Goal: Task Accomplishment & Management: Use online tool/utility

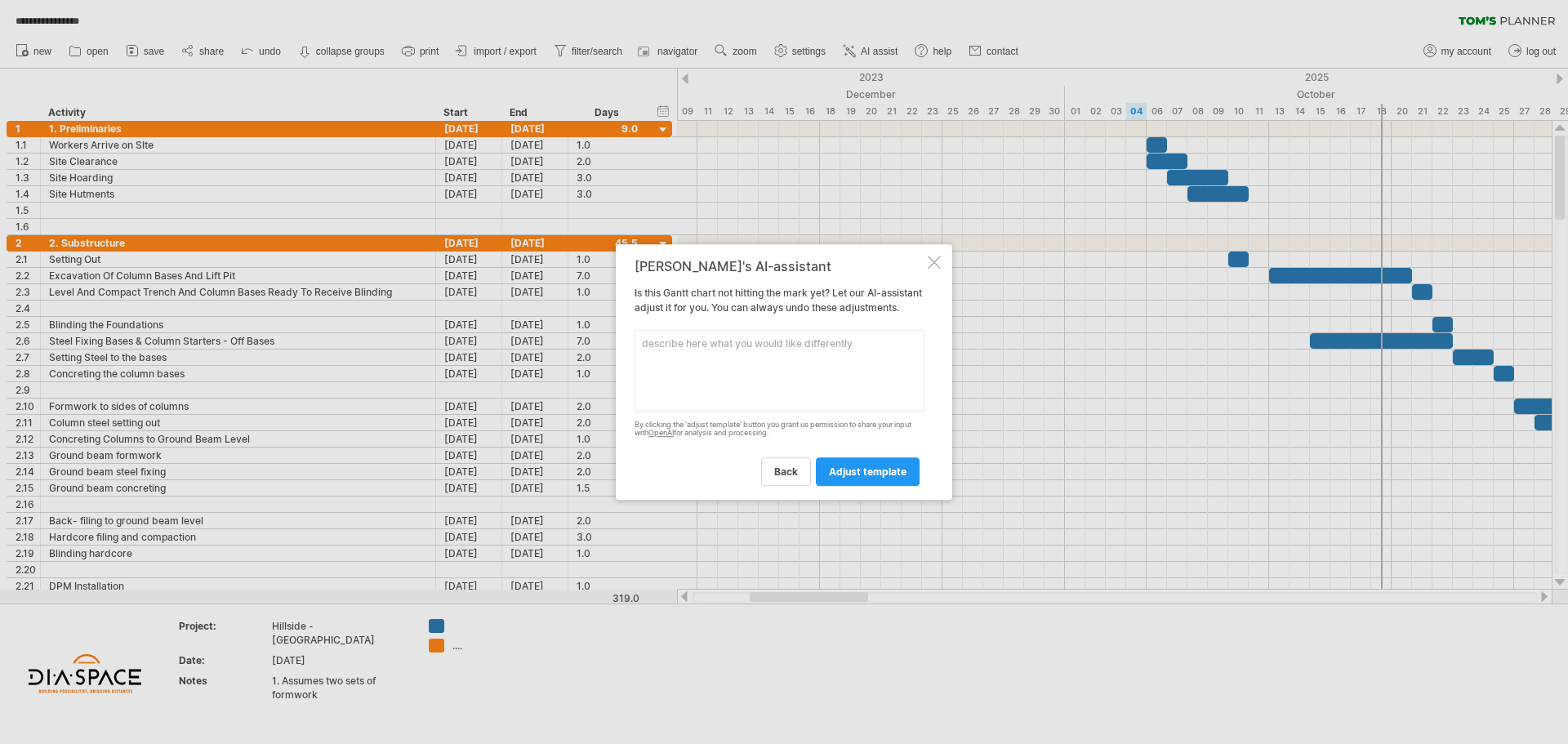
click at [751, 360] on textarea at bounding box center [780, 370] width 290 height 82
type textarea "Hide dates until [DATE]"
click at [878, 474] on span "adjust template" at bounding box center [867, 472] width 77 height 12
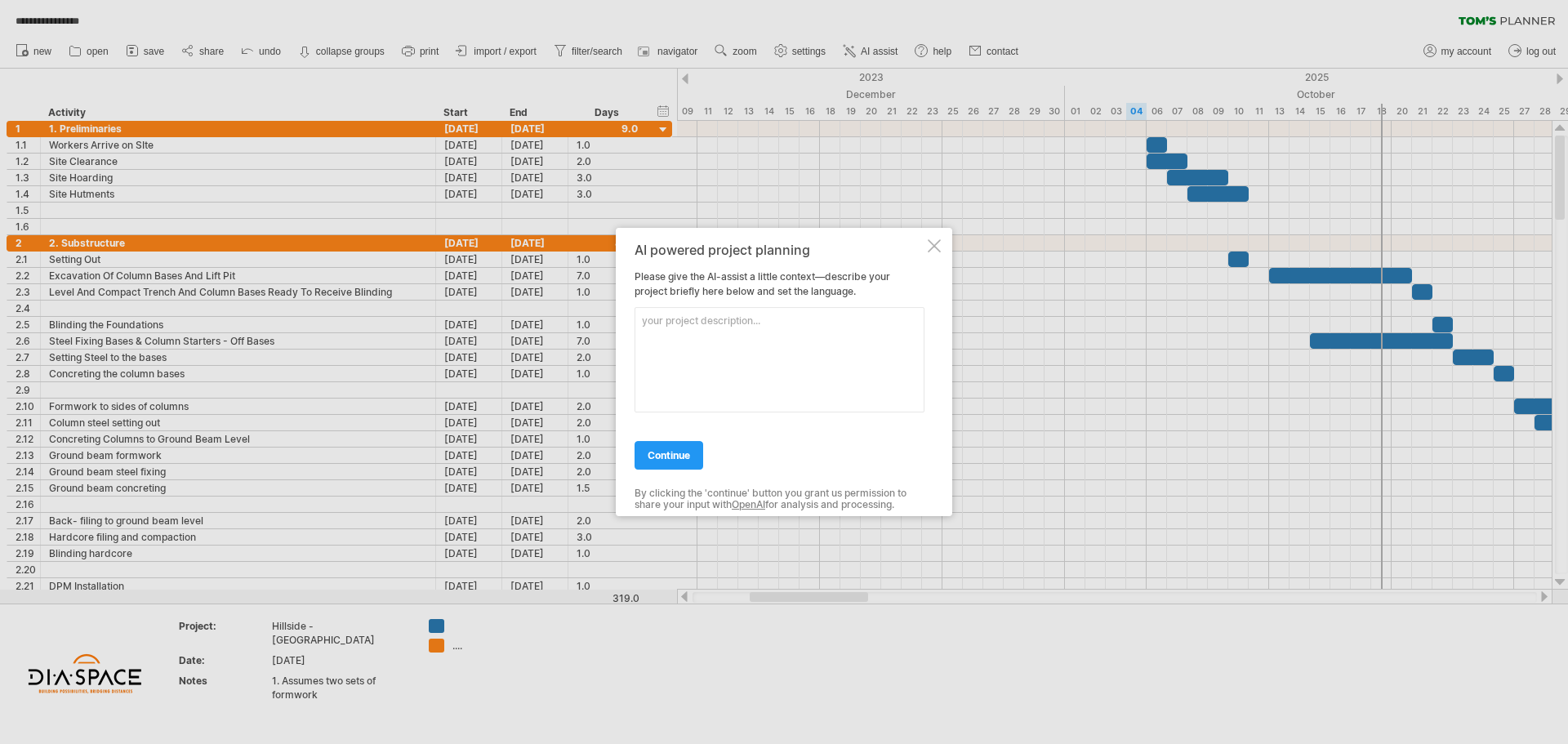
click at [659, 326] on textarea at bounding box center [780, 360] width 290 height 105
click at [940, 241] on div at bounding box center [934, 246] width 13 height 13
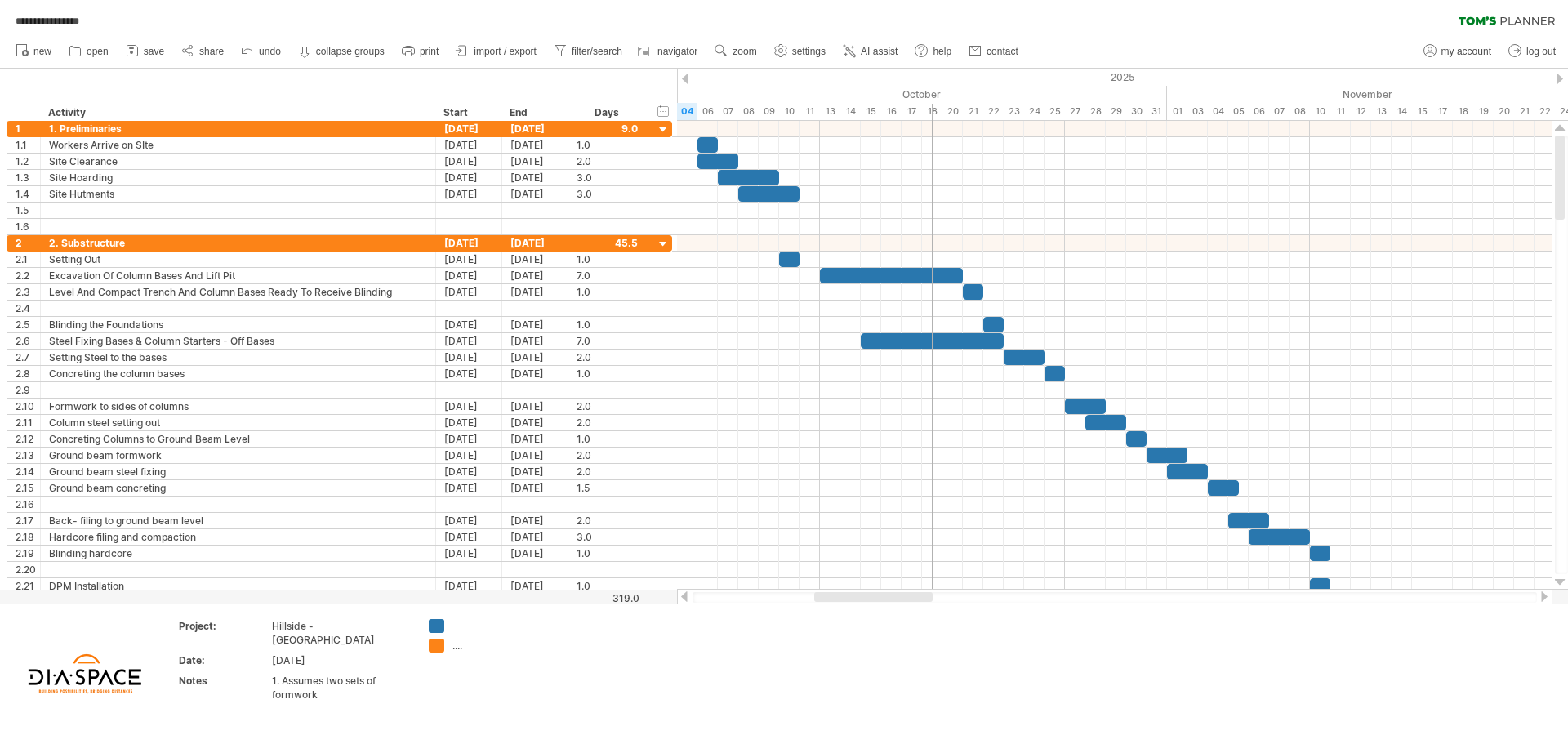
drag, startPoint x: 769, startPoint y: 597, endPoint x: 834, endPoint y: 590, distance: 65.4
click at [834, 590] on div at bounding box center [1115, 597] width 875 height 17
click at [712, 81] on div "2025" at bounding box center [1422, 77] width 1613 height 18
click at [573, 50] on span "filter/search" at bounding box center [597, 51] width 51 height 11
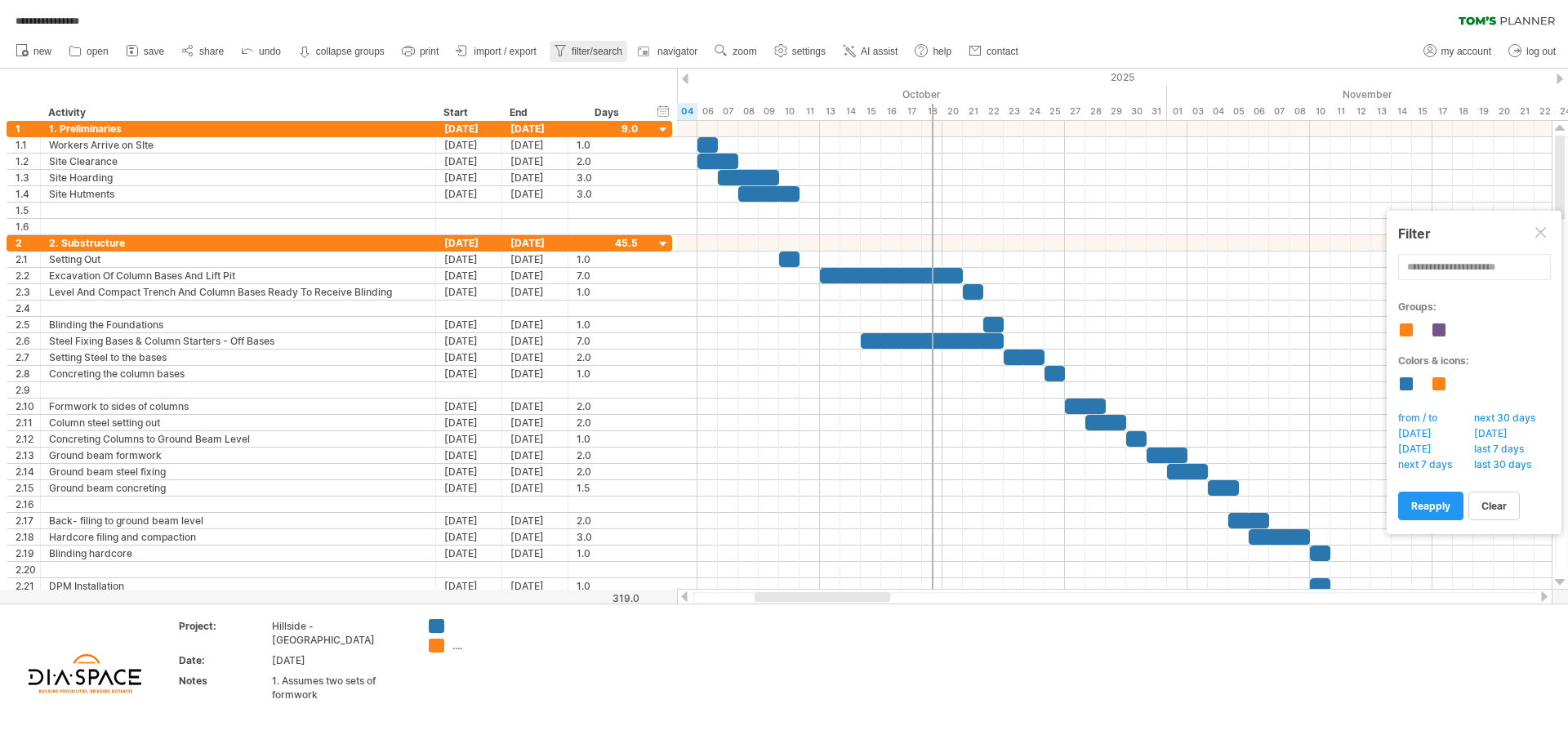
click at [573, 50] on span "filter/search" at bounding box center [597, 51] width 51 height 11
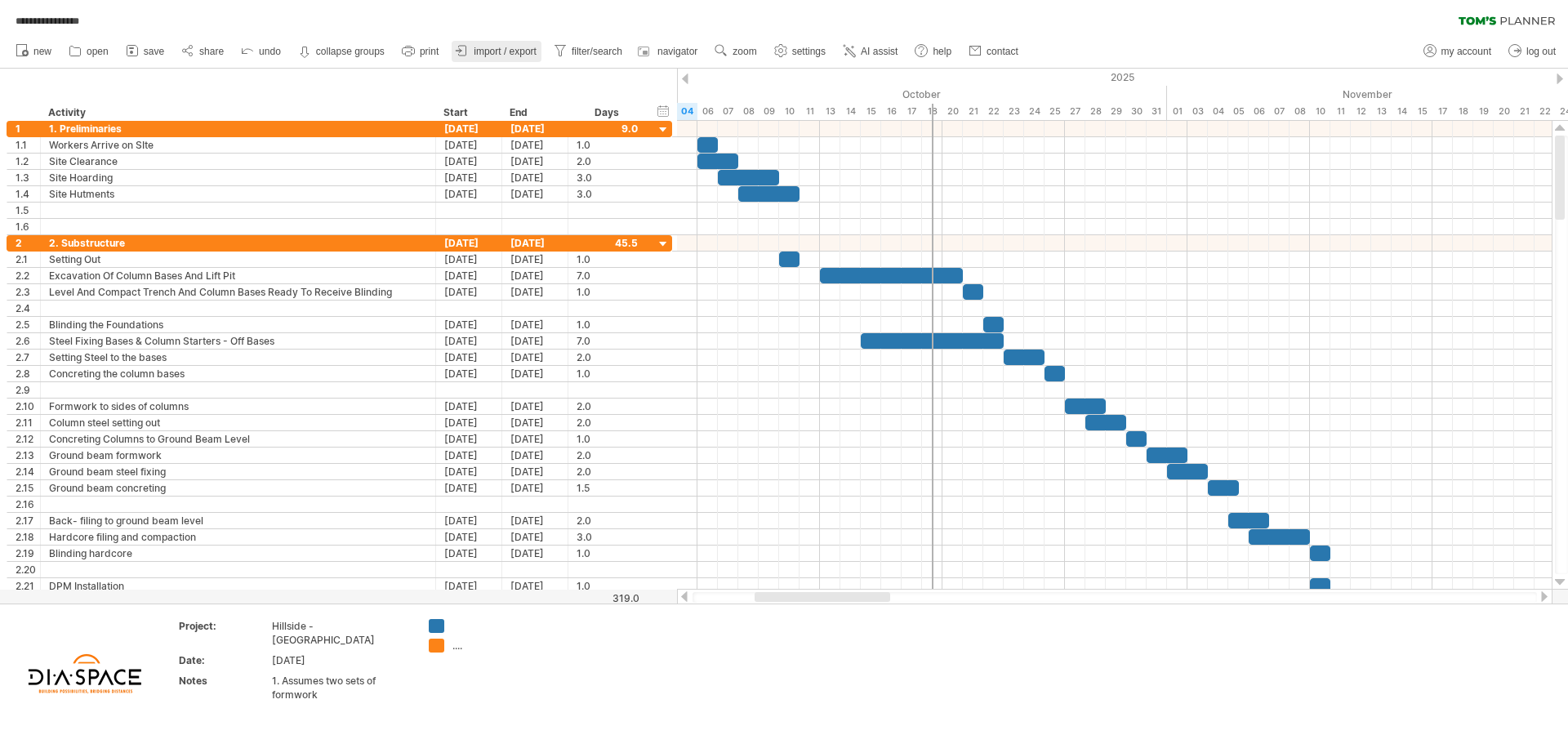
click at [525, 51] on span "import / export" at bounding box center [505, 51] width 63 height 11
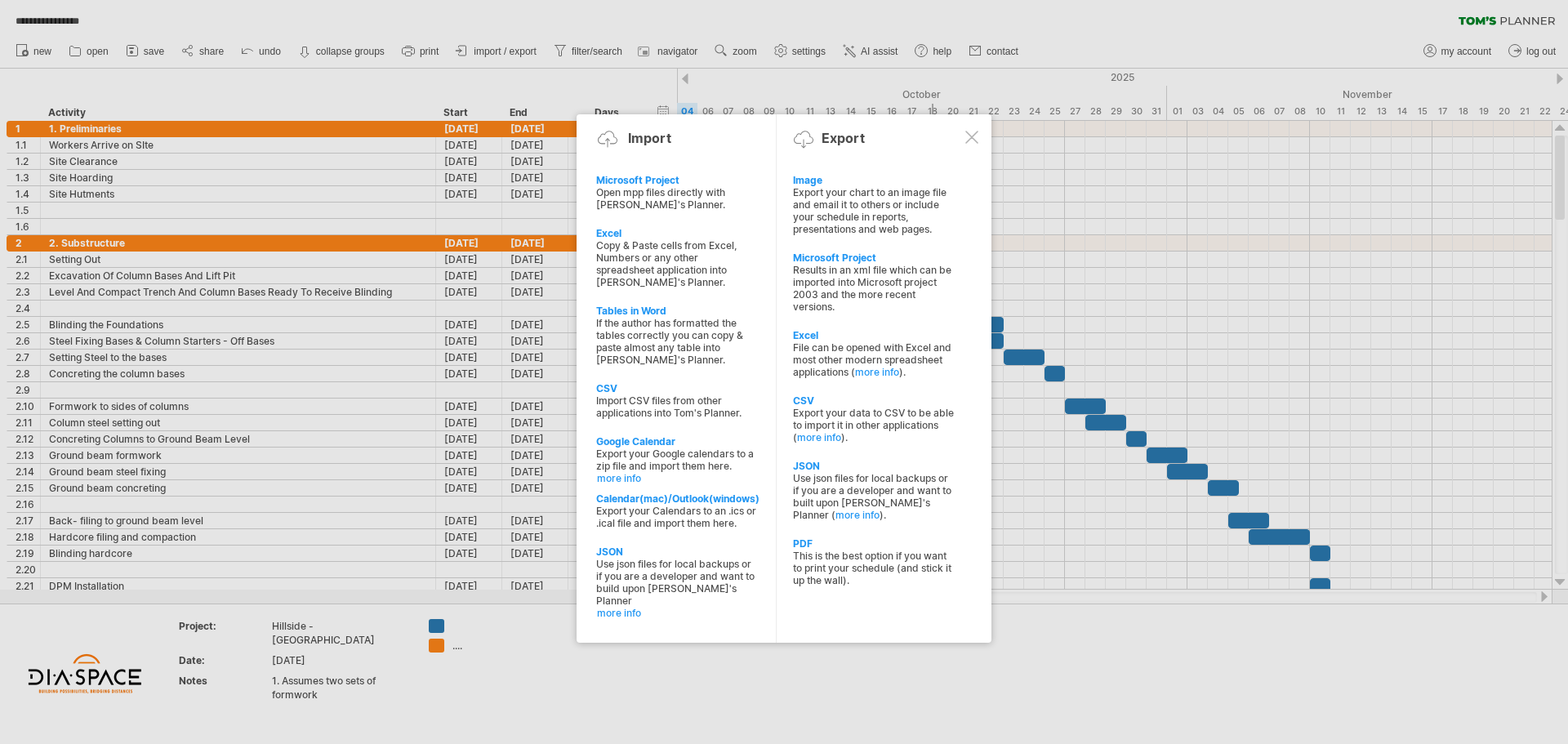
click at [553, 23] on div at bounding box center [784, 372] width 1568 height 744
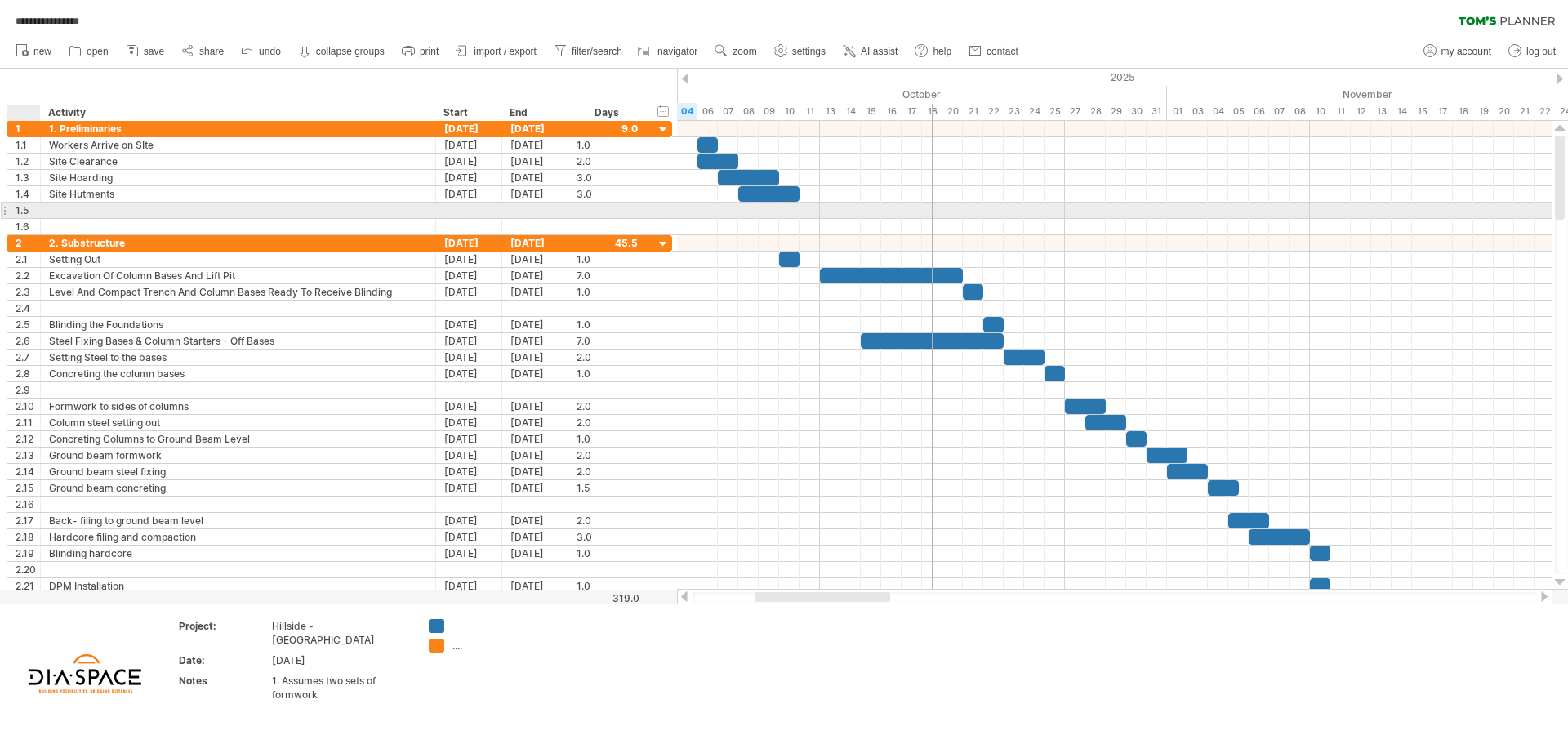
click at [35, 216] on div at bounding box center [38, 211] width 8 height 17
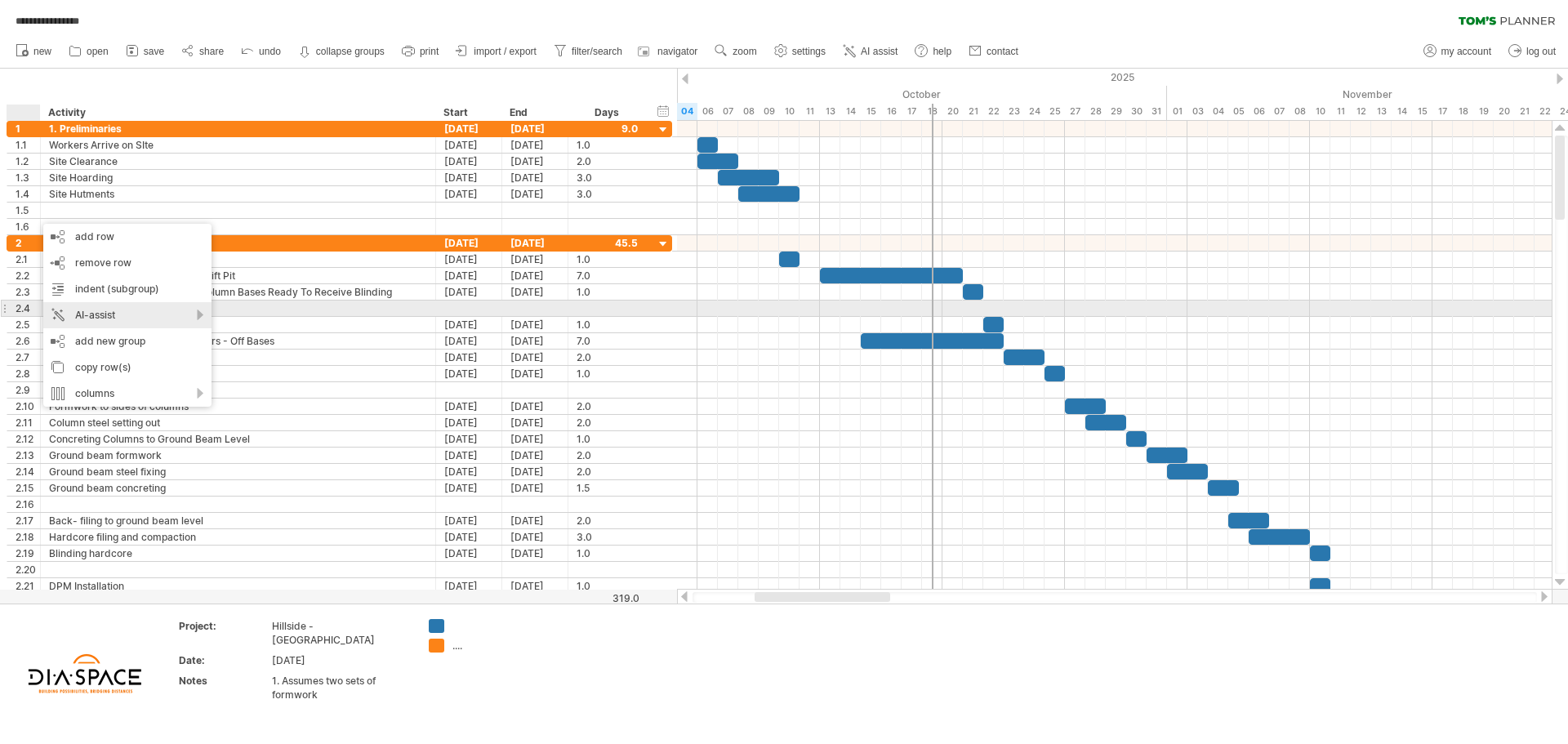
click at [110, 314] on div "AI-assist" at bounding box center [127, 316] width 168 height 26
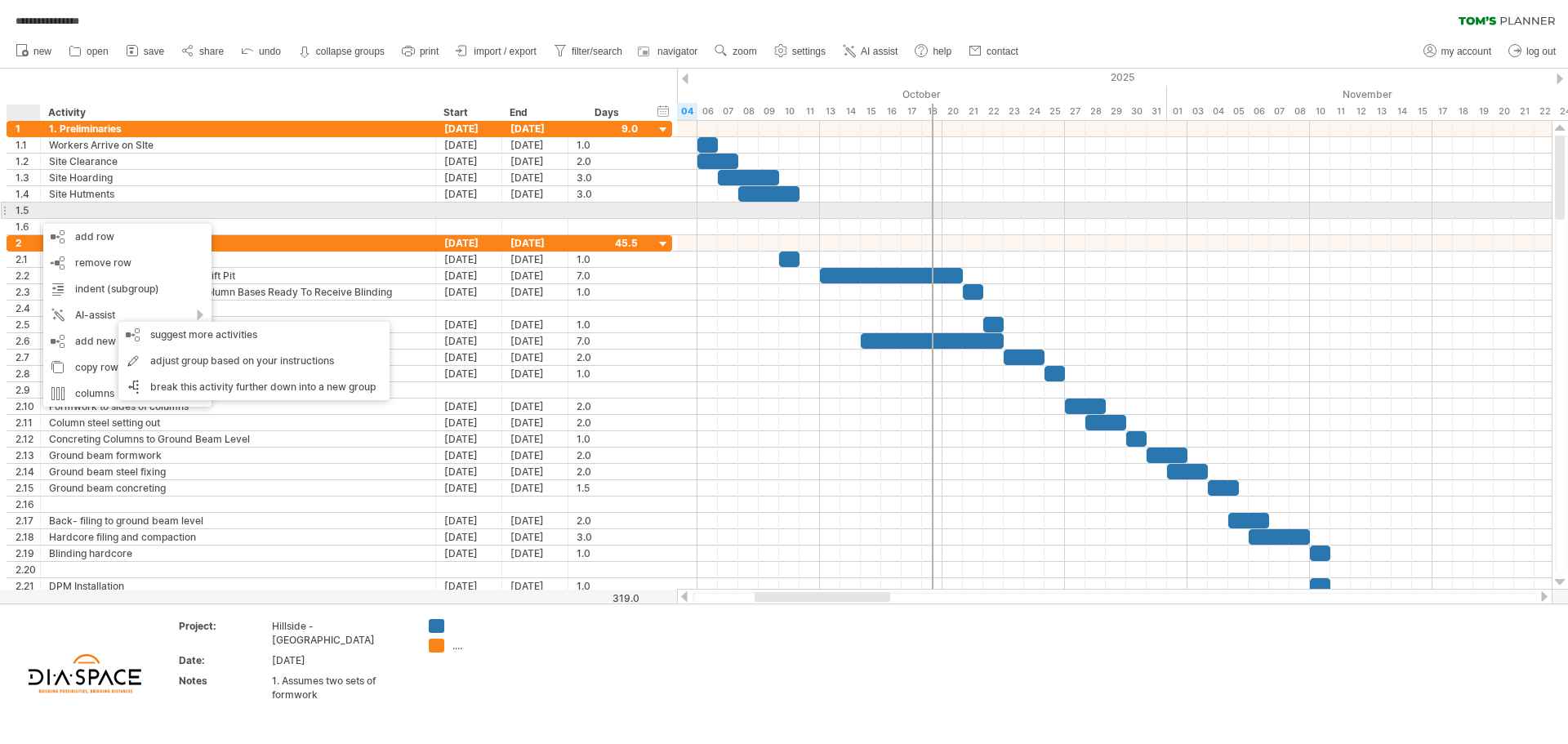
click at [240, 208] on div at bounding box center [238, 211] width 378 height 16
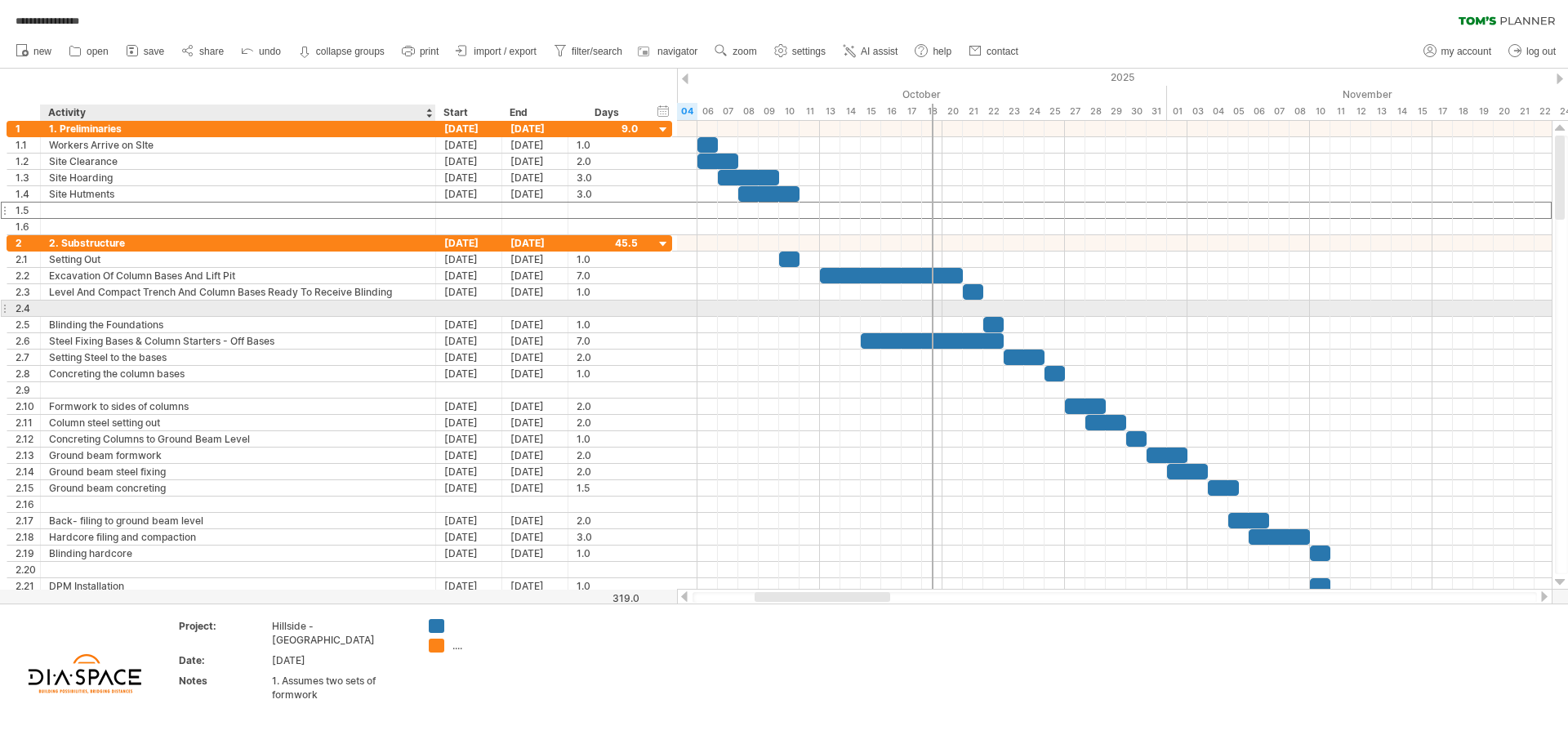
click at [126, 309] on div at bounding box center [238, 309] width 378 height 16
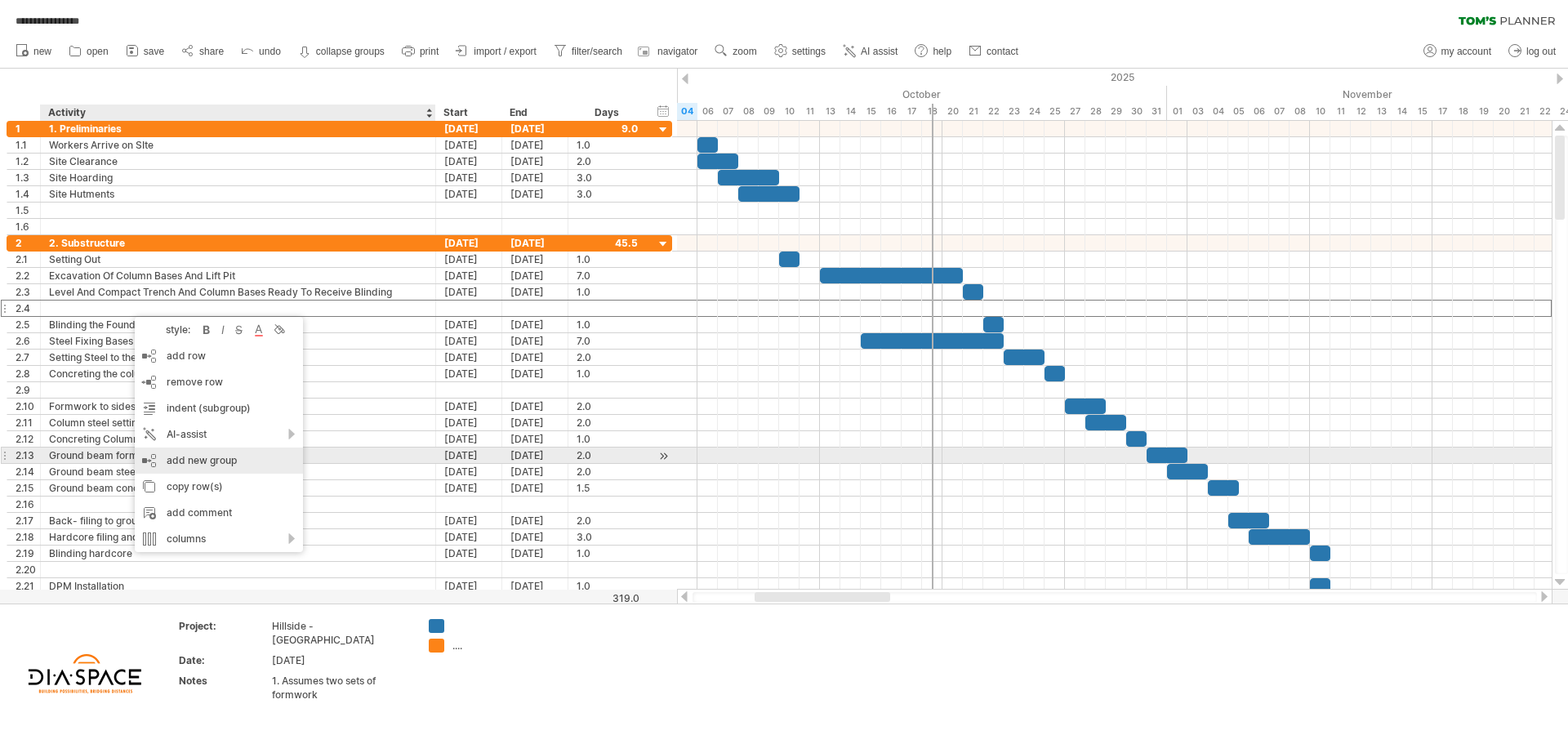
click at [218, 461] on div "add new group" at bounding box center [219, 461] width 168 height 26
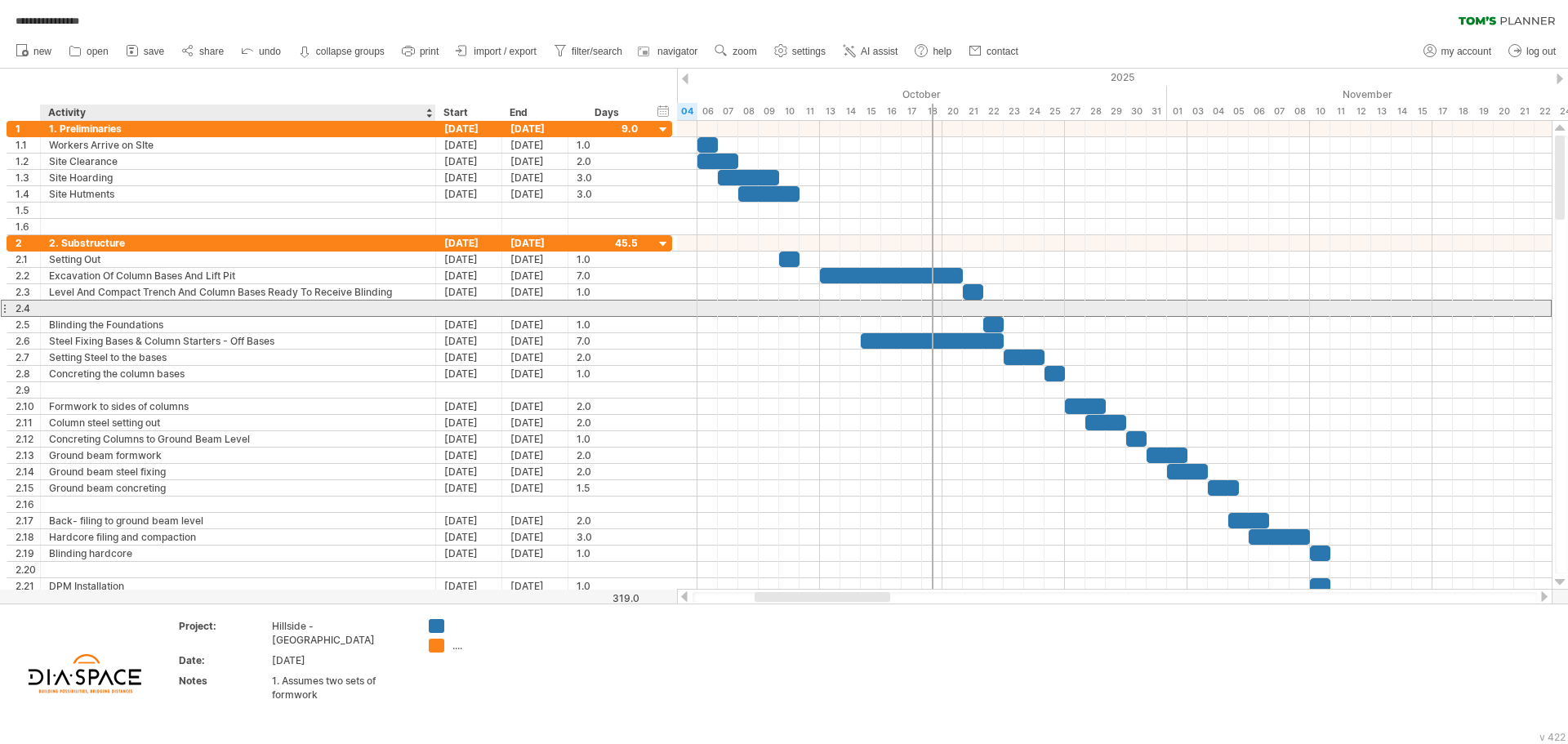
click at [130, 310] on div at bounding box center [238, 309] width 378 height 16
click at [89, 304] on div at bounding box center [238, 309] width 378 height 16
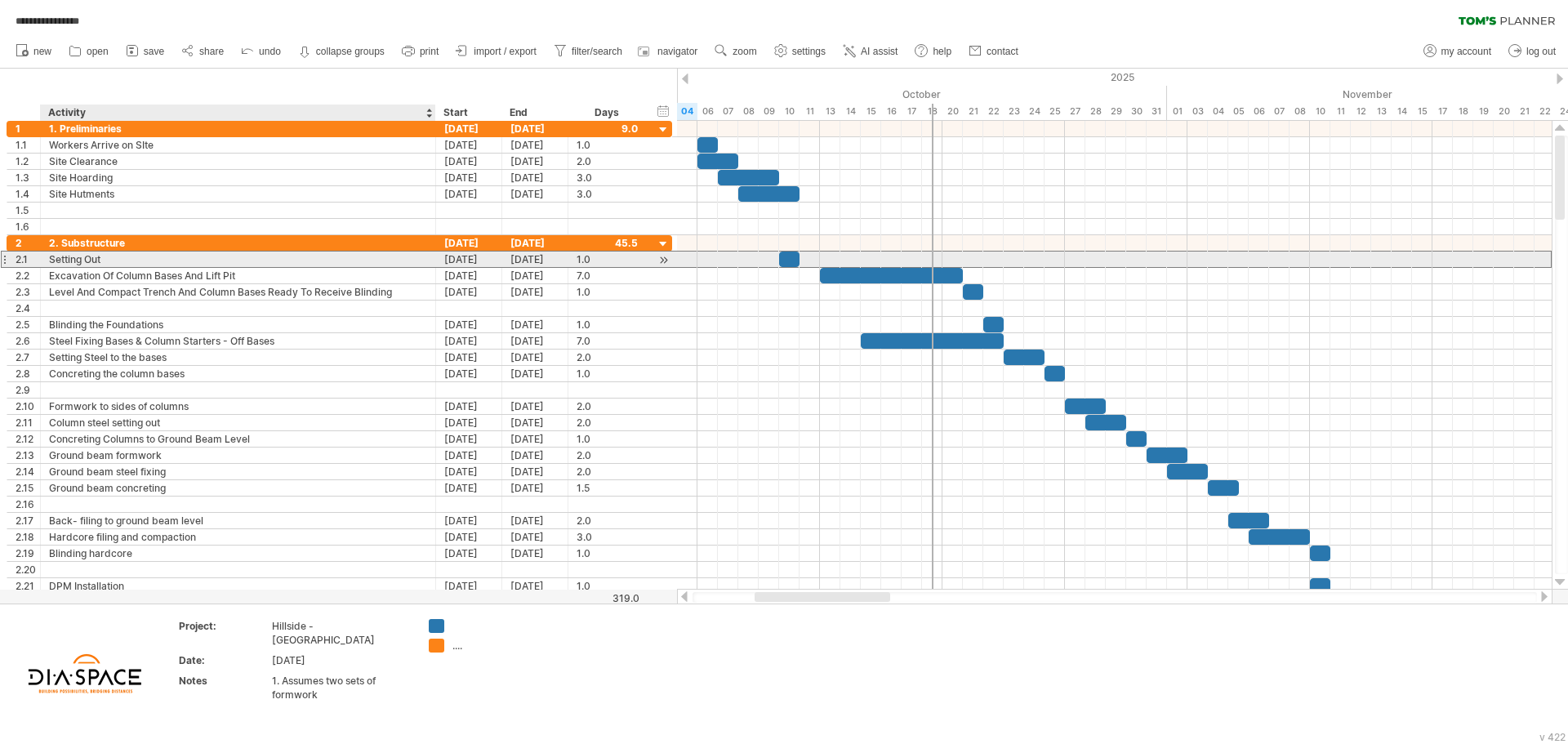
click at [72, 254] on div "Setting Out" at bounding box center [238, 260] width 378 height 16
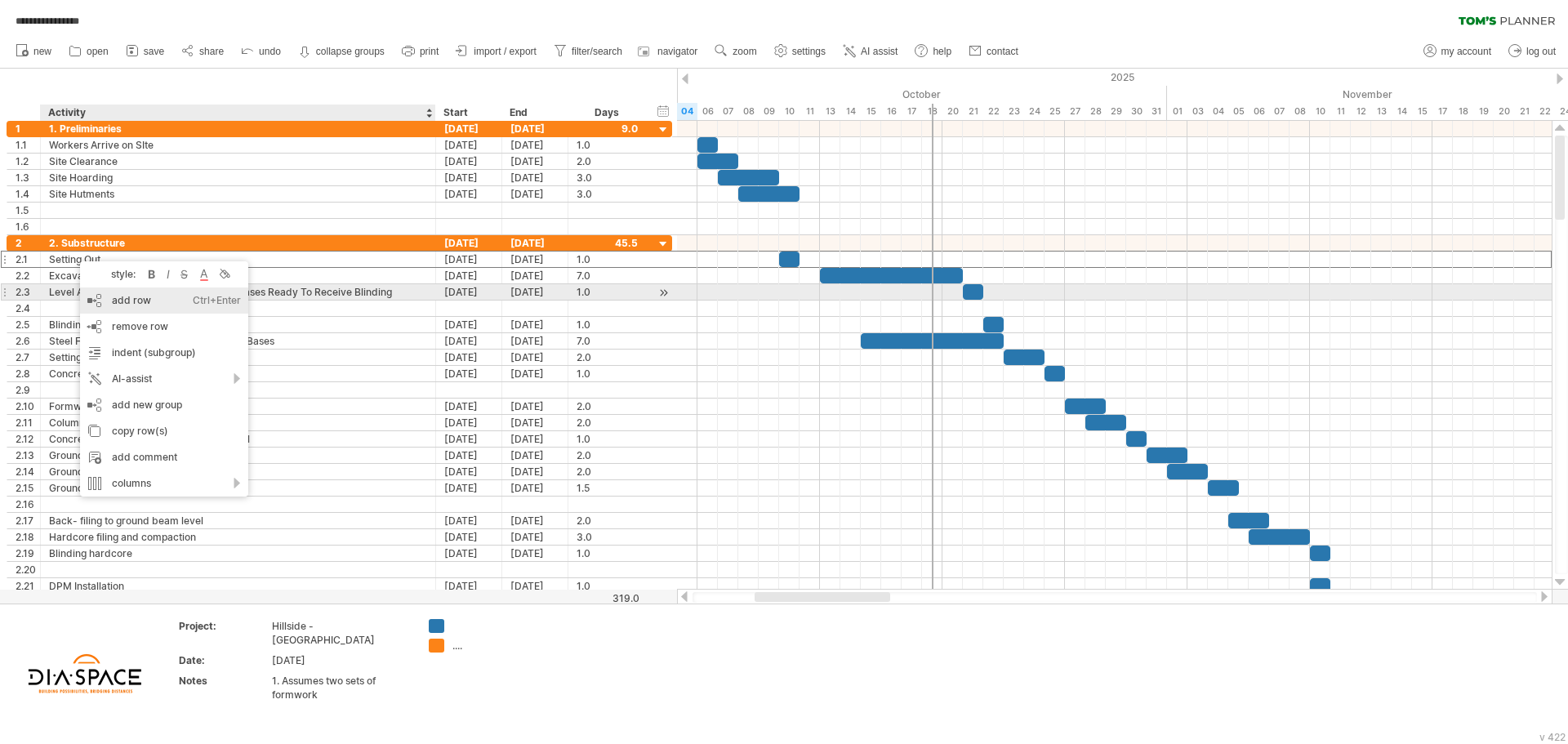
click at [184, 300] on div "add row Ctrl+Enter Cmd+Enter" at bounding box center [164, 301] width 168 height 26
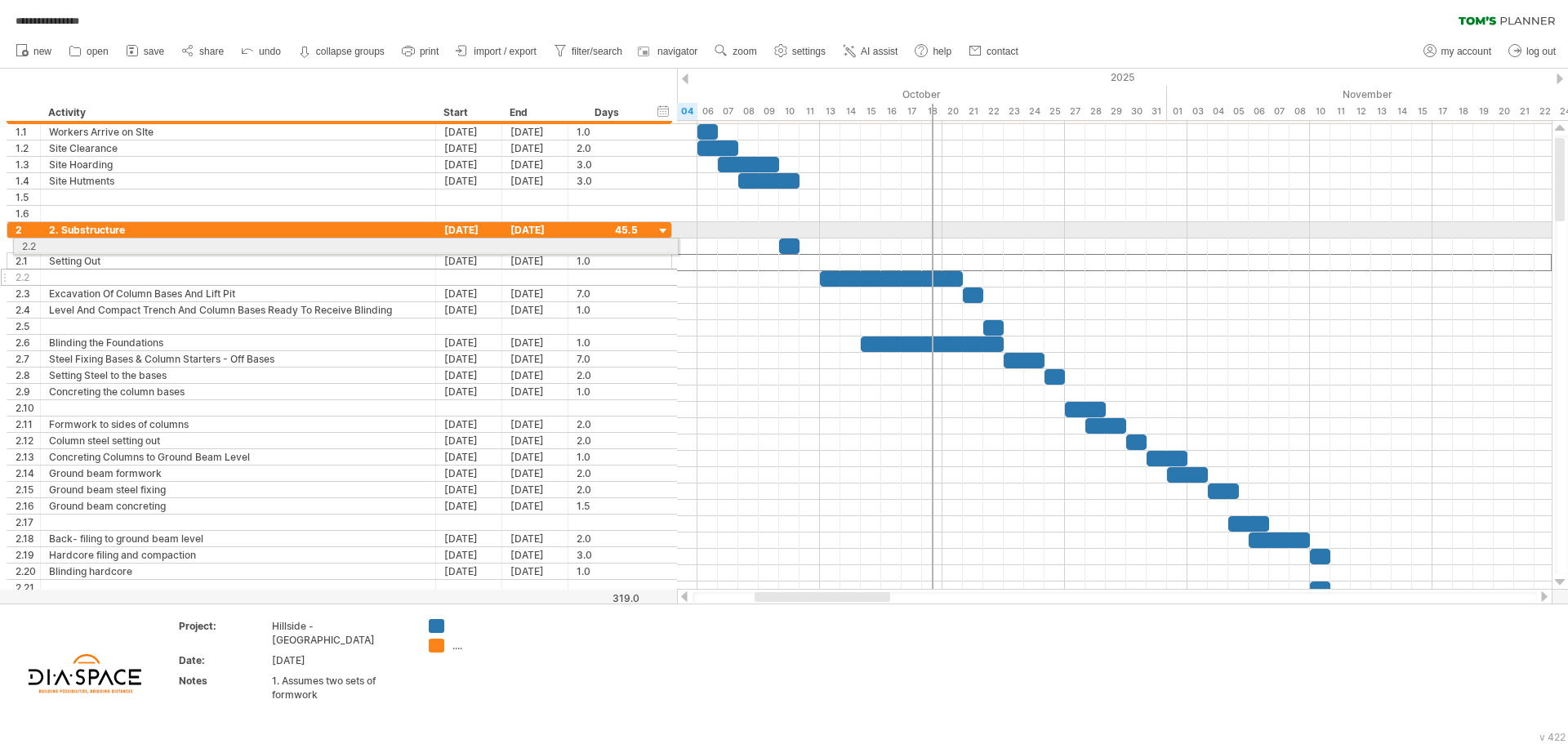
drag, startPoint x: 4, startPoint y: 262, endPoint x: 5, endPoint y: 244, distance: 18.0
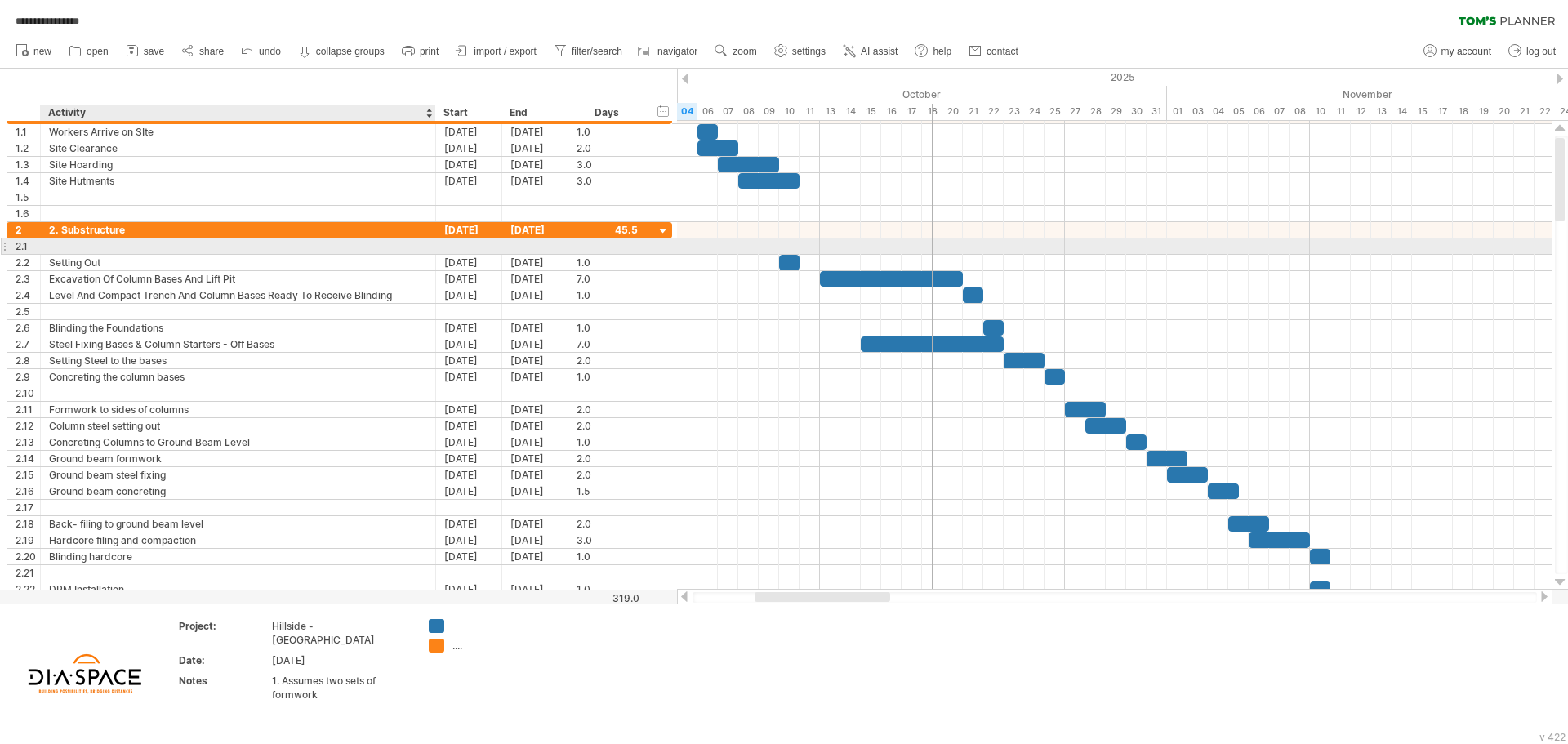
click at [68, 248] on div at bounding box center [238, 247] width 378 height 16
type input "**********"
click at [117, 244] on input "**********" at bounding box center [238, 247] width 378 height 16
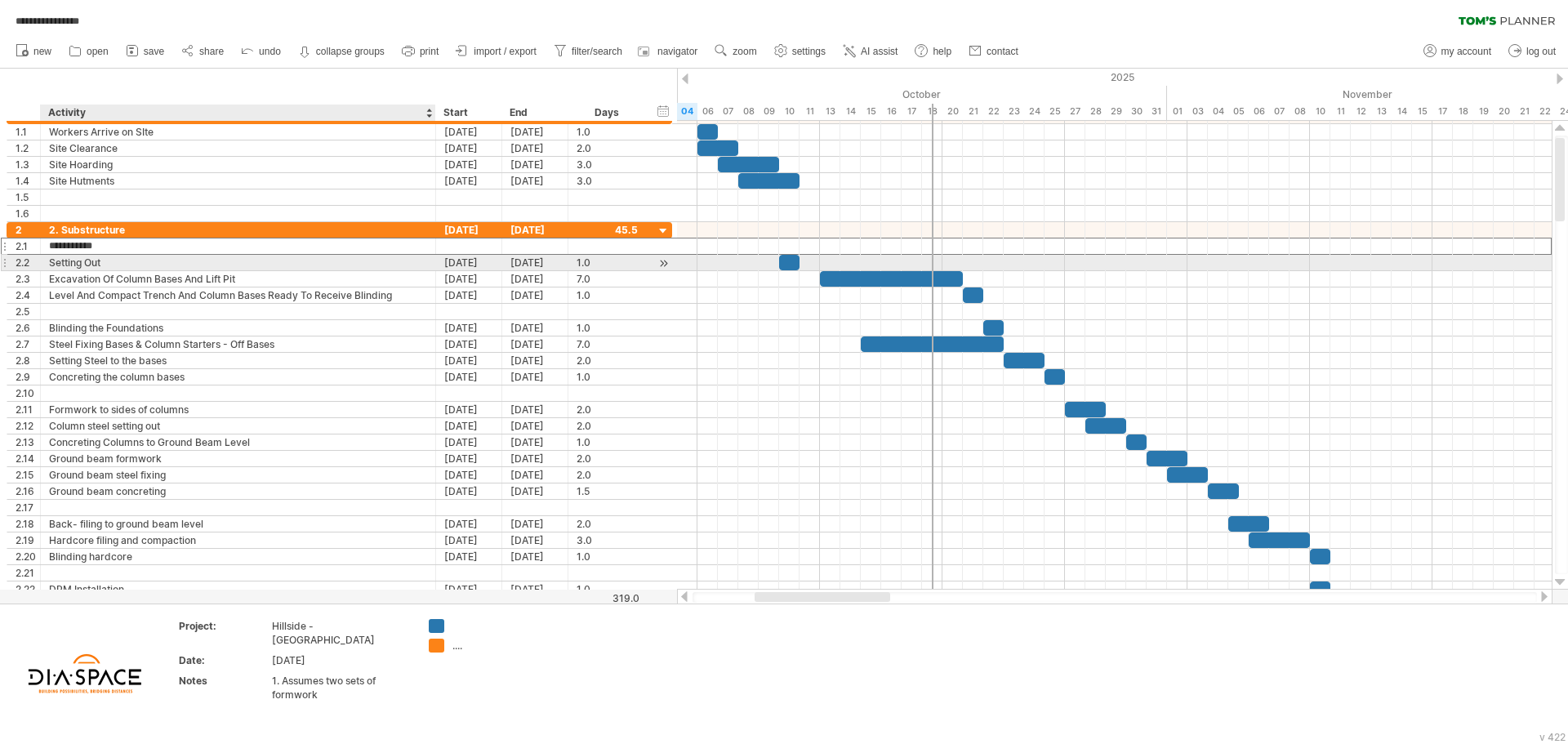
click at [130, 266] on div "Setting Out" at bounding box center [238, 263] width 378 height 16
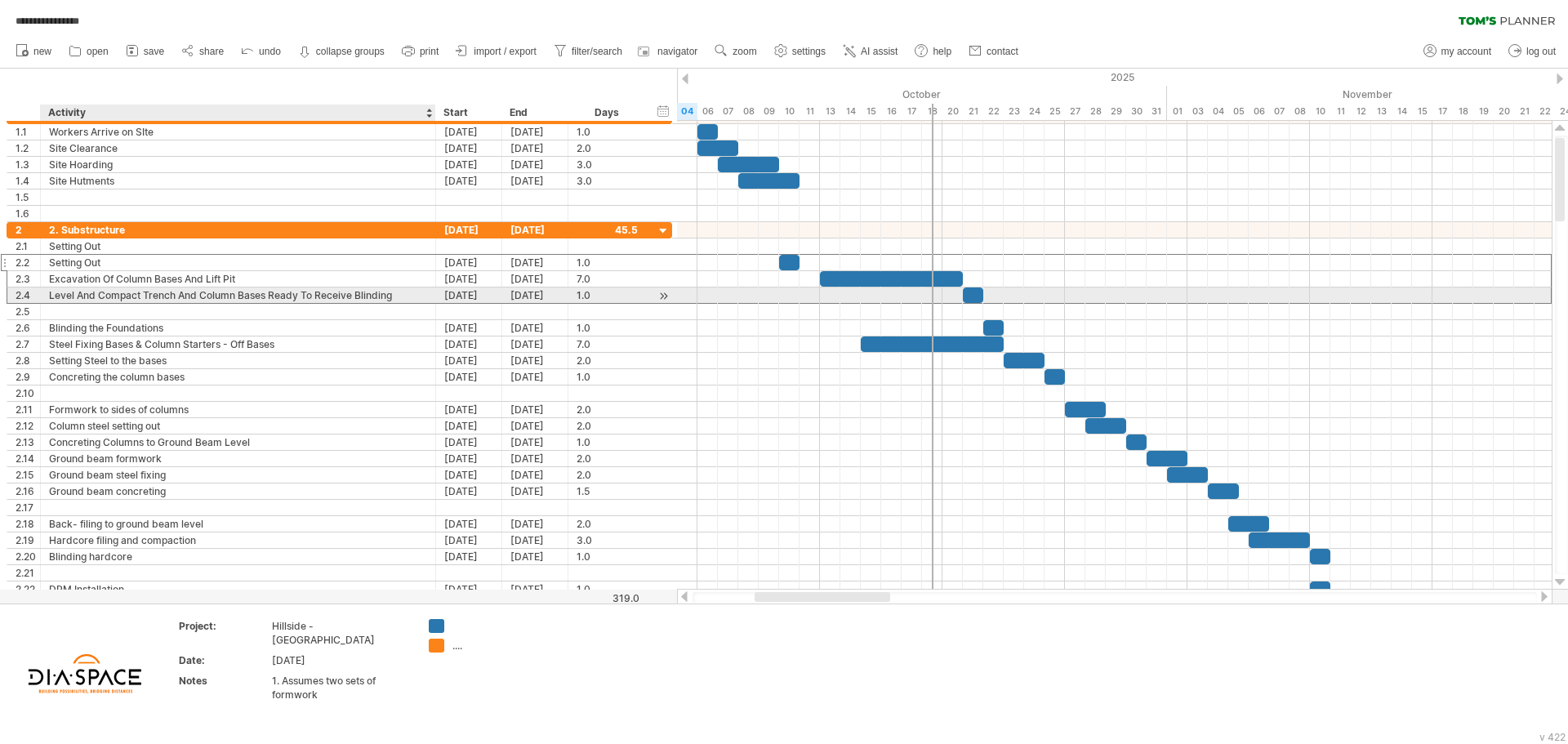
click at [125, 291] on div "Level And Compact Trench And Column Bases Ready To Receive Blinding" at bounding box center [238, 296] width 378 height 16
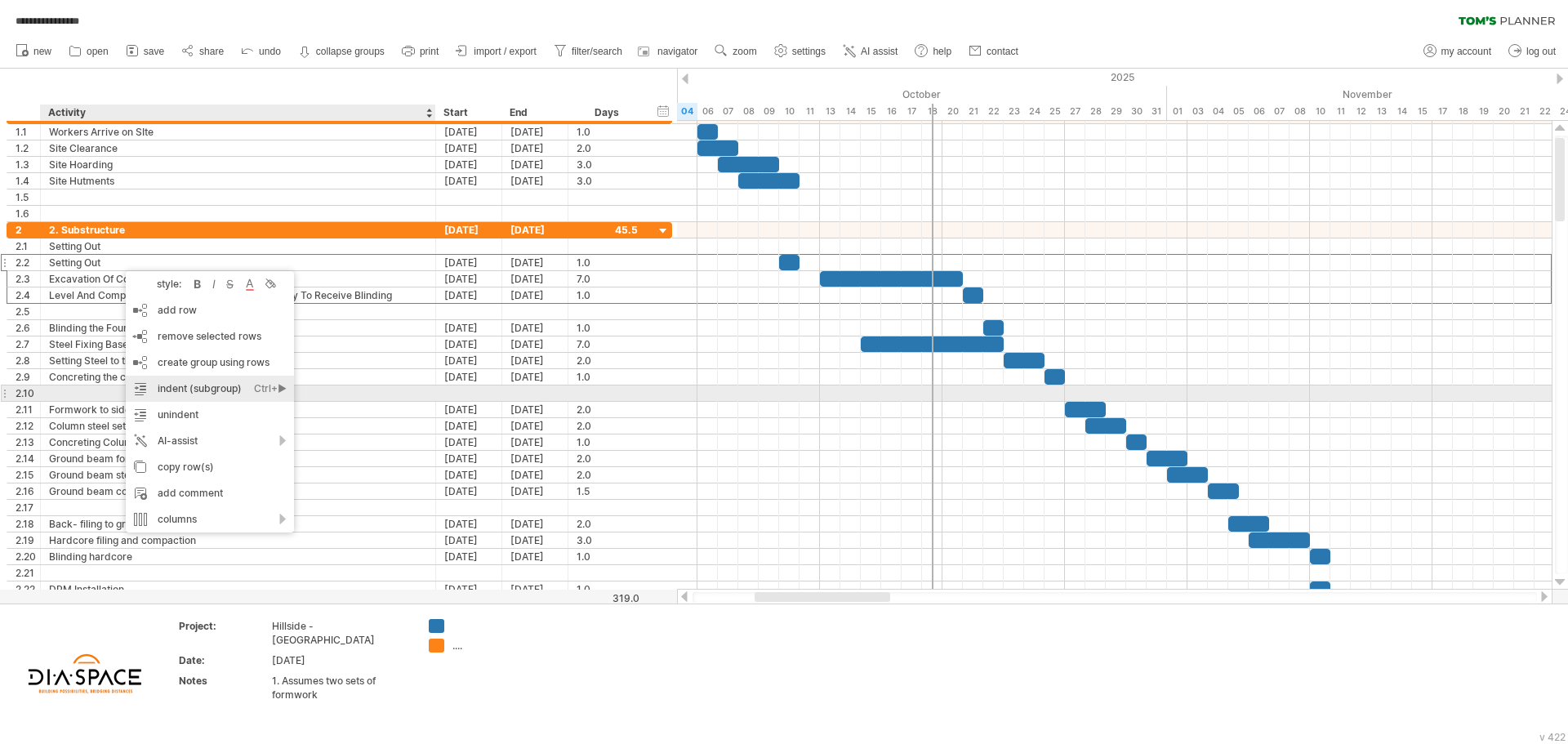
click at [207, 387] on div "indent (subgroup) Ctrl+► Cmd+►" at bounding box center [210, 389] width 168 height 26
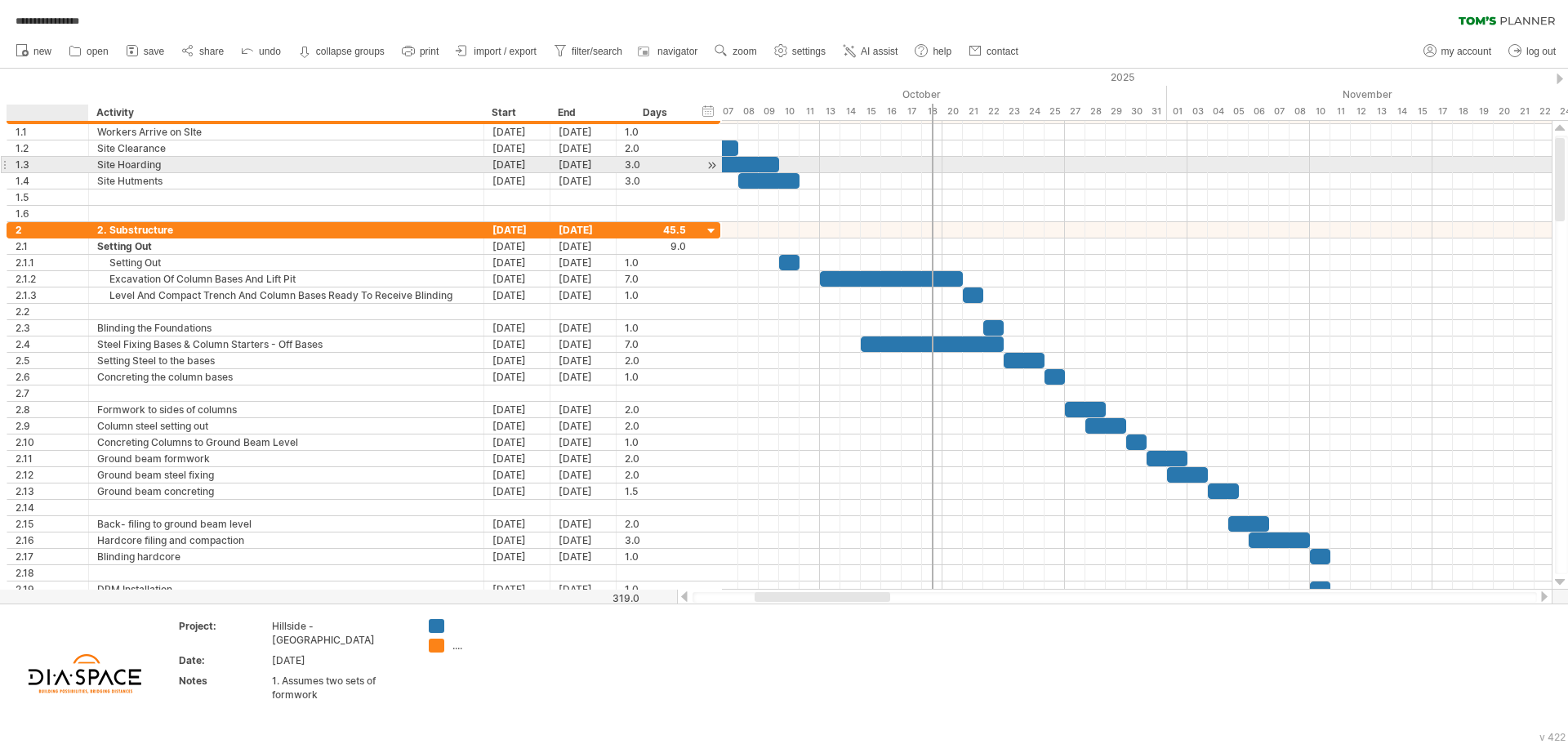
drag, startPoint x: 39, startPoint y: 159, endPoint x: 88, endPoint y: 162, distance: 49.1
click at [88, 162] on div at bounding box center [86, 165] width 8 height 17
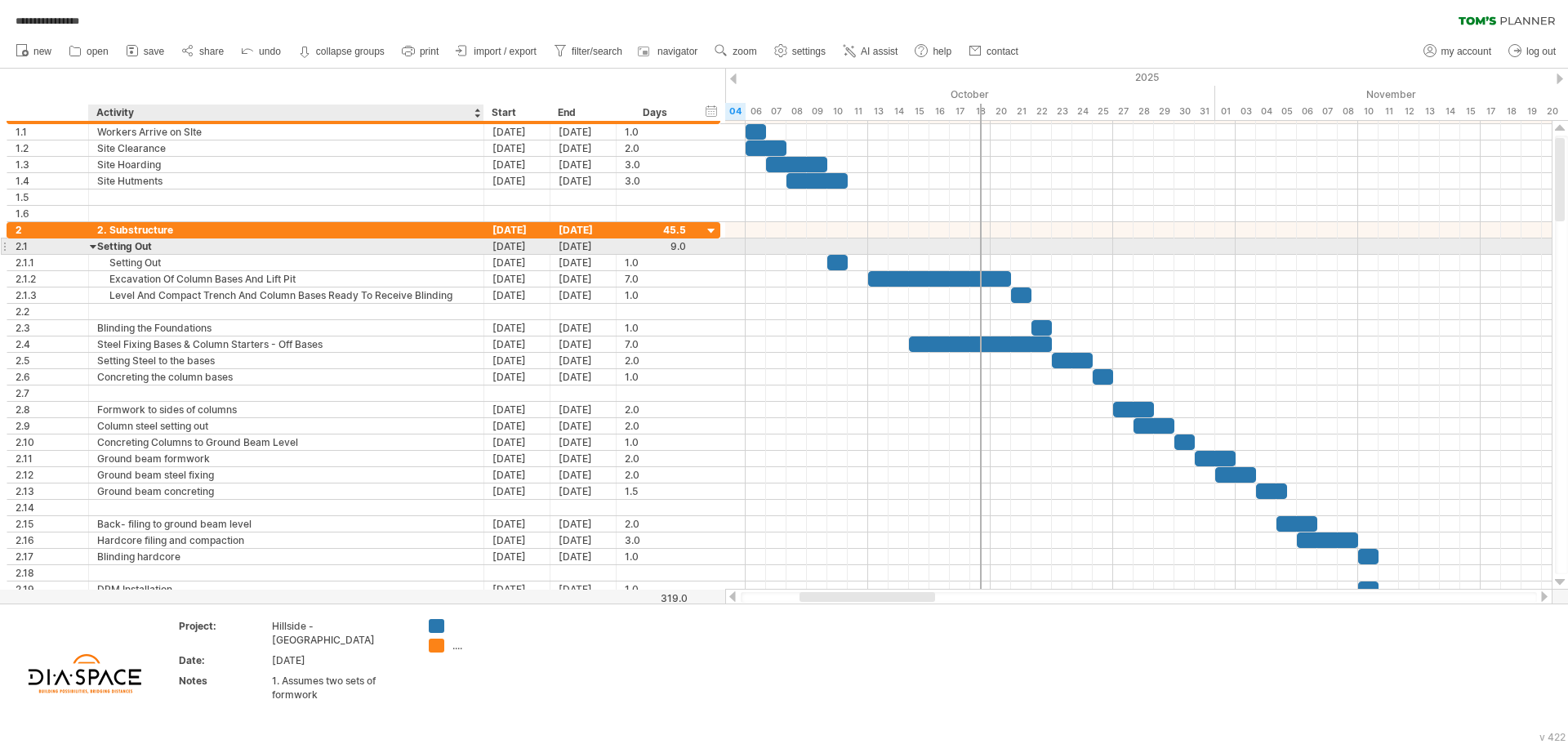
click at [170, 241] on div "Setting Out" at bounding box center [286, 247] width 378 height 16
type input "**********"
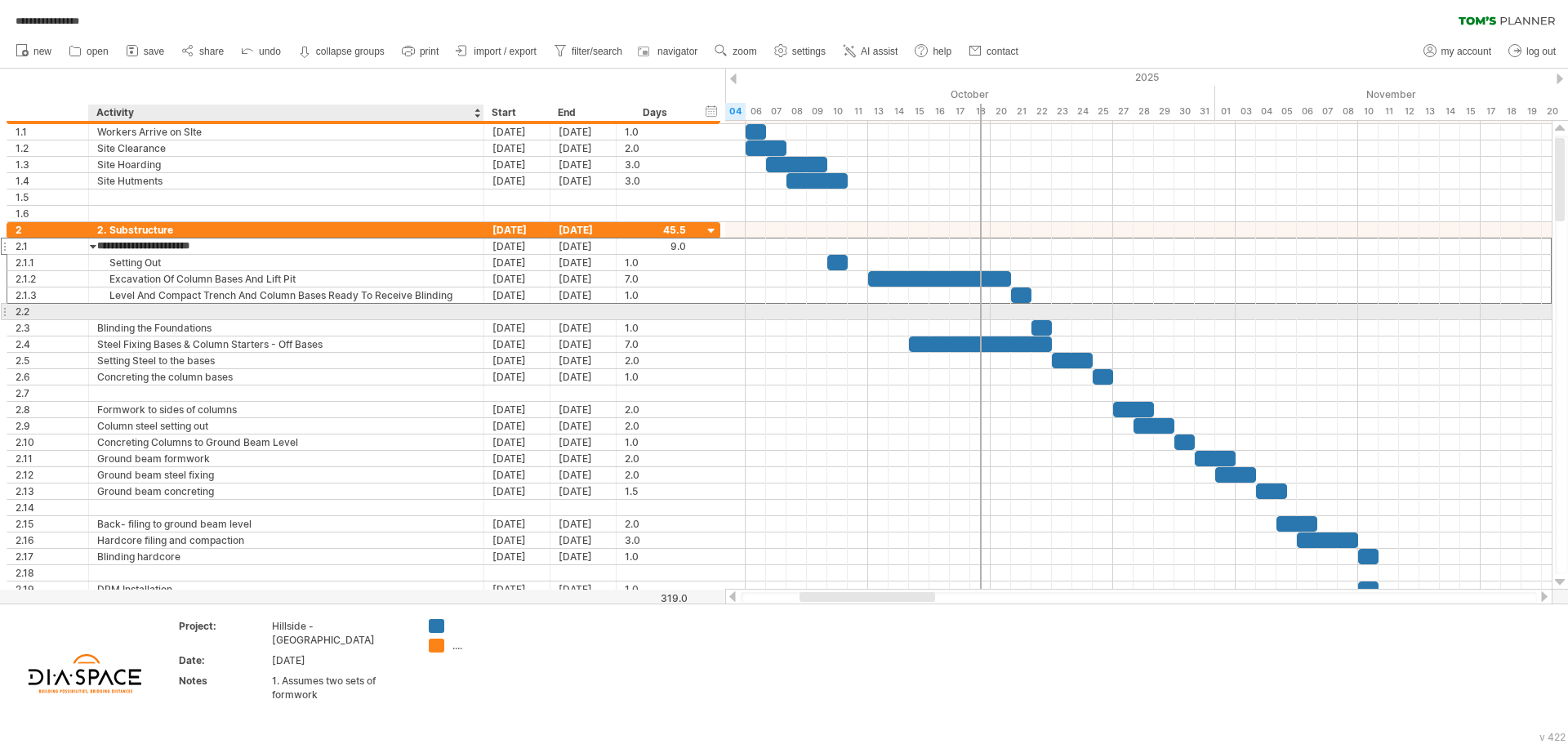
click at [137, 309] on div at bounding box center [286, 311] width 378 height 16
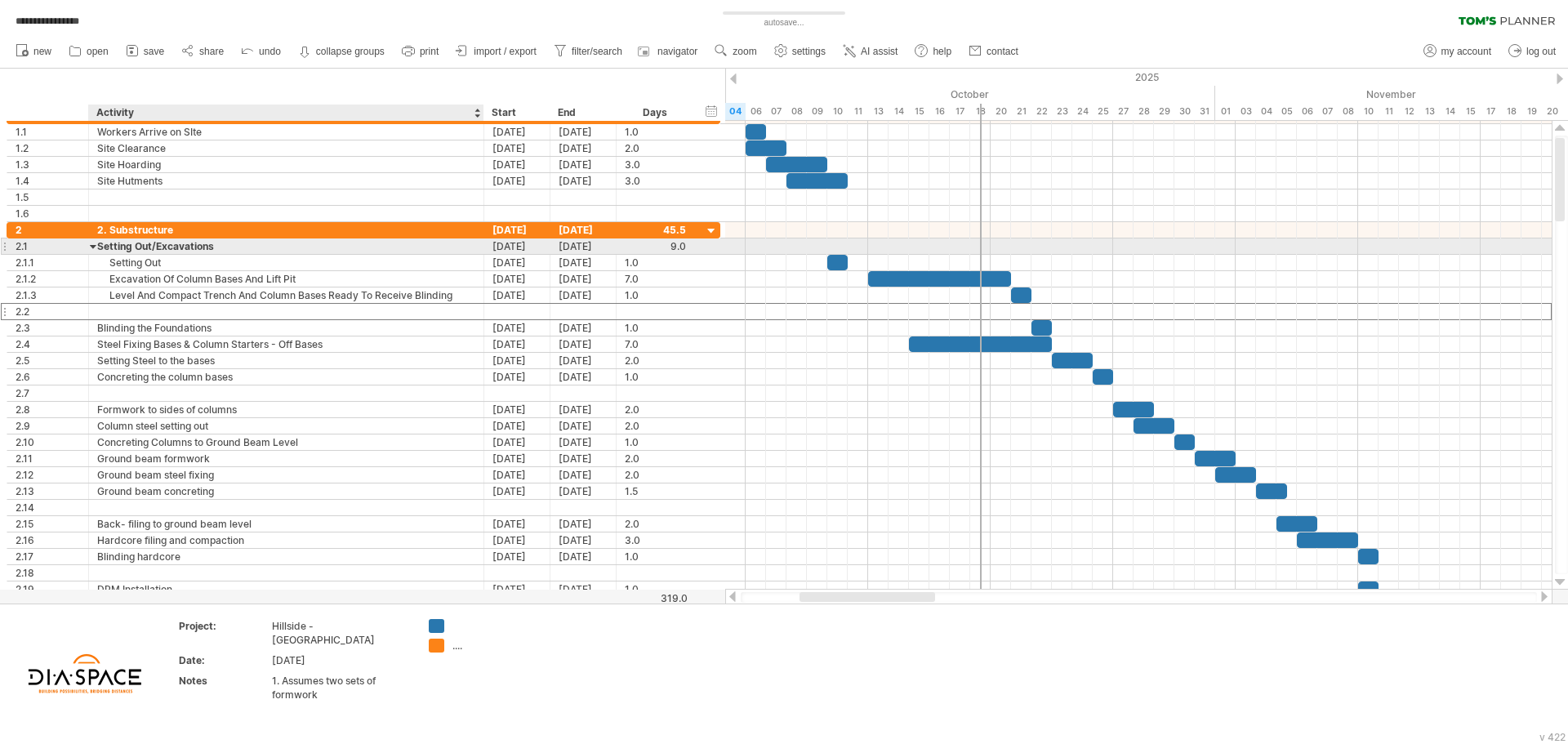
click at [222, 246] on div "Setting Out/Excavations" at bounding box center [286, 247] width 378 height 16
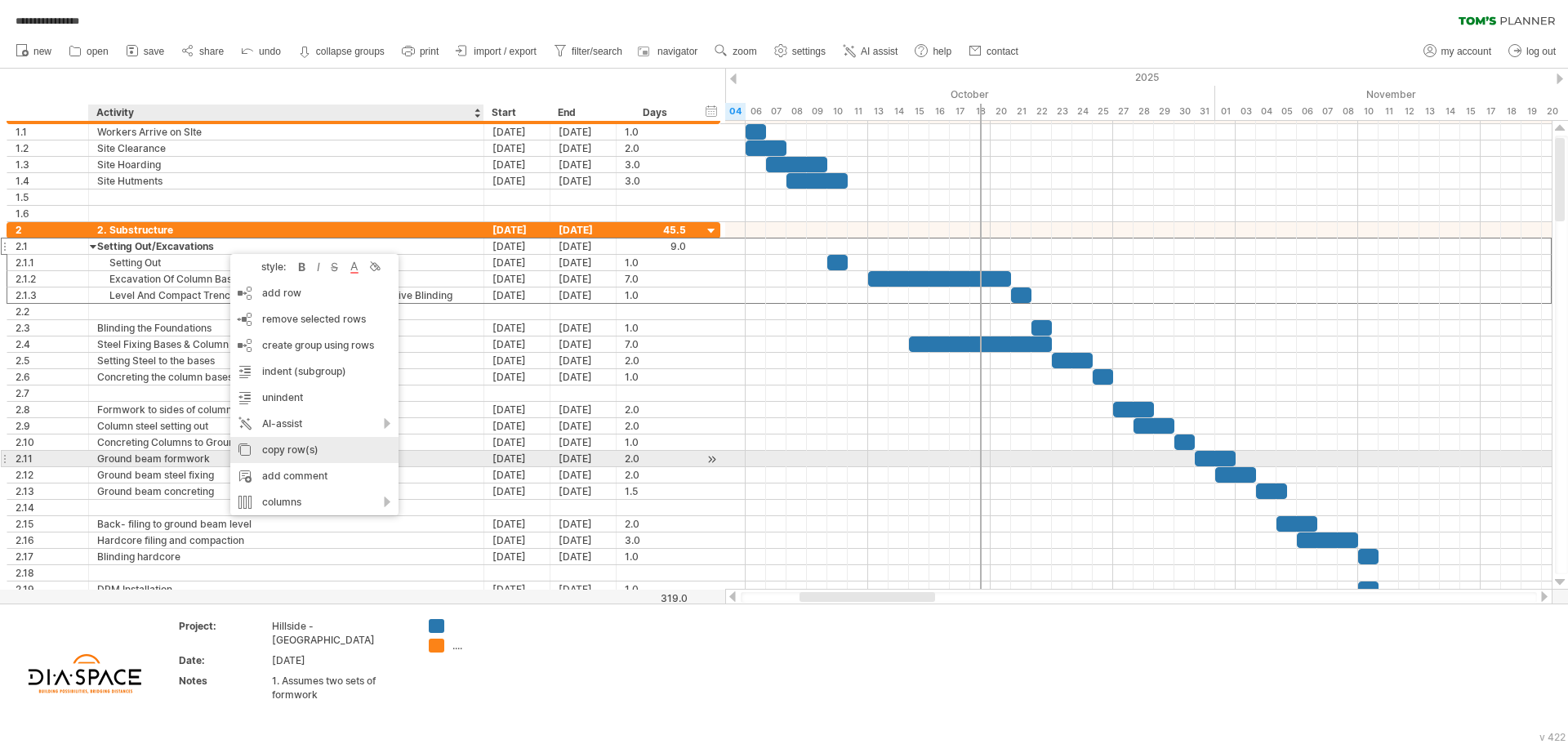
click at [322, 451] on div "copy row(s)" at bounding box center [315, 450] width 168 height 26
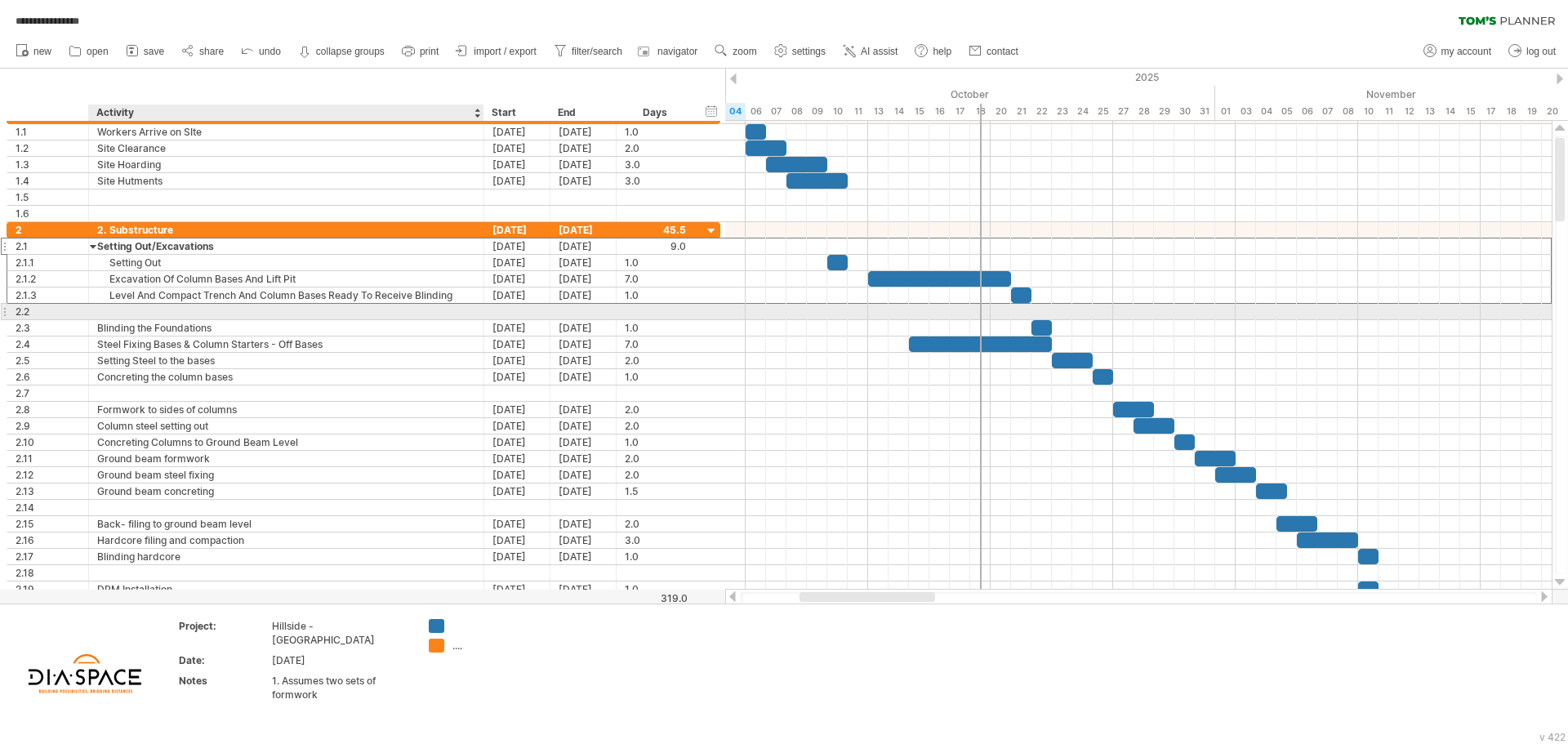
click at [140, 311] on div at bounding box center [286, 311] width 378 height 16
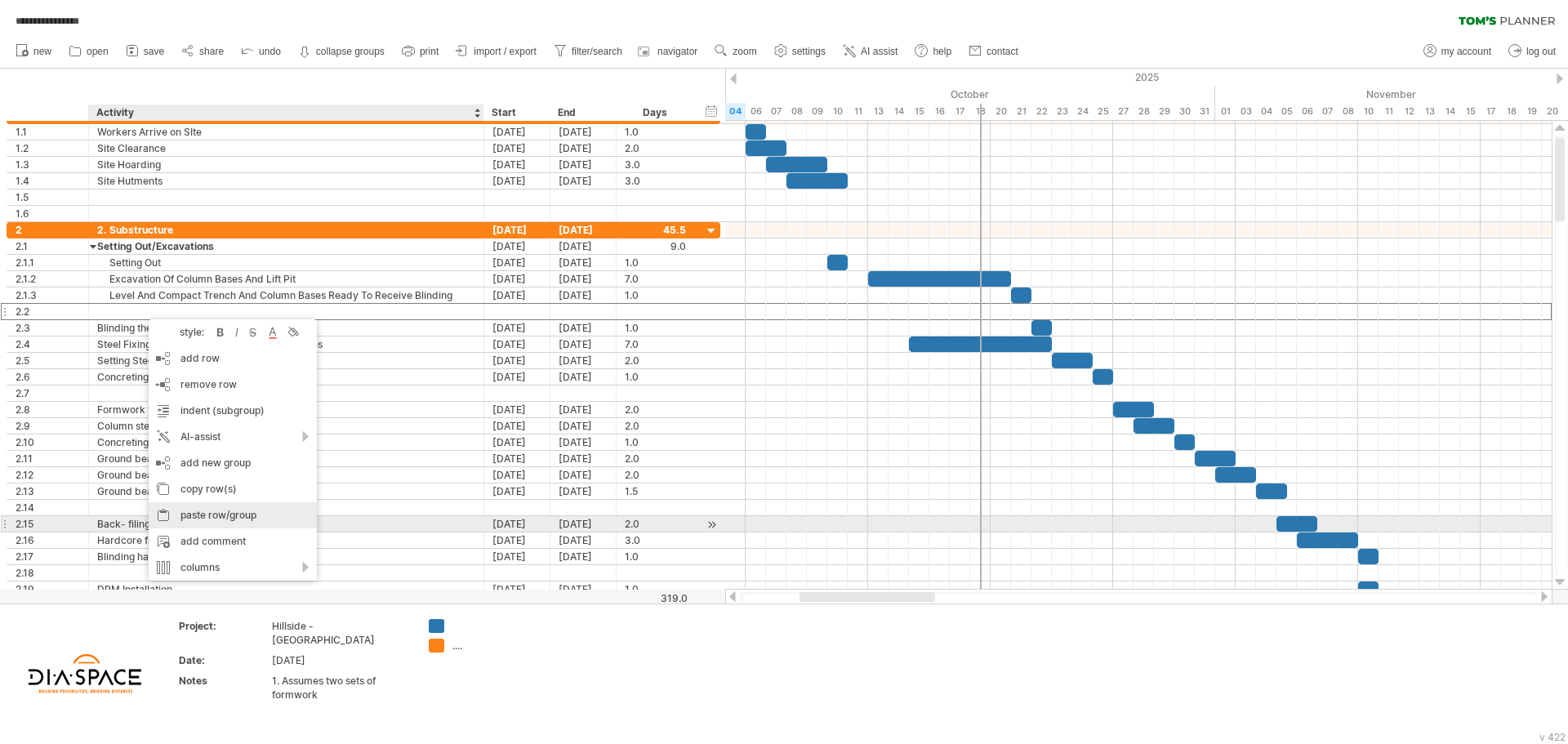
click at [226, 519] on div "paste row/group" at bounding box center [232, 516] width 168 height 26
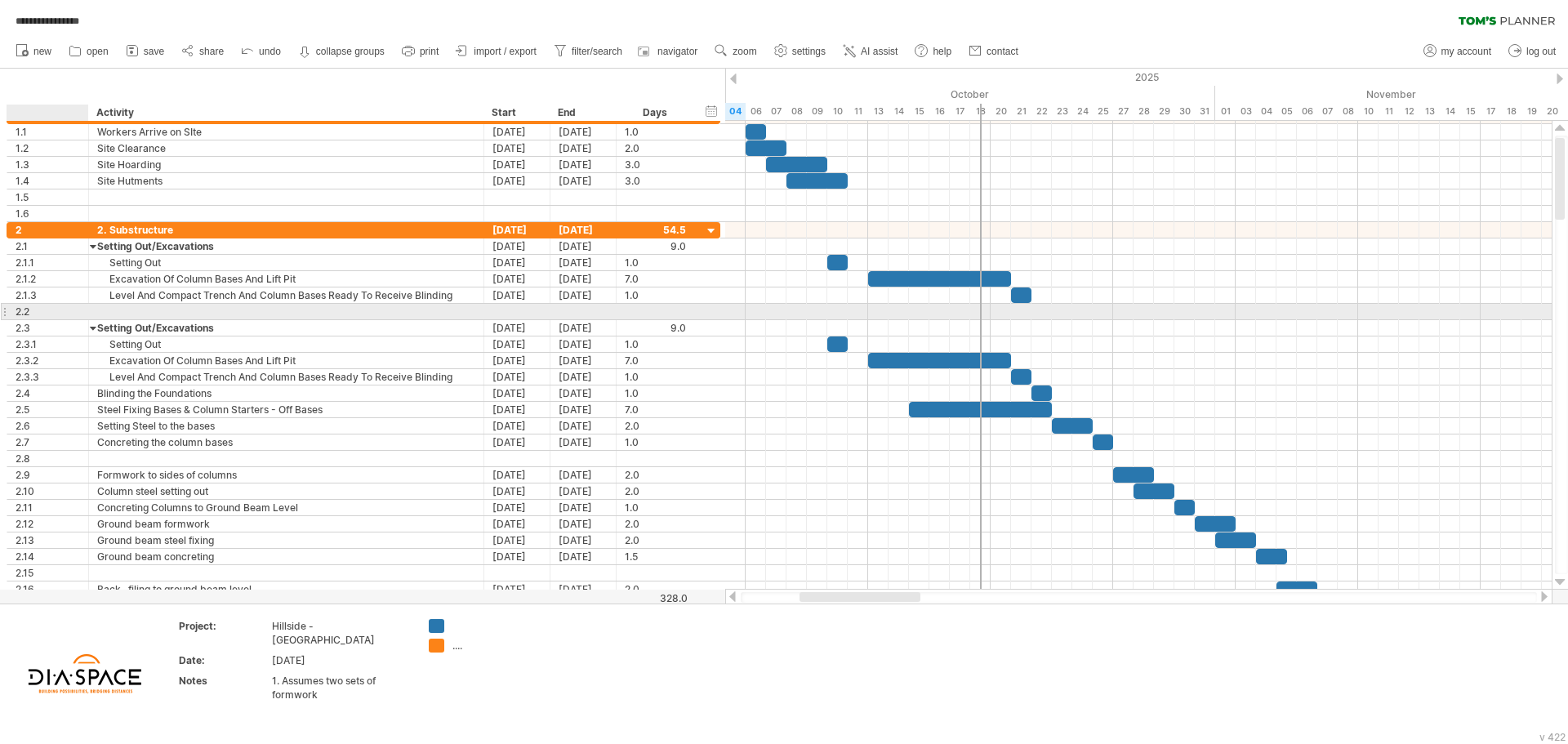
click at [54, 314] on div "2.2" at bounding box center [52, 311] width 73 height 16
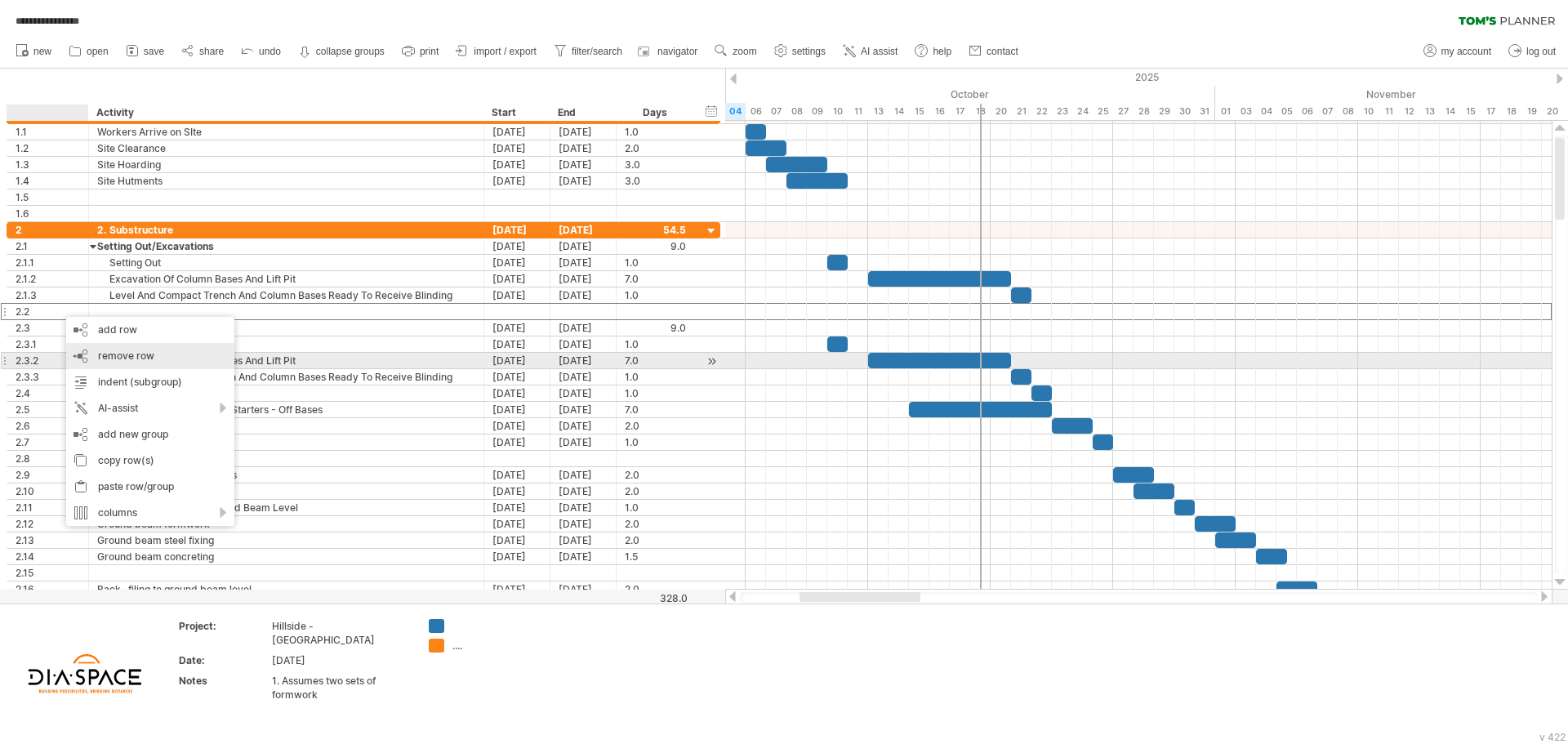
click at [136, 356] on span "remove row" at bounding box center [126, 356] width 56 height 12
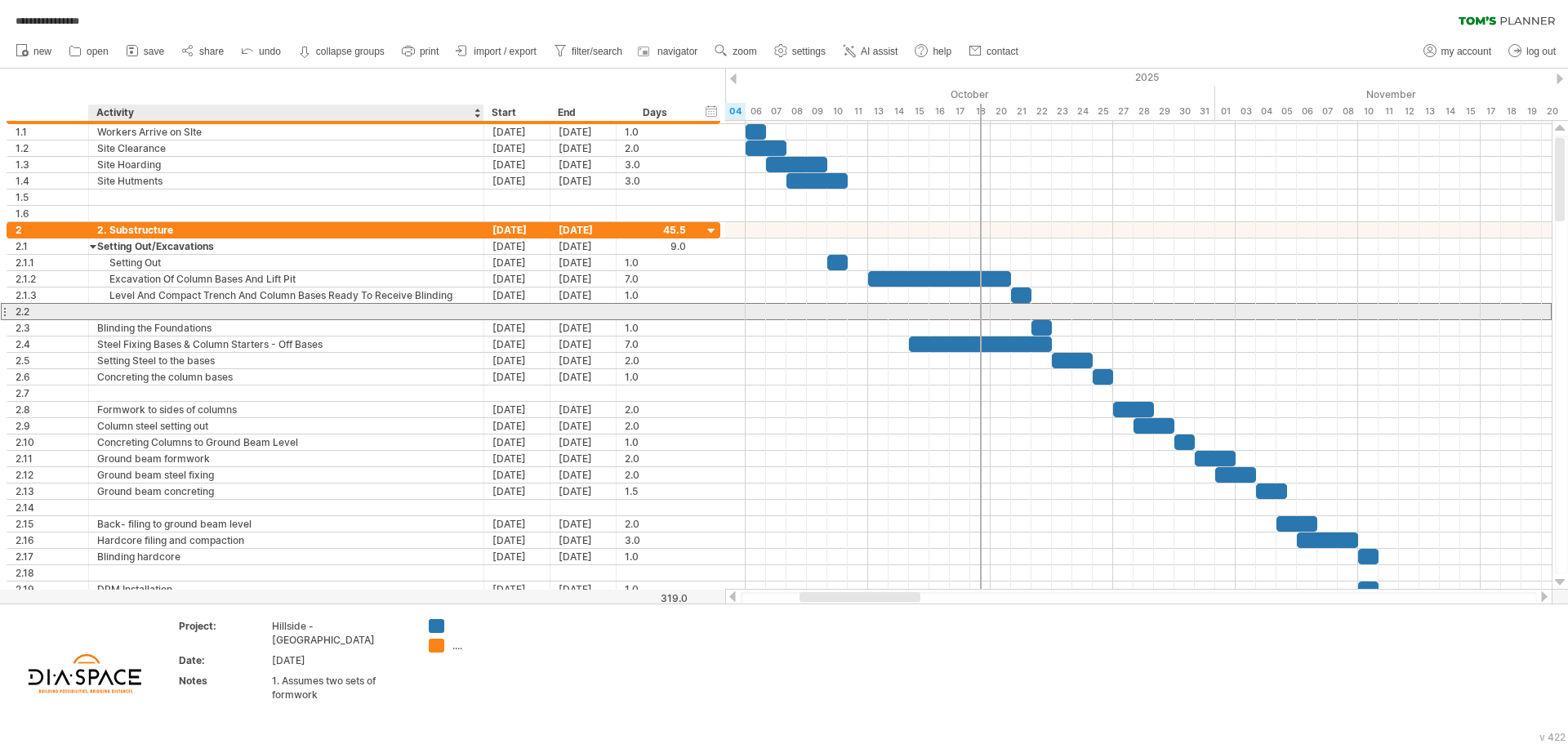
click at [161, 307] on div at bounding box center [286, 311] width 378 height 16
type input "*"
type input "**********"
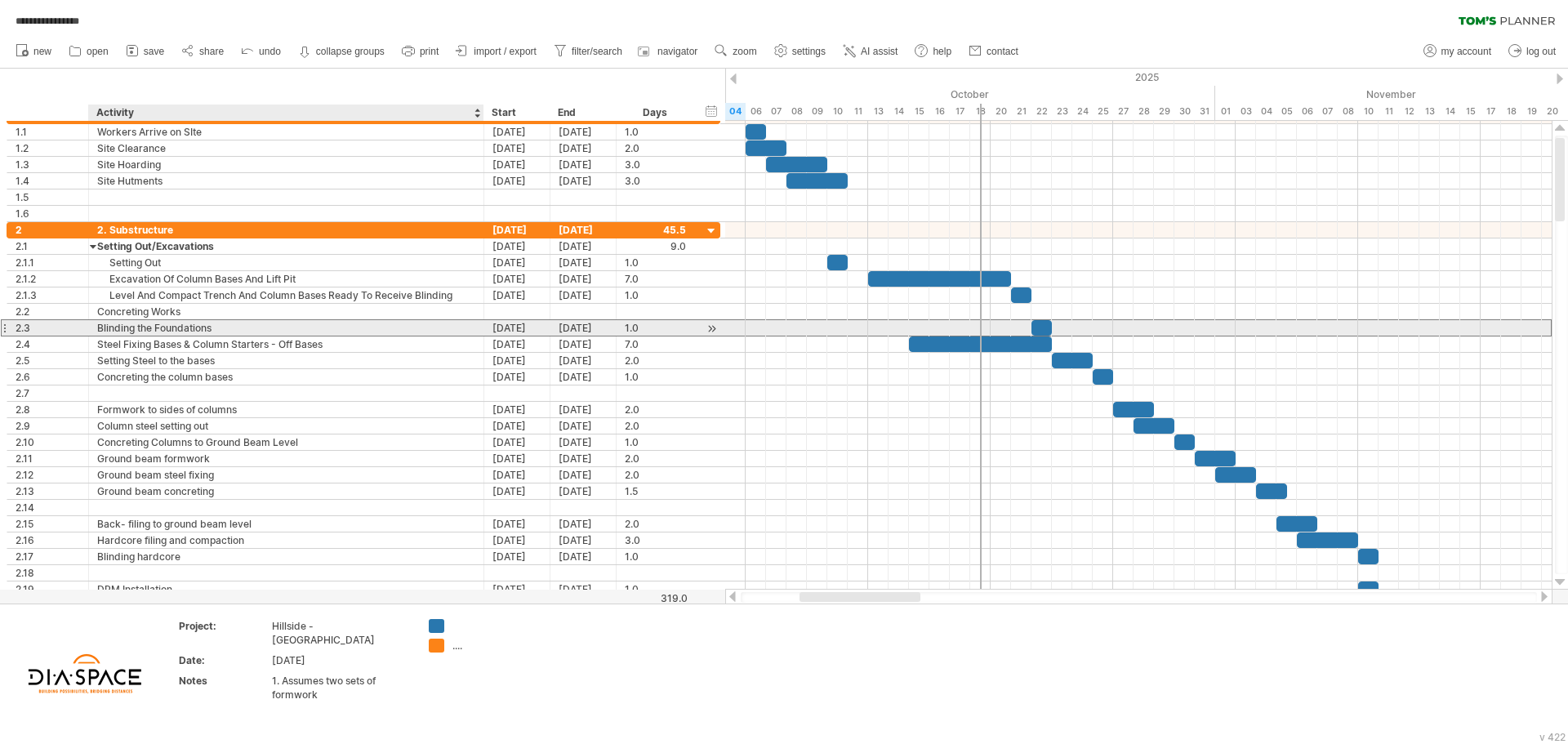
click at [184, 333] on div "Blinding the Foundations" at bounding box center [286, 328] width 378 height 16
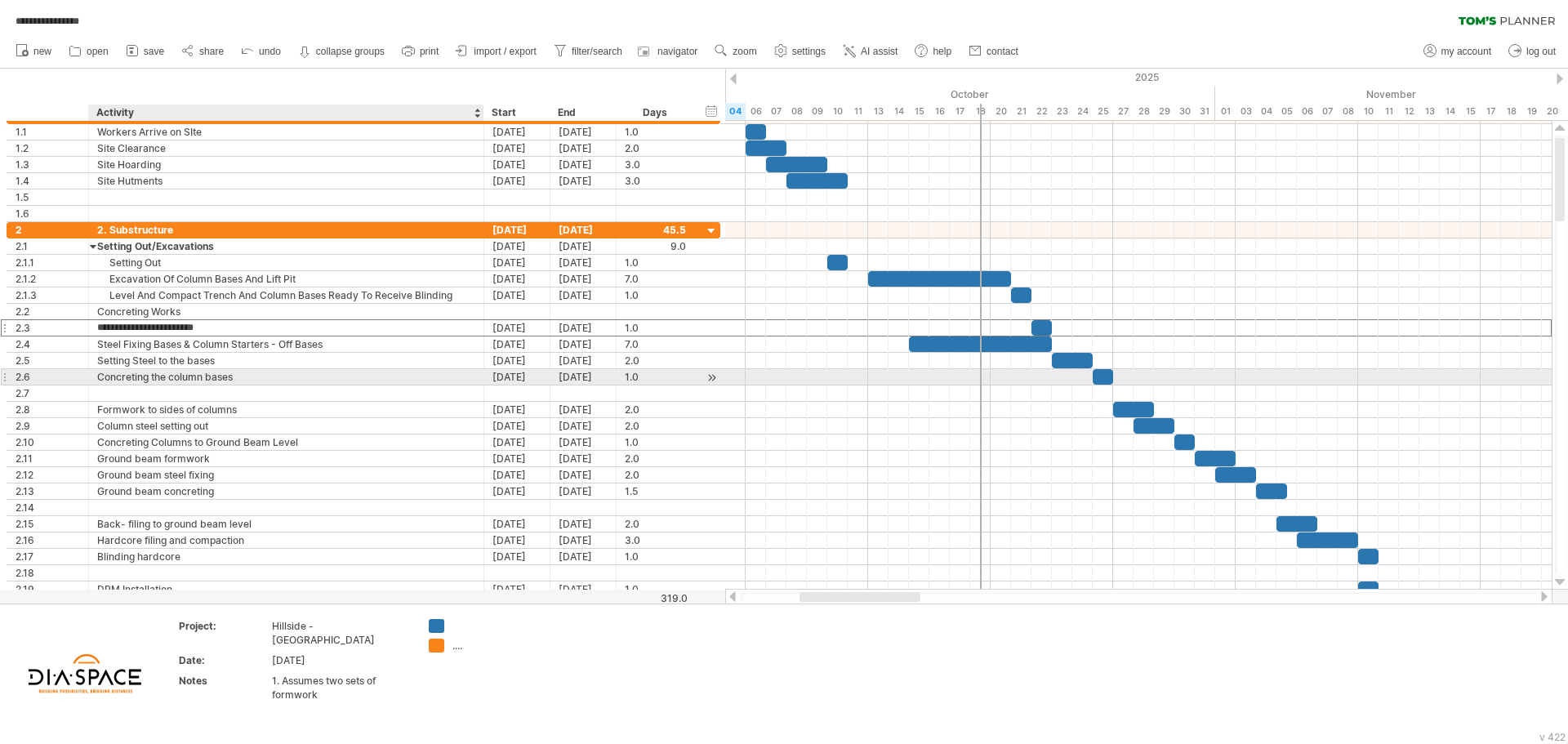
click at [174, 376] on div "Concreting the column bases" at bounding box center [286, 377] width 378 height 16
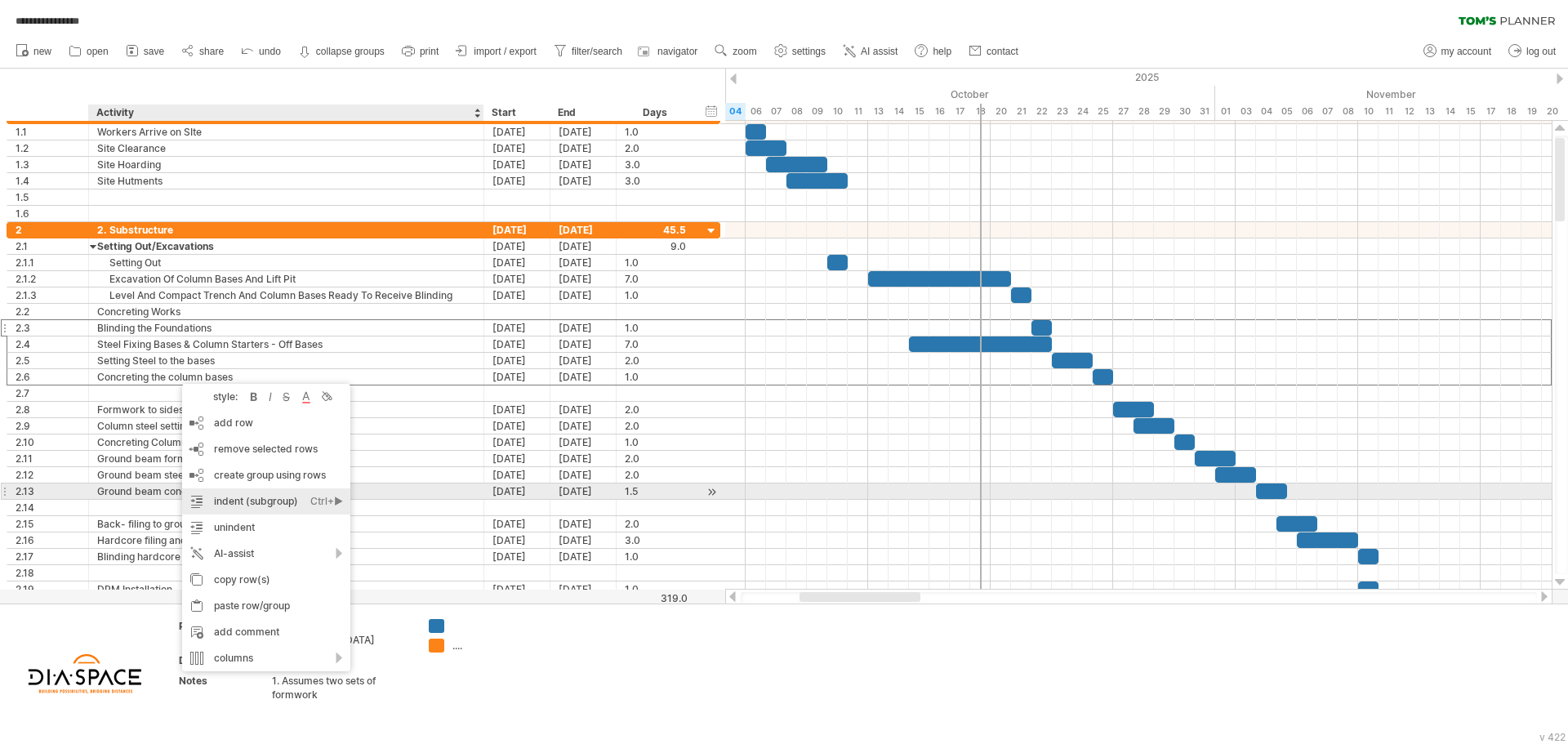
click at [230, 495] on div "indent (subgroup) Ctrl+► Cmd+►" at bounding box center [267, 502] width 168 height 26
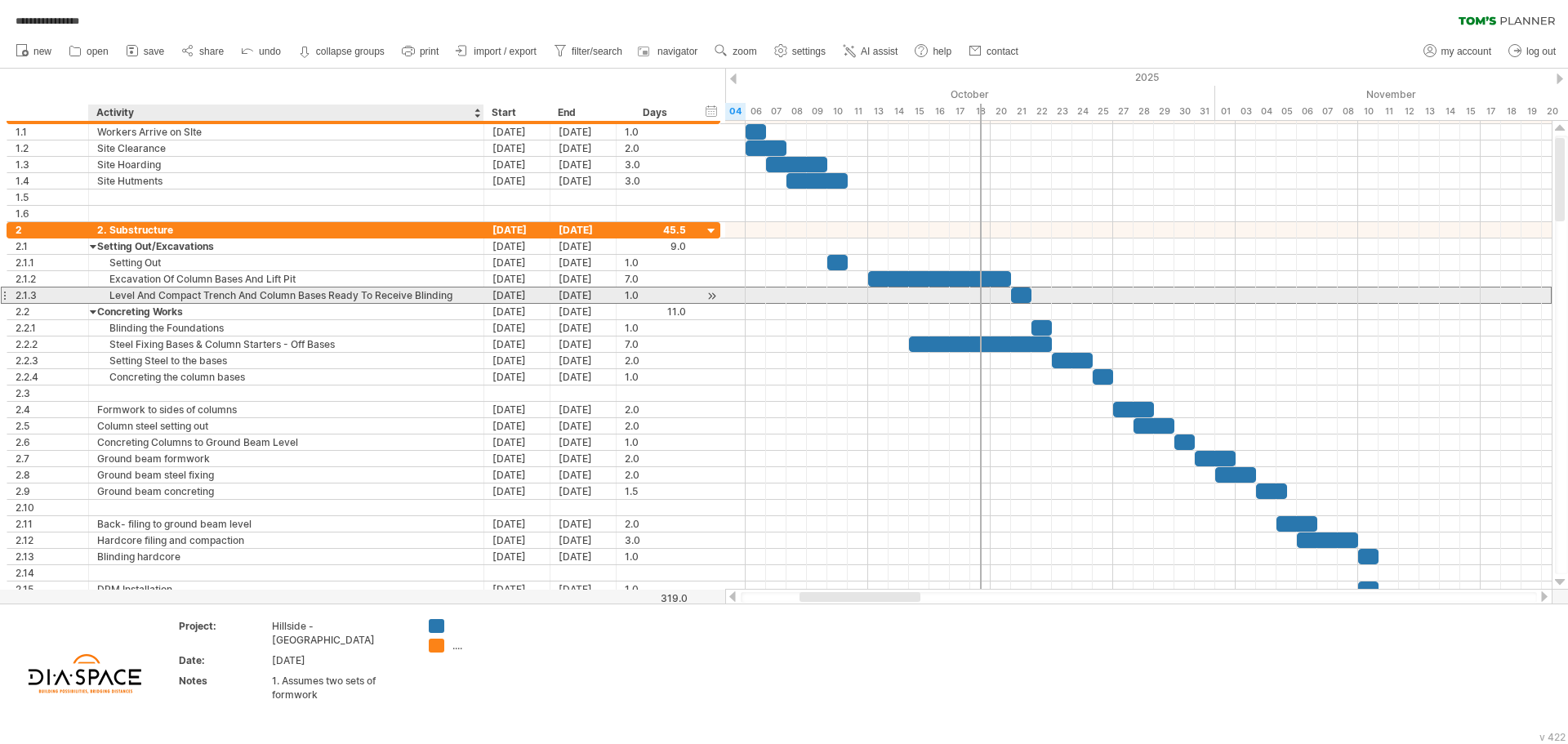
click at [157, 299] on div "Level And Compact Trench And Column Bases Ready To Receive Blinding" at bounding box center [286, 296] width 378 height 16
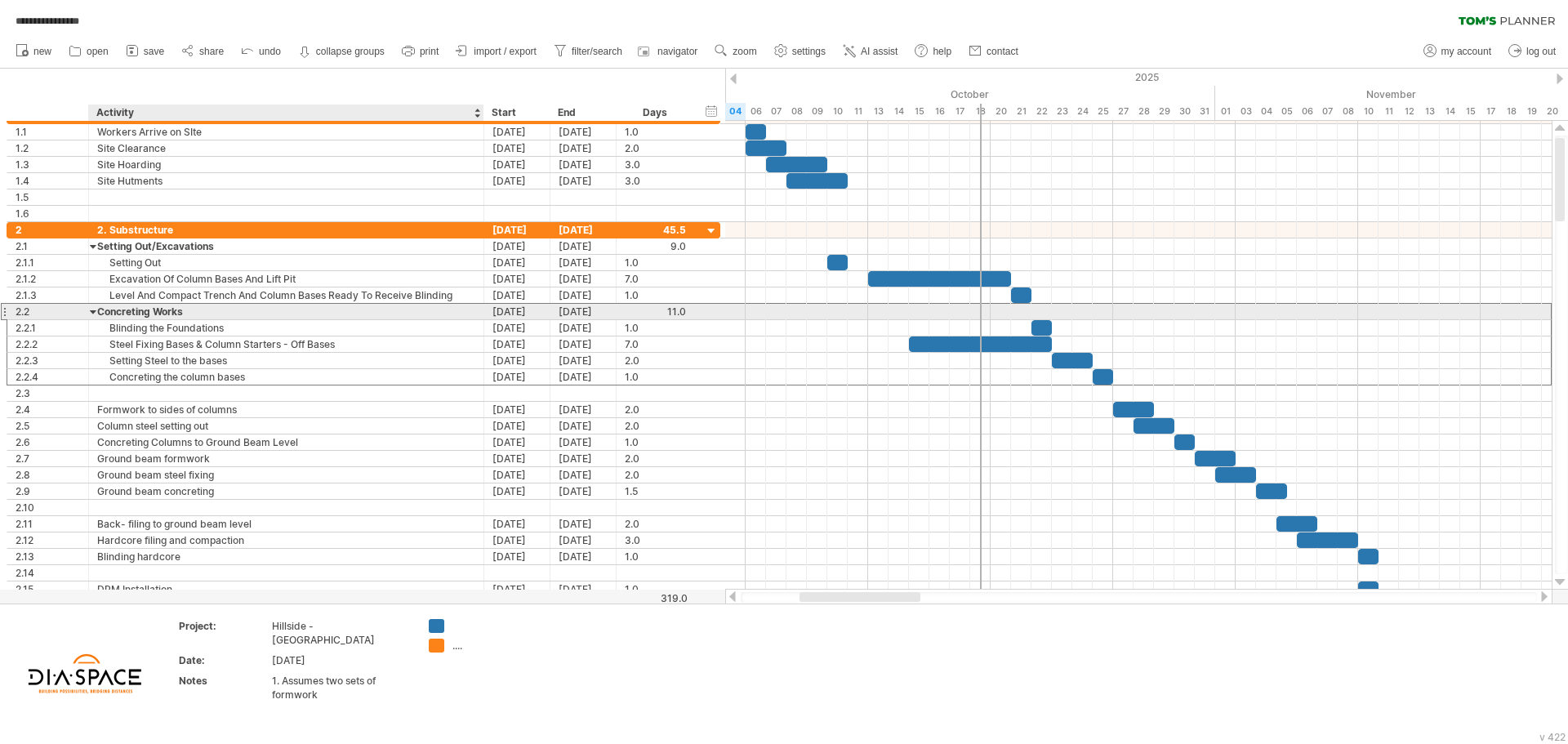
click at [156, 312] on div "Concreting Works" at bounding box center [286, 311] width 378 height 16
type input "**********"
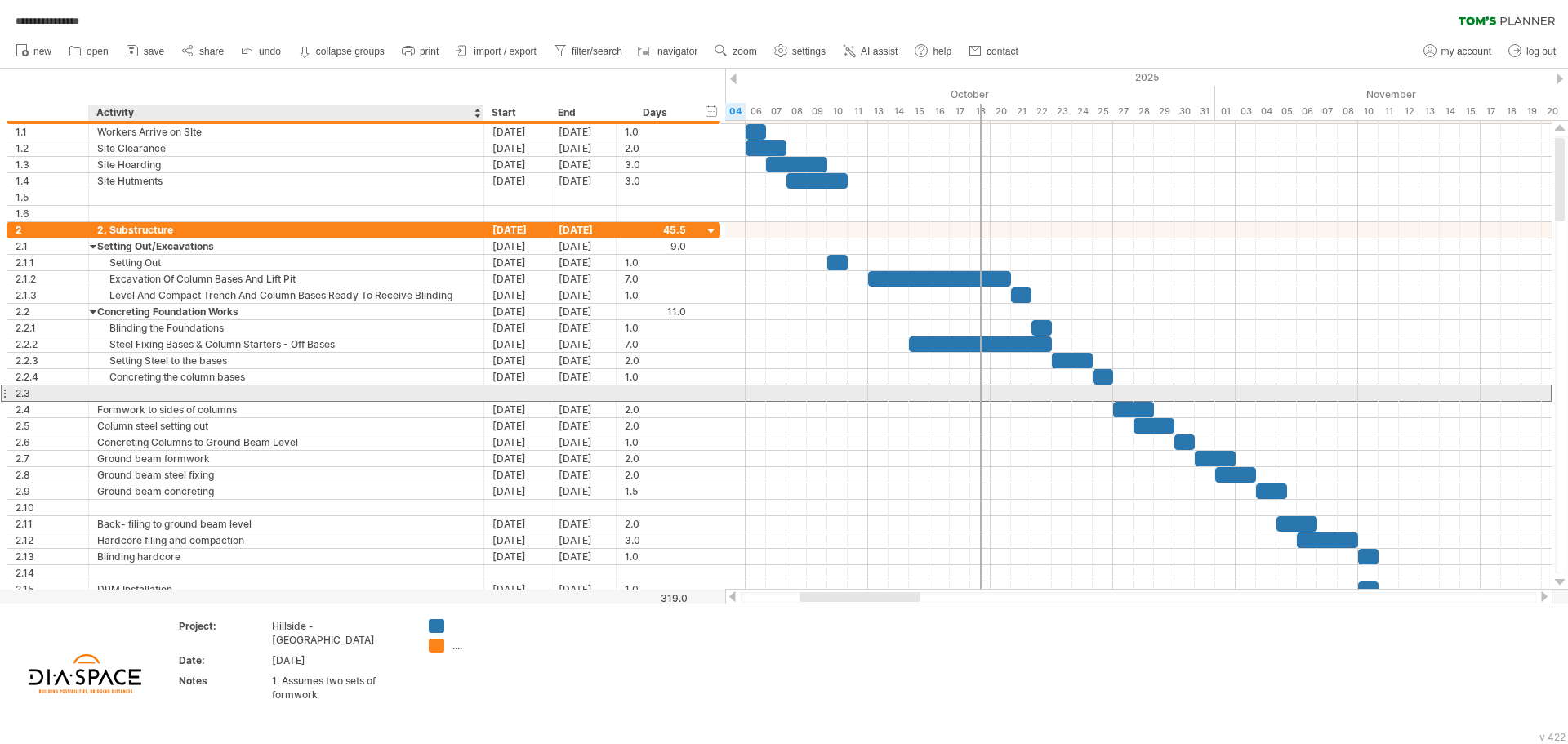
click at [122, 395] on div at bounding box center [286, 394] width 378 height 16
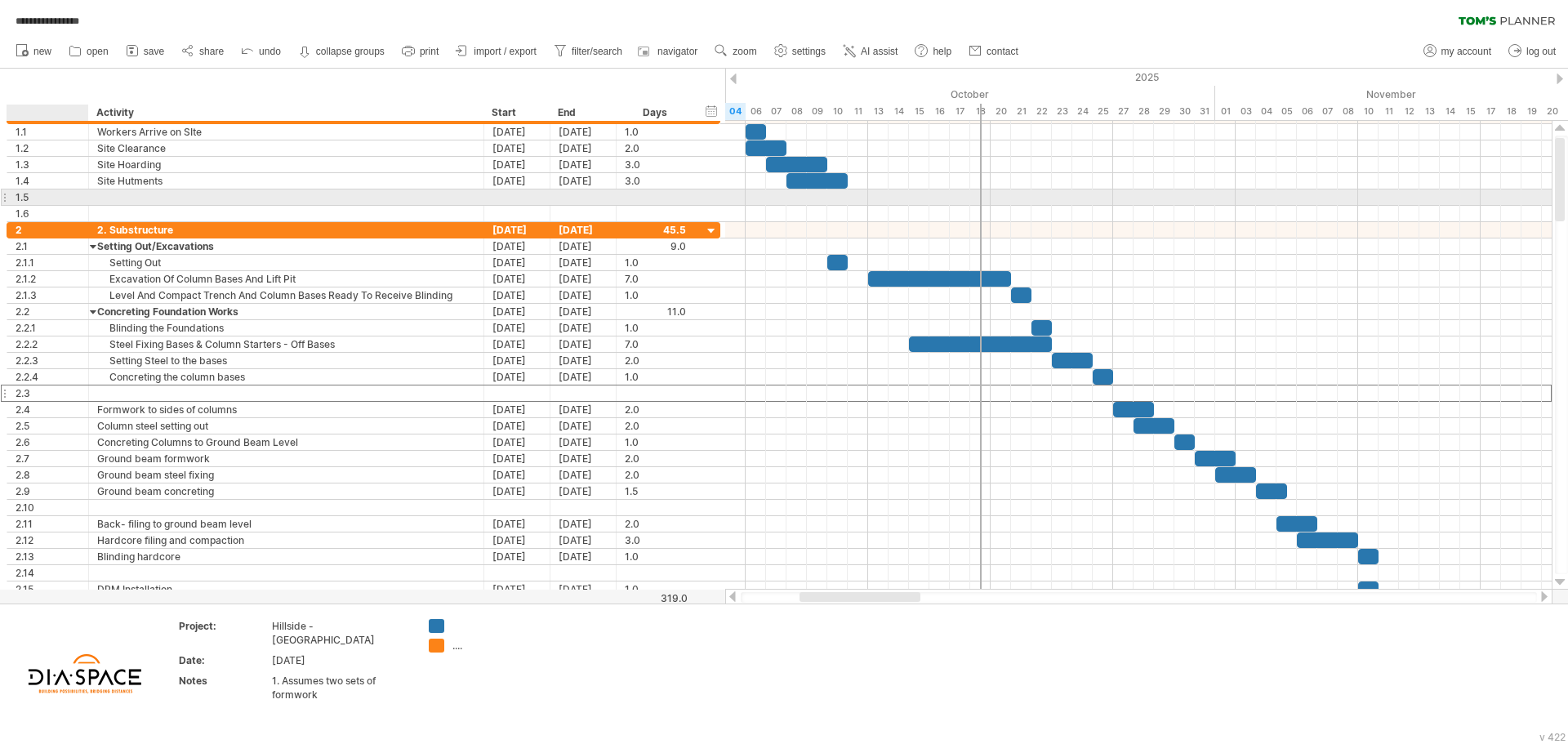
click at [80, 201] on div "1.5" at bounding box center [52, 197] width 73 height 16
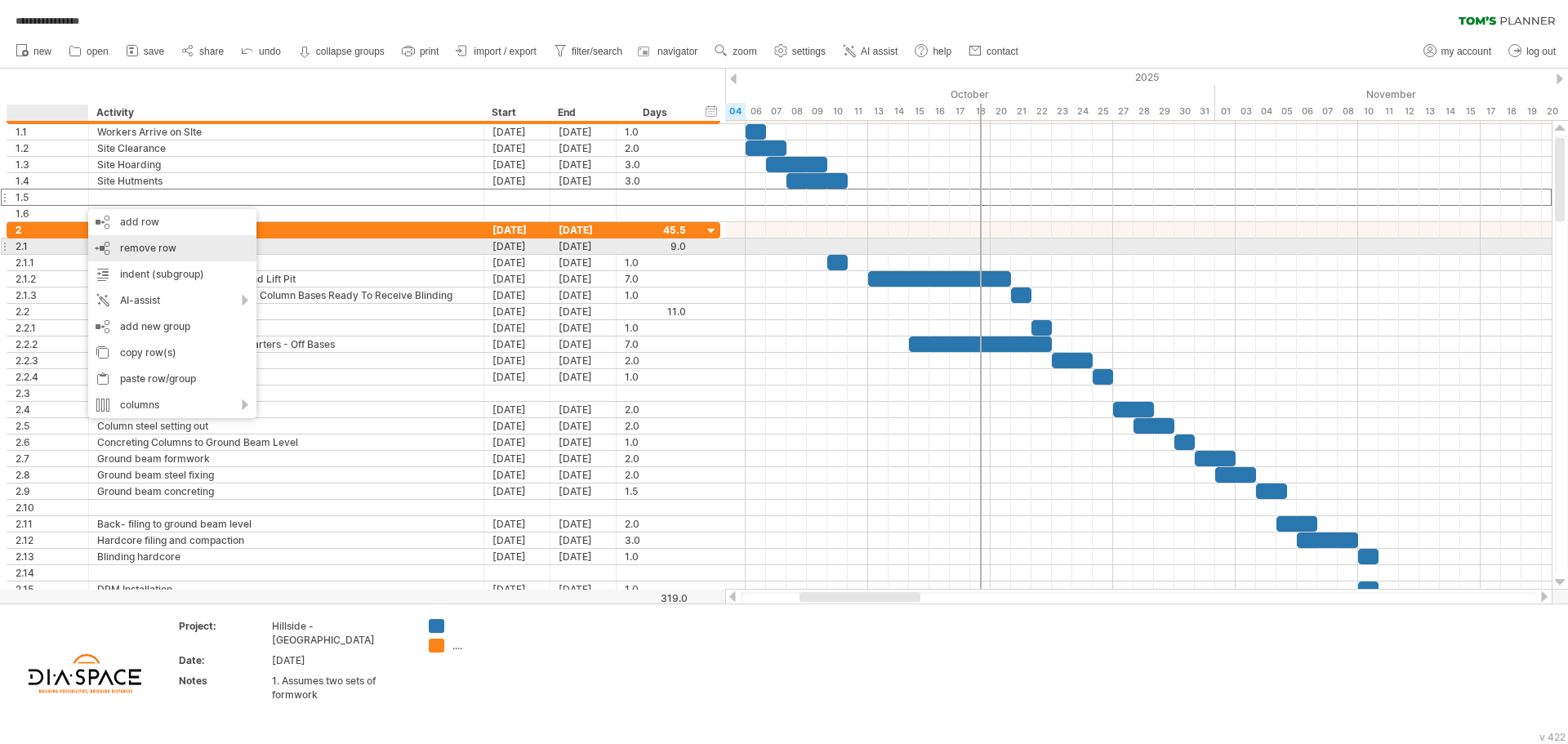
click at [160, 251] on span "remove row" at bounding box center [148, 248] width 56 height 12
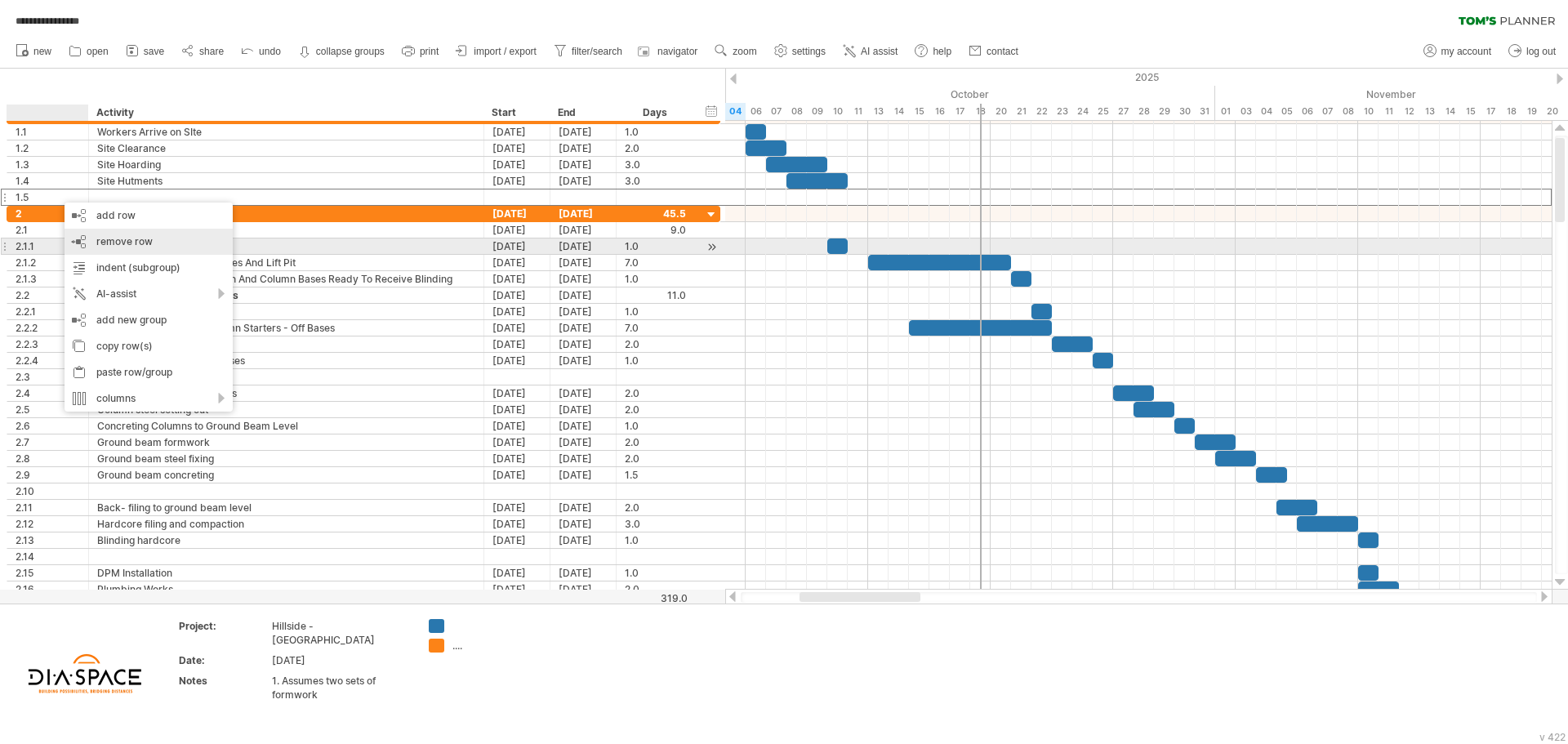
click at [127, 239] on span "remove row" at bounding box center [125, 241] width 56 height 12
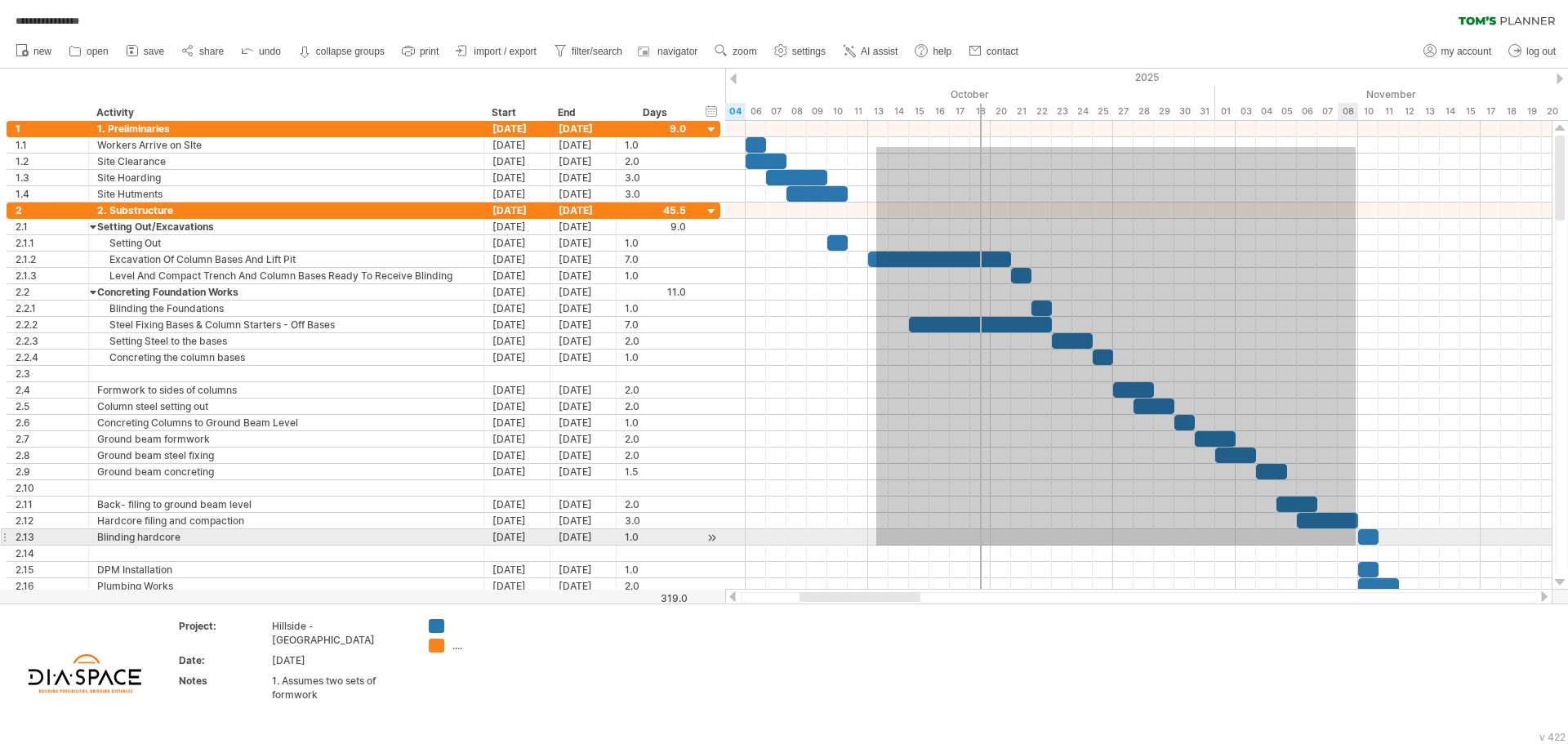
drag, startPoint x: 876, startPoint y: 147, endPoint x: 1356, endPoint y: 546, distance: 624.2
click at [1356, 546] on div at bounding box center [1138, 358] width 826 height 474
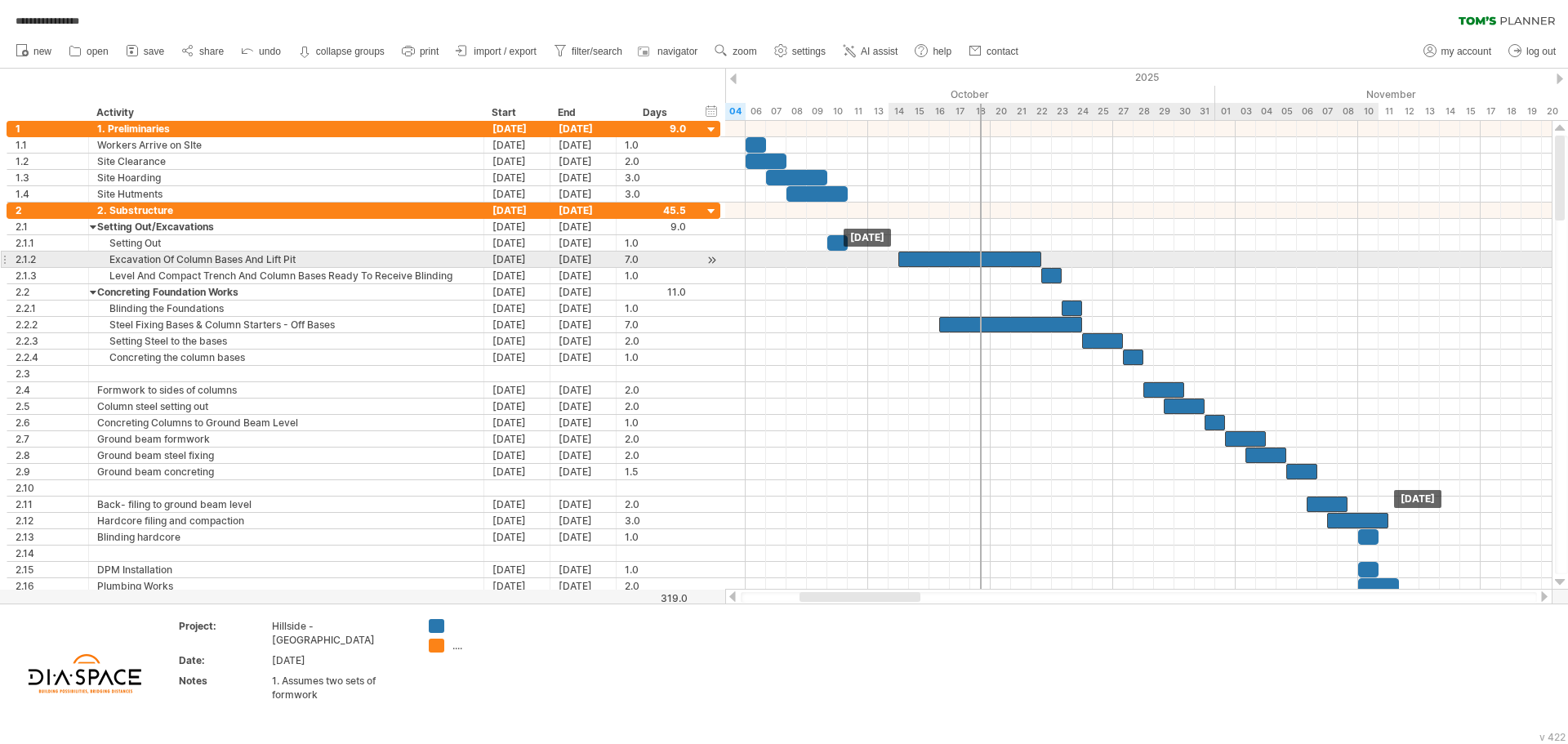
drag, startPoint x: 931, startPoint y: 261, endPoint x: 957, endPoint y: 261, distance: 26.0
click at [957, 261] on div at bounding box center [969, 260] width 143 height 16
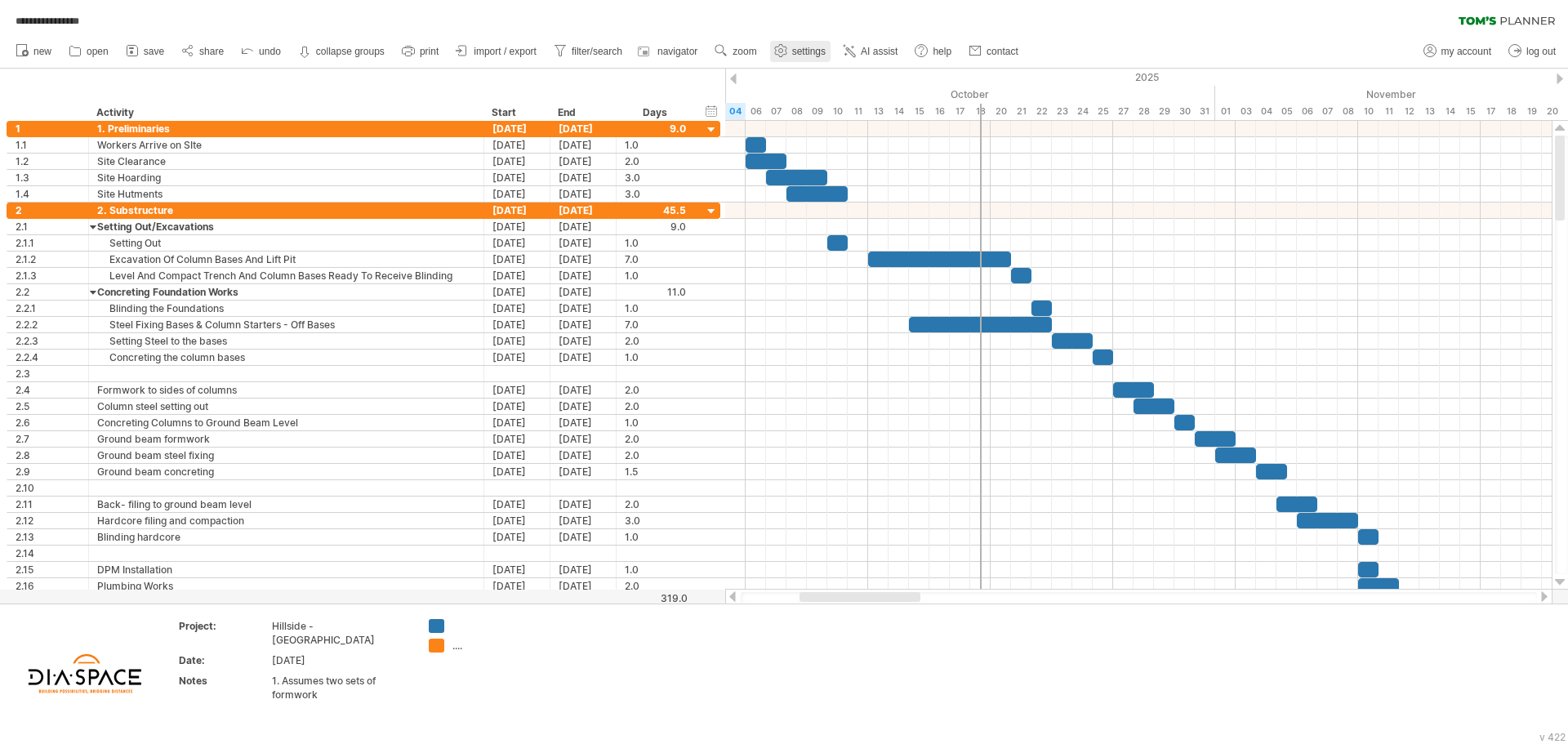
click at [818, 48] on span "settings" at bounding box center [809, 51] width 33 height 11
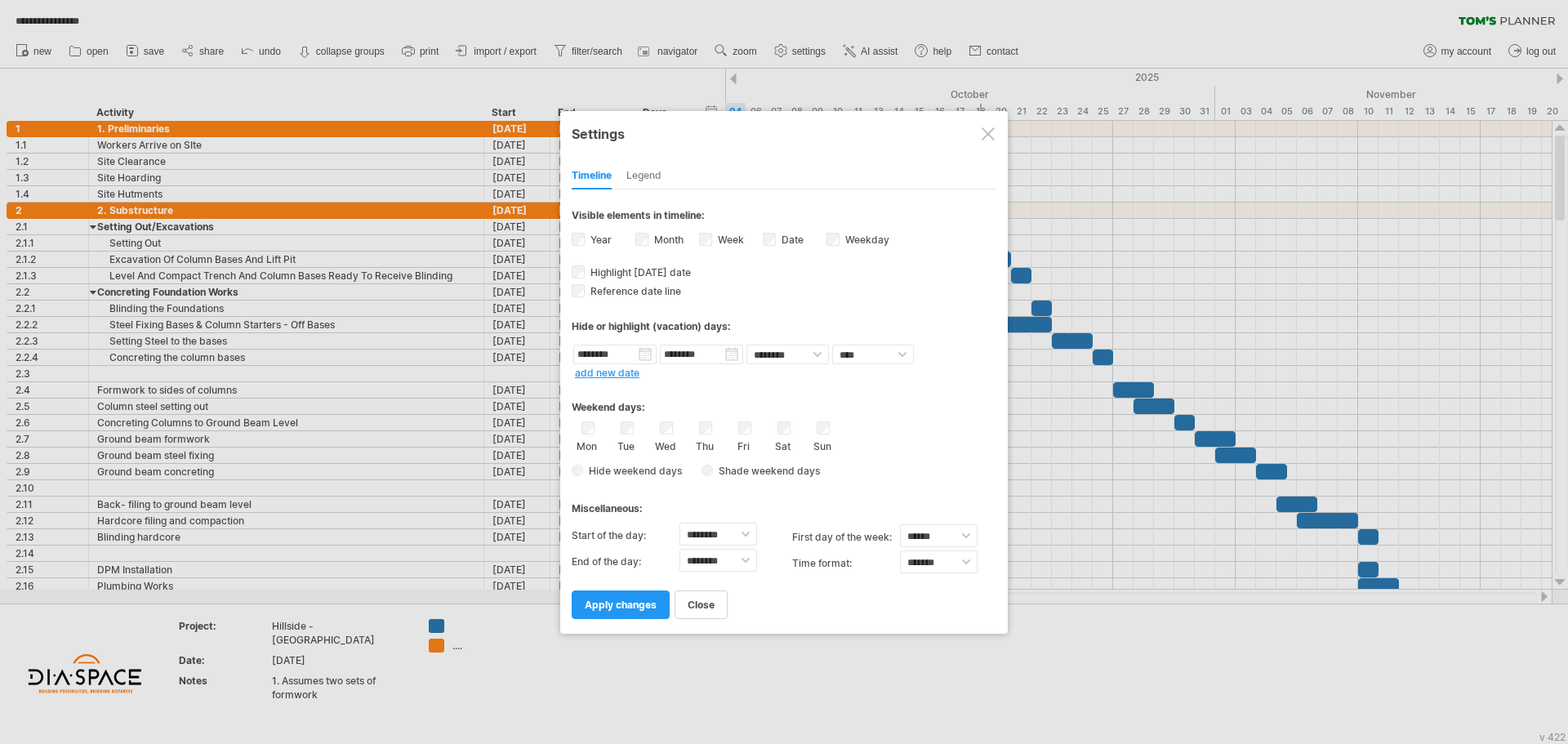
click at [654, 177] on div "Legend" at bounding box center [644, 176] width 35 height 26
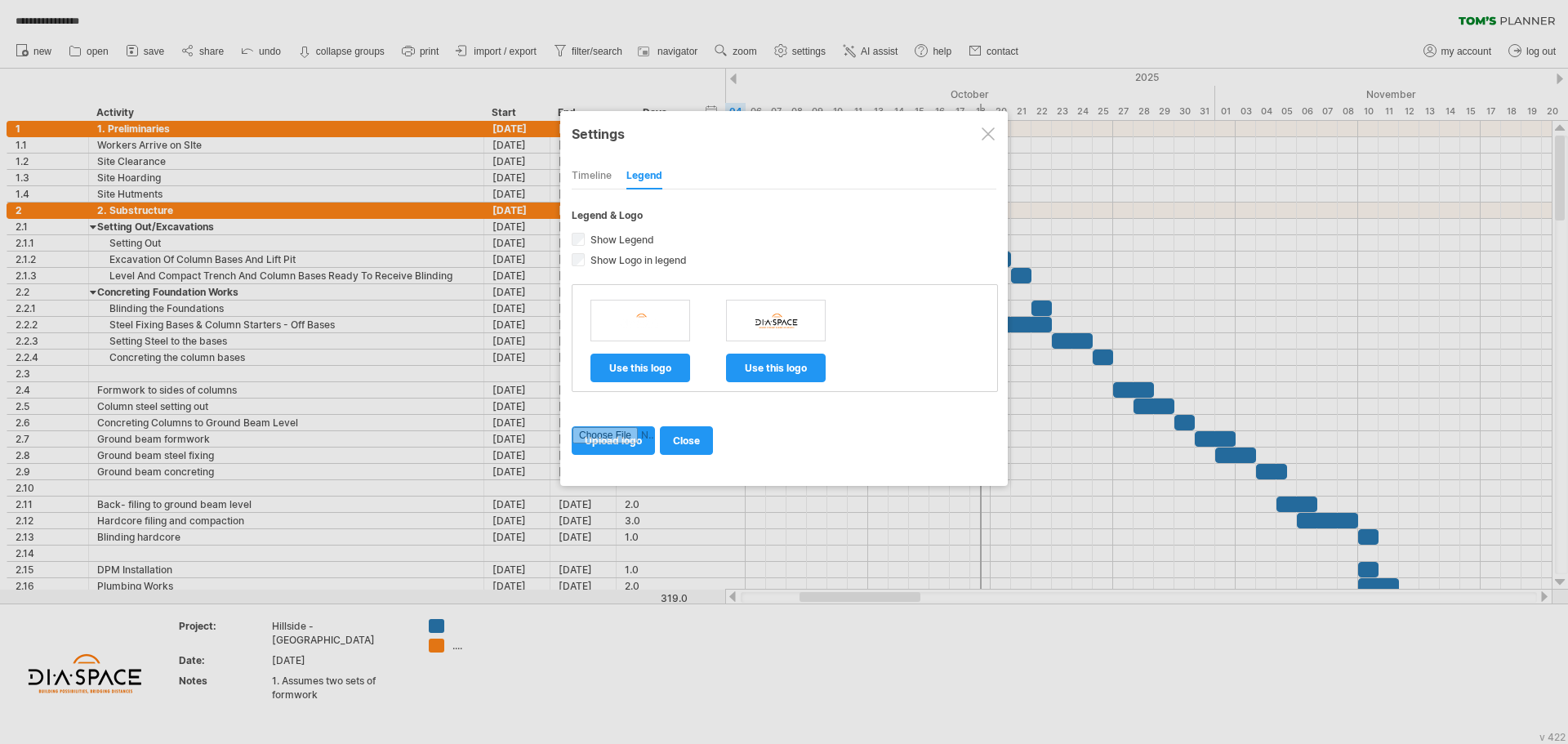
click at [593, 169] on div "Timeline" at bounding box center [592, 176] width 40 height 26
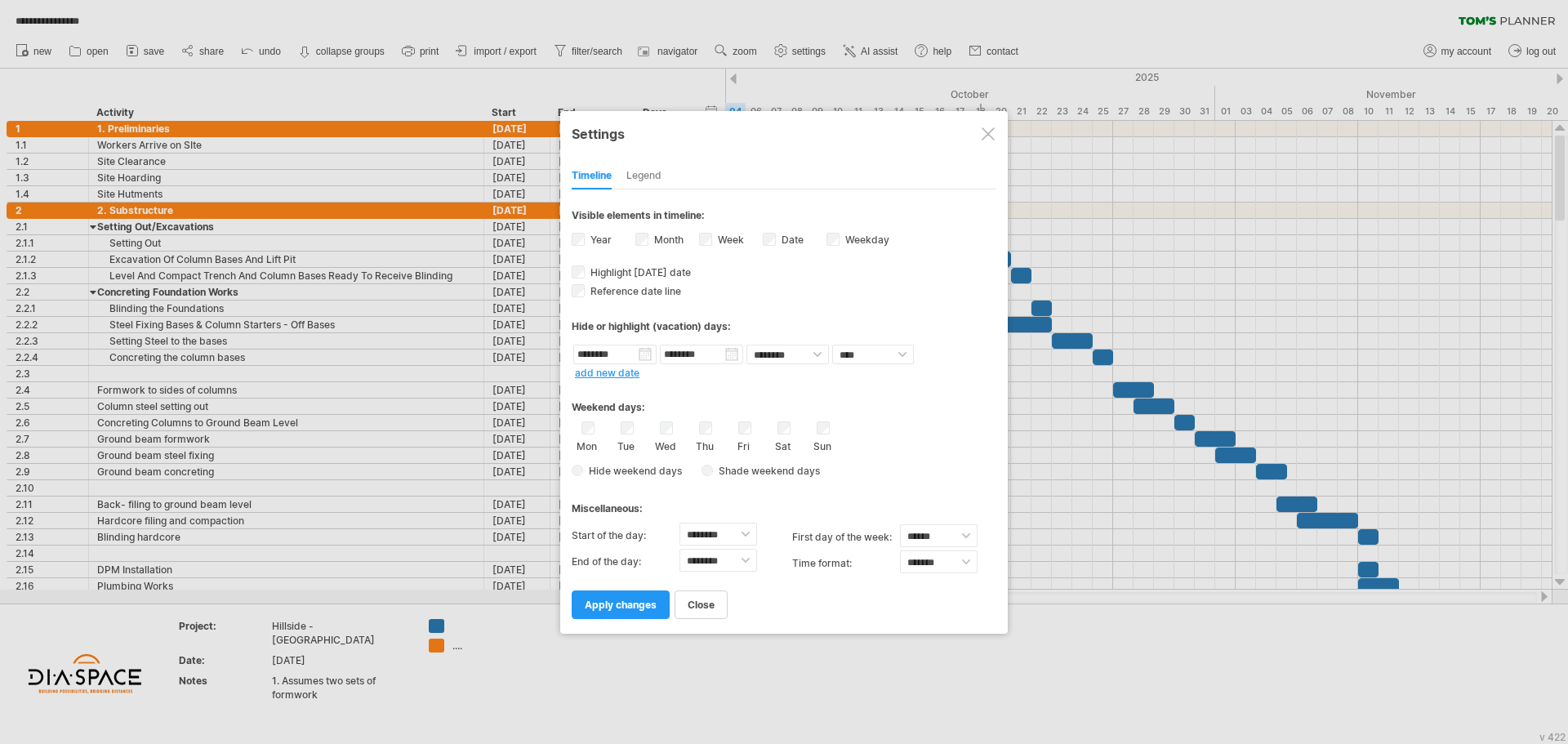
click at [986, 140] on div at bounding box center [987, 133] width 13 height 13
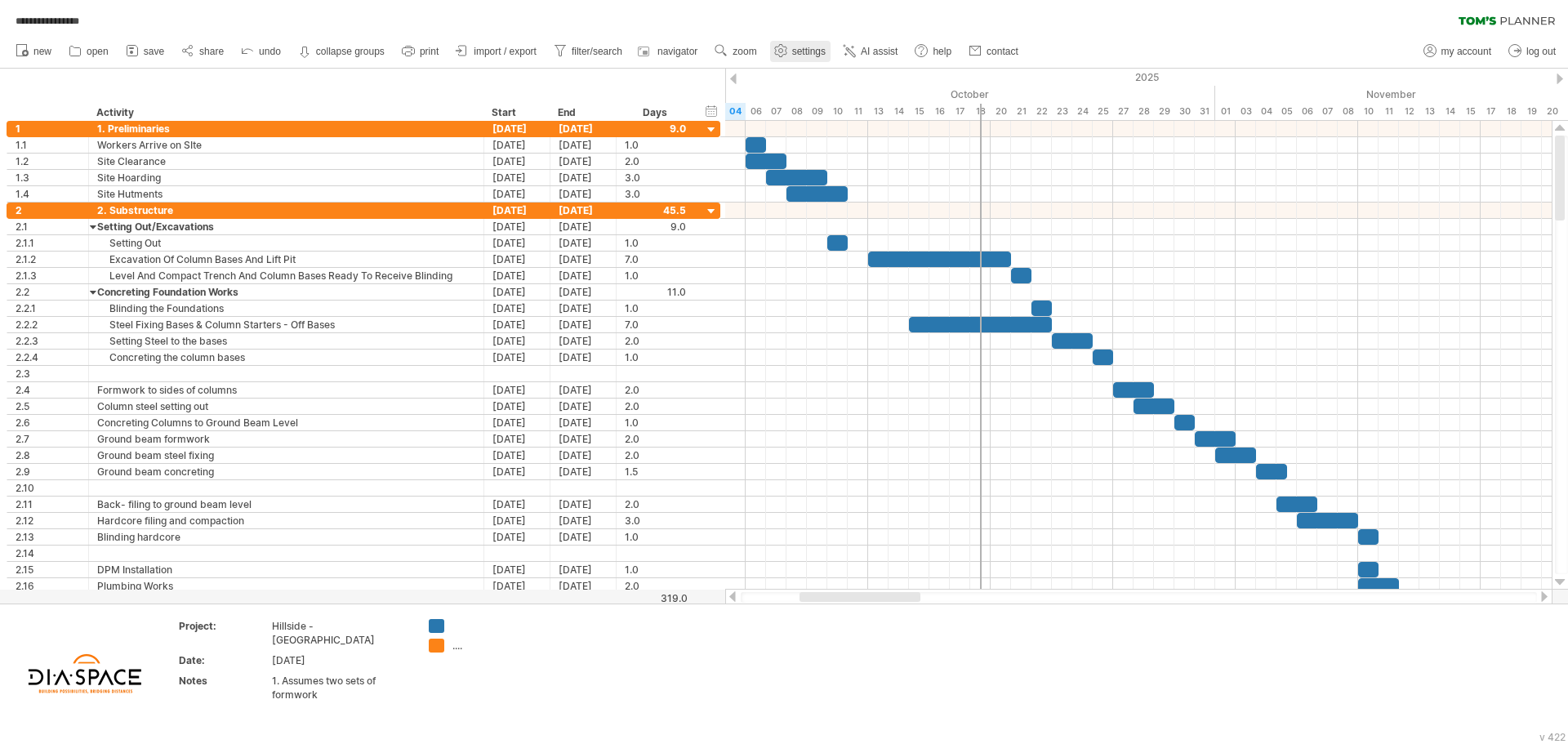
click at [803, 47] on span "settings" at bounding box center [809, 51] width 33 height 11
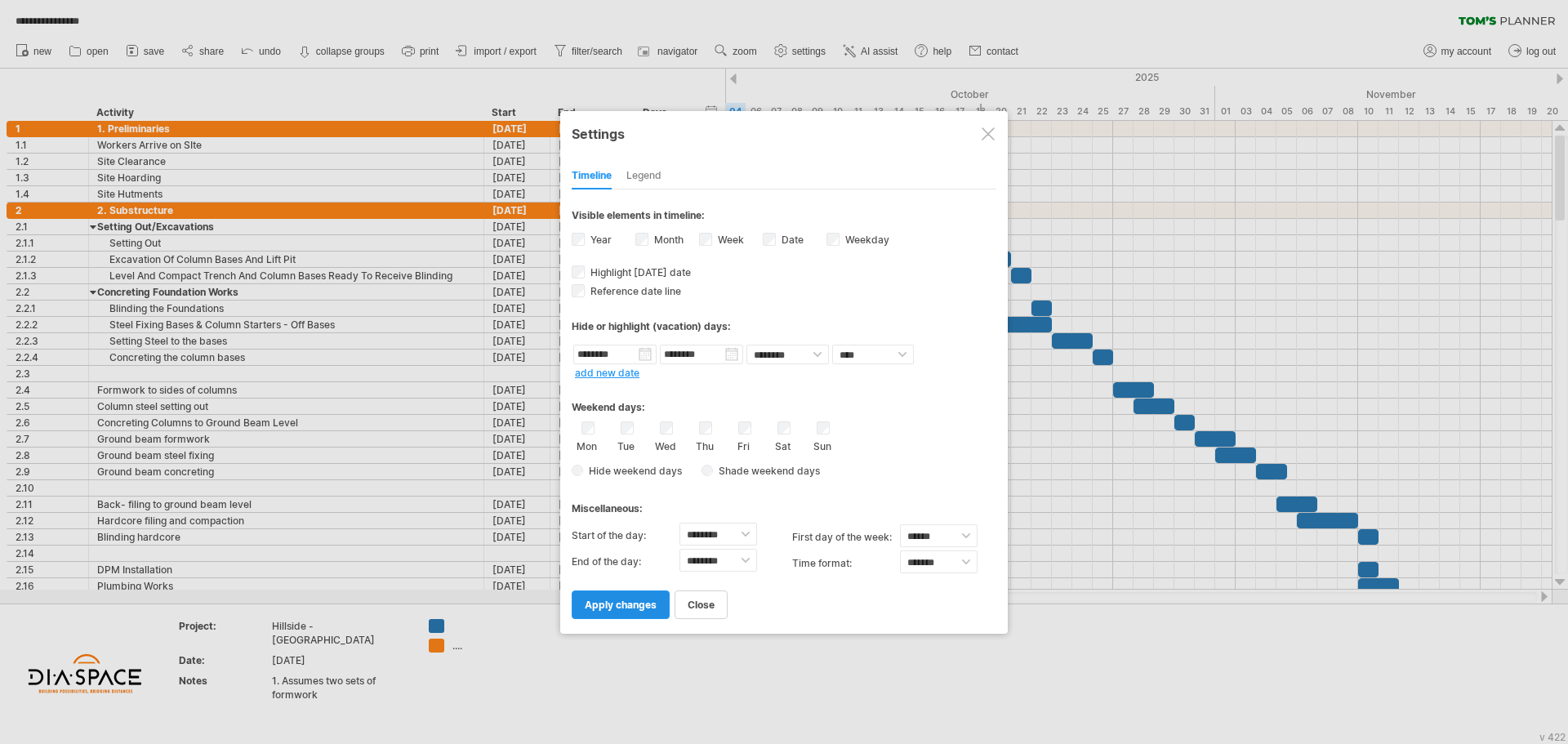
click at [634, 602] on span "apply changes" at bounding box center [621, 605] width 72 height 12
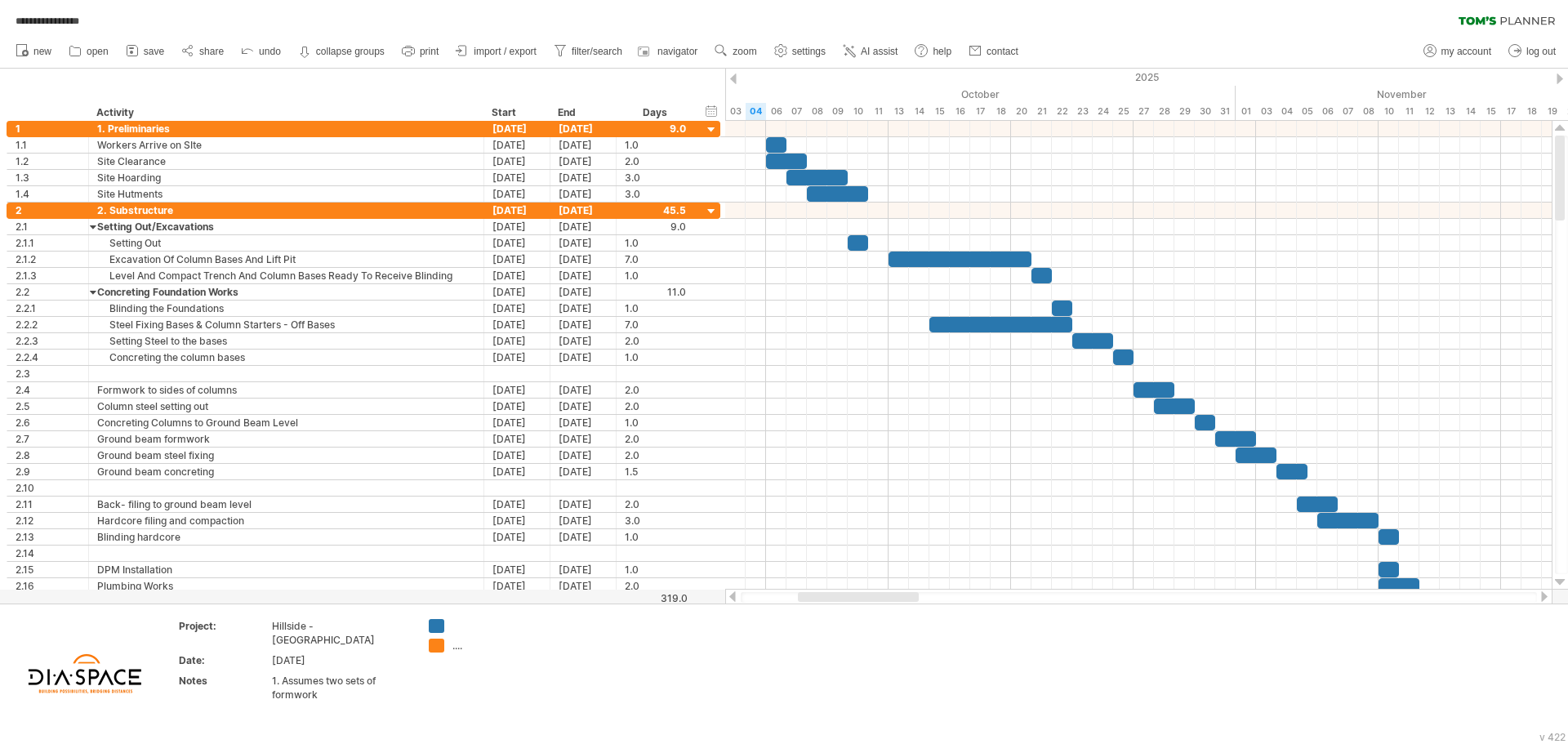
click at [837, 595] on div at bounding box center [859, 597] width 121 height 10
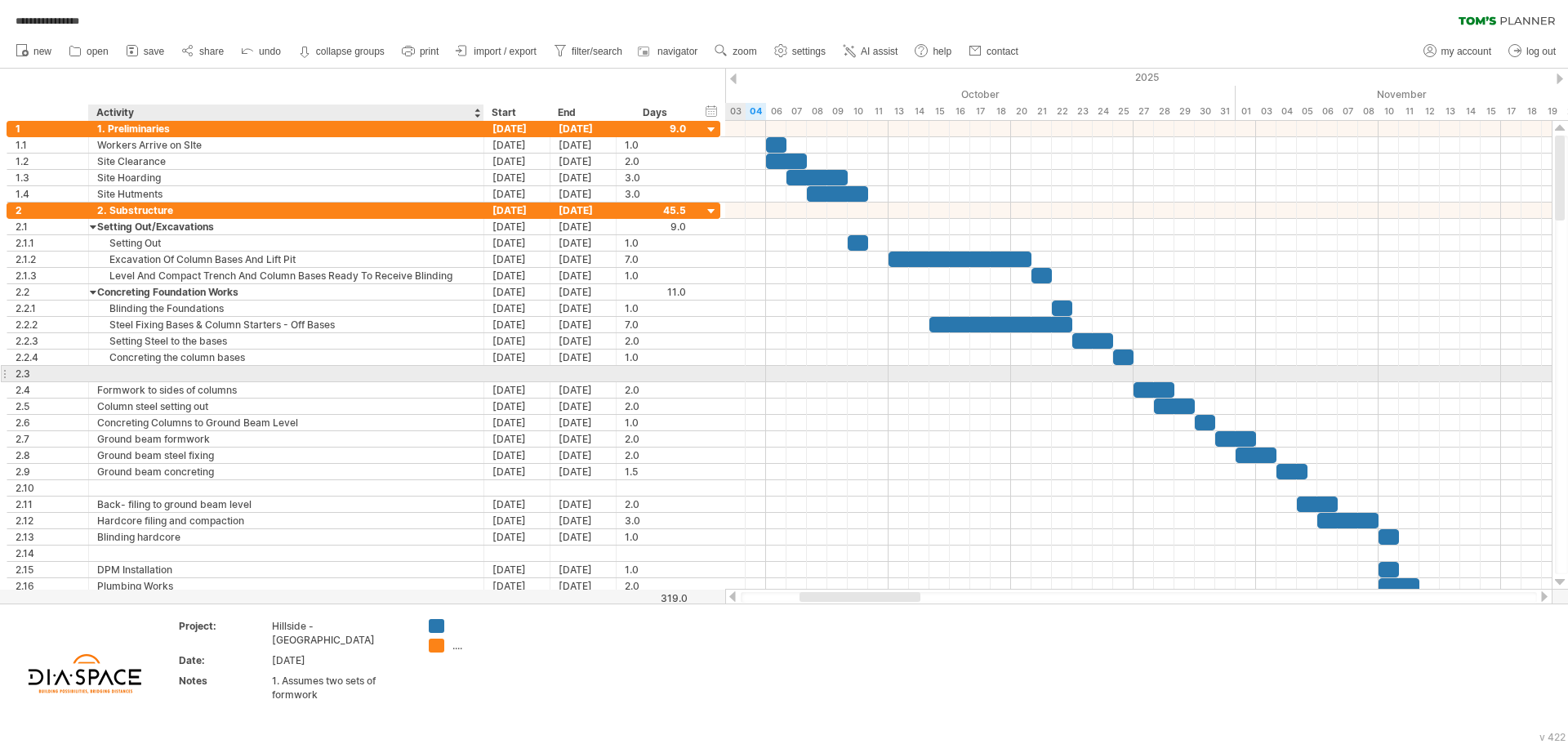
click at [177, 371] on div at bounding box center [286, 374] width 378 height 16
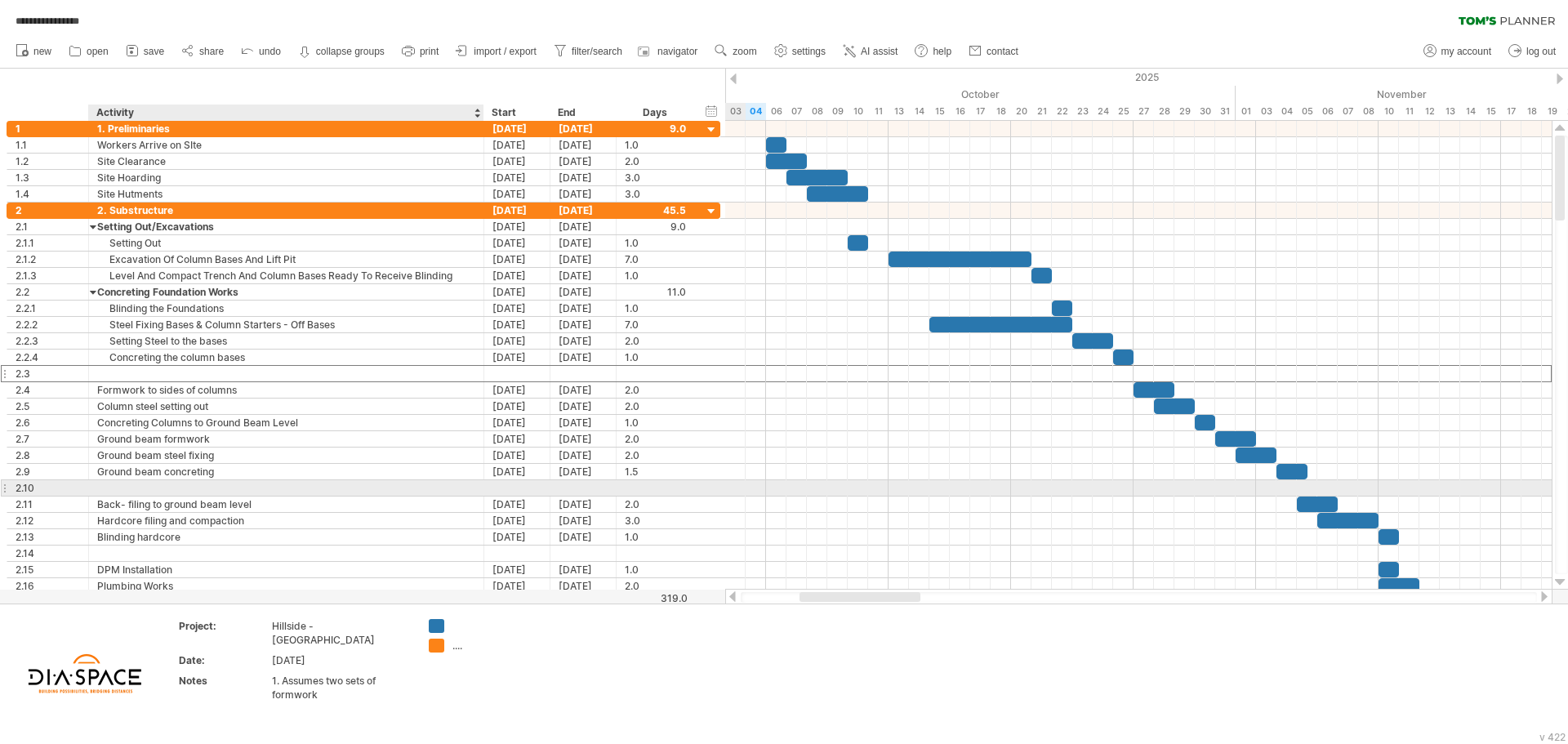
click at [170, 493] on div at bounding box center [286, 489] width 378 height 16
type input "**********"
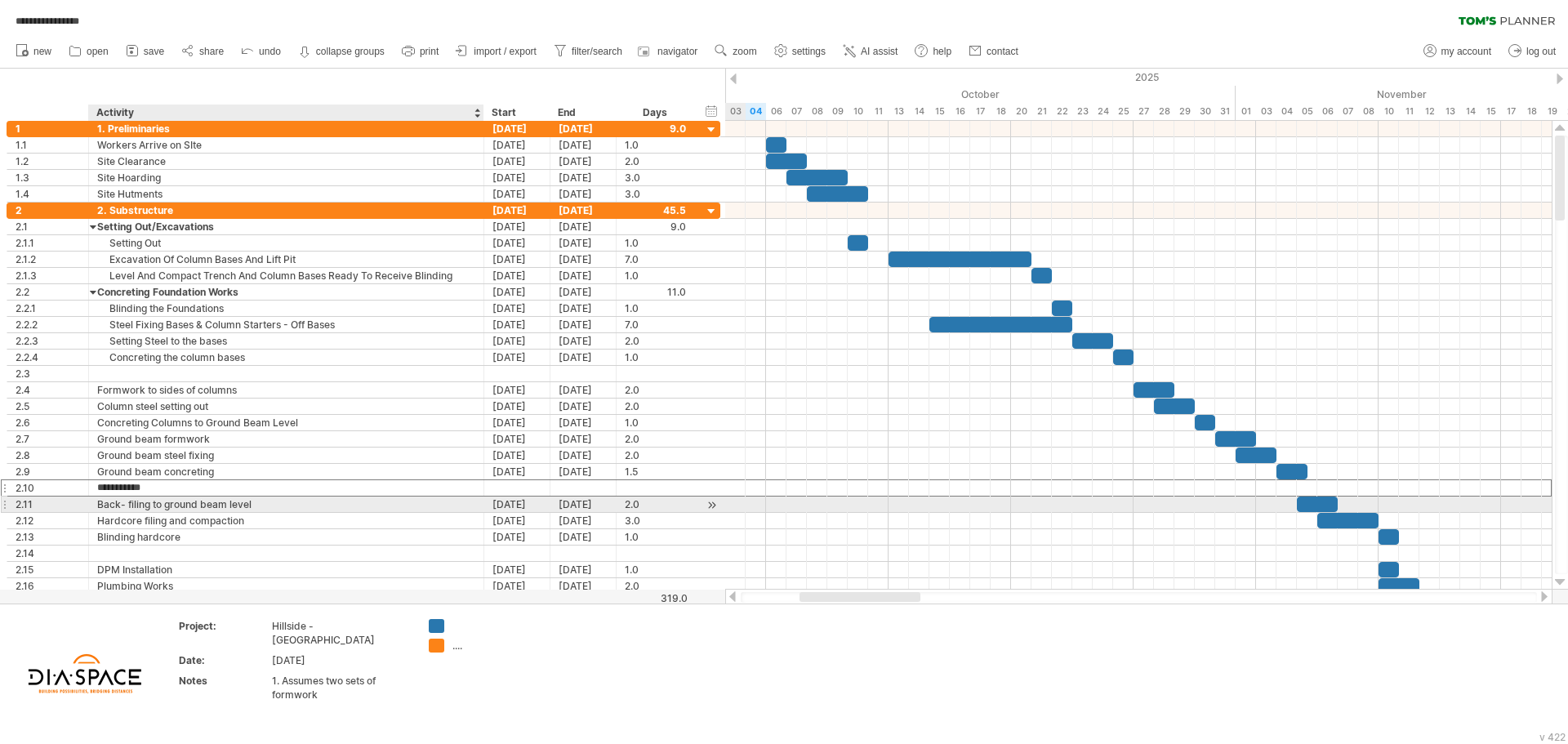
click at [167, 505] on div "Back- filing to ground beam level" at bounding box center [286, 504] width 378 height 16
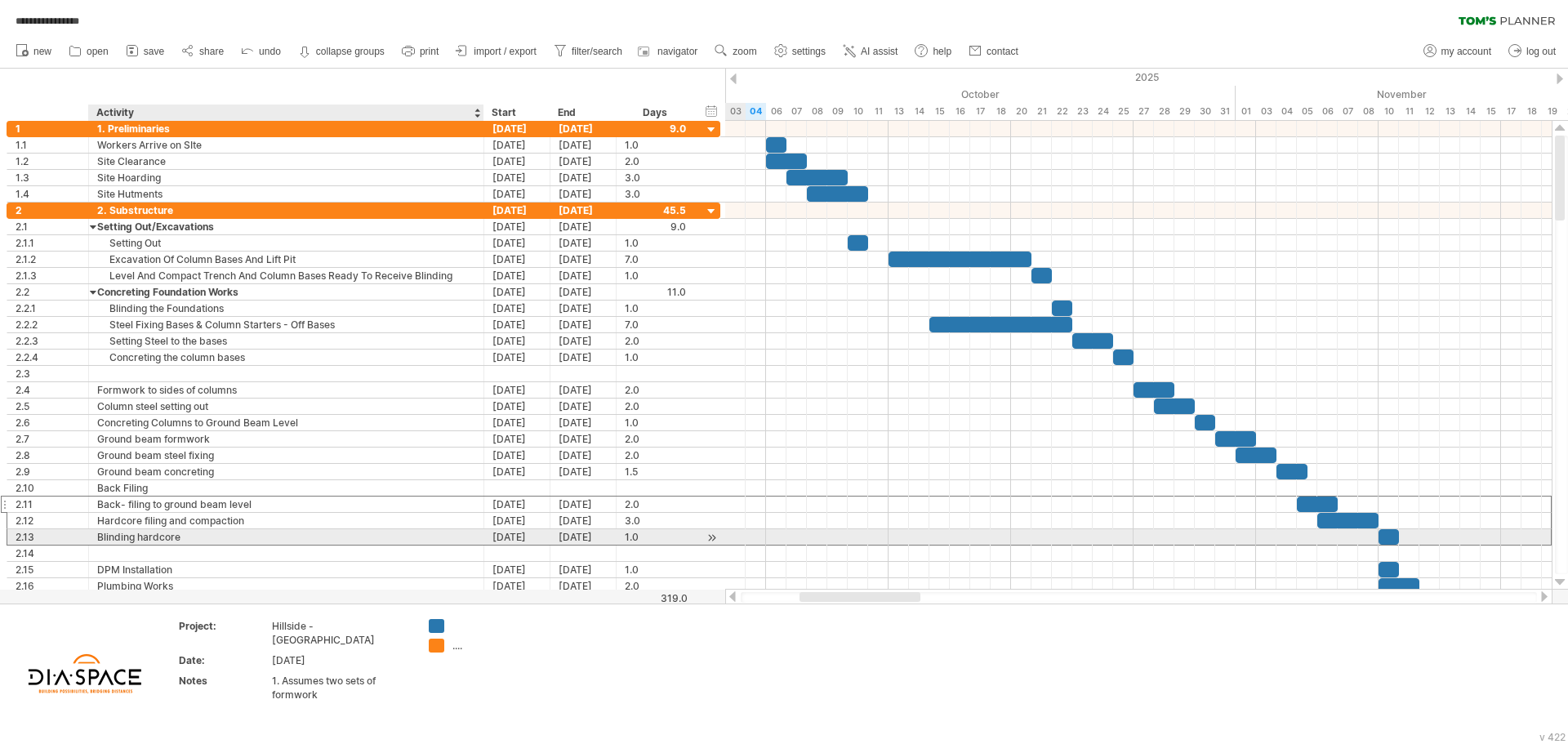
click at [160, 537] on div "Blinding hardcore" at bounding box center [286, 537] width 378 height 16
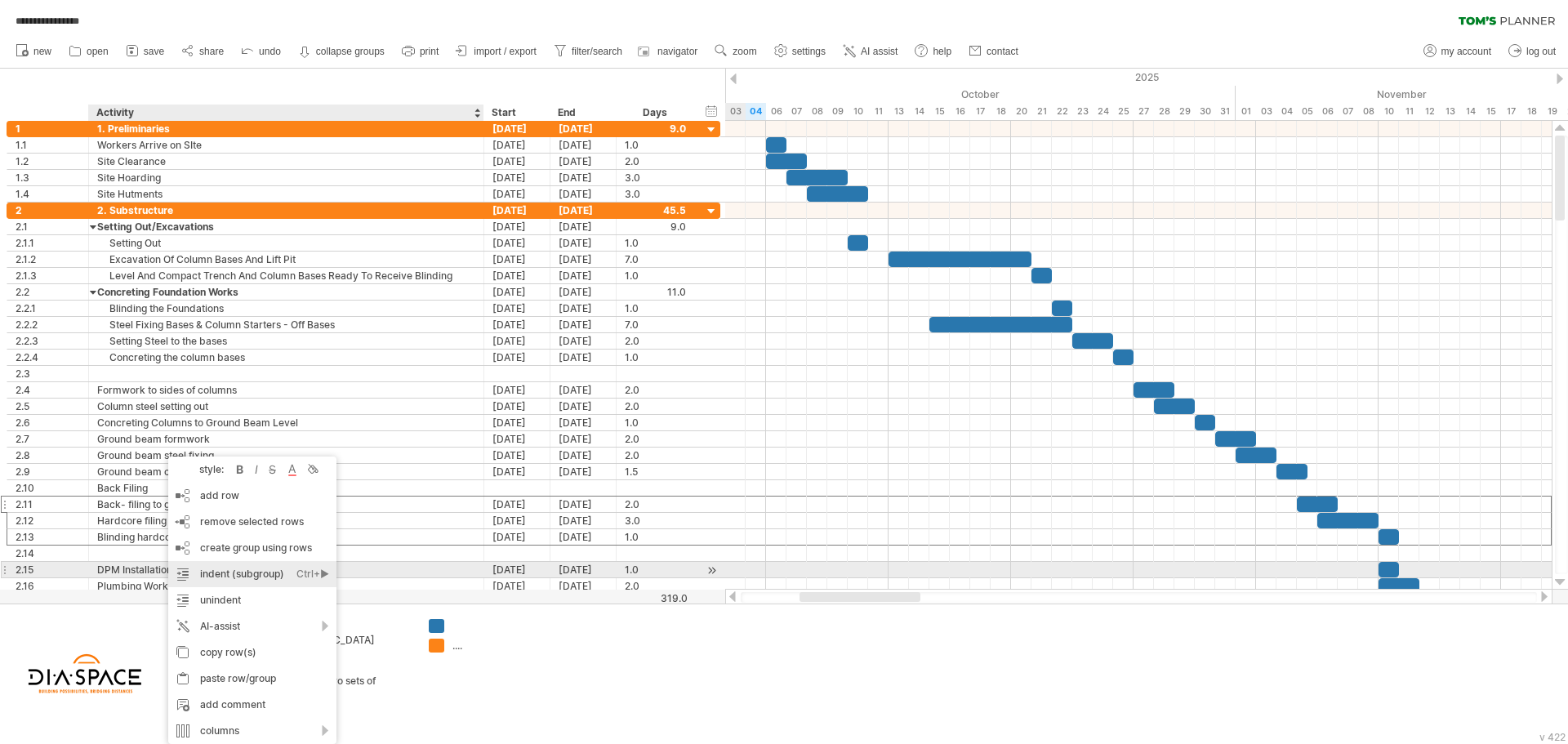
click at [215, 565] on div "indent (subgroup) Ctrl+► Cmd+►" at bounding box center [253, 575] width 168 height 26
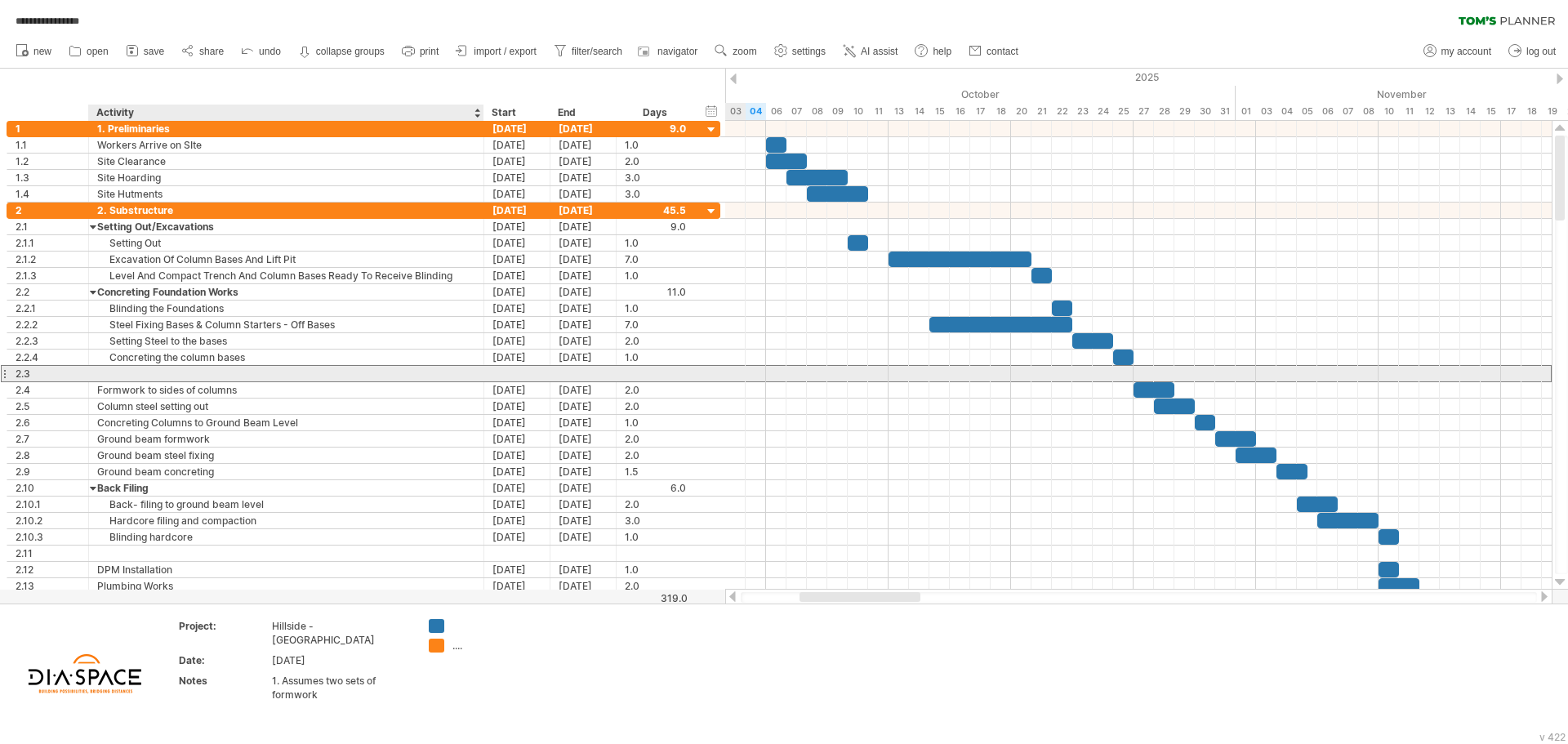
click at [146, 376] on div at bounding box center [286, 374] width 378 height 16
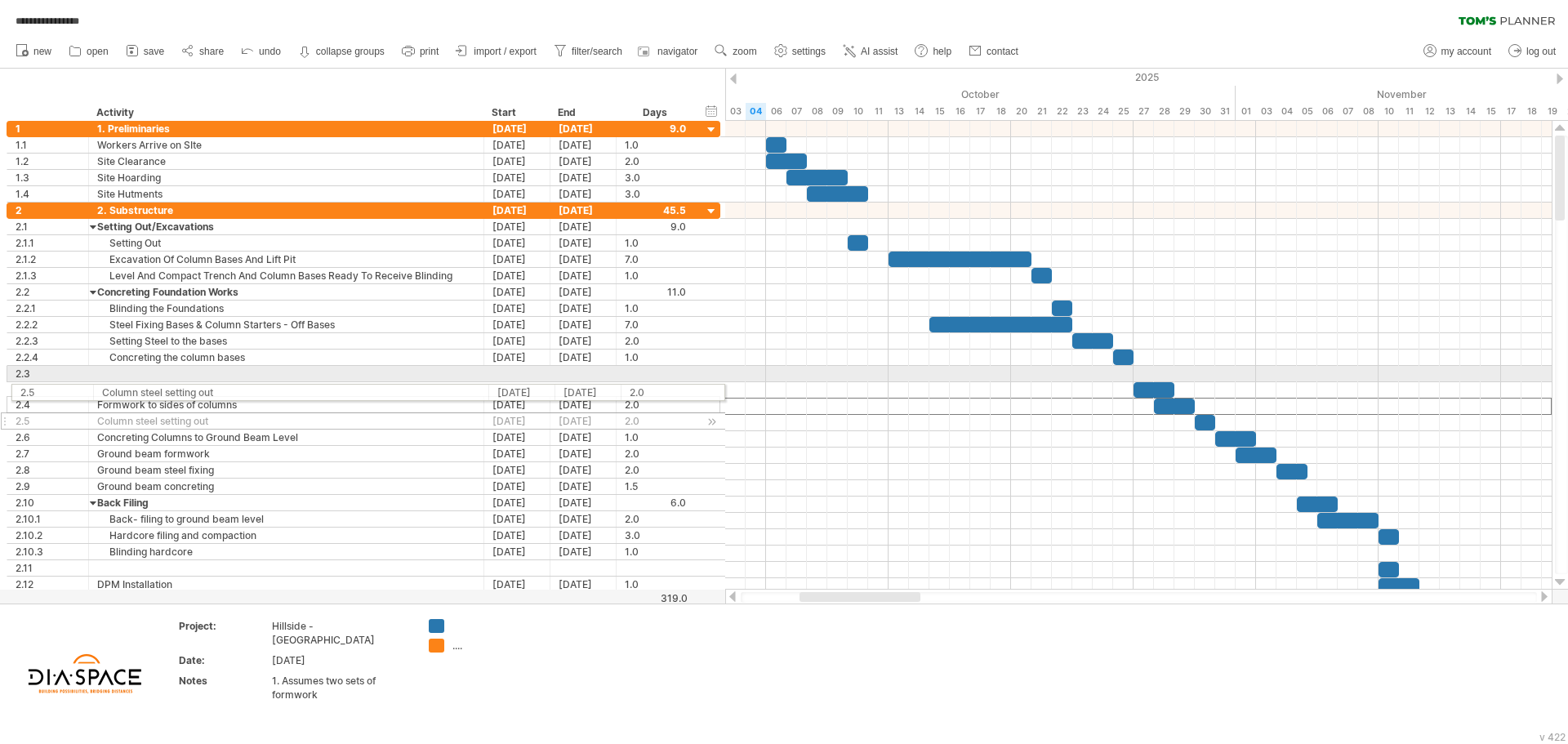
drag, startPoint x: 4, startPoint y: 402, endPoint x: 8, endPoint y: 390, distance: 12.6
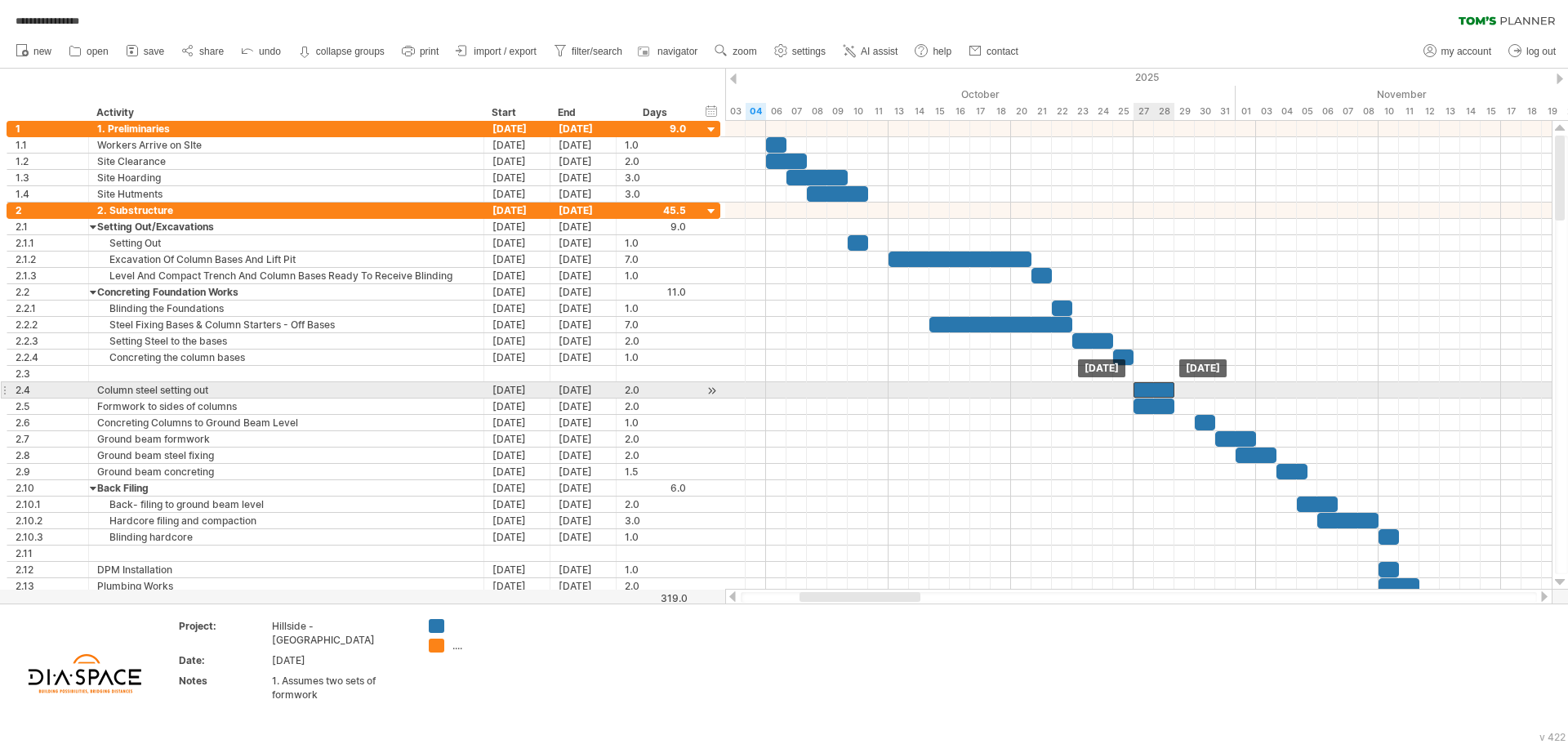
drag, startPoint x: 1180, startPoint y: 390, endPoint x: 1160, endPoint y: 389, distance: 20.0
click at [1160, 389] on div at bounding box center [1154, 390] width 41 height 16
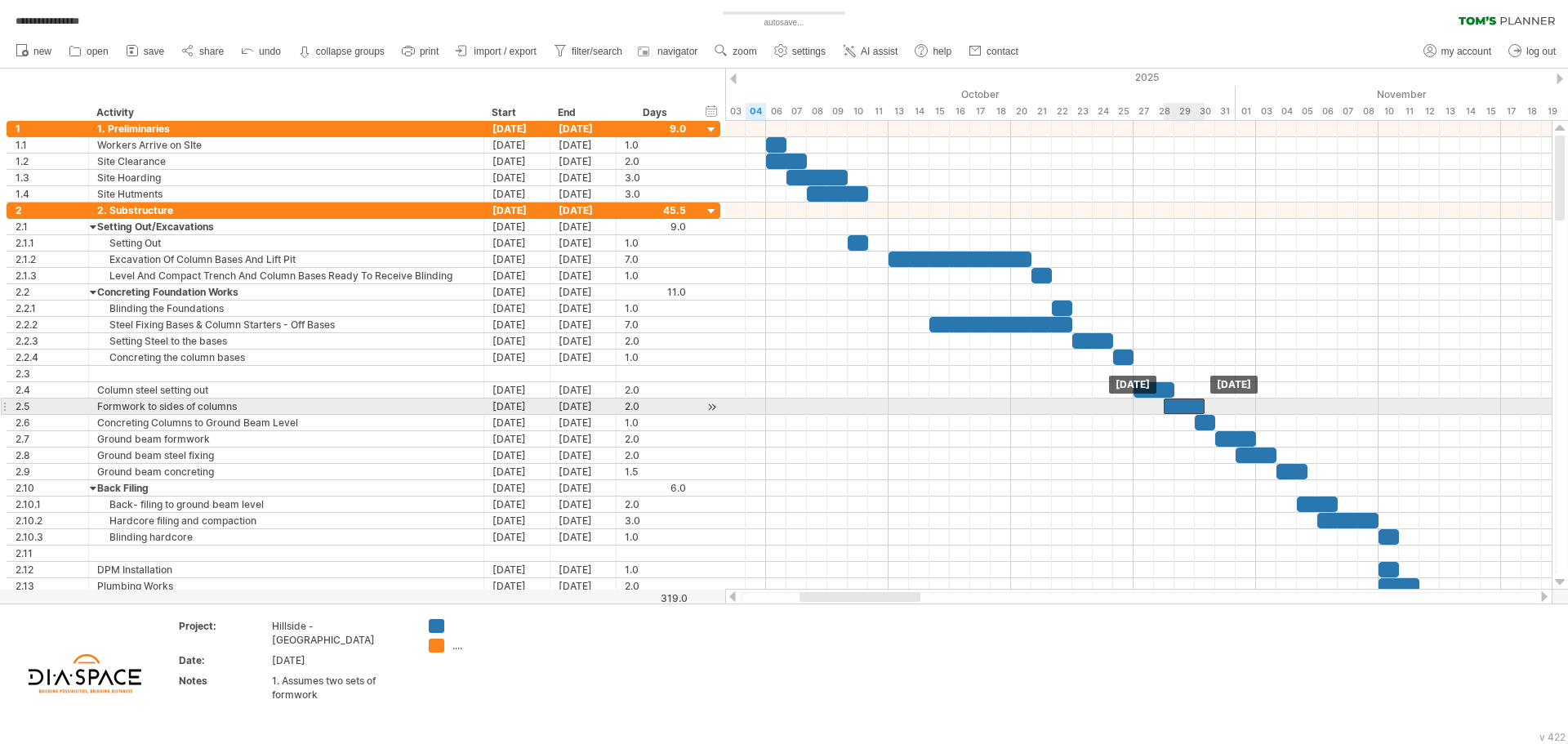
drag, startPoint x: 1160, startPoint y: 407, endPoint x: 1195, endPoint y: 407, distance: 35.0
click at [1195, 407] on div at bounding box center [1184, 406] width 41 height 16
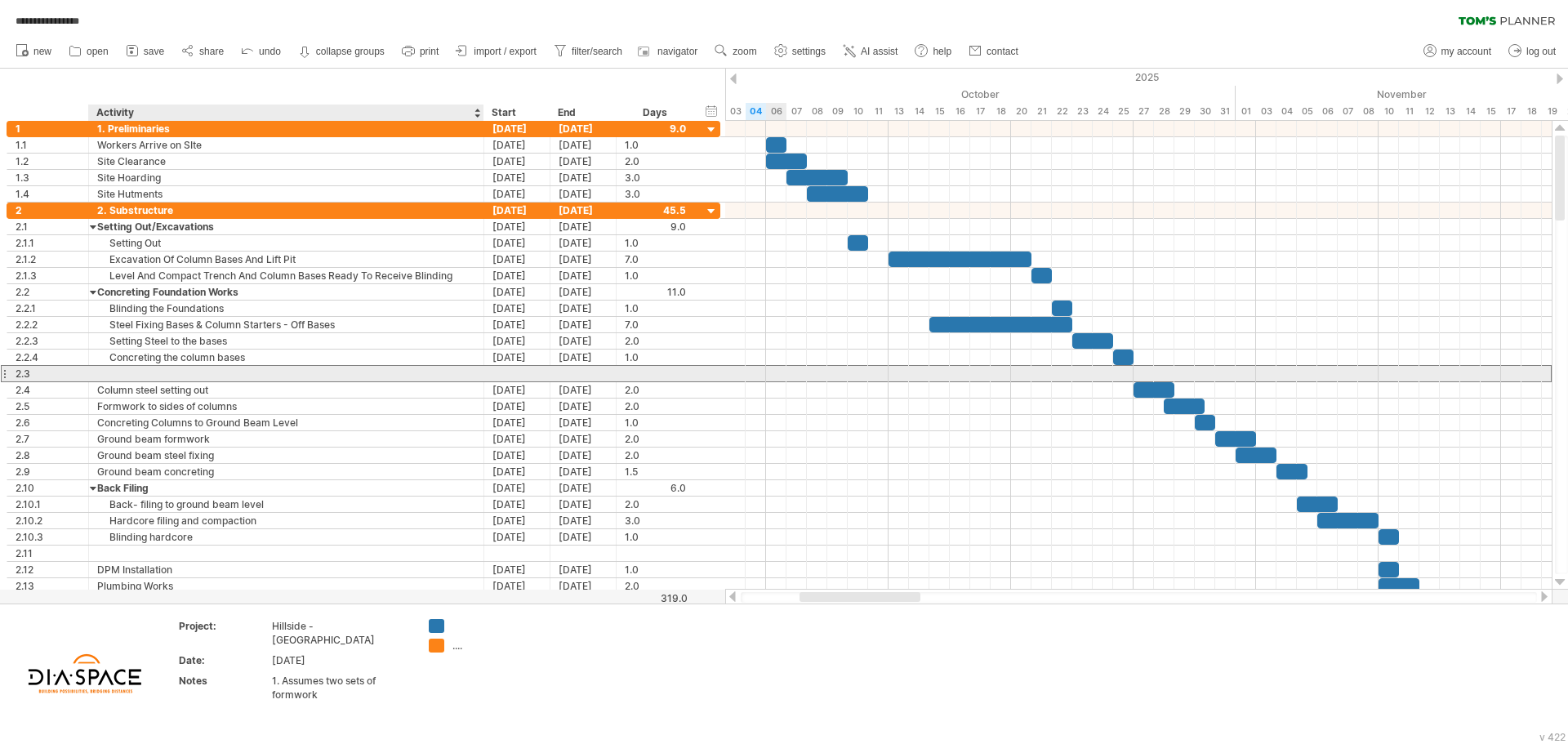
click at [146, 375] on div at bounding box center [286, 374] width 378 height 16
click at [137, 375] on input "**********" at bounding box center [286, 374] width 378 height 16
type input "**********"
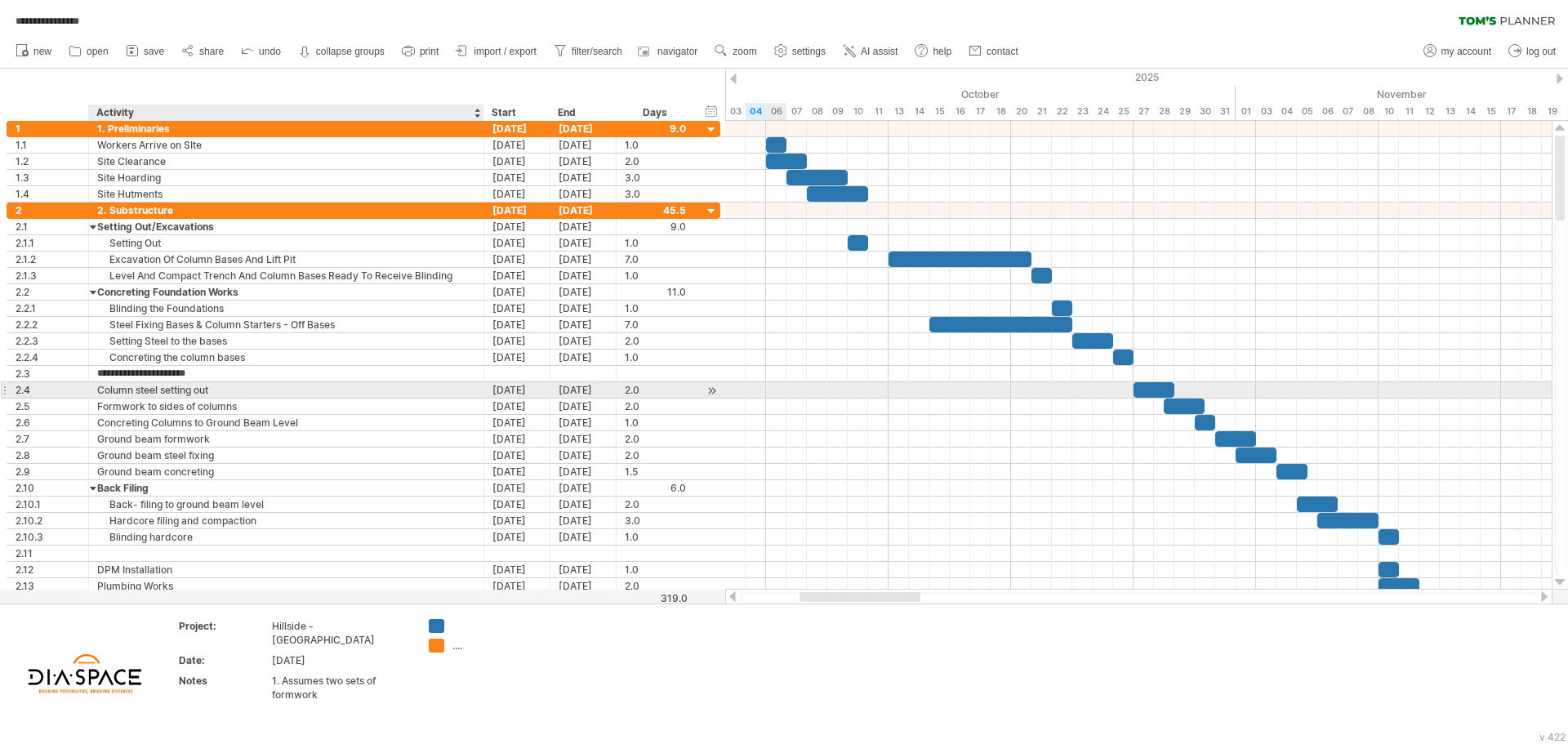
click at [106, 390] on div "Column steel setting out" at bounding box center [286, 390] width 378 height 16
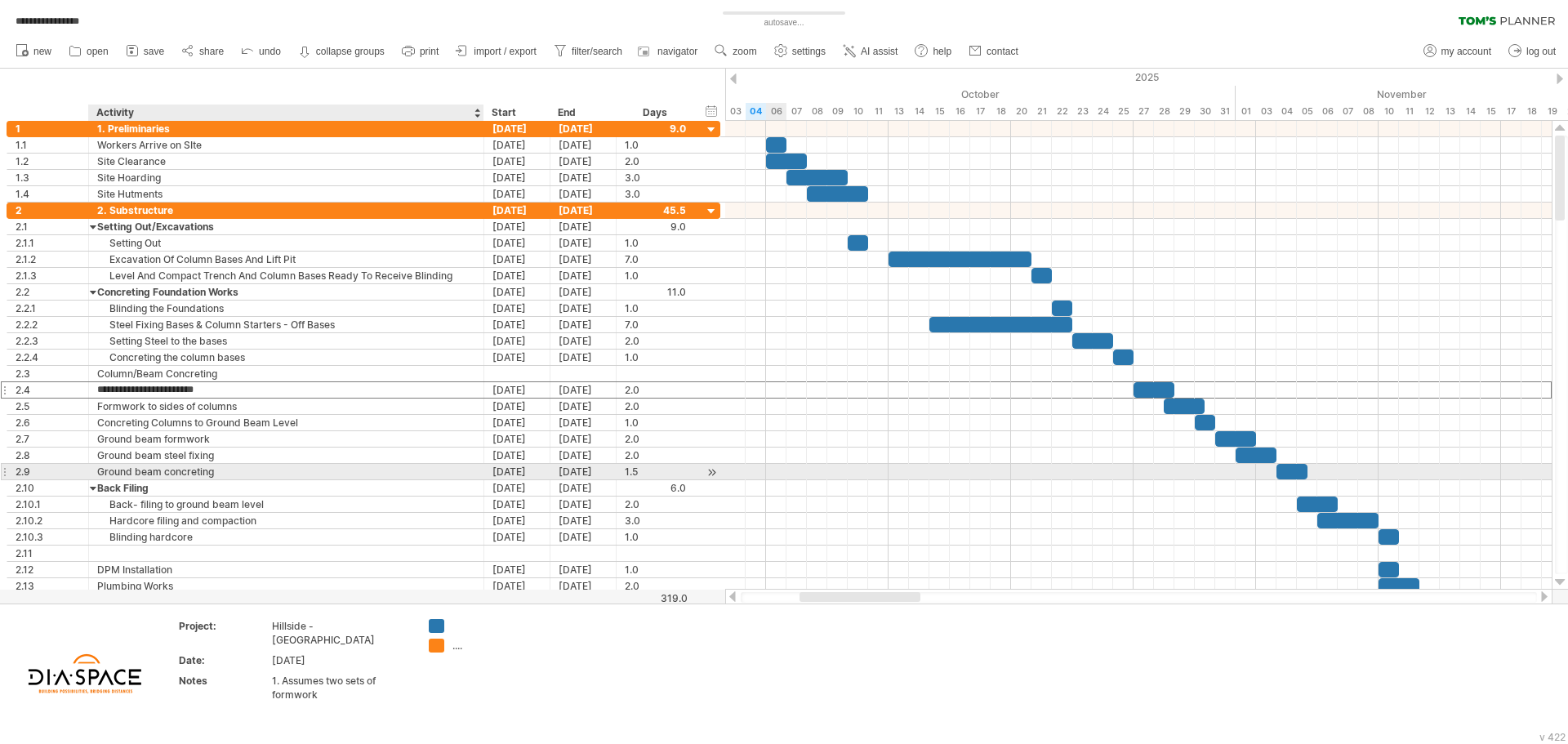
click at [120, 468] on div "Ground beam concreting" at bounding box center [286, 472] width 378 height 16
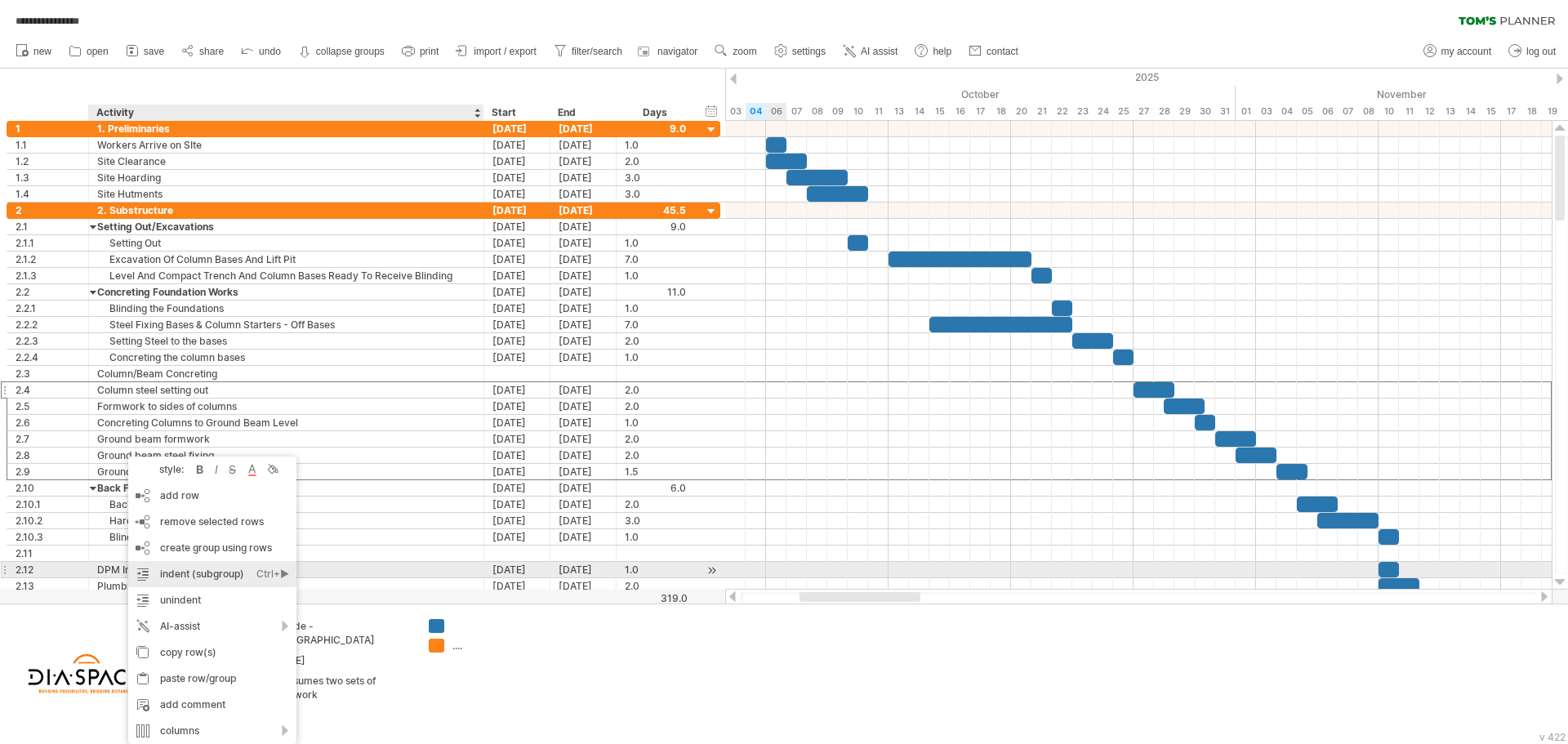
click at [194, 571] on div "indent (subgroup) Ctrl+► Cmd+►" at bounding box center [212, 575] width 168 height 26
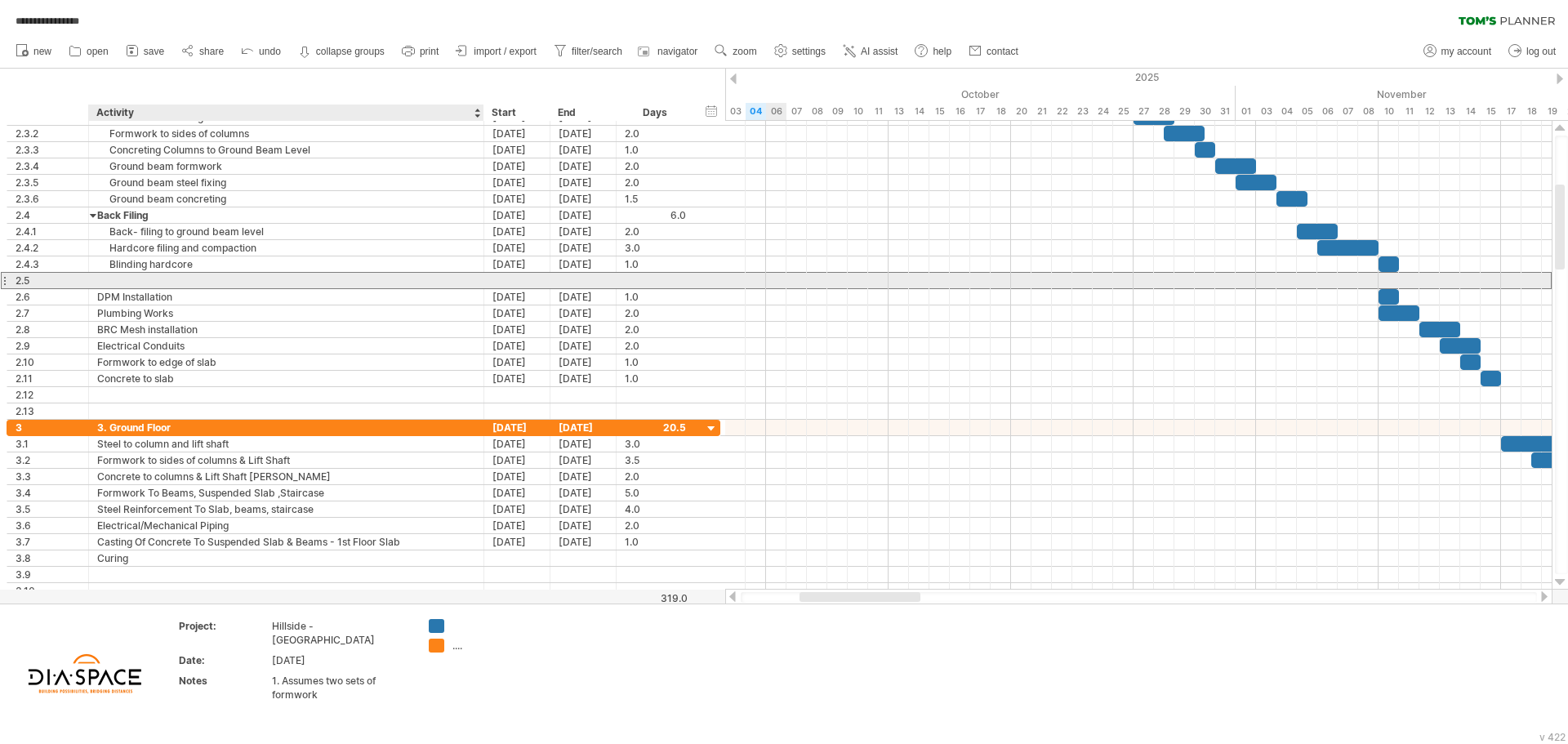
click at [123, 275] on div at bounding box center [286, 281] width 378 height 16
type input "**********"
click at [116, 281] on input "**********" at bounding box center [286, 281] width 378 height 16
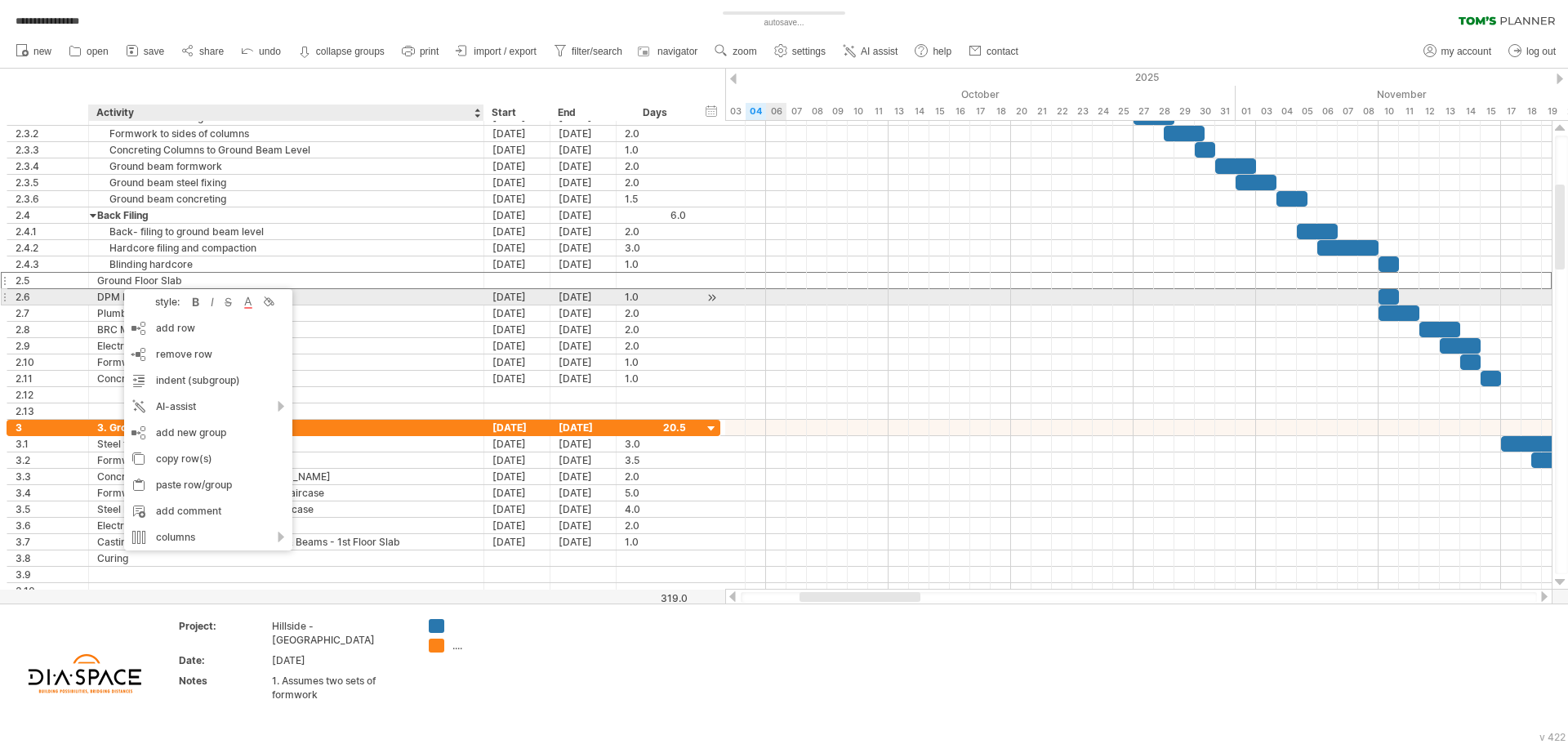
click at [109, 294] on div "DPM Installation" at bounding box center [286, 297] width 378 height 16
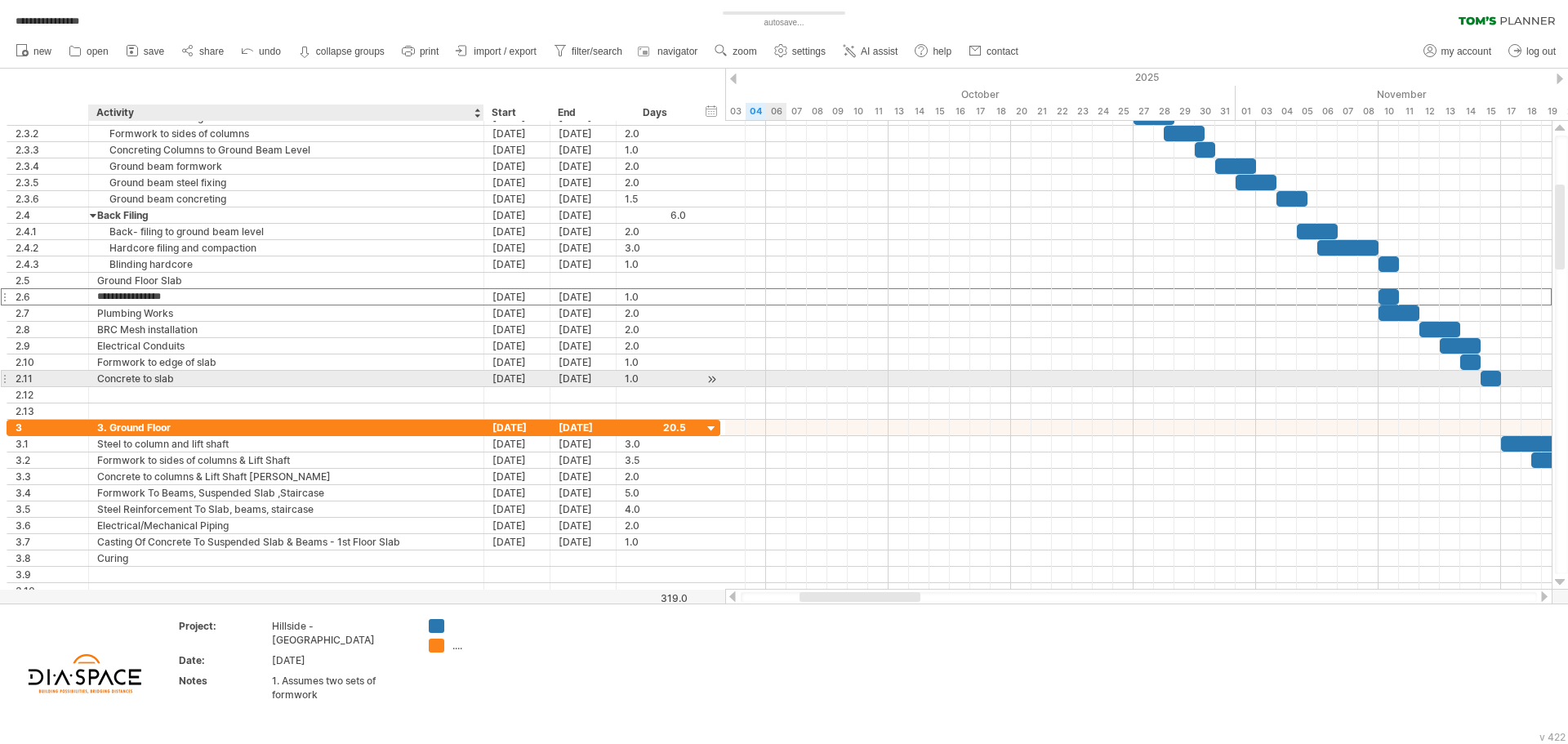
click at [125, 377] on div "Concrete to slab" at bounding box center [286, 379] width 378 height 16
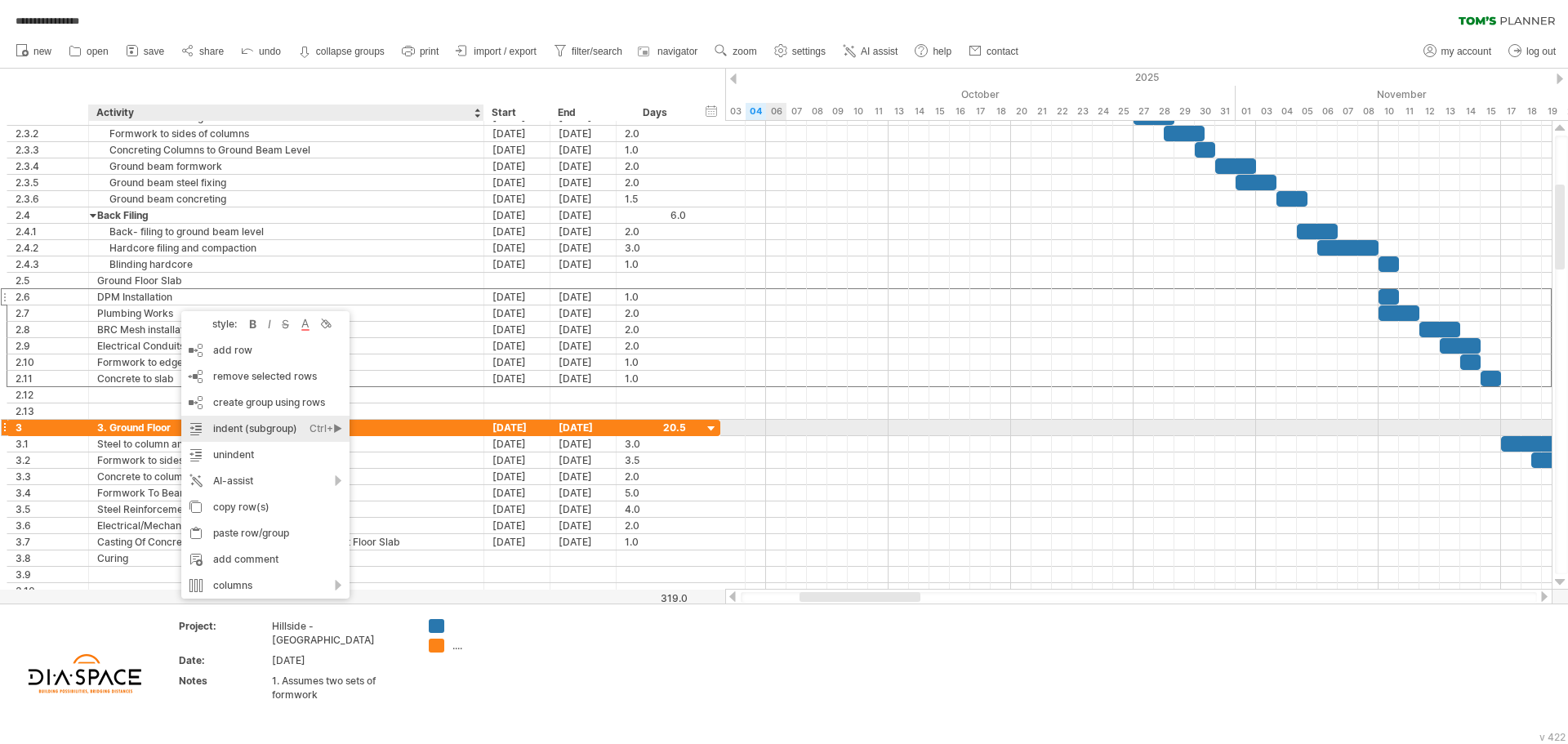
click at [262, 430] on div "indent (subgroup) Ctrl+► Cmd+►" at bounding box center [266, 429] width 168 height 26
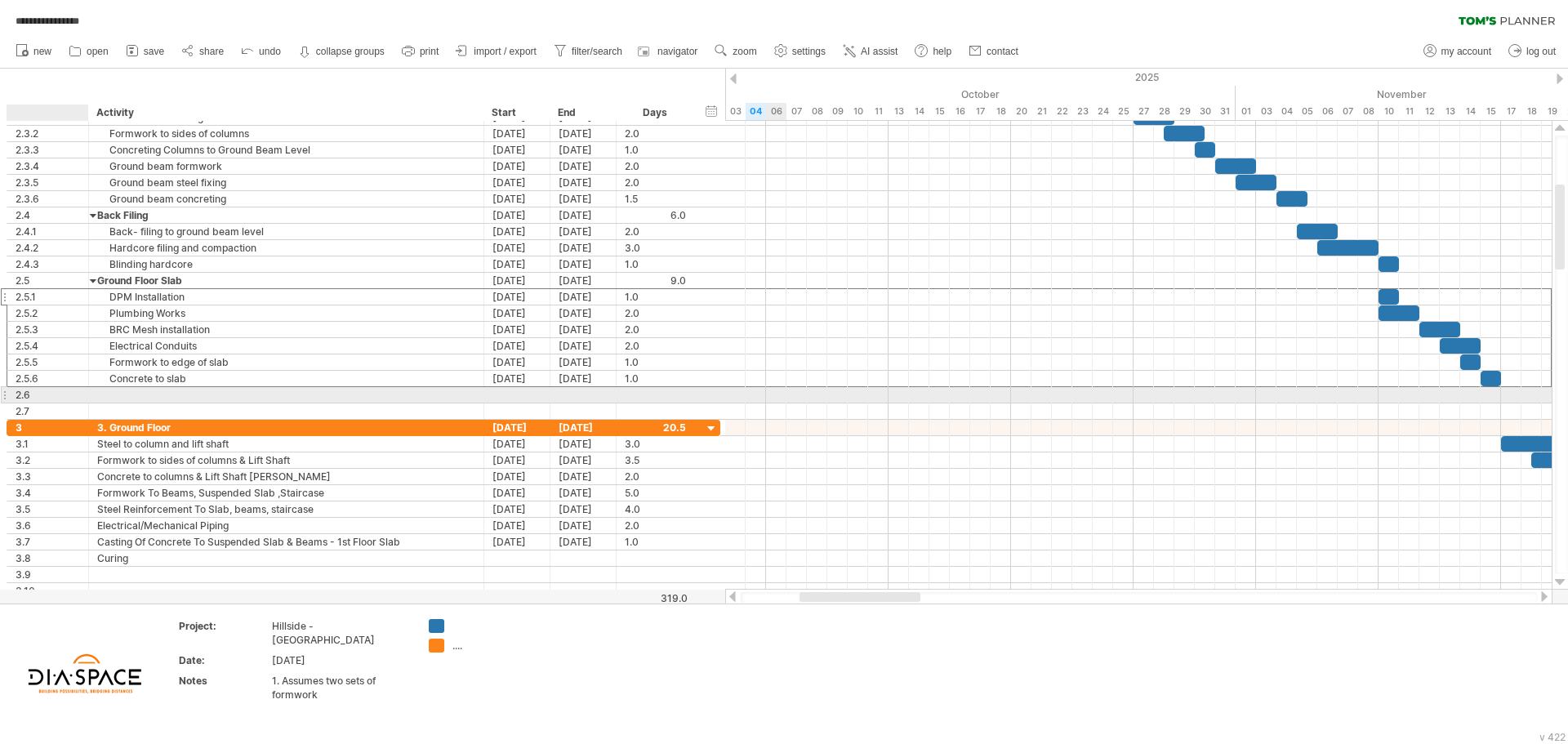
click at [40, 392] on div "2.6" at bounding box center [52, 395] width 73 height 16
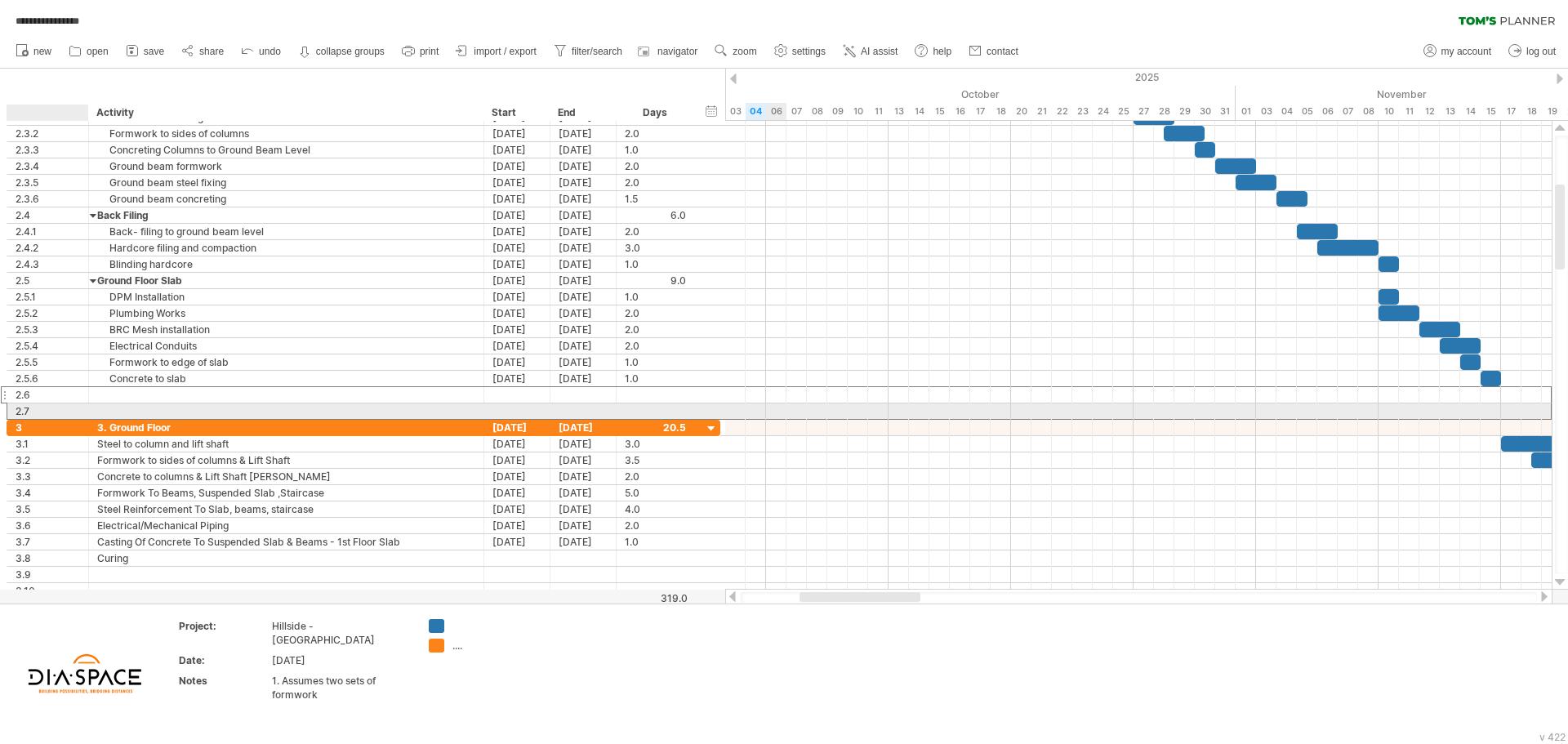
click at [37, 410] on div "2.7" at bounding box center [52, 411] width 73 height 16
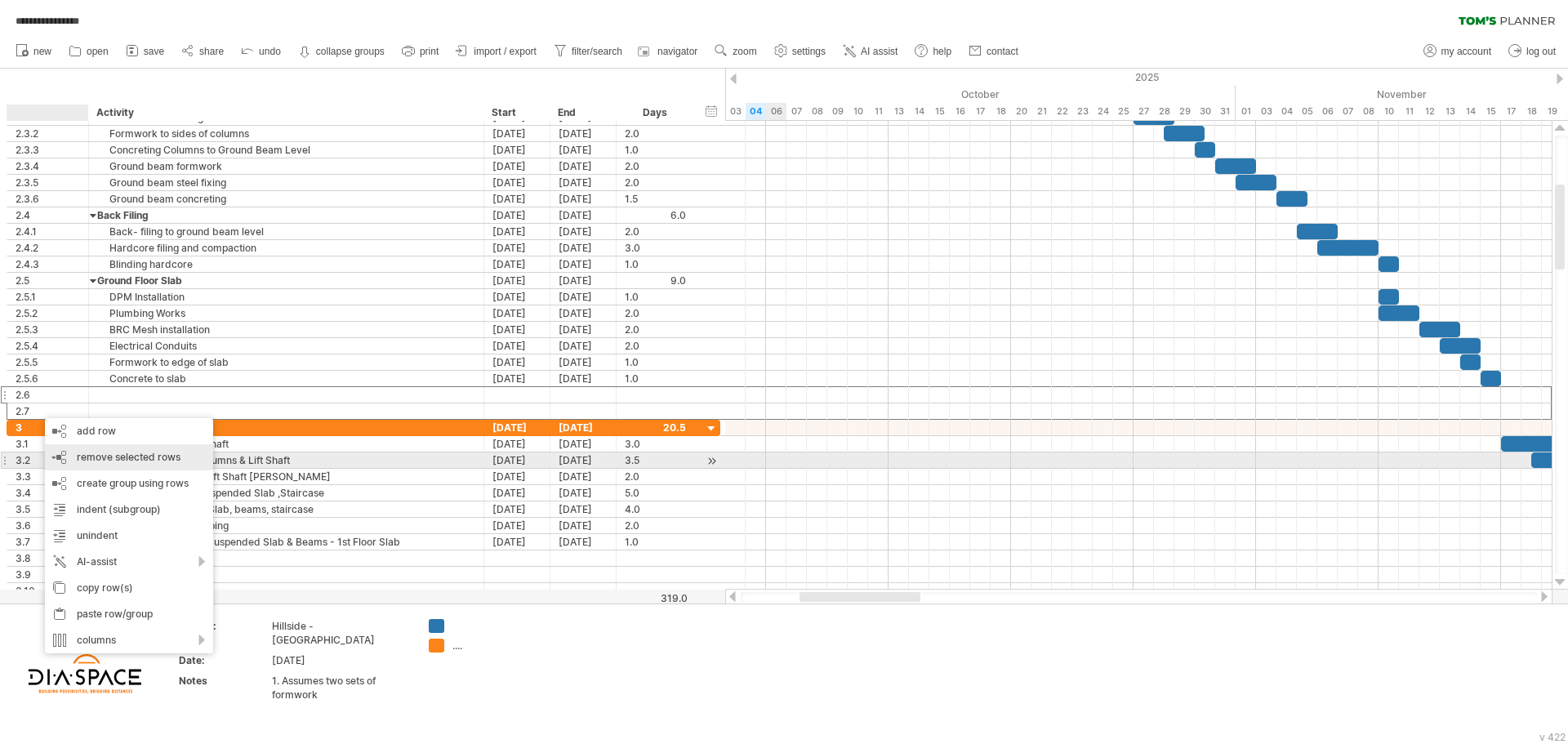
click at [119, 459] on span "remove selected rows" at bounding box center [129, 457] width 103 height 12
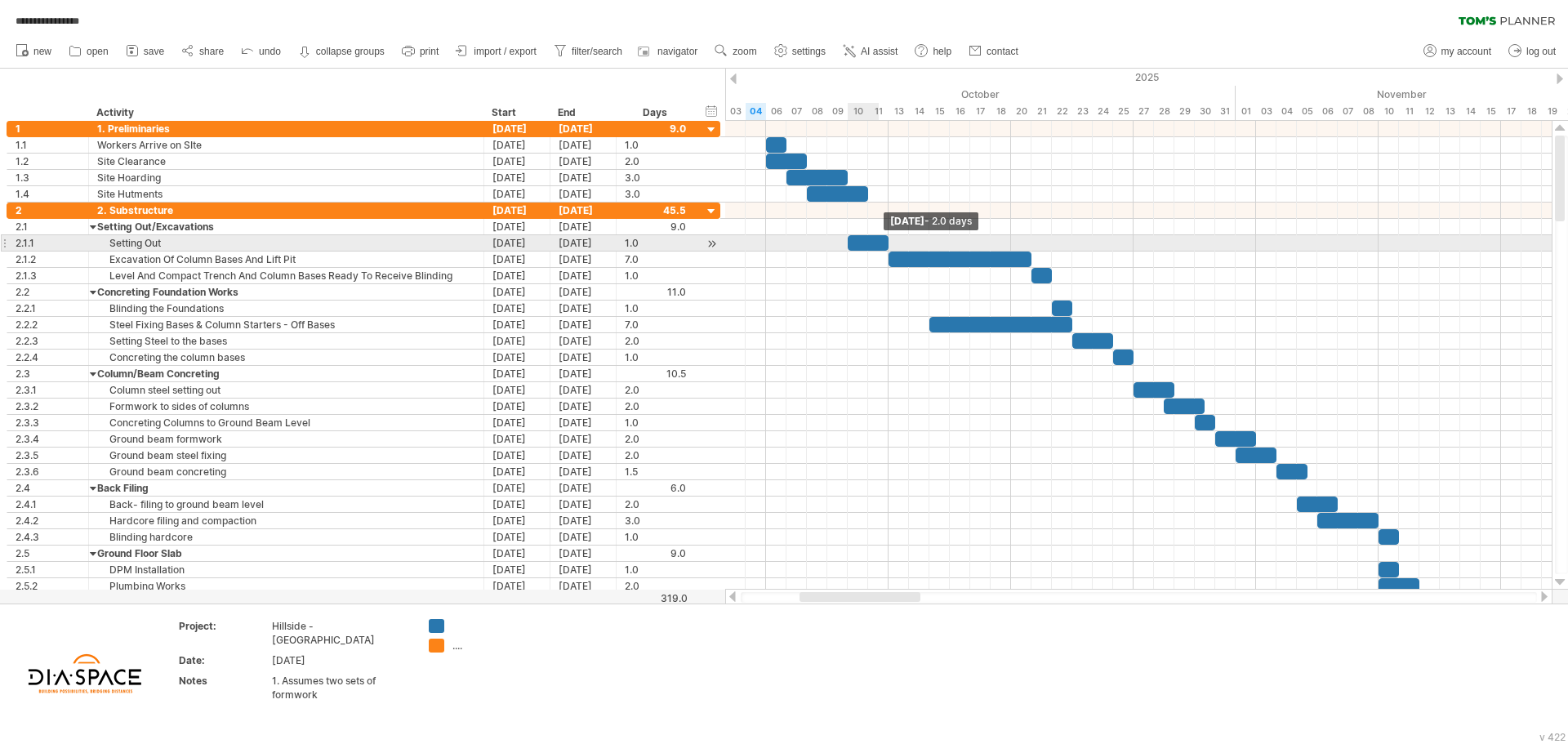
drag, startPoint x: 868, startPoint y: 242, endPoint x: 885, endPoint y: 242, distance: 17.0
click at [885, 242] on div at bounding box center [868, 243] width 41 height 16
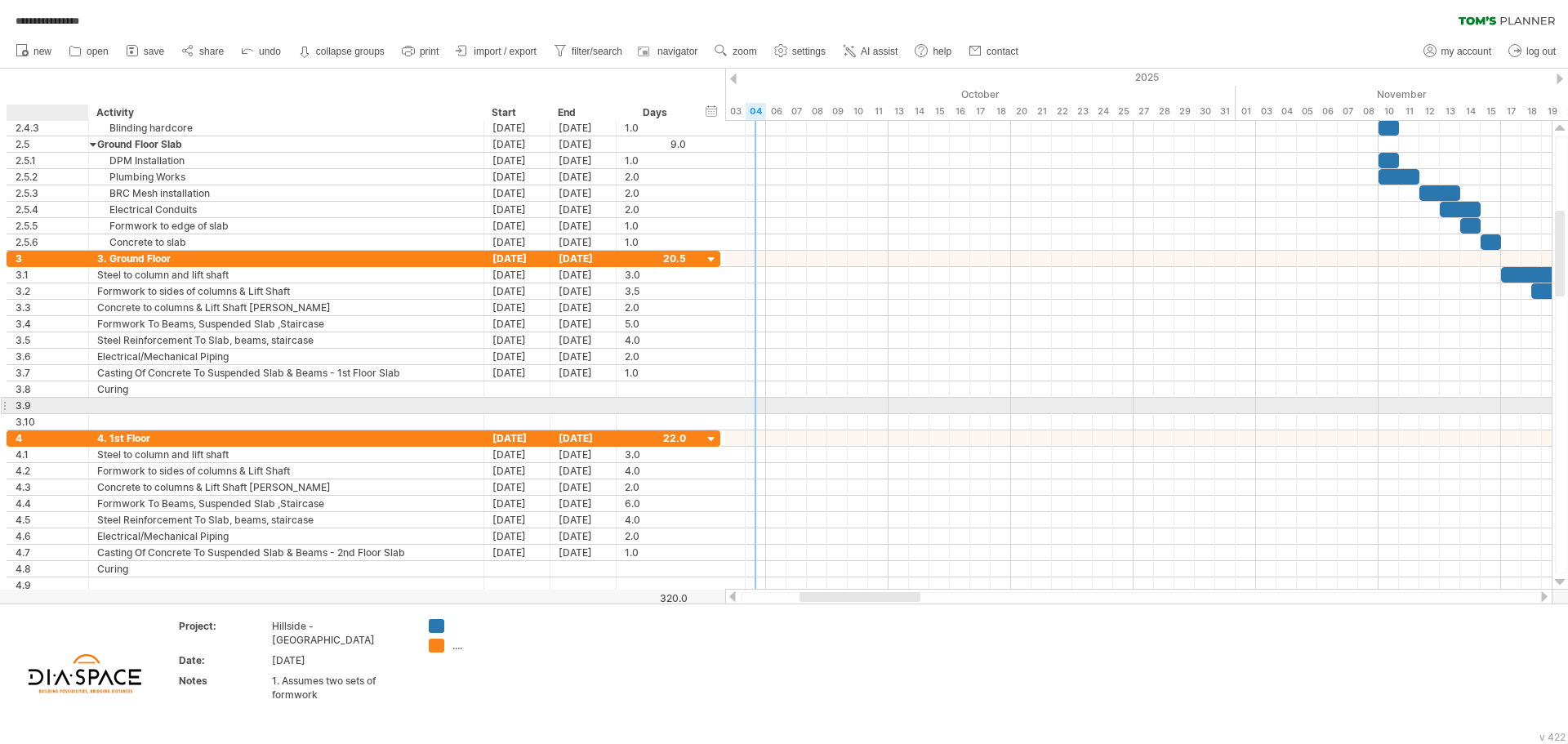
click at [46, 405] on div "3.9" at bounding box center [52, 406] width 73 height 16
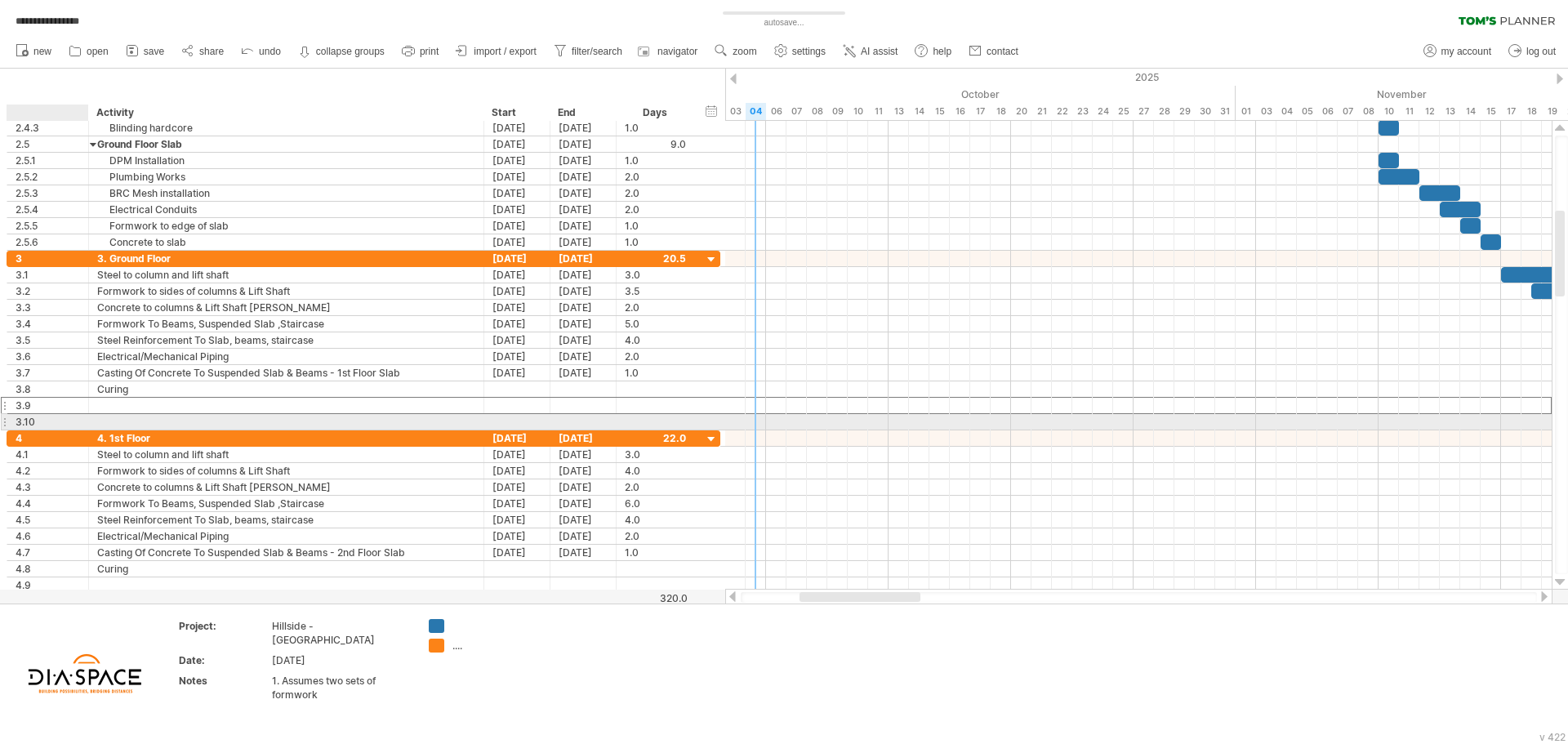
click at [46, 420] on div "3.10" at bounding box center [52, 422] width 73 height 16
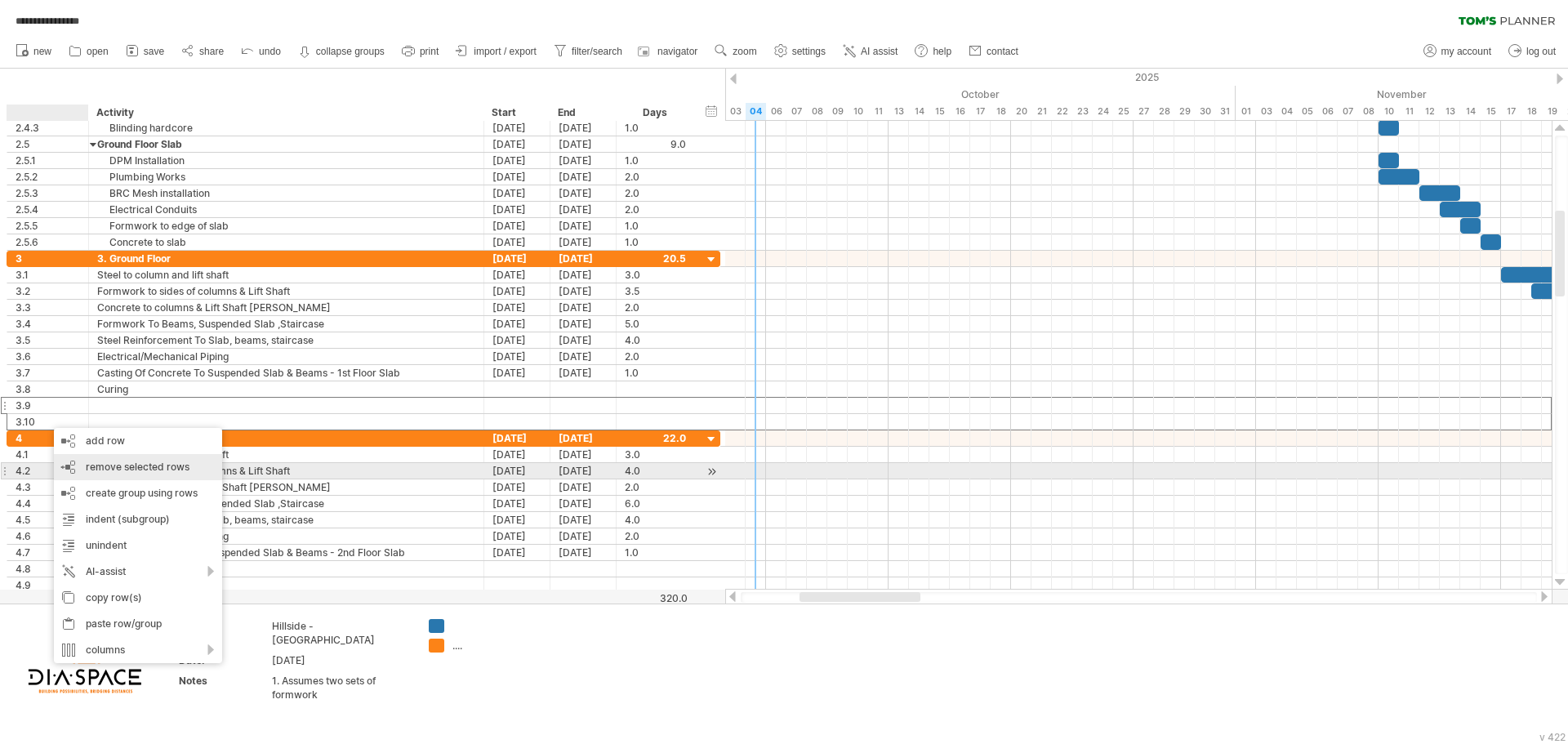
click at [121, 469] on span "remove selected rows" at bounding box center [138, 467] width 103 height 12
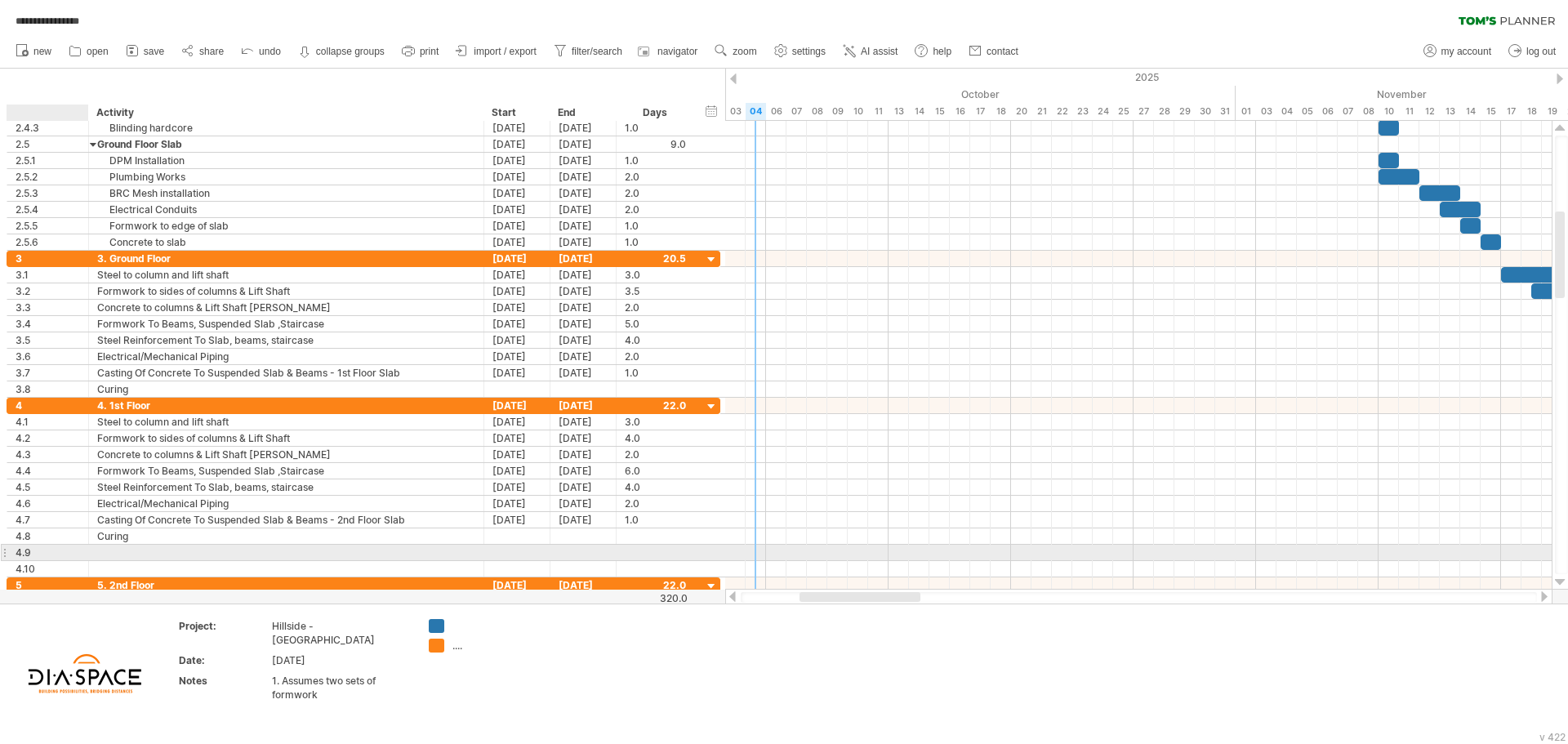
click at [58, 553] on div "4.9" at bounding box center [52, 553] width 73 height 16
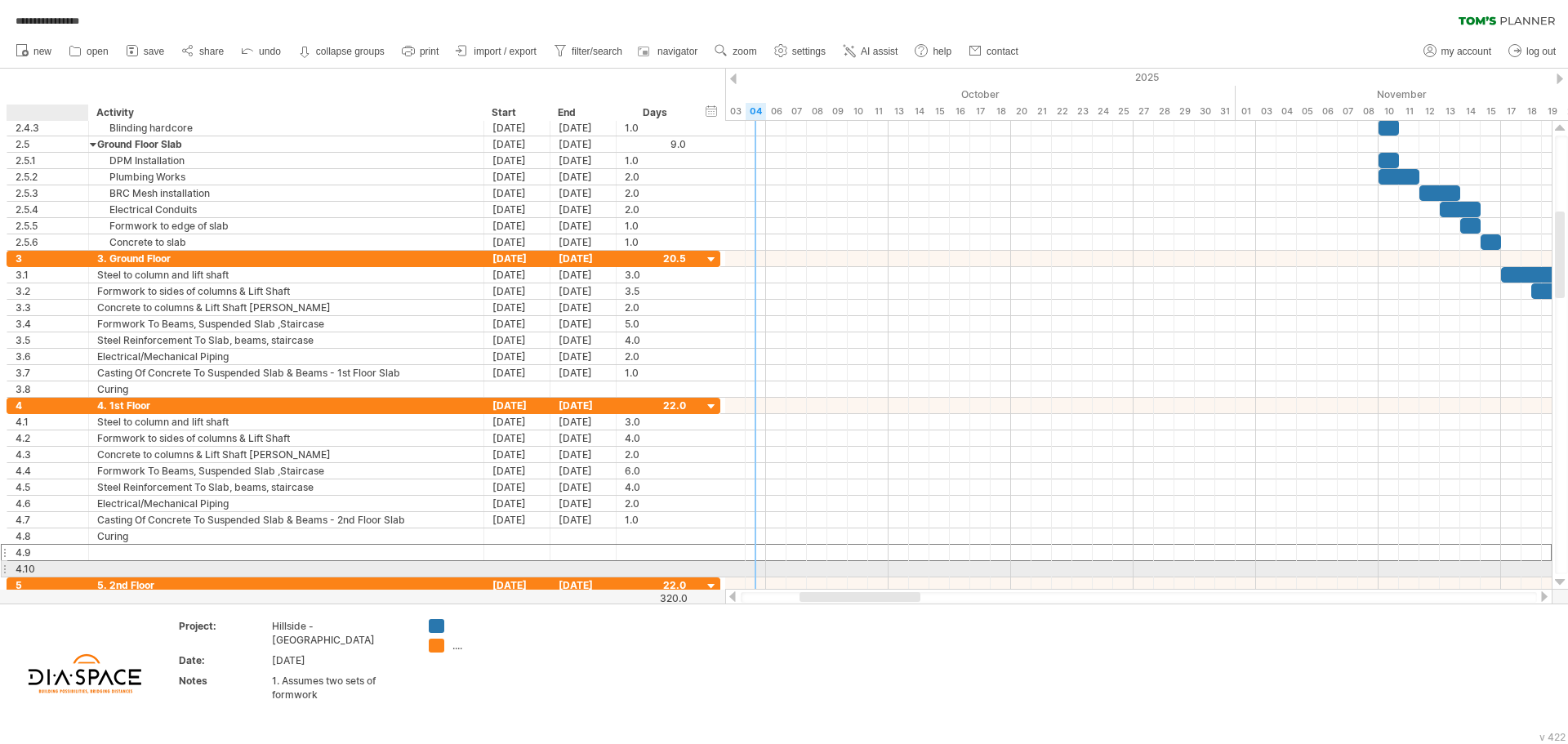
click at [62, 568] on div "4.10" at bounding box center [52, 569] width 73 height 16
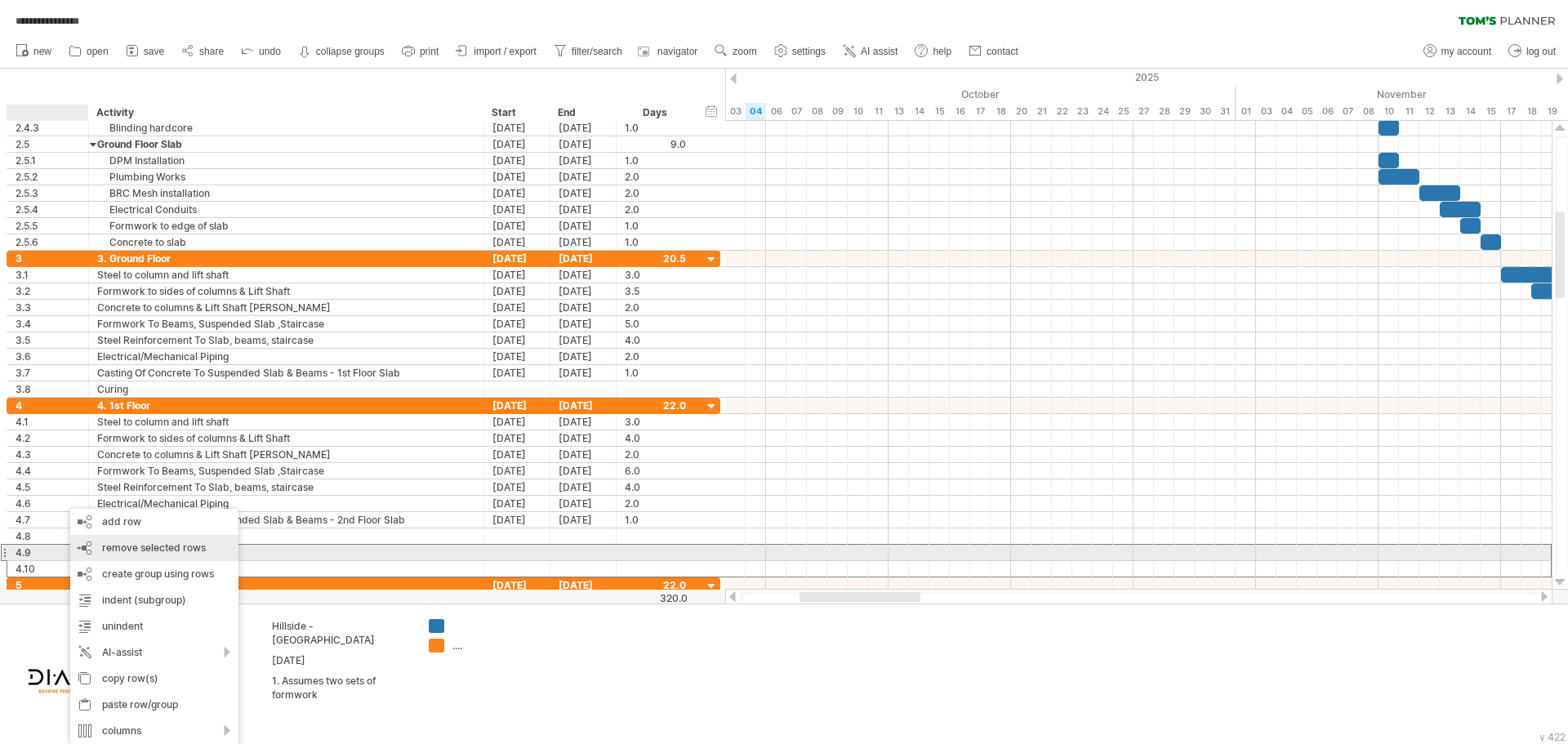
click at [139, 545] on span "remove selected rows" at bounding box center [153, 547] width 103 height 12
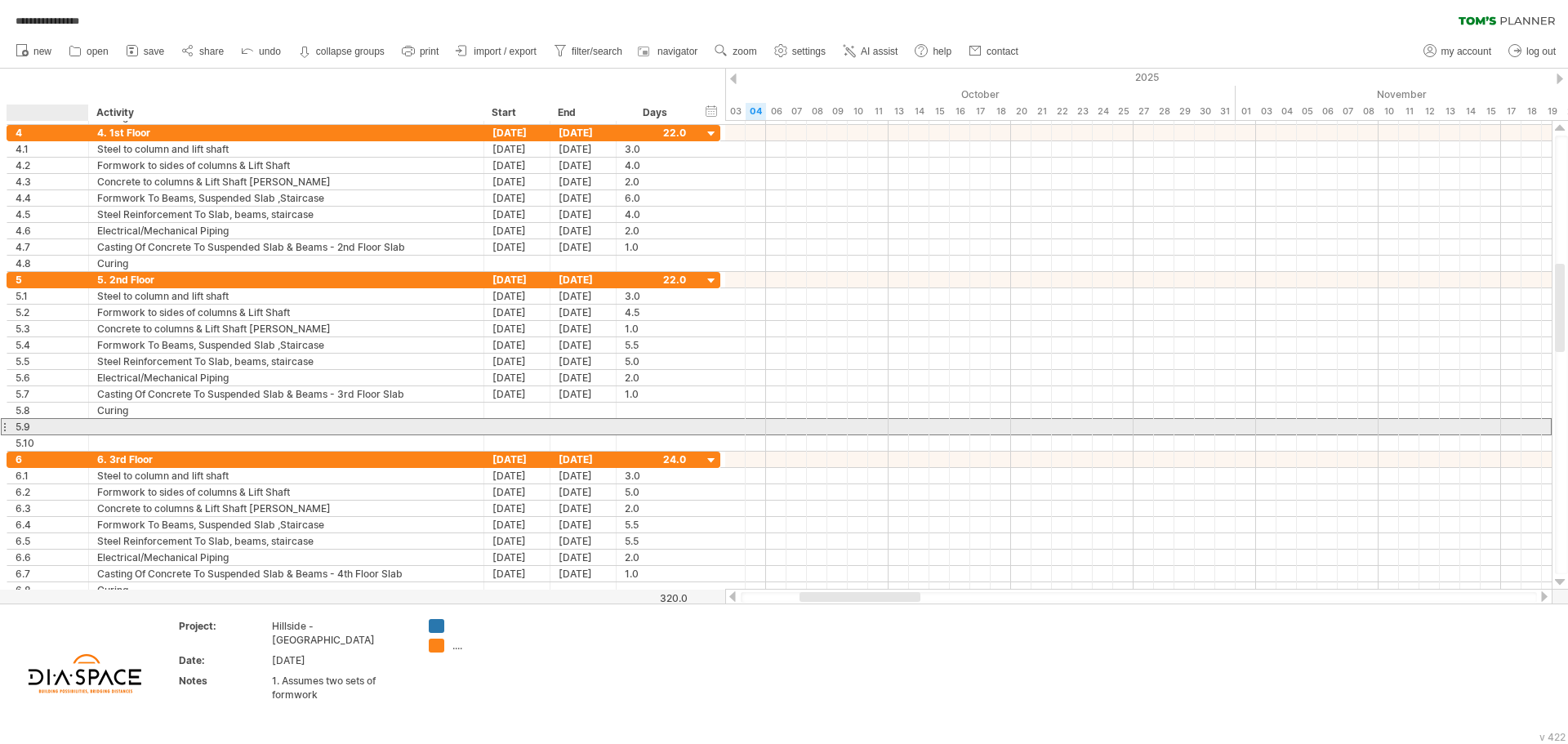
click at [71, 424] on div "5.9" at bounding box center [52, 427] width 73 height 16
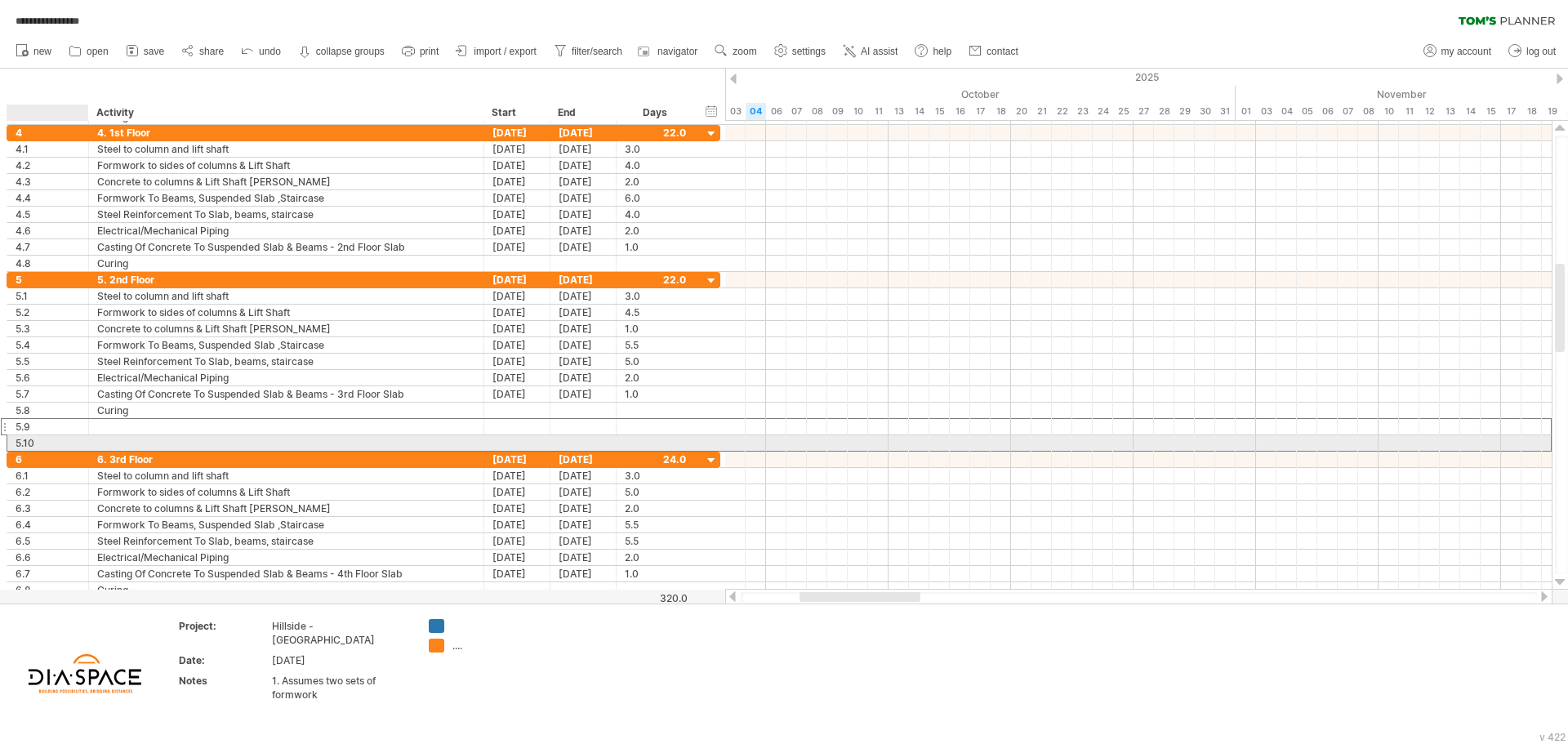
click at [69, 440] on div "5.10" at bounding box center [52, 443] width 73 height 16
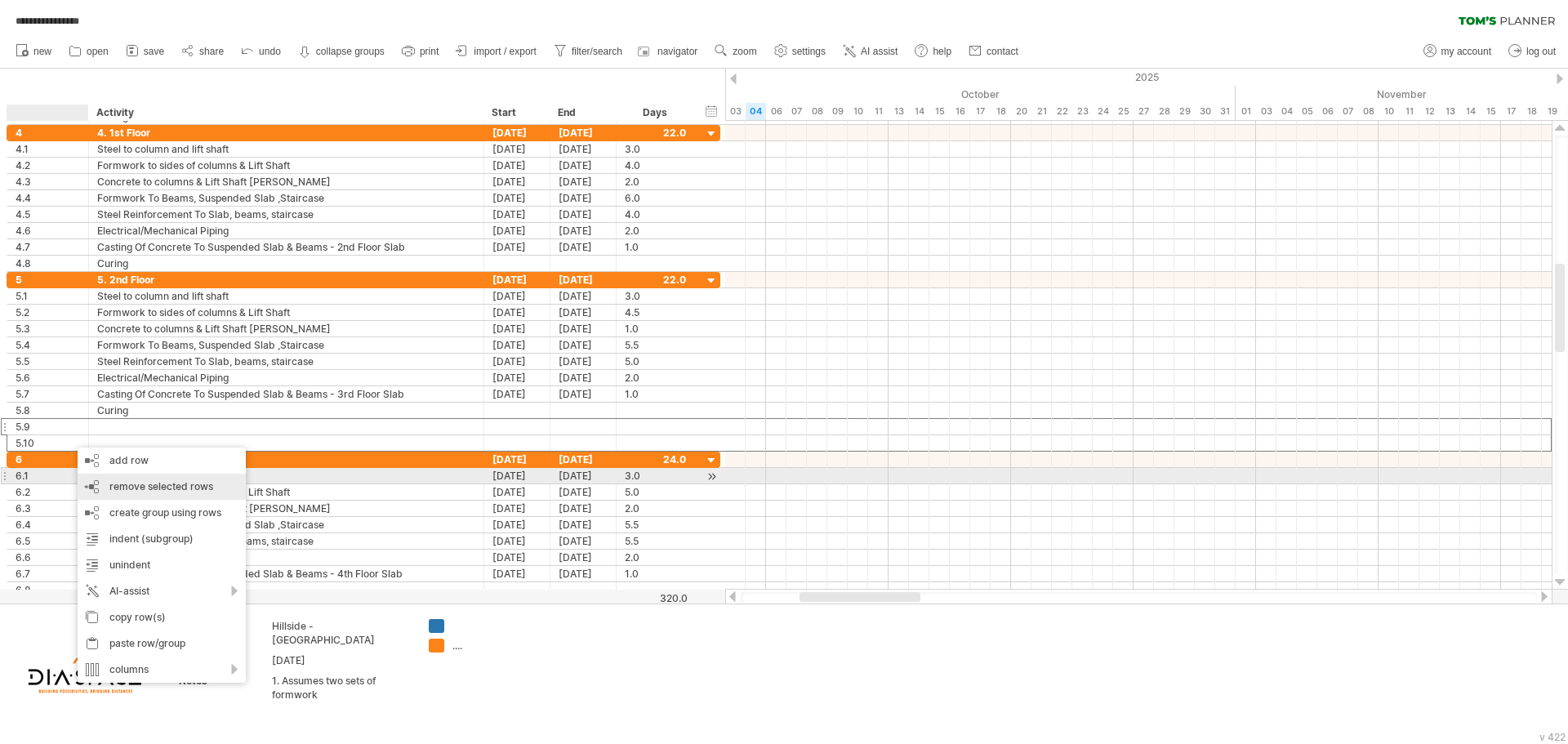
click at [115, 477] on div "remove row remove selected rows" at bounding box center [161, 487] width 168 height 26
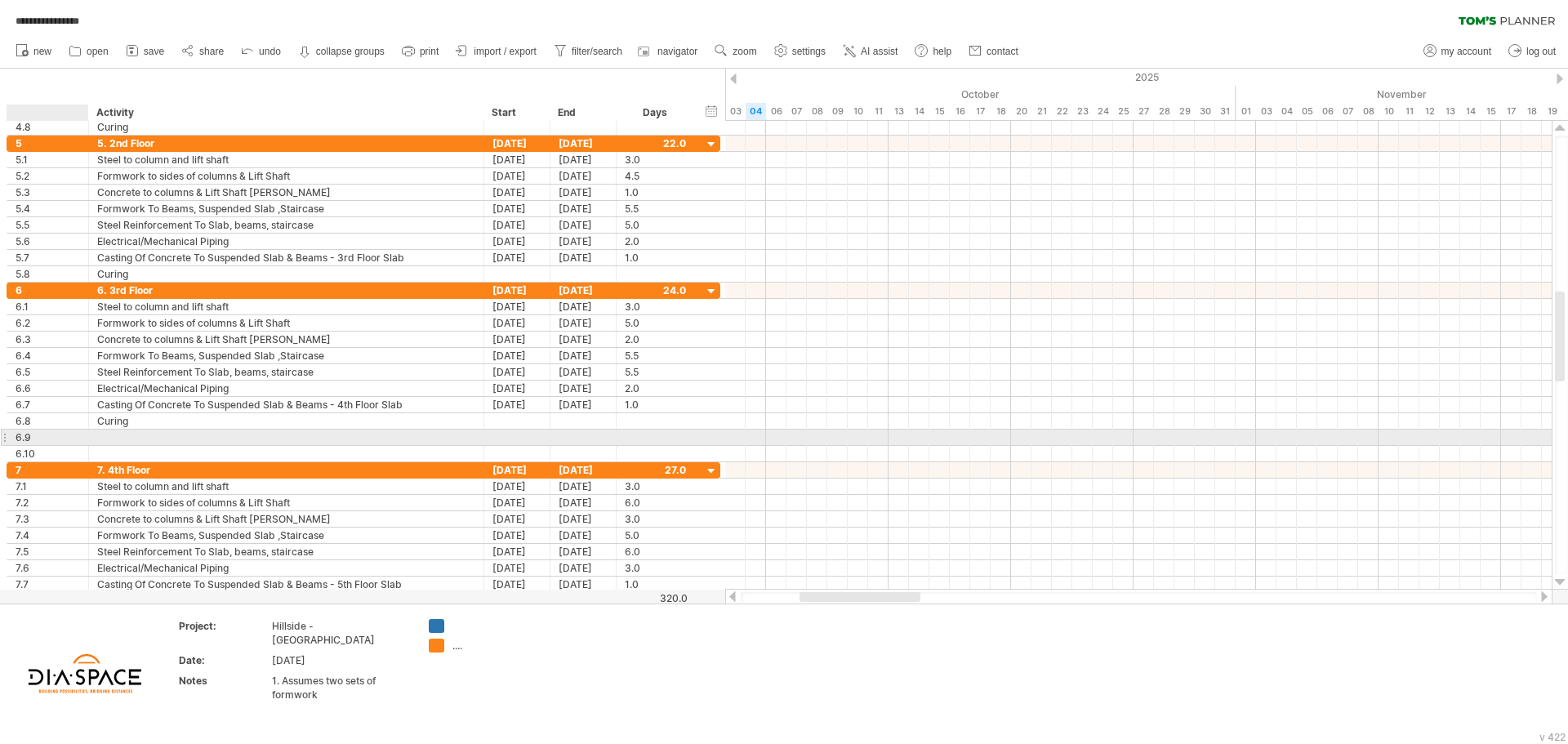
click at [56, 437] on div "6.9" at bounding box center [52, 438] width 73 height 16
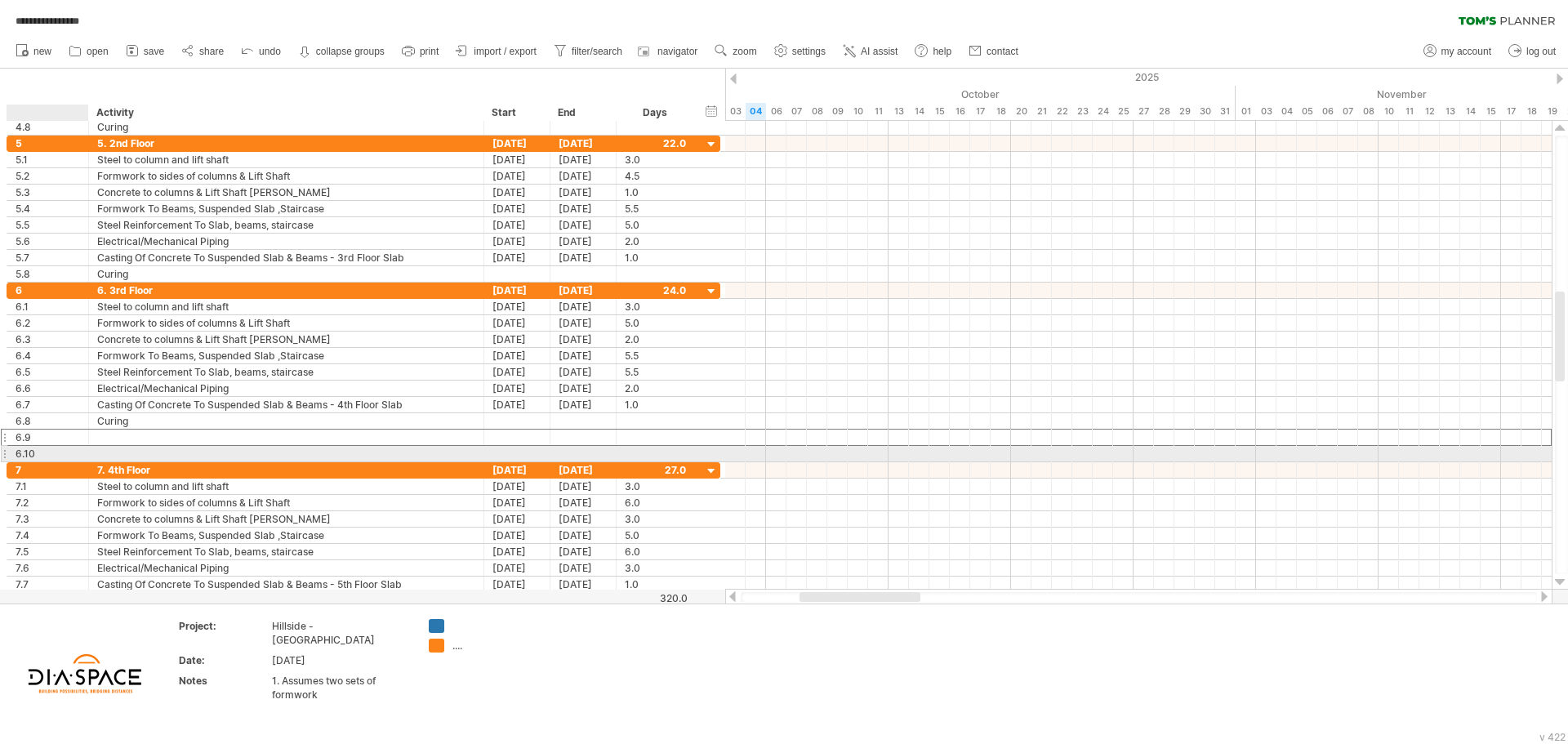
click at [57, 451] on div "6.10" at bounding box center [52, 454] width 73 height 16
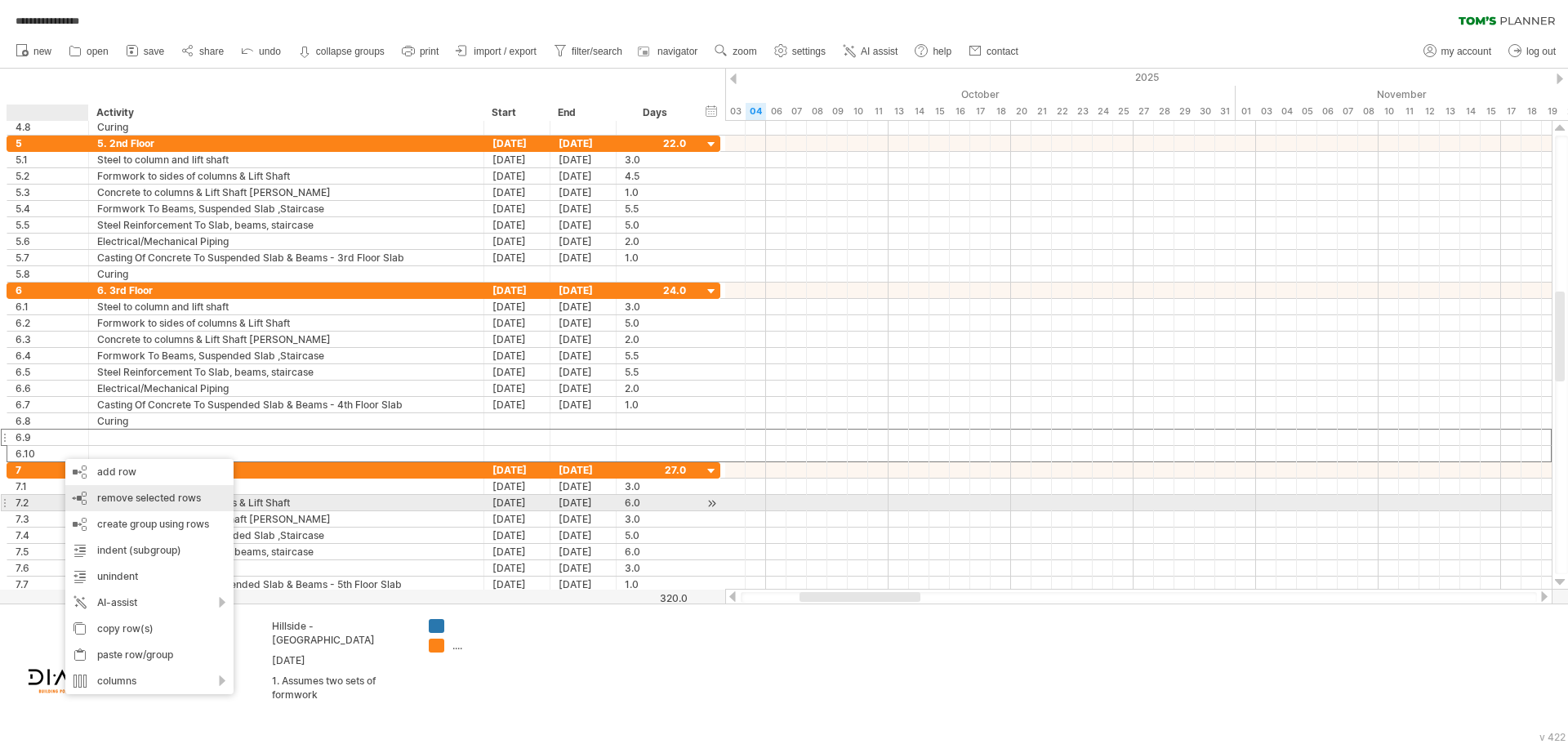
click at [118, 499] on span "remove selected rows" at bounding box center [149, 498] width 103 height 12
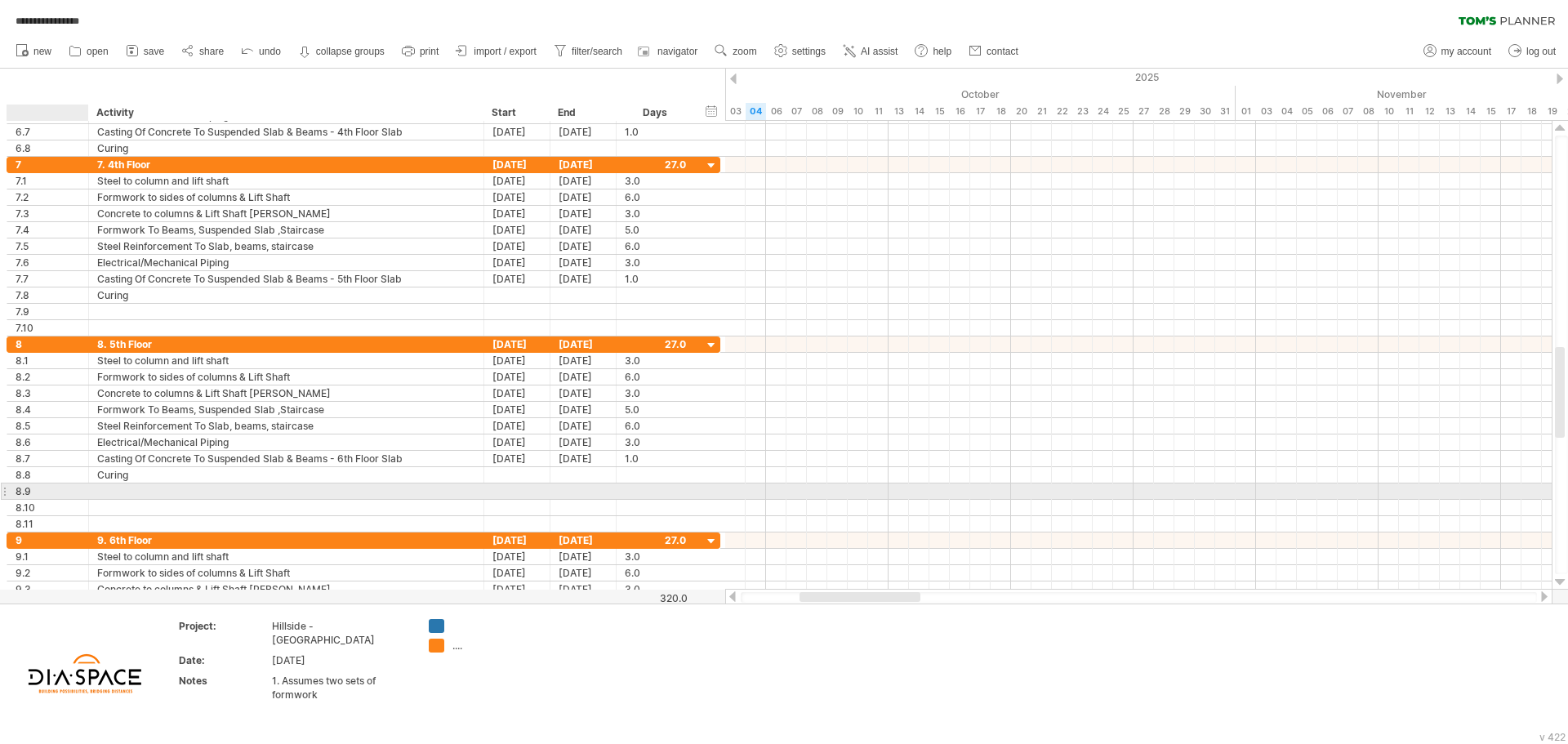
click at [70, 489] on div "8.9" at bounding box center [52, 491] width 73 height 16
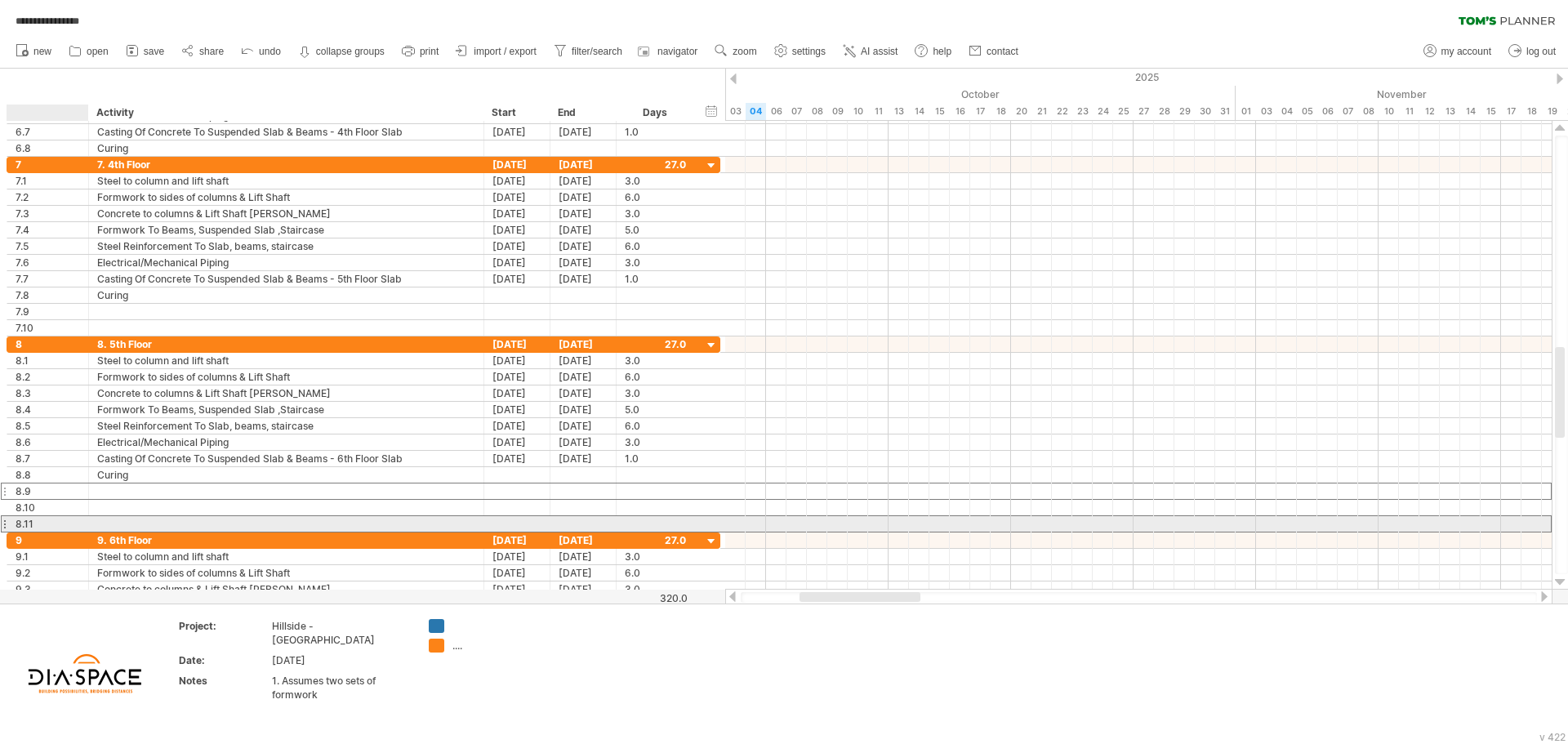
click at [68, 521] on div "8.11" at bounding box center [52, 525] width 73 height 16
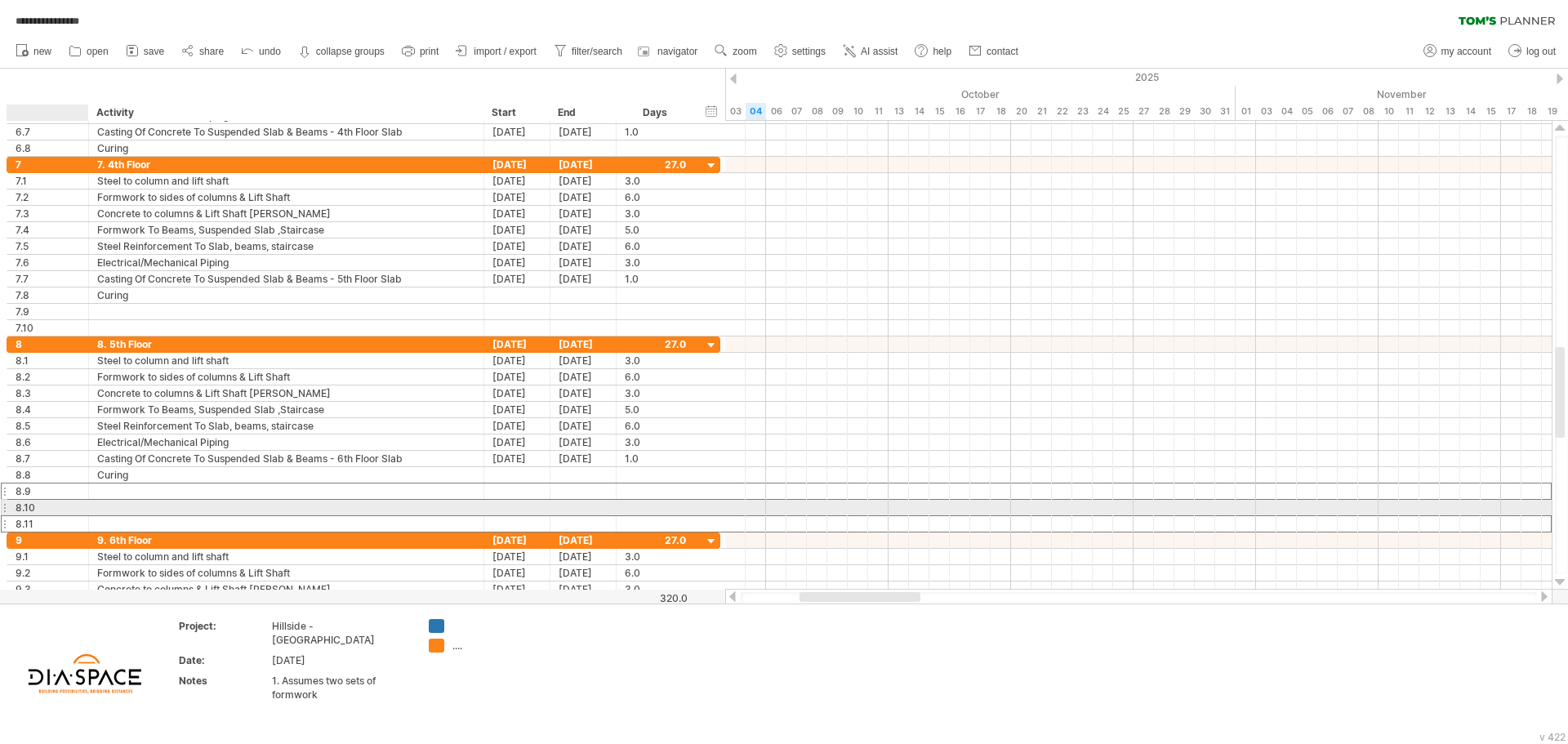
click at [69, 509] on div "8.10" at bounding box center [52, 508] width 73 height 16
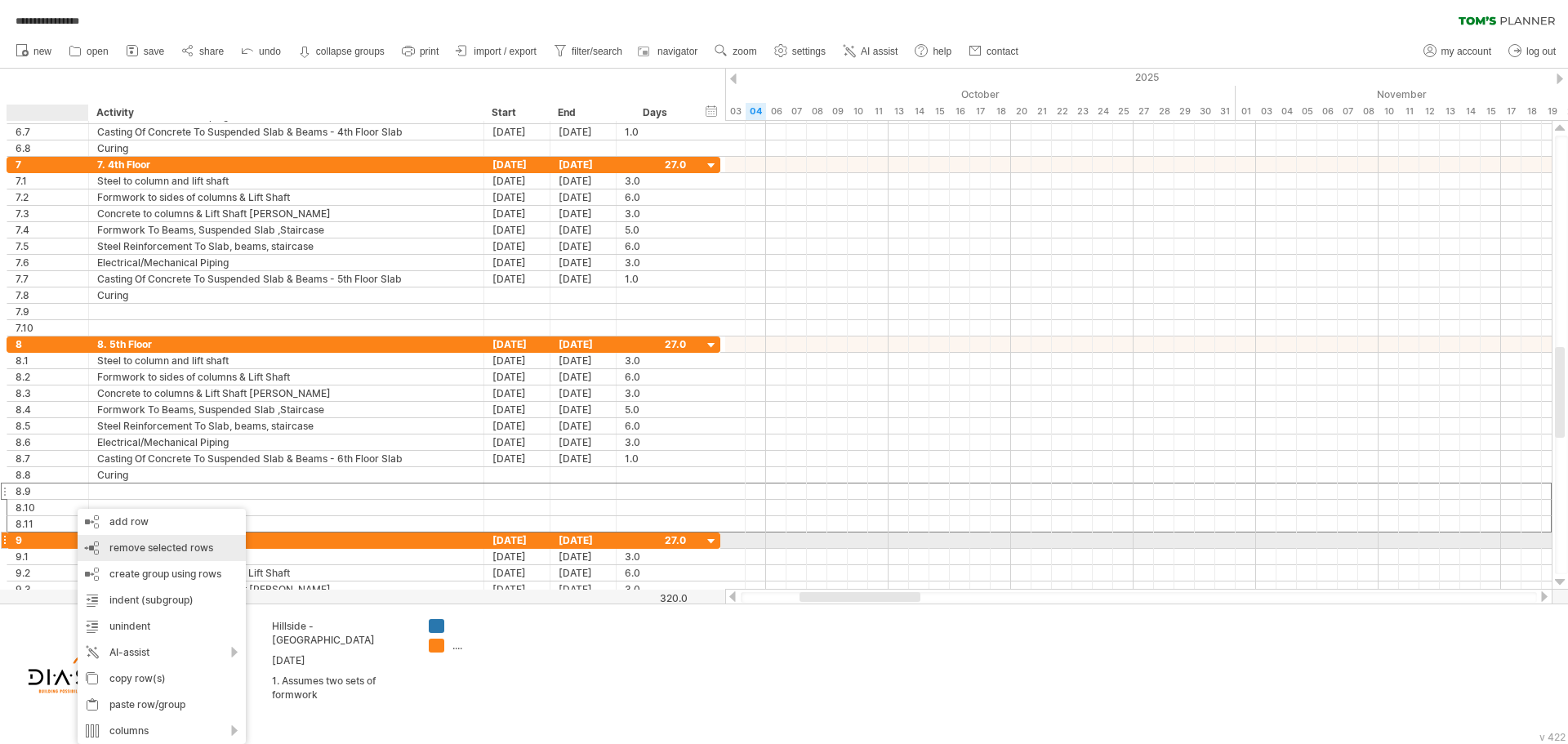
click at [122, 544] on span "remove selected rows" at bounding box center [161, 547] width 103 height 12
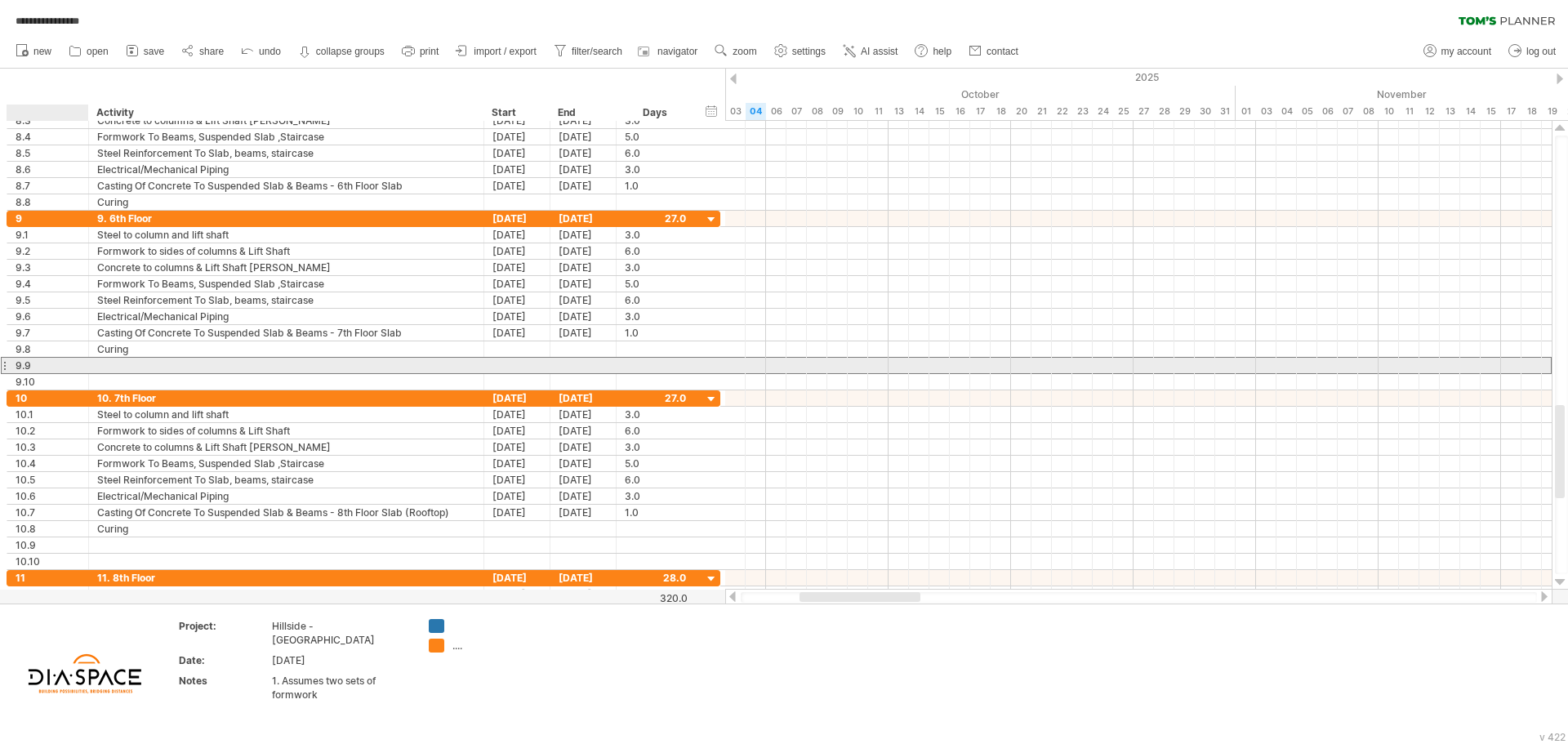
click at [77, 369] on div "9.9" at bounding box center [52, 366] width 73 height 16
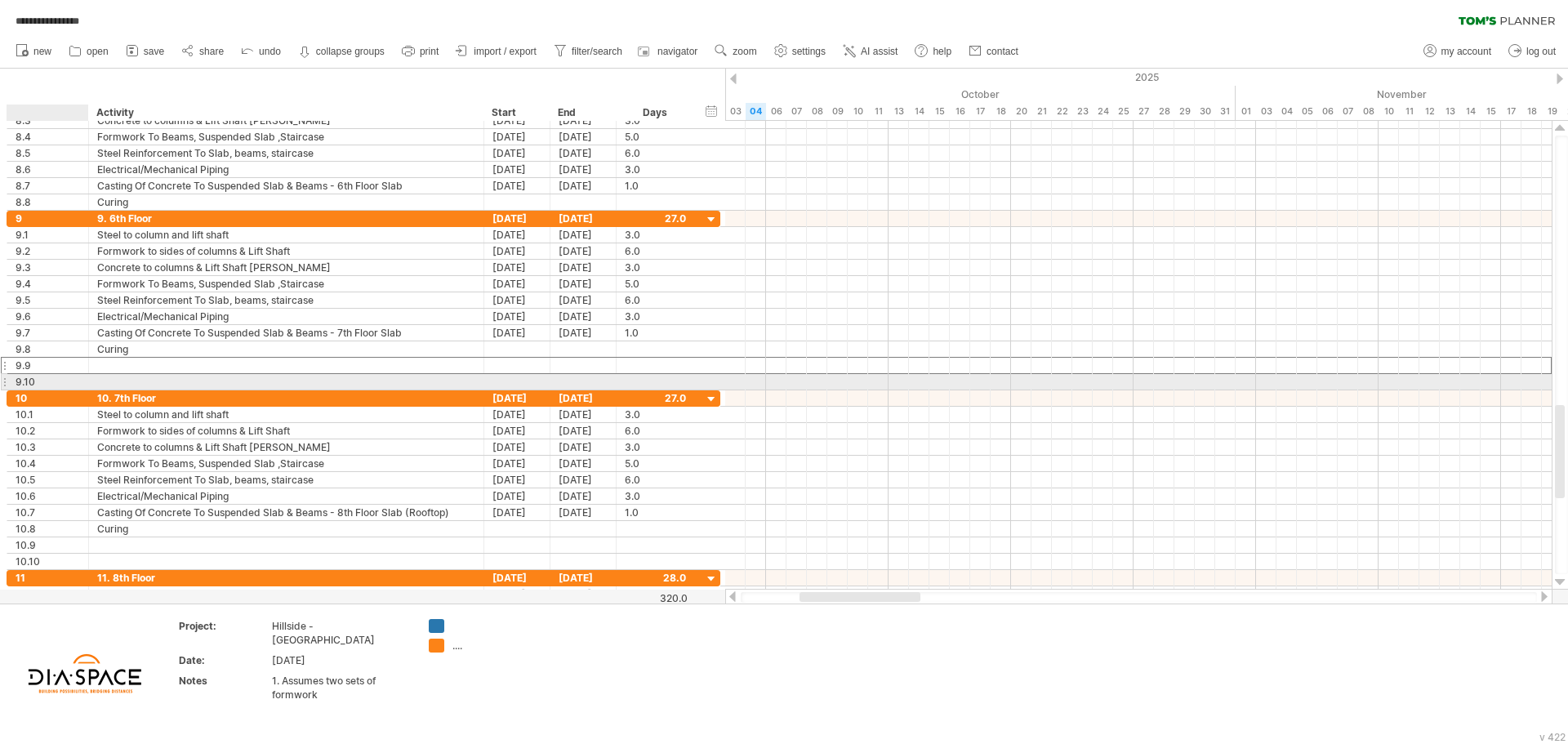
click at [77, 386] on div "9.10" at bounding box center [52, 383] width 73 height 16
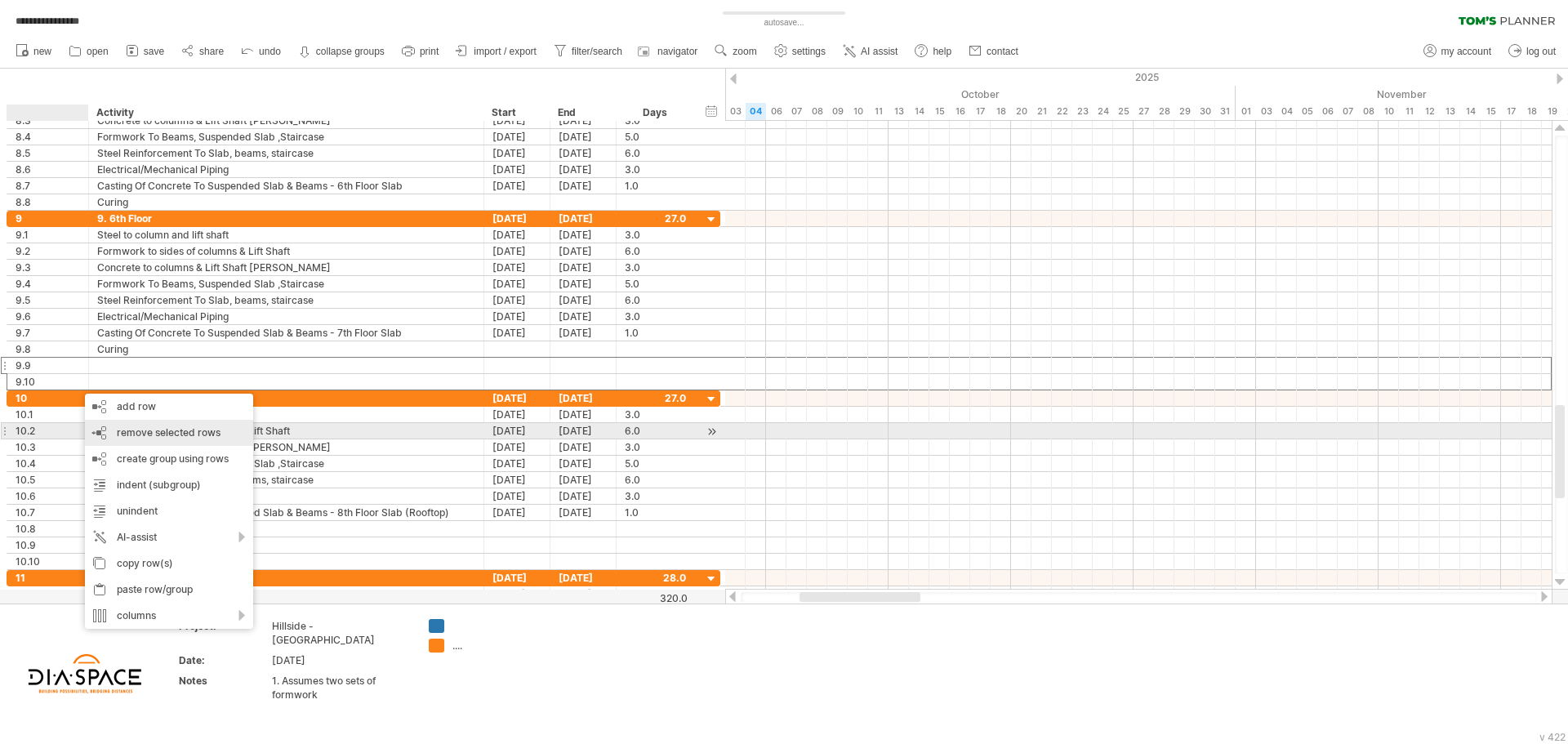
click at [171, 433] on span "remove selected rows" at bounding box center [168, 433] width 103 height 12
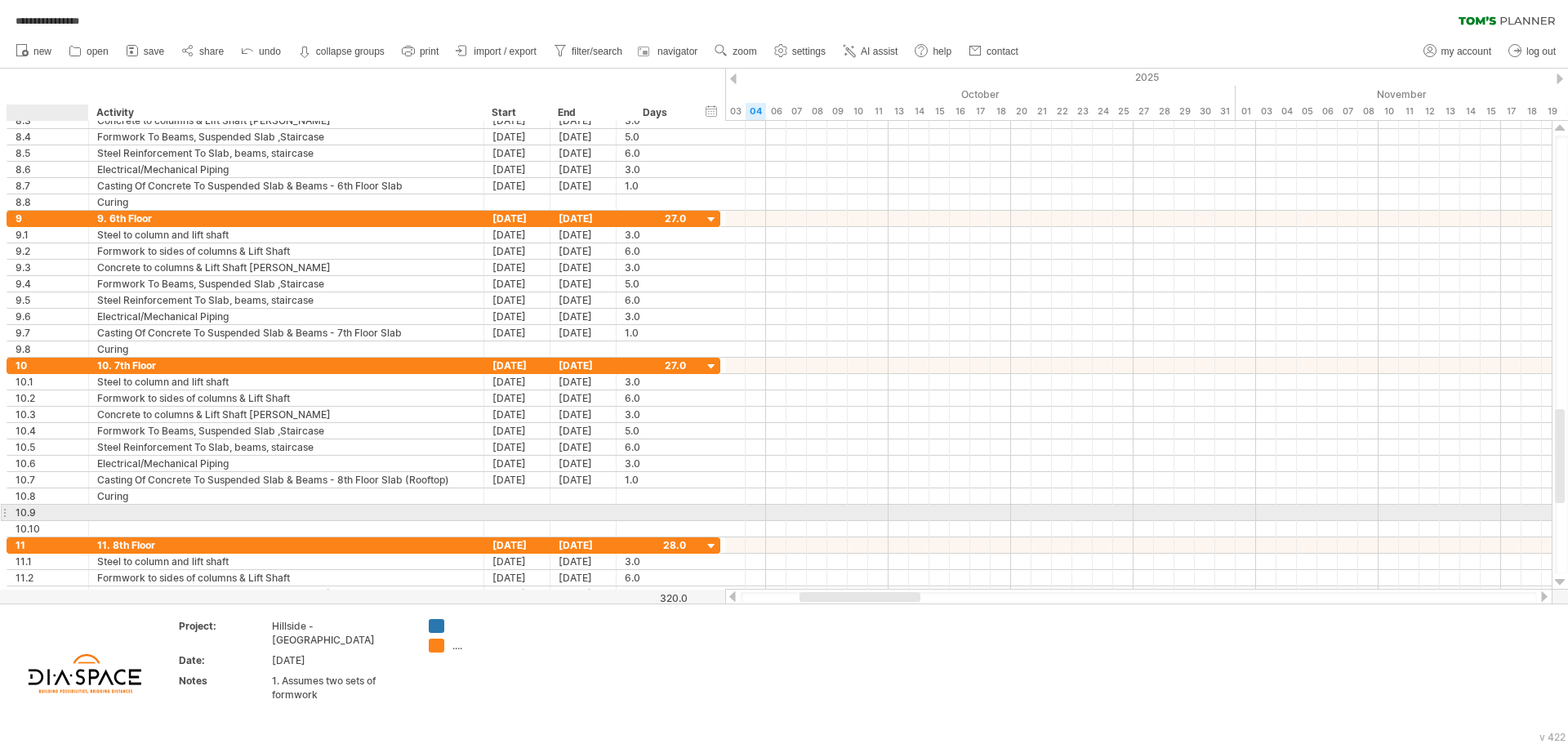
click at [70, 509] on div "10.9" at bounding box center [52, 513] width 73 height 16
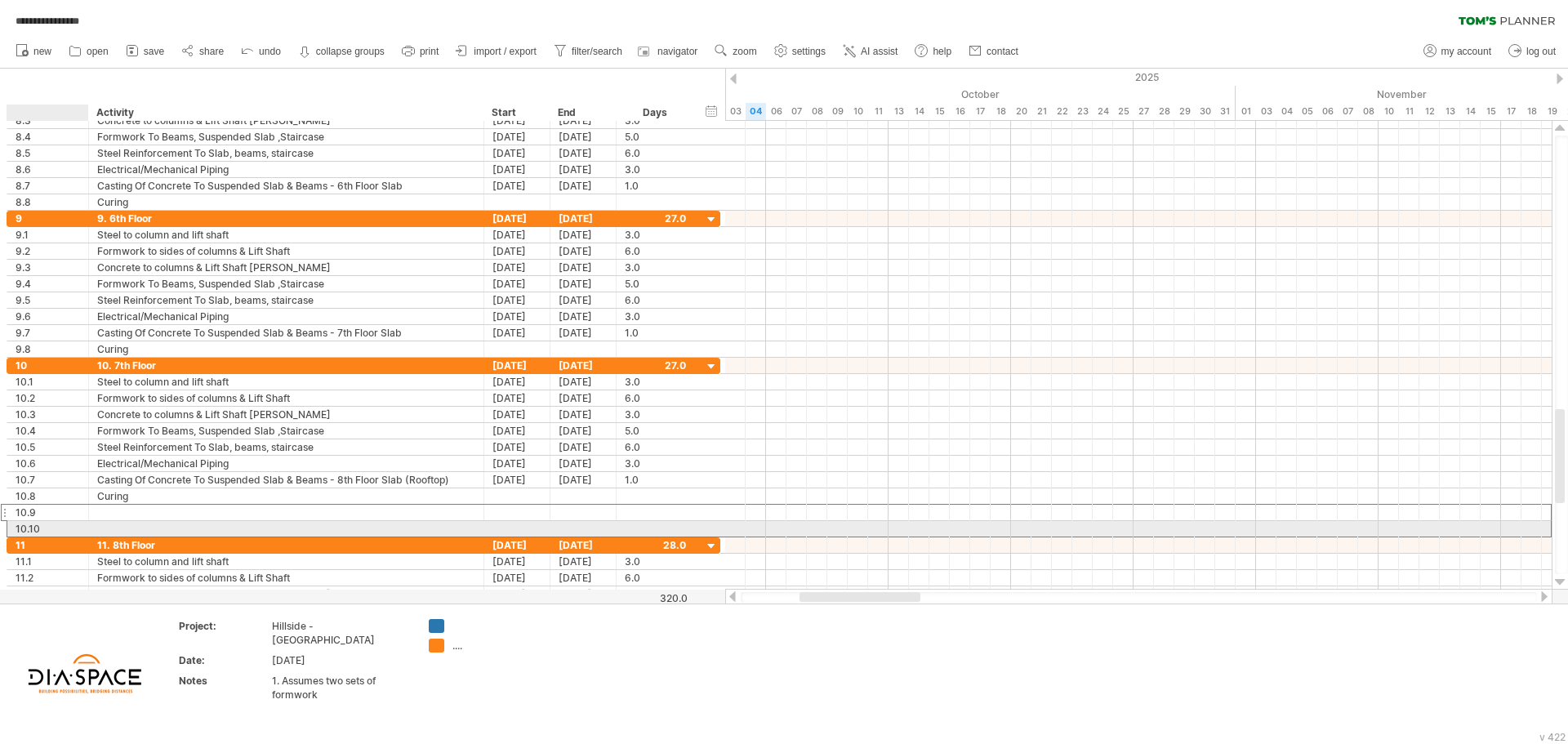
click at [66, 525] on div "10.10" at bounding box center [52, 529] width 73 height 16
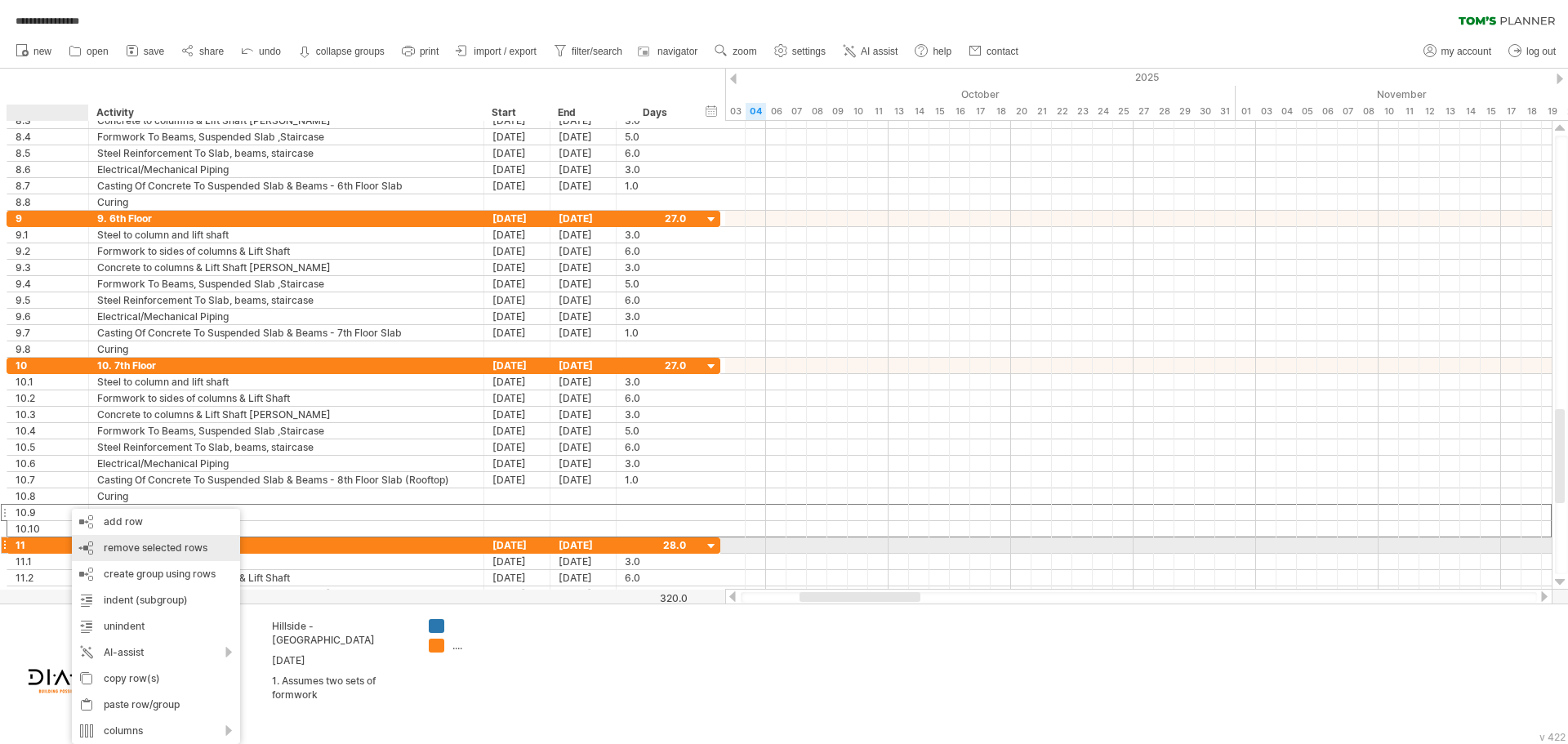
click at [169, 552] on span "remove selected rows" at bounding box center [155, 547] width 103 height 12
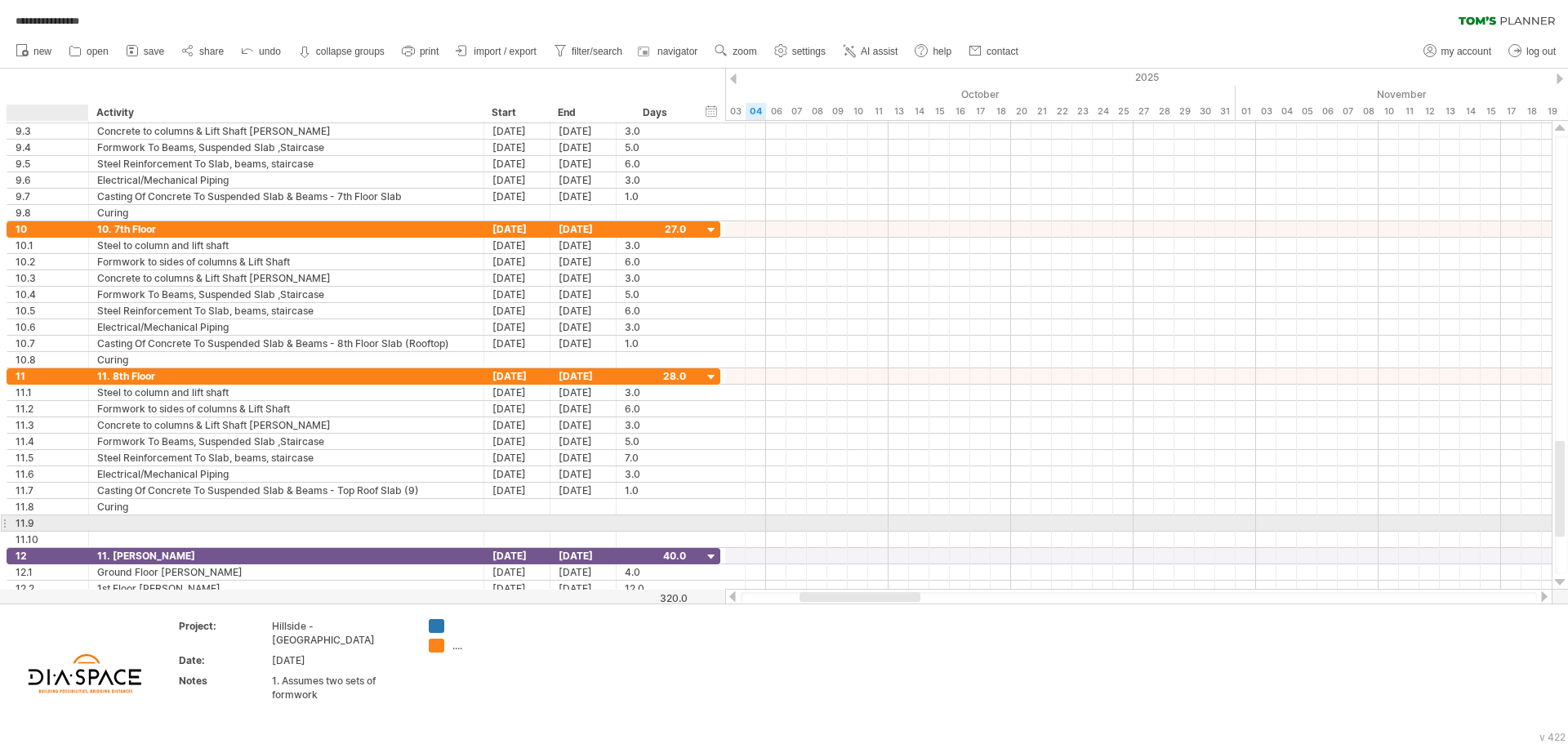
click at [61, 522] on div "11.9" at bounding box center [52, 524] width 73 height 16
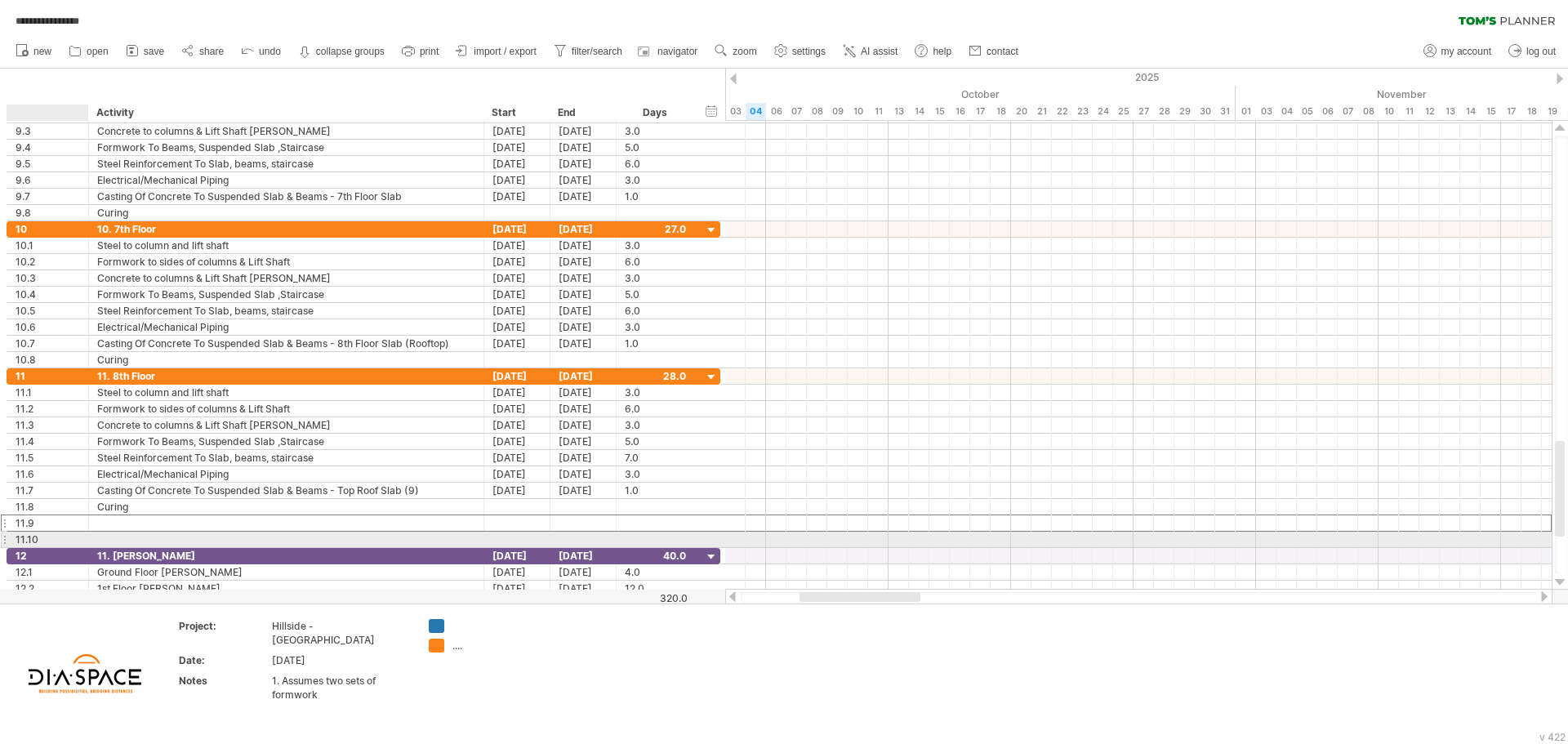
click at [65, 540] on div "11.10" at bounding box center [52, 540] width 73 height 16
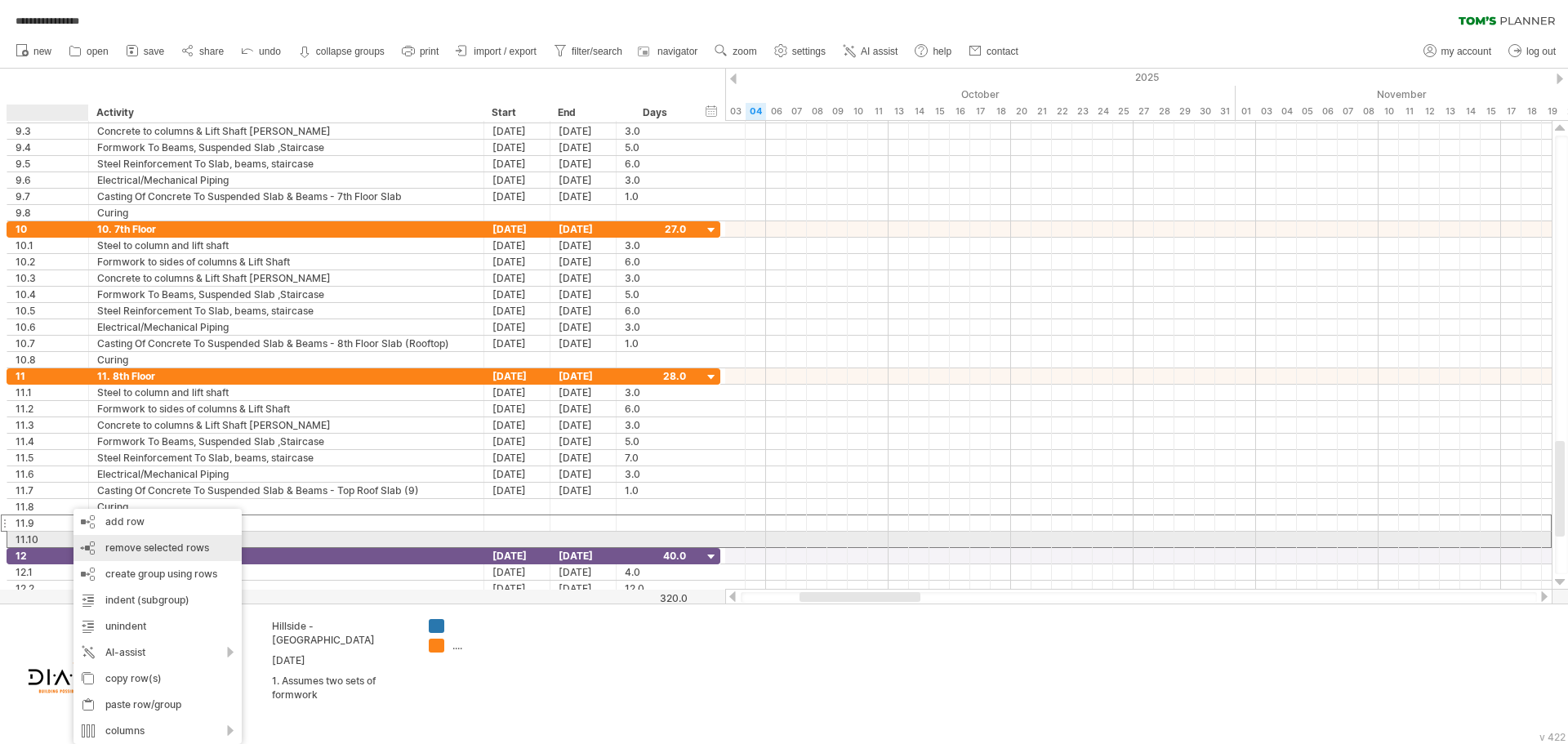
click at [156, 545] on span "remove selected rows" at bounding box center [157, 547] width 103 height 12
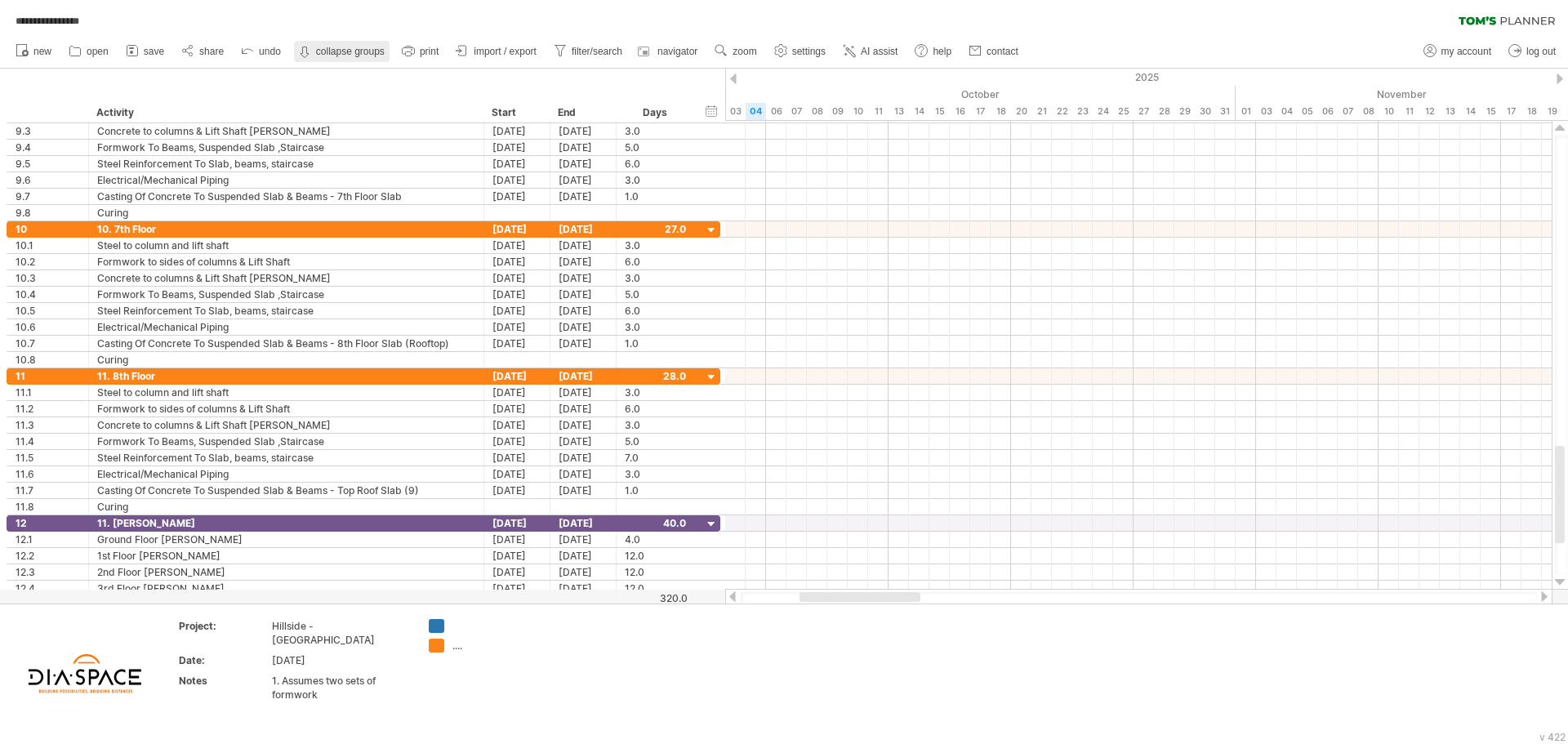
click at [371, 50] on strong "collapse groups" at bounding box center [350, 51] width 68 height 11
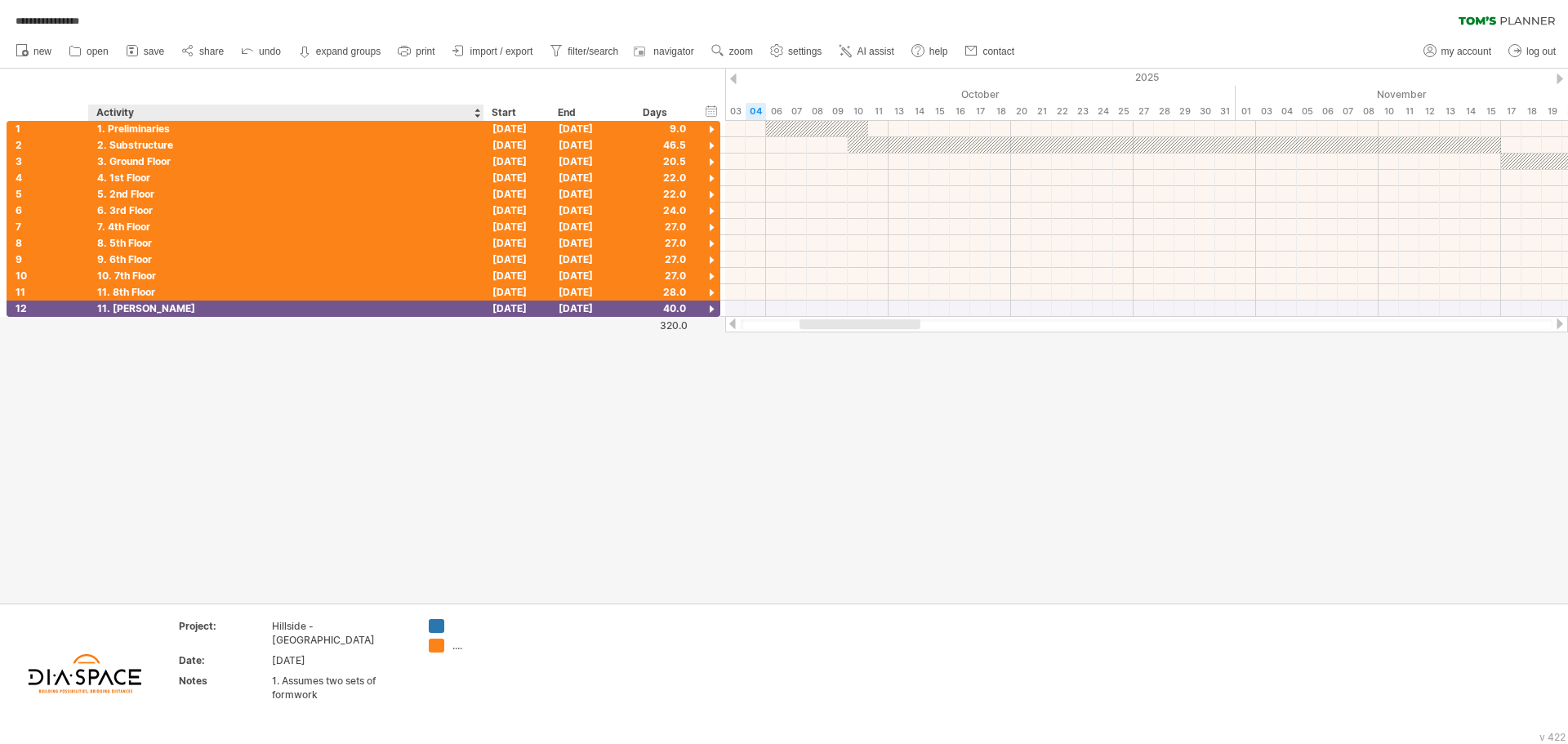
click at [419, 461] on div at bounding box center [784, 336] width 1568 height 535
click at [710, 310] on div at bounding box center [712, 311] width 16 height 16
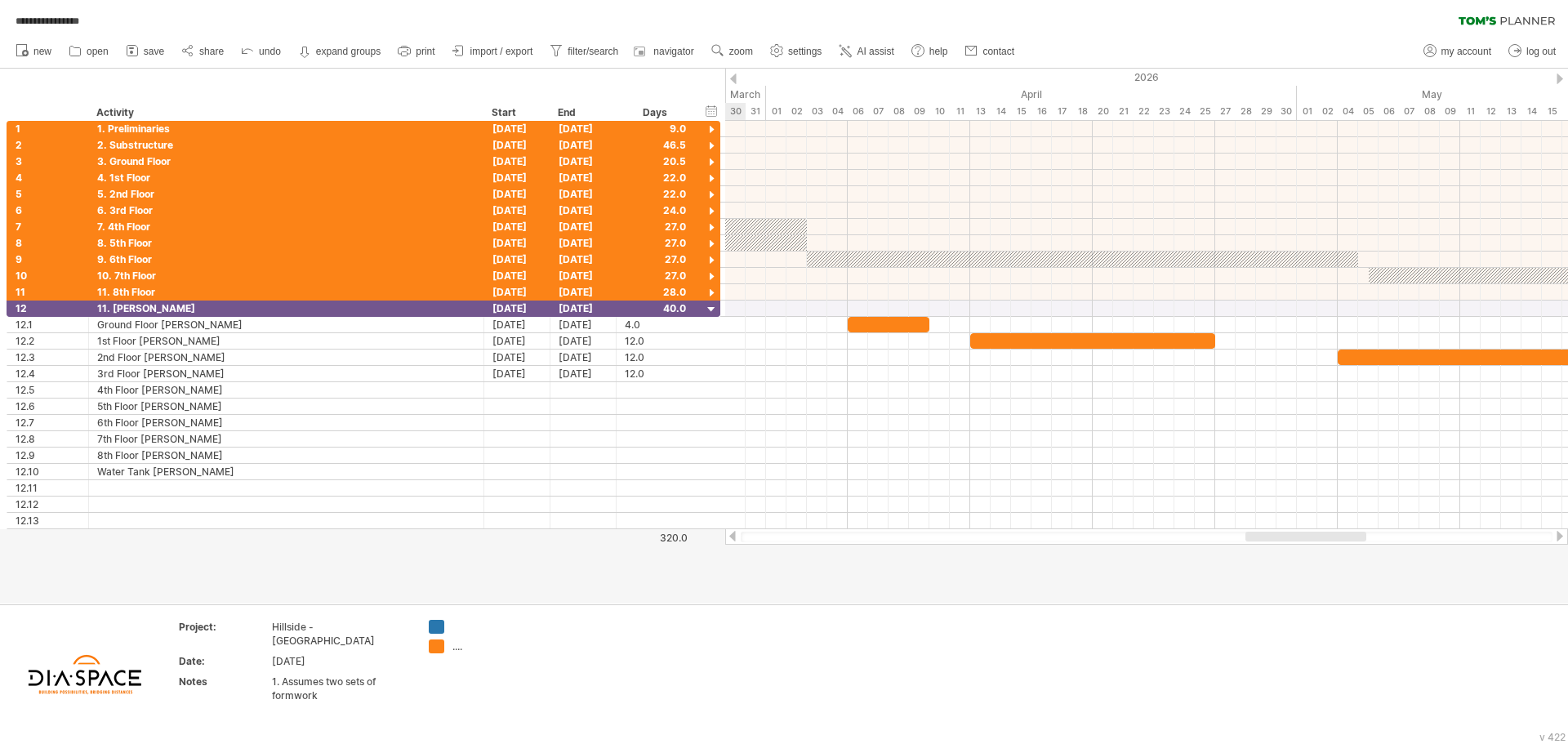
drag, startPoint x: 872, startPoint y: 534, endPoint x: 1317, endPoint y: 538, distance: 445.0
click at [1317, 538] on div at bounding box center [1306, 536] width 121 height 10
click at [788, 59] on link "settings" at bounding box center [796, 52] width 61 height 21
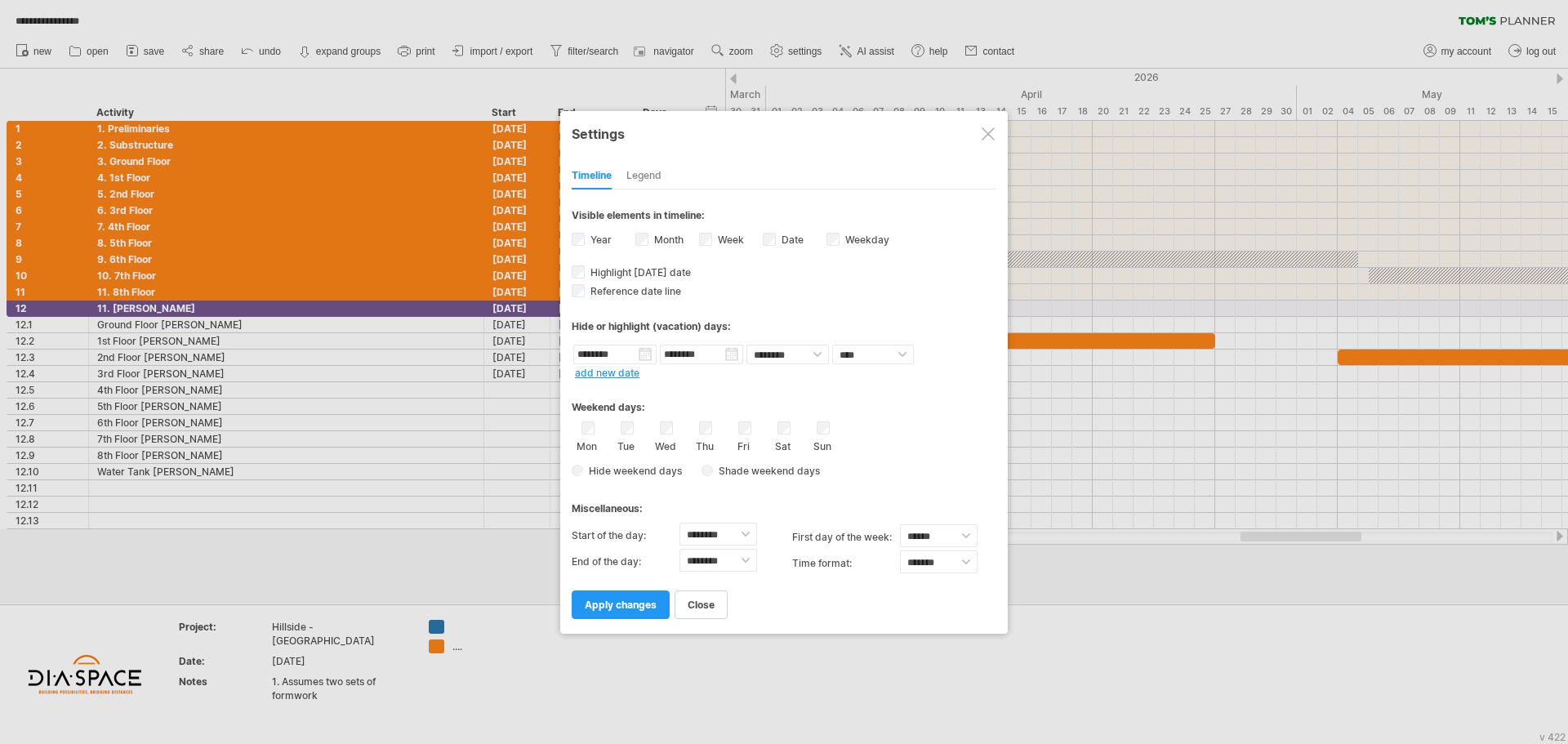
click at [795, 19] on div at bounding box center [784, 372] width 1568 height 744
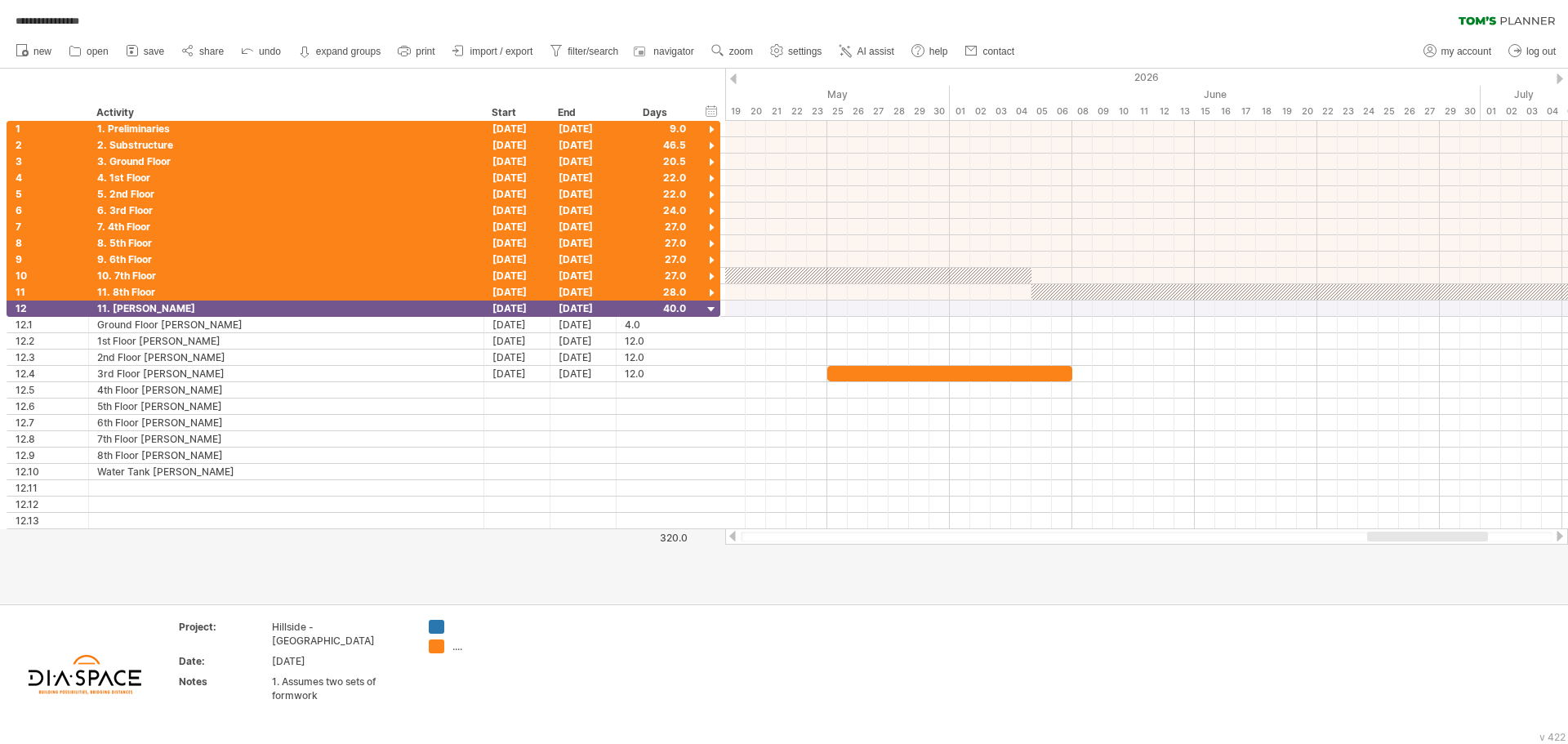
drag, startPoint x: 1257, startPoint y: 535, endPoint x: 1384, endPoint y: 538, distance: 127.0
click at [1384, 538] on div at bounding box center [1428, 536] width 121 height 10
click at [712, 192] on div at bounding box center [712, 196] width 16 height 16
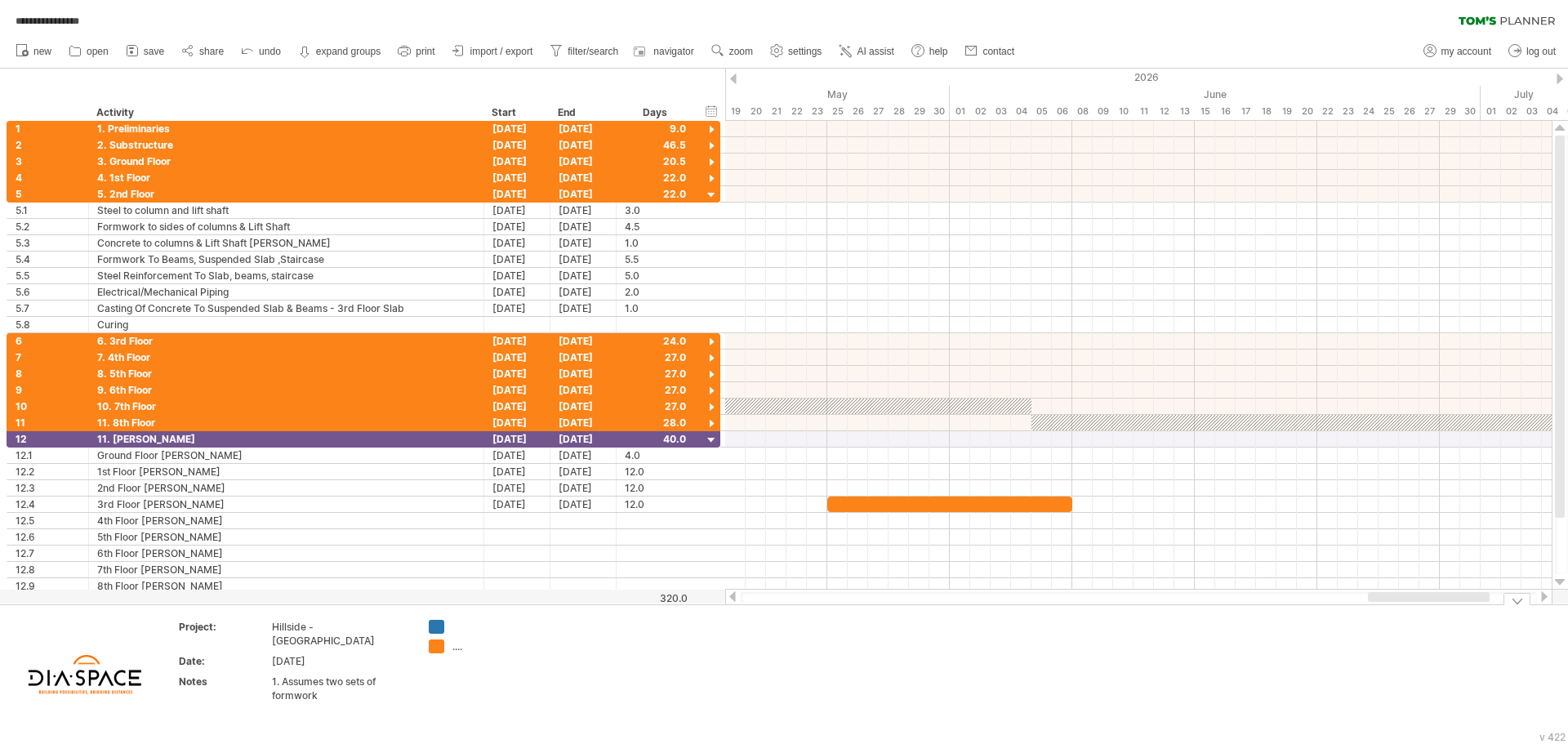
drag, startPoint x: 1433, startPoint y: 595, endPoint x: 1434, endPoint y: 610, distance: 15.0
click at [1434, 610] on div "**********" at bounding box center [784, 372] width 1568 height 744
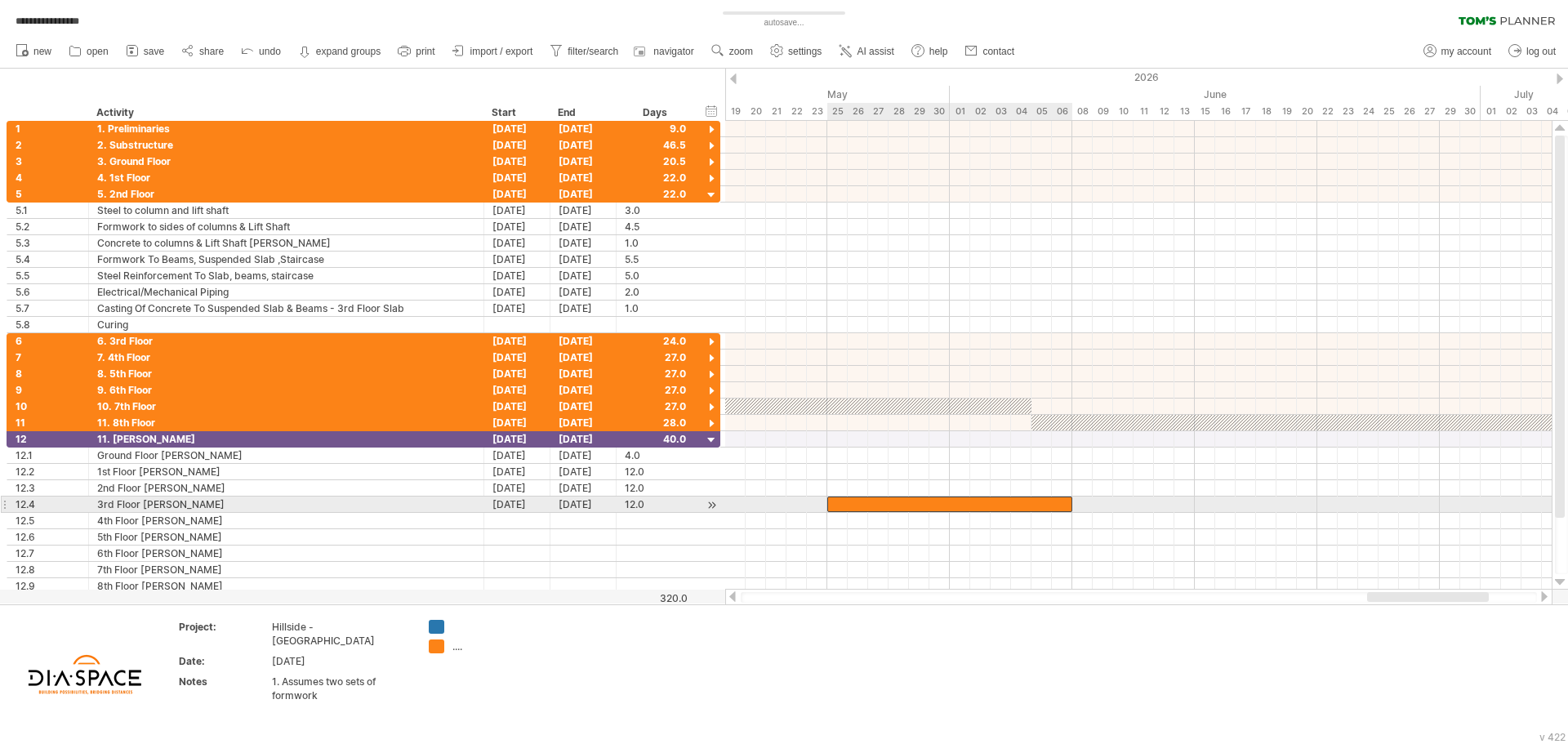
click at [862, 505] on div at bounding box center [949, 504] width 245 height 16
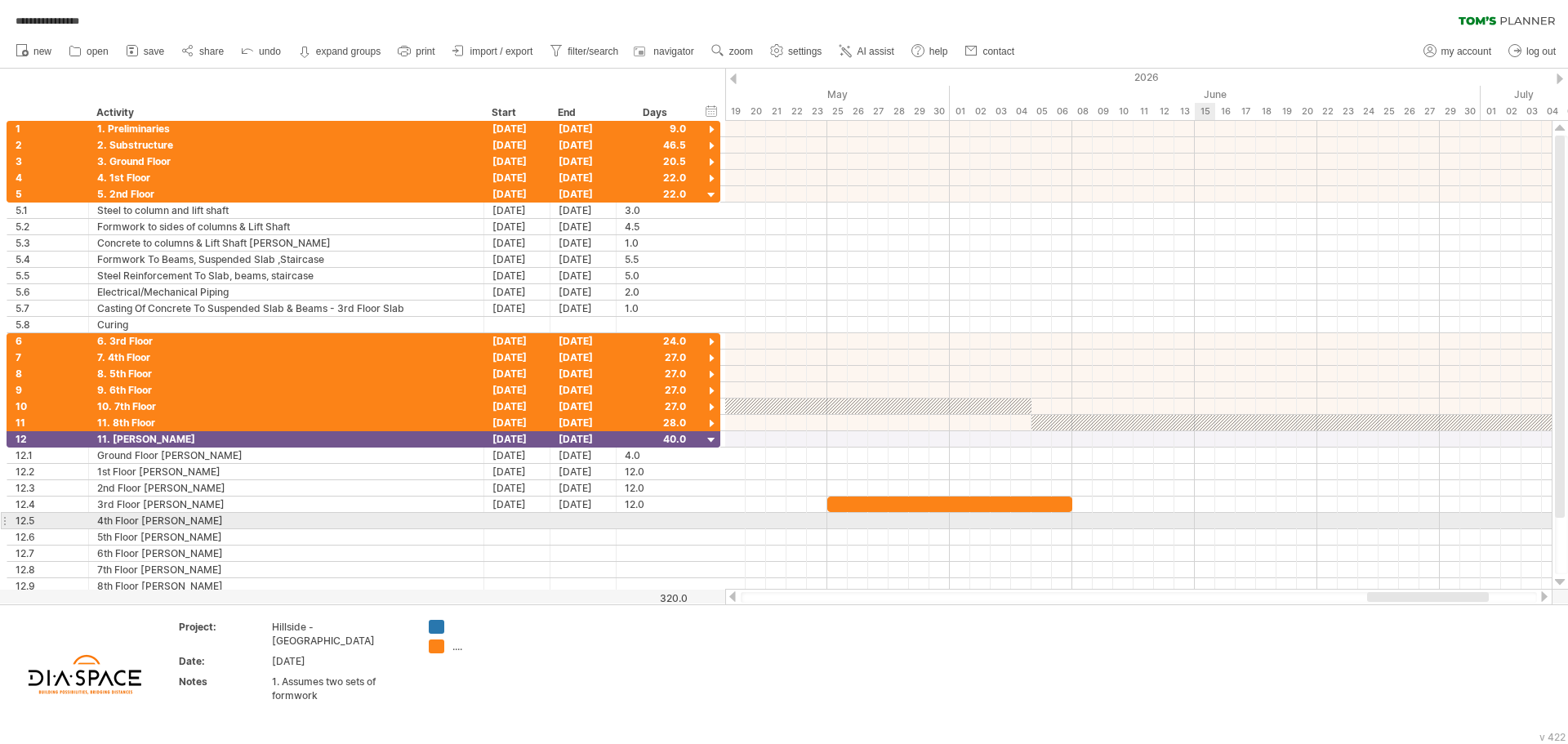
click at [1209, 521] on div at bounding box center [1138, 521] width 826 height 17
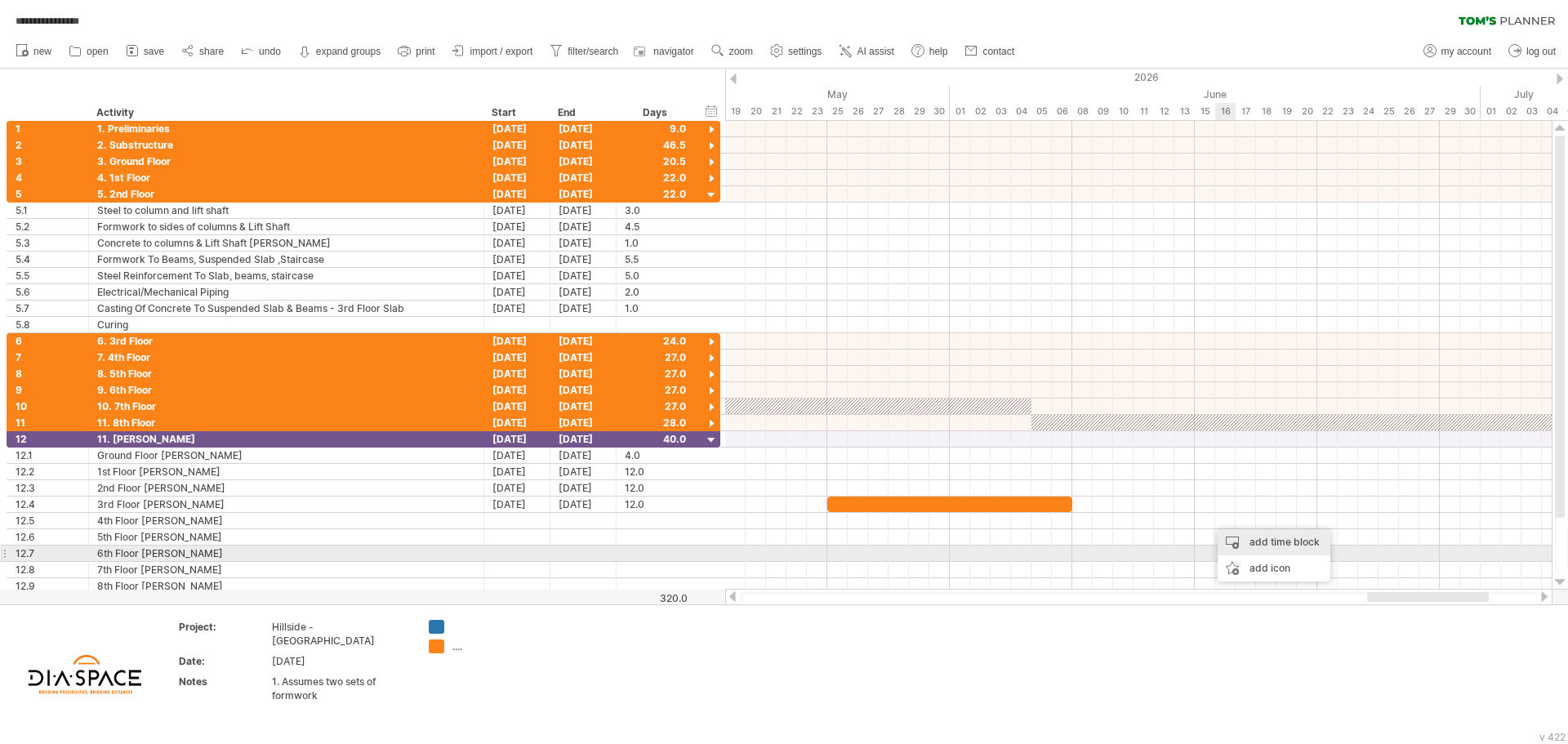
click at [1272, 547] on div "add time block" at bounding box center [1273, 542] width 113 height 26
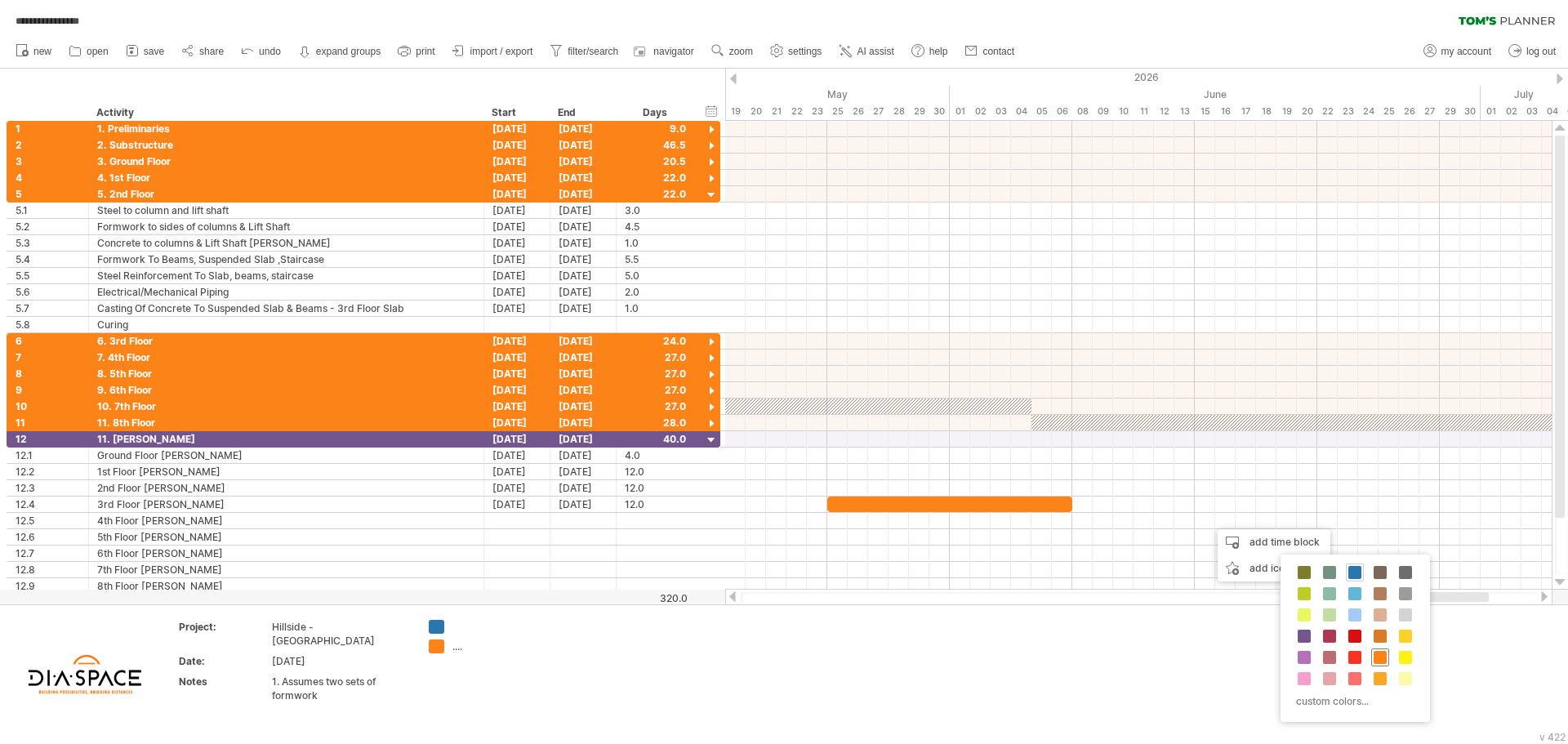
click at [1384, 658] on span at bounding box center [1379, 657] width 13 height 13
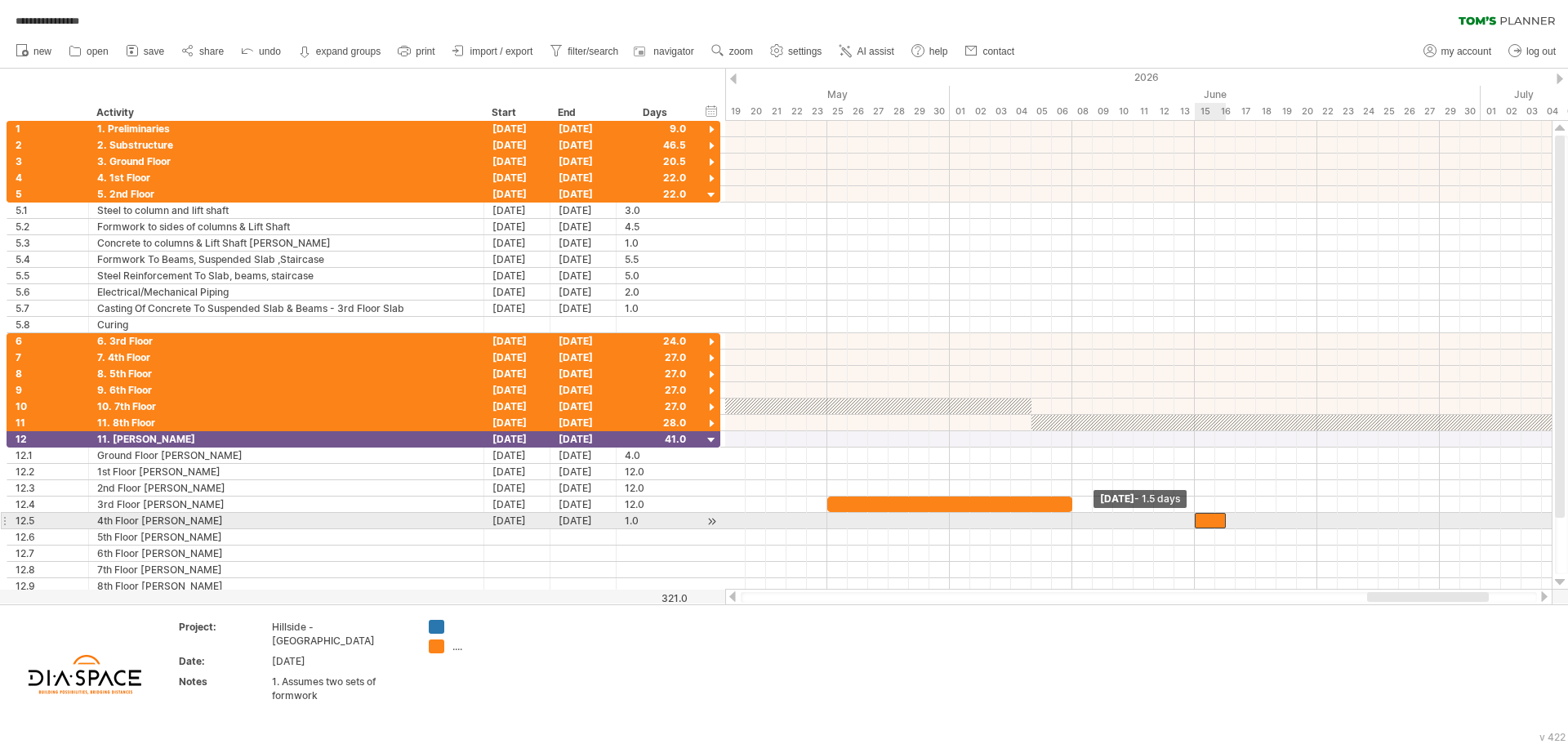
click at [1196, 526] on span at bounding box center [1194, 521] width 6 height 16
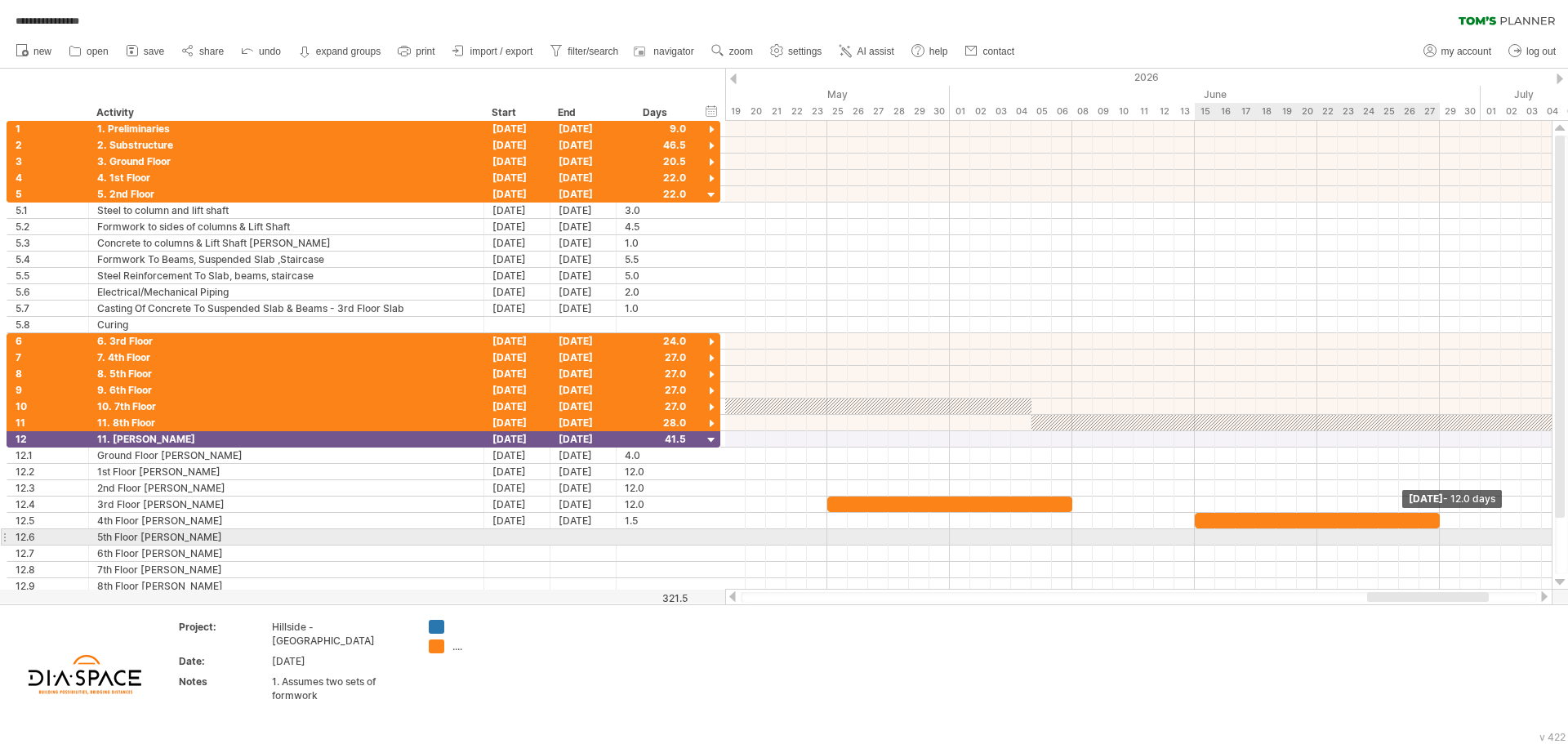
drag, startPoint x: 1222, startPoint y: 519, endPoint x: 1436, endPoint y: 533, distance: 214.5
click at [1436, 533] on div "[DATE] - 12.0 days [DATE] - 1.5 days" at bounding box center [1138, 355] width 826 height 469
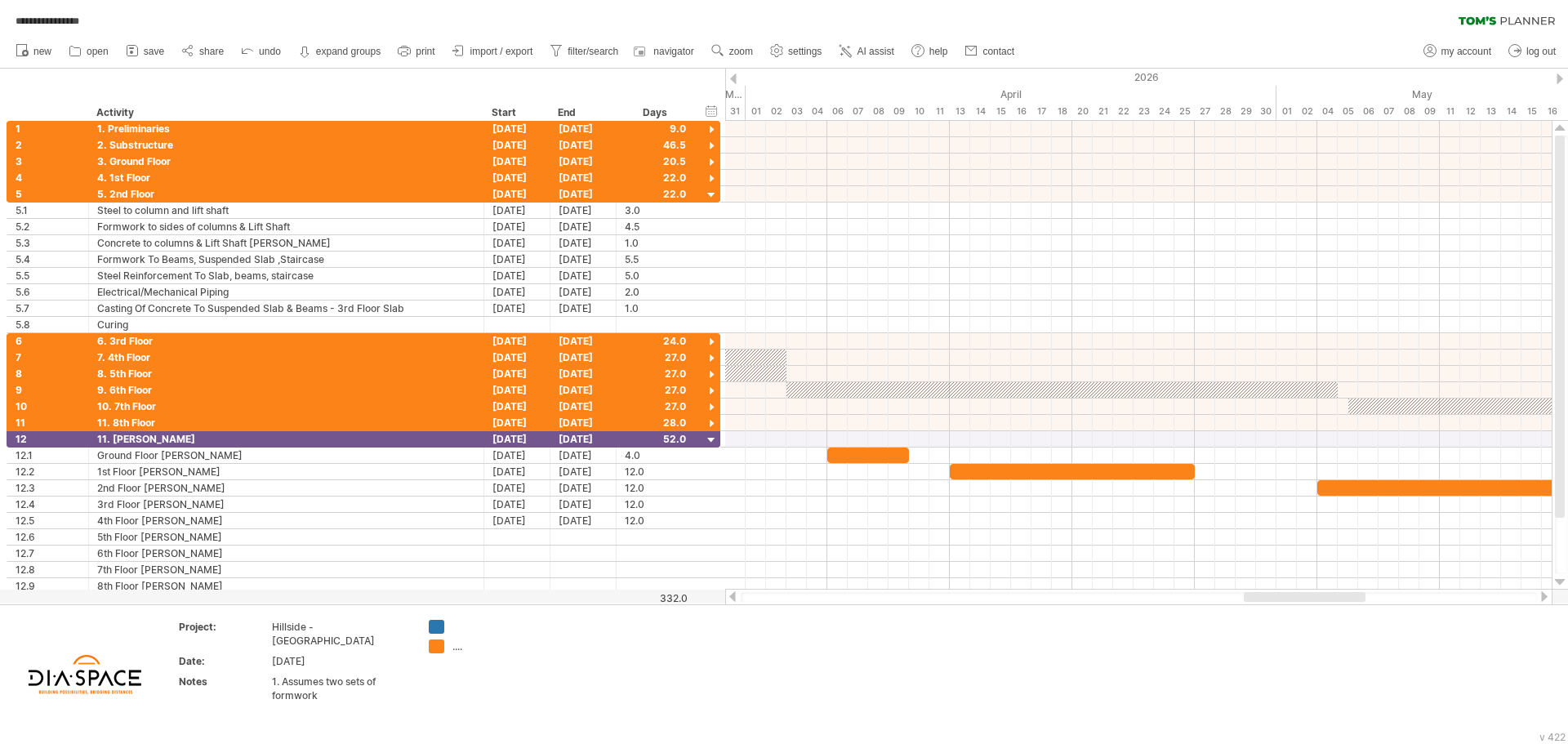
drag, startPoint x: 1418, startPoint y: 597, endPoint x: 1311, endPoint y: 602, distance: 107.1
click at [1311, 602] on div at bounding box center [1139, 597] width 796 height 11
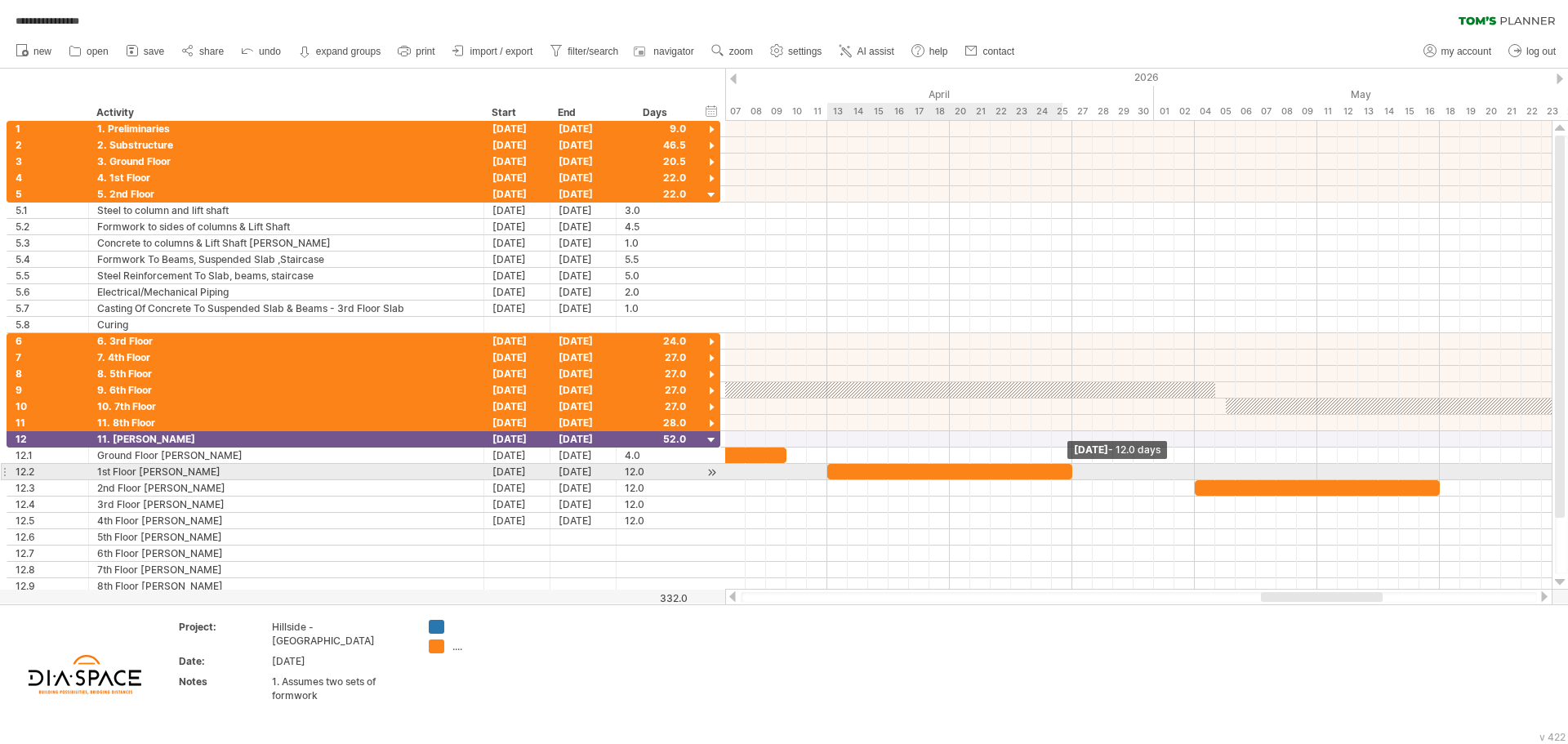
click at [1068, 476] on div at bounding box center [949, 472] width 245 height 16
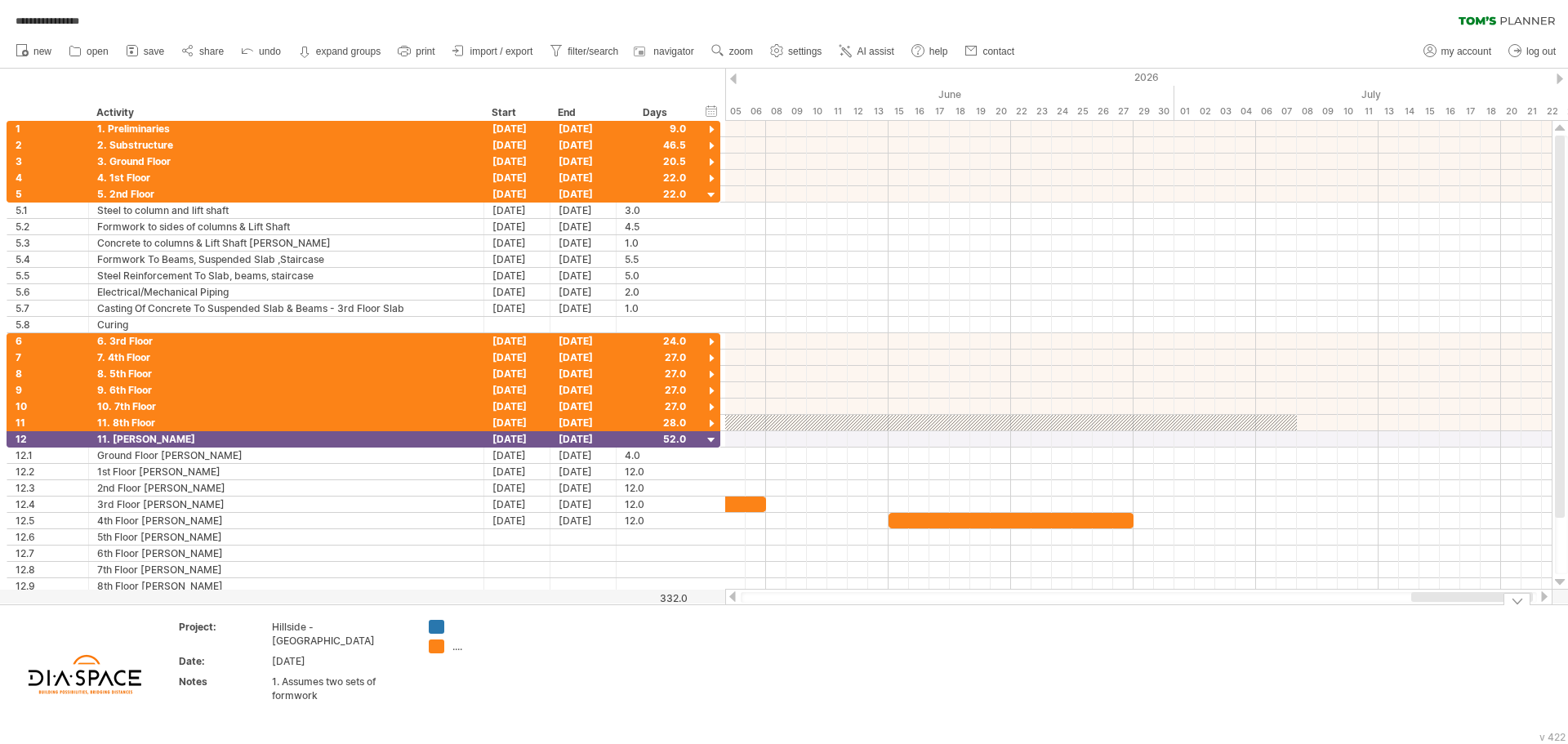
drag, startPoint x: 1275, startPoint y: 594, endPoint x: 1425, endPoint y: 606, distance: 150.5
click at [1425, 606] on div "**********" at bounding box center [784, 372] width 1568 height 744
click at [710, 194] on div at bounding box center [712, 196] width 16 height 16
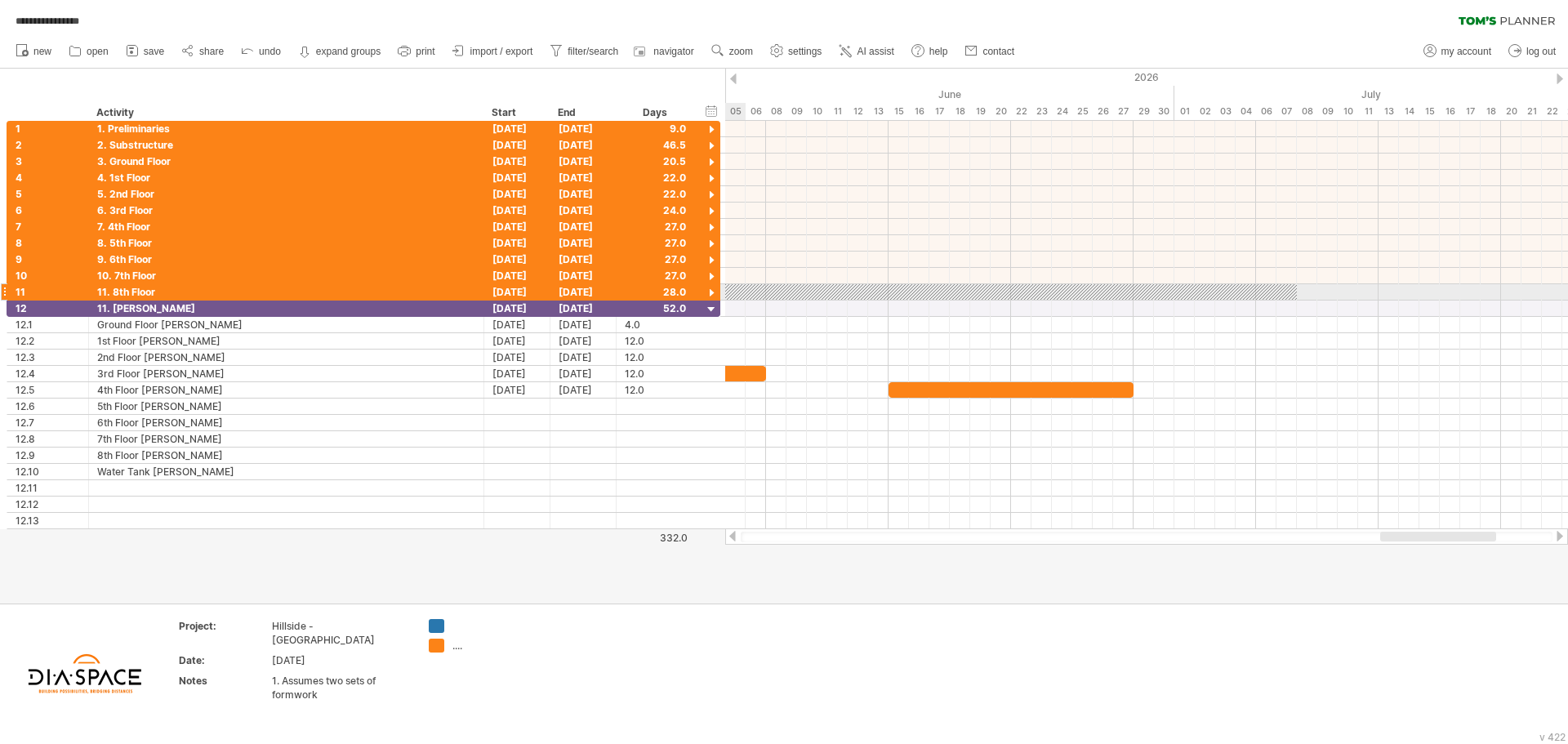
click at [713, 290] on div at bounding box center [712, 294] width 16 height 16
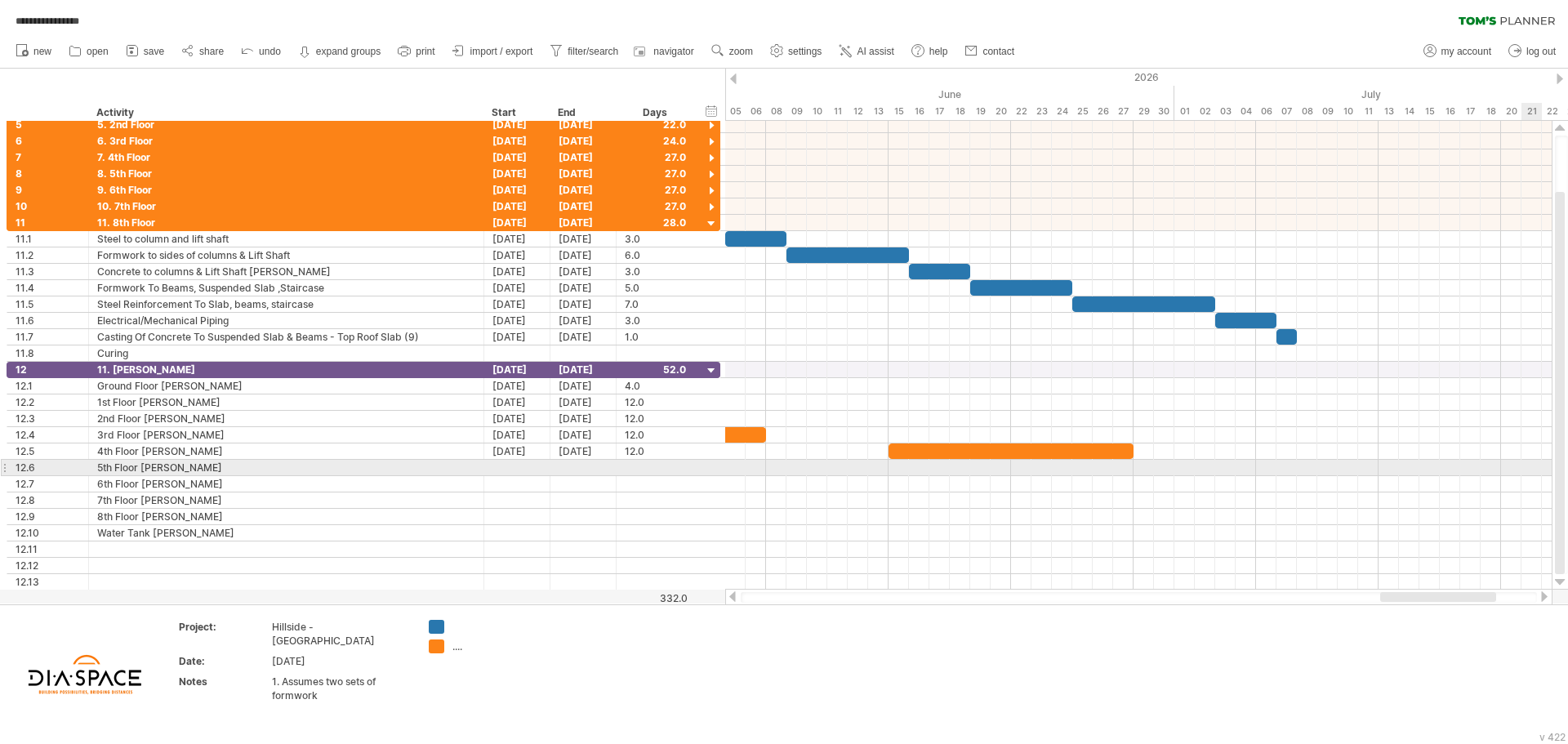
drag, startPoint x: 1558, startPoint y: 395, endPoint x: 1567, endPoint y: 482, distance: 87.5
click at [1567, 482] on div at bounding box center [1561, 355] width 13 height 439
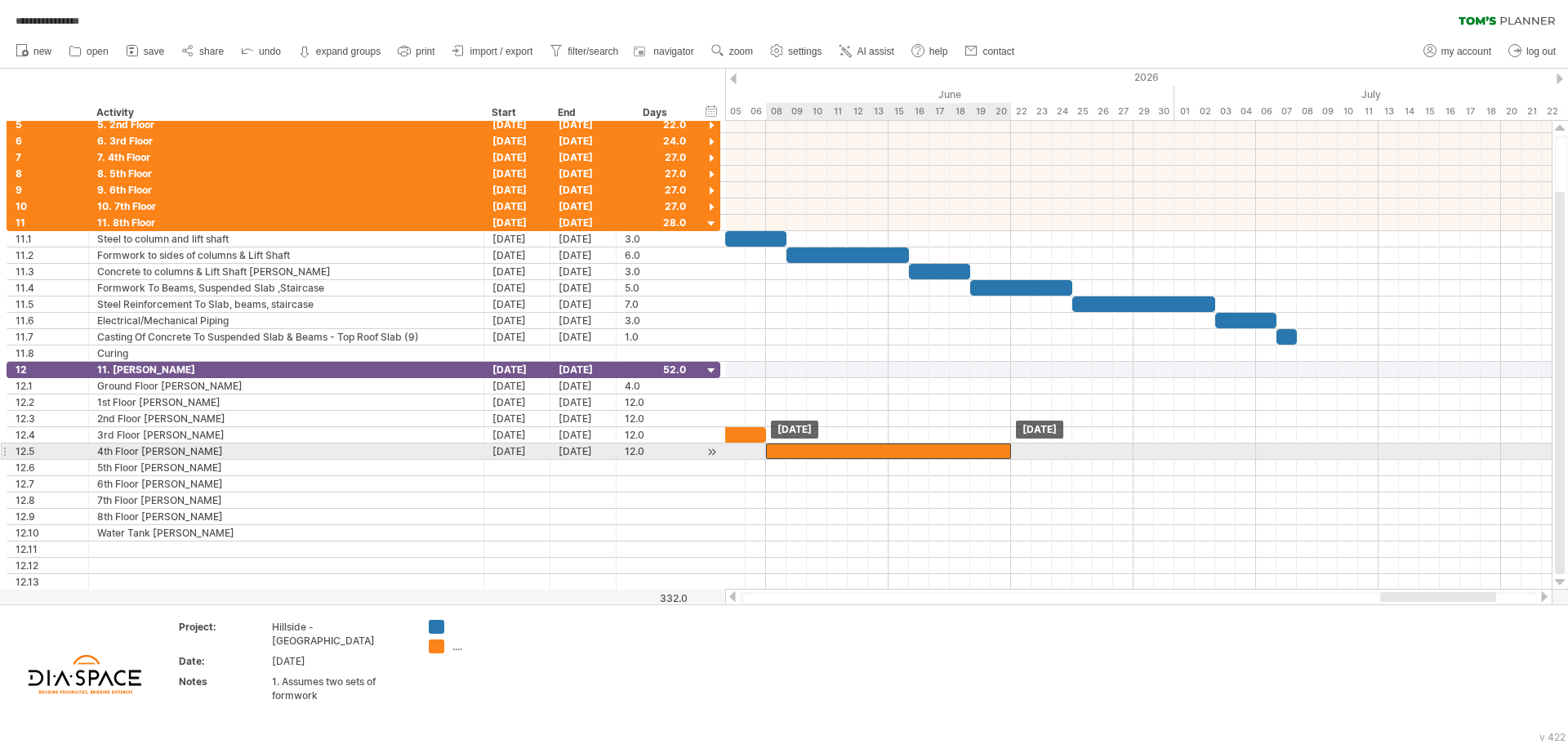
drag, startPoint x: 930, startPoint y: 452, endPoint x: 810, endPoint y: 452, distance: 120.0
click at [810, 452] on div at bounding box center [888, 452] width 245 height 16
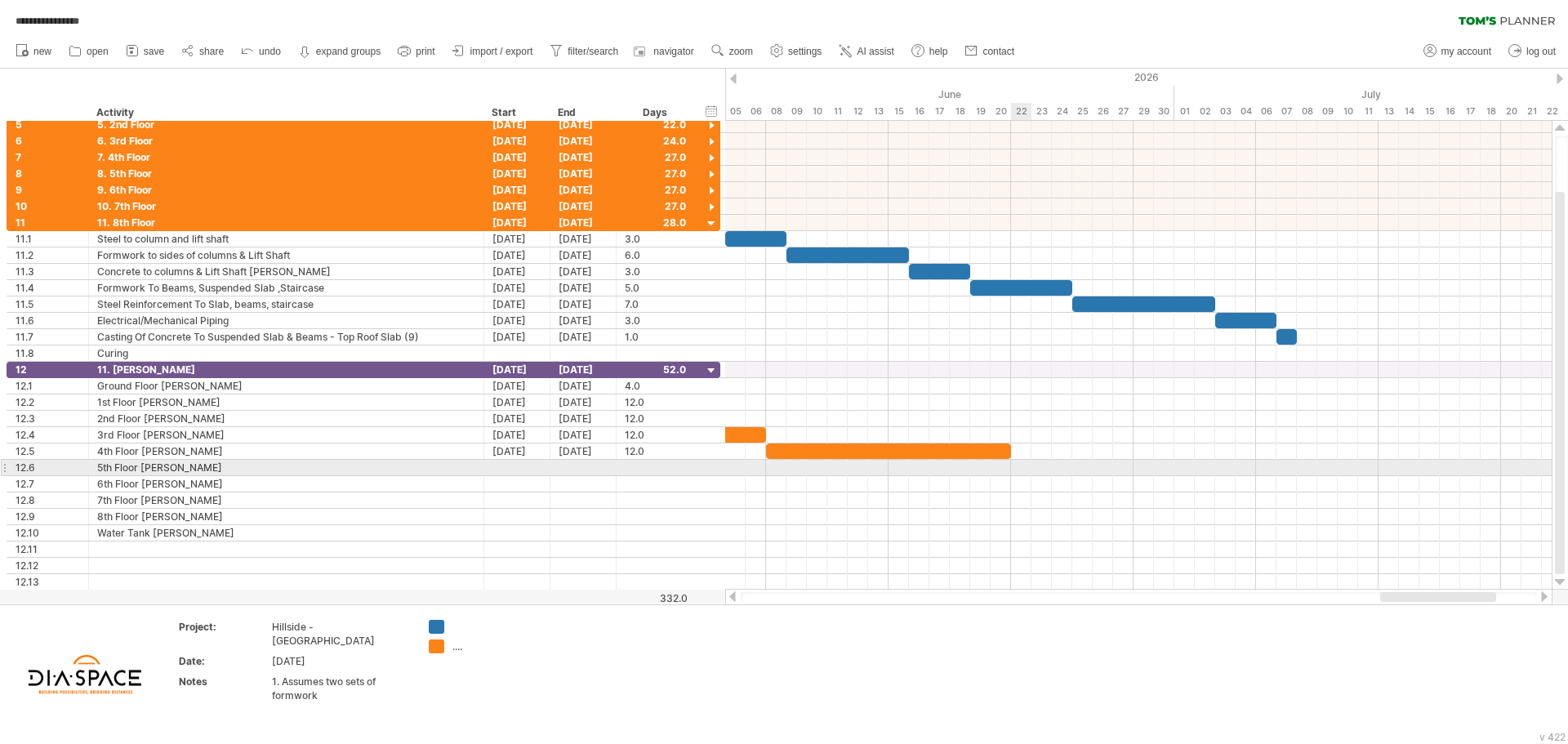
click at [1028, 469] on div at bounding box center [1138, 468] width 826 height 17
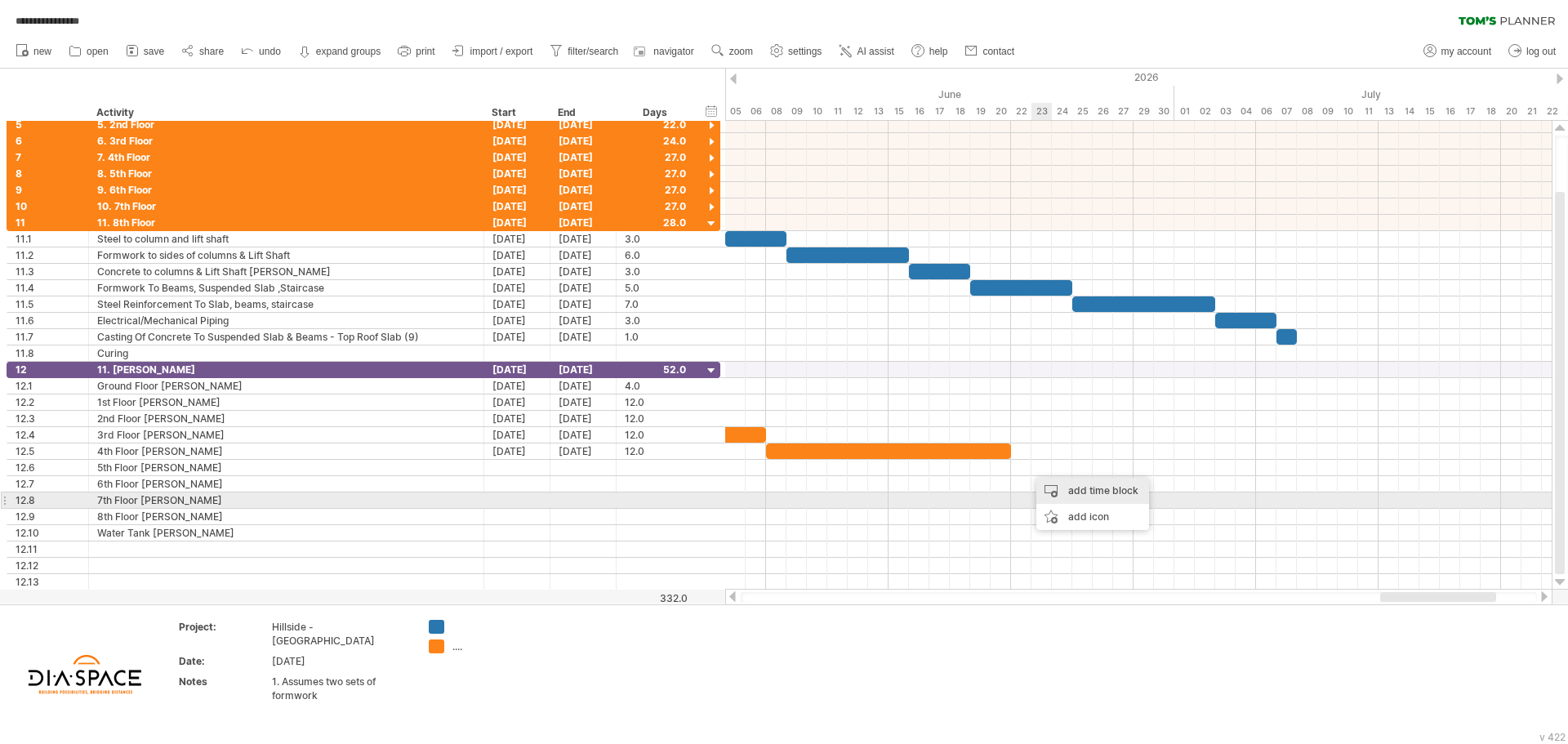
click at [1080, 493] on div "add time block" at bounding box center [1093, 491] width 113 height 26
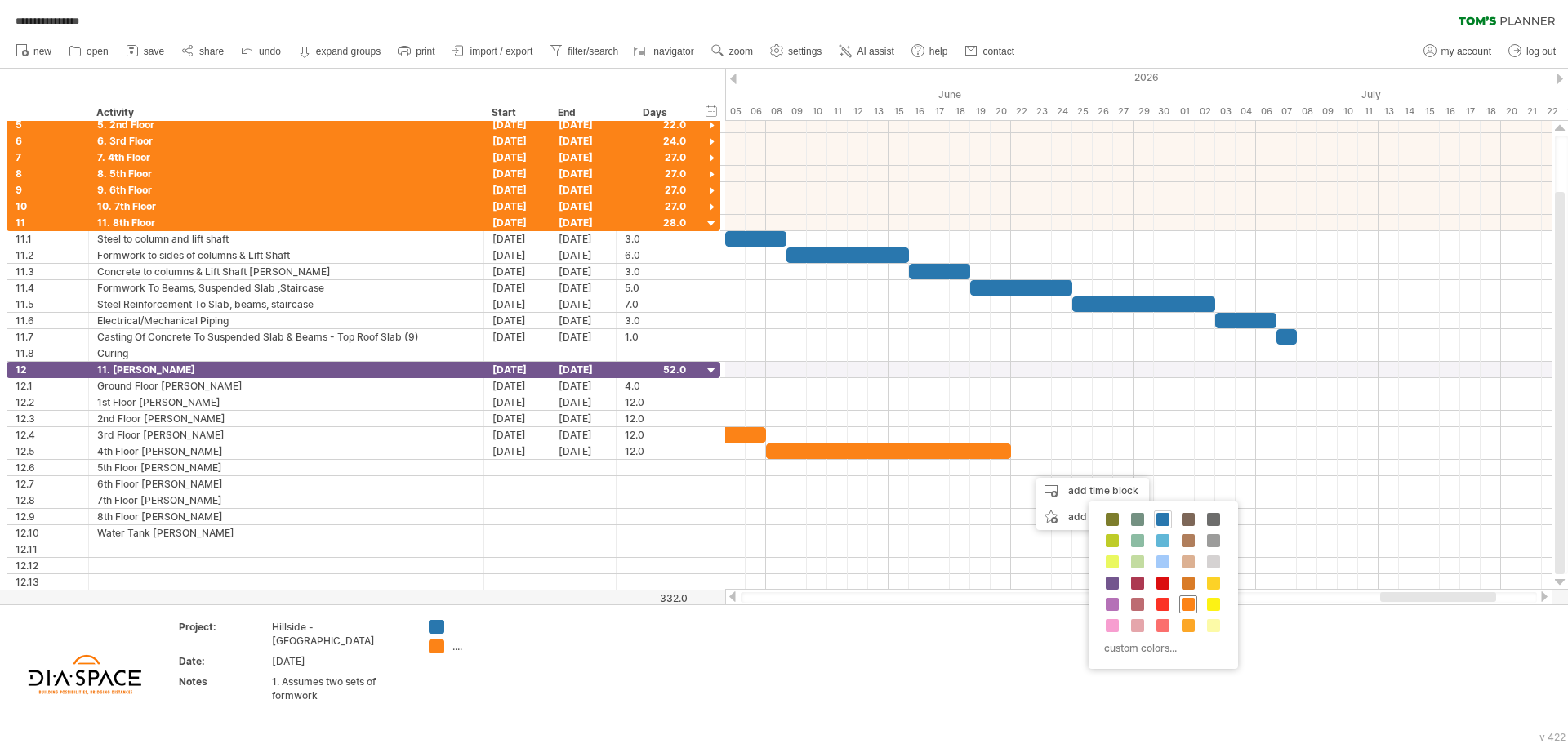
click at [1190, 604] on span at bounding box center [1188, 604] width 13 height 13
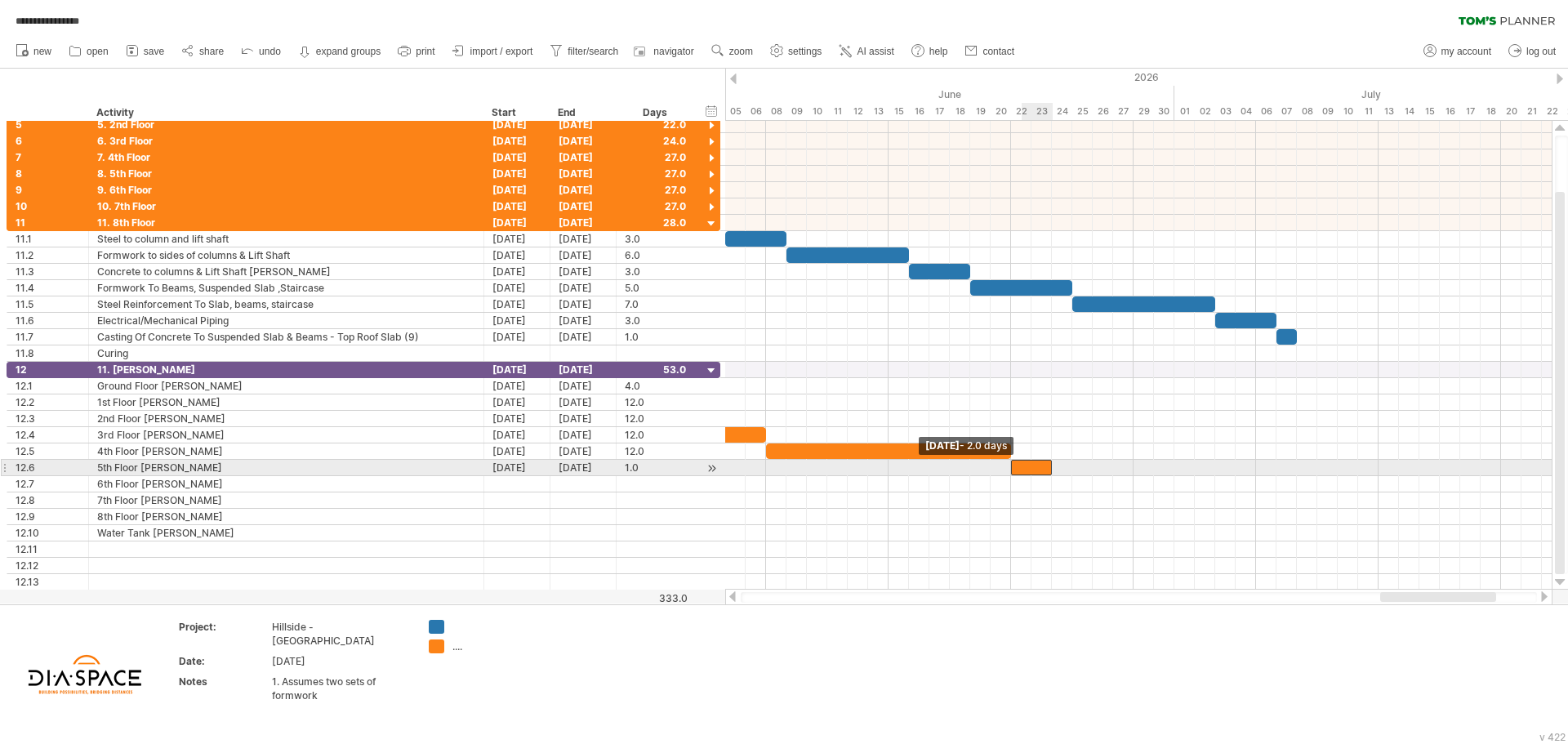
drag, startPoint x: 1031, startPoint y: 470, endPoint x: 1015, endPoint y: 470, distance: 16.0
click at [1015, 470] on div at bounding box center [1031, 468] width 41 height 16
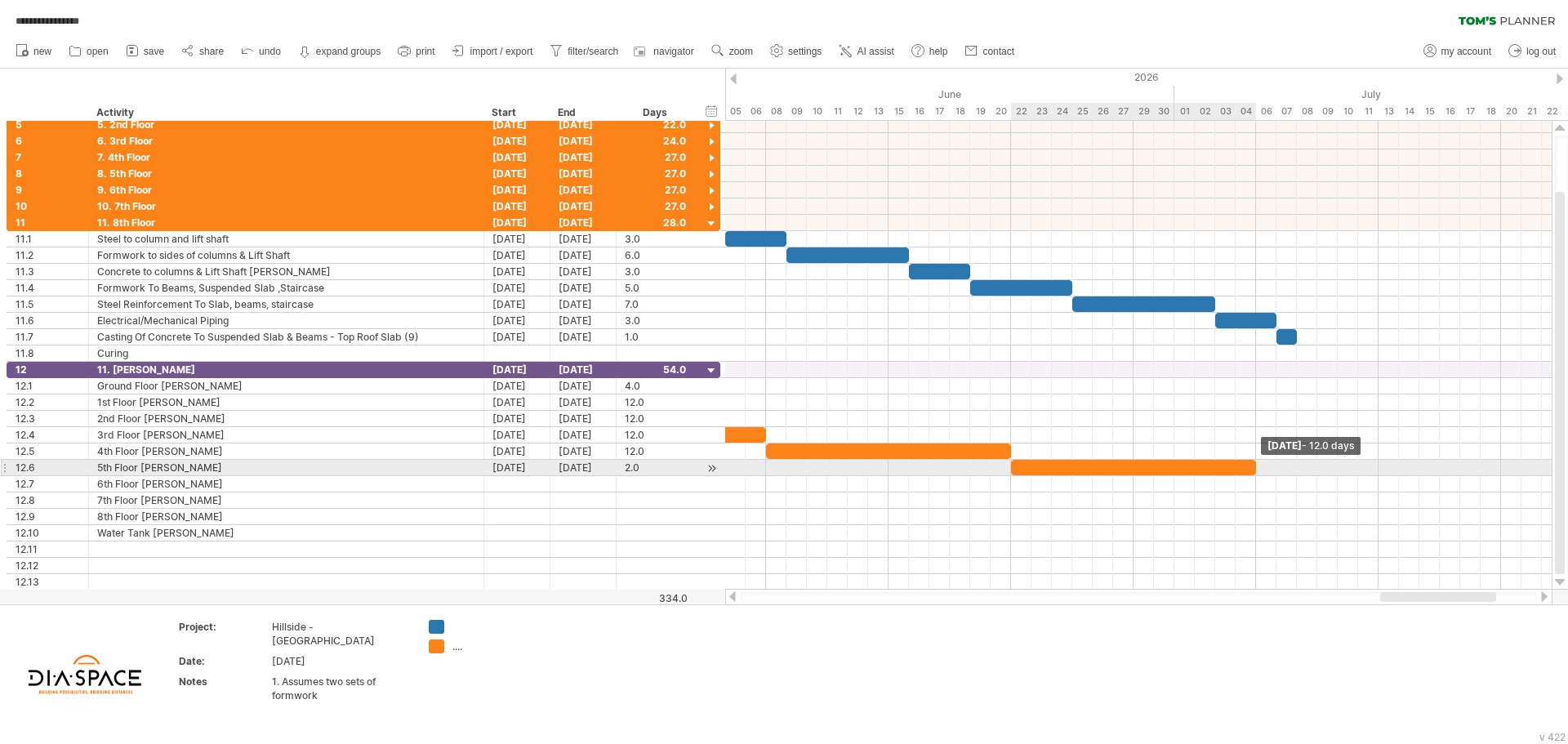
drag, startPoint x: 1054, startPoint y: 469, endPoint x: 1258, endPoint y: 464, distance: 204.1
click at [1258, 464] on span at bounding box center [1256, 468] width 6 height 16
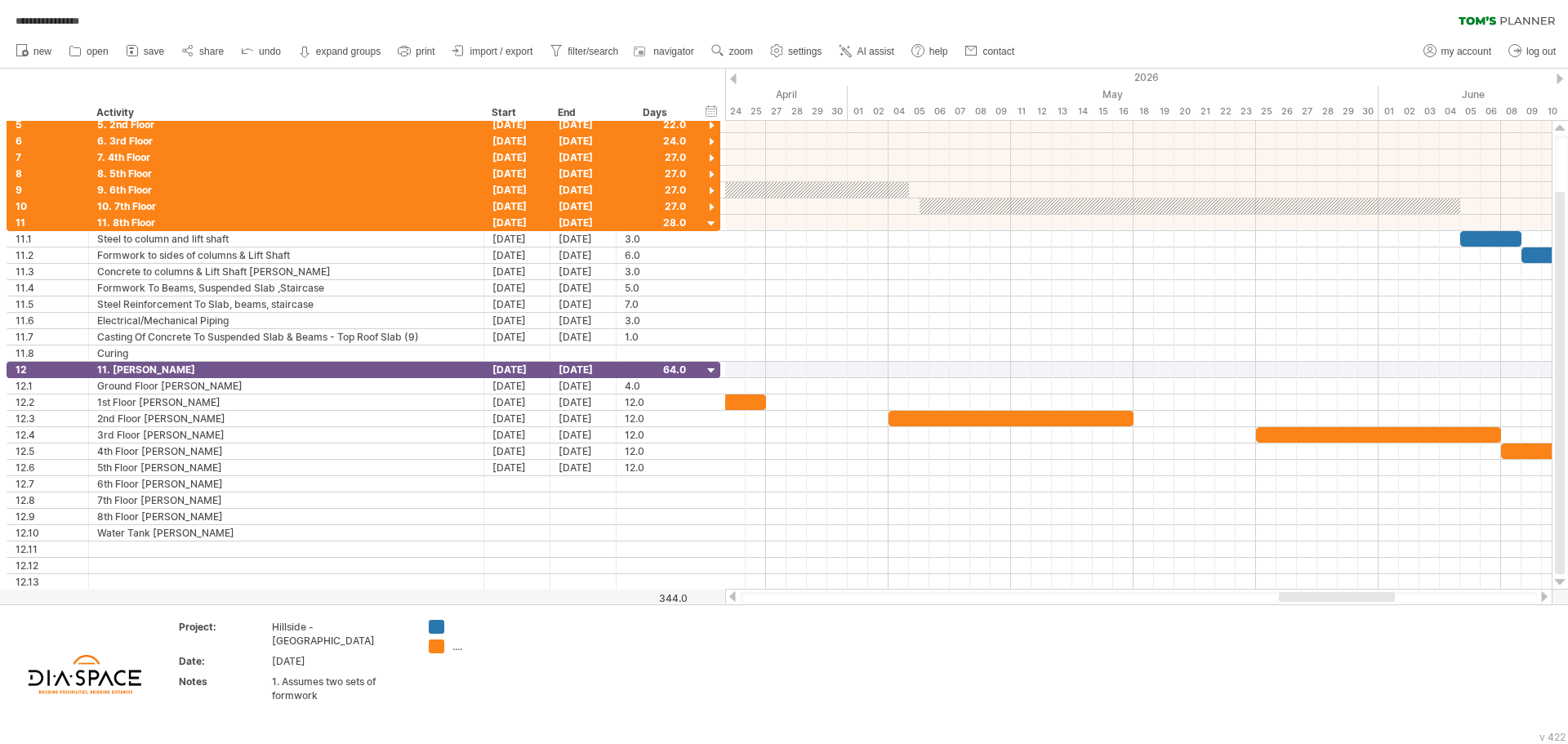
drag, startPoint x: 1443, startPoint y: 597, endPoint x: 1337, endPoint y: 591, distance: 106.2
click at [1337, 591] on div at bounding box center [1138, 597] width 827 height 17
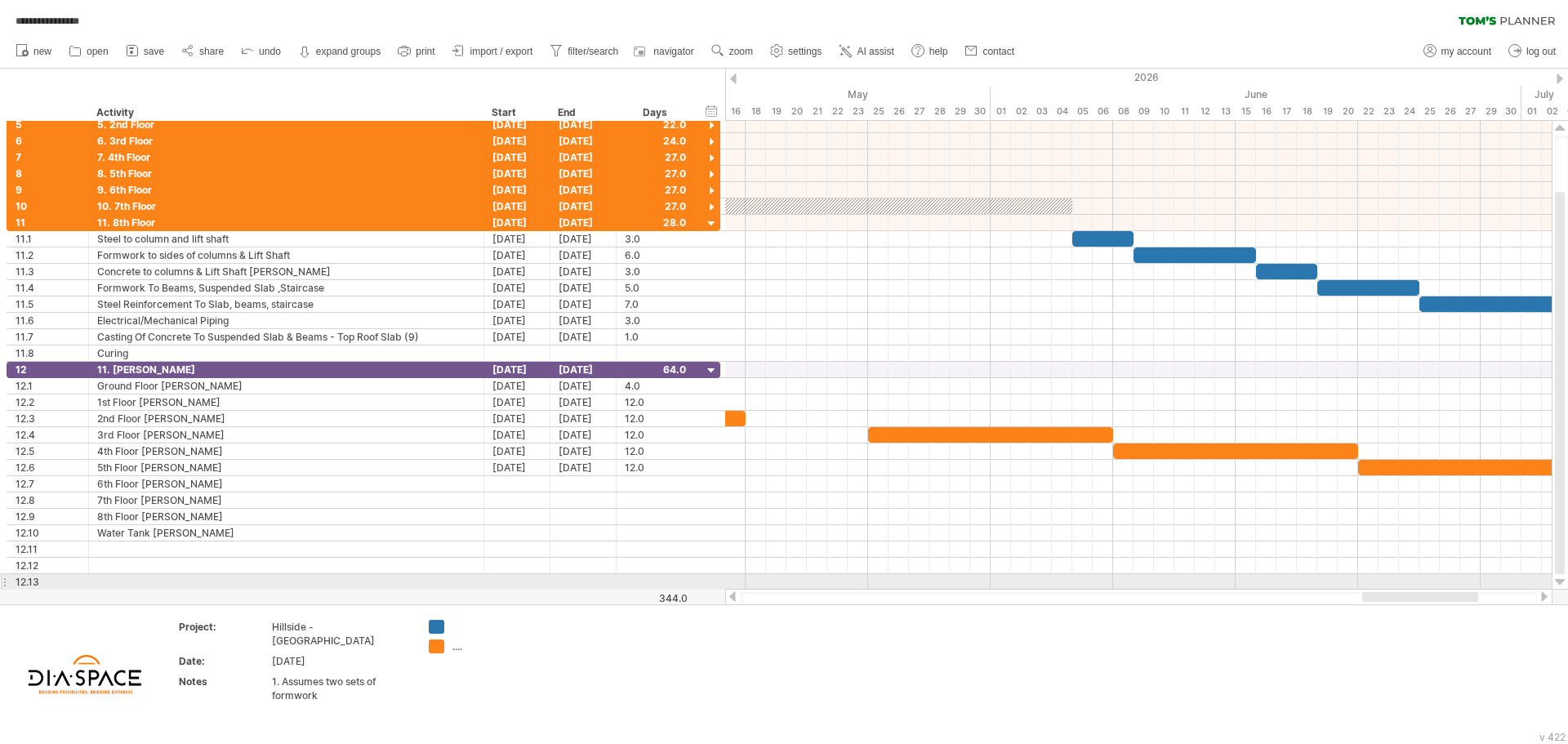
drag, startPoint x: 1365, startPoint y: 599, endPoint x: 1429, endPoint y: 589, distance: 64.8
click at [1429, 589] on div at bounding box center [1138, 597] width 827 height 17
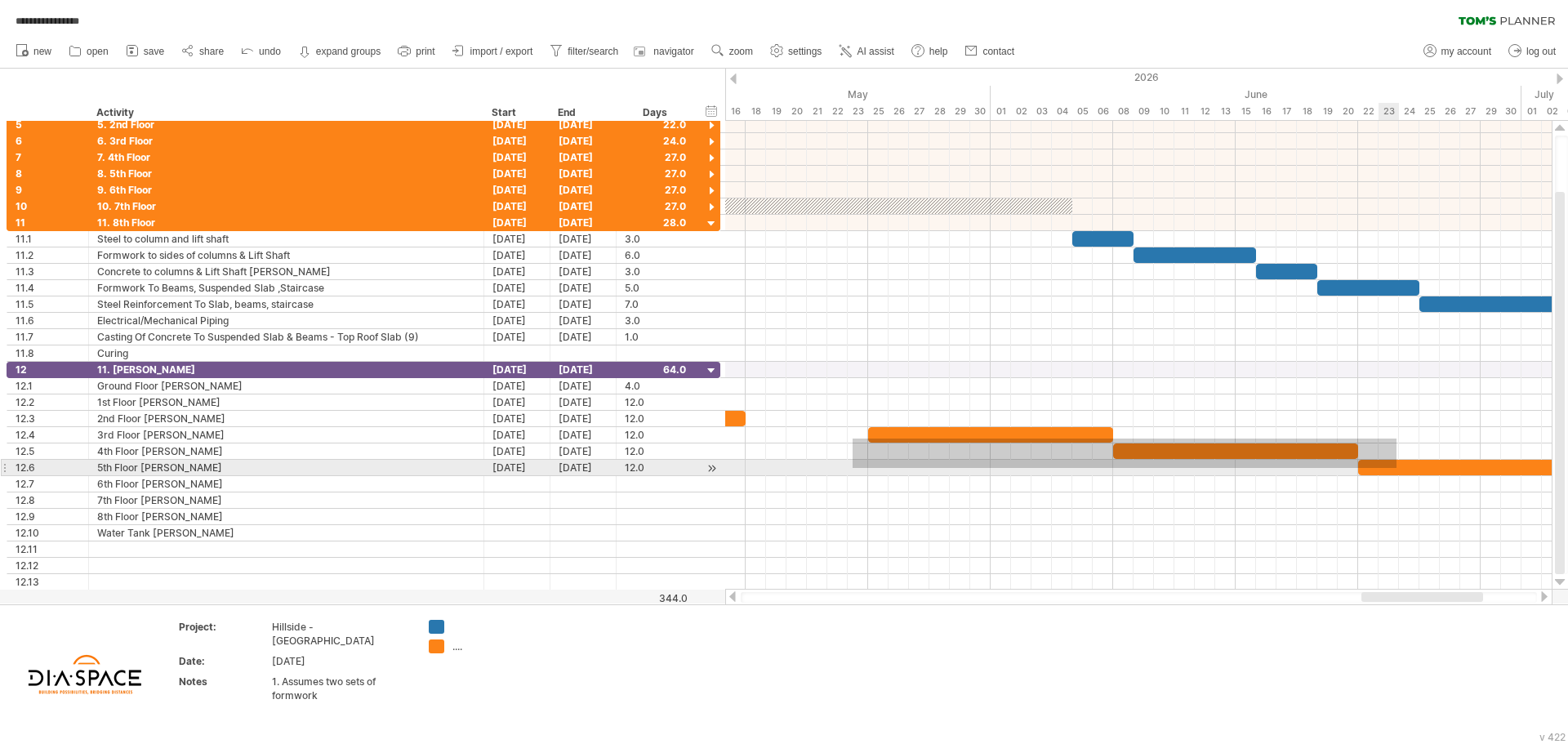
drag, startPoint x: 852, startPoint y: 439, endPoint x: 1396, endPoint y: 469, distance: 544.8
click at [1396, 469] on div "[DATE] - 12.0 days [DATE] - 2.0 days" at bounding box center [1138, 355] width 826 height 469
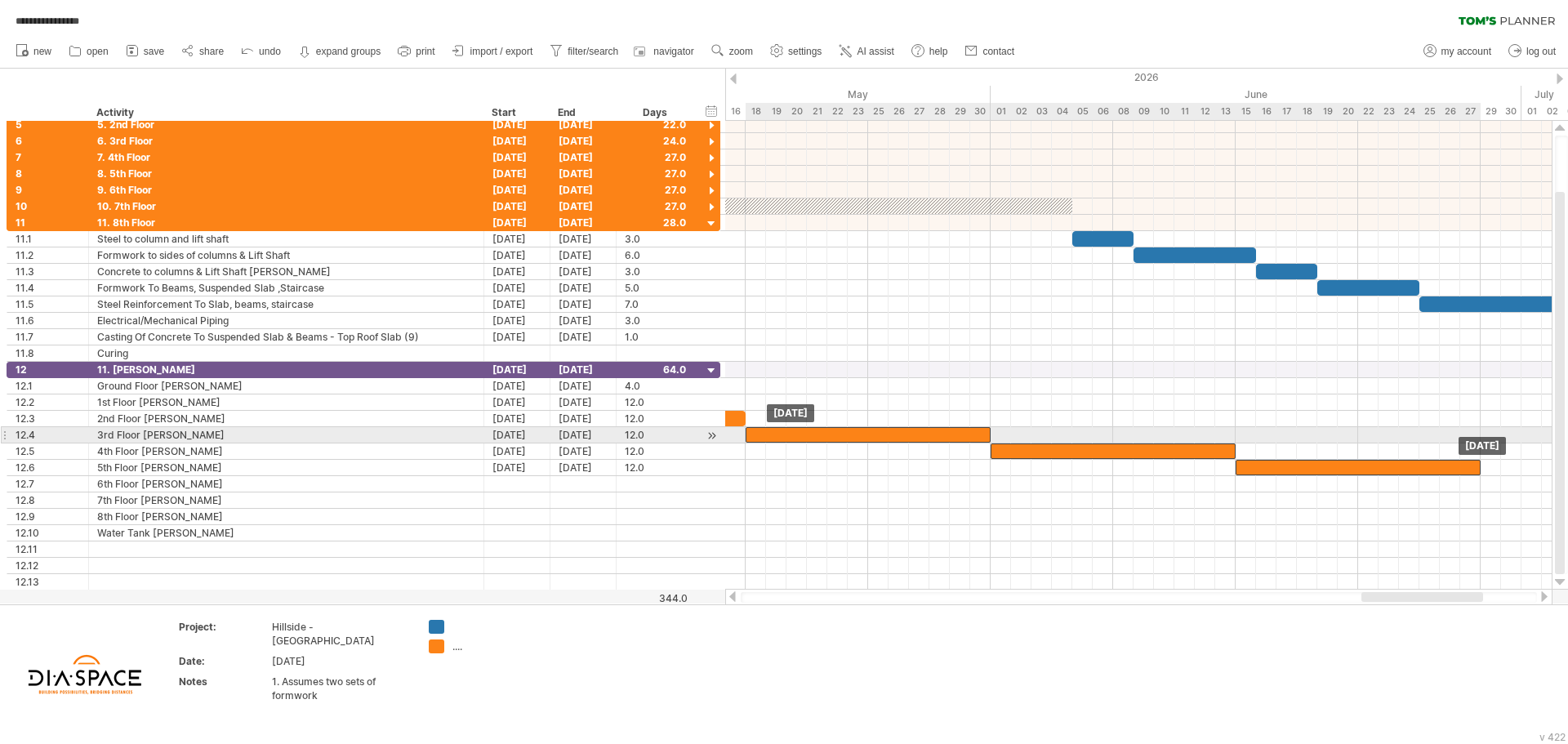
drag, startPoint x: 907, startPoint y: 429, endPoint x: 787, endPoint y: 429, distance: 120.0
click at [787, 429] on div at bounding box center [867, 435] width 245 height 16
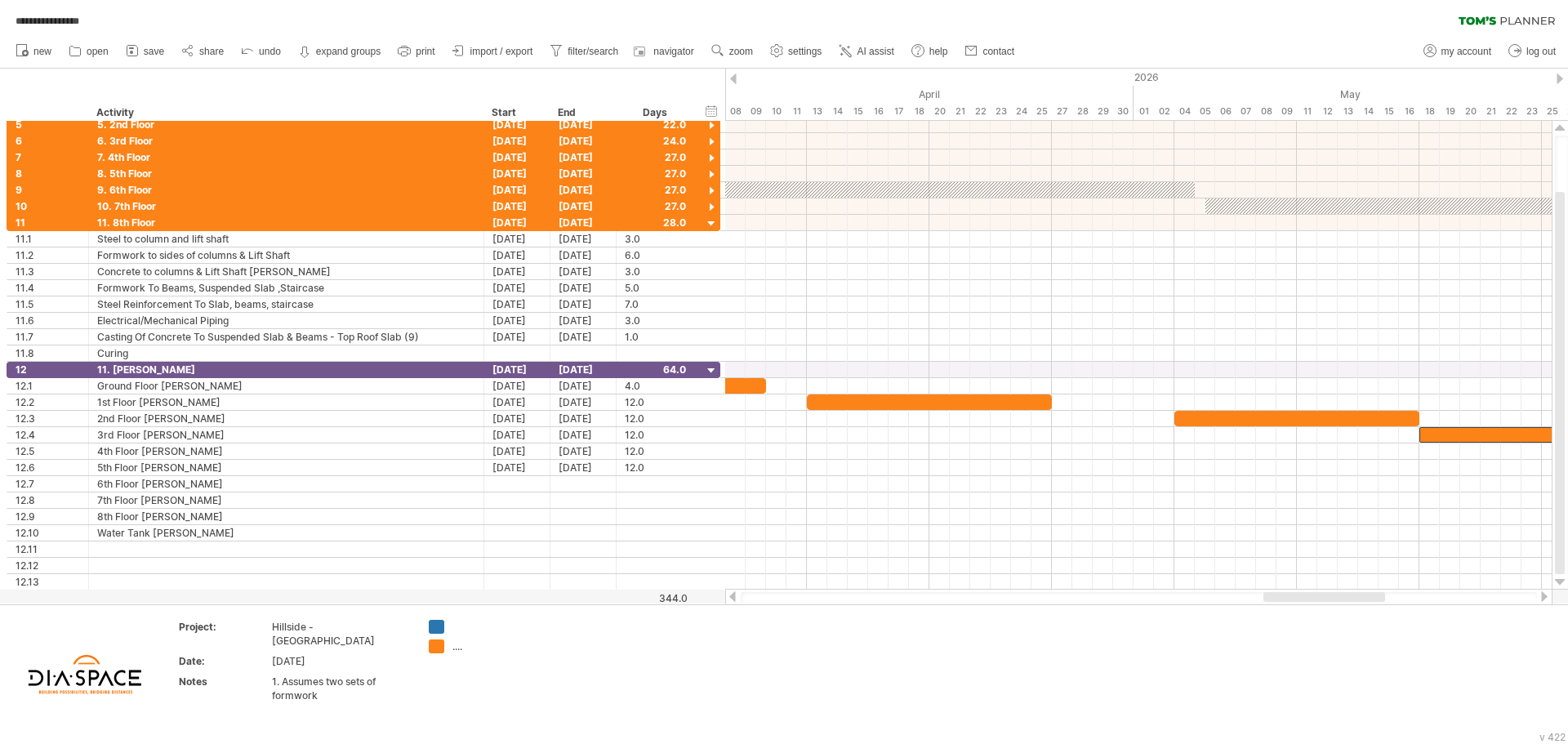
drag, startPoint x: 1417, startPoint y: 599, endPoint x: 1319, endPoint y: 599, distance: 98.0
click at [1319, 599] on div at bounding box center [1324, 597] width 122 height 10
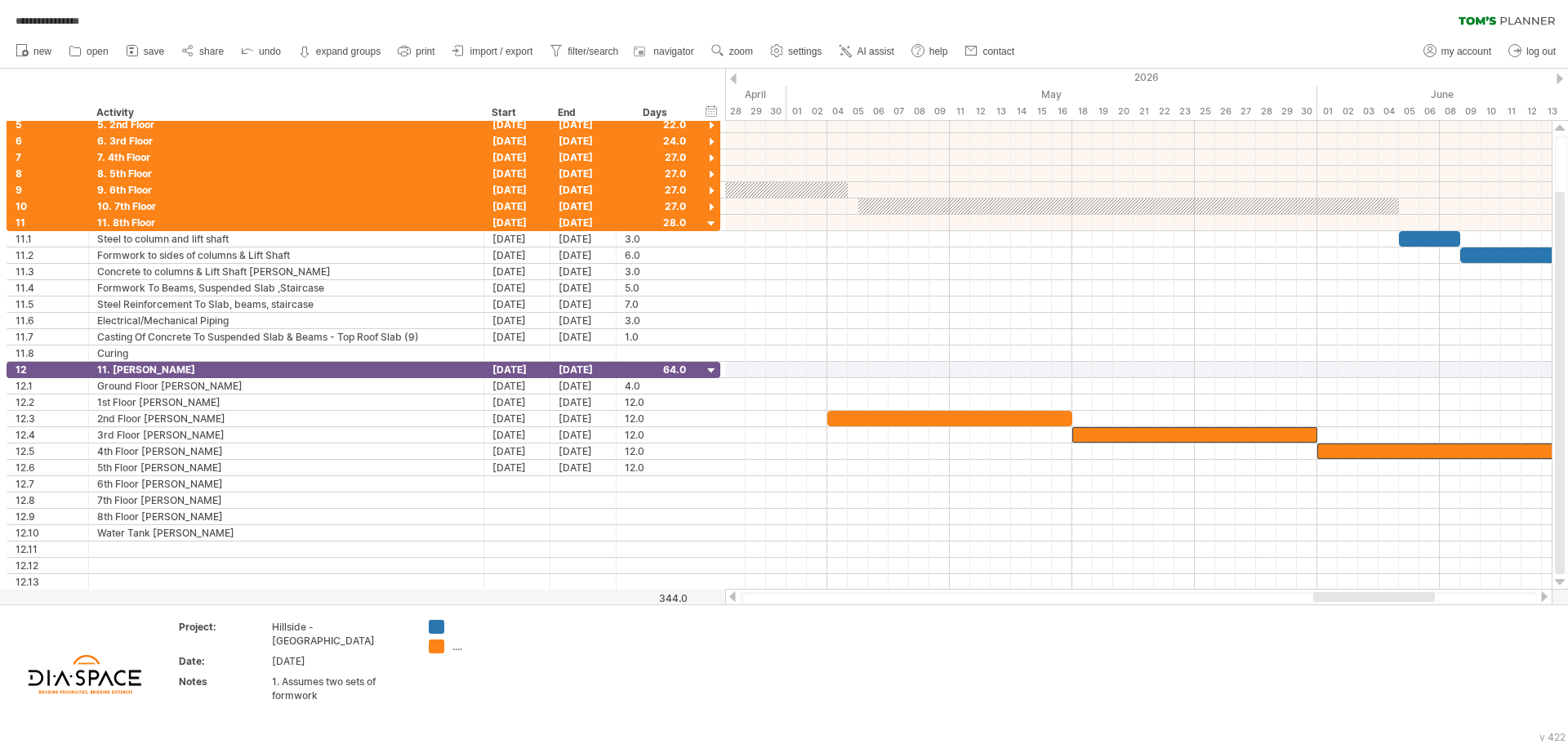
drag, startPoint x: 1299, startPoint y: 597, endPoint x: 1348, endPoint y: 592, distance: 49.3
click at [1348, 592] on div at bounding box center [1373, 597] width 122 height 10
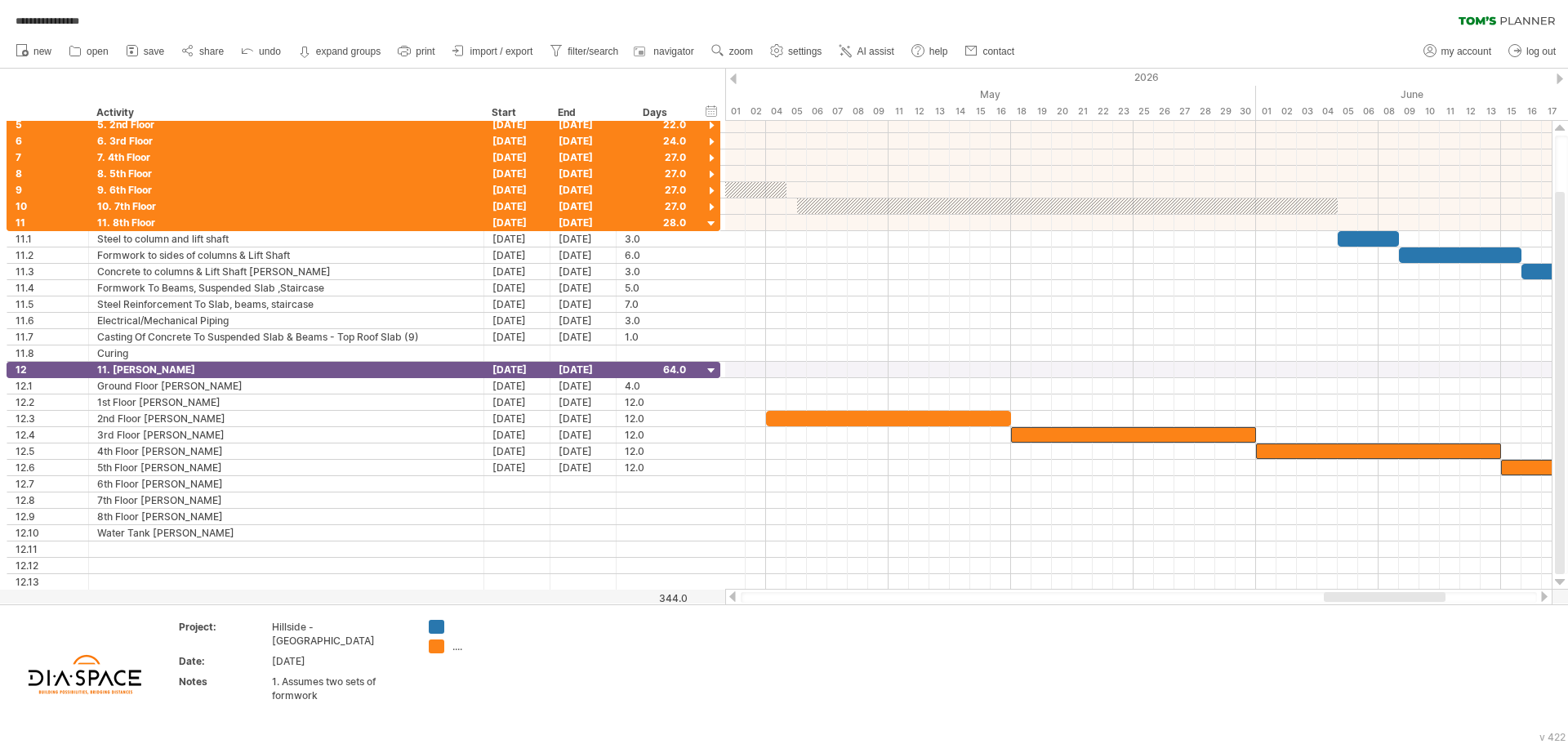
drag, startPoint x: 1356, startPoint y: 595, endPoint x: 1365, endPoint y: 595, distance: 9.0
click at [1365, 595] on div at bounding box center [1385, 597] width 122 height 10
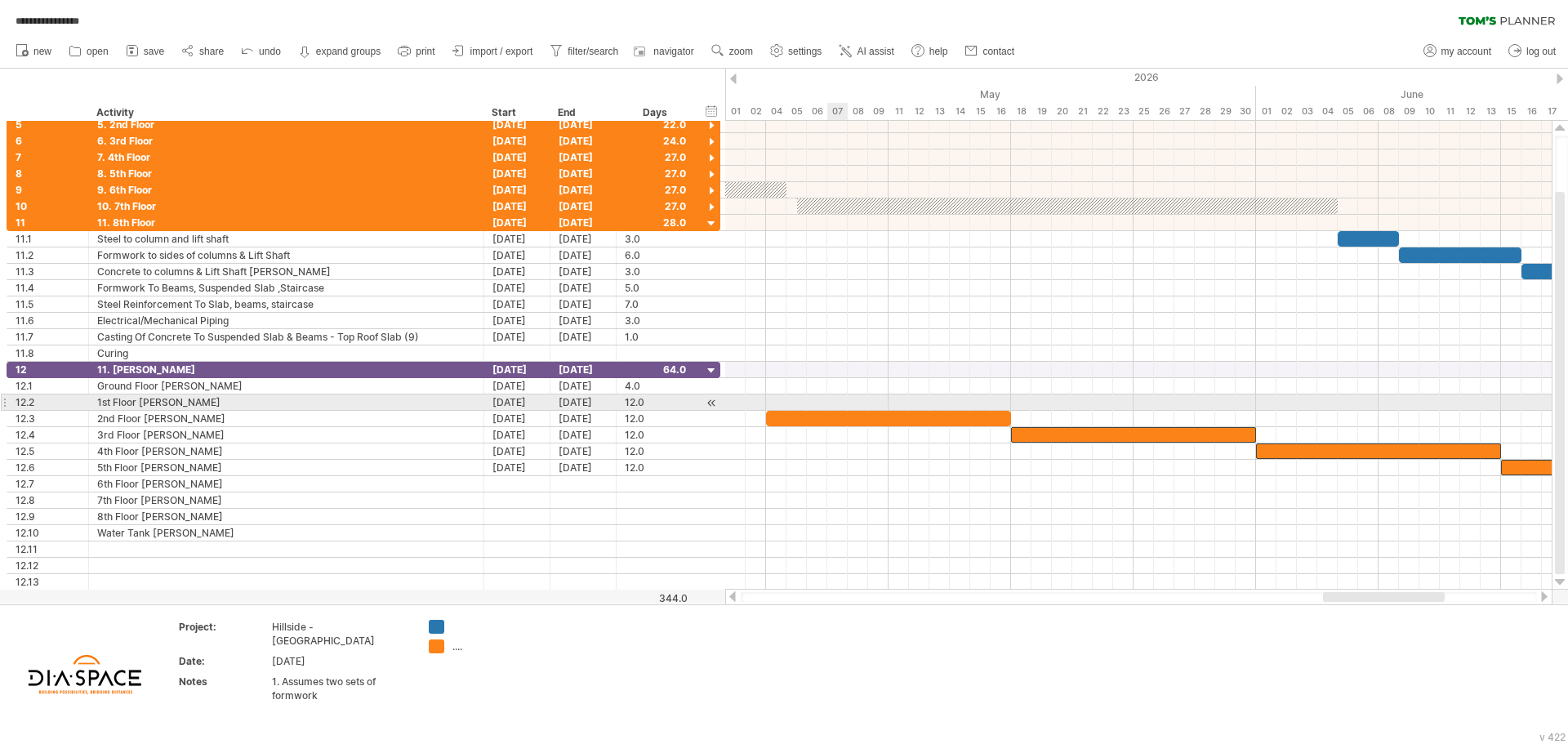
click at [829, 406] on div at bounding box center [1138, 403] width 826 height 17
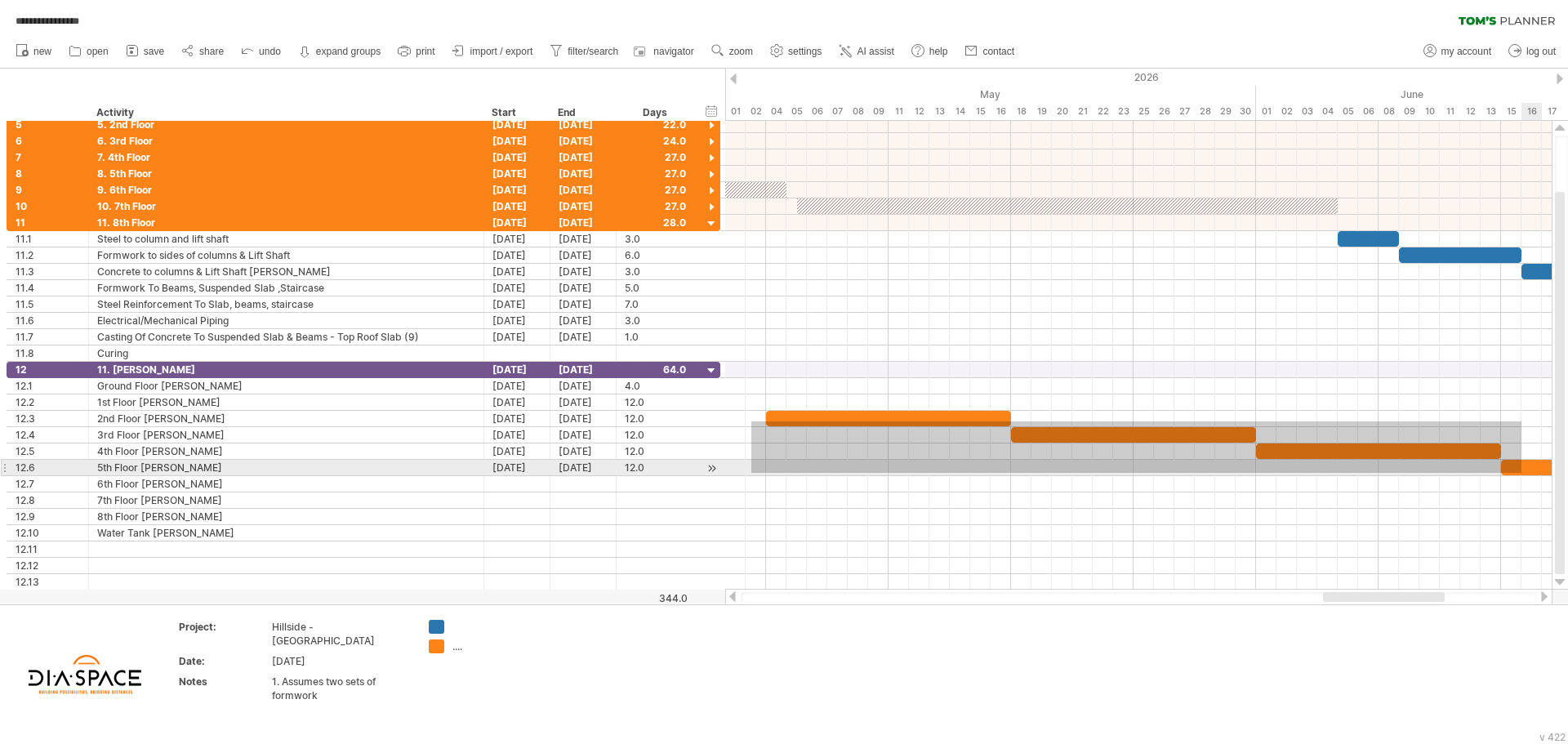
drag, startPoint x: 752, startPoint y: 422, endPoint x: 1522, endPoint y: 473, distance: 771.7
click at [1522, 473] on div "[DATE] [DATE]" at bounding box center [1138, 355] width 826 height 469
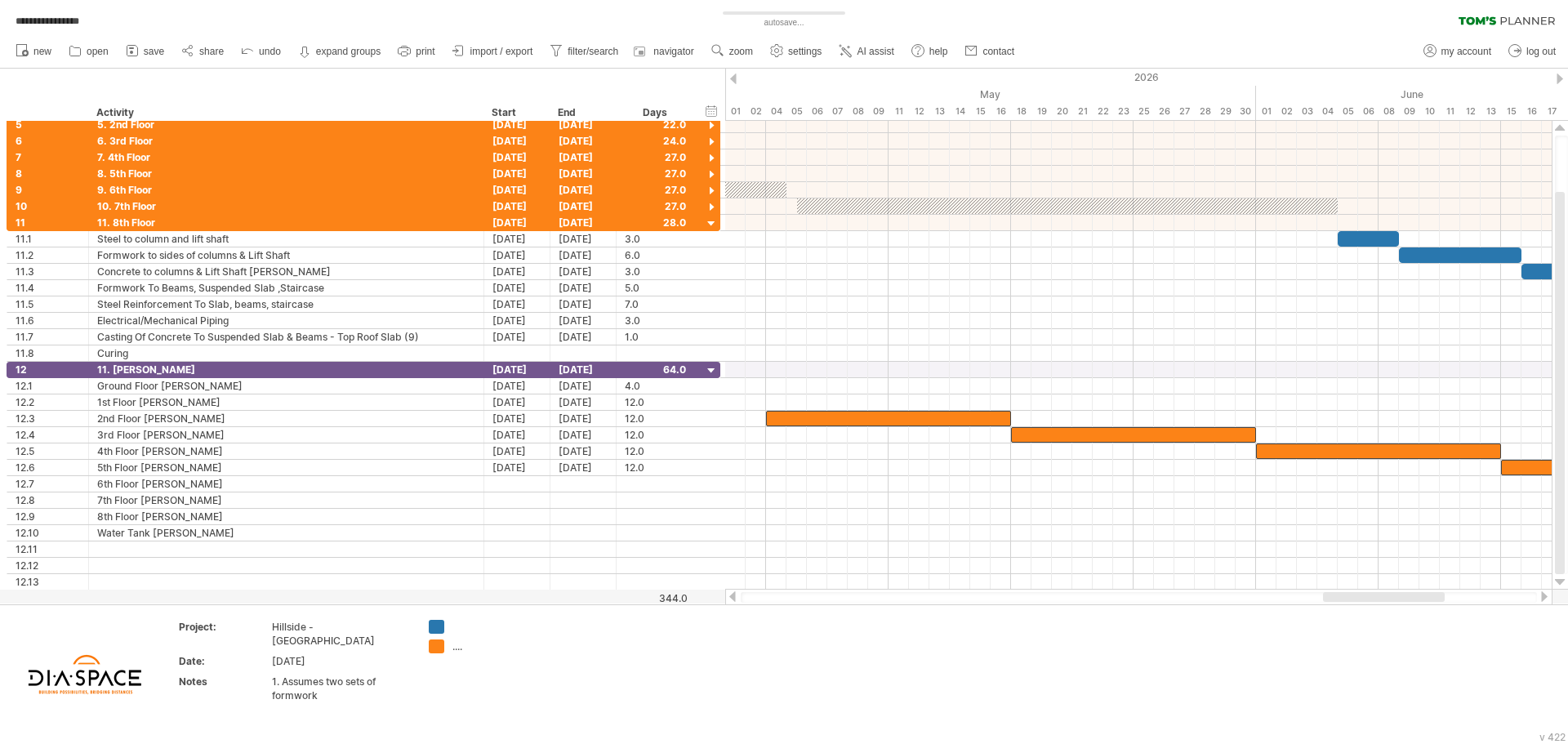
drag, startPoint x: 1392, startPoint y: 603, endPoint x: 1379, endPoint y: 595, distance: 15.3
click at [1379, 595] on div at bounding box center [1138, 597] width 827 height 17
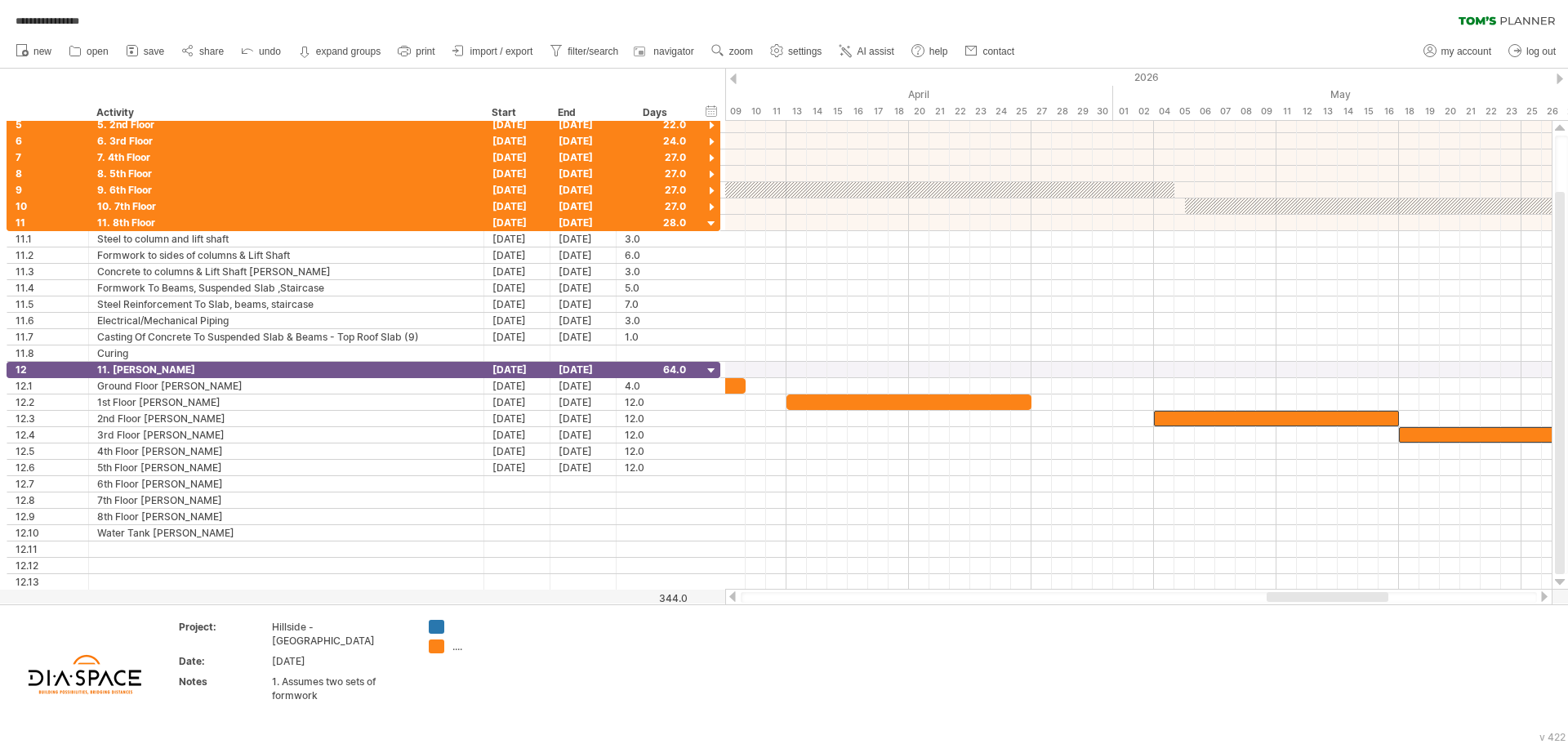
drag, startPoint x: 1379, startPoint y: 593, endPoint x: 1322, endPoint y: 593, distance: 57.0
click at [1322, 593] on div at bounding box center [1327, 597] width 122 height 10
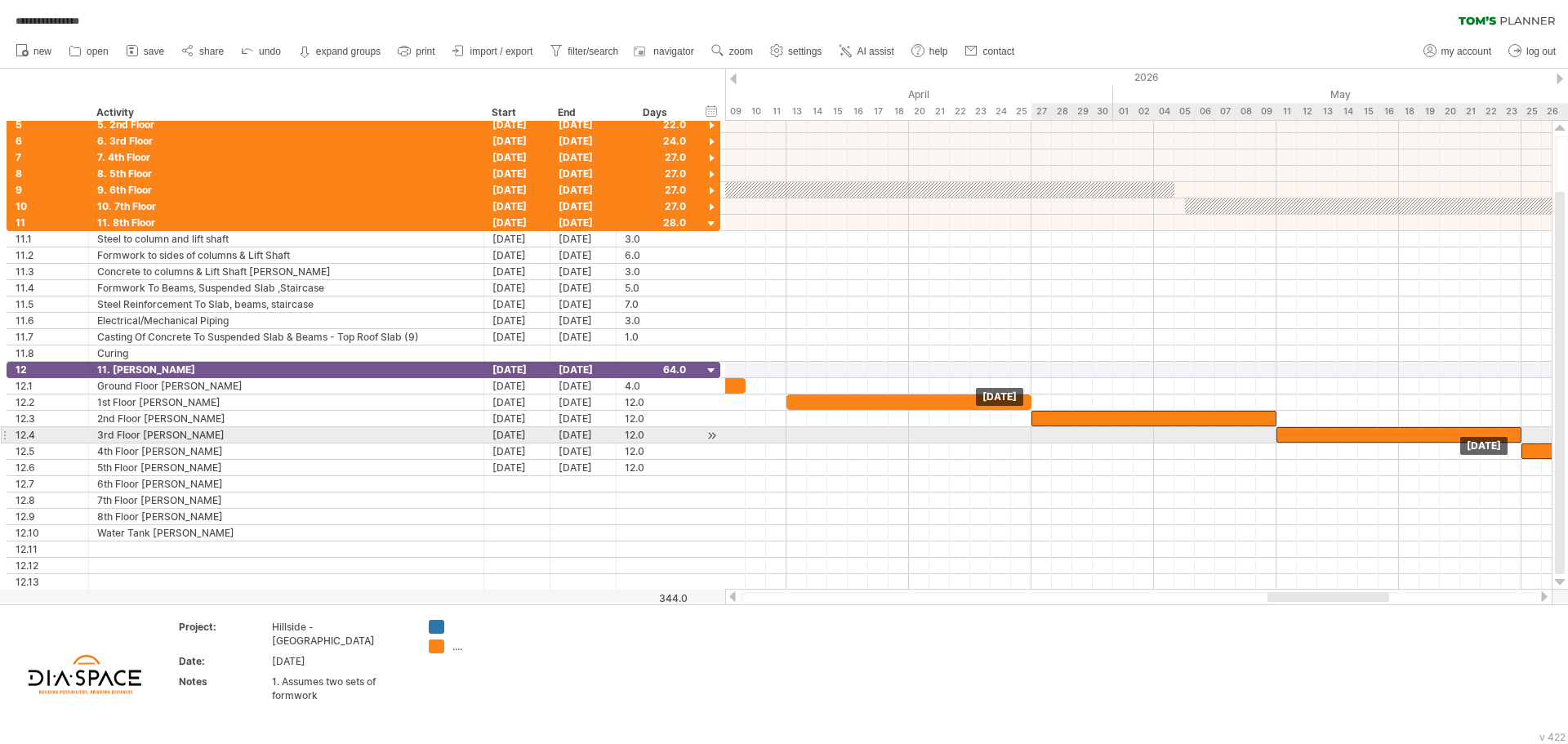
drag, startPoint x: 1198, startPoint y: 423, endPoint x: 1089, endPoint y: 437, distance: 109.9
click at [1079, 431] on div "[DATE] [DATE]" at bounding box center [1138, 355] width 826 height 469
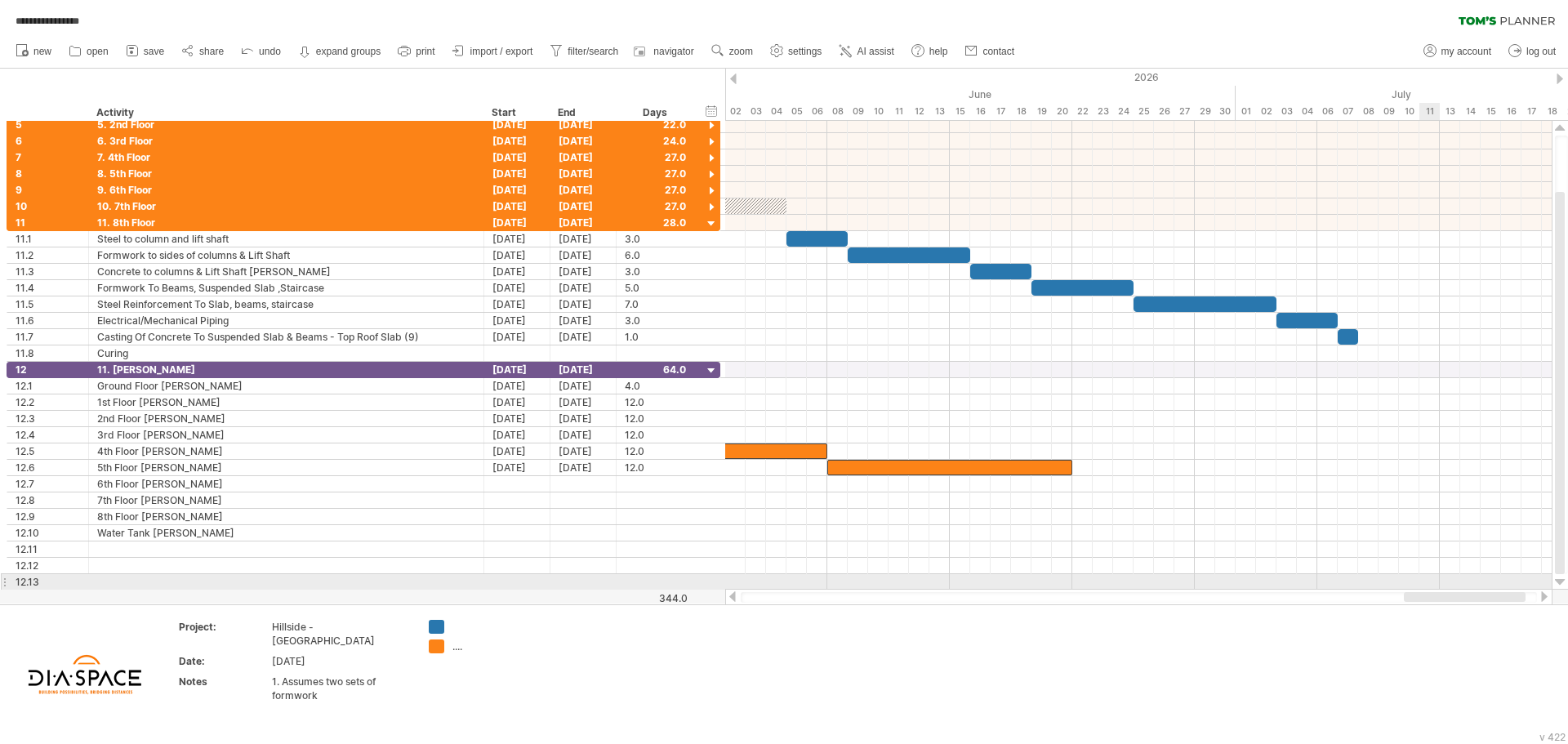
drag, startPoint x: 1283, startPoint y: 596, endPoint x: 1419, endPoint y: 584, distance: 136.5
click at [1419, 584] on div "**********" at bounding box center [784, 372] width 1568 height 744
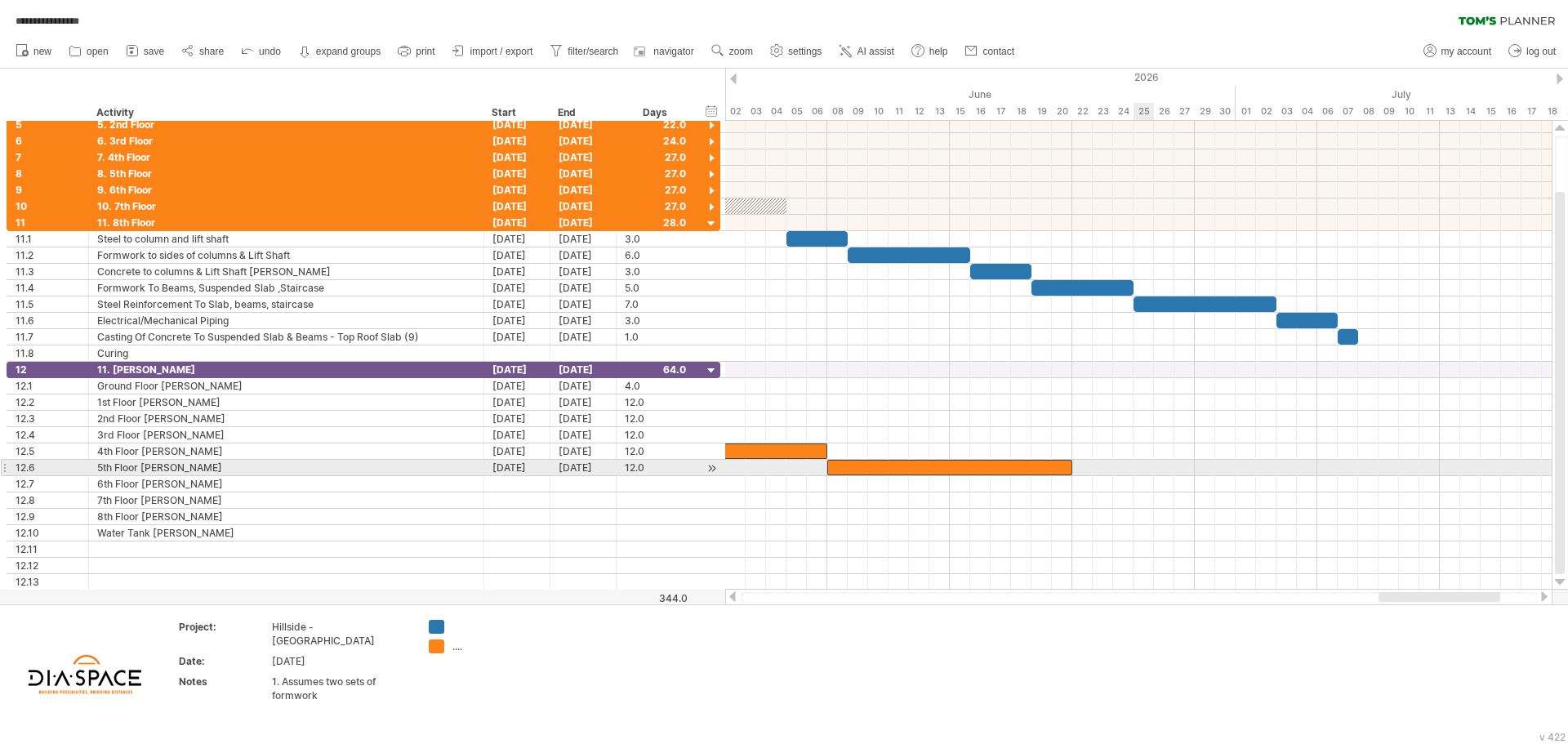
click at [1149, 469] on div at bounding box center [1138, 468] width 826 height 17
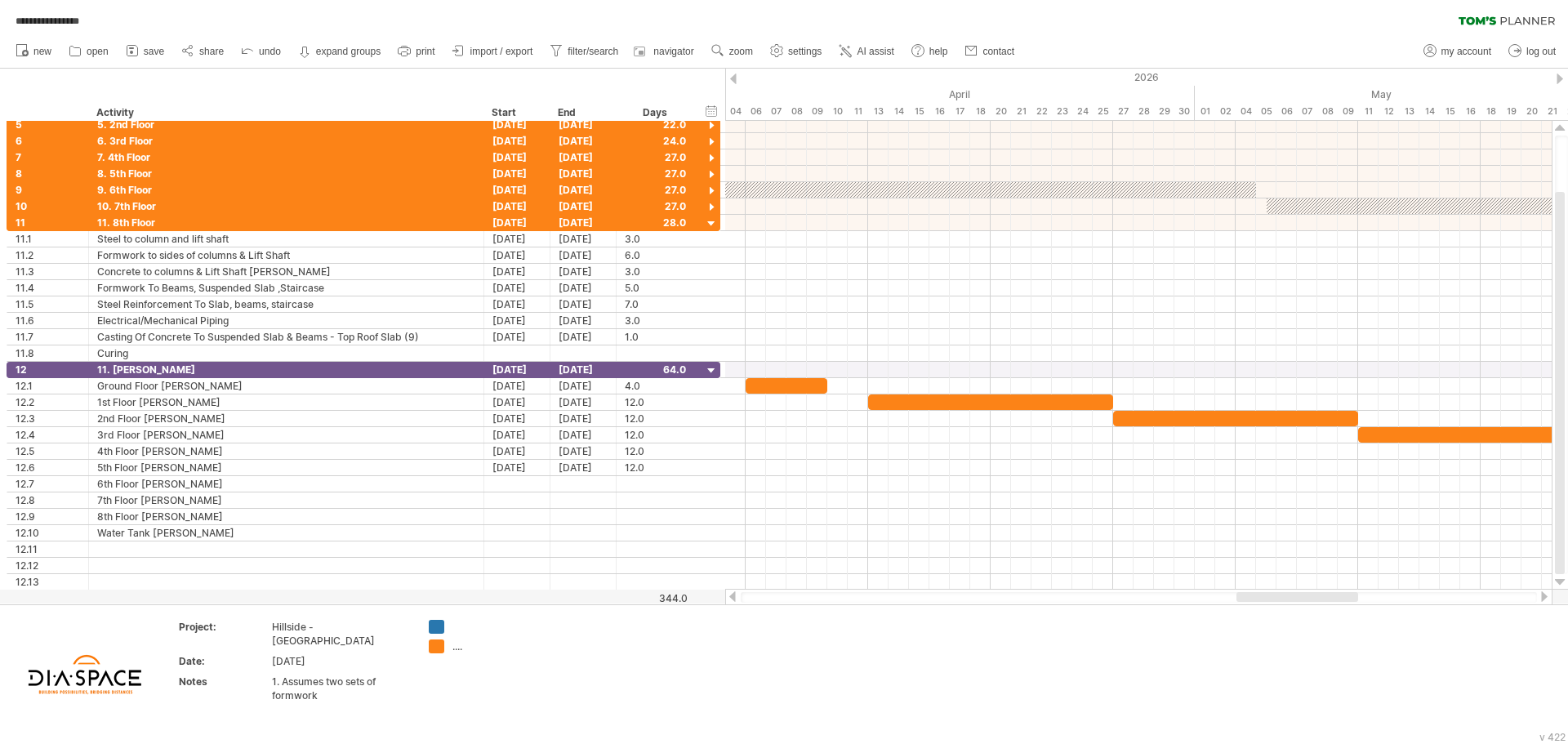
drag, startPoint x: 1412, startPoint y: 598, endPoint x: 1270, endPoint y: 598, distance: 142.0
click at [1270, 598] on div at bounding box center [1297, 597] width 122 height 10
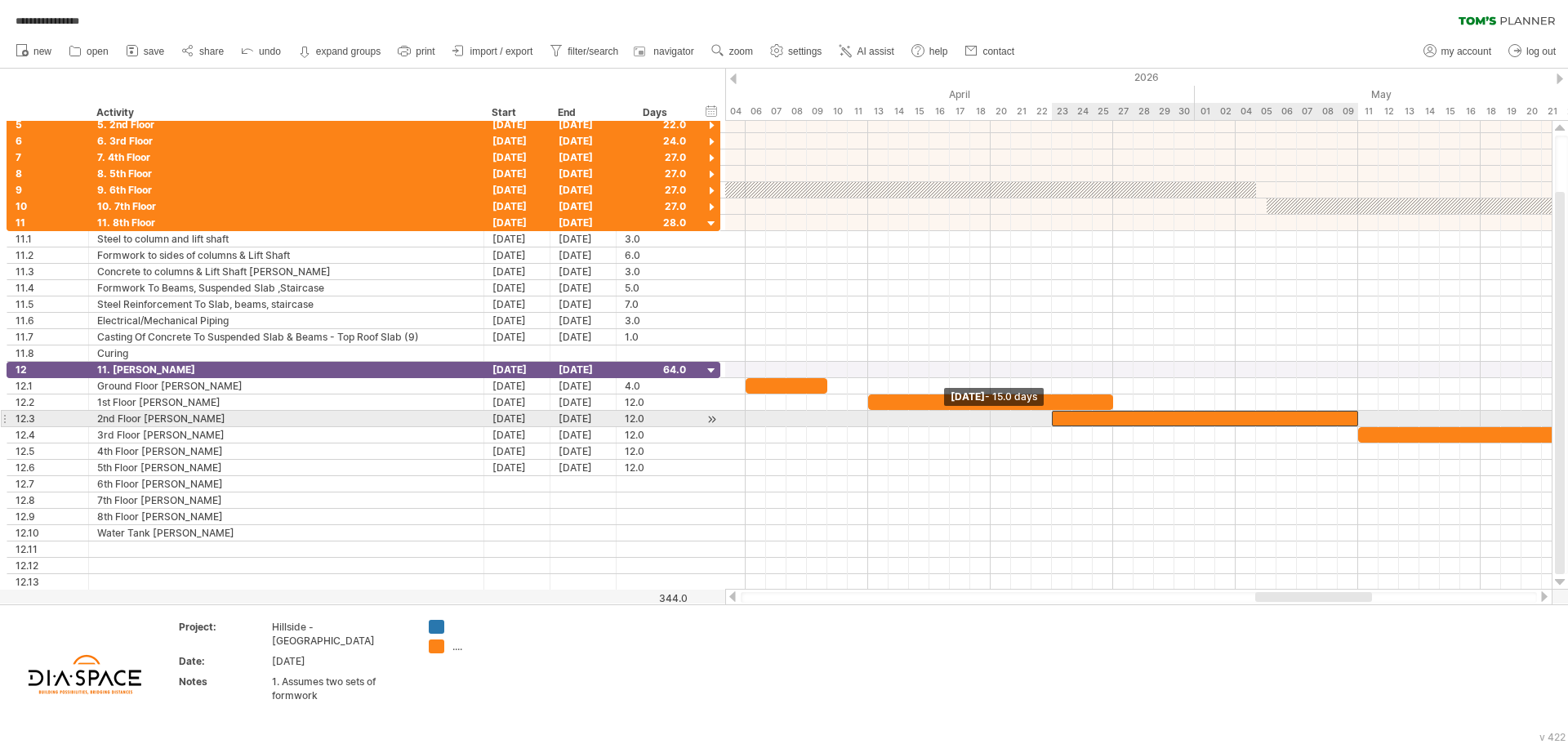
drag, startPoint x: 1114, startPoint y: 411, endPoint x: 1051, endPoint y: 411, distance: 63.0
click at [1051, 411] on span at bounding box center [1051, 418] width 6 height 16
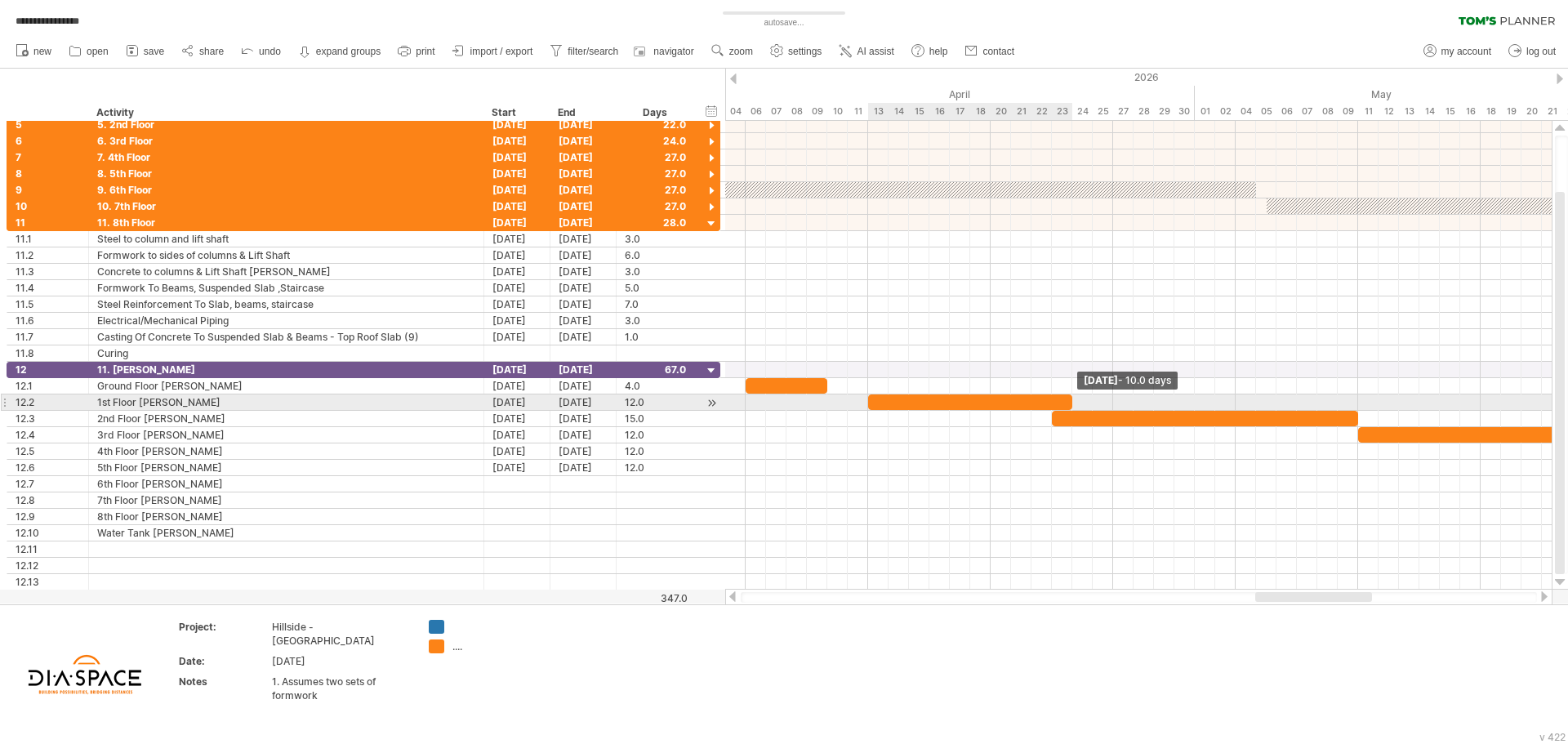
drag, startPoint x: 1112, startPoint y: 397, endPoint x: 1072, endPoint y: 399, distance: 40.0
click at [1072, 399] on span at bounding box center [1072, 403] width 6 height 16
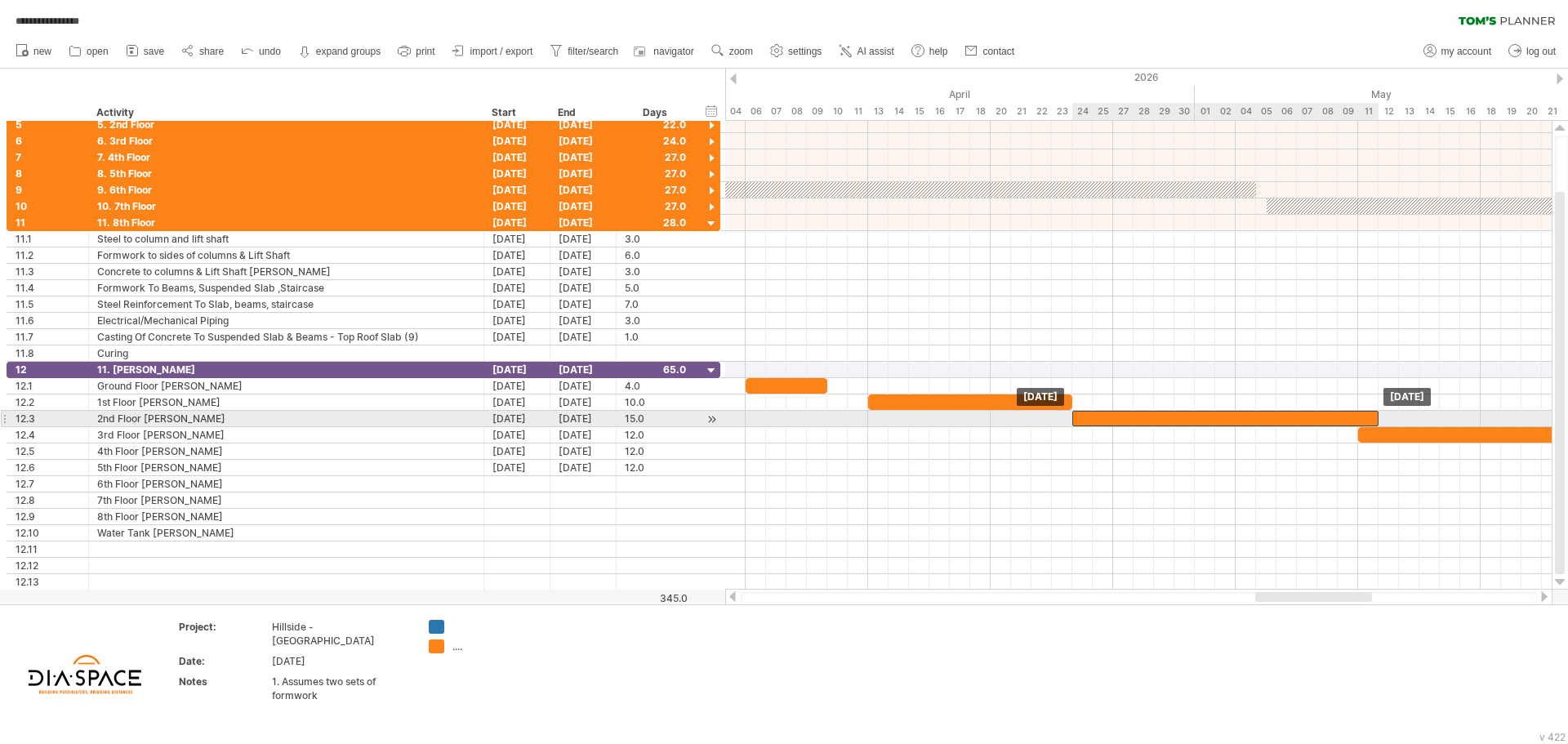
drag, startPoint x: 1073, startPoint y: 418, endPoint x: 1091, endPoint y: 418, distance: 18.0
click at [1091, 418] on div at bounding box center [1225, 418] width 306 height 16
drag, startPoint x: 1377, startPoint y: 419, endPoint x: 1278, endPoint y: 419, distance: 99.0
click at [1278, 419] on span at bounding box center [1276, 418] width 6 height 16
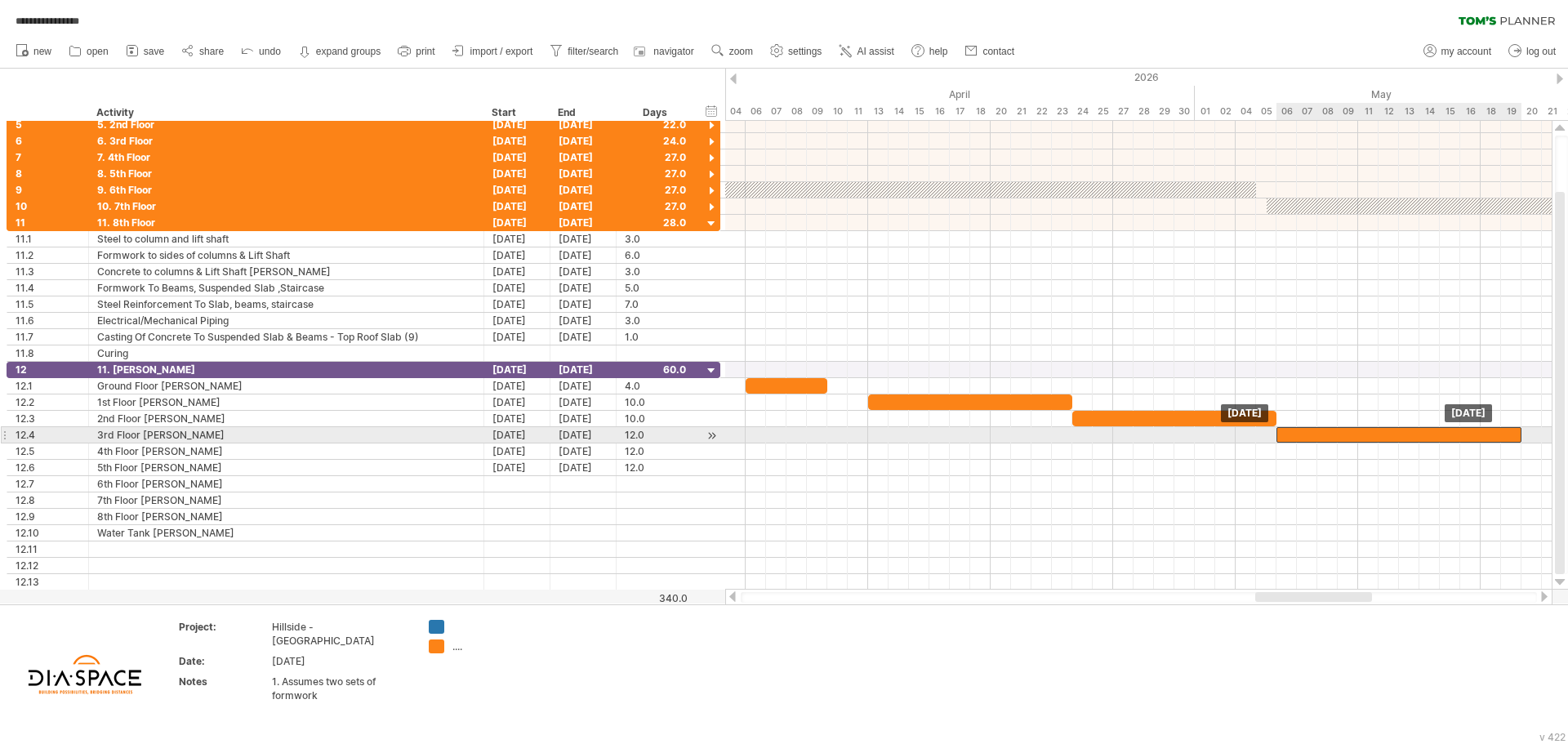
drag, startPoint x: 1374, startPoint y: 433, endPoint x: 1292, endPoint y: 438, distance: 82.2
click at [1292, 438] on div at bounding box center [1399, 435] width 245 height 16
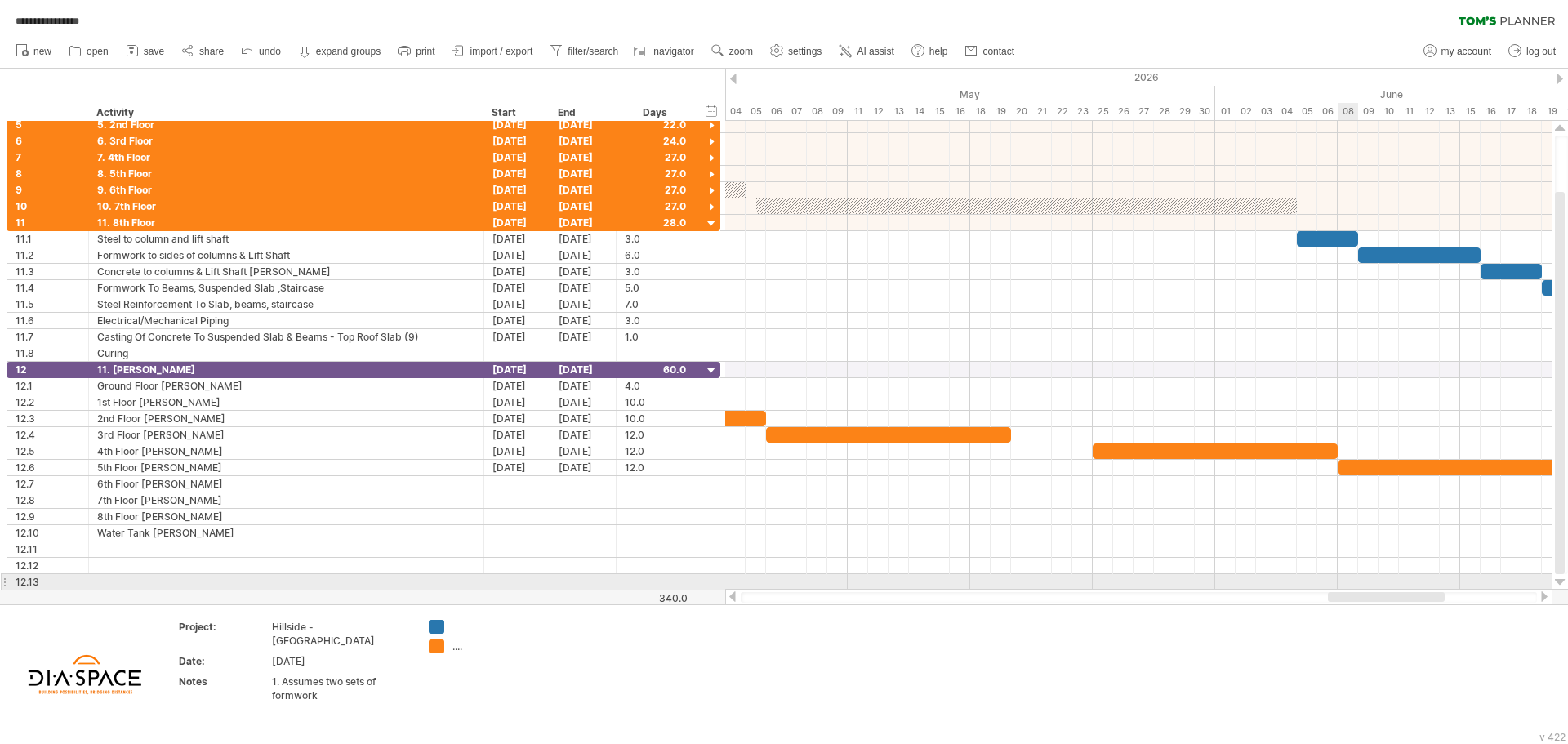
drag, startPoint x: 1283, startPoint y: 600, endPoint x: 1356, endPoint y: 577, distance: 76.5
click at [1356, 577] on div "**********" at bounding box center [784, 372] width 1568 height 744
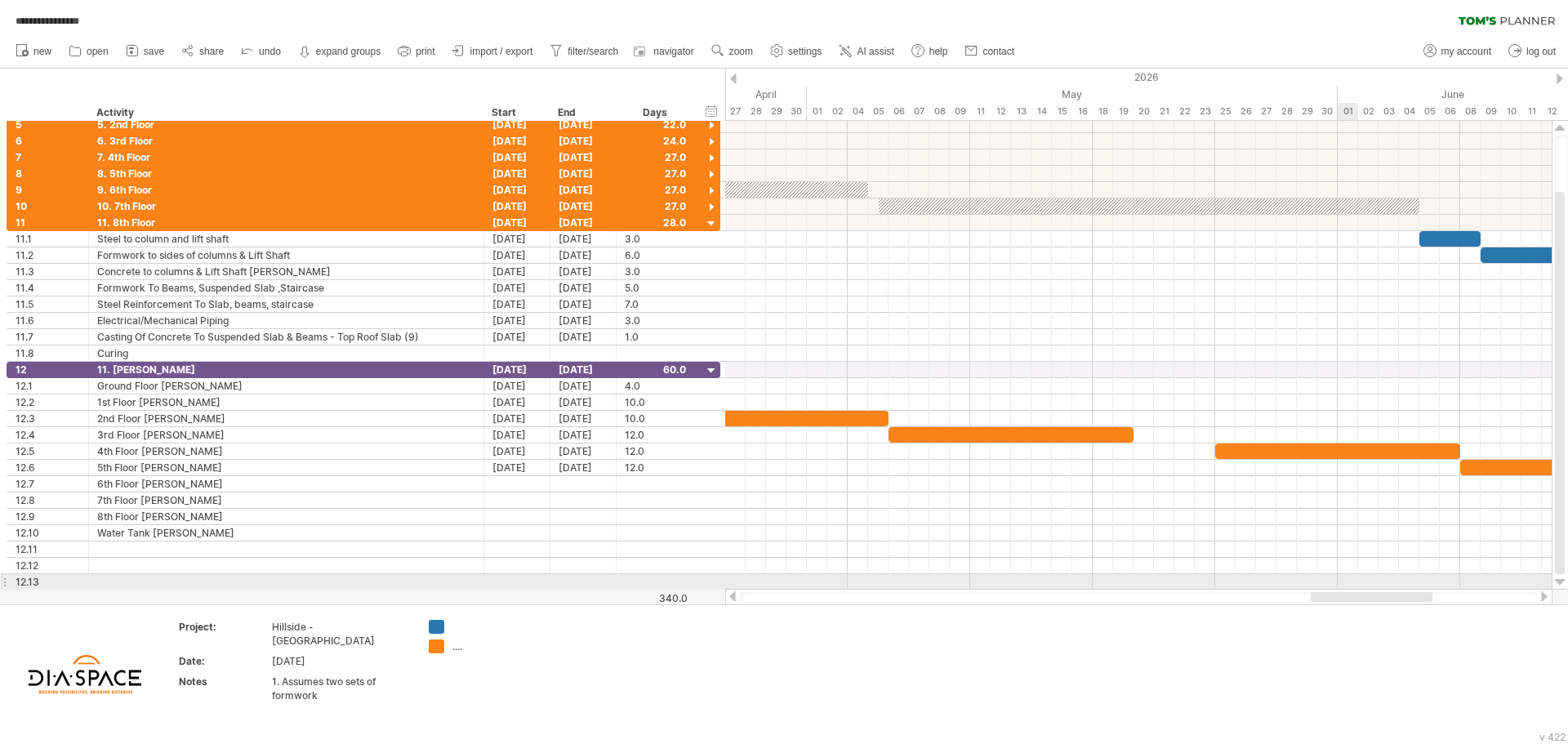
drag, startPoint x: 1358, startPoint y: 596, endPoint x: 1340, endPoint y: 588, distance: 19.7
click at [1340, 588] on div "**********" at bounding box center [784, 372] width 1568 height 744
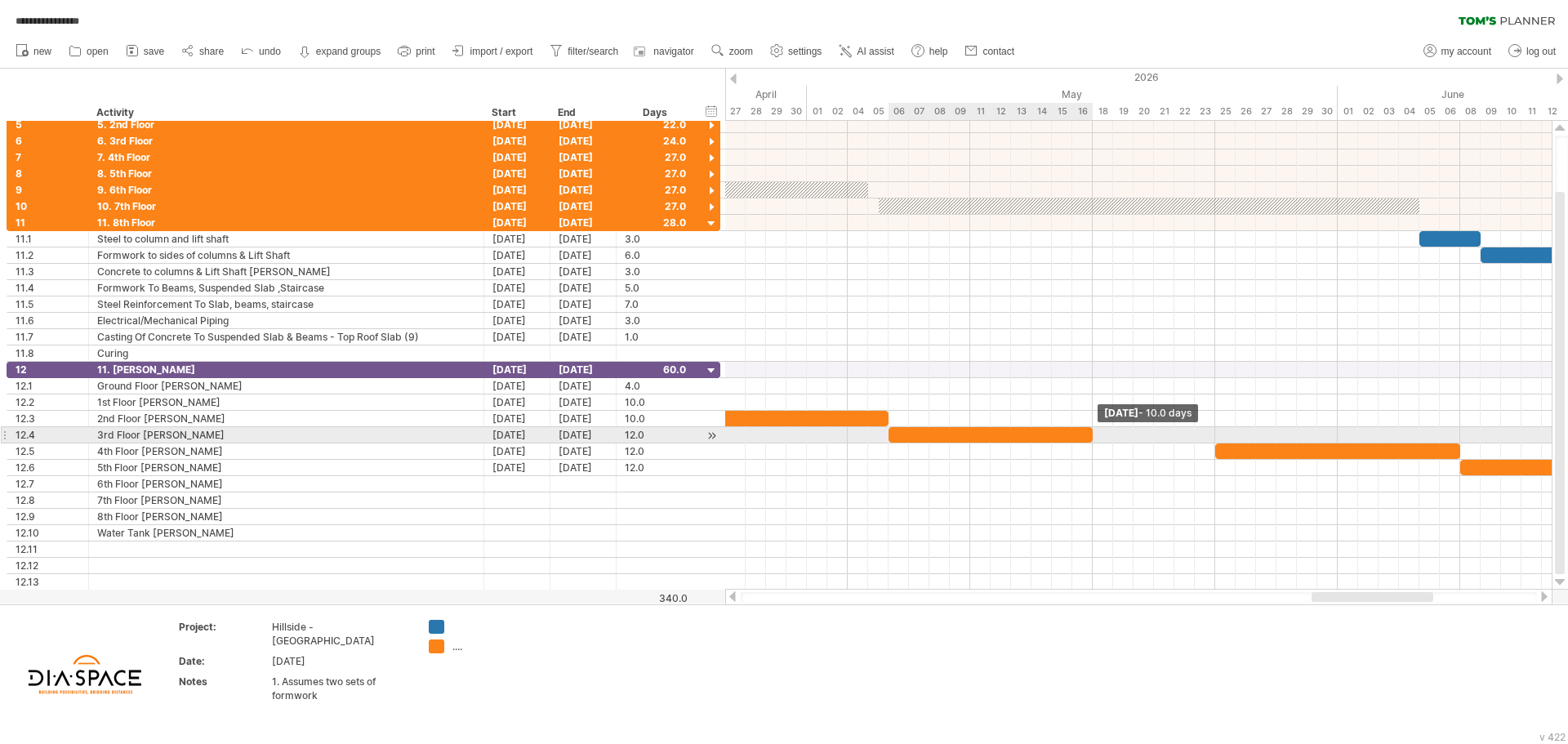
drag, startPoint x: 1134, startPoint y: 432, endPoint x: 1093, endPoint y: 444, distance: 42.7
click at [1093, 444] on div "[DATE] - 10.0 days [DATE]" at bounding box center [1138, 355] width 826 height 469
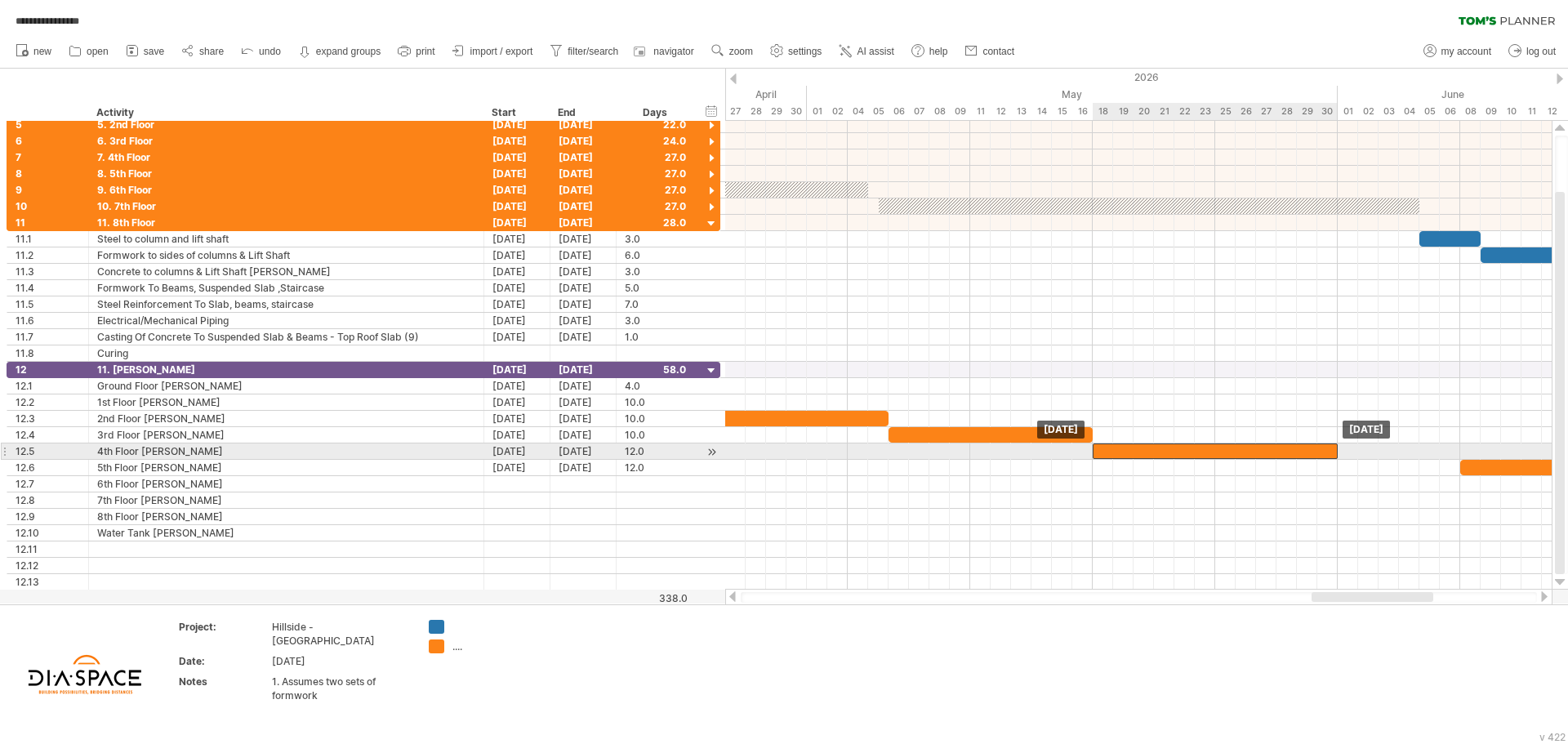
drag, startPoint x: 1274, startPoint y: 448, endPoint x: 1154, endPoint y: 449, distance: 120.0
click at [1154, 449] on div at bounding box center [1215, 452] width 245 height 16
drag, startPoint x: 1314, startPoint y: 450, endPoint x: 1294, endPoint y: 448, distance: 20.1
click at [1294, 448] on span at bounding box center [1296, 452] width 6 height 16
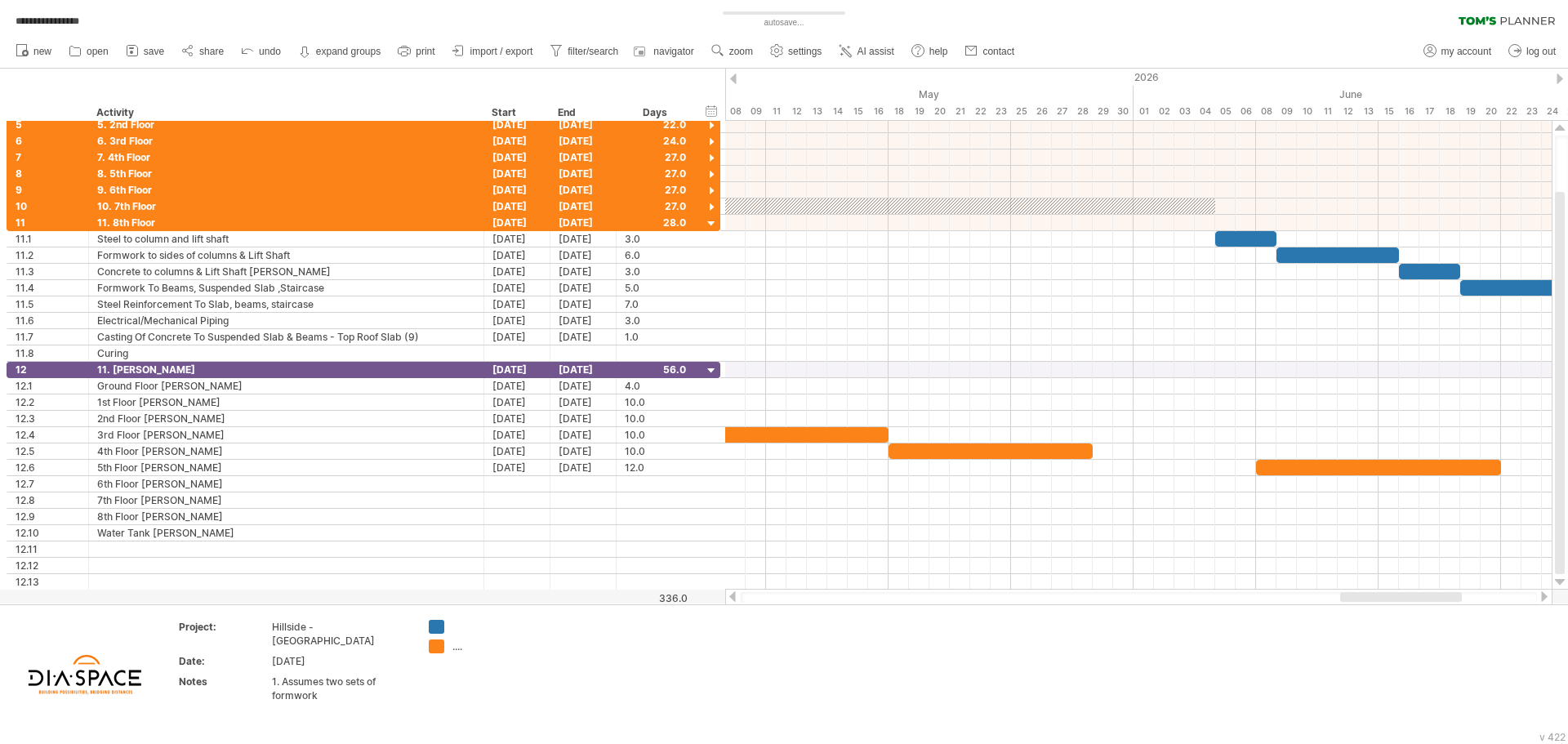
drag, startPoint x: 1343, startPoint y: 597, endPoint x: 1400, endPoint y: 598, distance: 57.0
click at [1400, 598] on div at bounding box center [1401, 597] width 122 height 10
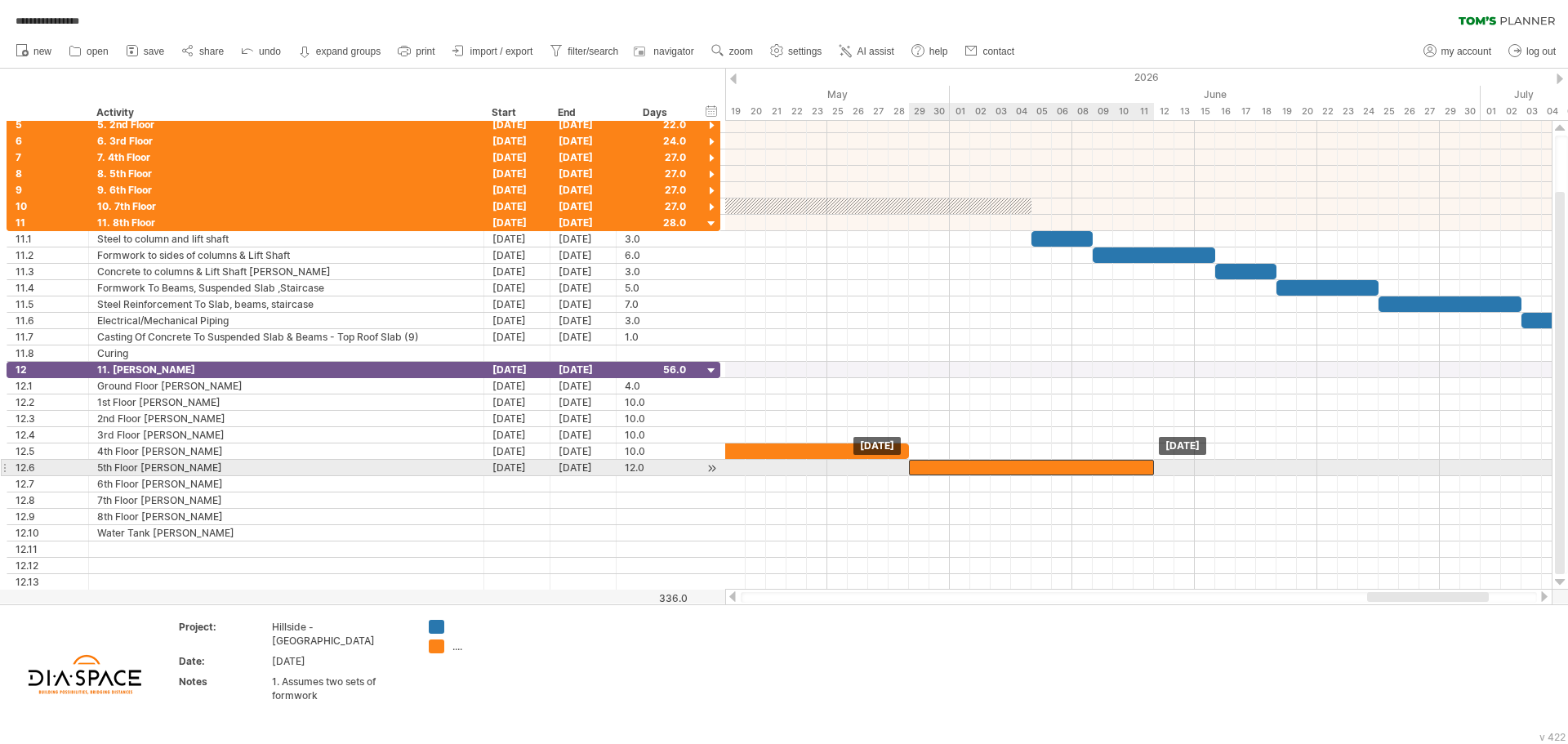
drag, startPoint x: 1146, startPoint y: 469, endPoint x: 986, endPoint y: 475, distance: 160.1
click at [986, 475] on div at bounding box center [1030, 468] width 245 height 16
drag, startPoint x: 1157, startPoint y: 464, endPoint x: 1118, endPoint y: 468, distance: 39.2
click at [1118, 468] on div "[DATE] - 10.0 days [DATE]" at bounding box center [1138, 355] width 826 height 469
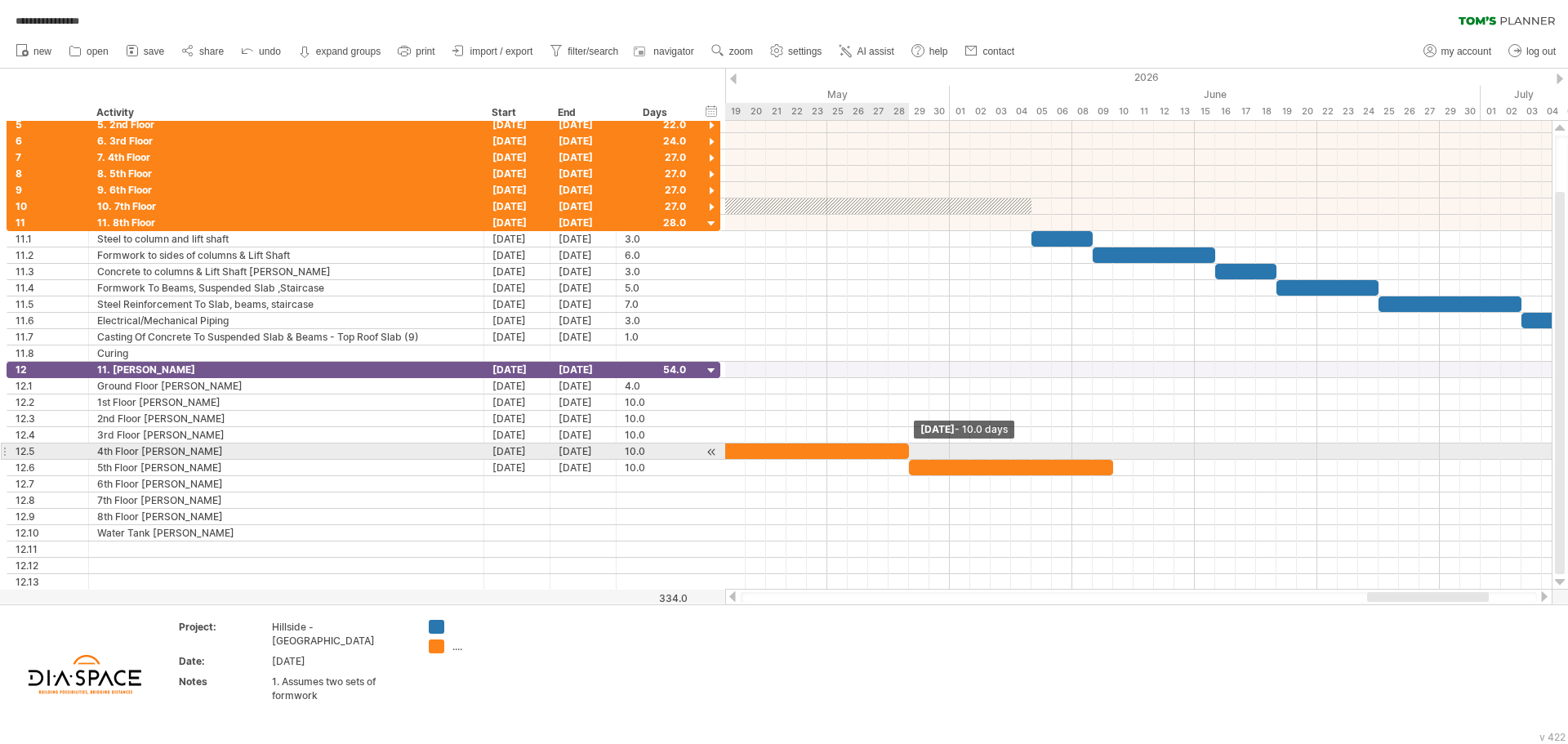
click at [910, 447] on span at bounding box center [909, 452] width 6 height 16
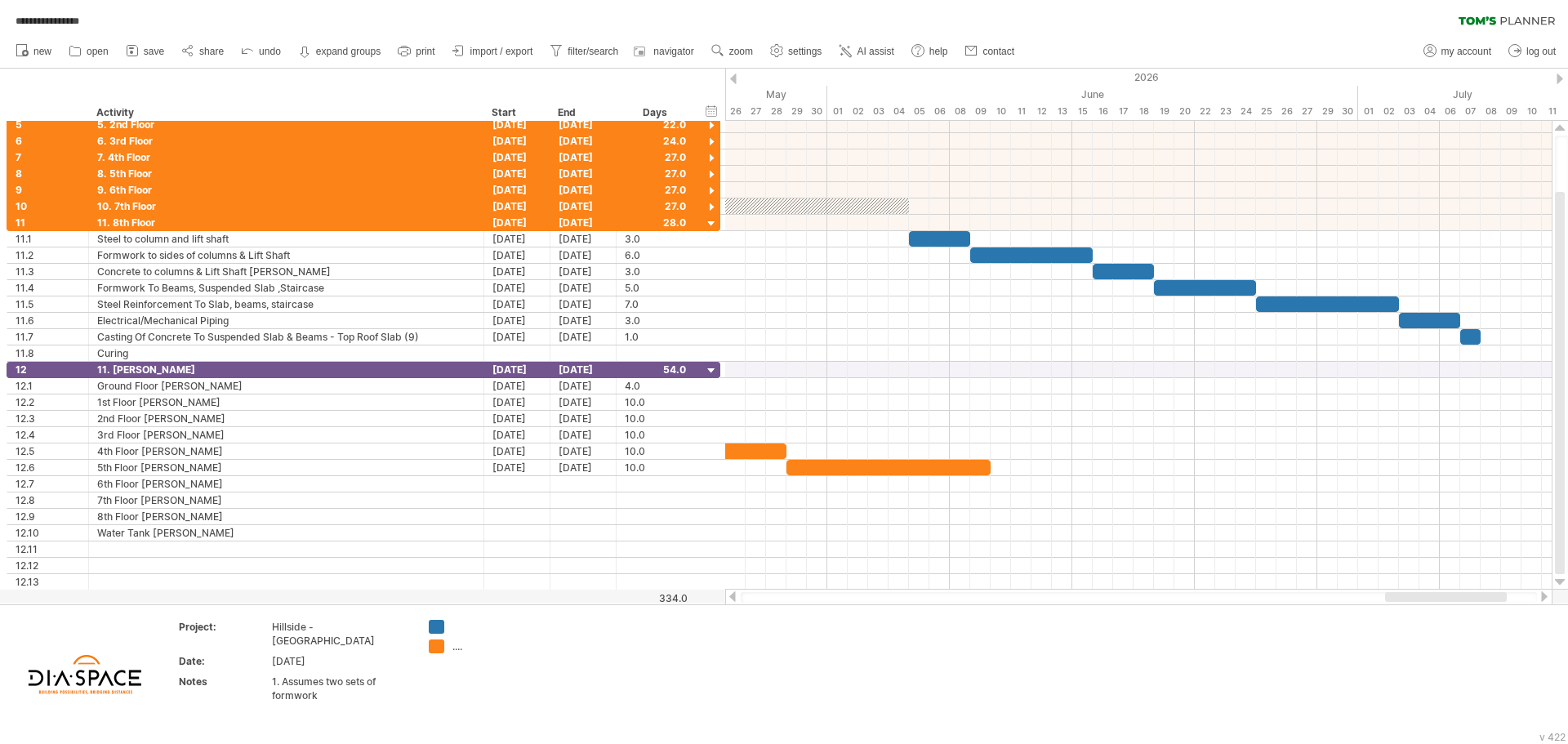
drag, startPoint x: 1396, startPoint y: 596, endPoint x: 1417, endPoint y: 596, distance: 21.0
click at [1417, 596] on div at bounding box center [1445, 597] width 122 height 10
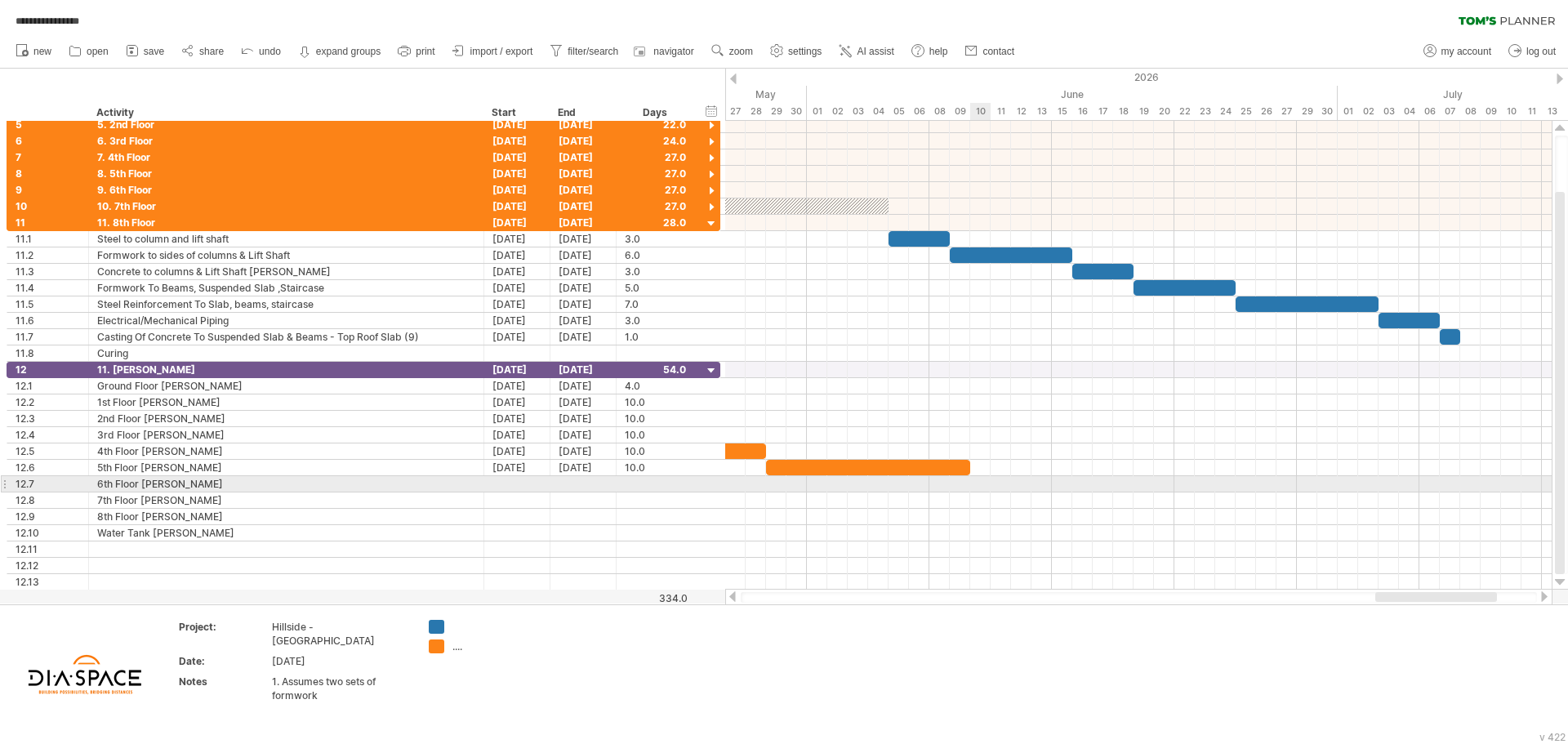
click at [983, 485] on div at bounding box center [1138, 484] width 826 height 17
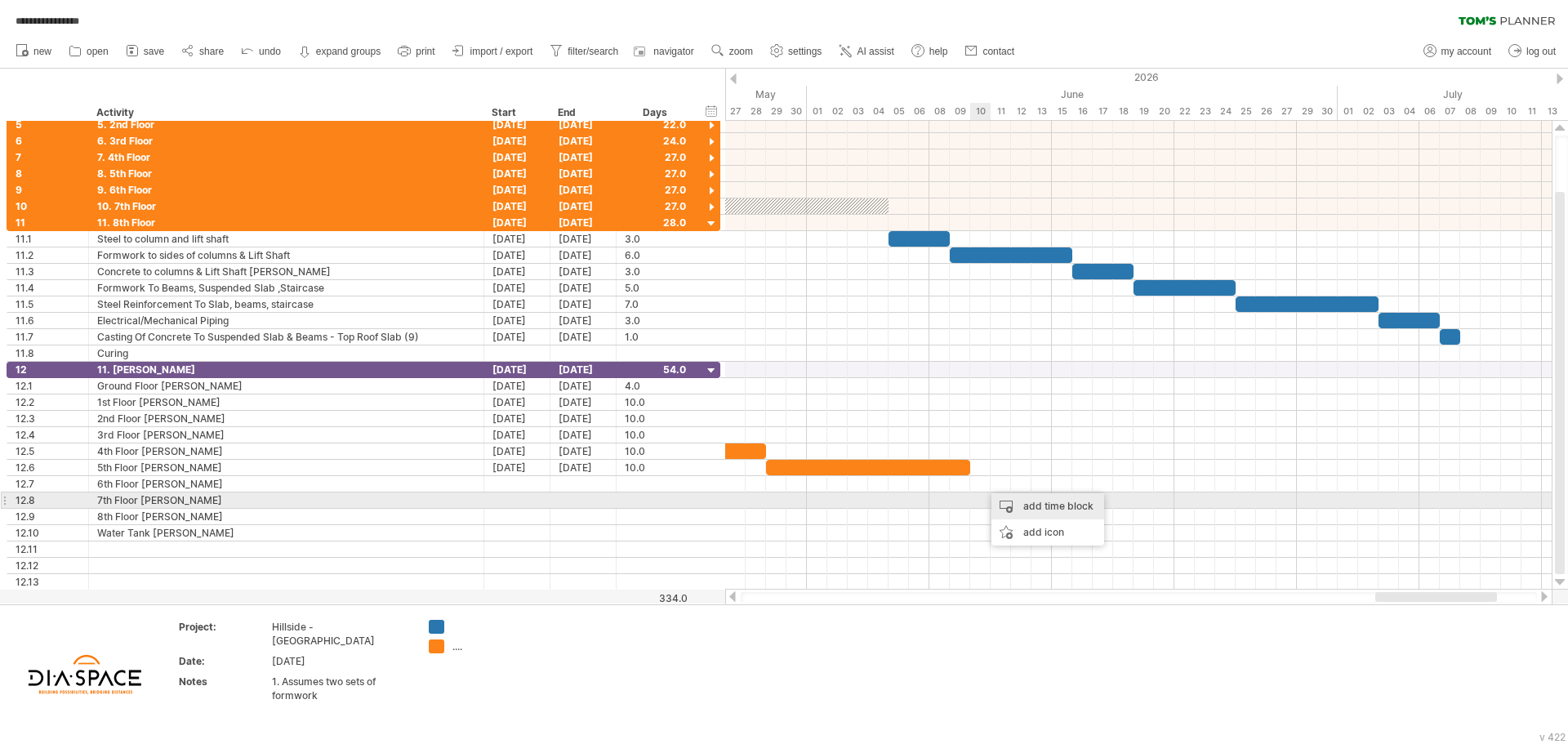
click at [1020, 508] on div "add time block" at bounding box center [1048, 506] width 113 height 26
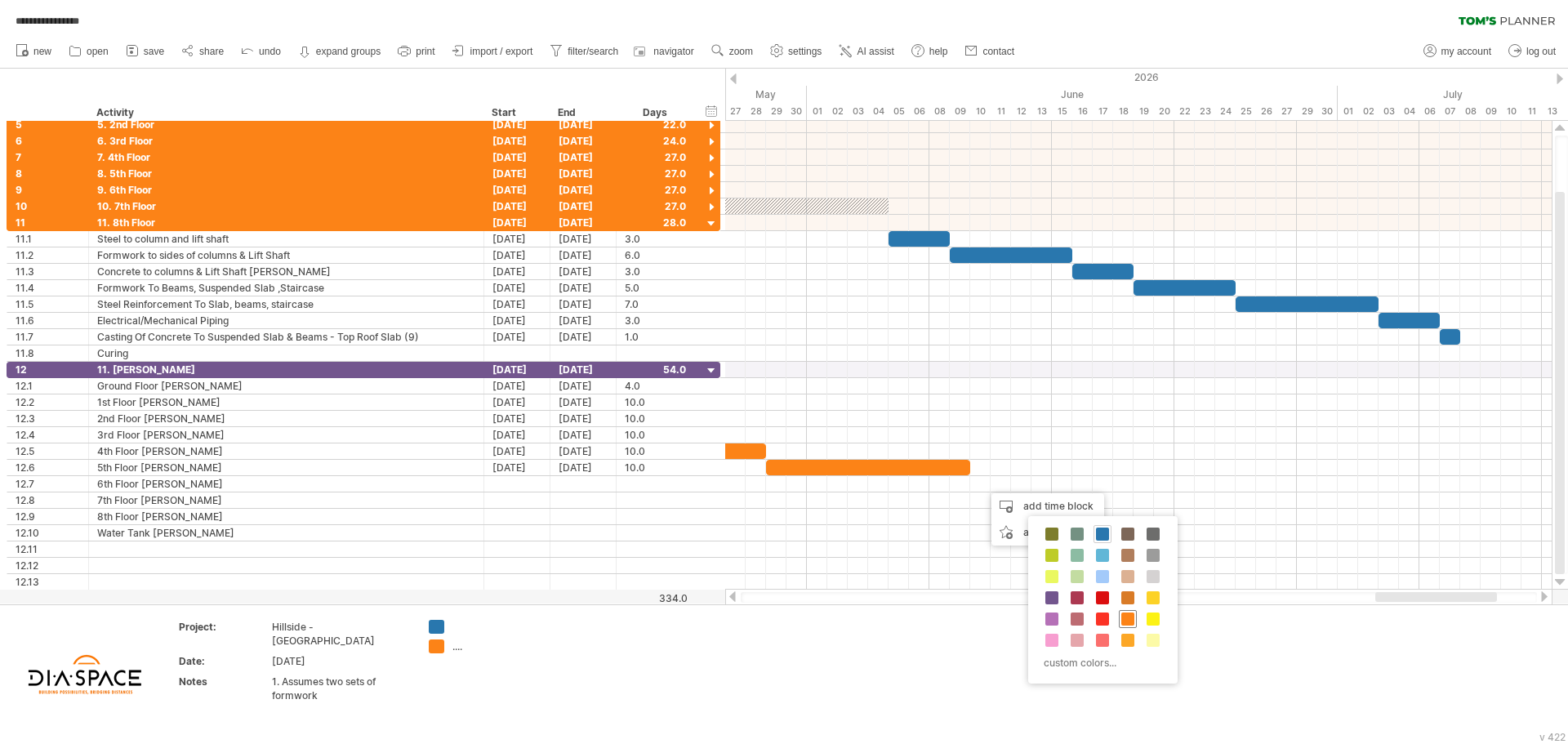
click at [1130, 622] on span at bounding box center [1128, 619] width 13 height 13
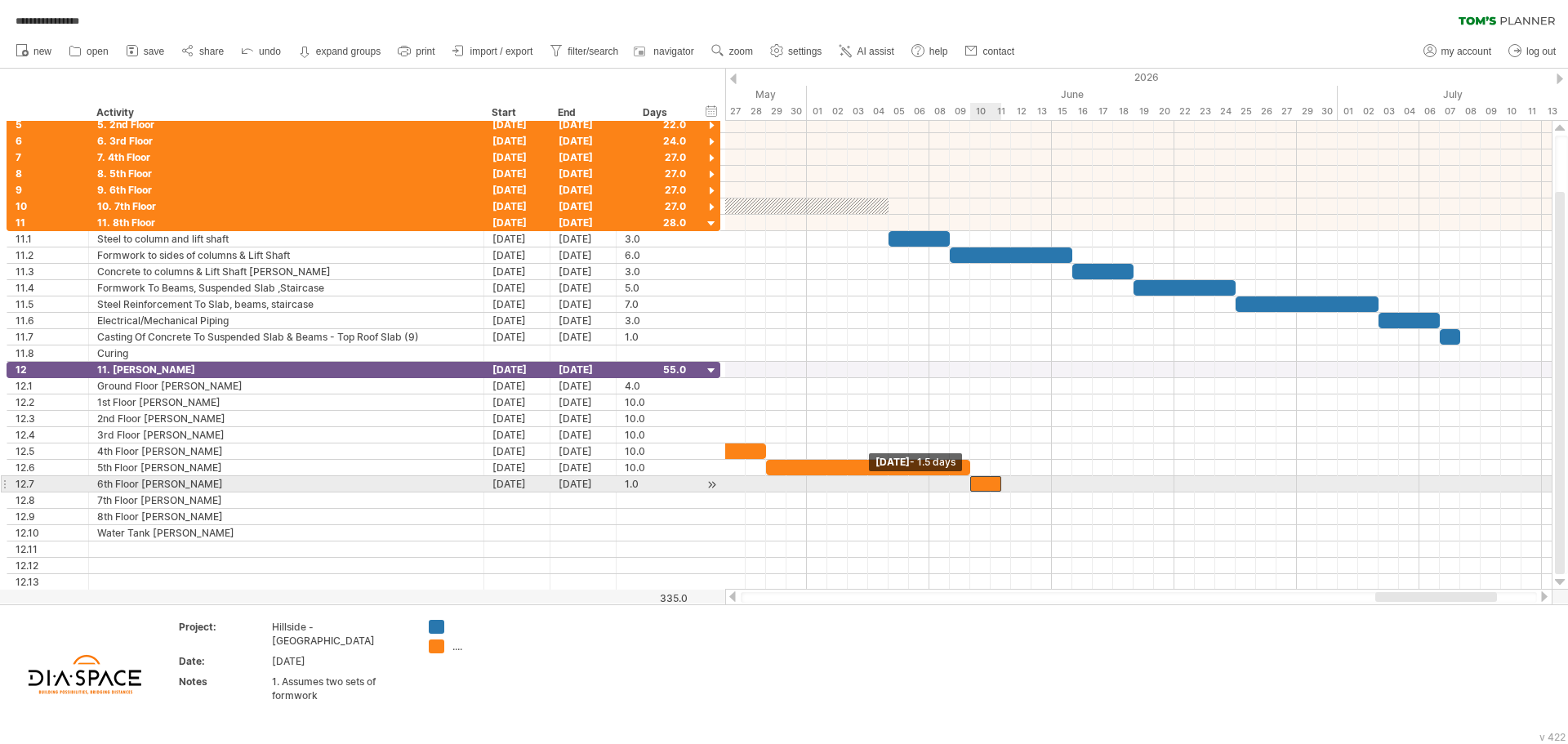
click at [971, 486] on span at bounding box center [970, 484] width 6 height 16
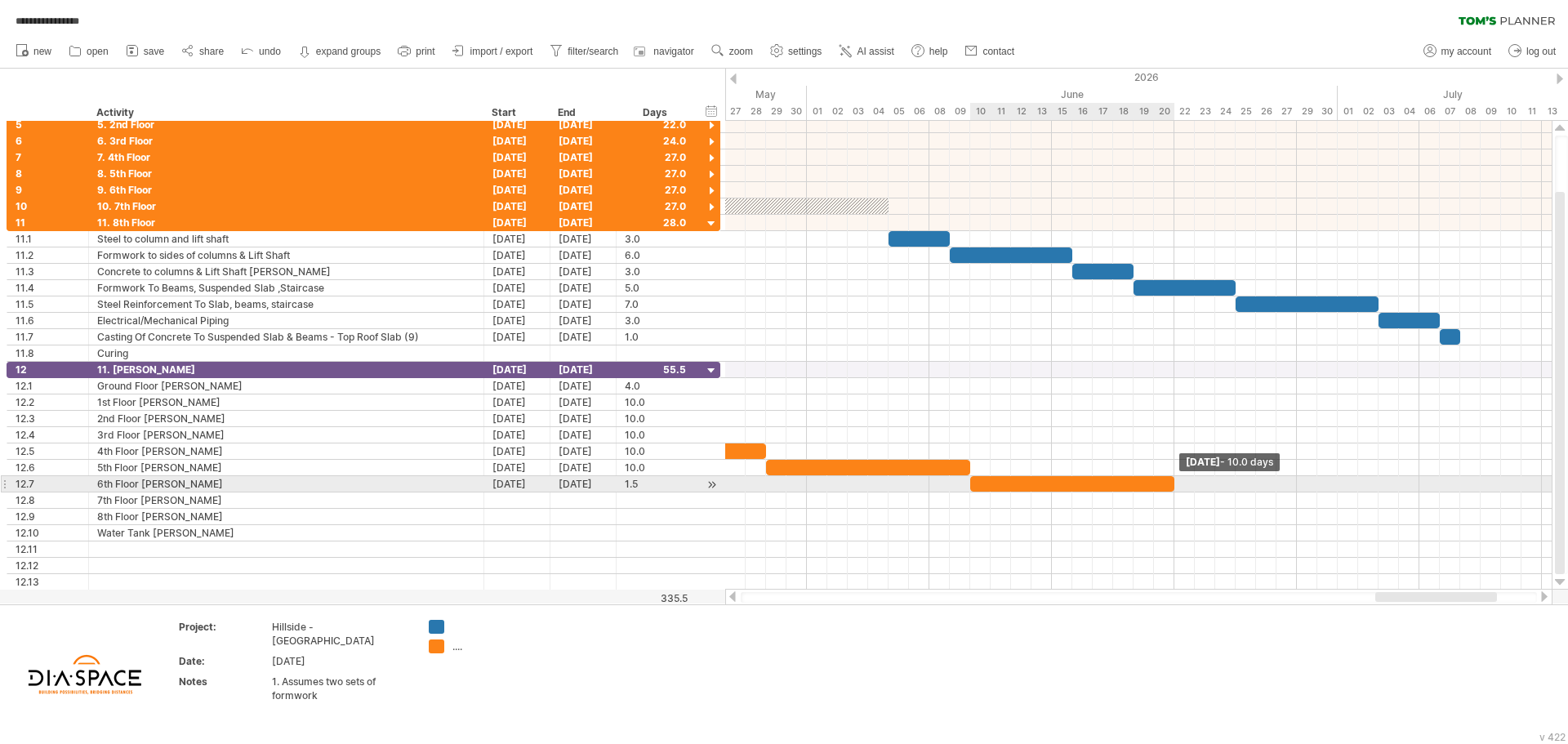
drag, startPoint x: 999, startPoint y: 484, endPoint x: 1170, endPoint y: 485, distance: 171.0
click at [1170, 485] on div at bounding box center [1072, 484] width 204 height 16
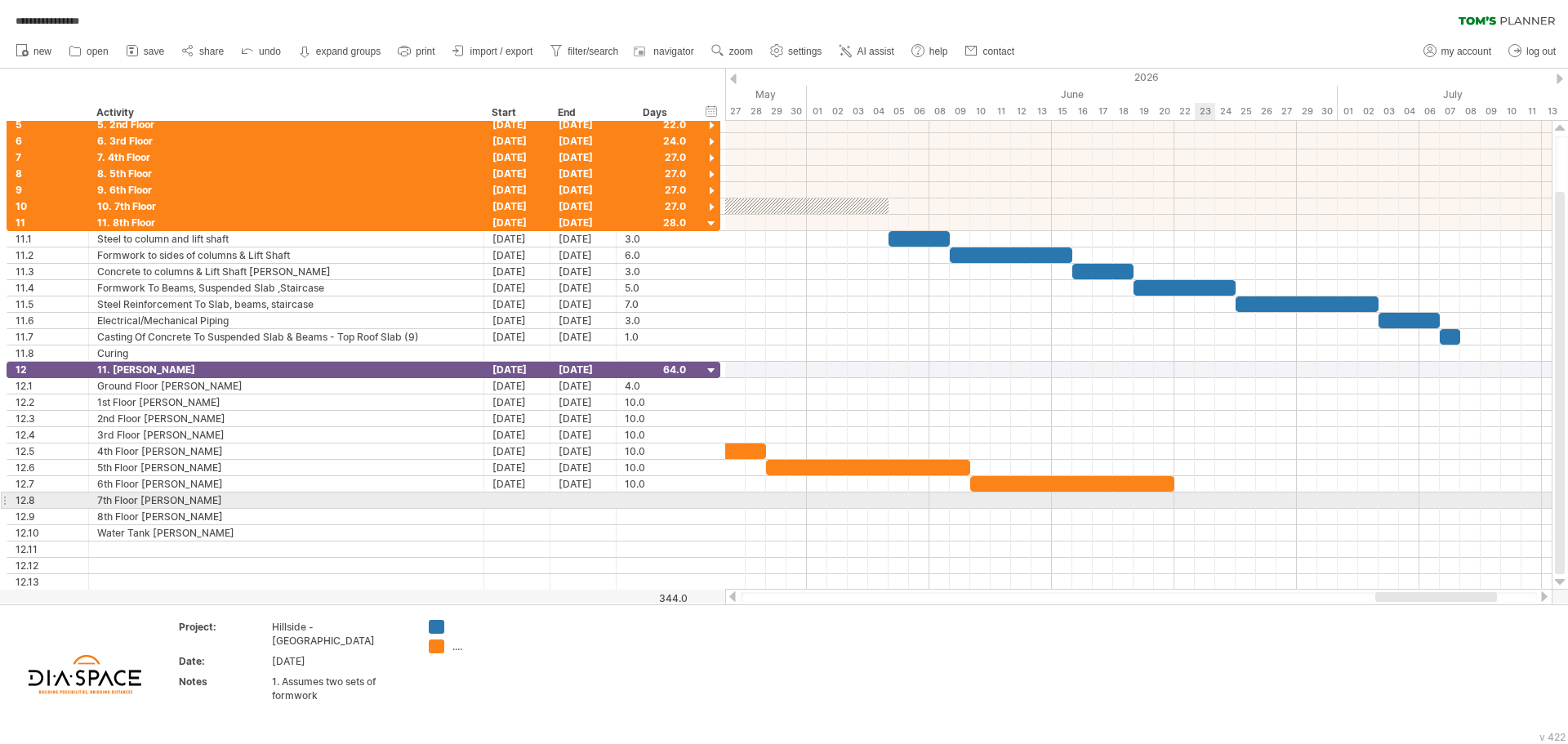
click at [1203, 498] on div at bounding box center [1138, 501] width 826 height 17
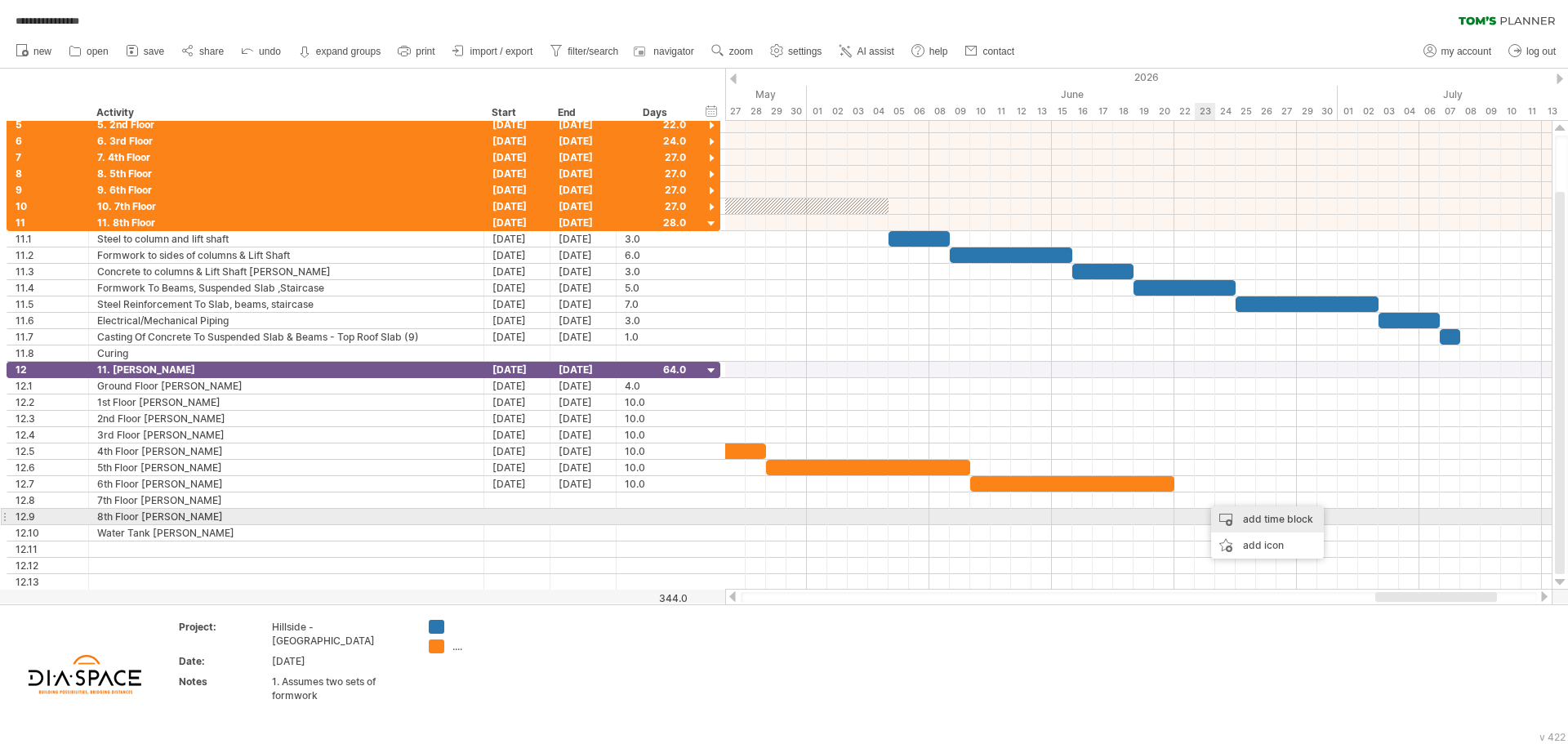
click at [1264, 517] on div "add time block" at bounding box center [1267, 519] width 113 height 26
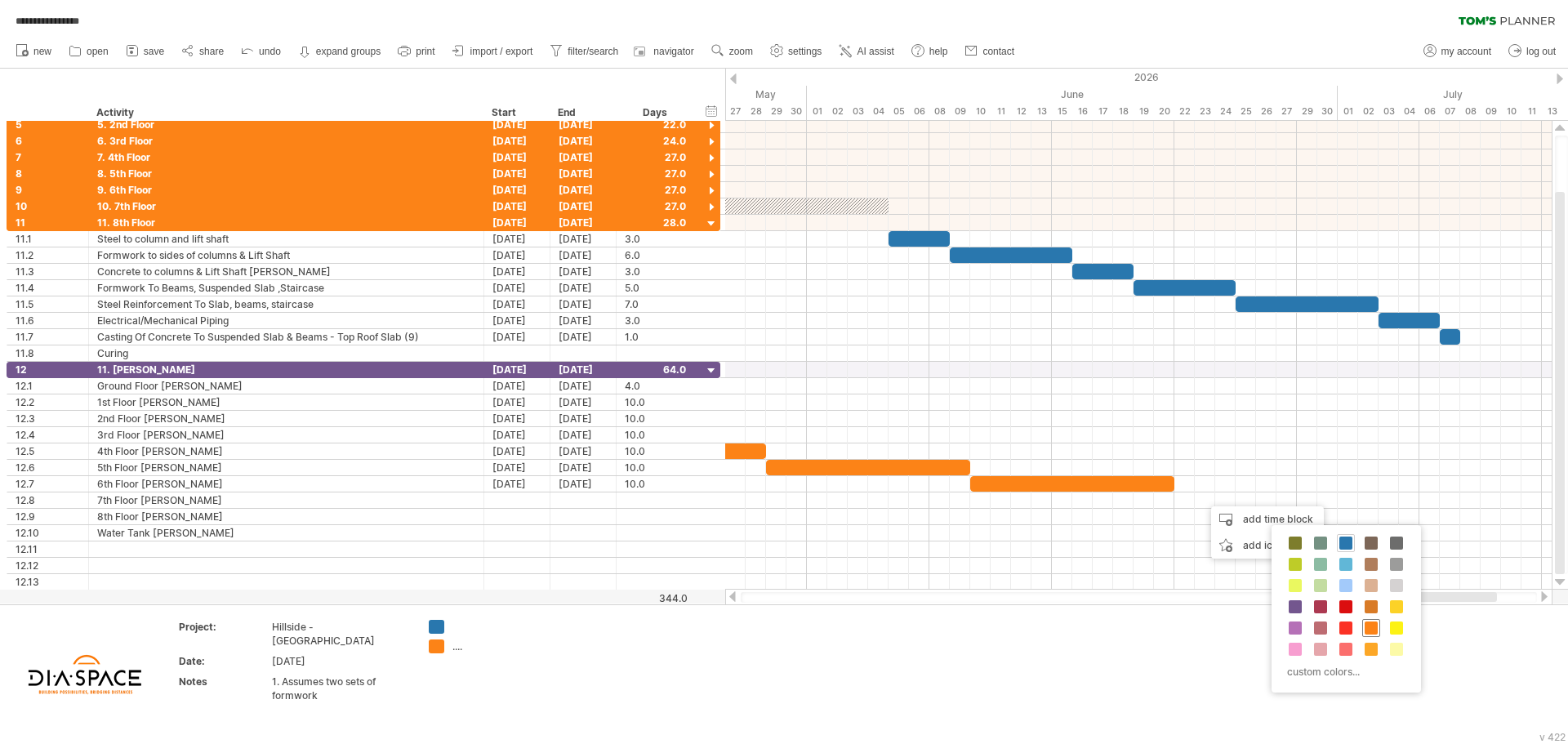
click at [1375, 632] on span at bounding box center [1371, 628] width 13 height 13
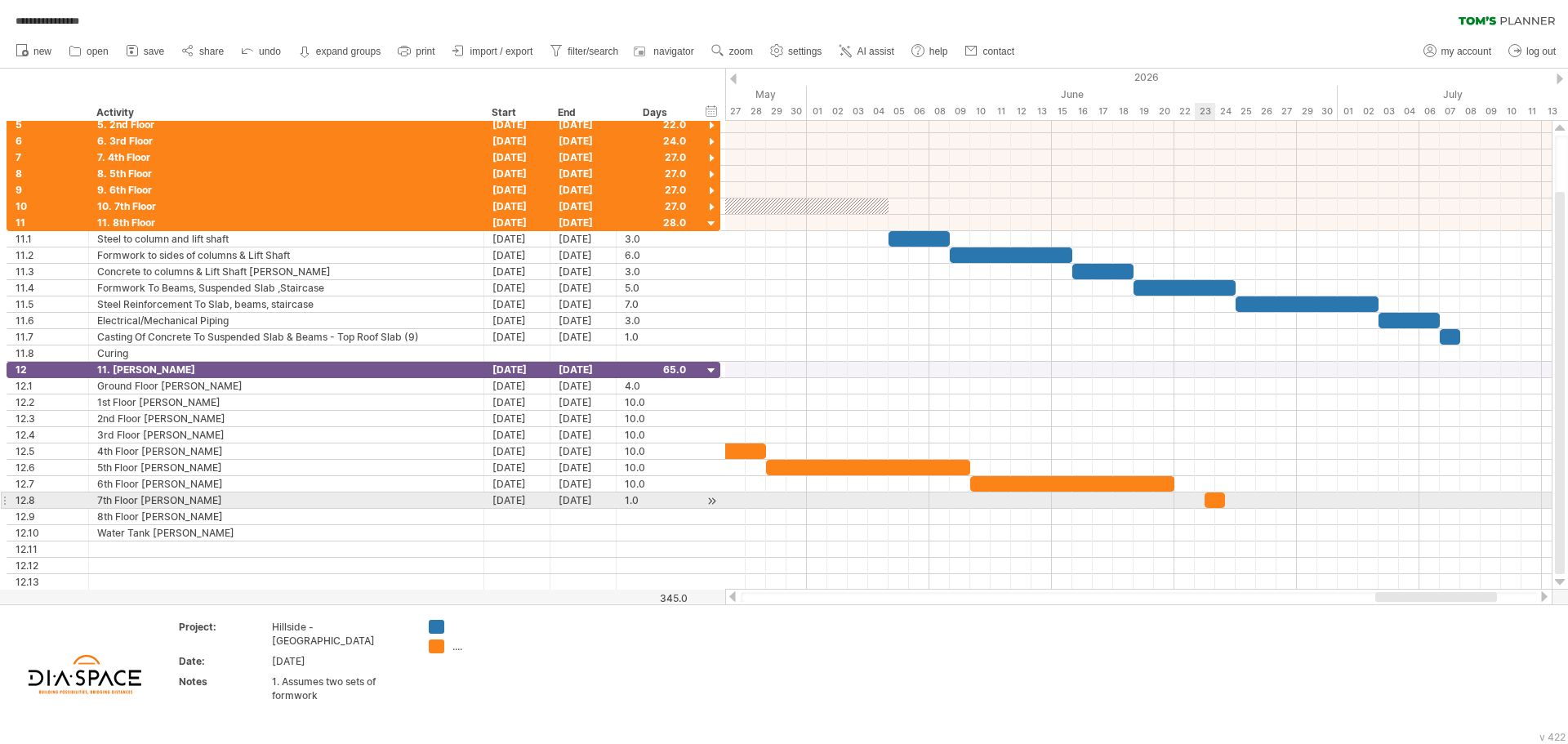
click at [1210, 504] on div at bounding box center [1215, 501] width 20 height 16
click at [1175, 504] on span at bounding box center [1173, 501] width 6 height 16
click at [1208, 499] on div at bounding box center [1200, 501] width 52 height 16
drag, startPoint x: 1225, startPoint y: 505, endPoint x: 1382, endPoint y: 497, distance: 157.2
click at [1382, 497] on div "[DATE] - 10.0 days [DATE]" at bounding box center [1138, 355] width 826 height 469
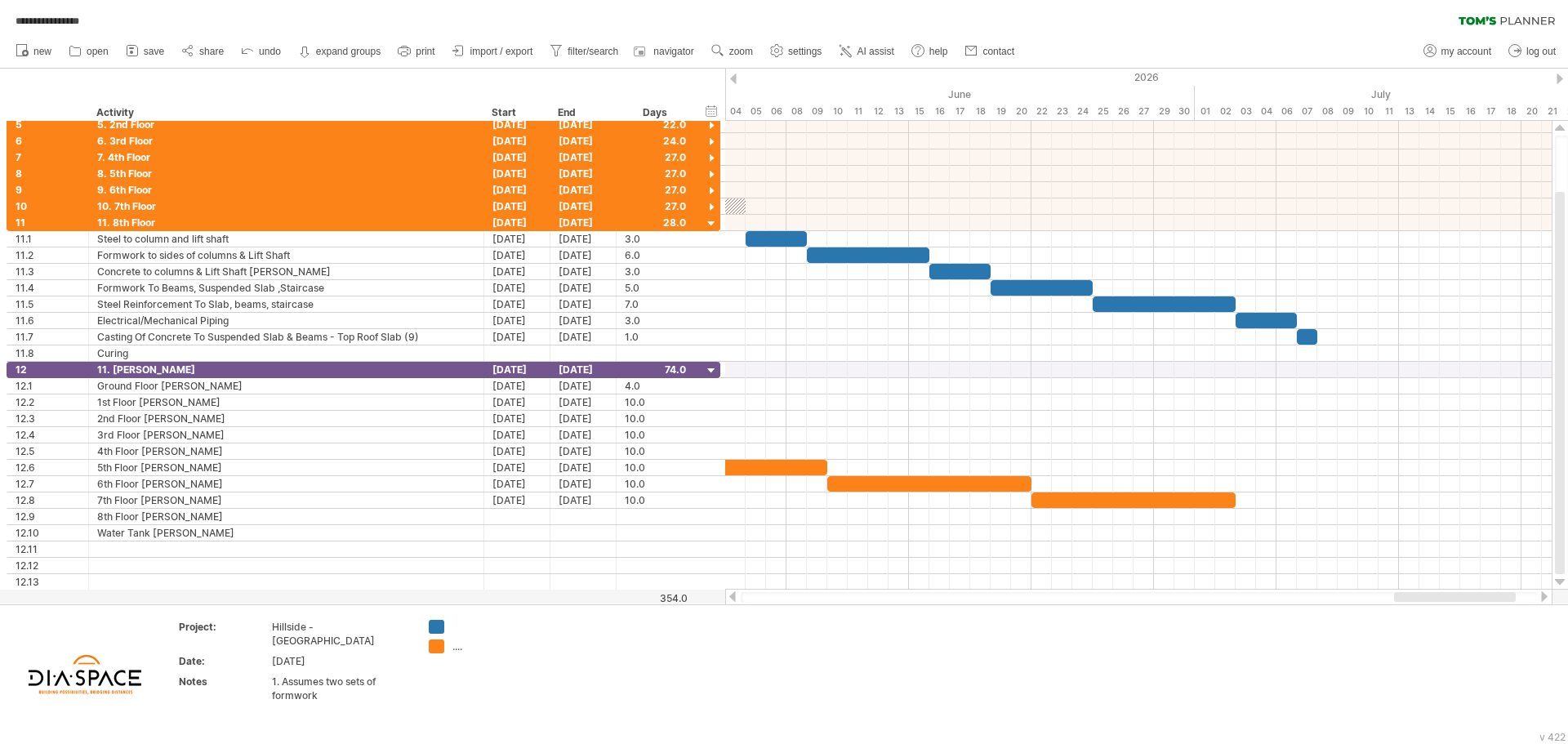
drag, startPoint x: 1390, startPoint y: 597, endPoint x: 1408, endPoint y: 599, distance: 18.1
click at [1408, 599] on div at bounding box center [1455, 597] width 122 height 10
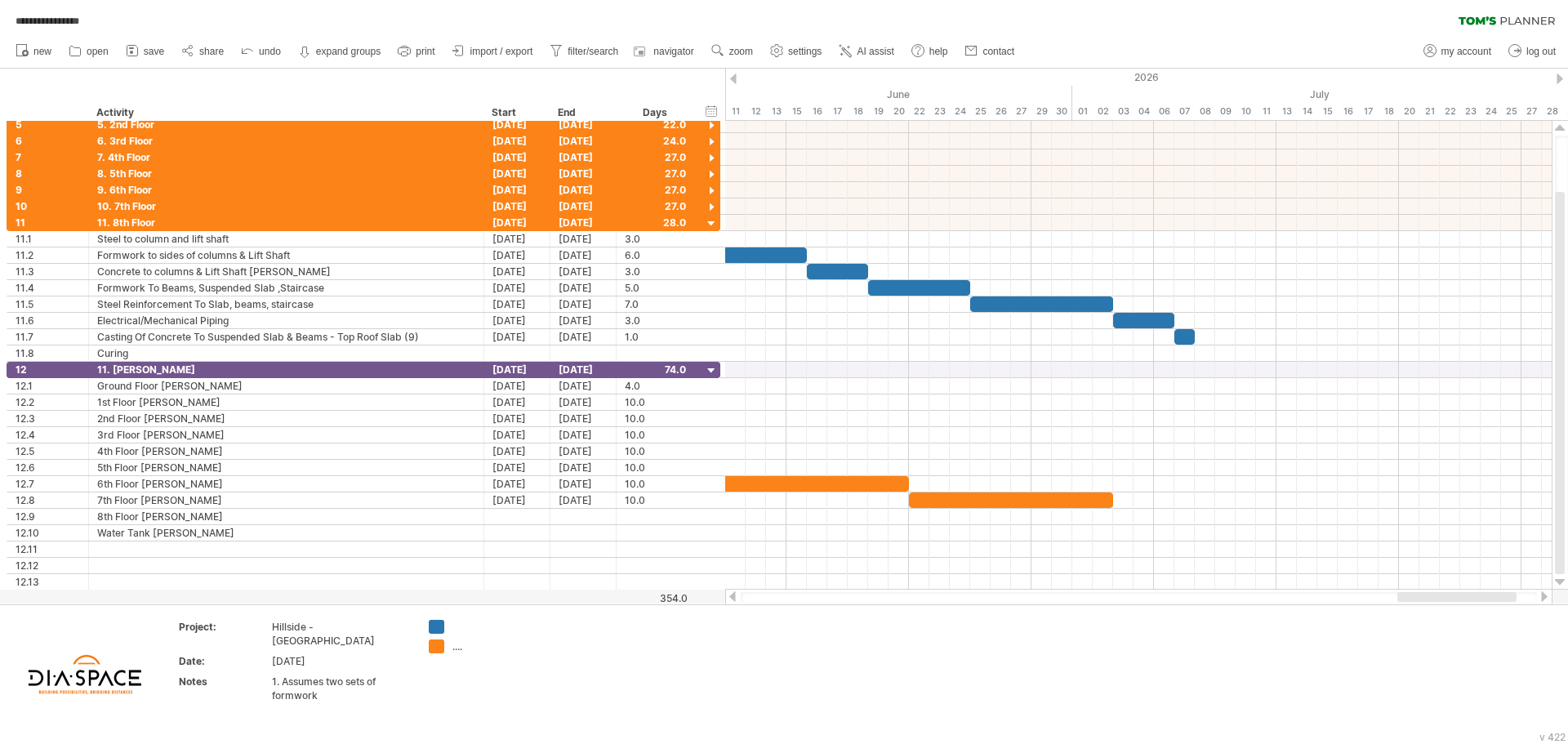
drag, startPoint x: 1429, startPoint y: 593, endPoint x: 1445, endPoint y: 595, distance: 16.1
click at [1445, 595] on div at bounding box center [1457, 597] width 119 height 10
click at [710, 221] on div at bounding box center [712, 225] width 16 height 16
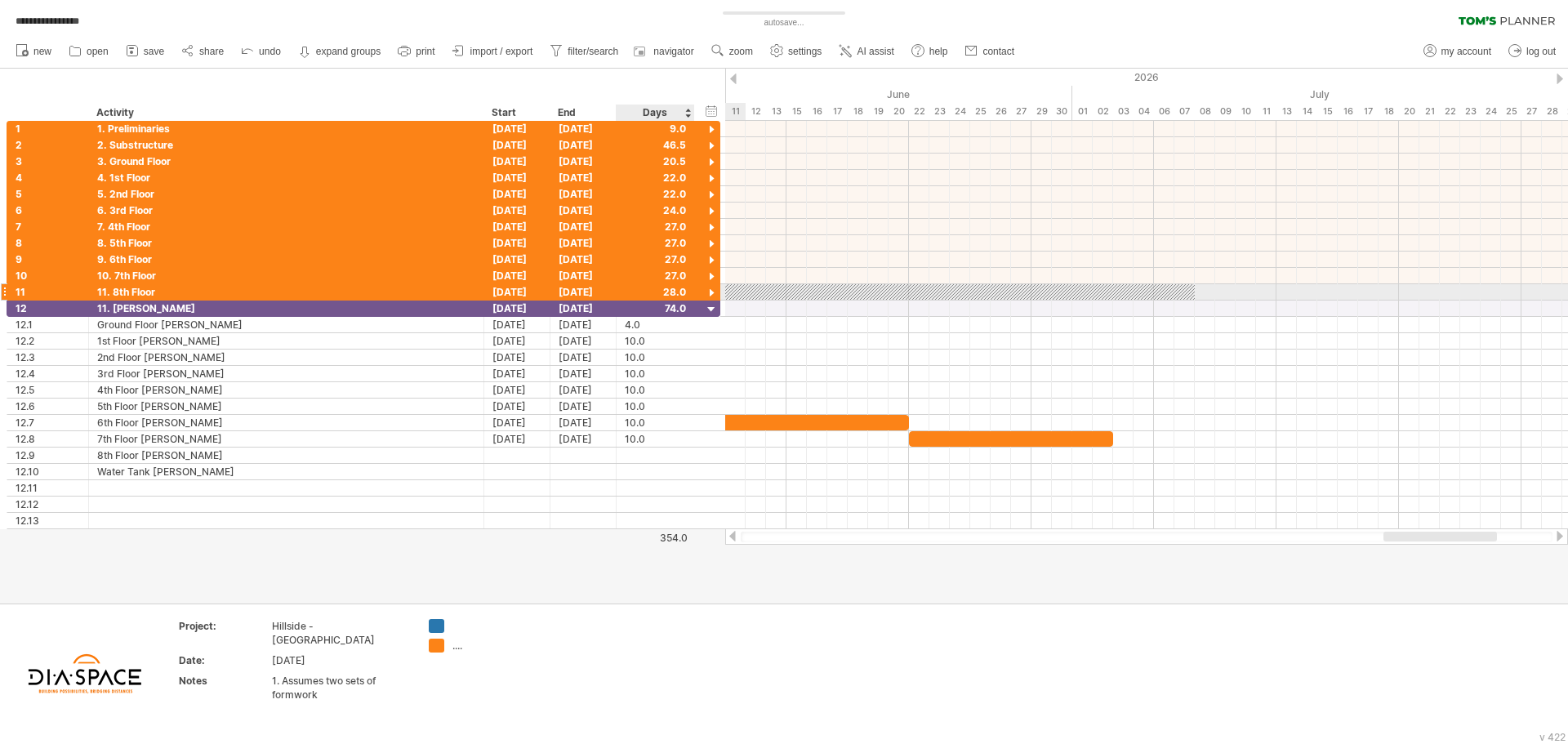
click at [713, 286] on div at bounding box center [712, 294] width 16 height 16
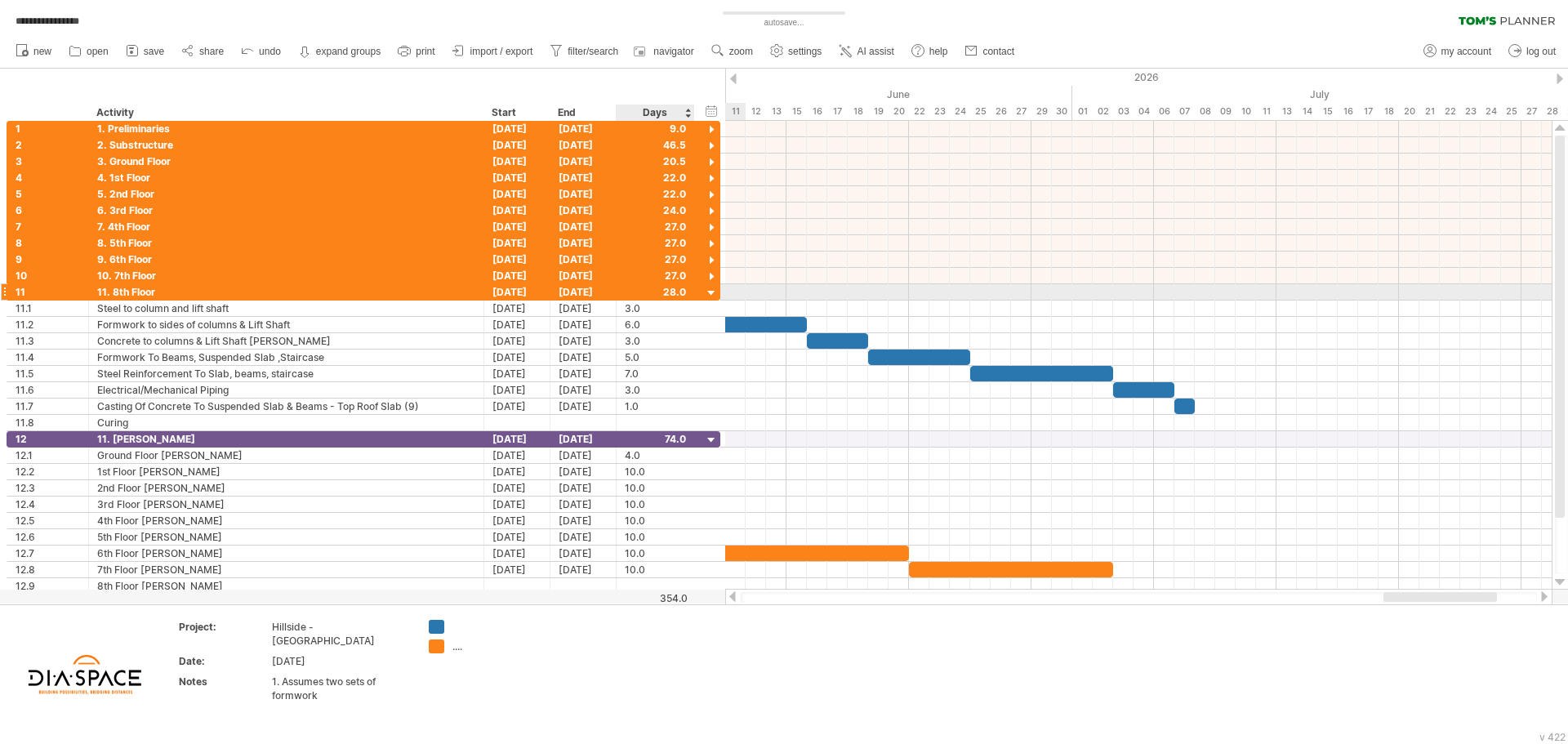
click at [709, 291] on div at bounding box center [712, 294] width 16 height 16
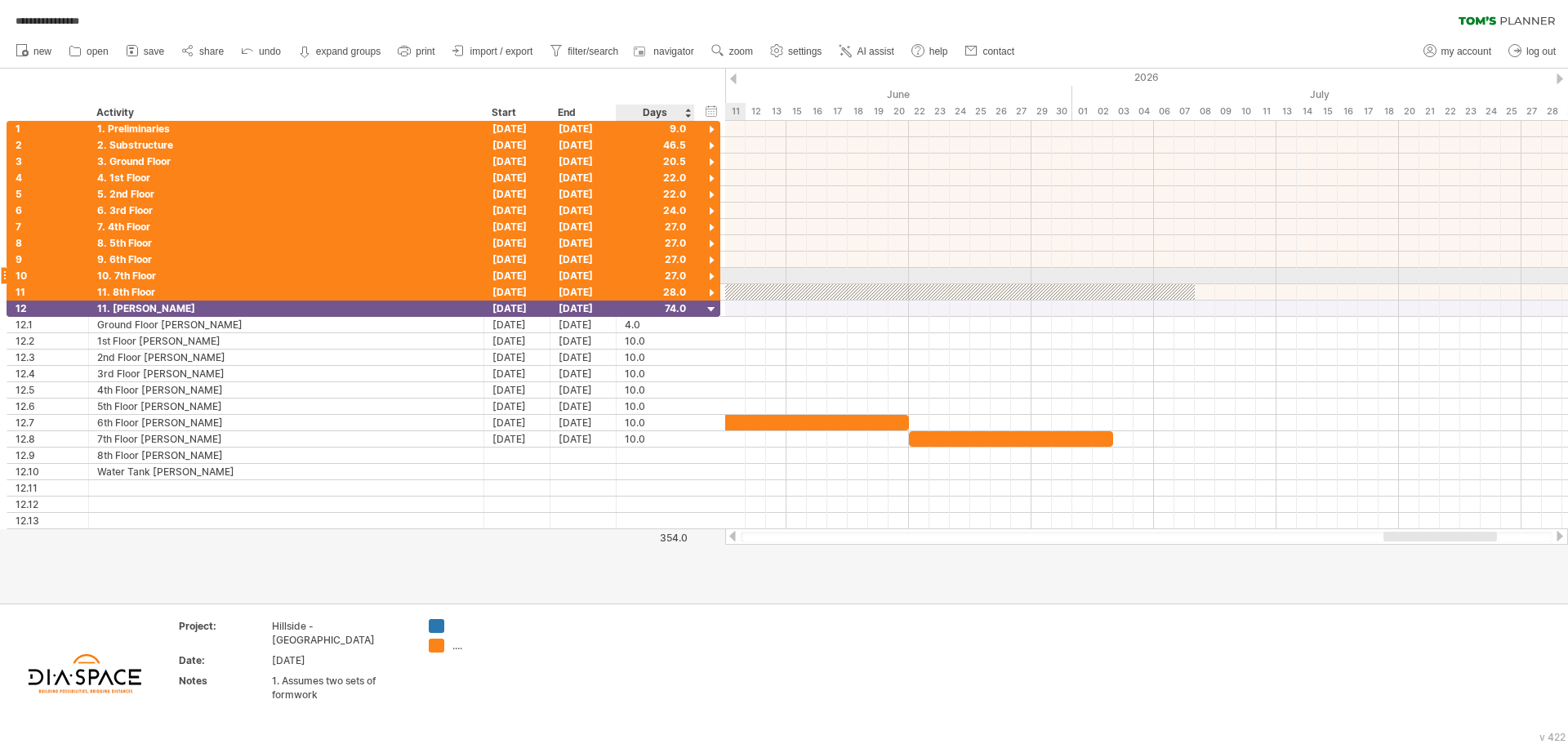
click at [712, 275] on div at bounding box center [712, 277] width 16 height 16
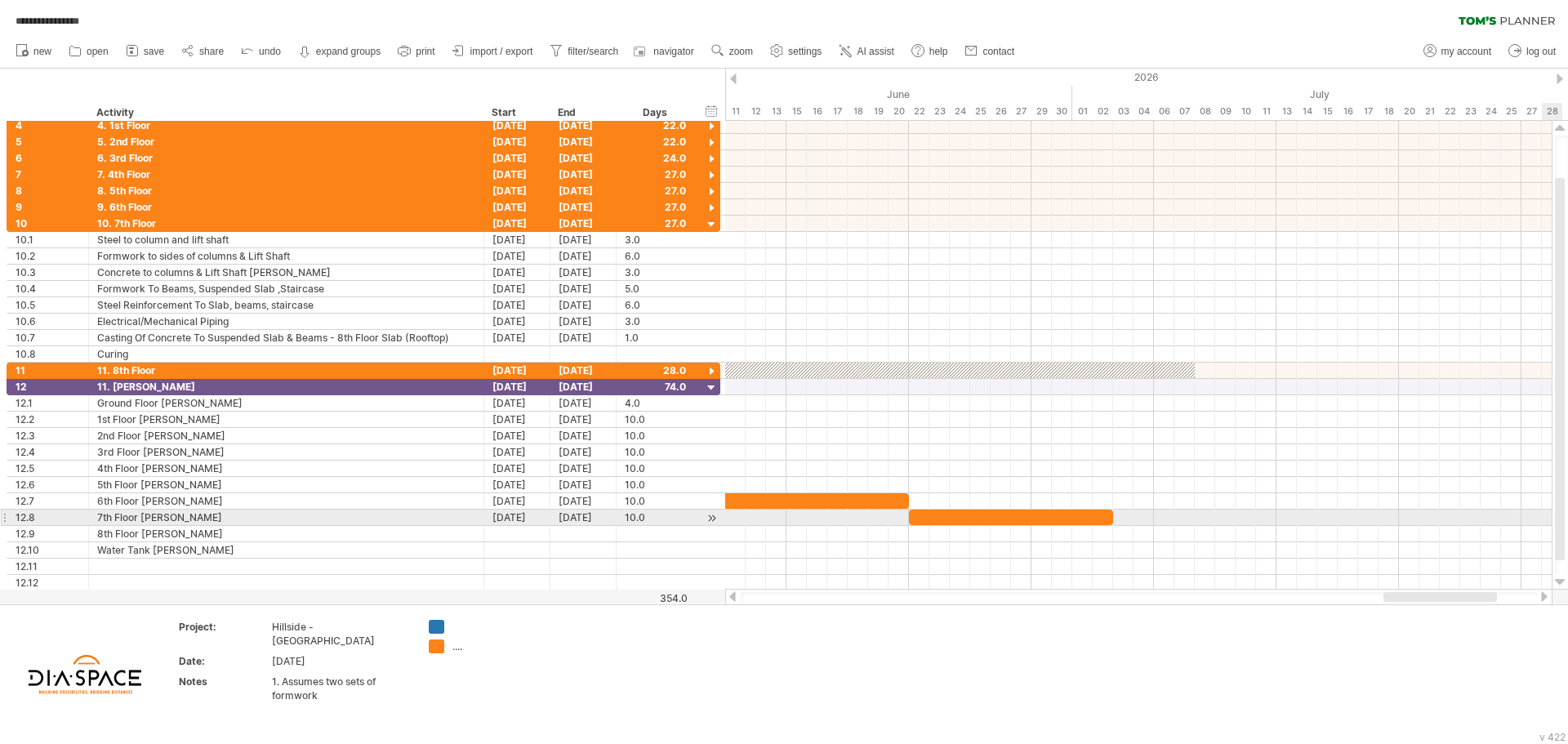
drag, startPoint x: 1560, startPoint y: 487, endPoint x: 1565, endPoint y: 544, distance: 57.2
click at [1566, 538] on div at bounding box center [1561, 355] width 13 height 439
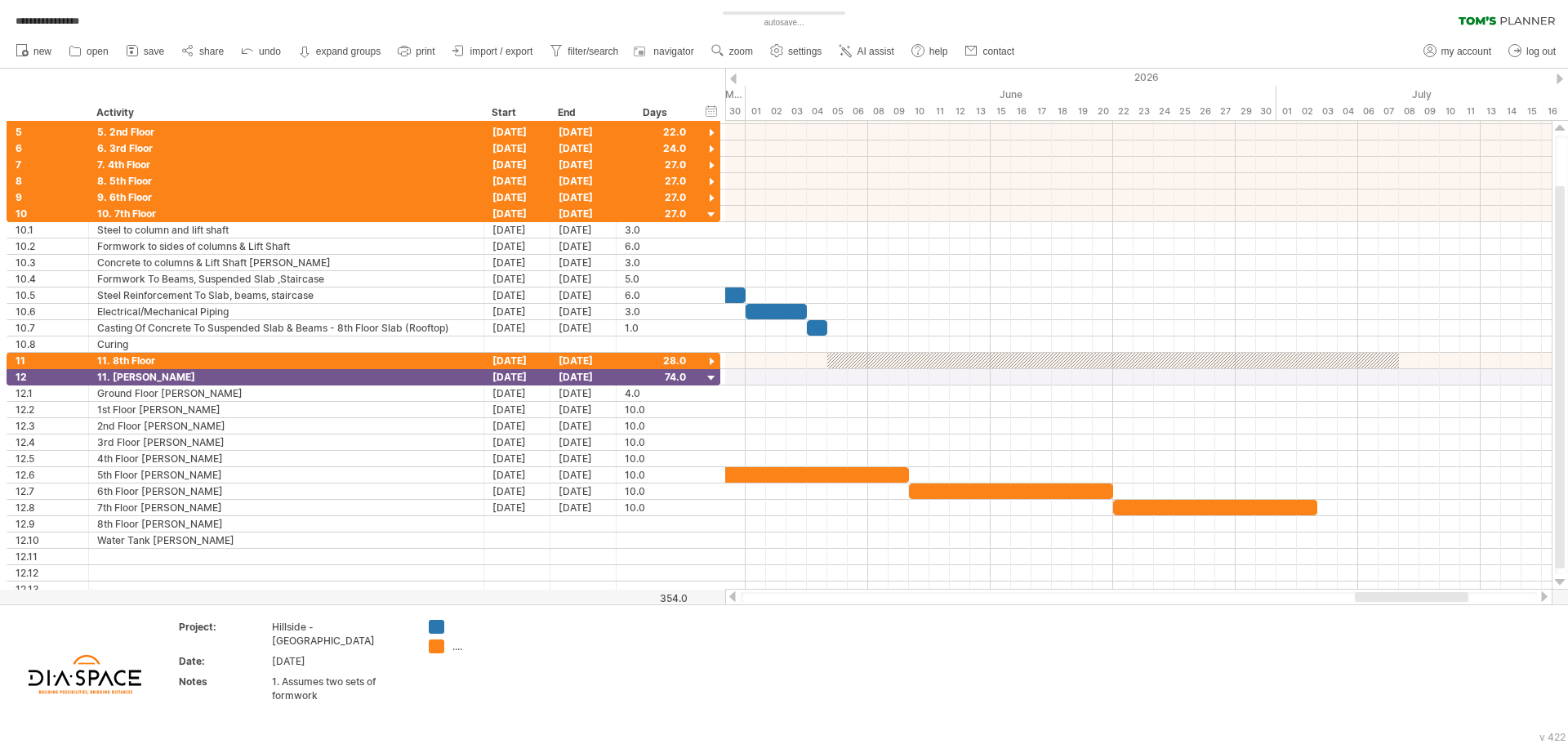
drag, startPoint x: 1428, startPoint y: 598, endPoint x: 1399, endPoint y: 602, distance: 29.3
click at [1399, 602] on div at bounding box center [1139, 597] width 796 height 11
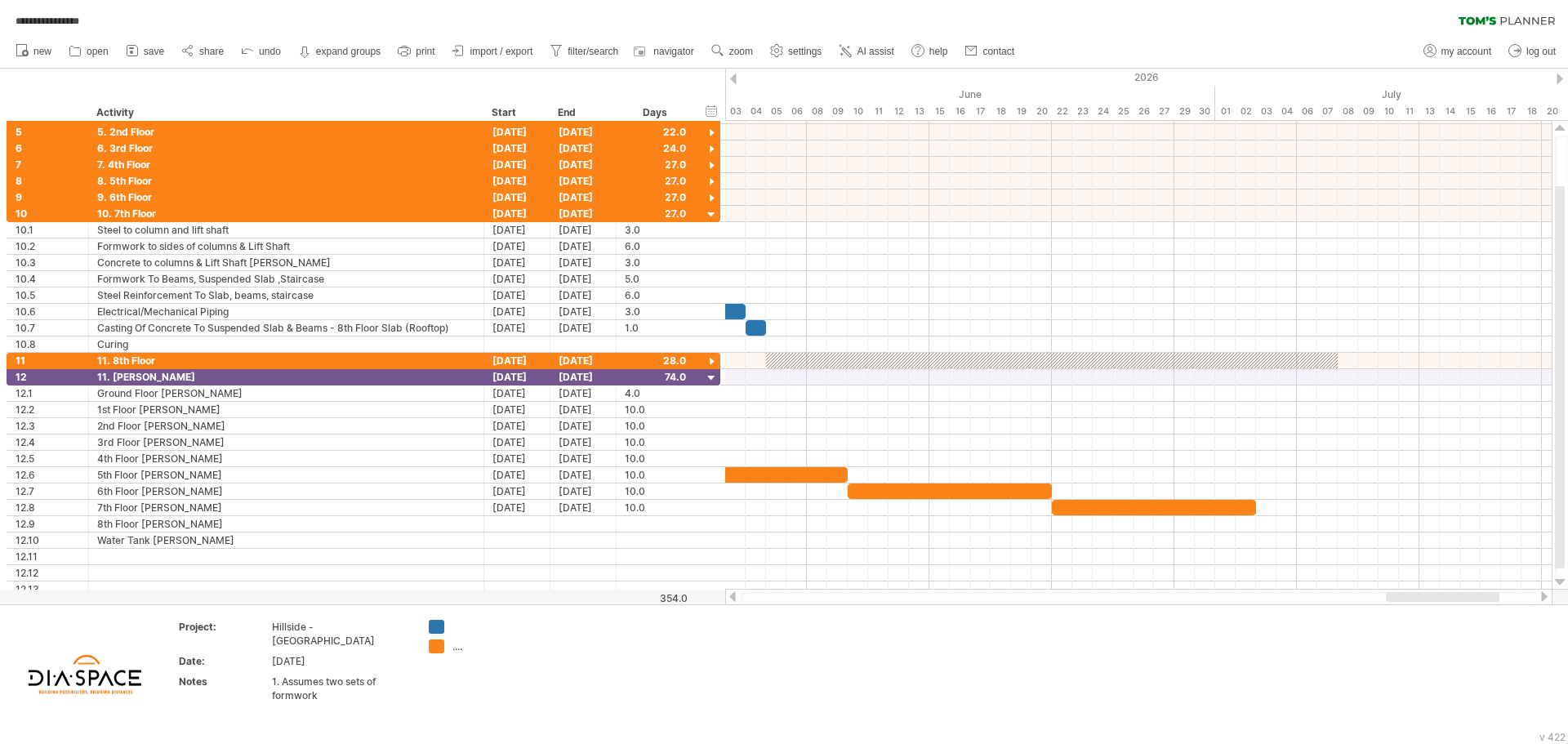
drag, startPoint x: 1403, startPoint y: 599, endPoint x: 1411, endPoint y: 594, distance: 9.4
click at [1411, 594] on div at bounding box center [1442, 597] width 113 height 10
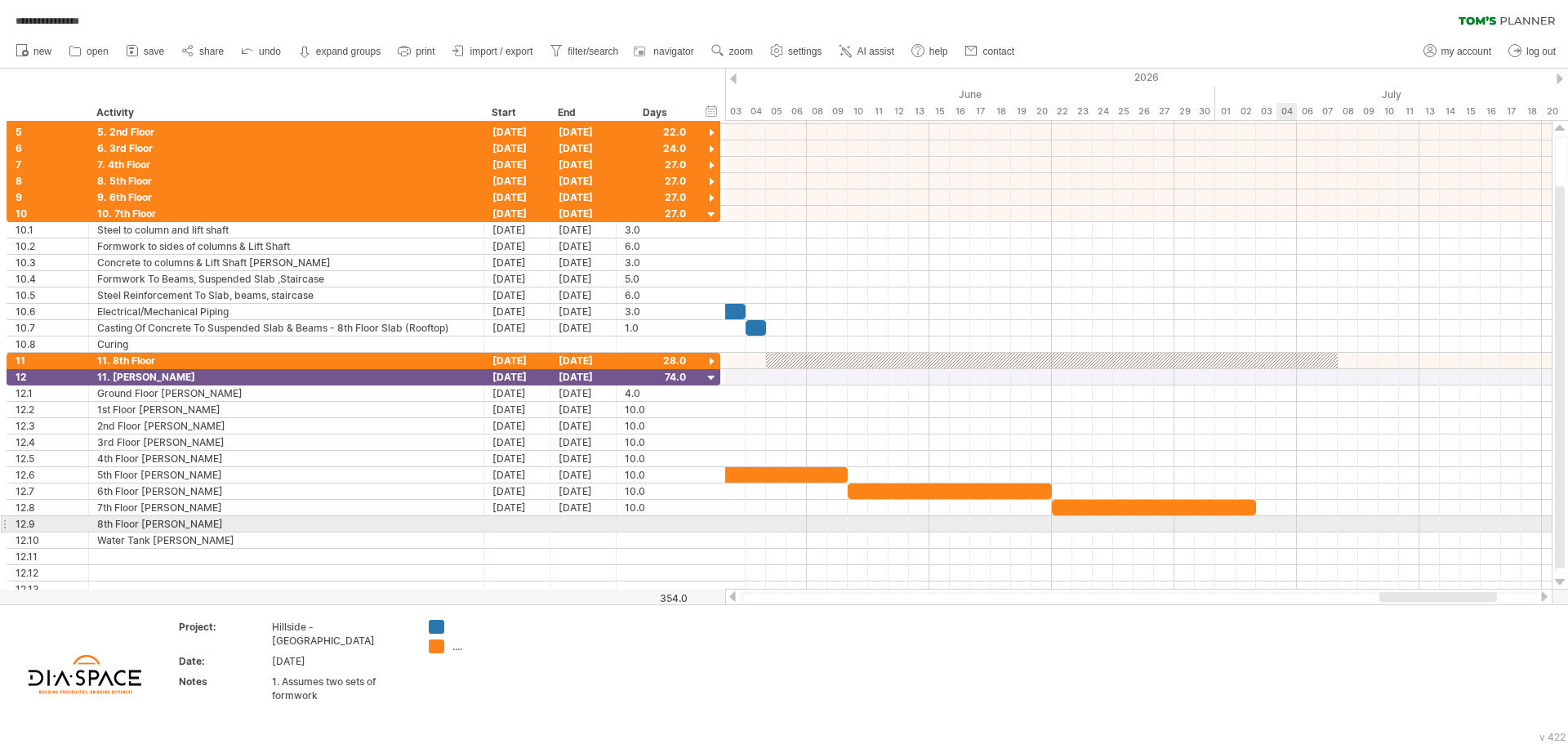
click at [1283, 527] on div at bounding box center [1138, 525] width 826 height 17
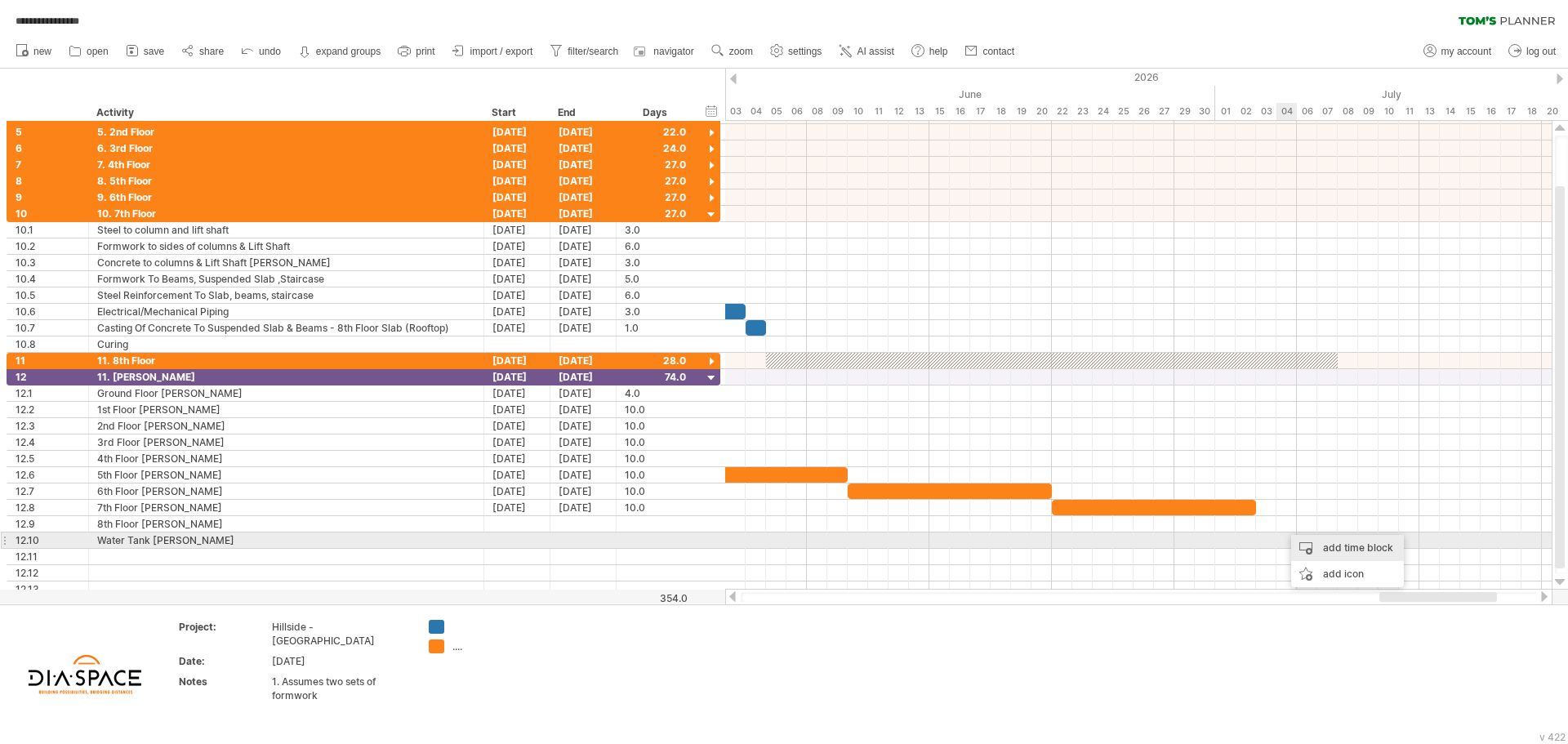
click at [1322, 547] on div "add time block" at bounding box center [1347, 548] width 113 height 26
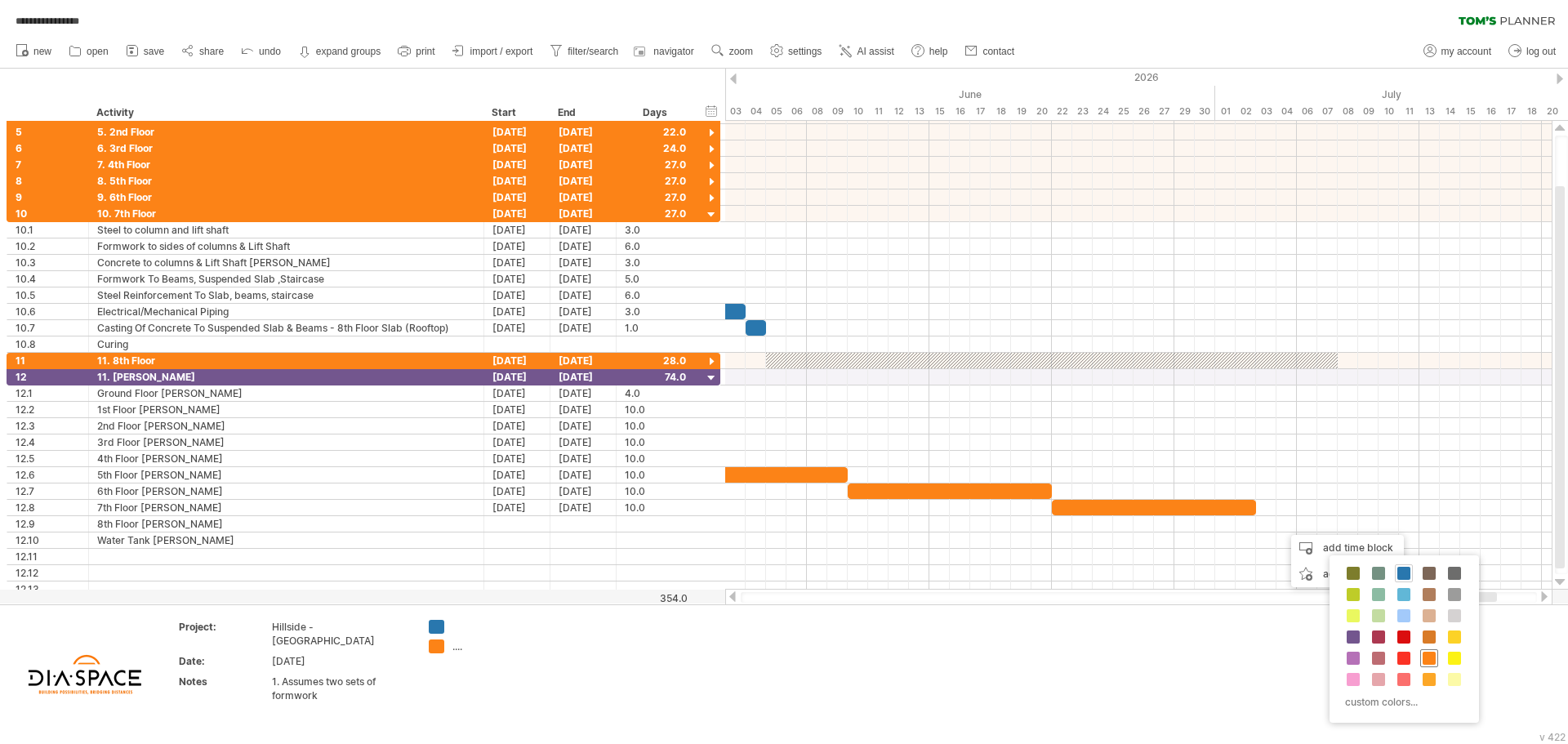
click at [1429, 660] on span at bounding box center [1429, 658] width 13 height 13
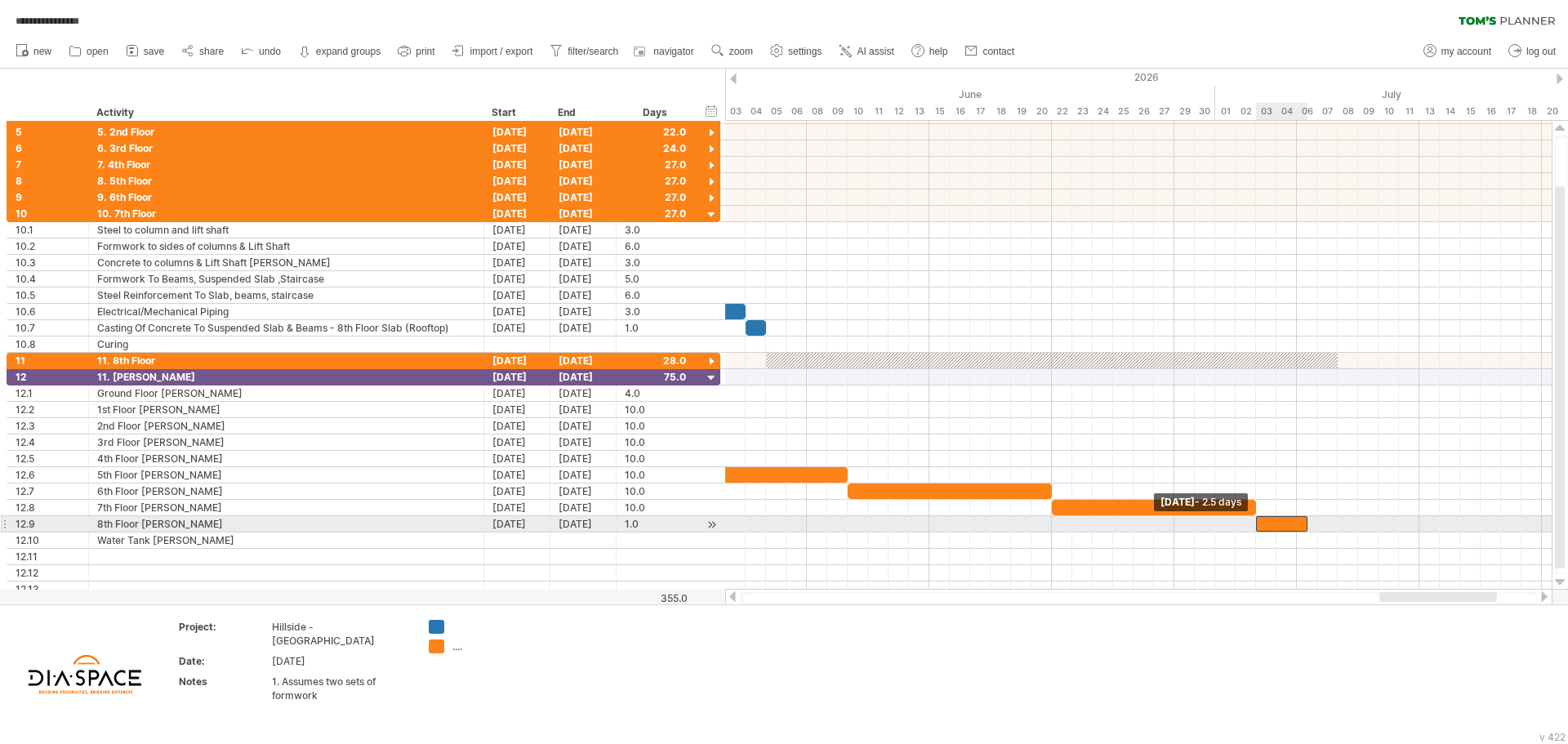
drag, startPoint x: 1283, startPoint y: 526, endPoint x: 1254, endPoint y: 522, distance: 29.3
click at [1254, 522] on span at bounding box center [1256, 525] width 6 height 16
drag, startPoint x: 1303, startPoint y: 527, endPoint x: 1415, endPoint y: 525, distance: 112.0
click at [1415, 525] on div at bounding box center [1337, 525] width 163 height 16
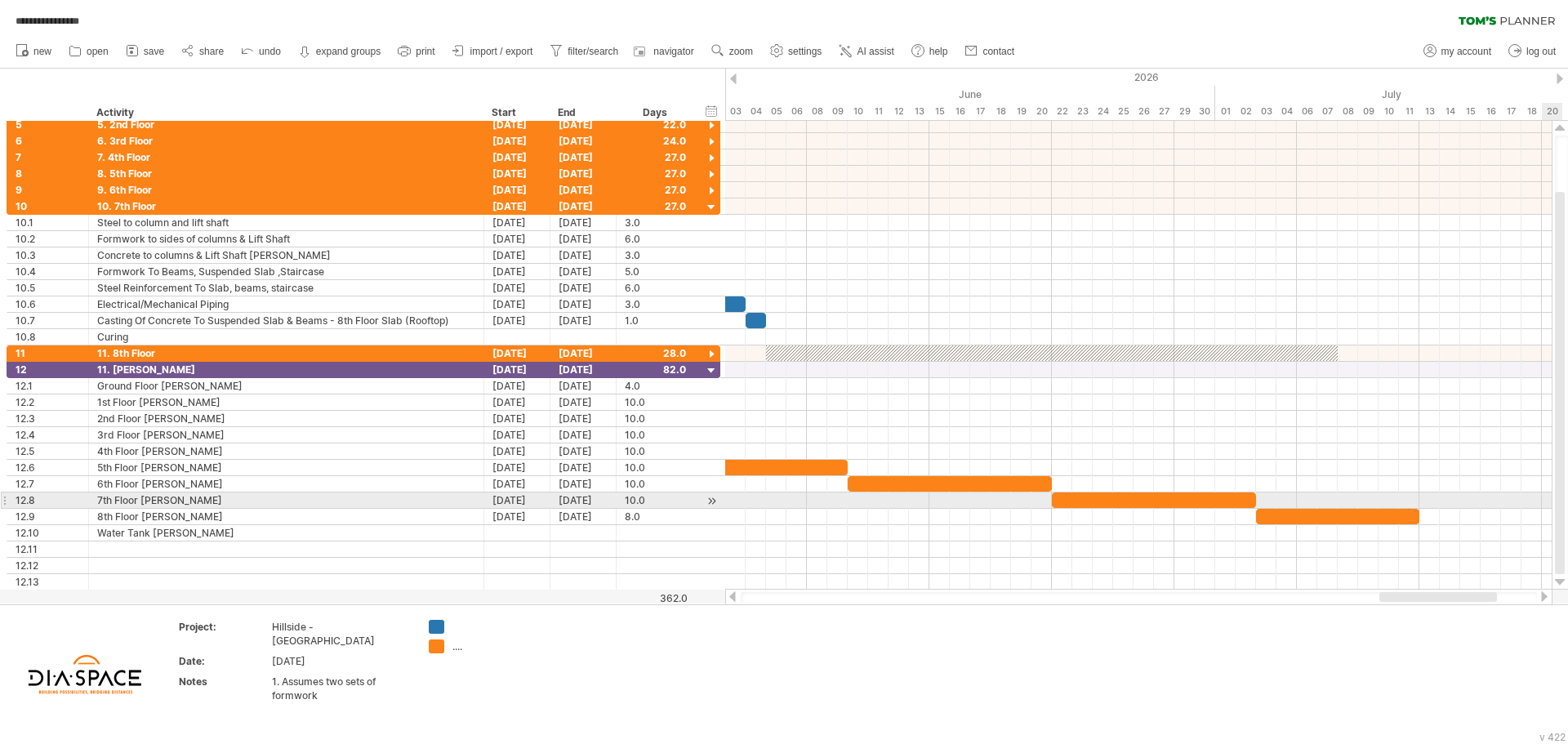
drag, startPoint x: 1562, startPoint y: 475, endPoint x: 1566, endPoint y: 497, distance: 22.4
click at [1566, 497] on div at bounding box center [1561, 355] width 13 height 439
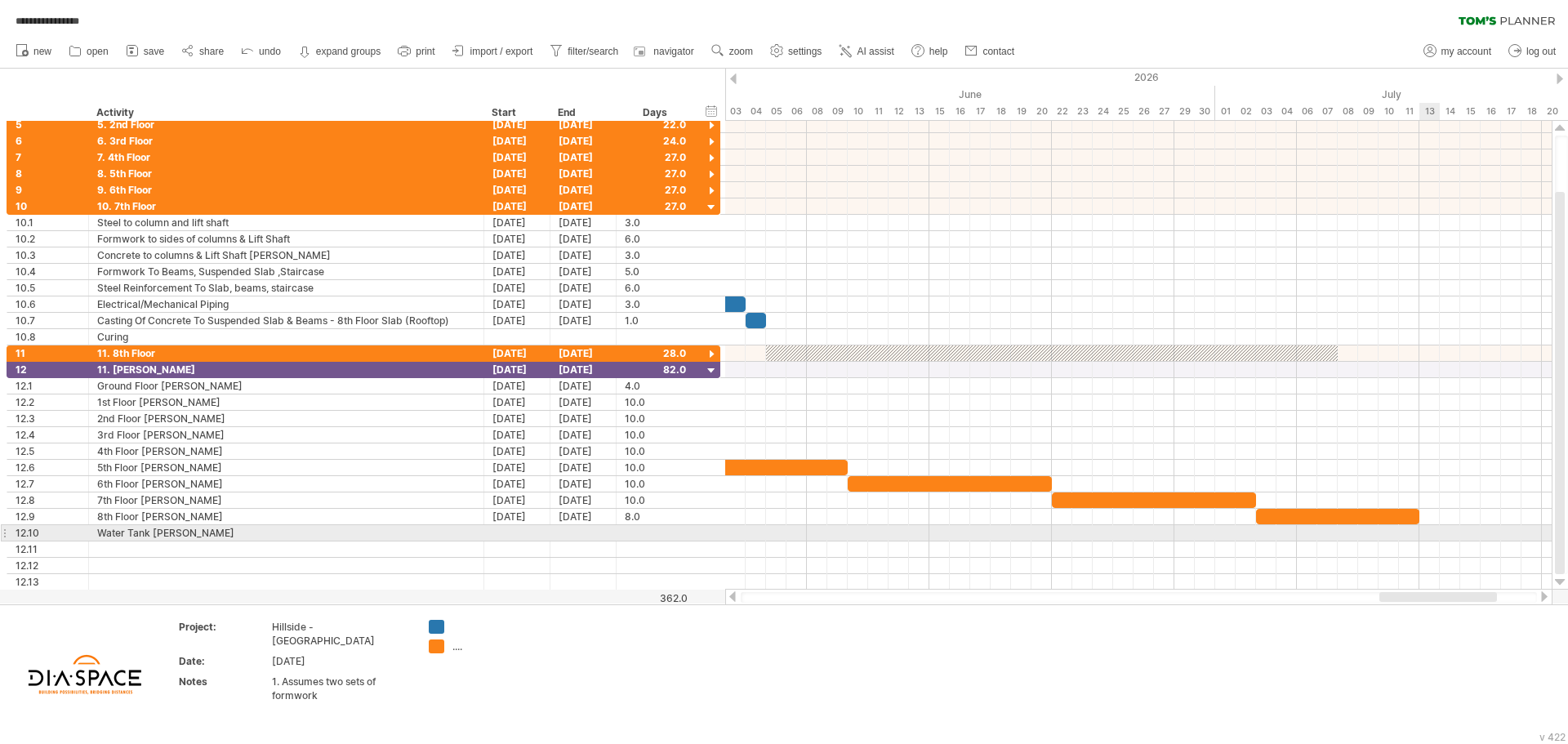
click at [1430, 535] on div at bounding box center [1138, 533] width 826 height 17
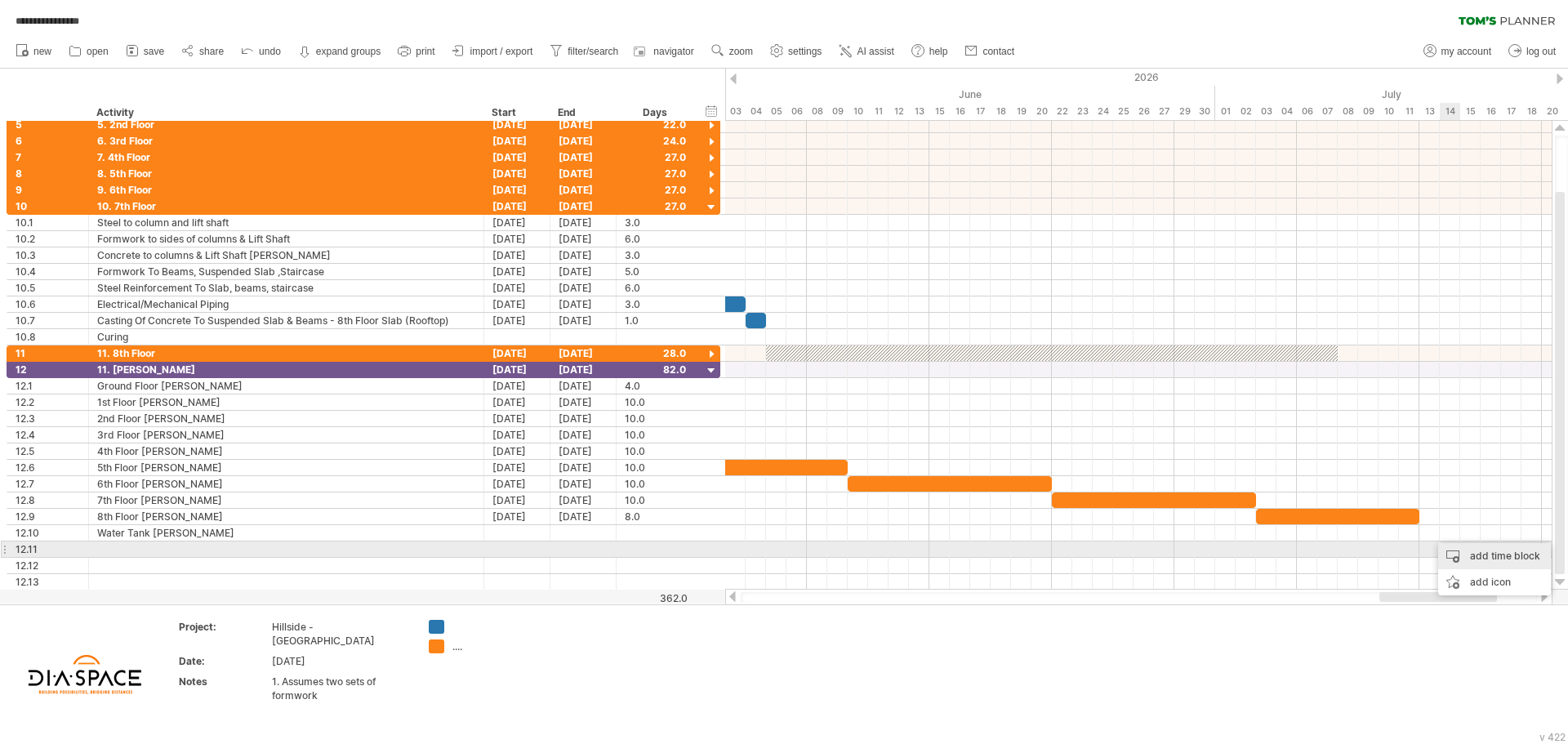
click at [1474, 550] on div "add time block" at bounding box center [1494, 556] width 113 height 26
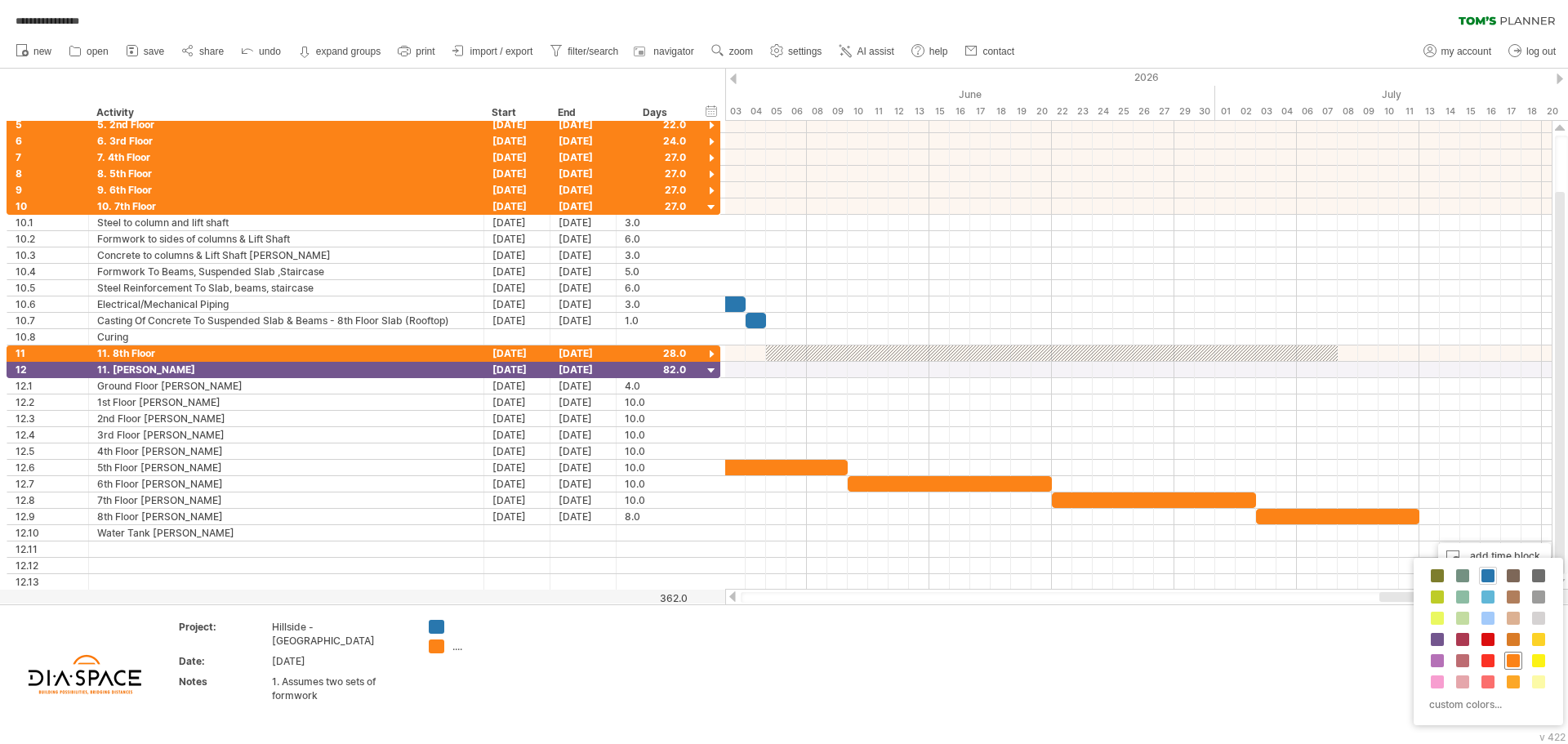
click at [1517, 663] on span at bounding box center [1513, 661] width 13 height 13
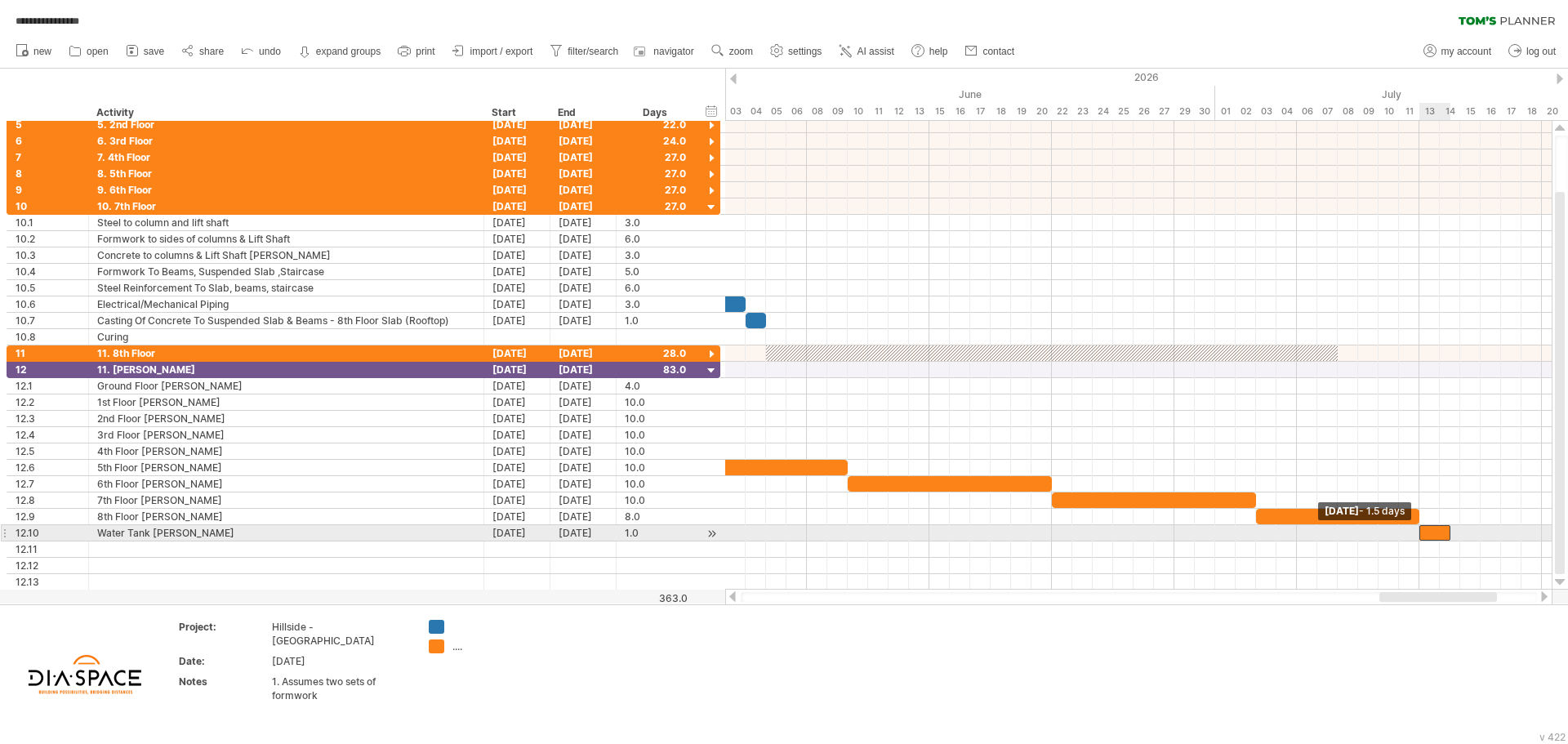
drag, startPoint x: 1429, startPoint y: 534, endPoint x: 1417, endPoint y: 532, distance: 12.2
click at [1417, 532] on span at bounding box center [1419, 533] width 6 height 16
drag, startPoint x: 1450, startPoint y: 529, endPoint x: 1479, endPoint y: 534, distance: 29.4
click at [1479, 534] on span at bounding box center [1480, 533] width 6 height 16
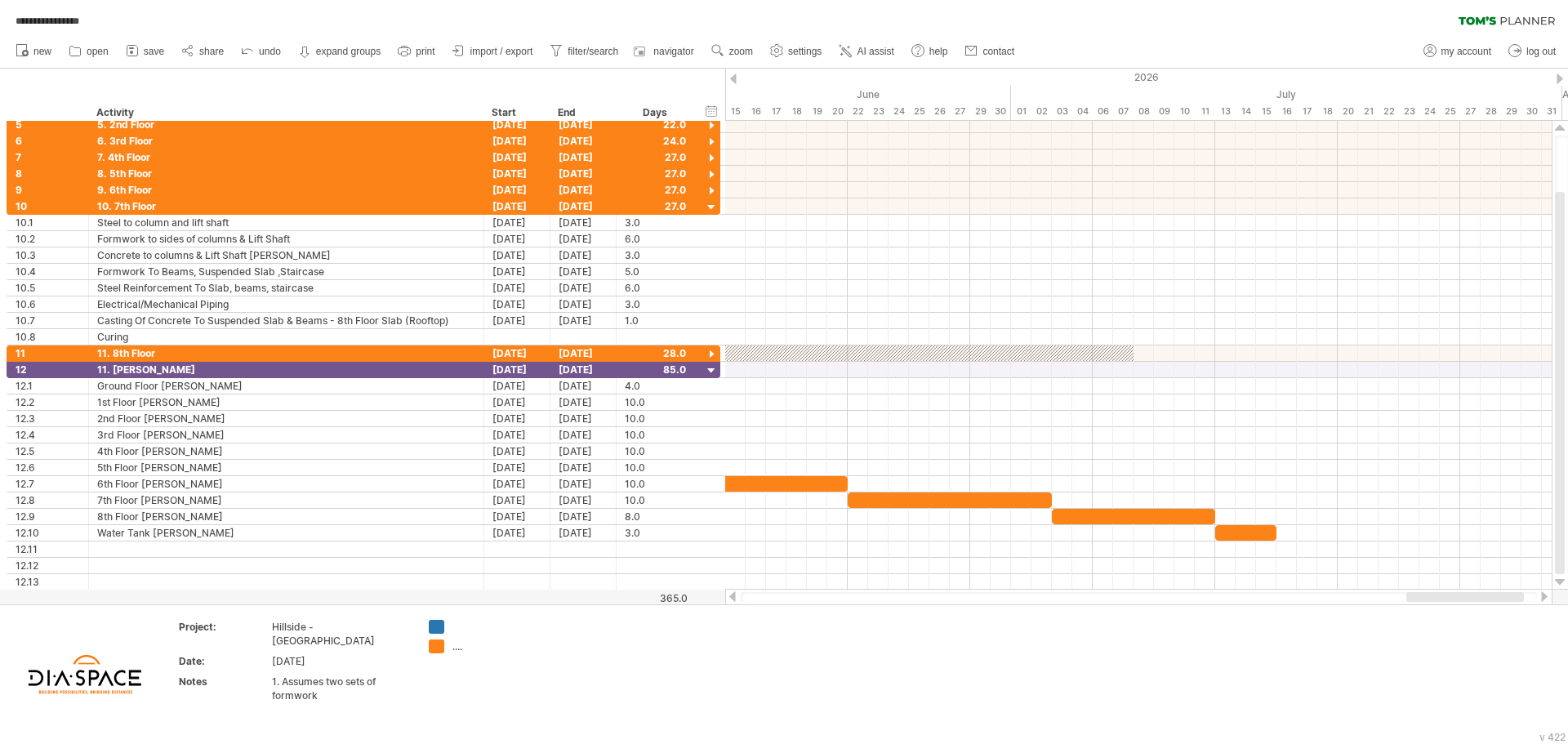
drag, startPoint x: 1427, startPoint y: 595, endPoint x: 1454, endPoint y: 593, distance: 27.1
click at [1454, 593] on div at bounding box center [1465, 597] width 118 height 10
click at [713, 211] on div at bounding box center [712, 208] width 16 height 16
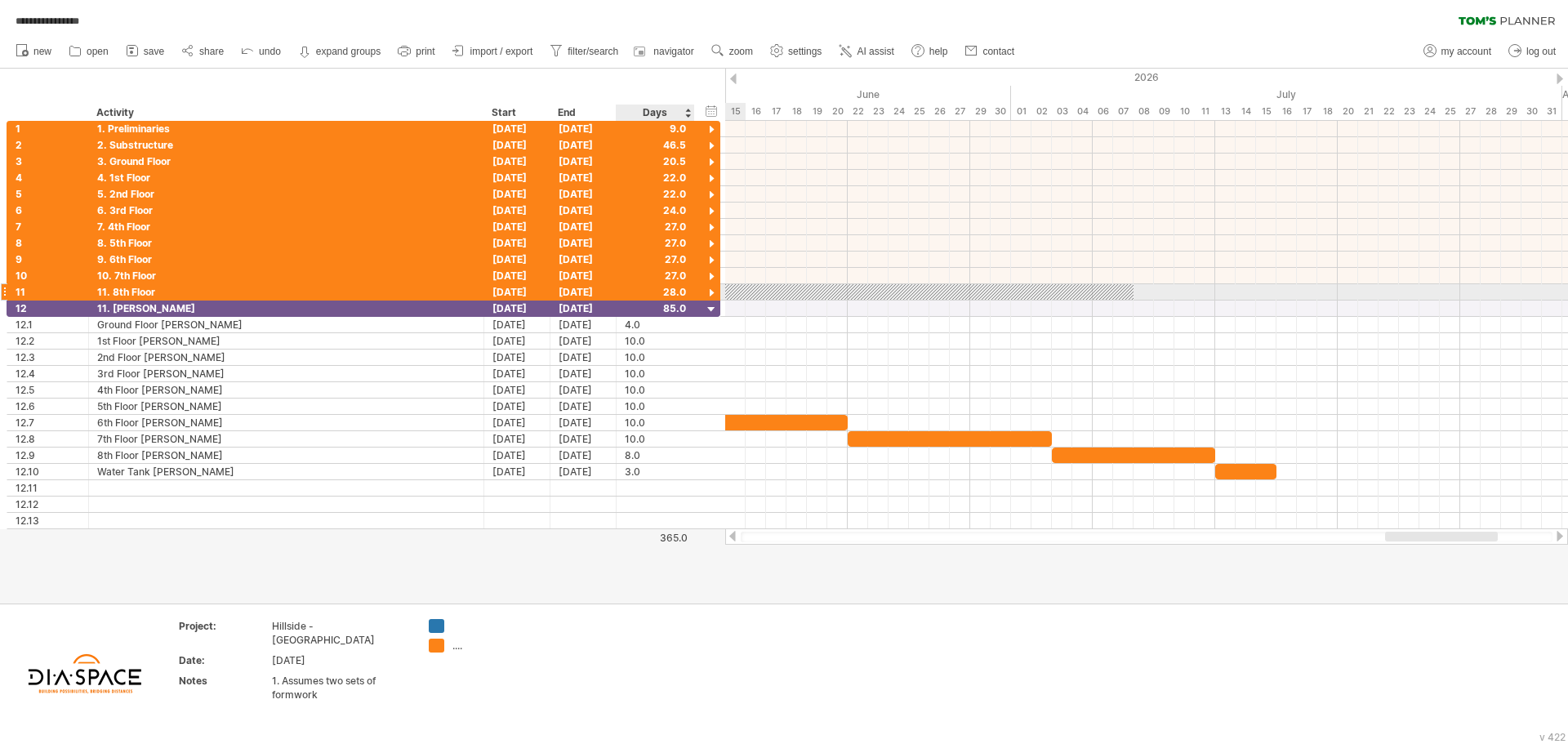
click at [712, 291] on div at bounding box center [712, 294] width 16 height 16
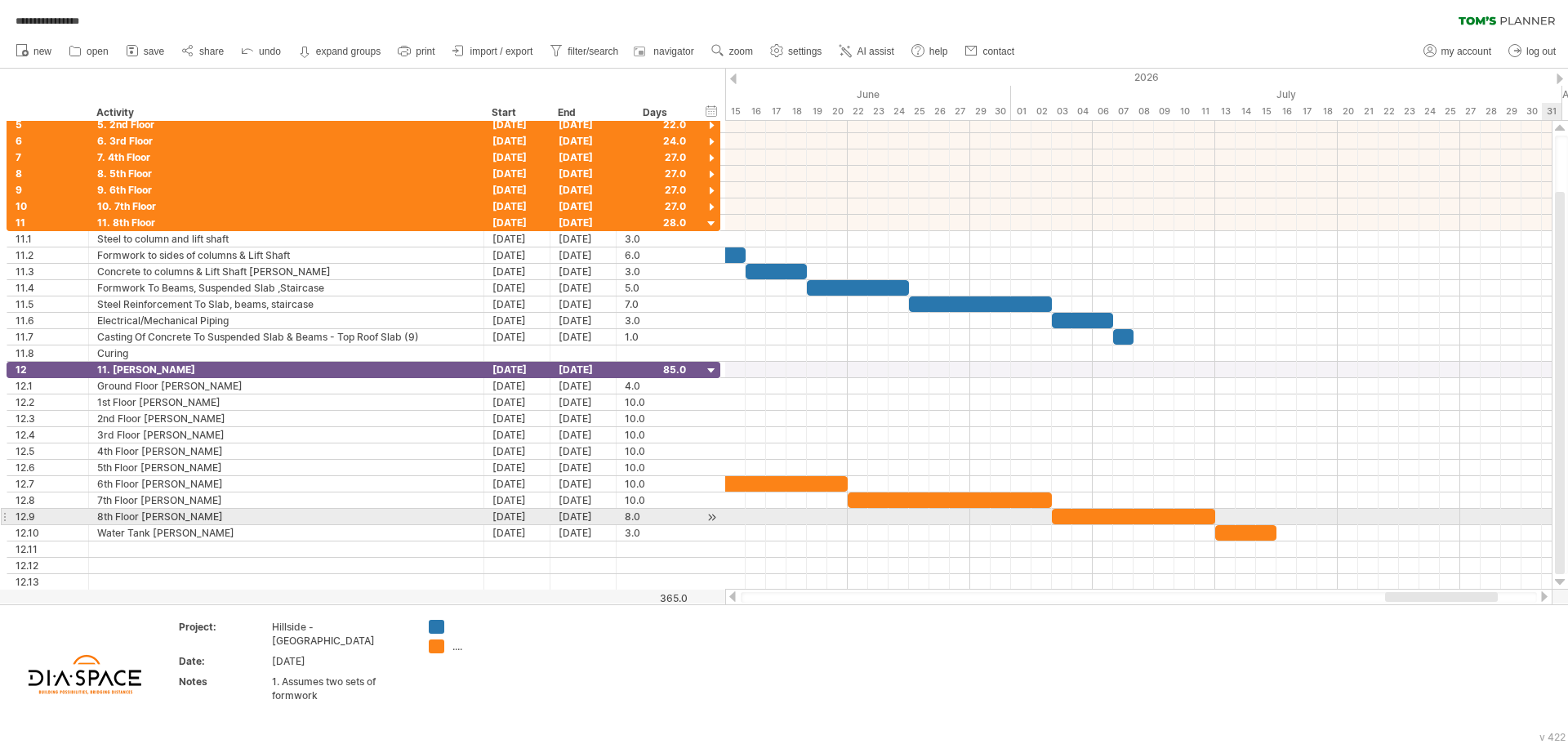
drag, startPoint x: 1558, startPoint y: 449, endPoint x: 1566, endPoint y: 527, distance: 78.4
click at [1566, 527] on div at bounding box center [1561, 355] width 13 height 439
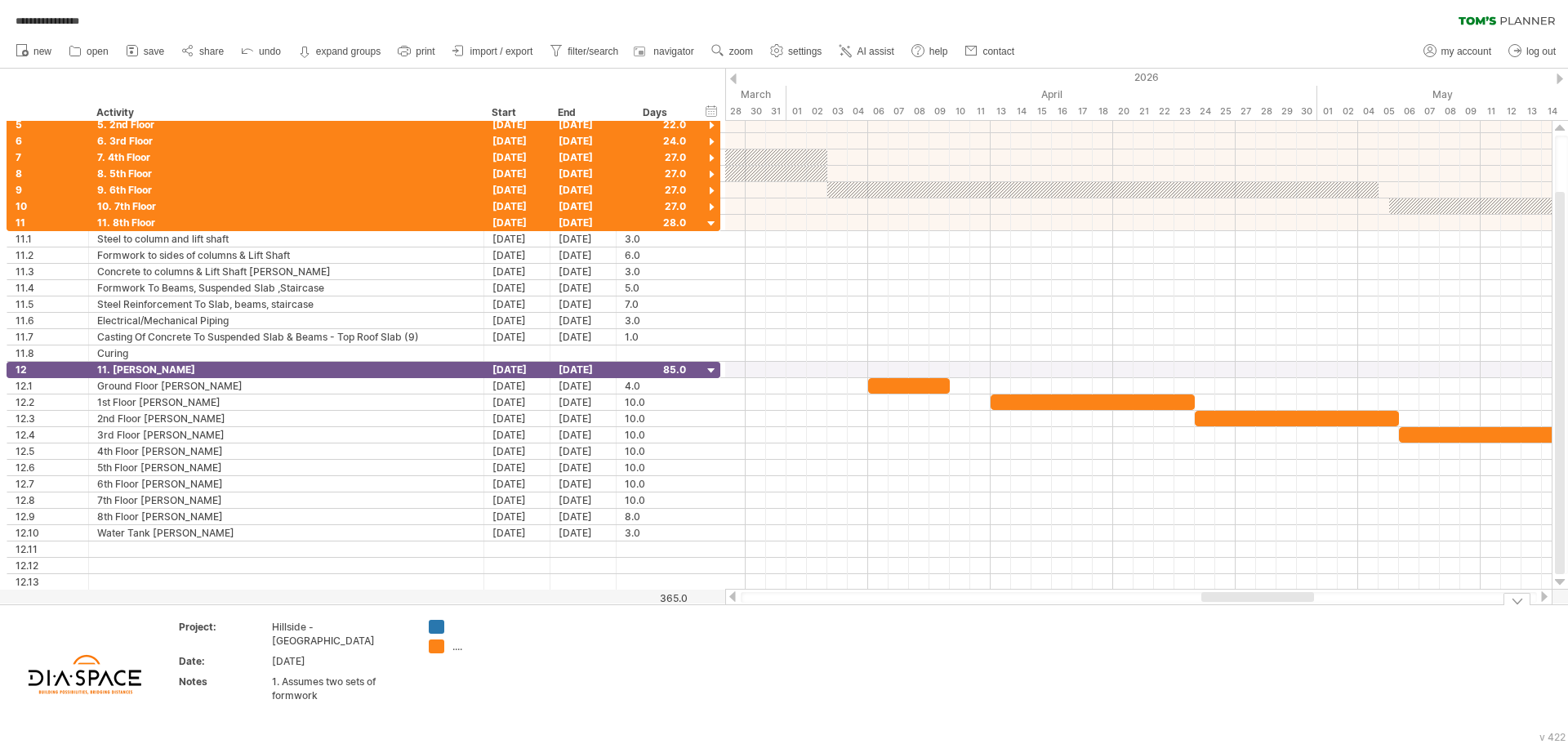
drag, startPoint x: 1436, startPoint y: 600, endPoint x: 1253, endPoint y: 608, distance: 183.2
click at [1253, 608] on div "**********" at bounding box center [784, 372] width 1568 height 744
click at [326, 681] on div "1. Assumes two sets of formwork" at bounding box center [340, 689] width 137 height 28
click at [358, 675] on input "**********" at bounding box center [337, 682] width 131 height 14
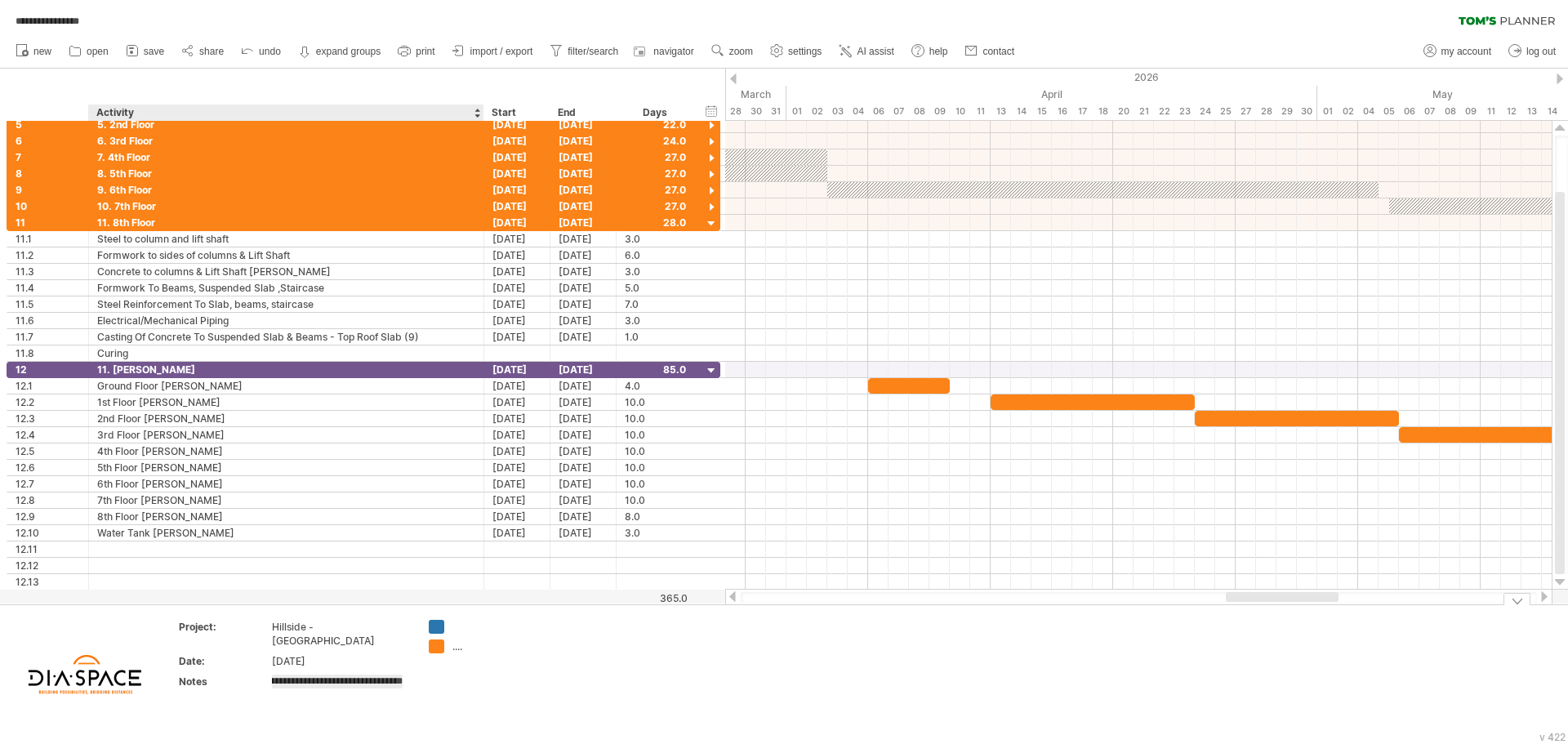
type input "**********"
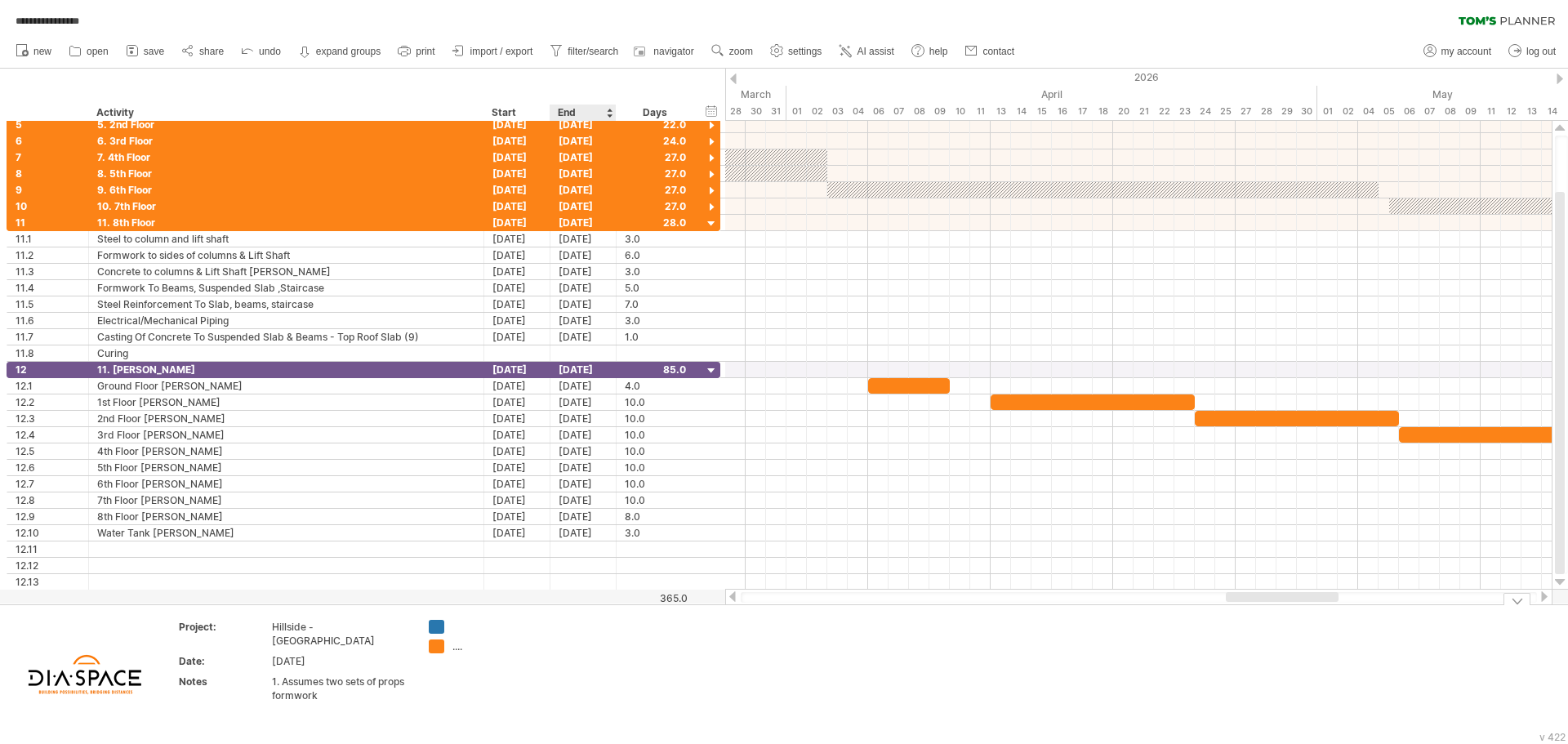
click at [624, 671] on td at bounding box center [614, 675] width 129 height 110
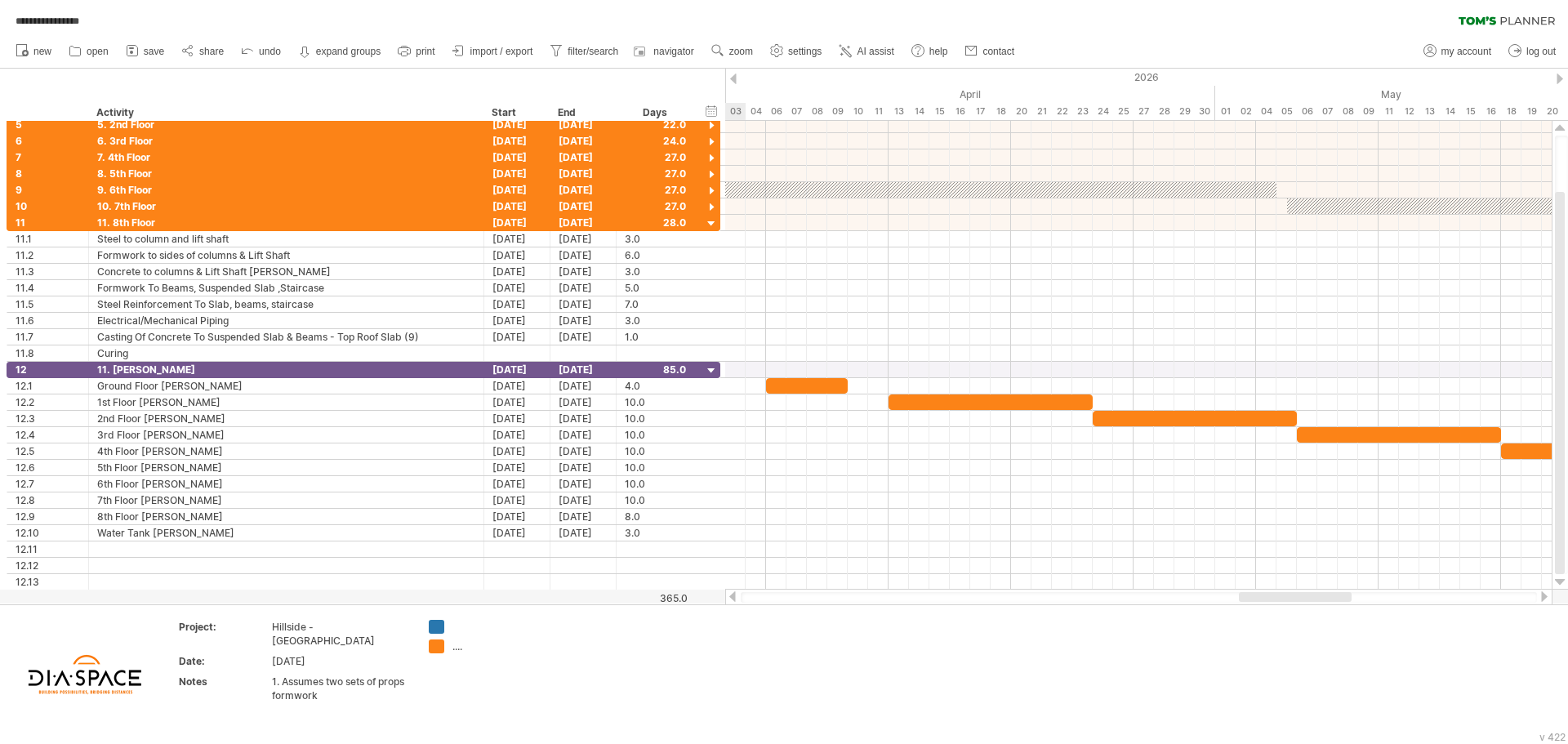
drag, startPoint x: 1284, startPoint y: 599, endPoint x: 1297, endPoint y: 601, distance: 13.2
click at [1297, 601] on div at bounding box center [1295, 597] width 113 height 10
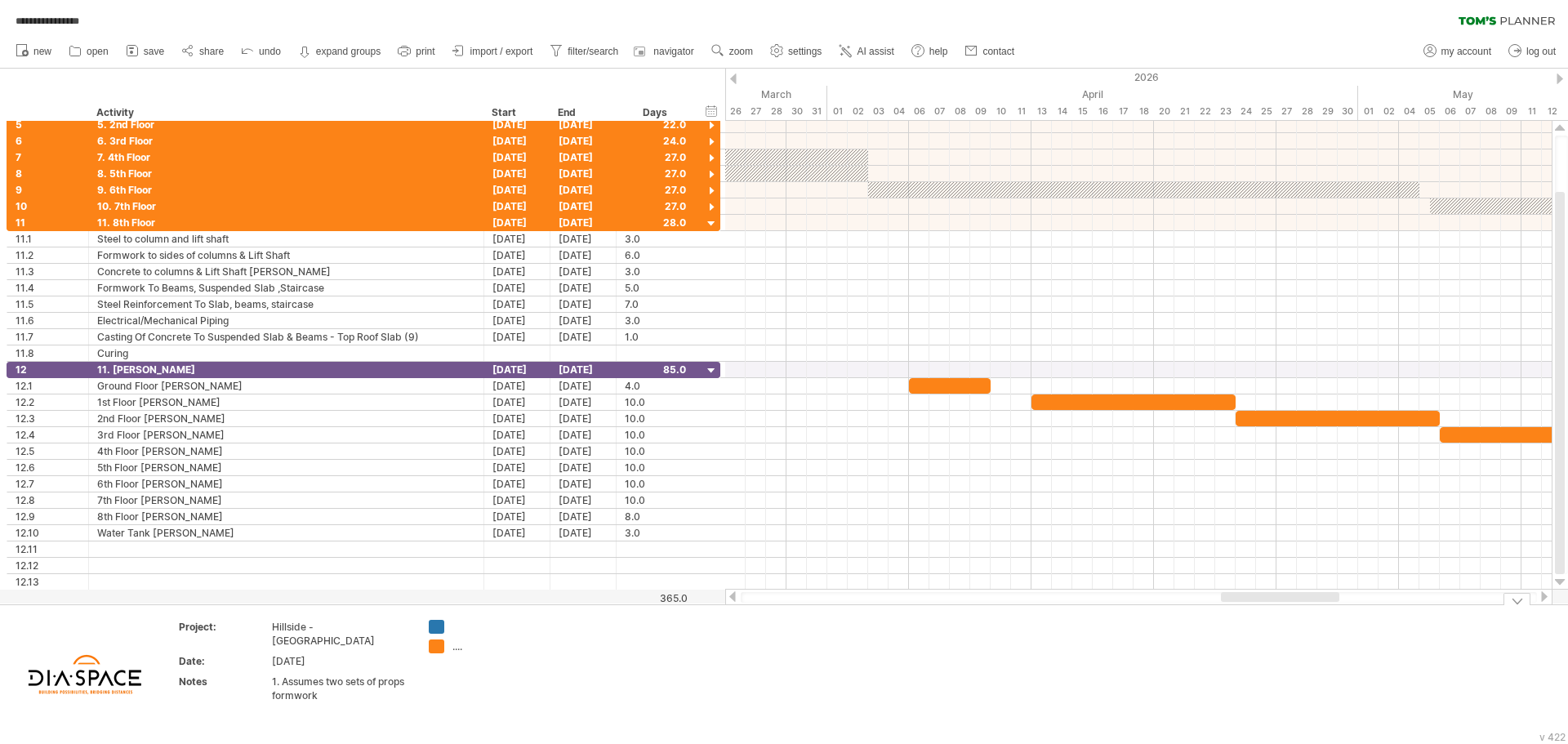
drag, startPoint x: 1277, startPoint y: 597, endPoint x: 1258, endPoint y: 604, distance: 20.2
click at [1258, 604] on div "**********" at bounding box center [784, 372] width 1568 height 744
click at [1271, 590] on div at bounding box center [1138, 597] width 827 height 17
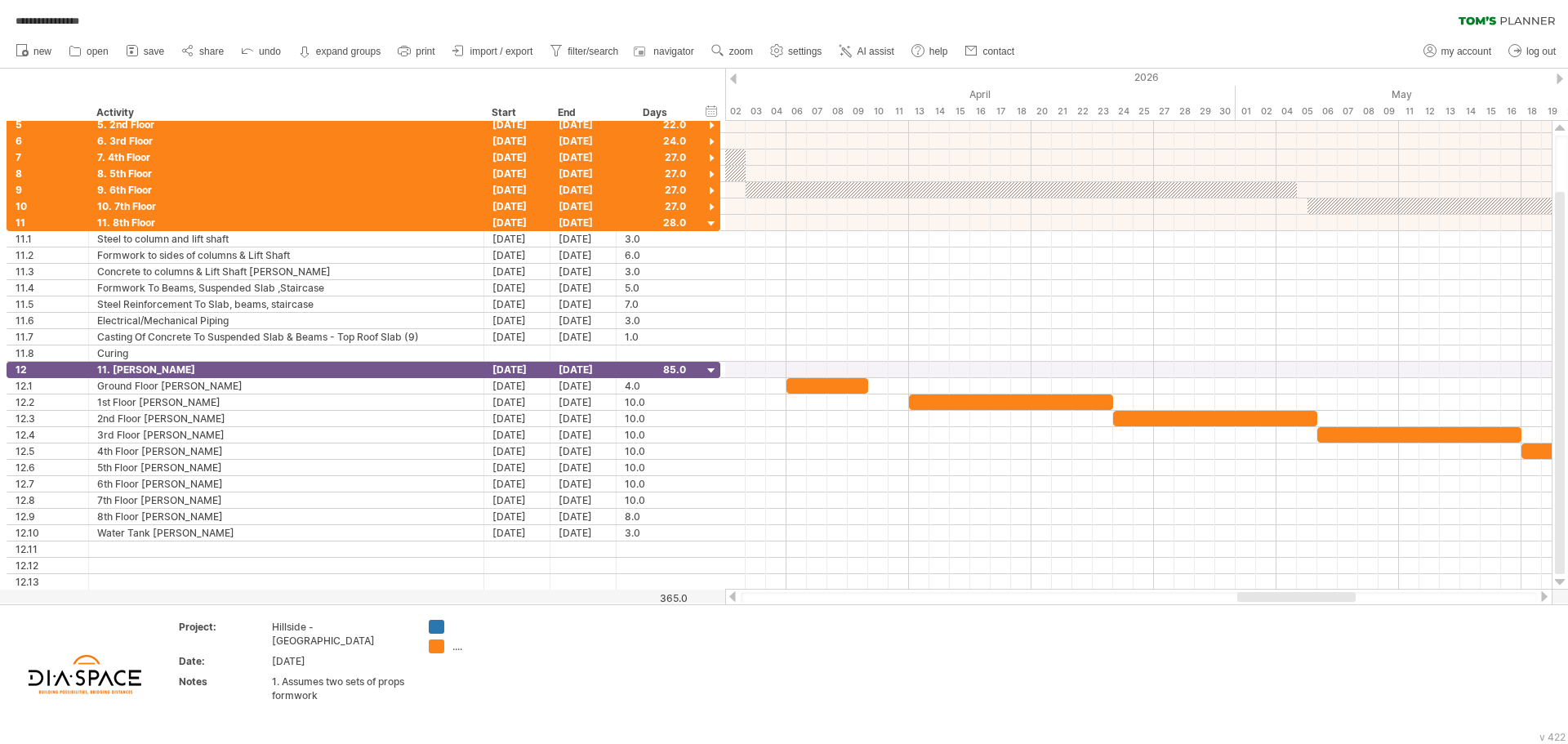
drag, startPoint x: 1284, startPoint y: 597, endPoint x: 1301, endPoint y: 597, distance: 17.0
click at [1301, 597] on div at bounding box center [1296, 597] width 118 height 10
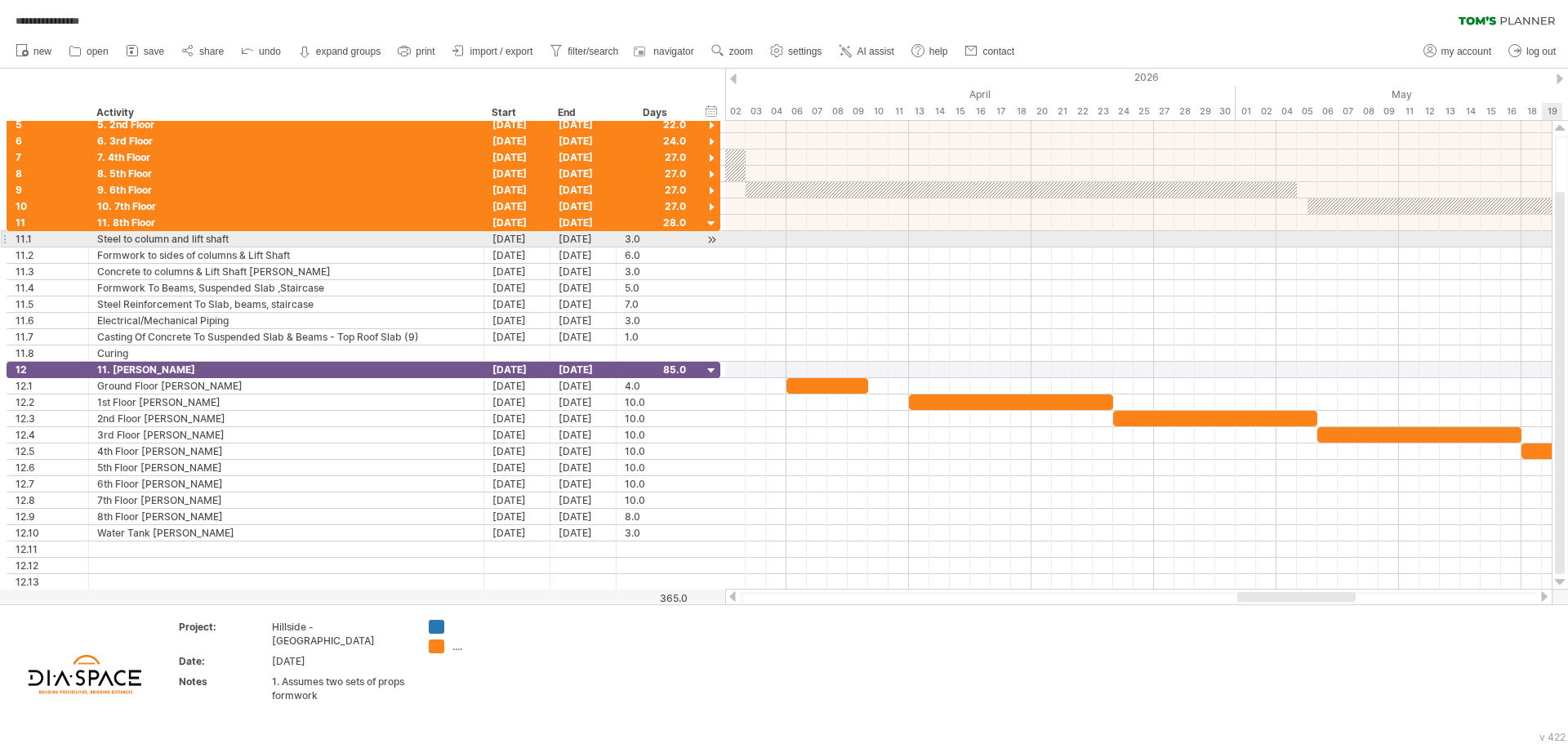
drag, startPoint x: 1562, startPoint y: 230, endPoint x: 1557, endPoint y: 246, distance: 16.8
click at [1562, 238] on div at bounding box center [1559, 383] width 10 height 383
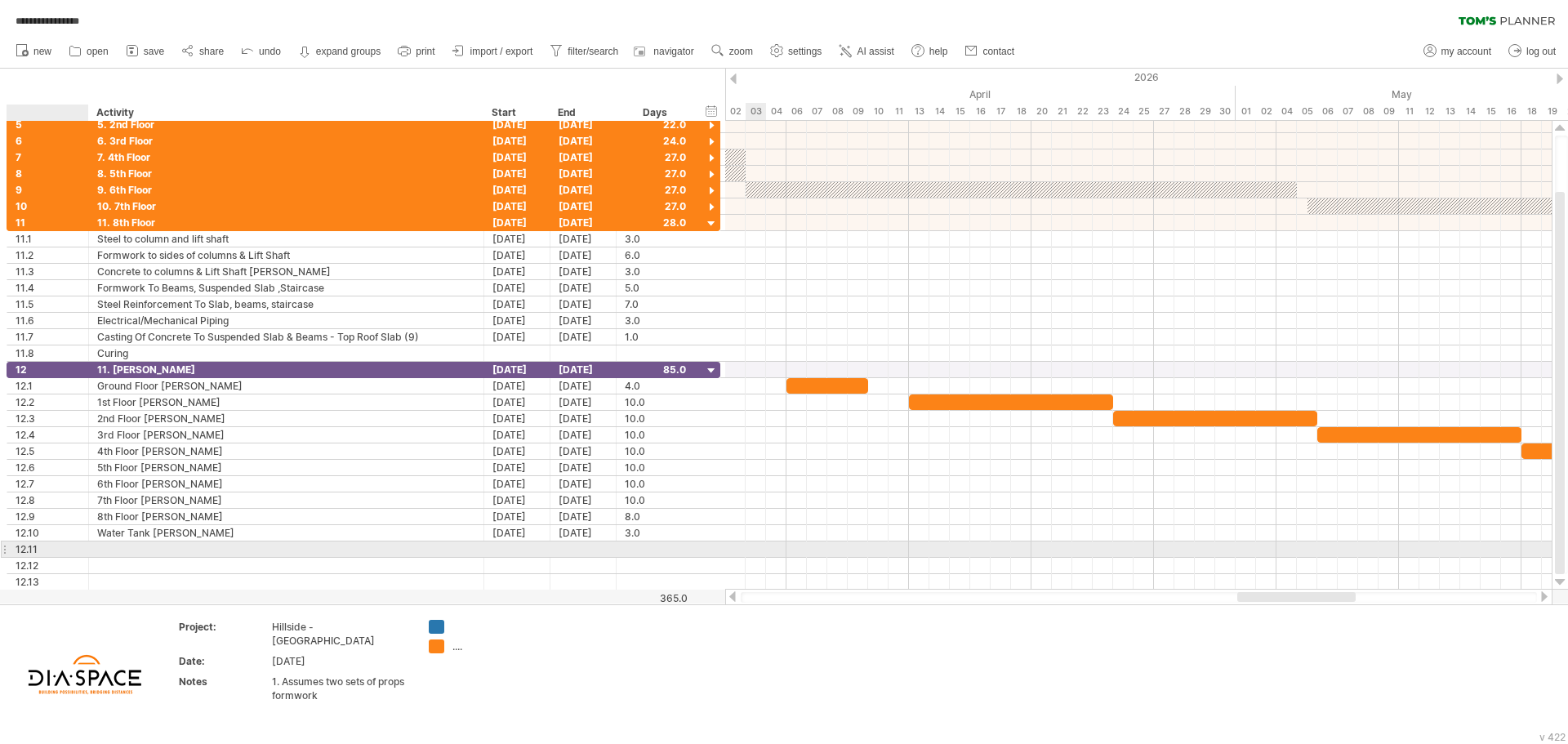
click at [64, 549] on div "12.11" at bounding box center [52, 549] width 73 height 16
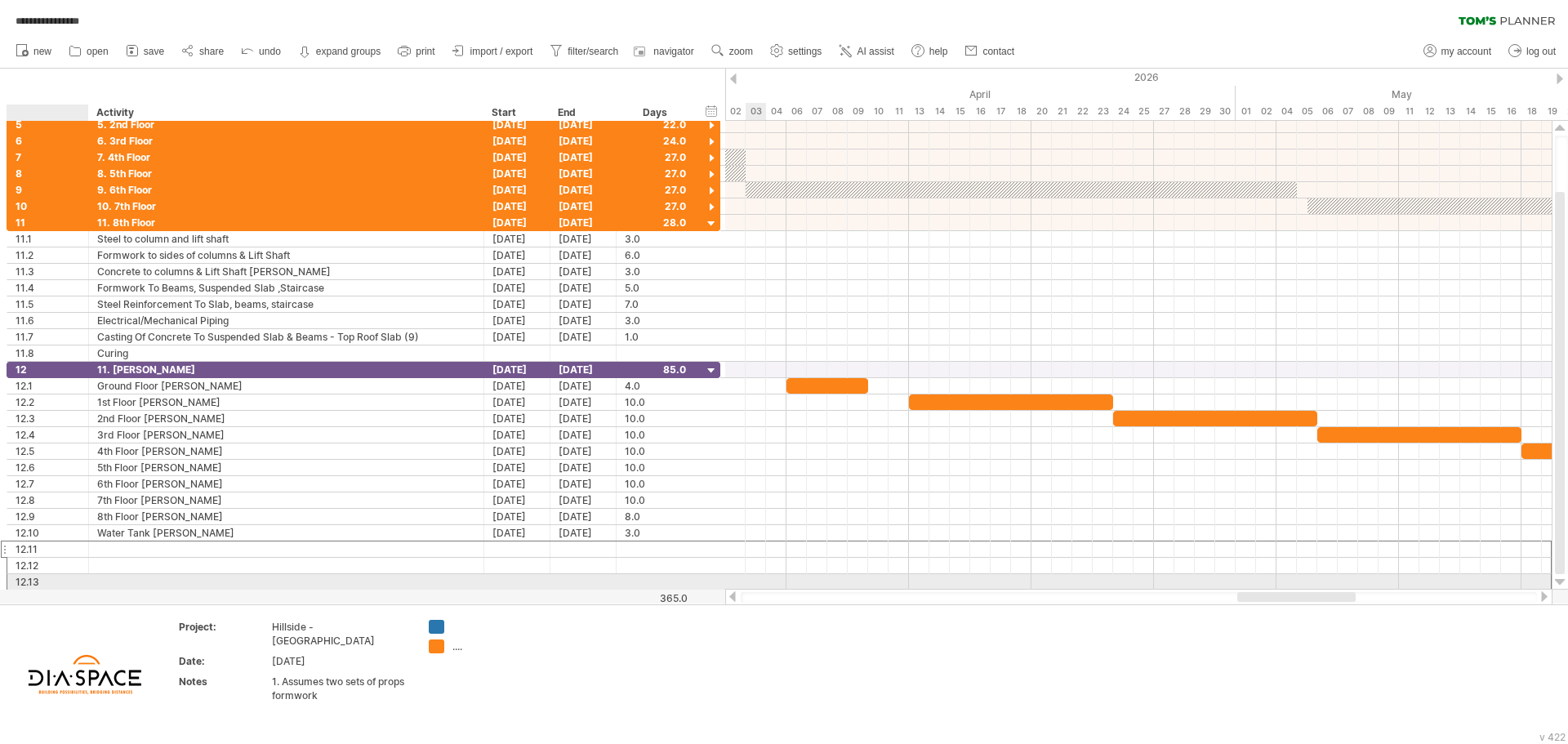
click at [55, 576] on div "12.13" at bounding box center [52, 583] width 73 height 16
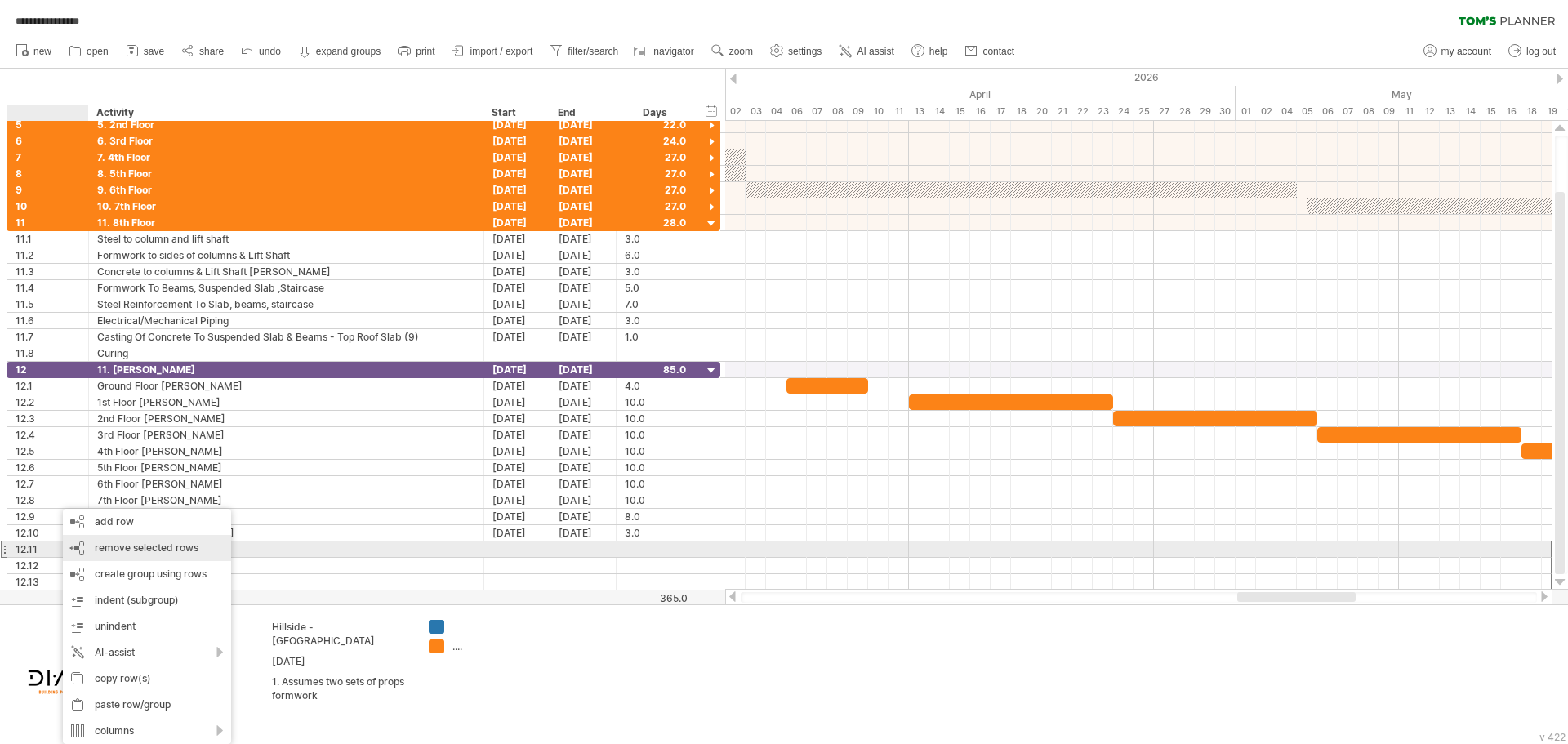
click at [132, 546] on span "remove selected rows" at bounding box center [146, 547] width 103 height 12
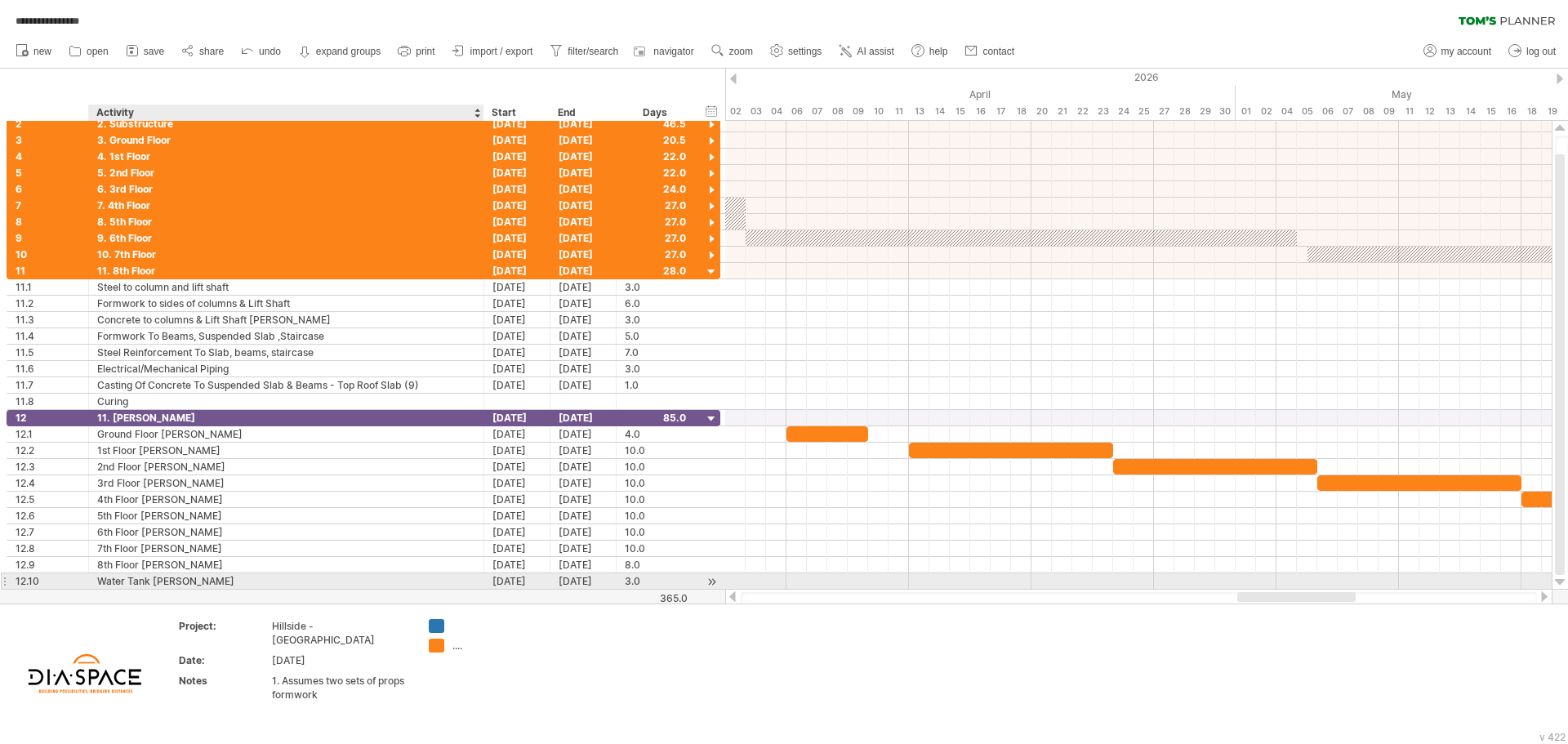
click at [382, 585] on div "Water Tank [PERSON_NAME]" at bounding box center [286, 582] width 378 height 16
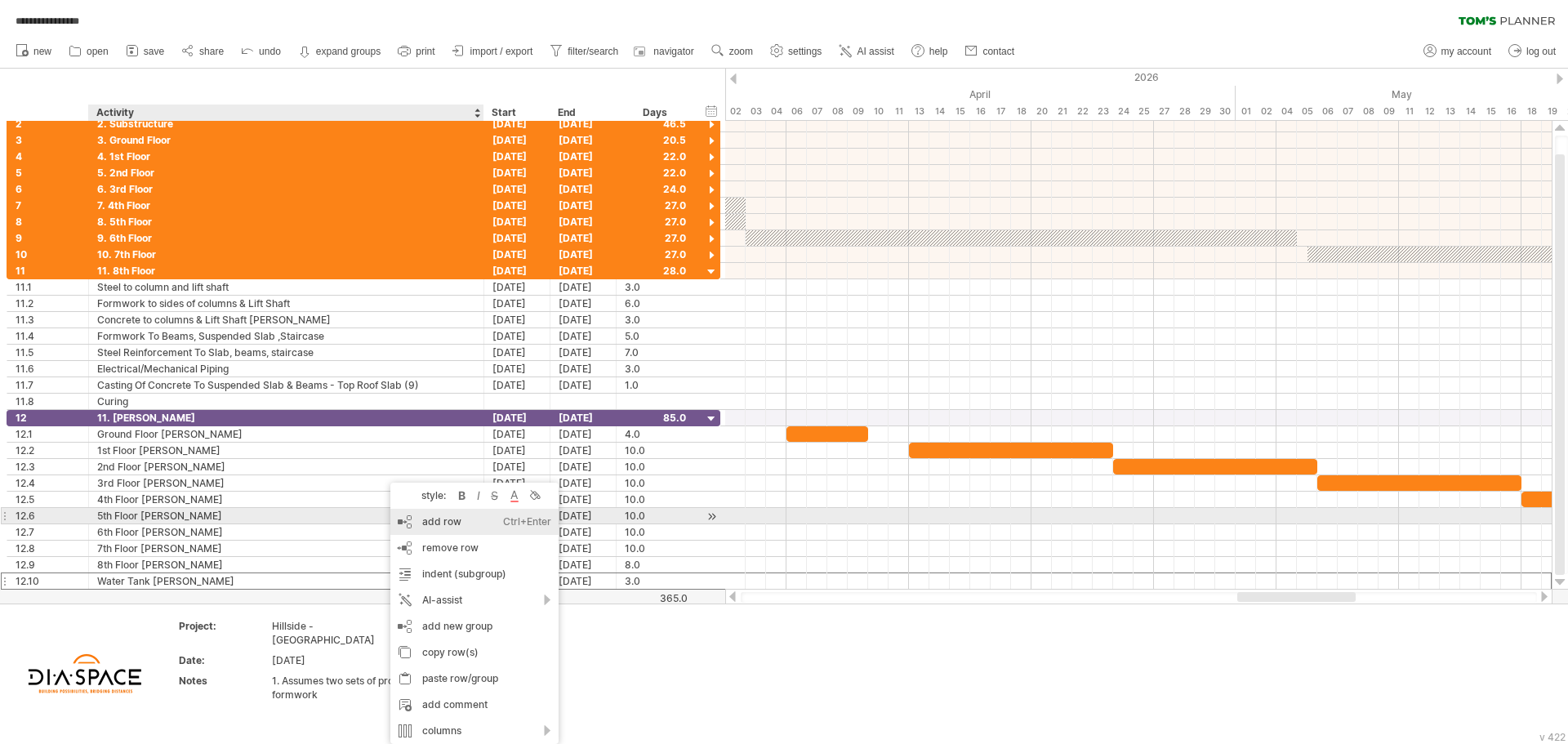
click at [474, 519] on div "add row Ctrl+Enter Cmd+Enter" at bounding box center [474, 522] width 168 height 26
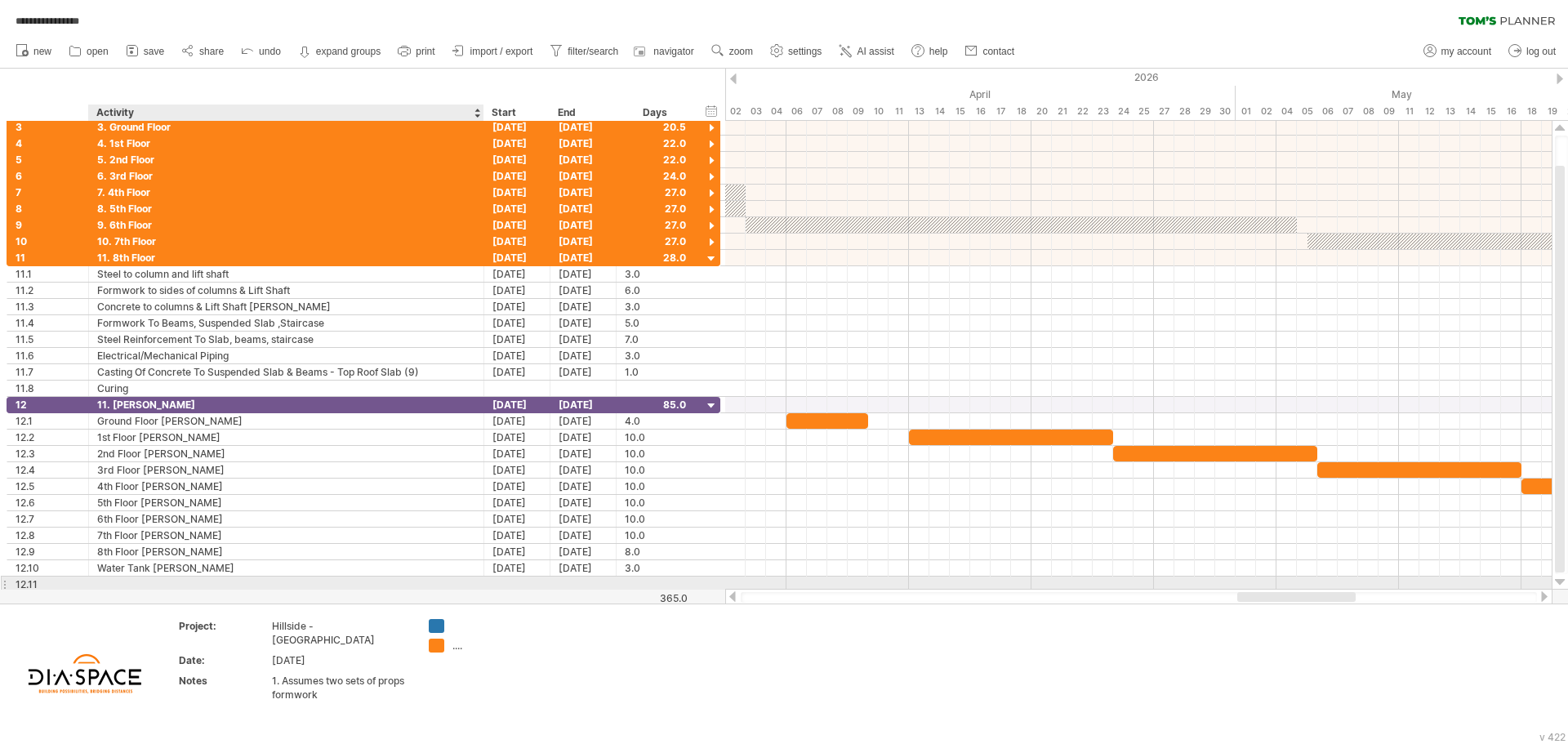
click at [128, 581] on div at bounding box center [286, 584] width 378 height 16
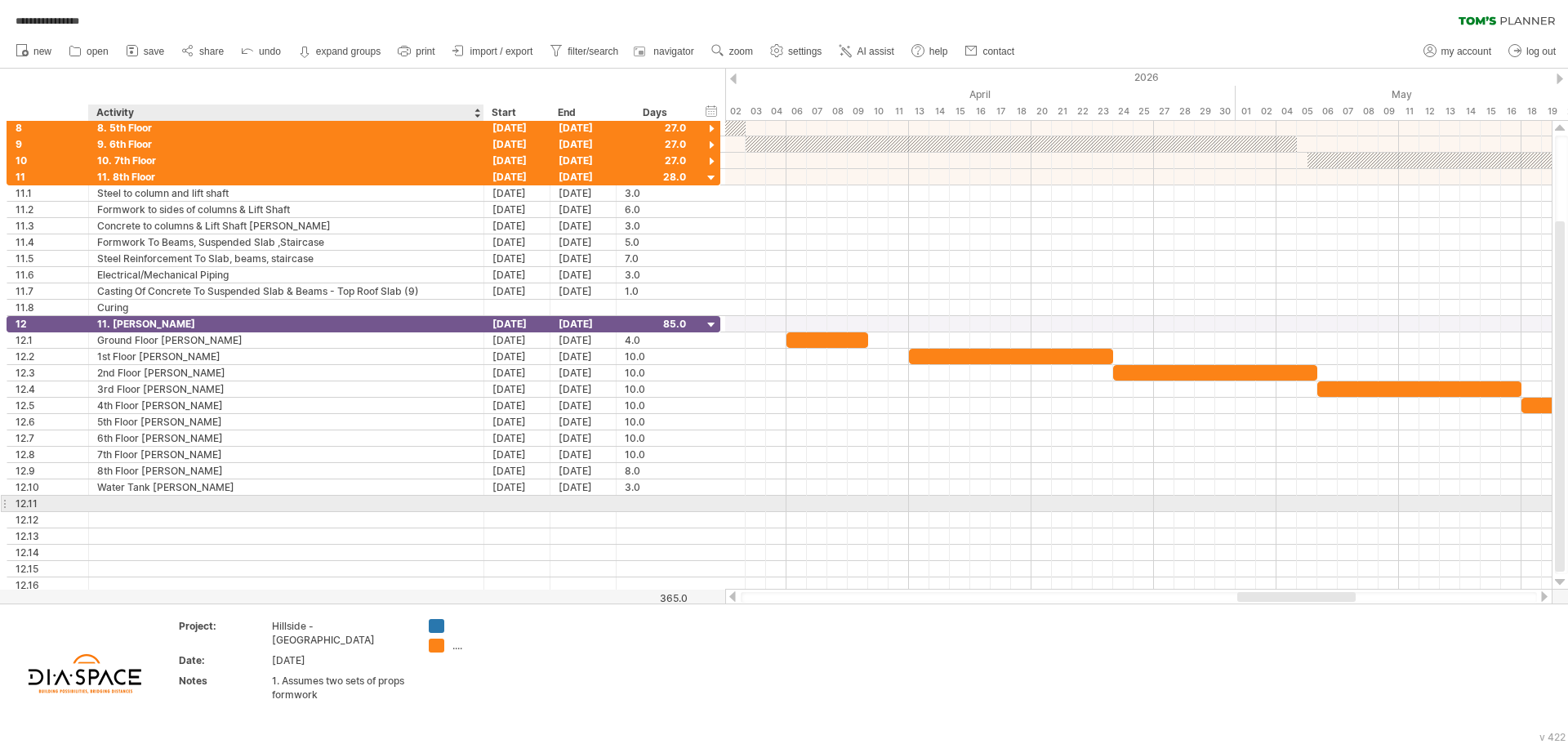
scroll to position [0, 0]
click at [130, 508] on div at bounding box center [286, 504] width 378 height 16
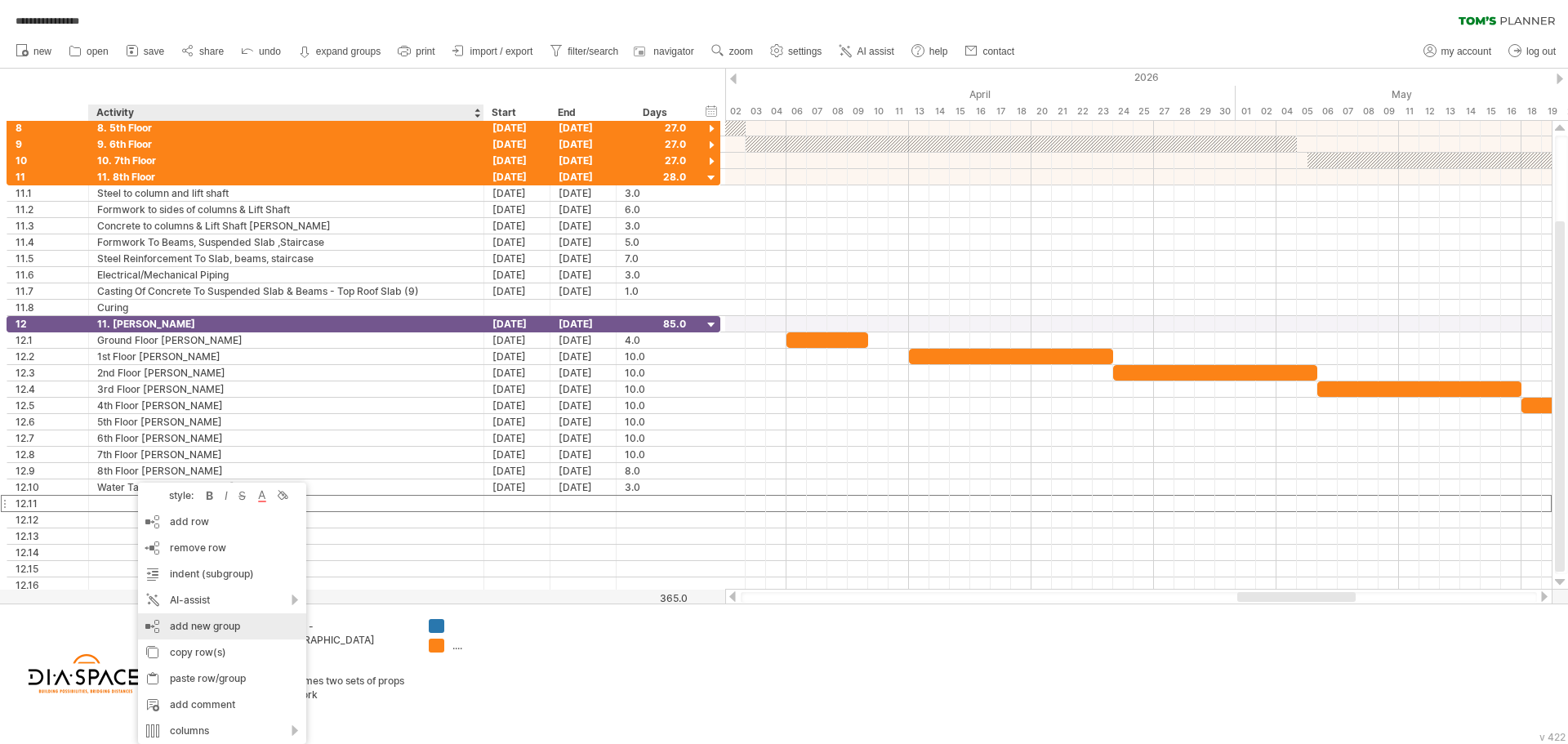
click at [203, 624] on div "add new group" at bounding box center [222, 626] width 168 height 26
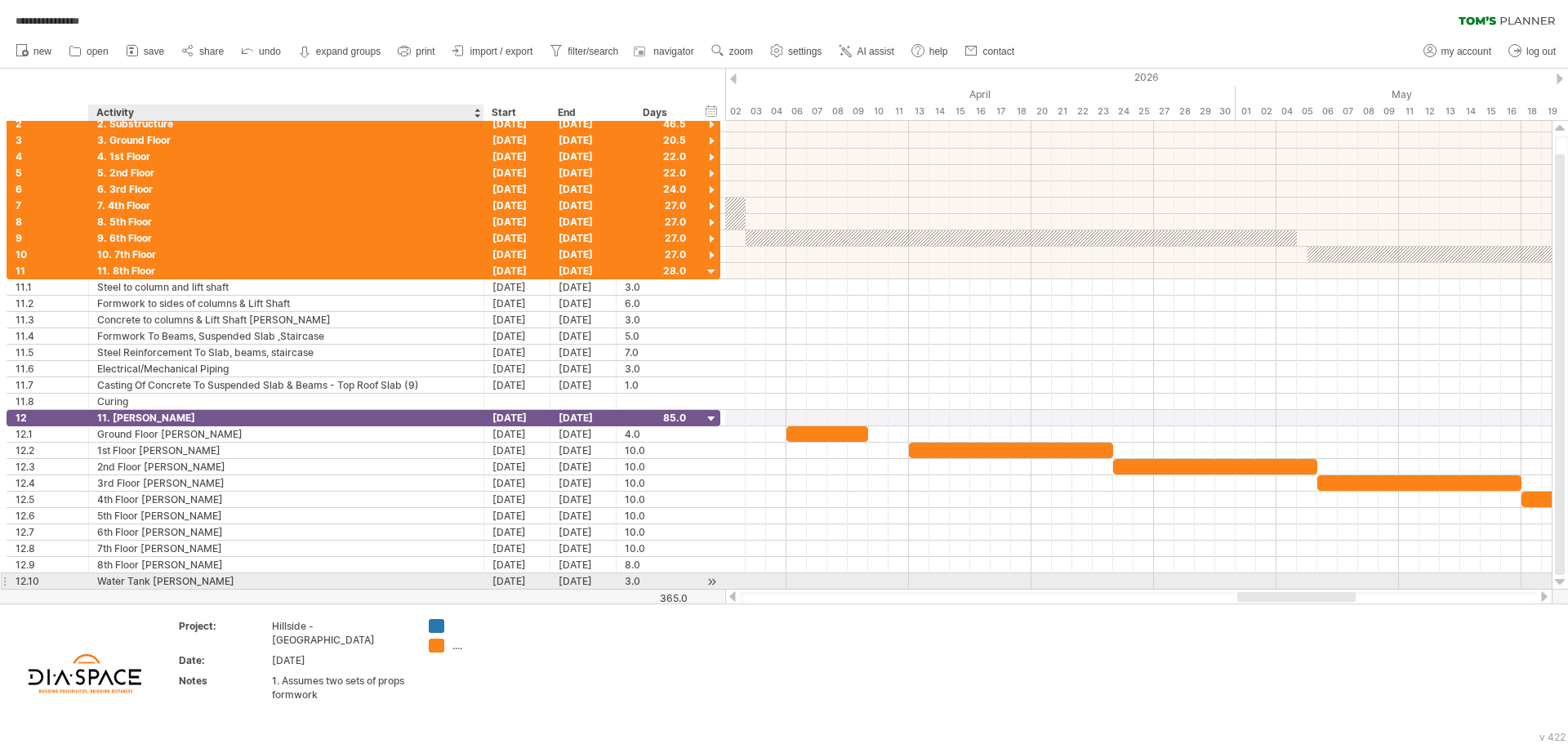
click at [208, 577] on div "Water Tank [PERSON_NAME]" at bounding box center [286, 582] width 378 height 16
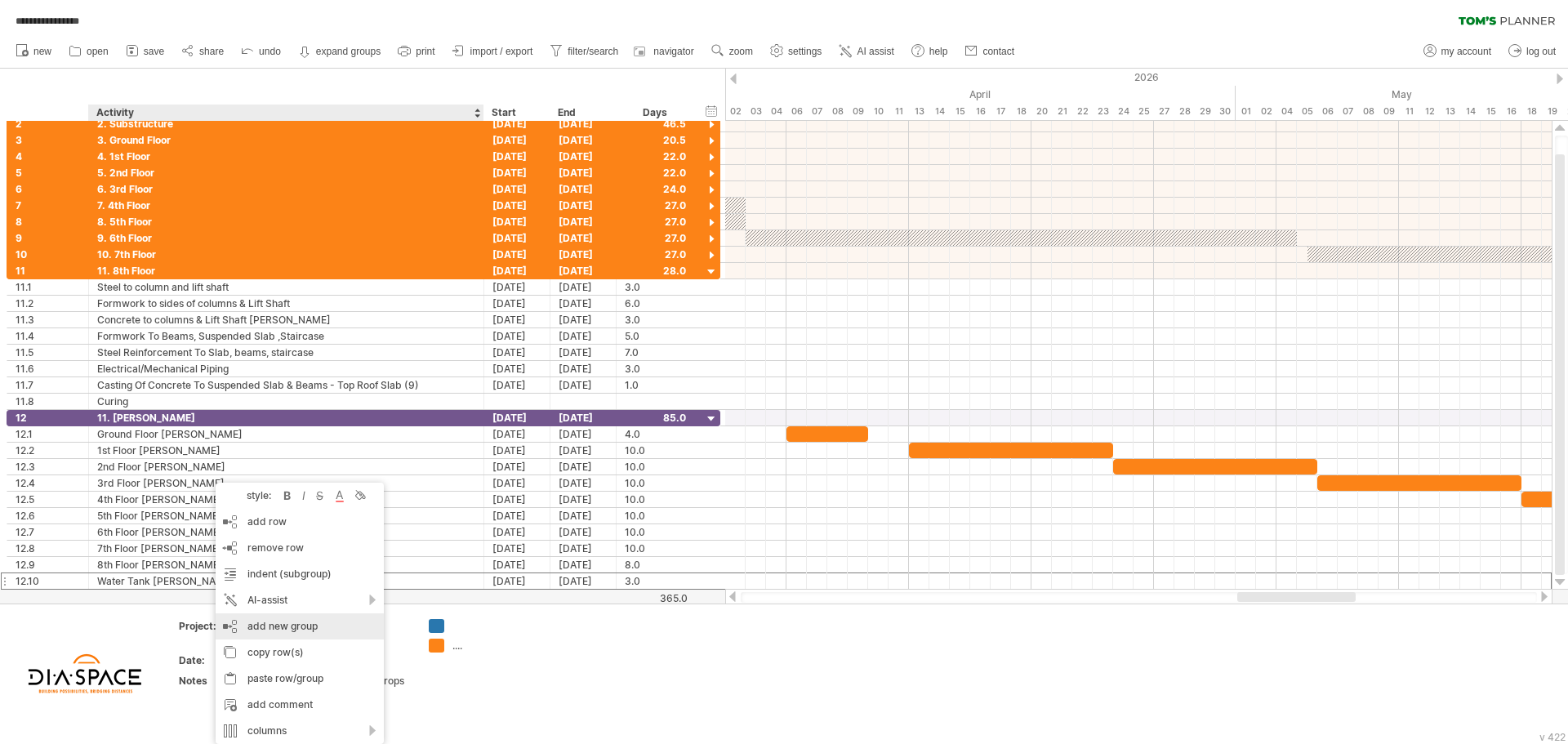
click at [298, 624] on div "add new group" at bounding box center [300, 626] width 168 height 26
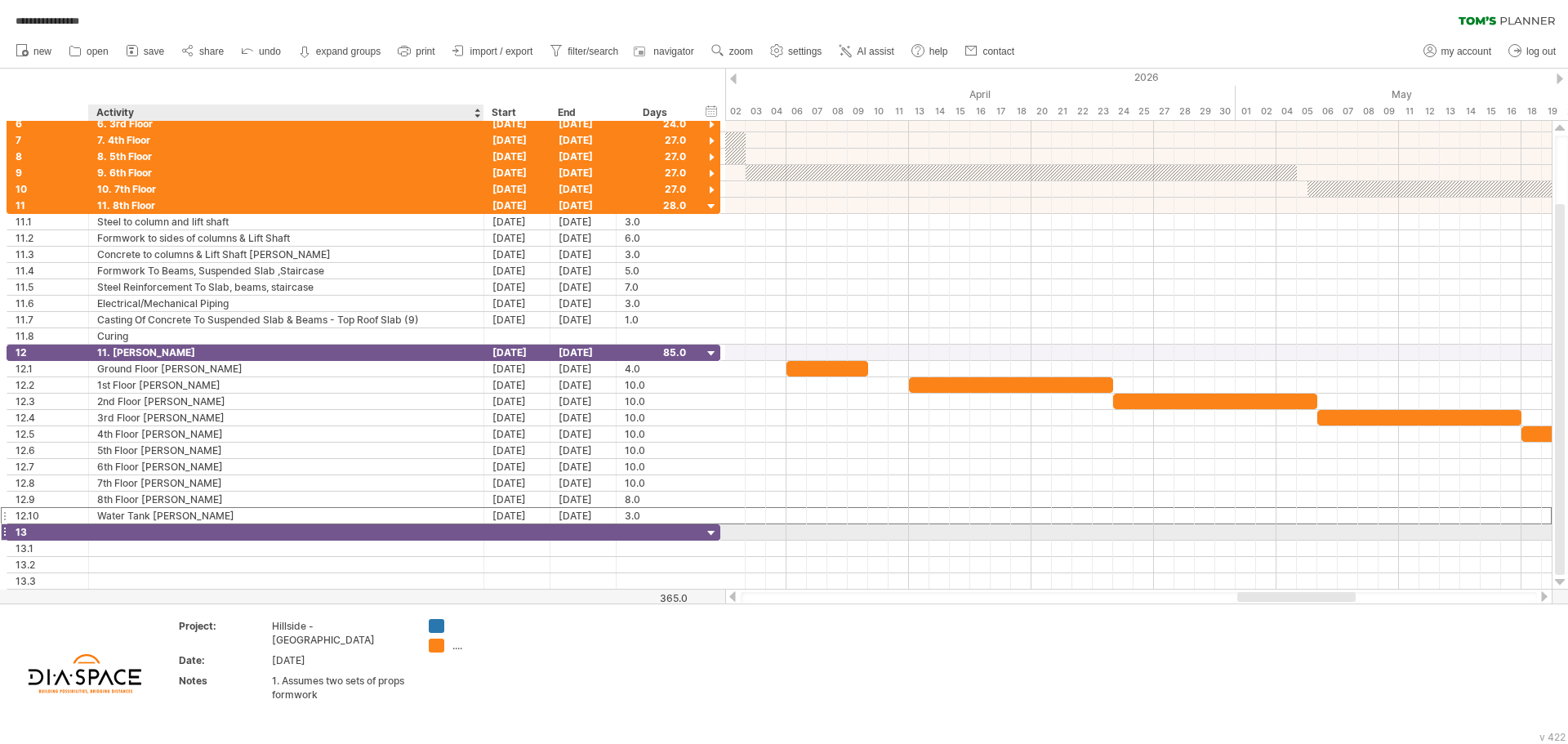
click at [155, 535] on div at bounding box center [286, 533] width 378 height 16
click at [264, 535] on div "Electrical/Mechanical Piping" at bounding box center [286, 533] width 378 height 16
type input "**********"
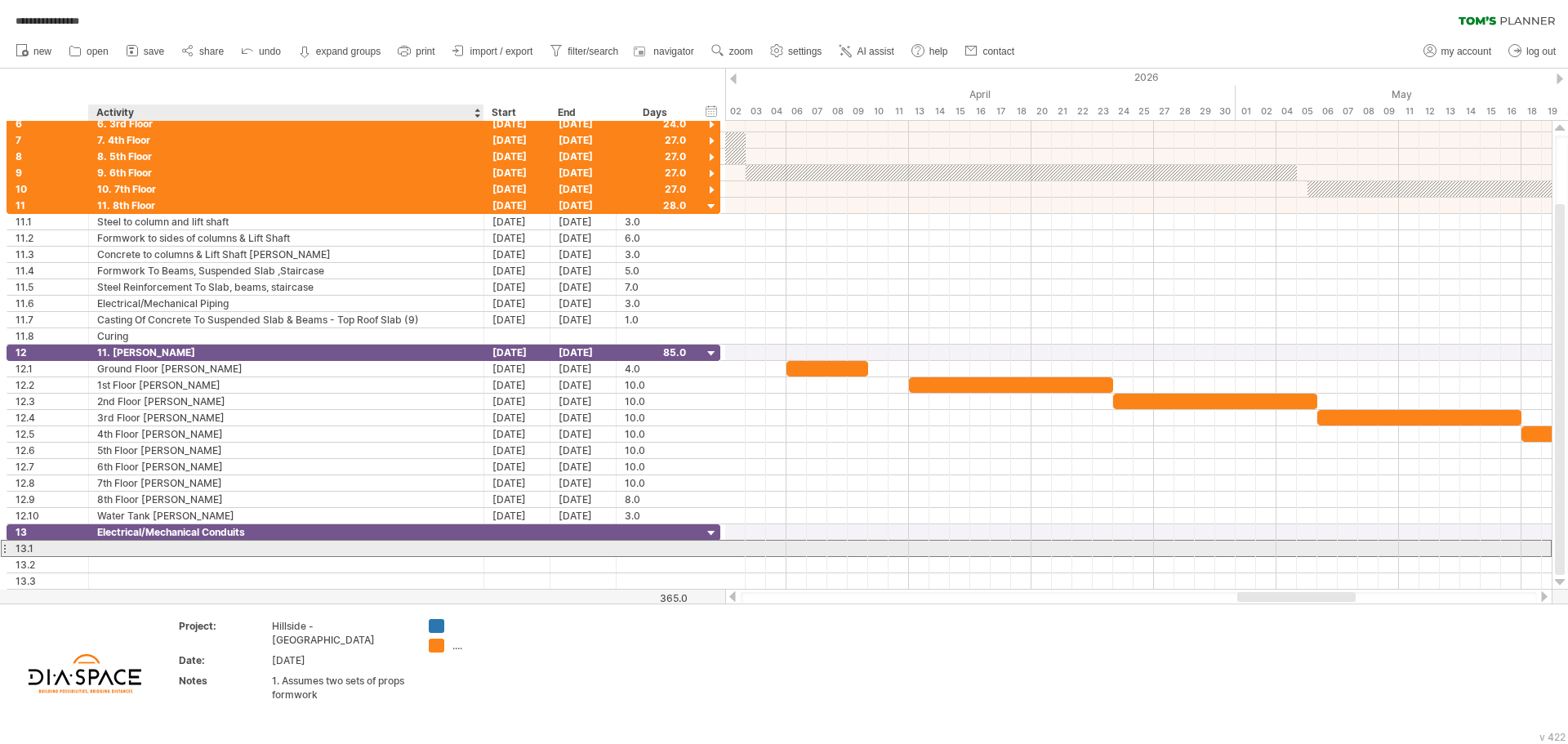
click at [314, 551] on div at bounding box center [286, 548] width 378 height 16
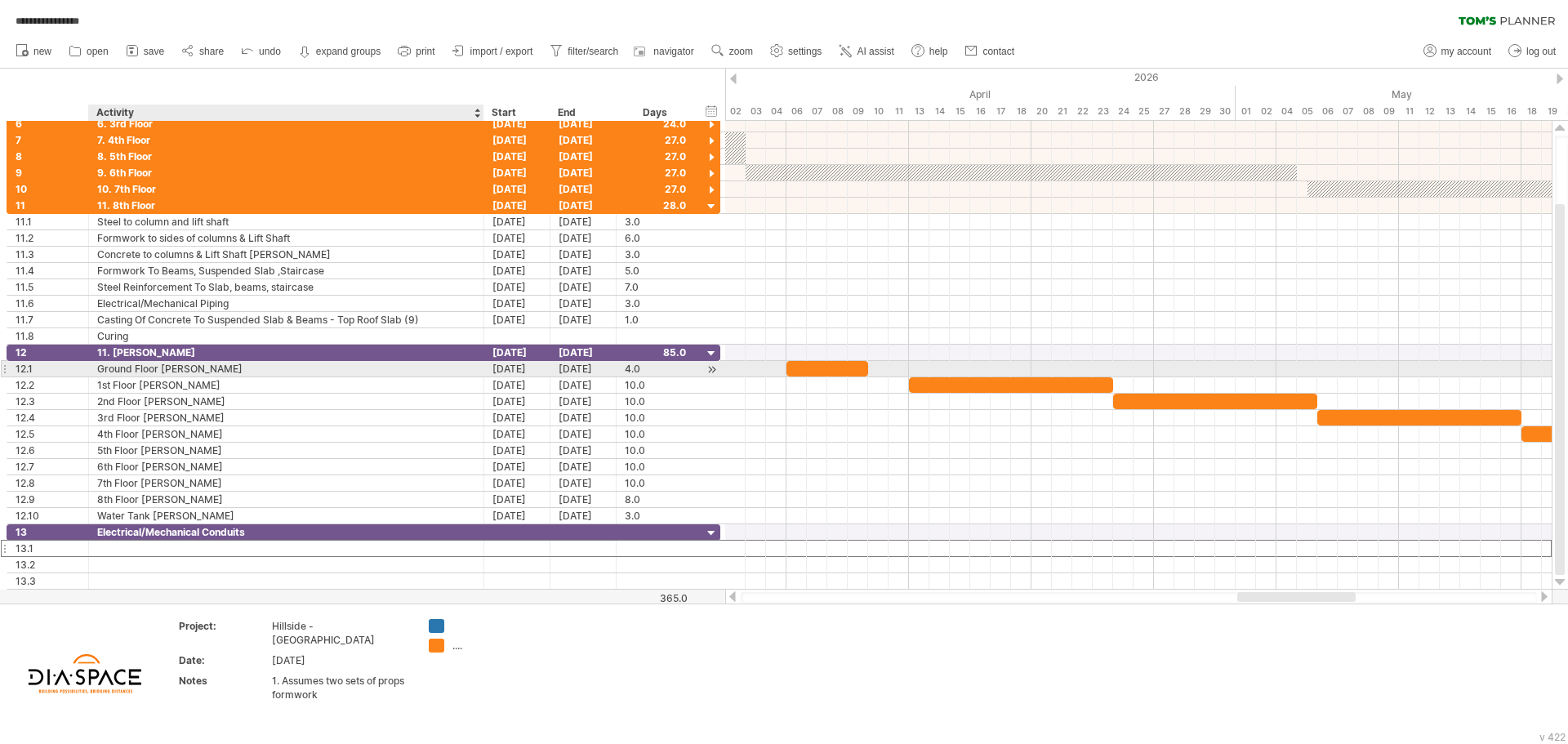
click at [195, 367] on div "Ground Floor [PERSON_NAME]" at bounding box center [286, 369] width 378 height 16
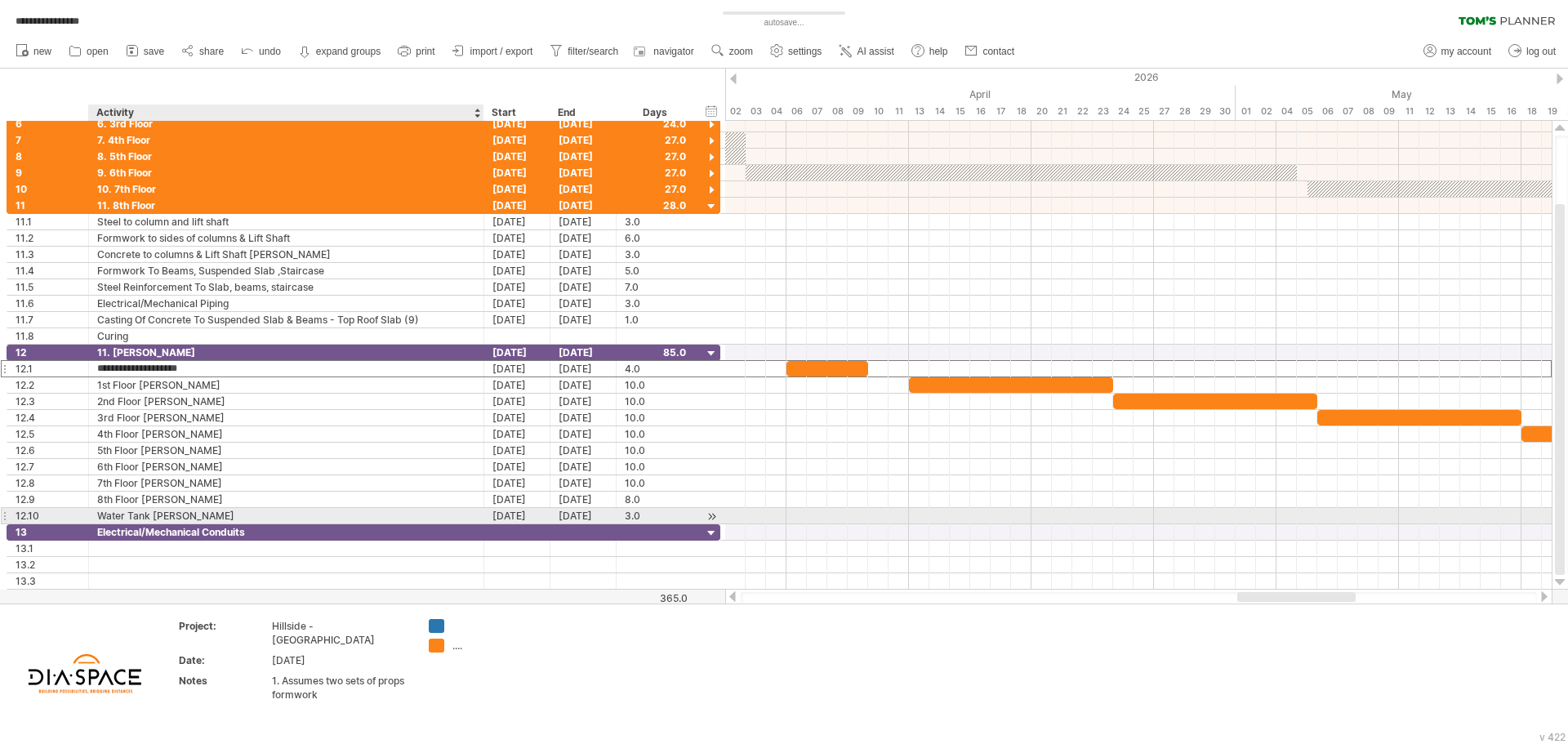
click at [197, 510] on div "Water Tank [PERSON_NAME]" at bounding box center [286, 516] width 378 height 16
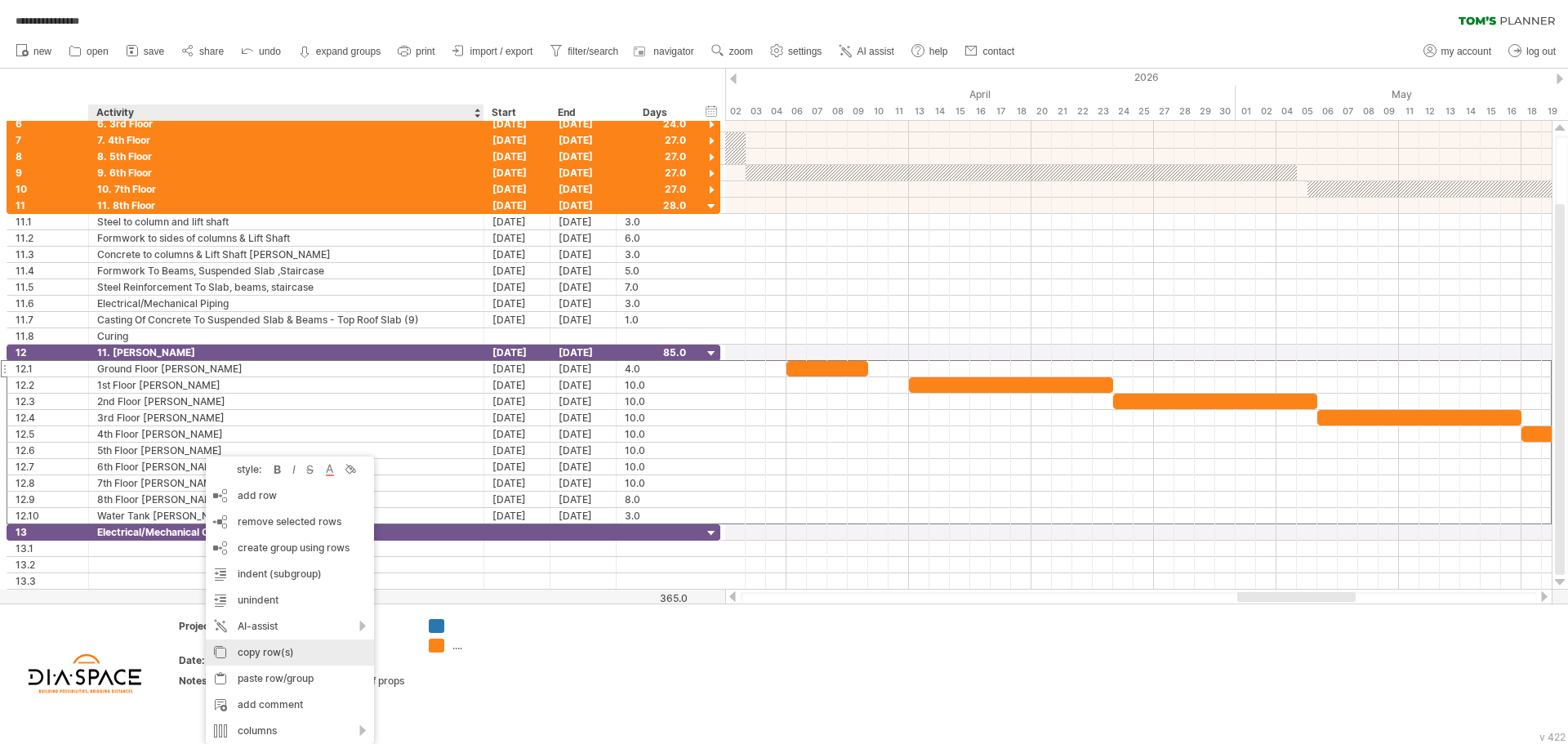
click at [273, 649] on div "copy row(s)" at bounding box center [290, 653] width 168 height 26
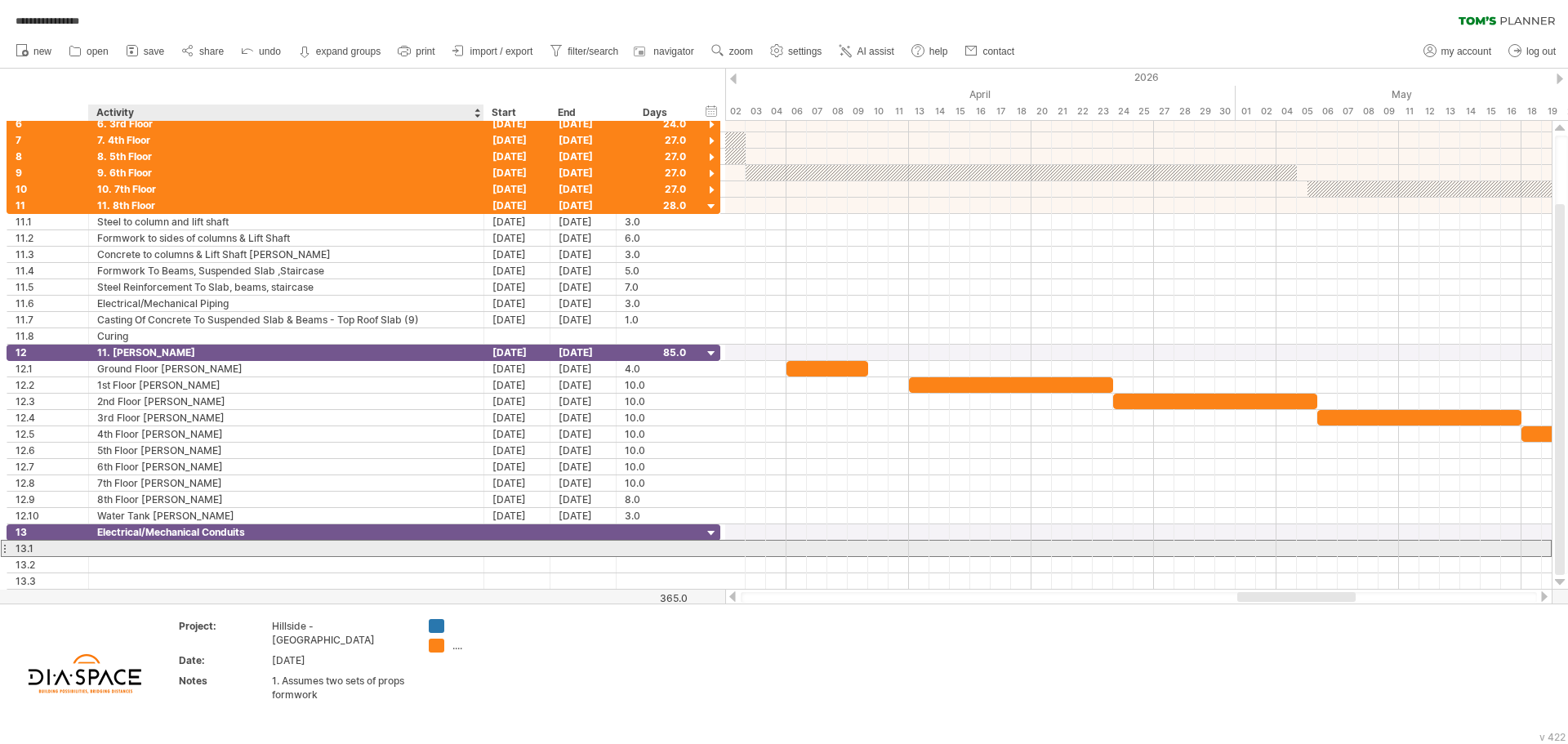
click at [177, 550] on div at bounding box center [286, 548] width 378 height 16
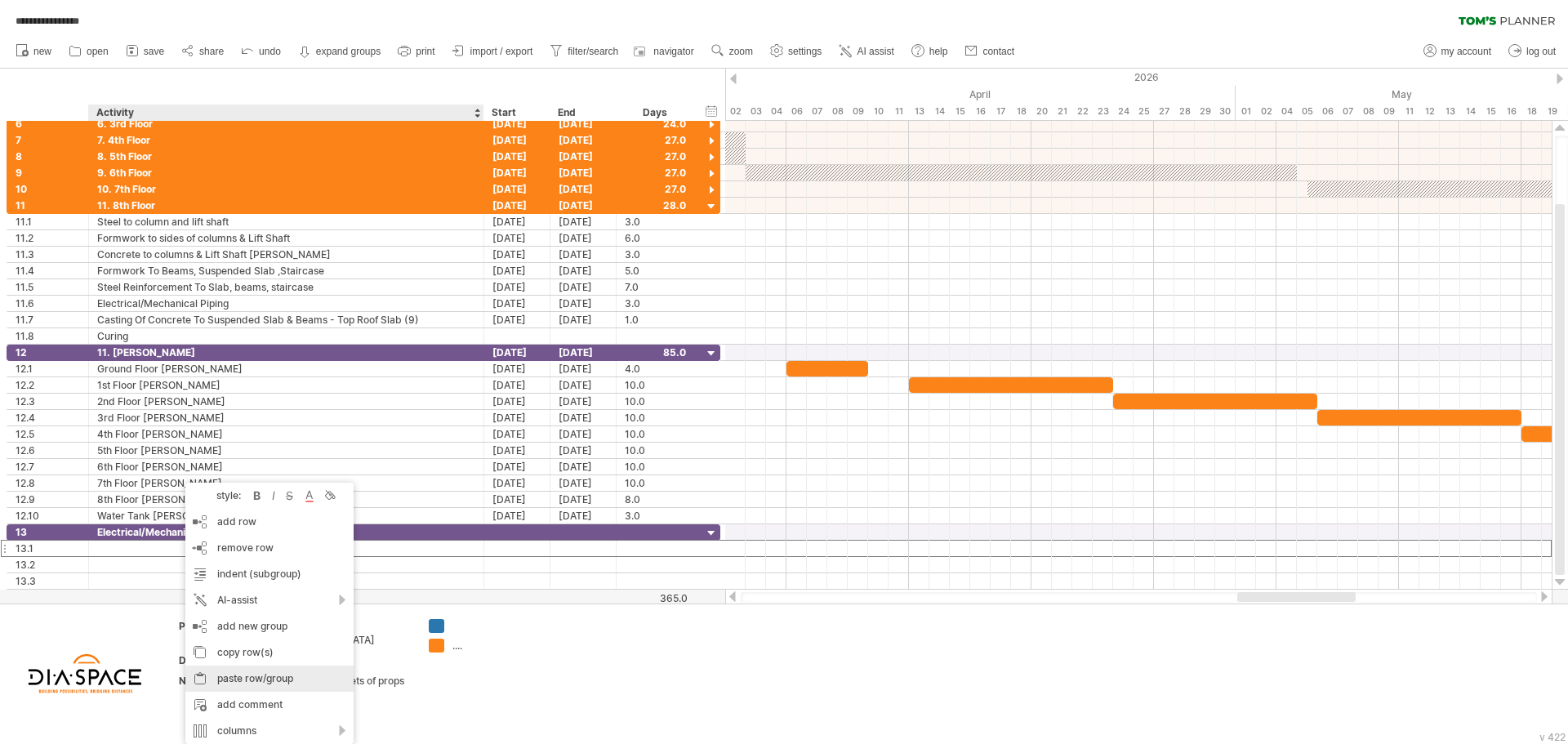
click at [257, 670] on div "paste row/group" at bounding box center [269, 679] width 168 height 26
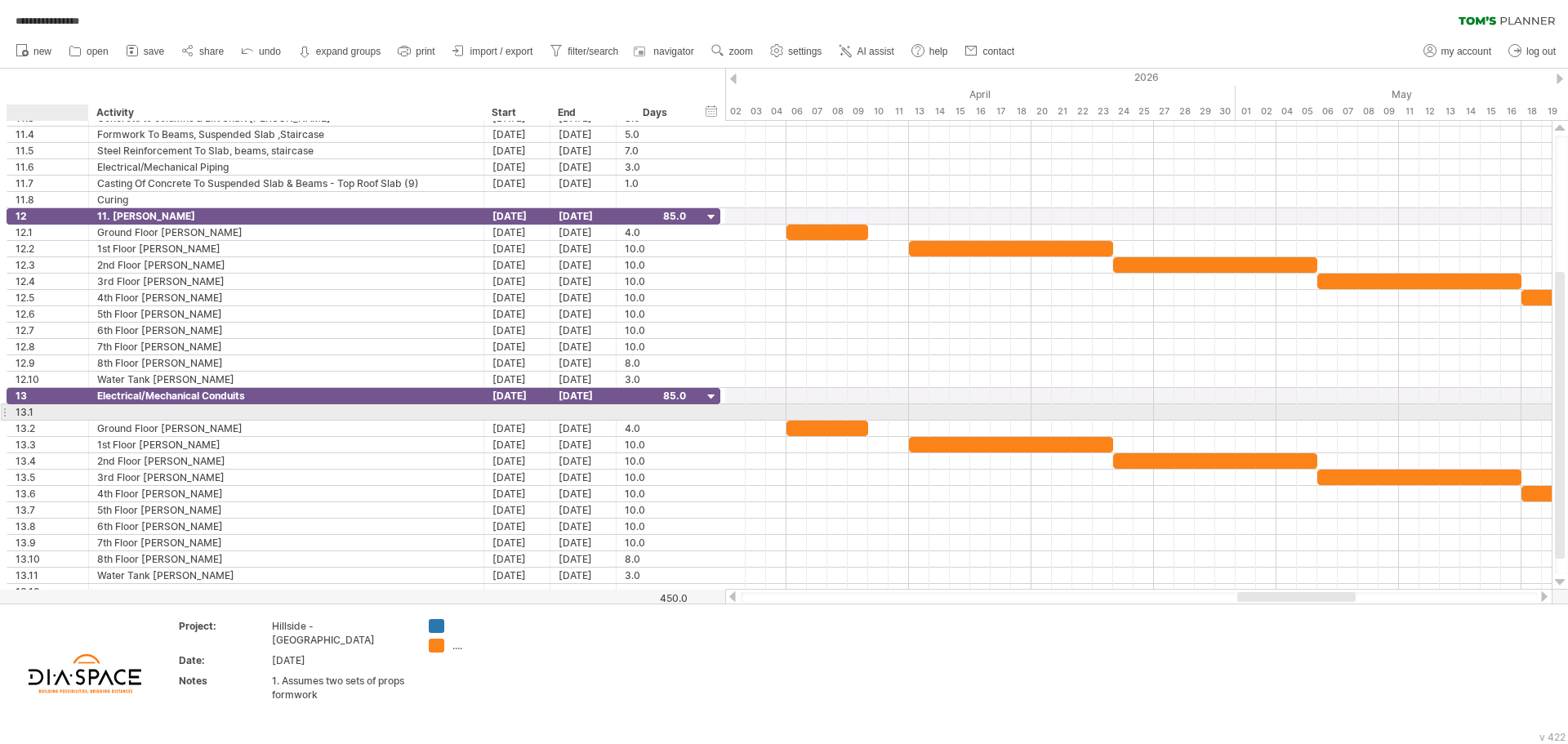
click at [61, 412] on div "13.1" at bounding box center [52, 412] width 73 height 16
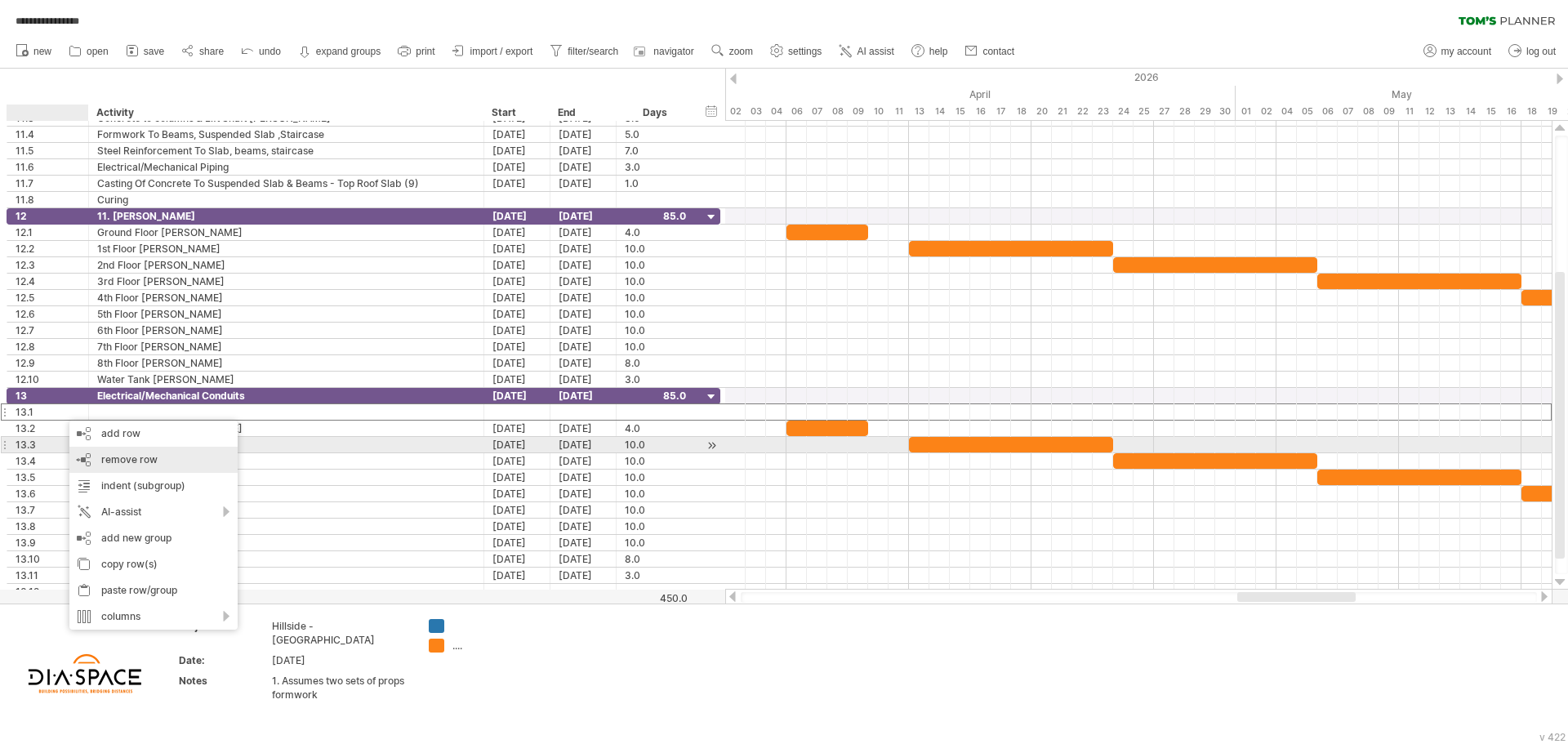
click at [93, 450] on div "remove row remove selected rows" at bounding box center [153, 460] width 168 height 26
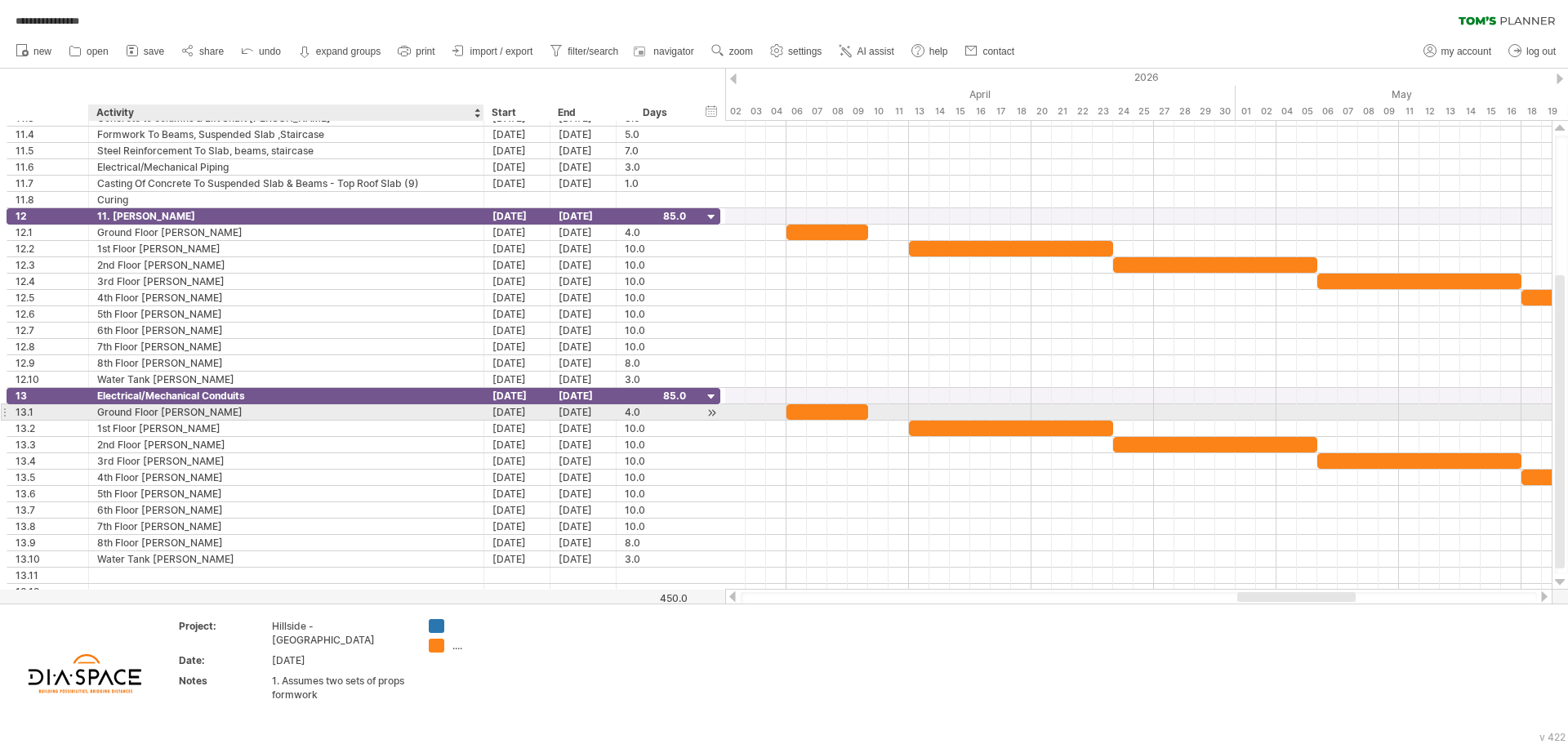
click at [205, 410] on div "Ground Floor [PERSON_NAME]" at bounding box center [286, 412] width 378 height 16
drag, startPoint x: 201, startPoint y: 410, endPoint x: 165, endPoint y: 412, distance: 36.1
click at [165, 412] on input "**********" at bounding box center [286, 412] width 378 height 16
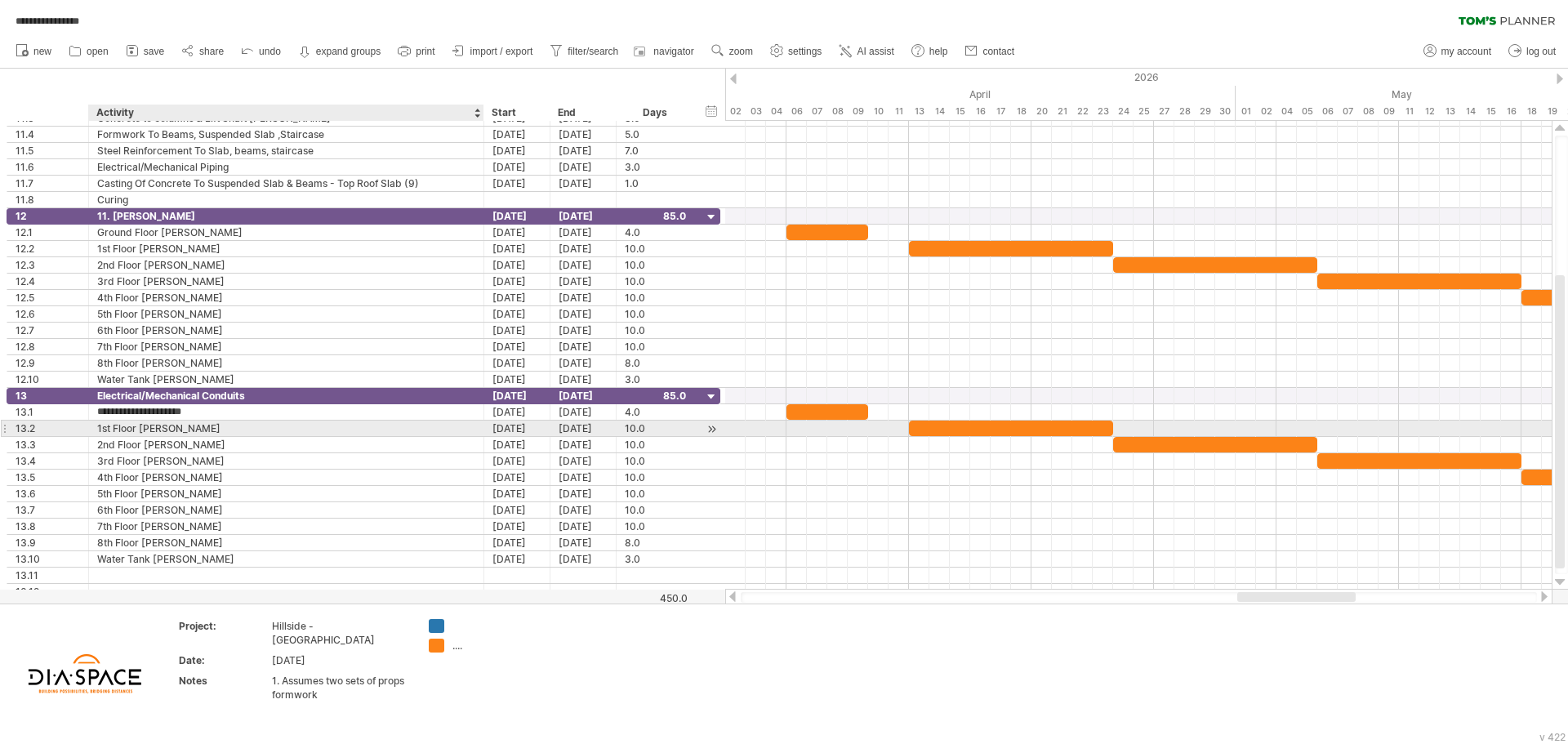
click at [194, 424] on div "1st Floor [PERSON_NAME]" at bounding box center [286, 429] width 378 height 16
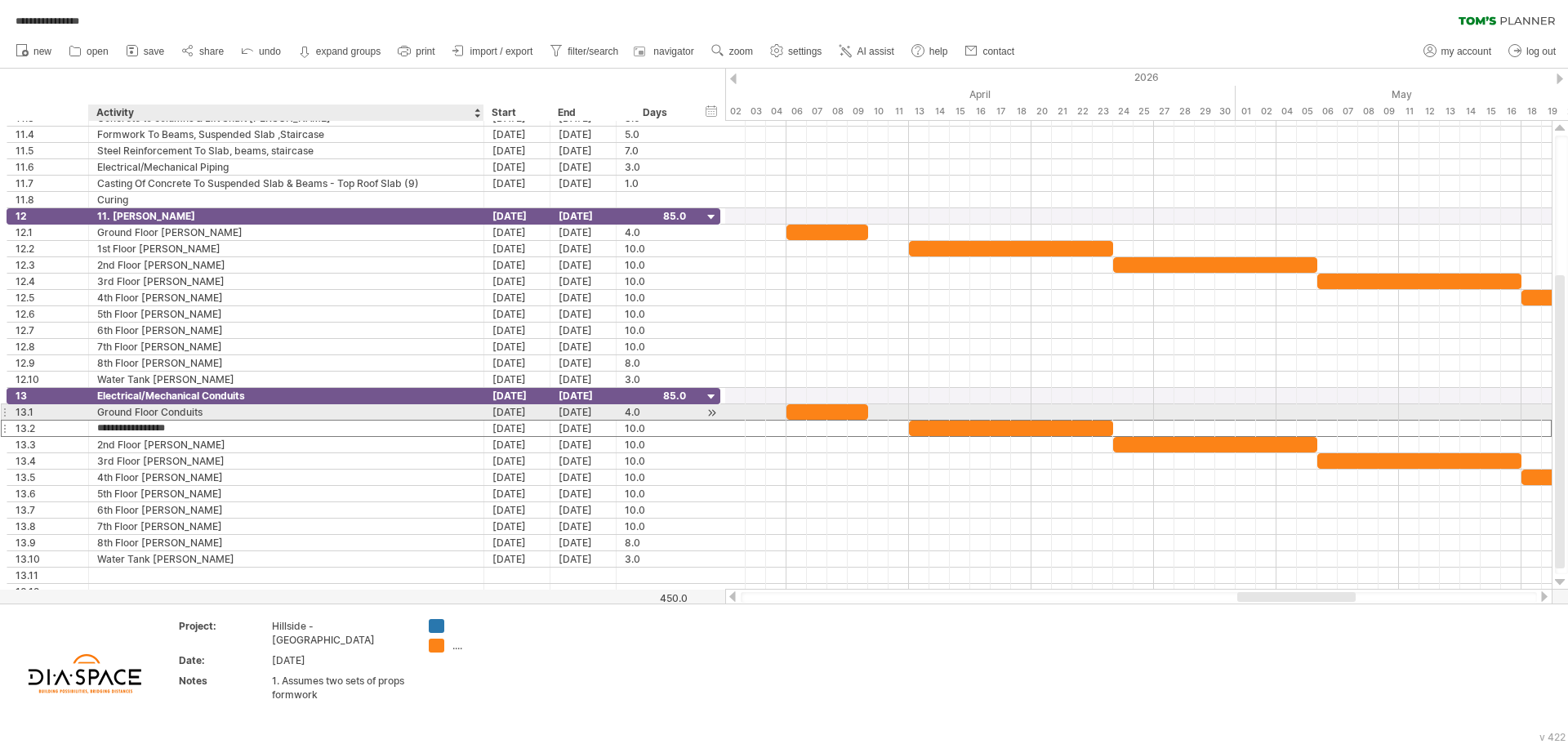
click at [212, 407] on div "Ground Floor Conduits" at bounding box center [286, 412] width 378 height 16
type input "**********"
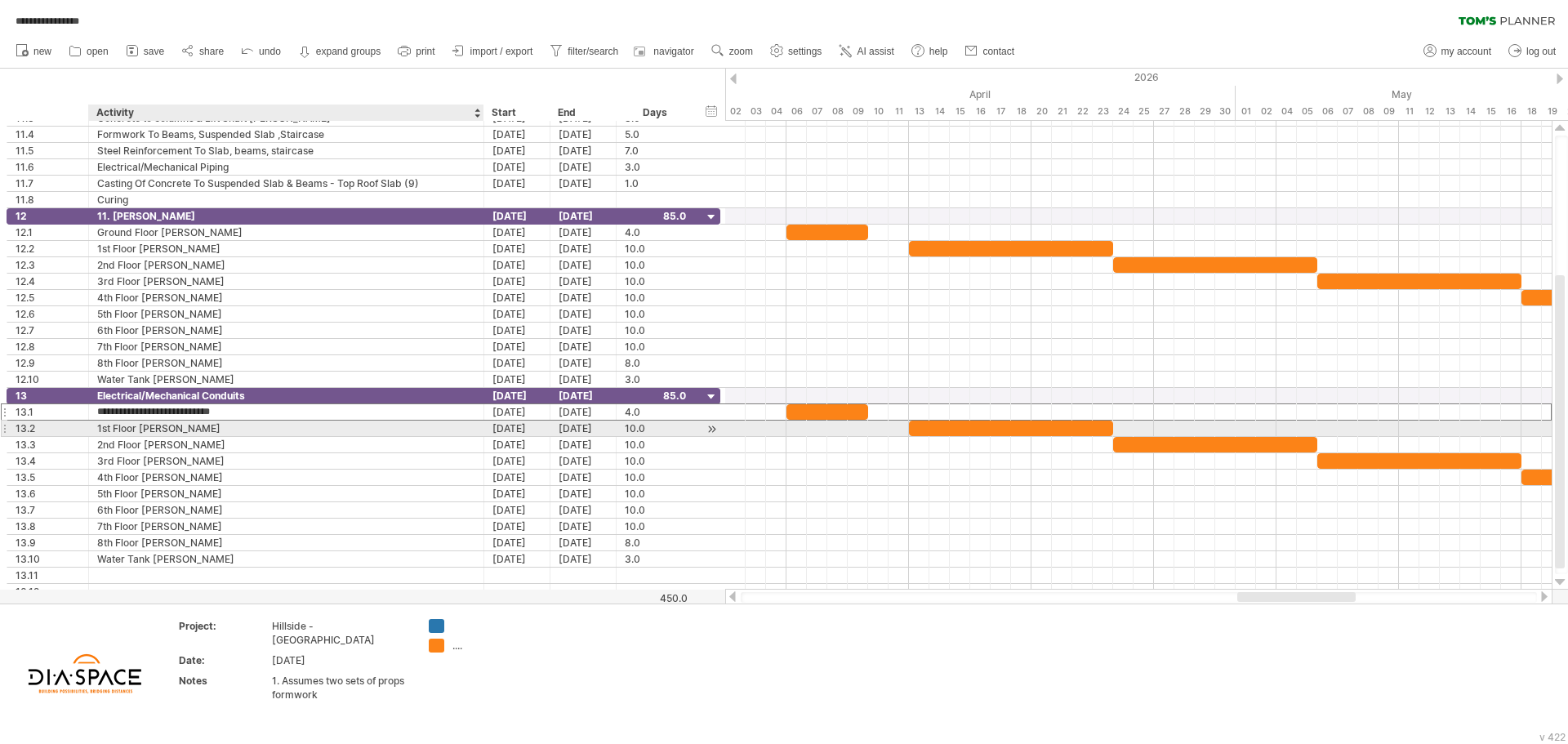
click at [203, 425] on div "1st Floor [PERSON_NAME]" at bounding box center [286, 429] width 378 height 16
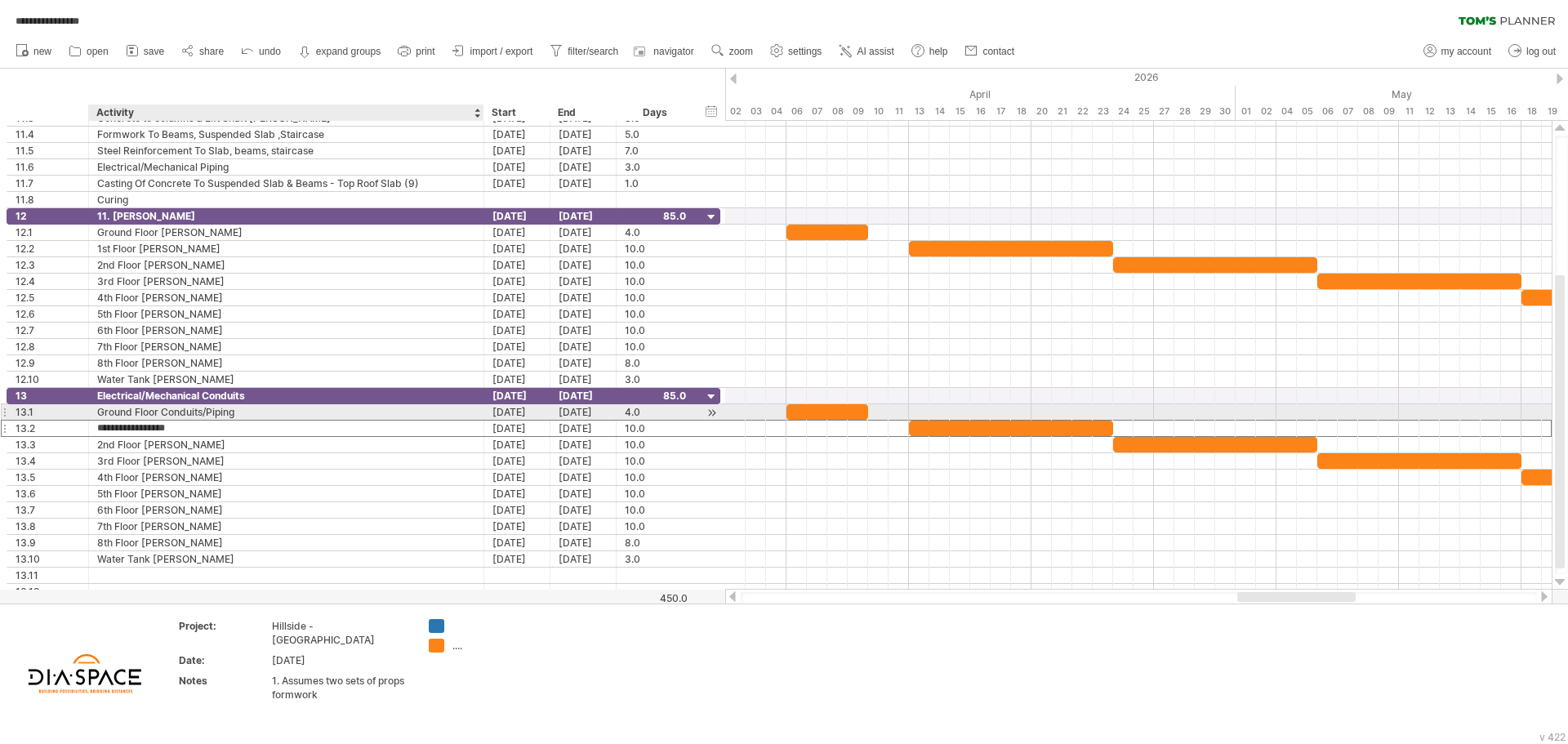
click at [238, 412] on div "Ground Floor Conduits/Piping" at bounding box center [286, 412] width 378 height 16
drag, startPoint x: 238, startPoint y: 412, endPoint x: 161, endPoint y: 421, distance: 77.5
click at [161, 421] on div "**********" at bounding box center [363, 494] width 714 height 212
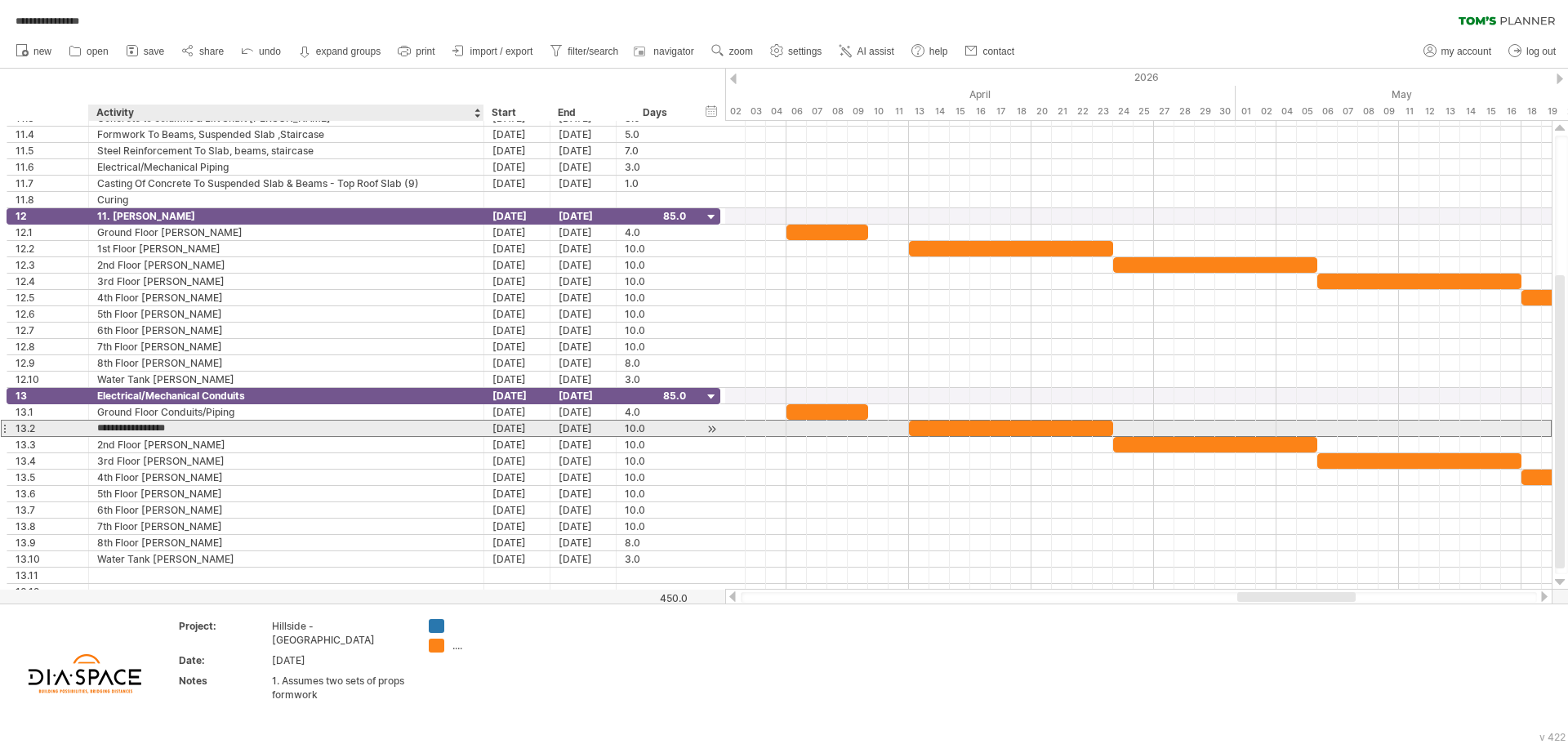
drag, startPoint x: 196, startPoint y: 428, endPoint x: 142, endPoint y: 433, distance: 54.2
click at [142, 433] on input "**********" at bounding box center [286, 429] width 378 height 16
paste input "**********"
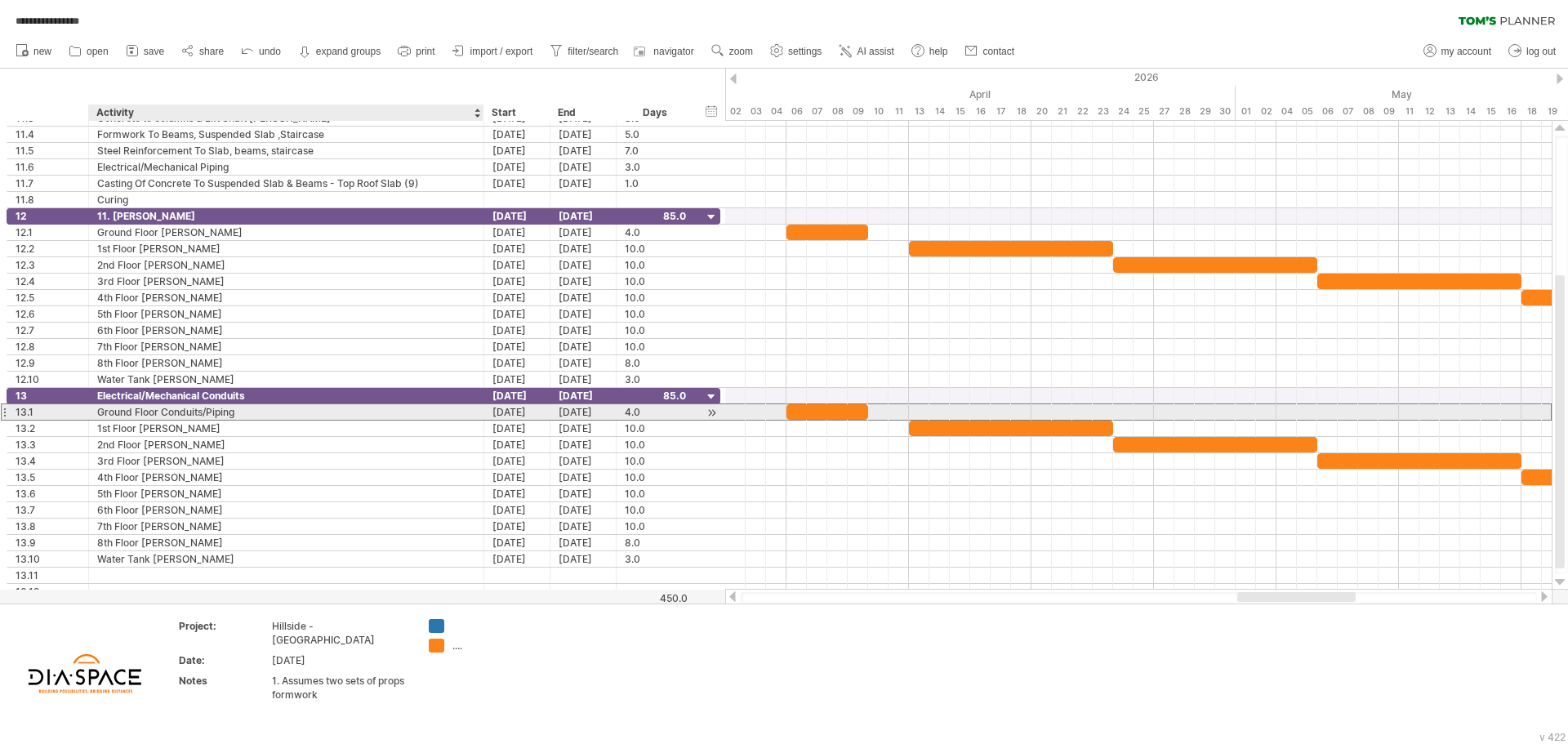
click at [228, 411] on div "Ground Floor Conduits/Piping" at bounding box center [286, 412] width 378 height 16
drag, startPoint x: 237, startPoint y: 411, endPoint x: 163, endPoint y: 417, distance: 74.2
click at [163, 417] on input "**********" at bounding box center [286, 412] width 378 height 16
click at [180, 425] on div "1st Floor [PERSON_NAME]" at bounding box center [286, 429] width 378 height 16
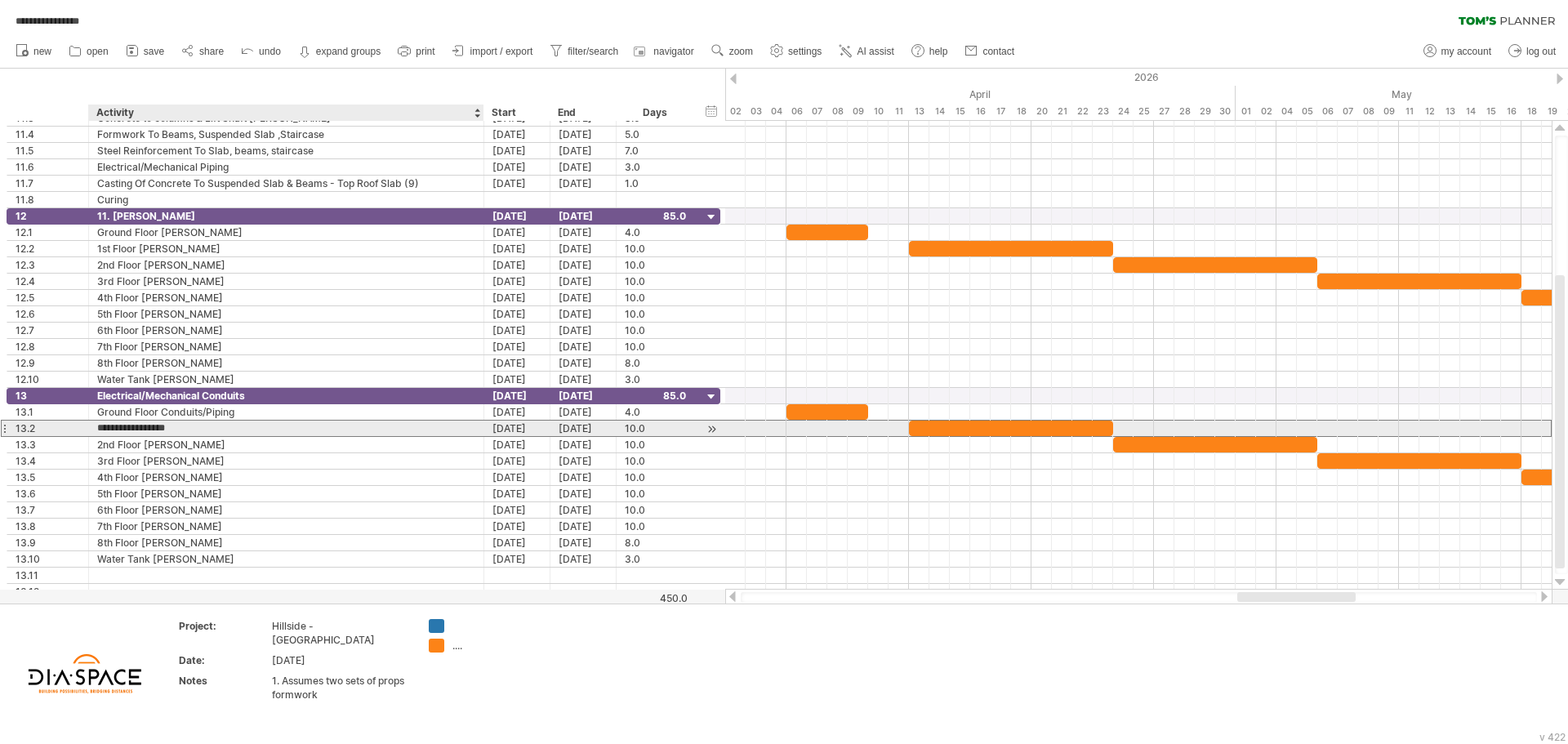
drag, startPoint x: 180, startPoint y: 433, endPoint x: 142, endPoint y: 432, distance: 38.0
click at [142, 432] on input "**********" at bounding box center [286, 429] width 378 height 16
paste input "********"
type input "**********"
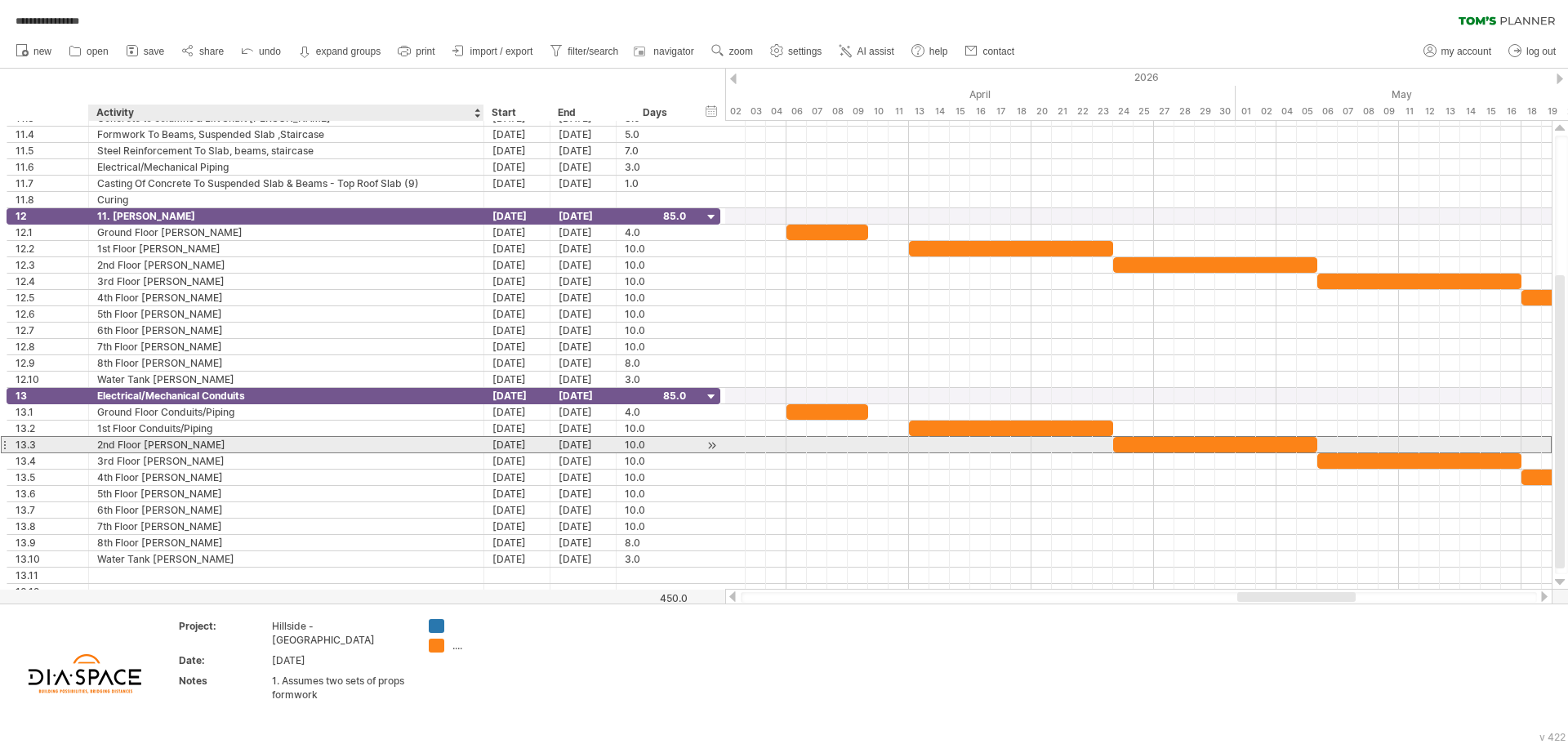
drag, startPoint x: 180, startPoint y: 449, endPoint x: 156, endPoint y: 449, distance: 24.0
click at [156, 449] on div "2nd Floor [PERSON_NAME]" at bounding box center [286, 445] width 378 height 16
drag, startPoint x: 184, startPoint y: 447, endPoint x: 146, endPoint y: 447, distance: 38.0
click at [146, 447] on input "**********" at bounding box center [286, 445] width 378 height 16
paste input "********"
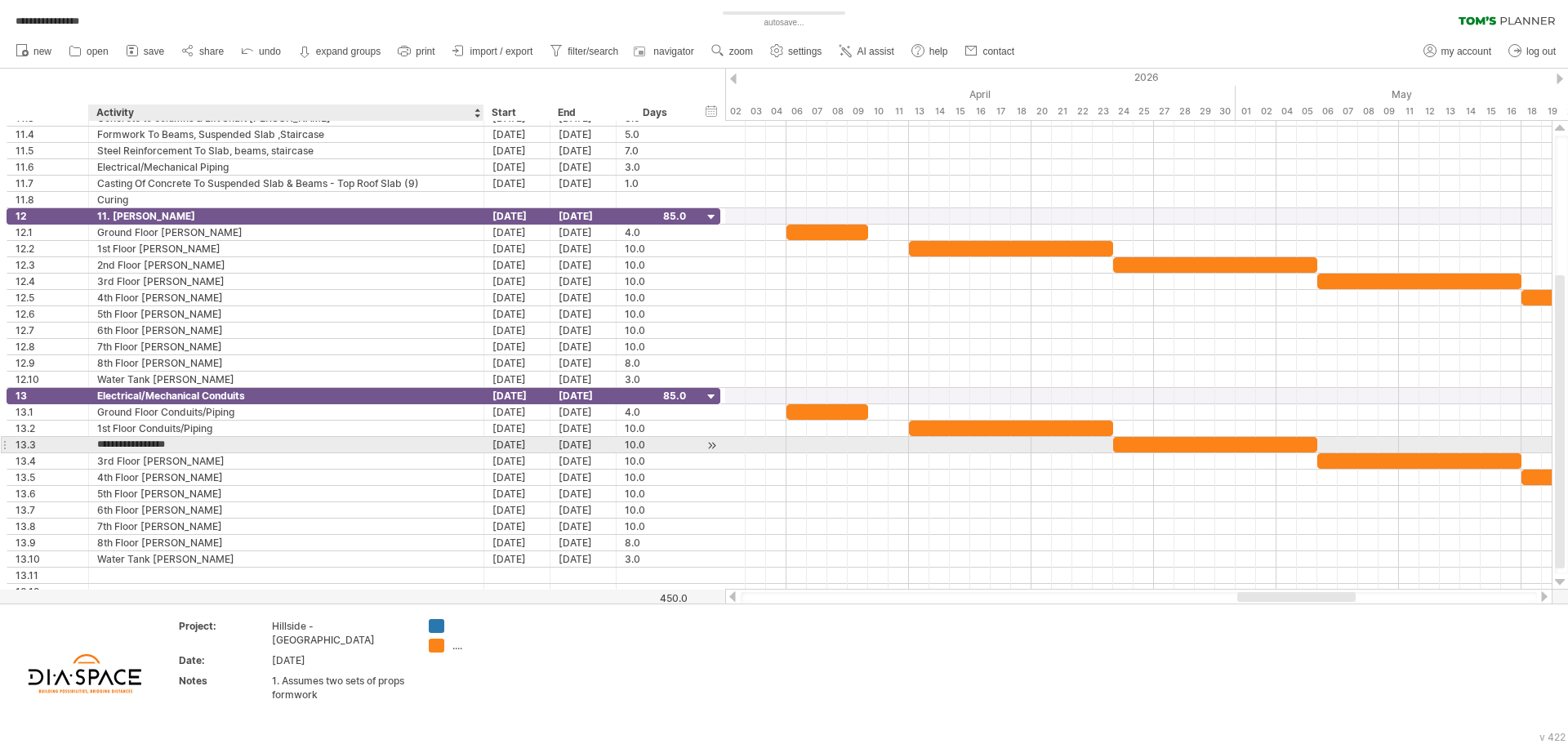
type input "**********"
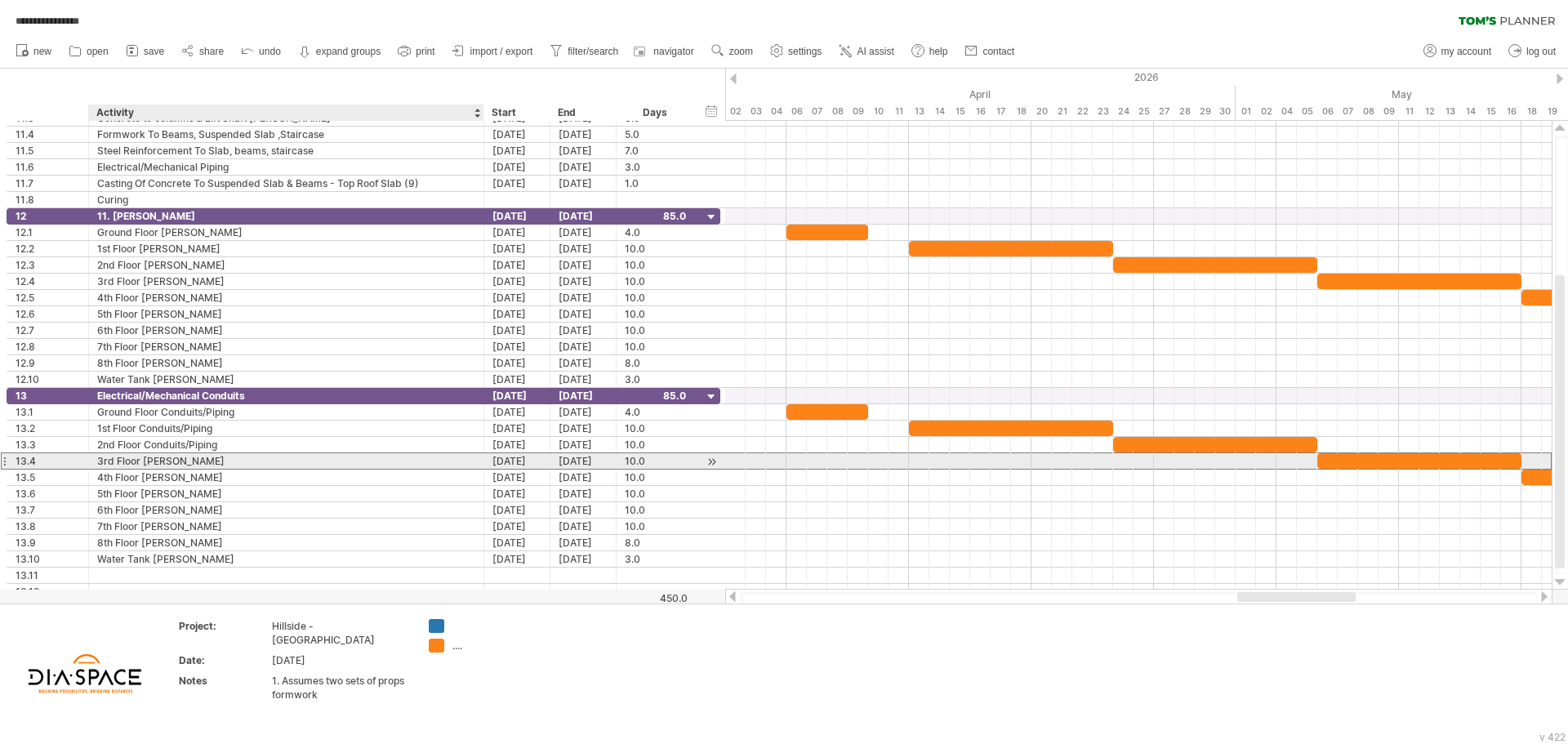
click at [180, 459] on div "3rd Floor [PERSON_NAME]" at bounding box center [286, 461] width 378 height 16
click at [180, 461] on input "**********" at bounding box center [286, 461] width 378 height 16
drag, startPoint x: 179, startPoint y: 463, endPoint x: 146, endPoint y: 457, distance: 33.5
click at [146, 457] on input "**********" at bounding box center [286, 461] width 378 height 16
paste input "********"
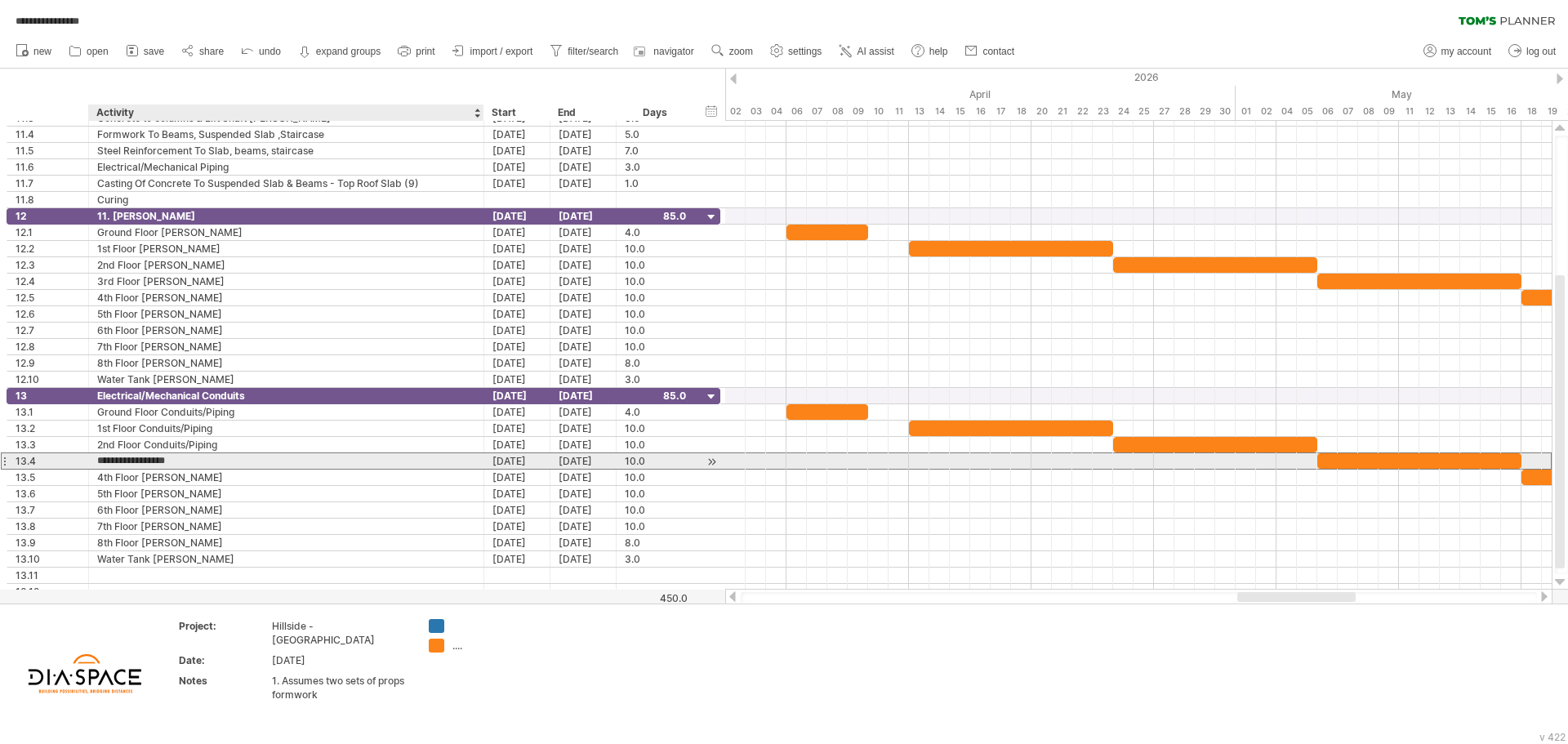
type input "**********"
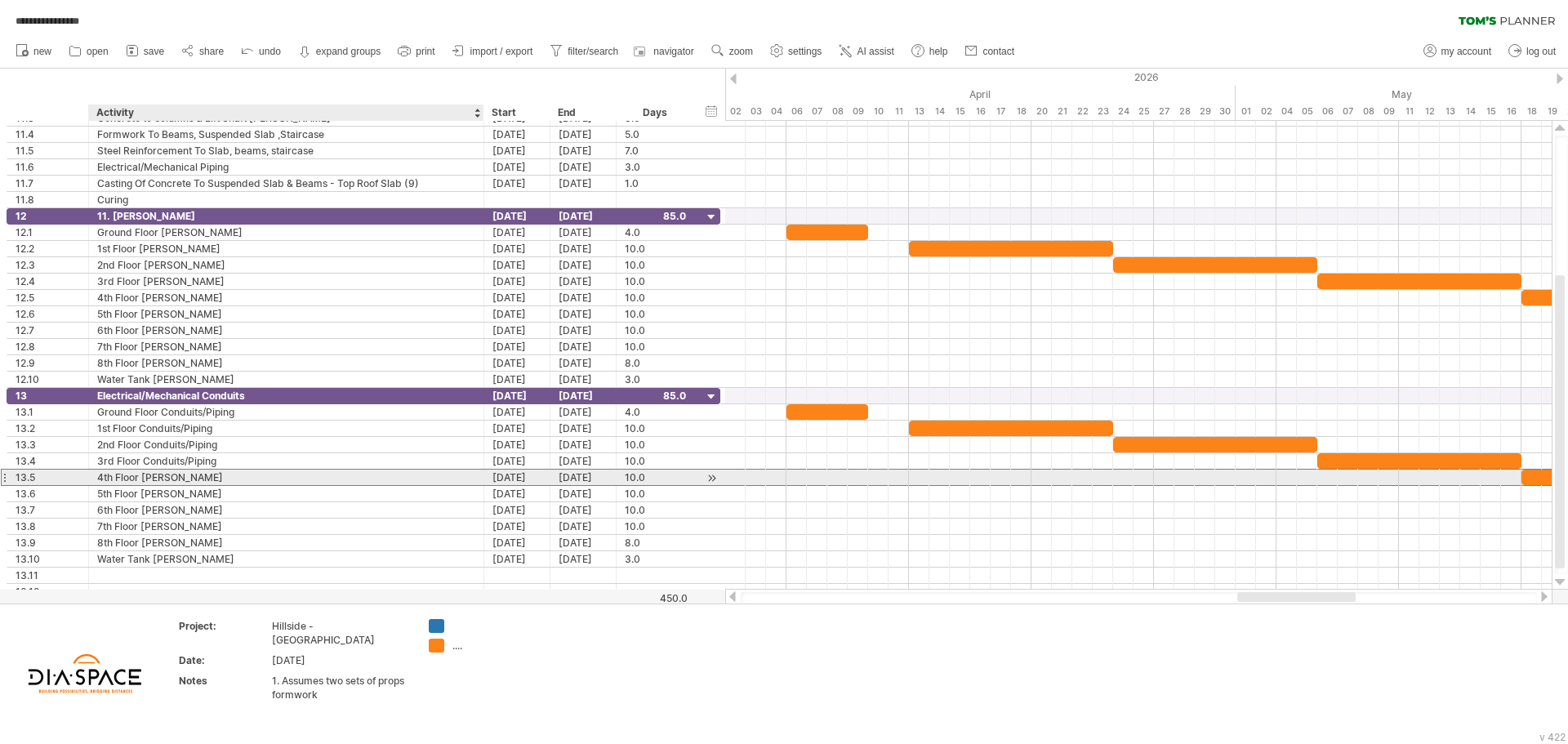
click at [177, 474] on div "4th Floor [PERSON_NAME]" at bounding box center [286, 477] width 378 height 16
drag, startPoint x: 177, startPoint y: 478, endPoint x: 142, endPoint y: 478, distance: 35.0
click at [142, 478] on input "**********" at bounding box center [286, 477] width 378 height 16
paste input "********"
type input "**********"
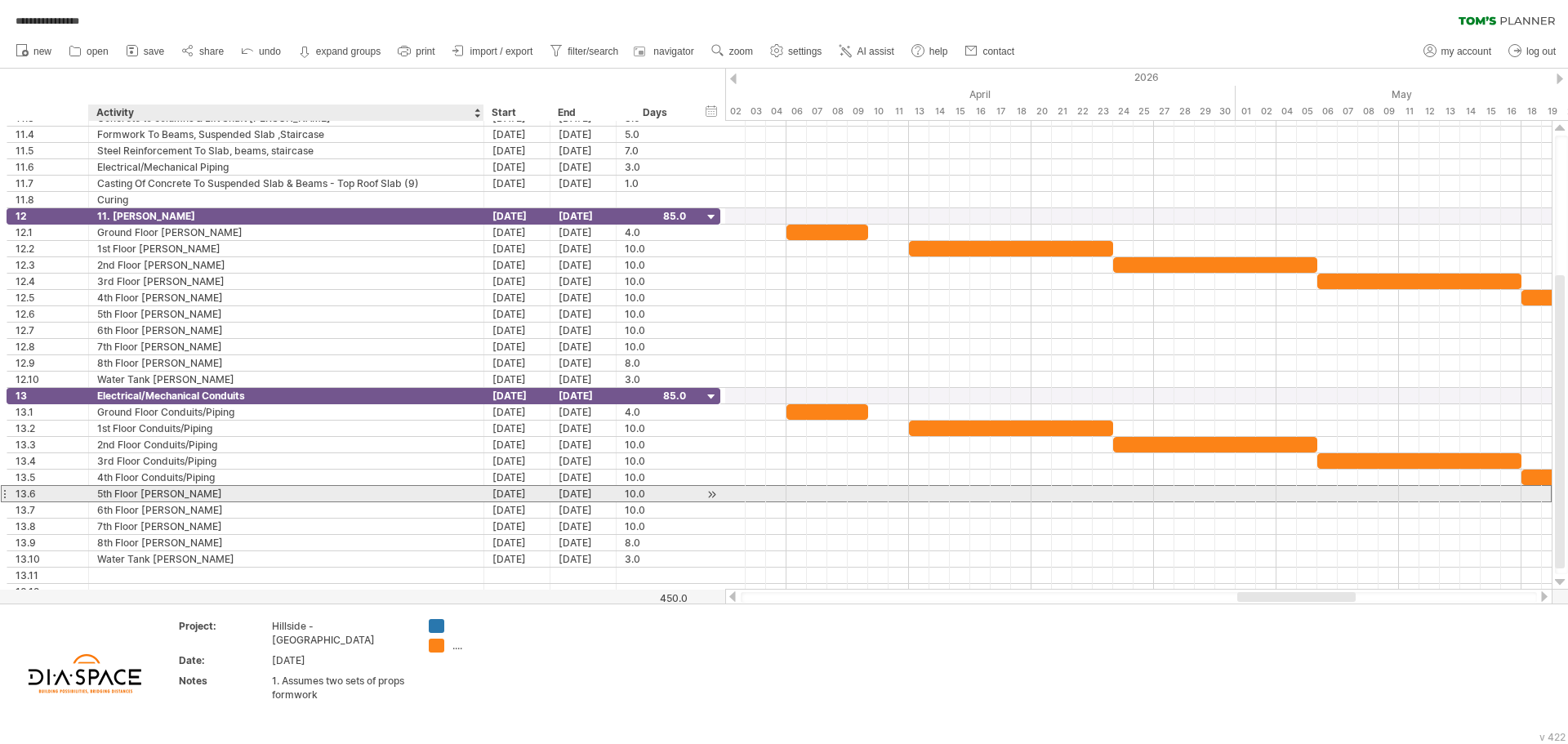
drag, startPoint x: 179, startPoint y: 491, endPoint x: 167, endPoint y: 491, distance: 12.0
click at [167, 491] on div "5th Floor [PERSON_NAME]" at bounding box center [286, 494] width 378 height 16
drag, startPoint x: 176, startPoint y: 497, endPoint x: 144, endPoint y: 497, distance: 32.0
click at [144, 497] on input "**********" at bounding box center [286, 494] width 378 height 16
paste input "********"
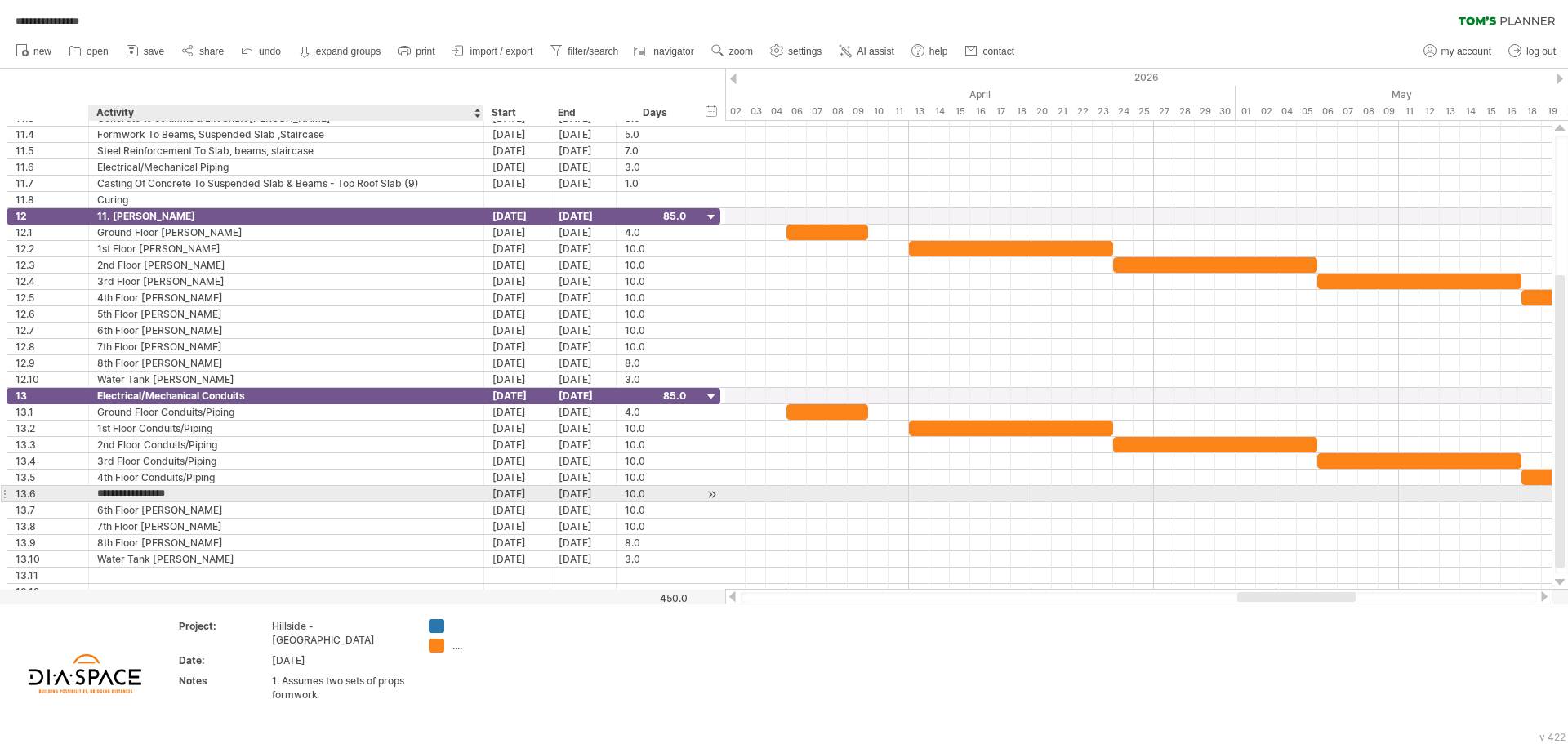
type input "**********"
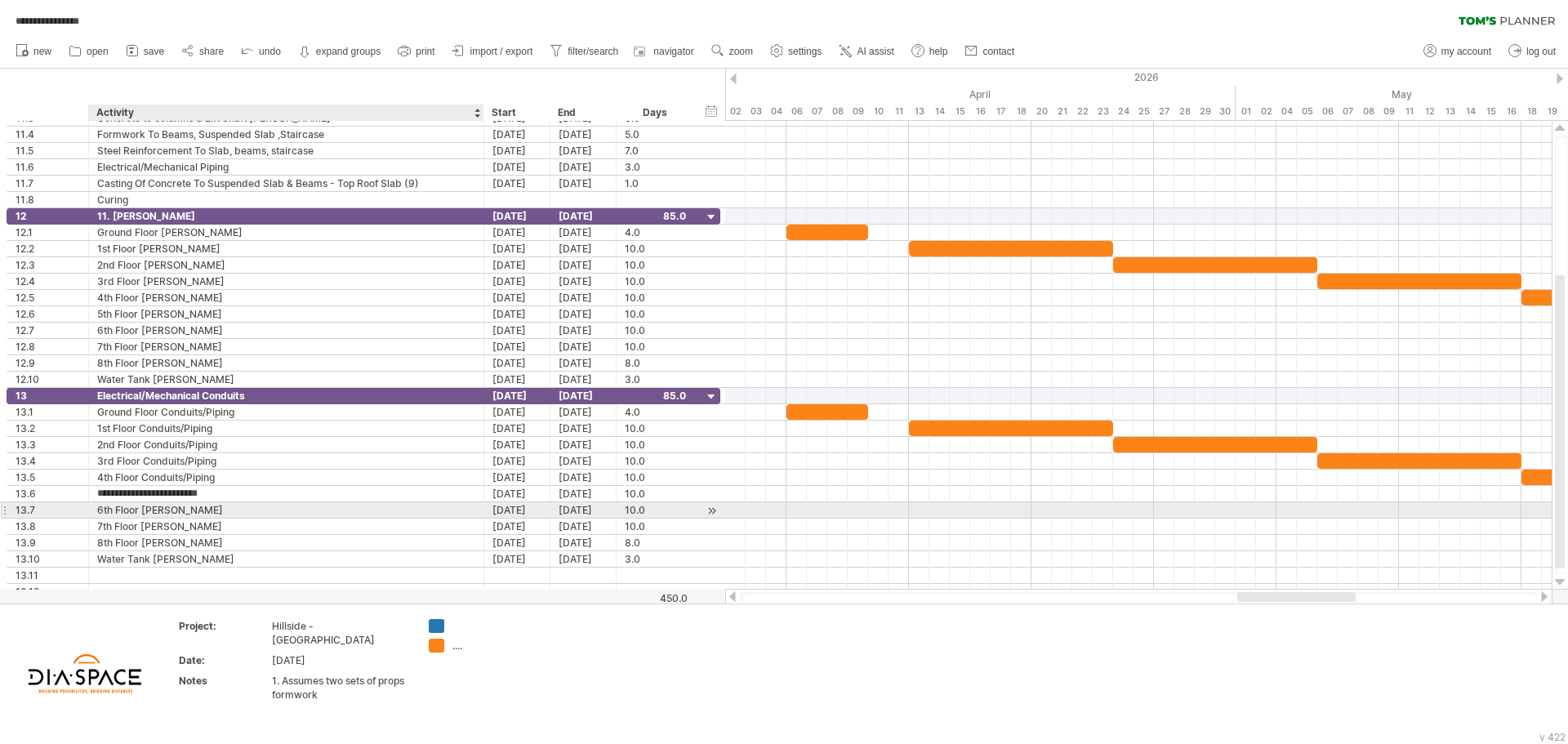
click at [182, 518] on div "**********" at bounding box center [363, 511] width 714 height 17
click at [177, 515] on div "6th Floor [PERSON_NAME]" at bounding box center [286, 511] width 378 height 16
drag, startPoint x: 177, startPoint y: 515, endPoint x: 146, endPoint y: 511, distance: 31.3
click at [146, 511] on input "**********" at bounding box center [286, 511] width 378 height 16
paste input "********"
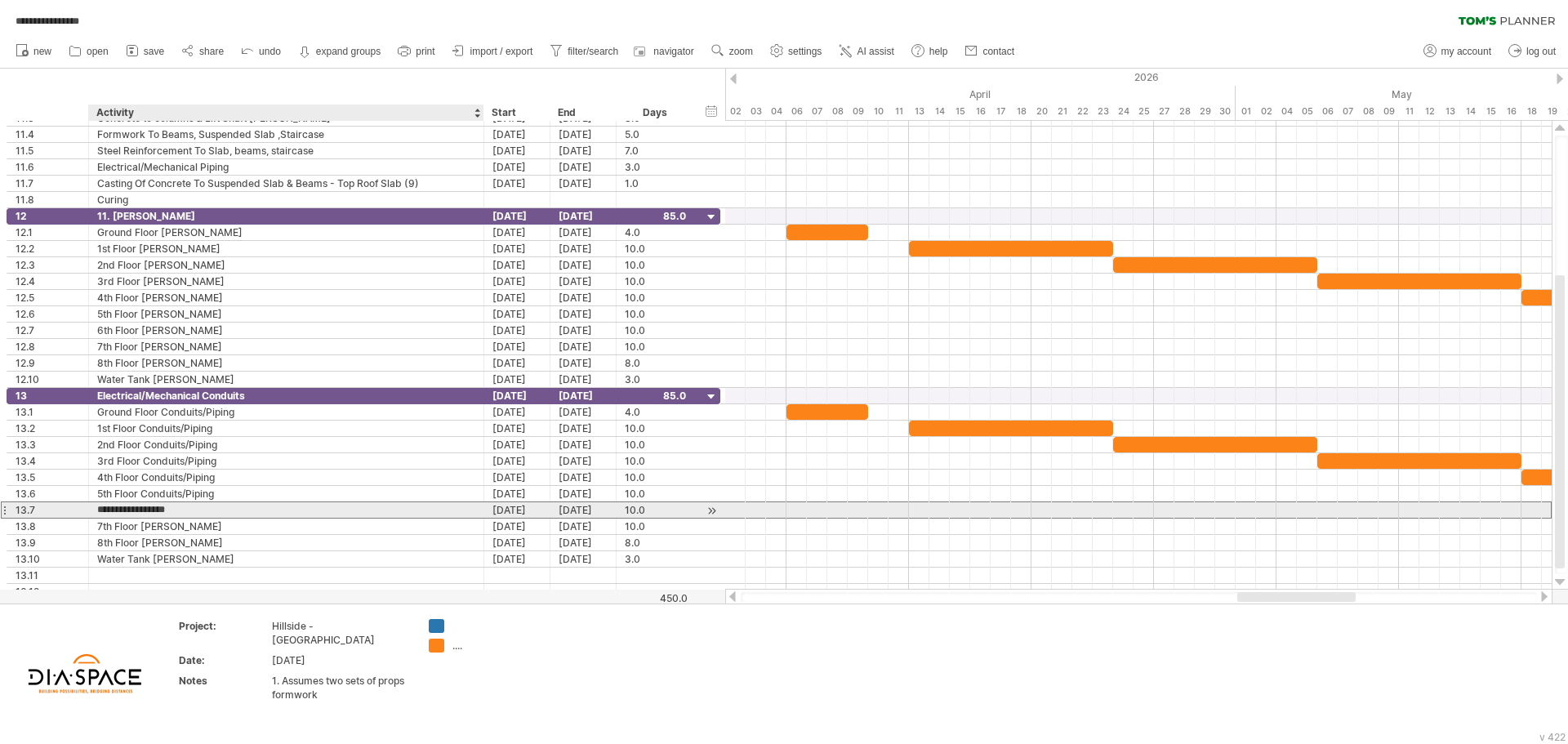
type input "**********"
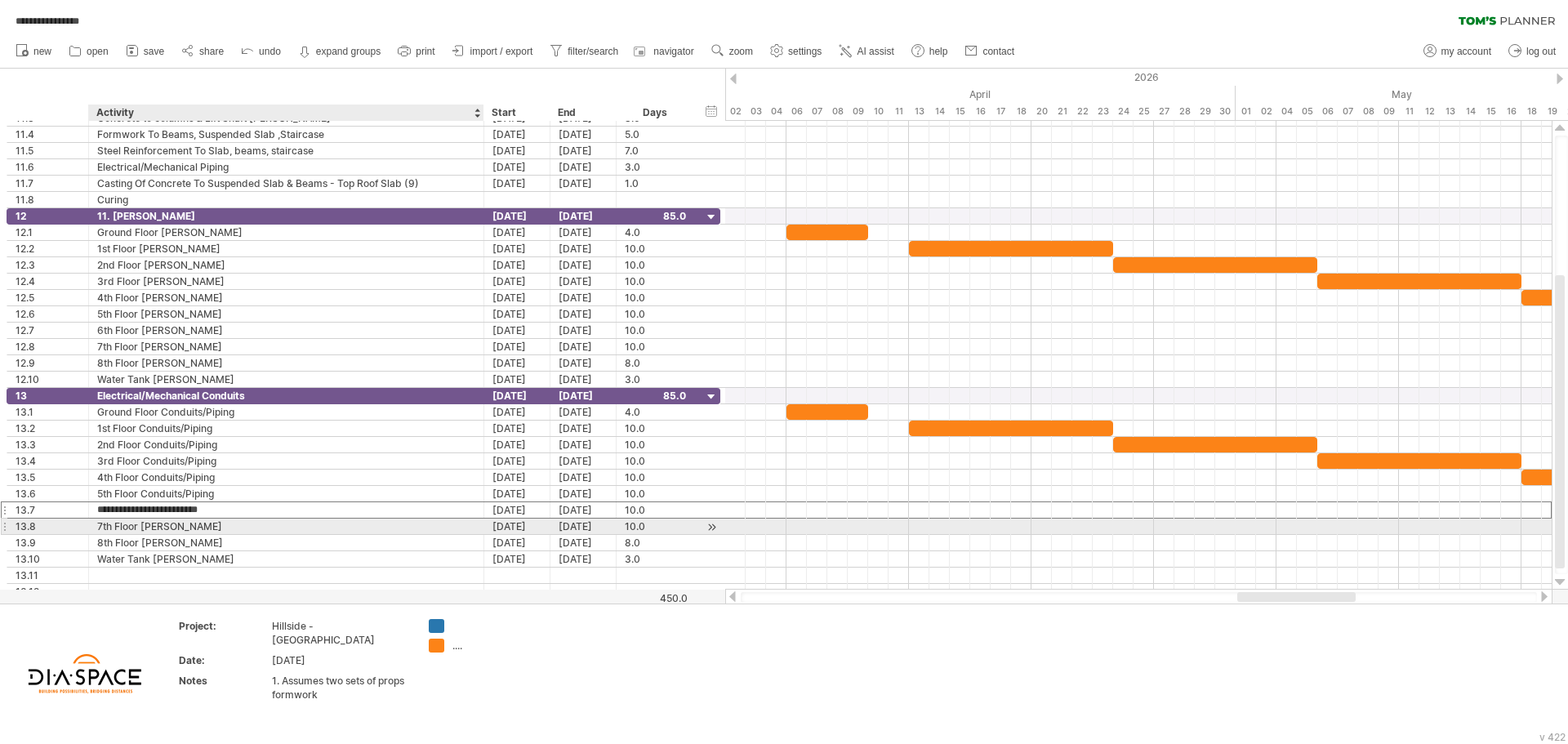
click at [184, 530] on div "7th Floor [PERSON_NAME]" at bounding box center [286, 526] width 378 height 16
drag, startPoint x: 175, startPoint y: 532, endPoint x: 142, endPoint y: 532, distance: 33.0
click at [142, 532] on input "**********" at bounding box center [286, 526] width 378 height 16
paste input "********"
type input "**********"
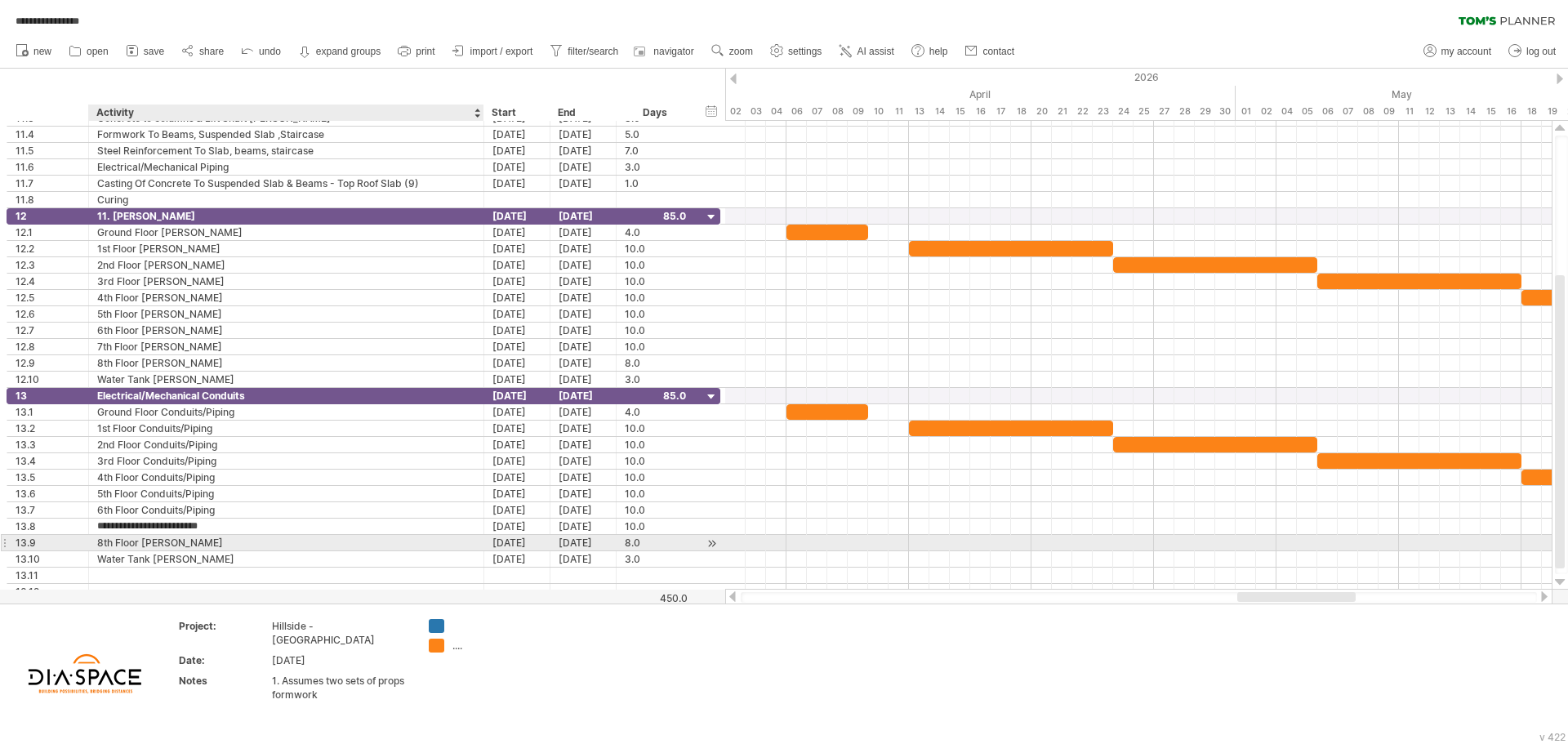
click at [175, 540] on div "8th Floor [PERSON_NAME]" at bounding box center [286, 543] width 378 height 16
drag, startPoint x: 177, startPoint y: 542, endPoint x: 142, endPoint y: 543, distance: 35.0
click at [142, 543] on input "**********" at bounding box center [286, 543] width 378 height 16
paste input "********"
type input "**********"
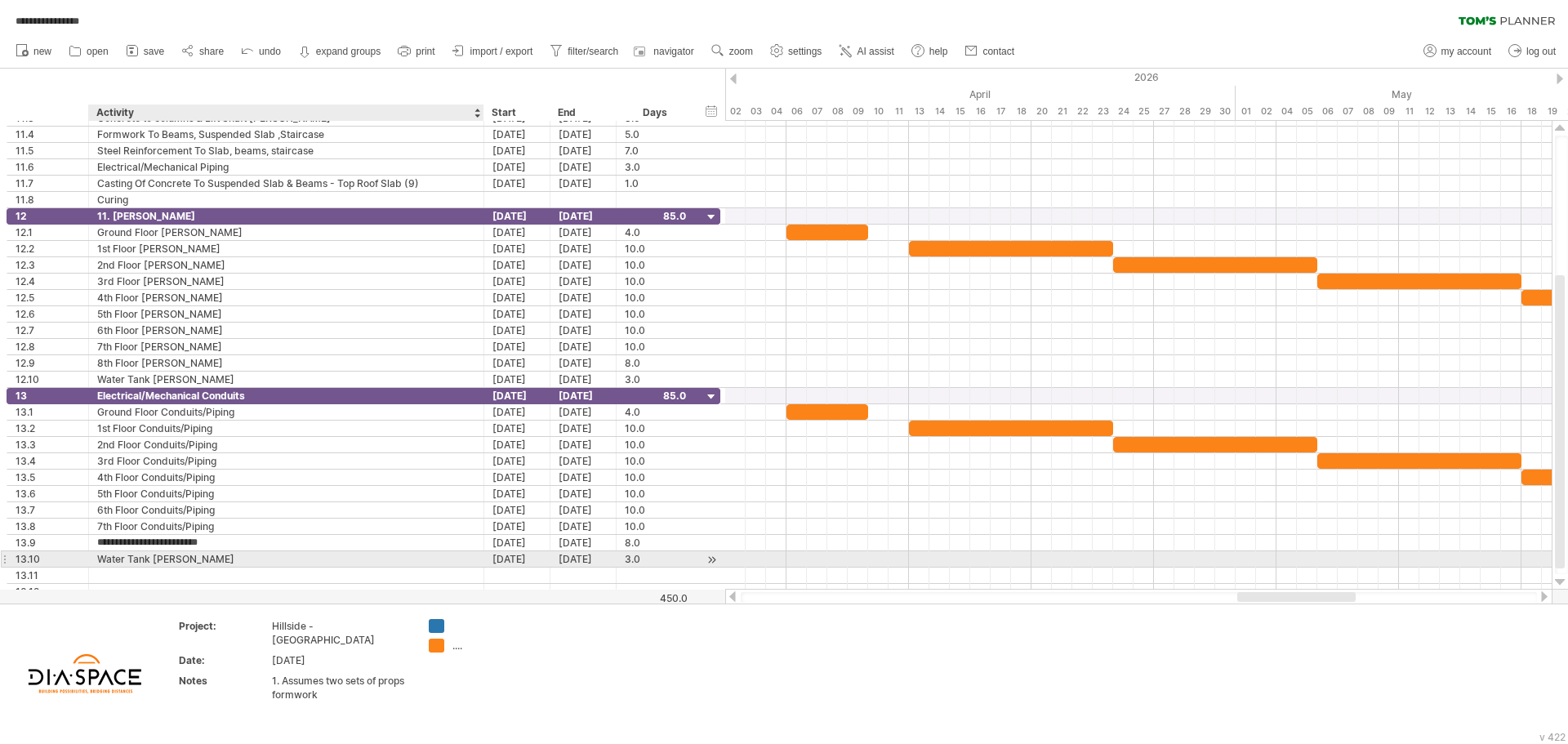
click at [189, 562] on div "Water Tank [PERSON_NAME]" at bounding box center [286, 560] width 378 height 16
drag, startPoint x: 189, startPoint y: 563, endPoint x: 153, endPoint y: 563, distance: 36.0
click at [153, 563] on input "**********" at bounding box center [286, 560] width 378 height 16
paste input "********"
type input "**********"
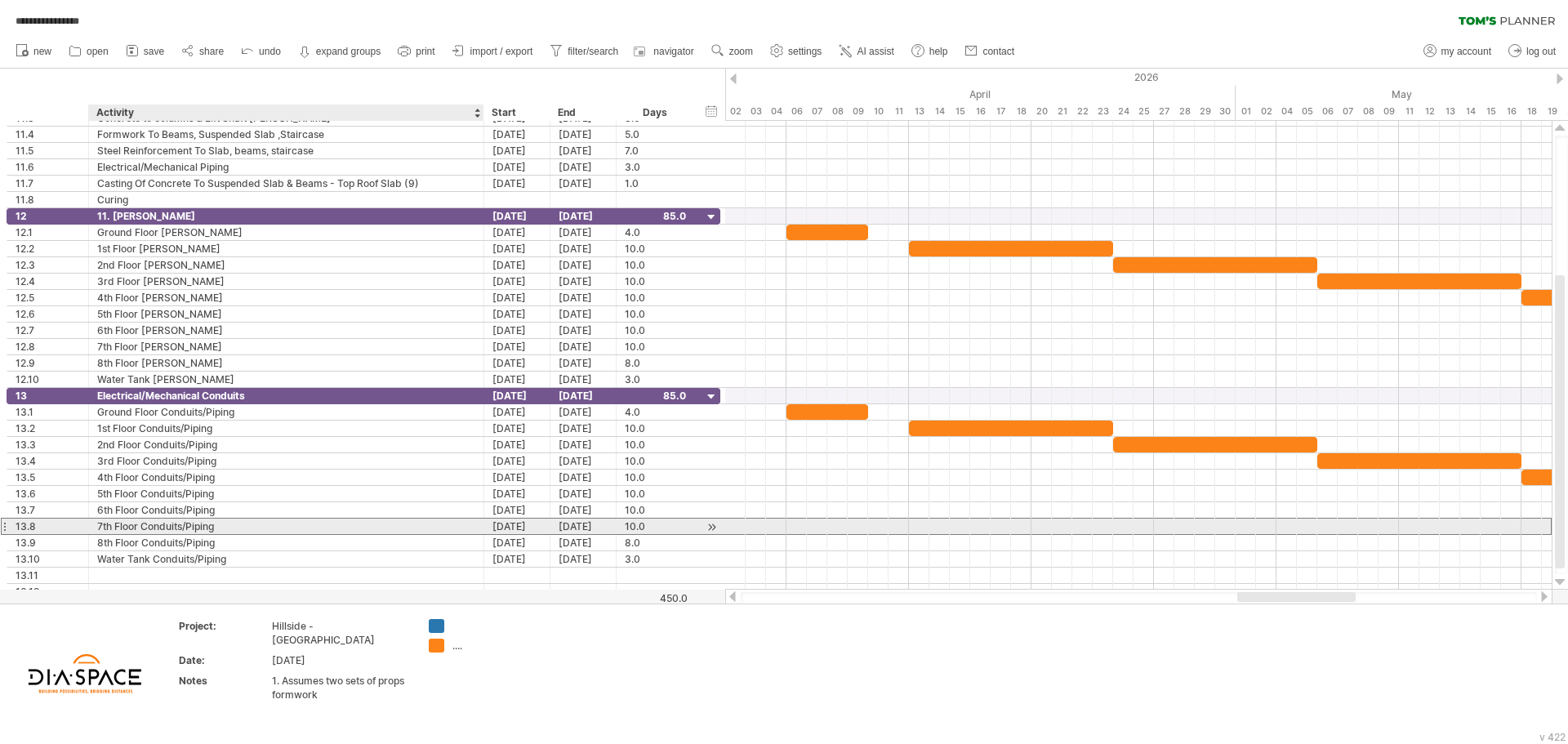
click at [297, 530] on div "7th Floor Conduits/Piping" at bounding box center [286, 526] width 378 height 16
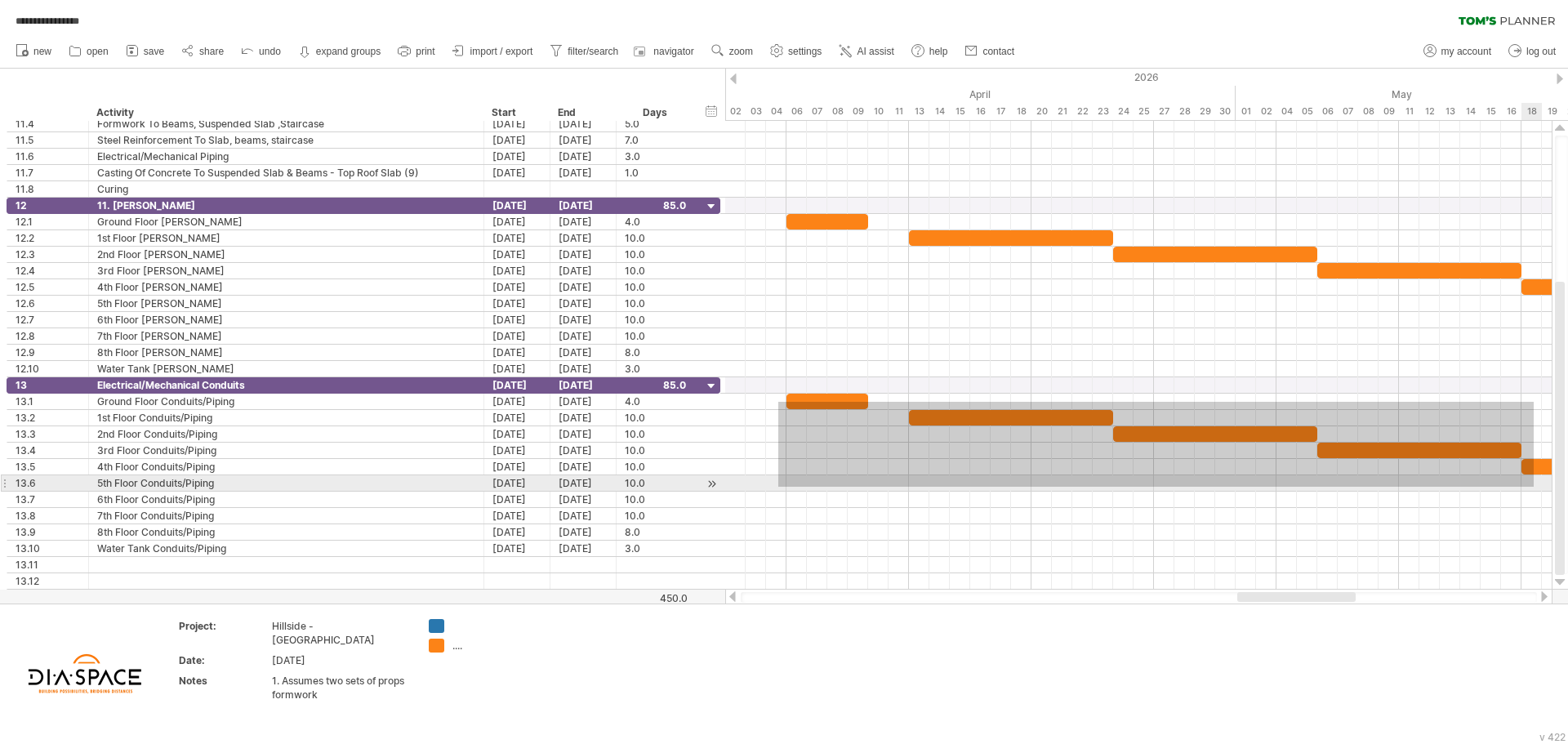
drag, startPoint x: 778, startPoint y: 402, endPoint x: 1534, endPoint y: 487, distance: 760.8
click at [1534, 487] on div at bounding box center [1138, 483] width 826 height 212
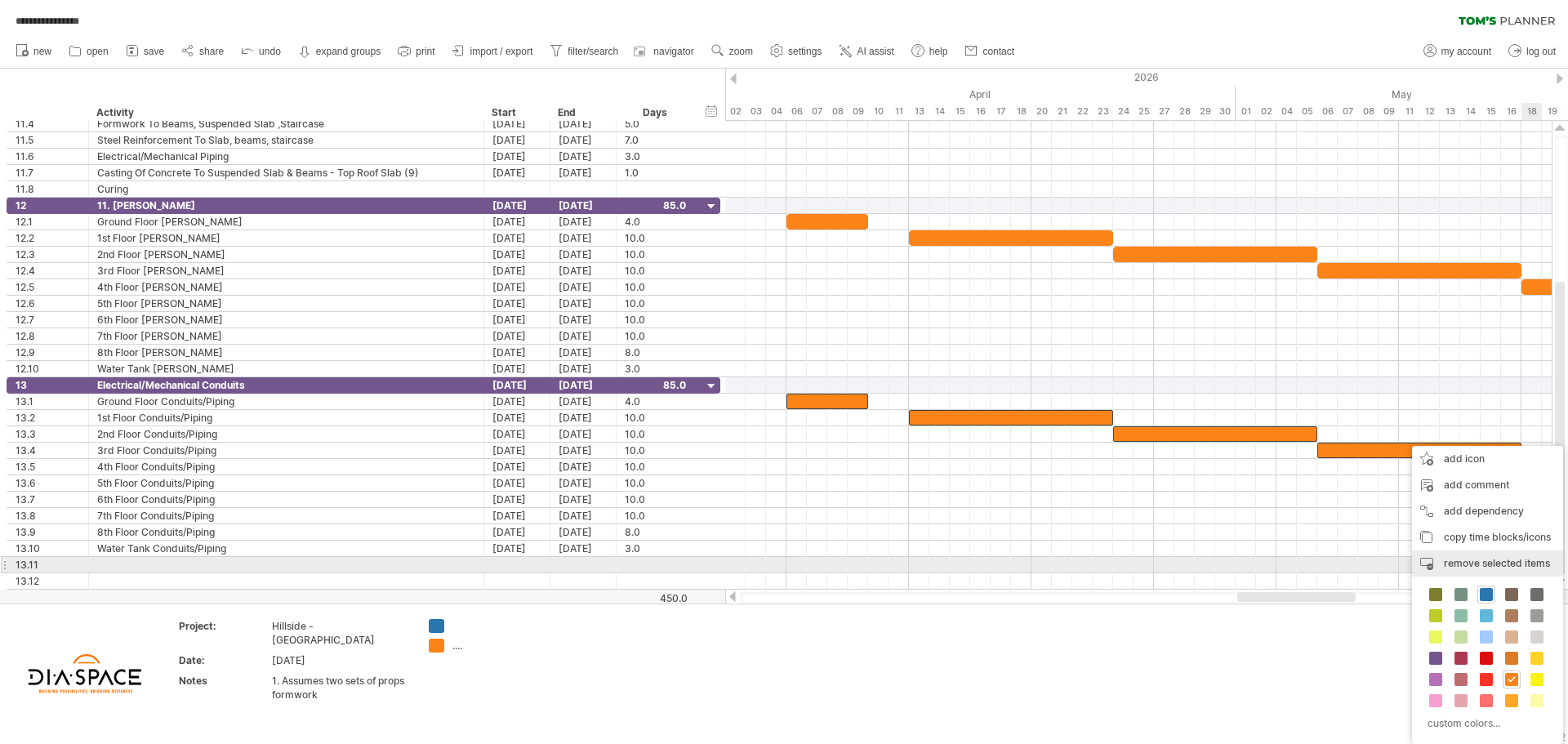
click at [1481, 559] on span "remove selected items" at bounding box center [1496, 563] width 106 height 12
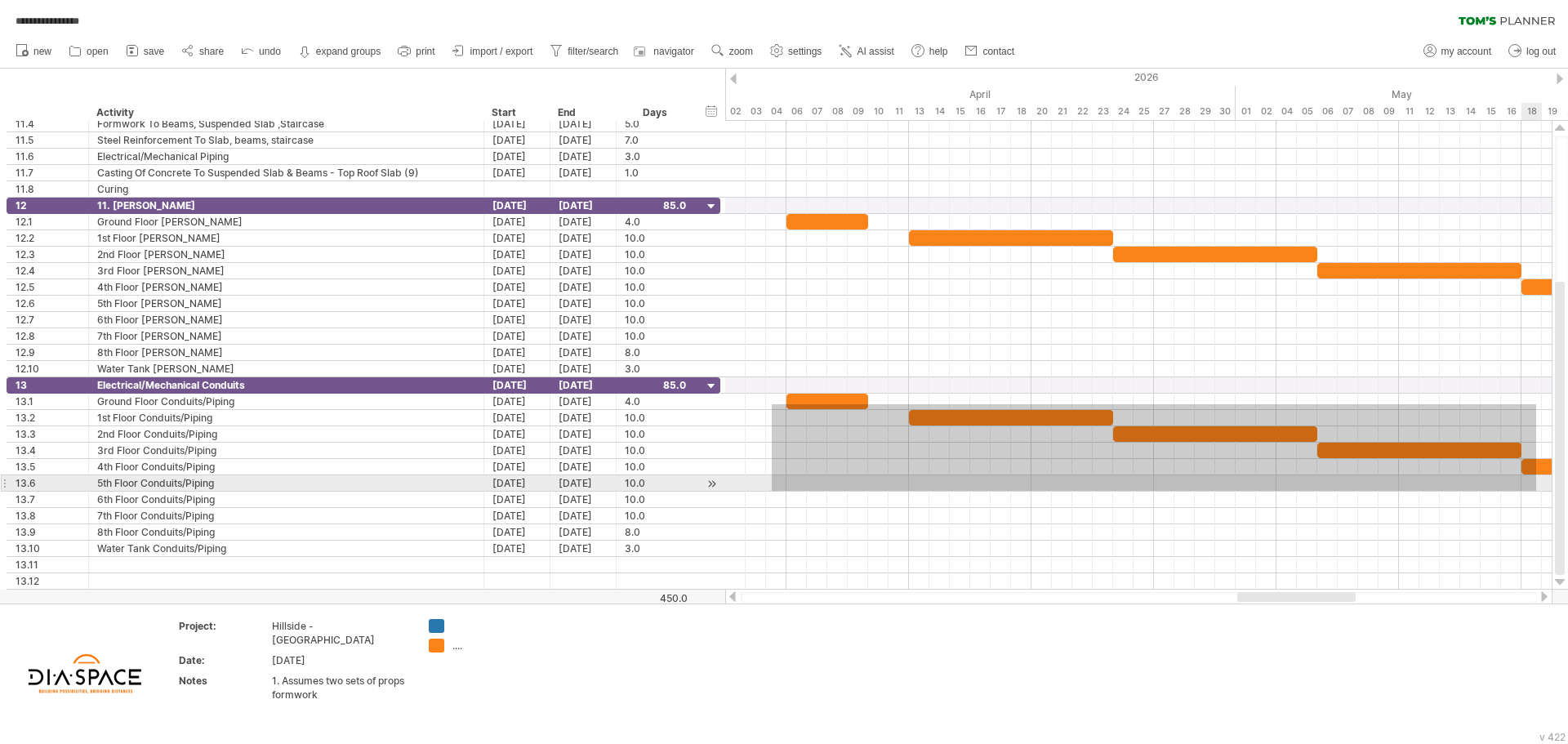
drag, startPoint x: 772, startPoint y: 404, endPoint x: 1536, endPoint y: 491, distance: 768.9
click at [1536, 491] on div at bounding box center [1138, 483] width 826 height 212
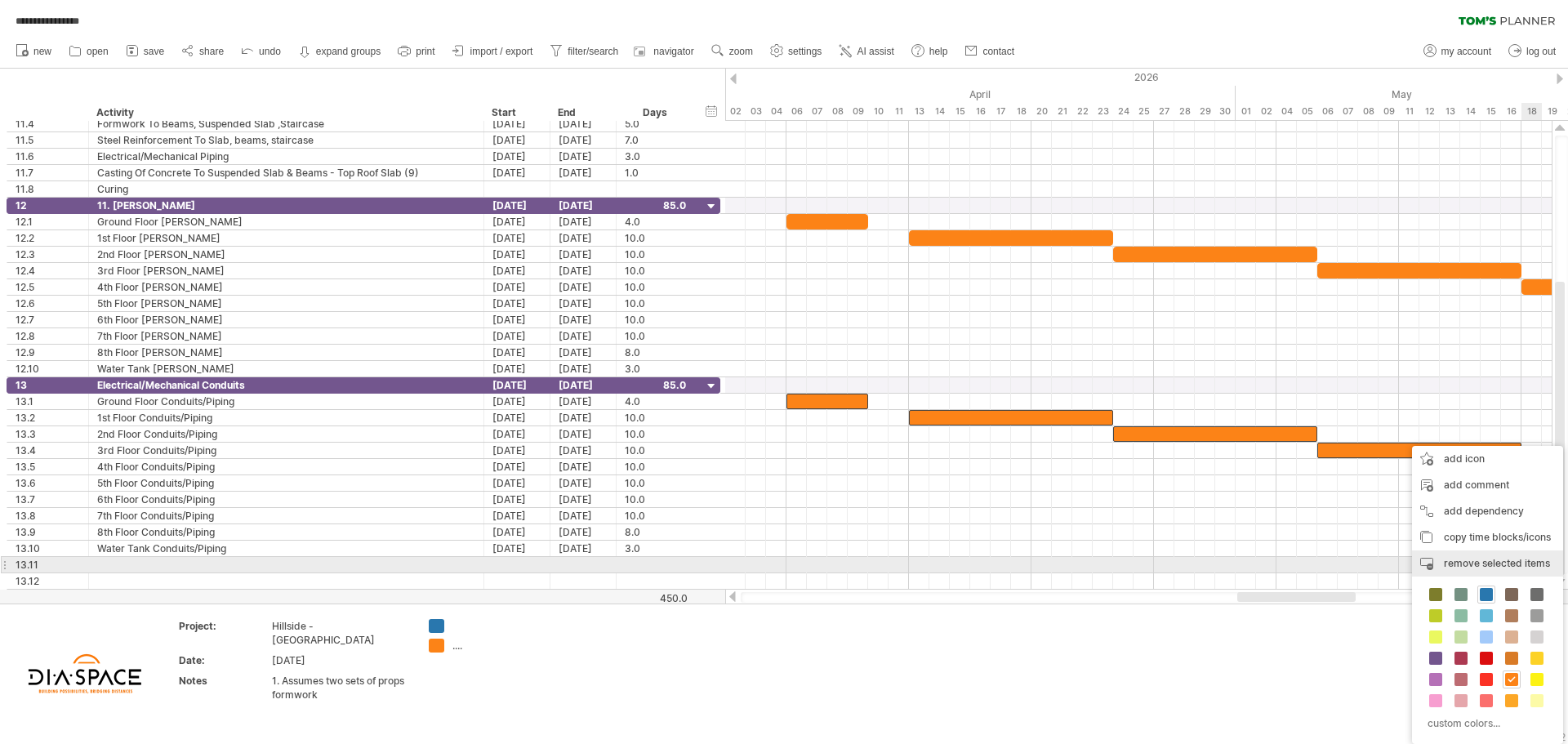
click at [1469, 558] on span "remove selected items" at bounding box center [1496, 563] width 106 height 12
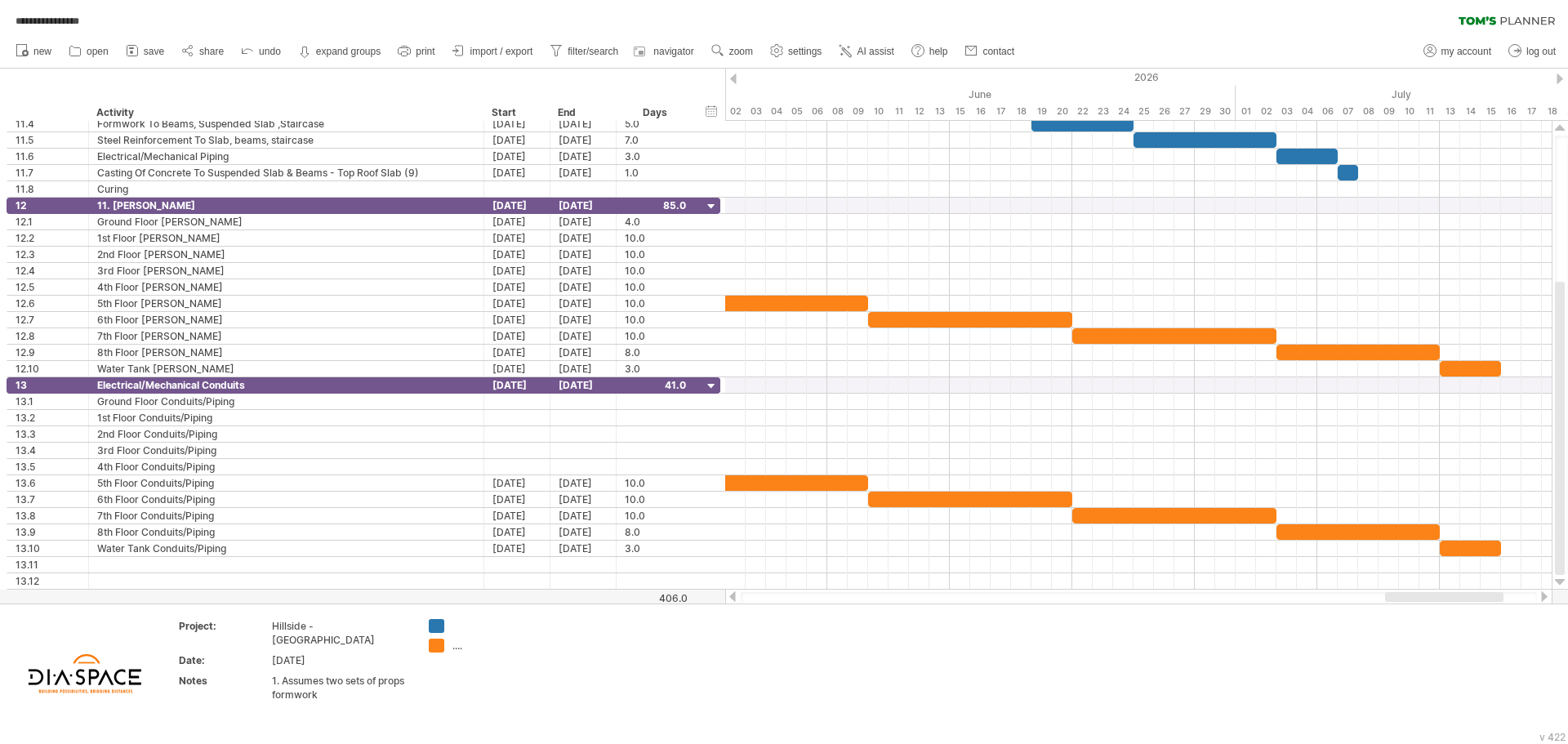
drag, startPoint x: 1282, startPoint y: 597, endPoint x: 1422, endPoint y: 597, distance: 140.0
click at [1422, 597] on div at bounding box center [1443, 597] width 118 height 10
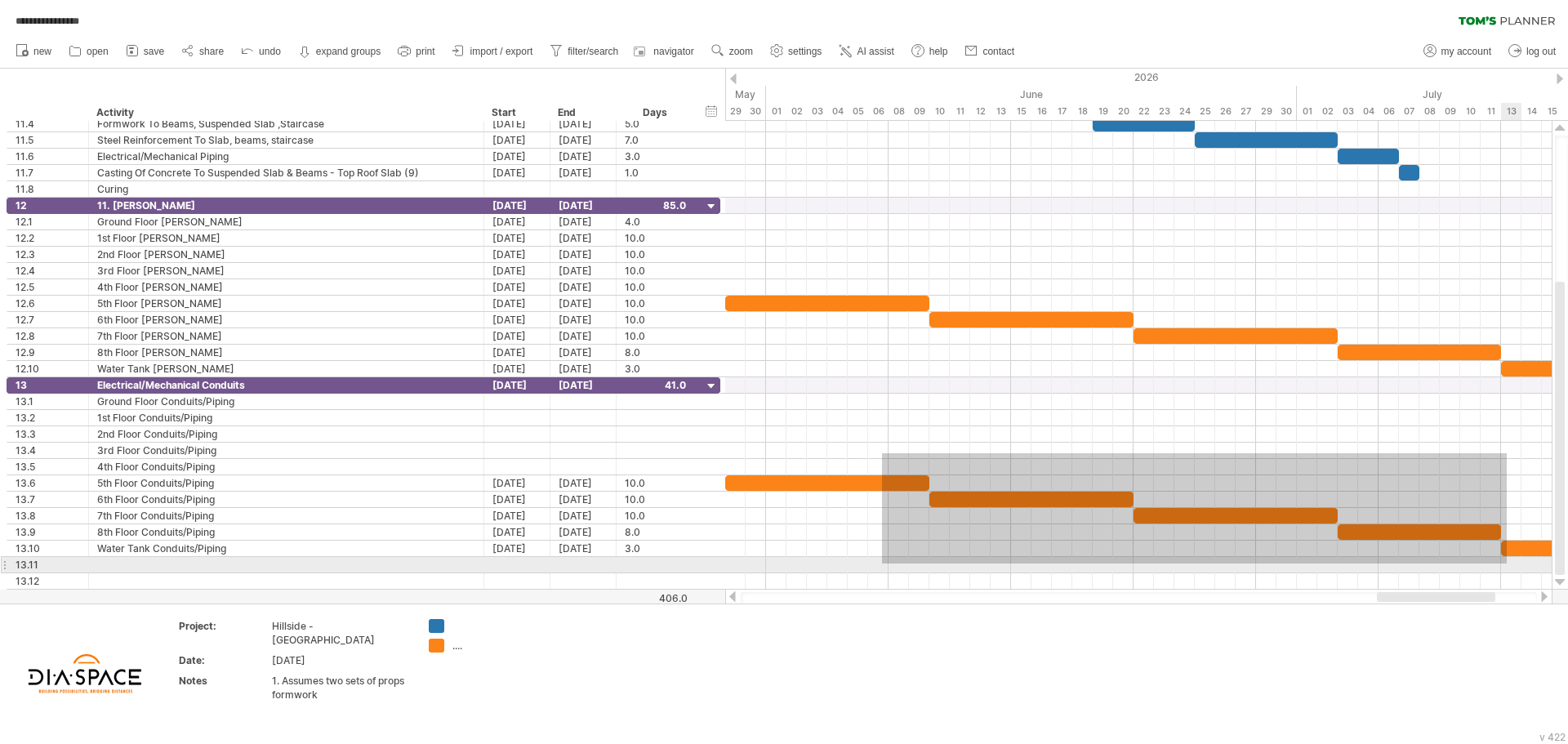
drag, startPoint x: 901, startPoint y: 457, endPoint x: 1535, endPoint y: 571, distance: 644.2
click at [1535, 571] on div at bounding box center [1138, 483] width 826 height 212
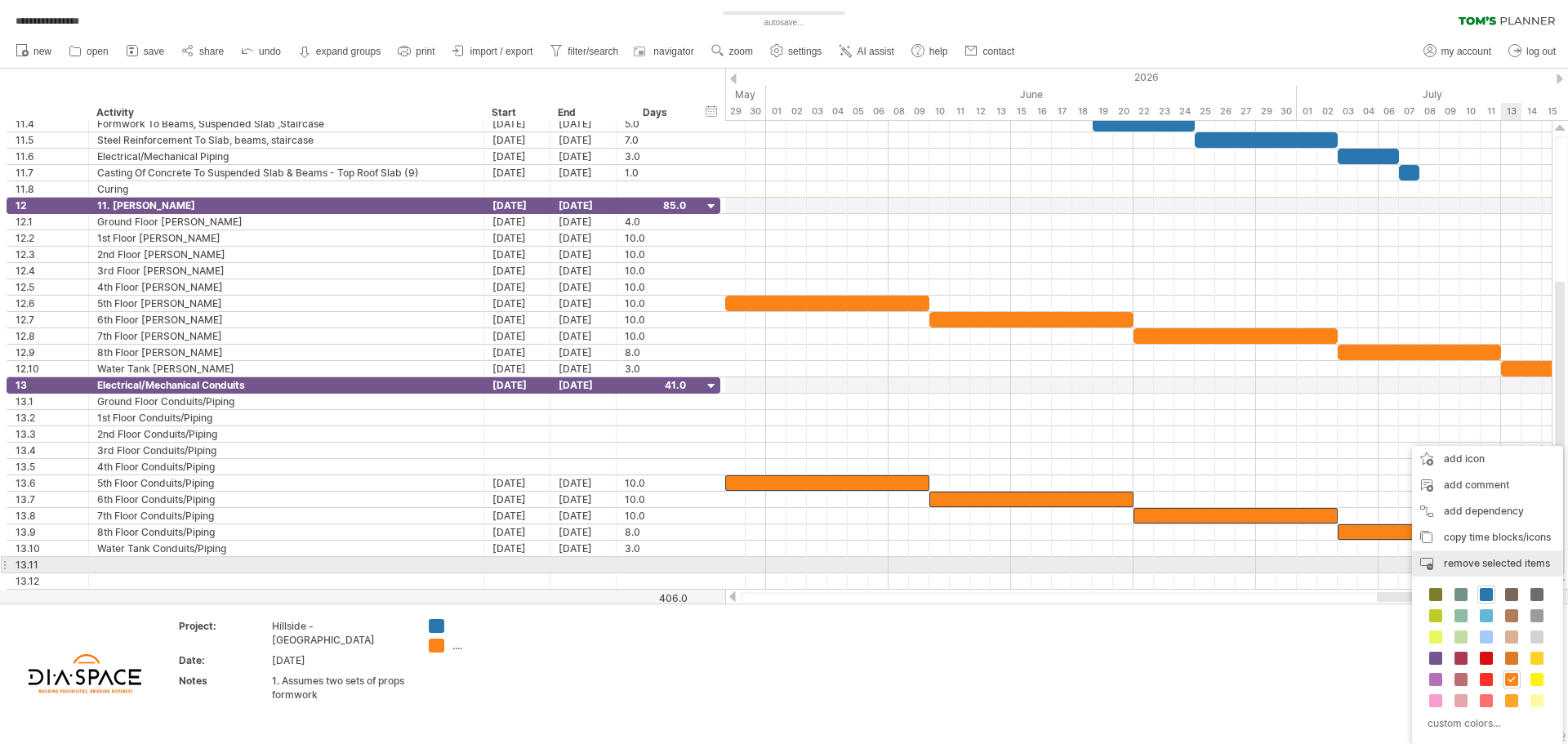
click at [1500, 567] on span "remove selected items" at bounding box center [1496, 563] width 106 height 12
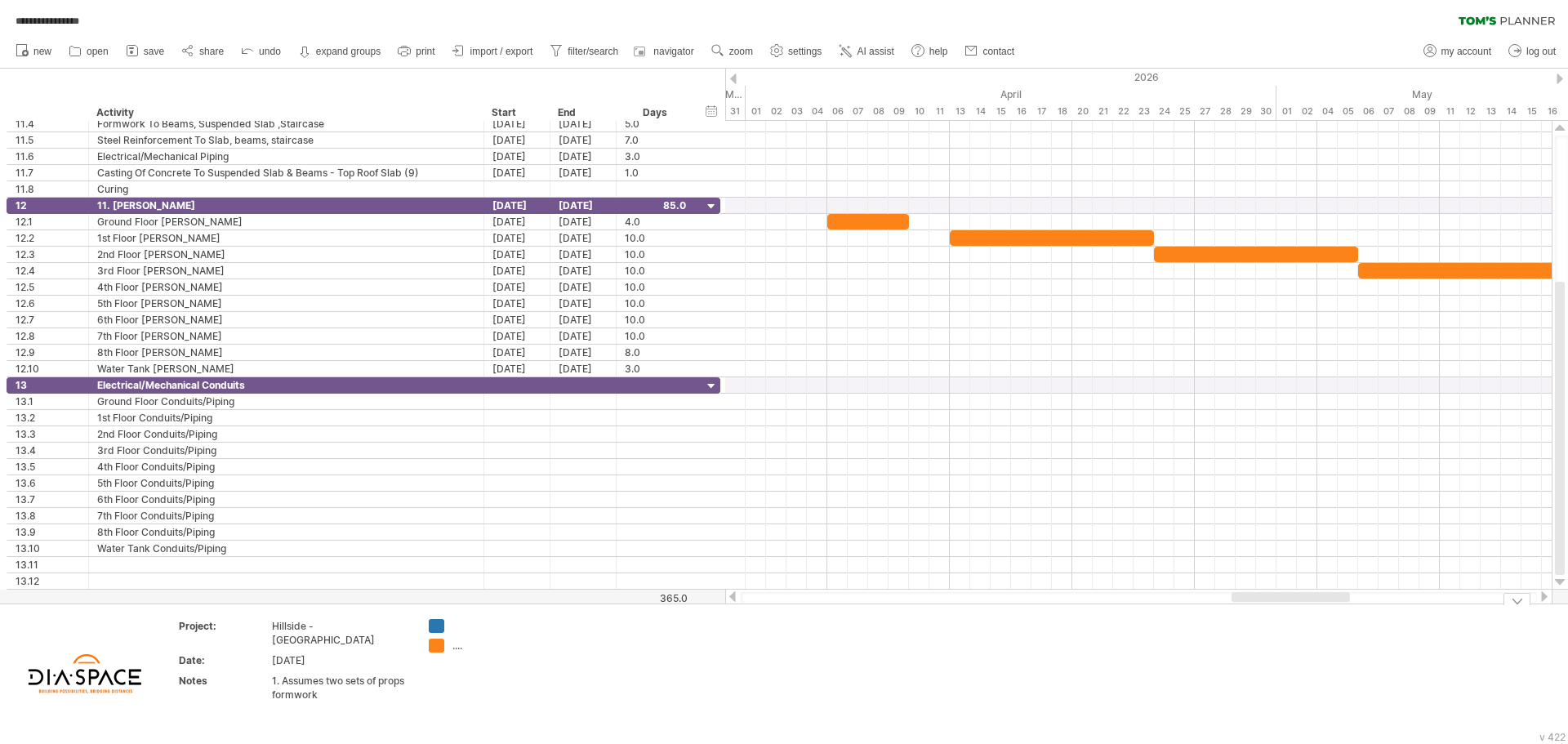
drag, startPoint x: 1443, startPoint y: 600, endPoint x: 1299, endPoint y: 607, distance: 144.2
click at [1299, 607] on div "**********" at bounding box center [784, 372] width 1568 height 744
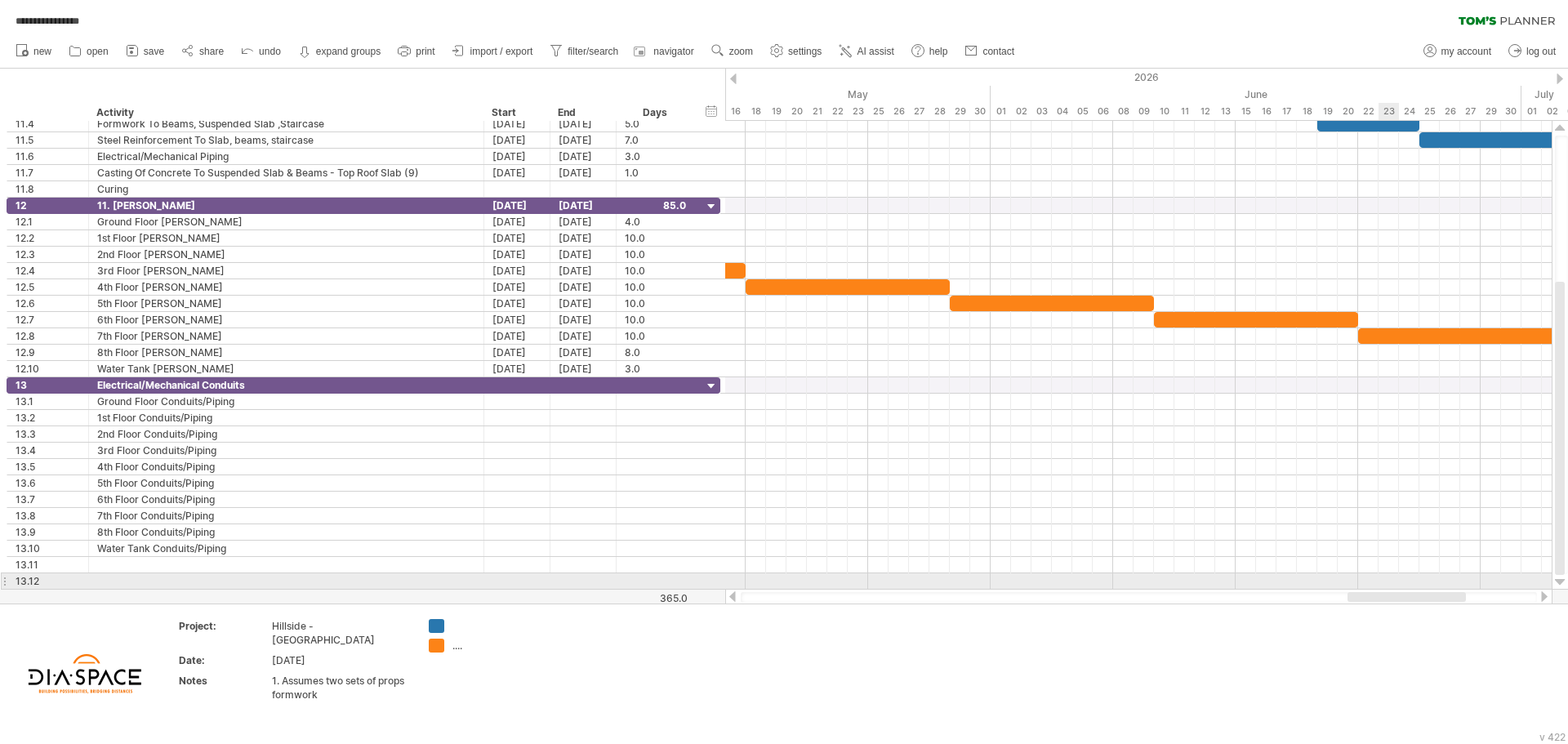
drag, startPoint x: 1276, startPoint y: 596, endPoint x: 1386, endPoint y: 587, distance: 110.4
click at [1386, 587] on div "**********" at bounding box center [784, 372] width 1568 height 744
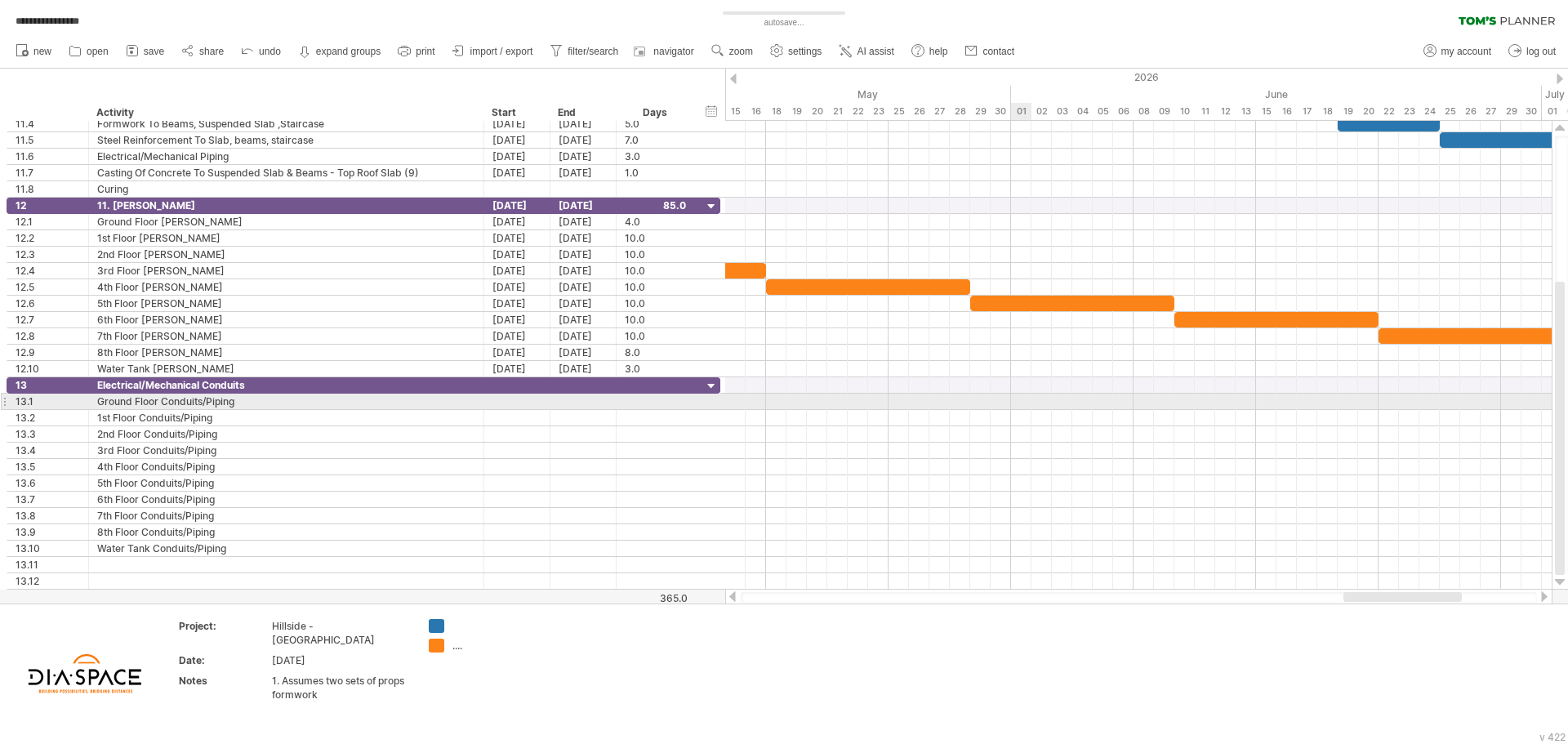
click at [1023, 402] on div at bounding box center [1138, 402] width 826 height 17
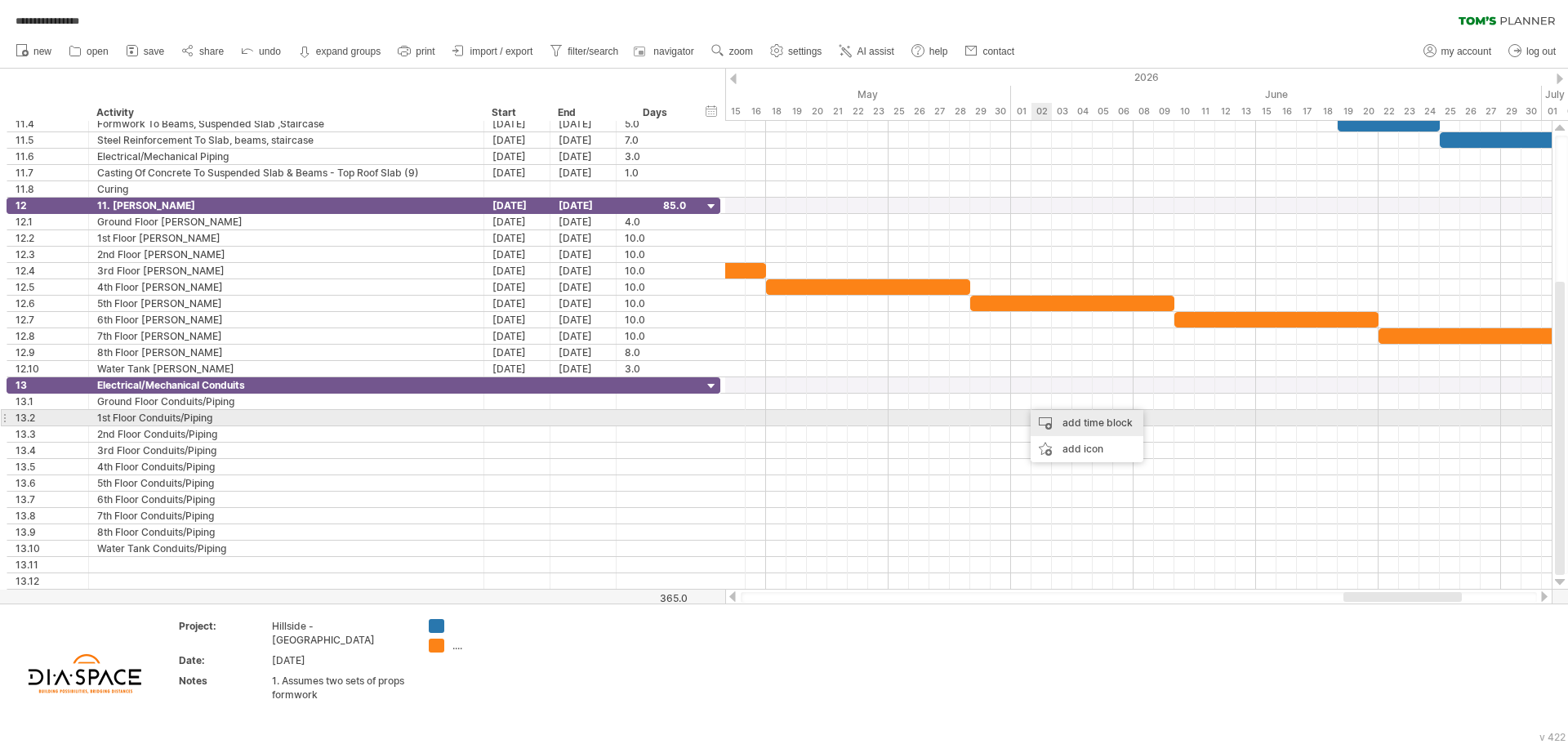
click at [1071, 425] on div "add time block" at bounding box center [1087, 423] width 113 height 26
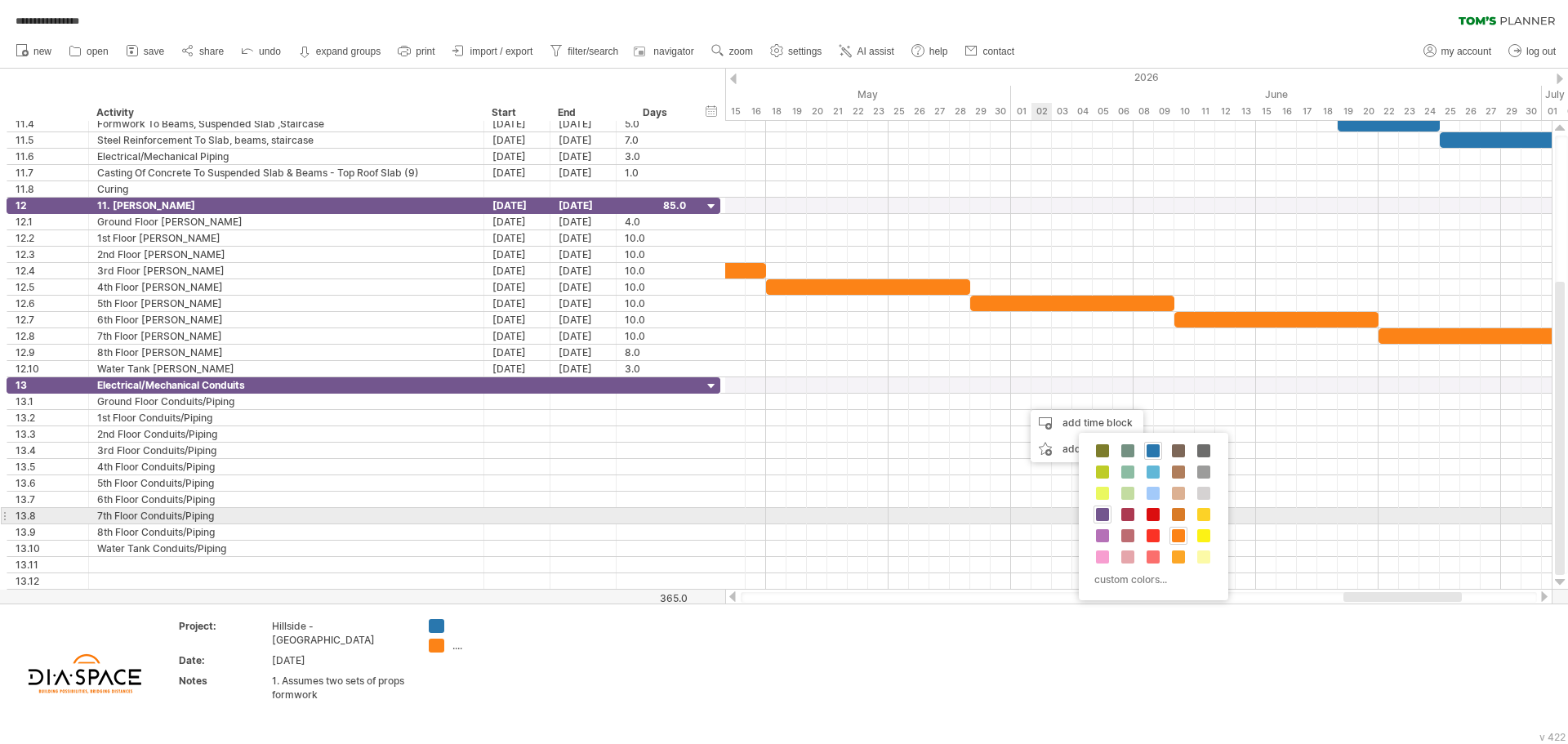
click at [1101, 517] on span at bounding box center [1102, 514] width 13 height 13
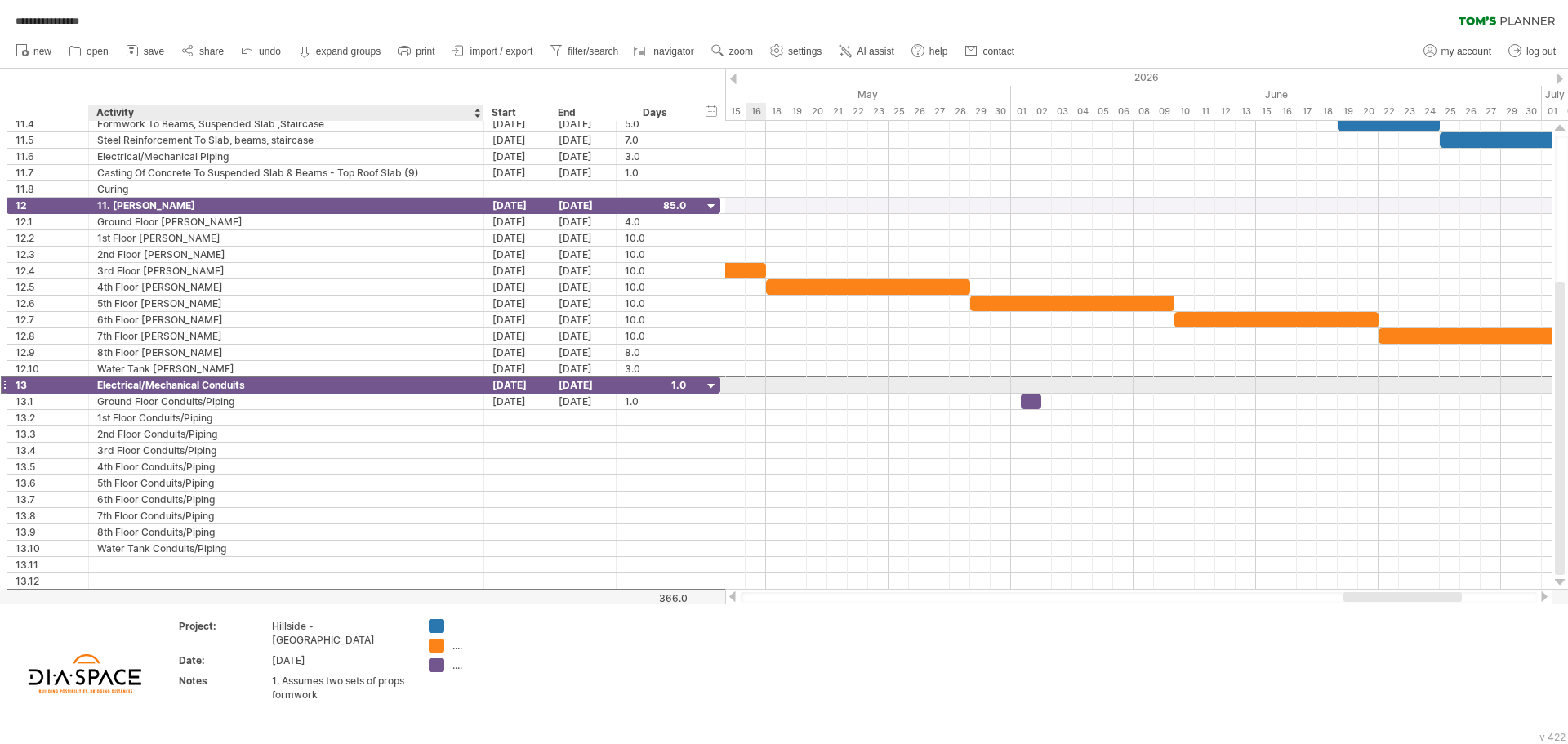
click at [437, 388] on div "Electrical/Mechanical Conduits" at bounding box center [286, 385] width 378 height 16
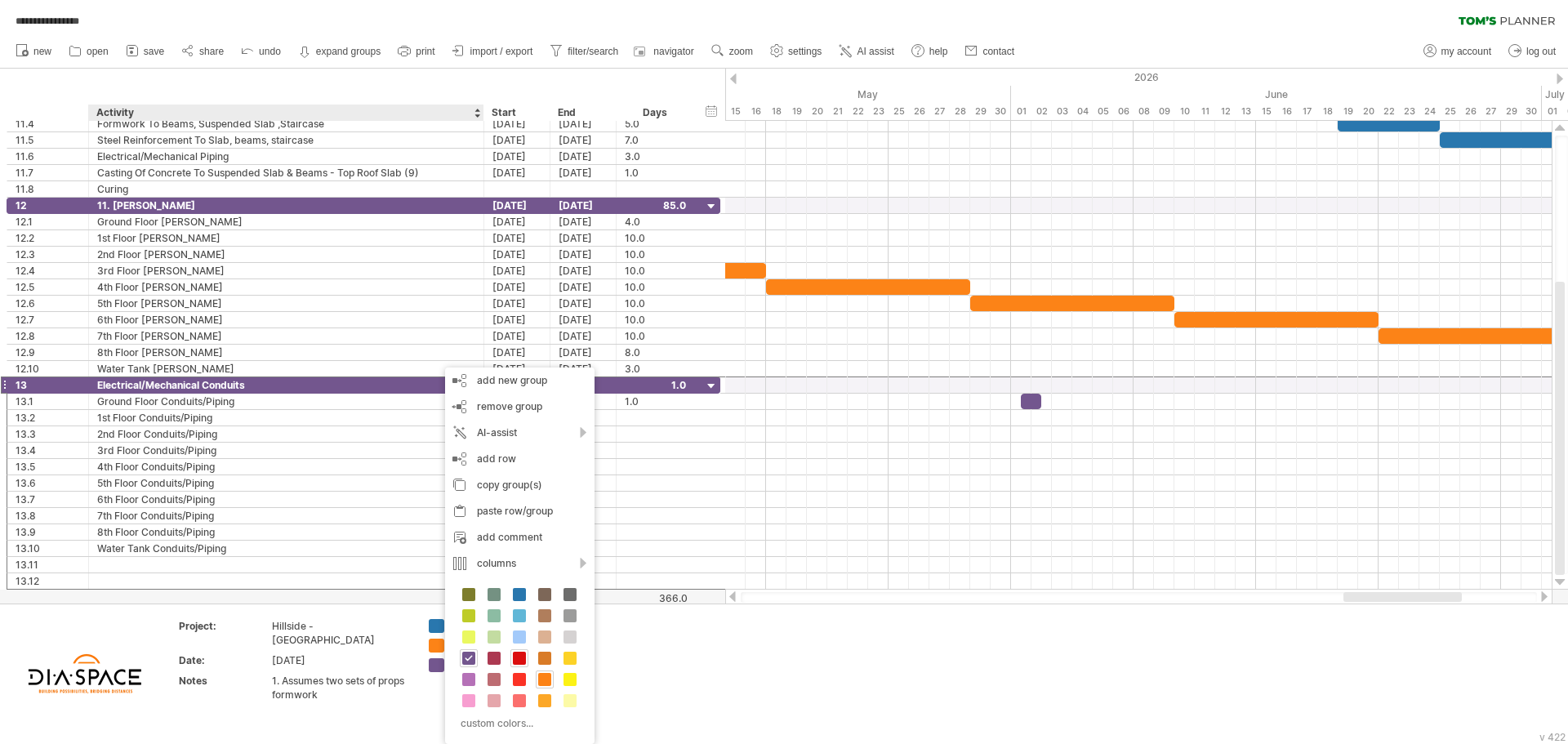
click at [518, 654] on span at bounding box center [519, 658] width 13 height 13
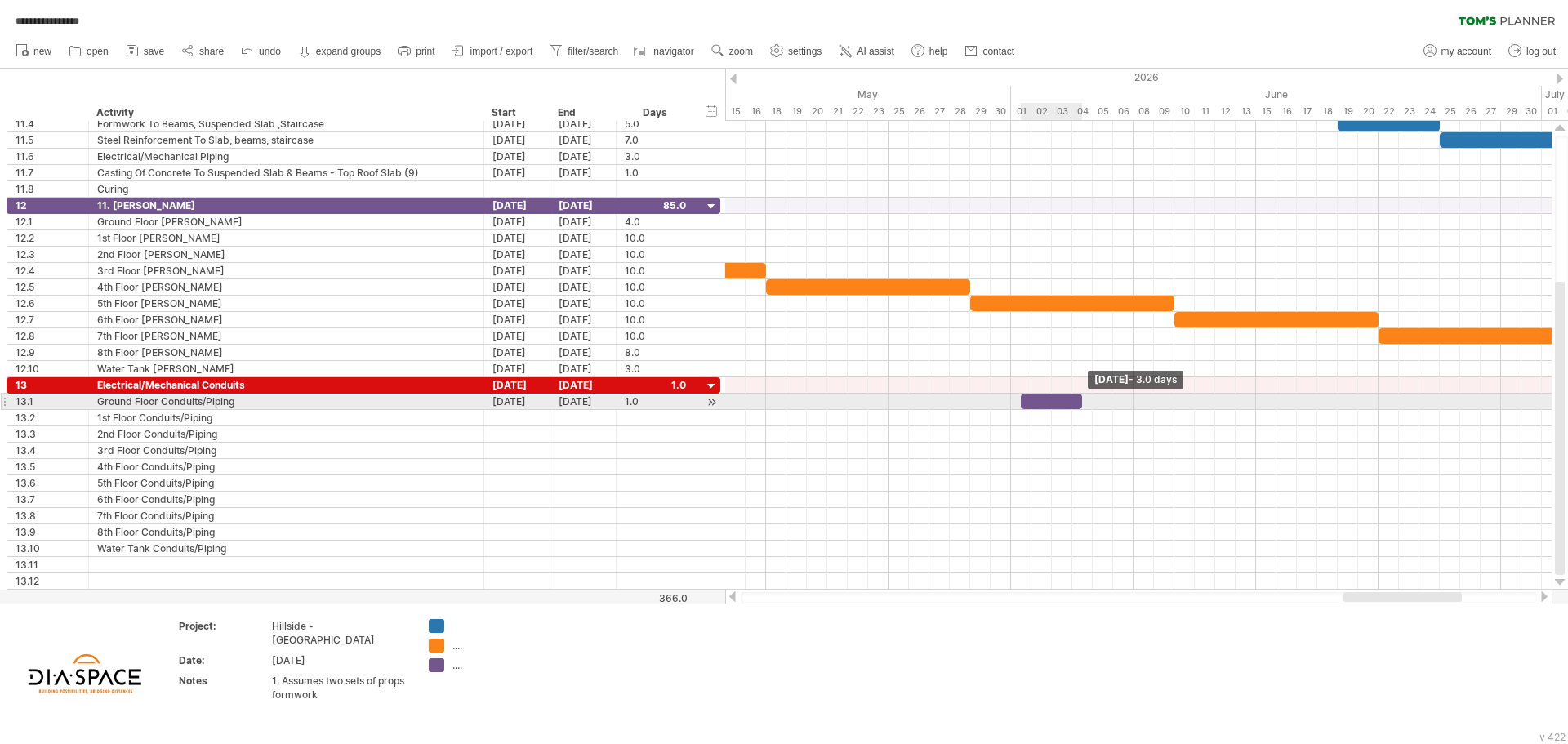
drag, startPoint x: 1042, startPoint y: 403, endPoint x: 1081, endPoint y: 403, distance: 39.0
click at [1081, 403] on span at bounding box center [1081, 402] width 6 height 16
drag, startPoint x: 1021, startPoint y: 398, endPoint x: 1010, endPoint y: 398, distance: 11.0
click at [1010, 398] on span at bounding box center [1010, 402] width 6 height 16
drag, startPoint x: 1080, startPoint y: 398, endPoint x: 1125, endPoint y: 396, distance: 45.0
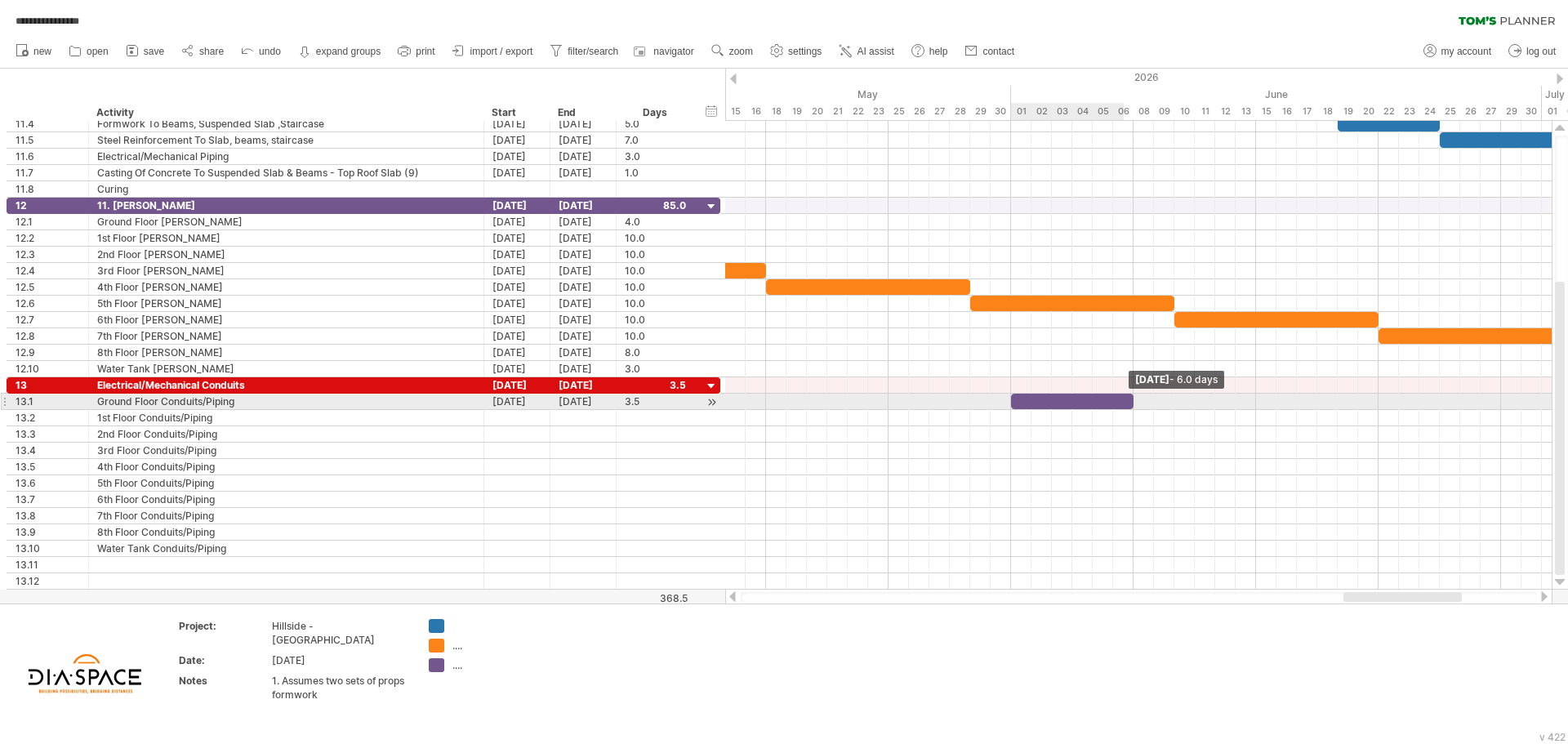
click at [1125, 396] on div at bounding box center [1073, 402] width 123 height 16
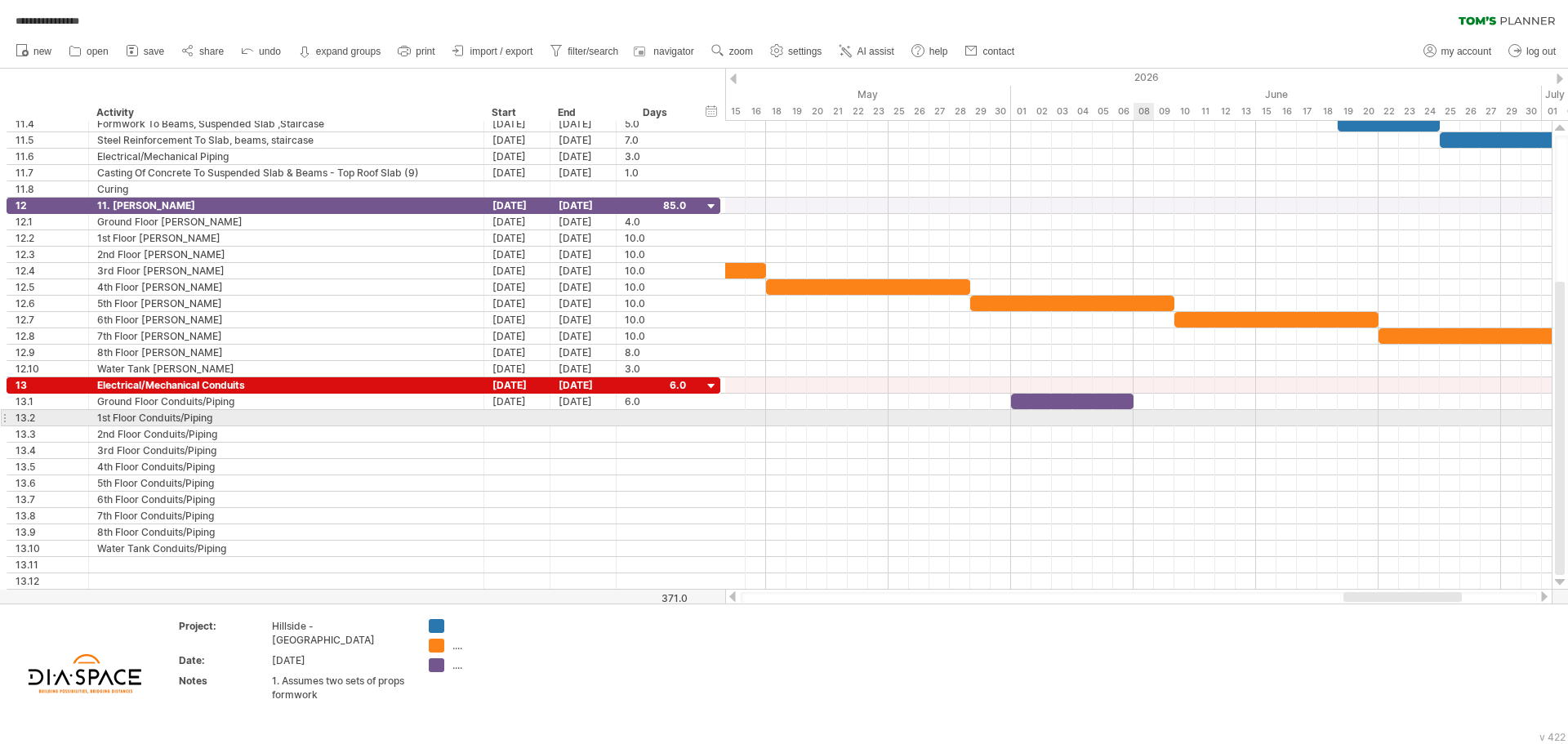
click at [1145, 422] on div at bounding box center [1138, 418] width 826 height 17
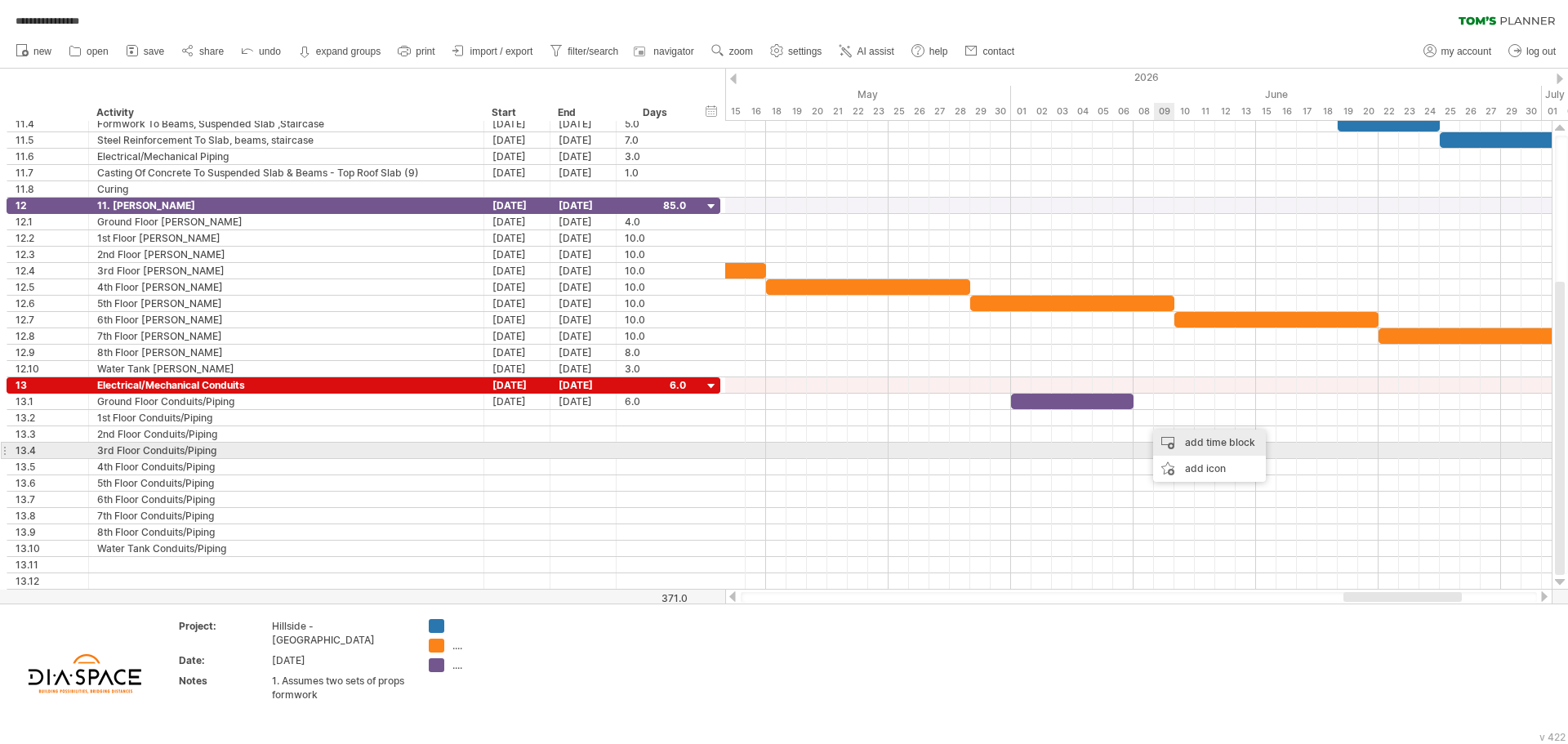
click at [1212, 443] on div "add time block" at bounding box center [1209, 443] width 113 height 26
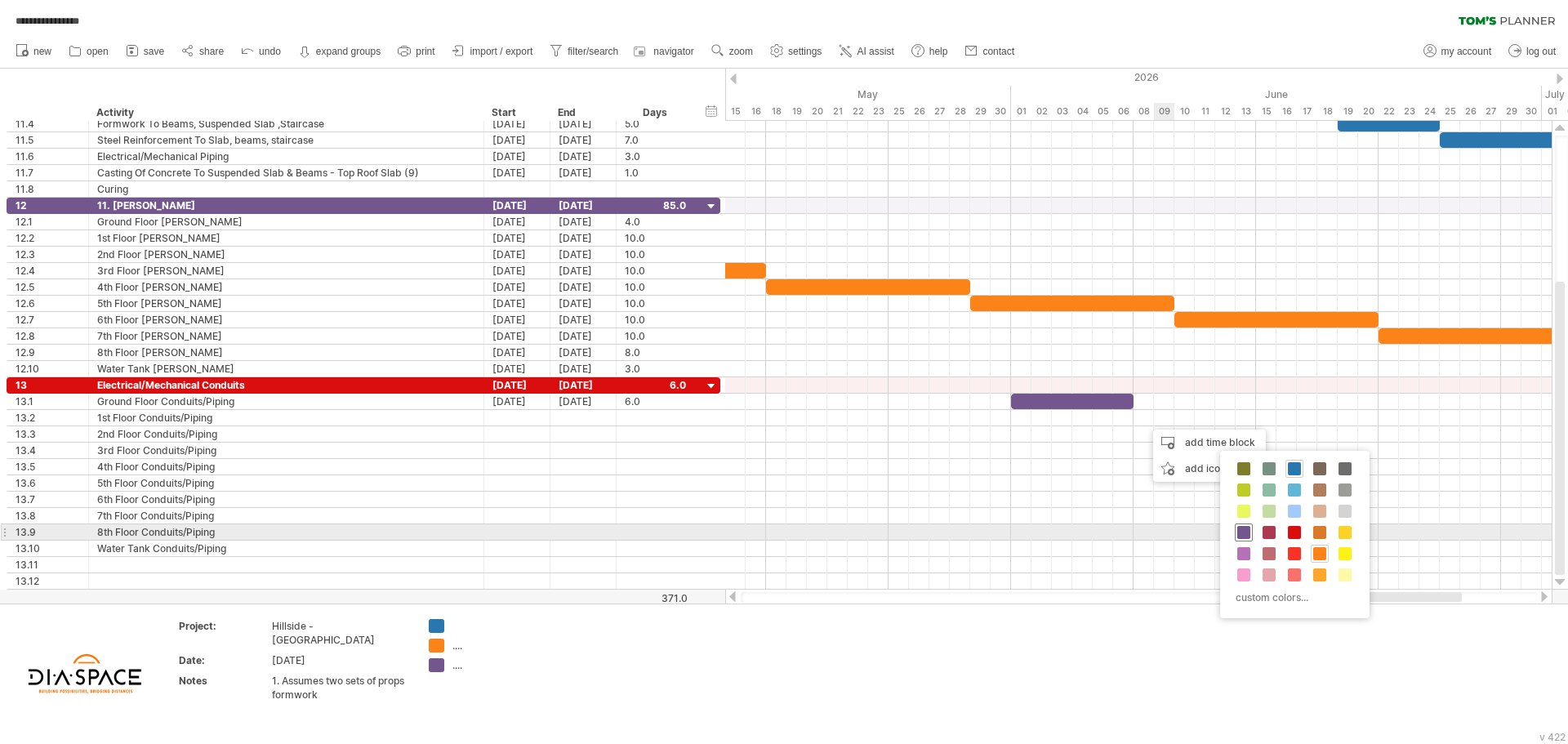
click at [1235, 534] on div at bounding box center [1244, 533] width 18 height 18
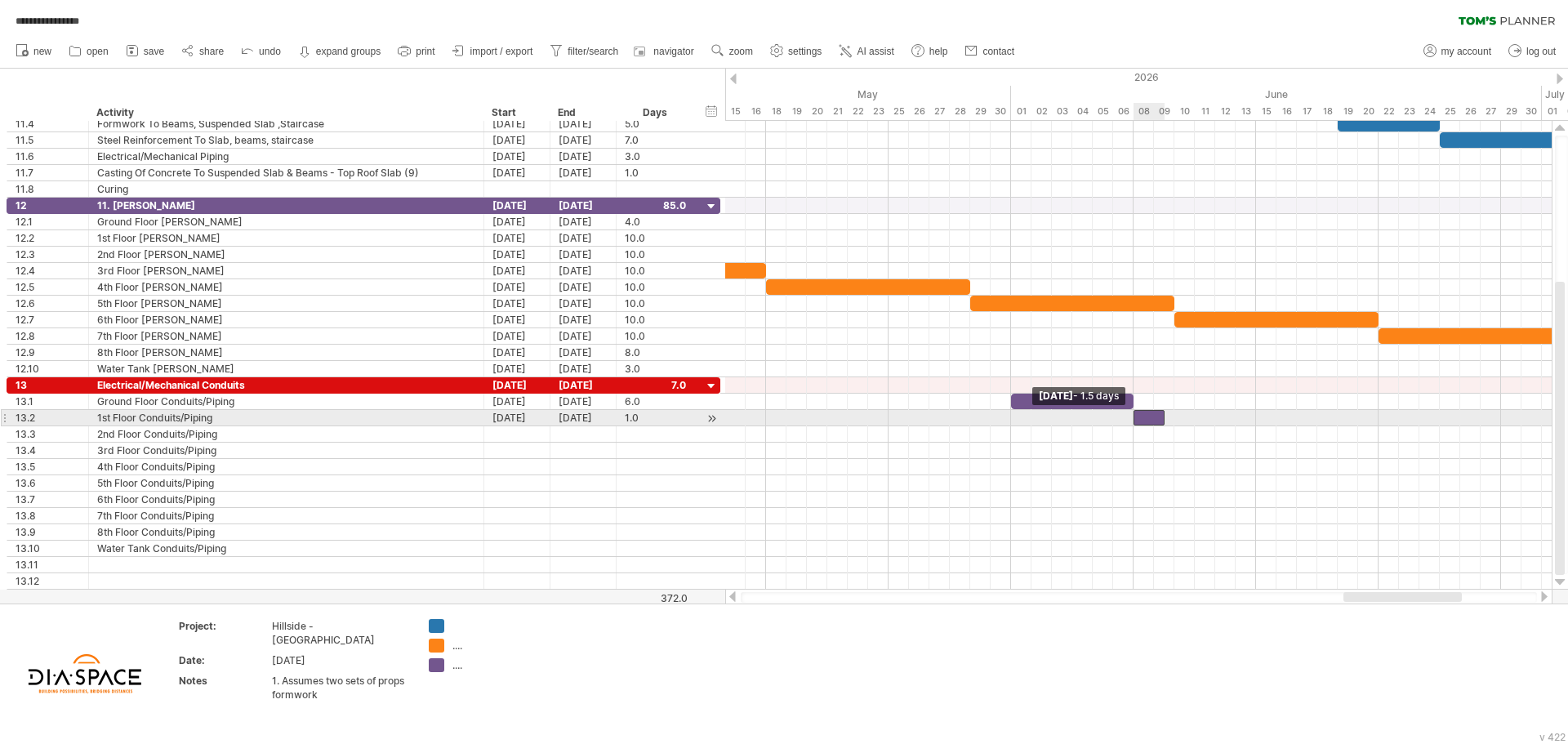
drag, startPoint x: 1144, startPoint y: 416, endPoint x: 1132, endPoint y: 418, distance: 12.2
click at [1132, 418] on span at bounding box center [1133, 418] width 6 height 16
drag, startPoint x: 1165, startPoint y: 417, endPoint x: 1254, endPoint y: 419, distance: 89.0
click at [1254, 419] on span at bounding box center [1256, 418] width 6 height 16
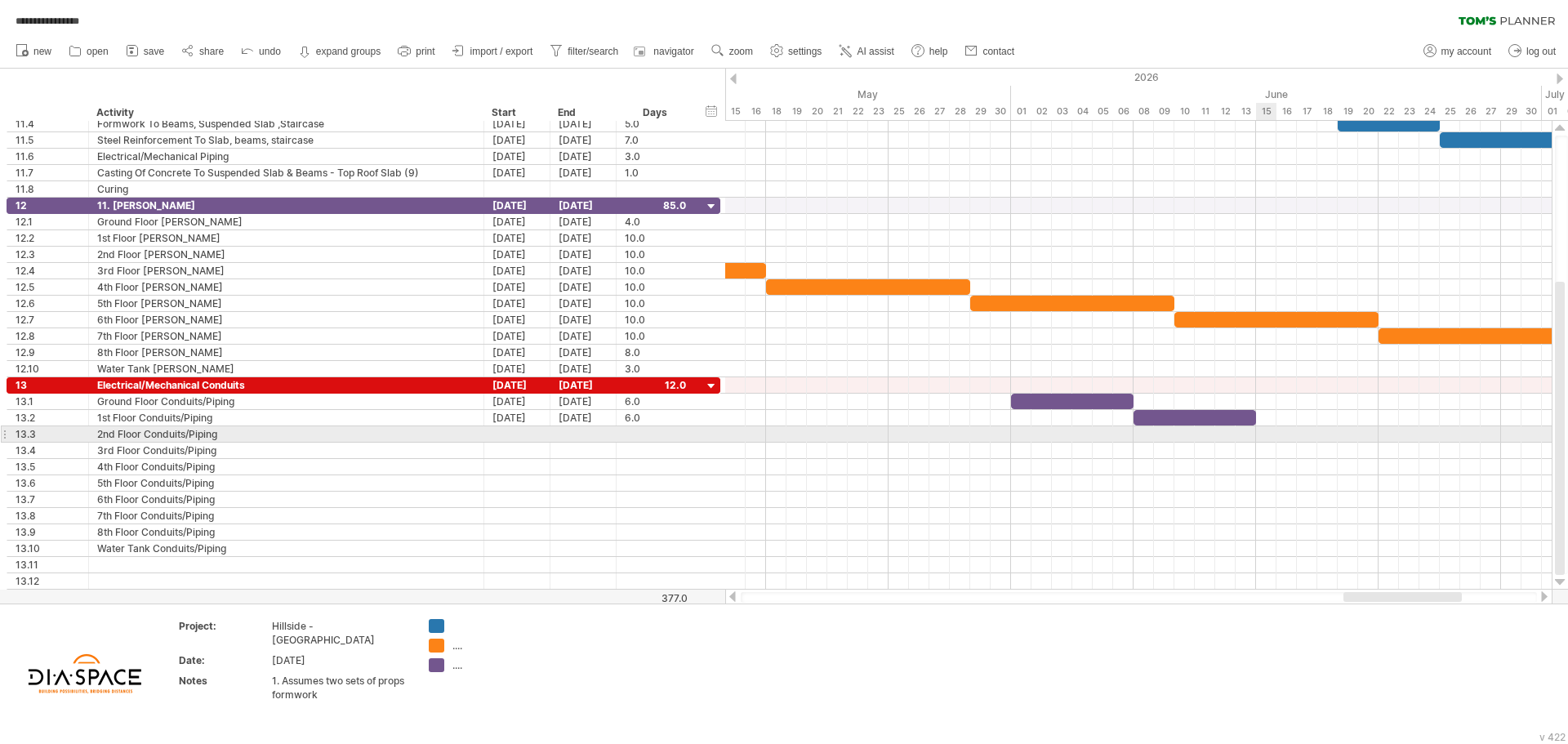
click at [1267, 433] on div at bounding box center [1138, 434] width 826 height 17
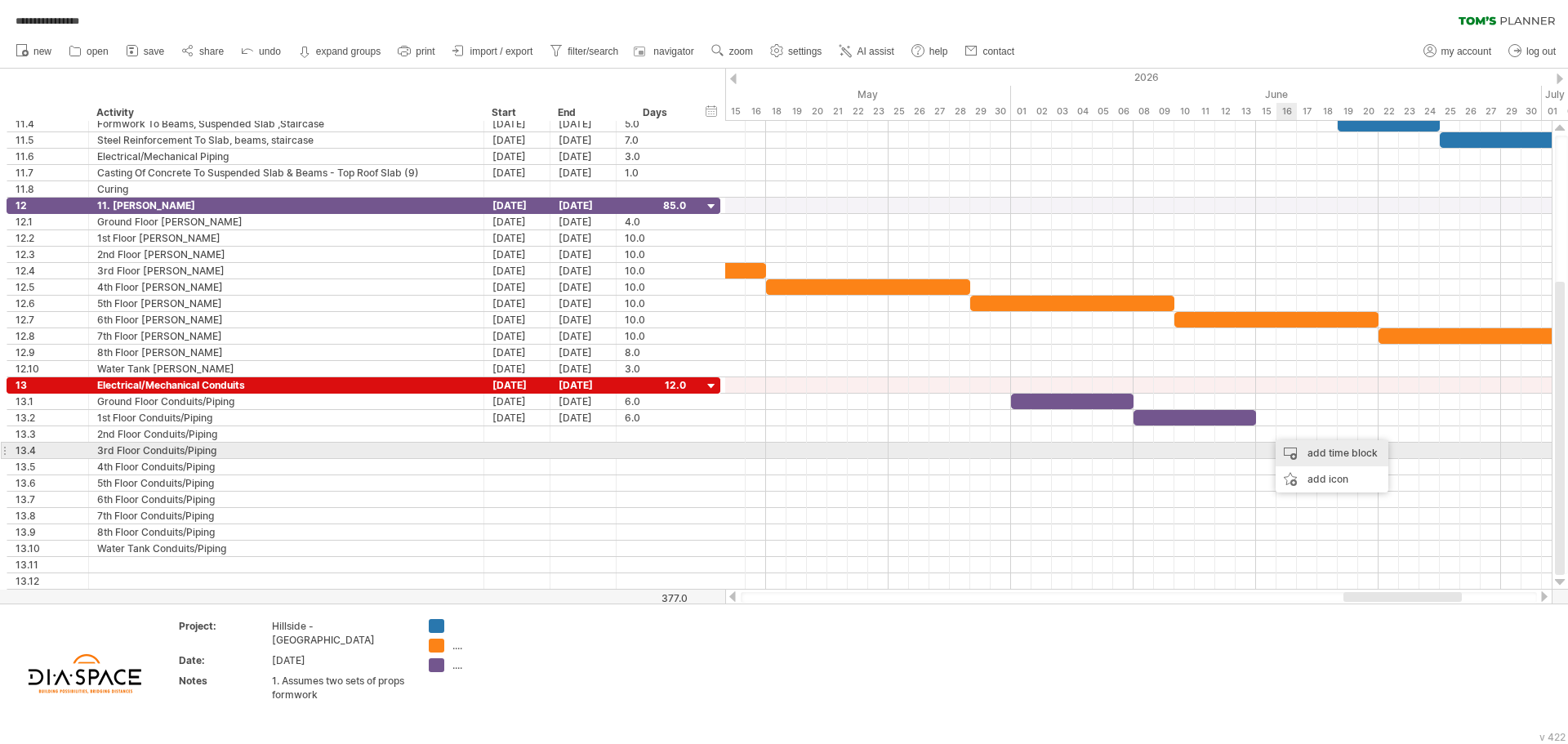
click at [1298, 448] on div "add time block" at bounding box center [1332, 454] width 113 height 26
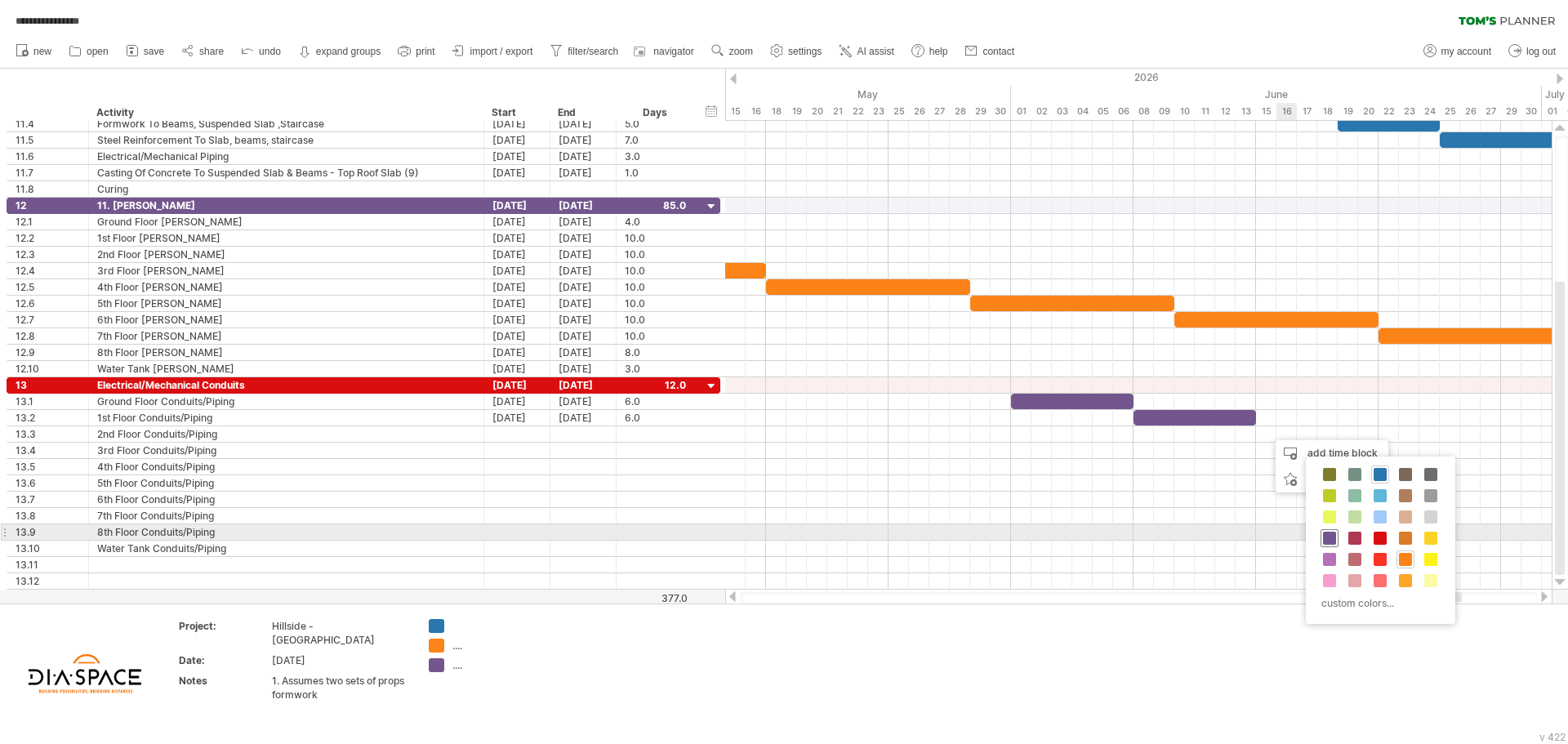
click at [1334, 540] on span at bounding box center [1329, 538] width 13 height 13
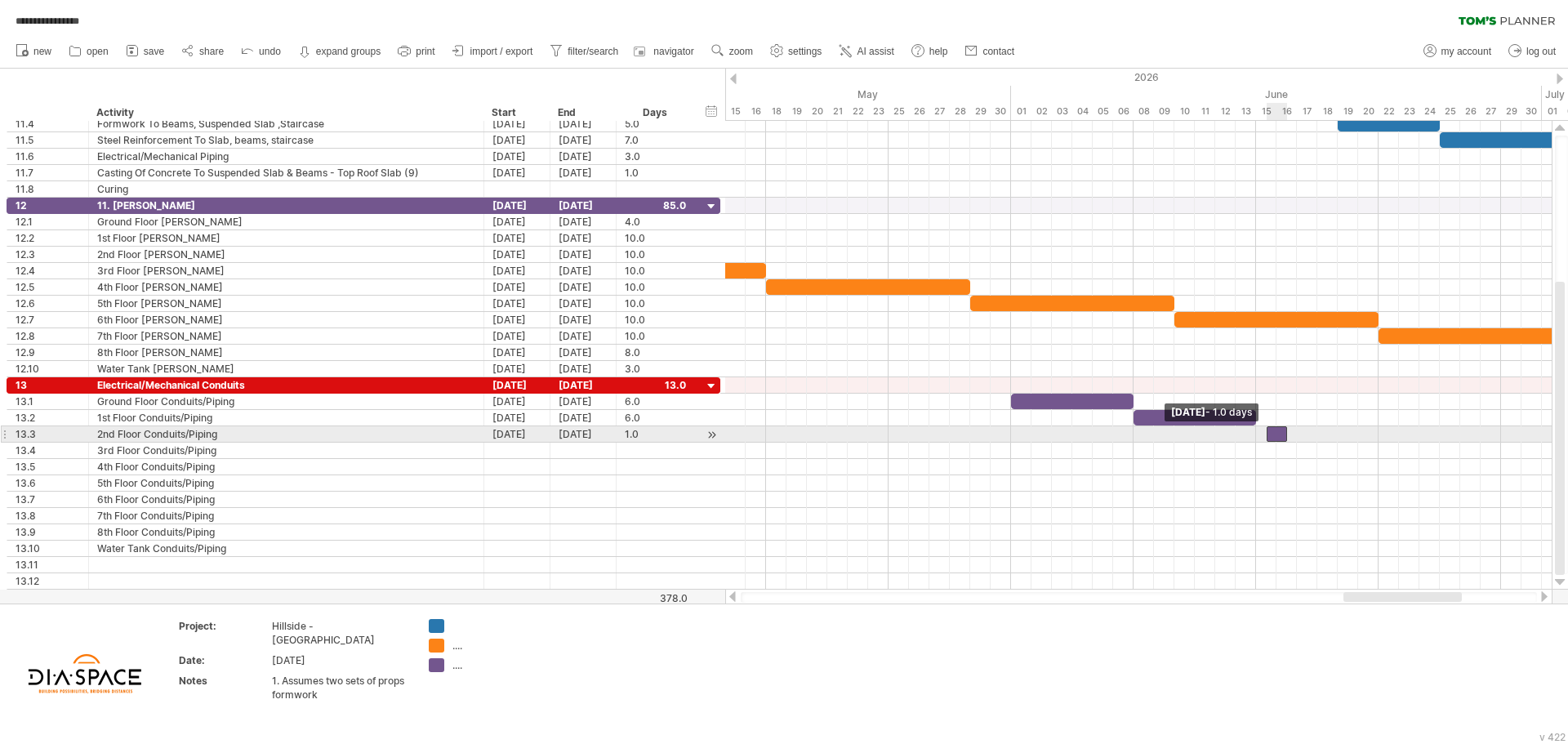
click at [1264, 438] on span at bounding box center [1266, 434] width 6 height 16
drag, startPoint x: 1285, startPoint y: 433, endPoint x: 1373, endPoint y: 430, distance: 88.1
click at [1373, 430] on div at bounding box center [1317, 434] width 123 height 16
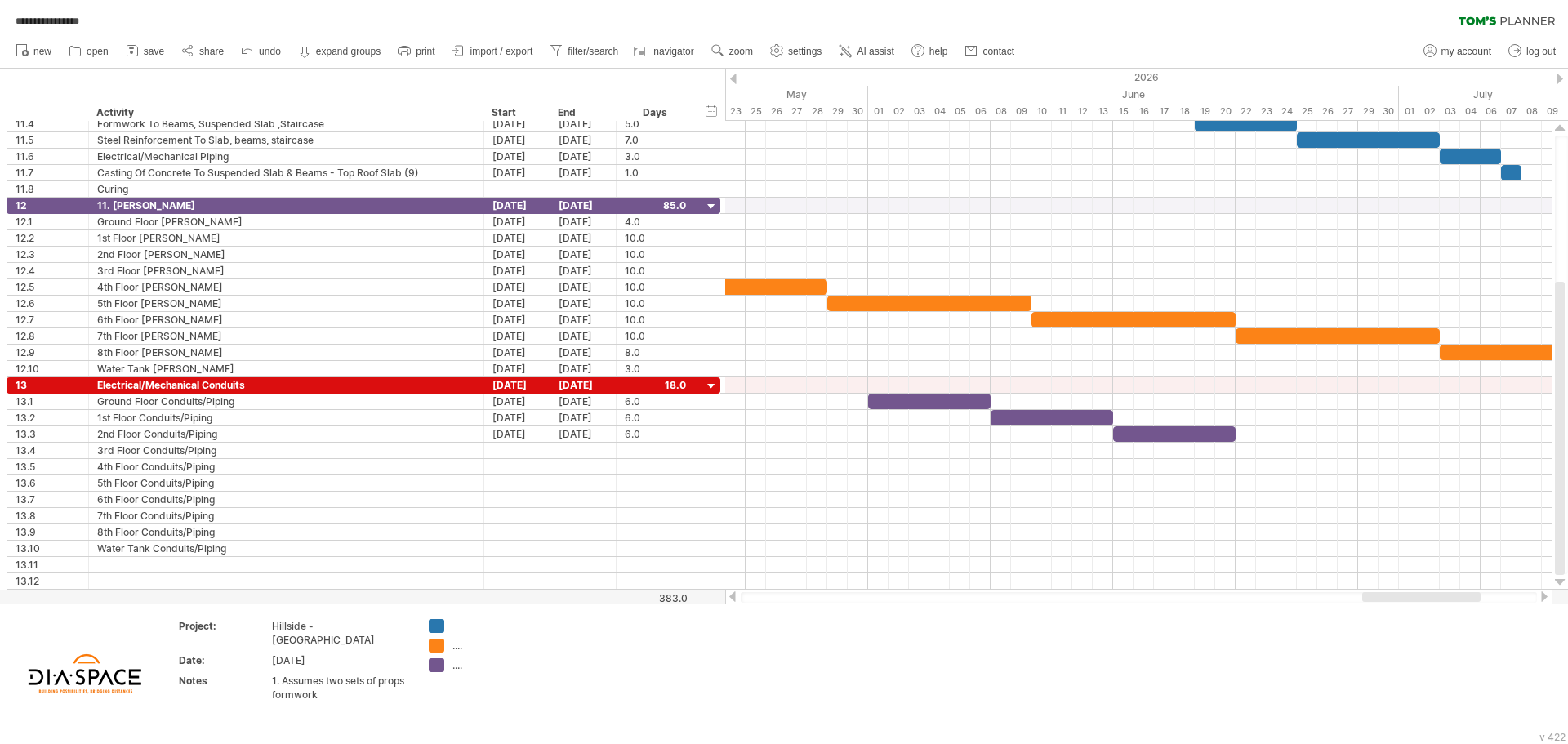
drag, startPoint x: 1392, startPoint y: 597, endPoint x: 1410, endPoint y: 597, distance: 18.0
click at [1410, 597] on div at bounding box center [1421, 597] width 118 height 10
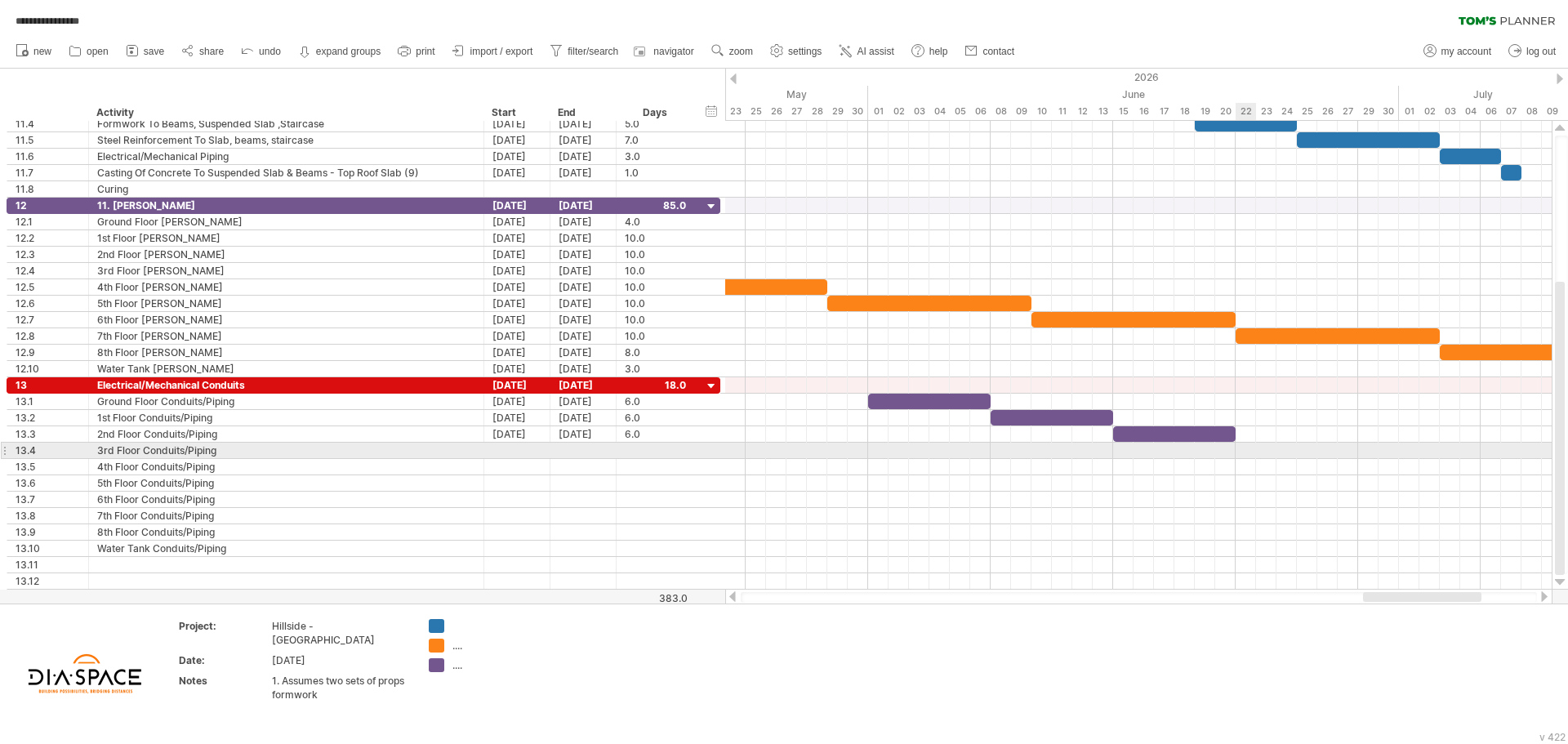
click at [1250, 448] on div at bounding box center [1138, 451] width 826 height 17
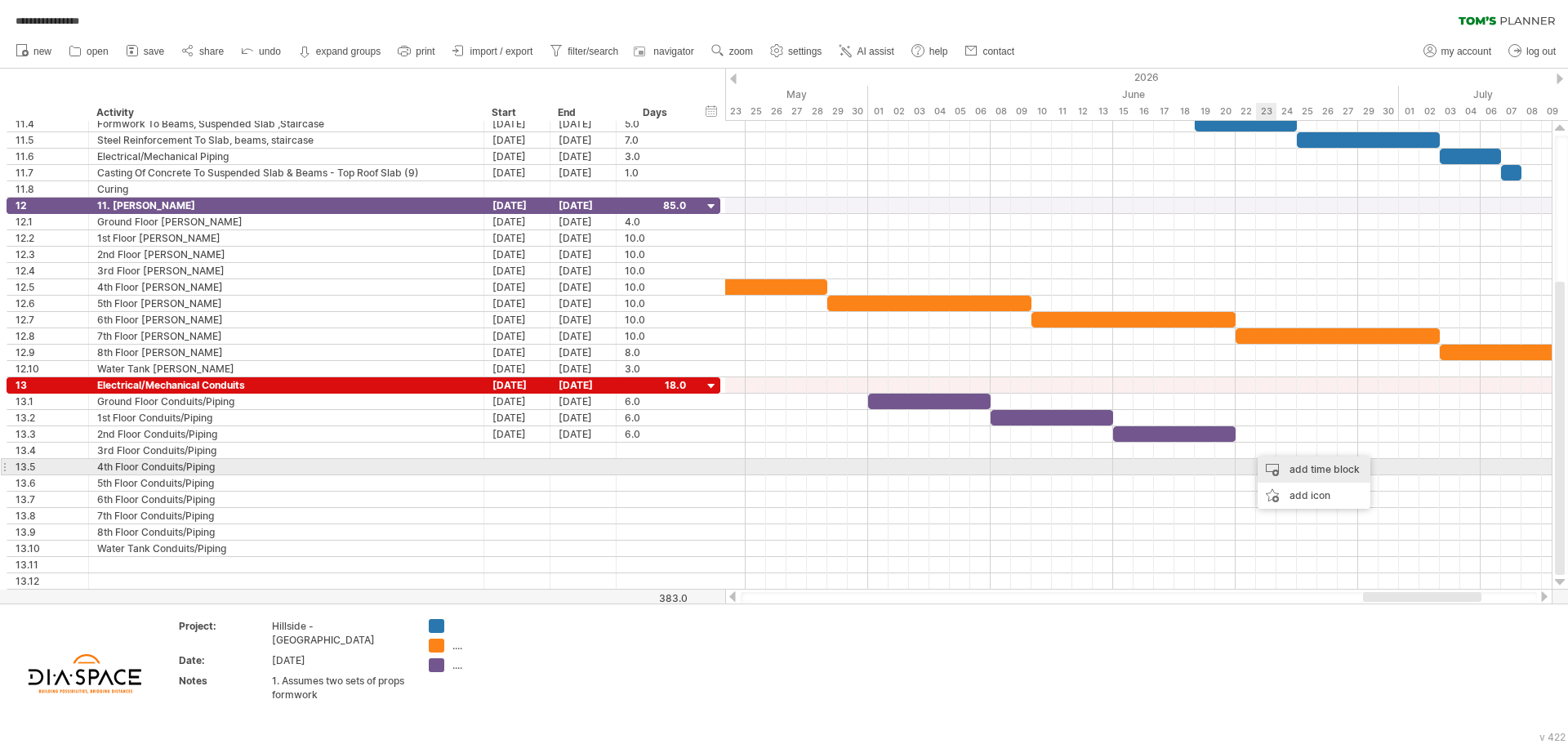
click at [1288, 466] on div "add time block" at bounding box center [1314, 470] width 113 height 26
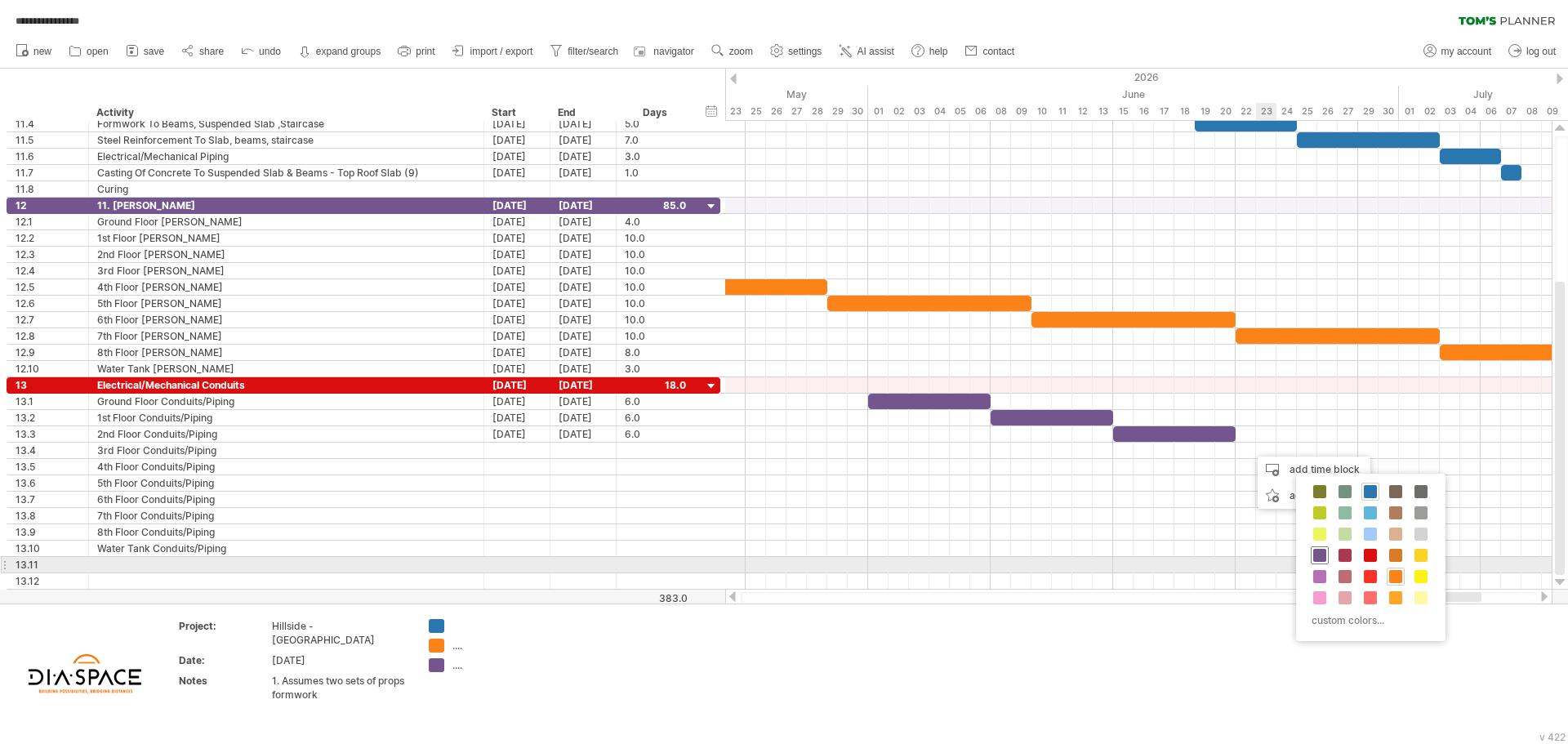
click at [1321, 558] on span at bounding box center [1319, 555] width 13 height 13
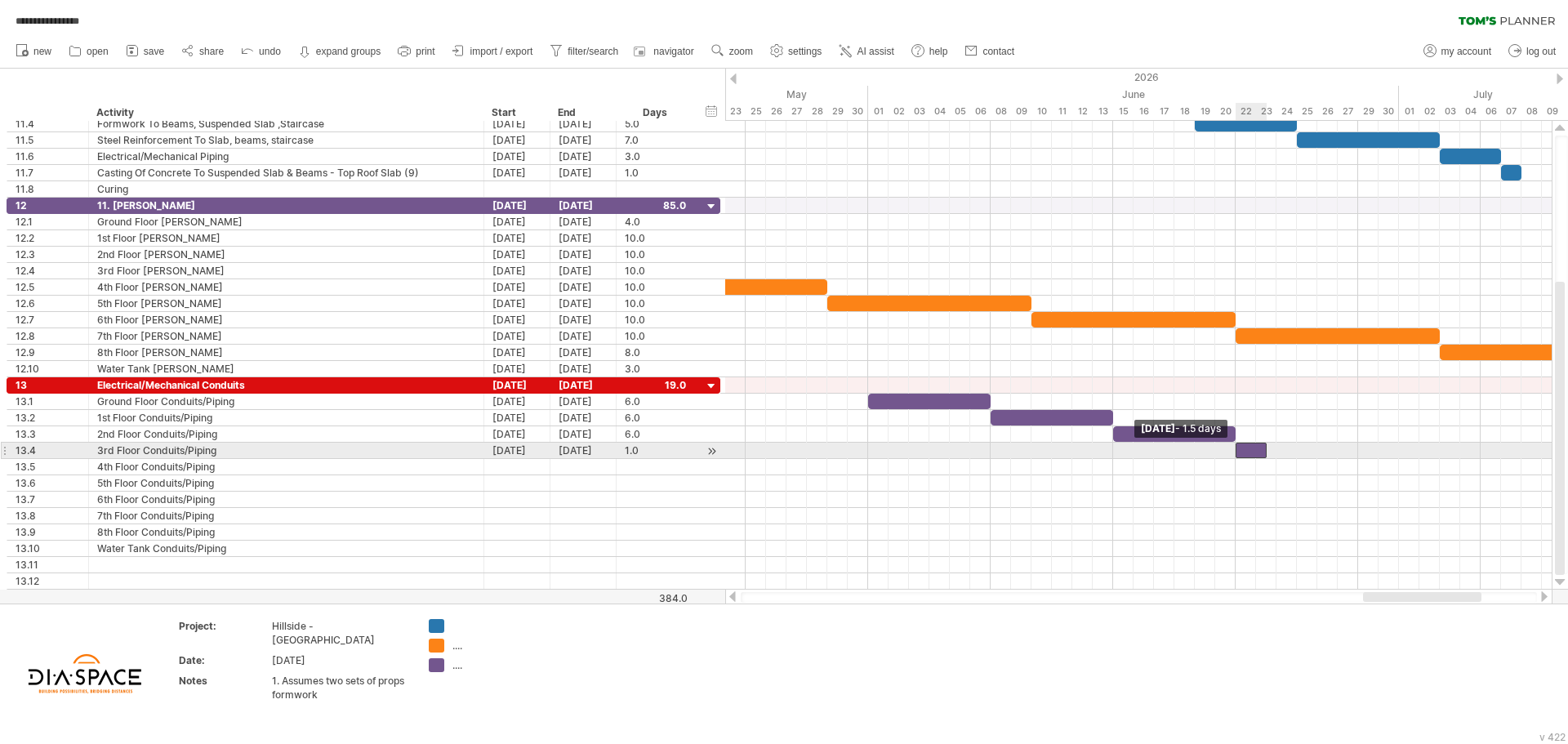
drag, startPoint x: 1242, startPoint y: 454, endPoint x: 1231, endPoint y: 454, distance: 11.0
click at [1231, 454] on div "[DATE] - 6.0 days [DATE] - 1.5 days" at bounding box center [1138, 355] width 826 height 469
drag, startPoint x: 1274, startPoint y: 454, endPoint x: 1359, endPoint y: 454, distance: 85.0
click at [1359, 454] on span at bounding box center [1358, 451] width 6 height 16
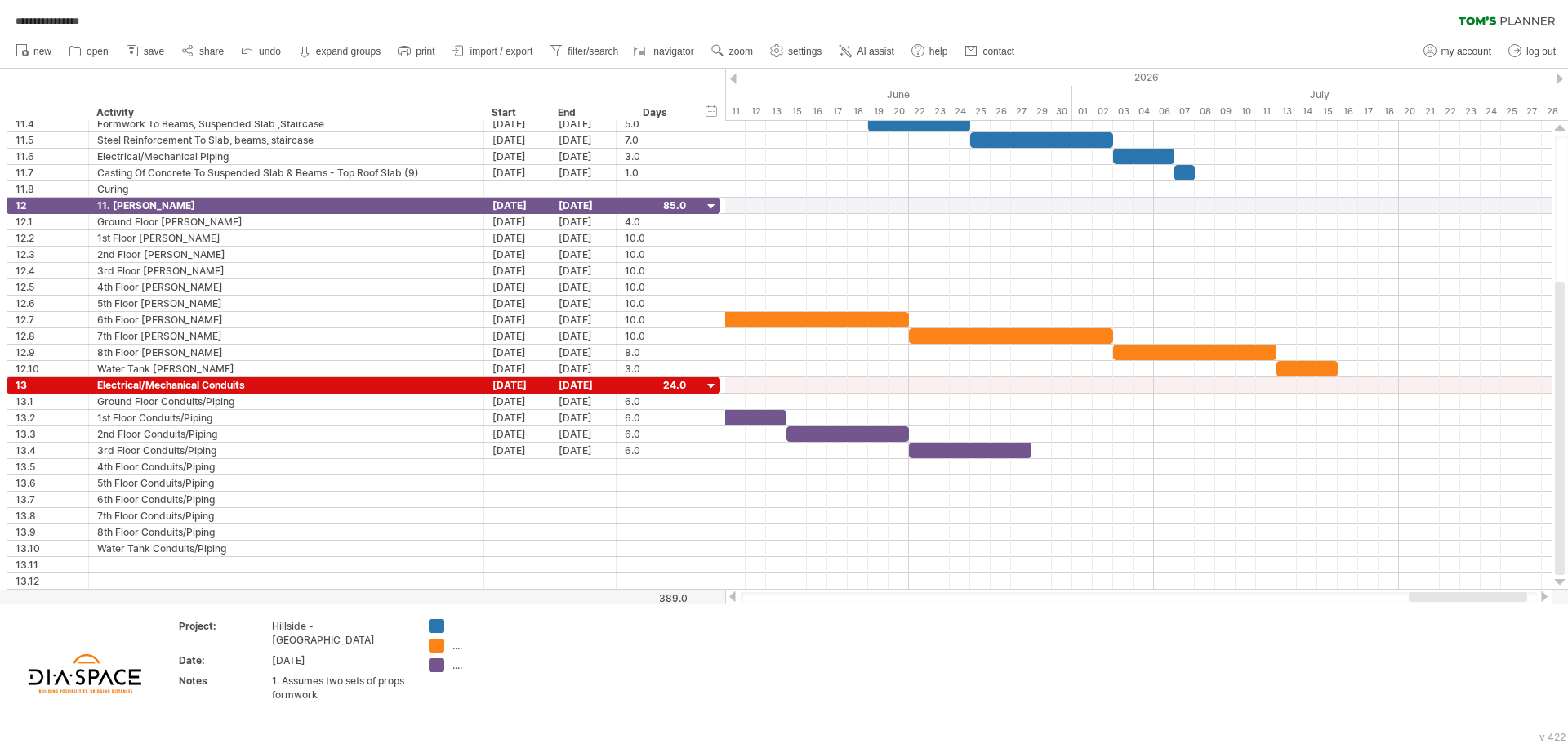
drag, startPoint x: 1422, startPoint y: 597, endPoint x: 1468, endPoint y: 601, distance: 46.2
click at [1468, 601] on div at bounding box center [1467, 597] width 118 height 10
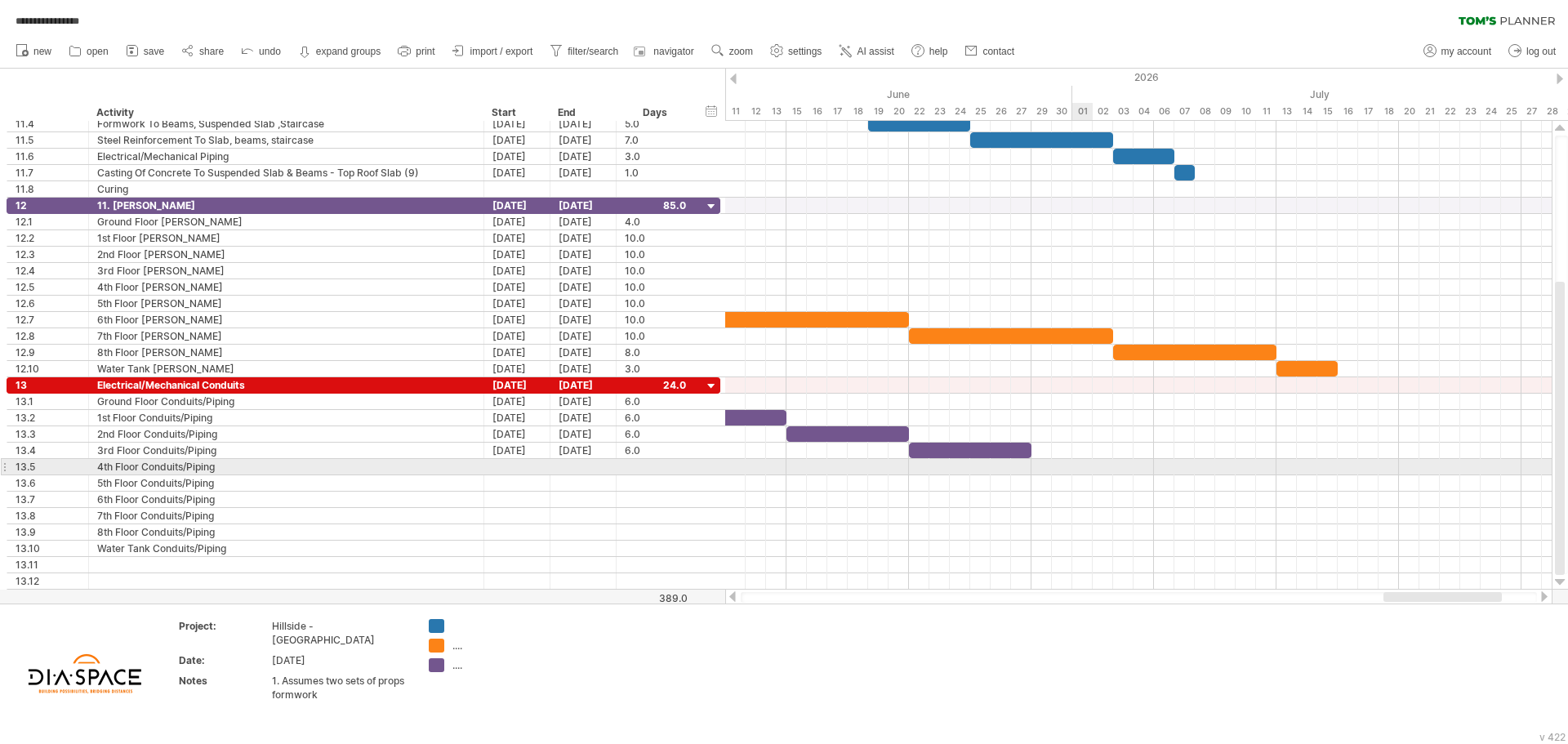
click at [1084, 471] on div at bounding box center [1138, 467] width 826 height 17
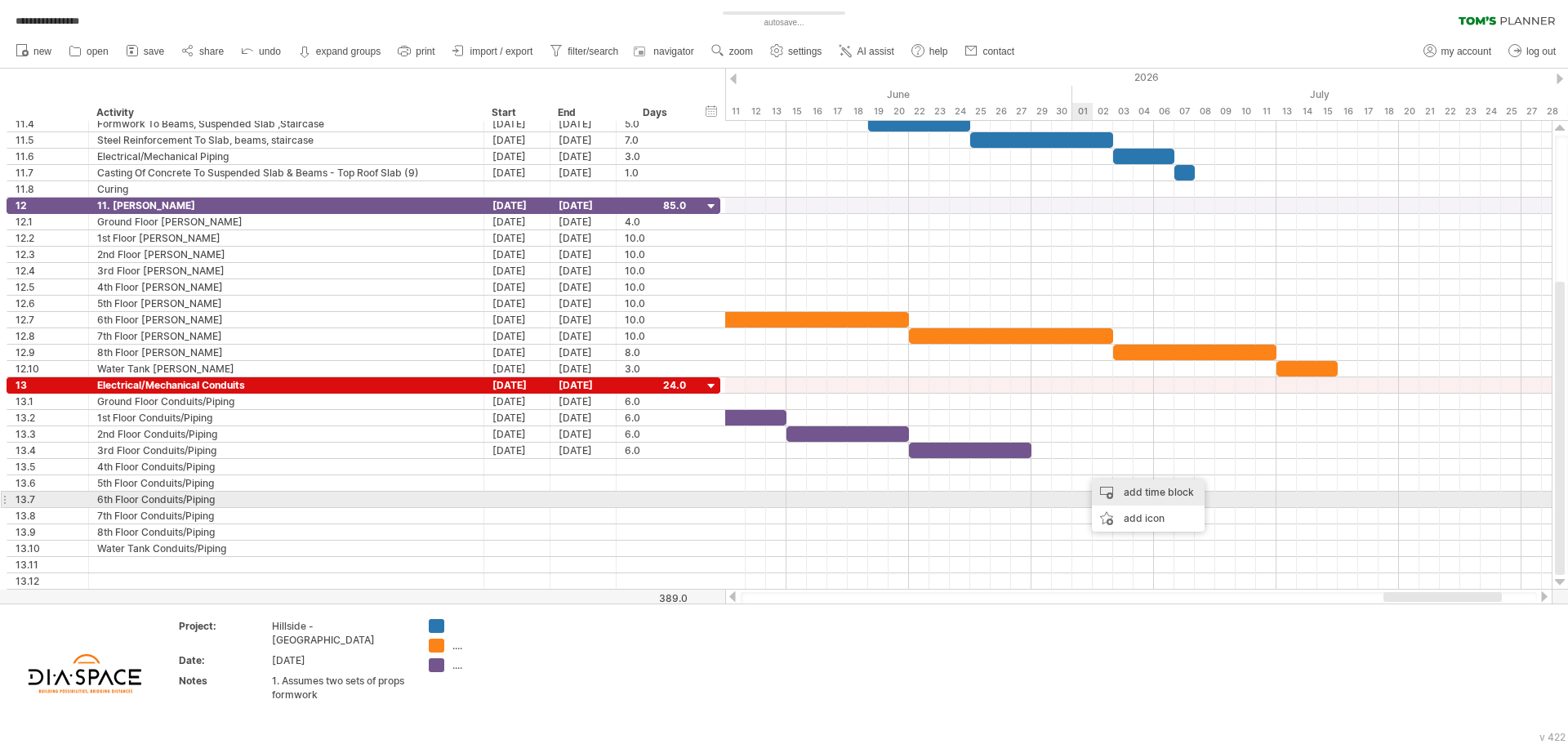
click at [1120, 494] on div "add time block" at bounding box center [1148, 493] width 113 height 26
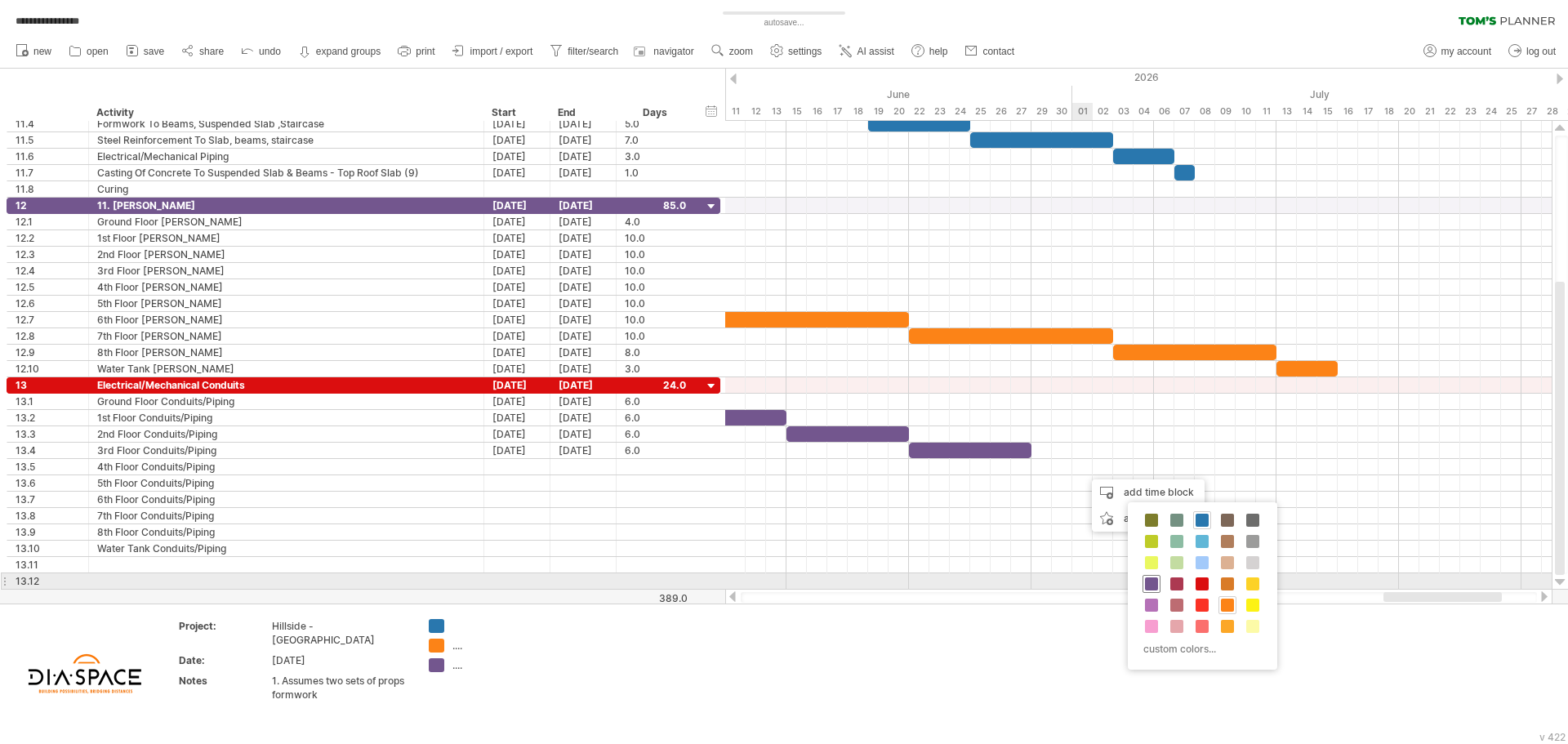
click at [1152, 579] on span at bounding box center [1151, 583] width 13 height 13
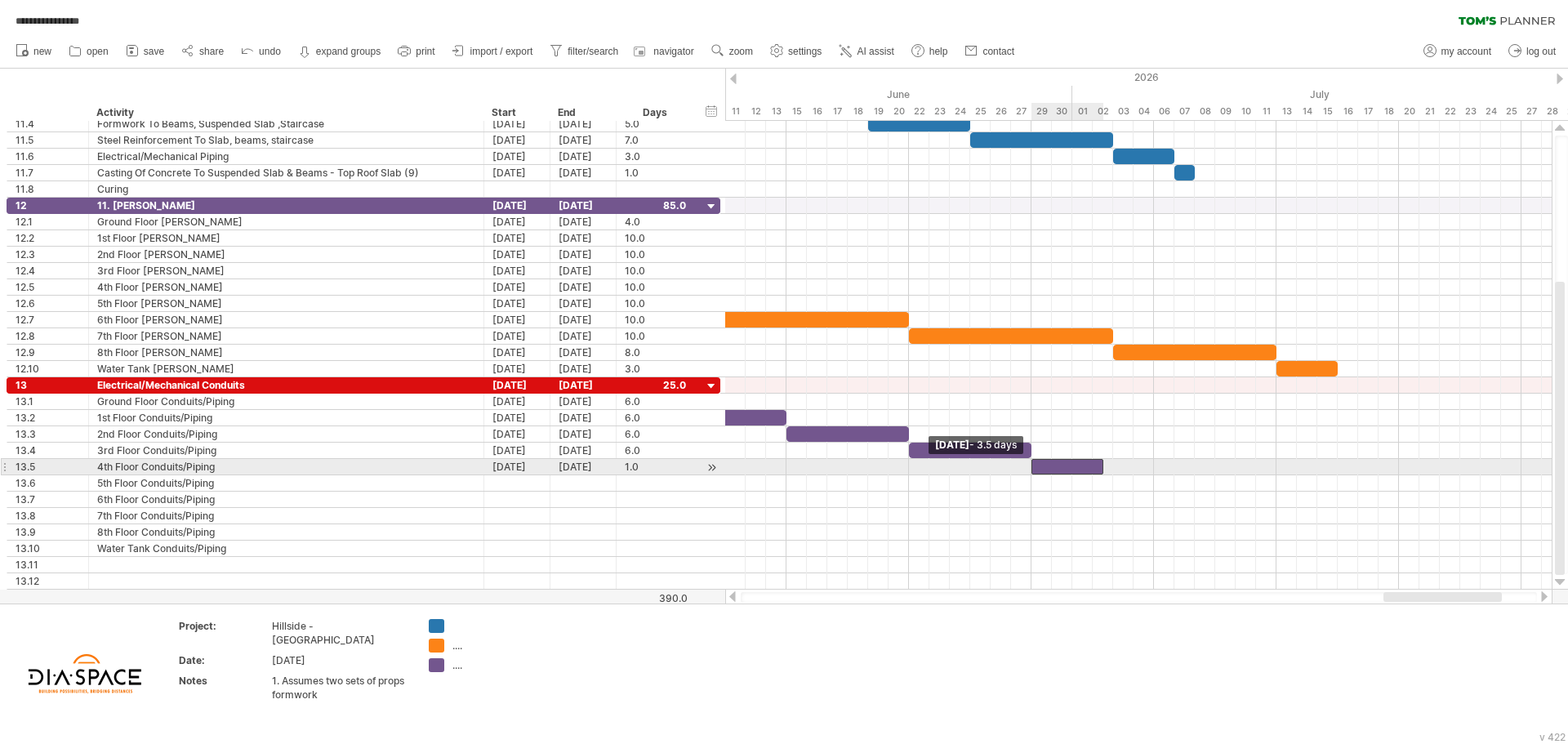
drag, startPoint x: 1083, startPoint y: 469, endPoint x: 1033, endPoint y: 475, distance: 50.4
click at [1033, 475] on div "[DATE] - 6.0 days [DATE] - 3.5 days" at bounding box center [1138, 355] width 826 height 469
drag, startPoint x: 1101, startPoint y: 471, endPoint x: 1148, endPoint y: 471, distance: 47.0
click at [1148, 471] on div at bounding box center [1093, 467] width 123 height 16
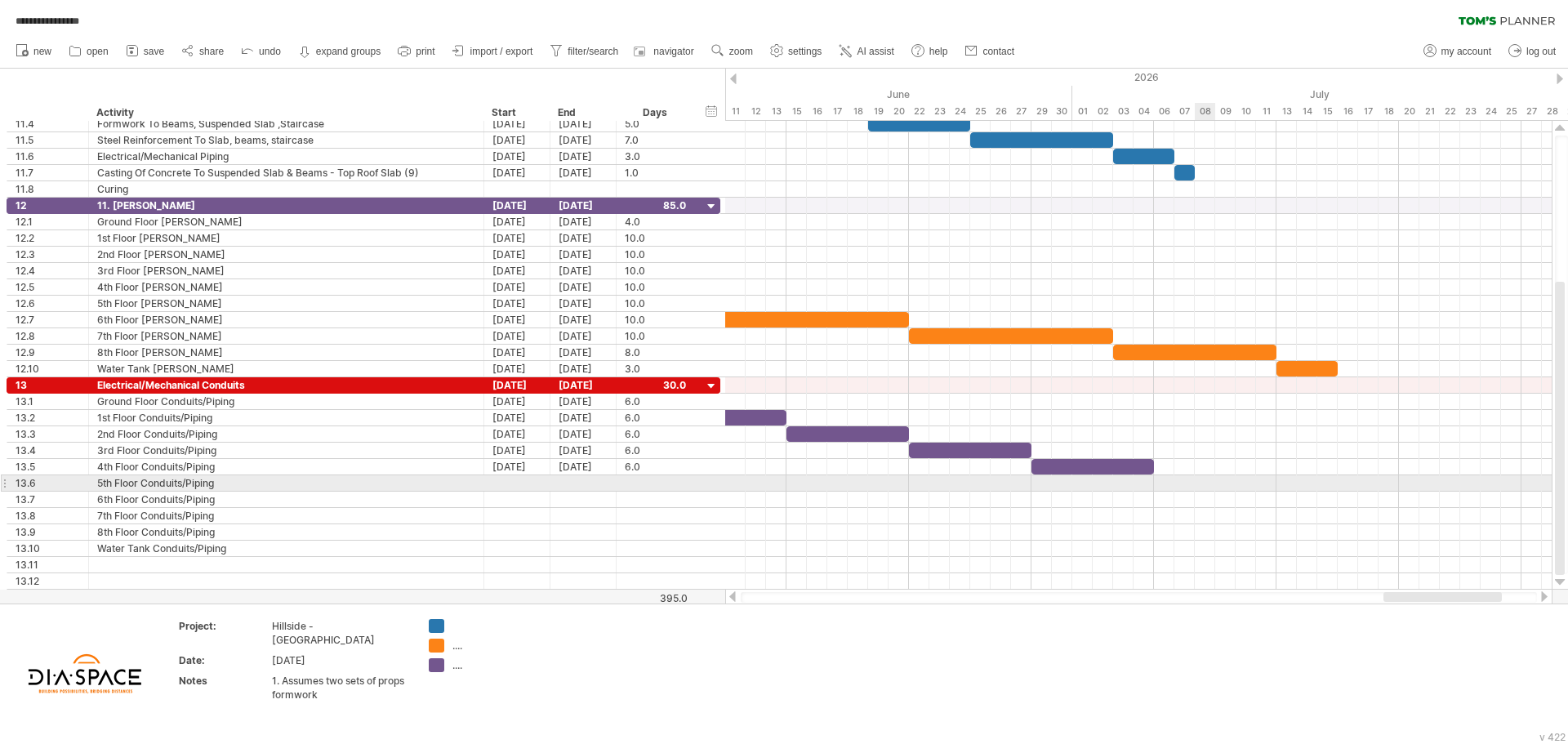
click at [1215, 490] on div at bounding box center [1138, 483] width 826 height 17
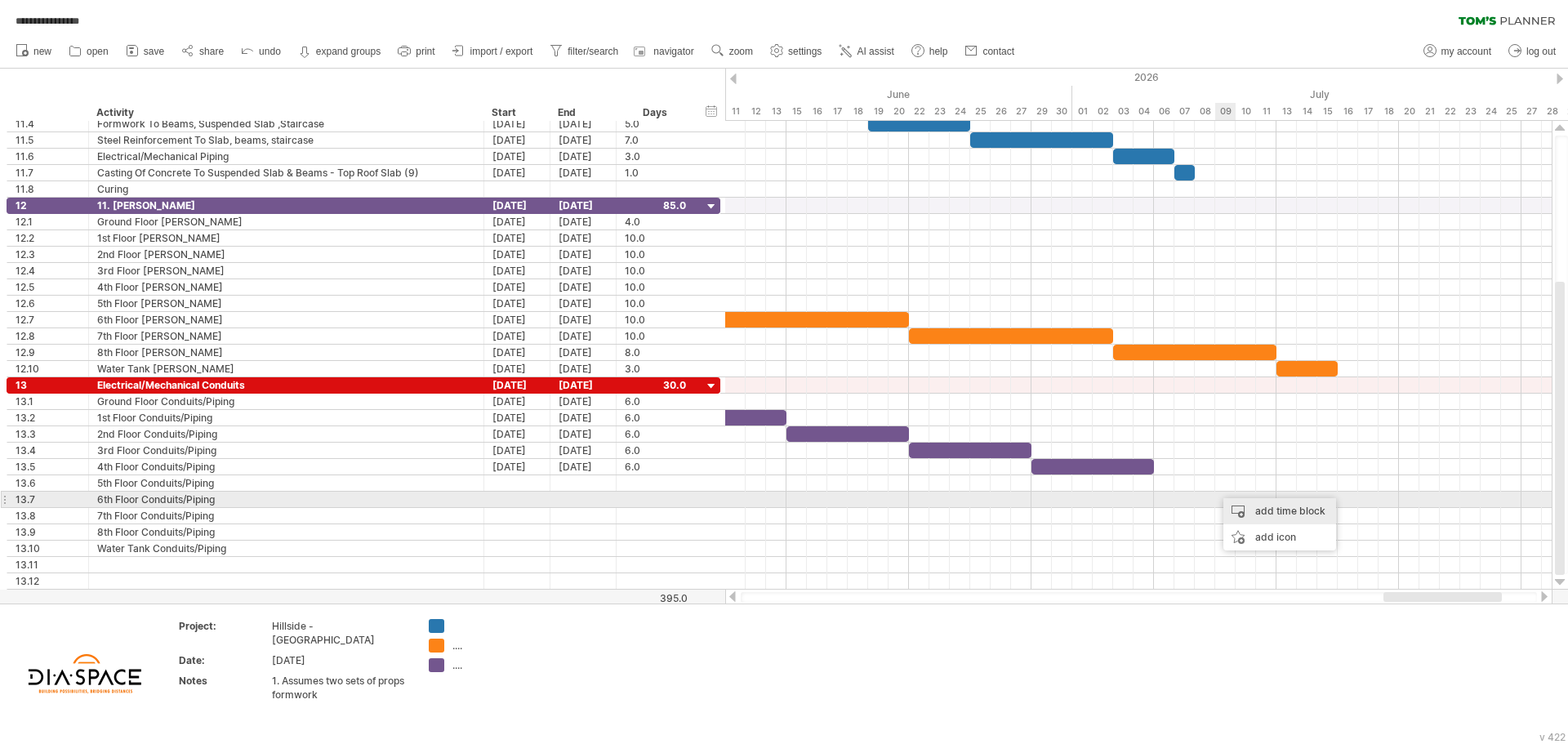
click at [1251, 507] on div "add time block" at bounding box center [1279, 512] width 113 height 26
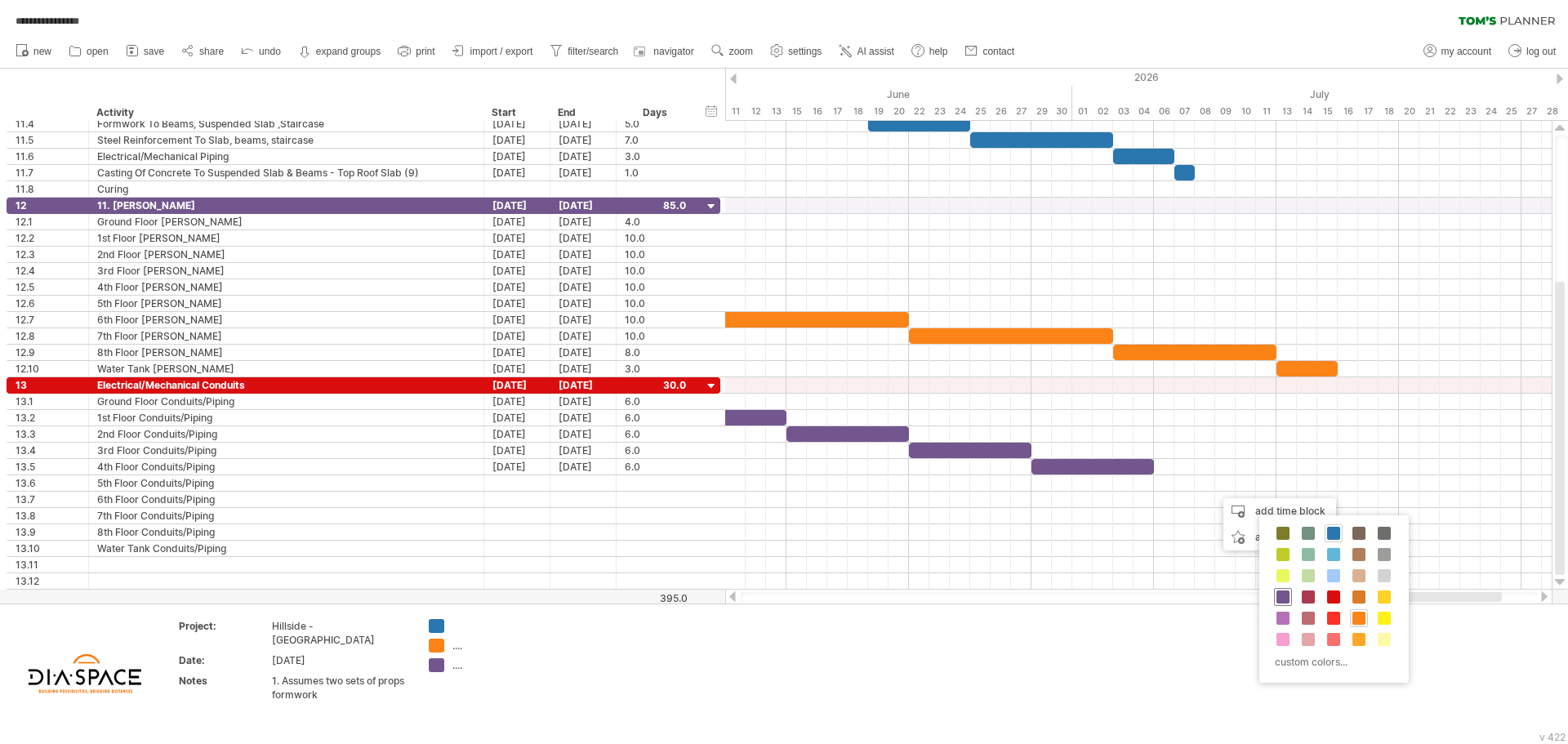
click at [1286, 602] on span at bounding box center [1283, 597] width 13 height 13
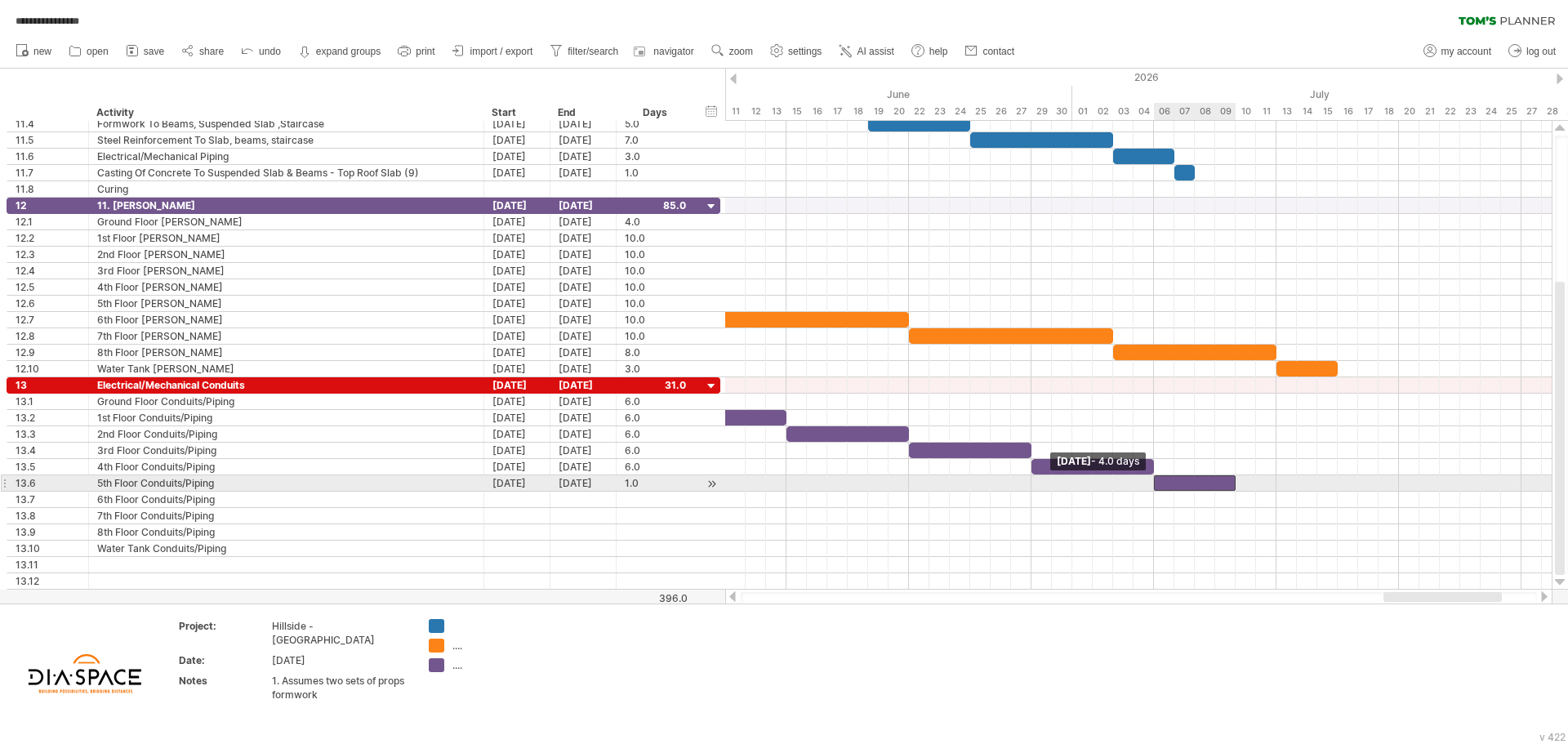
drag, startPoint x: 1216, startPoint y: 487, endPoint x: 1156, endPoint y: 491, distance: 60.1
click at [1156, 491] on div "[DATE] - 6.0 days [DATE] - 4.0 days" at bounding box center [1138, 355] width 826 height 469
drag, startPoint x: 1234, startPoint y: 482, endPoint x: 1272, endPoint y: 483, distance: 38.0
click at [1272, 483] on div at bounding box center [1215, 483] width 123 height 16
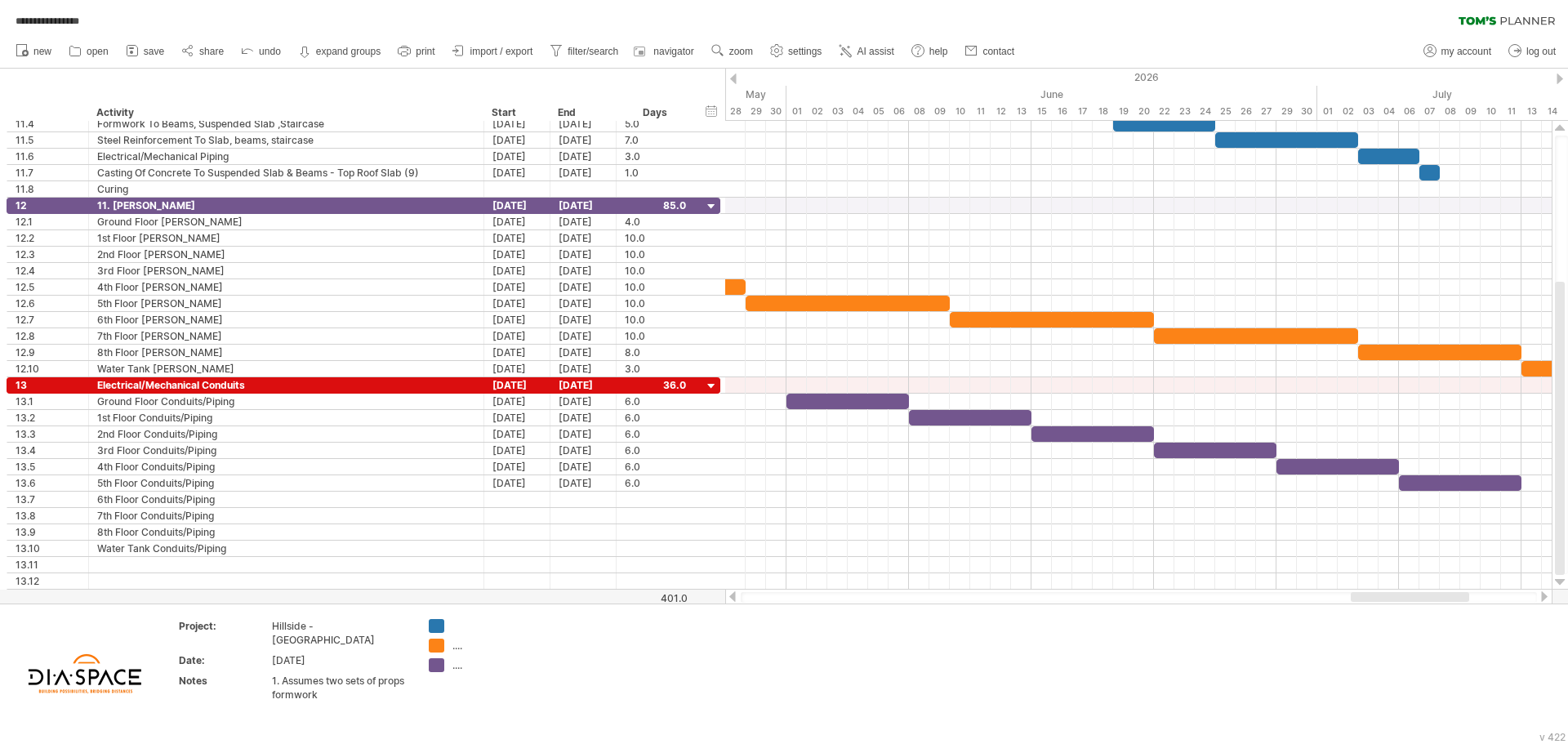
drag, startPoint x: 1419, startPoint y: 597, endPoint x: 1386, endPoint y: 597, distance: 33.0
click at [1386, 597] on div at bounding box center [1409, 597] width 118 height 10
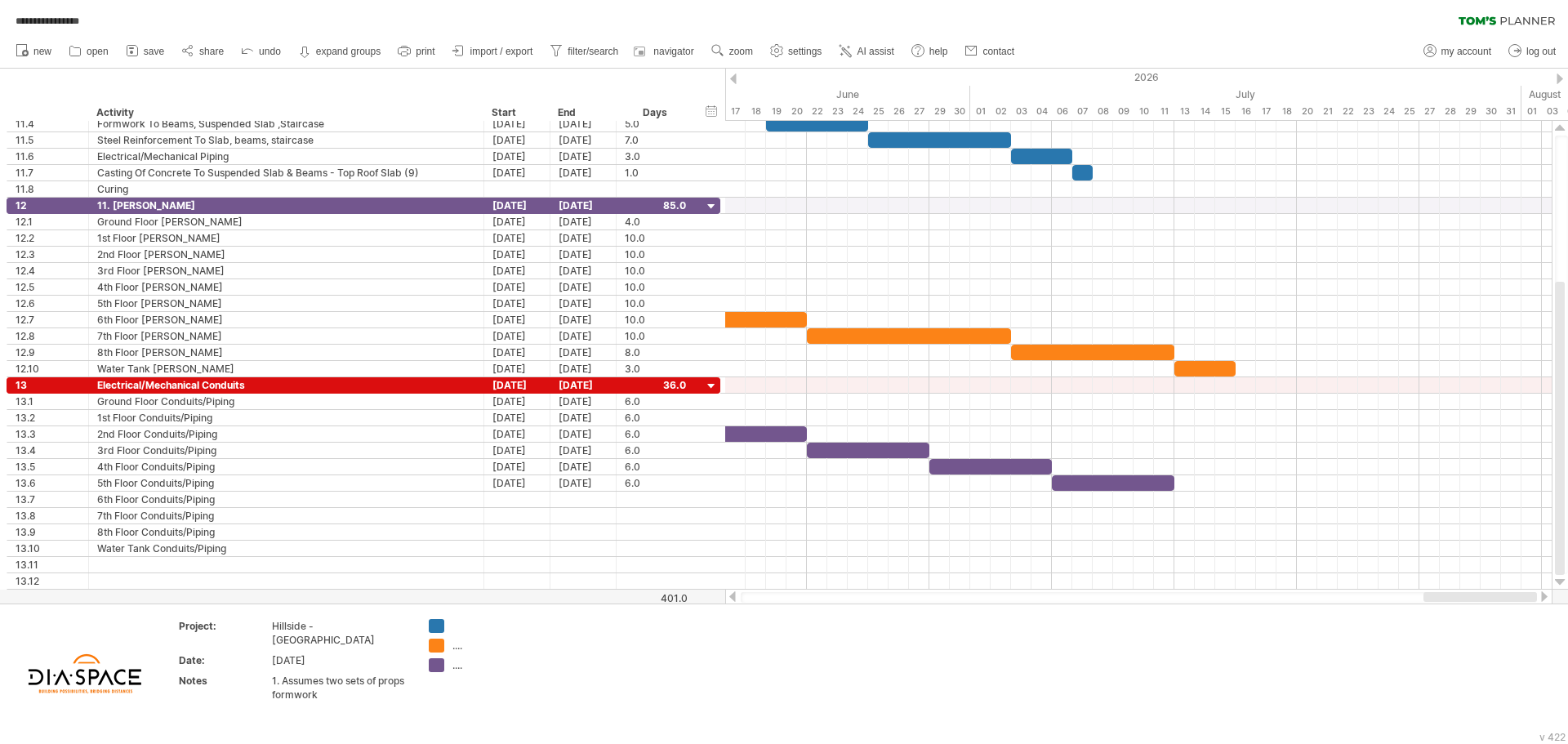
drag, startPoint x: 1403, startPoint y: 600, endPoint x: 1465, endPoint y: 598, distance: 62.0
click at [1465, 598] on div at bounding box center [1479, 597] width 113 height 10
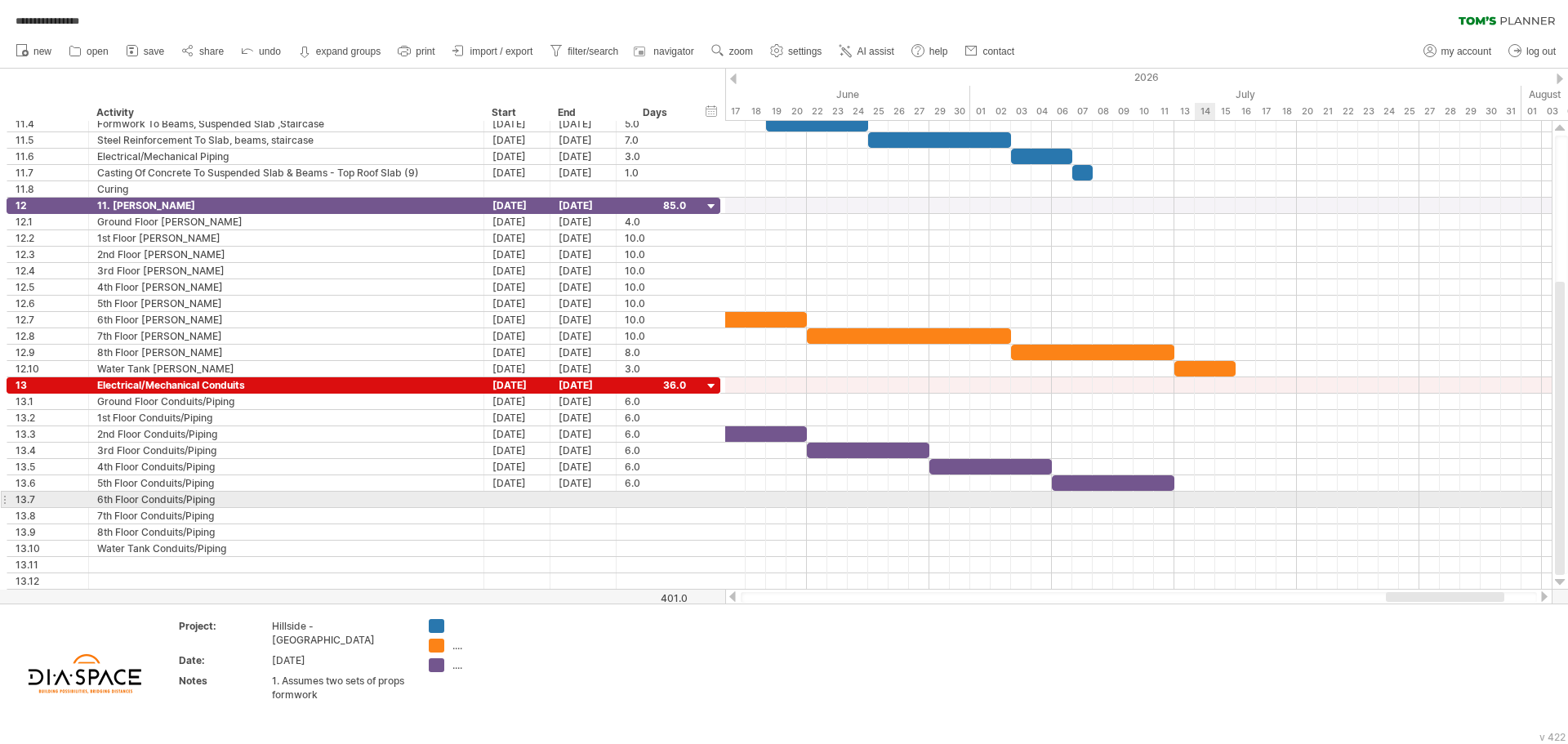
click at [1201, 503] on div at bounding box center [1138, 500] width 826 height 17
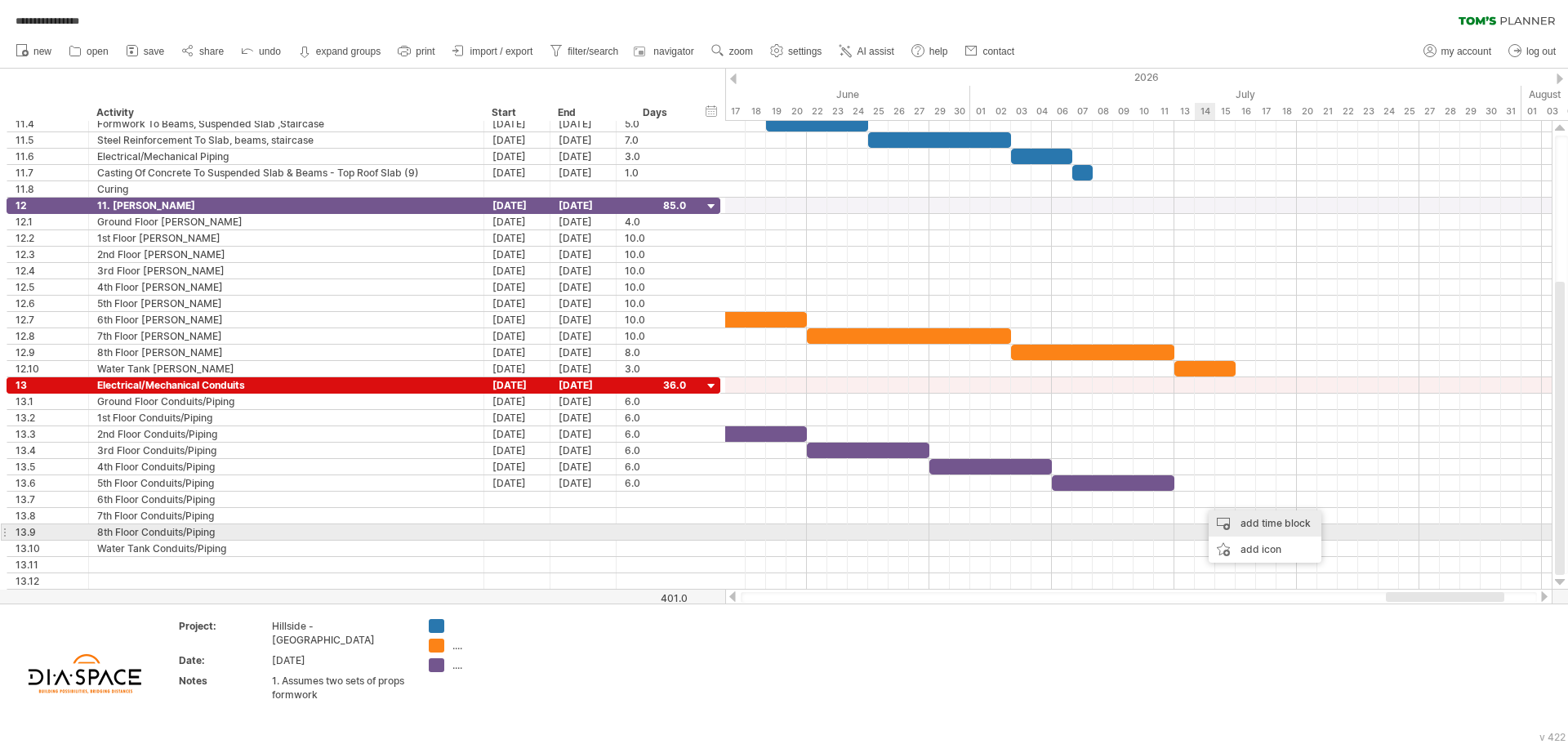
click at [1249, 529] on div "add time block" at bounding box center [1265, 524] width 113 height 26
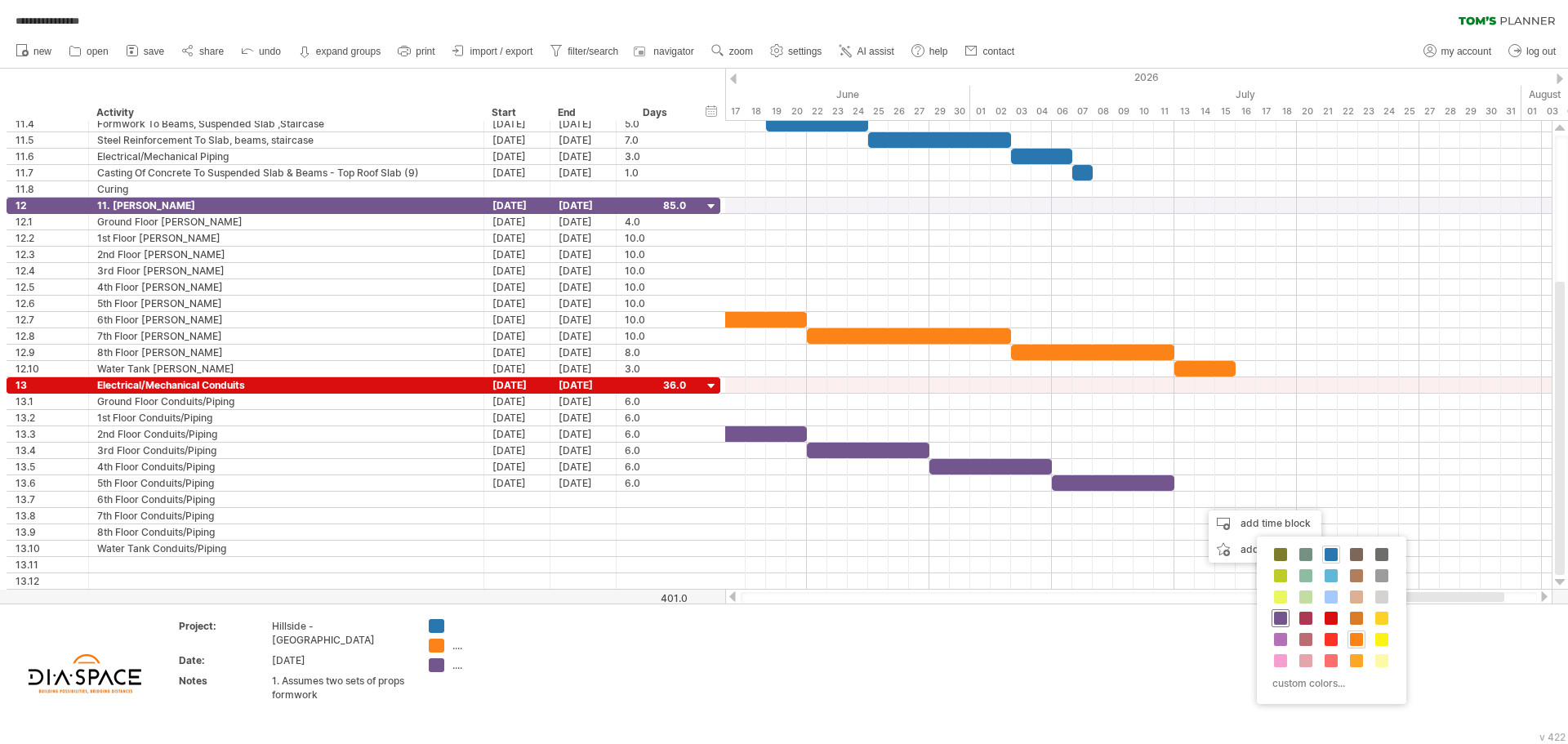
click at [1280, 615] on span at bounding box center [1280, 618] width 13 height 13
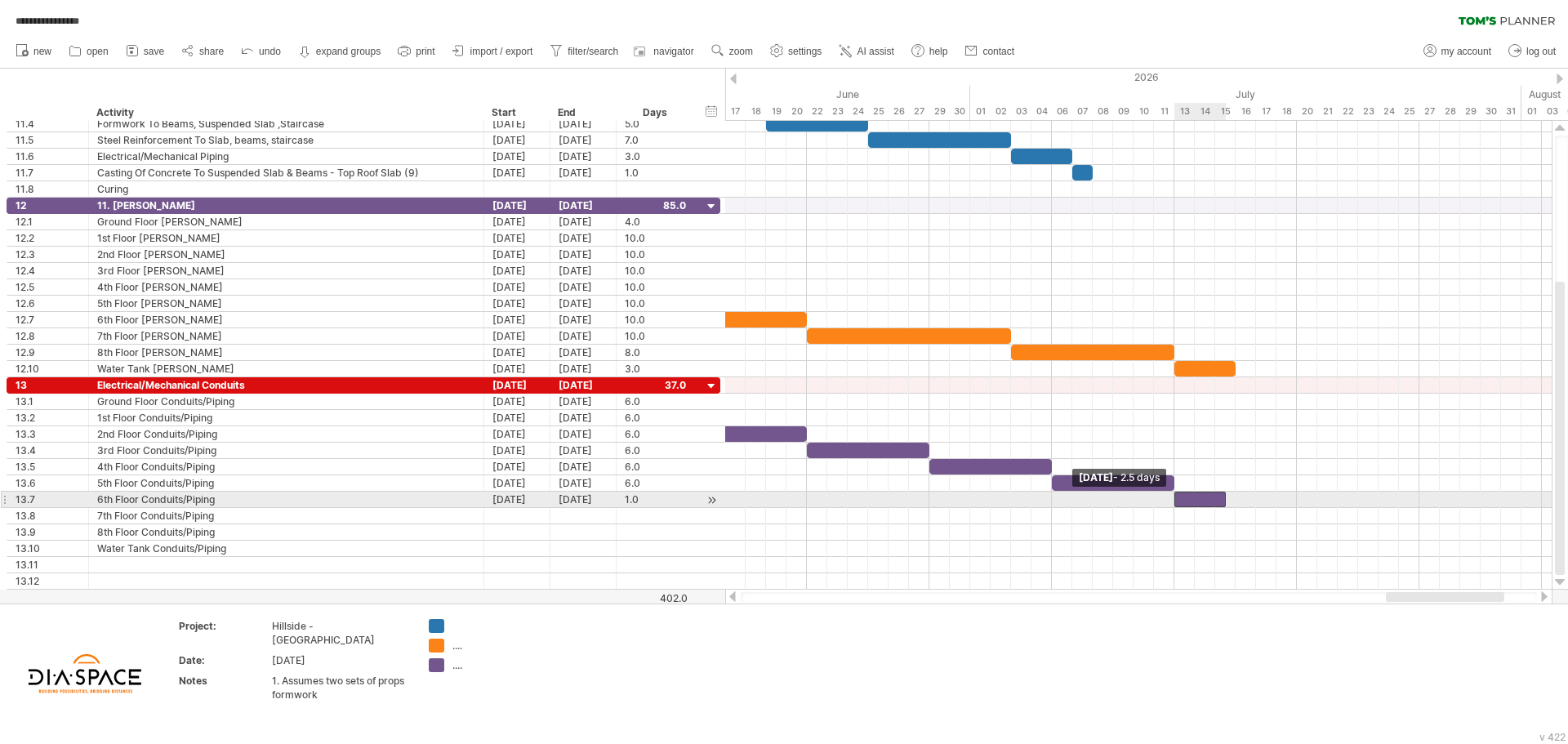
drag, startPoint x: 1205, startPoint y: 502, endPoint x: 1171, endPoint y: 505, distance: 34.1
click at [1171, 505] on span at bounding box center [1173, 500] width 6 height 16
drag, startPoint x: 1222, startPoint y: 500, endPoint x: 1290, endPoint y: 492, distance: 68.5
click at [1290, 492] on div at bounding box center [1236, 500] width 123 height 16
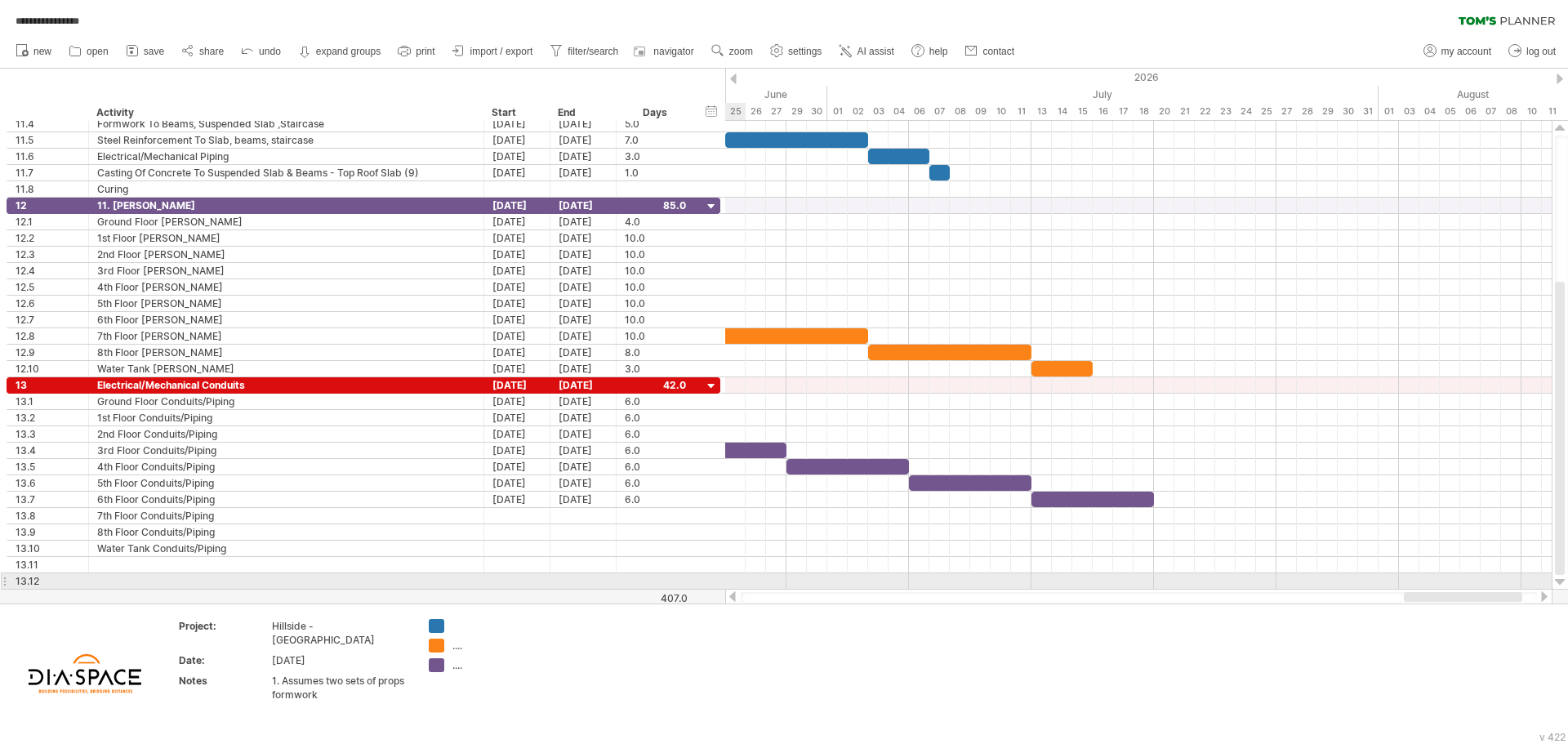
drag, startPoint x: 1415, startPoint y: 596, endPoint x: 1432, endPoint y: 589, distance: 18.4
click at [1432, 589] on div at bounding box center [1138, 597] width 827 height 17
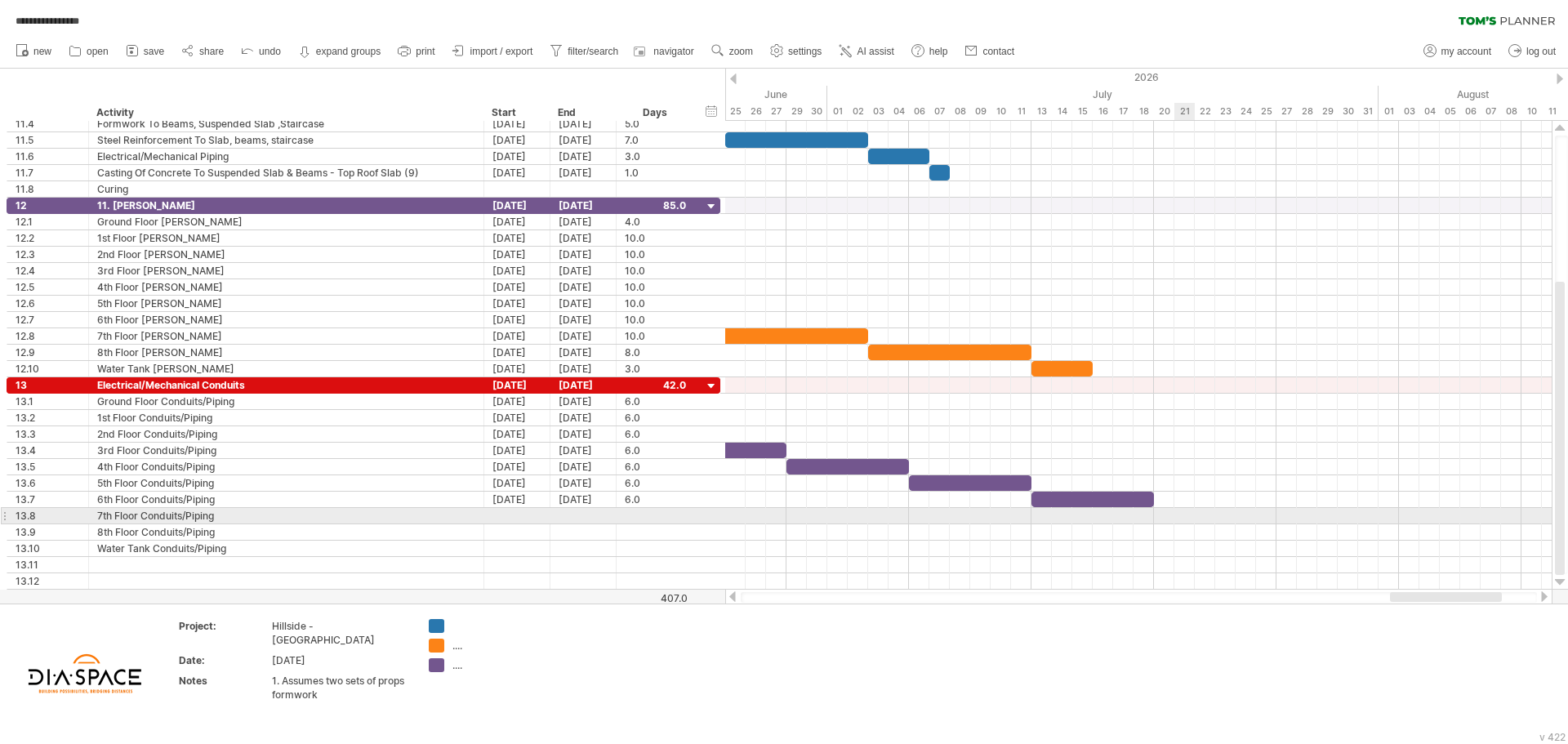
click at [1174, 519] on div at bounding box center [1138, 516] width 826 height 17
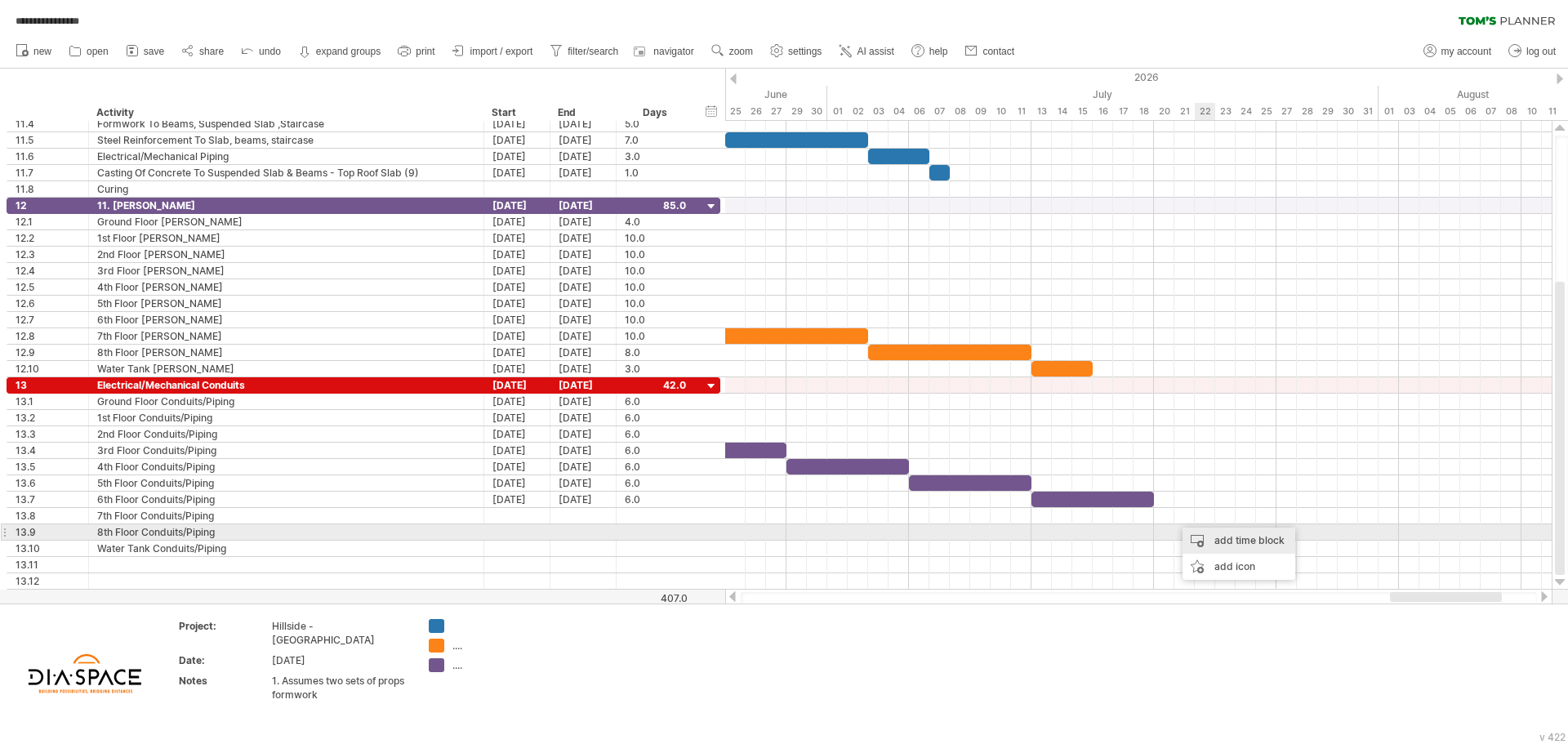
click at [1229, 539] on div "add time block" at bounding box center [1238, 541] width 113 height 26
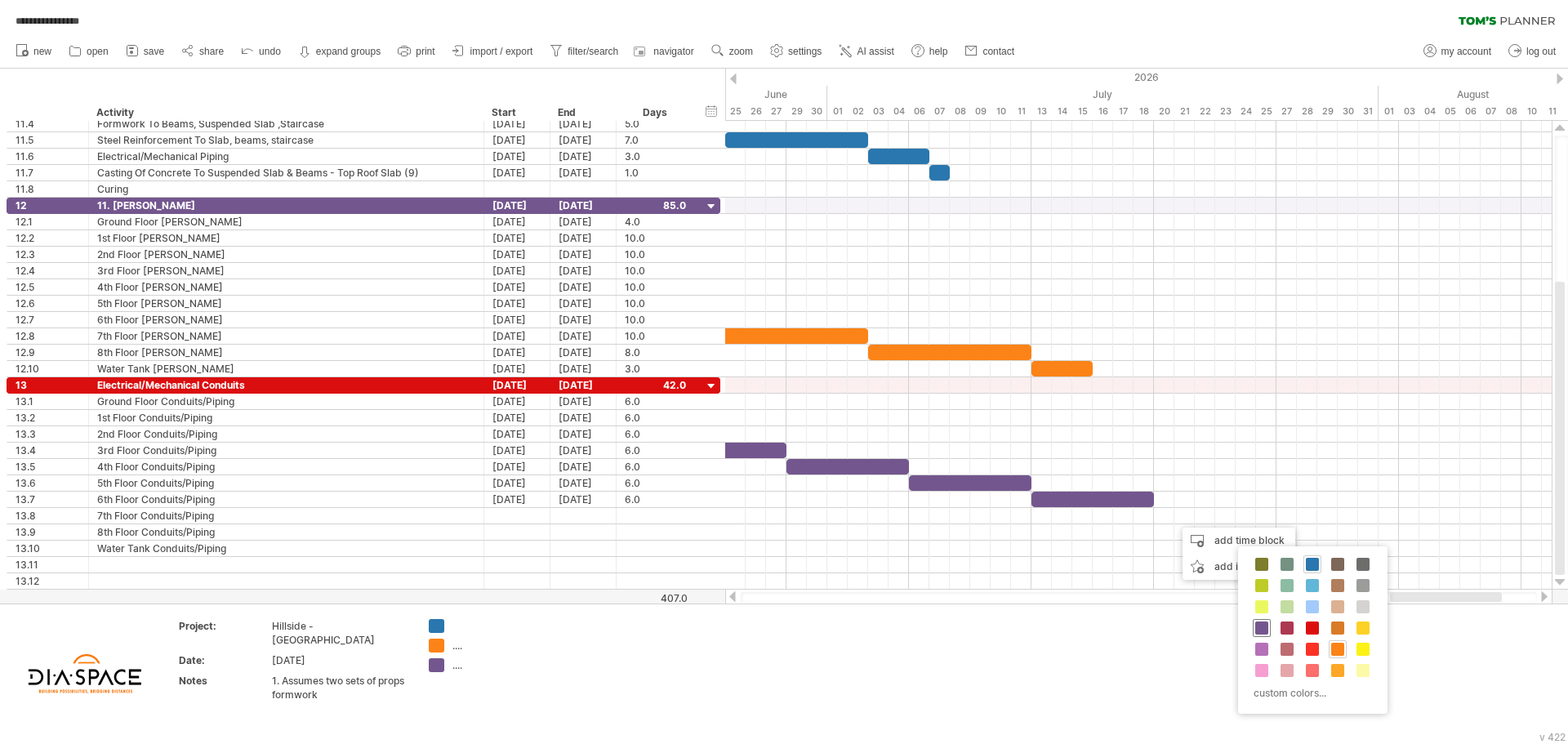
click at [1263, 627] on span at bounding box center [1261, 628] width 13 height 13
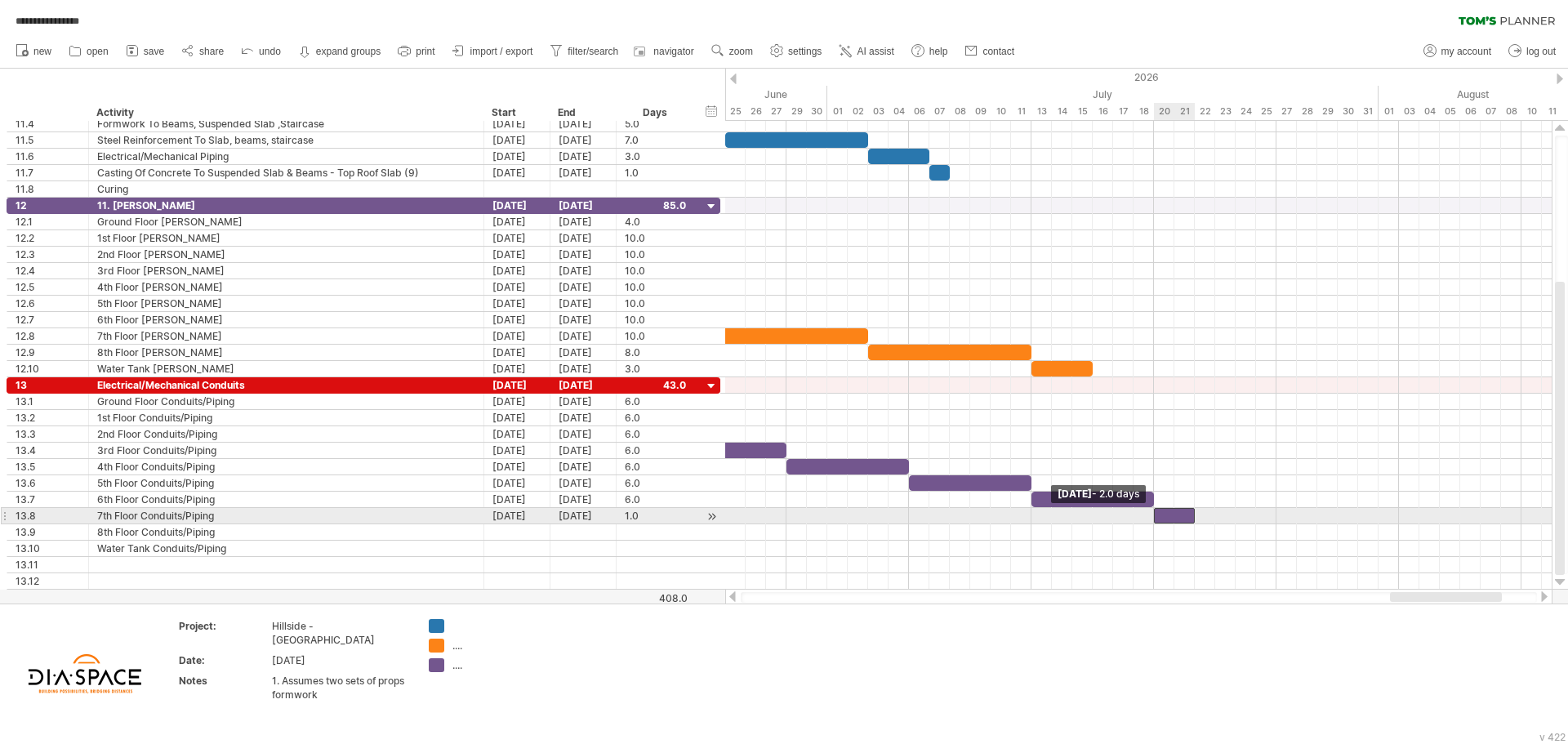
drag, startPoint x: 1177, startPoint y: 521, endPoint x: 1158, endPoint y: 519, distance: 19.1
click at [1158, 519] on div at bounding box center [1174, 516] width 41 height 16
drag, startPoint x: 1195, startPoint y: 519, endPoint x: 1277, endPoint y: 517, distance: 82.0
click at [1277, 517] on span at bounding box center [1276, 516] width 6 height 16
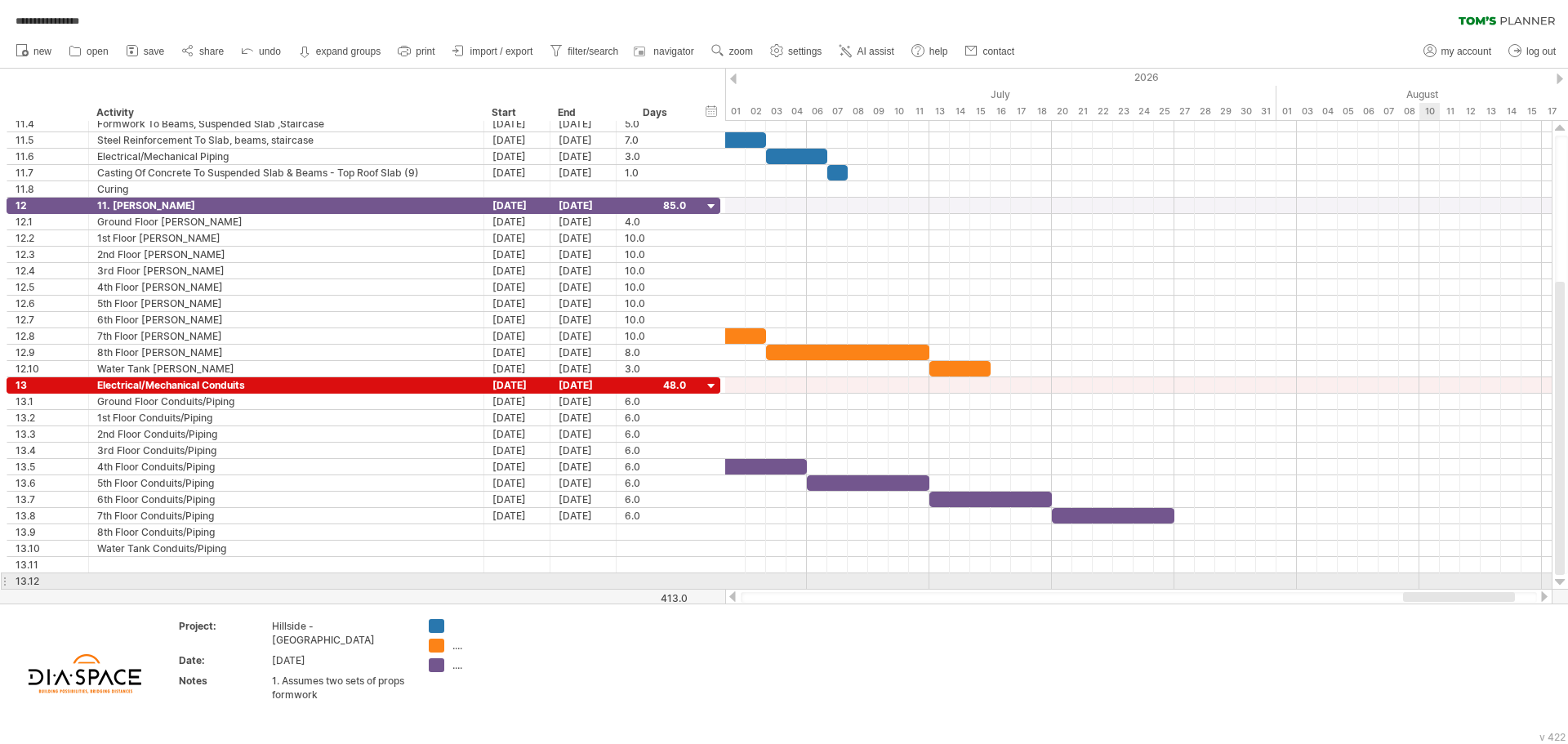
drag, startPoint x: 1412, startPoint y: 599, endPoint x: 1363, endPoint y: 567, distance: 58.5
click at [1426, 585] on div "**********" at bounding box center [784, 372] width 1568 height 744
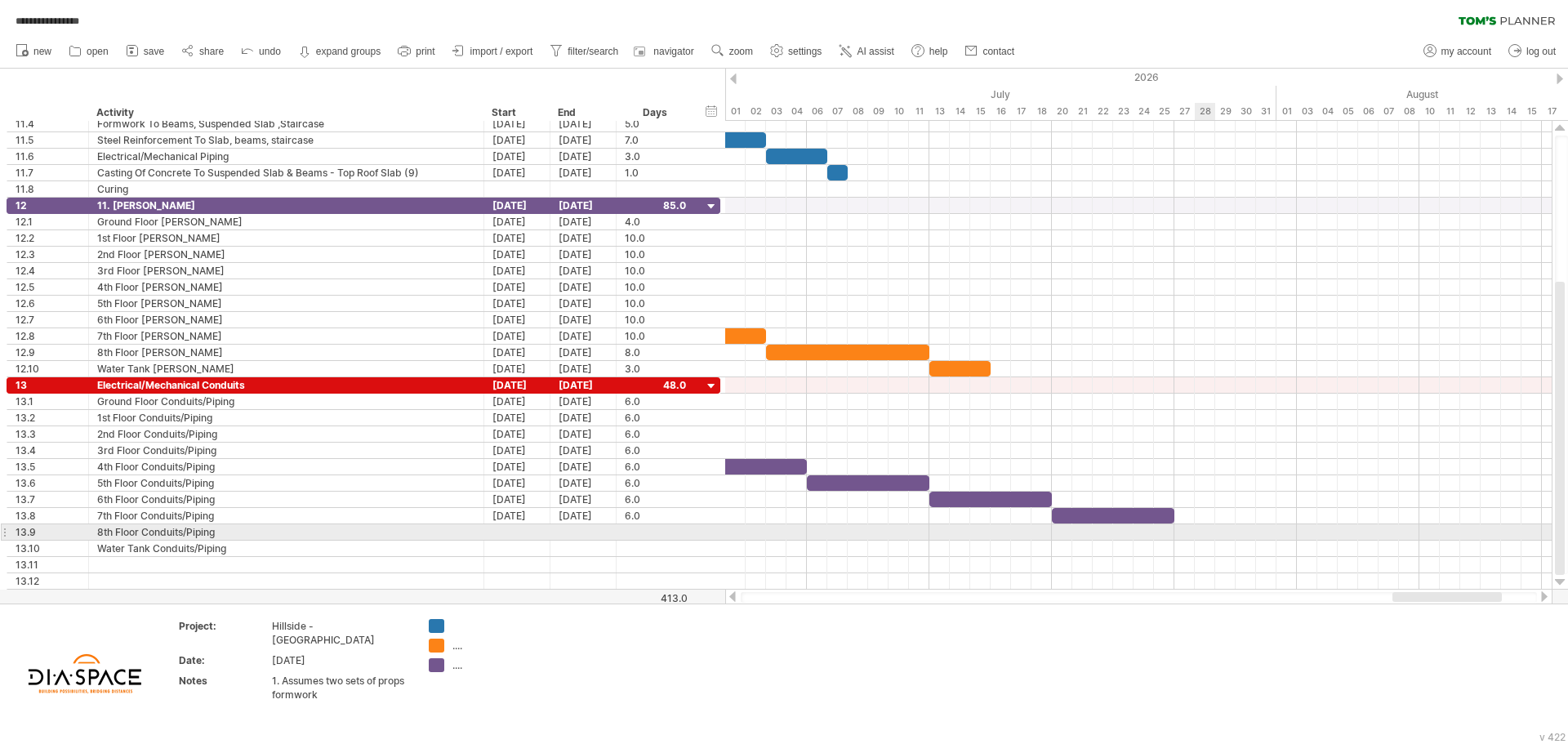
click at [1207, 532] on div at bounding box center [1138, 533] width 826 height 17
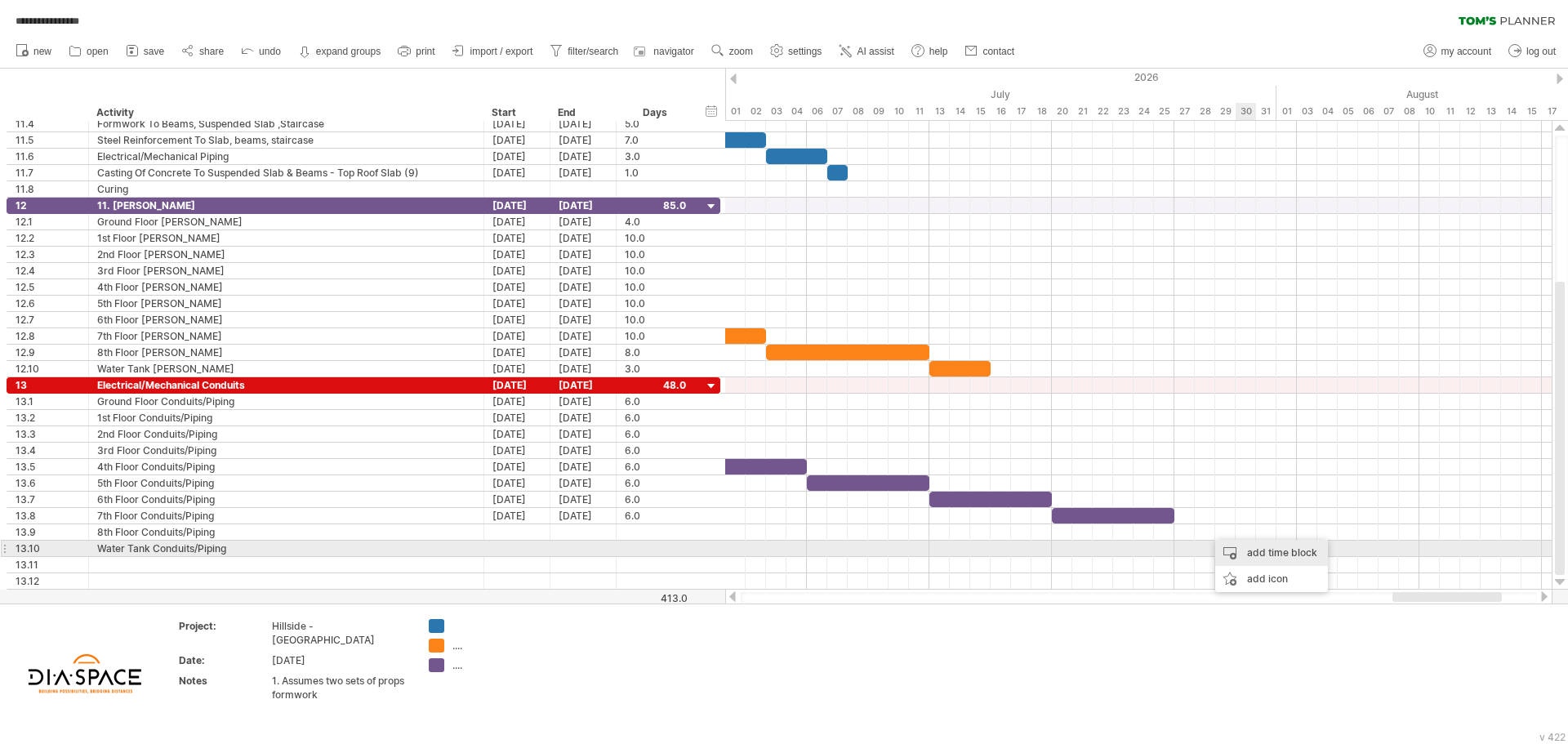
click at [1268, 554] on div "add time block" at bounding box center [1272, 554] width 113 height 26
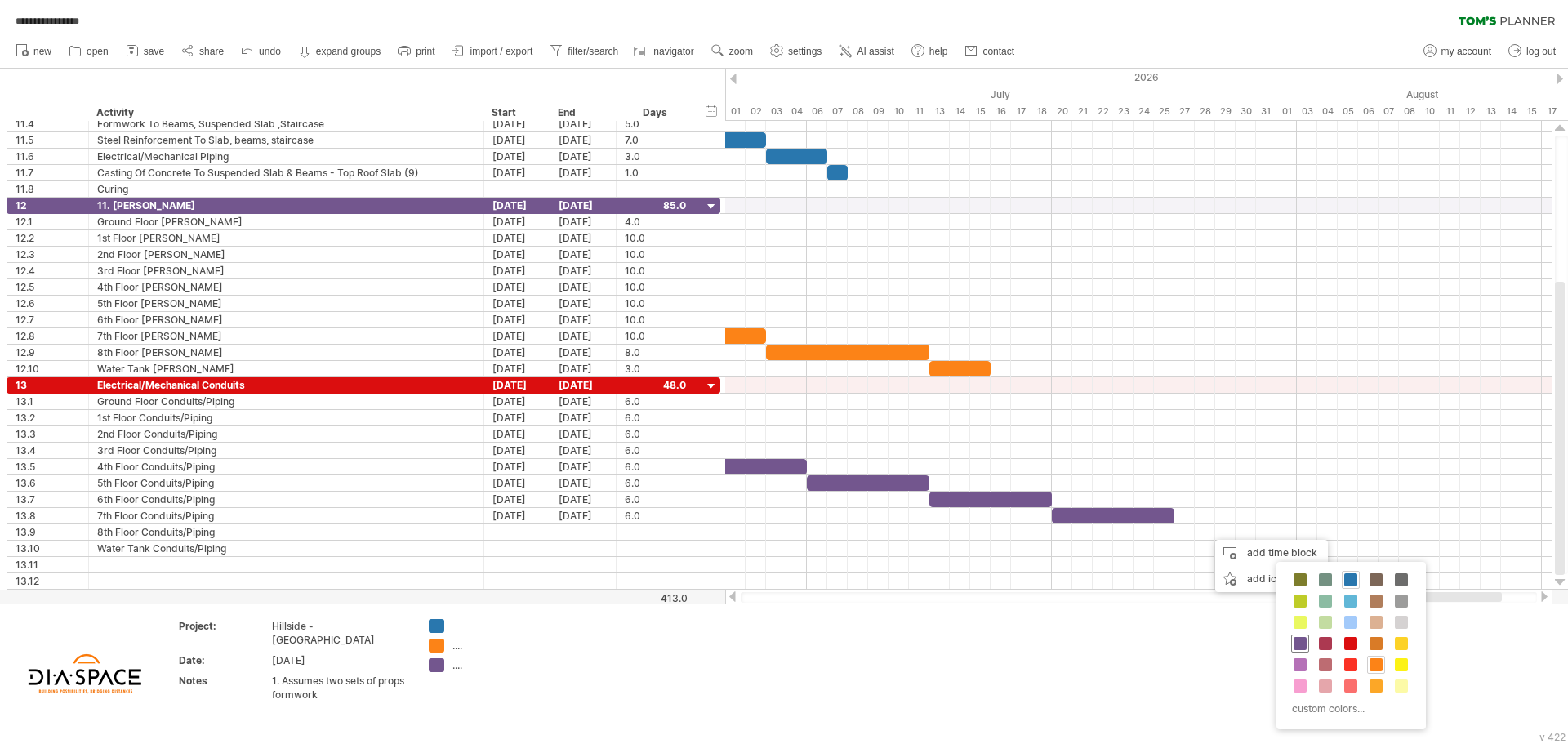
click at [1301, 647] on span at bounding box center [1300, 643] width 13 height 13
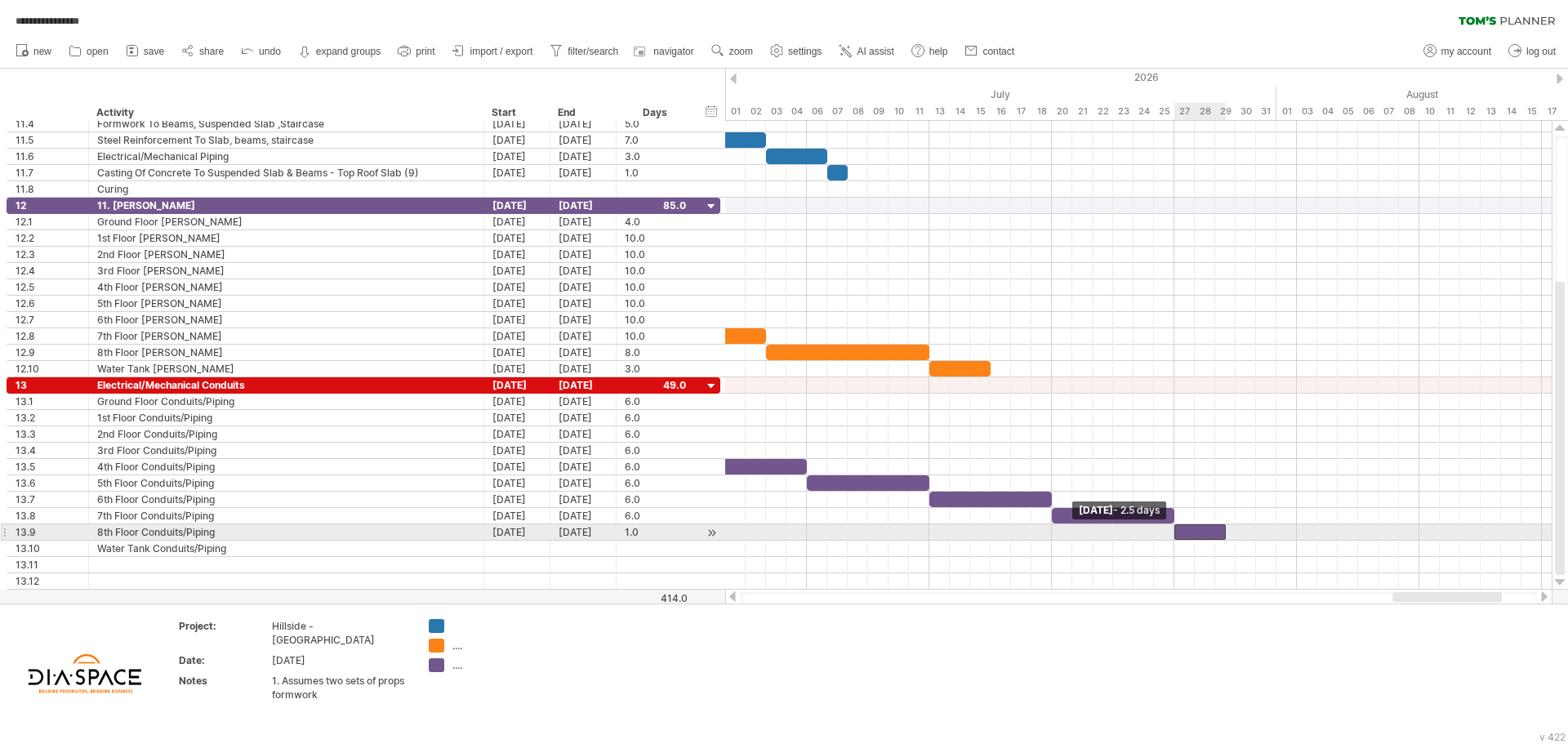
drag, startPoint x: 1206, startPoint y: 535, endPoint x: 1175, endPoint y: 535, distance: 31.0
click at [1175, 535] on span at bounding box center [1173, 533] width 6 height 16
drag, startPoint x: 1222, startPoint y: 533, endPoint x: 1290, endPoint y: 534, distance: 68.0
click at [1290, 534] on div at bounding box center [1236, 533] width 123 height 16
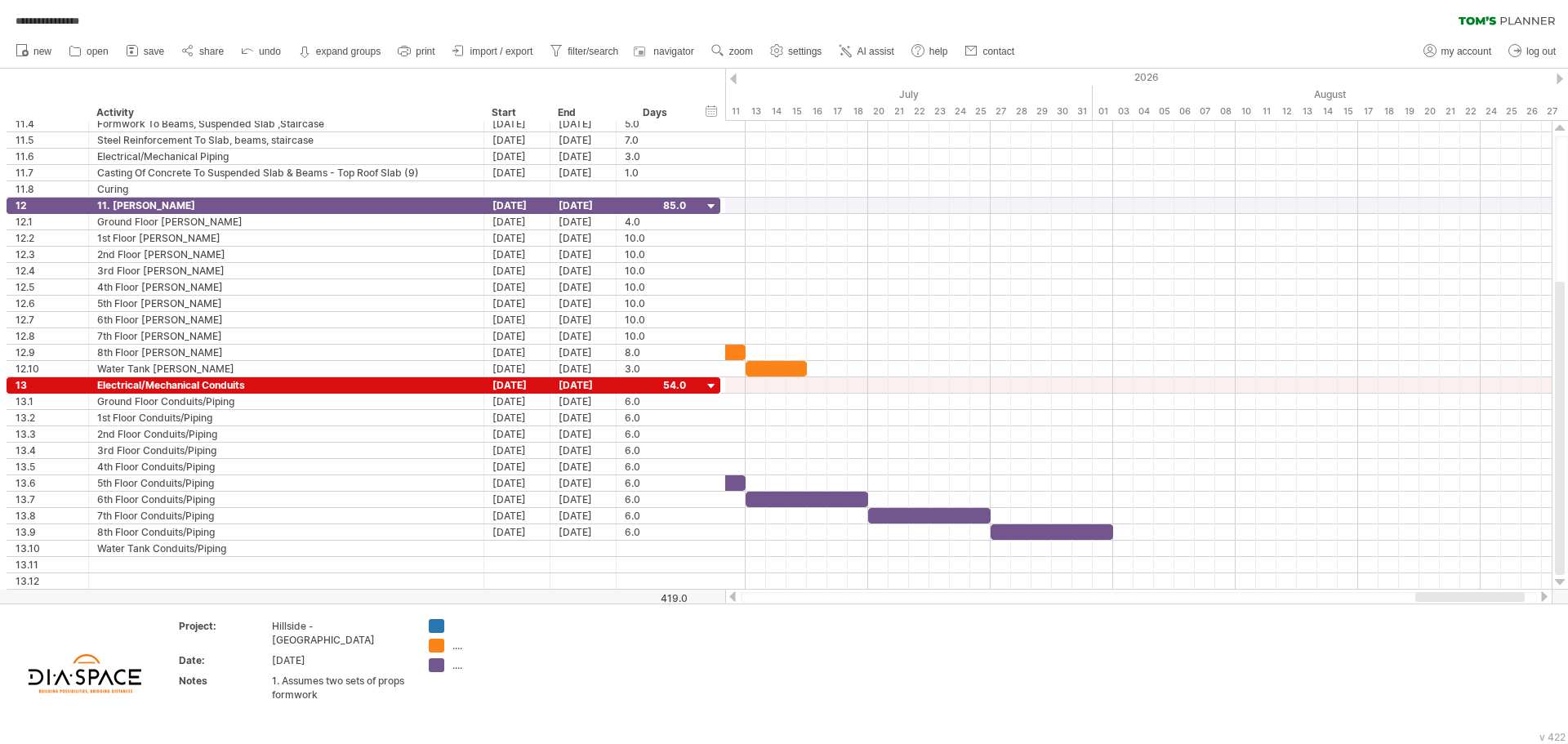
drag, startPoint x: 1453, startPoint y: 594, endPoint x: 1478, endPoint y: 594, distance: 25.0
click at [1478, 594] on div at bounding box center [1470, 597] width 110 height 10
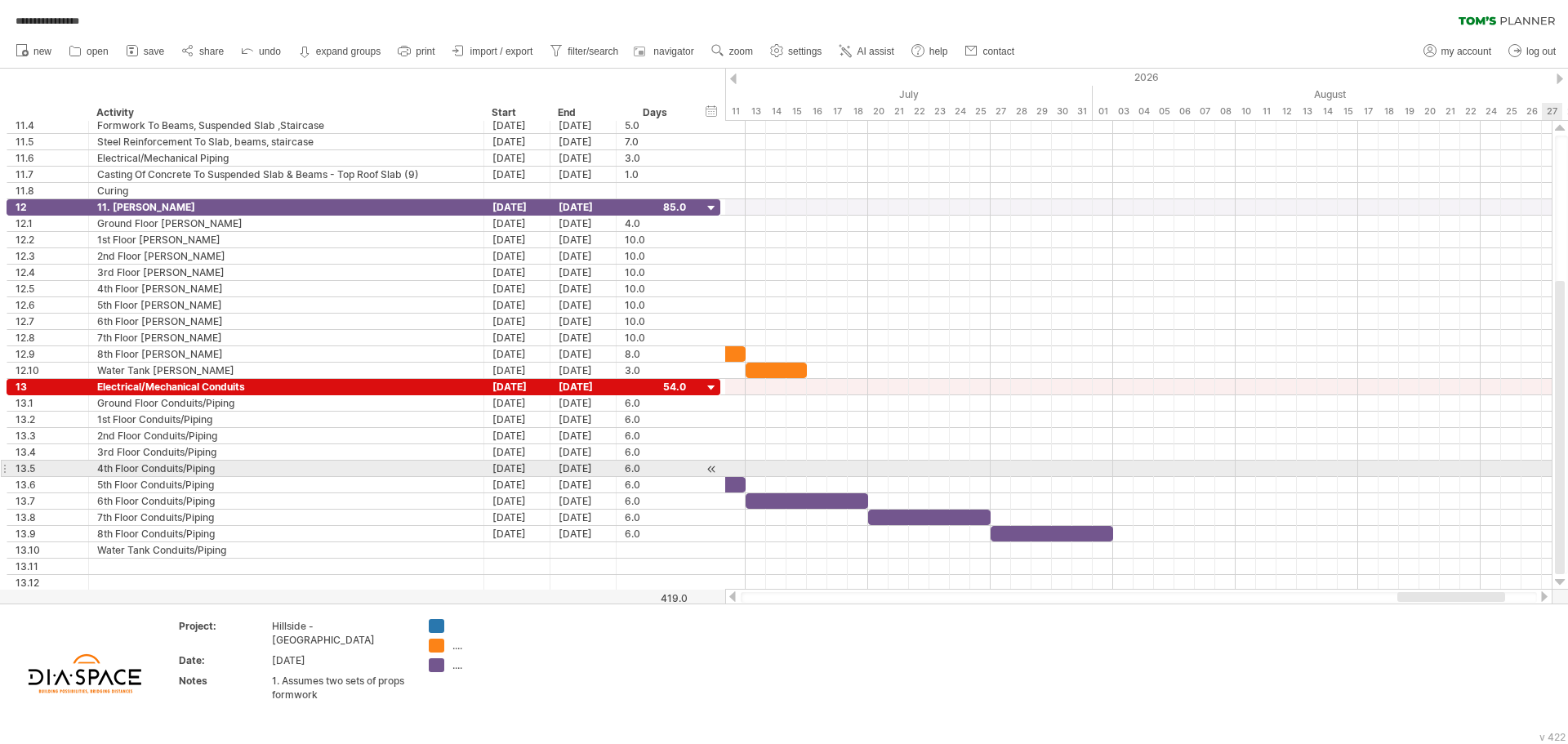
drag, startPoint x: 1561, startPoint y: 469, endPoint x: 1557, endPoint y: 494, distance: 25.3
click at [1557, 494] on div at bounding box center [1559, 427] width 10 height 293
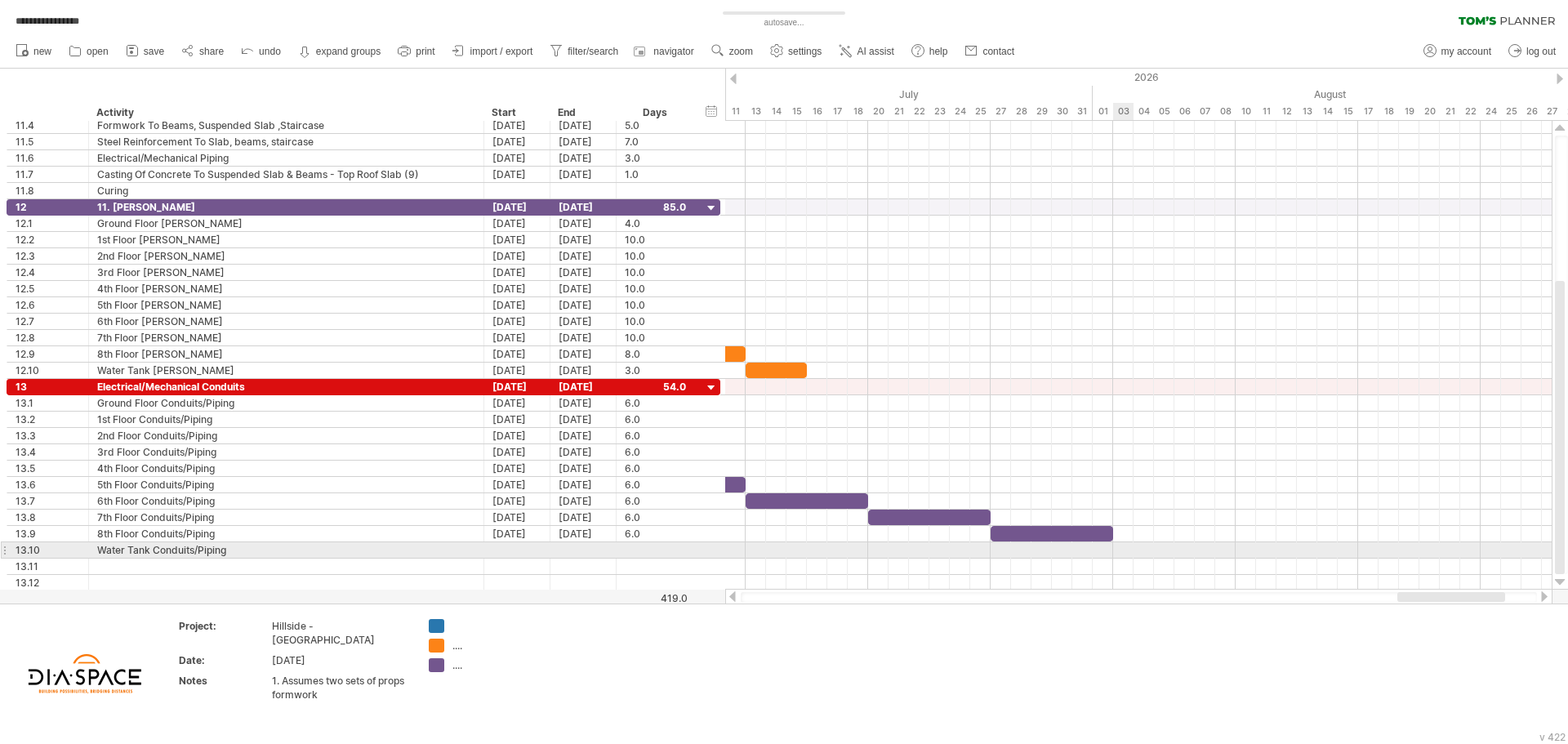
click at [1130, 547] on div at bounding box center [1138, 550] width 826 height 17
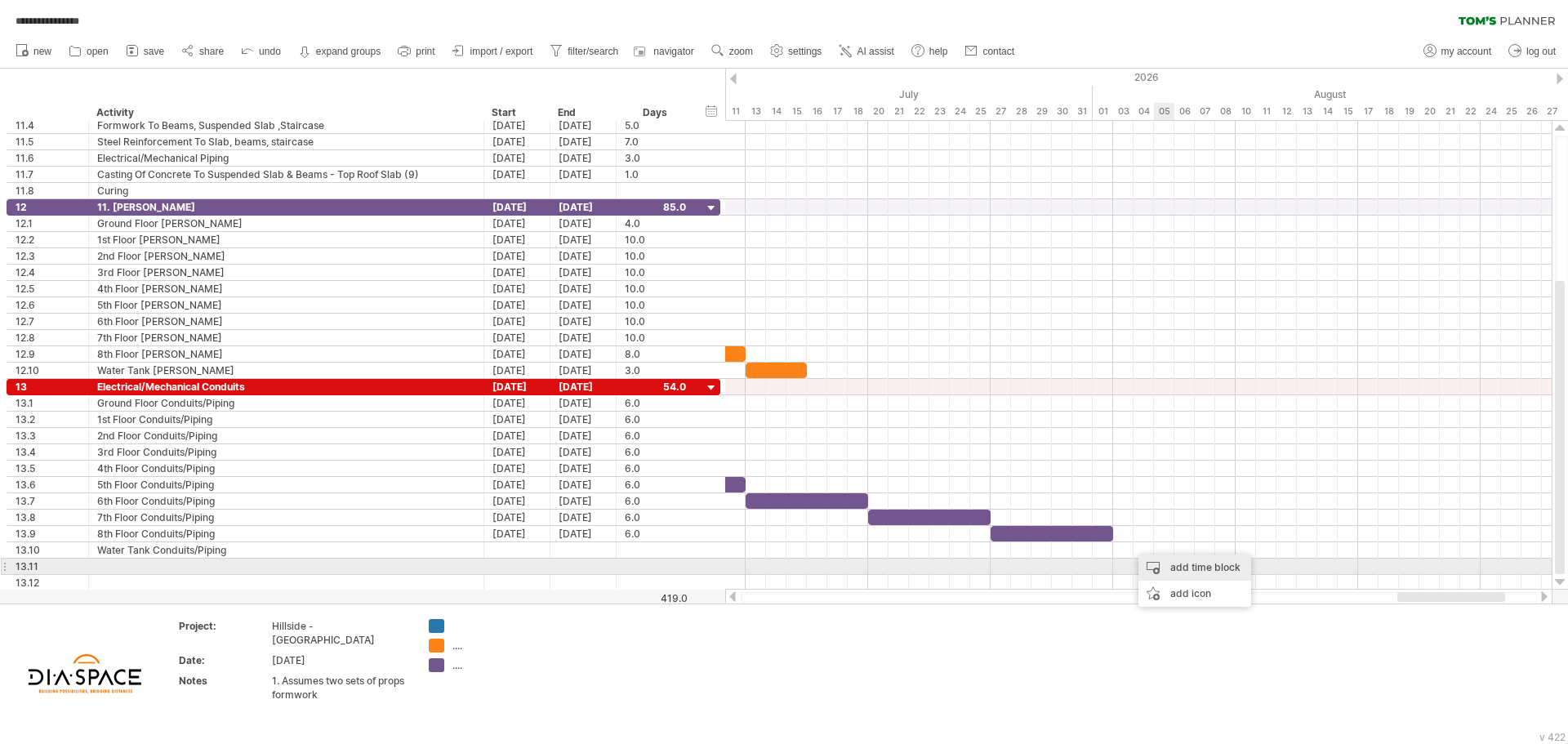
click at [1172, 569] on div "add time block" at bounding box center [1194, 568] width 113 height 26
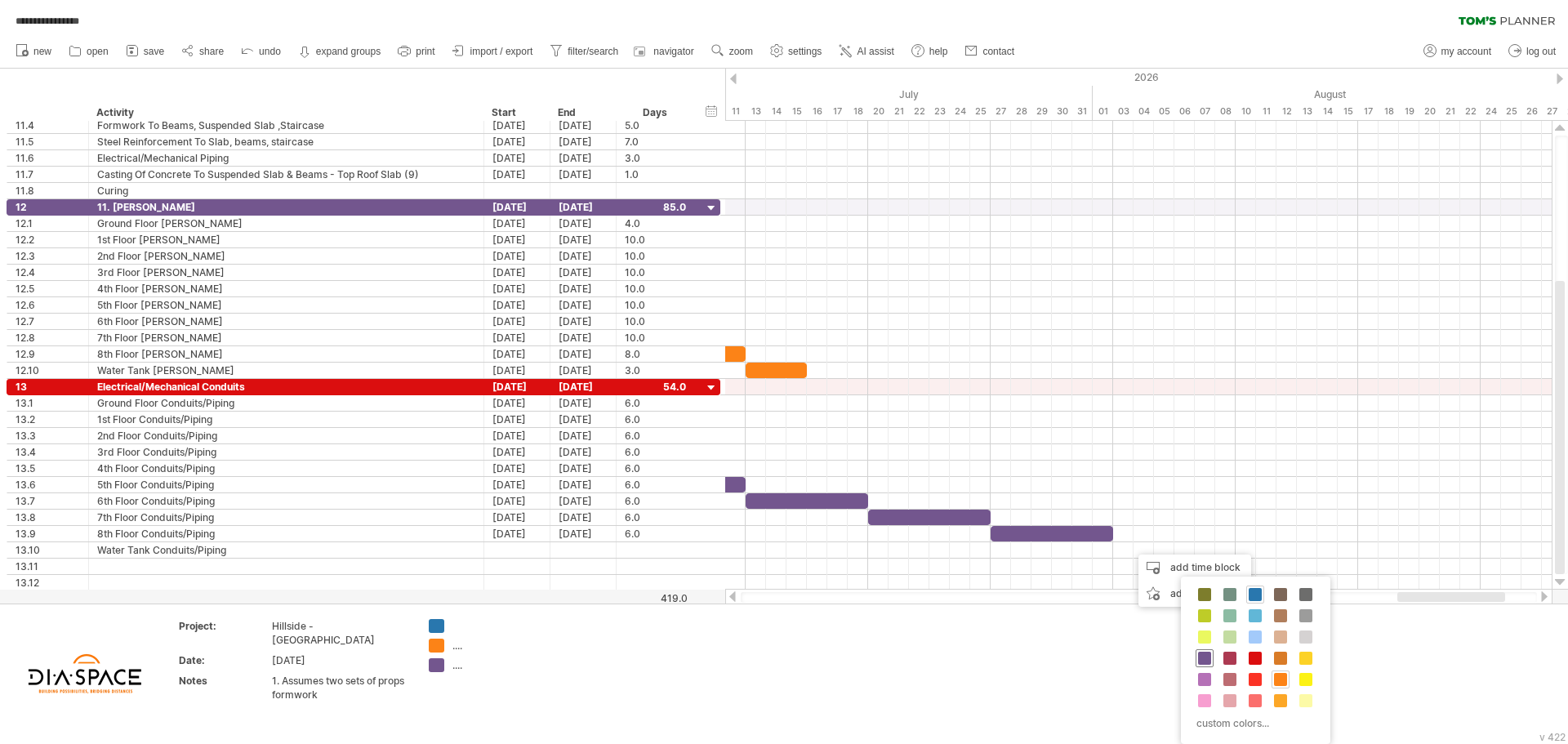
click at [1206, 655] on span at bounding box center [1204, 658] width 13 height 13
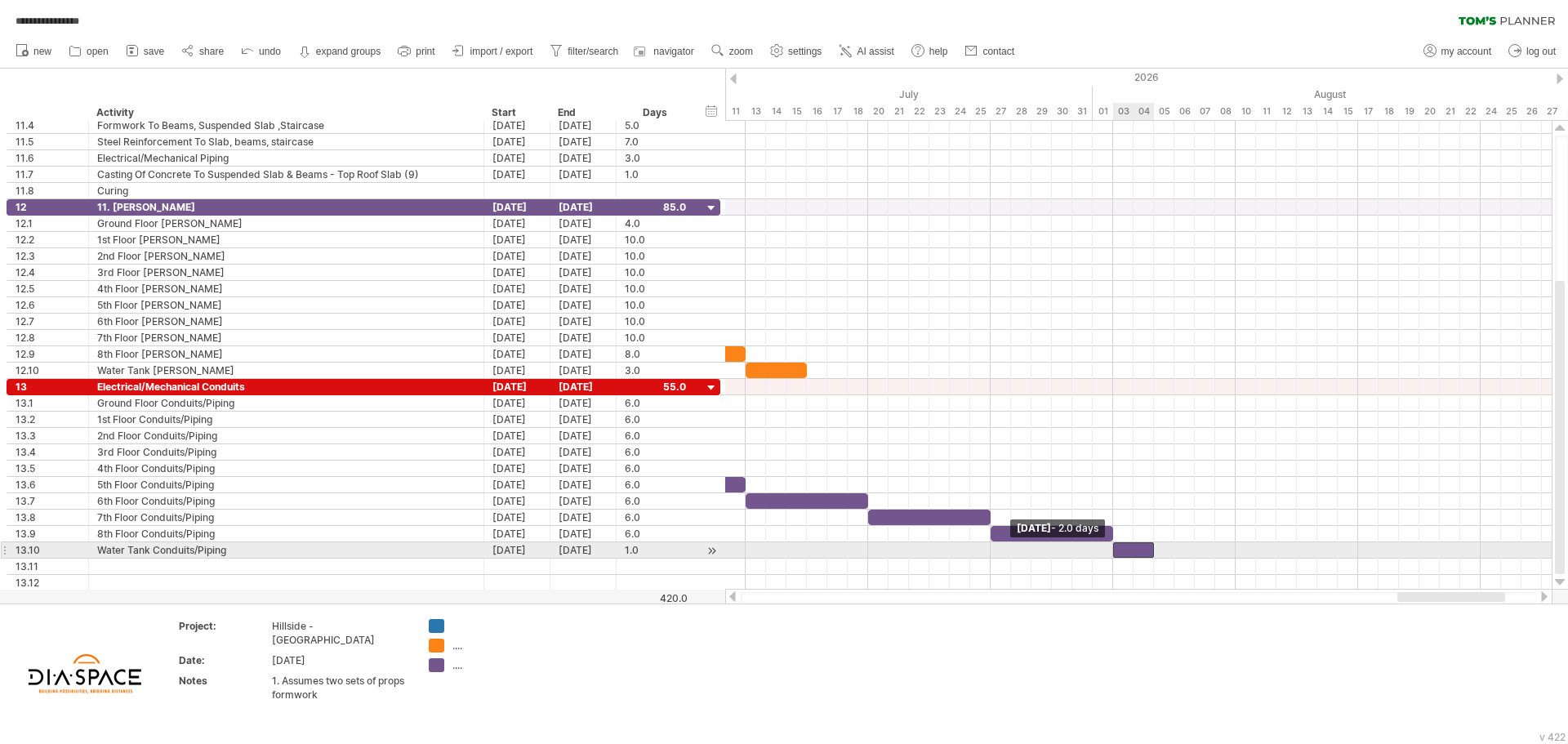
drag, startPoint x: 1135, startPoint y: 553, endPoint x: 1117, endPoint y: 553, distance: 18.0
click at [1117, 553] on div at bounding box center [1133, 550] width 41 height 16
drag, startPoint x: 1153, startPoint y: 553, endPoint x: 1190, endPoint y: 549, distance: 37.2
click at [1190, 549] on div at bounding box center [1153, 550] width 82 height 16
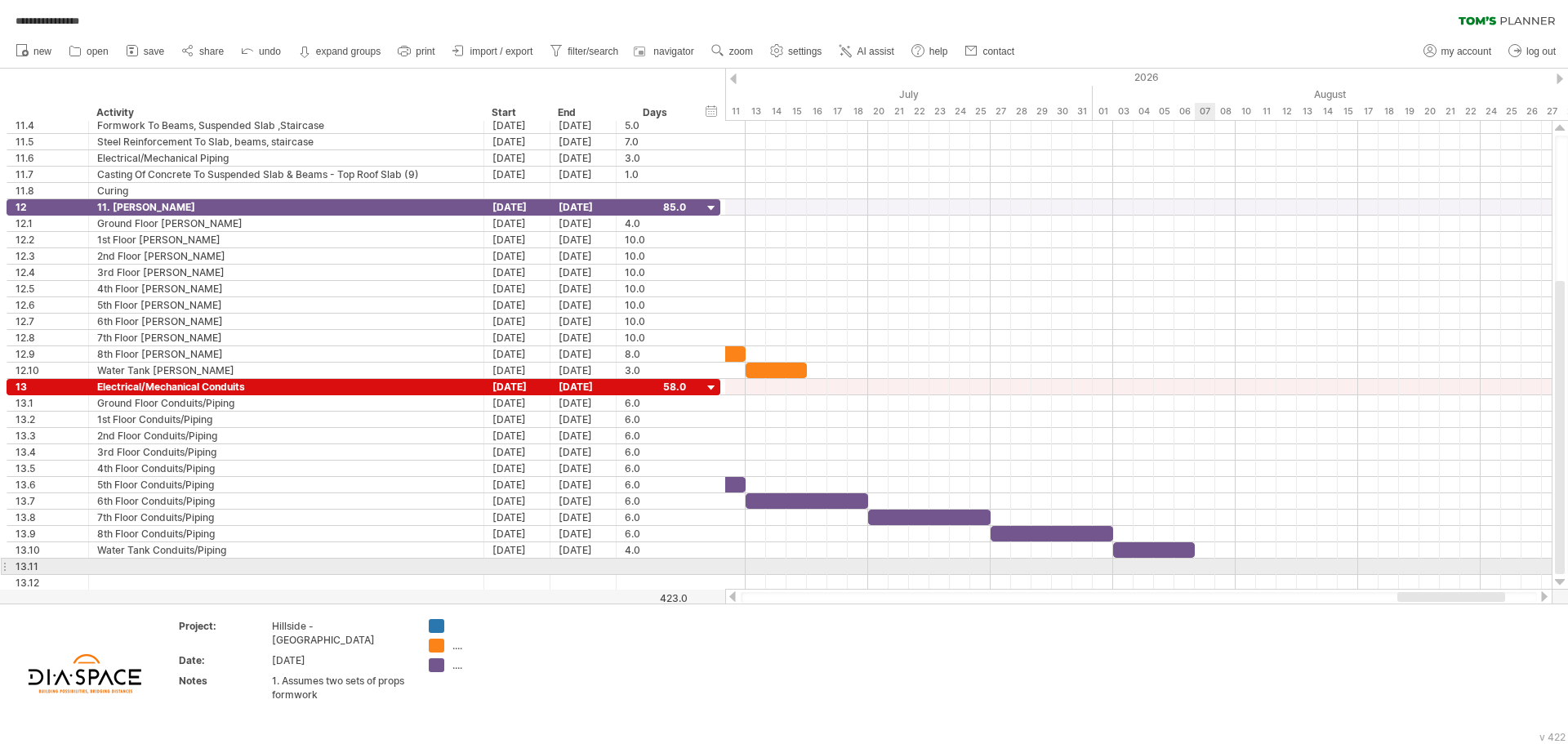
click at [1210, 566] on div at bounding box center [1138, 567] width 826 height 17
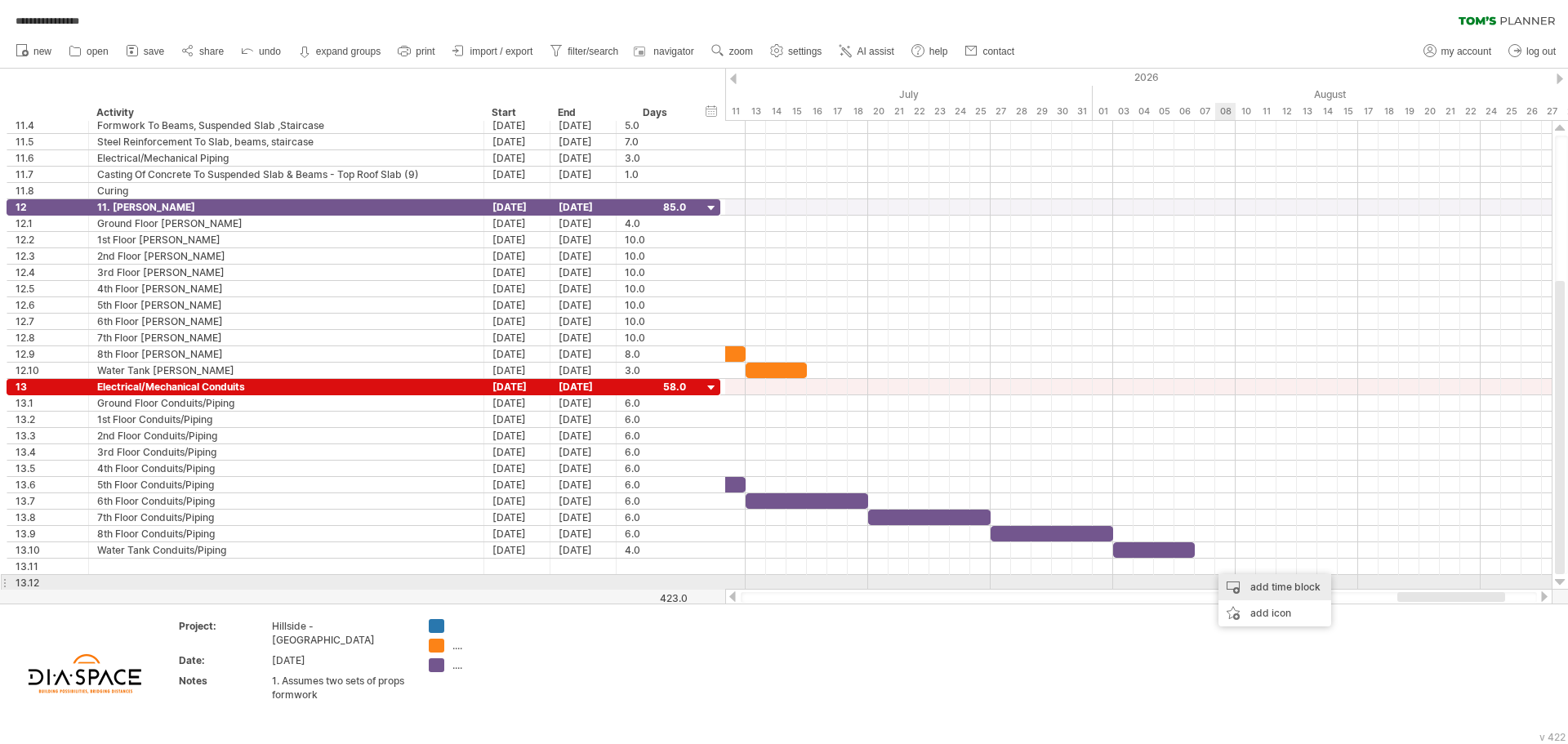
click at [1241, 589] on div "add time block" at bounding box center [1274, 588] width 113 height 26
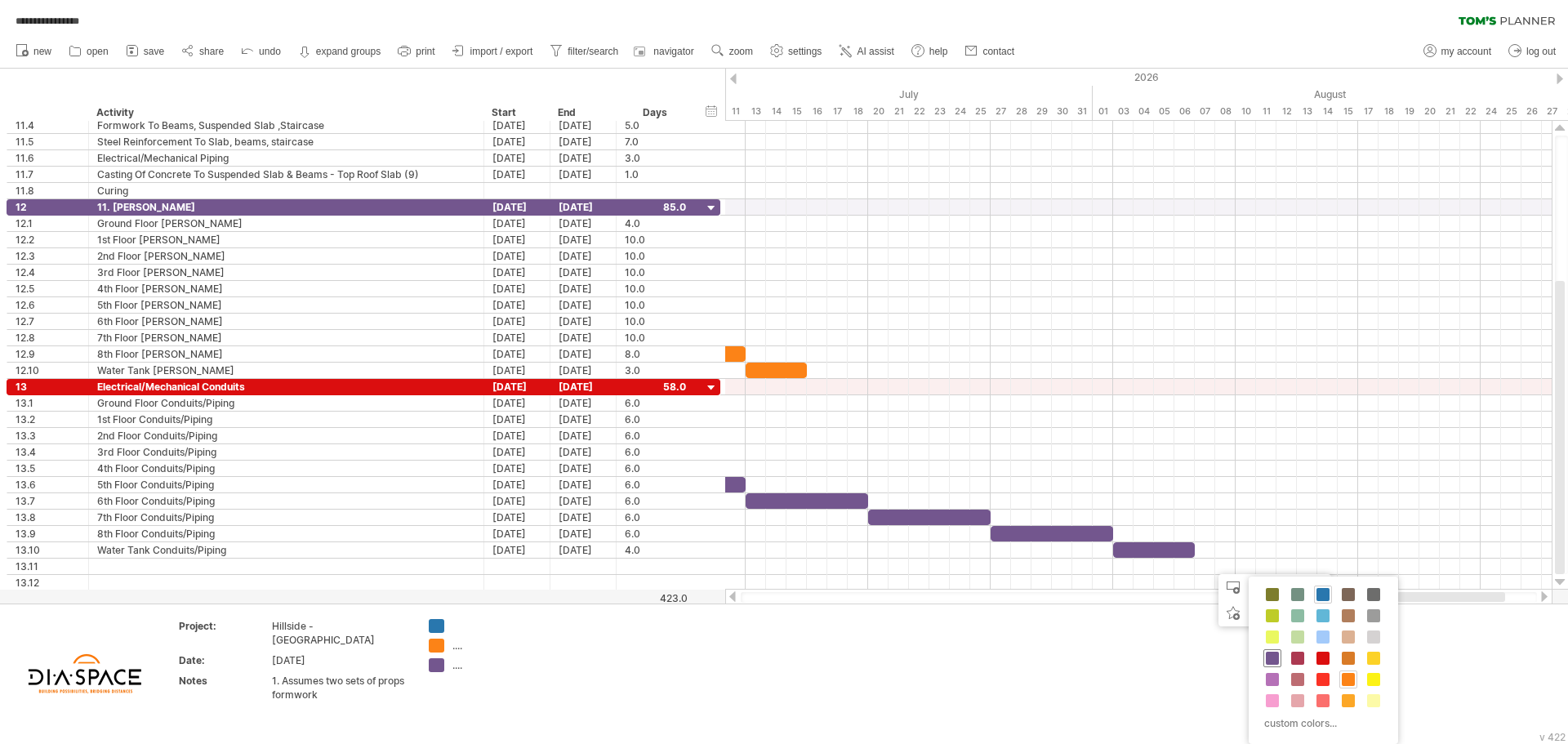
click at [1273, 655] on span at bounding box center [1272, 658] width 13 height 13
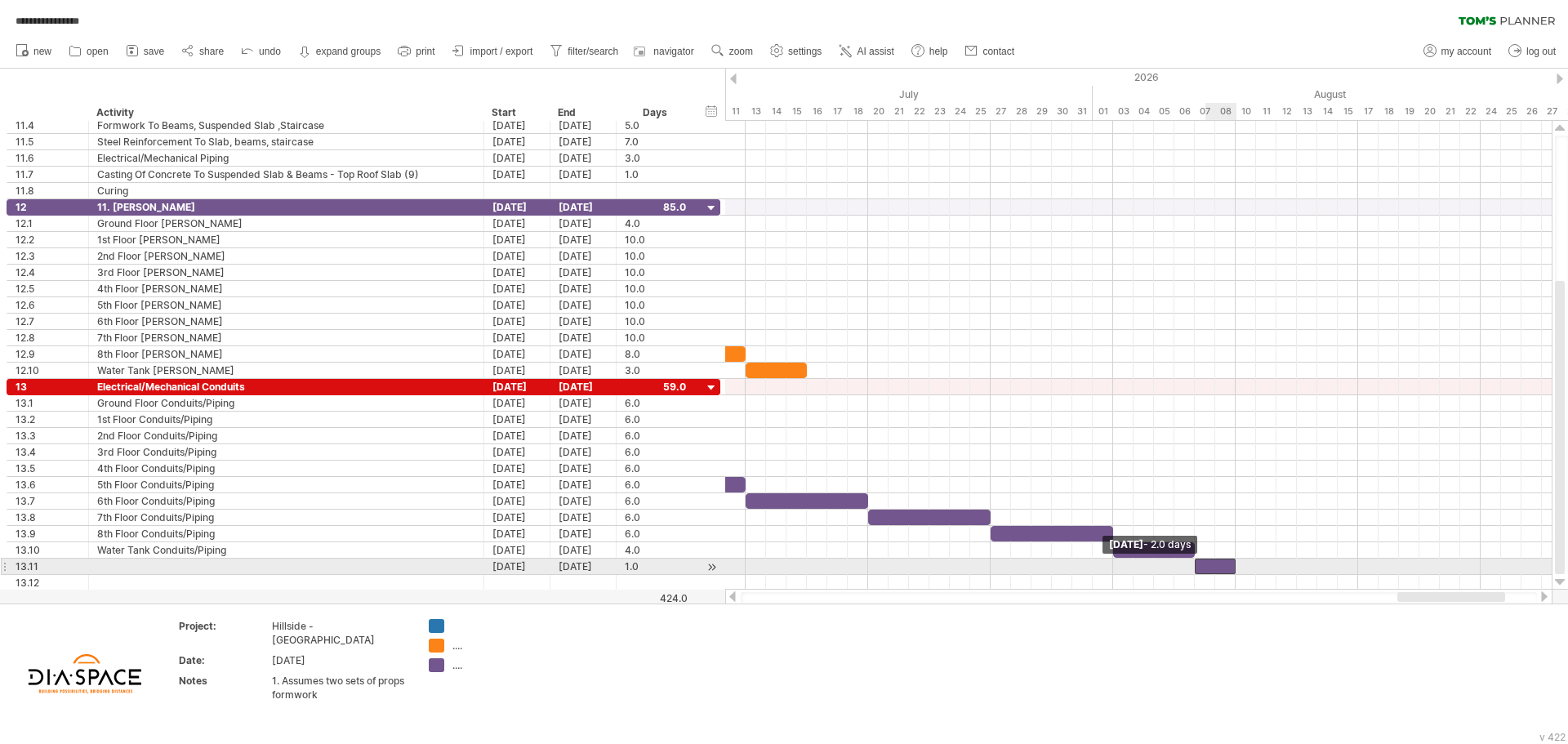
drag, startPoint x: 1215, startPoint y: 567, endPoint x: 1198, endPoint y: 567, distance: 17.0
click at [1198, 567] on div at bounding box center [1215, 567] width 41 height 16
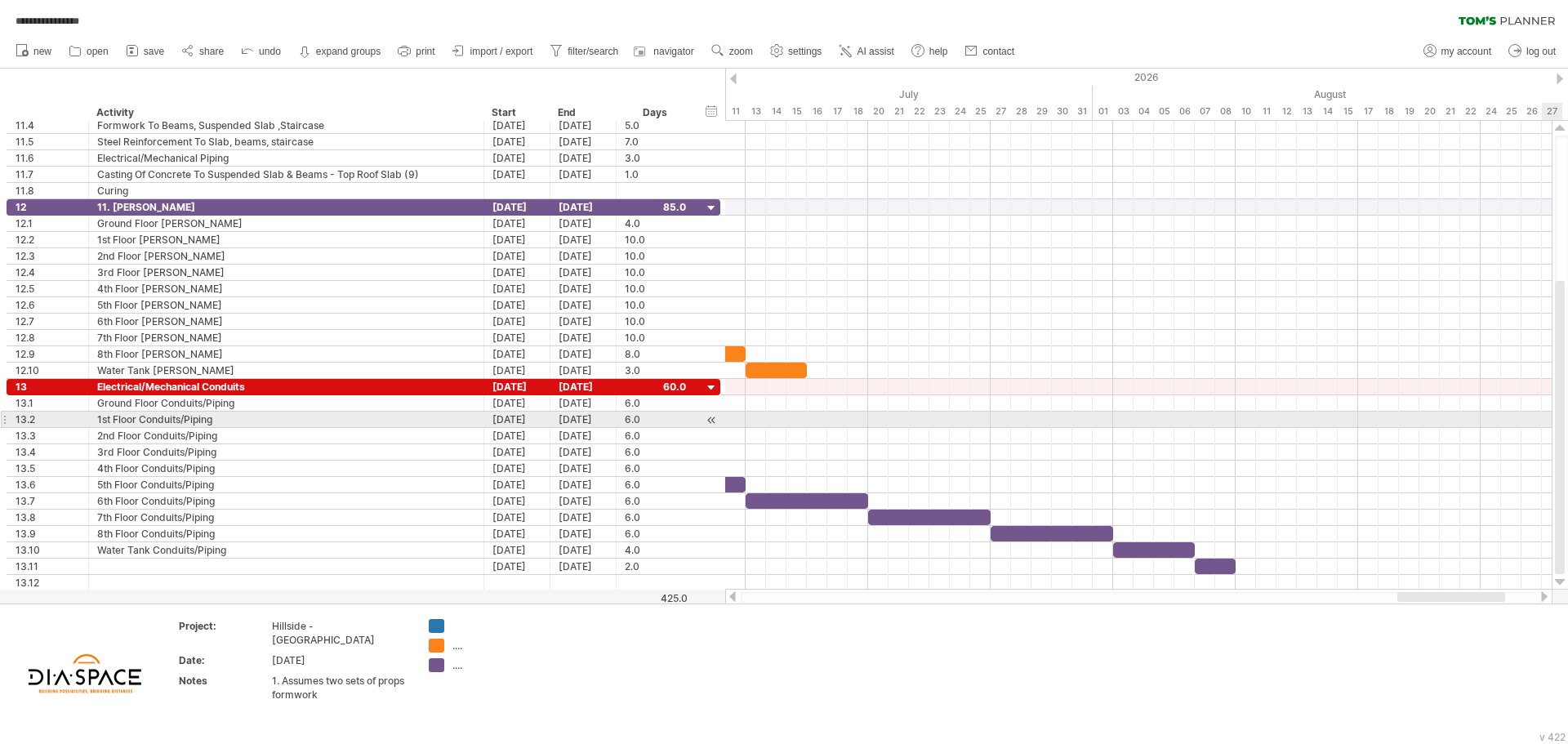
drag, startPoint x: 1563, startPoint y: 402, endPoint x: 1567, endPoint y: 415, distance: 13.6
click at [1567, 415] on div at bounding box center [1561, 355] width 13 height 439
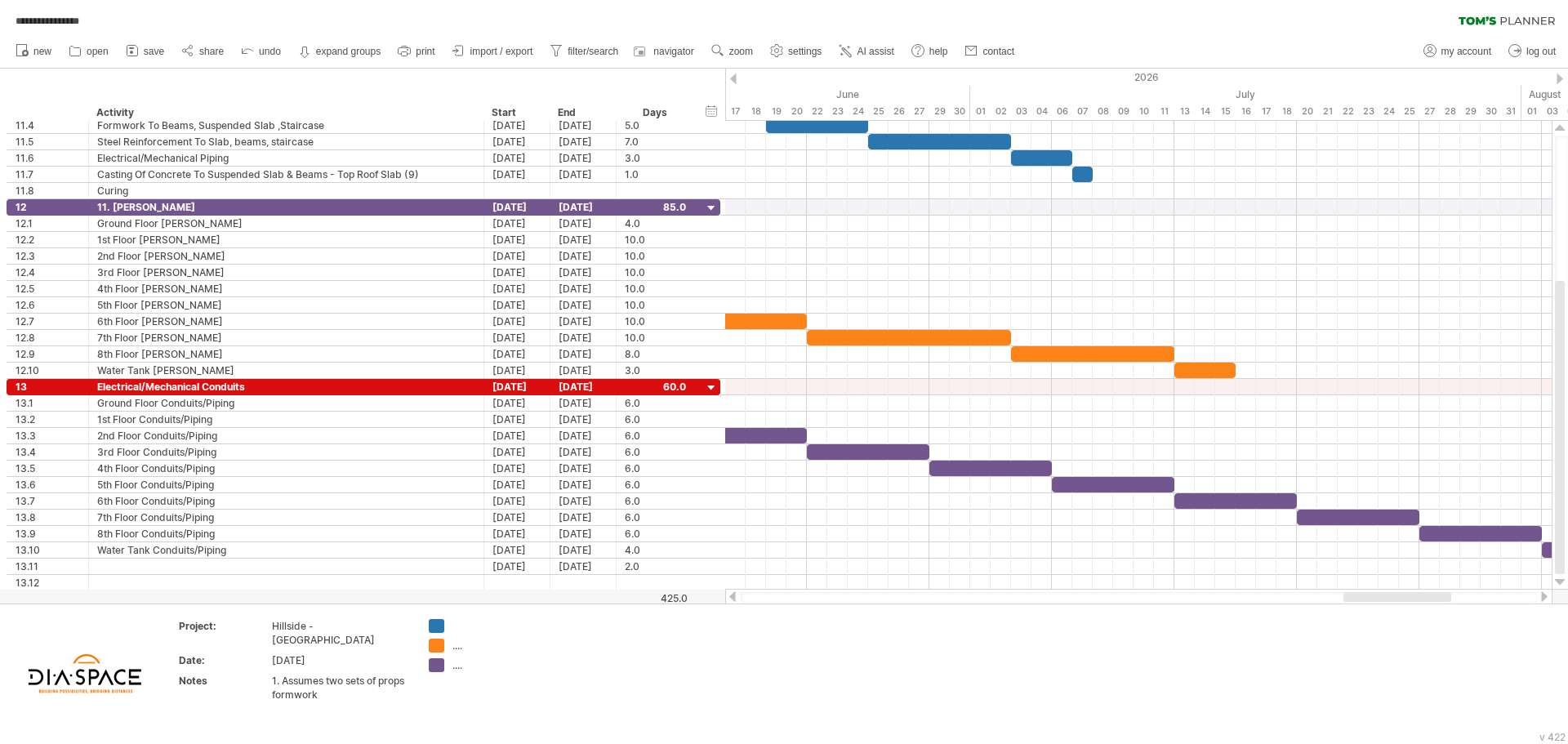
drag, startPoint x: 1472, startPoint y: 597, endPoint x: 1419, endPoint y: 593, distance: 53.2
click at [1419, 593] on div at bounding box center [1397, 597] width 108 height 10
click at [749, 45] on link "zoom" at bounding box center [732, 52] width 51 height 21
click at [804, 114] on div "Day" at bounding box center [802, 118] width 90 height 26
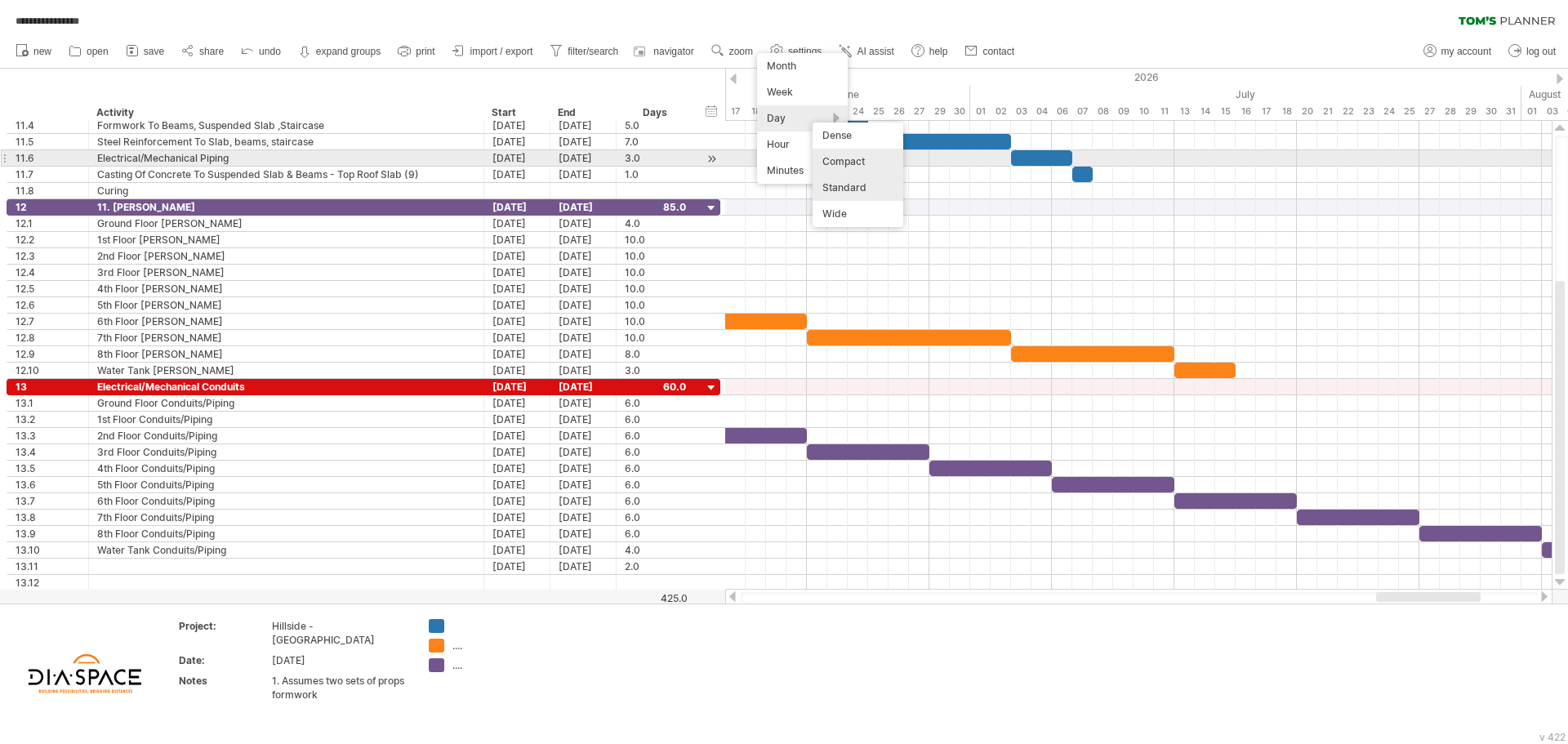
click at [855, 157] on div "Compact" at bounding box center [858, 161] width 90 height 26
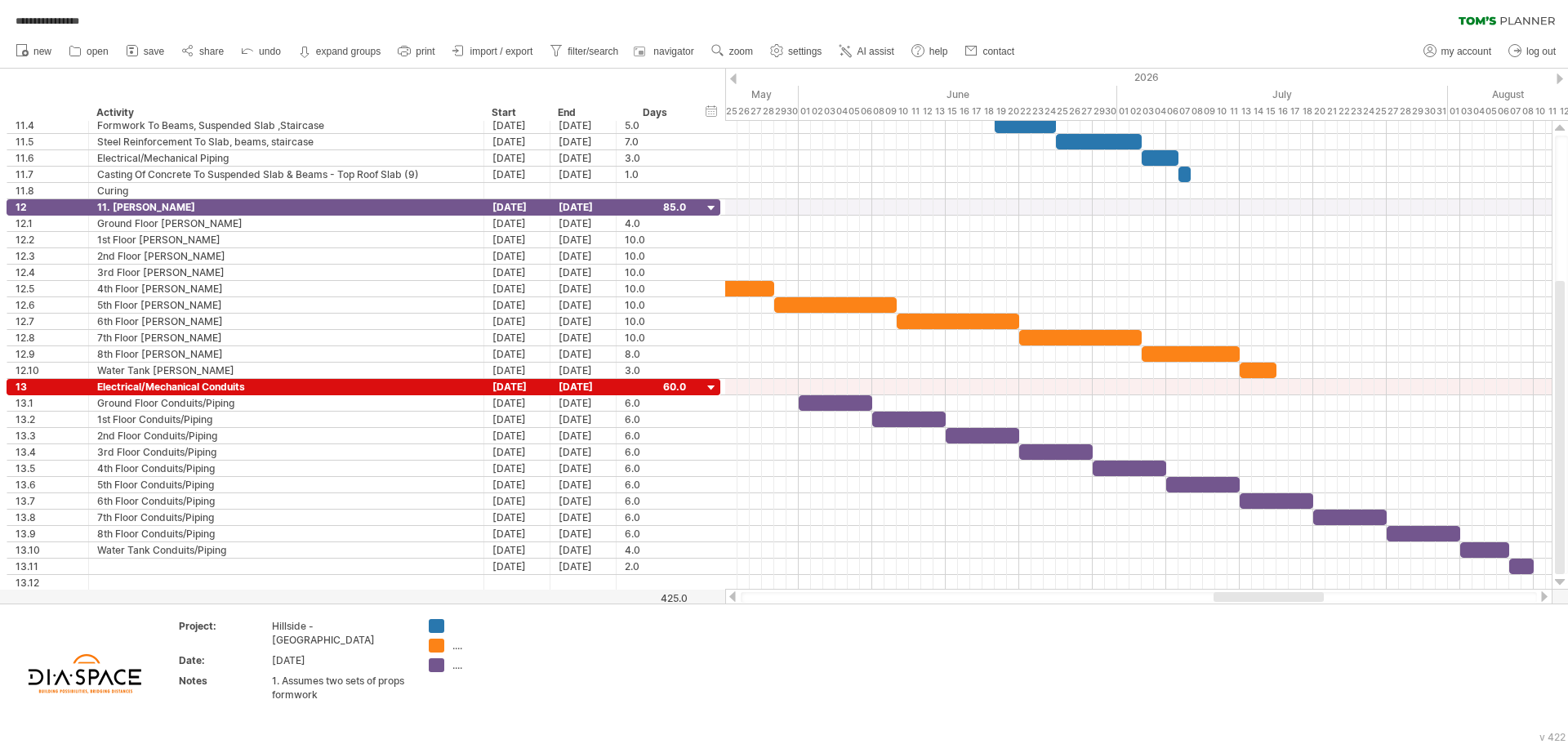
drag, startPoint x: 1296, startPoint y: 596, endPoint x: 1264, endPoint y: 602, distance: 32.6
click at [1264, 602] on div at bounding box center [1139, 597] width 796 height 11
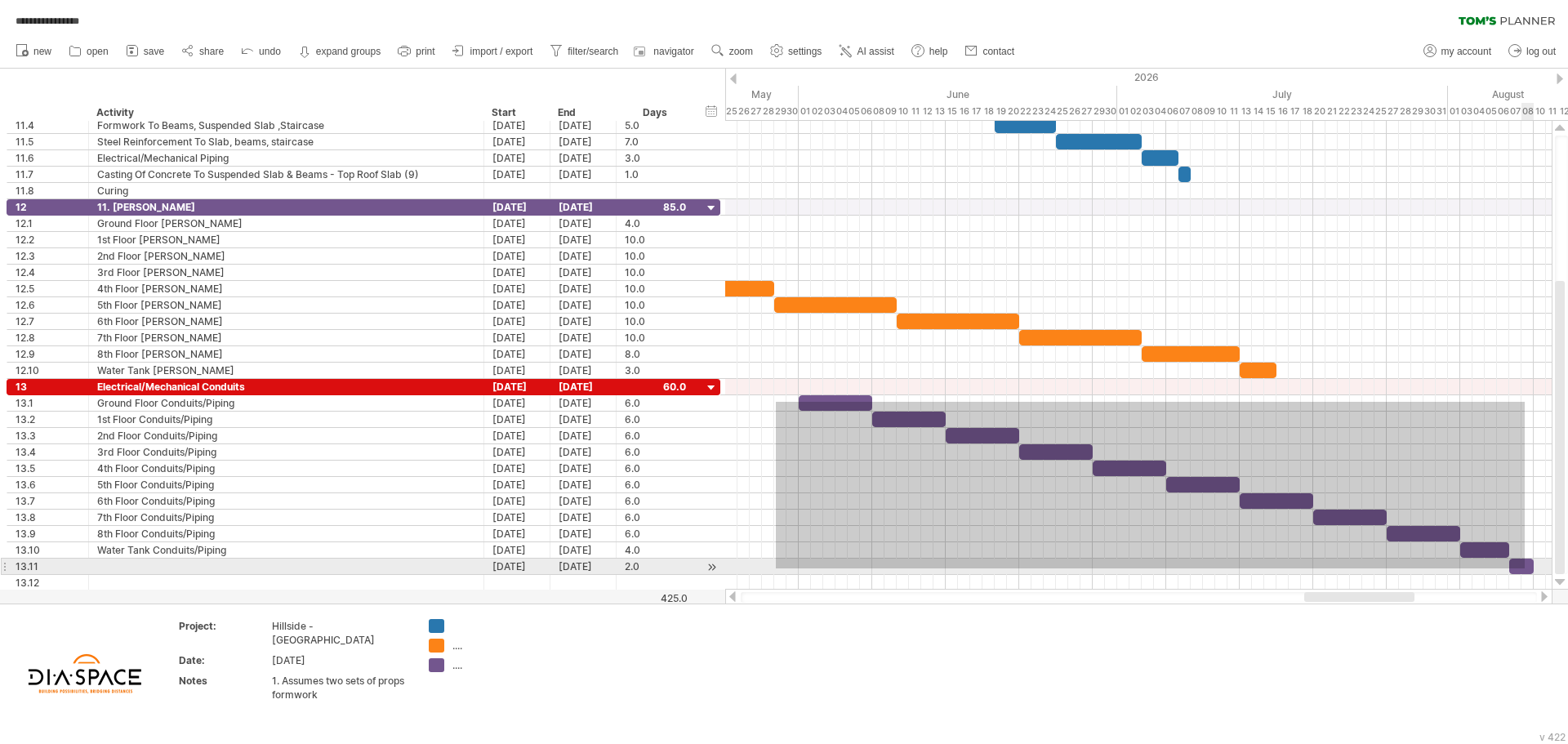
drag, startPoint x: 776, startPoint y: 402, endPoint x: 1525, endPoint y: 569, distance: 767.4
click at [1525, 569] on div "[DATE] - 4.0 days [DATE] - 2.0 days" at bounding box center [1138, 355] width 826 height 469
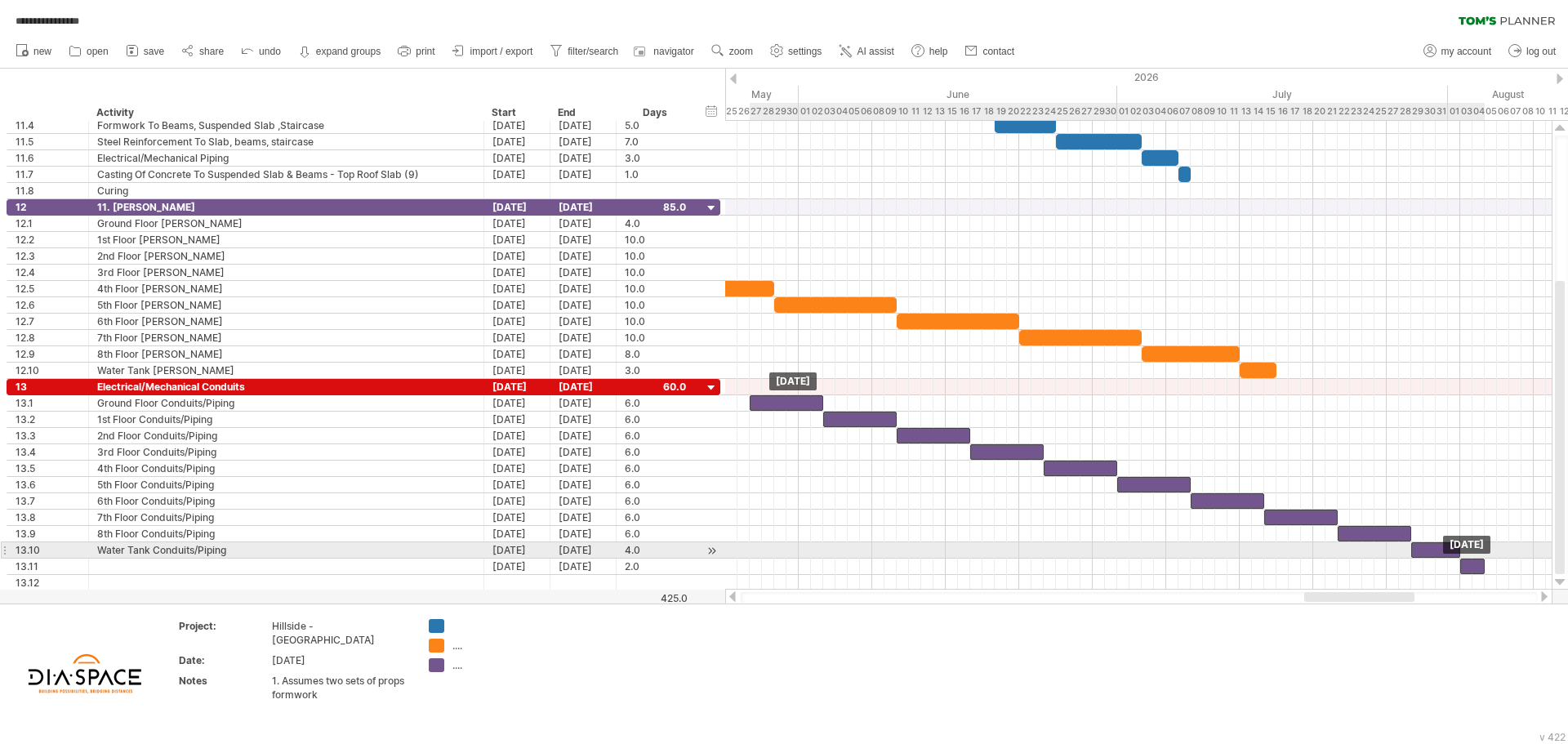
drag, startPoint x: 1472, startPoint y: 550, endPoint x: 1421, endPoint y: 543, distance: 51.5
click at [1421, 543] on div at bounding box center [1436, 550] width 49 height 16
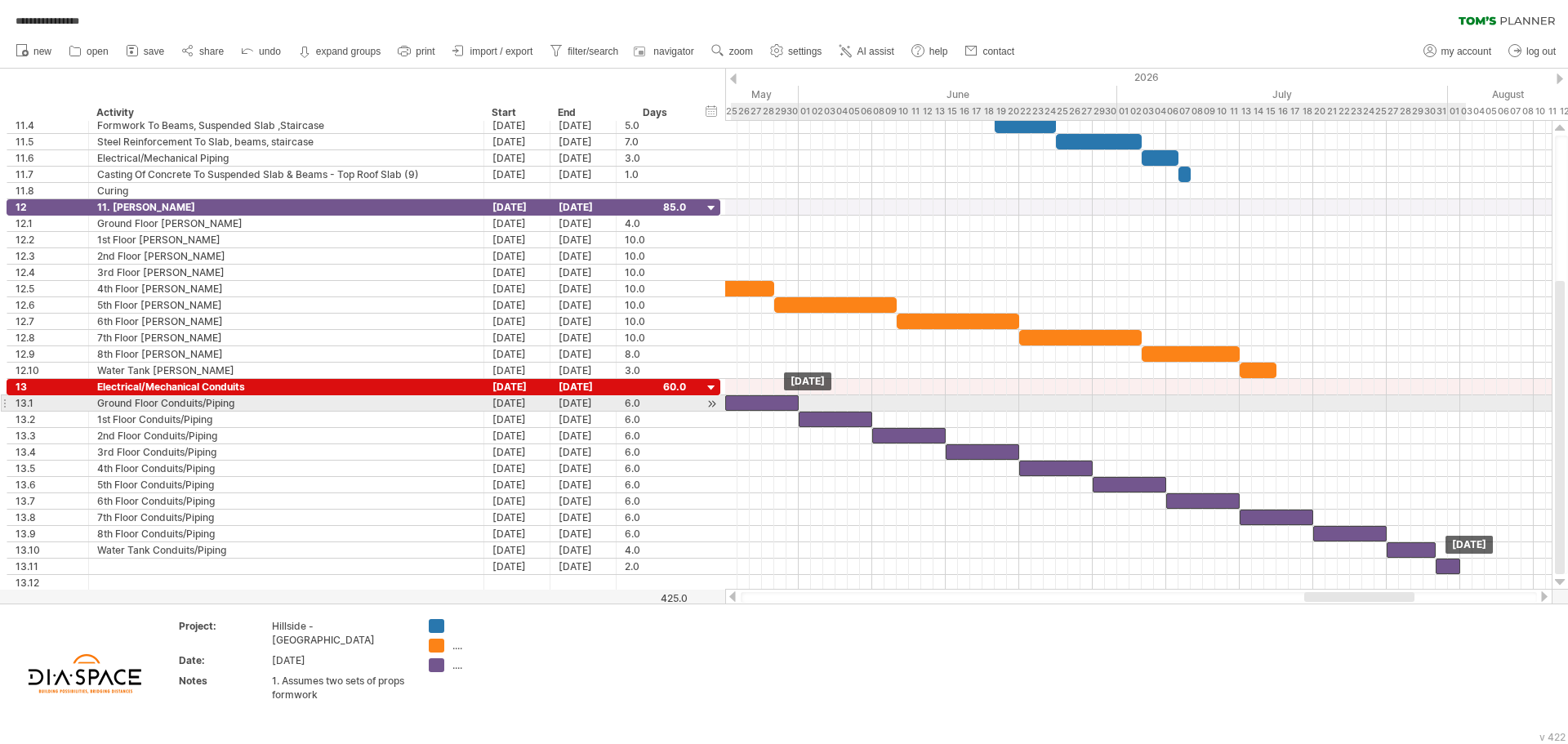
drag, startPoint x: 815, startPoint y: 408, endPoint x: 792, endPoint y: 410, distance: 23.1
click at [792, 410] on div at bounding box center [762, 404] width 74 height 16
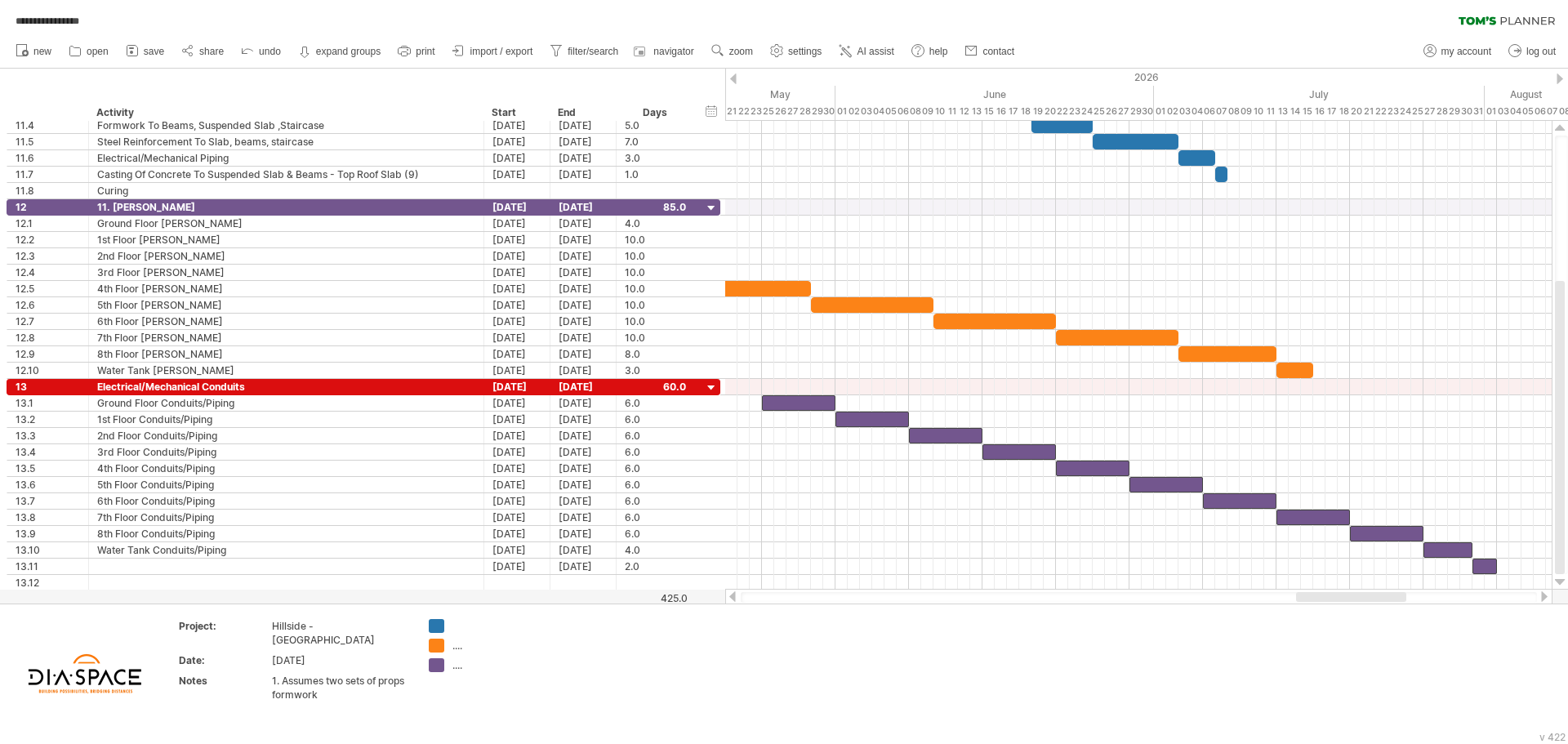
drag, startPoint x: 1336, startPoint y: 596, endPoint x: 1328, endPoint y: 597, distance: 8.1
click at [1328, 597] on div at bounding box center [1351, 597] width 110 height 10
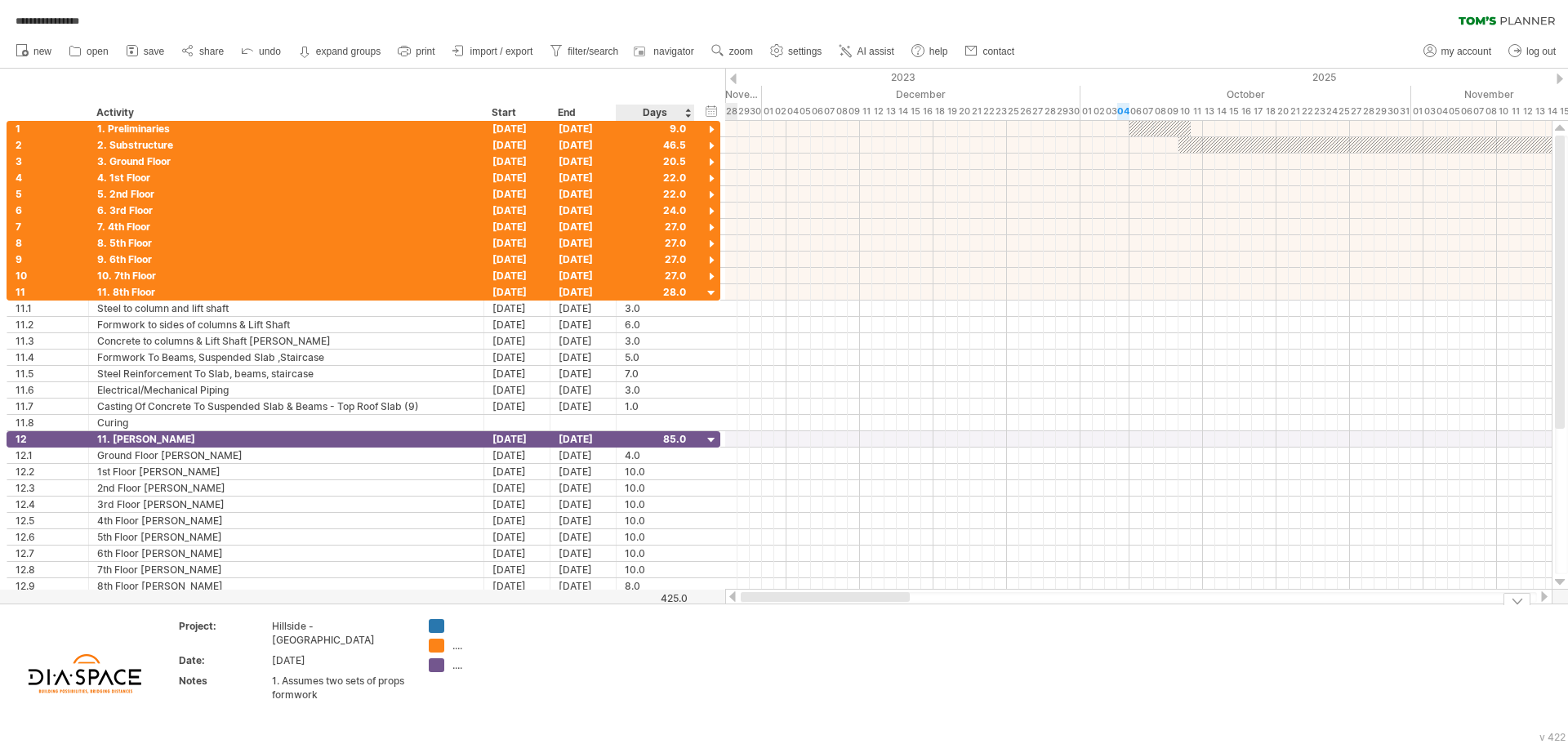
drag, startPoint x: 1350, startPoint y: 596, endPoint x: 659, endPoint y: 606, distance: 691.1
click at [659, 606] on div "**********" at bounding box center [784, 372] width 1568 height 744
click at [796, 46] on span "settings" at bounding box center [805, 51] width 33 height 11
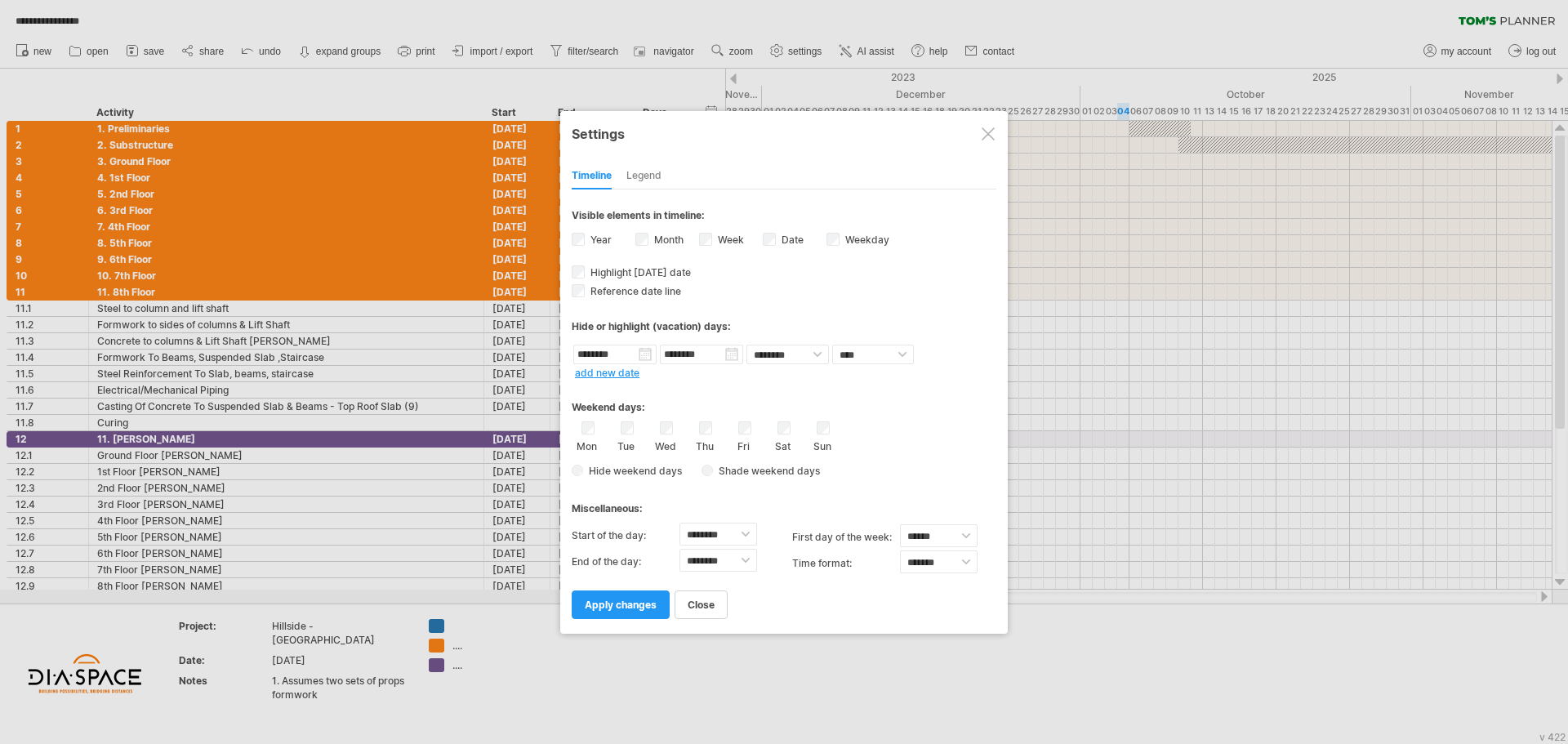
click at [593, 377] on link "add new date" at bounding box center [608, 373] width 65 height 12
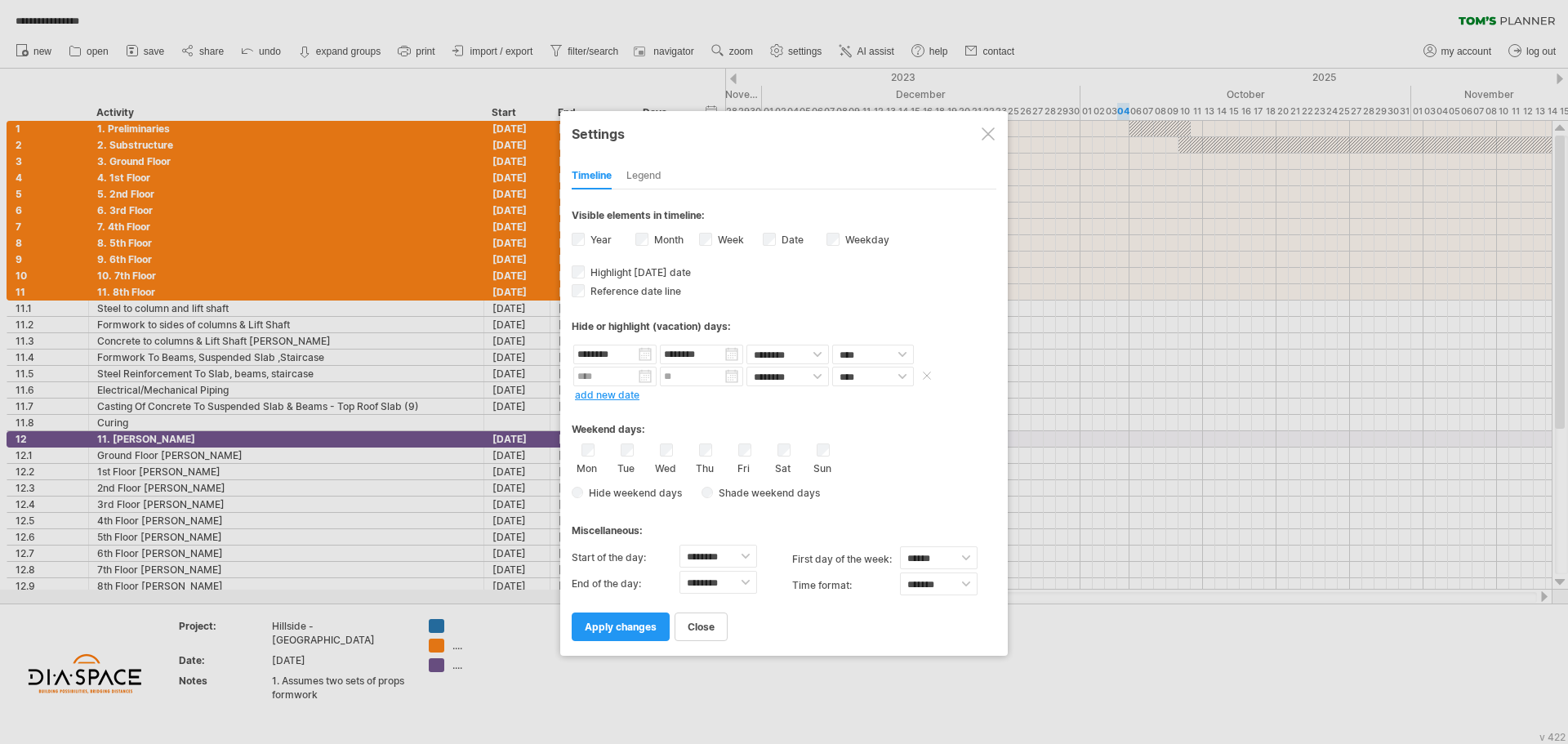
click at [685, 376] on input "text" at bounding box center [701, 376] width 83 height 19
click at [610, 380] on input "text" at bounding box center [615, 376] width 83 height 19
click at [681, 393] on span "2025" at bounding box center [693, 397] width 26 height 12
click at [814, 406] on div "Weekend days: Mon Tue Wed Thu Fri Sat Sun Hide weekend days" at bounding box center [784, 454] width 424 height 101
click at [636, 626] on span "apply changes" at bounding box center [621, 627] width 72 height 12
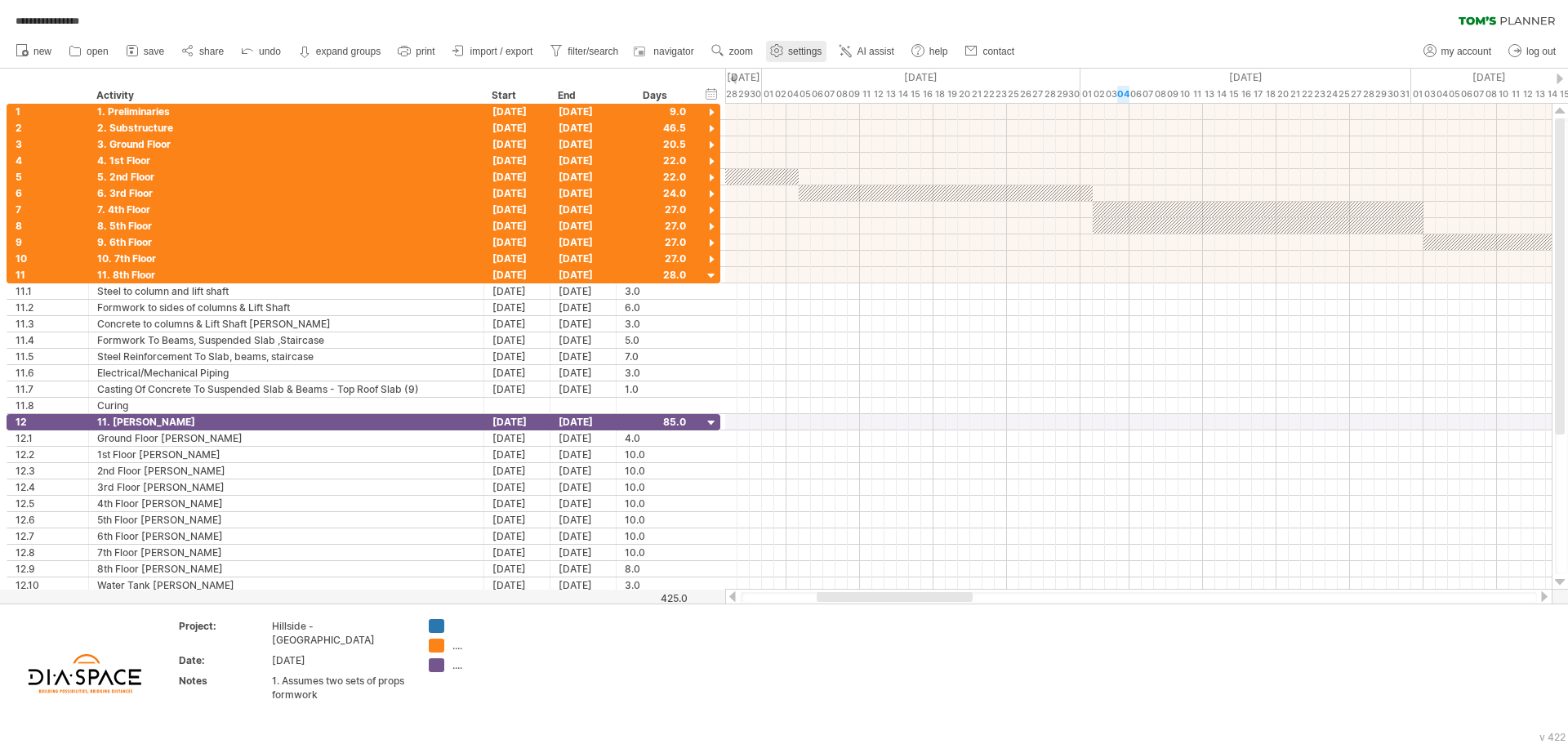
click at [794, 49] on span "settings" at bounding box center [805, 51] width 33 height 11
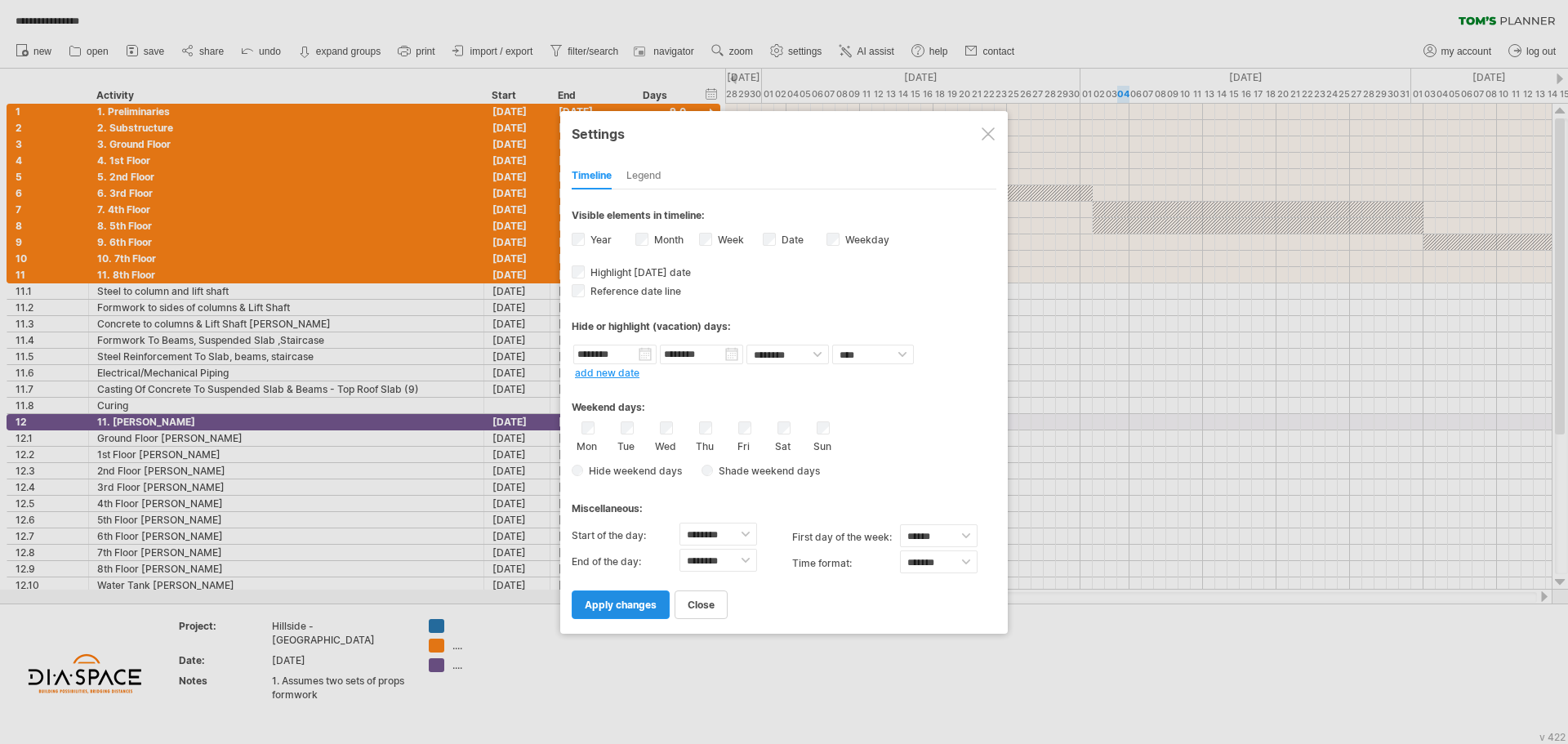
click at [616, 612] on link "apply changes" at bounding box center [621, 604] width 98 height 29
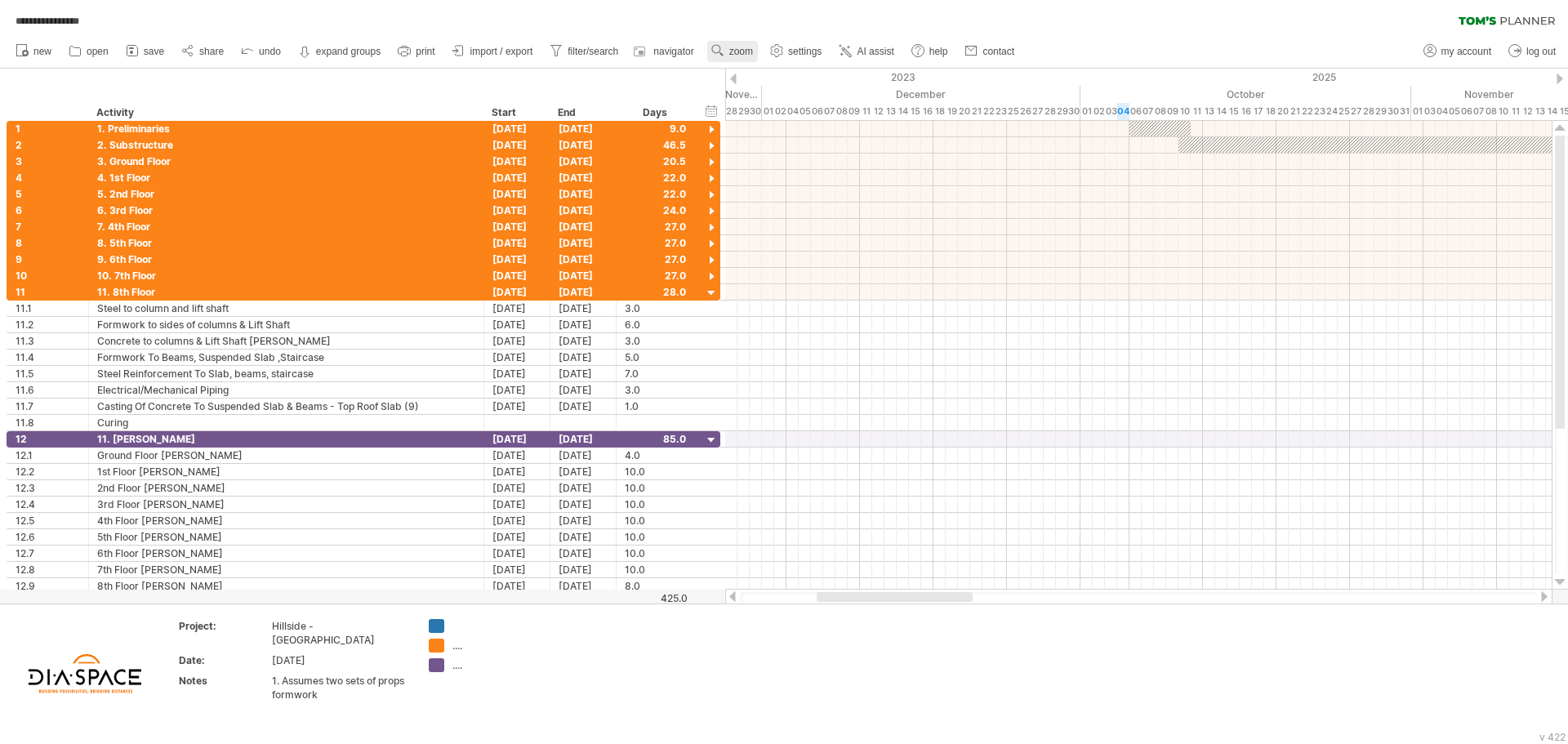
click at [738, 51] on span "zoom" at bounding box center [741, 51] width 24 height 11
click at [792, 57] on link "settings" at bounding box center [796, 52] width 61 height 21
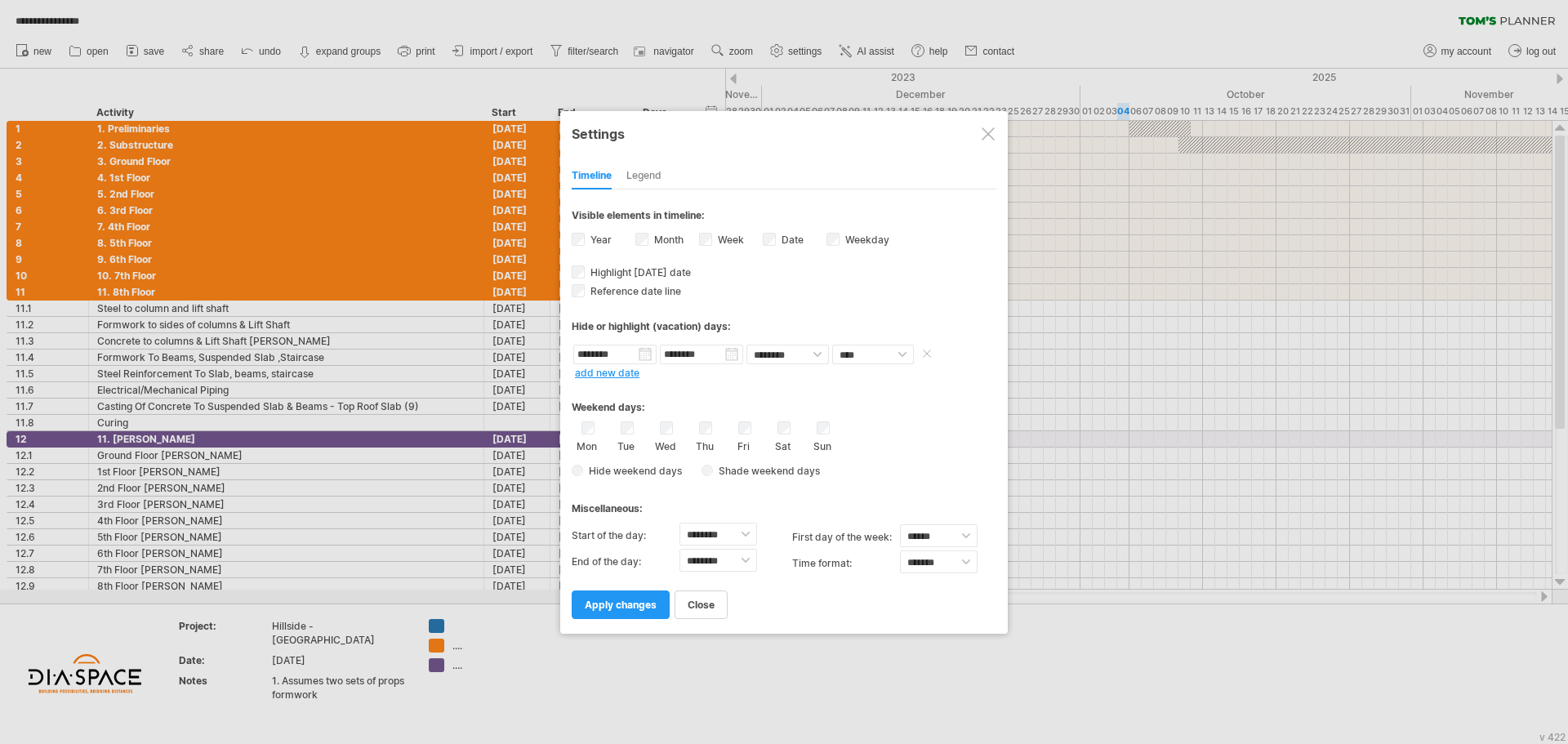
click at [612, 353] on input "********" at bounding box center [615, 354] width 83 height 19
click at [625, 352] on input "********" at bounding box center [615, 354] width 83 height 19
click at [647, 354] on input "********" at bounding box center [615, 354] width 83 height 19
click at [652, 376] on span "January" at bounding box center [651, 375] width 39 height 12
click at [604, 376] on link "previous" at bounding box center [600, 374] width 12 height 12
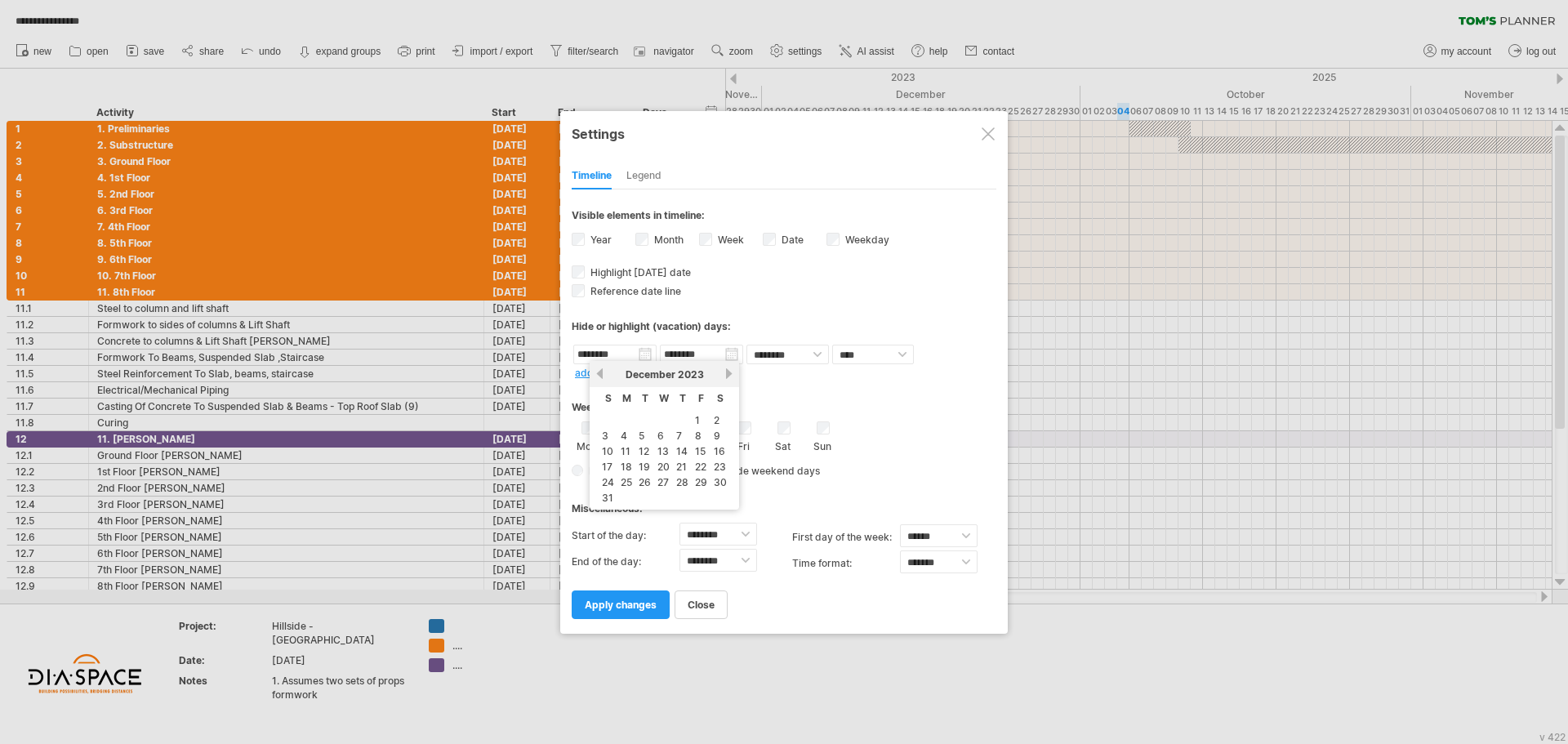
click at [604, 376] on link "previous" at bounding box center [600, 374] width 12 height 12
click at [599, 372] on link "previous" at bounding box center [600, 374] width 12 height 12
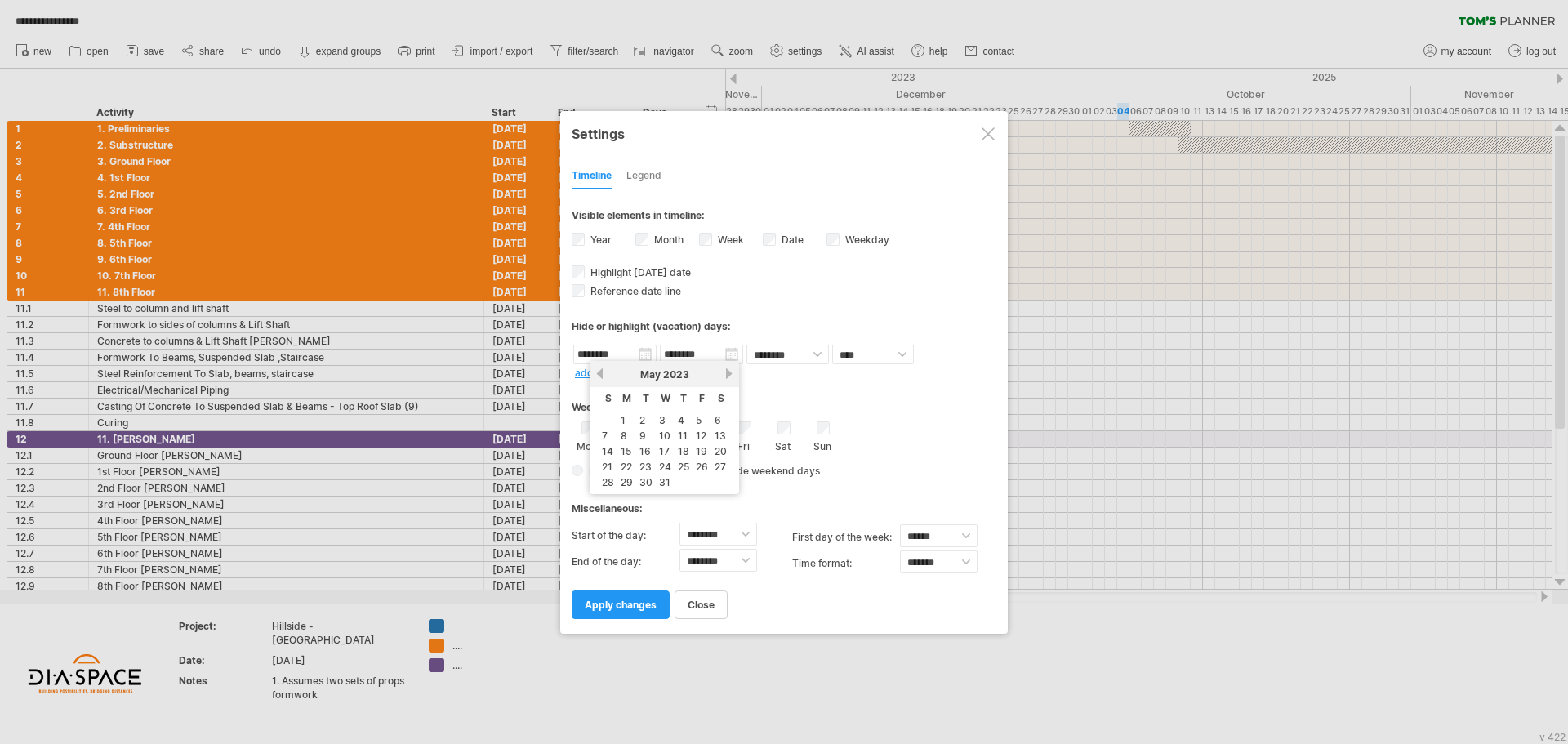
click at [599, 372] on link "previous" at bounding box center [600, 374] width 12 height 12
click at [841, 383] on div "Weekend days: Mon Tue Wed Thu Fri Sat Sun Hide weekend days" at bounding box center [784, 432] width 424 height 101
click at [818, 356] on select "******** ********" at bounding box center [788, 354] width 82 height 19
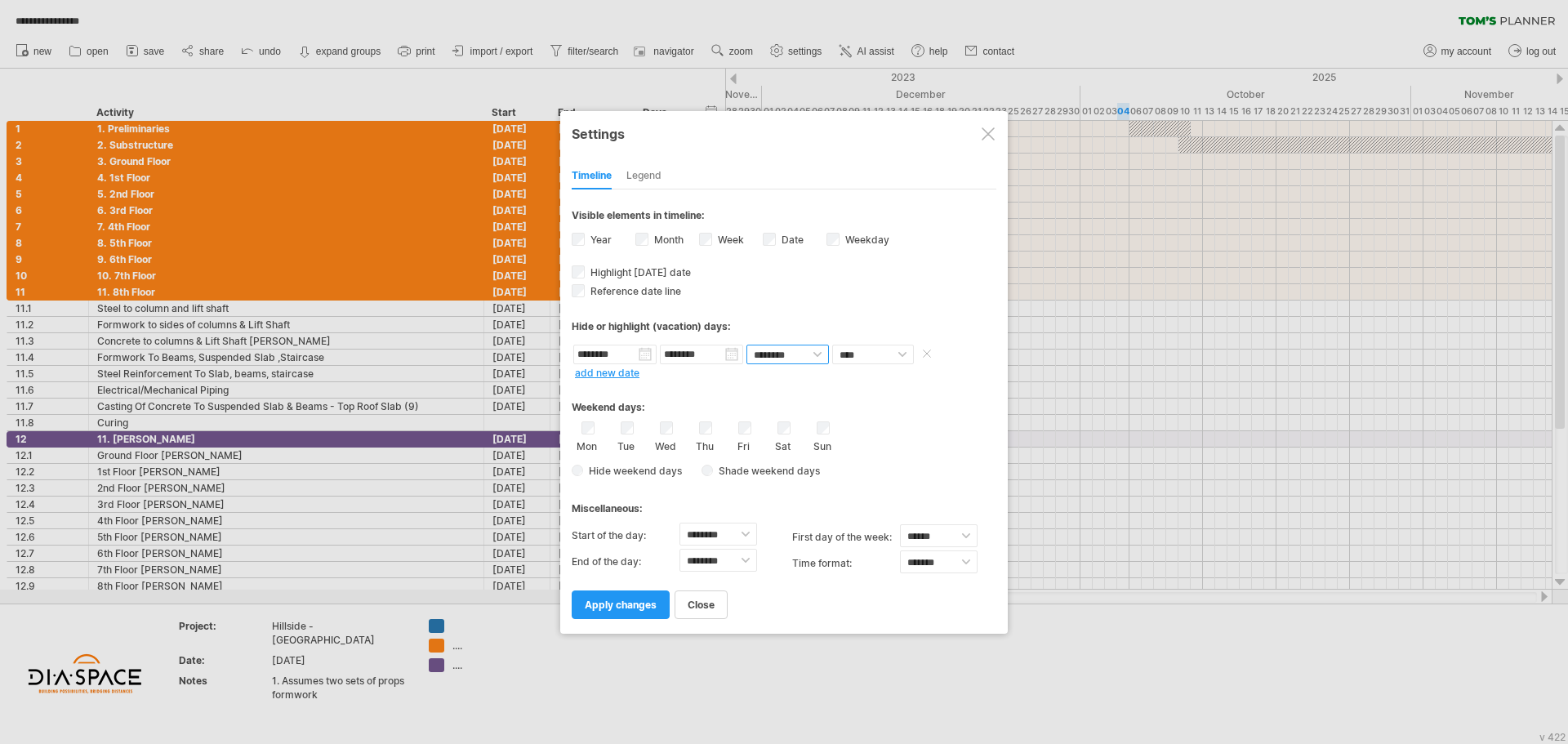
click at [818, 356] on select "******** ********" at bounding box center [788, 354] width 82 height 19
click at [849, 394] on div "Weekend days:" at bounding box center [784, 402] width 424 height 32
click at [886, 351] on select "**** *****" at bounding box center [873, 354] width 82 height 19
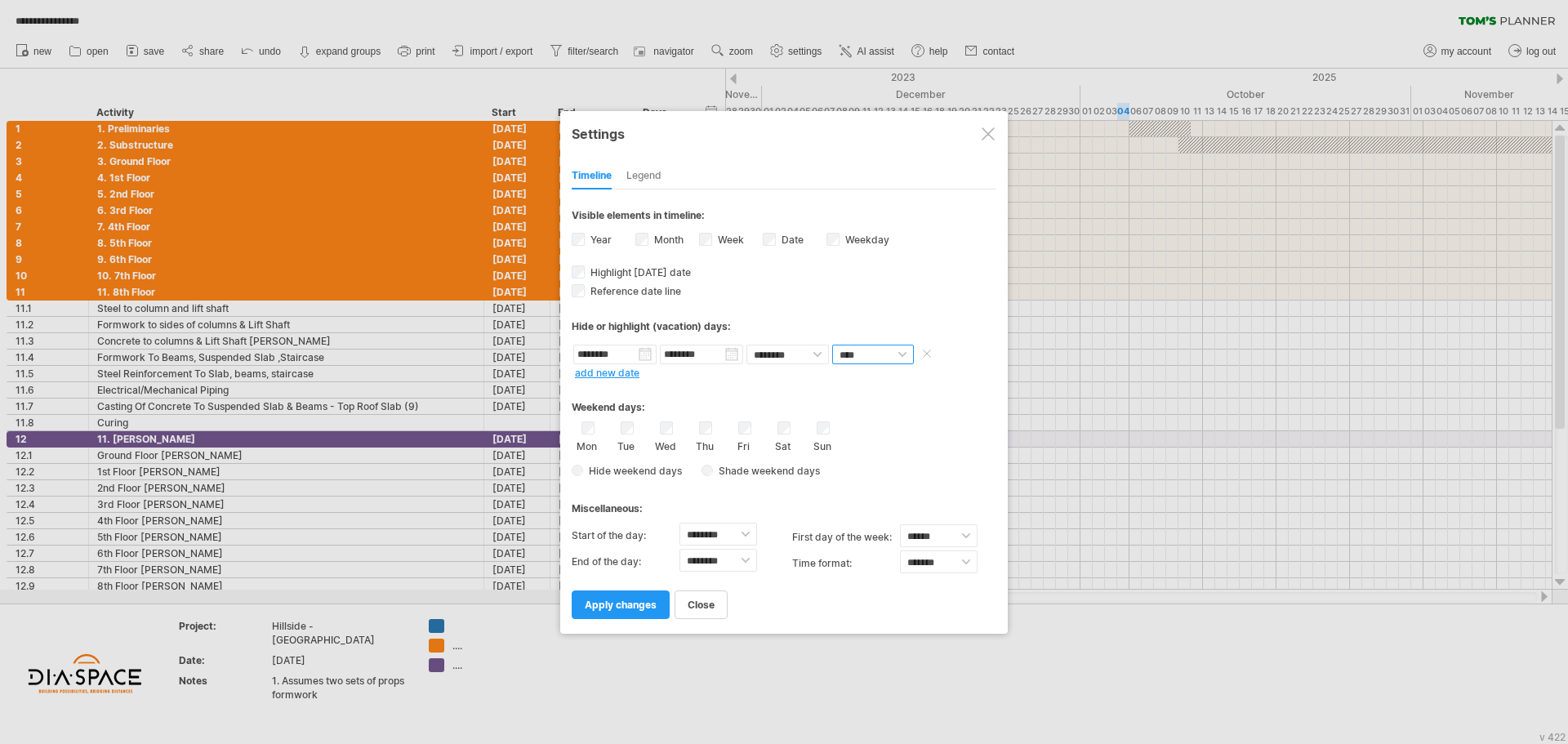
click at [886, 351] on select "**** *****" at bounding box center [873, 354] width 82 height 19
click at [969, 314] on div "Hide or highlight (vacation) days:" at bounding box center [784, 321] width 424 height 40
click at [618, 612] on link "apply changes" at bounding box center [621, 604] width 98 height 29
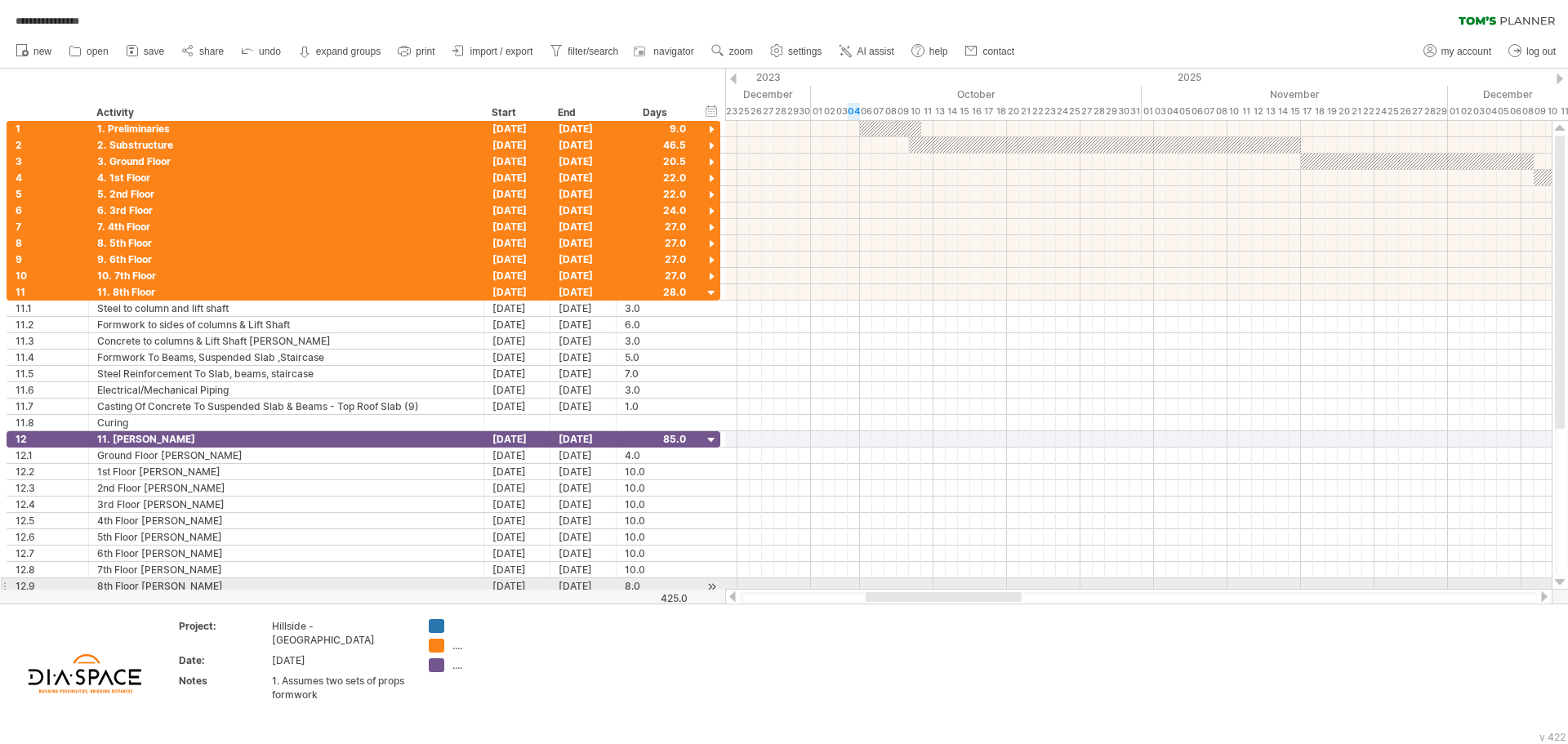
drag, startPoint x: 905, startPoint y: 597, endPoint x: 954, endPoint y: 589, distance: 49.6
click at [954, 589] on div at bounding box center [1138, 597] width 827 height 17
click at [747, 48] on span "zoom" at bounding box center [741, 51] width 24 height 11
click at [812, 123] on div "Day" at bounding box center [800, 122] width 90 height 26
click at [871, 193] on div "Standard" at bounding box center [865, 197] width 90 height 26
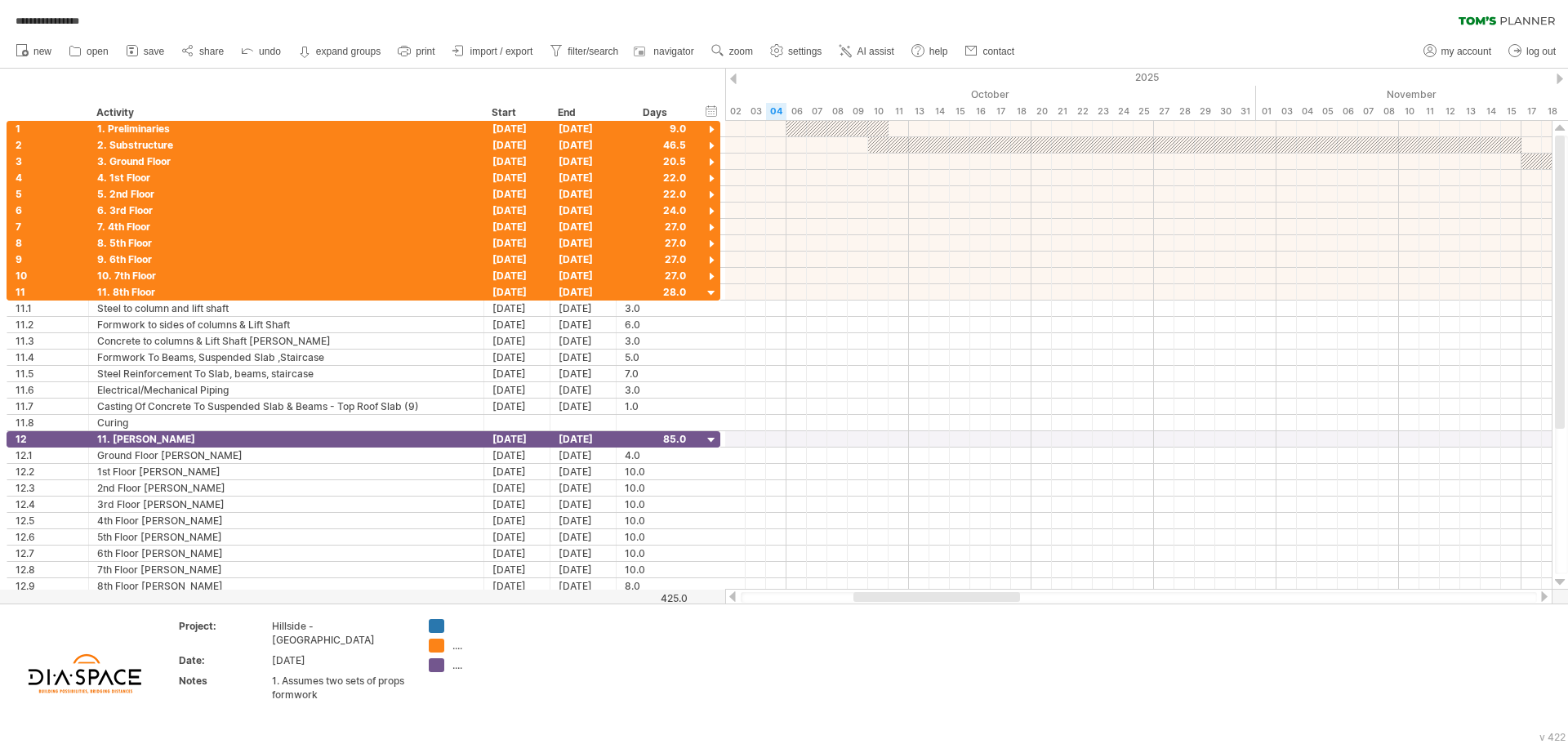
drag, startPoint x: 859, startPoint y: 597, endPoint x: 894, endPoint y: 597, distance: 35.0
click at [894, 597] on div at bounding box center [937, 597] width 167 height 10
click at [332, 53] on strong "expand groups" at bounding box center [348, 51] width 65 height 11
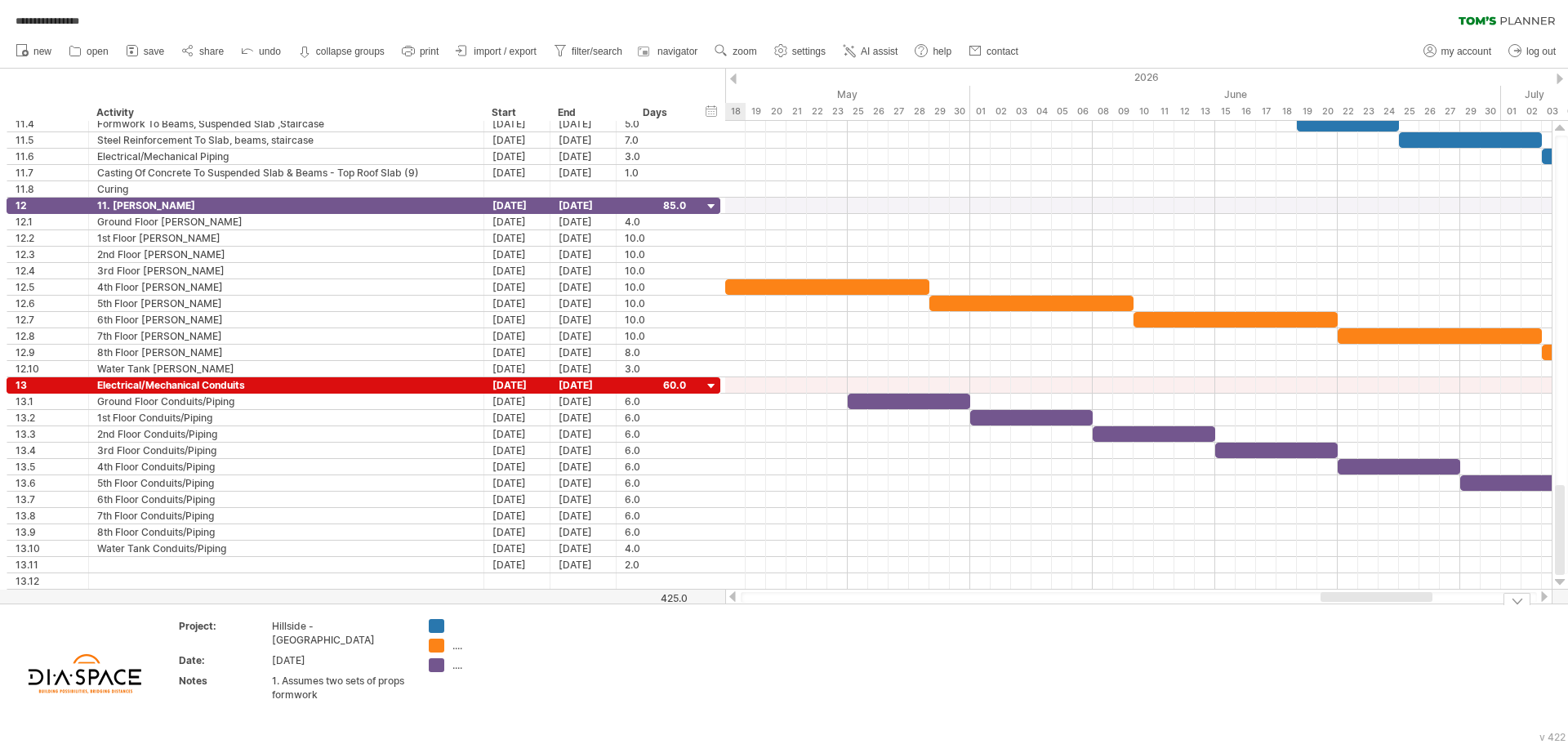
drag, startPoint x: 877, startPoint y: 599, endPoint x: 1405, endPoint y: 609, distance: 528.1
click at [1405, 609] on div "**********" at bounding box center [784, 372] width 1568 height 744
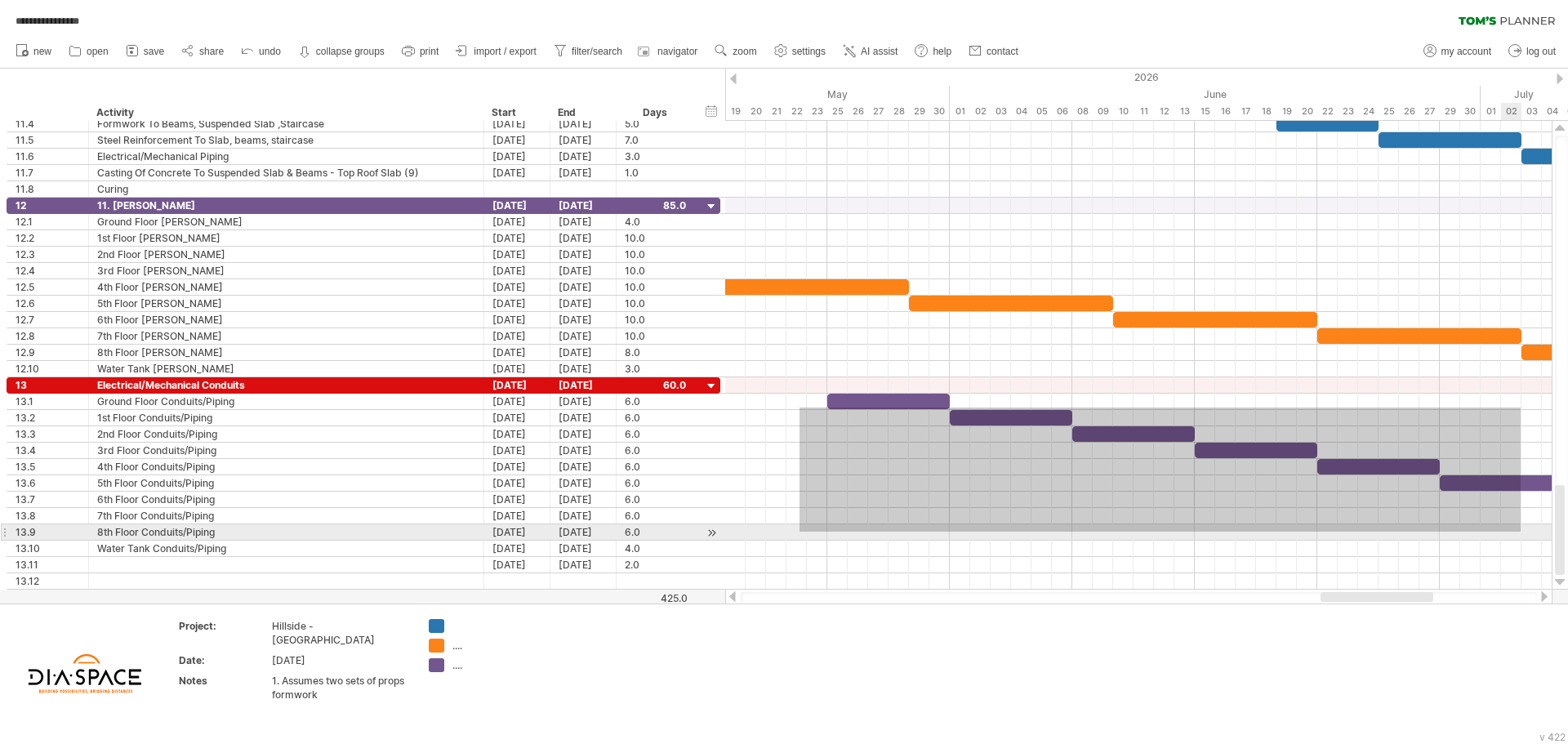
drag, startPoint x: 800, startPoint y: 408, endPoint x: 1521, endPoint y: 532, distance: 731.6
click at [1521, 532] on div at bounding box center [1138, 483] width 826 height 212
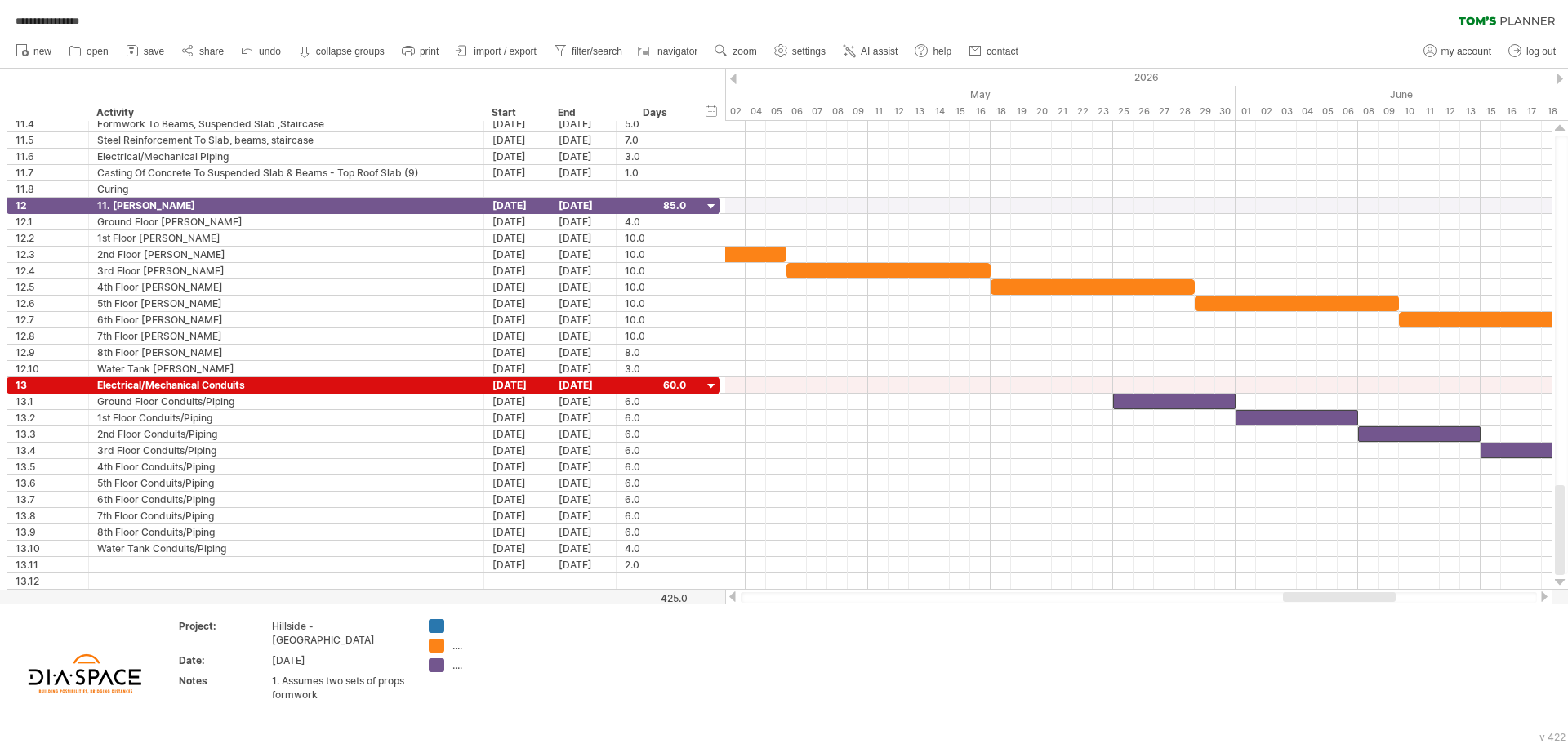
drag, startPoint x: 1391, startPoint y: 595, endPoint x: 1346, endPoint y: 597, distance: 45.0
click at [1346, 597] on div at bounding box center [1339, 597] width 113 height 10
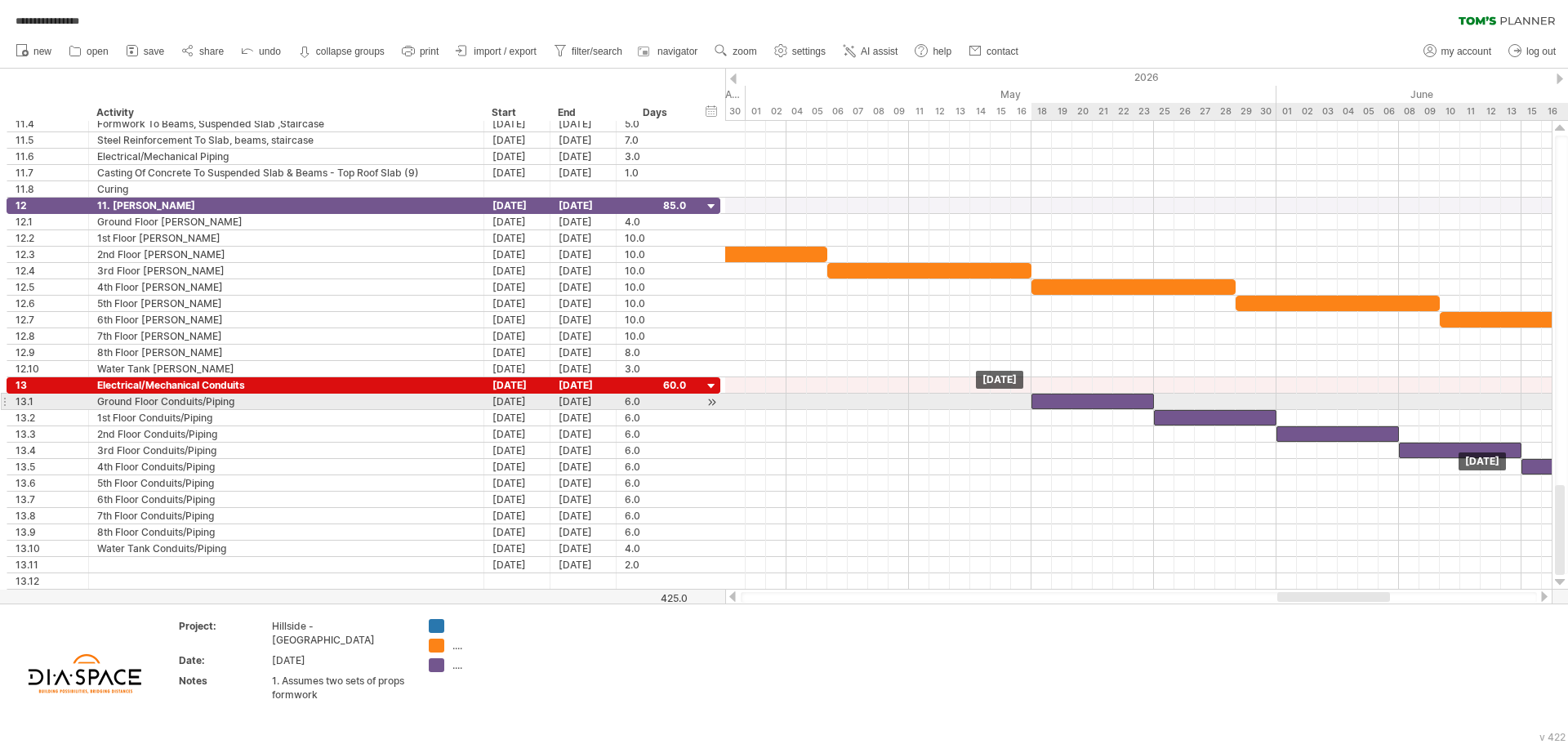
drag, startPoint x: 1208, startPoint y: 404, endPoint x: 1087, endPoint y: 398, distance: 121.1
click at [1087, 398] on div at bounding box center [1093, 402] width 123 height 16
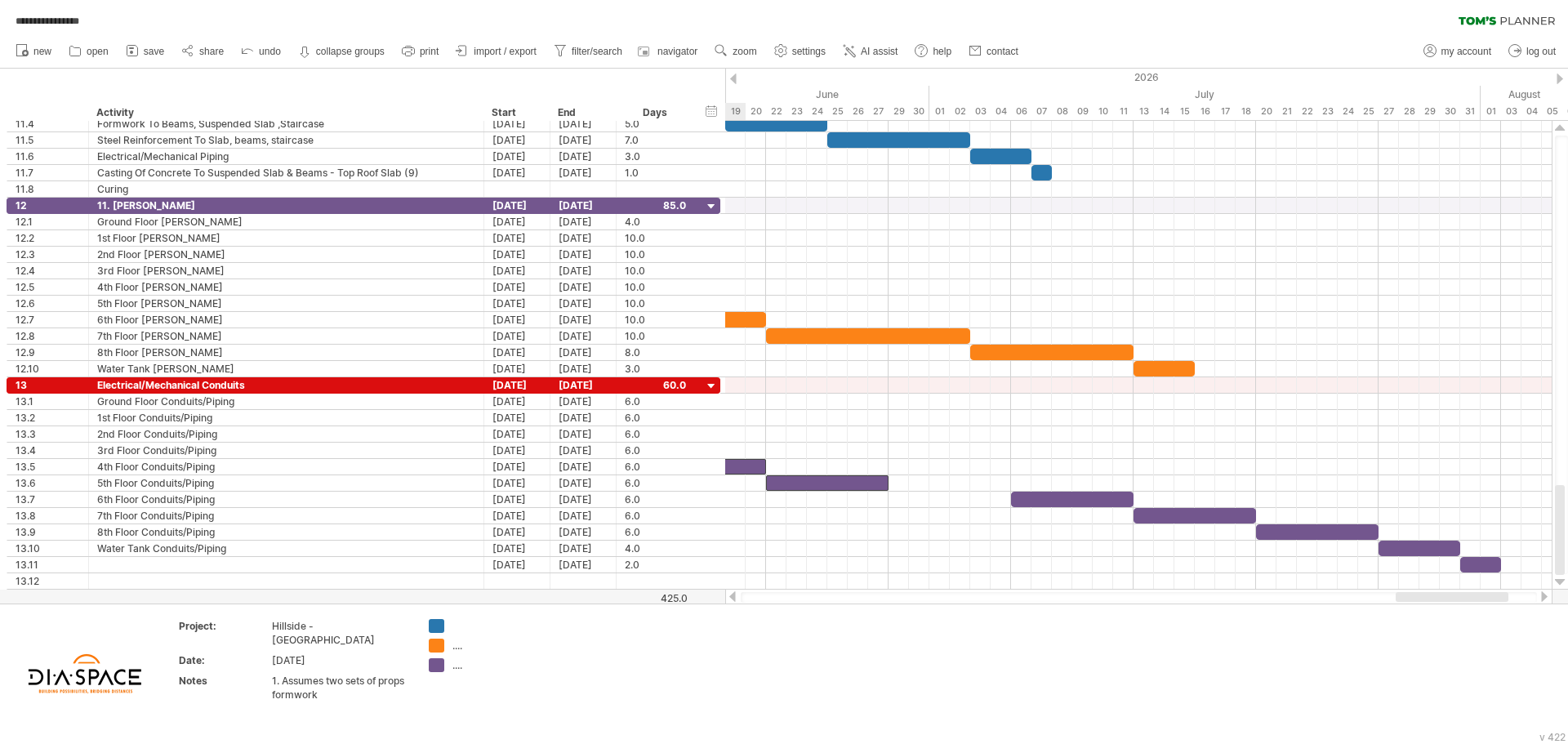
drag, startPoint x: 1312, startPoint y: 592, endPoint x: 1432, endPoint y: 597, distance: 120.1
click at [1432, 597] on div at bounding box center [1451, 597] width 113 height 10
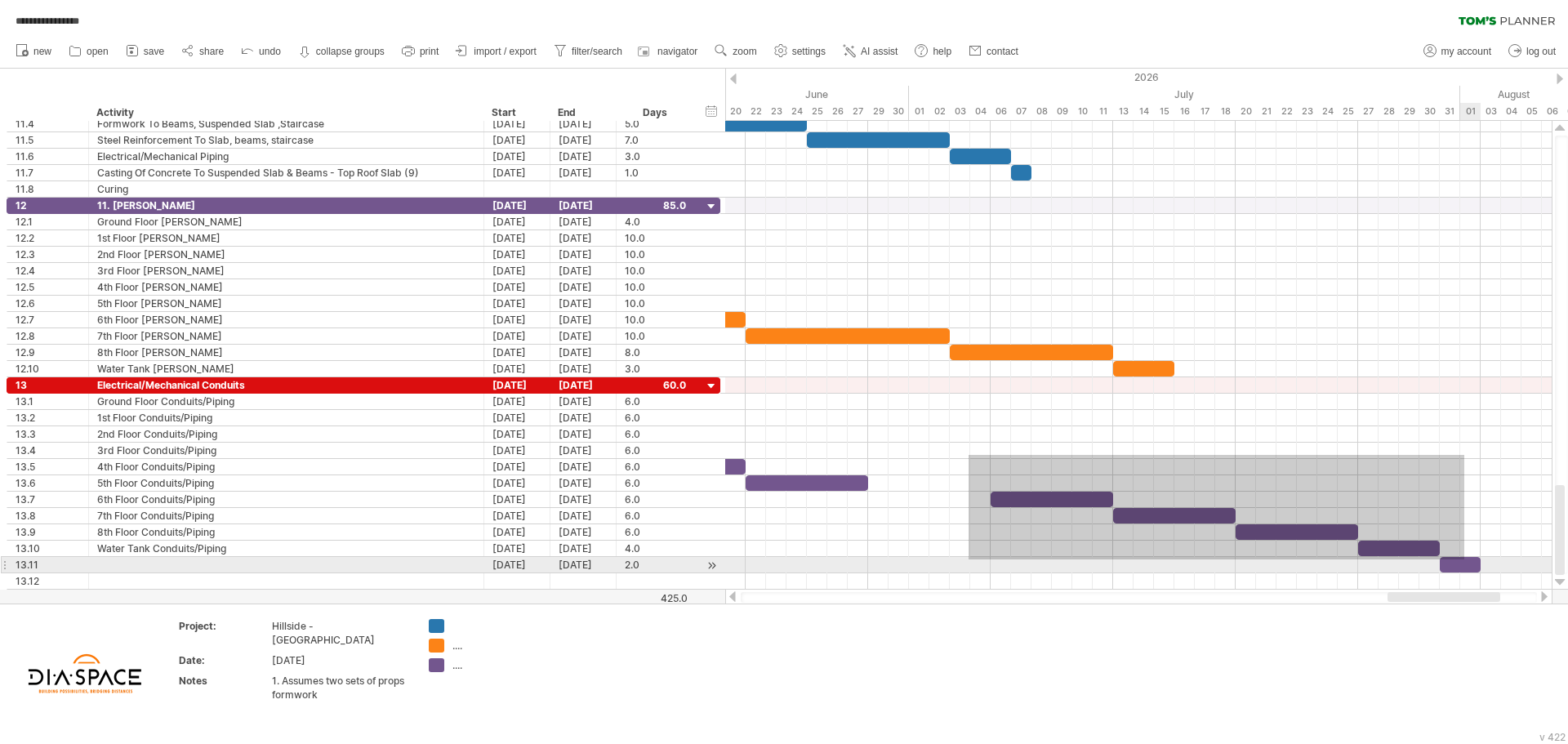
drag, startPoint x: 968, startPoint y: 455, endPoint x: 1495, endPoint y: 570, distance: 539.4
click at [1495, 570] on div at bounding box center [1138, 483] width 826 height 212
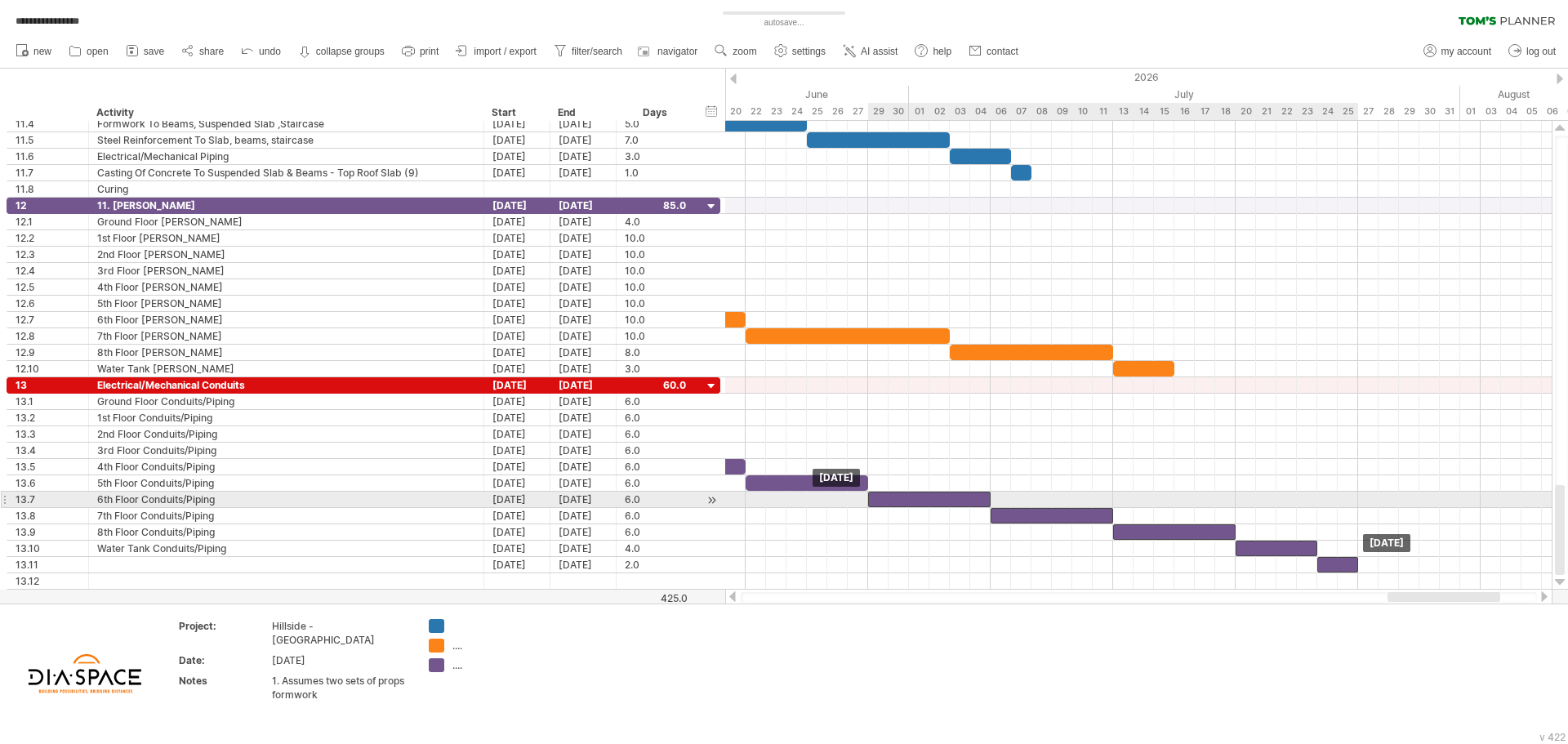
drag, startPoint x: 1060, startPoint y: 498, endPoint x: 941, endPoint y: 498, distance: 119.0
click at [941, 498] on div at bounding box center [930, 500] width 123 height 16
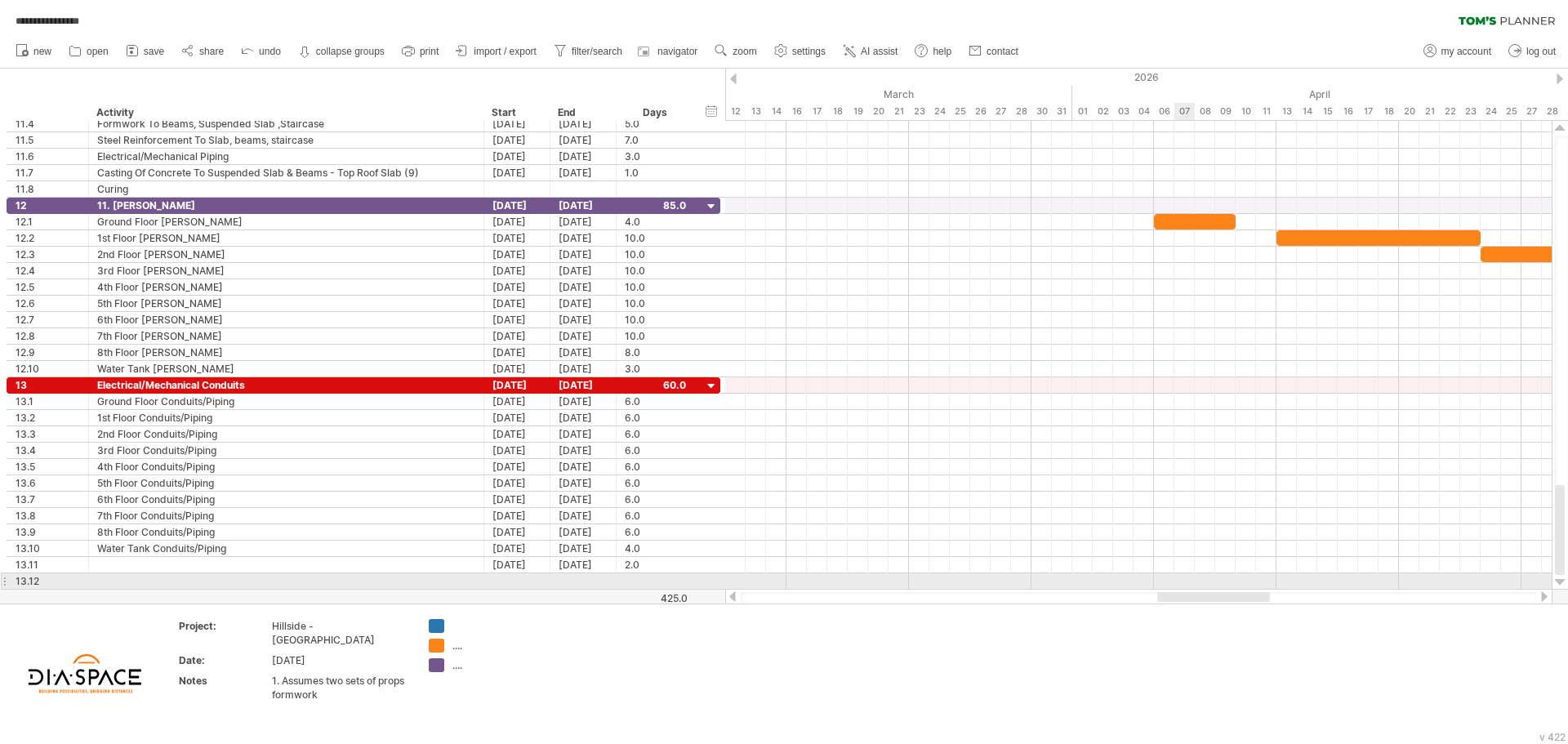
drag, startPoint x: 1412, startPoint y: 592, endPoint x: 1182, endPoint y: 582, distance: 230.2
click at [1182, 582] on div "**********" at bounding box center [784, 372] width 1568 height 744
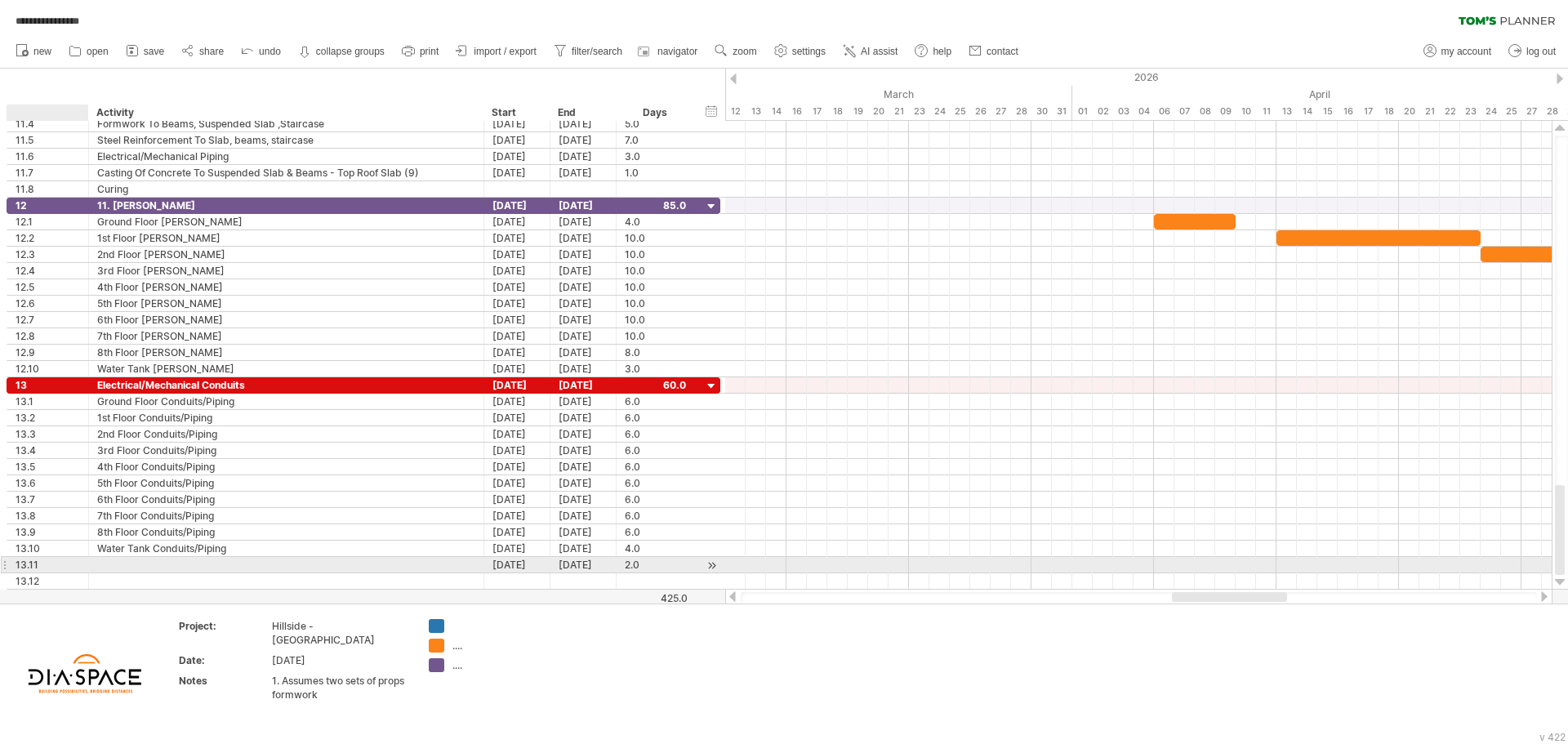
click at [58, 563] on div "13.11" at bounding box center [52, 565] width 73 height 16
click at [56, 579] on div "13.12" at bounding box center [52, 582] width 73 height 16
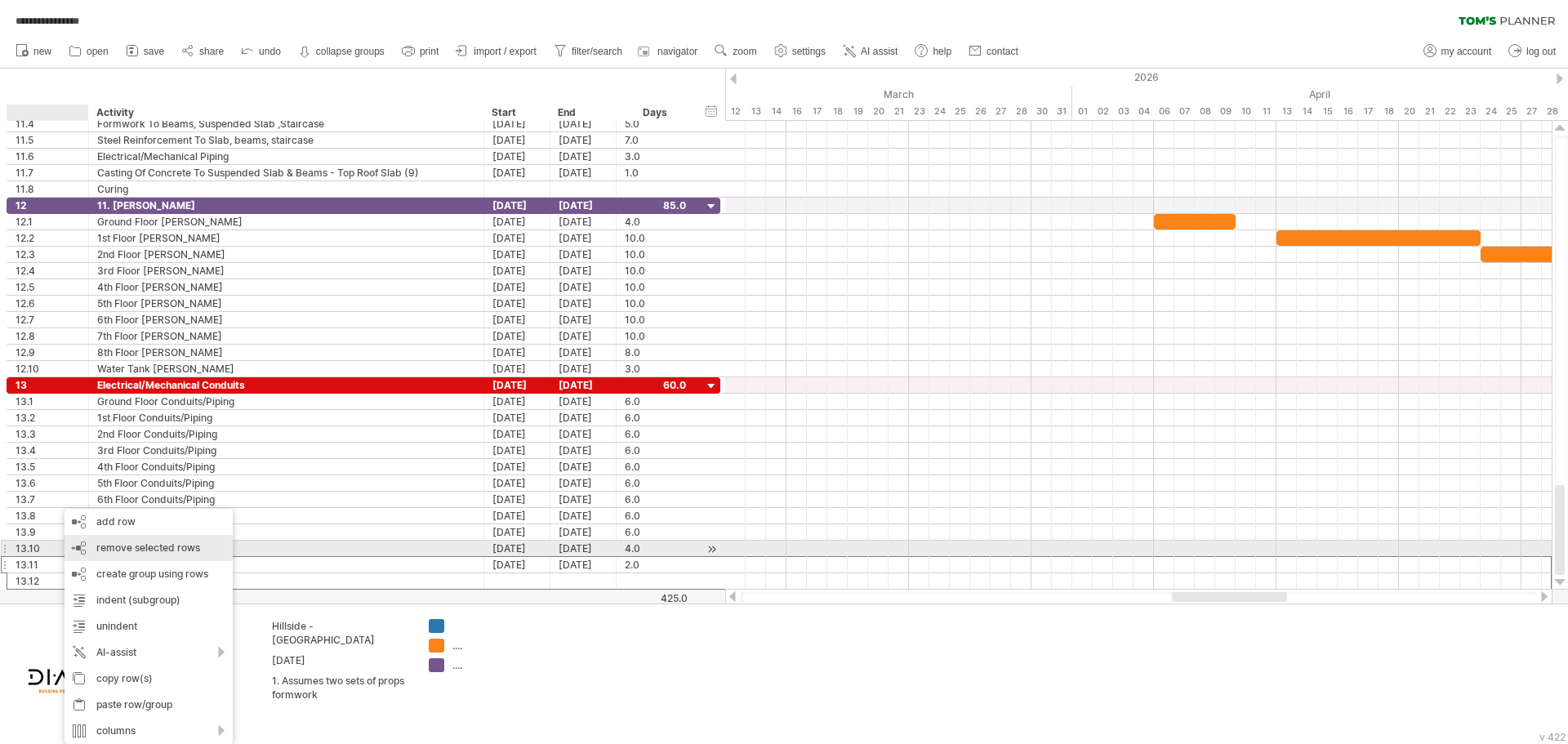
click at [133, 547] on span "remove selected rows" at bounding box center [148, 547] width 103 height 12
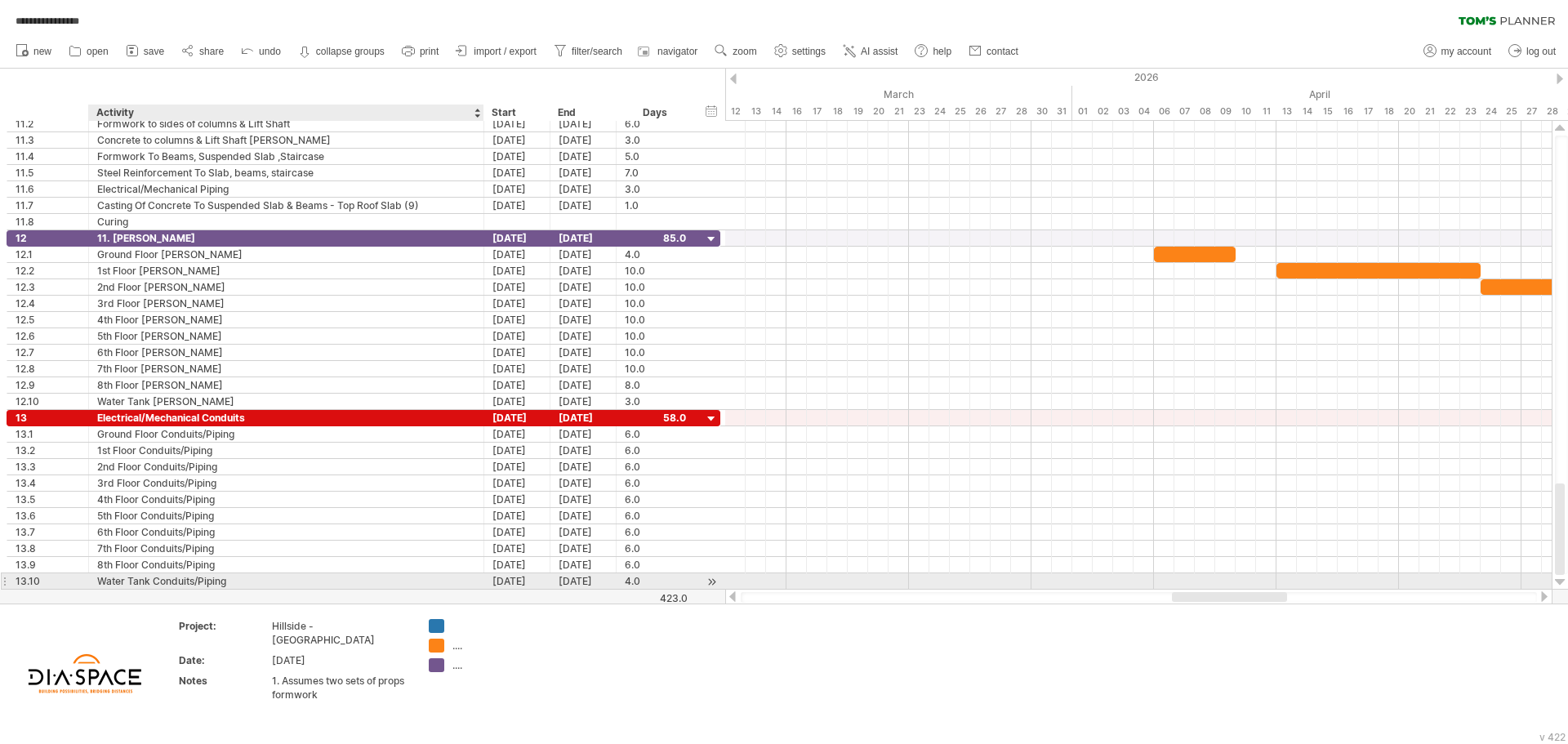
click at [139, 582] on div "Water Tank Conduits/Piping" at bounding box center [286, 582] width 378 height 16
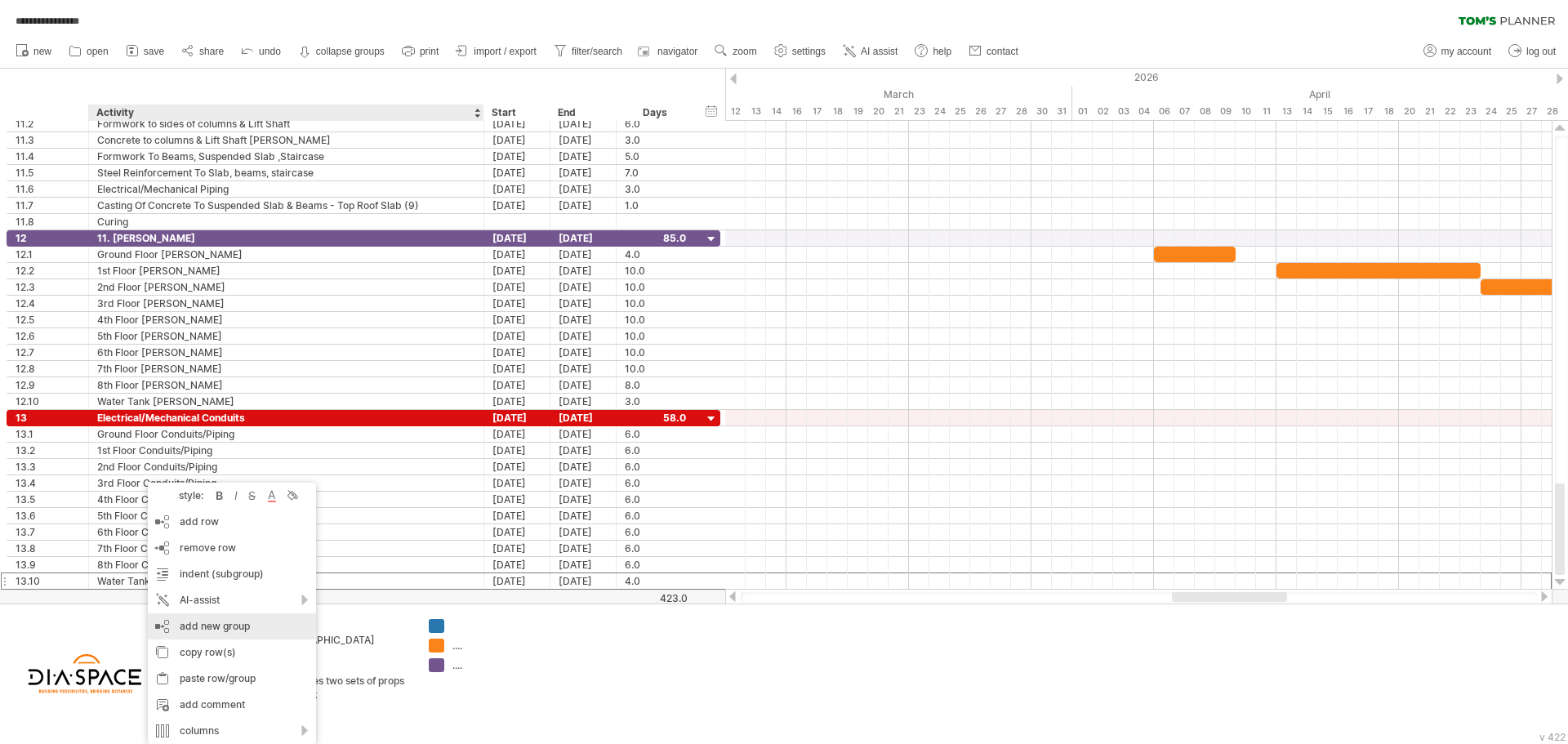
click at [218, 628] on div "add new group" at bounding box center [232, 626] width 168 height 26
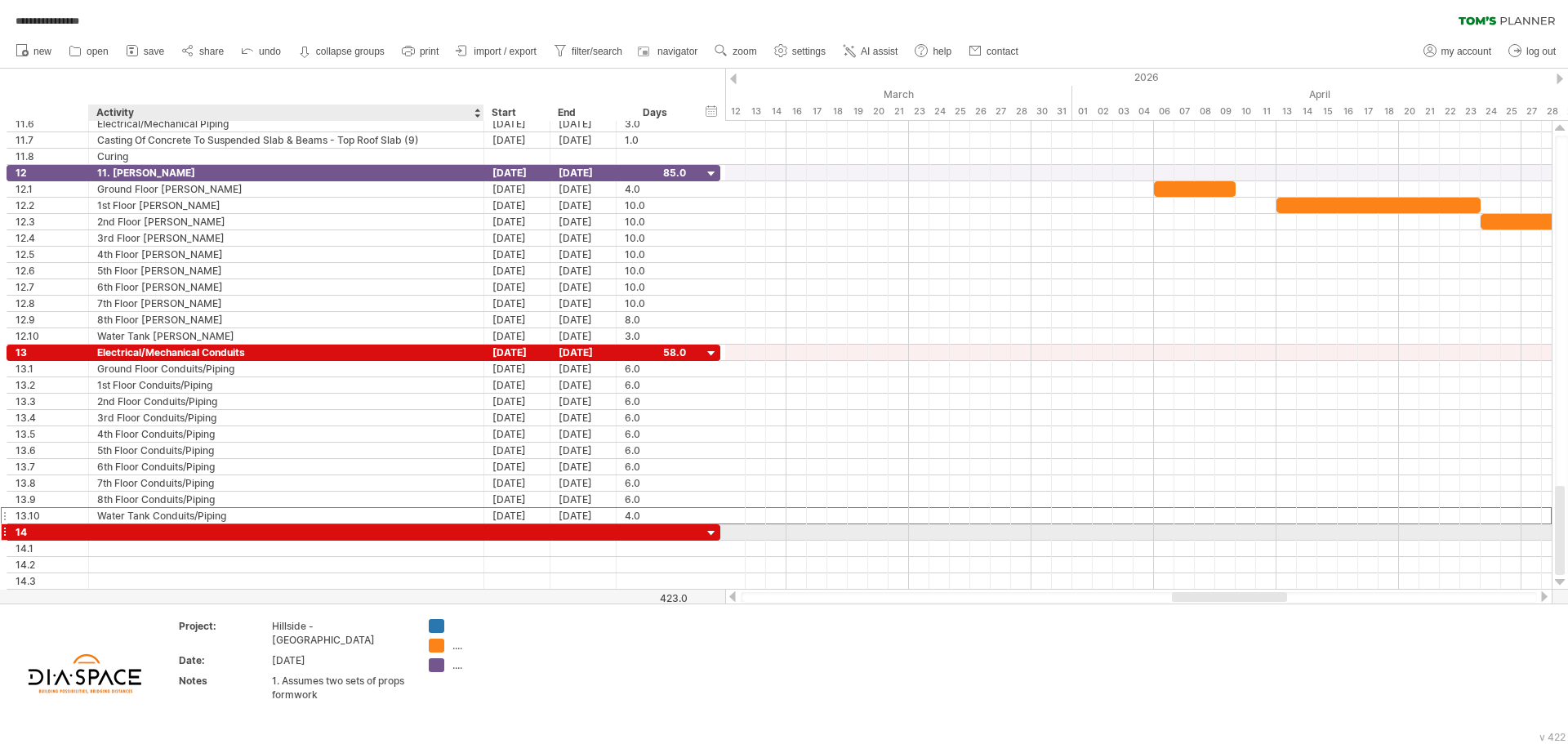
click at [173, 535] on div at bounding box center [286, 533] width 378 height 16
type input "**********"
click at [170, 168] on div "11. [PERSON_NAME]" at bounding box center [286, 173] width 378 height 16
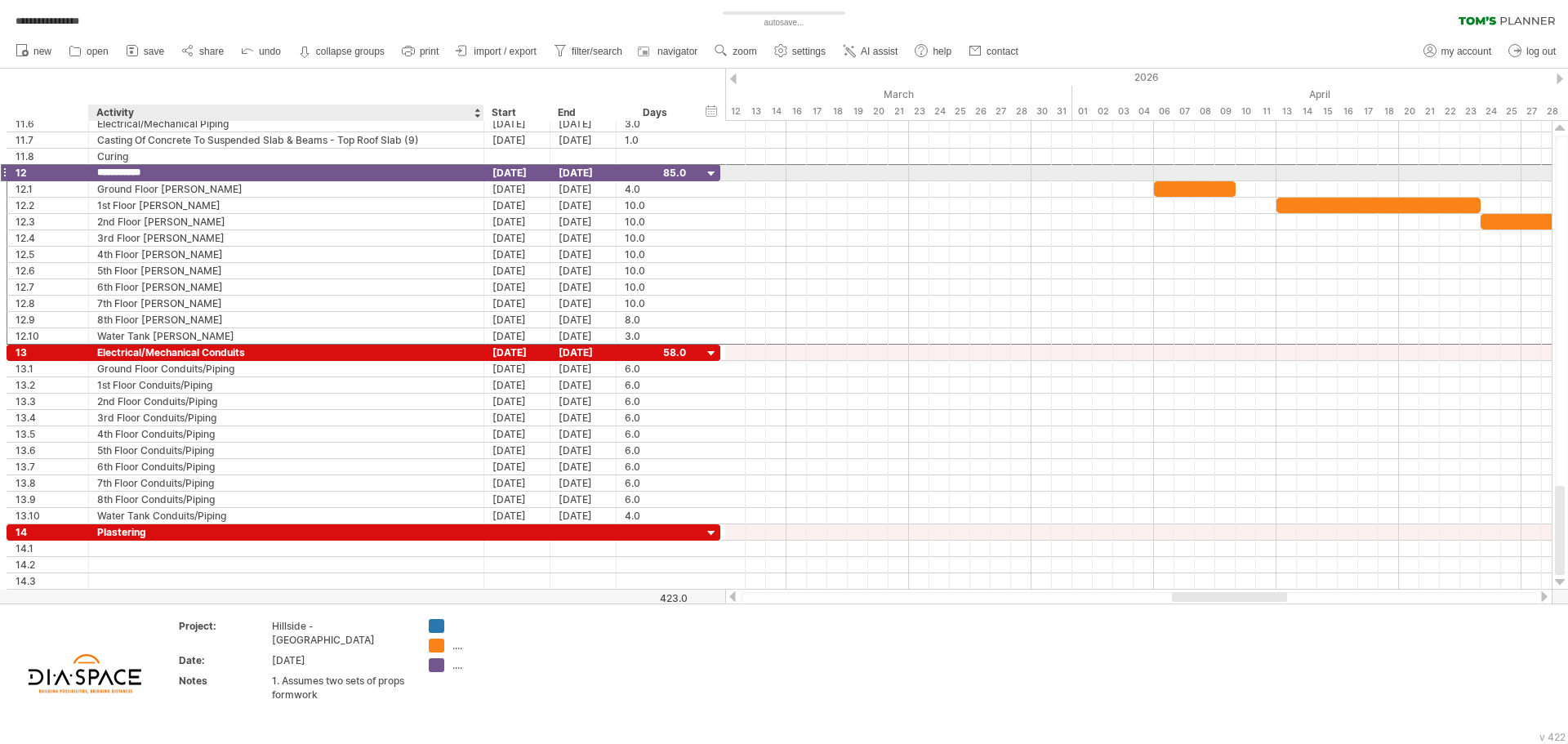
click at [170, 168] on input "**********" at bounding box center [286, 173] width 378 height 16
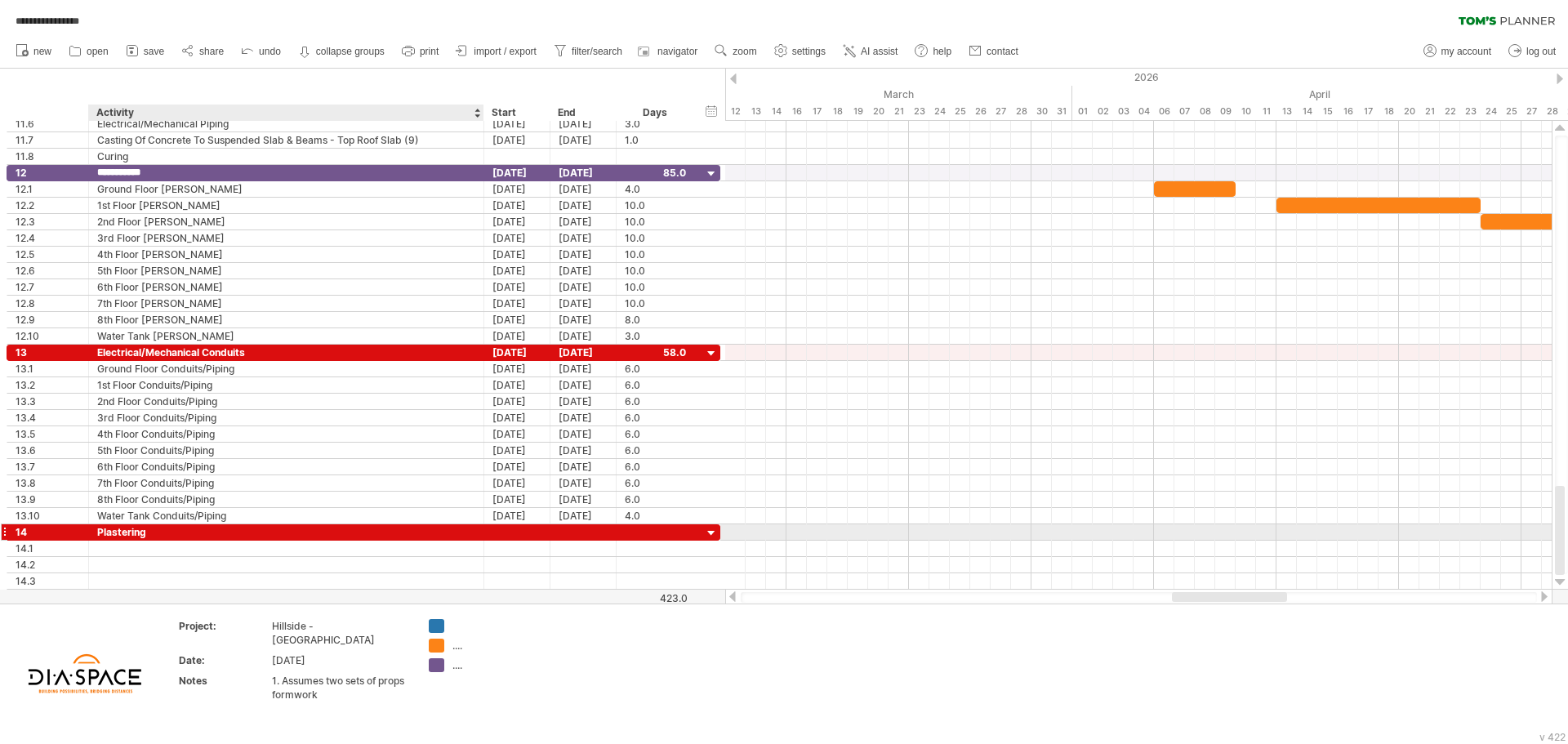
click at [162, 535] on div "Plastering" at bounding box center [286, 533] width 378 height 16
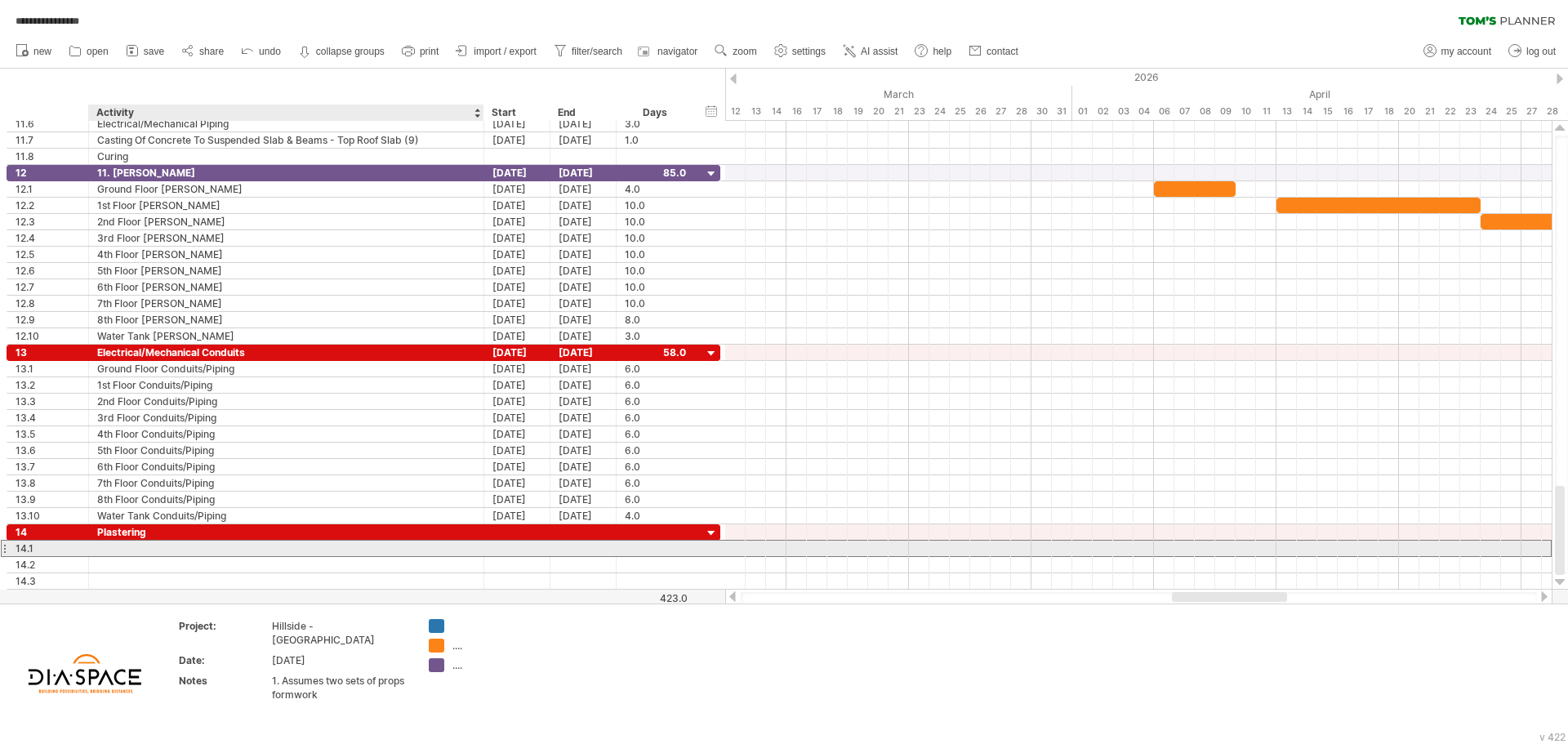
click at [163, 552] on div at bounding box center [286, 548] width 378 height 16
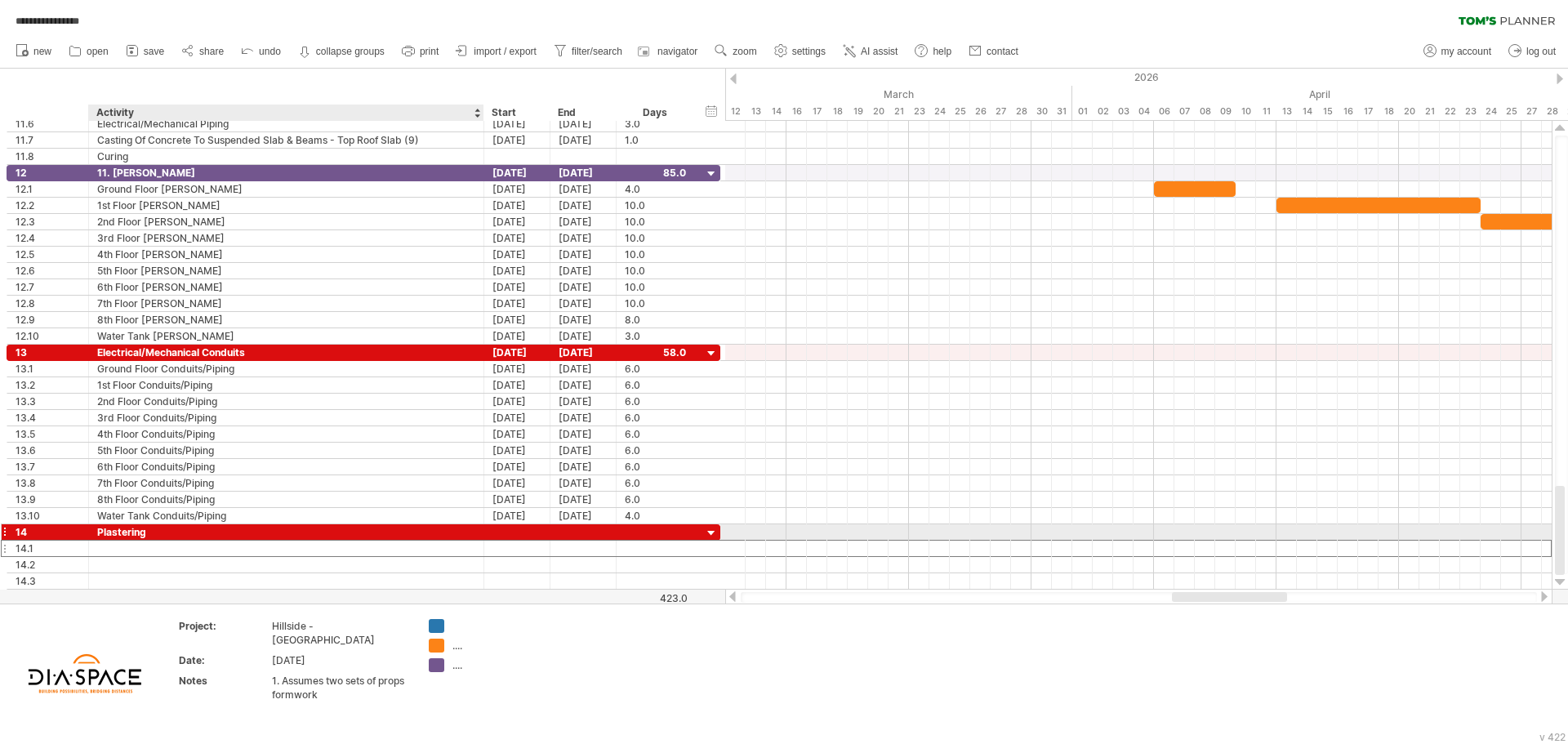
click at [179, 538] on div "Plastering" at bounding box center [286, 533] width 378 height 16
click at [160, 547] on div at bounding box center [286, 548] width 378 height 16
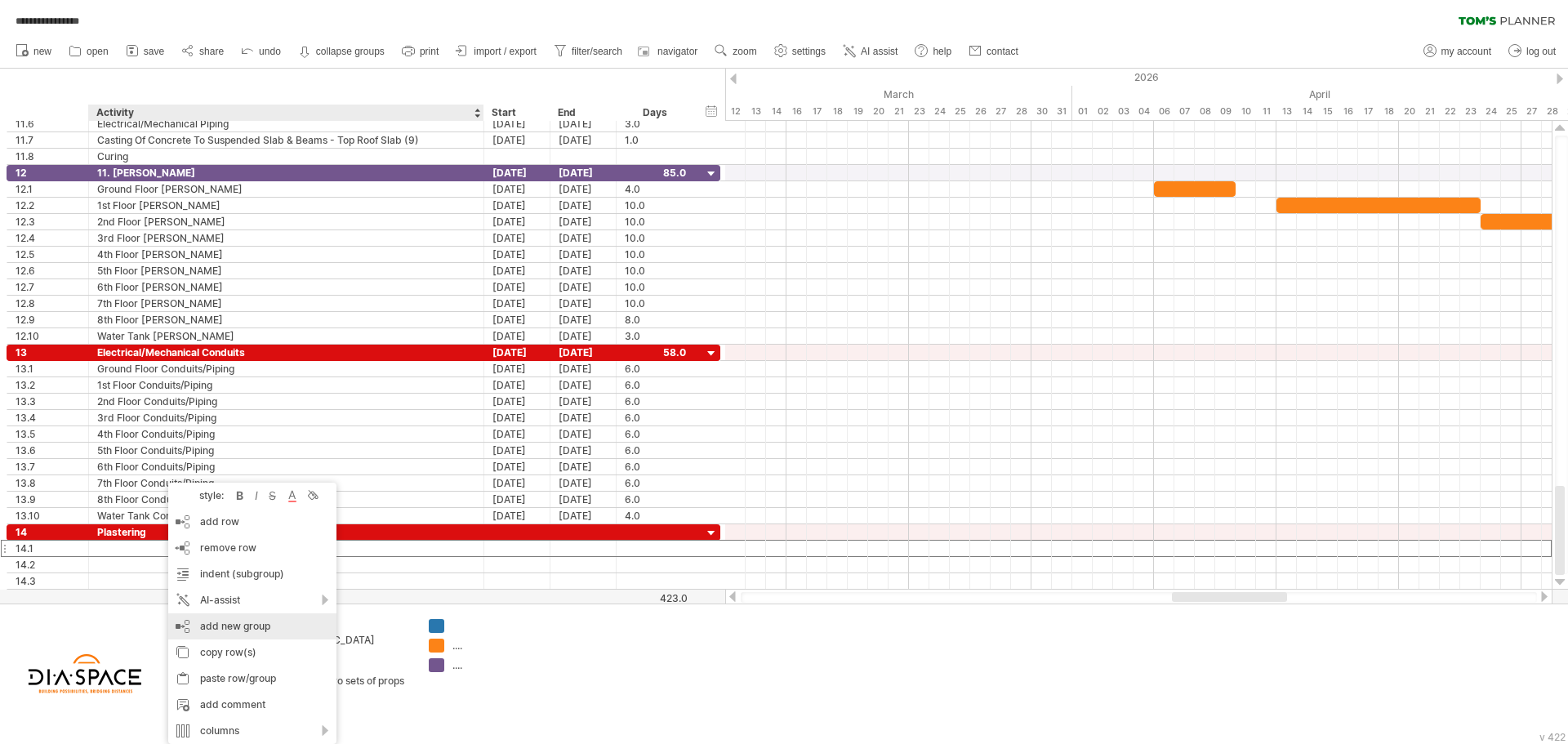
click at [252, 626] on div "add new group" at bounding box center [253, 626] width 168 height 26
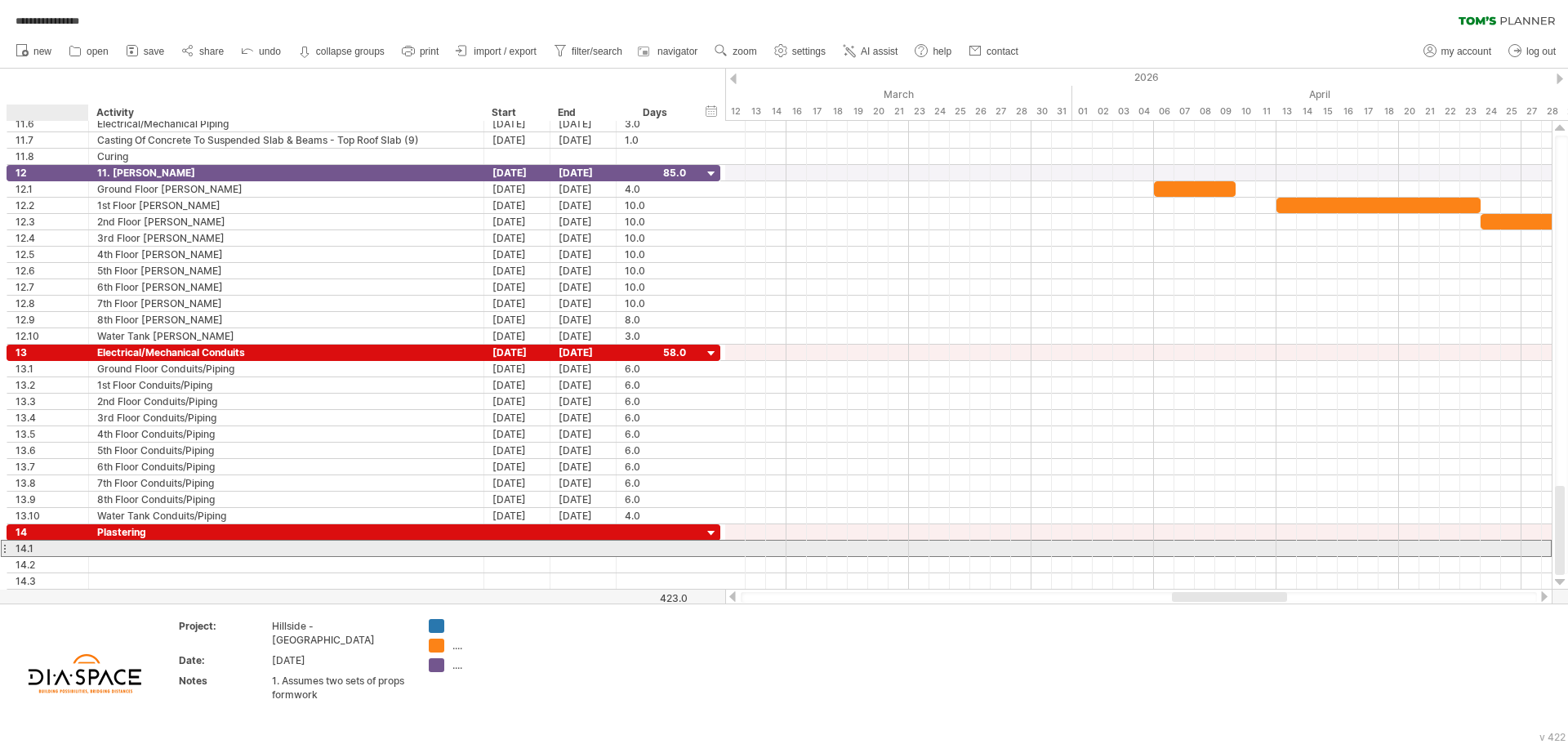
click at [76, 550] on div "14.1" at bounding box center [52, 548] width 73 height 16
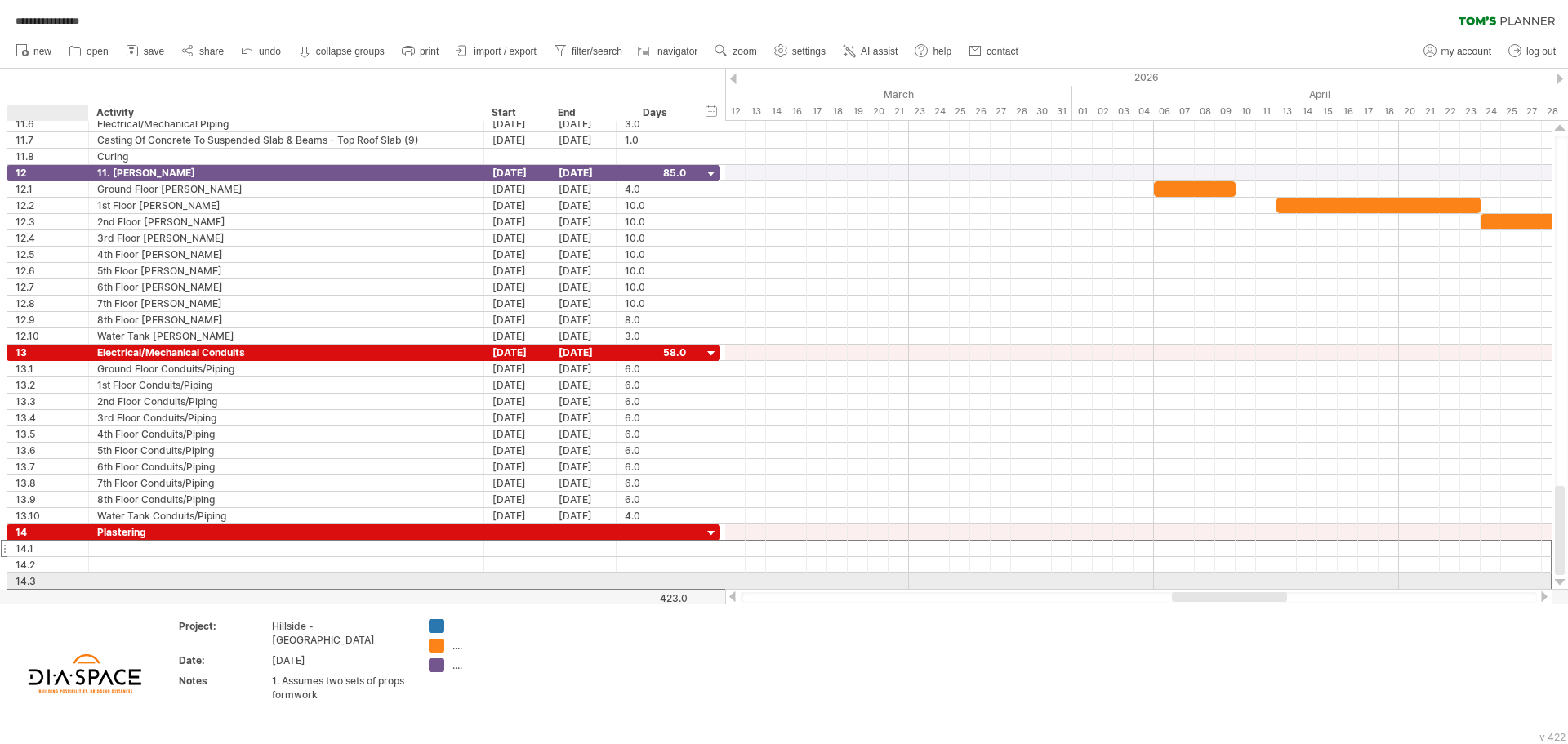
click at [60, 585] on div "14.3" at bounding box center [52, 582] width 73 height 16
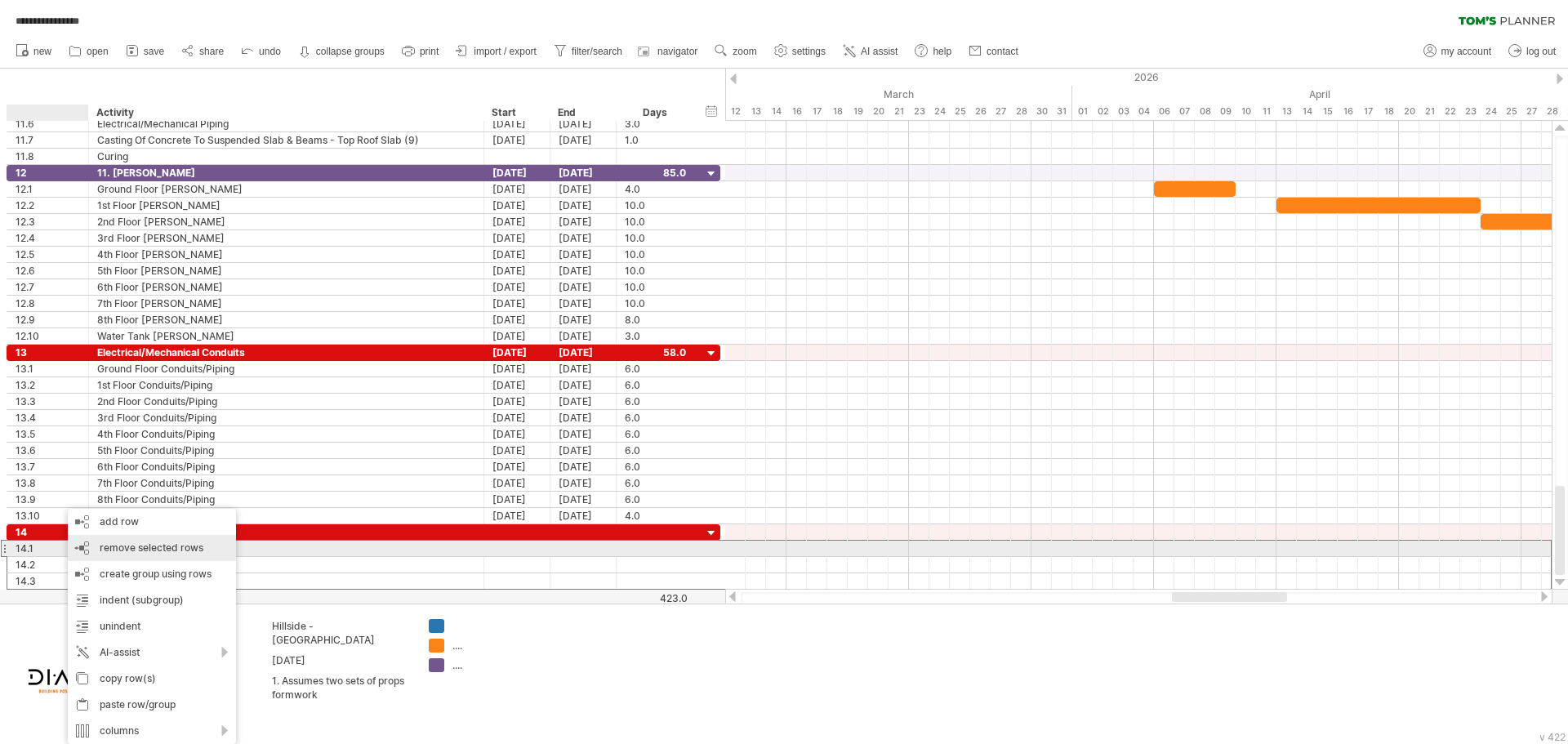
click at [145, 552] on span "remove selected rows" at bounding box center [152, 547] width 103 height 12
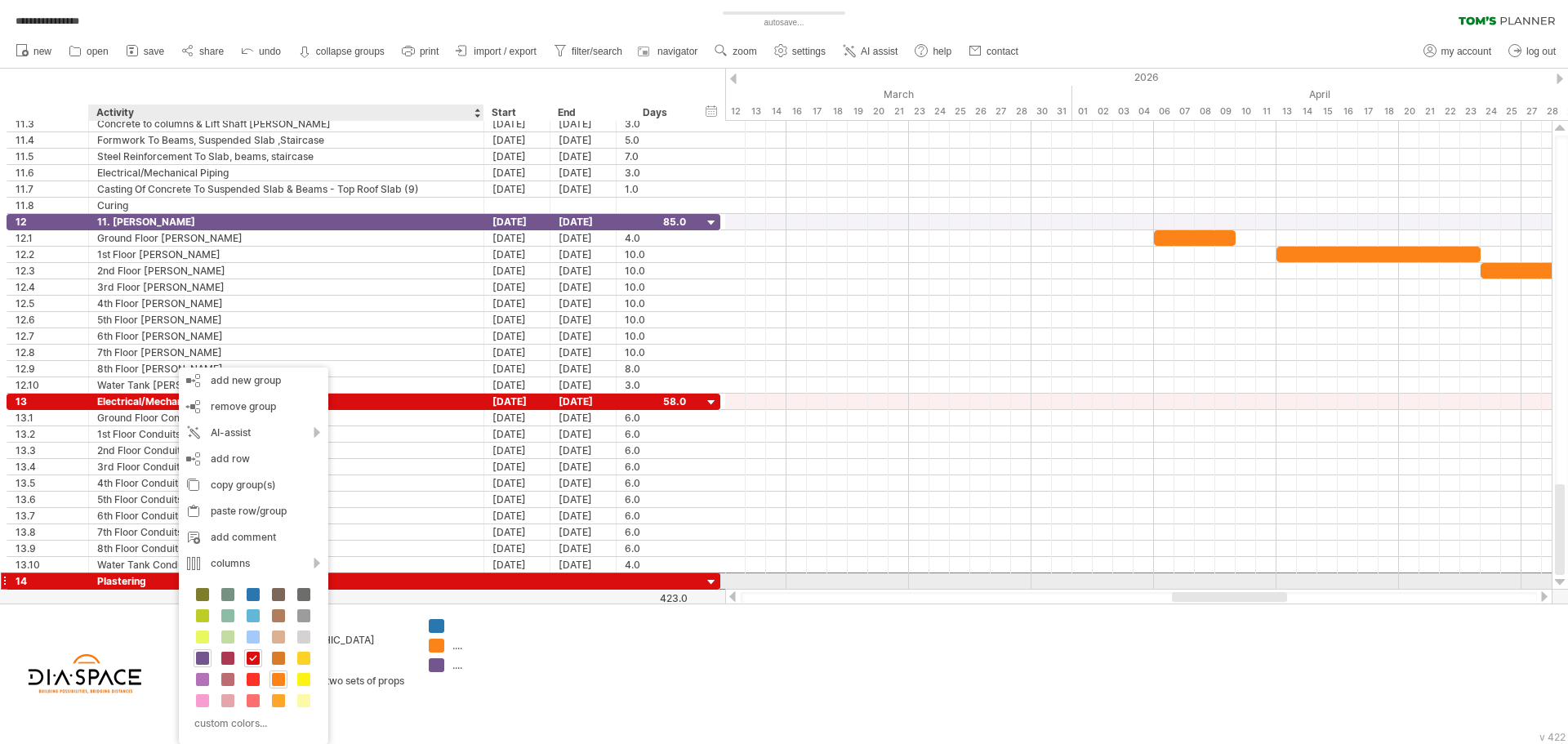
click at [367, 589] on div "**********" at bounding box center [363, 582] width 714 height 18
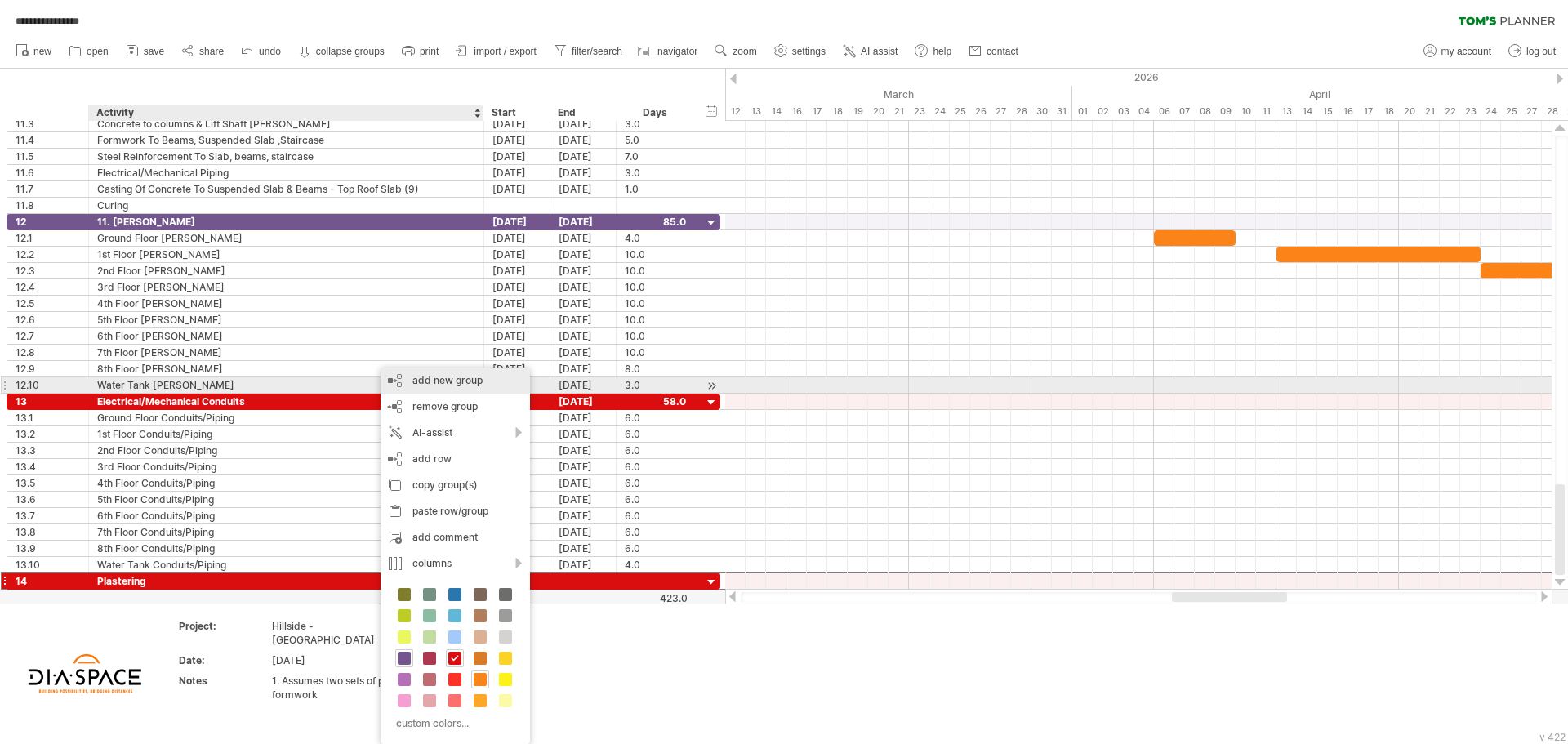
click at [473, 392] on div "add new group" at bounding box center [455, 381] width 149 height 26
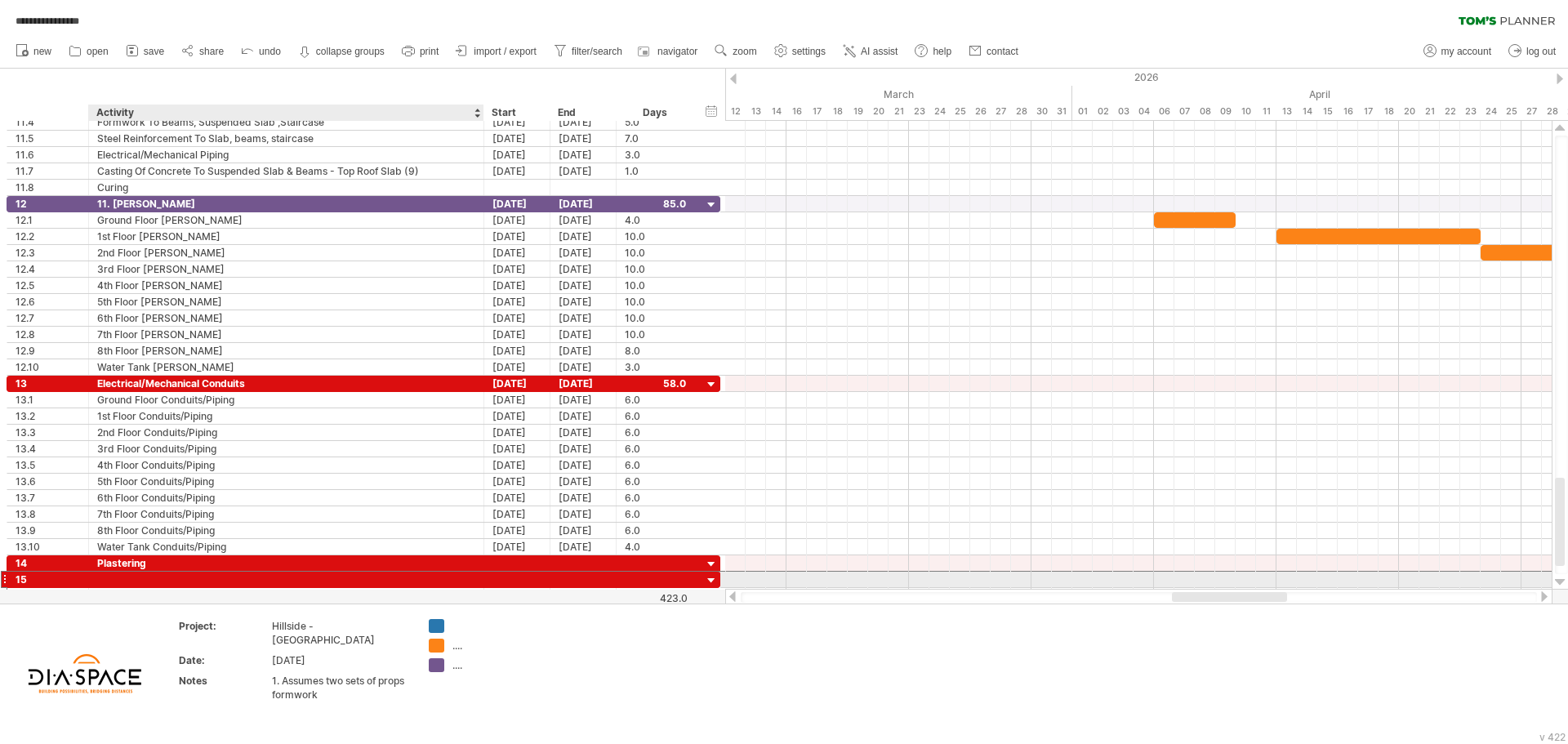
click at [142, 581] on div at bounding box center [286, 580] width 378 height 16
type input "*"
type input "********"
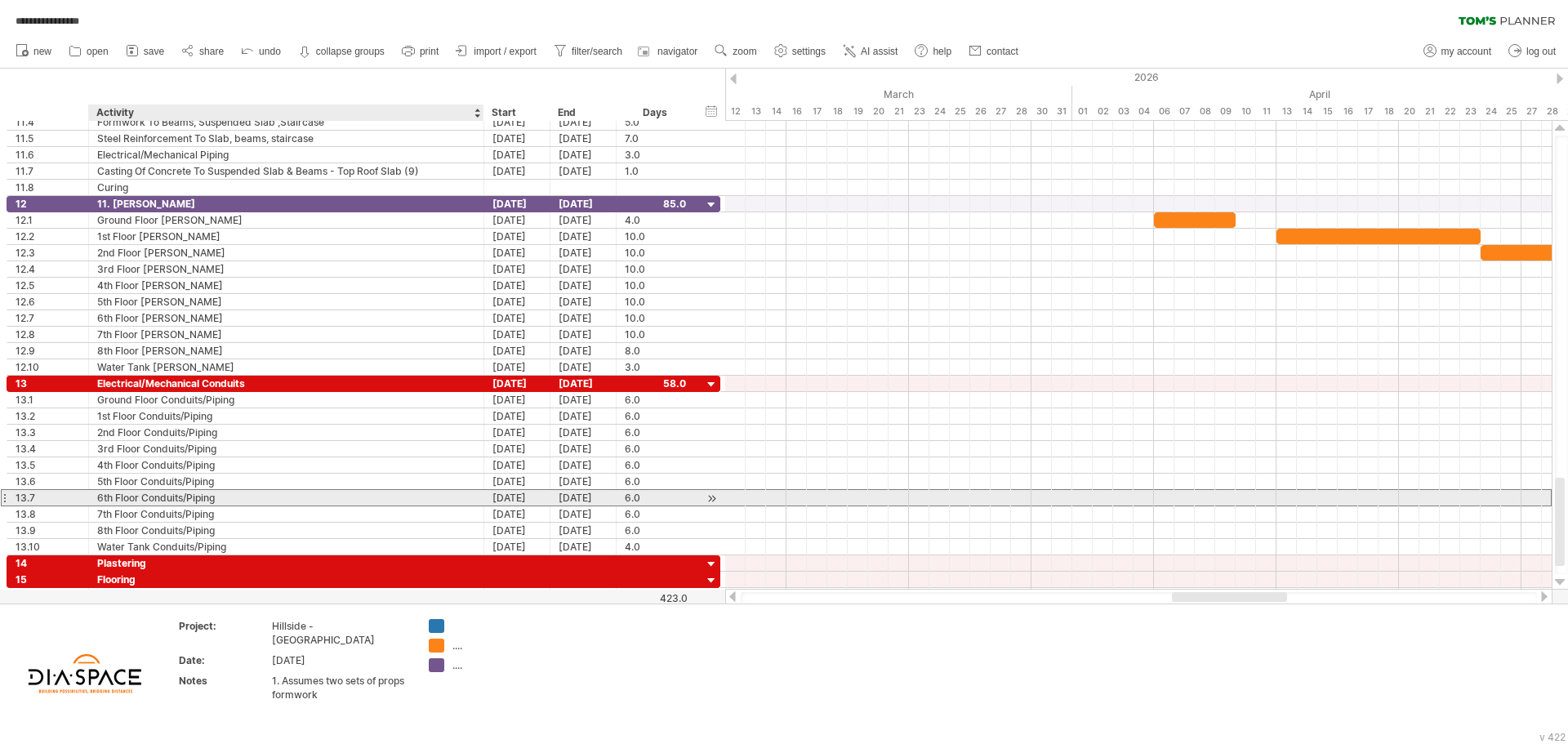
click at [289, 505] on div "6th Floor Conduits/Piping" at bounding box center [286, 498] width 378 height 16
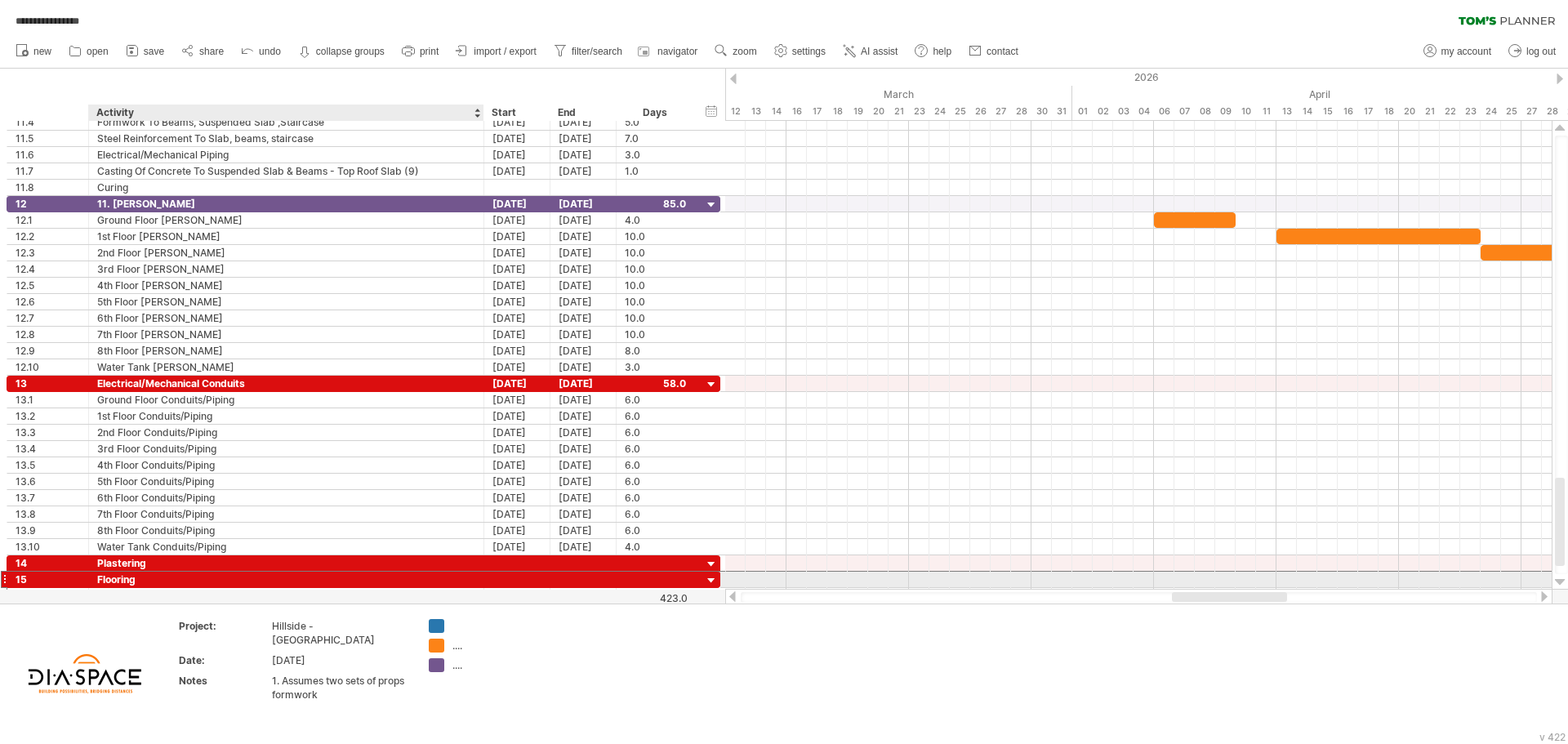
click at [188, 583] on div "Flooring" at bounding box center [286, 580] width 378 height 16
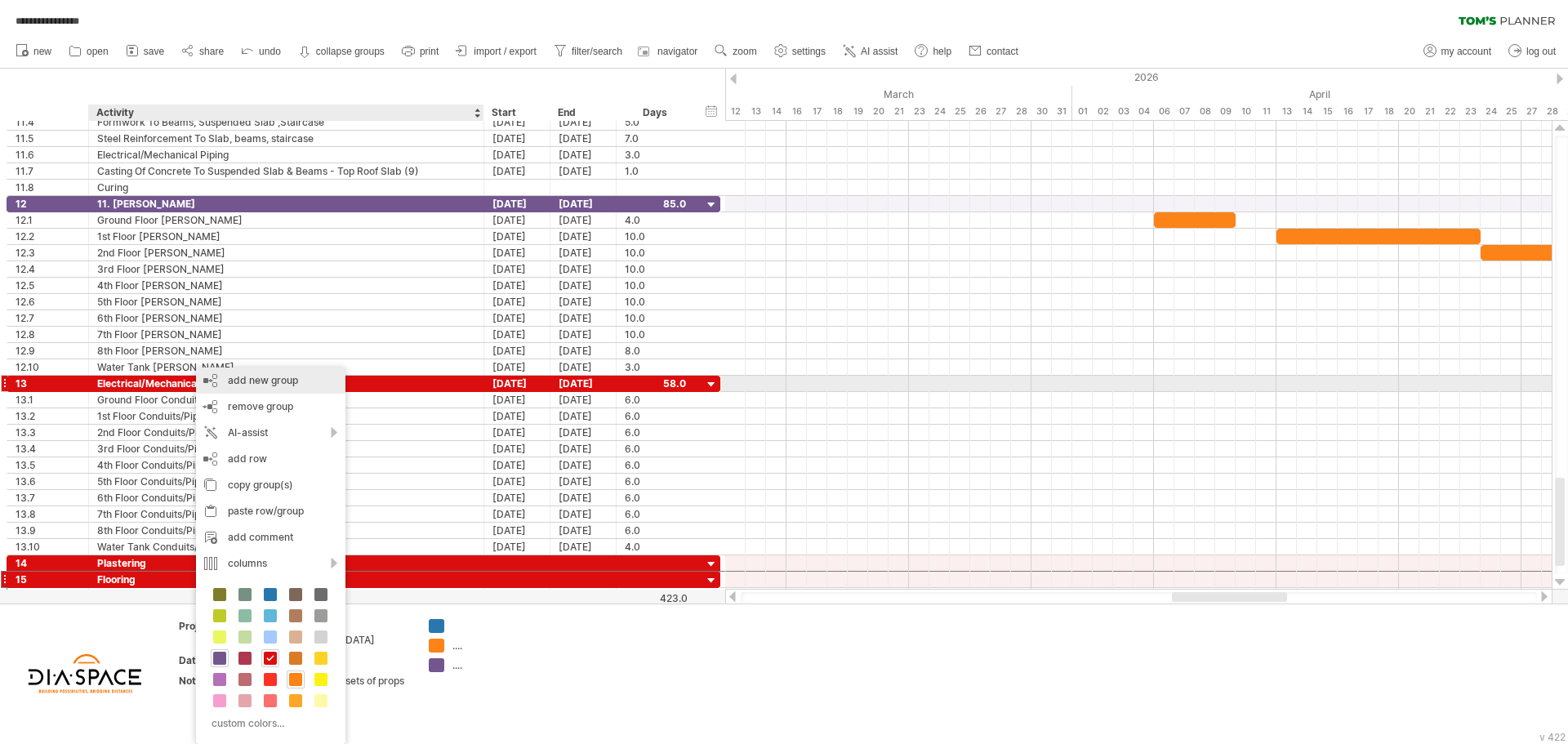
click at [246, 378] on div "add new group" at bounding box center [270, 381] width 149 height 26
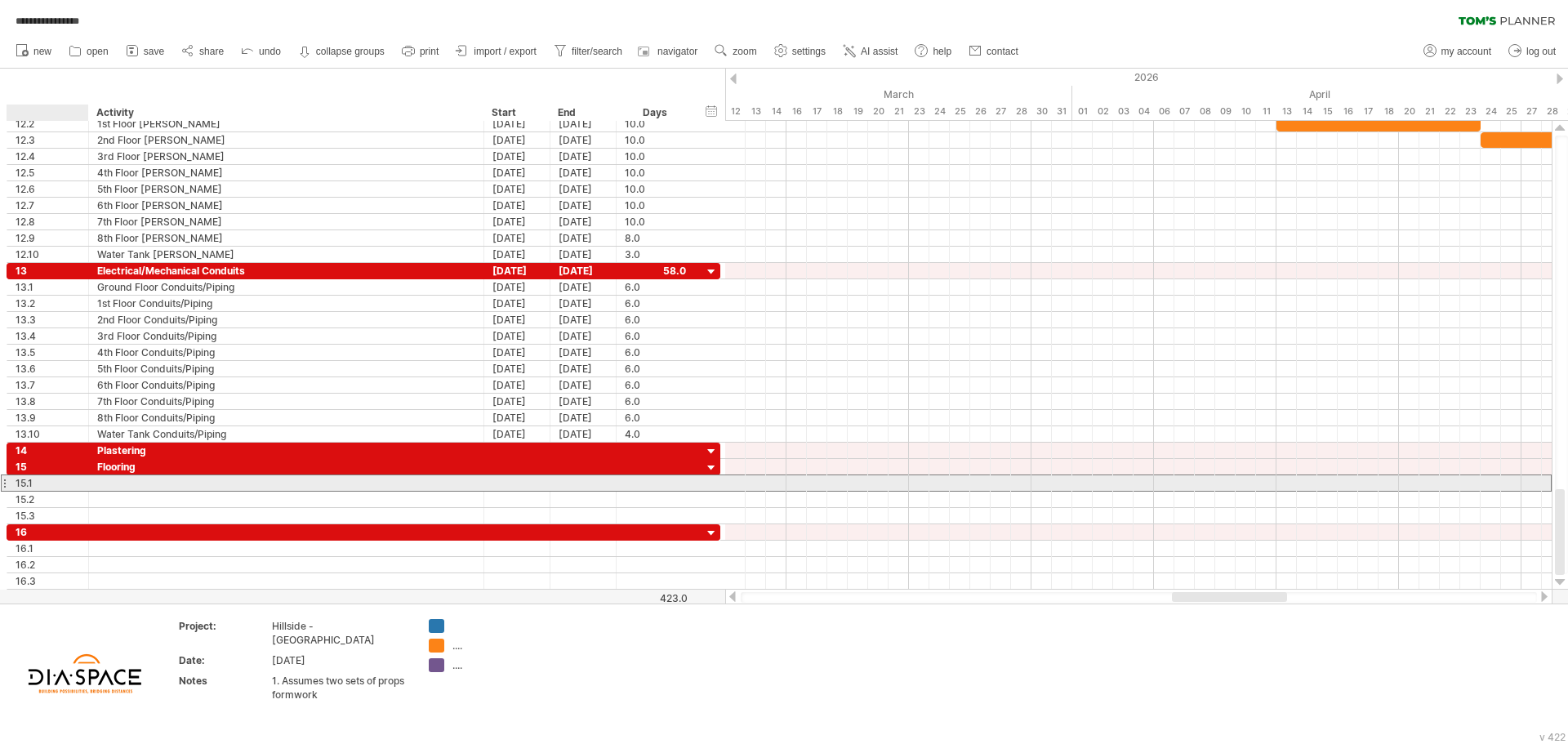
click at [56, 491] on div "15.1" at bounding box center [363, 483] width 714 height 18
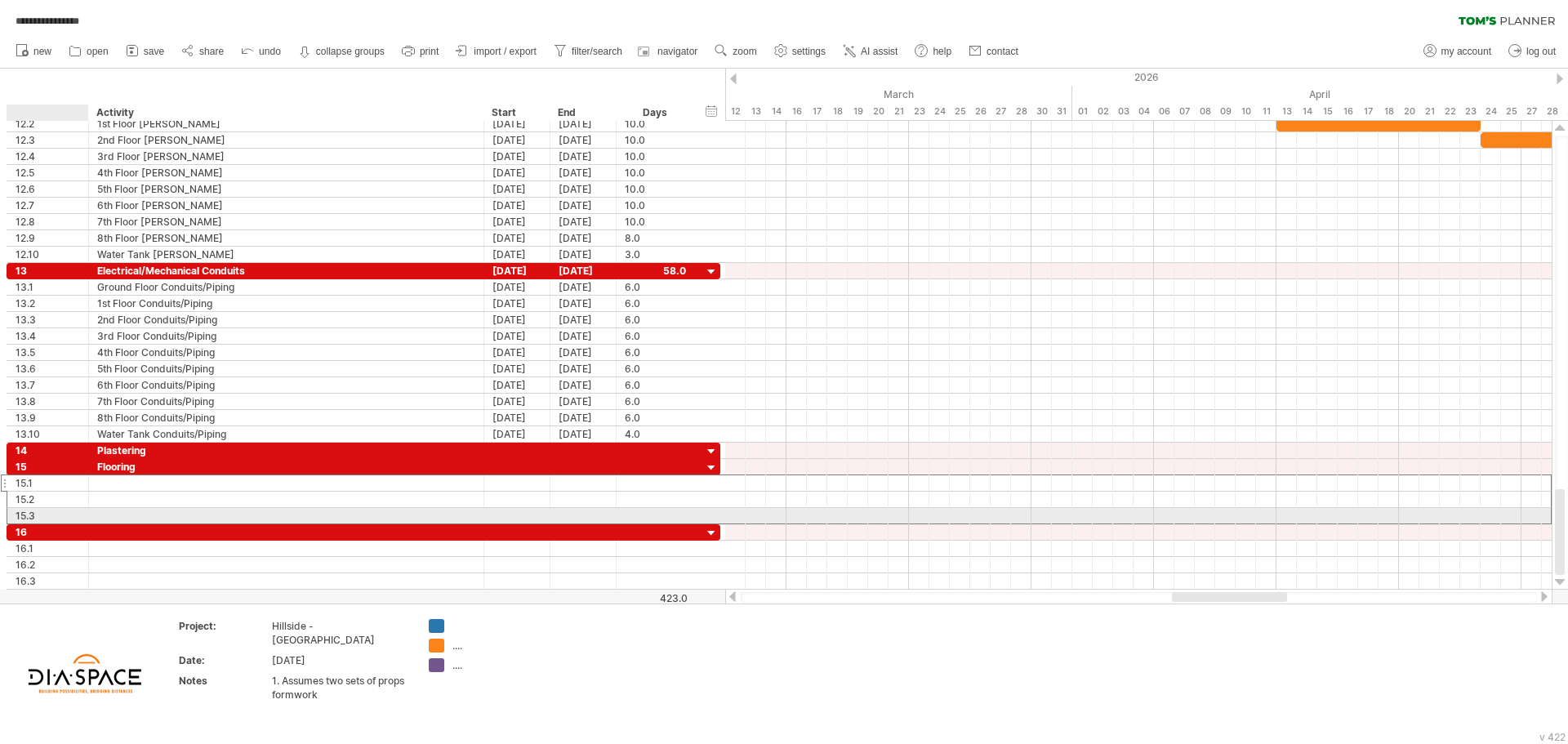
click at [62, 518] on div "15.3" at bounding box center [52, 516] width 73 height 16
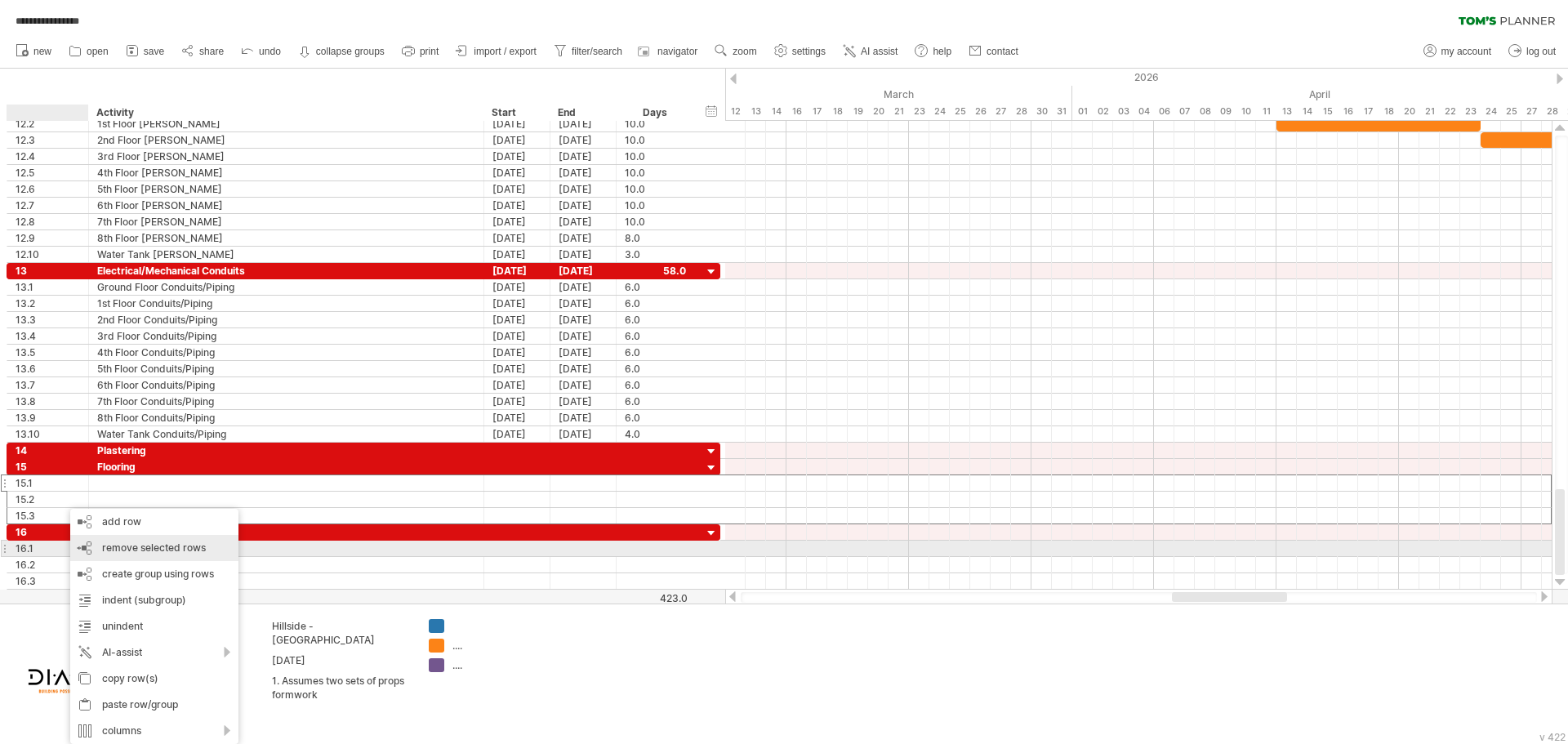
click at [139, 553] on span "remove selected rows" at bounding box center [153, 547] width 103 height 12
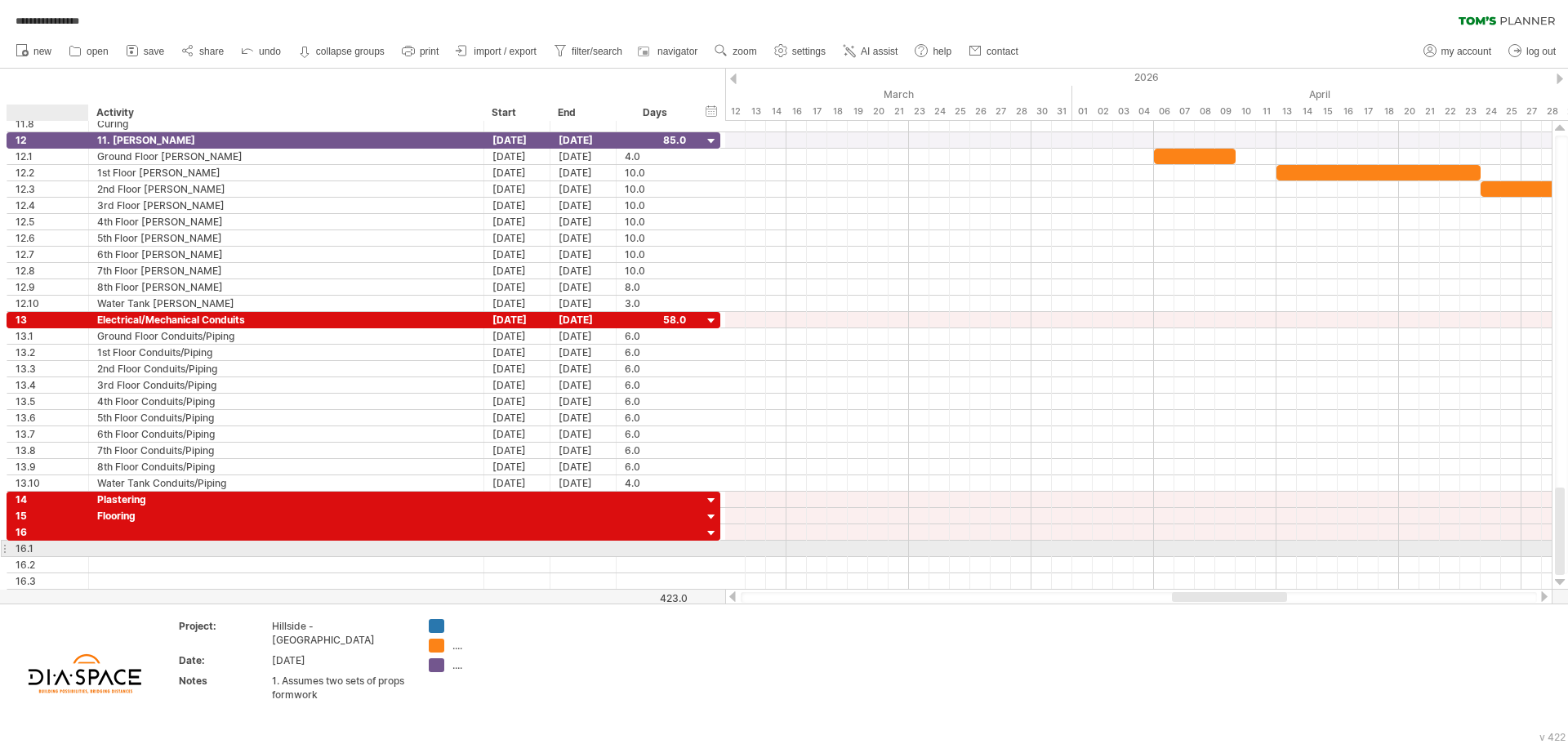
click at [47, 546] on div "16.1" at bounding box center [52, 548] width 73 height 16
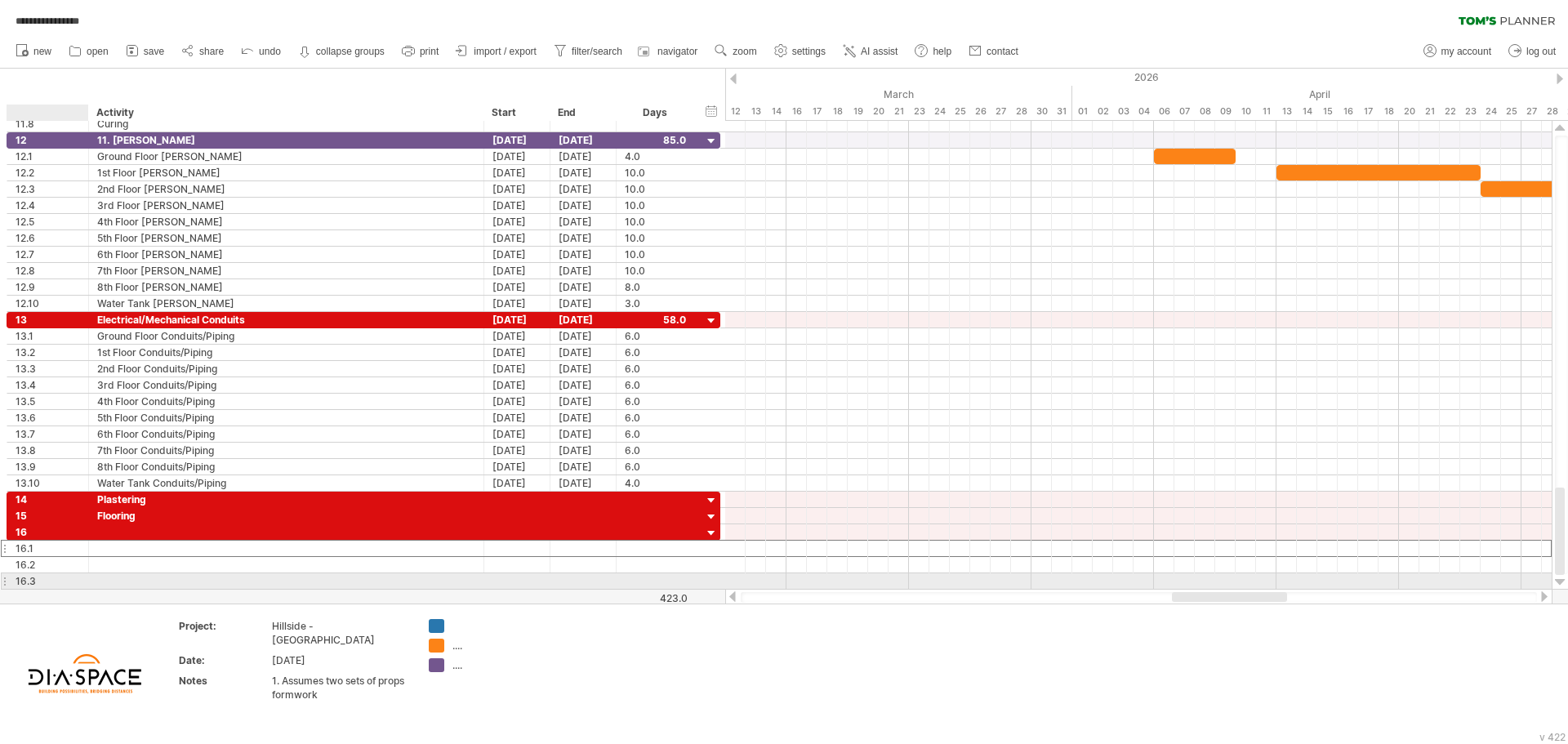
click at [53, 580] on div "16.3" at bounding box center [52, 582] width 73 height 16
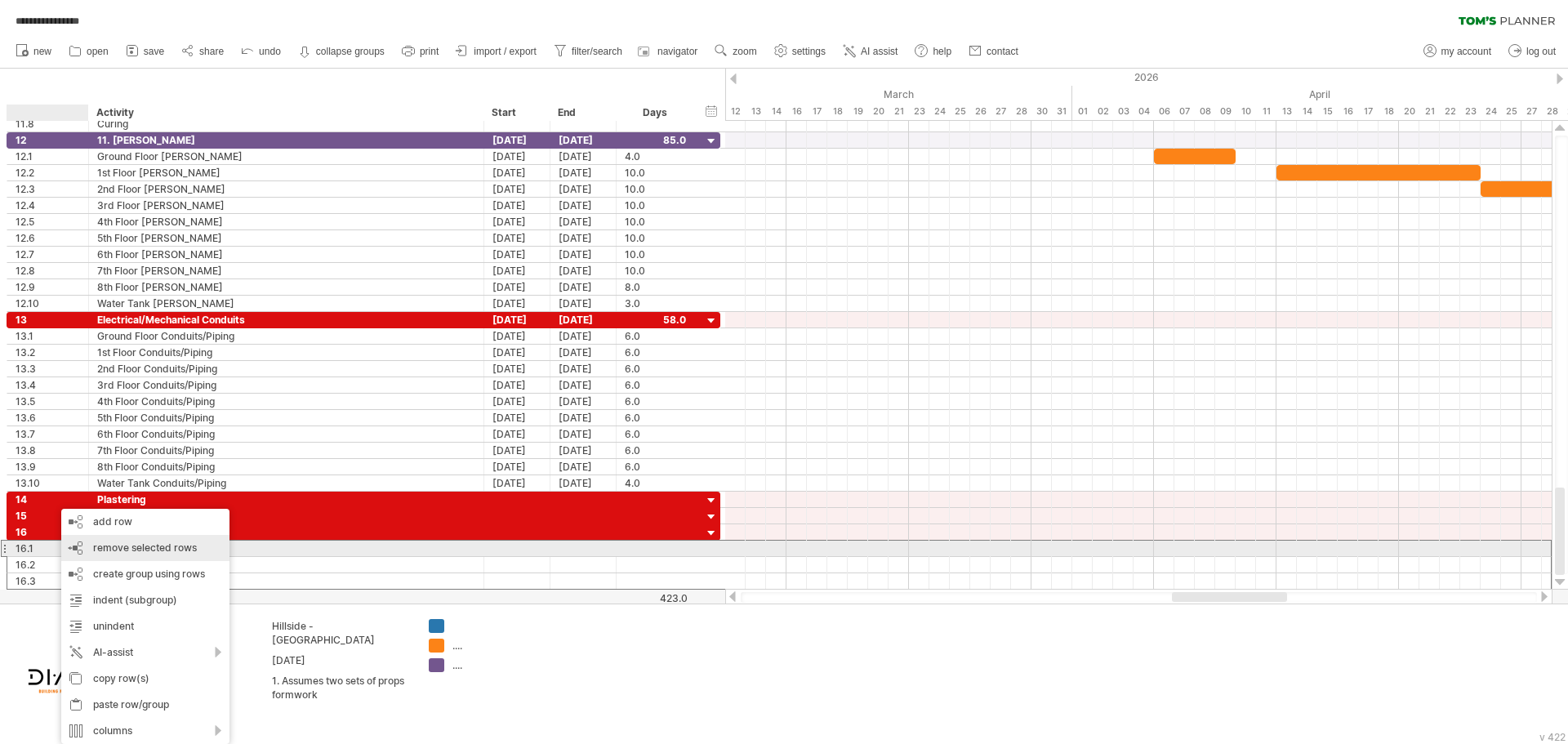
click at [129, 544] on span "remove selected rows" at bounding box center [145, 547] width 103 height 12
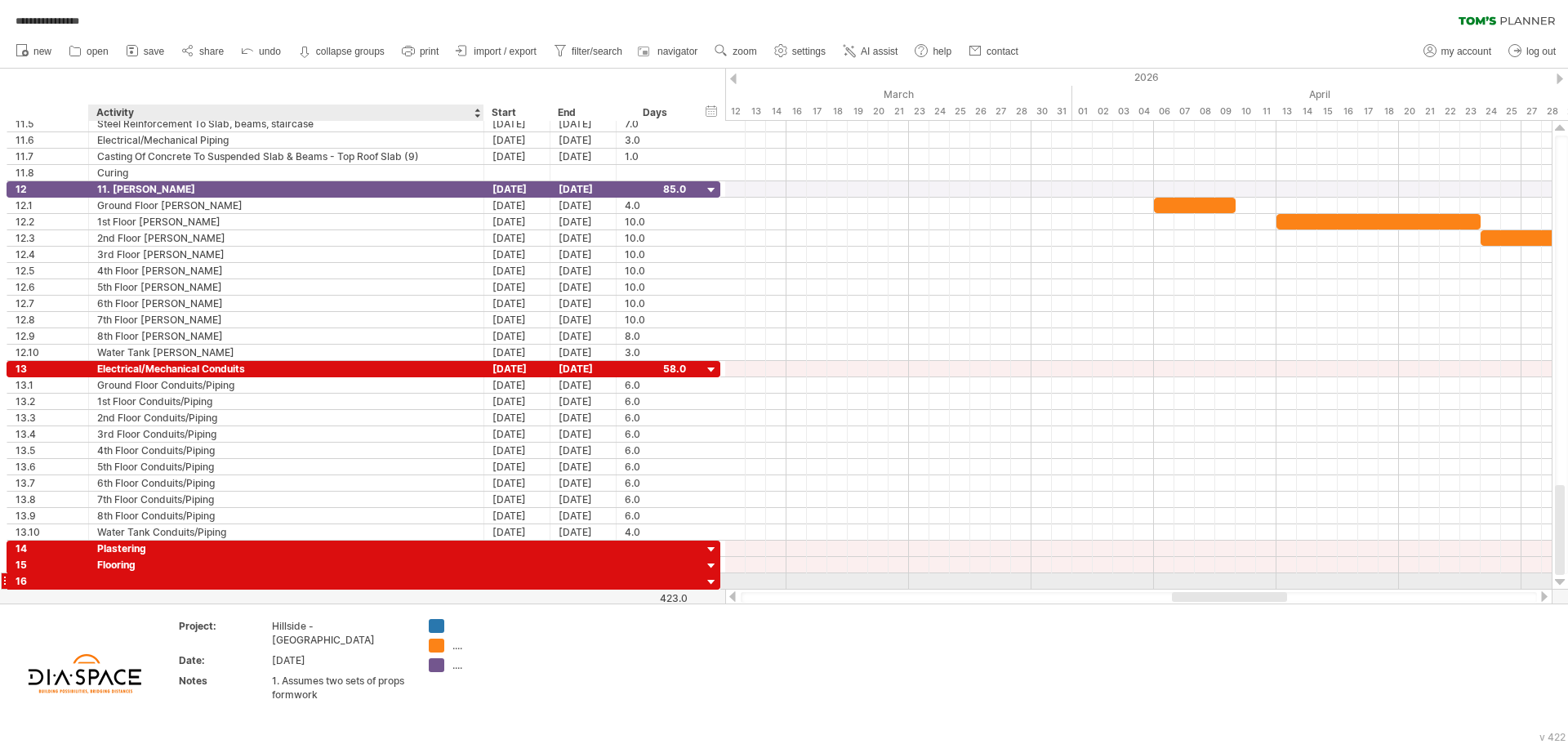
click at [134, 580] on div at bounding box center [286, 582] width 378 height 16
type input "**********"
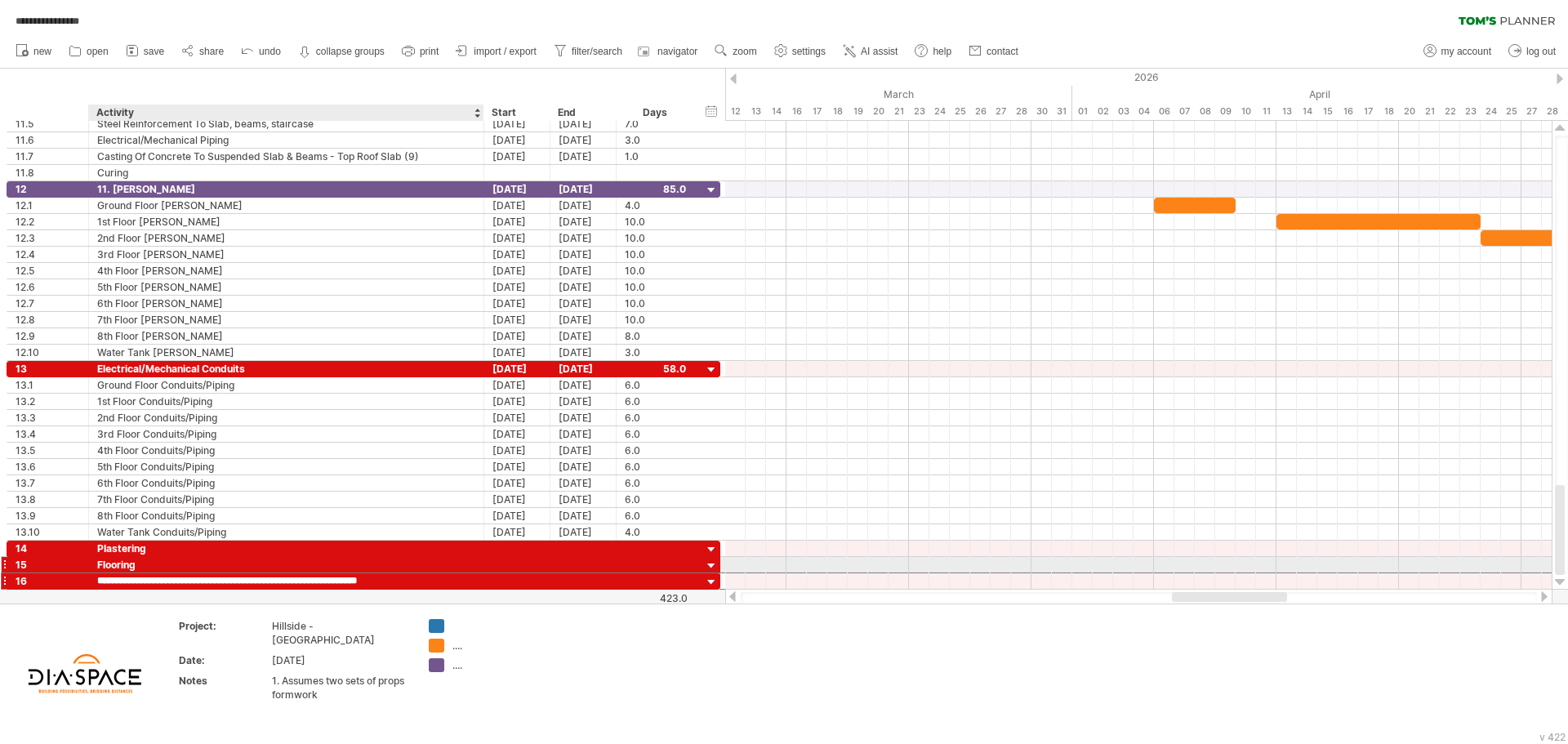
click at [158, 564] on div "Flooring" at bounding box center [286, 565] width 378 height 16
click at [164, 546] on div "Plastering" at bounding box center [286, 548] width 378 height 16
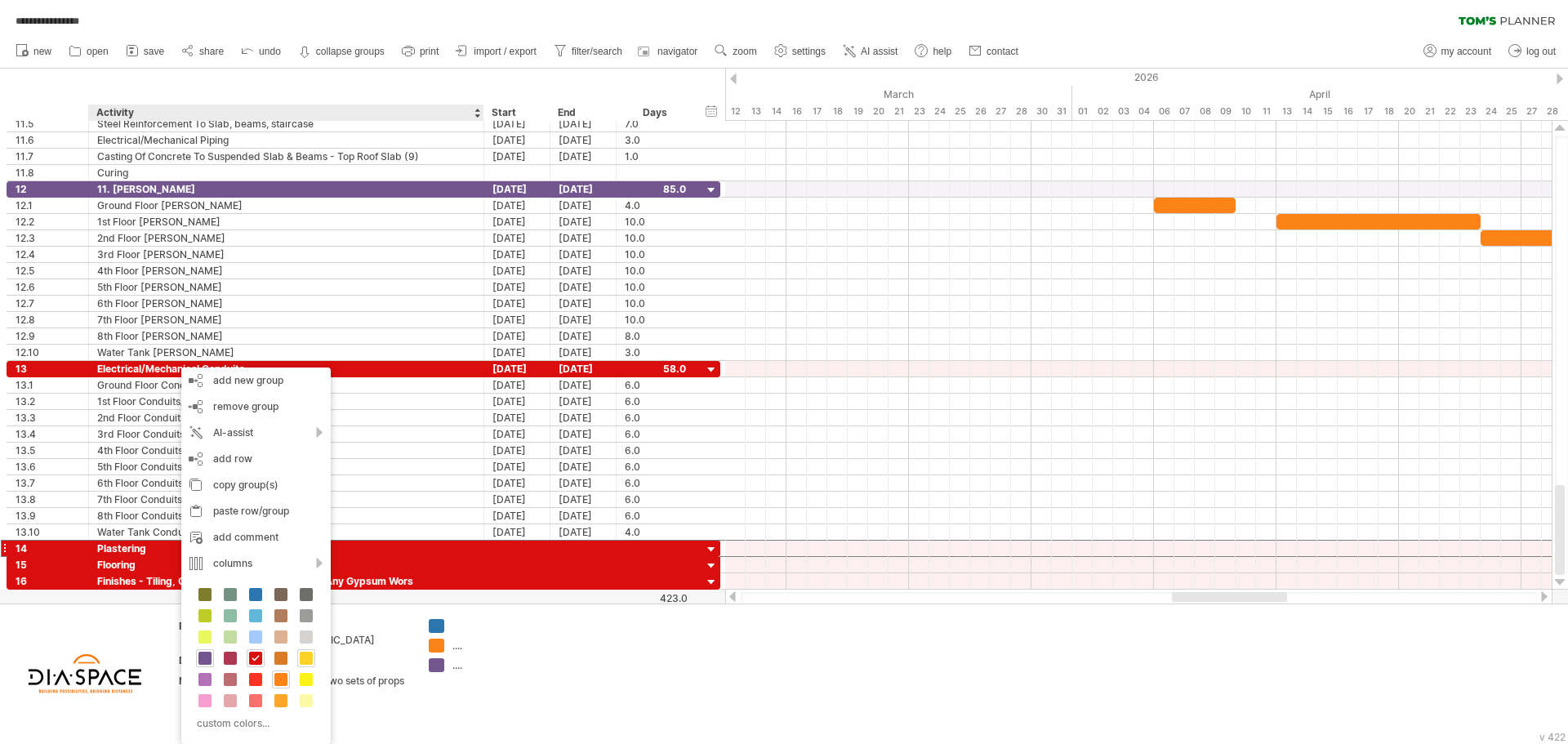
click at [307, 661] on span at bounding box center [306, 658] width 13 height 13
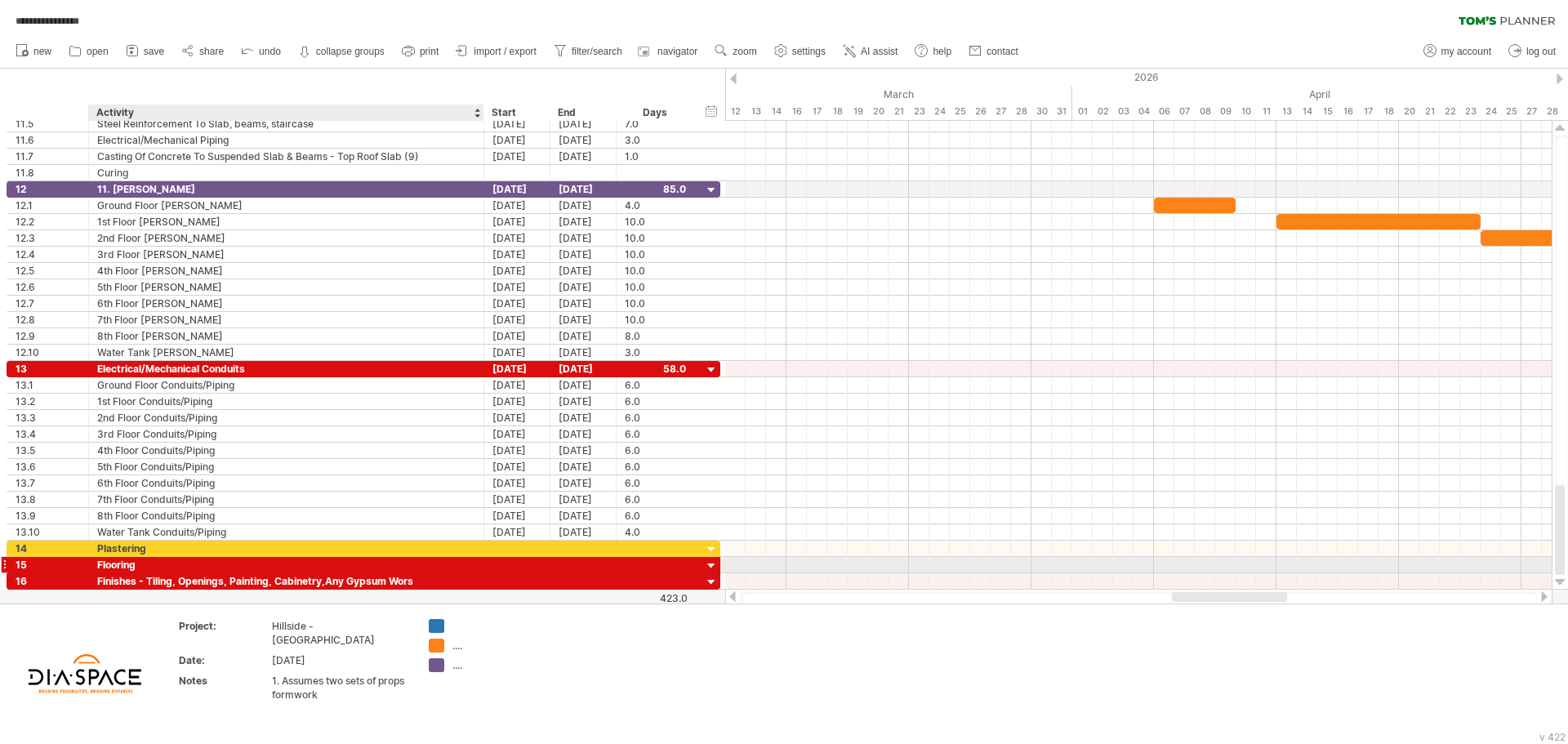
click at [423, 562] on div "Flooring" at bounding box center [286, 565] width 378 height 16
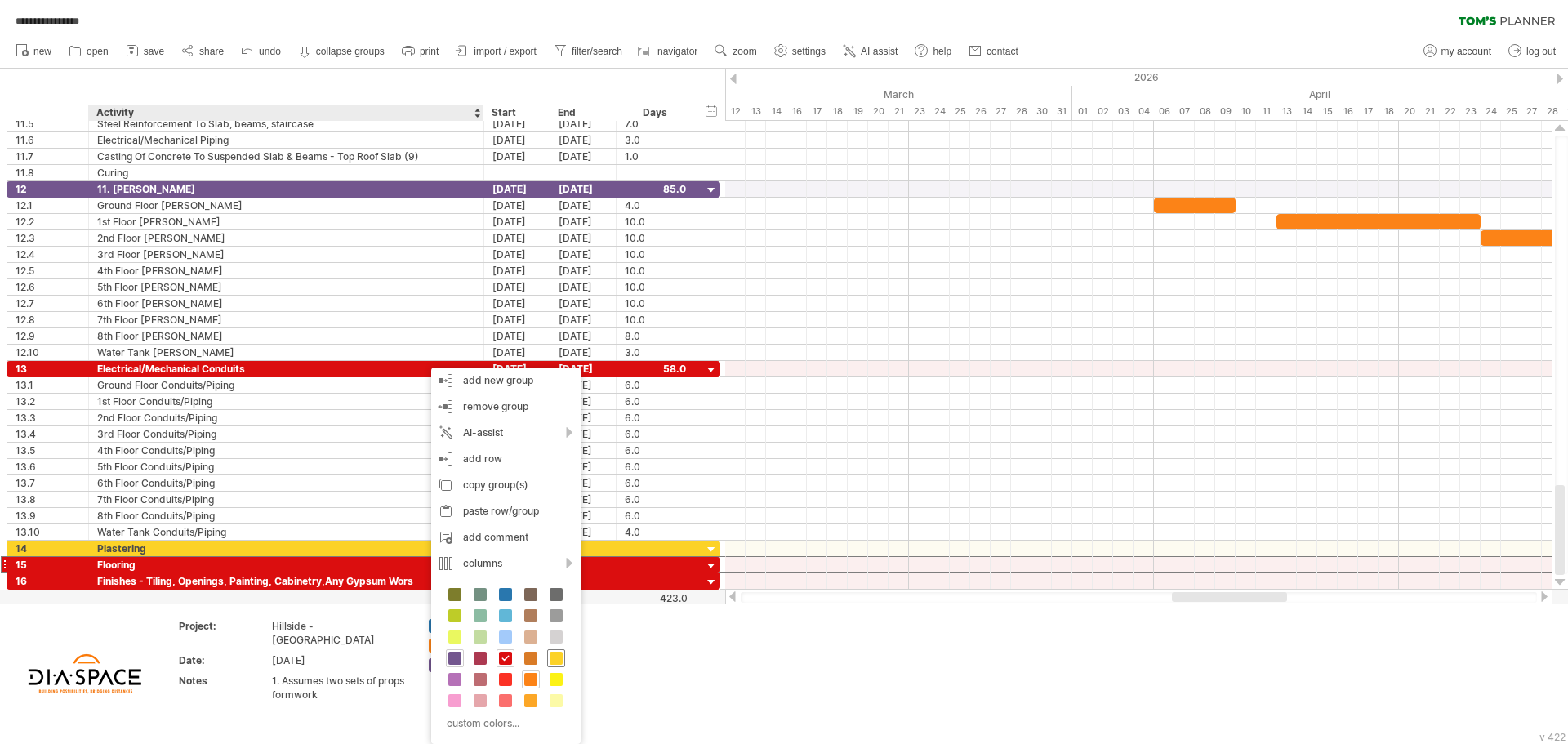
click at [552, 654] on span at bounding box center [556, 658] width 13 height 13
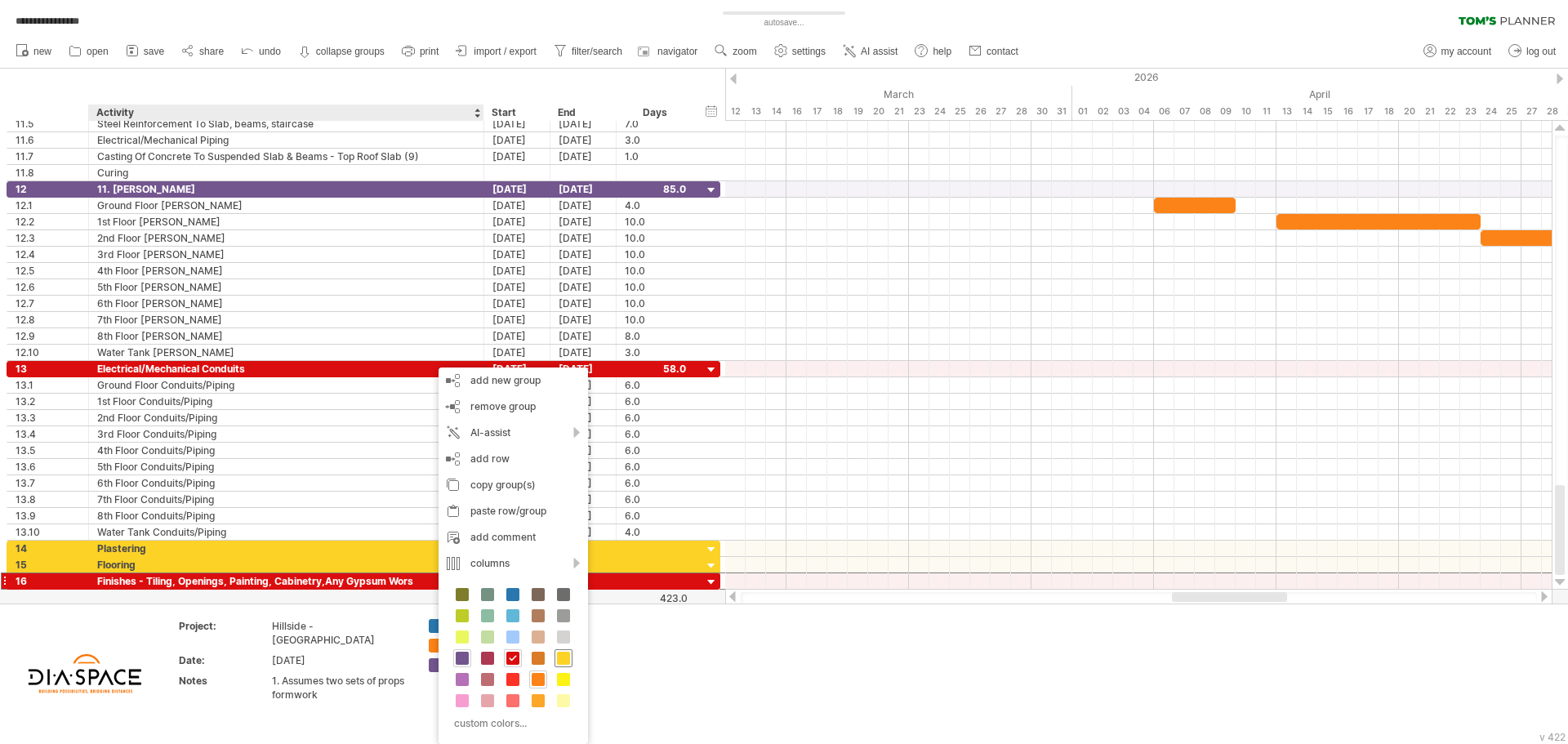
click at [562, 658] on span at bounding box center [563, 658] width 13 height 13
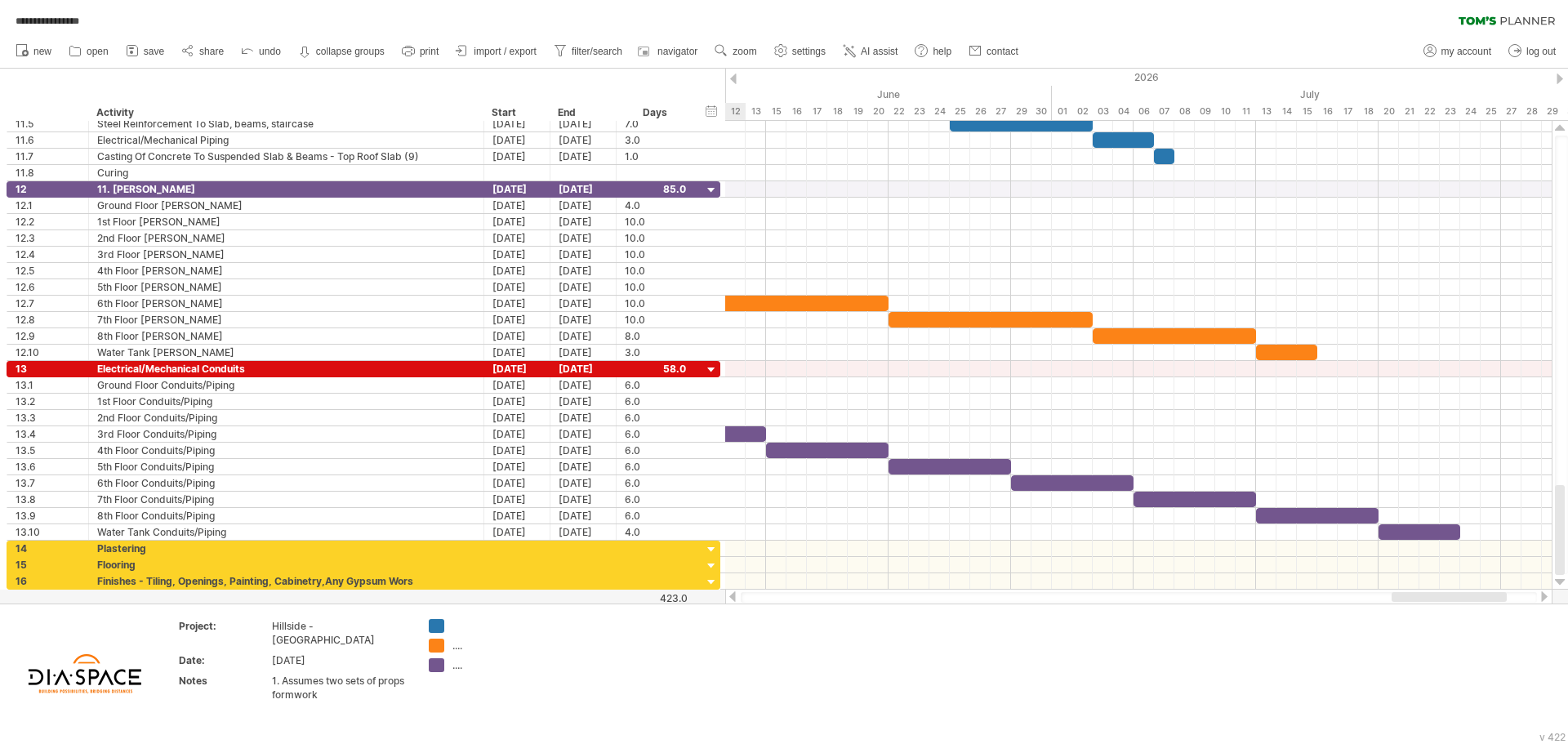
drag, startPoint x: 1209, startPoint y: 600, endPoint x: 1446, endPoint y: 596, distance: 237.0
click at [1446, 596] on div at bounding box center [1449, 597] width 115 height 10
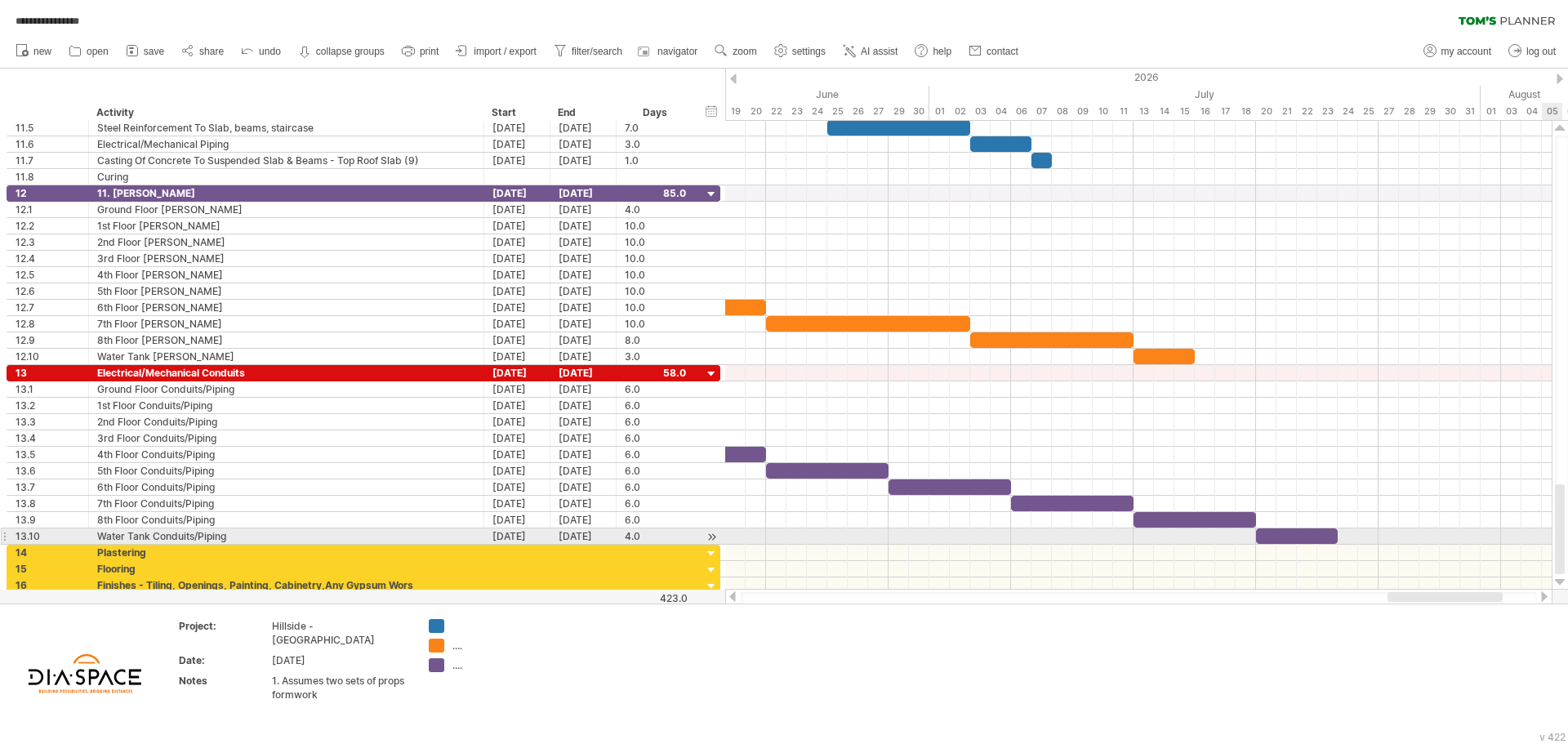
drag, startPoint x: 1563, startPoint y: 507, endPoint x: 1567, endPoint y: 537, distance: 30.3
click at [1567, 537] on div at bounding box center [1561, 355] width 13 height 439
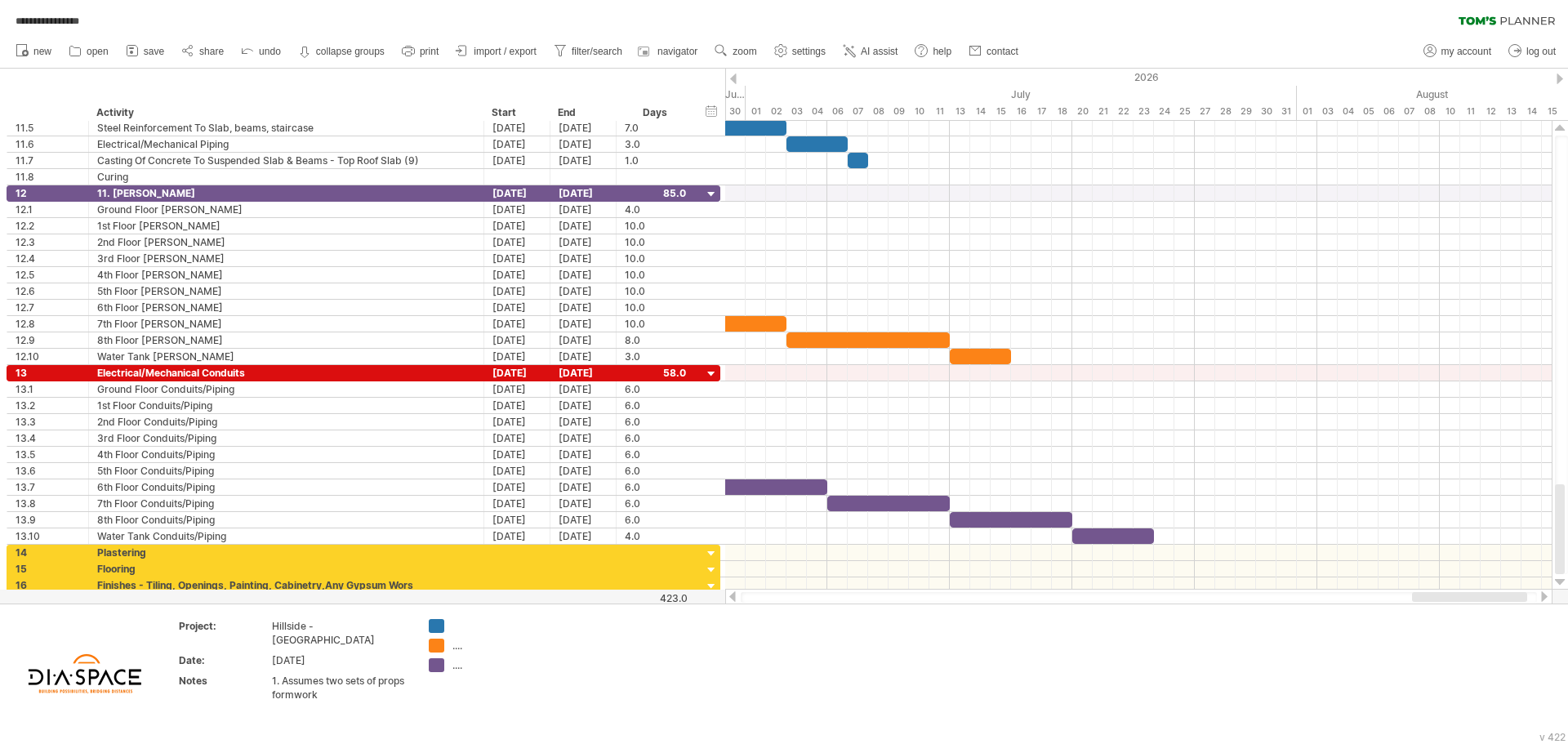
drag, startPoint x: 1439, startPoint y: 597, endPoint x: 1464, endPoint y: 598, distance: 25.0
click at [1464, 598] on div at bounding box center [1469, 597] width 115 height 10
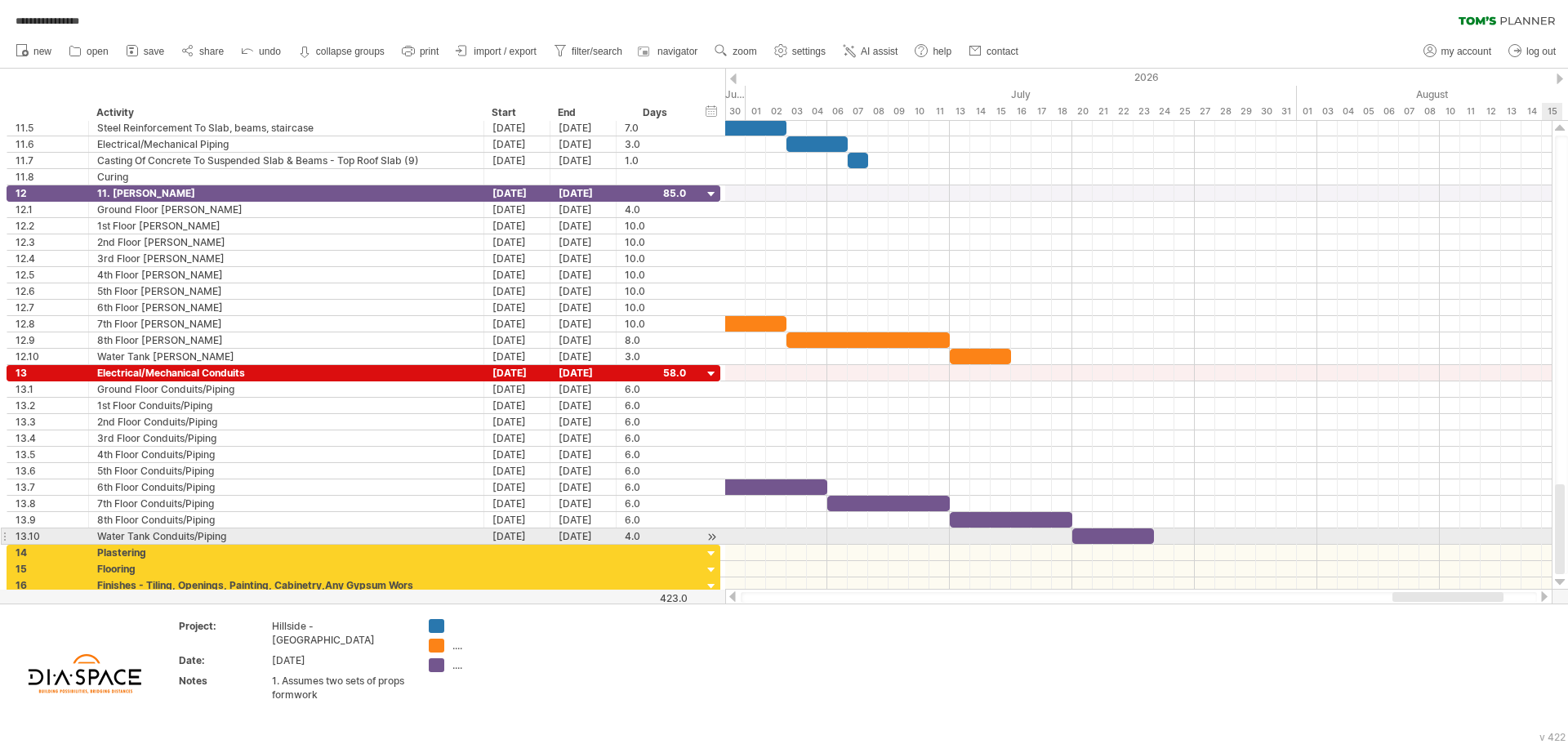
drag, startPoint x: 1558, startPoint y: 525, endPoint x: 1567, endPoint y: 542, distance: 19.2
click at [1567, 542] on div at bounding box center [1561, 355] width 13 height 439
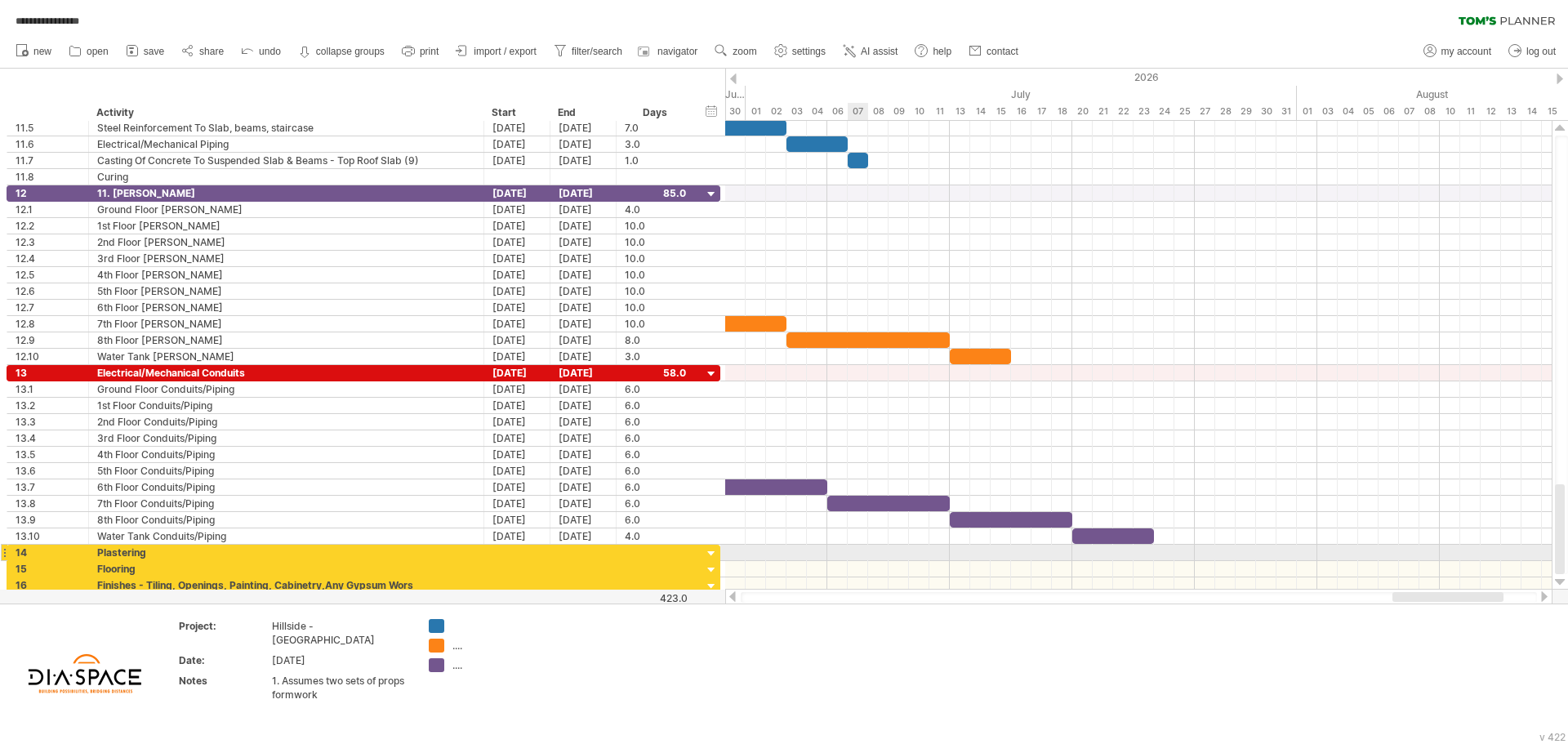
click at [849, 550] on div at bounding box center [1138, 553] width 826 height 17
click at [902, 569] on div "add time block" at bounding box center [913, 571] width 113 height 26
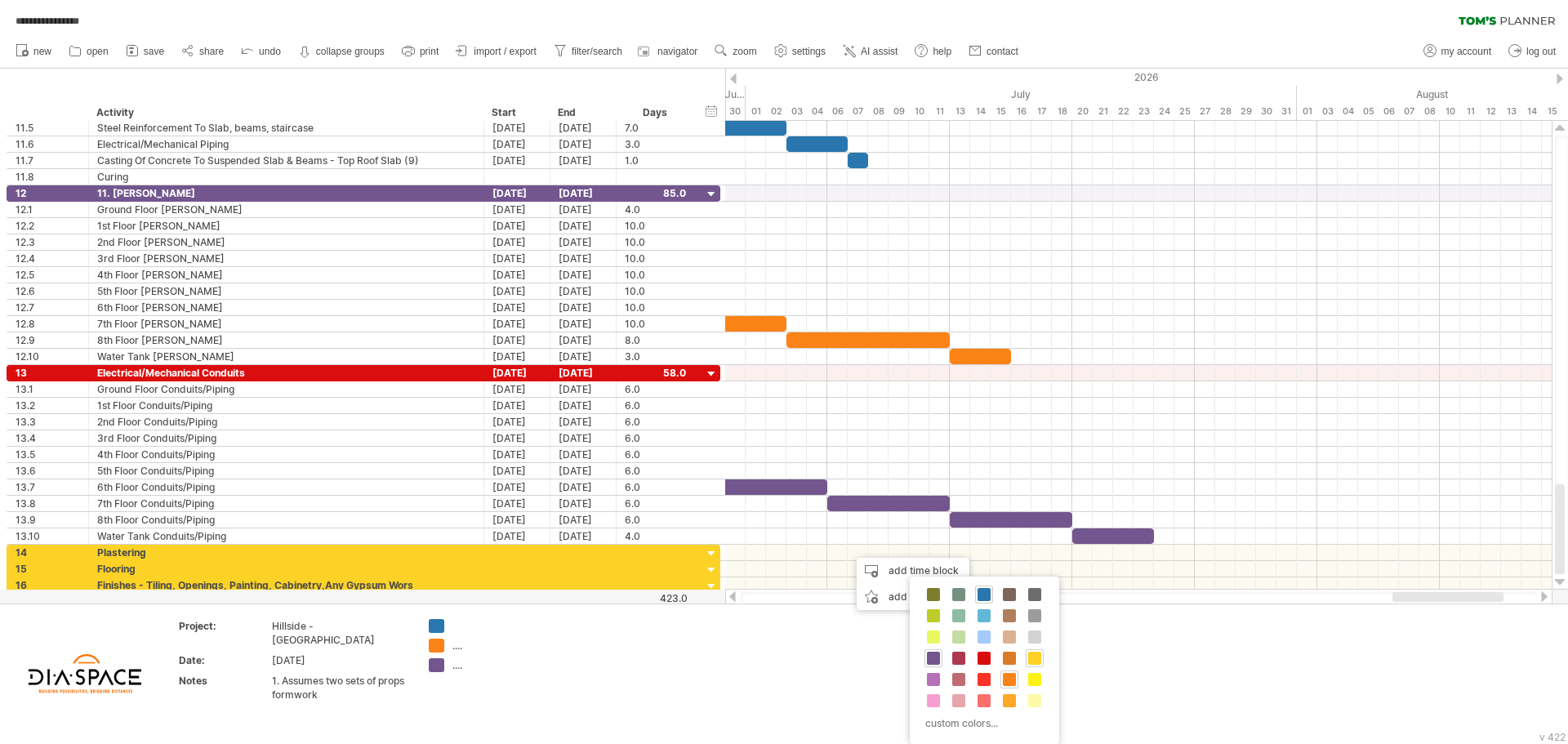
click at [1038, 661] on span at bounding box center [1034, 658] width 13 height 13
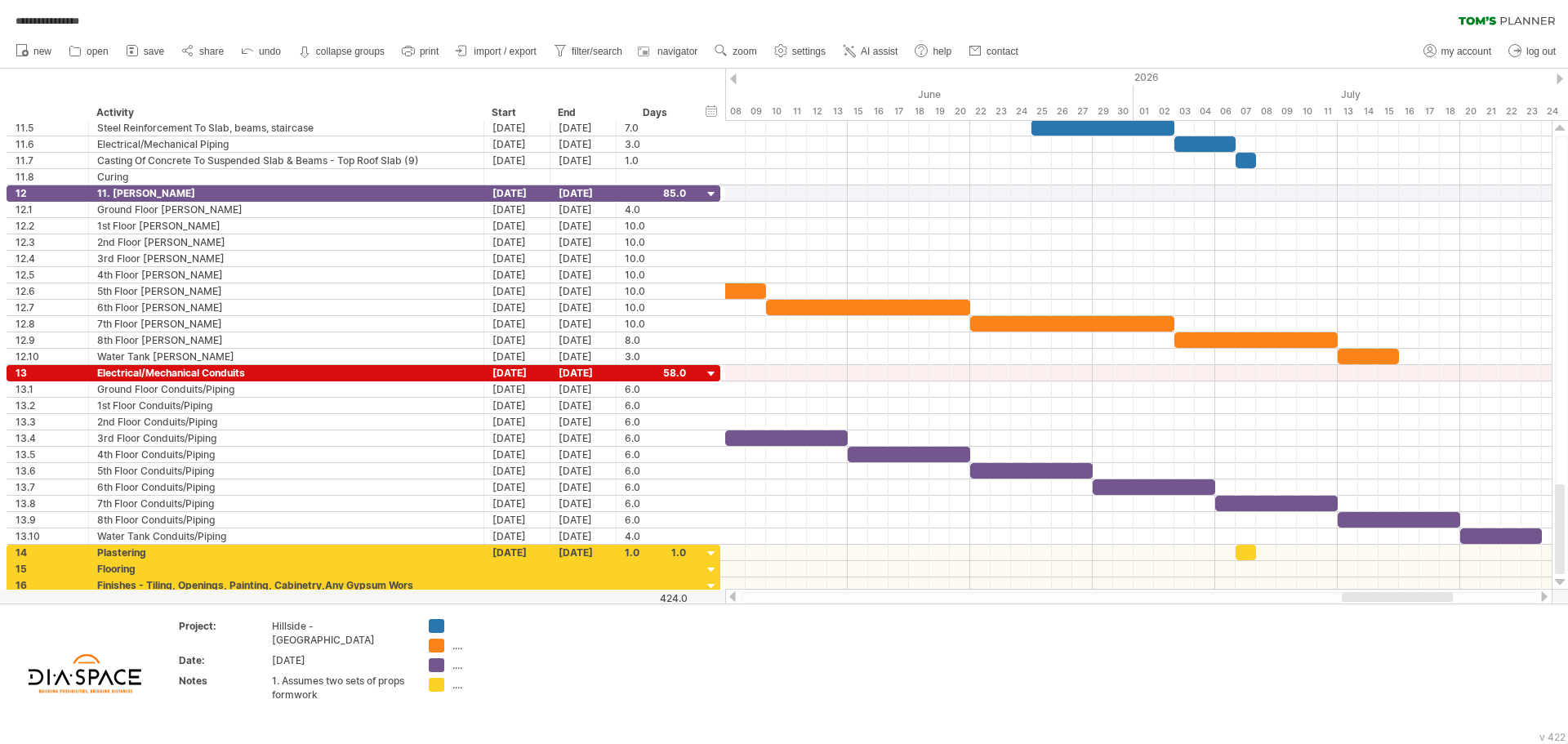
drag, startPoint x: 1420, startPoint y: 600, endPoint x: 1370, endPoint y: 596, distance: 50.2
click at [1370, 596] on div at bounding box center [1397, 597] width 111 height 10
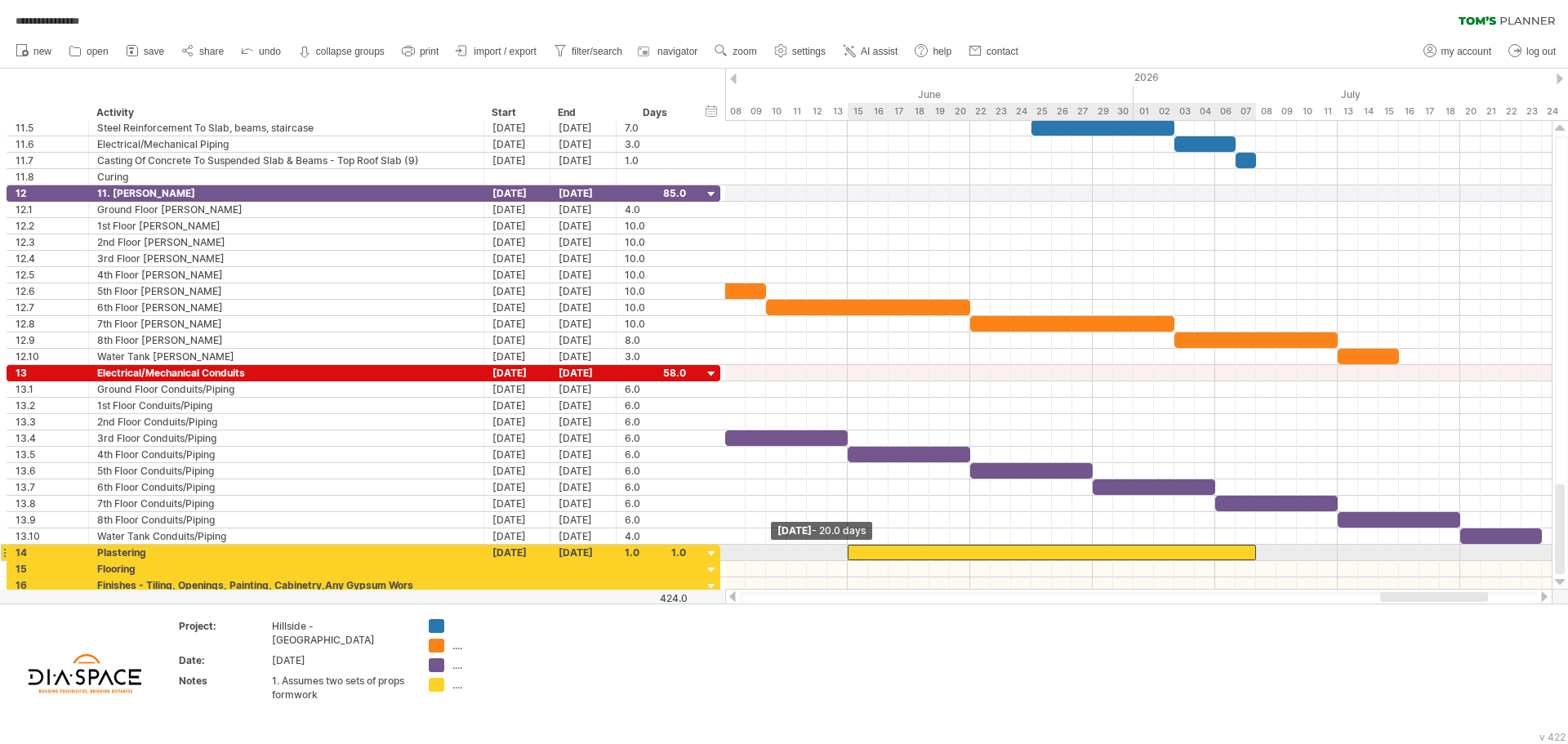
drag, startPoint x: 1237, startPoint y: 555, endPoint x: 850, endPoint y: 548, distance: 387.1
click at [850, 548] on span at bounding box center [847, 553] width 6 height 16
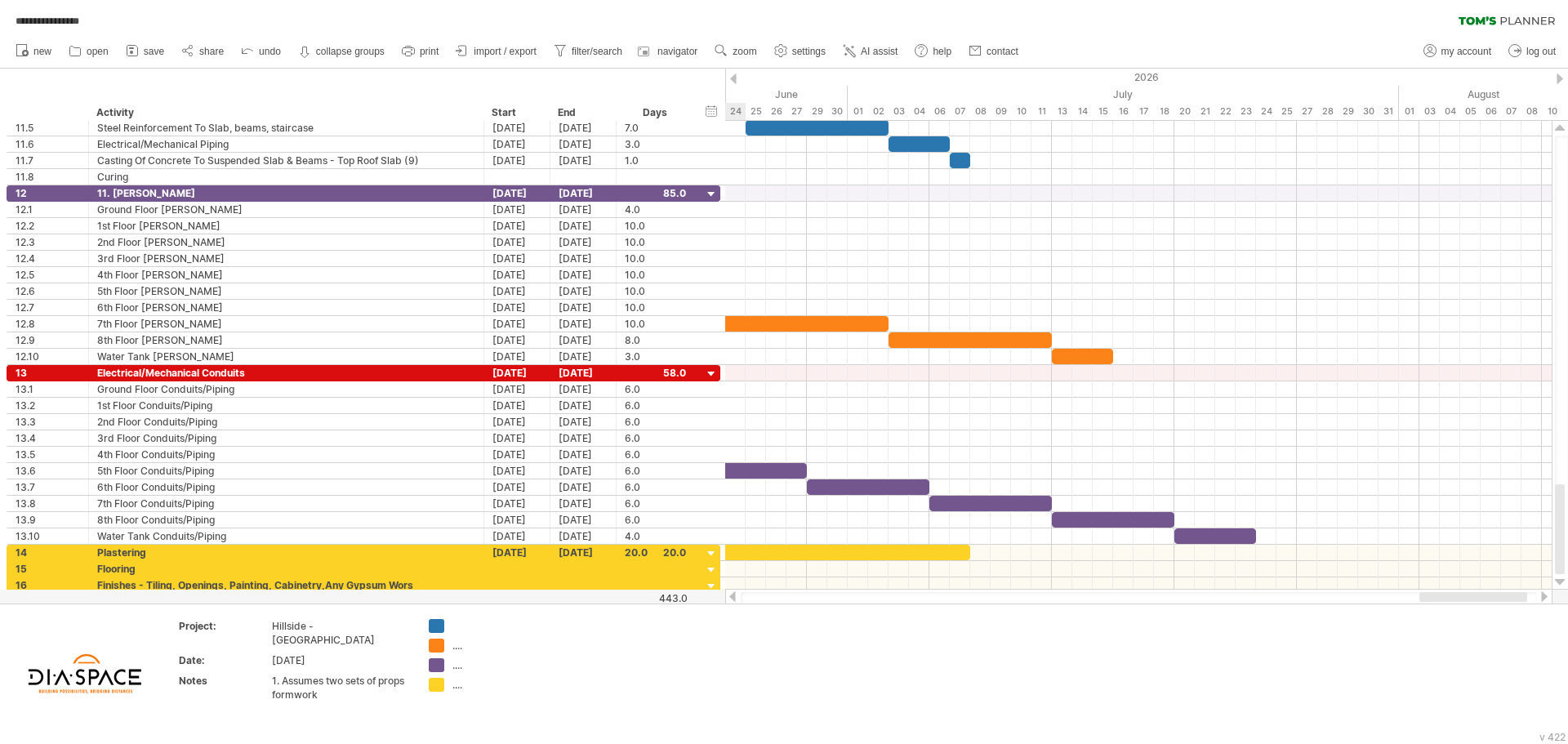
drag, startPoint x: 1420, startPoint y: 598, endPoint x: 1459, endPoint y: 590, distance: 39.8
click at [1459, 590] on div at bounding box center [1138, 597] width 827 height 17
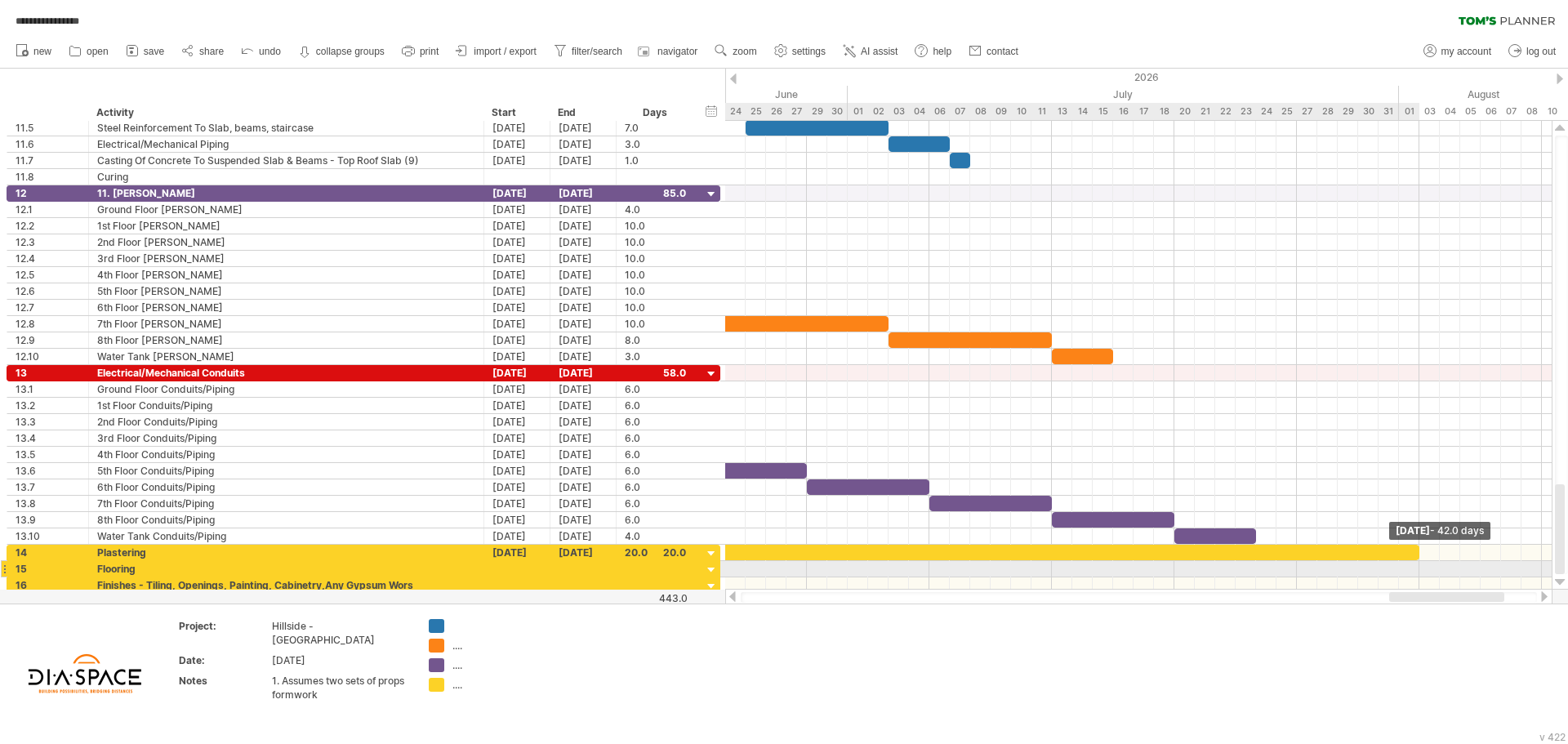
drag, startPoint x: 970, startPoint y: 553, endPoint x: 1417, endPoint y: 570, distance: 447.3
click at [1417, 570] on div "[DATE] - 42.0 days [DATE] - 20.0 days" at bounding box center [1138, 355] width 826 height 469
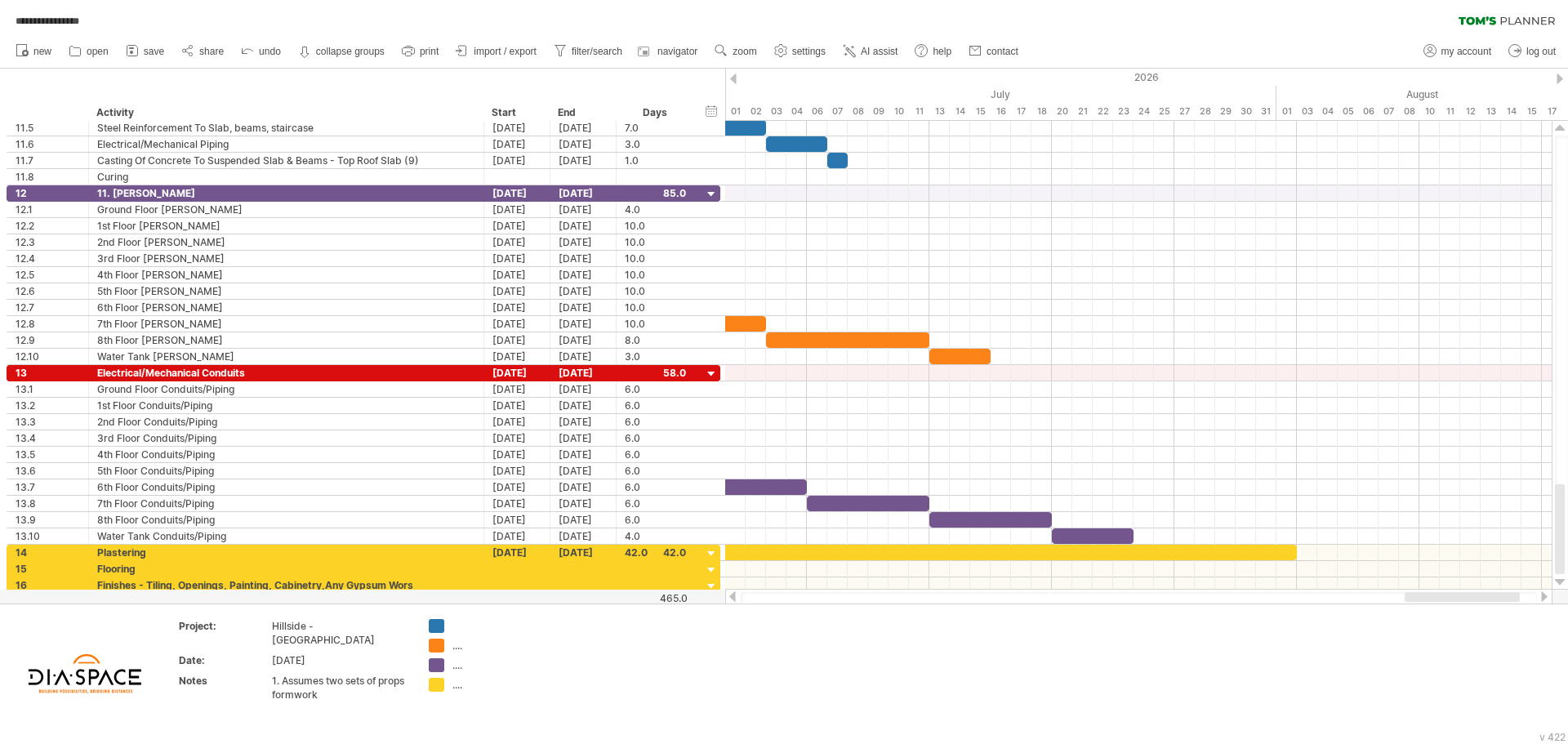
drag, startPoint x: 1421, startPoint y: 597, endPoint x: 1436, endPoint y: 592, distance: 15.8
click at [1436, 592] on div at bounding box center [1462, 597] width 115 height 10
click at [1226, 569] on div at bounding box center [1138, 569] width 826 height 17
click at [1267, 590] on div "add time block" at bounding box center [1287, 590] width 113 height 26
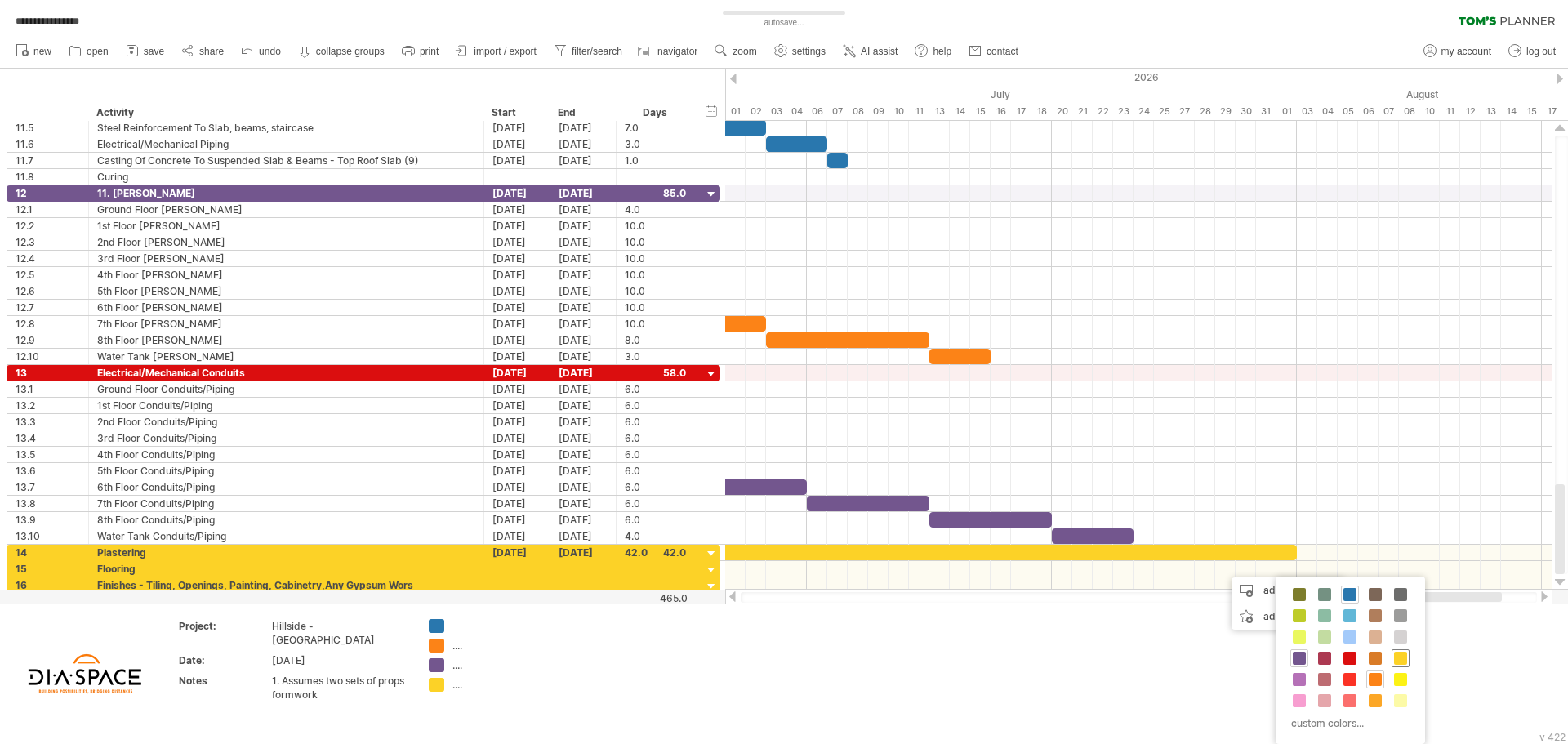
click at [1406, 658] on span at bounding box center [1401, 658] width 13 height 13
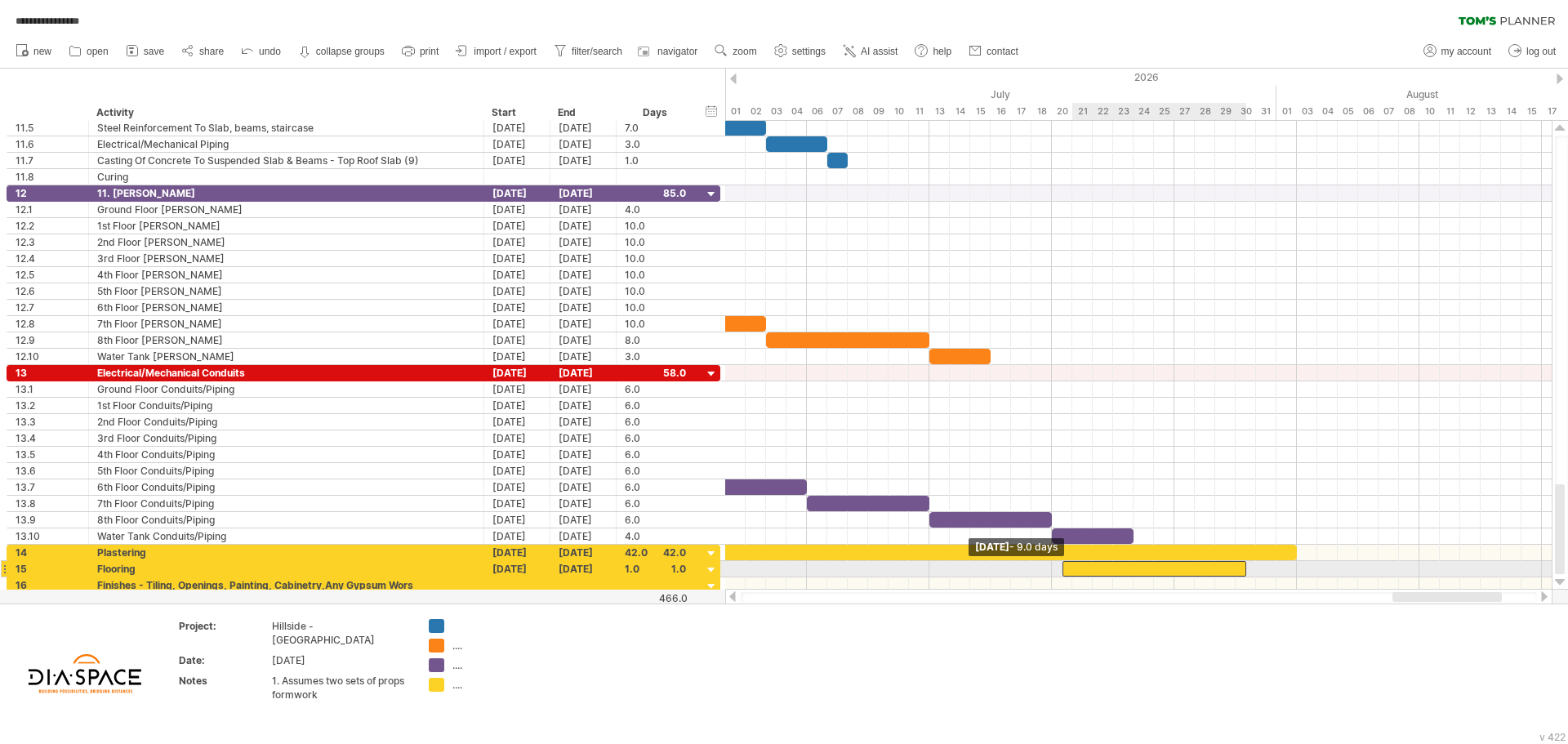
drag, startPoint x: 1223, startPoint y: 569, endPoint x: 1066, endPoint y: 569, distance: 157.0
click at [1066, 569] on div at bounding box center [1155, 569] width 184 height 16
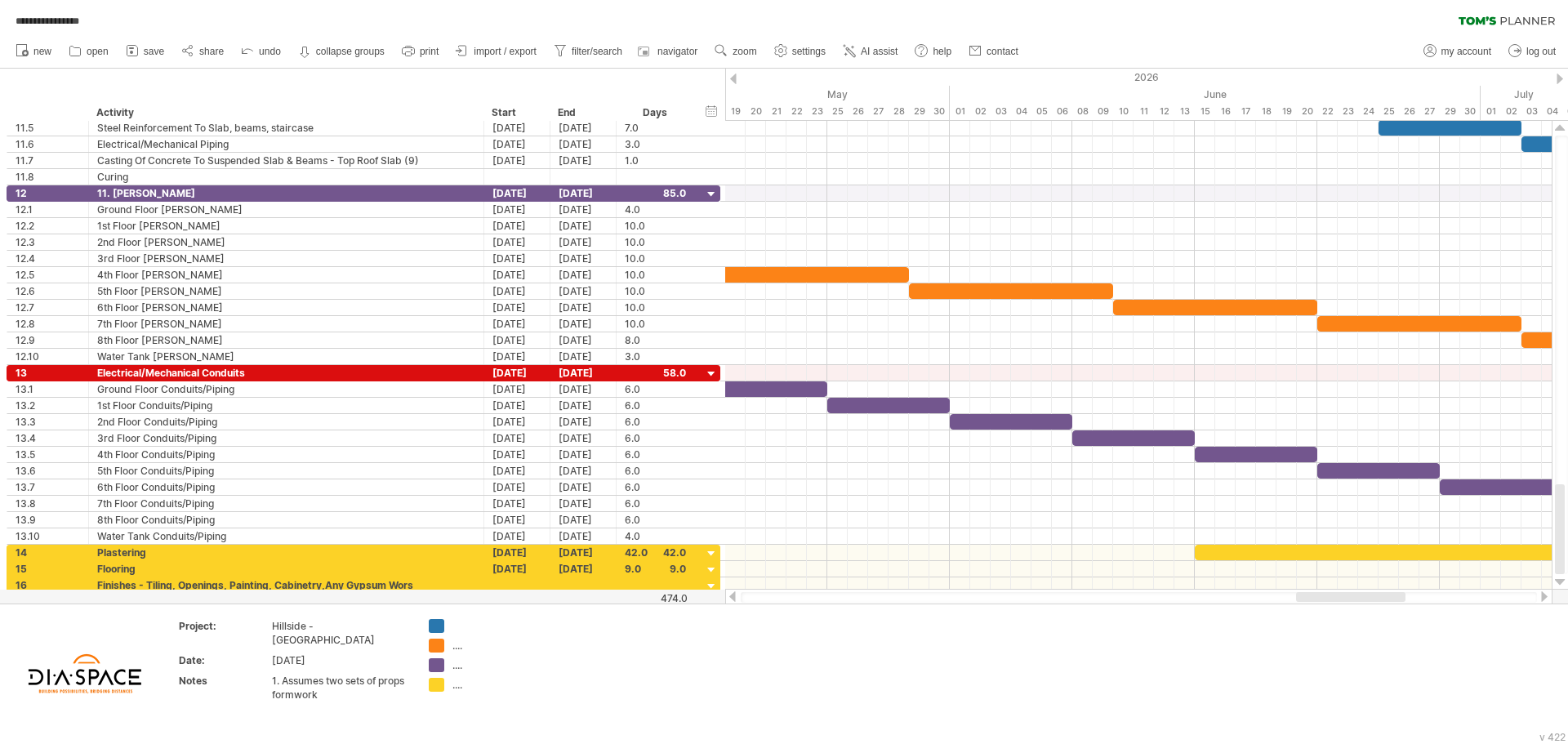
drag, startPoint x: 1439, startPoint y: 599, endPoint x: 1351, endPoint y: 598, distance: 88.0
click at [1351, 598] on div at bounding box center [1351, 597] width 110 height 10
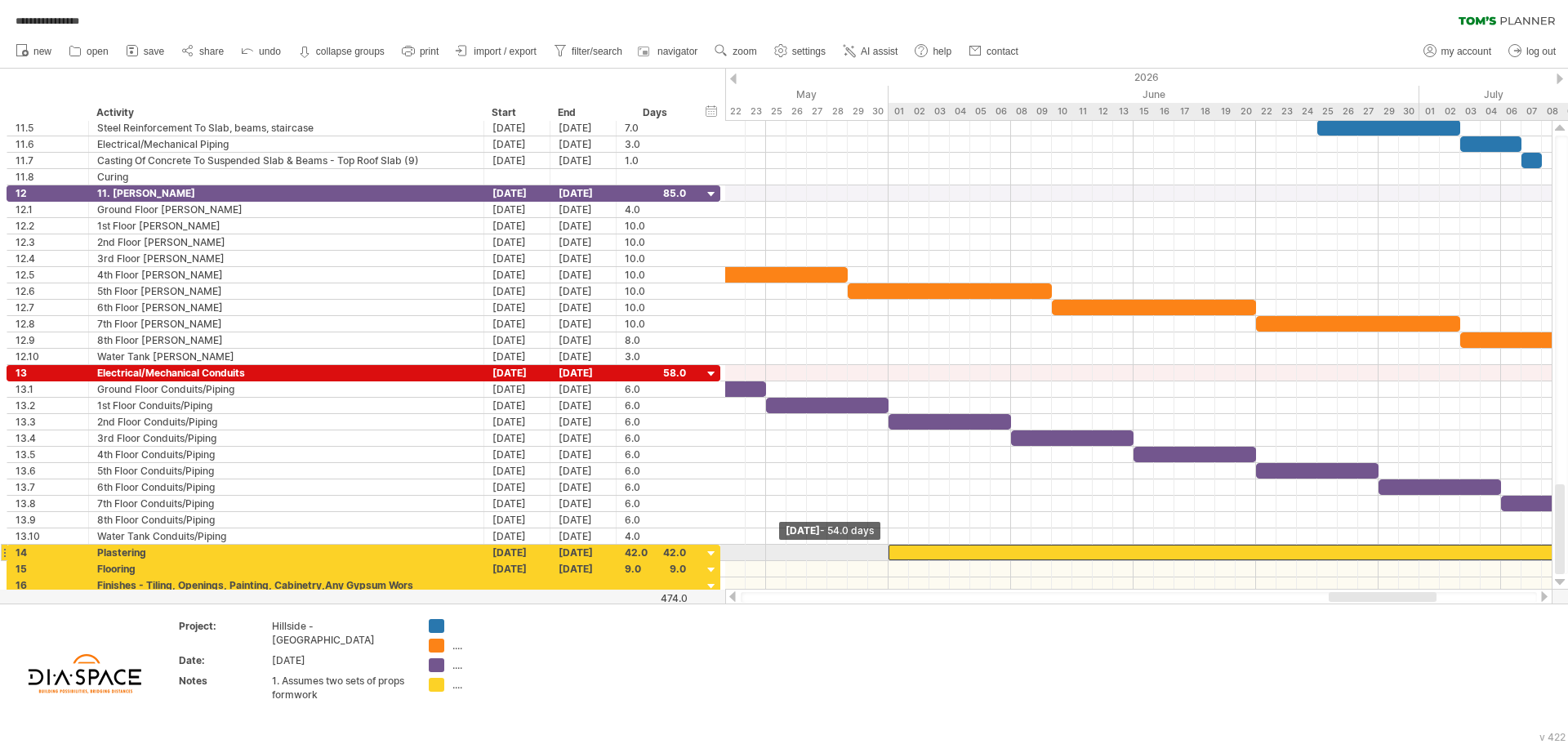
drag, startPoint x: 1133, startPoint y: 547, endPoint x: 885, endPoint y: 547, distance: 248.0
click at [885, 547] on div "[DATE] - 42.0 days [DATE] - 54.0 days" at bounding box center [1138, 355] width 826 height 469
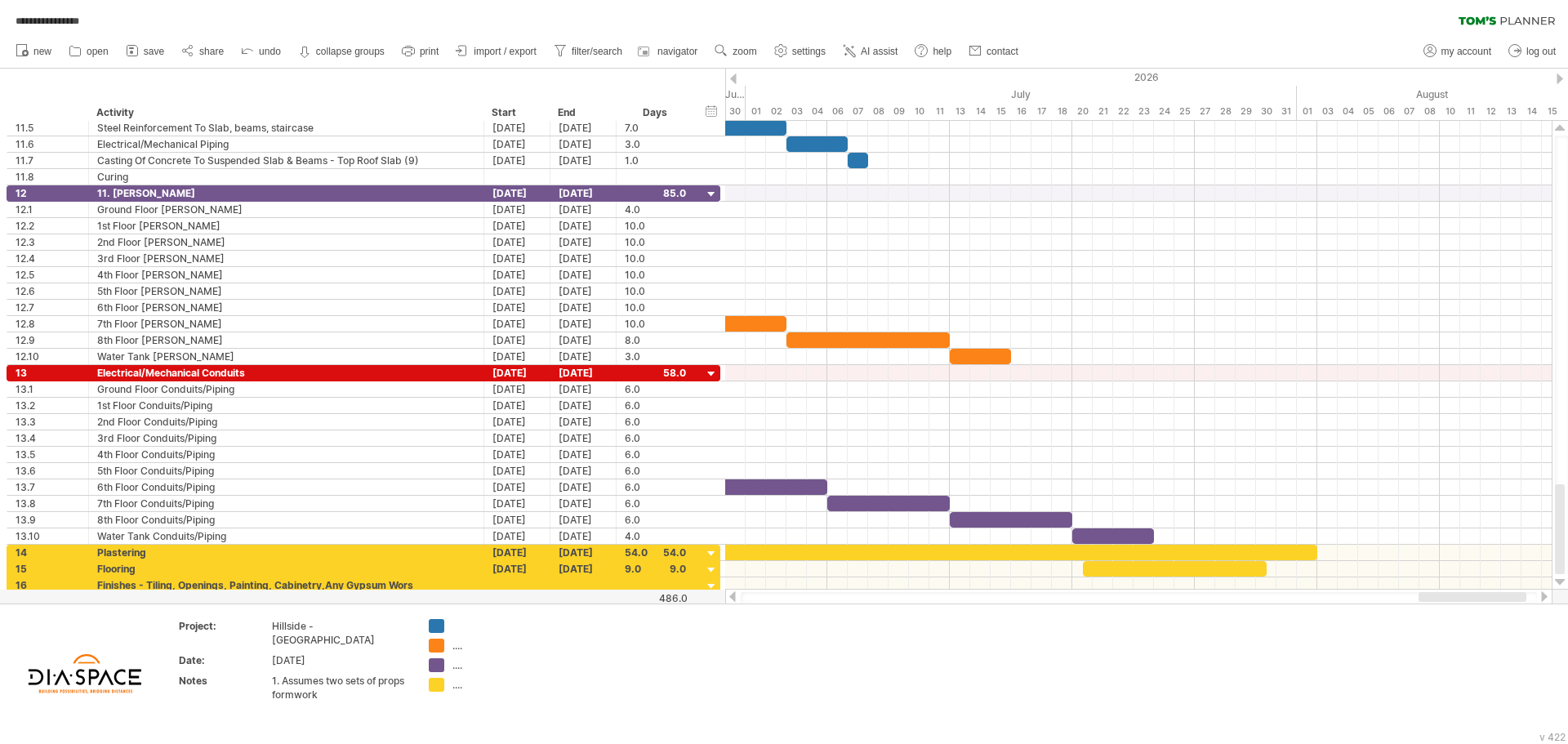
drag, startPoint x: 1352, startPoint y: 599, endPoint x: 1424, endPoint y: 597, distance: 72.0
click at [1424, 597] on div at bounding box center [1472, 597] width 108 height 10
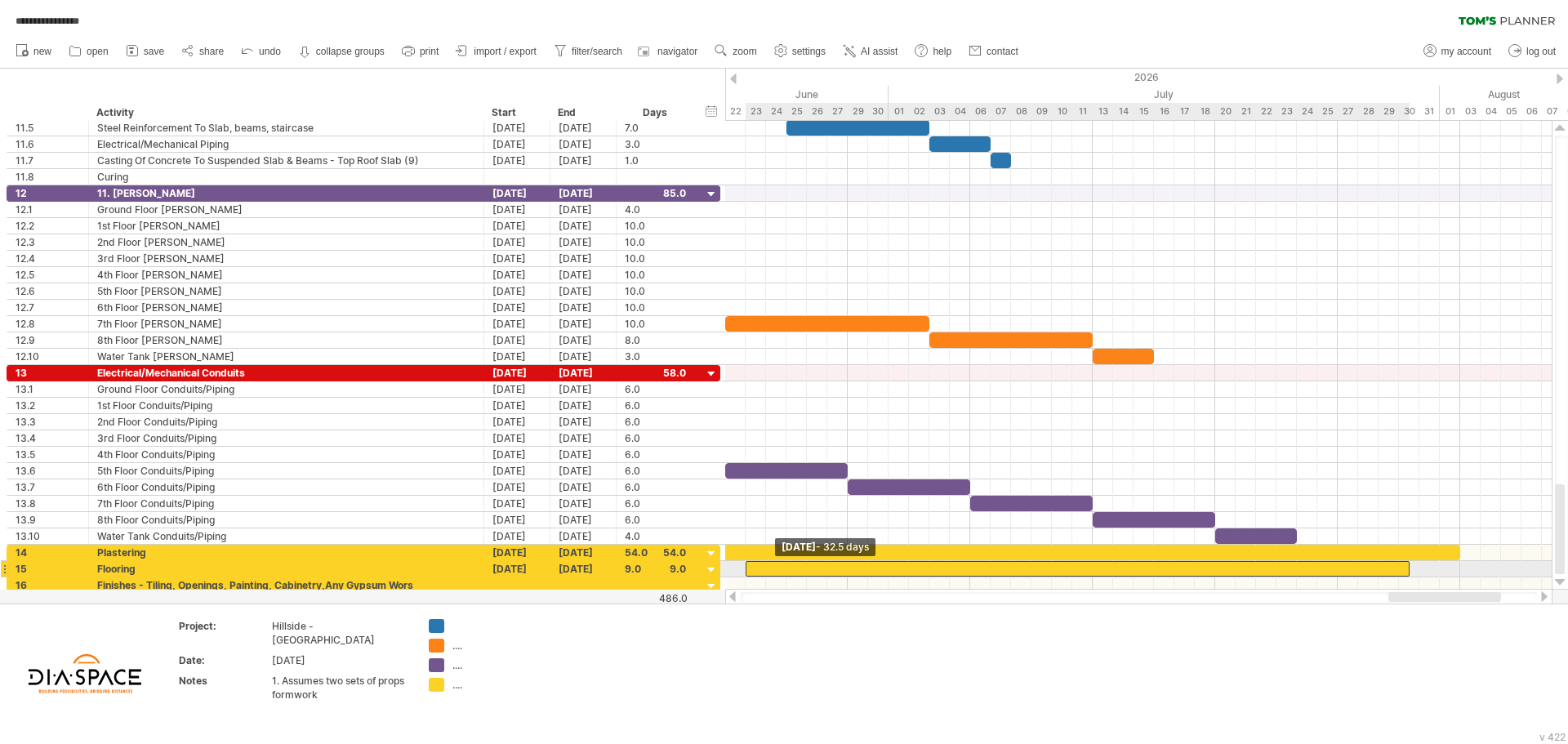
drag, startPoint x: 1222, startPoint y: 571, endPoint x: 743, endPoint y: 573, distance: 479.0
click at [743, 573] on span at bounding box center [745, 569] width 6 height 16
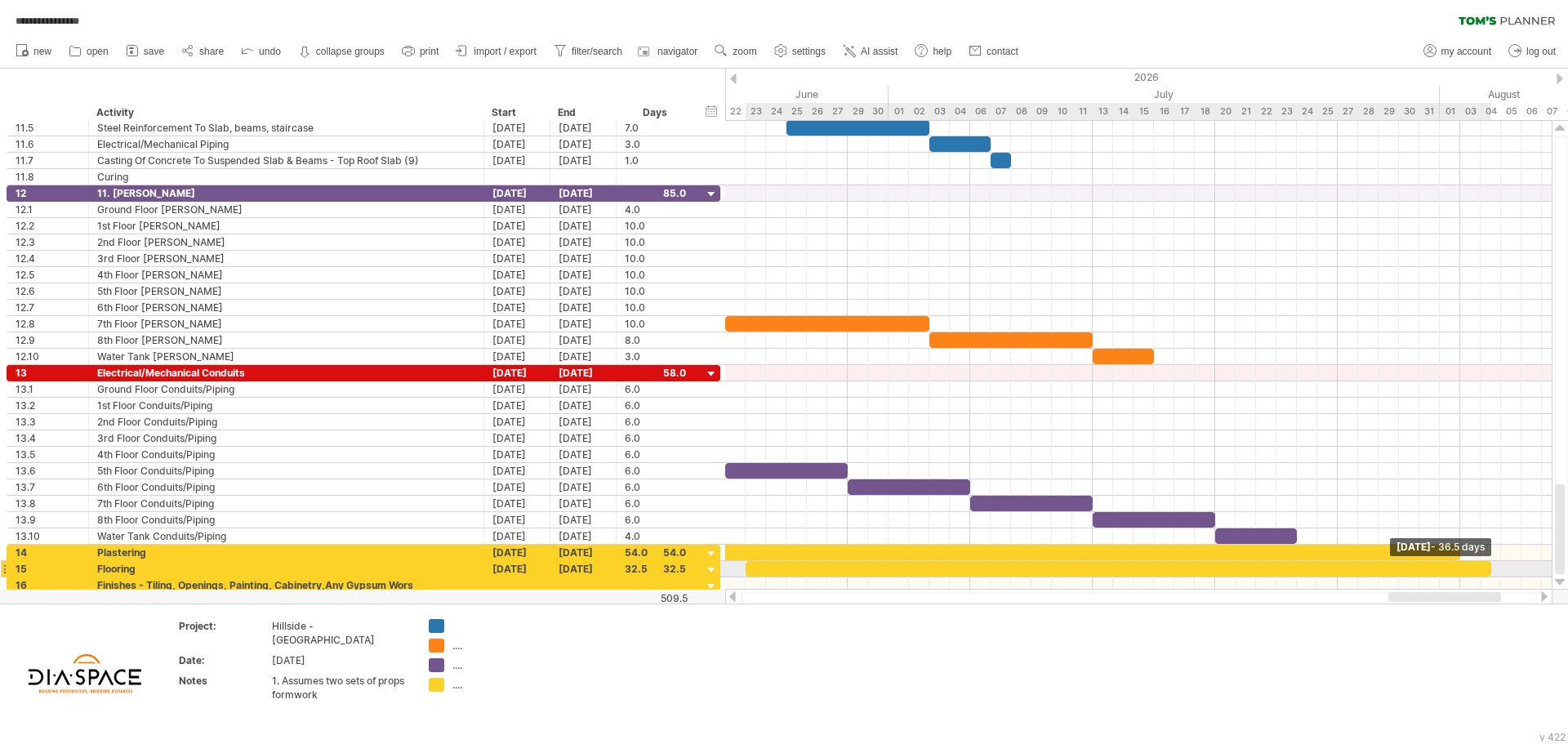
drag, startPoint x: 1408, startPoint y: 572, endPoint x: 1505, endPoint y: 577, distance: 97.1
click at [1491, 569] on div at bounding box center [1118, 569] width 745 height 16
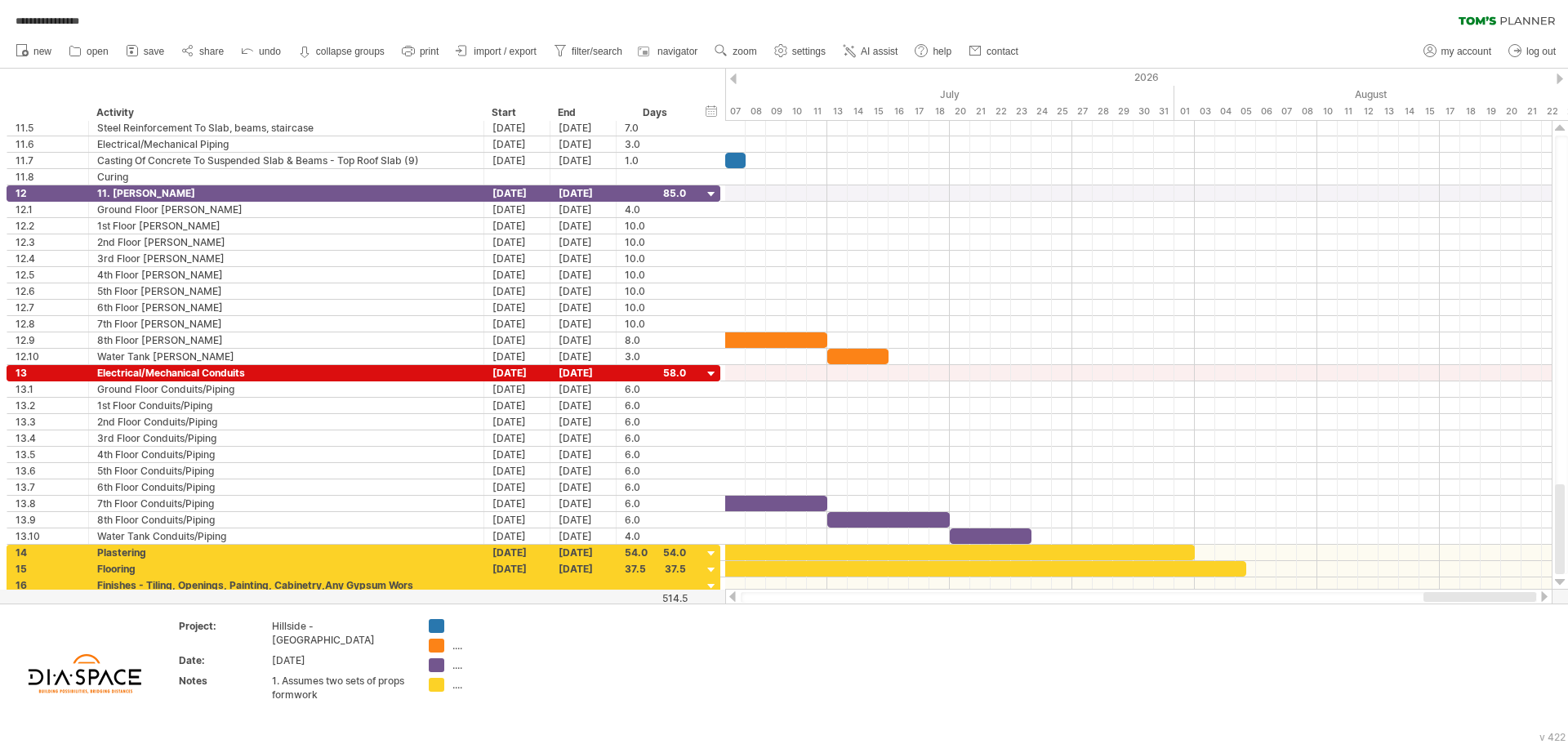
drag, startPoint x: 1479, startPoint y: 598, endPoint x: 1519, endPoint y: 601, distance: 40.1
click at [1519, 601] on div at bounding box center [1479, 597] width 113 height 10
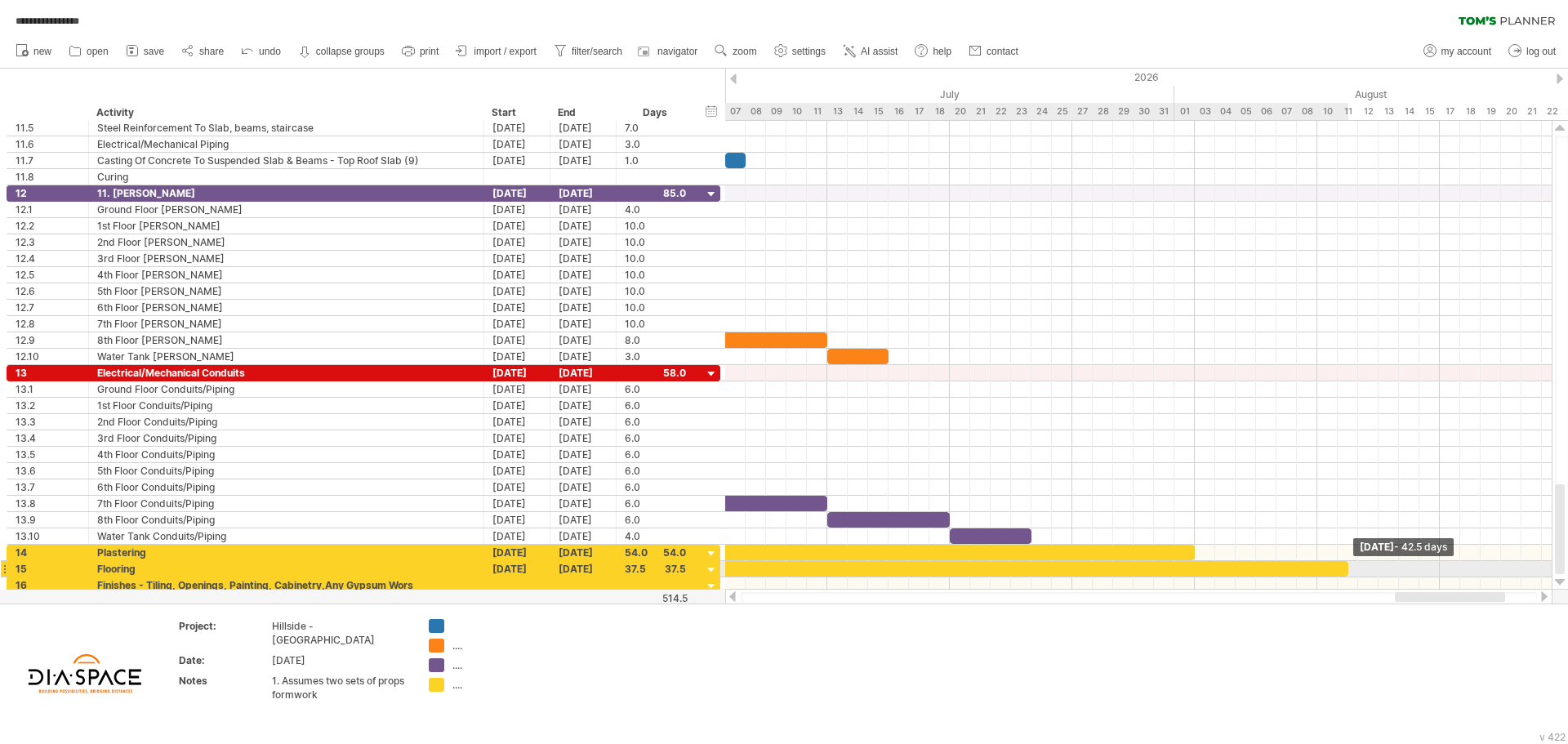
drag, startPoint x: 1244, startPoint y: 570, endPoint x: 1351, endPoint y: 569, distance: 107.0
click at [1351, 569] on span at bounding box center [1348, 569] width 6 height 16
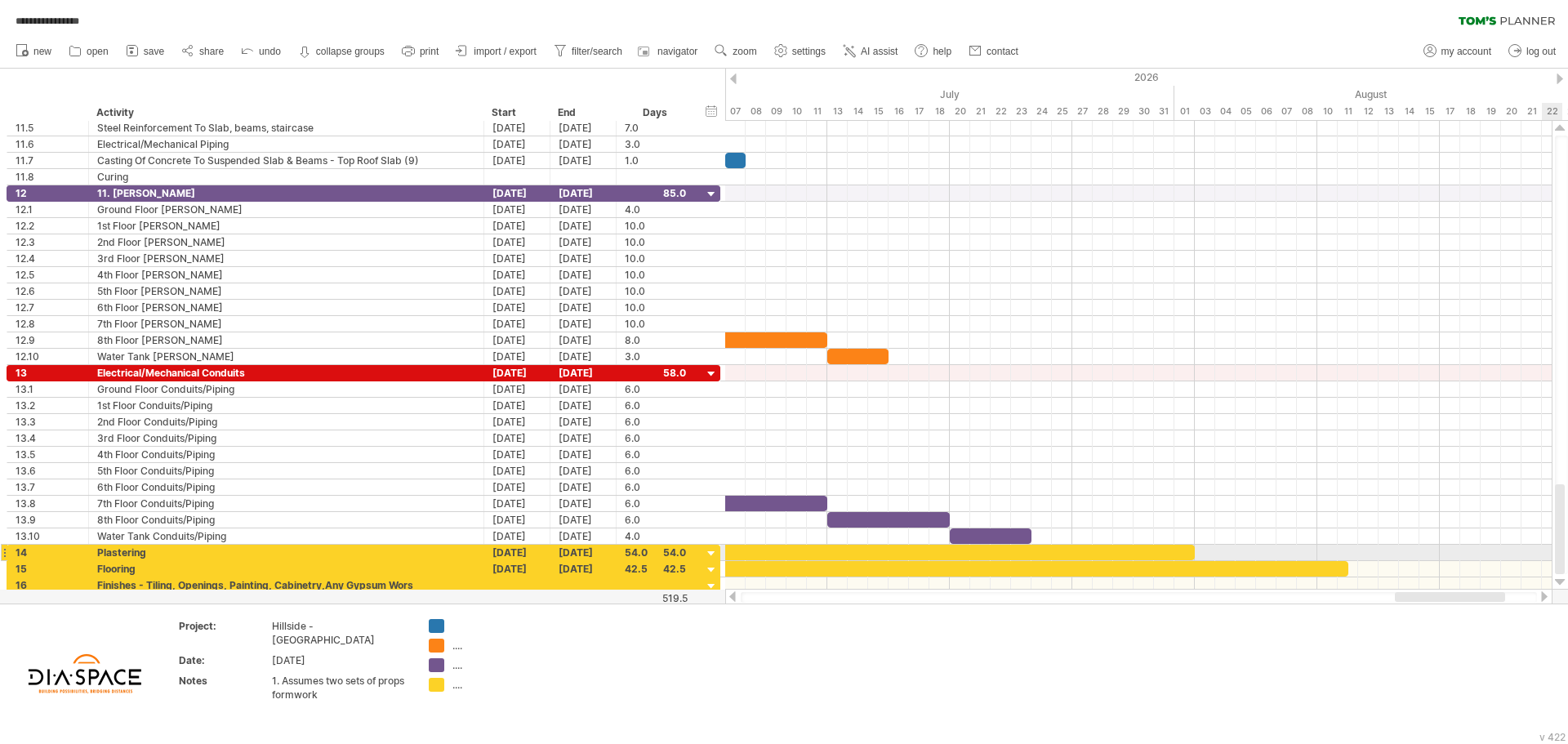
drag, startPoint x: 1560, startPoint y: 538, endPoint x: 1558, endPoint y: 562, distance: 24.1
click at [1558, 562] on div at bounding box center [1559, 529] width 10 height 89
click at [1134, 582] on div at bounding box center [1138, 585] width 826 height 17
click at [769, 555] on div at bounding box center [643, 553] width 1102 height 16
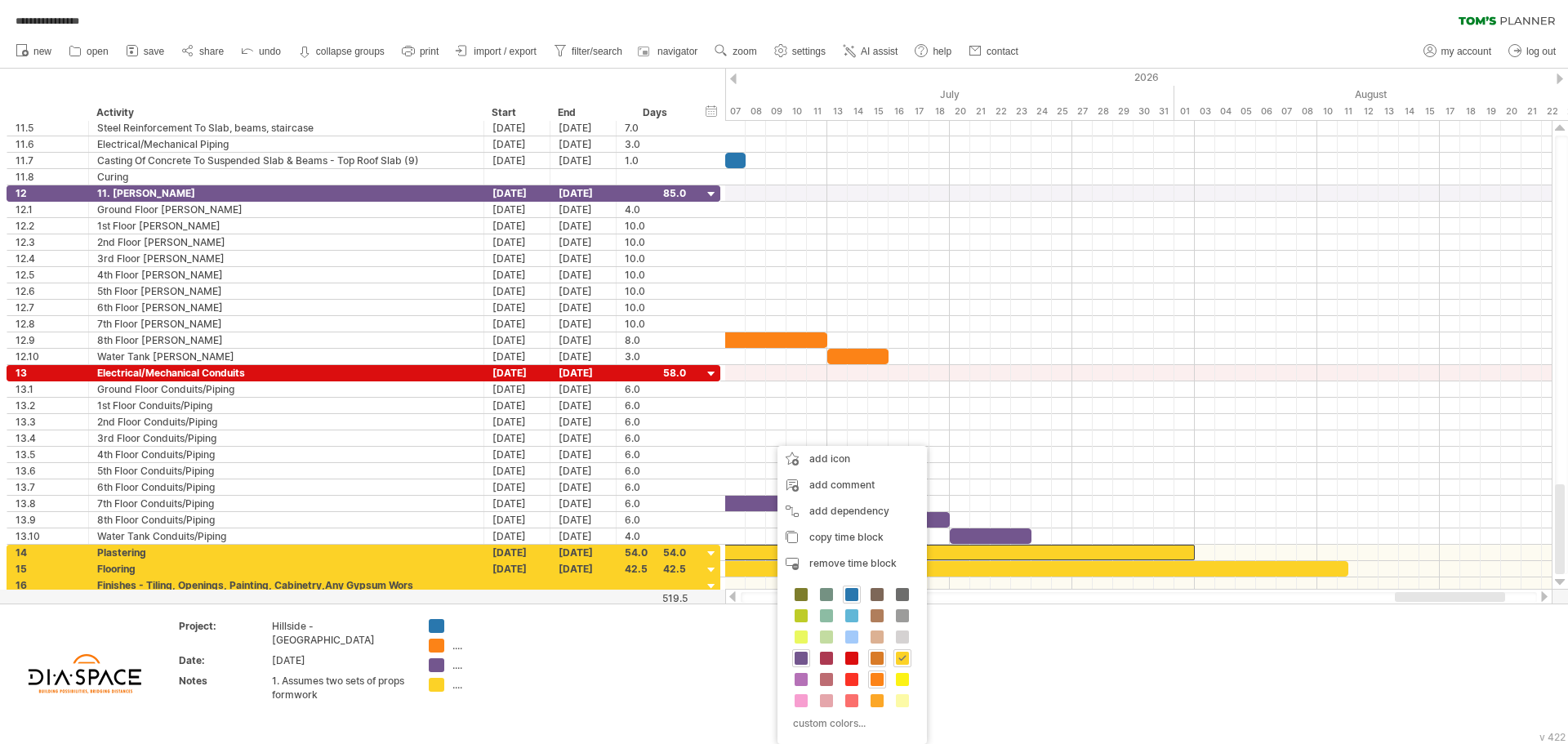
click at [875, 659] on span at bounding box center [877, 658] width 13 height 13
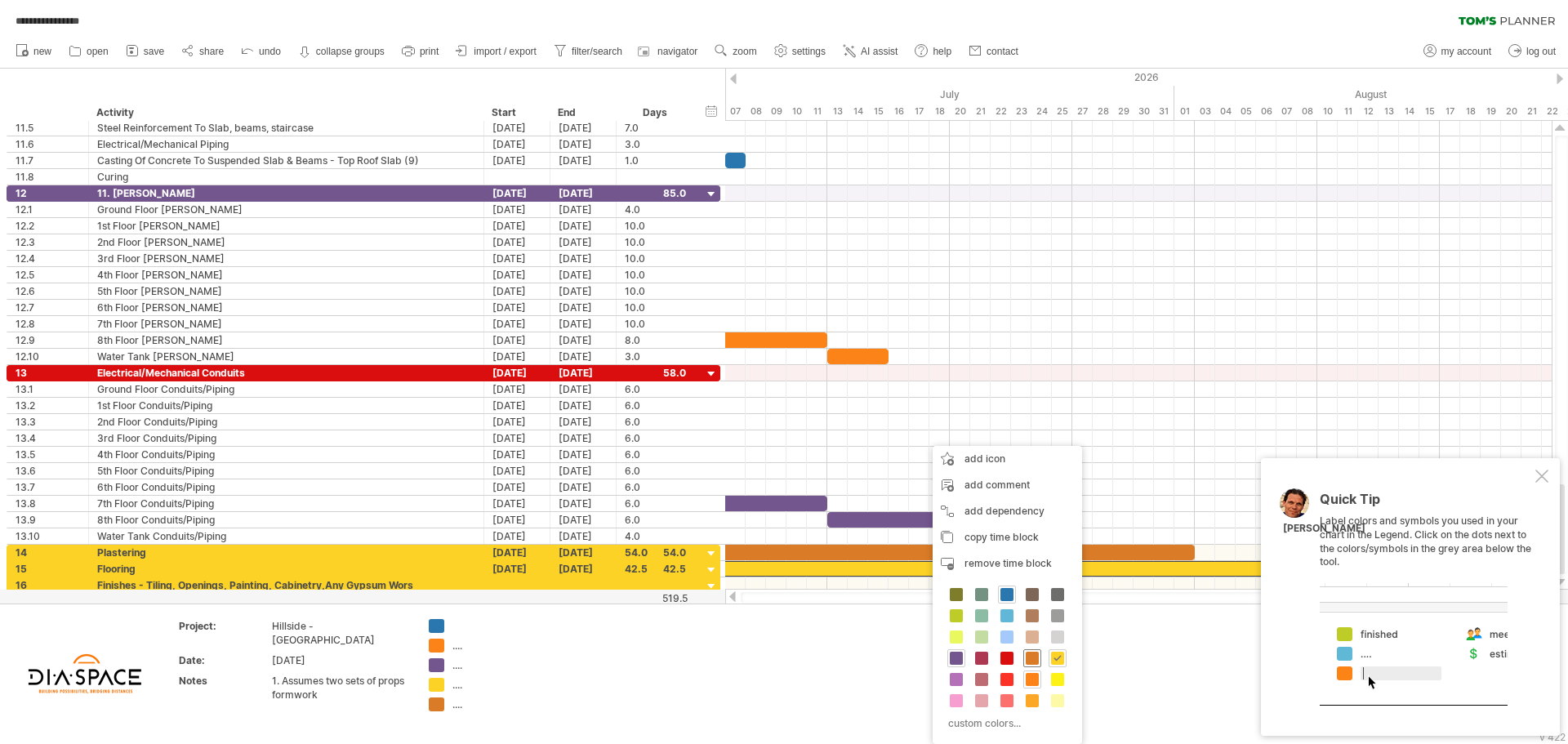
click at [1030, 655] on span at bounding box center [1032, 658] width 13 height 13
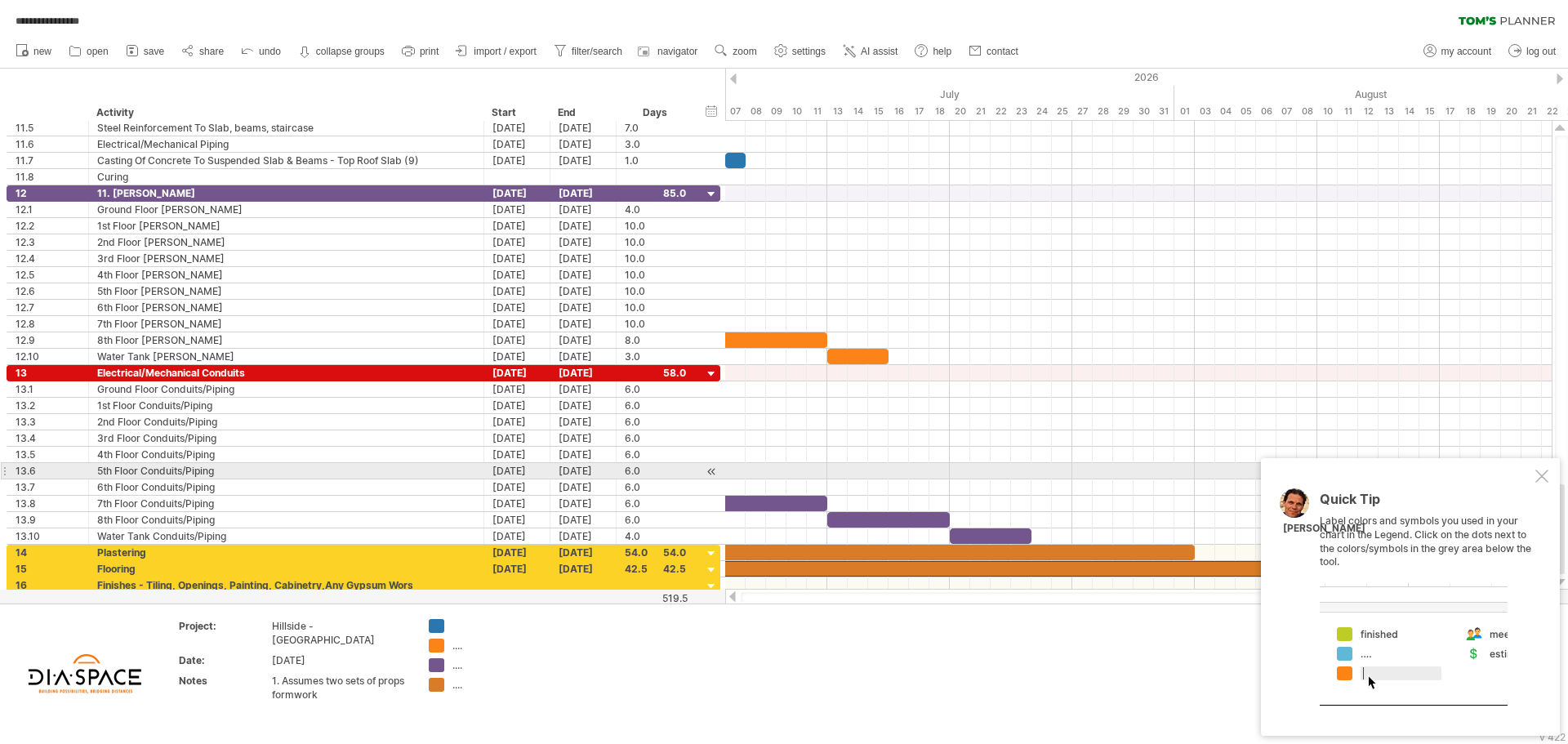
click at [1544, 477] on div at bounding box center [1542, 476] width 13 height 13
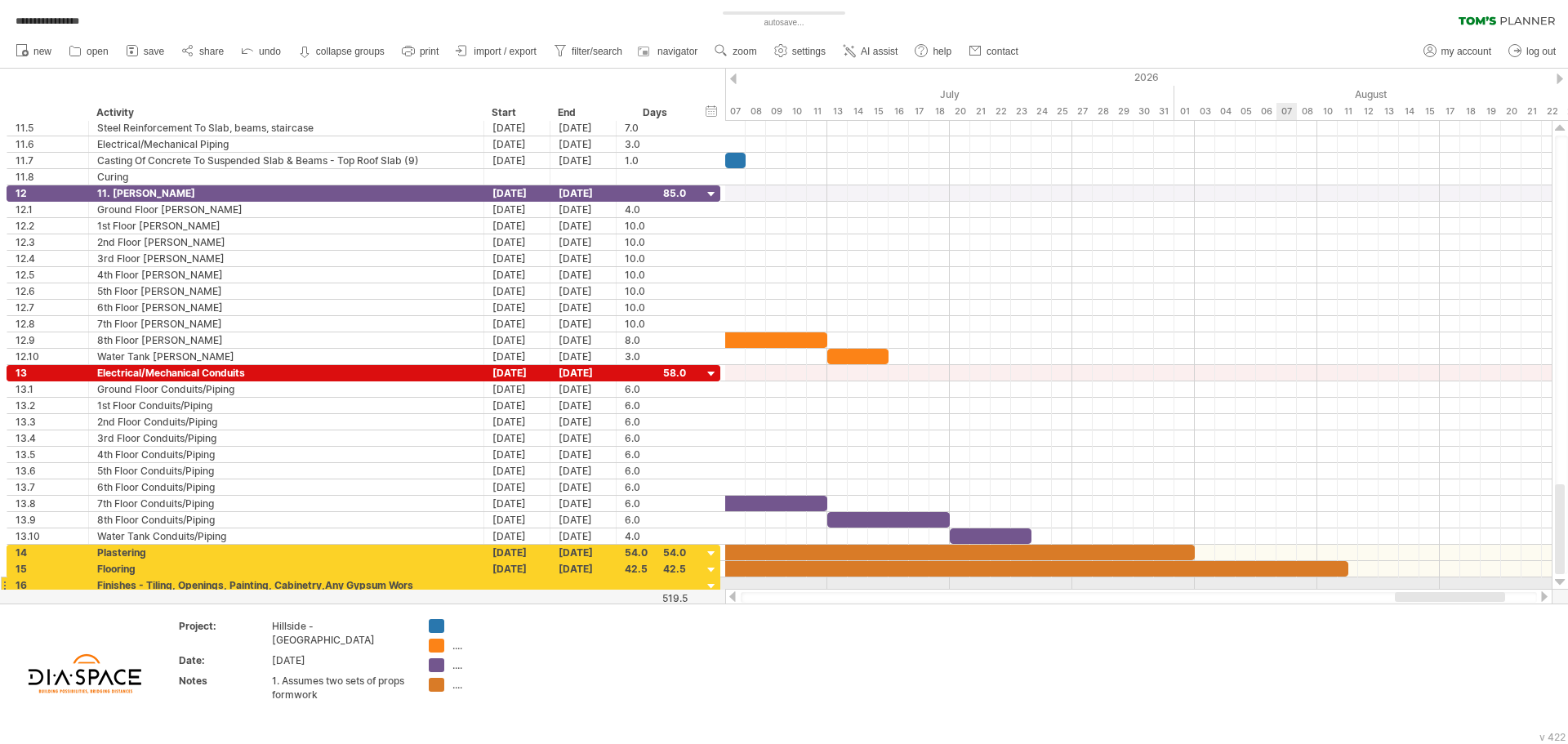
click at [1295, 588] on div at bounding box center [1138, 585] width 826 height 17
click at [1337, 606] on div "add time block" at bounding box center [1359, 609] width 113 height 26
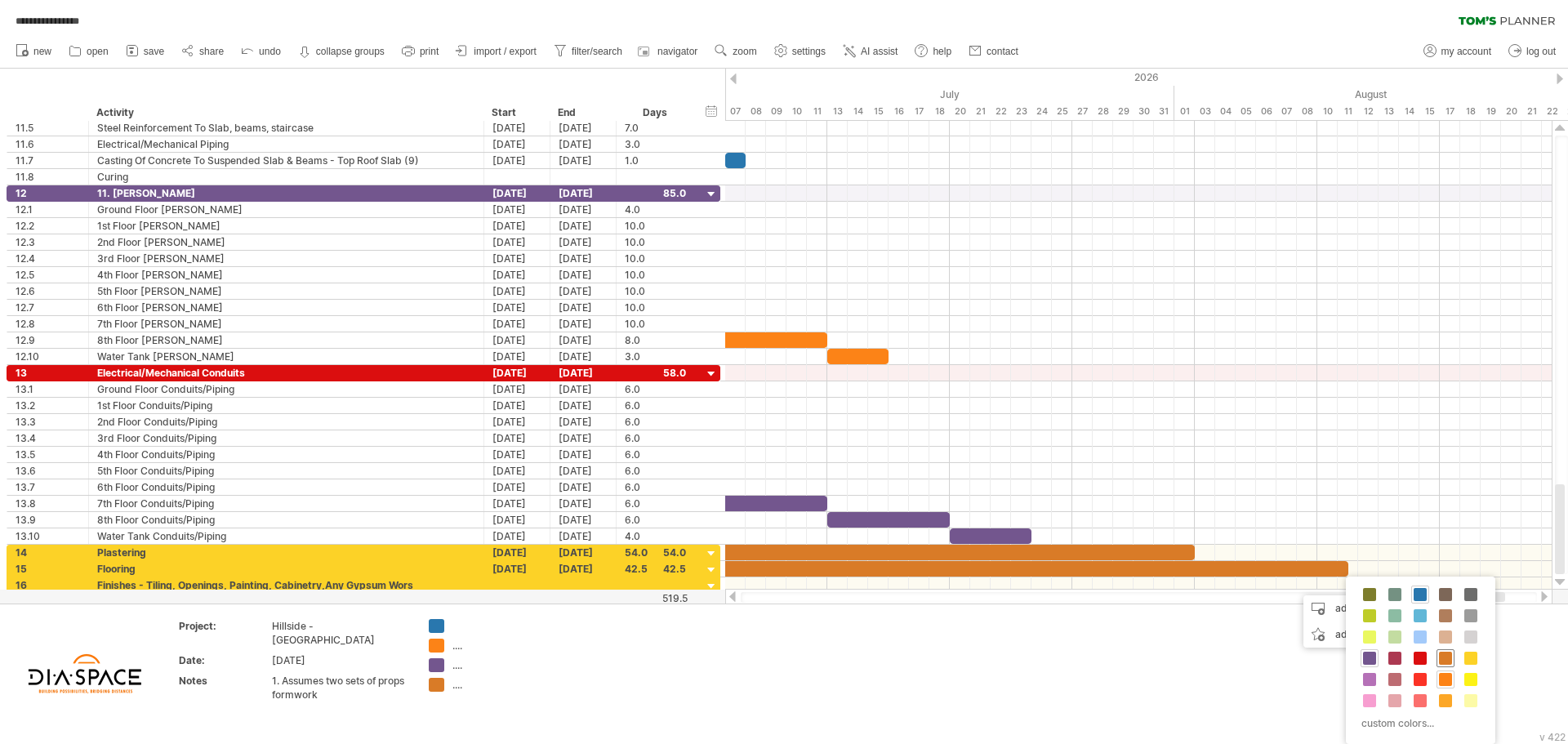
click at [1446, 662] on span at bounding box center [1445, 658] width 13 height 13
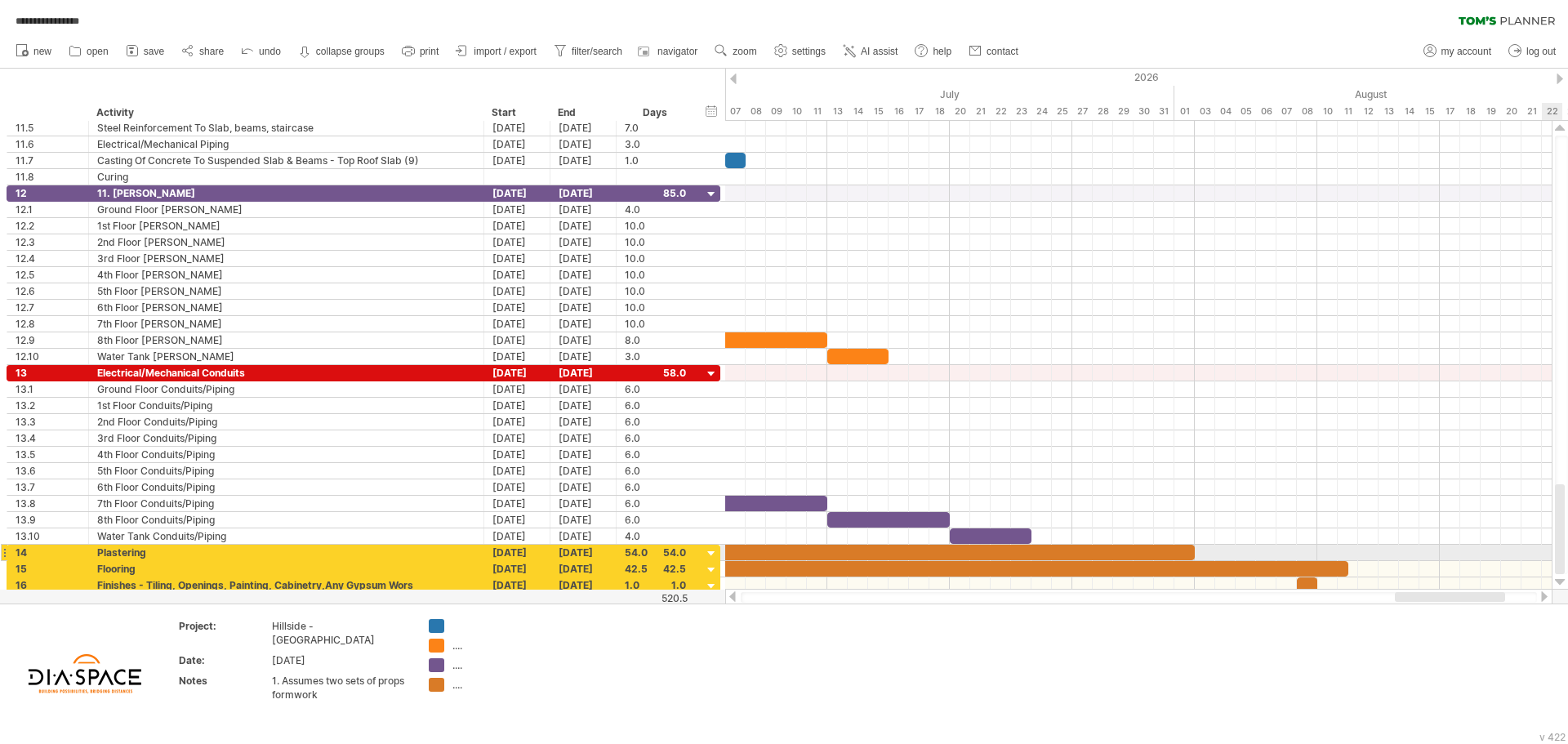
drag, startPoint x: 1563, startPoint y: 533, endPoint x: 1563, endPoint y: 554, distance: 21.0
click at [1563, 554] on div at bounding box center [1559, 529] width 10 height 89
click at [1288, 583] on div "[DATE] [DATE] - 1.0 days" at bounding box center [1138, 355] width 826 height 469
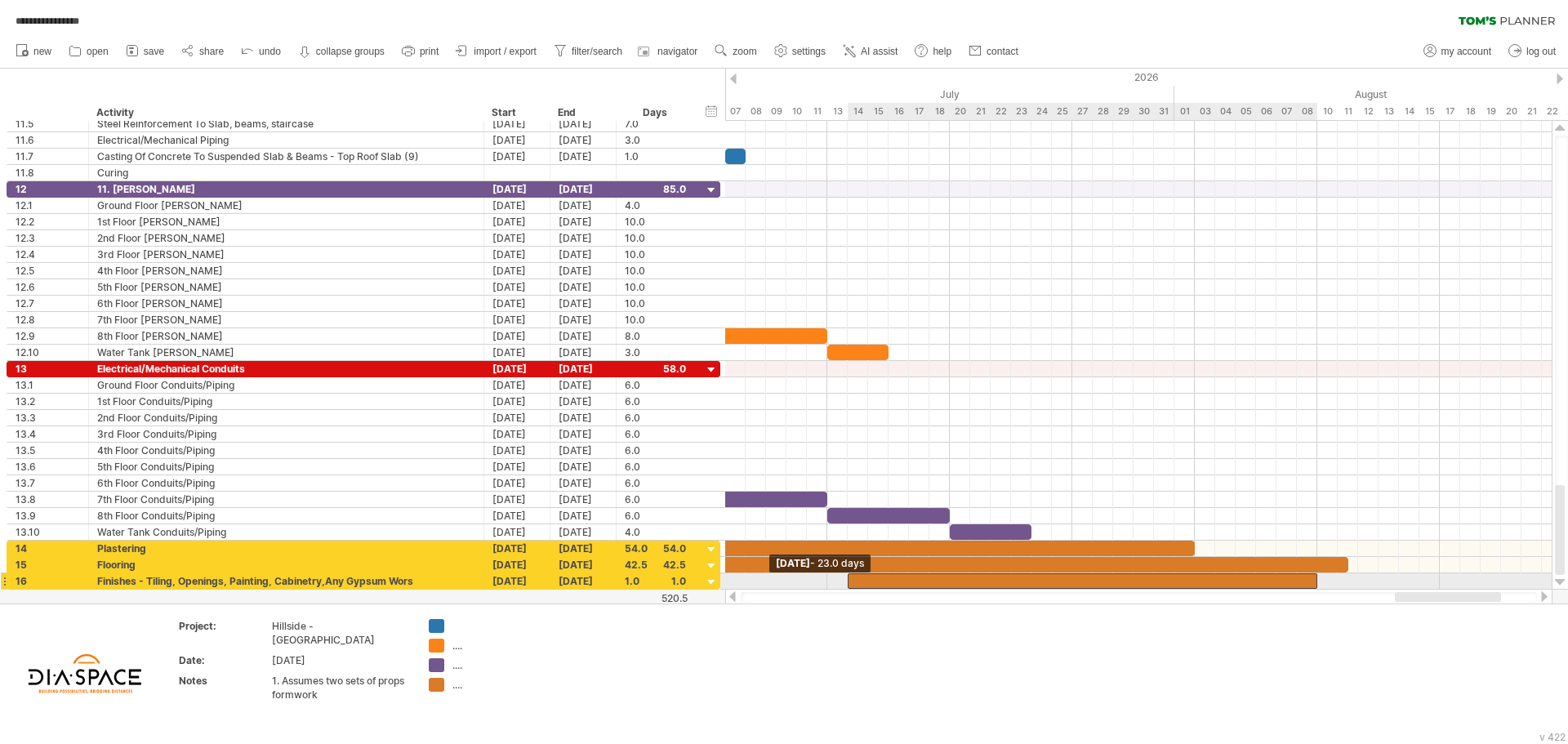
drag, startPoint x: 1300, startPoint y: 585, endPoint x: 806, endPoint y: 589, distance: 494.0
click at [806, 589] on div "**********" at bounding box center [784, 372] width 1568 height 744
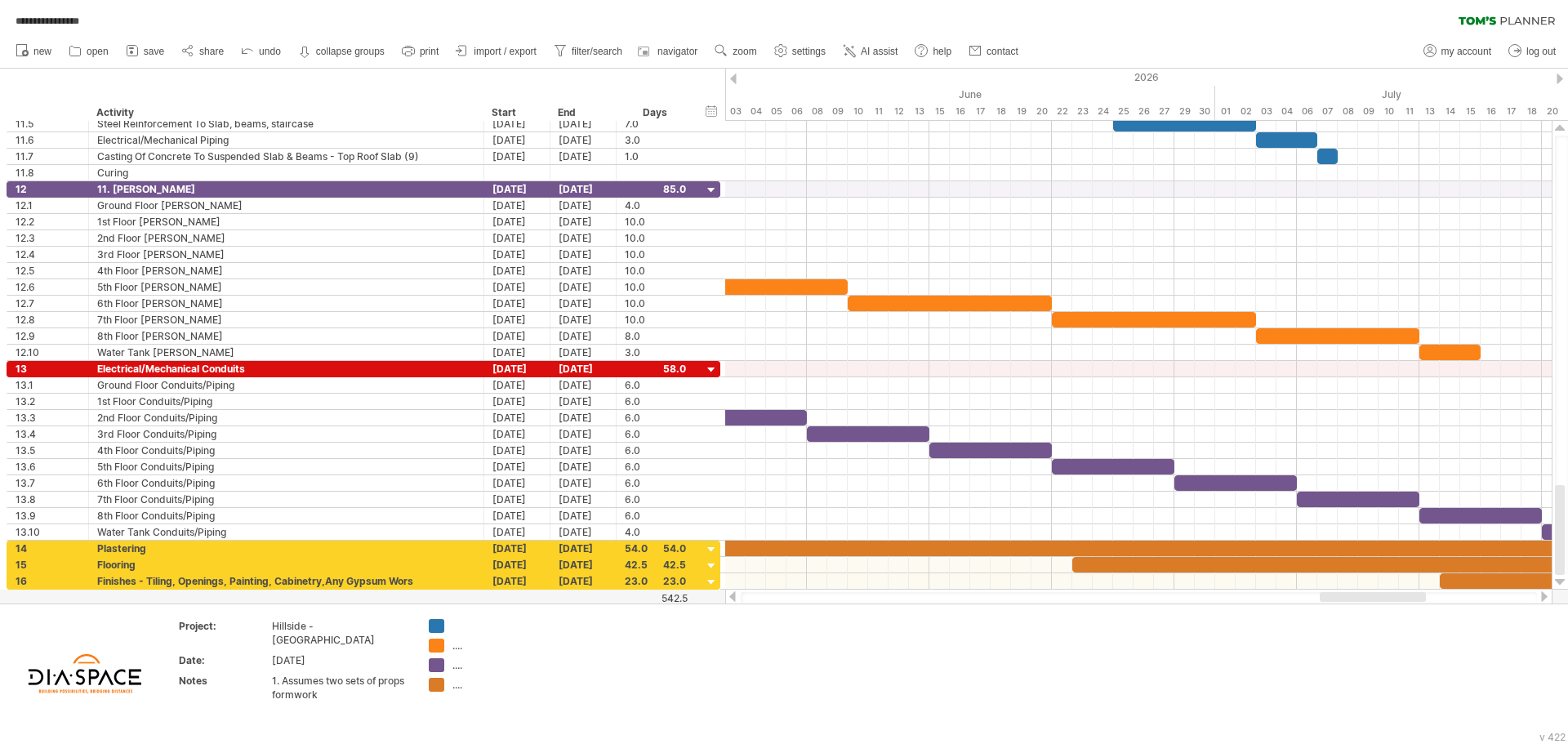
drag, startPoint x: 1462, startPoint y: 597, endPoint x: 1386, endPoint y: 595, distance: 76.0
click at [1386, 595] on div at bounding box center [1372, 597] width 106 height 10
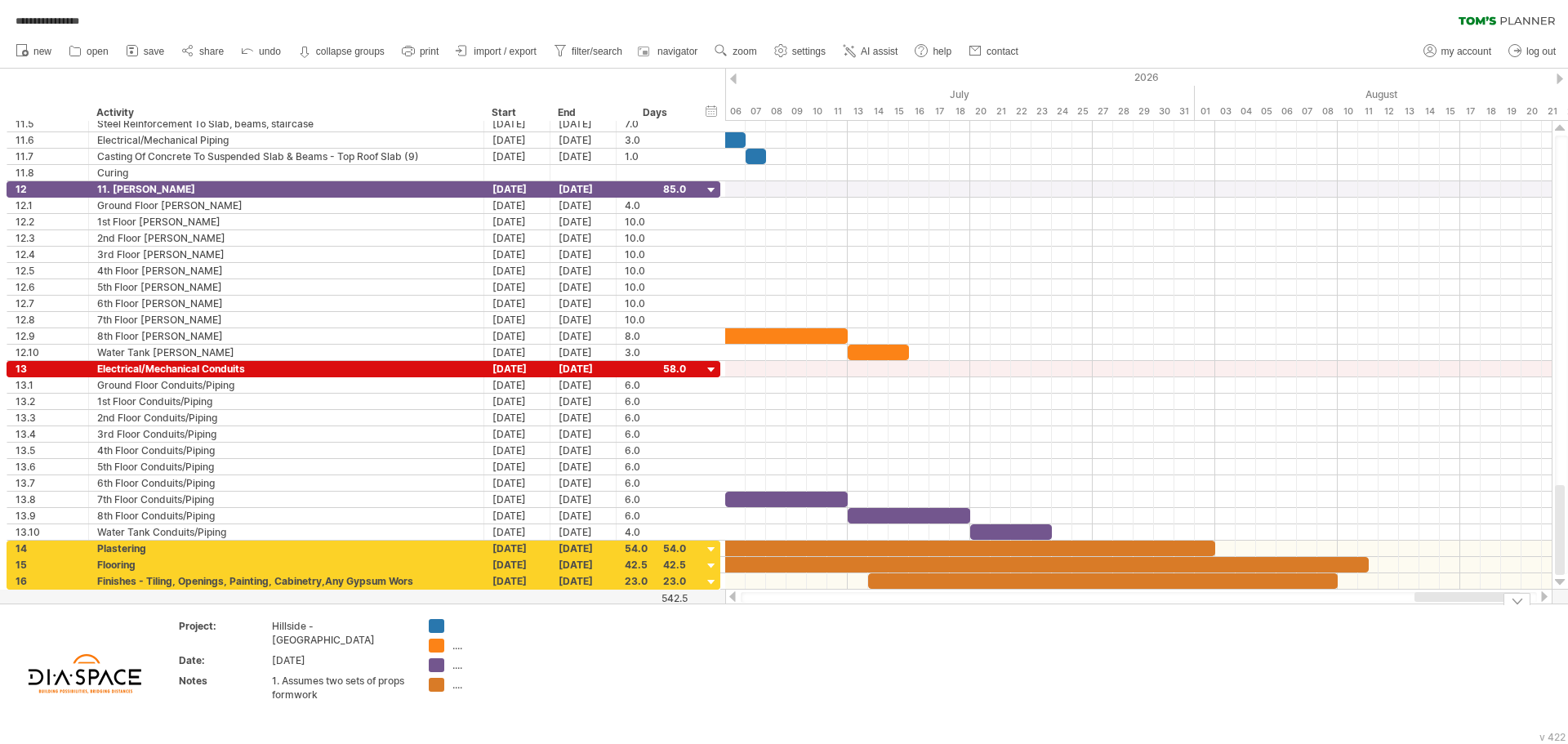
drag, startPoint x: 1382, startPoint y: 600, endPoint x: 1456, endPoint y: 605, distance: 74.2
click at [1456, 605] on div "**********" at bounding box center [784, 372] width 1568 height 744
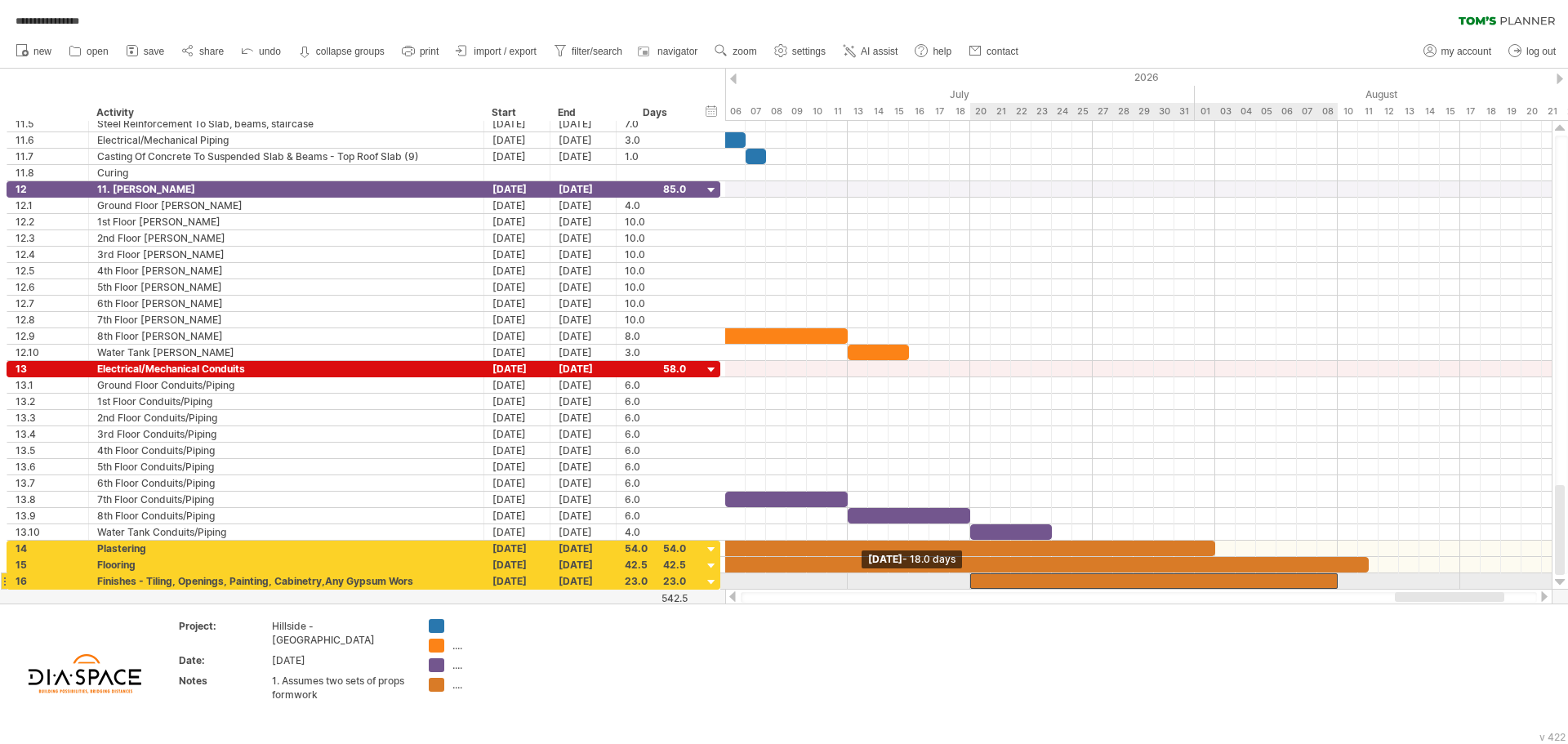
drag, startPoint x: 870, startPoint y: 581, endPoint x: 967, endPoint y: 583, distance: 97.0
click at [967, 583] on span at bounding box center [970, 582] width 6 height 16
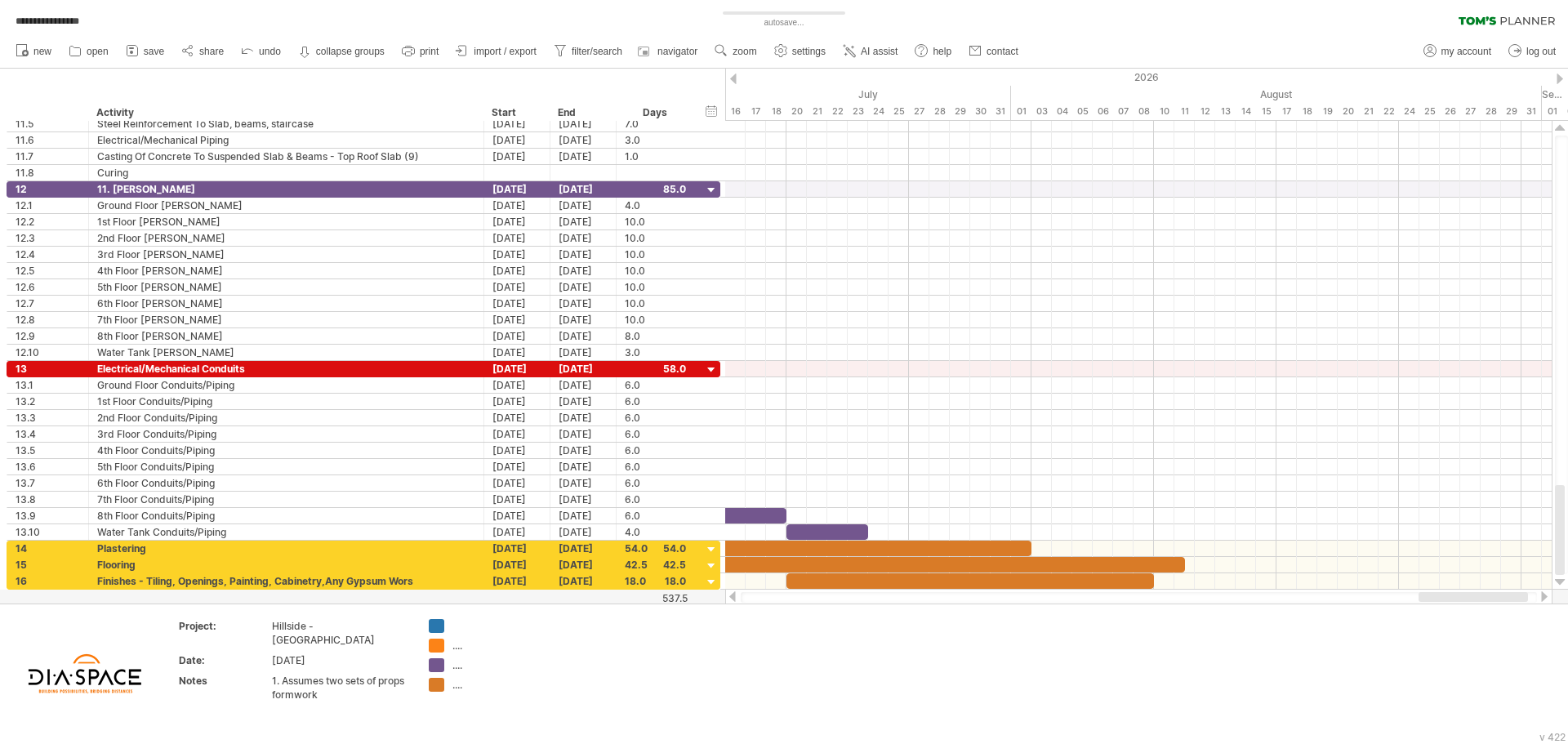
drag, startPoint x: 1453, startPoint y: 594, endPoint x: 1502, endPoint y: 595, distance: 49.0
click at [1502, 595] on div at bounding box center [1473, 597] width 110 height 10
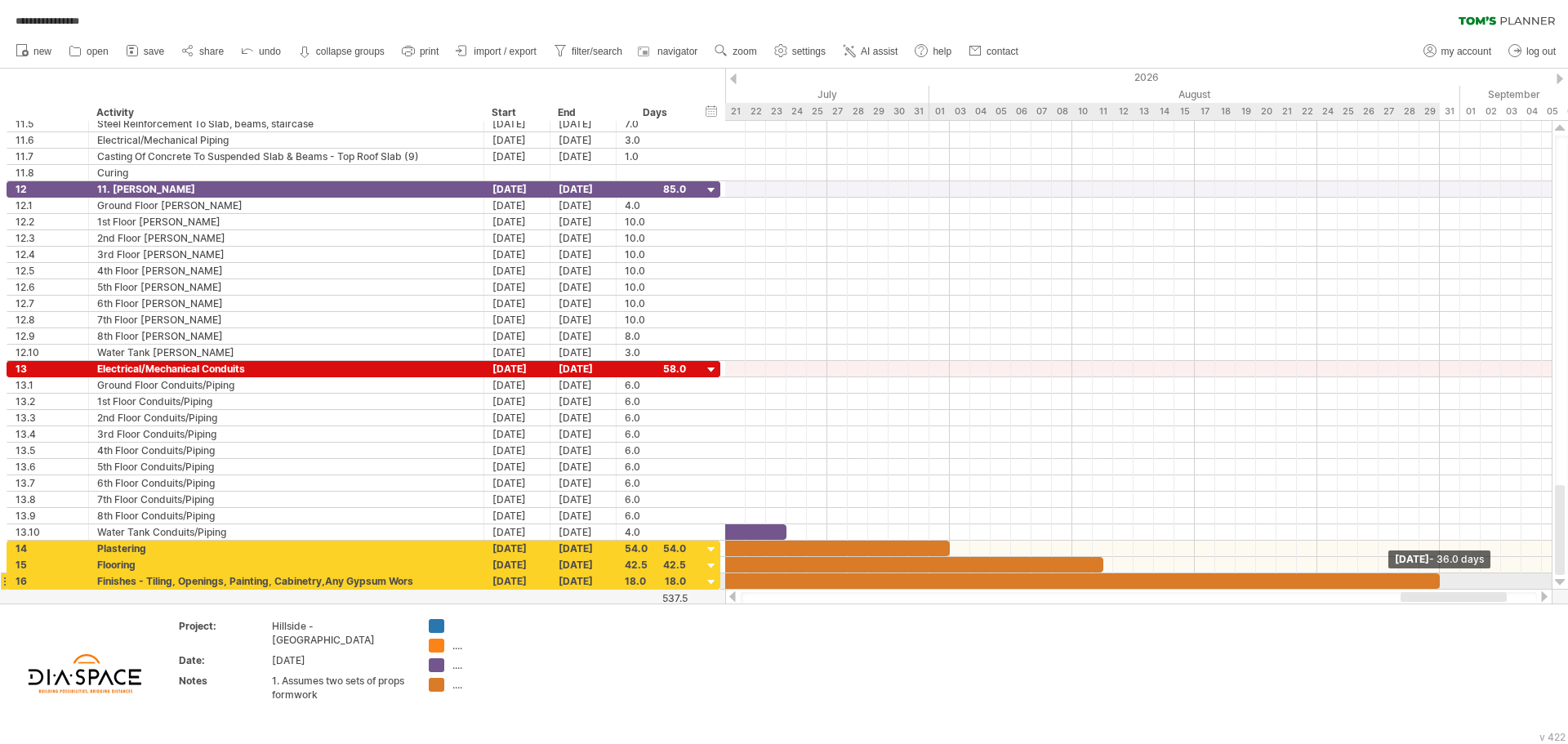
drag, startPoint x: 1075, startPoint y: 581, endPoint x: 1445, endPoint y: 576, distance: 370.0
click at [1445, 576] on div "[DATE] - 36.0 days [DATE] - 18.0 days" at bounding box center [1138, 355] width 826 height 469
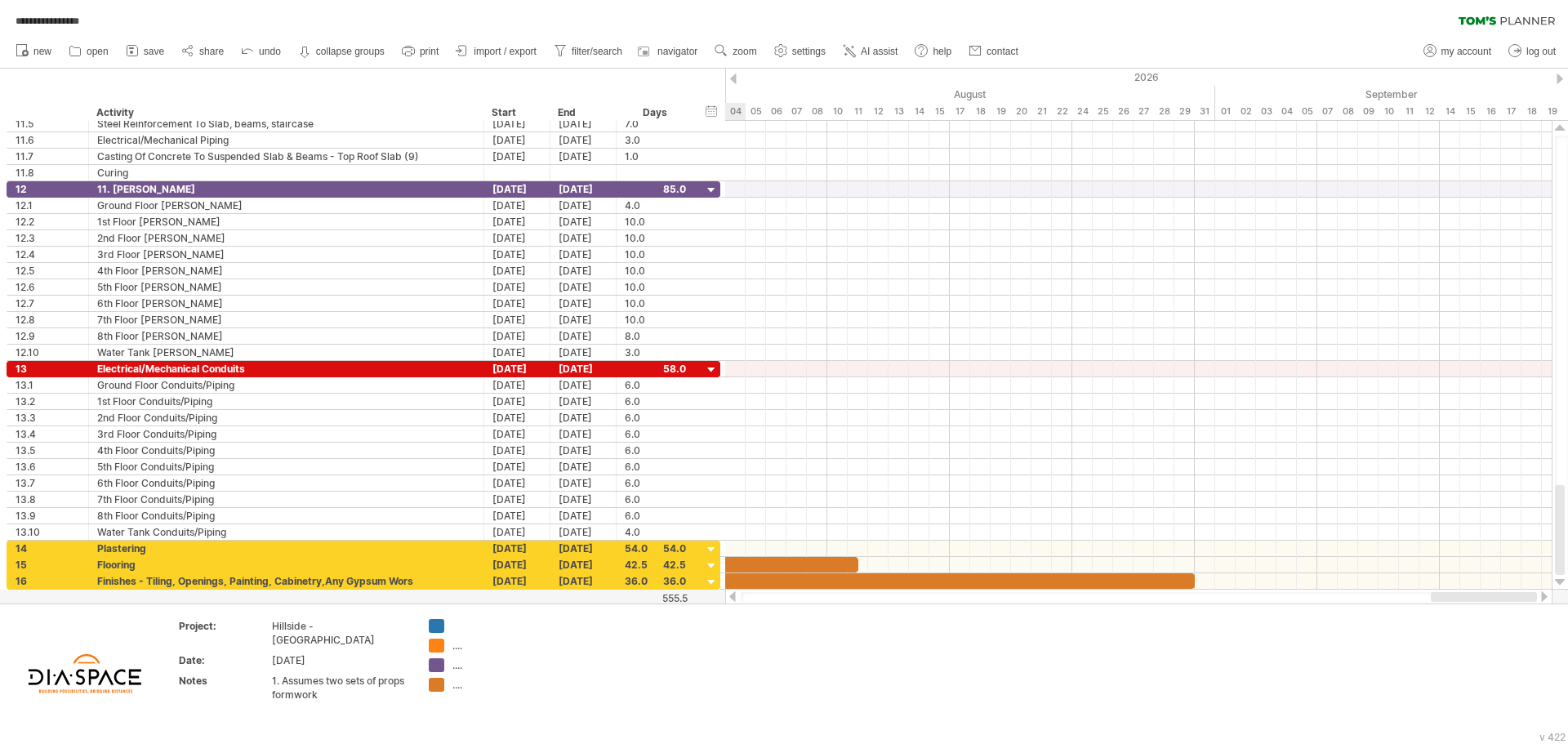
drag, startPoint x: 1456, startPoint y: 596, endPoint x: 1496, endPoint y: 597, distance: 40.0
click at [1496, 597] on div at bounding box center [1484, 597] width 106 height 10
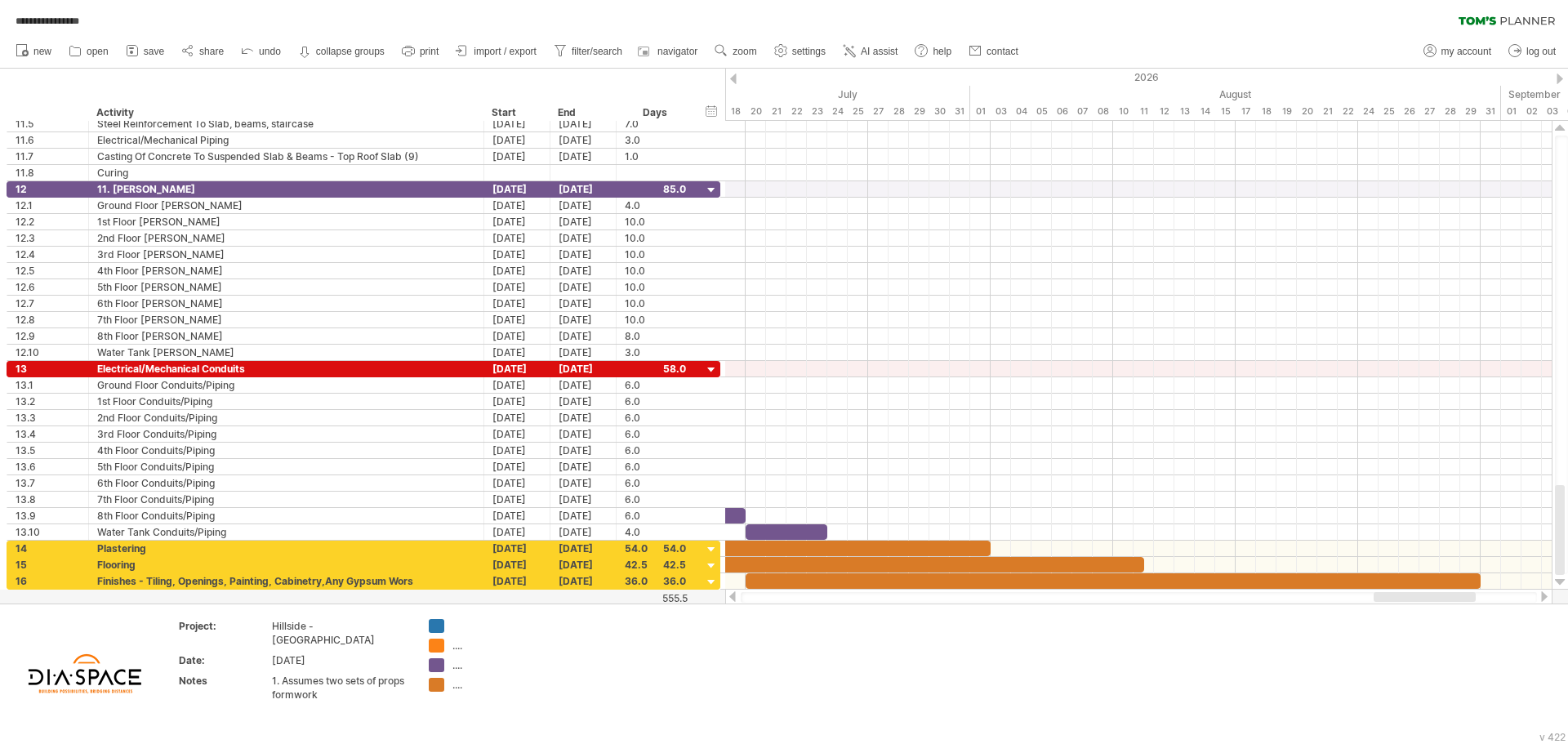
drag, startPoint x: 1436, startPoint y: 598, endPoint x: 1404, endPoint y: 603, distance: 32.4
click at [1404, 603] on div at bounding box center [1138, 597] width 827 height 17
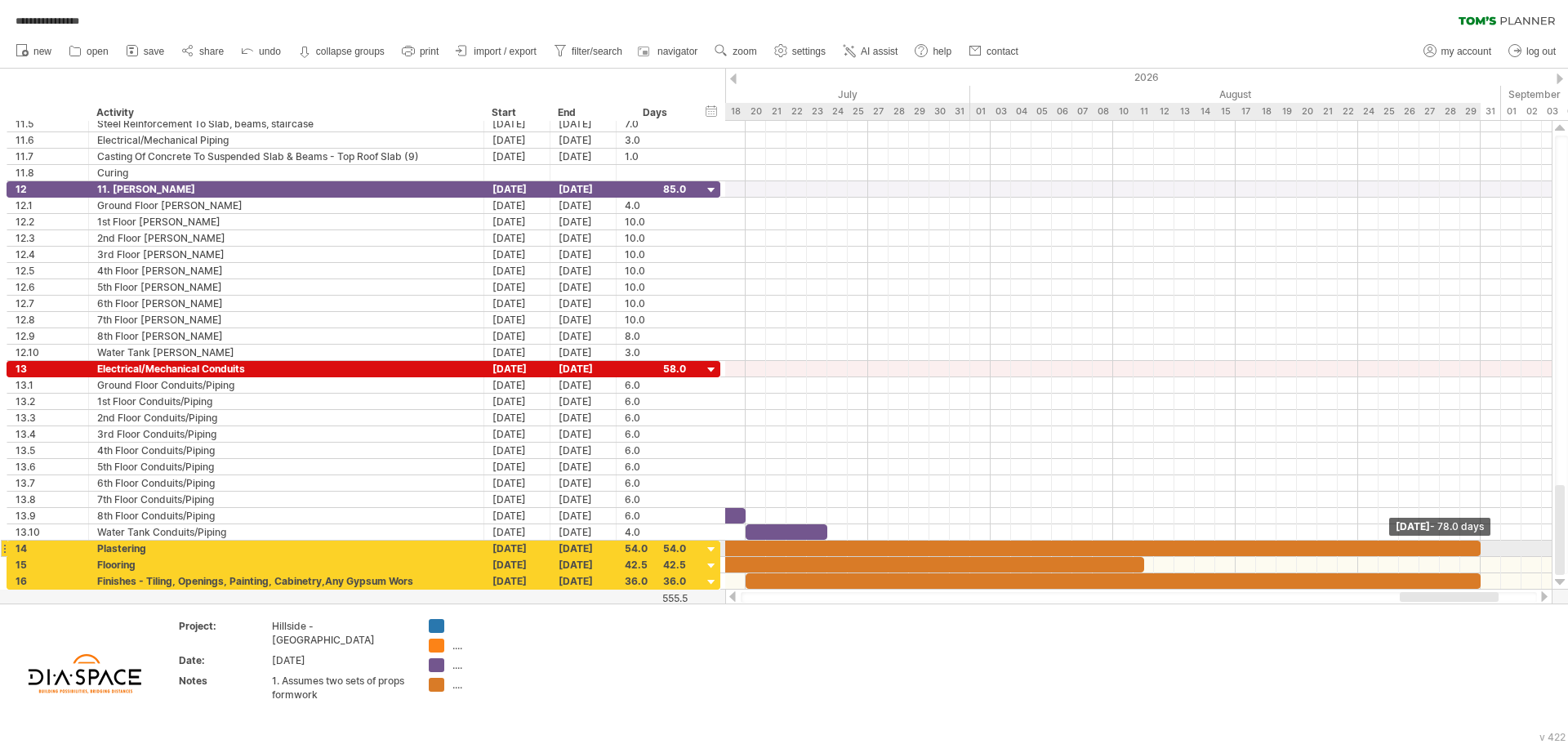
drag, startPoint x: 991, startPoint y: 551, endPoint x: 1480, endPoint y: 549, distance: 489.0
click at [1480, 549] on span at bounding box center [1480, 548] width 6 height 16
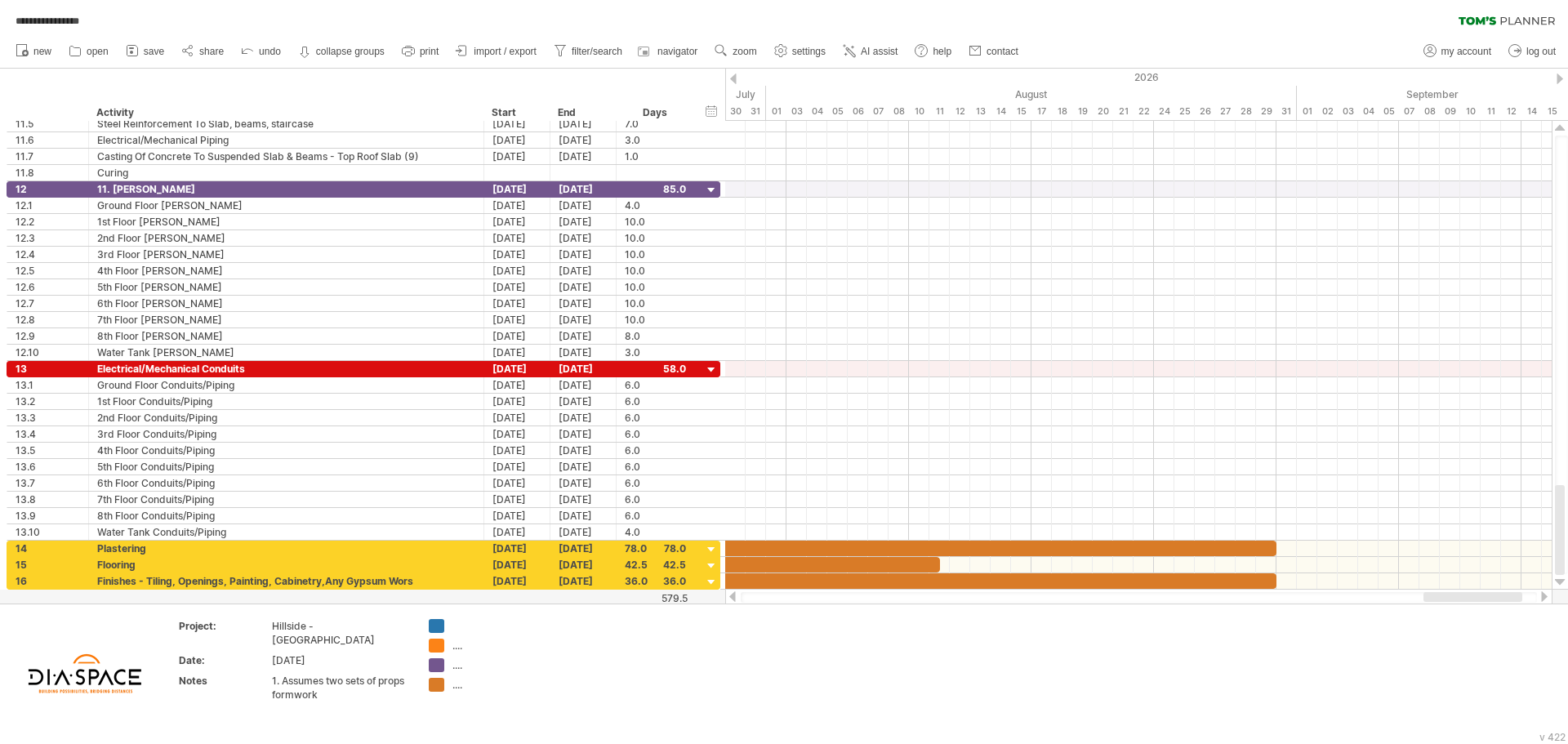
drag, startPoint x: 1439, startPoint y: 601, endPoint x: 1463, endPoint y: 596, distance: 24.5
click at [1463, 596] on div at bounding box center [1472, 597] width 99 height 10
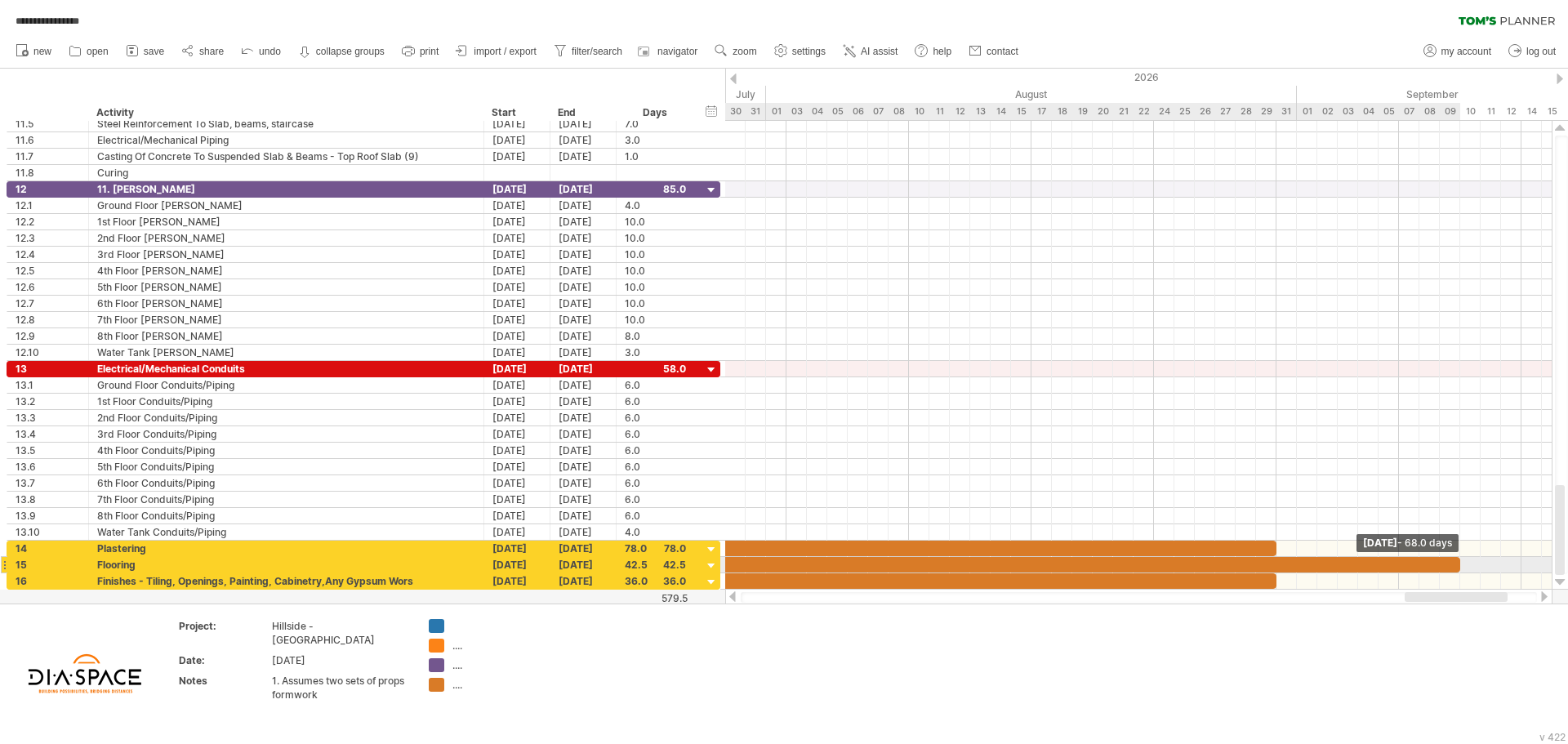
drag, startPoint x: 936, startPoint y: 563, endPoint x: 1475, endPoint y: 563, distance: 539.0
click at [1460, 563] on div at bounding box center [766, 565] width 1388 height 16
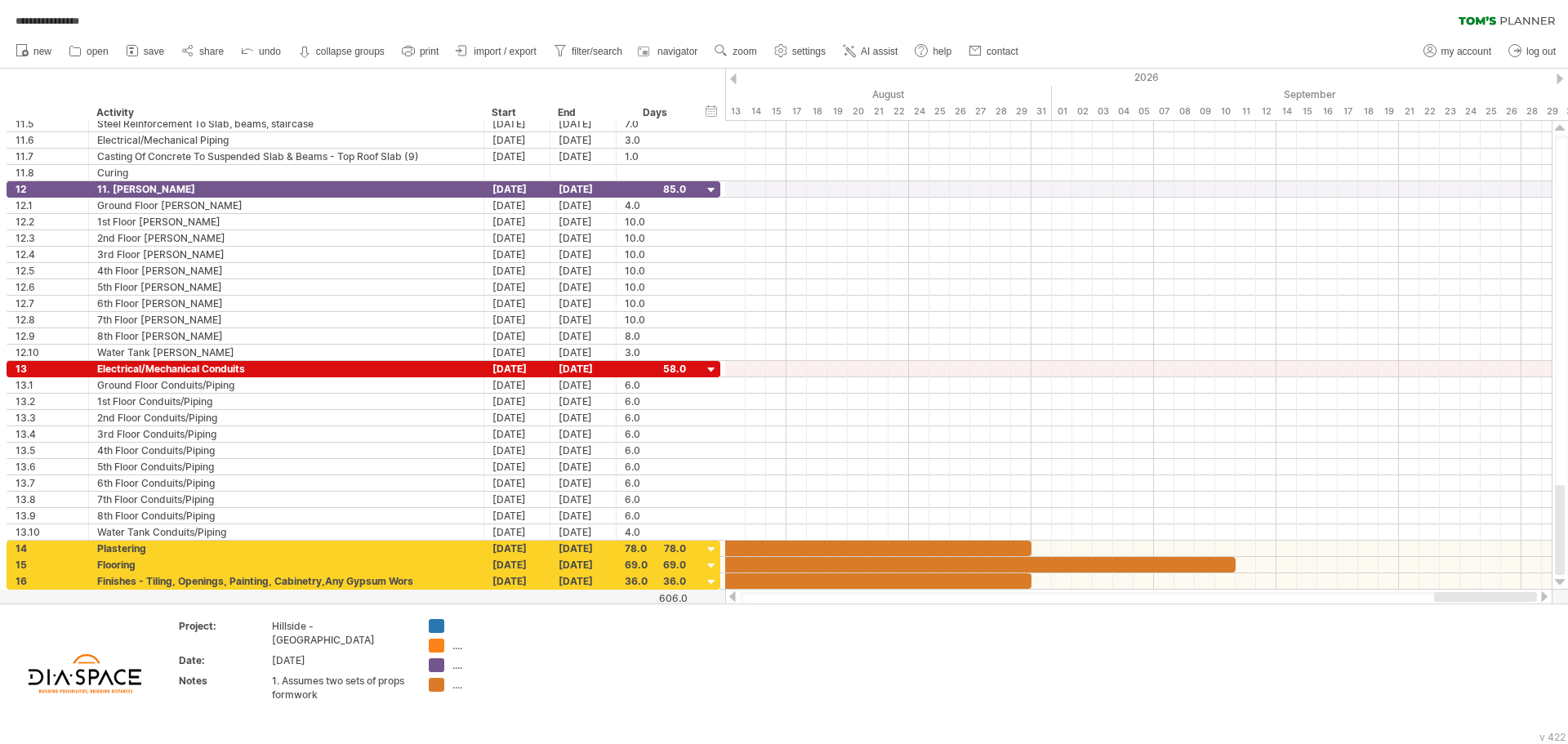
drag, startPoint x: 1470, startPoint y: 598, endPoint x: 1517, endPoint y: 595, distance: 47.1
click at [1517, 595] on div at bounding box center [1485, 597] width 103 height 10
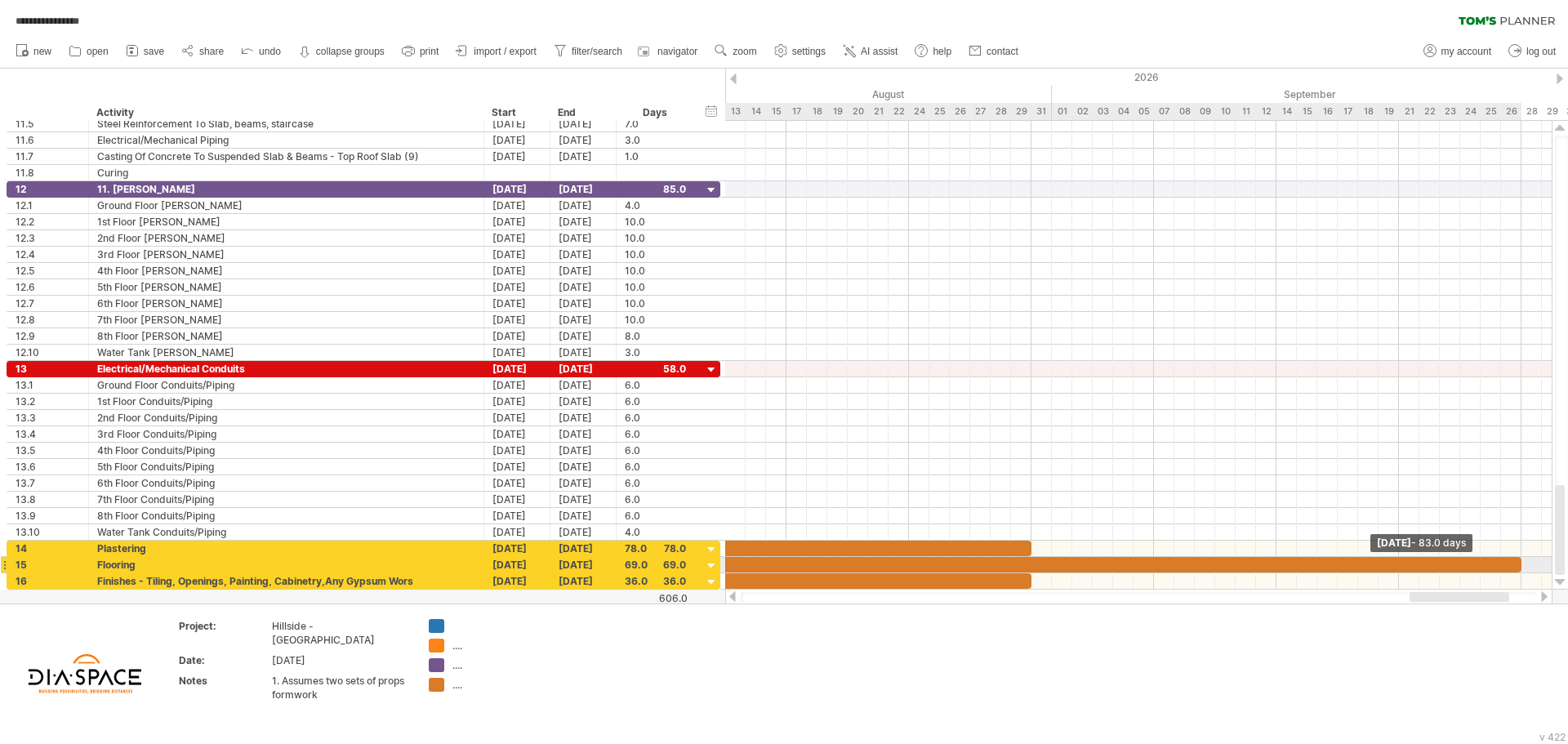
drag, startPoint x: 1232, startPoint y: 569, endPoint x: 1517, endPoint y: 570, distance: 285.0
click at [1517, 570] on div at bounding box center [674, 565] width 1694 height 16
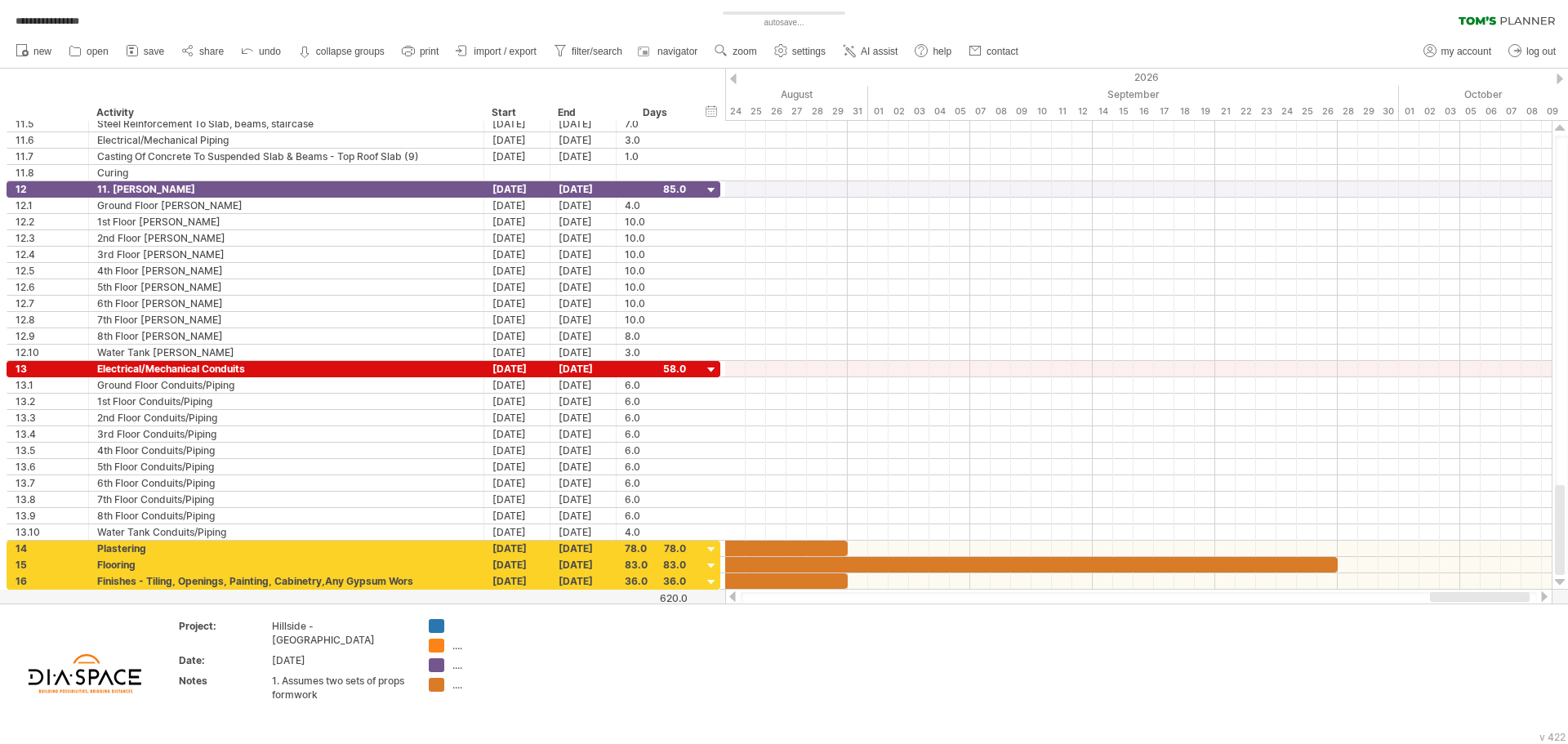
drag, startPoint x: 1472, startPoint y: 600, endPoint x: 1493, endPoint y: 599, distance: 21.0
click at [1497, 599] on div at bounding box center [1480, 597] width 100 height 10
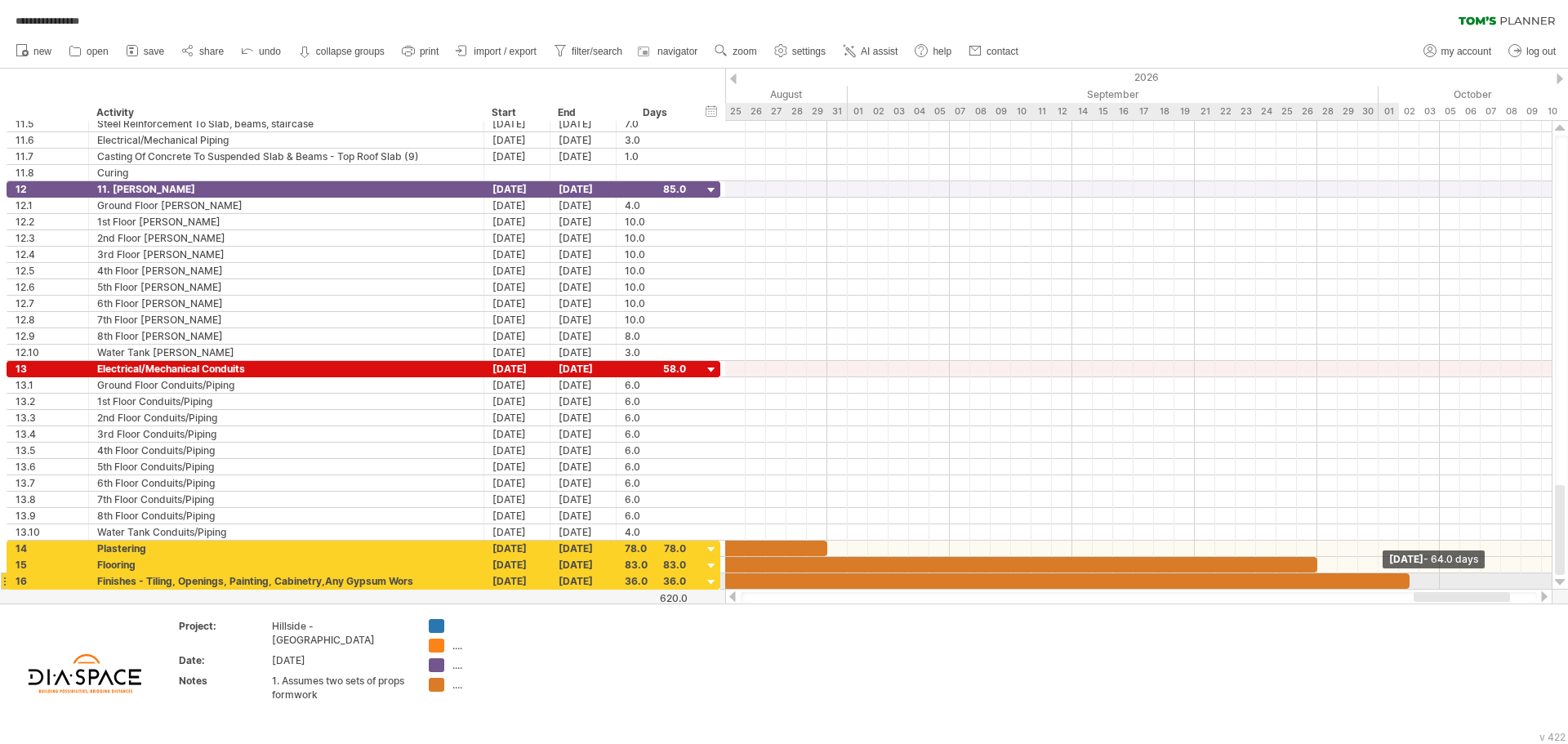
drag, startPoint x: 824, startPoint y: 578, endPoint x: 1465, endPoint y: 584, distance: 641.0
click at [1409, 584] on div at bounding box center [751, 582] width 1317 height 16
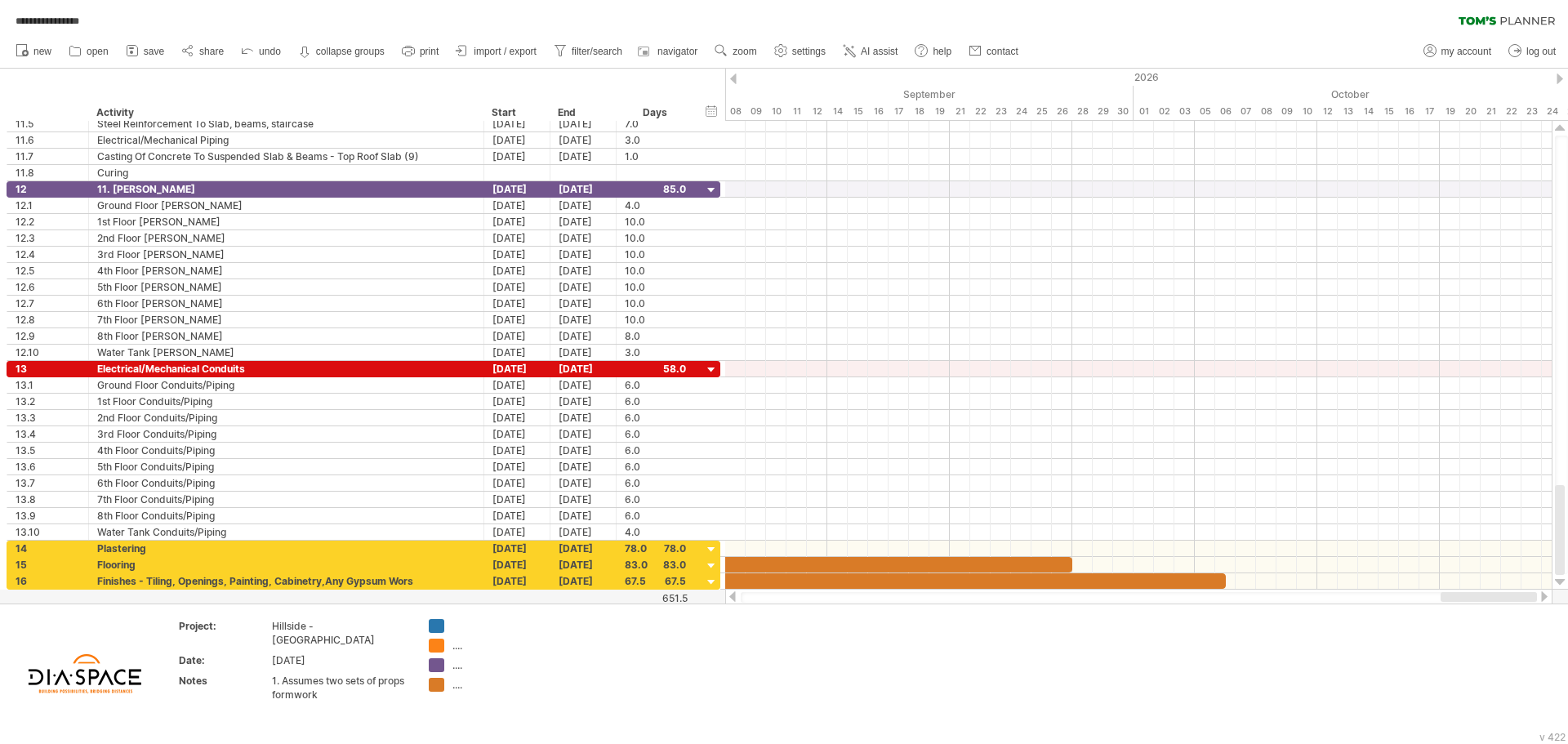
drag, startPoint x: 1465, startPoint y: 599, endPoint x: 1508, endPoint y: 597, distance: 43.0
click at [1508, 597] on div at bounding box center [1489, 597] width 96 height 10
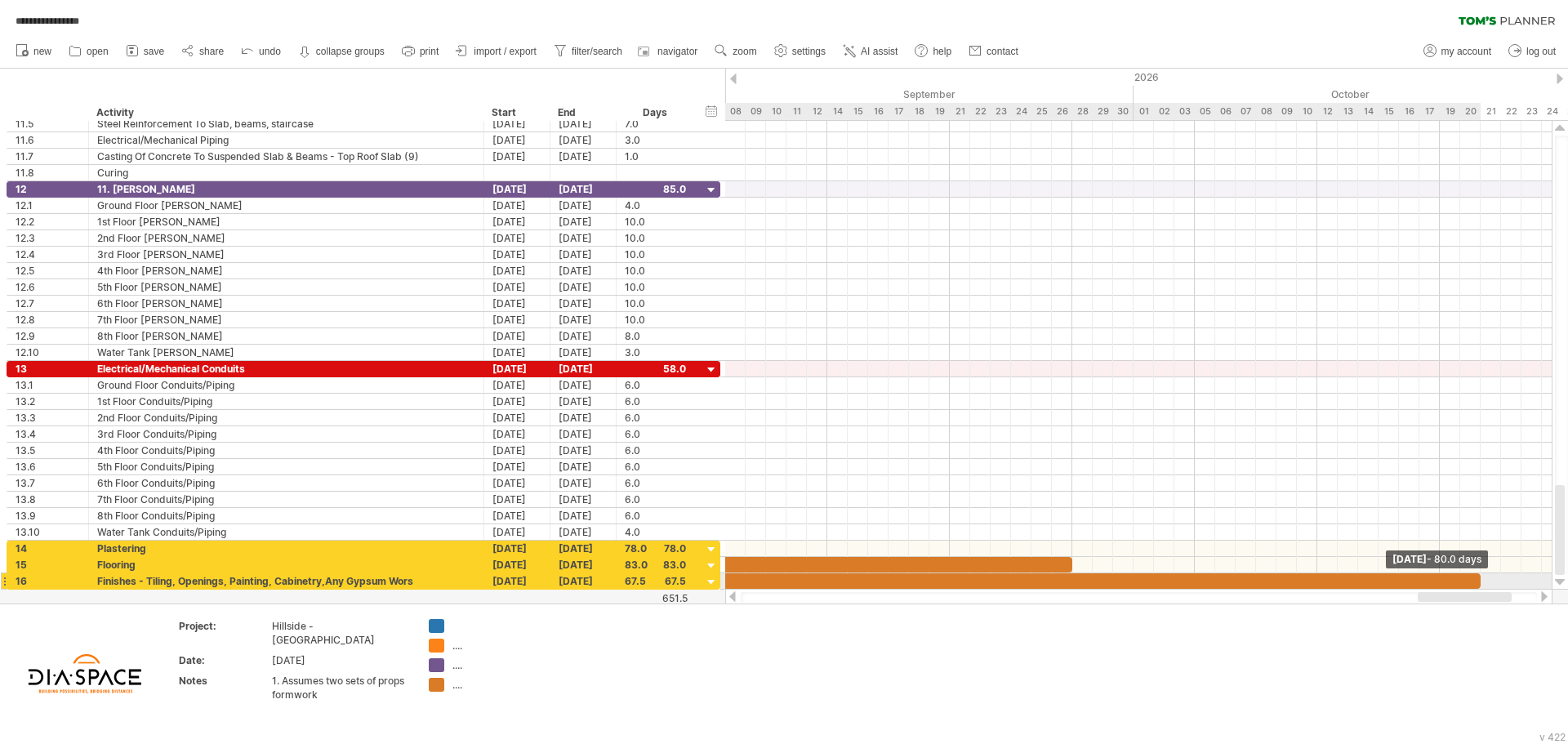
drag, startPoint x: 1226, startPoint y: 583, endPoint x: 1482, endPoint y: 584, distance: 256.0
click at [1482, 584] on span at bounding box center [1480, 582] width 6 height 16
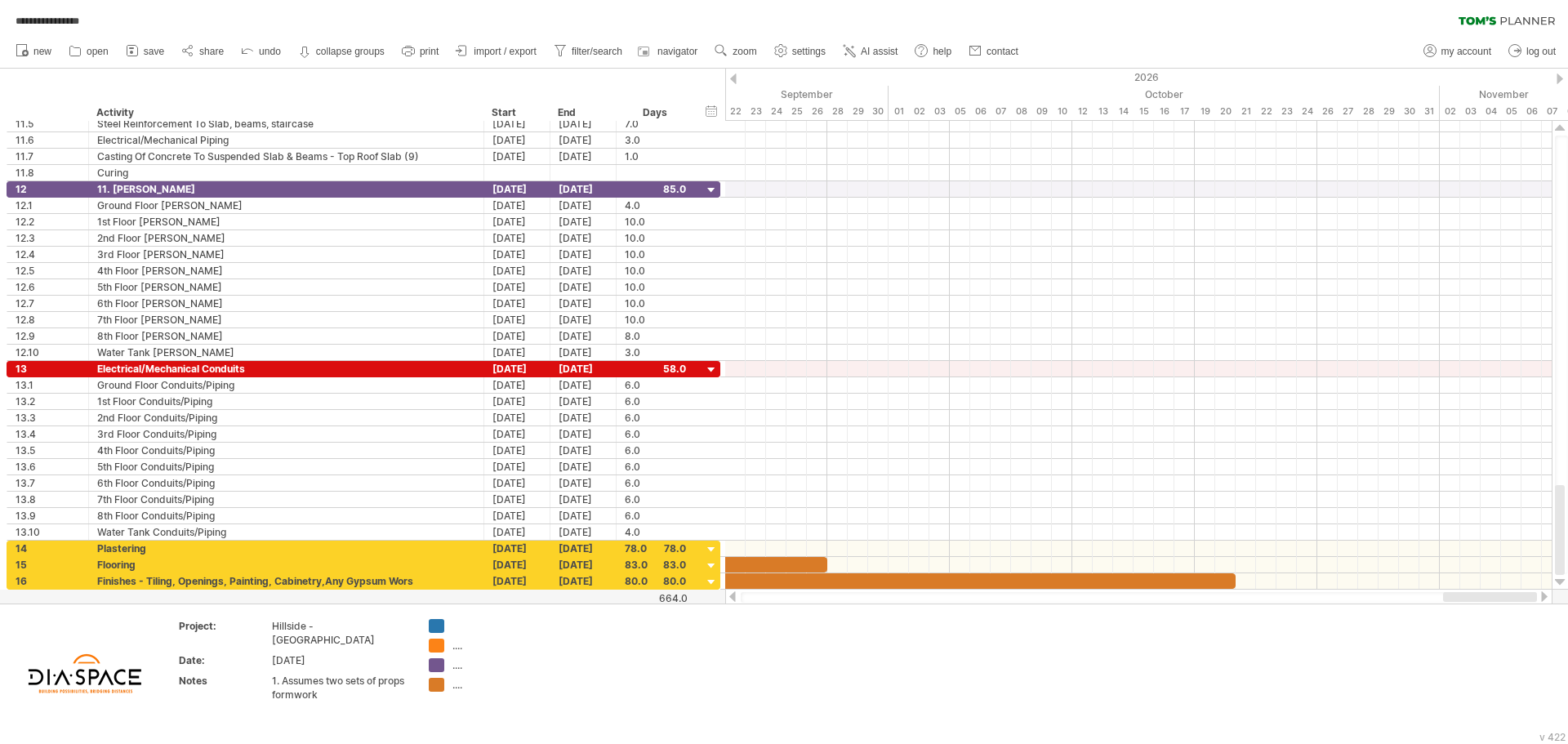
drag, startPoint x: 1450, startPoint y: 593, endPoint x: 1530, endPoint y: 593, distance: 80.0
click at [1530, 593] on div at bounding box center [1490, 597] width 94 height 10
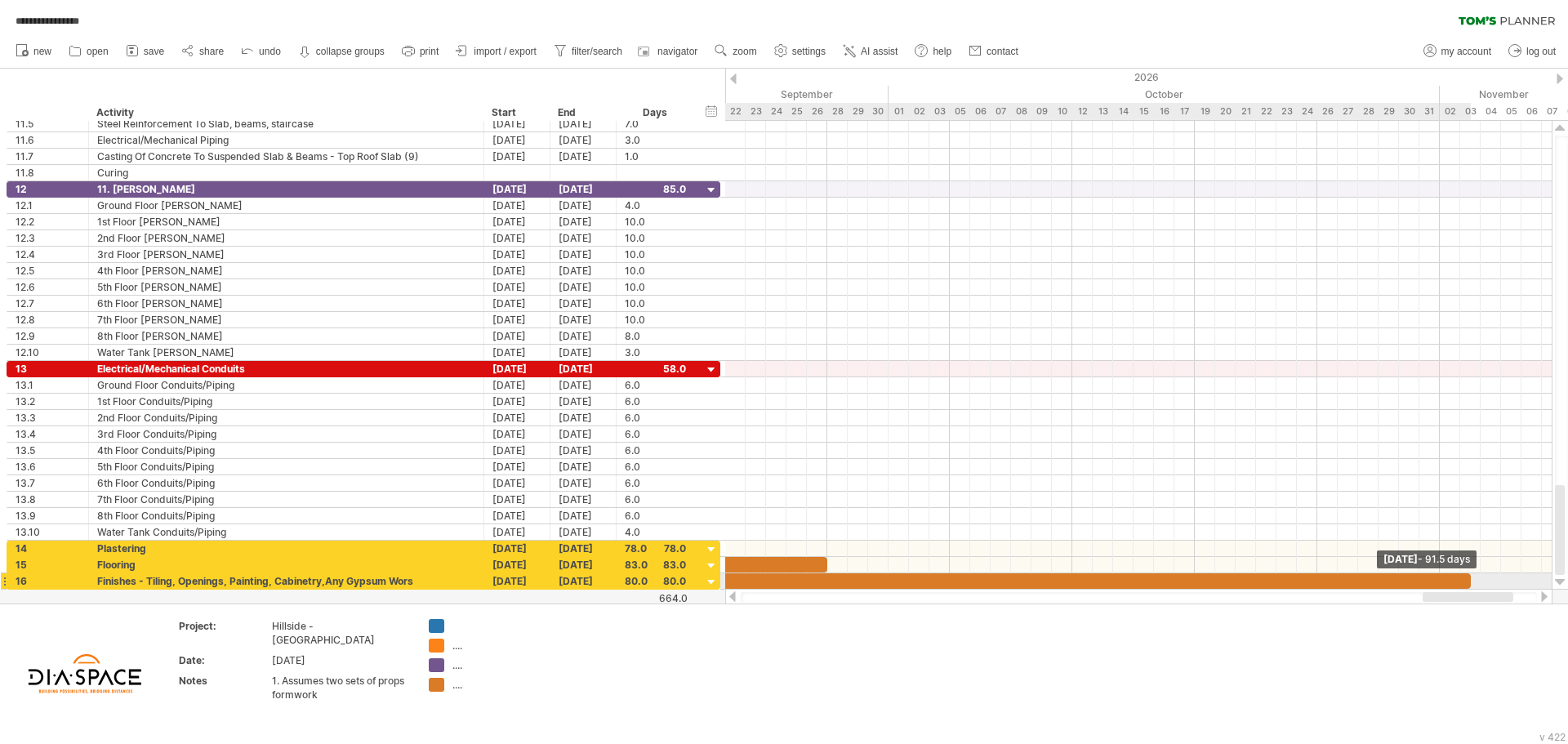
drag, startPoint x: 1236, startPoint y: 583, endPoint x: 1474, endPoint y: 588, distance: 238.1
click at [1474, 588] on div "[DATE] - 91.5 days [DATE] - 18.0 days" at bounding box center [1138, 355] width 826 height 469
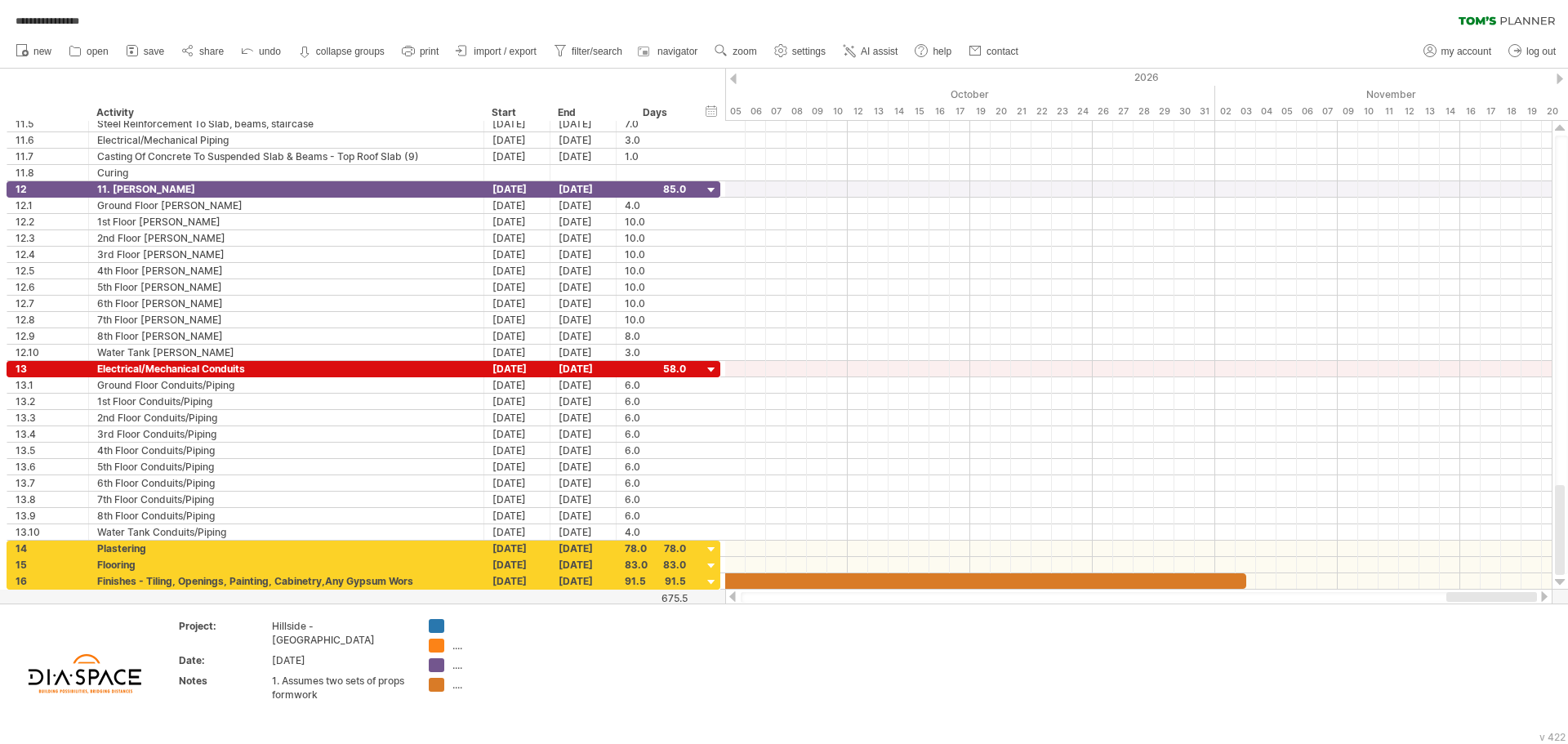
drag, startPoint x: 1436, startPoint y: 598, endPoint x: 1512, endPoint y: 598, distance: 76.0
click at [1512, 598] on div at bounding box center [1491, 597] width 90 height 10
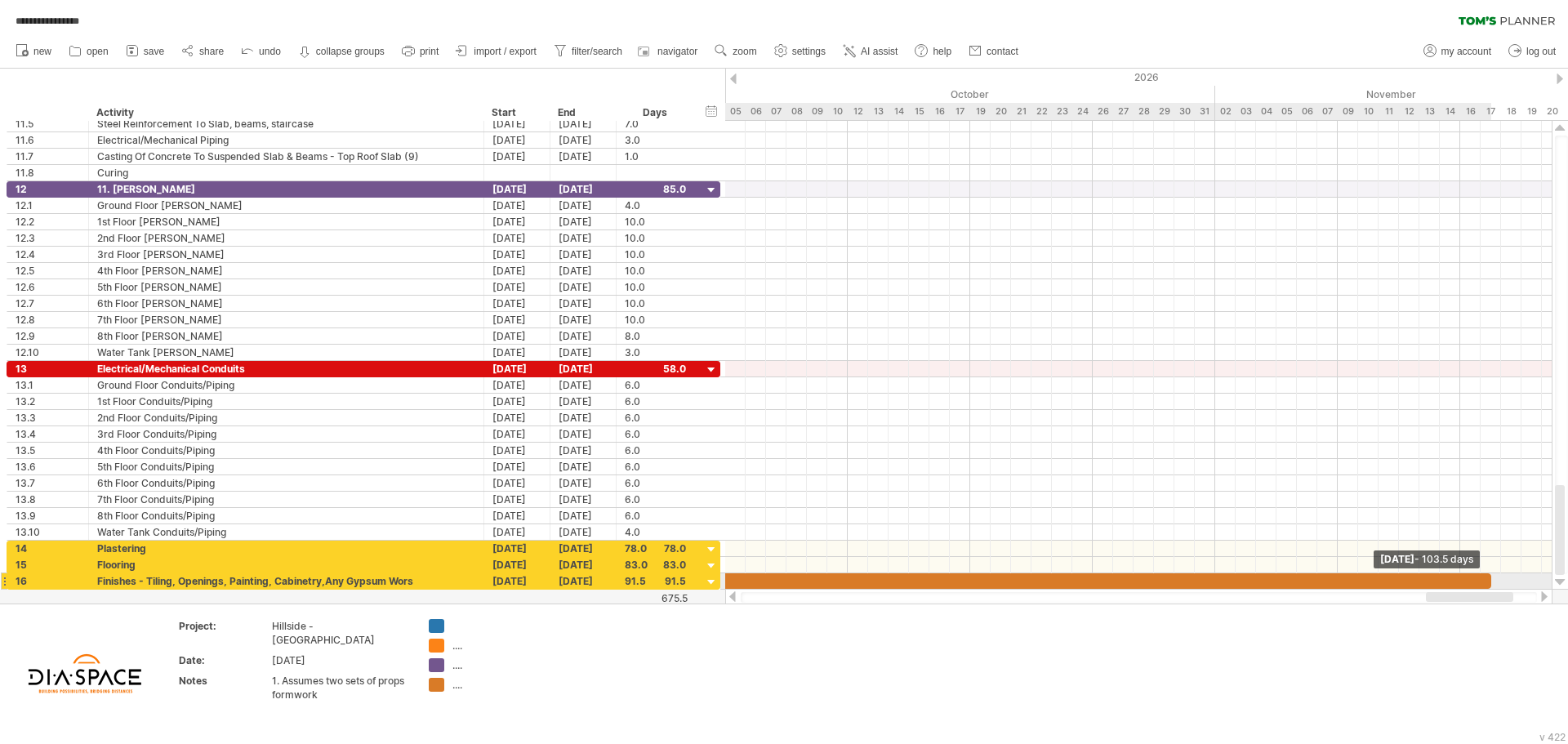
drag, startPoint x: 1248, startPoint y: 580, endPoint x: 1493, endPoint y: 588, distance: 245.1
click at [1493, 588] on span at bounding box center [1491, 582] width 6 height 16
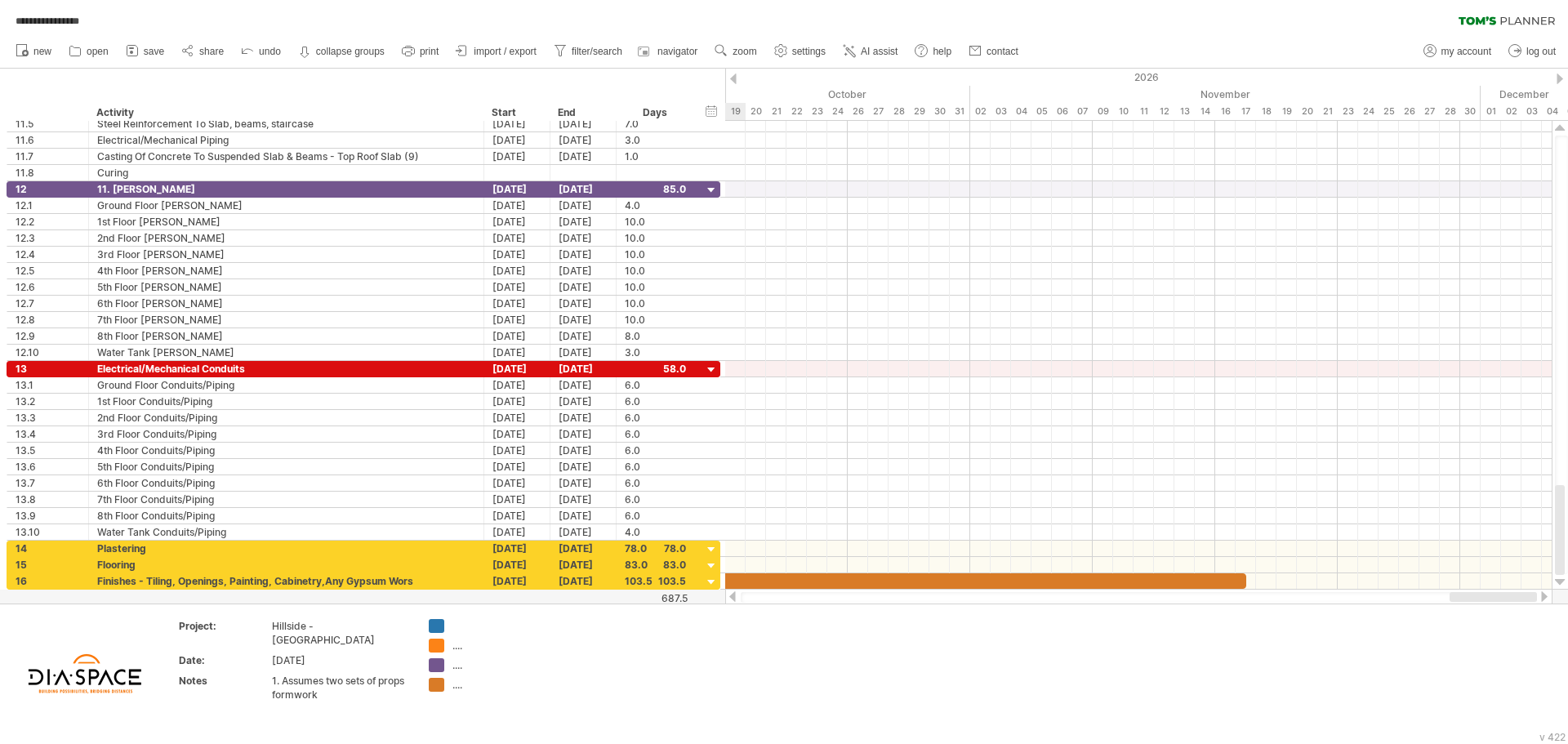
drag, startPoint x: 1450, startPoint y: 597, endPoint x: 1495, endPoint y: 599, distance: 45.0
click at [1495, 599] on div at bounding box center [1493, 597] width 88 height 10
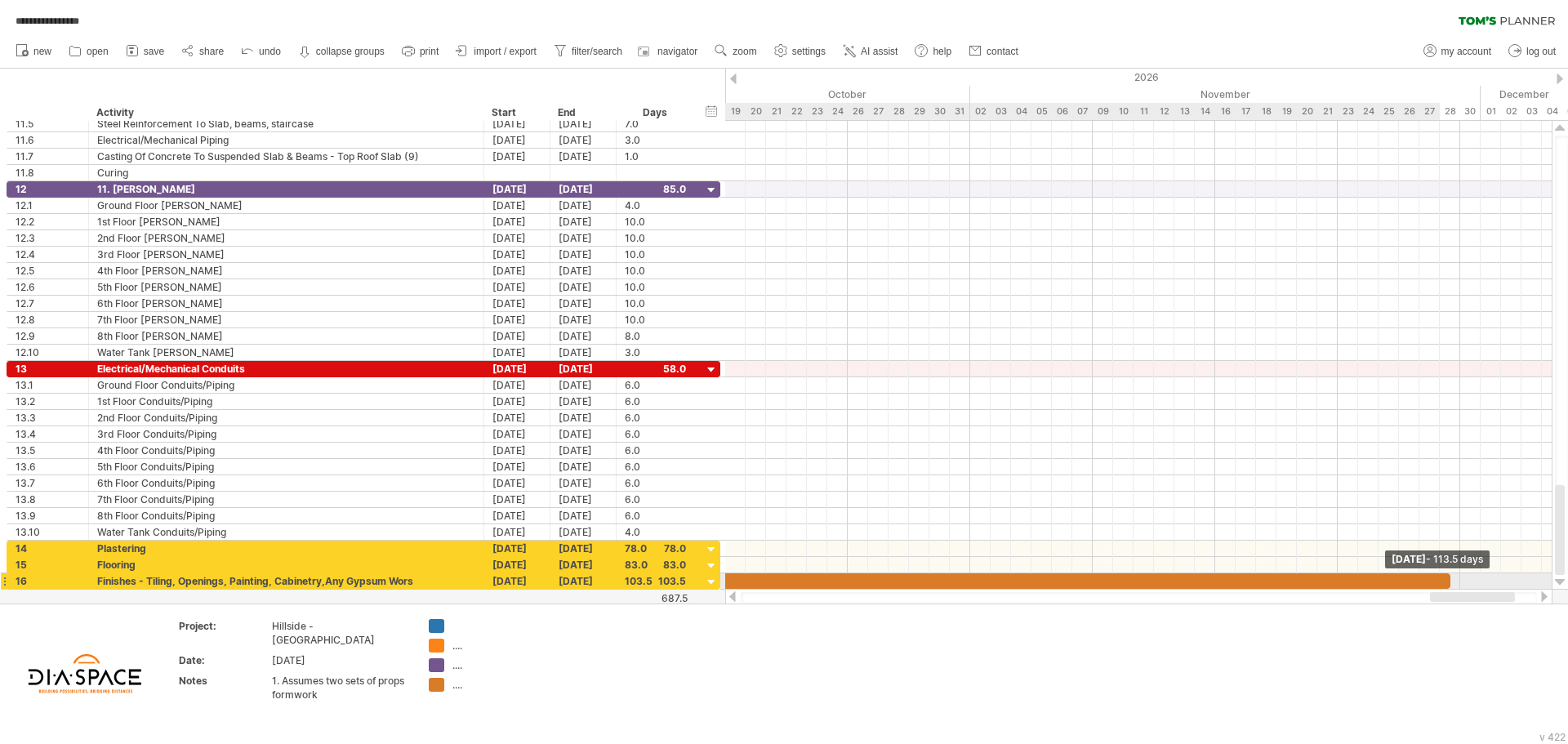
drag, startPoint x: 1244, startPoint y: 583, endPoint x: 1444, endPoint y: 586, distance: 200.0
click at [1444, 586] on div at bounding box center [291, 582] width 2318 height 16
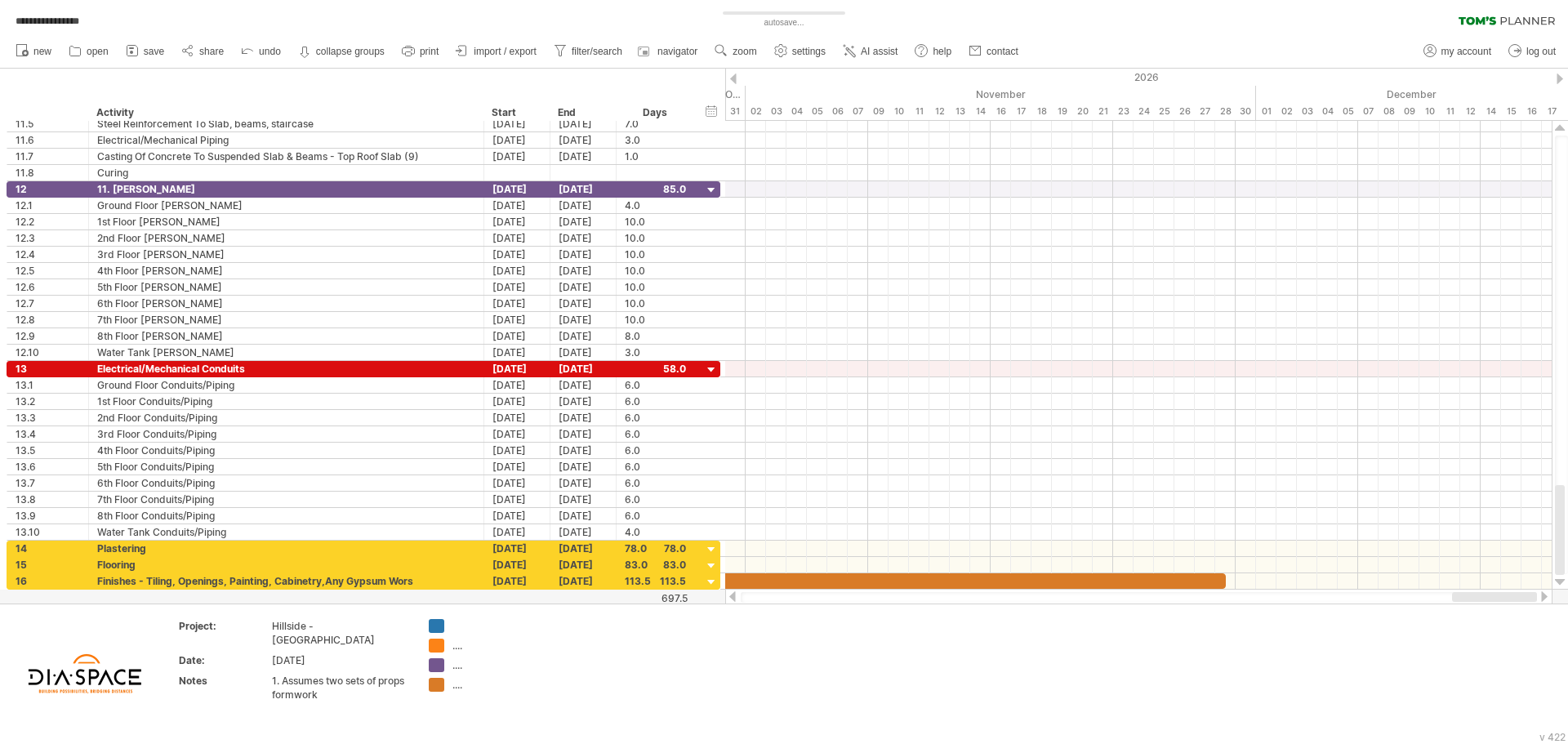
drag, startPoint x: 1445, startPoint y: 598, endPoint x: 1486, endPoint y: 598, distance: 41.0
click at [1486, 598] on div at bounding box center [1494, 597] width 85 height 10
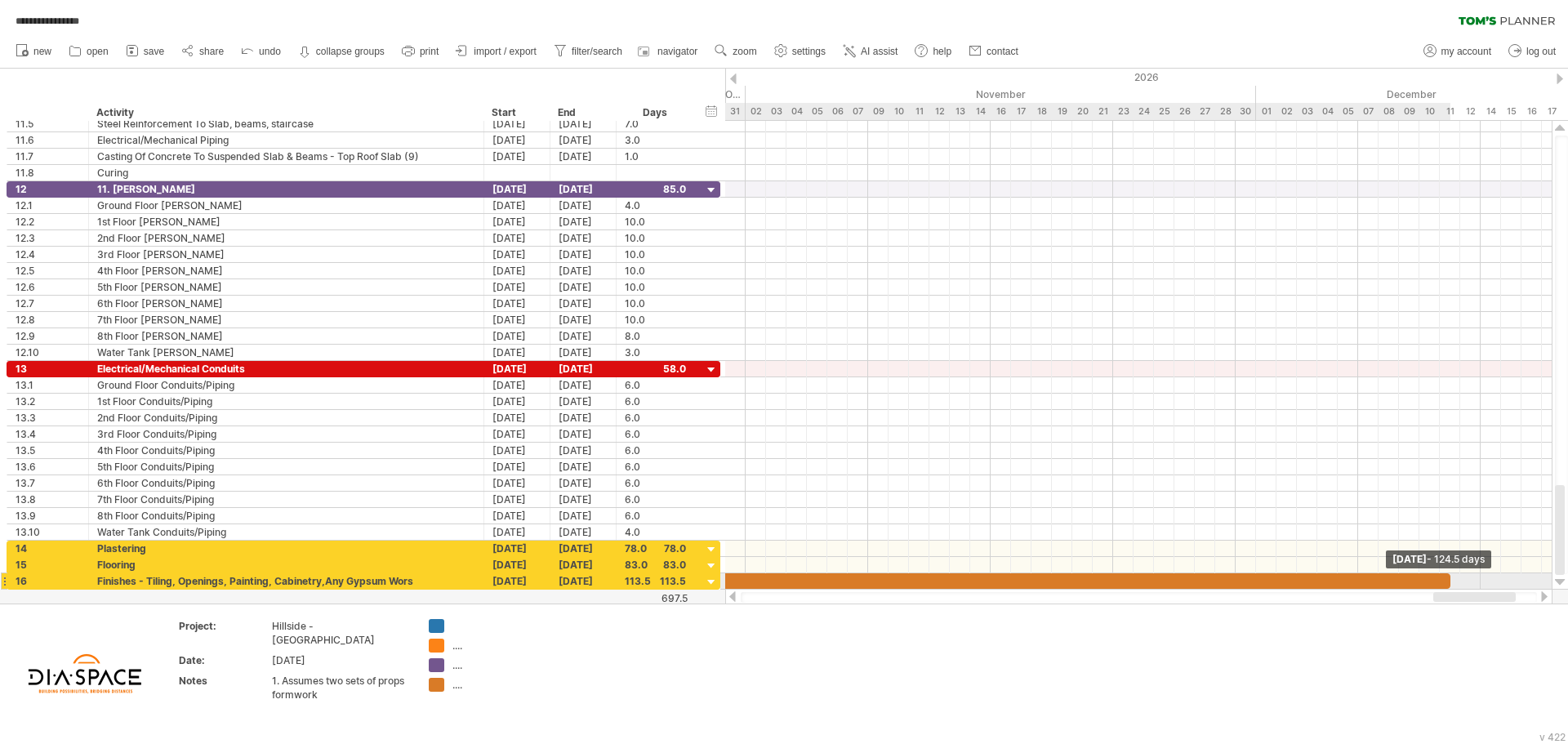
drag, startPoint x: 1228, startPoint y: 576, endPoint x: 1451, endPoint y: 576, distance: 223.0
click at [1451, 576] on span at bounding box center [1450, 582] width 6 height 16
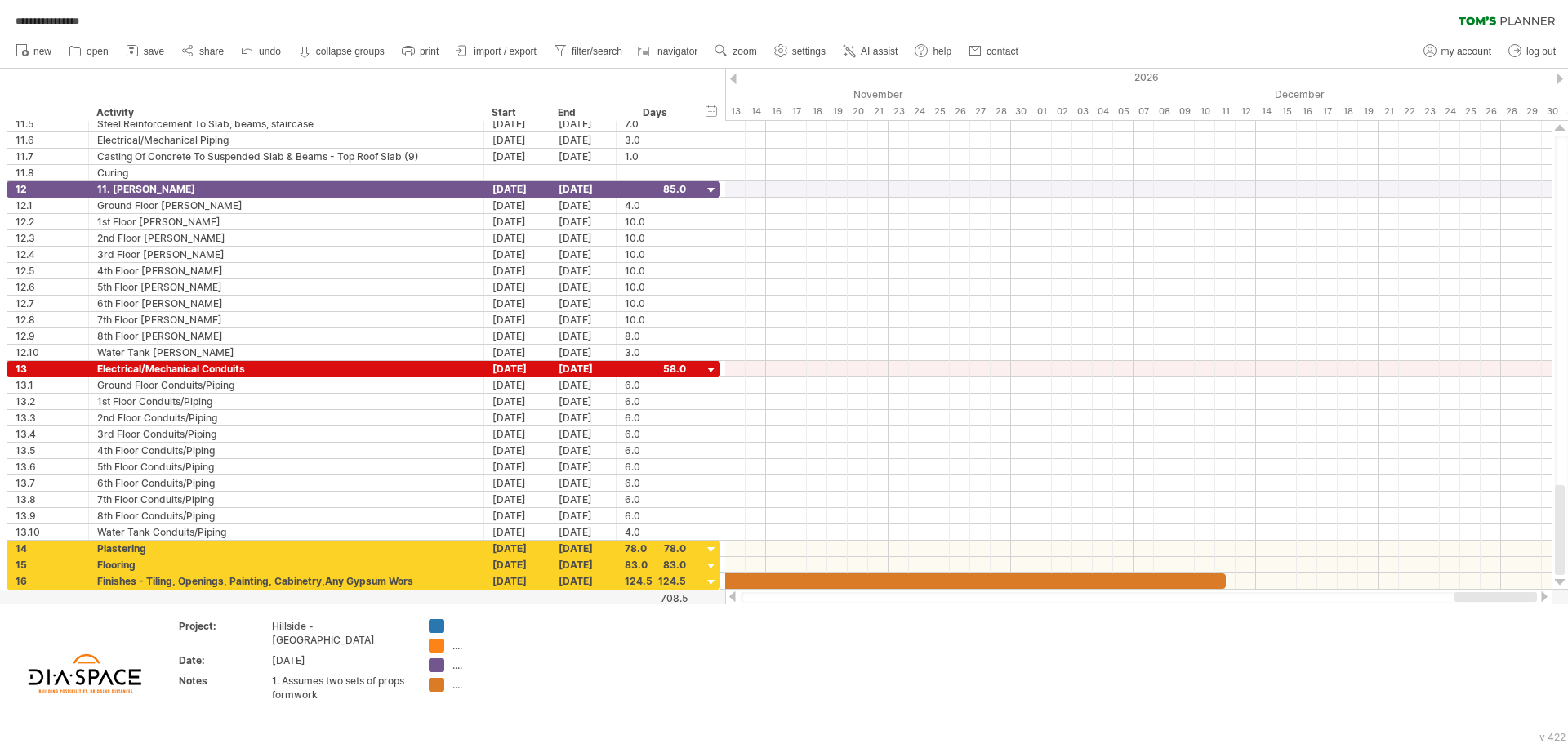
drag, startPoint x: 1450, startPoint y: 594, endPoint x: 1493, endPoint y: 594, distance: 43.0
click at [1493, 594] on div at bounding box center [1496, 597] width 82 height 10
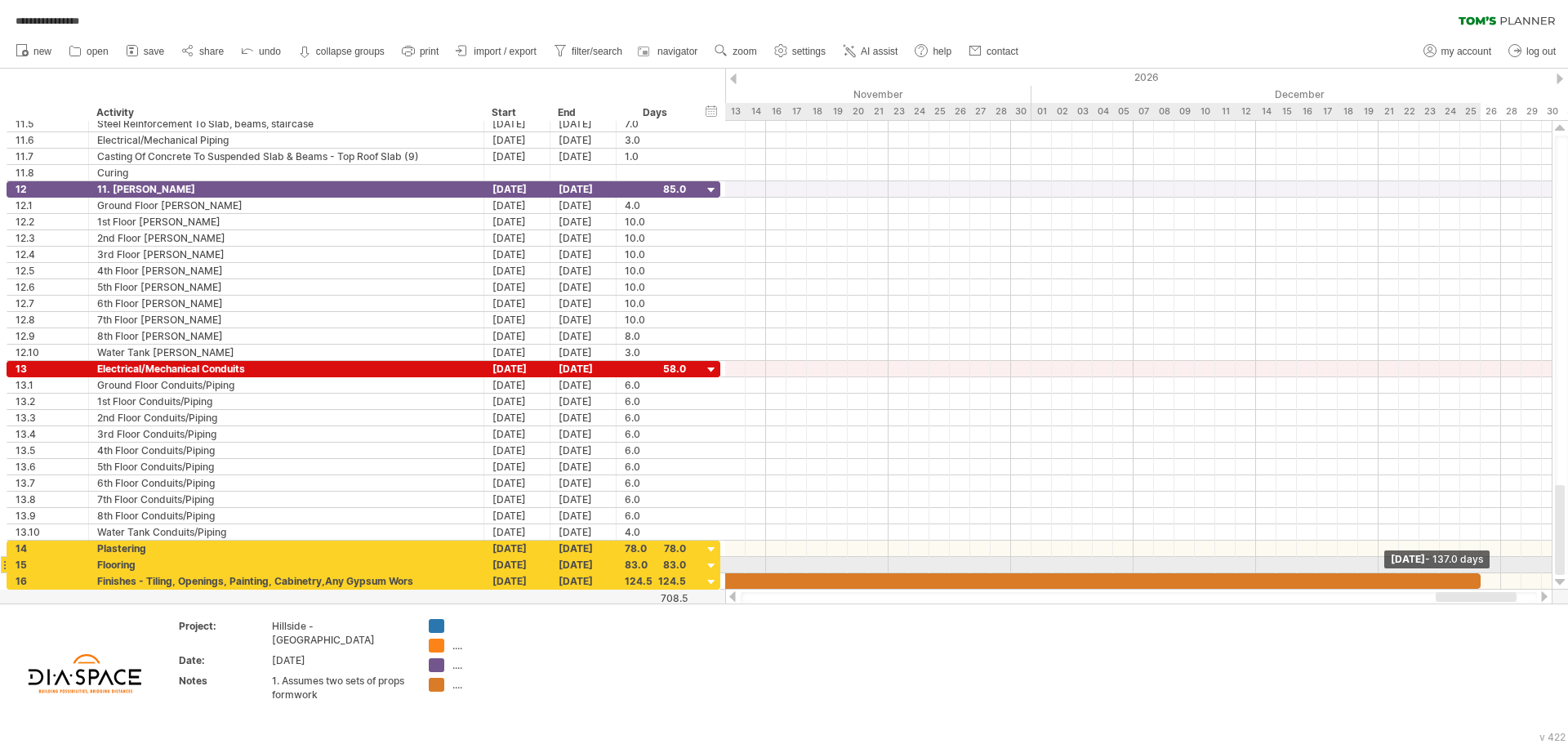
drag, startPoint x: 1223, startPoint y: 582, endPoint x: 1476, endPoint y: 567, distance: 253.4
click at [1476, 567] on div "[DATE] - 137.0 days [DATE] - 18.0 days" at bounding box center [1138, 355] width 826 height 469
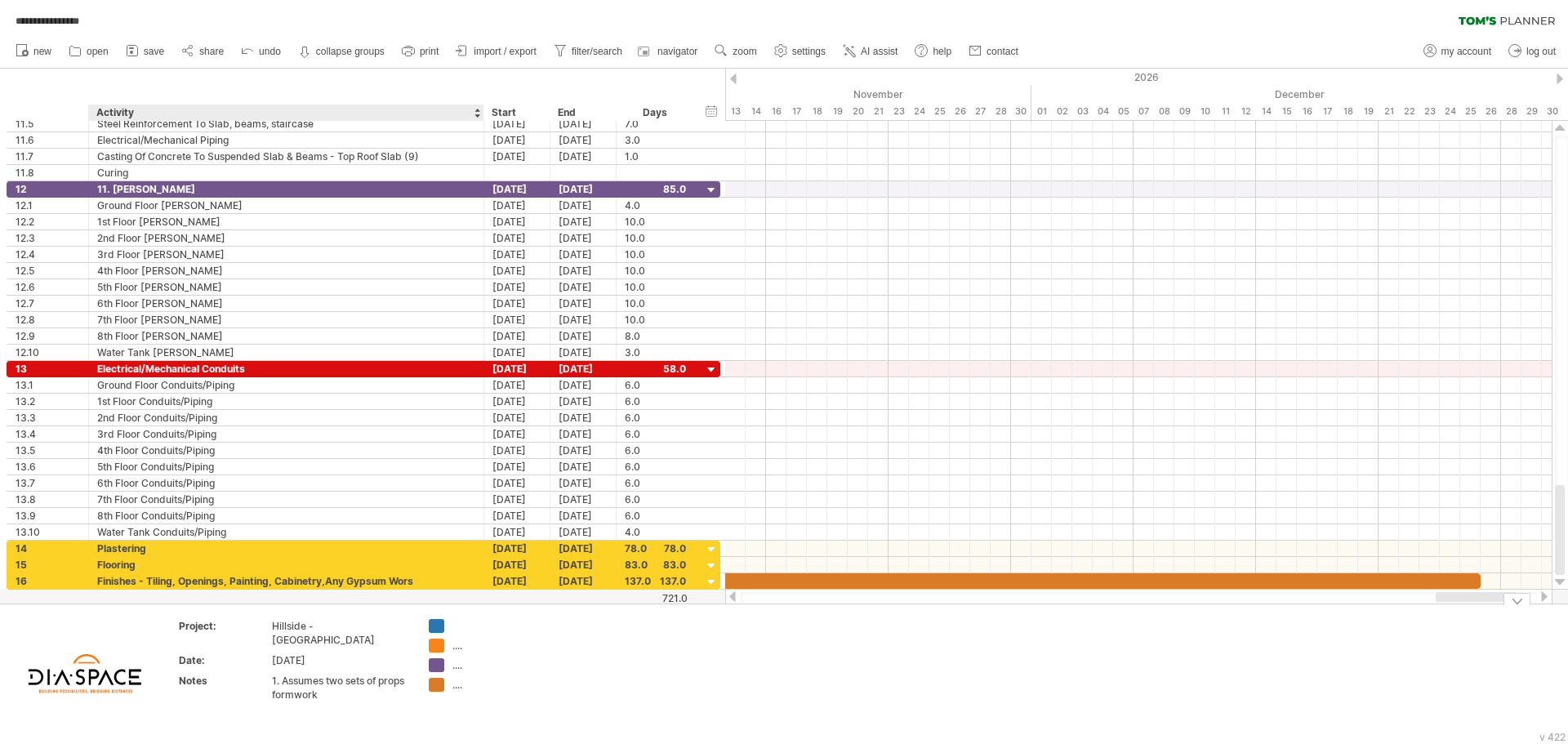
click at [454, 621] on div at bounding box center [497, 626] width 89 height 14
type input "**********"
click at [467, 639] on td "**********" at bounding box center [485, 674] width 129 height 110
click at [463, 653] on div "...." at bounding box center [497, 646] width 89 height 14
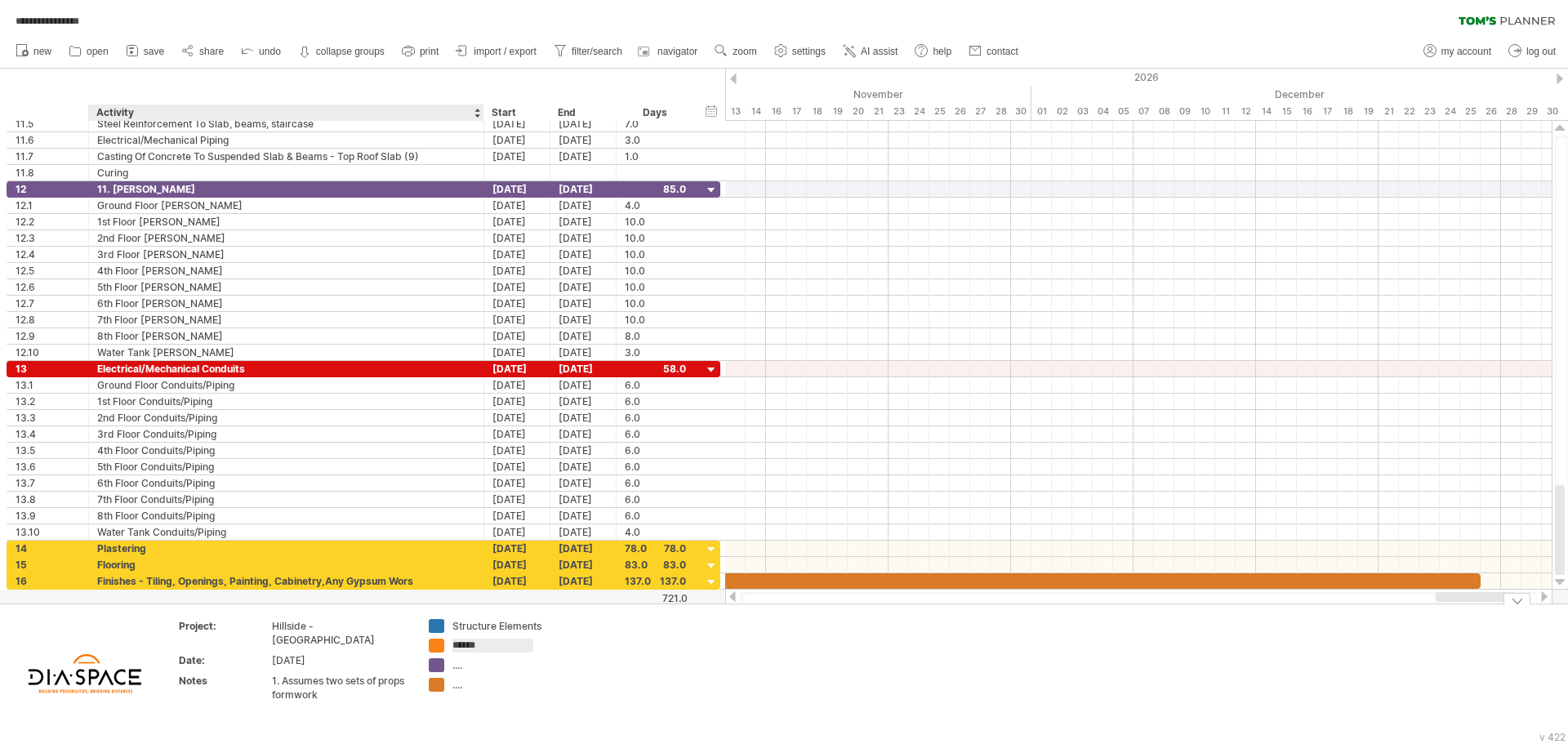
type input "*******"
click at [471, 672] on div "...." at bounding box center [497, 666] width 89 height 14
click at [733, 600] on div at bounding box center [732, 597] width 13 height 11
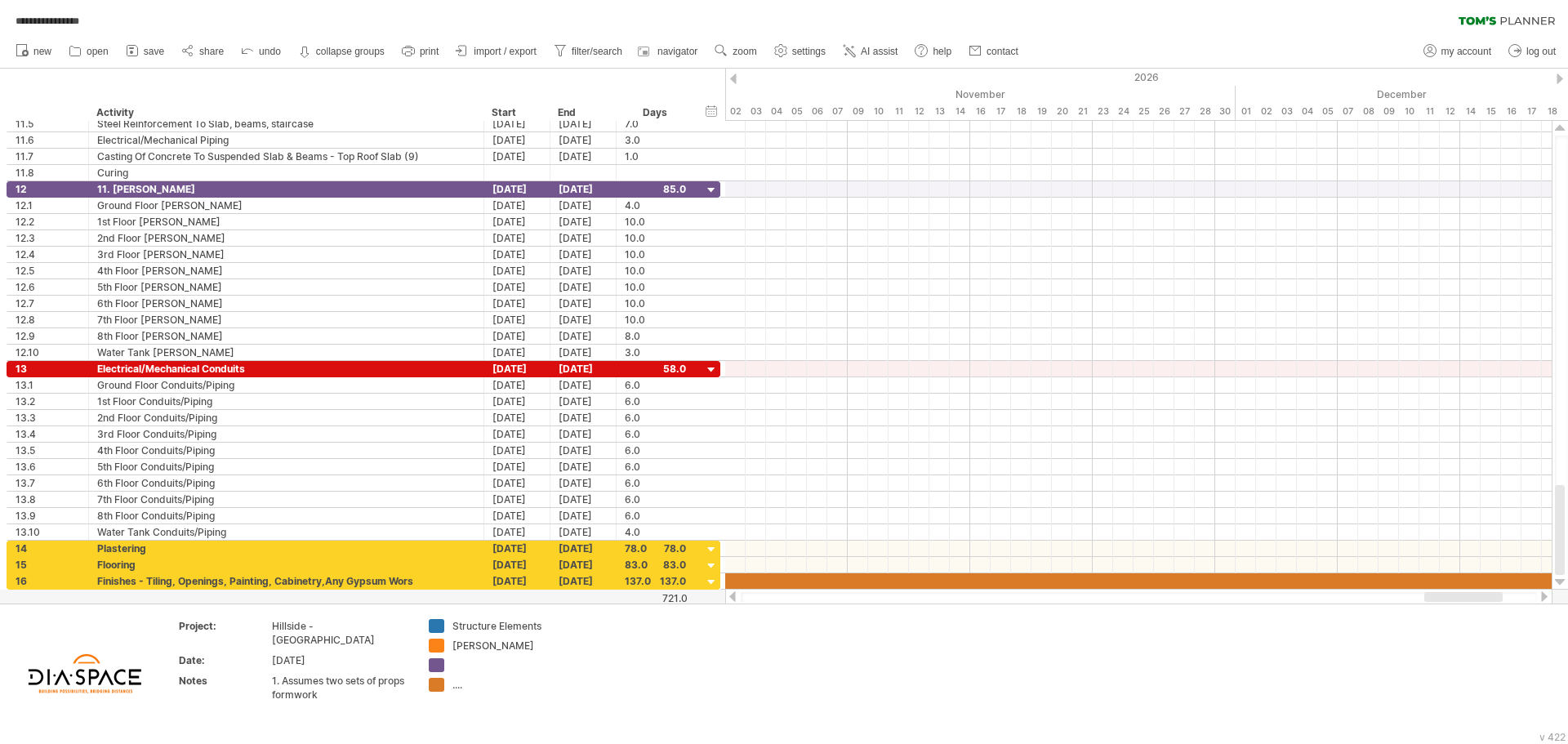
click at [733, 600] on div at bounding box center [732, 597] width 13 height 11
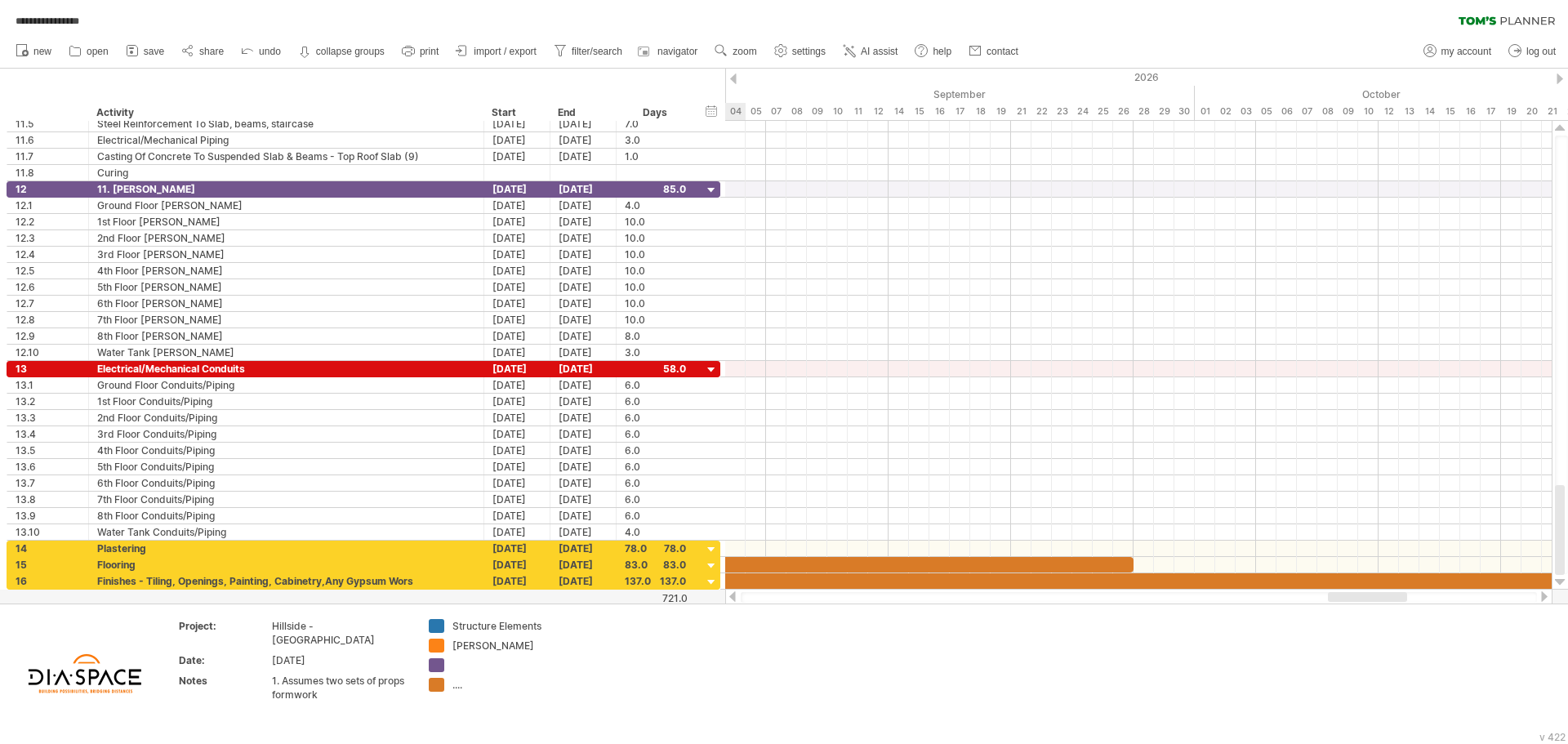
click at [733, 600] on div at bounding box center [732, 597] width 13 height 11
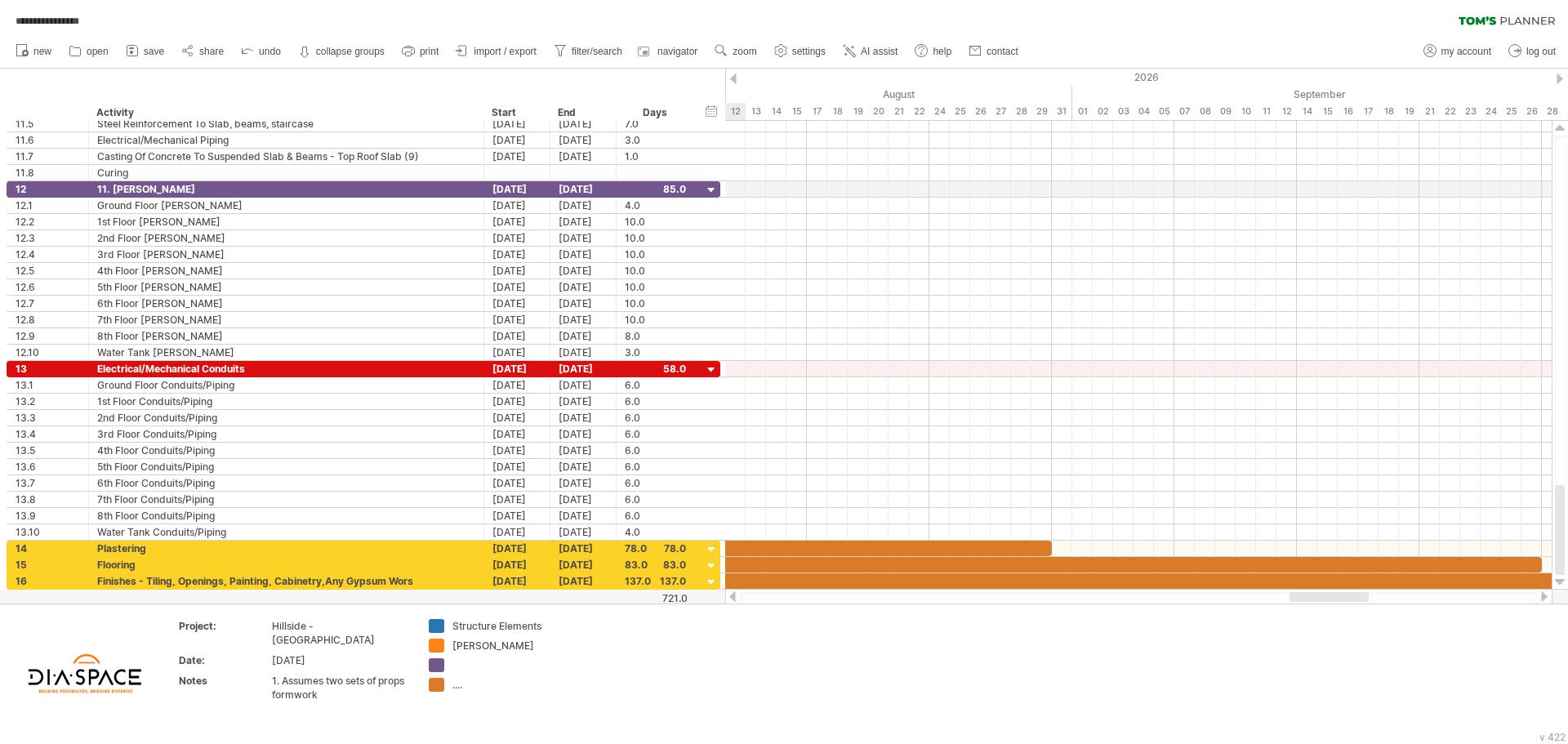
click at [733, 600] on div at bounding box center [732, 597] width 13 height 11
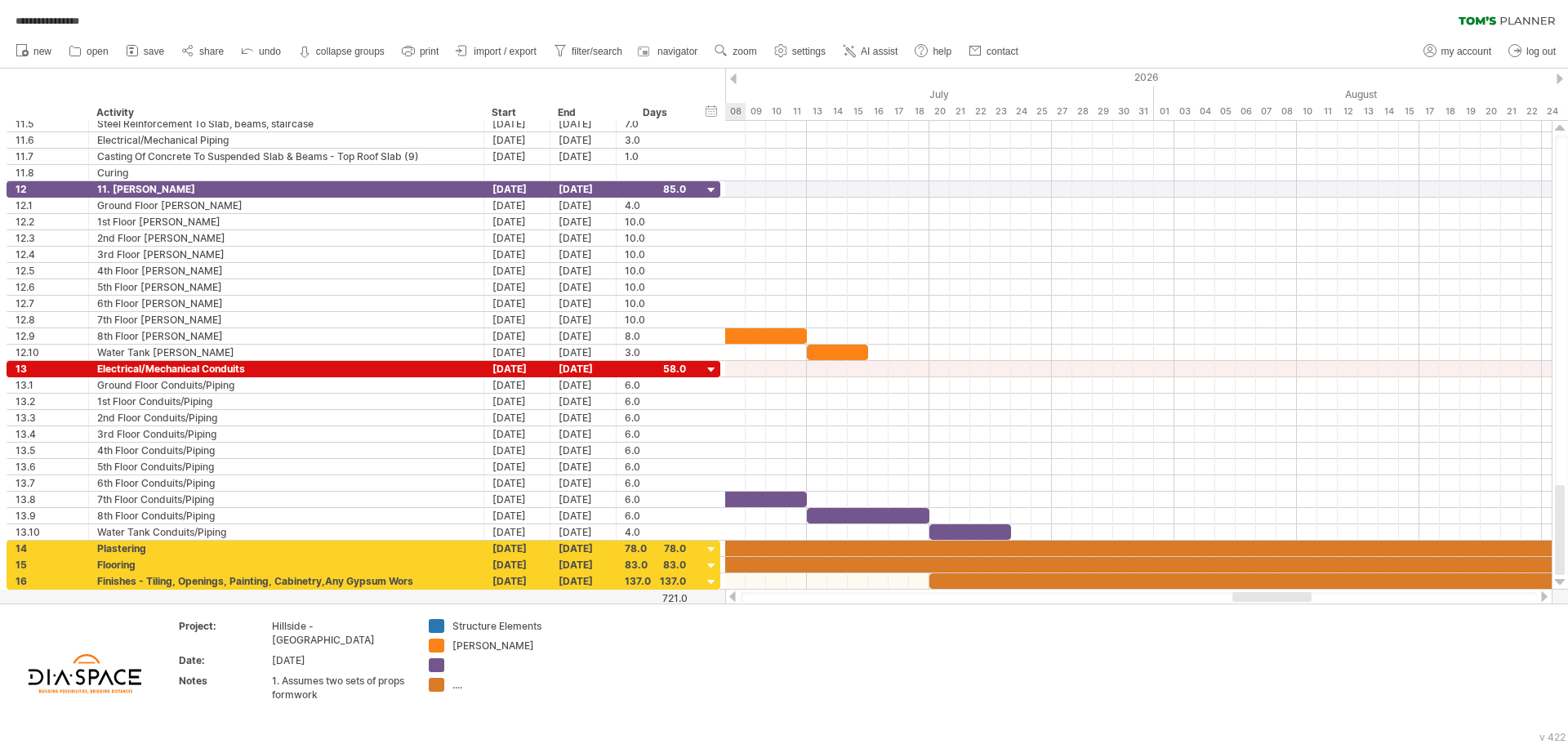
click at [733, 600] on div at bounding box center [732, 597] width 13 height 11
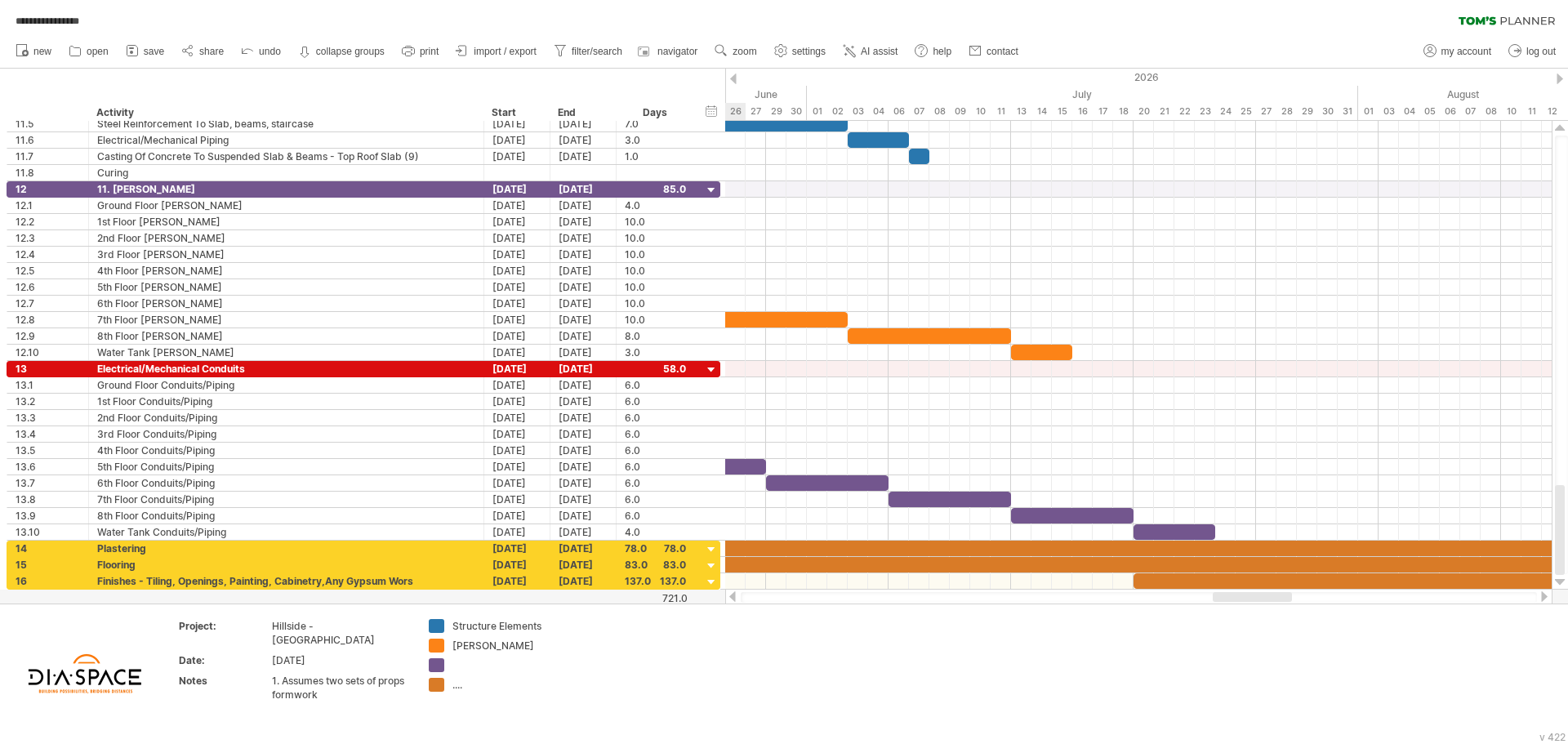
click at [733, 600] on div at bounding box center [732, 597] width 13 height 11
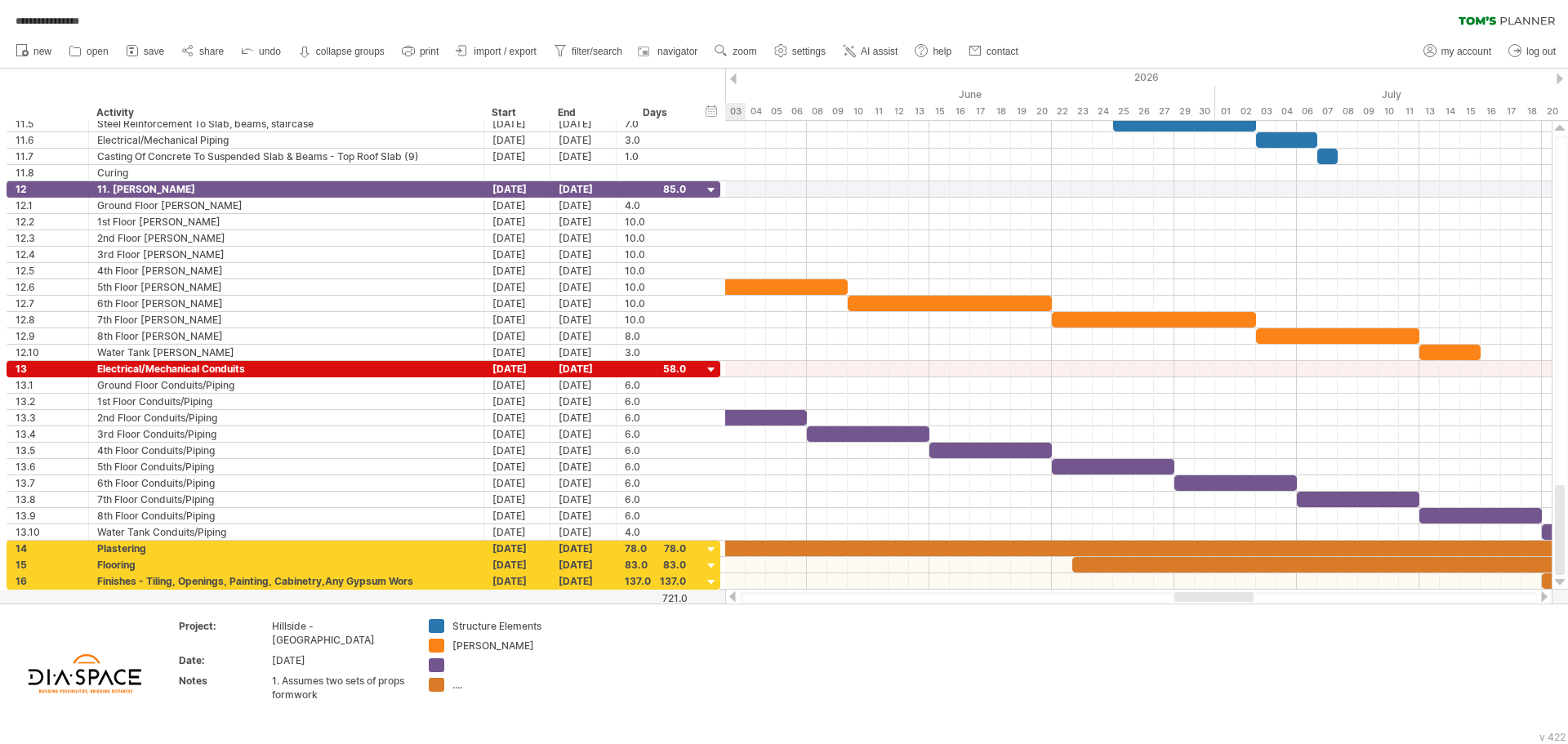
click at [733, 600] on div at bounding box center [732, 597] width 13 height 11
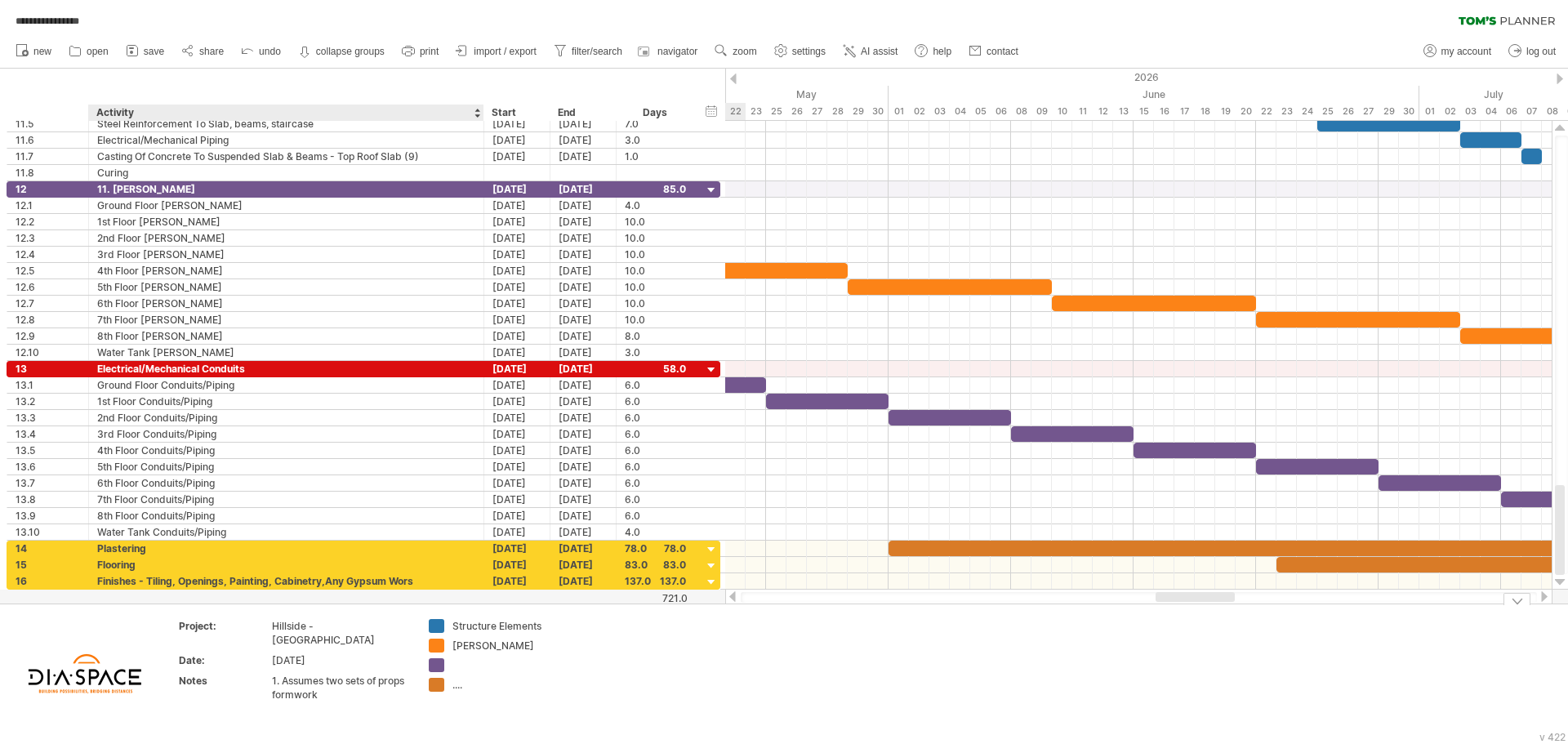
click at [474, 672] on div at bounding box center [497, 666] width 89 height 14
type input "**********"
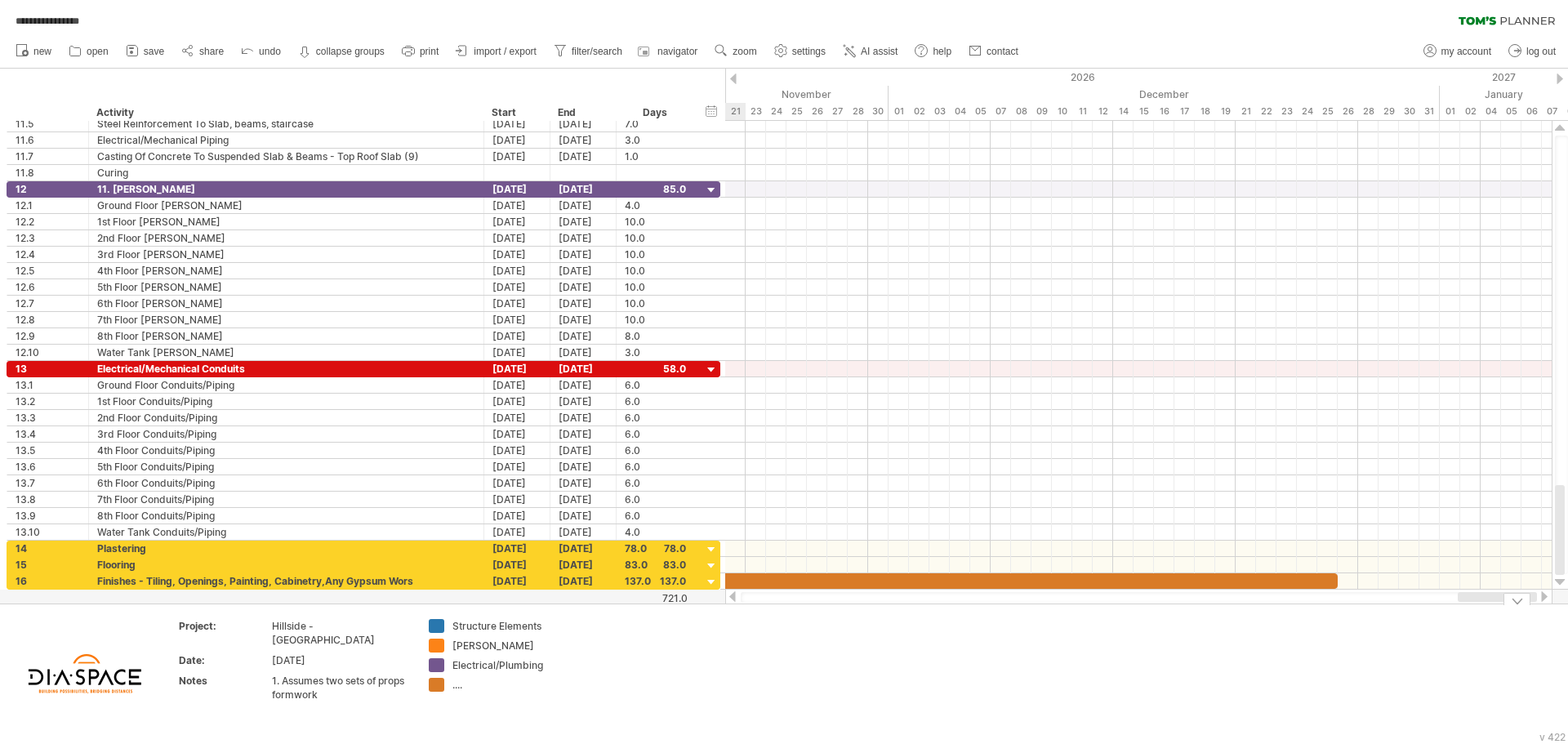
drag, startPoint x: 1178, startPoint y: 600, endPoint x: 1492, endPoint y: 628, distance: 315.2
click at [1493, 620] on div "**********" at bounding box center [784, 372] width 1568 height 744
drag, startPoint x: 1463, startPoint y: 597, endPoint x: 1494, endPoint y: 596, distance: 31.0
click at [1494, 596] on div at bounding box center [1497, 597] width 79 height 10
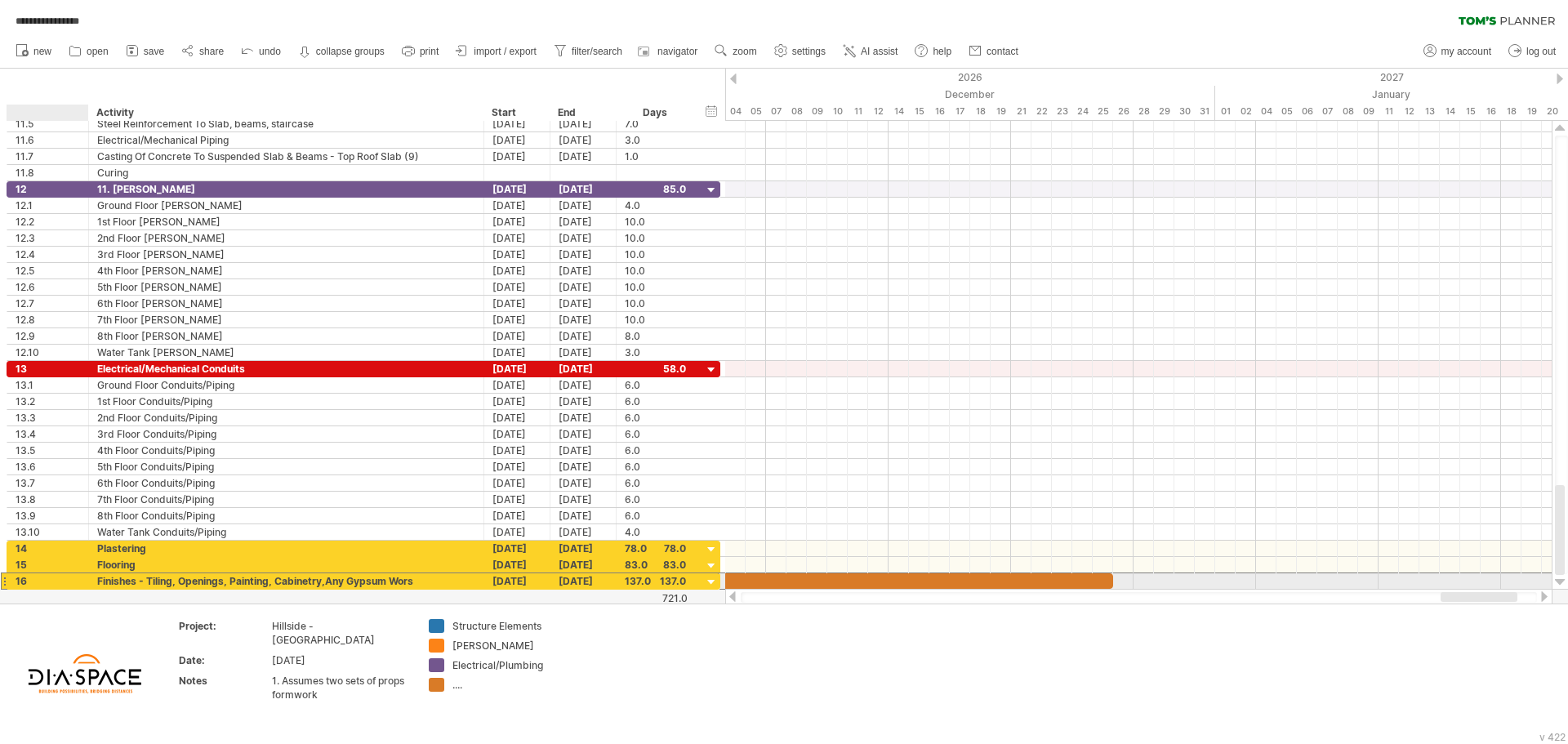
click at [68, 582] on div "16" at bounding box center [52, 582] width 73 height 16
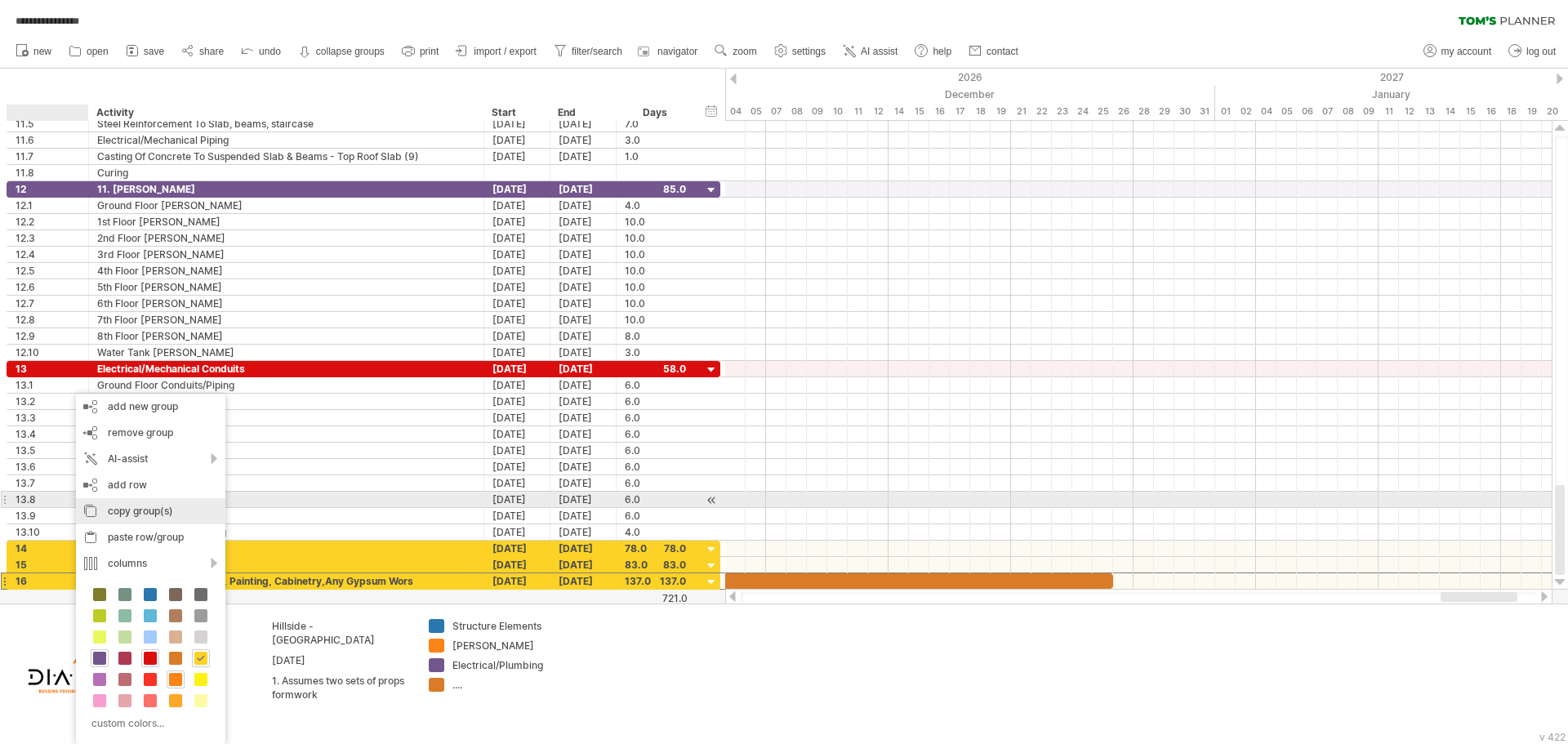
click at [121, 507] on div "copy group(s)" at bounding box center [151, 512] width 149 height 26
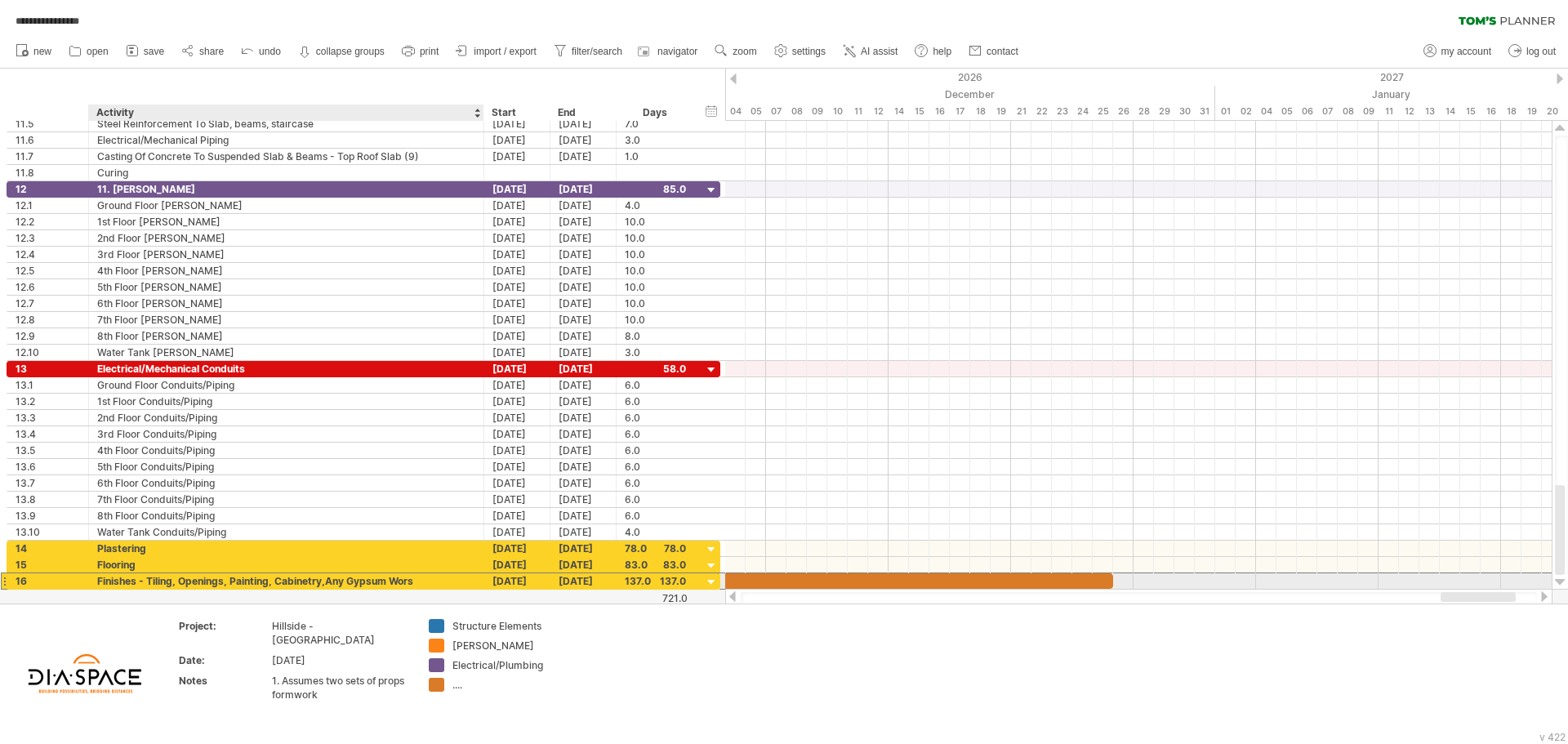
click at [118, 588] on div "Finishes - Tiling, Openings, Painting, Cabinetry,Any Gypsum Wors" at bounding box center [286, 582] width 378 height 16
click at [103, 585] on input "**********" at bounding box center [286, 582] width 378 height 16
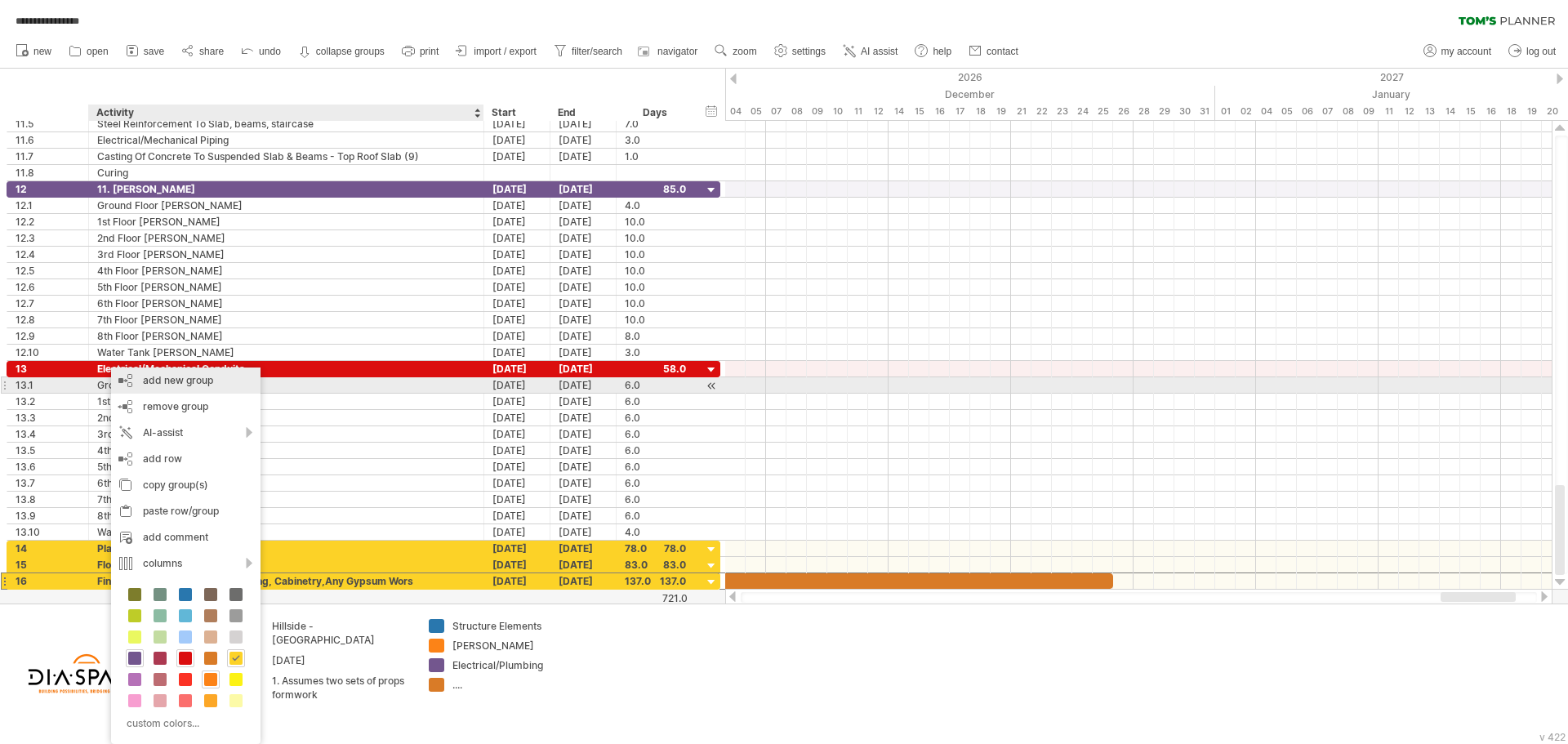
click at [203, 382] on div "add new group" at bounding box center [186, 381] width 149 height 26
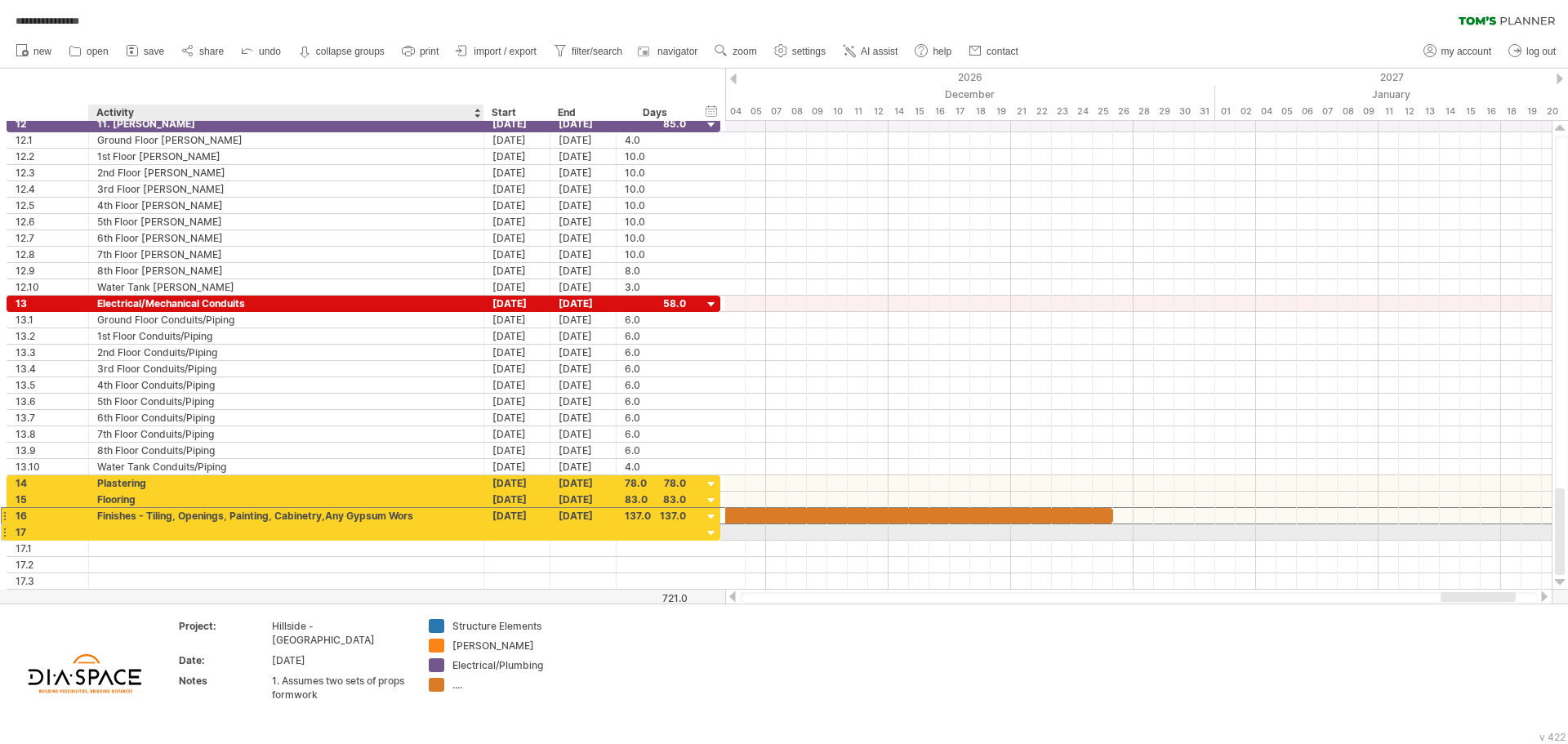
click at [145, 533] on div at bounding box center [286, 533] width 378 height 16
type input "**********"
click at [1130, 532] on div at bounding box center [1138, 533] width 826 height 17
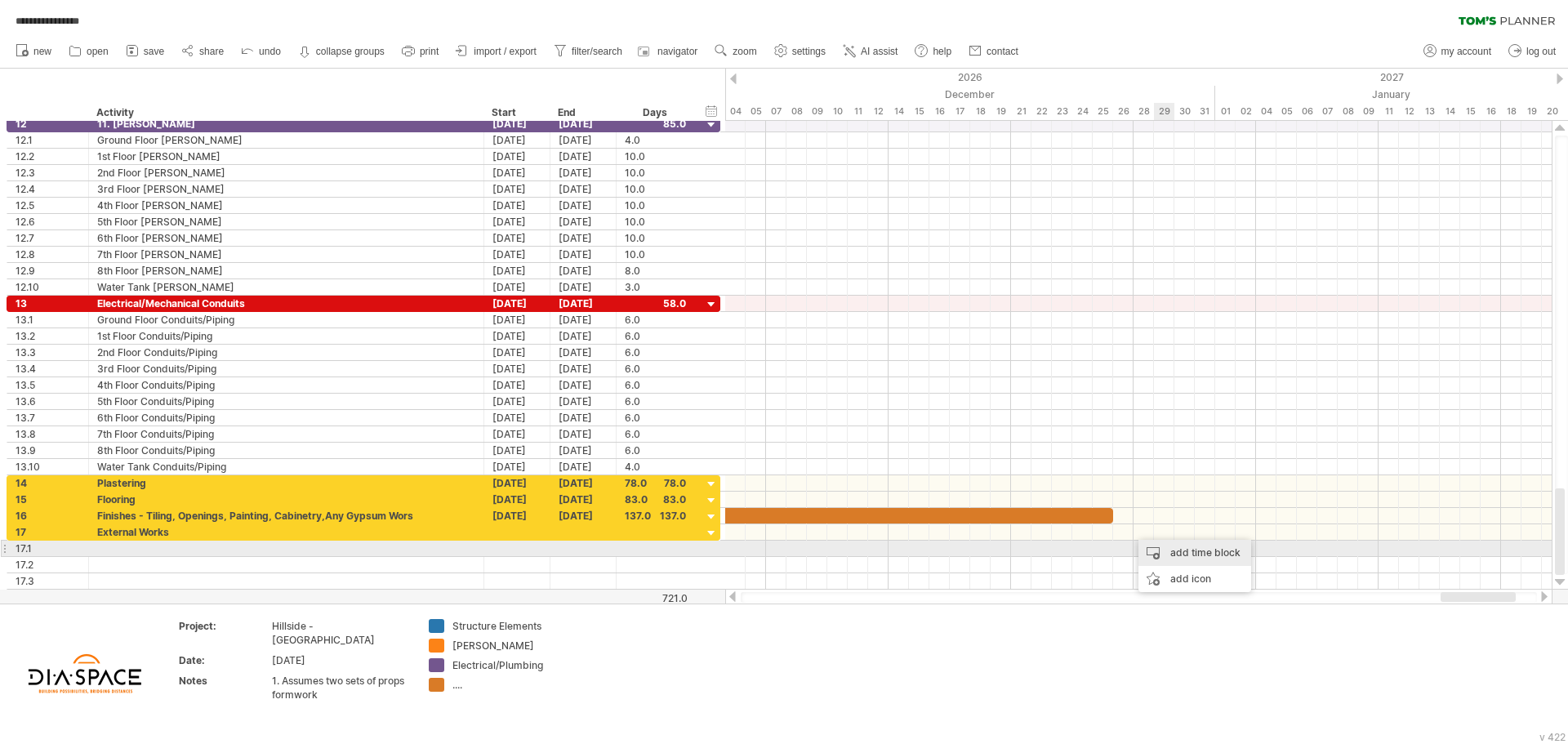
click at [1180, 555] on div "add time block" at bounding box center [1194, 554] width 113 height 26
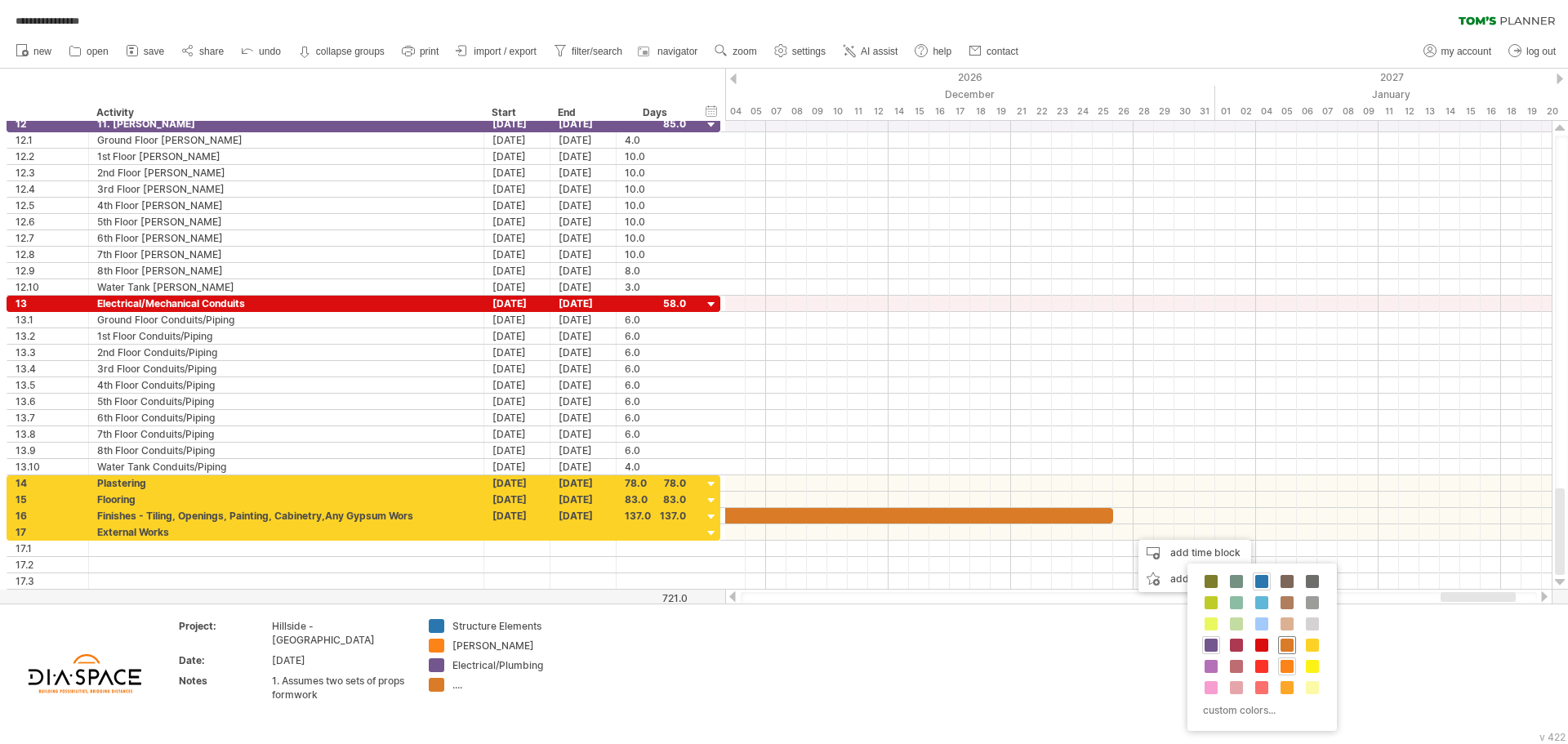
click at [1290, 650] on span at bounding box center [1286, 645] width 13 height 13
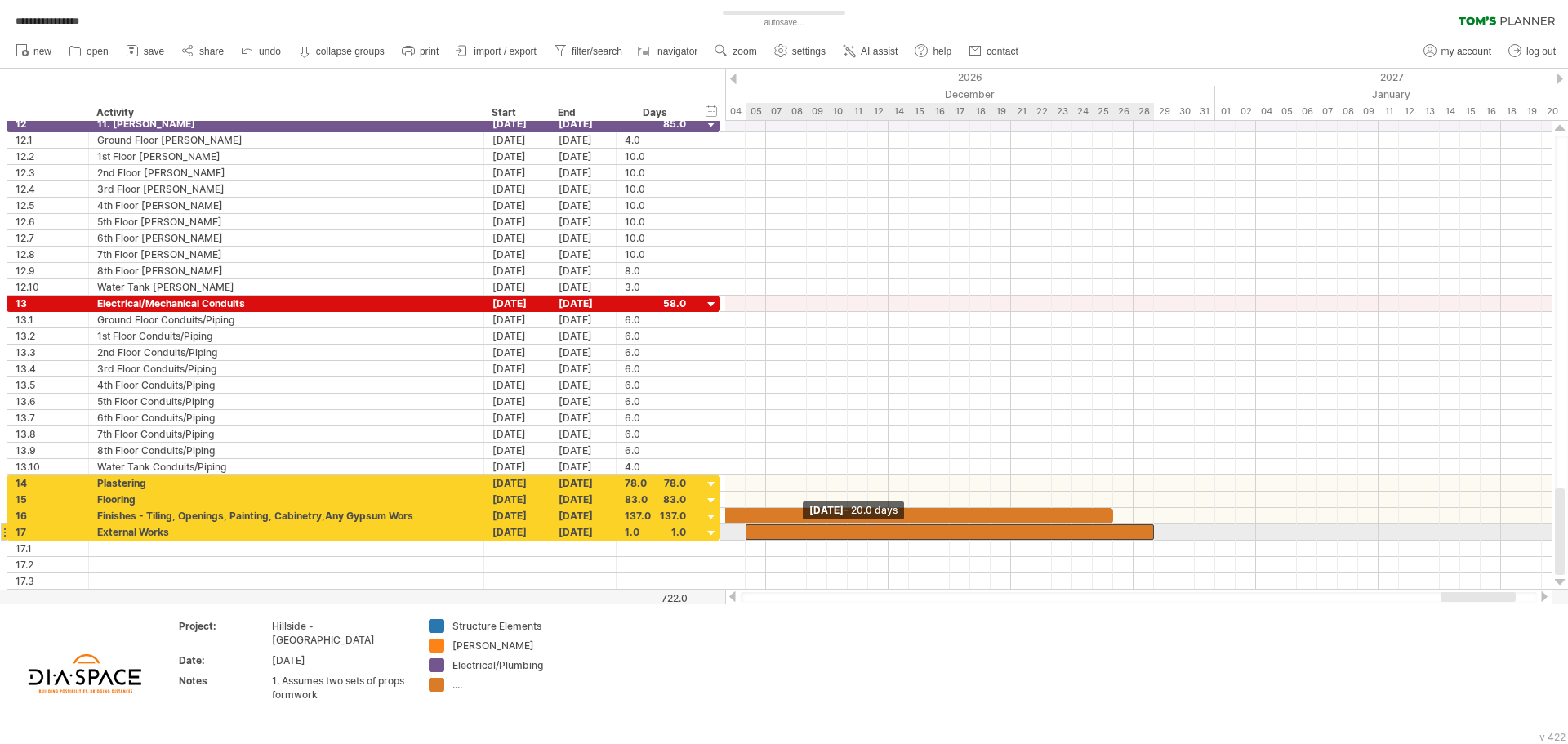
drag, startPoint x: 1136, startPoint y: 535, endPoint x: 744, endPoint y: 540, distance: 392.0
click at [744, 540] on span at bounding box center [745, 533] width 6 height 16
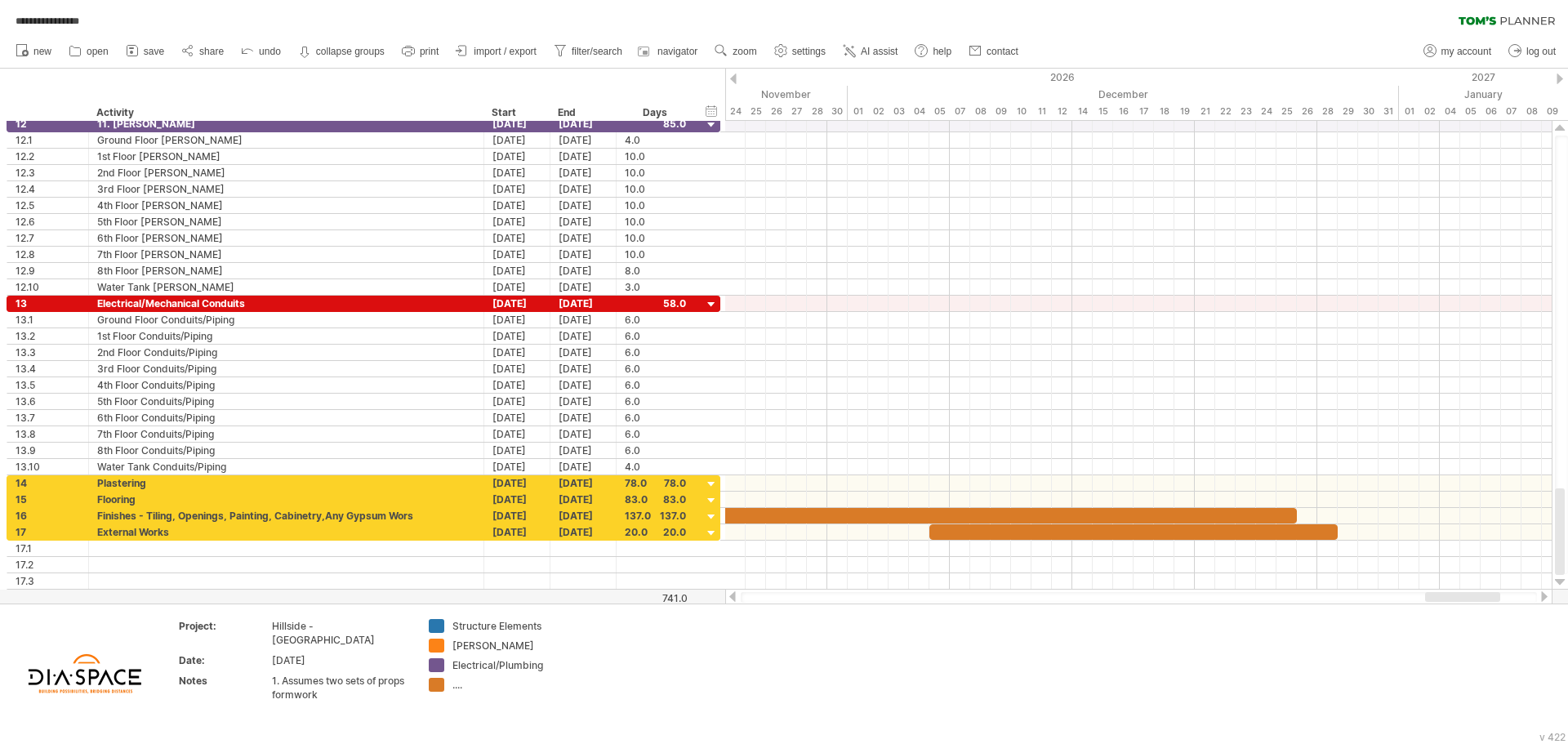
drag, startPoint x: 1452, startPoint y: 594, endPoint x: 1399, endPoint y: 604, distance: 53.9
click at [1434, 594] on div at bounding box center [1463, 597] width 75 height 10
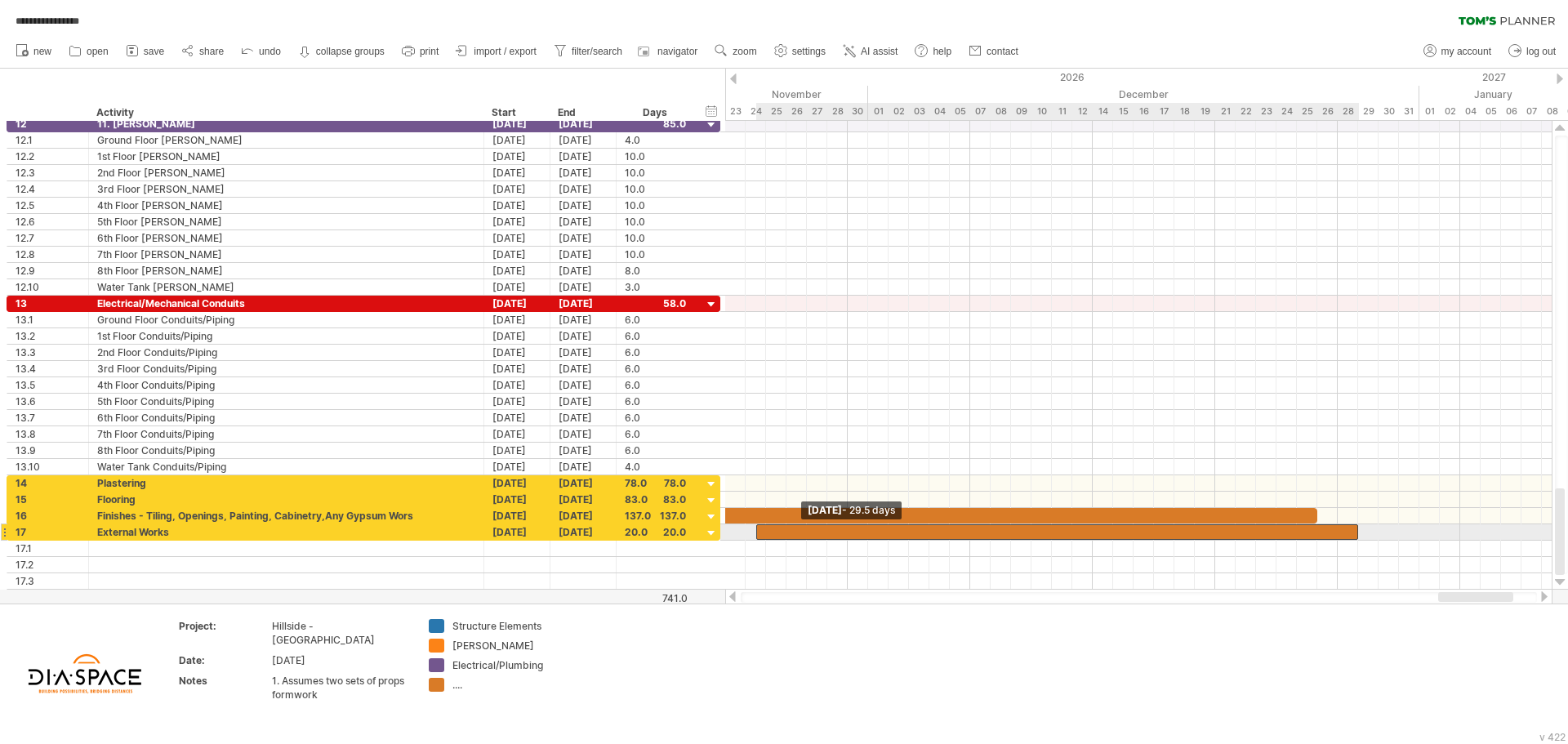
drag, startPoint x: 952, startPoint y: 533, endPoint x: 757, endPoint y: 540, distance: 195.1
click at [757, 540] on div "[DATE] - 137.0 days [DATE] - 29.5 days" at bounding box center [1138, 355] width 826 height 469
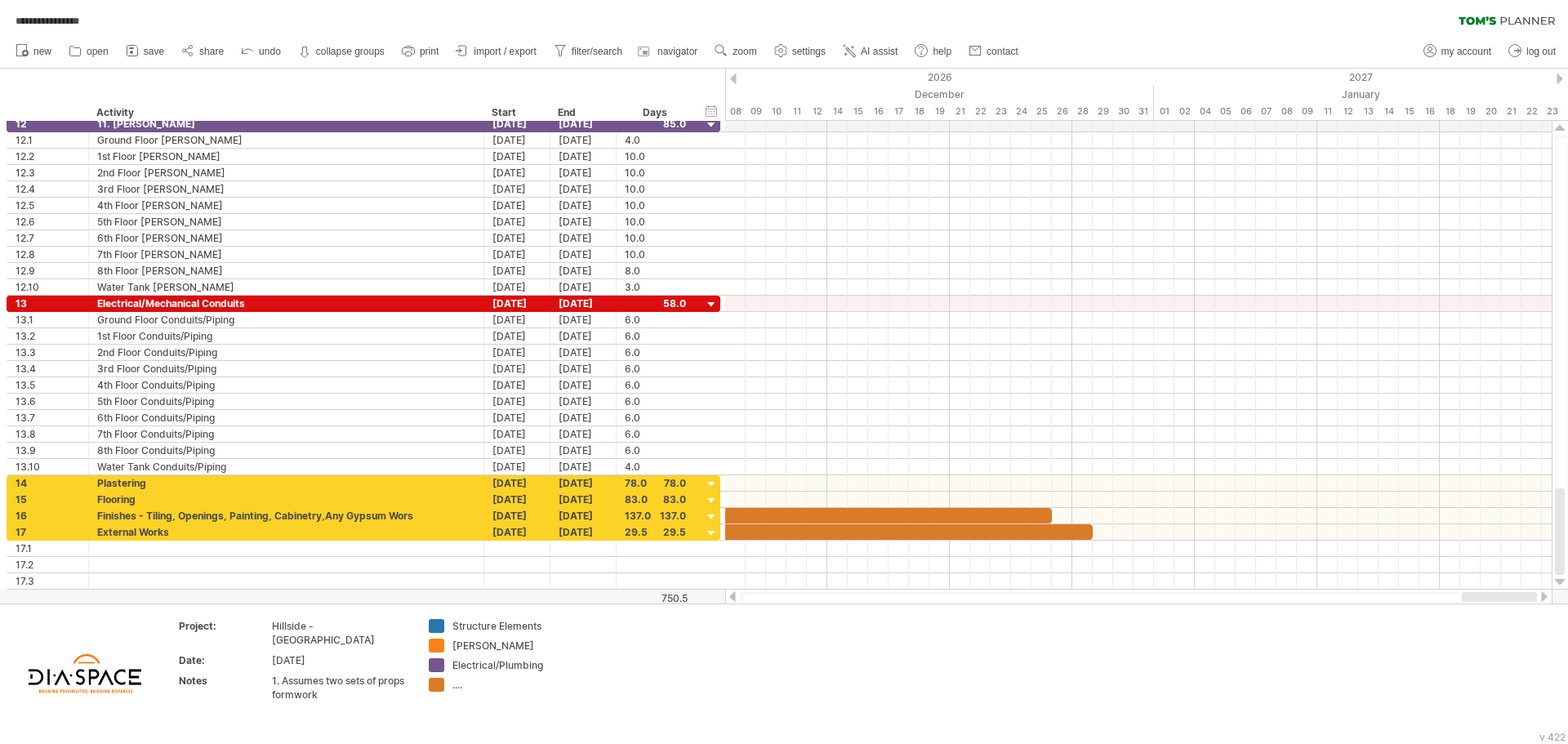
drag, startPoint x: 1453, startPoint y: 595, endPoint x: 1514, endPoint y: 595, distance: 61.0
click at [1514, 595] on div at bounding box center [1500, 597] width 75 height 10
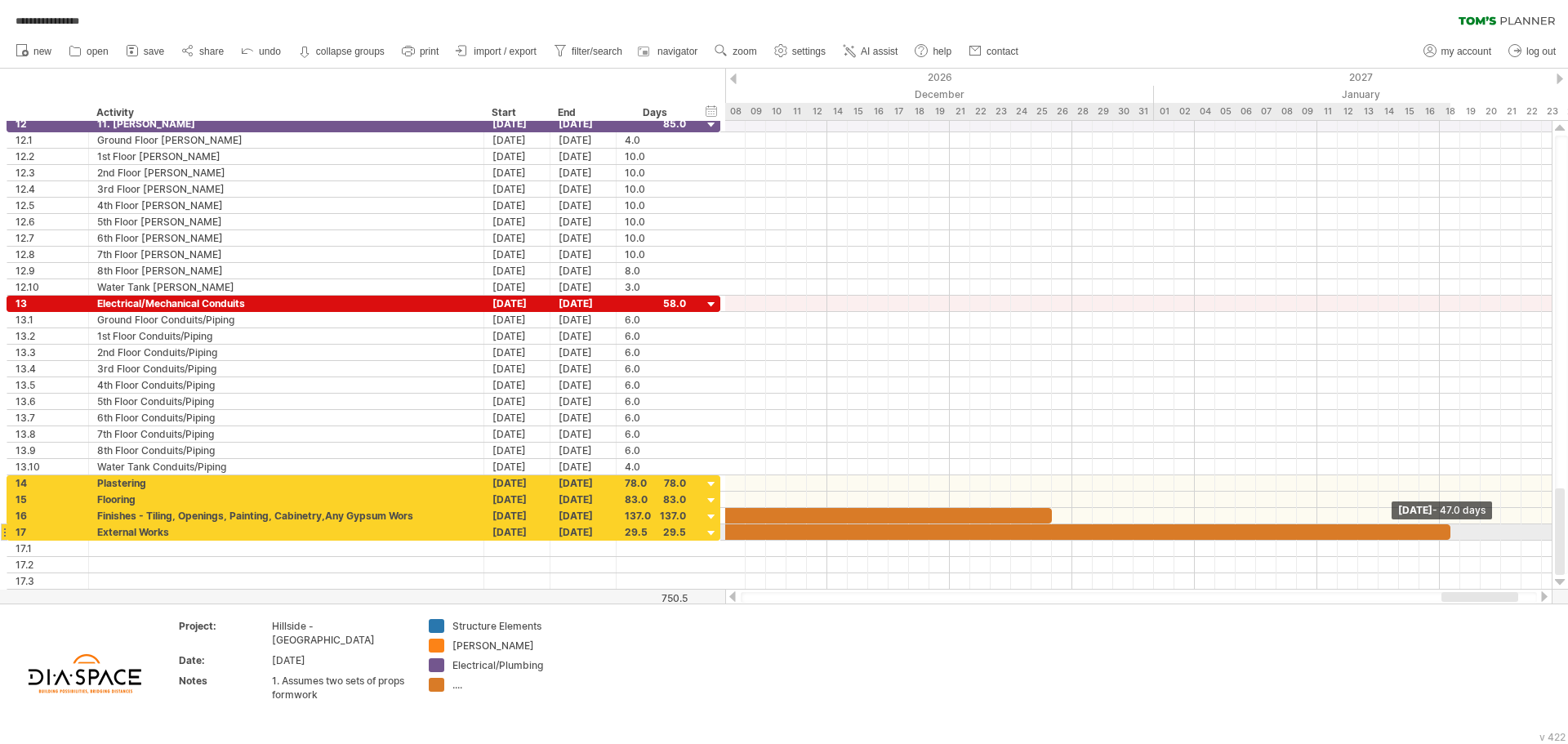
drag, startPoint x: 1092, startPoint y: 533, endPoint x: 1491, endPoint y: 530, distance: 399.0
click at [1454, 530] on span at bounding box center [1450, 533] width 6 height 16
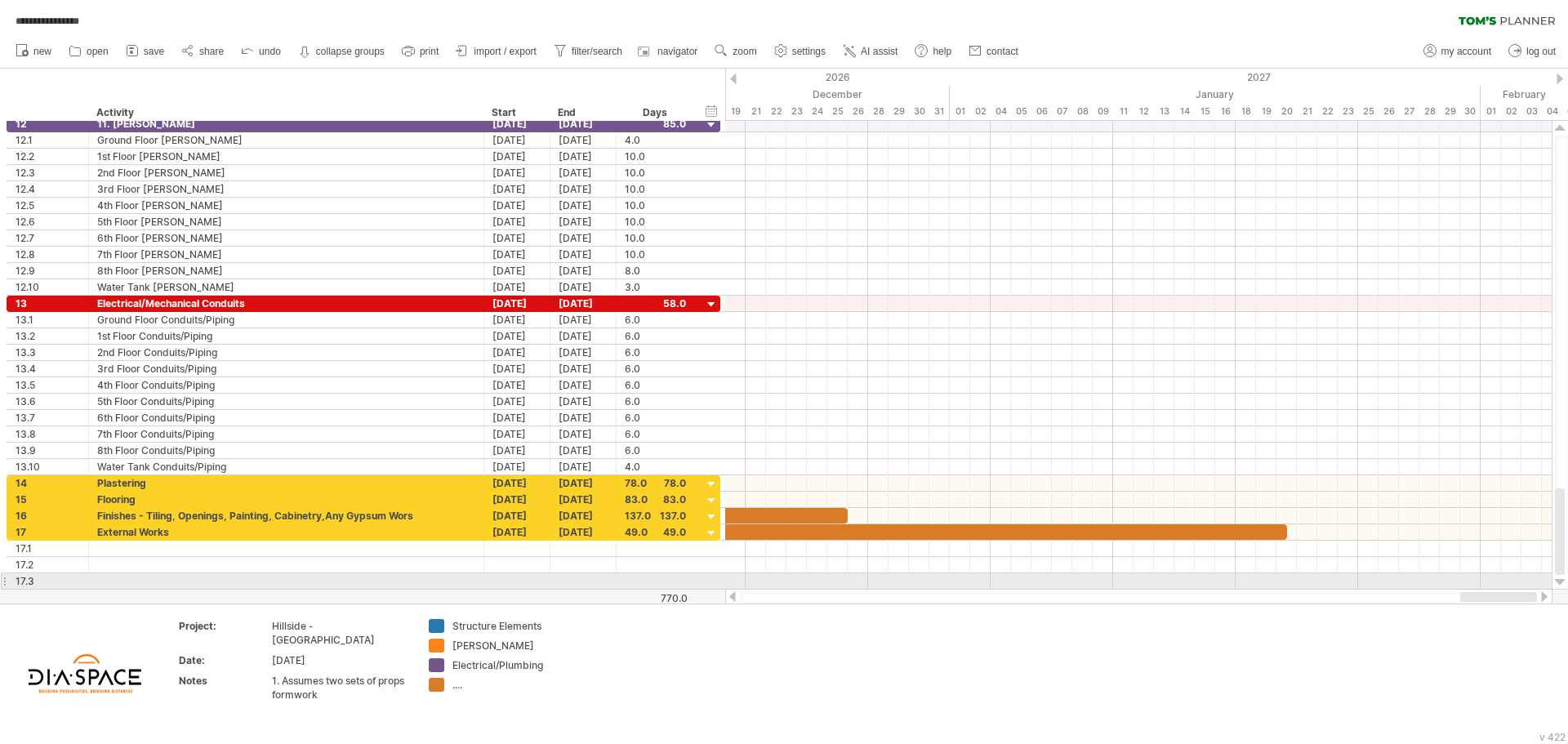
drag, startPoint x: 1447, startPoint y: 597, endPoint x: 1496, endPoint y: 589, distance: 49.6
click at [1496, 589] on div at bounding box center [1138, 597] width 827 height 17
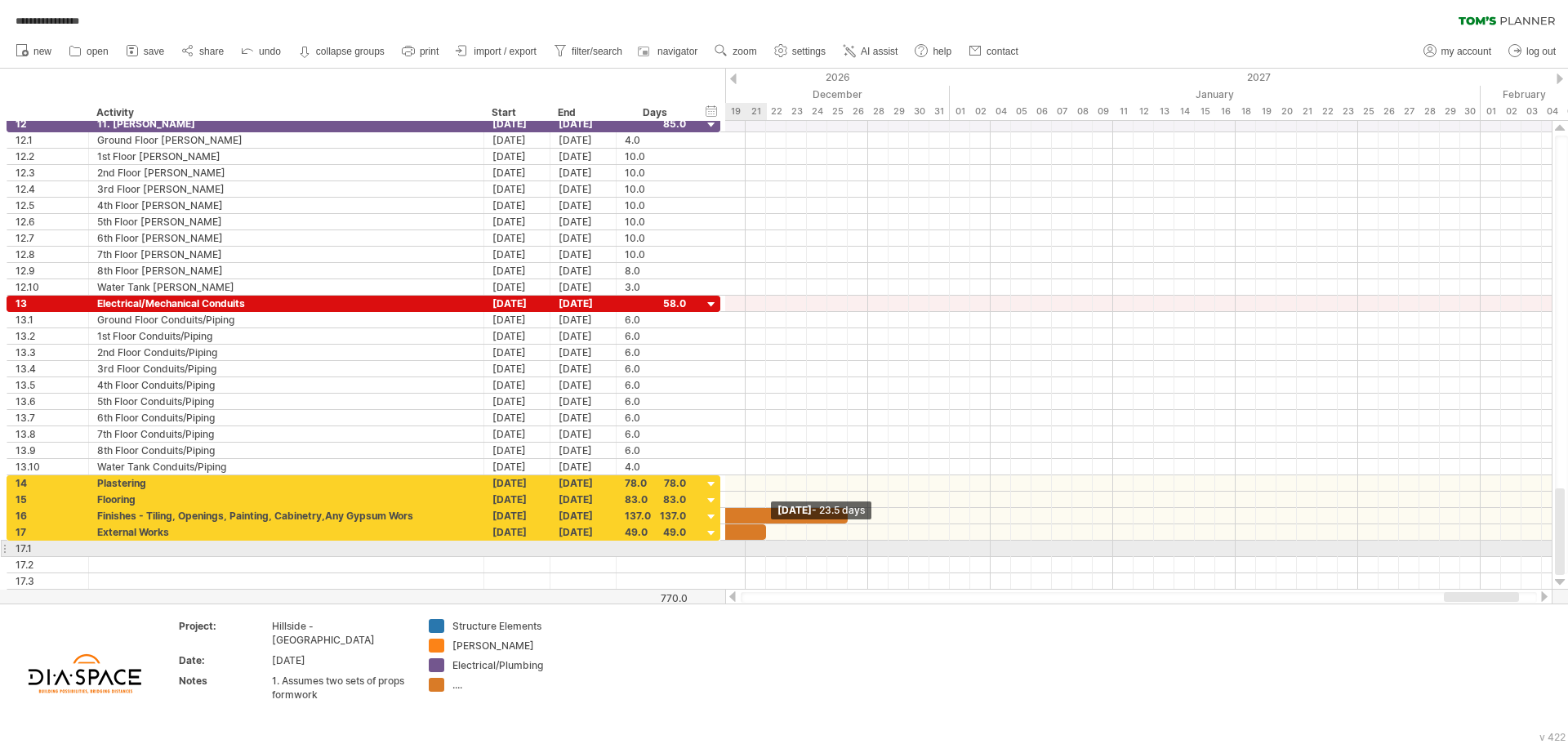
drag, startPoint x: 1287, startPoint y: 532, endPoint x: 762, endPoint y: 542, distance: 525.1
click at [762, 542] on div "[DATE] - 23.5 days [DATE] - 29.5 days" at bounding box center [1138, 355] width 826 height 469
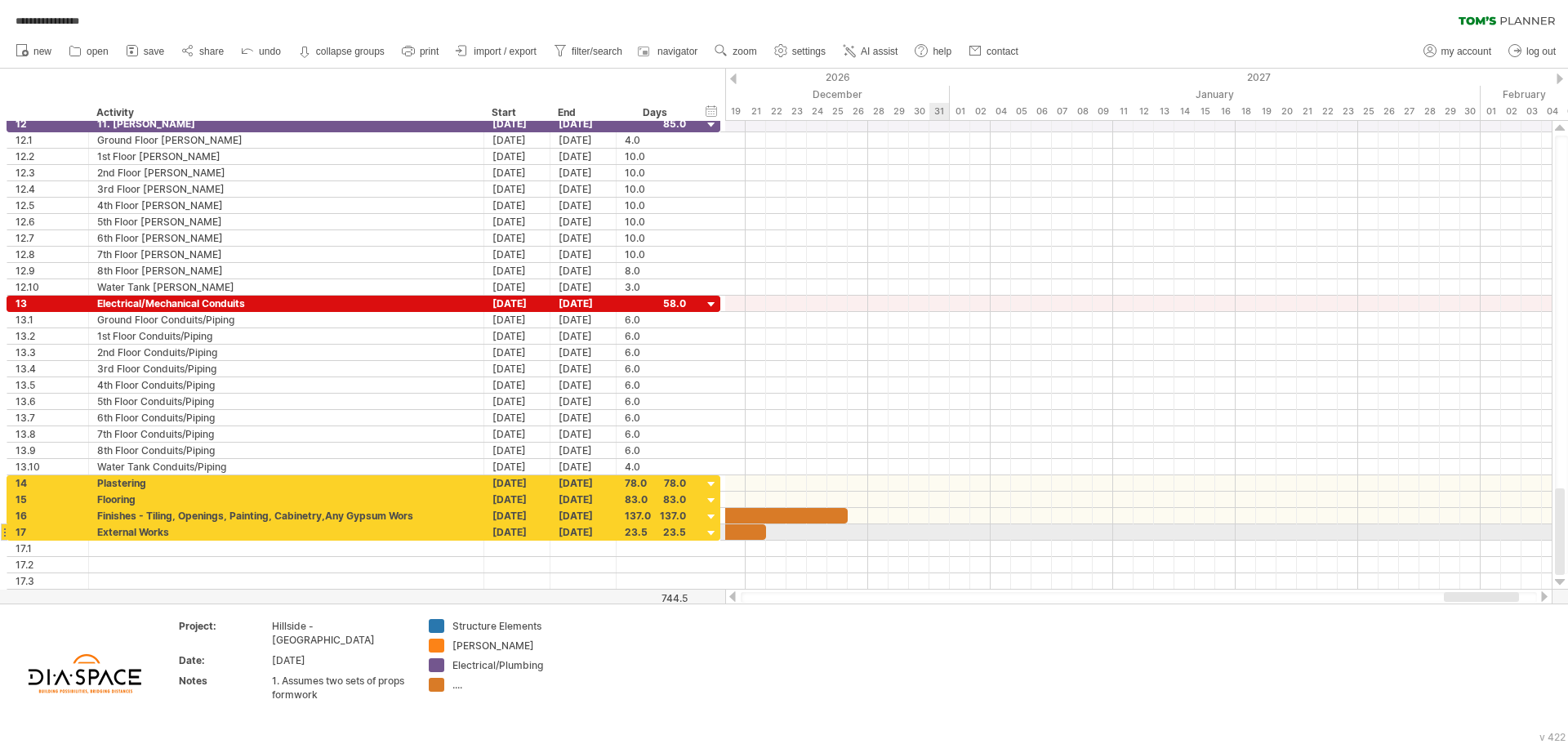
click at [943, 526] on div at bounding box center [1138, 533] width 826 height 17
click at [949, 528] on div at bounding box center [1138, 533] width 826 height 17
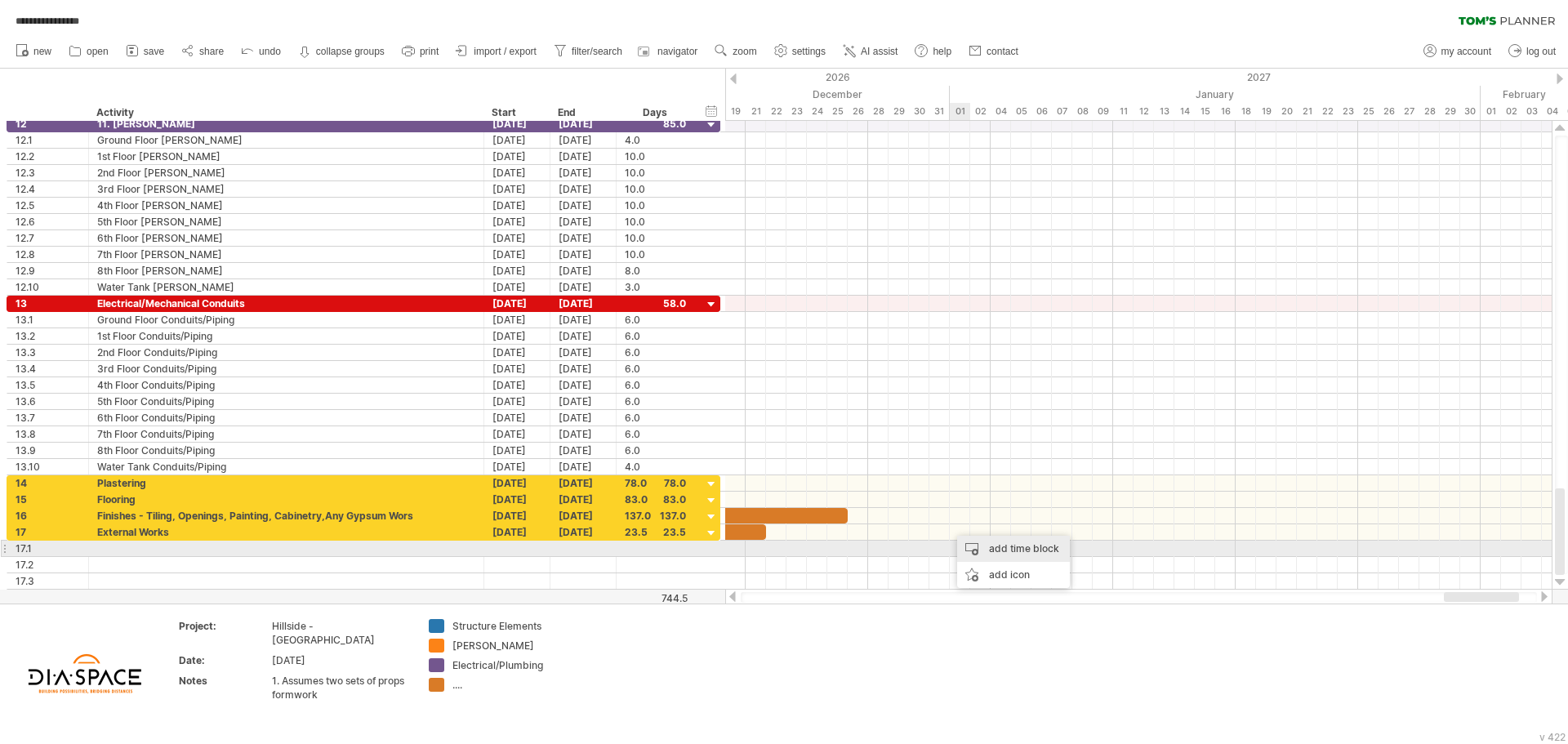
click at [987, 546] on div "add time block" at bounding box center [1013, 549] width 113 height 26
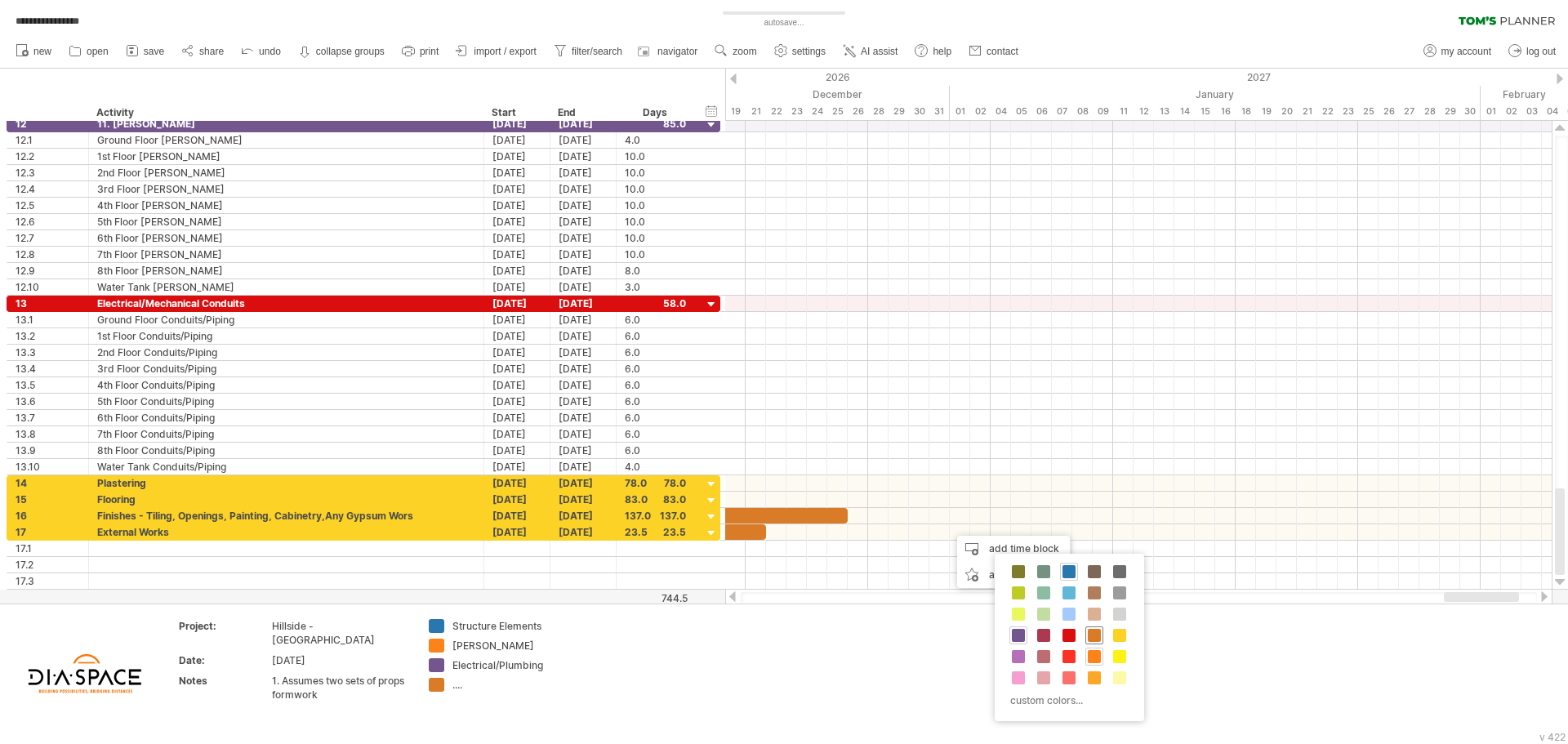
click at [1092, 640] on span at bounding box center [1094, 635] width 13 height 13
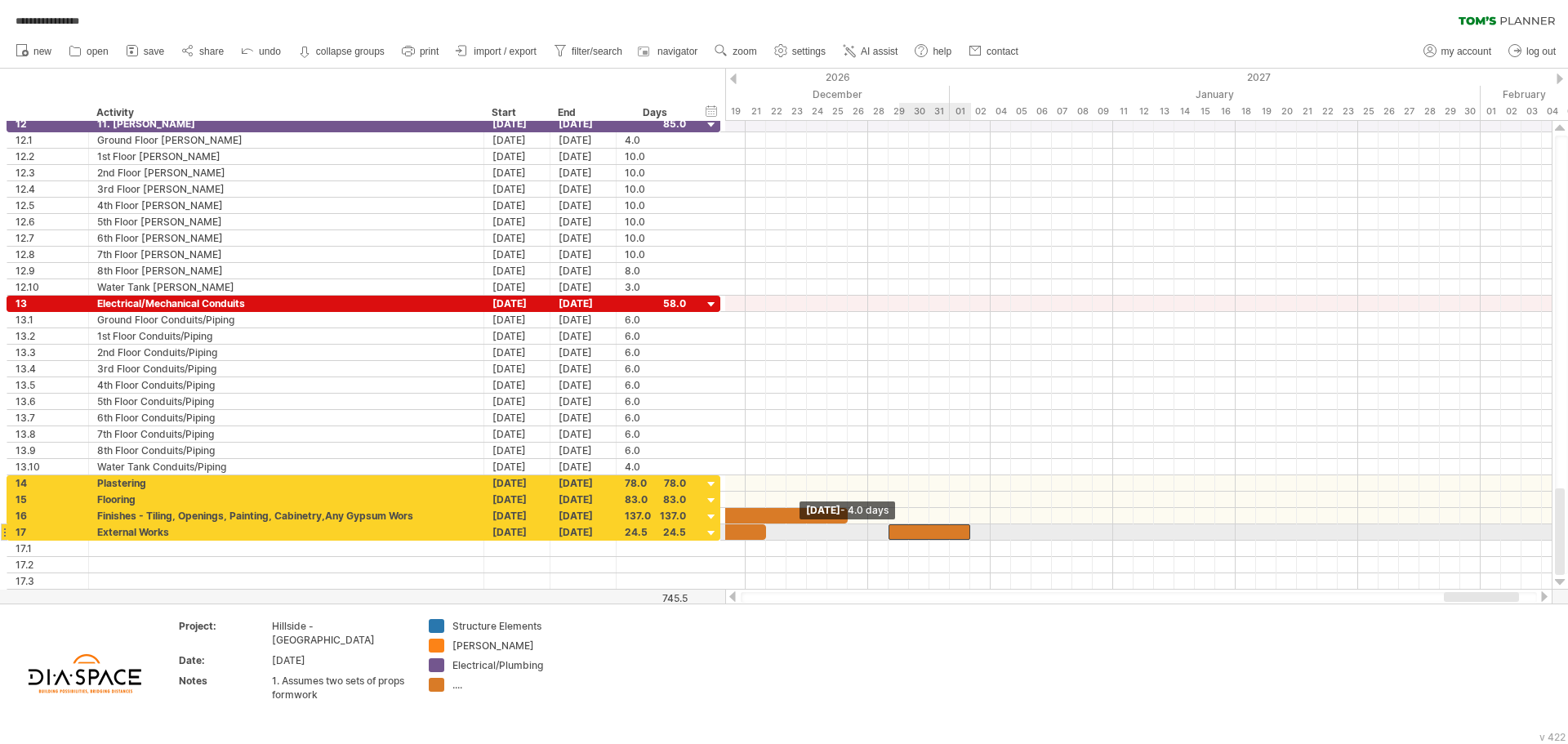
drag, startPoint x: 946, startPoint y: 536, endPoint x: 889, endPoint y: 533, distance: 57.1
click at [889, 533] on span at bounding box center [887, 533] width 6 height 16
drag, startPoint x: 889, startPoint y: 535, endPoint x: 939, endPoint y: 535, distance: 50.0
click at [939, 535] on span at bounding box center [939, 533] width 6 height 16
drag, startPoint x: 941, startPoint y: 534, endPoint x: 894, endPoint y: 529, distance: 47.3
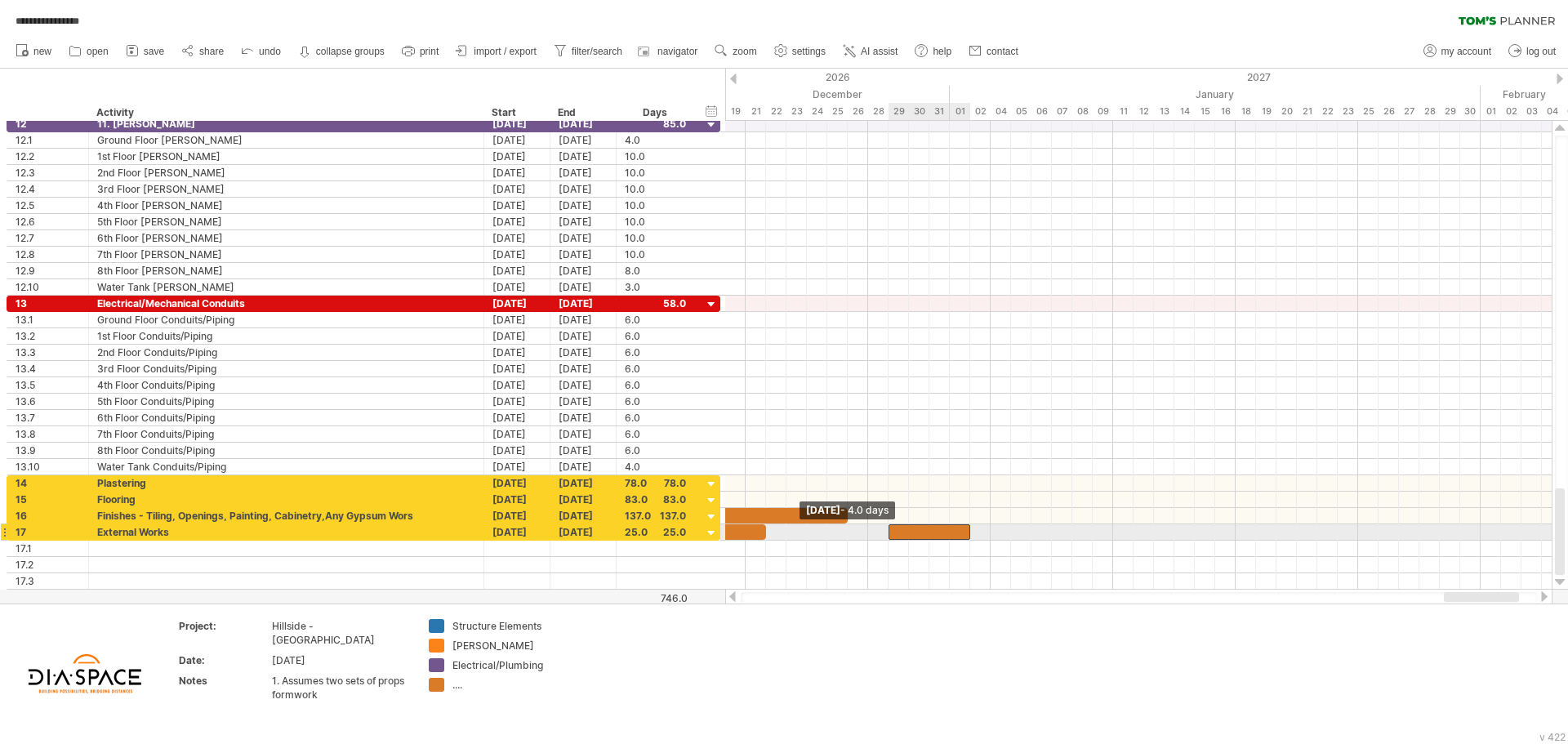
click at [894, 529] on div at bounding box center [929, 533] width 82 height 16
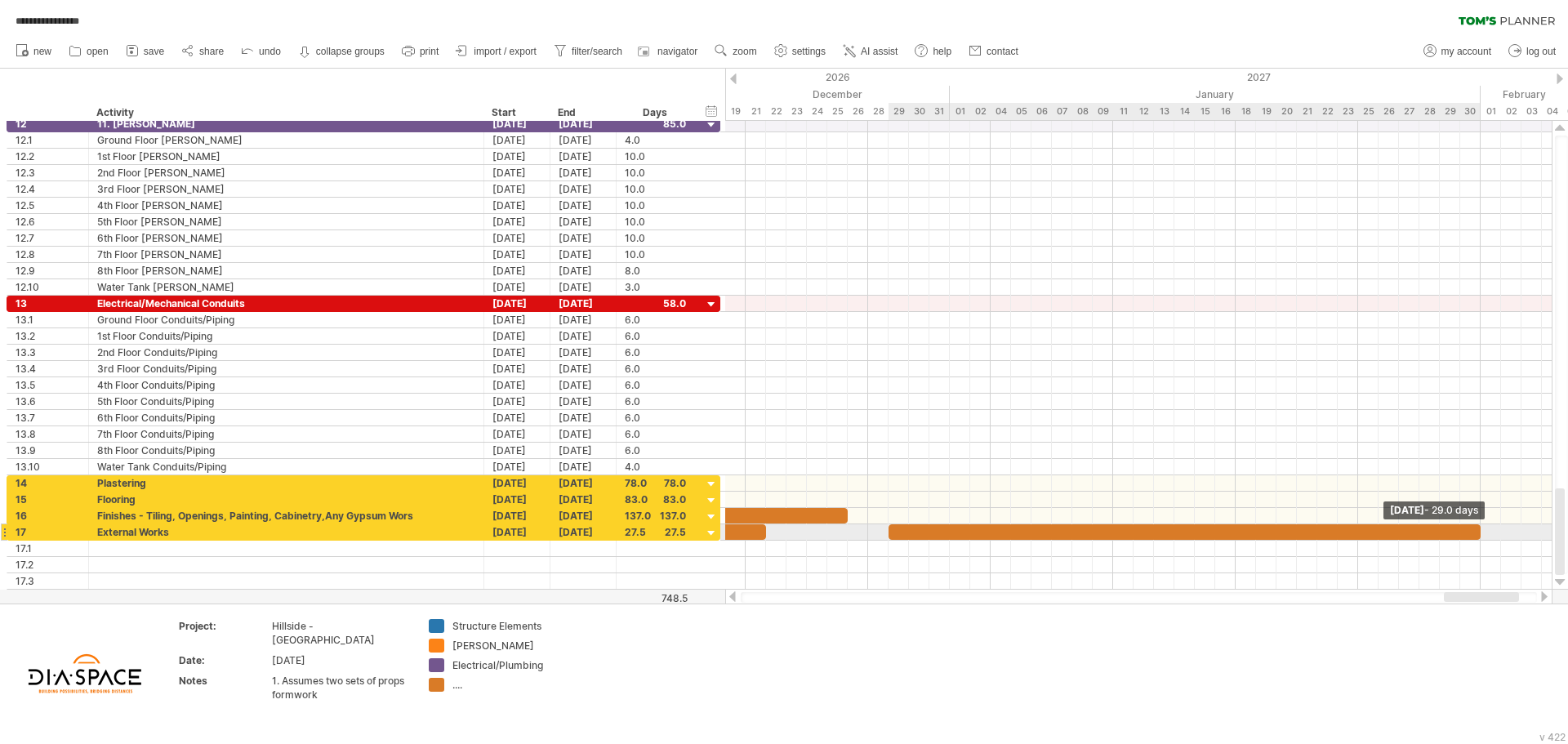
drag, startPoint x: 972, startPoint y: 529, endPoint x: 1480, endPoint y: 532, distance: 508.0
click at [1480, 532] on span at bounding box center [1480, 533] width 6 height 16
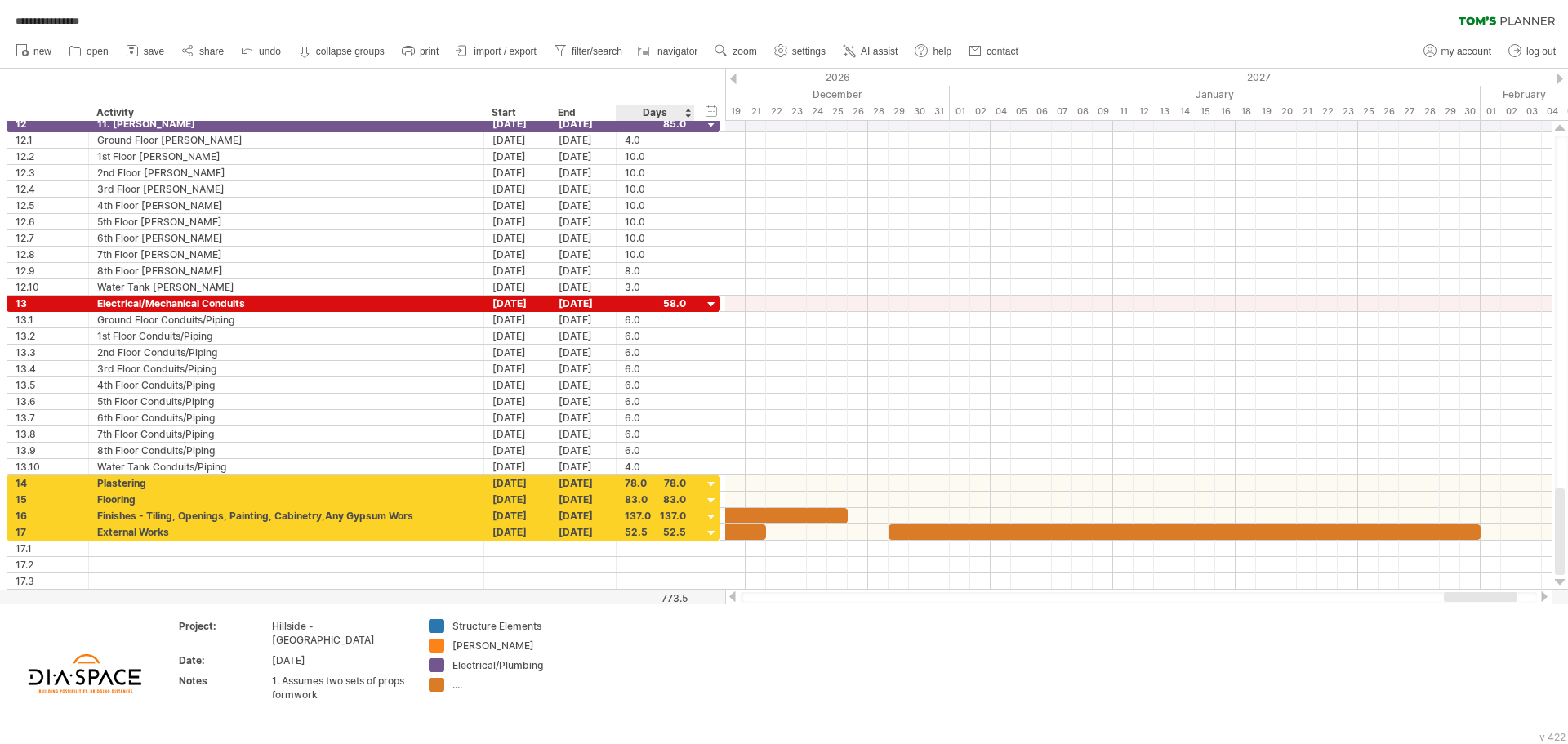
click at [688, 598] on div at bounding box center [784, 336] width 1568 height 535
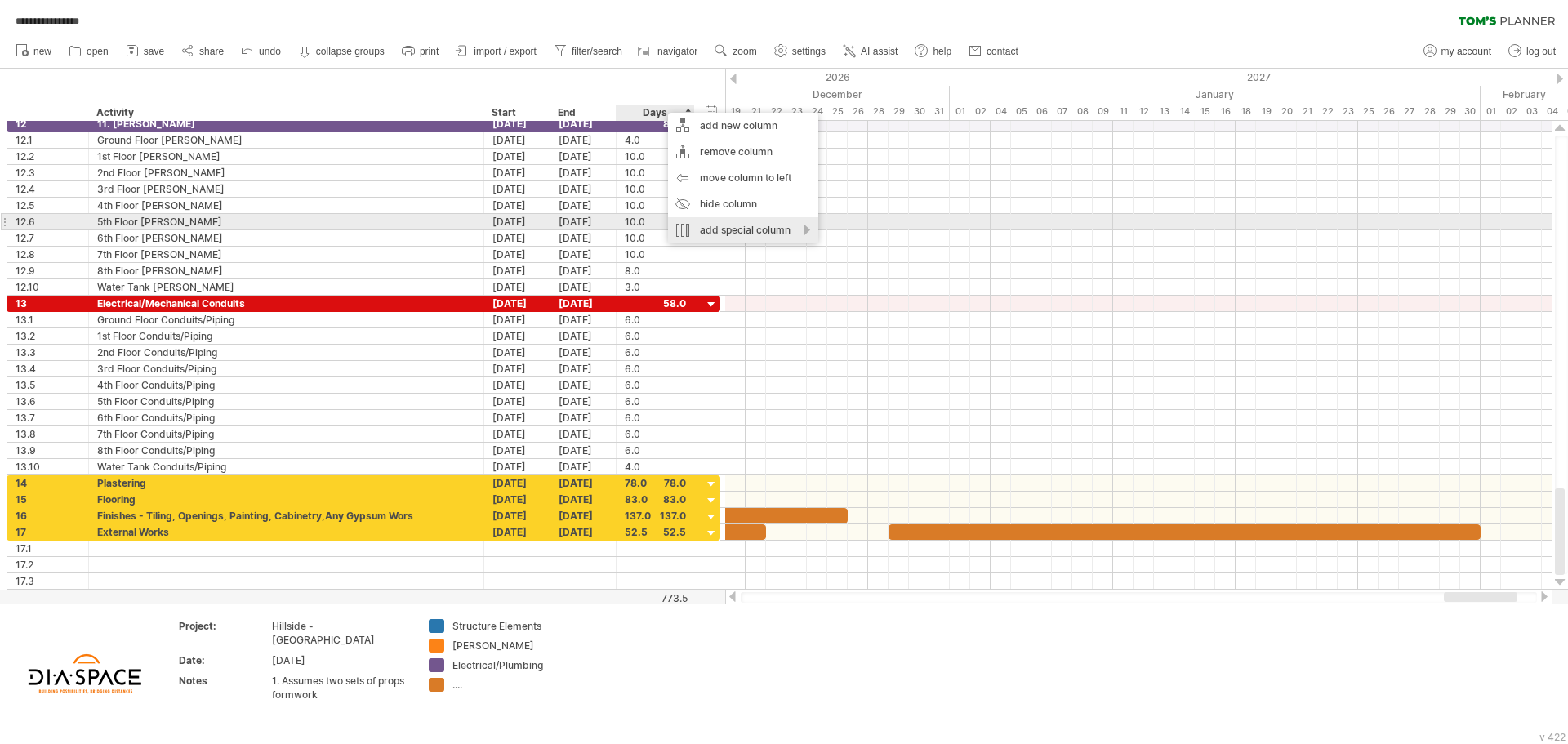
click at [740, 225] on div "add special column" at bounding box center [743, 231] width 150 height 26
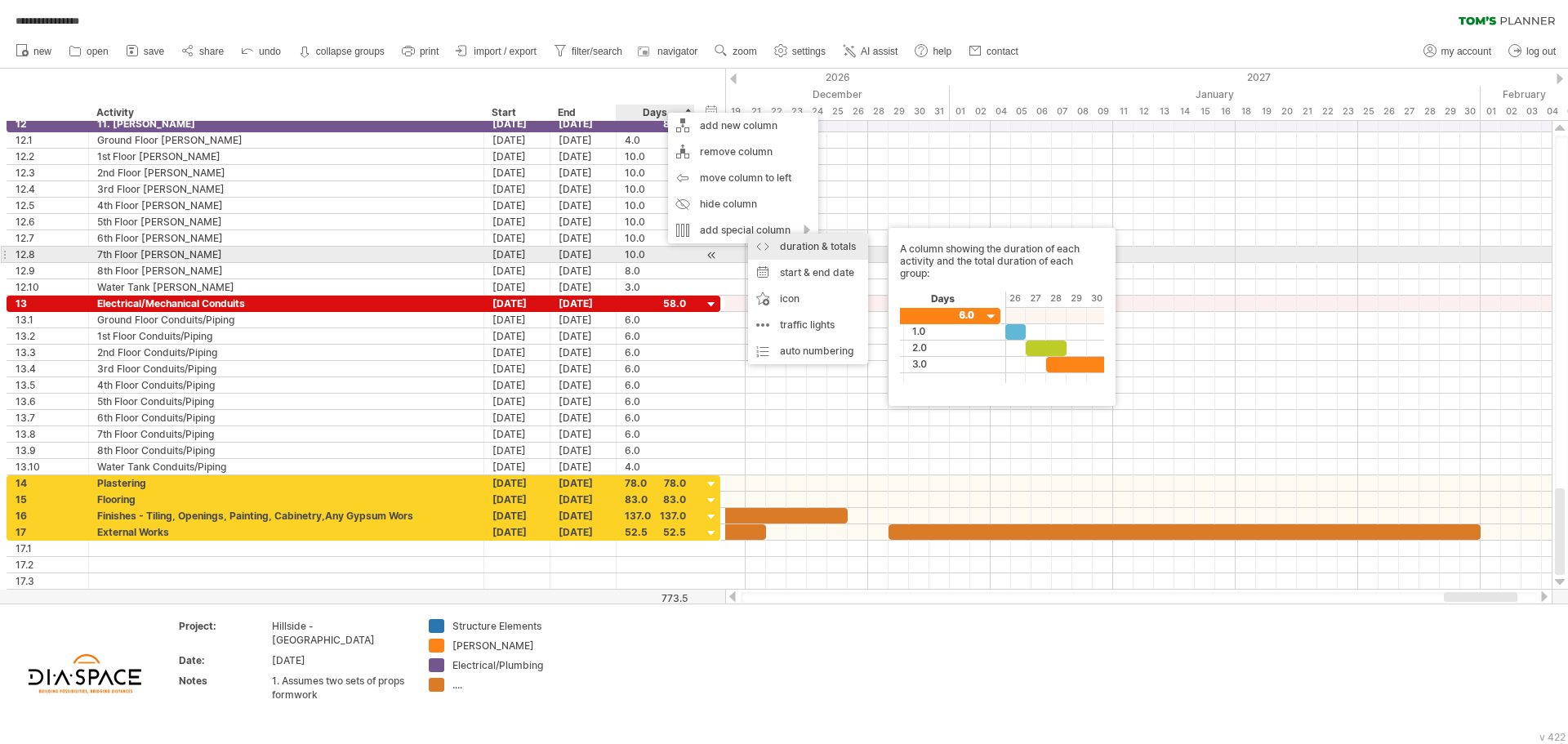
click at [806, 249] on div "duration & totals A column showing the duration of each activity and the total …" at bounding box center [808, 247] width 120 height 26
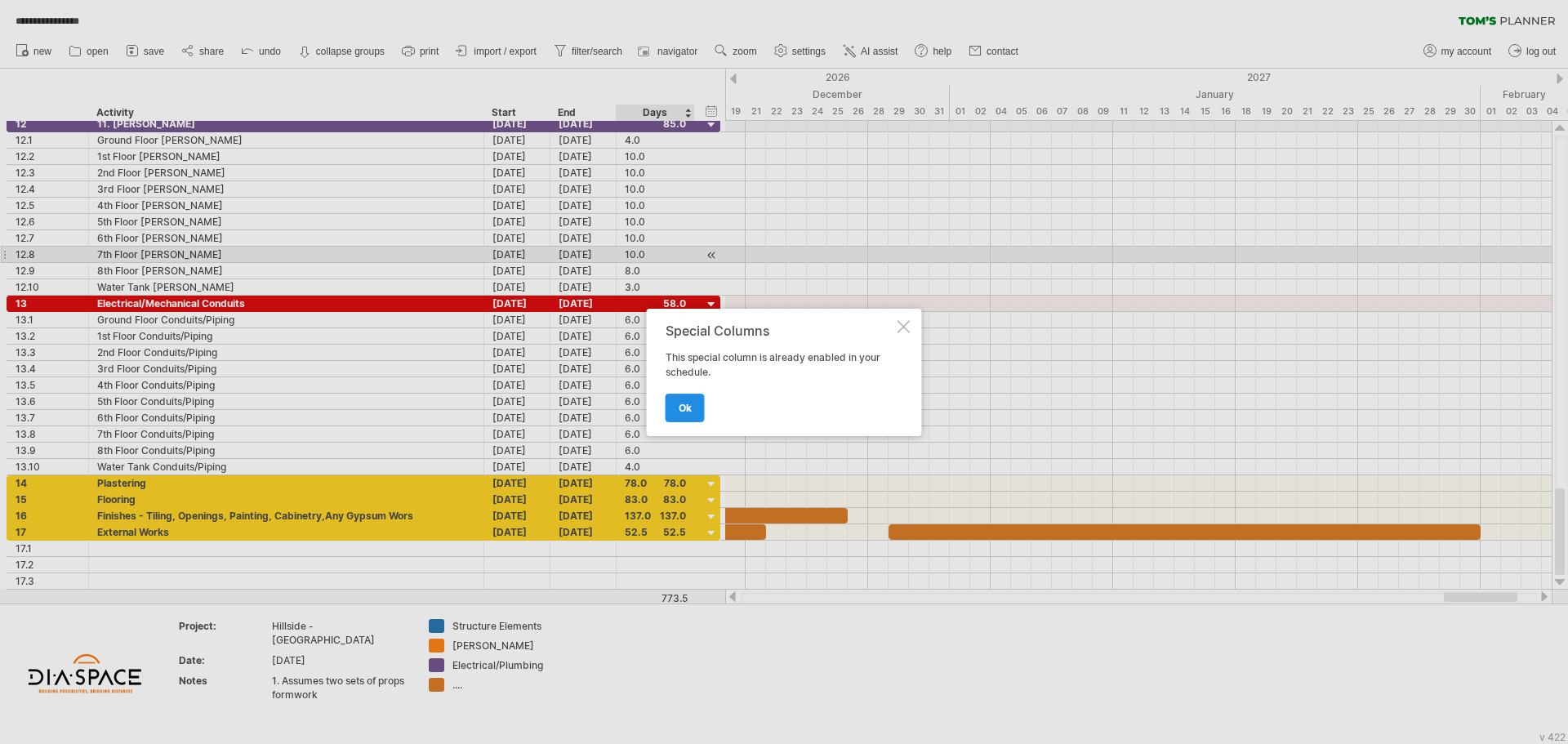
click at [688, 416] on link "ok" at bounding box center [685, 408] width 39 height 29
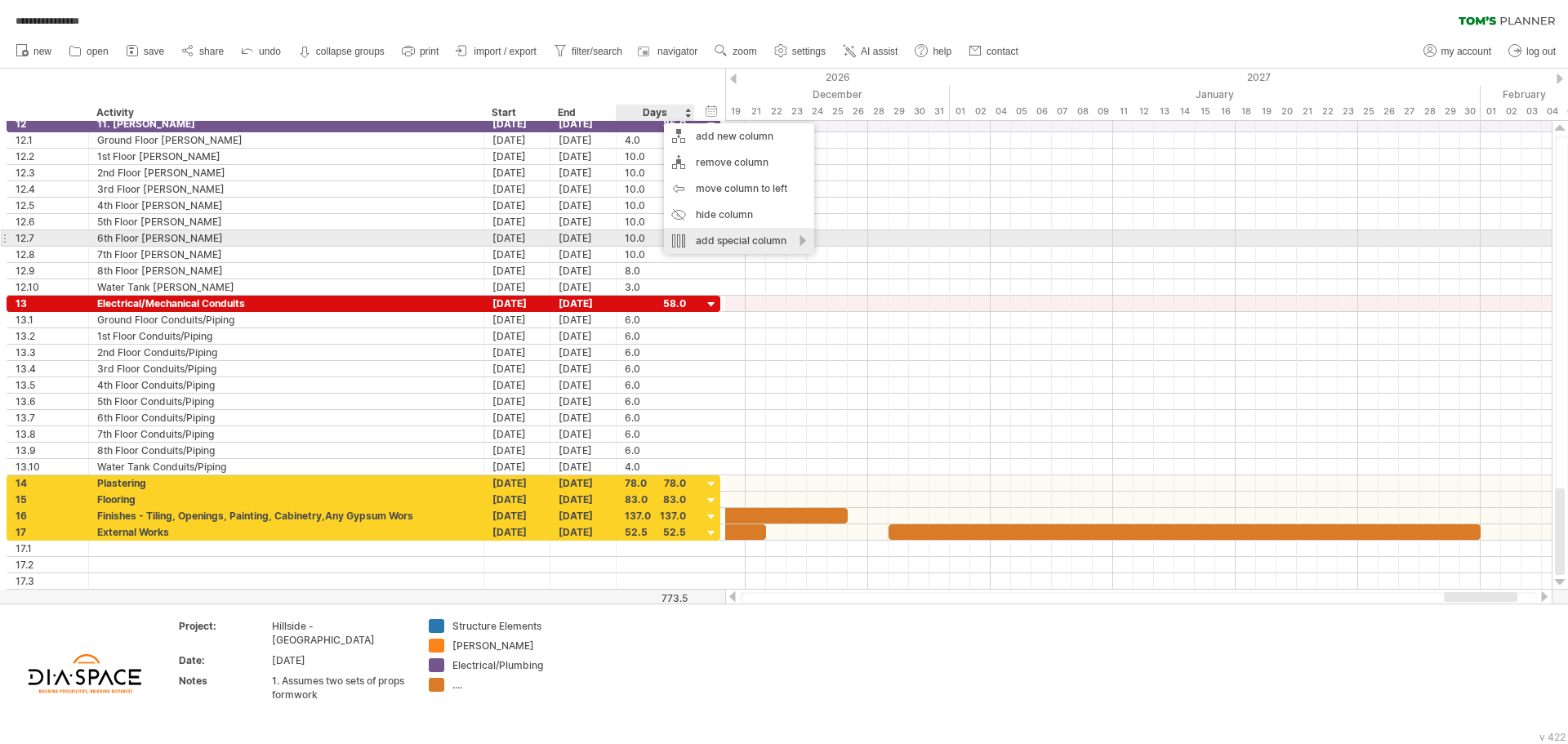
click at [742, 242] on div "add special column" at bounding box center [738, 241] width 150 height 26
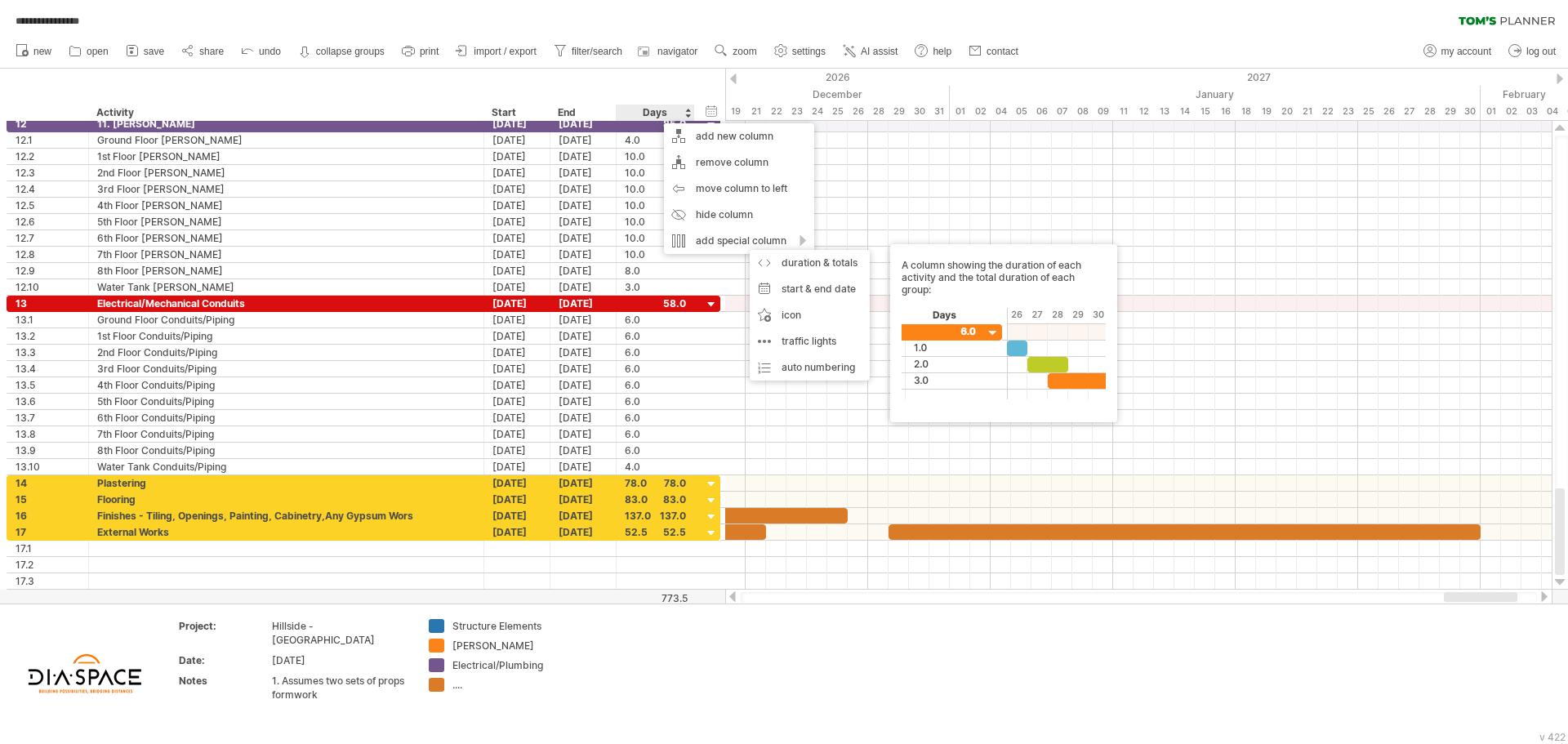
click at [647, 79] on div "hide start/end/duration show start/end/duration ******** Activity Start End Days" at bounding box center [362, 95] width 725 height 53
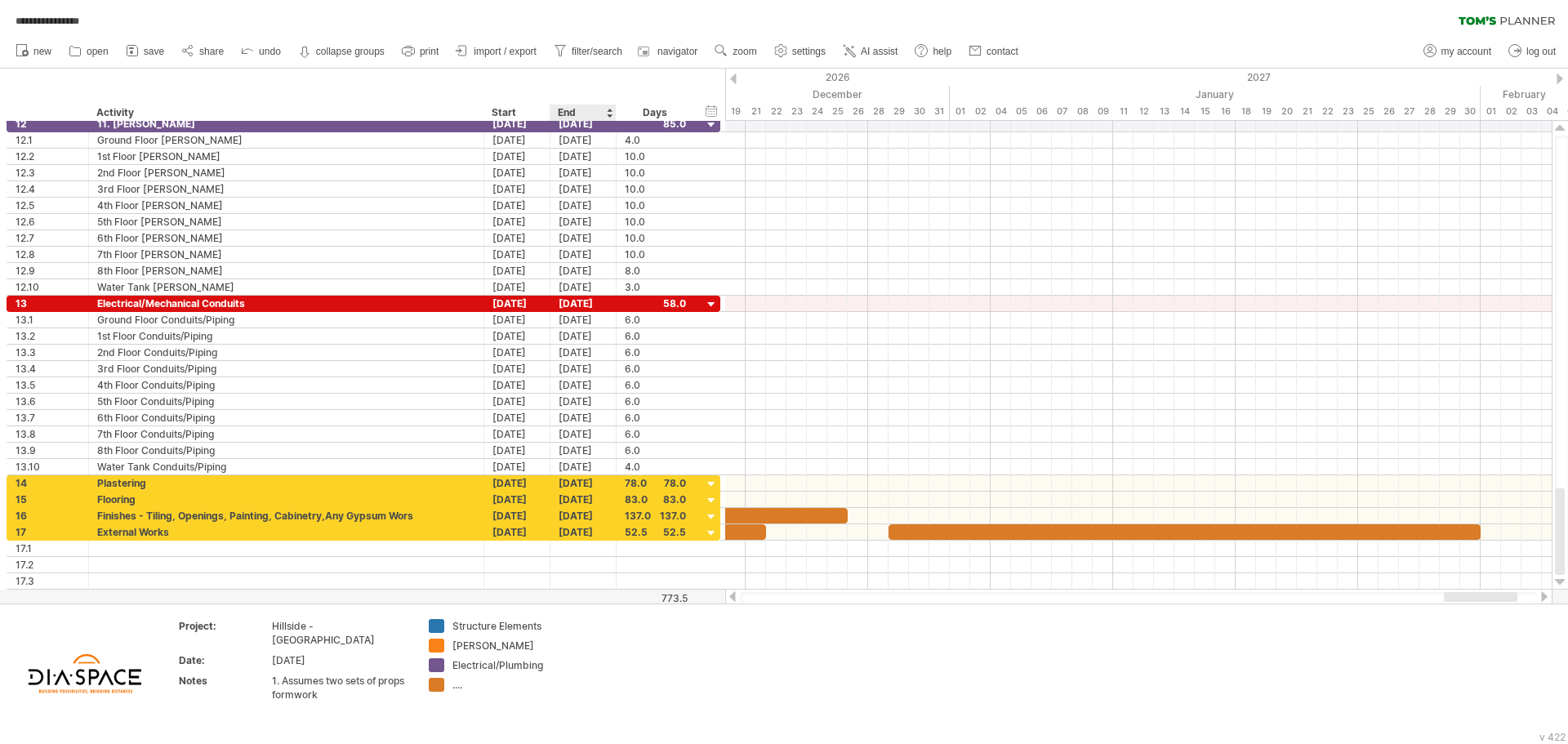
click at [566, 104] on div "End" at bounding box center [582, 112] width 49 height 17
click at [584, 77] on div "hide start/end/duration show start/end/duration ******** Activity Start End Days" at bounding box center [362, 95] width 725 height 53
drag, startPoint x: 656, startPoint y: 113, endPoint x: 647, endPoint y: 114, distance: 9.1
click at [647, 114] on div "Days" at bounding box center [654, 112] width 77 height 17
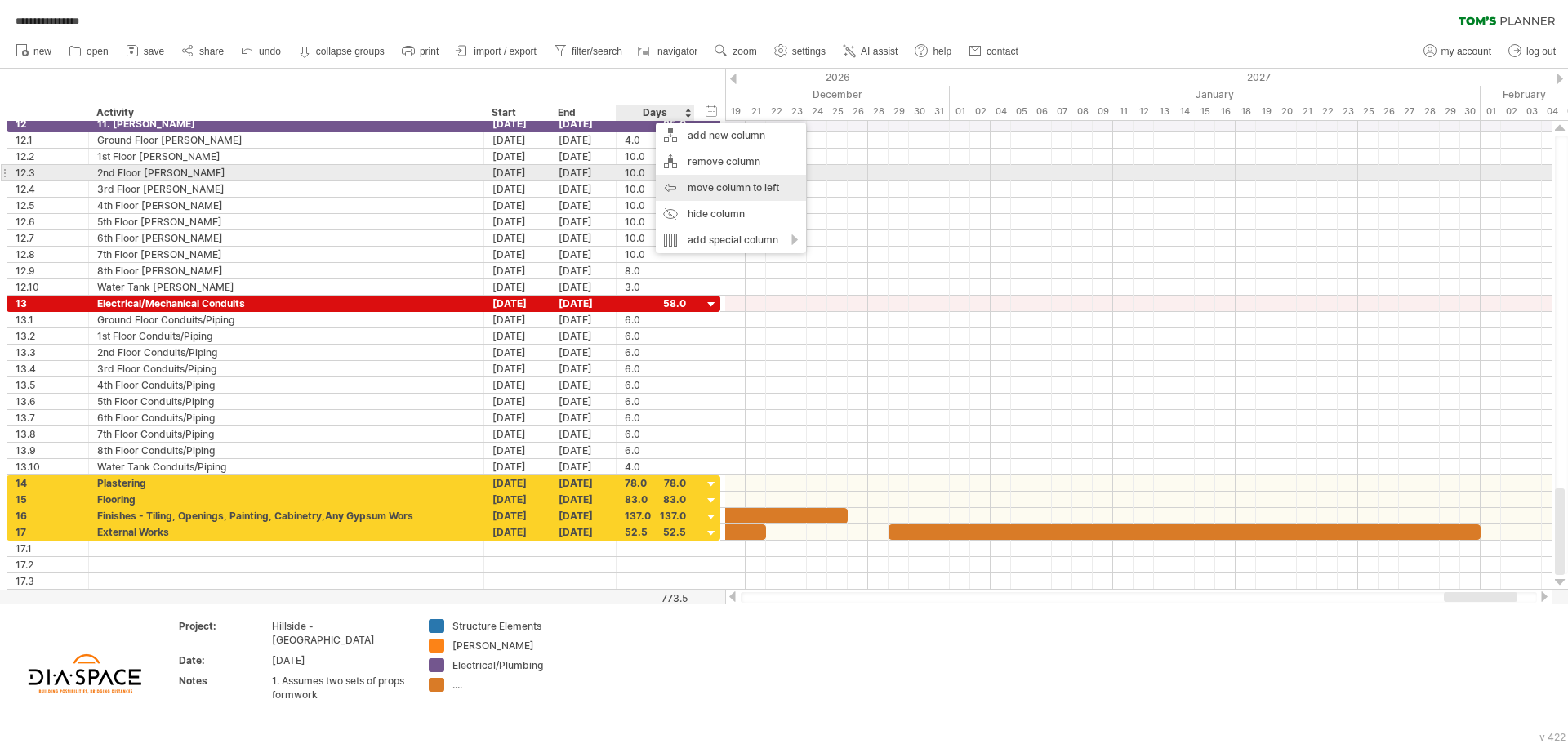
click at [701, 181] on div "move column to left" at bounding box center [731, 188] width 150 height 26
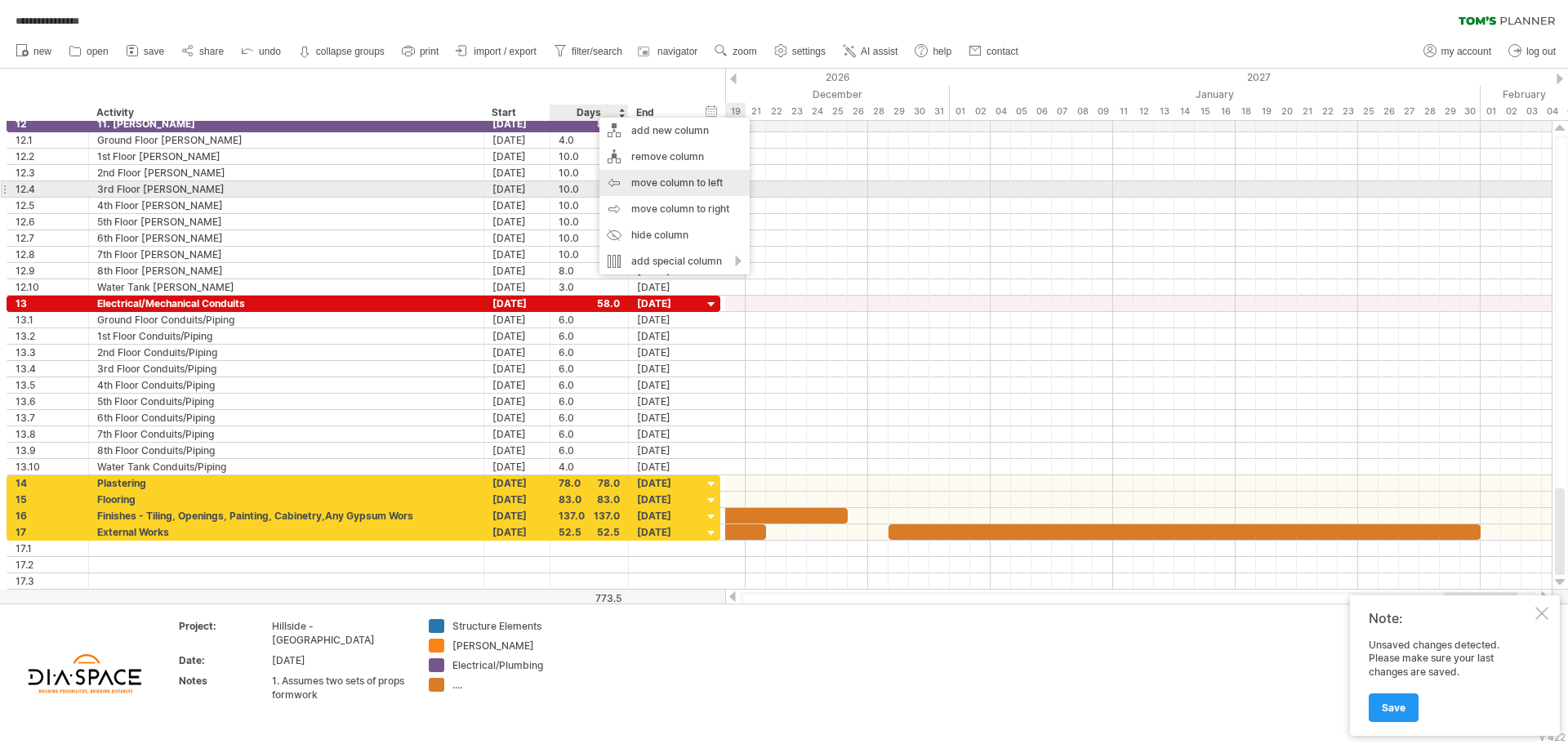
click at [671, 188] on div "move column to left" at bounding box center [674, 183] width 150 height 26
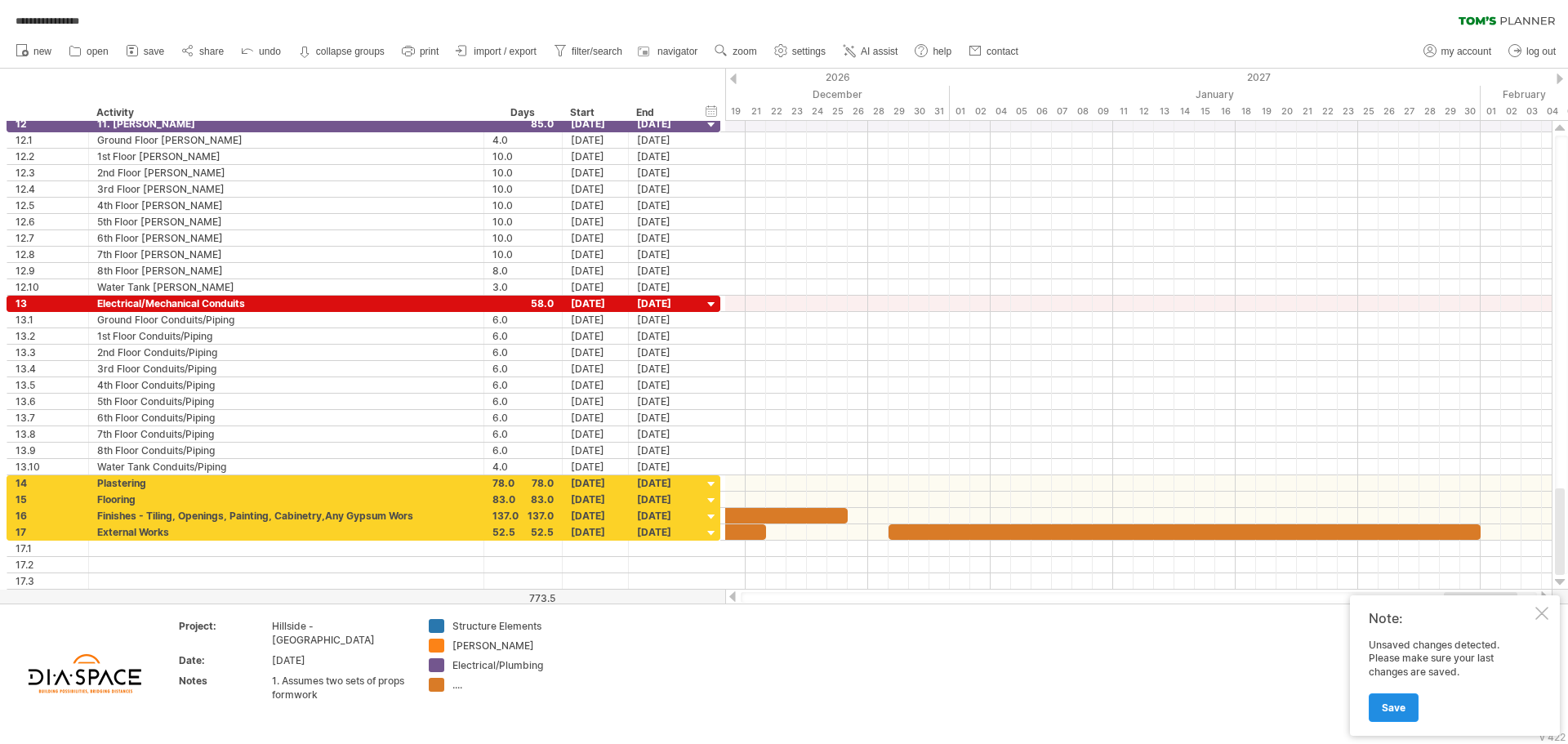
click at [1399, 706] on span "Save" at bounding box center [1393, 708] width 24 height 12
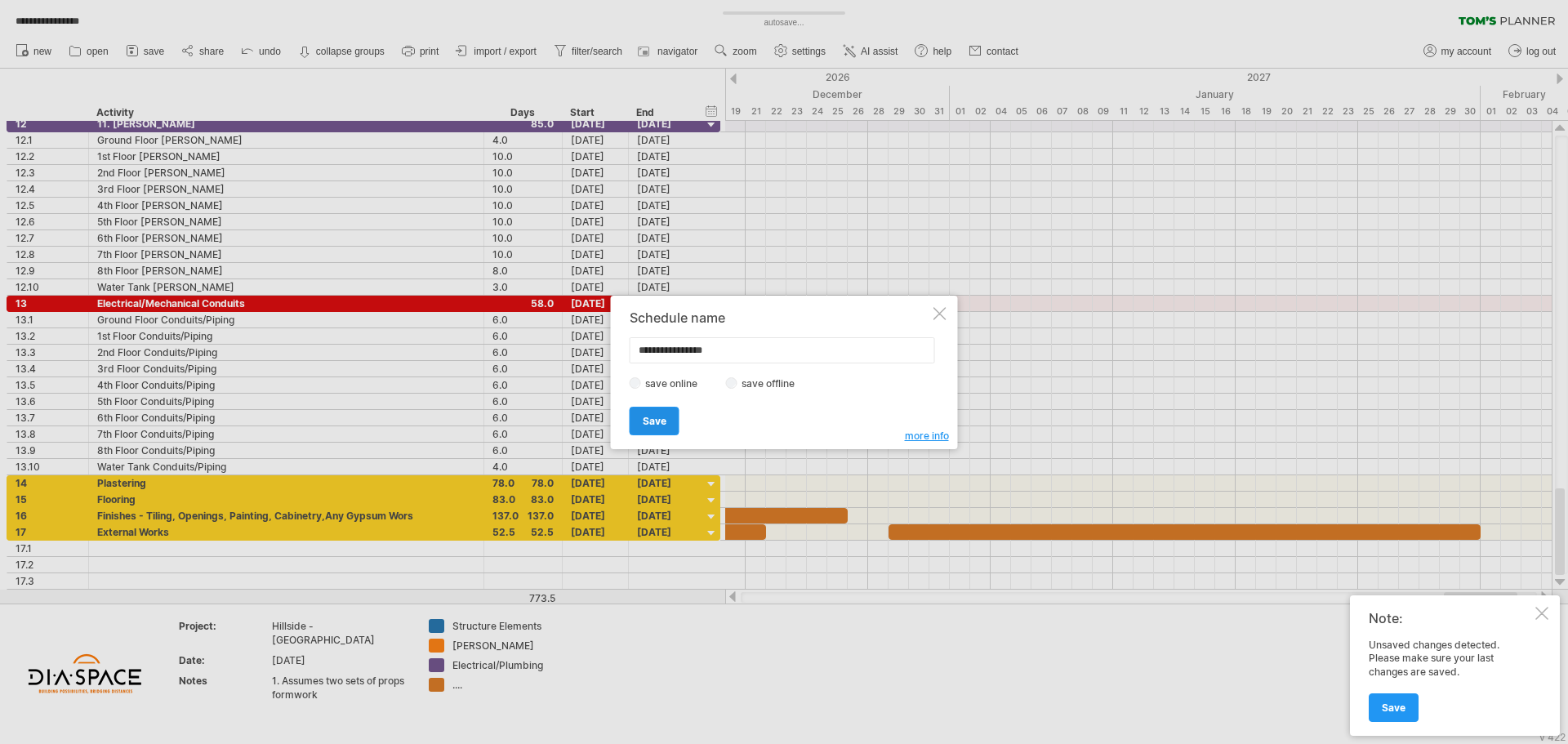
click at [659, 426] on span "Save" at bounding box center [654, 421] width 24 height 12
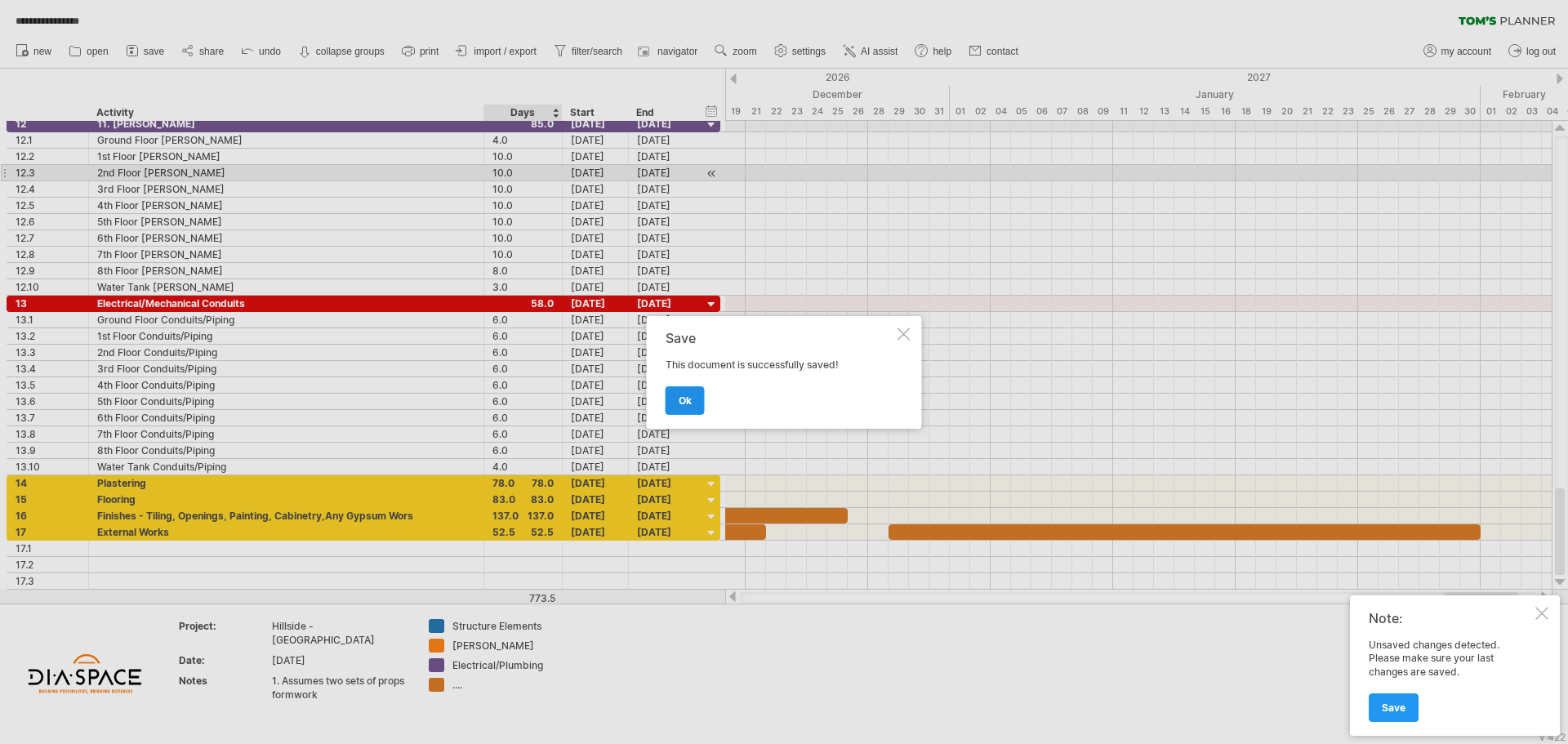
click at [696, 399] on link "ok" at bounding box center [685, 400] width 39 height 29
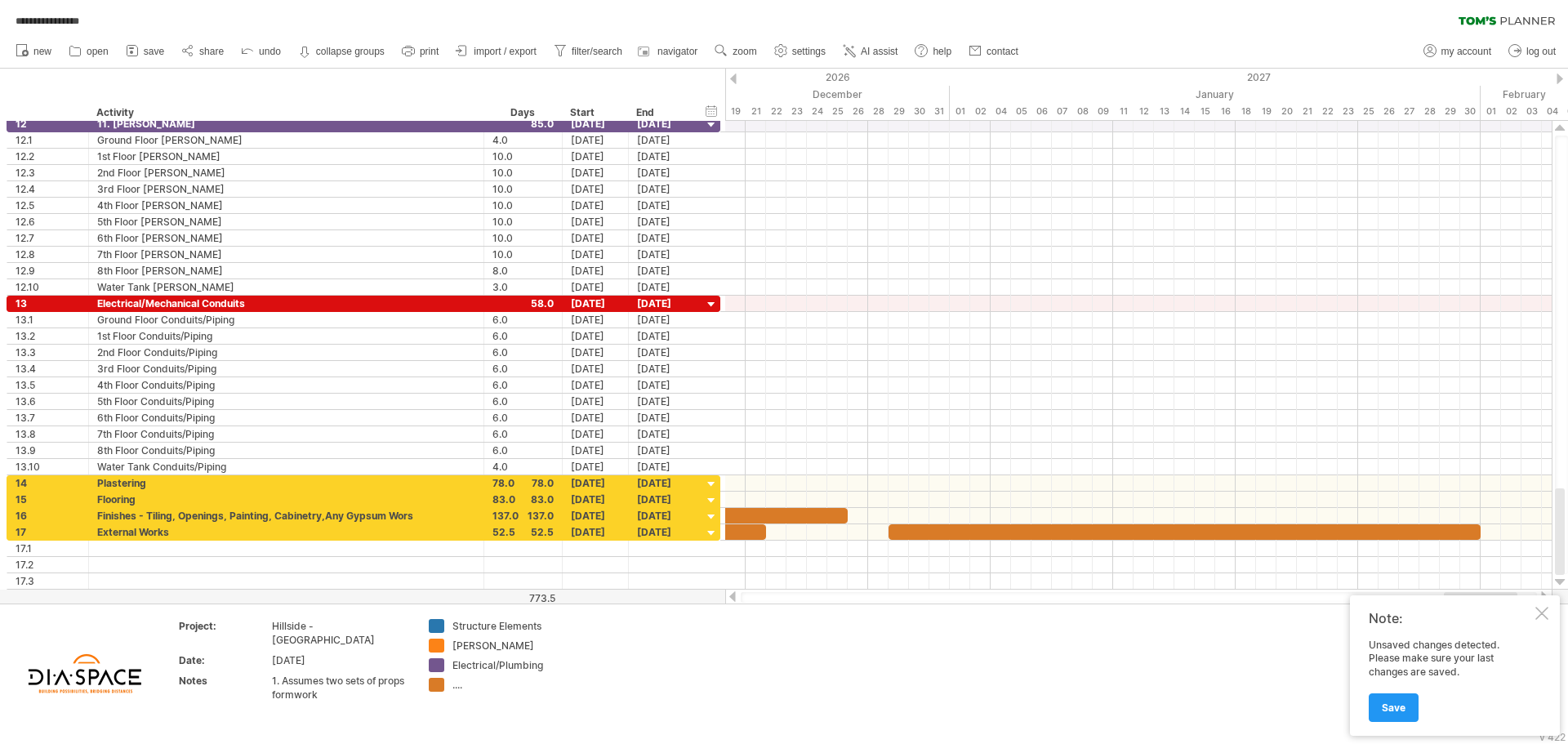
click at [1538, 613] on div at bounding box center [1542, 613] width 13 height 13
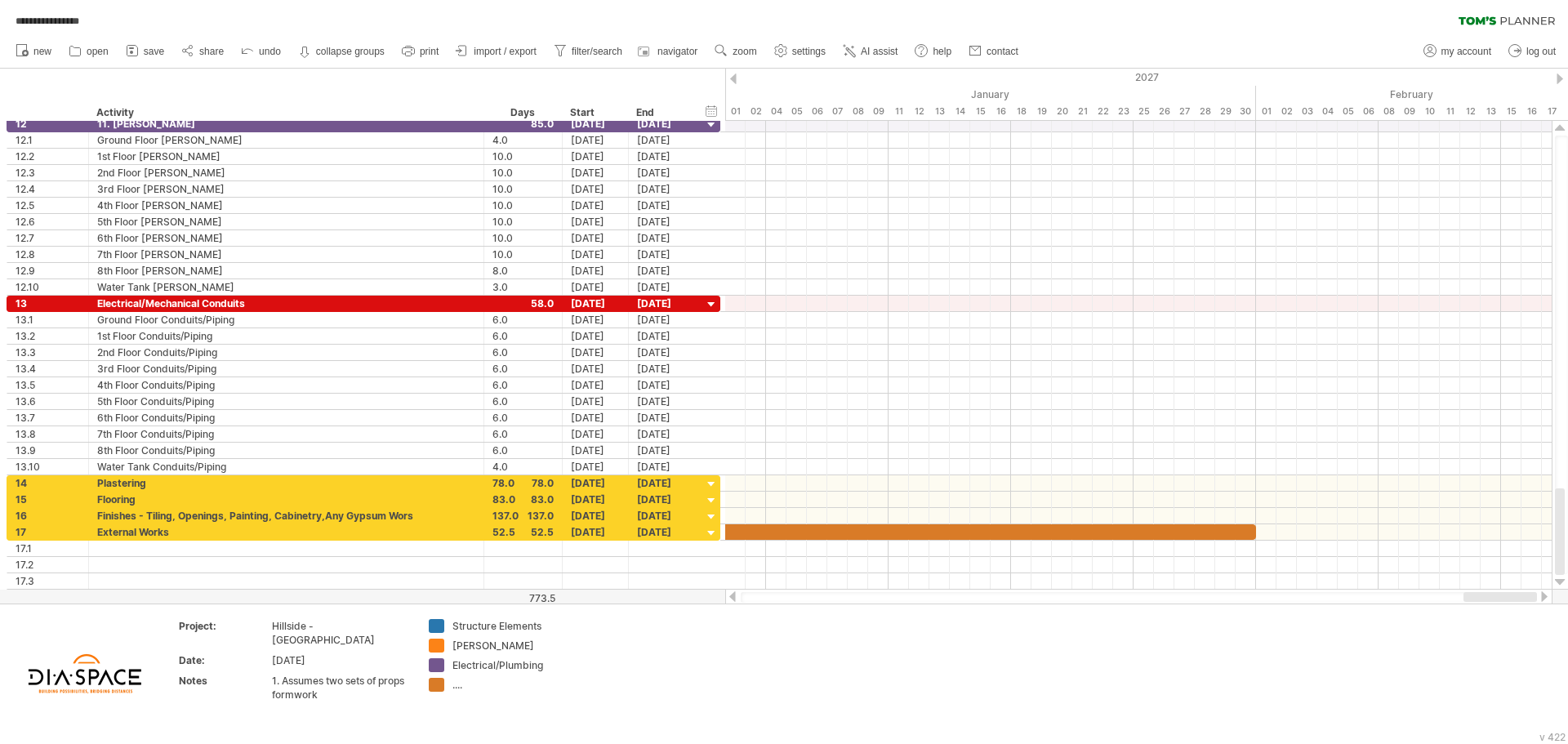
drag, startPoint x: 1466, startPoint y: 599, endPoint x: 1493, endPoint y: 595, distance: 27.3
click at [1493, 595] on div at bounding box center [1500, 597] width 74 height 10
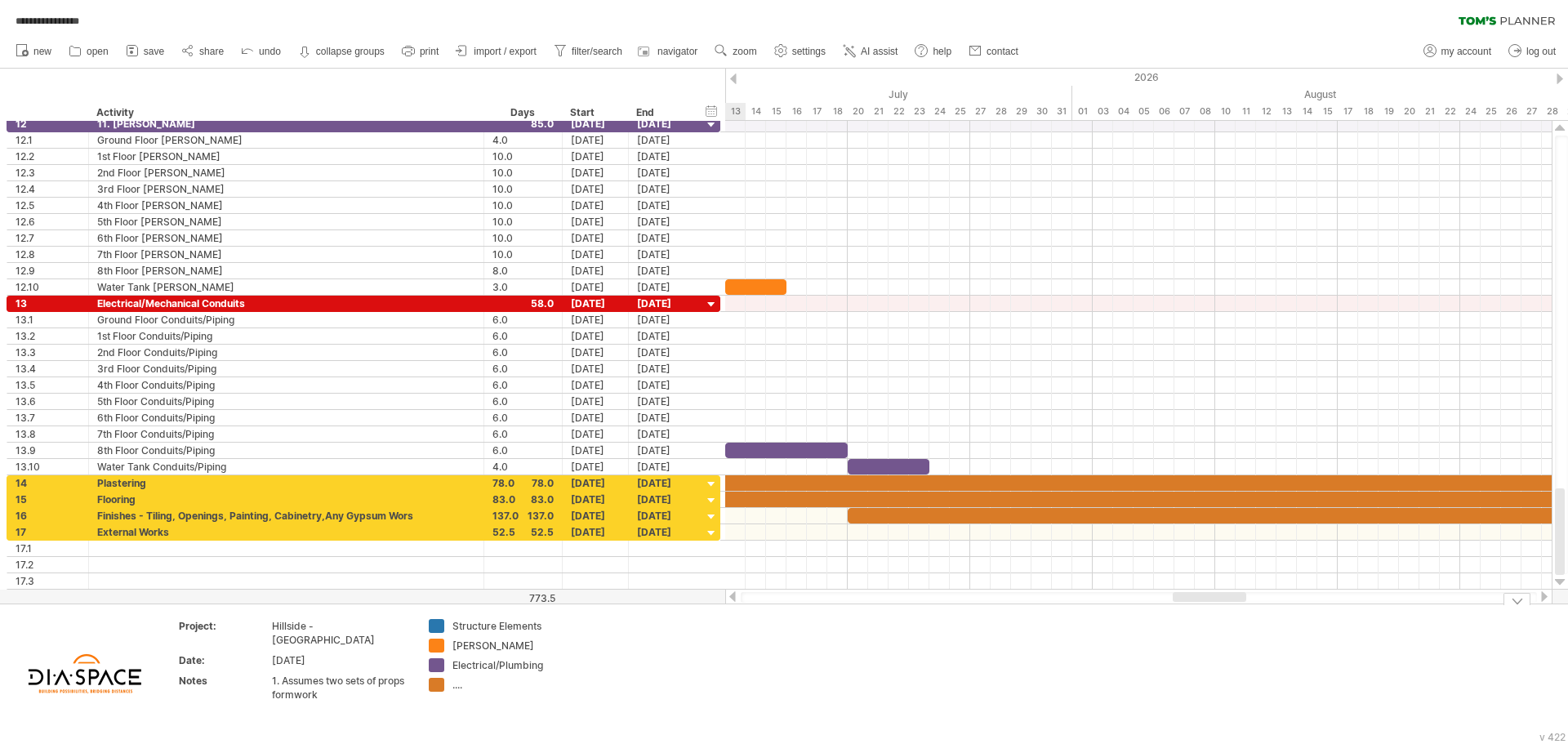
drag, startPoint x: 1445, startPoint y: 597, endPoint x: 1199, endPoint y: 612, distance: 246.5
click at [1199, 612] on div "**********" at bounding box center [784, 372] width 1568 height 744
click at [466, 681] on div "...." at bounding box center [497, 685] width 90 height 14
type input "**********"
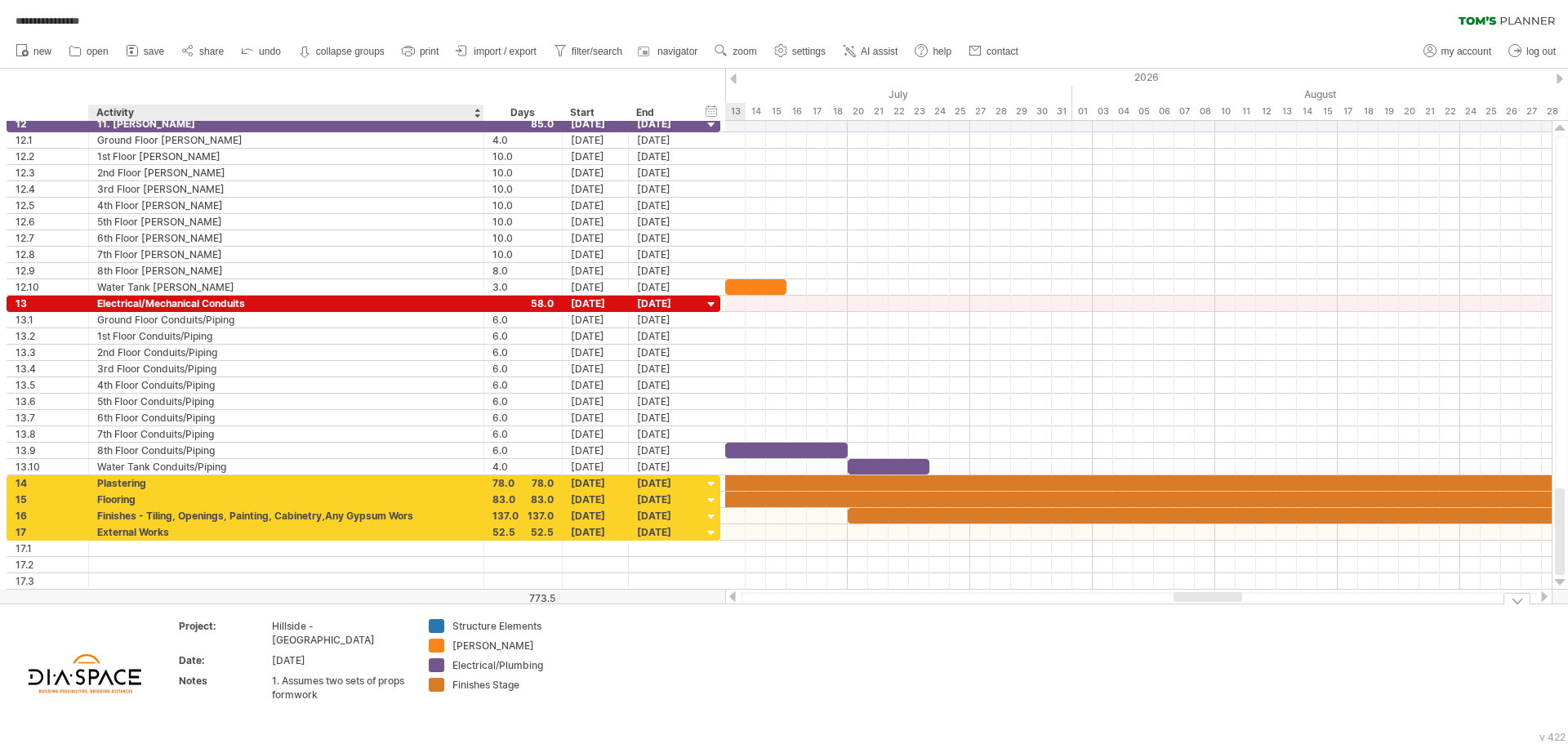
click at [331, 683] on div "1. Assumes two sets of props formwork" at bounding box center [340, 688] width 137 height 28
click at [673, 680] on td at bounding box center [616, 674] width 129 height 110
click at [343, 683] on div "1. Assumes two sets of props formwork" at bounding box center [340, 688] width 137 height 28
click at [343, 683] on div "1. Assumes two sets of props formwork" at bounding box center [340, 674] width 137 height 28
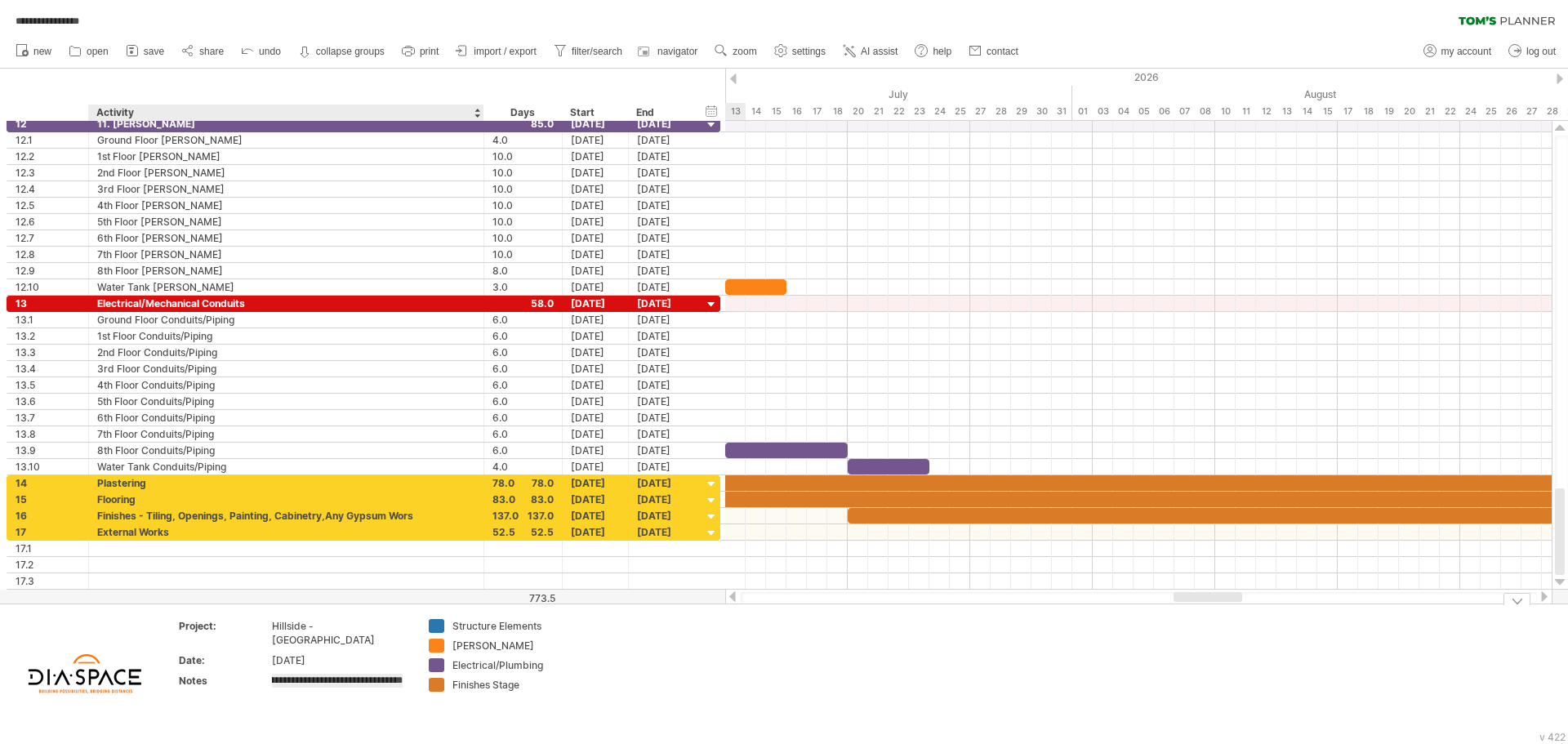
click at [343, 683] on td "**********" at bounding box center [341, 690] width 139 height 32
click at [343, 683] on td "1. Assumes two sets of props formwork" at bounding box center [341, 690] width 139 height 32
click at [370, 674] on input "**********" at bounding box center [337, 681] width 131 height 14
click at [406, 674] on td "1. Assumes two sets of props formwork" at bounding box center [341, 690] width 139 height 32
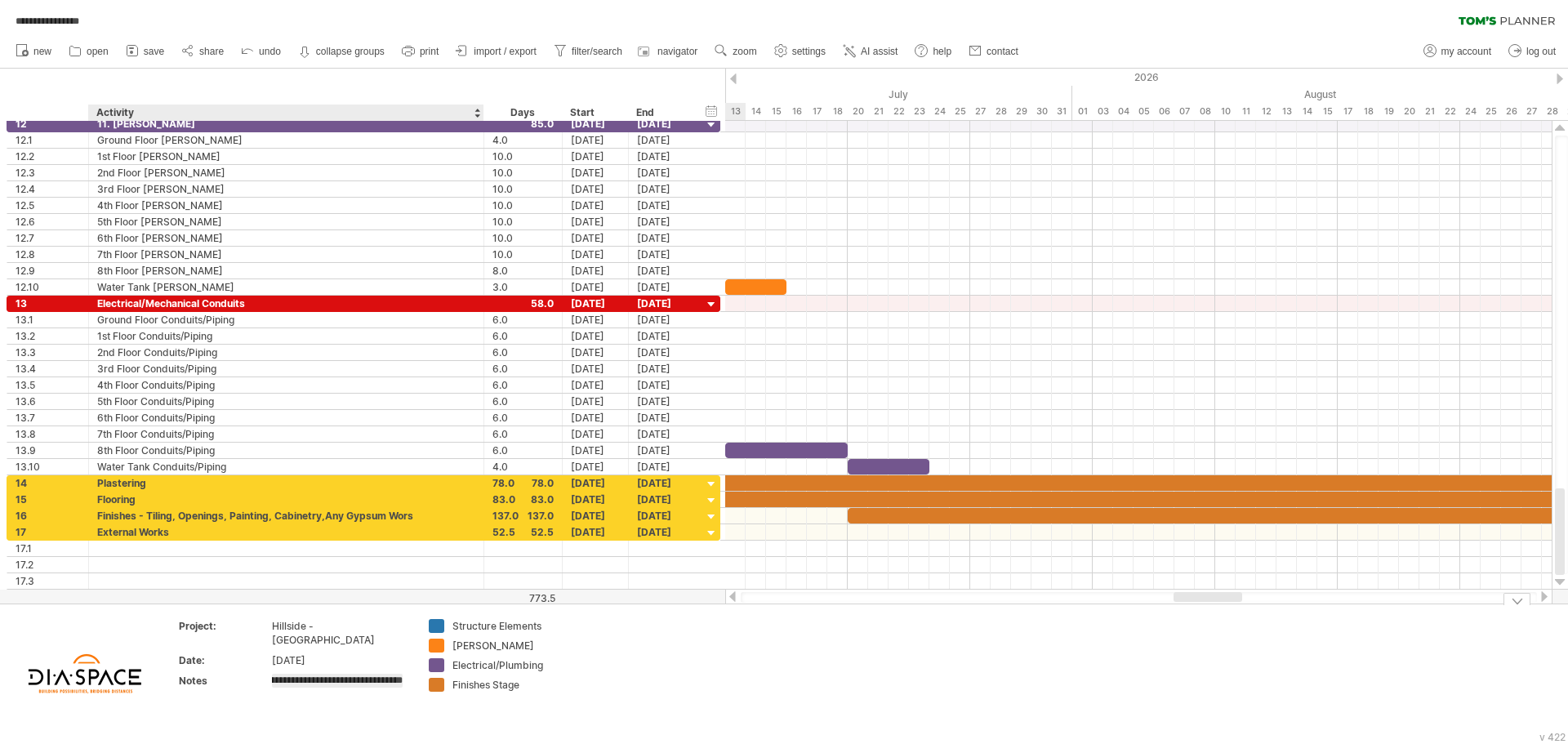
click at [396, 674] on input "**********" at bounding box center [337, 681] width 131 height 14
type input "**********"
click at [238, 674] on div "Notes" at bounding box center [224, 681] width 89 height 14
click at [317, 674] on div "1. Assumes two sets of props formwork" at bounding box center [340, 688] width 137 height 28
click at [410, 683] on div "add project data" at bounding box center [446, 679] width 137 height 26
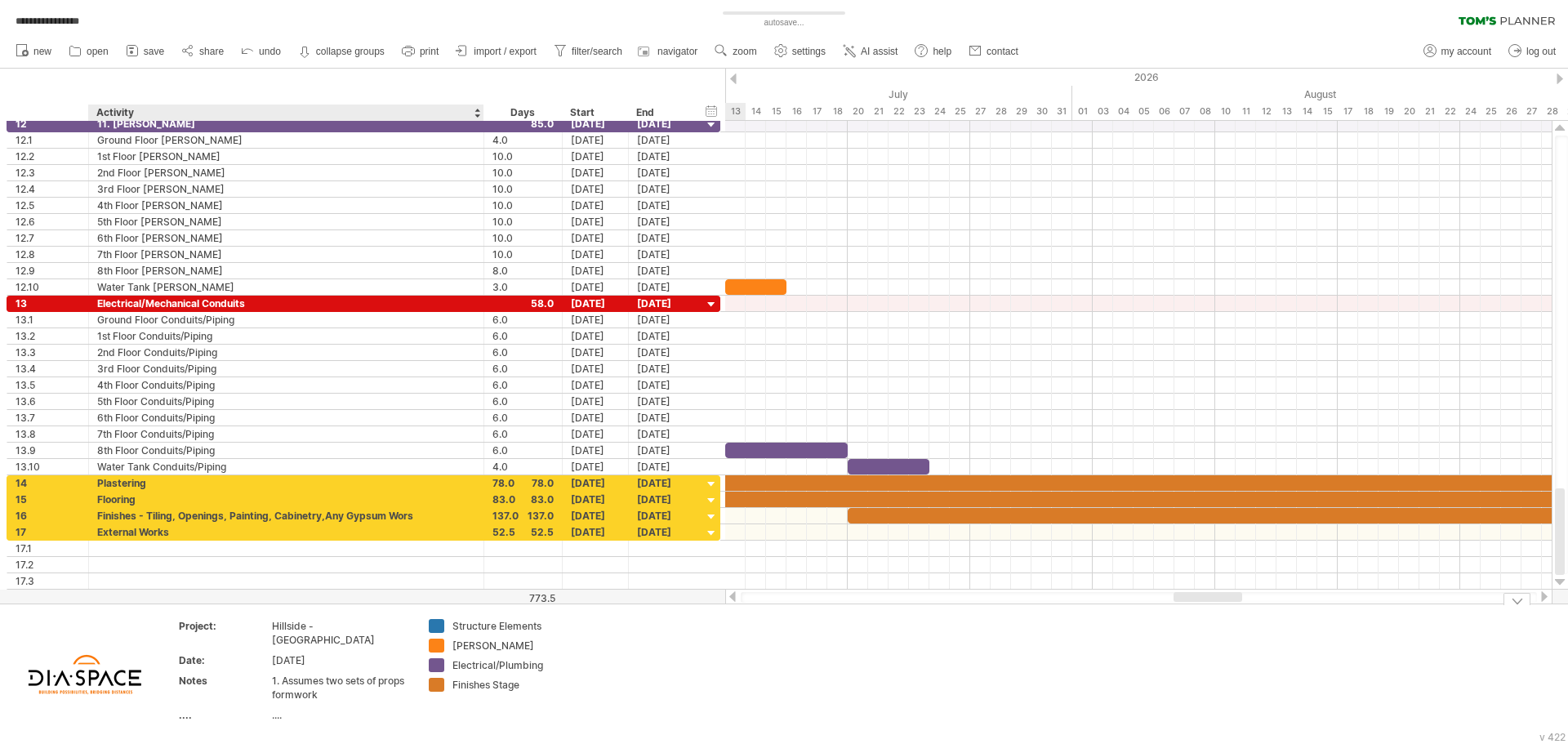
click at [291, 708] on div "...." at bounding box center [340, 715] width 137 height 14
type input "**********"
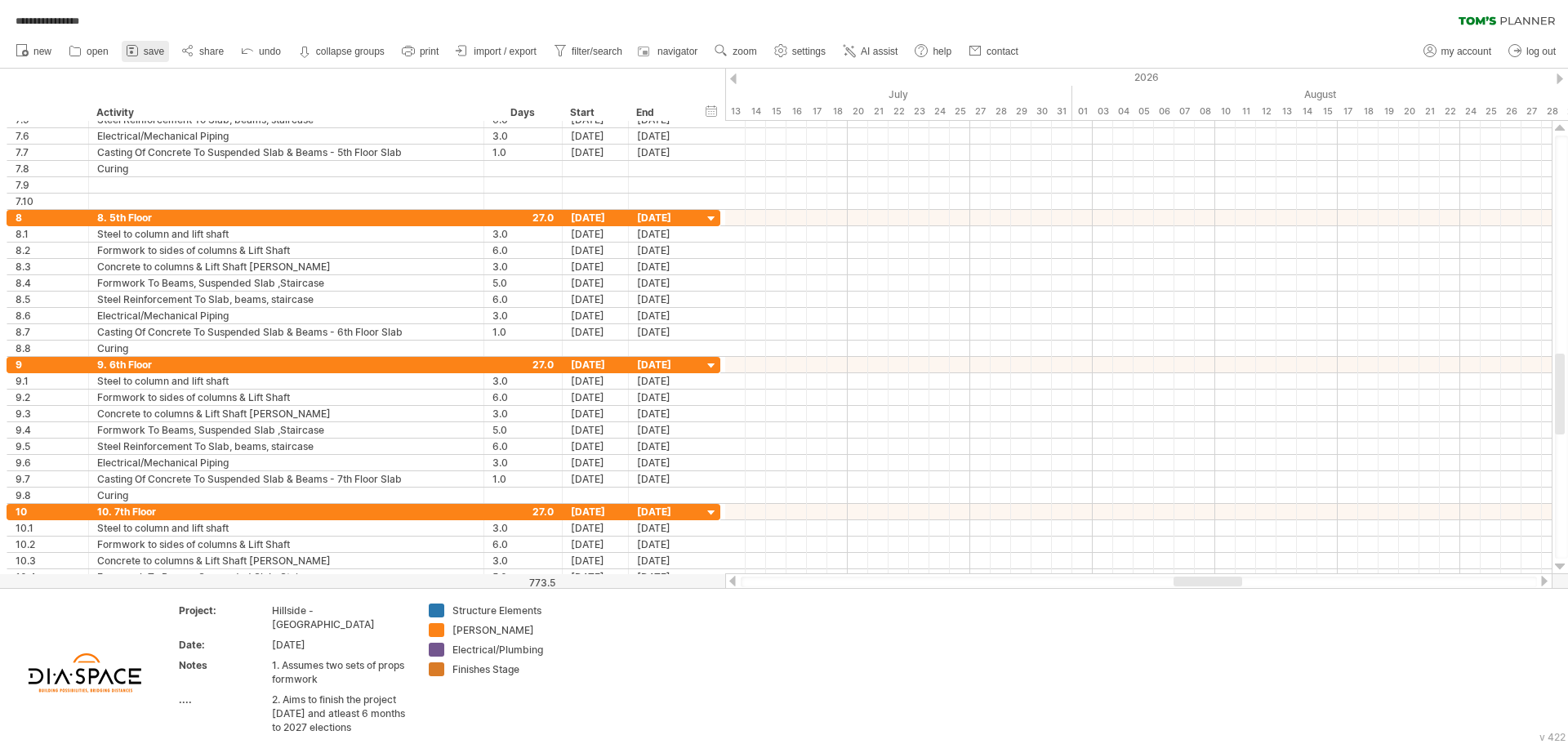
click at [142, 54] on link "save" at bounding box center [146, 52] width 47 height 21
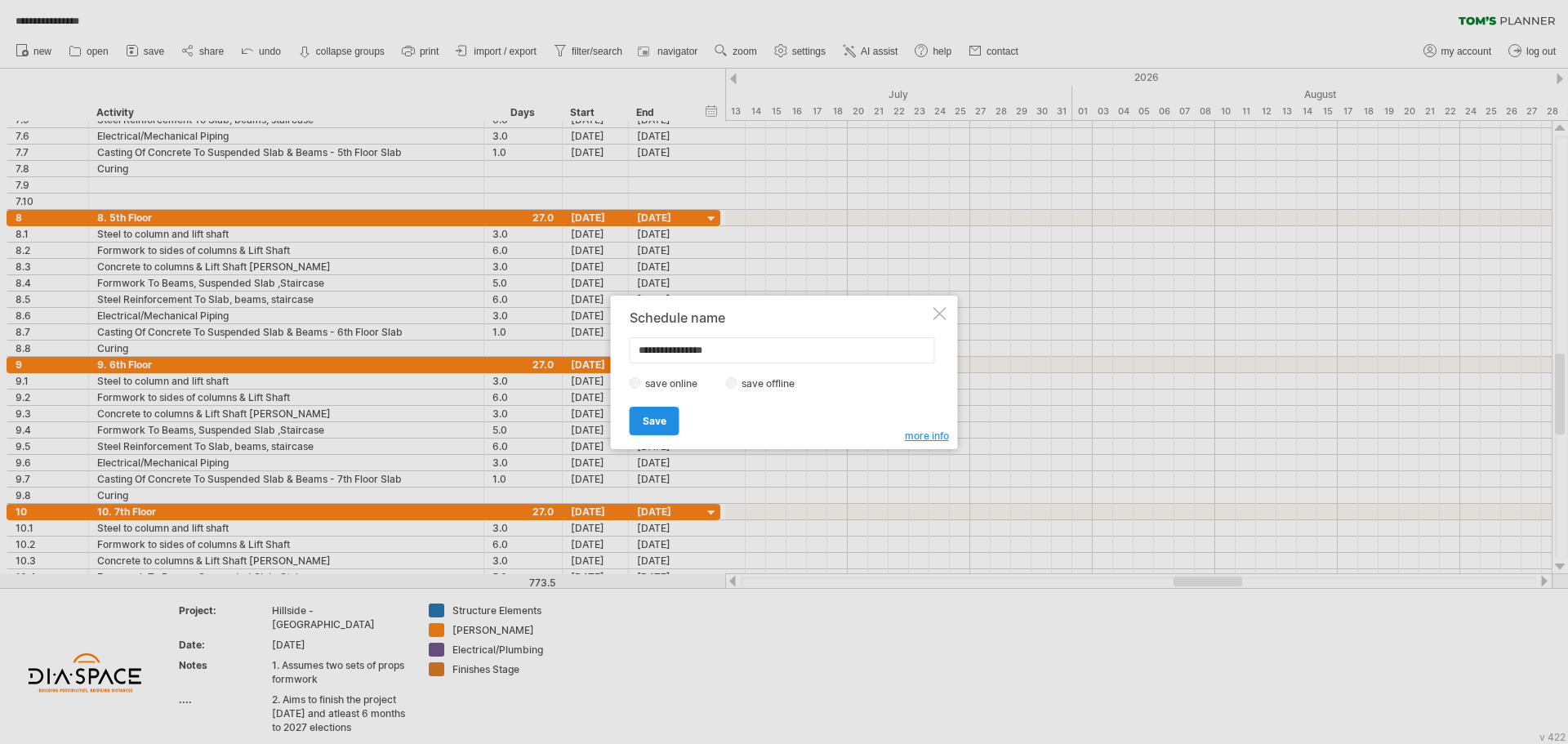
click at [662, 427] on link "Save" at bounding box center [654, 421] width 50 height 29
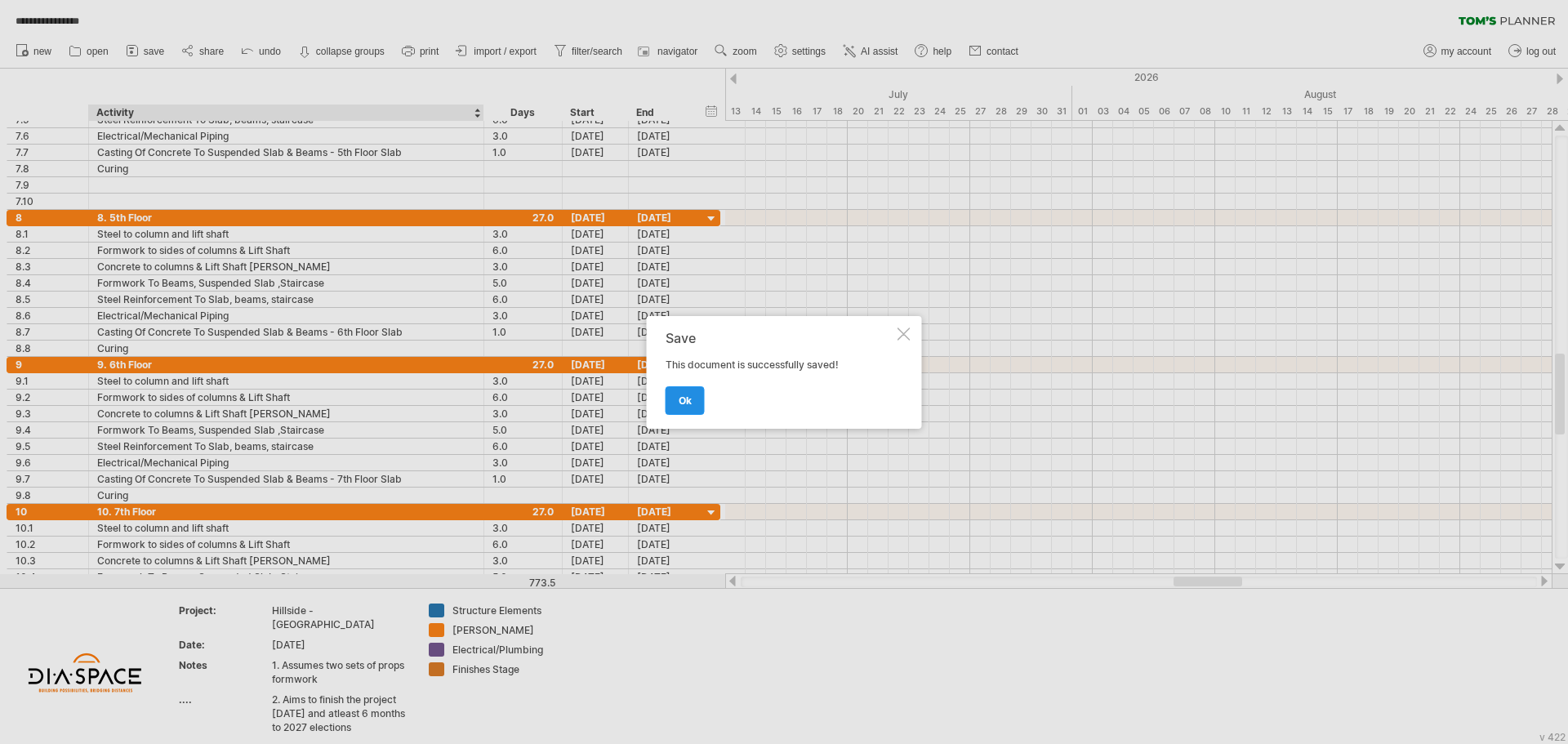
click at [686, 399] on span "ok" at bounding box center [685, 401] width 13 height 12
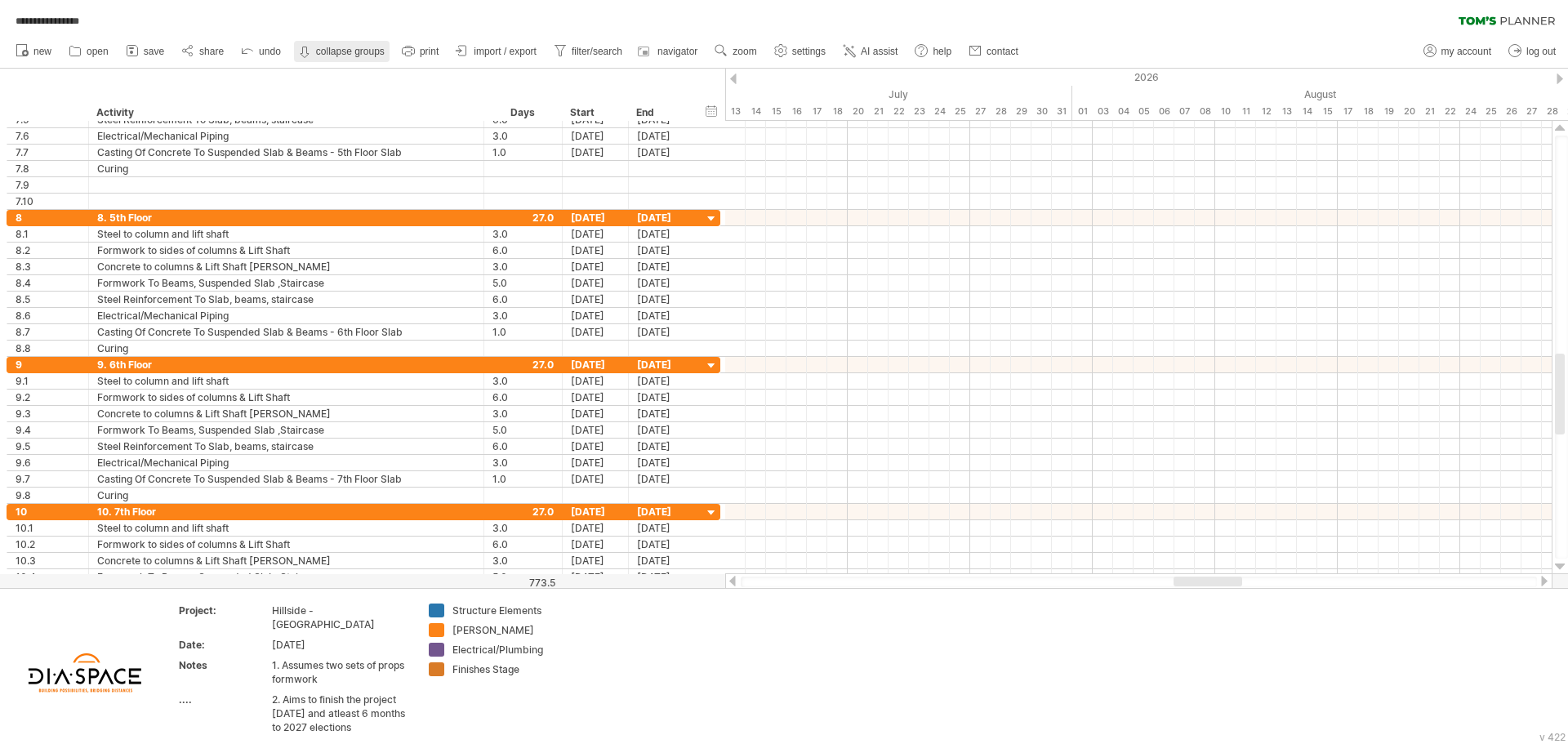
click at [352, 54] on strong "collapse groups" at bounding box center [350, 51] width 68 height 11
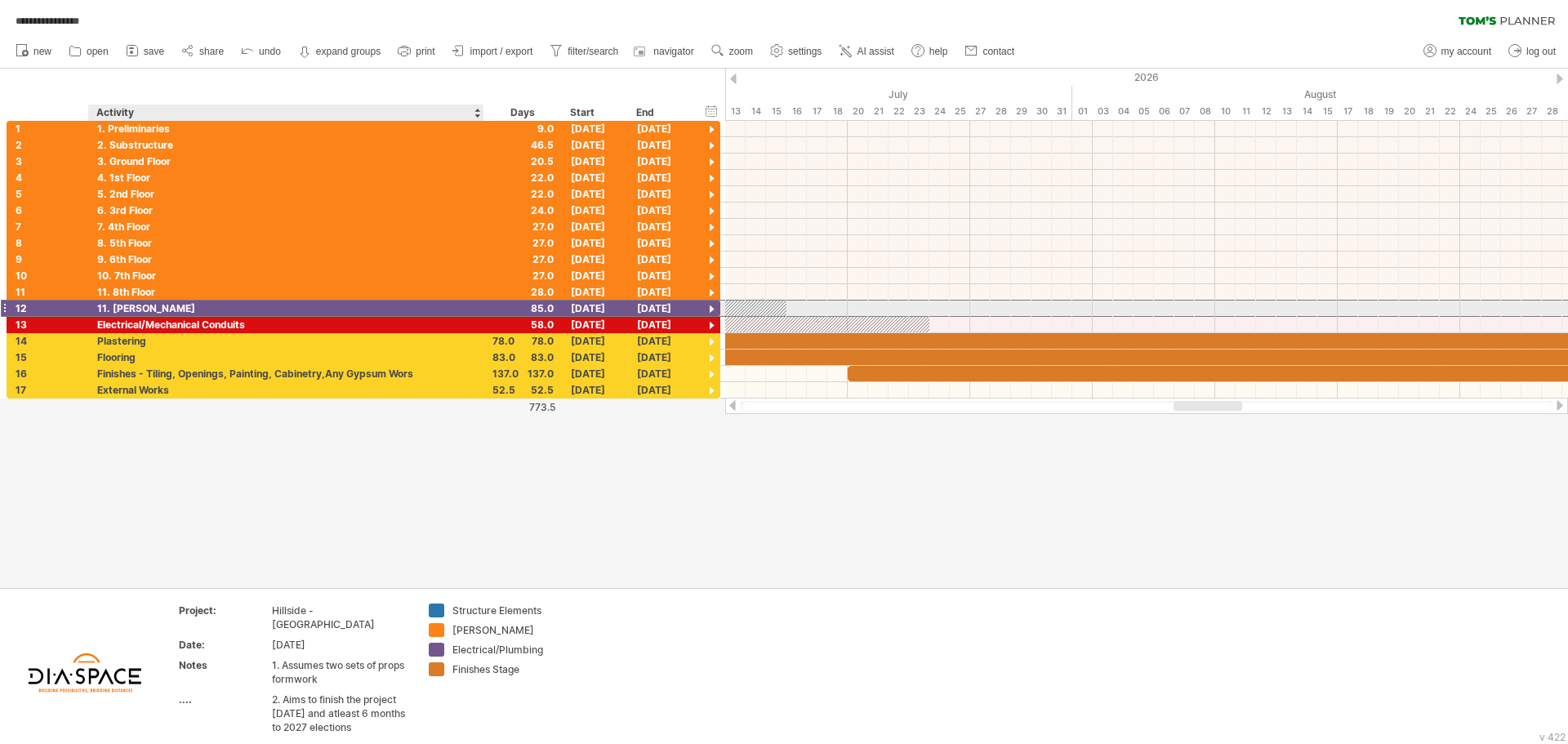
click at [109, 311] on div "11. [PERSON_NAME]" at bounding box center [286, 309] width 378 height 16
click at [106, 306] on input "**********" at bounding box center [286, 309] width 378 height 16
type input "**********"
click at [101, 325] on div "Electrical/Mechanical Conduits" at bounding box center [286, 325] width 378 height 16
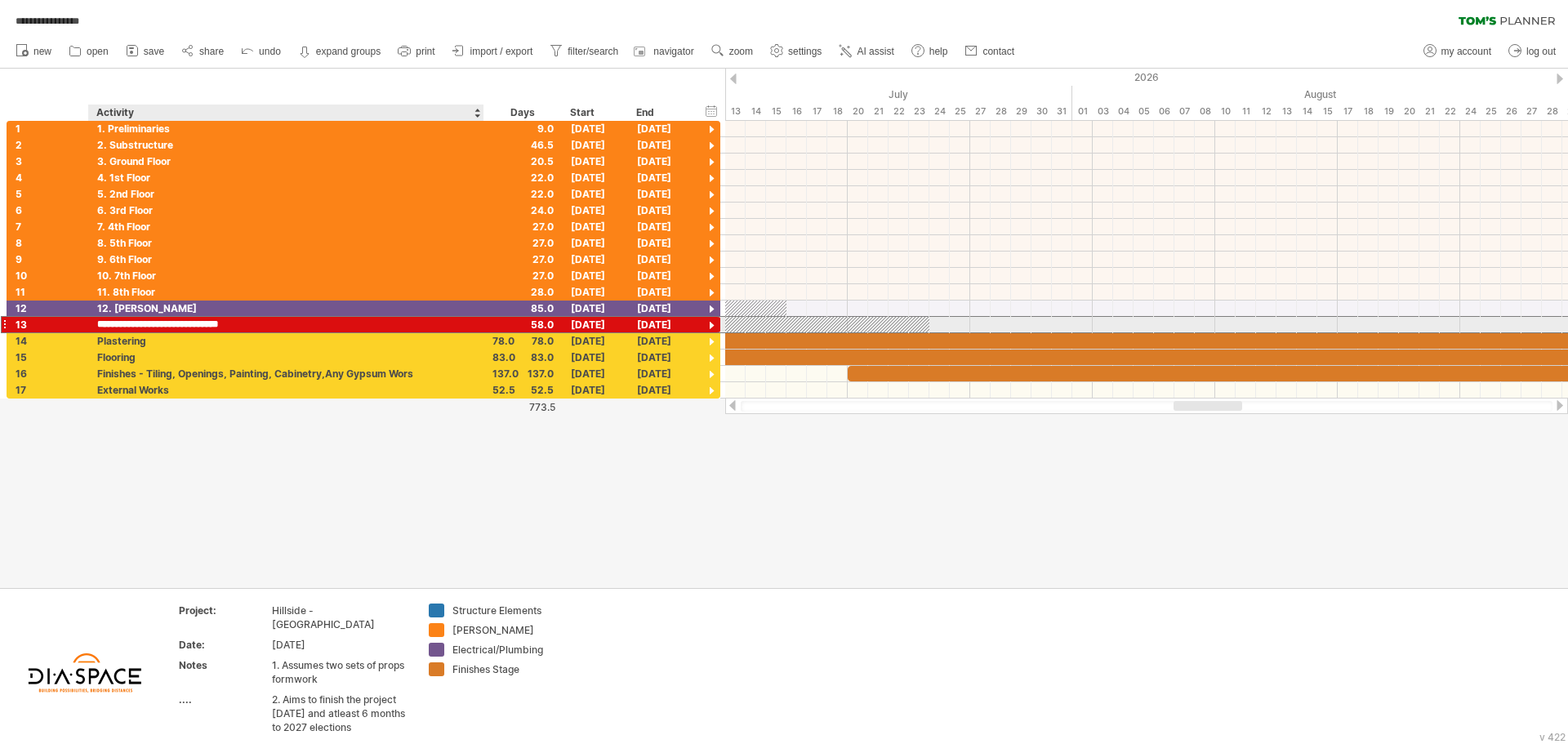
click at [100, 319] on input "**********" at bounding box center [286, 325] width 378 height 16
type input "**********"
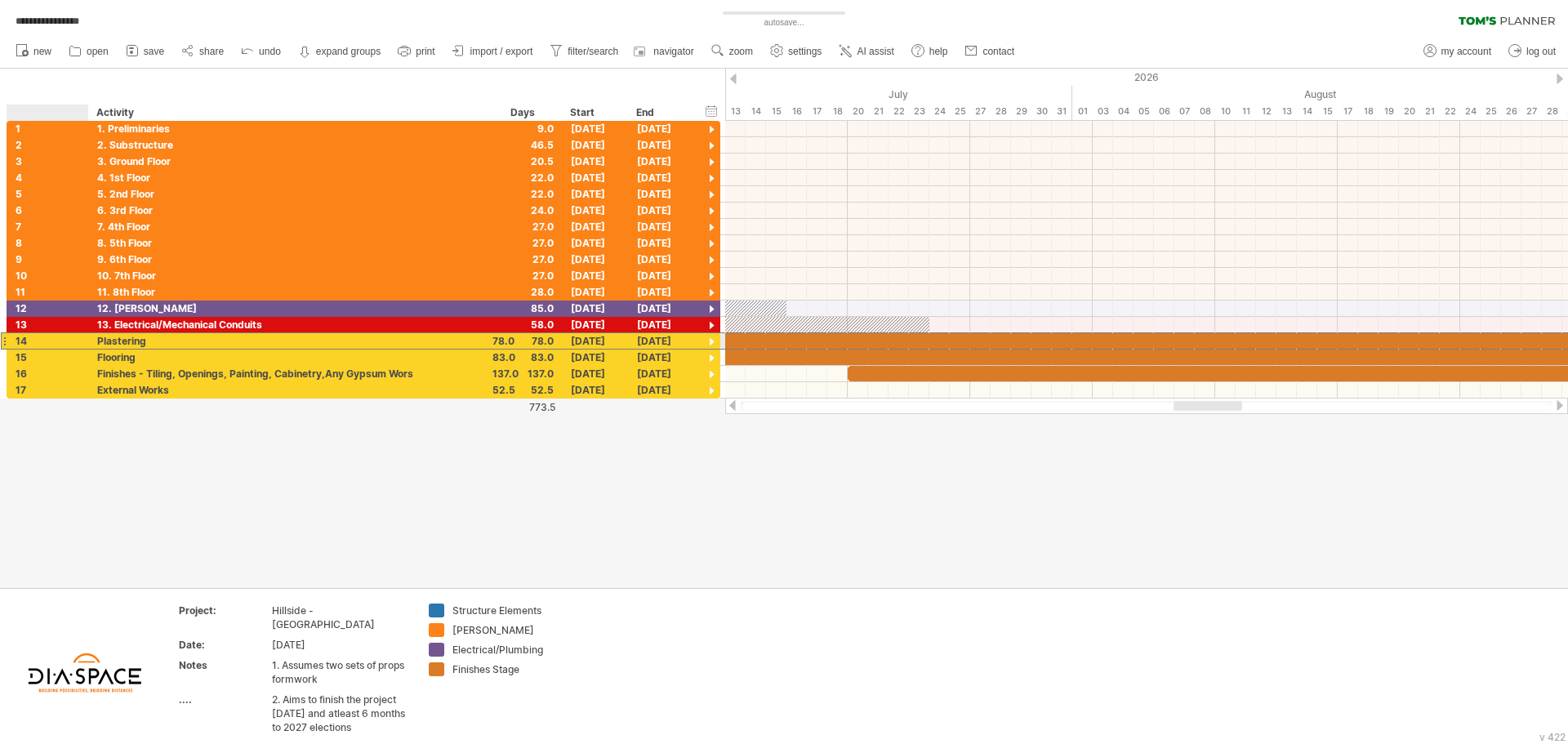
click at [96, 338] on div "**********" at bounding box center [287, 341] width 396 height 16
click at [96, 341] on div "**********" at bounding box center [287, 341] width 396 height 16
click at [99, 341] on div "Plastering" at bounding box center [286, 341] width 378 height 16
type input "**********"
click at [98, 357] on div "Flooring" at bounding box center [286, 358] width 378 height 16
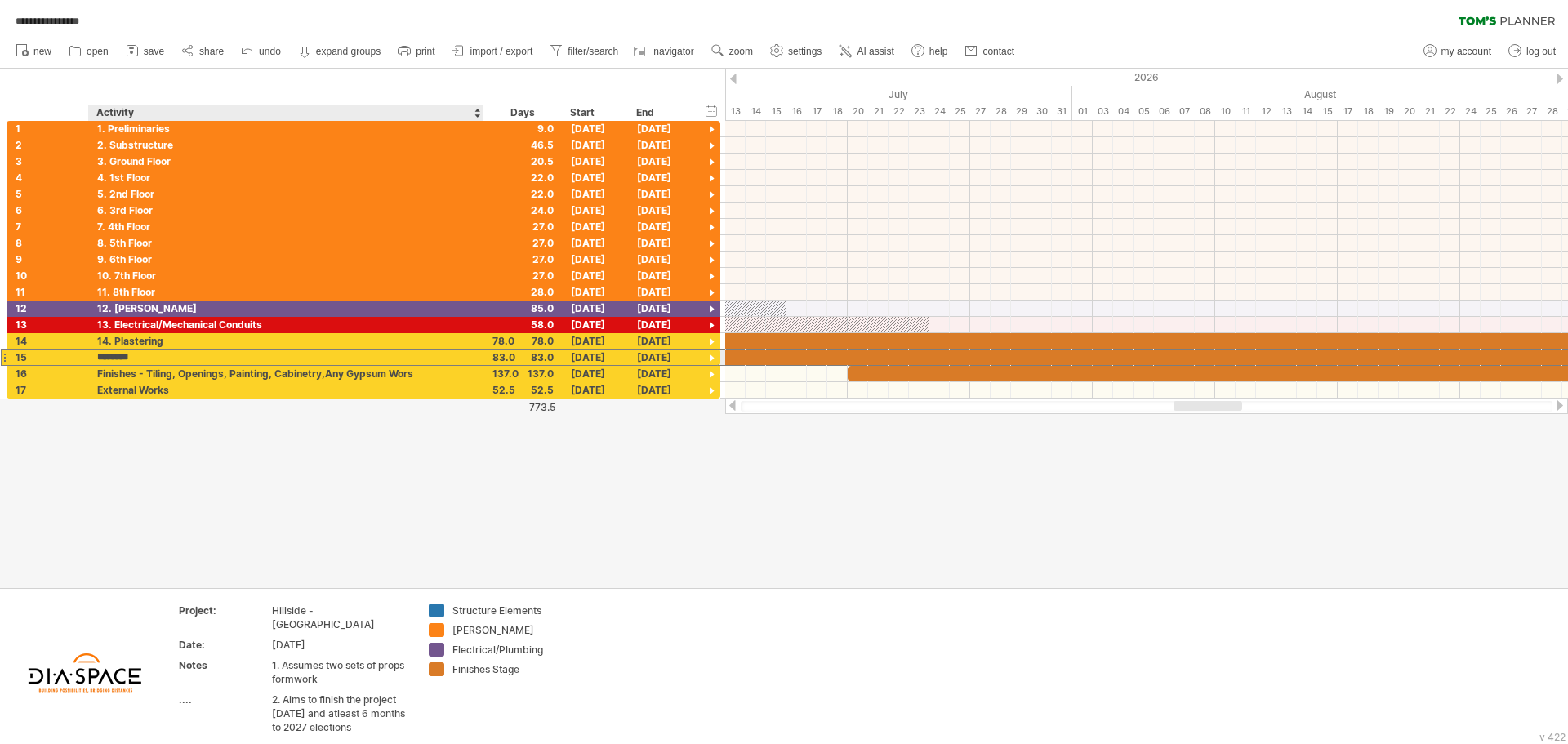
click at [98, 357] on input "********" at bounding box center [286, 358] width 378 height 16
type input "**********"
click at [100, 376] on div "Finishes - Tiling, Openings, Painting, Cabinetry,Any Gypsum Wors" at bounding box center [286, 374] width 378 height 16
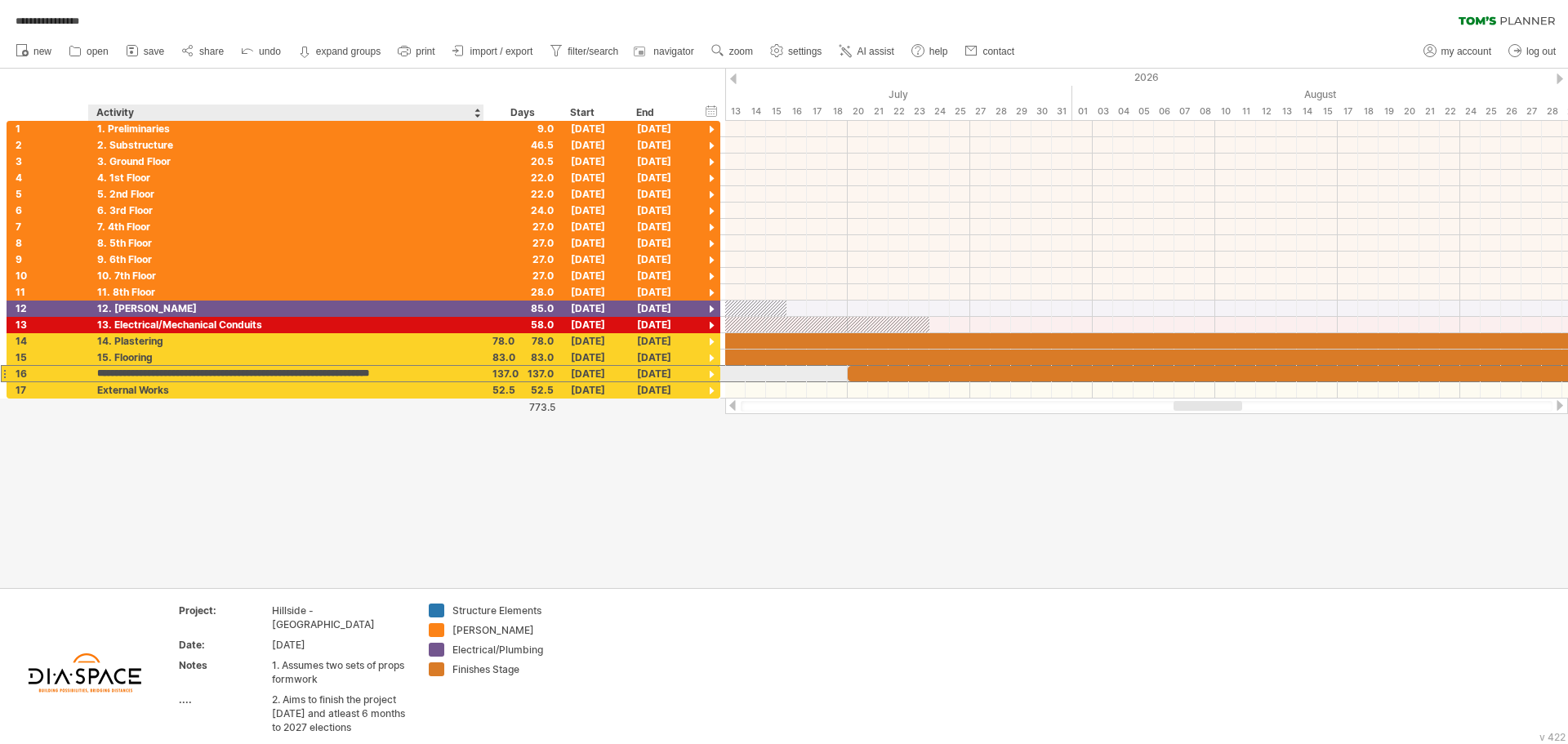
type input "**********"
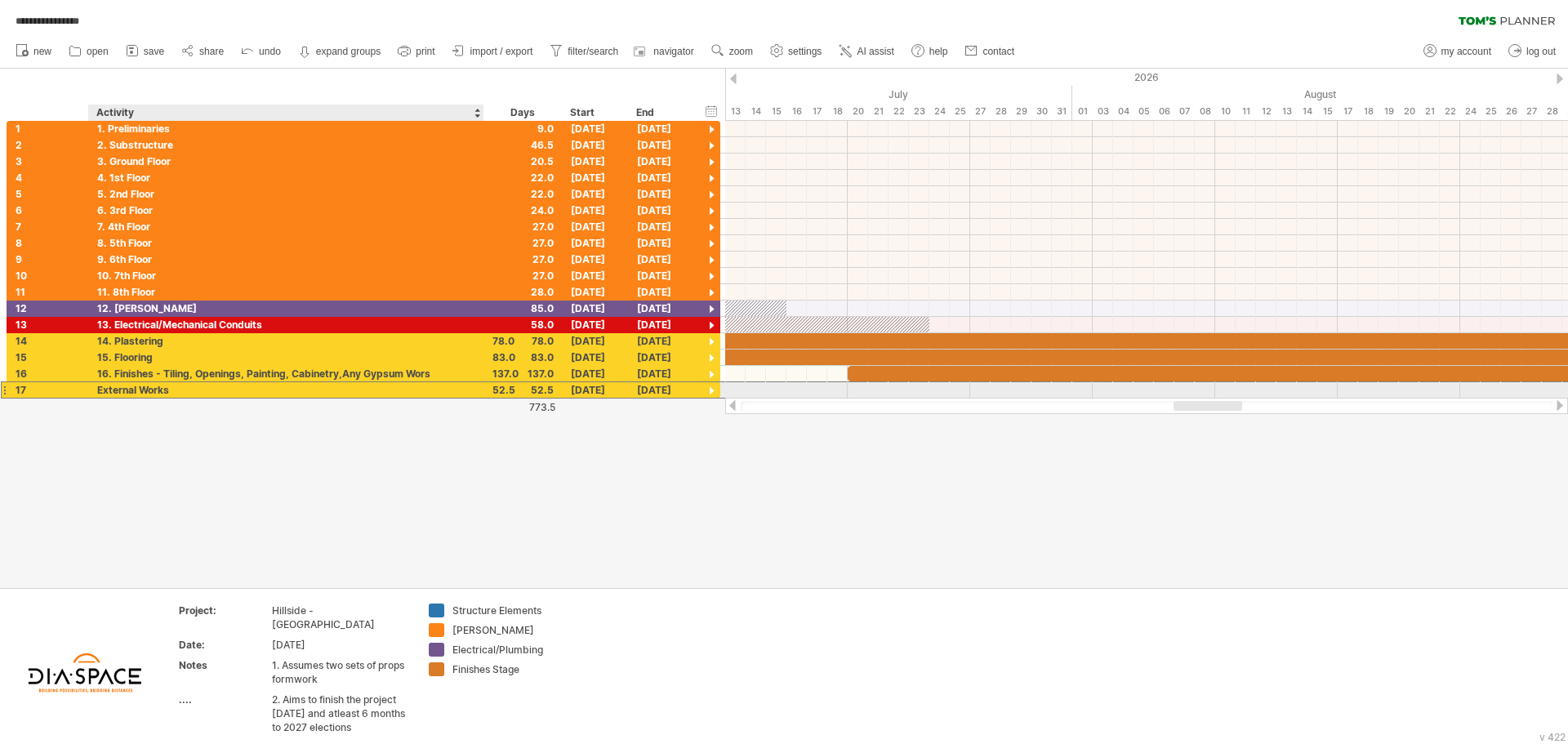
click at [100, 390] on div "External Works" at bounding box center [286, 390] width 378 height 16
type input "**********"
click at [537, 526] on div at bounding box center [784, 328] width 1568 height 519
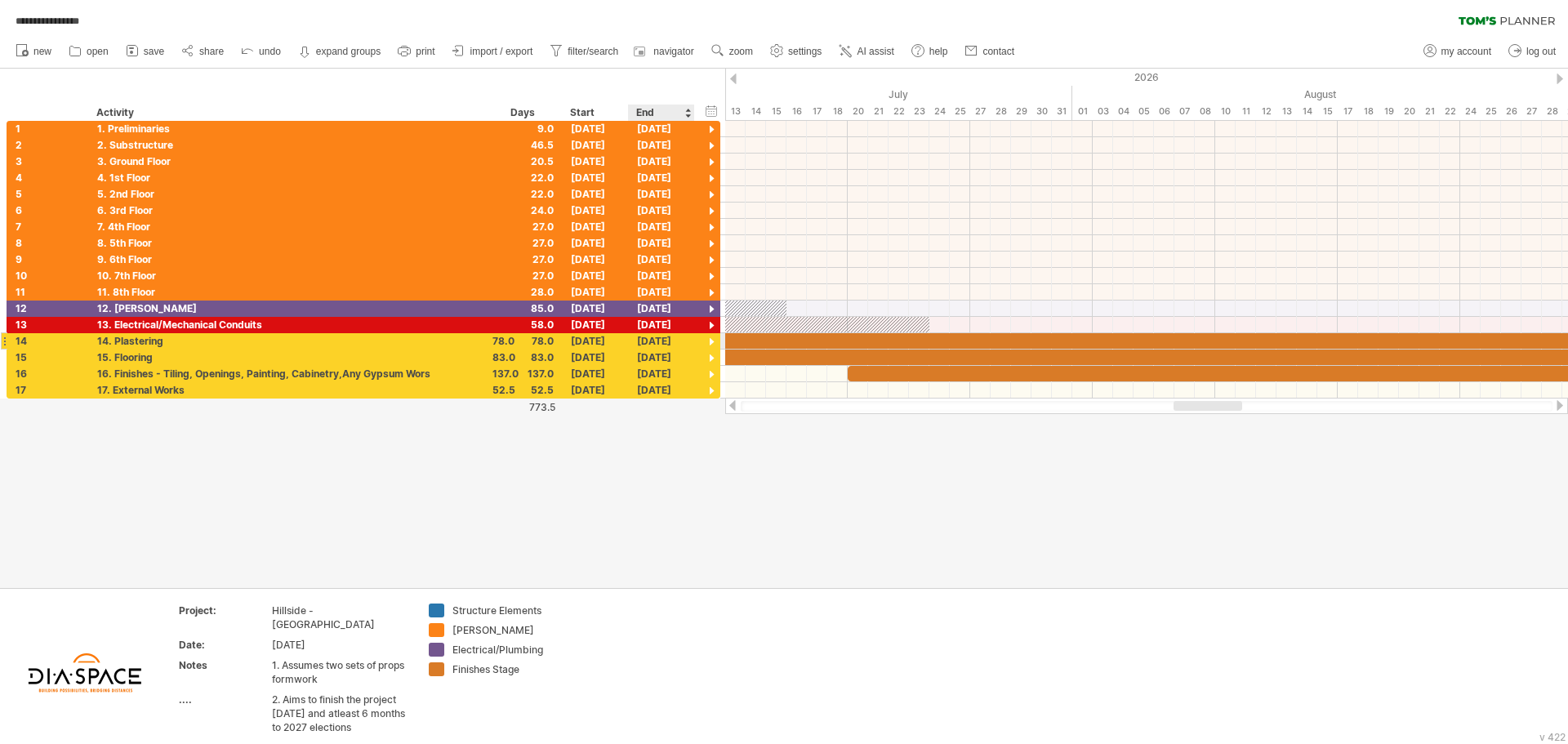
click at [714, 342] on div at bounding box center [712, 343] width 16 height 16
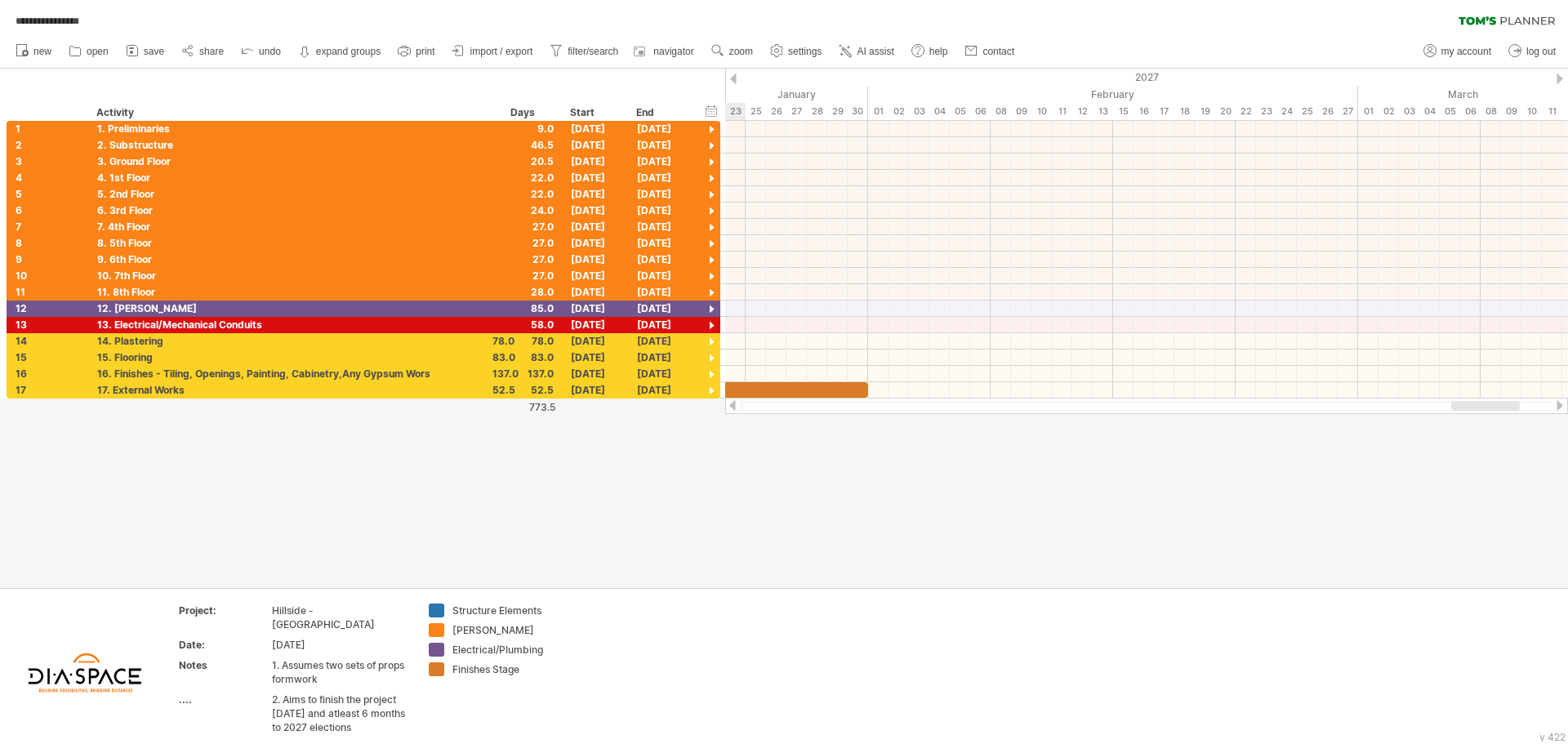
drag, startPoint x: 1190, startPoint y: 408, endPoint x: 1467, endPoint y: 410, distance: 277.0
click at [1467, 410] on div at bounding box center [1486, 405] width 68 height 10
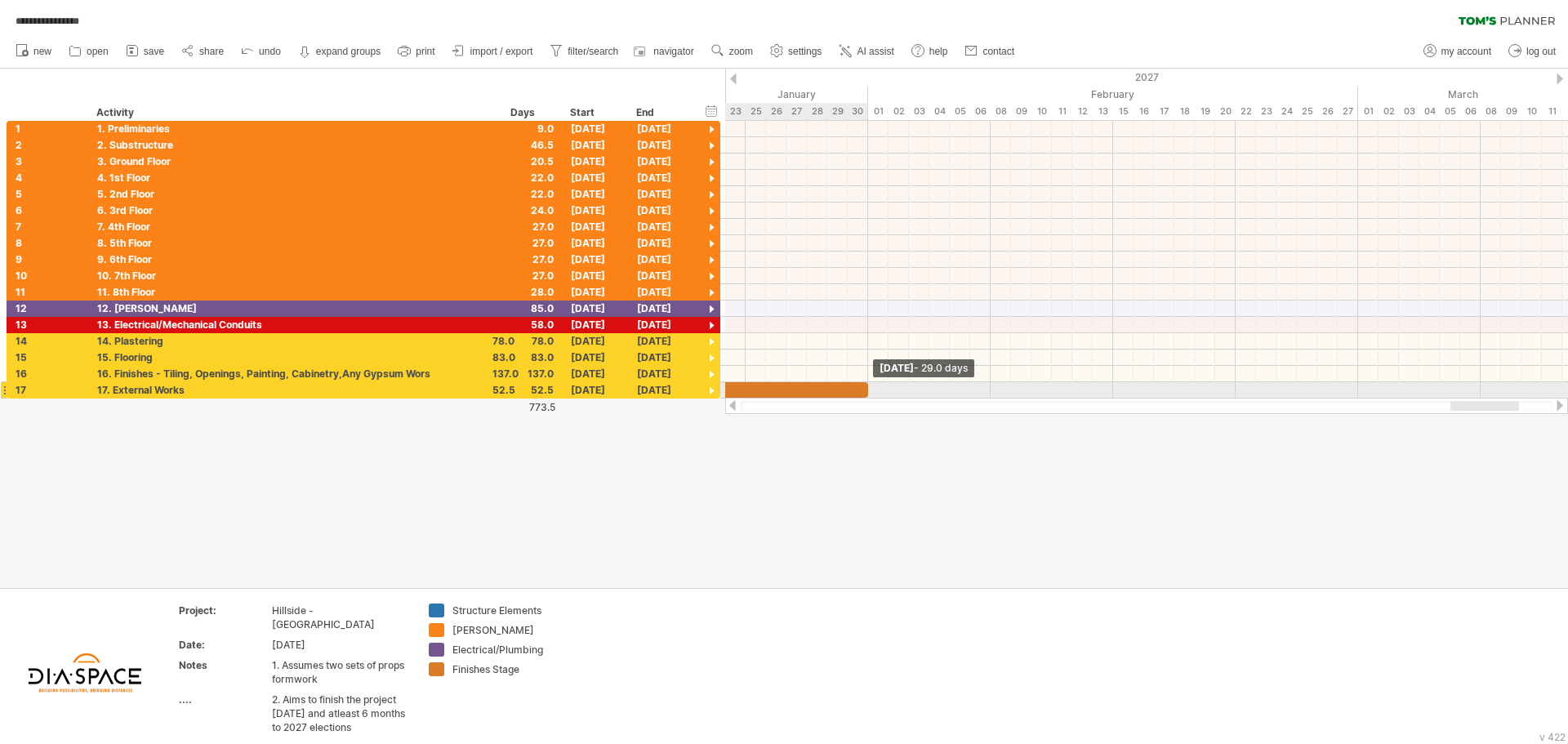
click at [868, 391] on span at bounding box center [867, 390] width 6 height 16
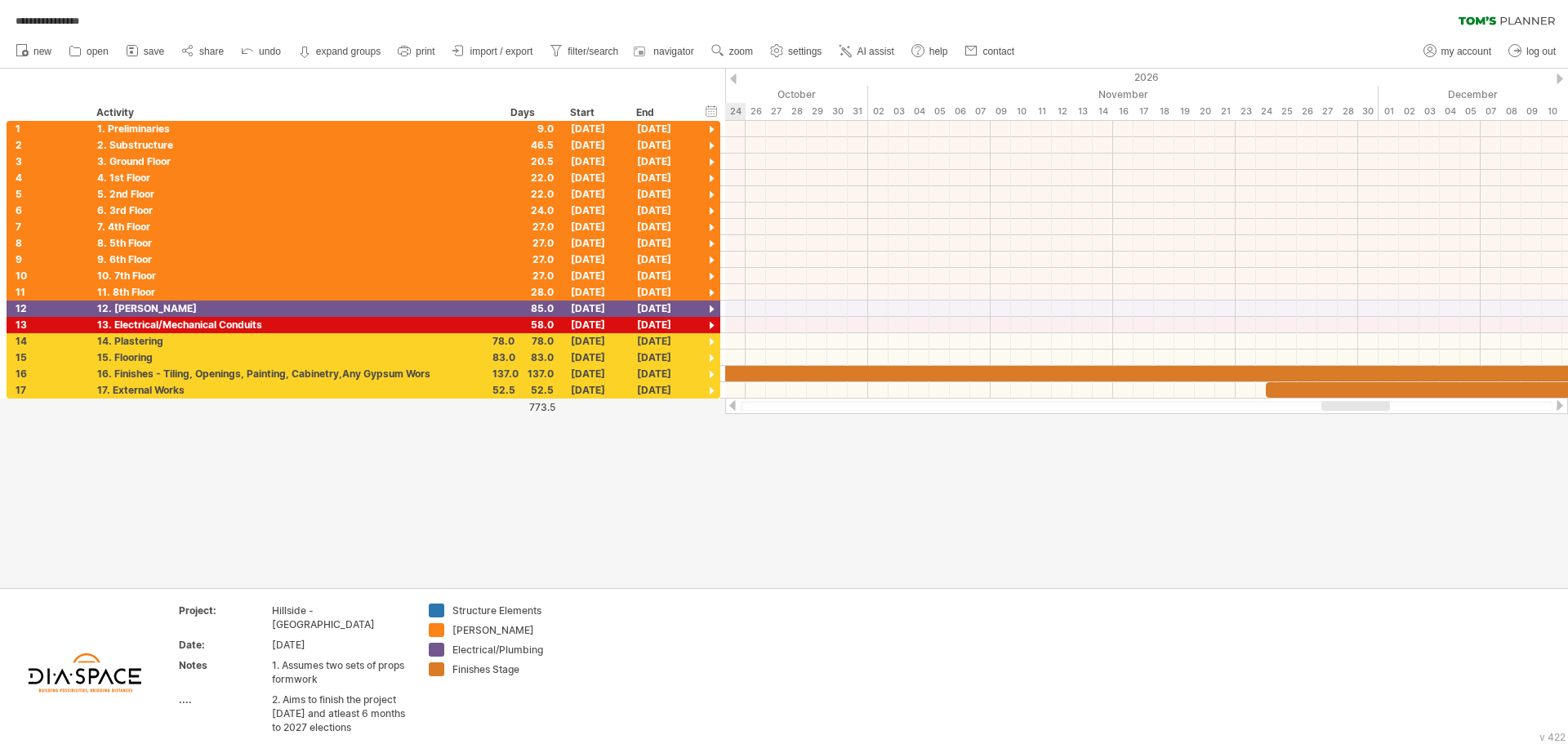
drag, startPoint x: 1465, startPoint y: 404, endPoint x: 1336, endPoint y: 407, distance: 129.0
click at [1336, 407] on div at bounding box center [1356, 405] width 68 height 10
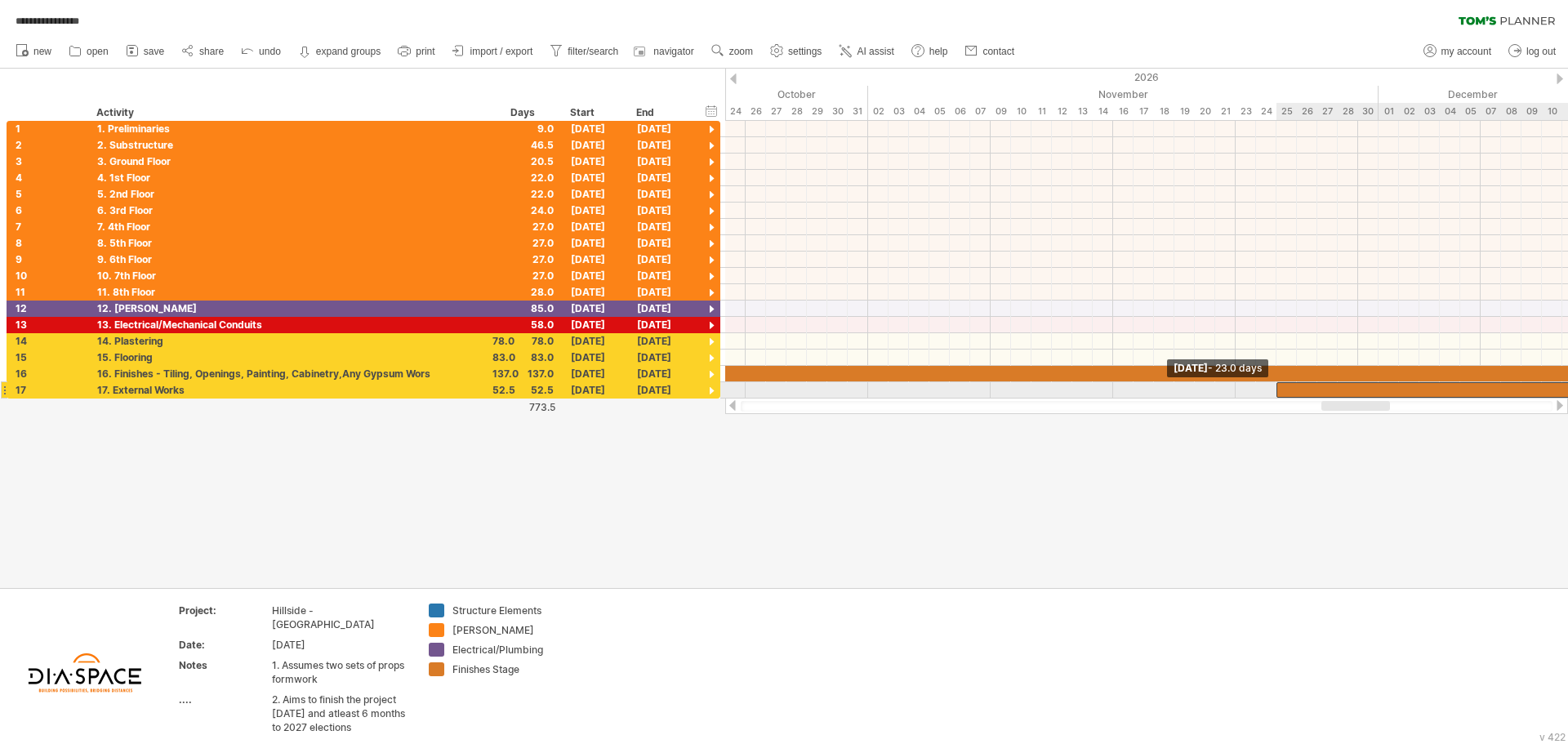
drag, startPoint x: 1267, startPoint y: 393, endPoint x: 1278, endPoint y: 394, distance: 11.0
click at [1278, 394] on span at bounding box center [1276, 390] width 6 height 16
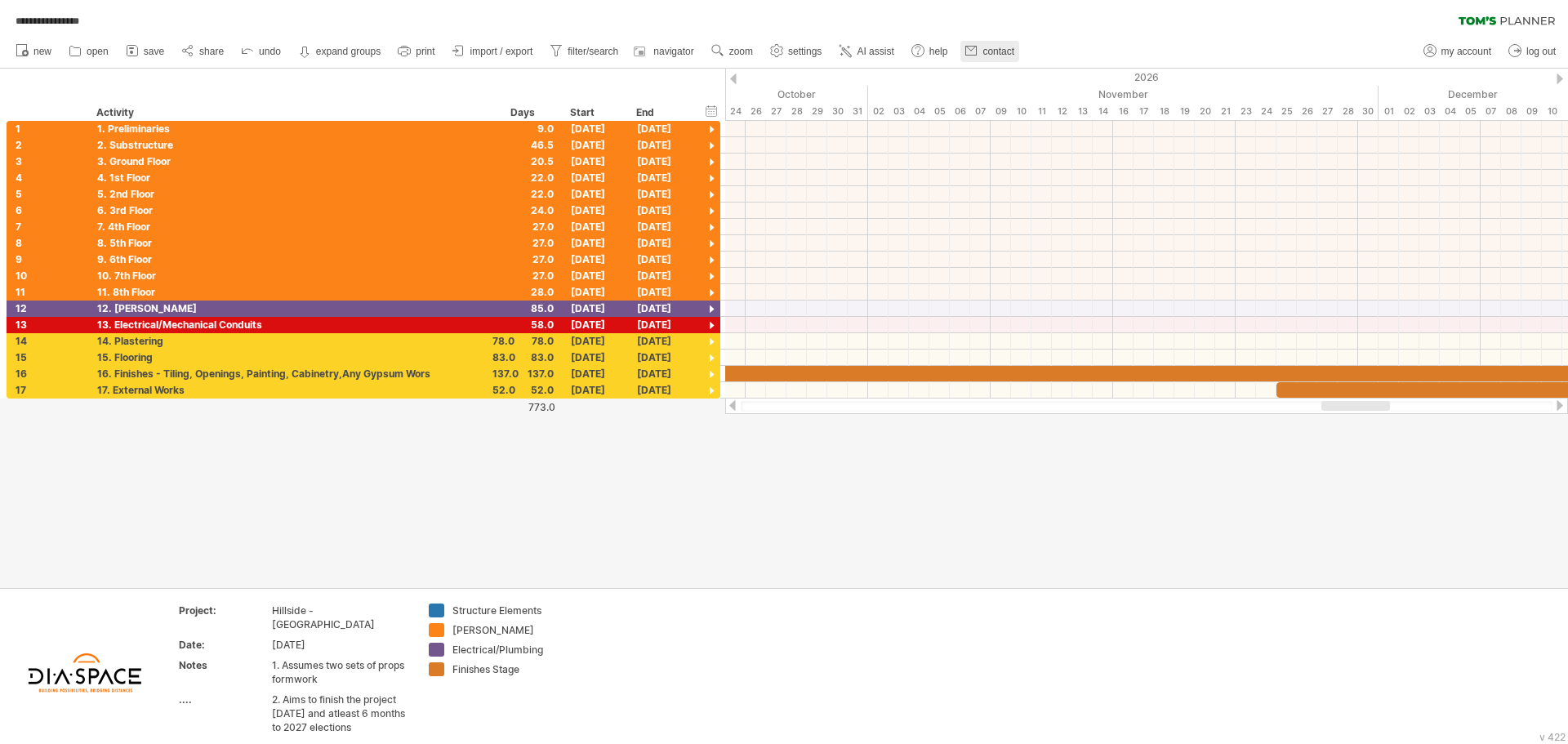
click at [1001, 53] on span "contact" at bounding box center [998, 51] width 32 height 11
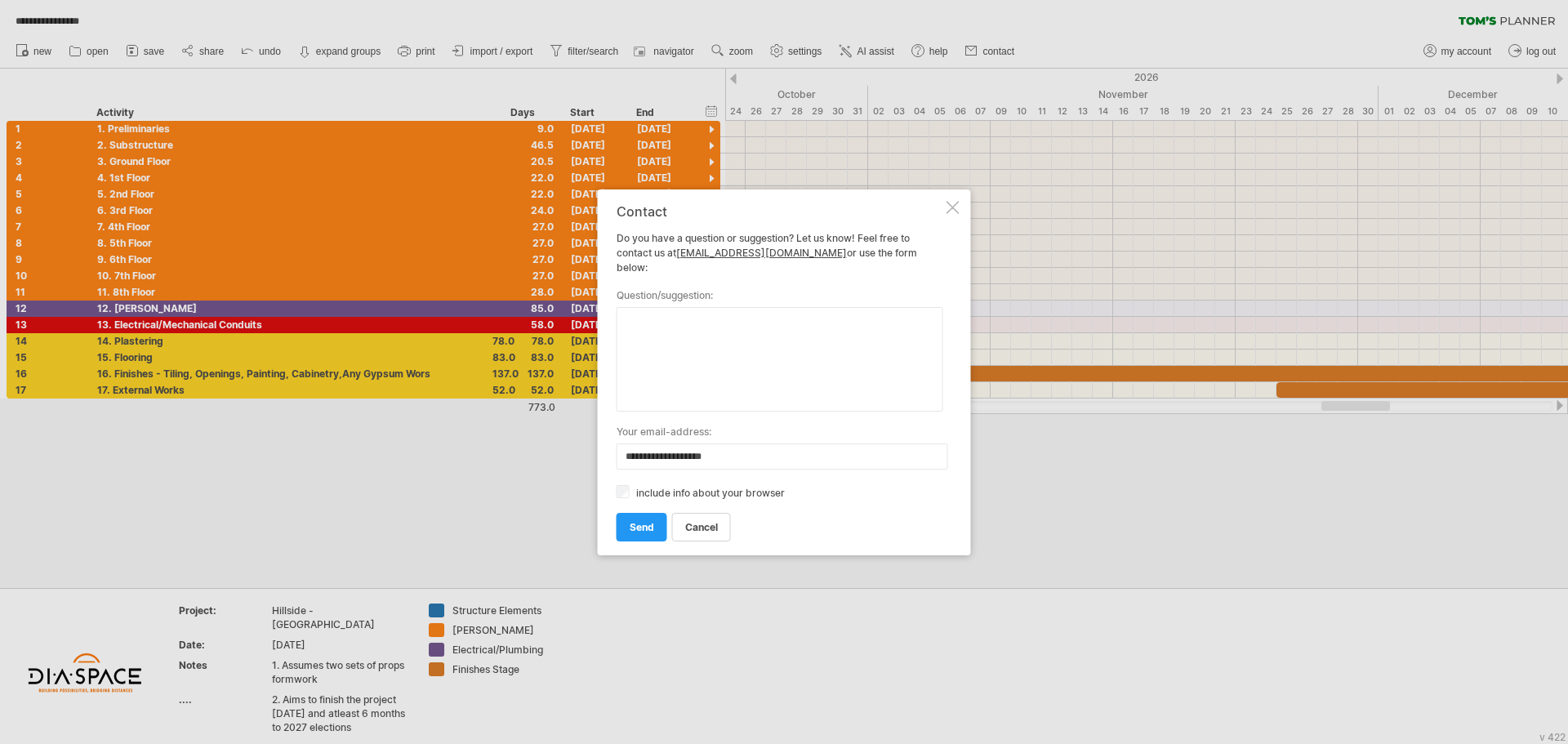
click at [952, 211] on div at bounding box center [952, 207] width 13 height 13
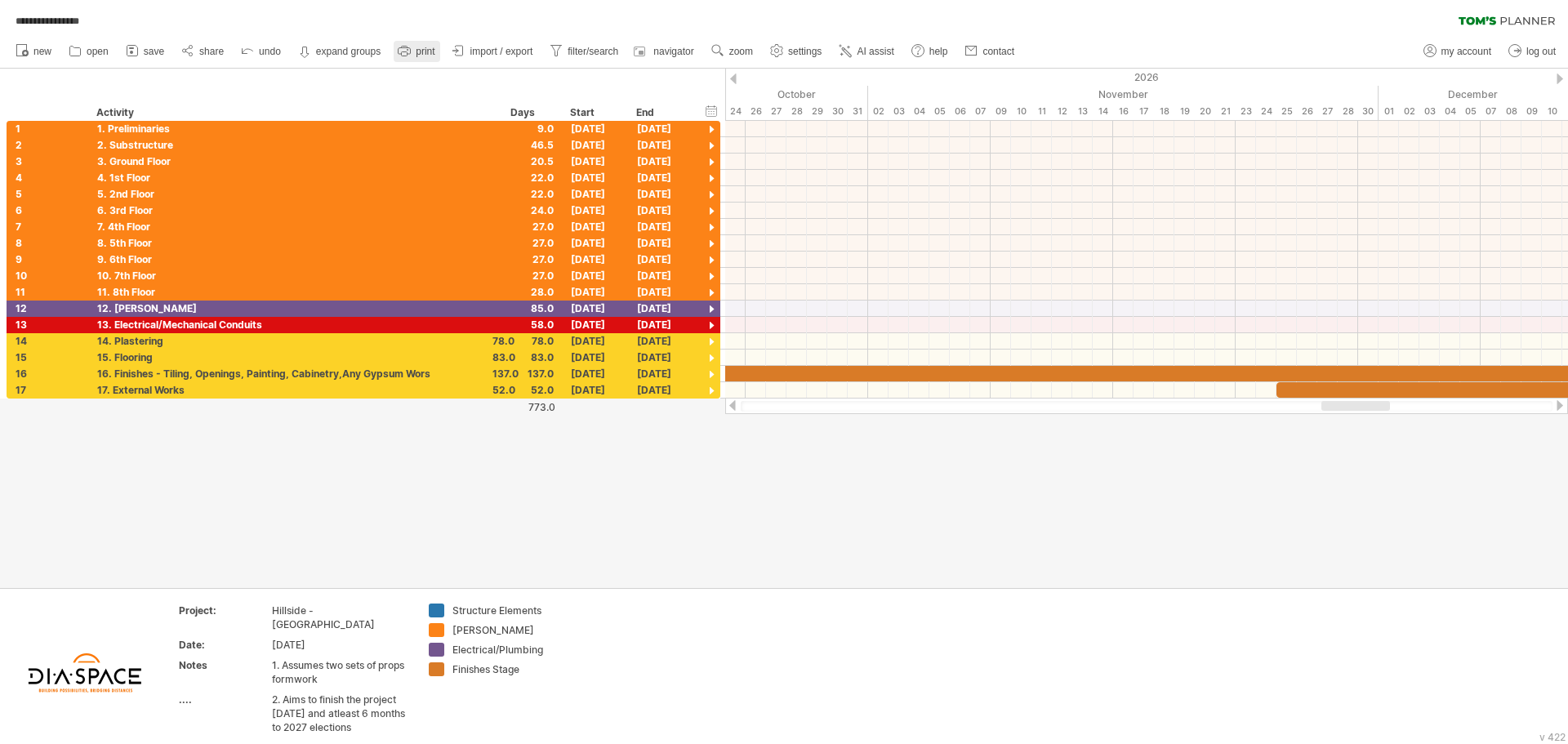
click at [422, 57] on link "print" at bounding box center [417, 52] width 46 height 21
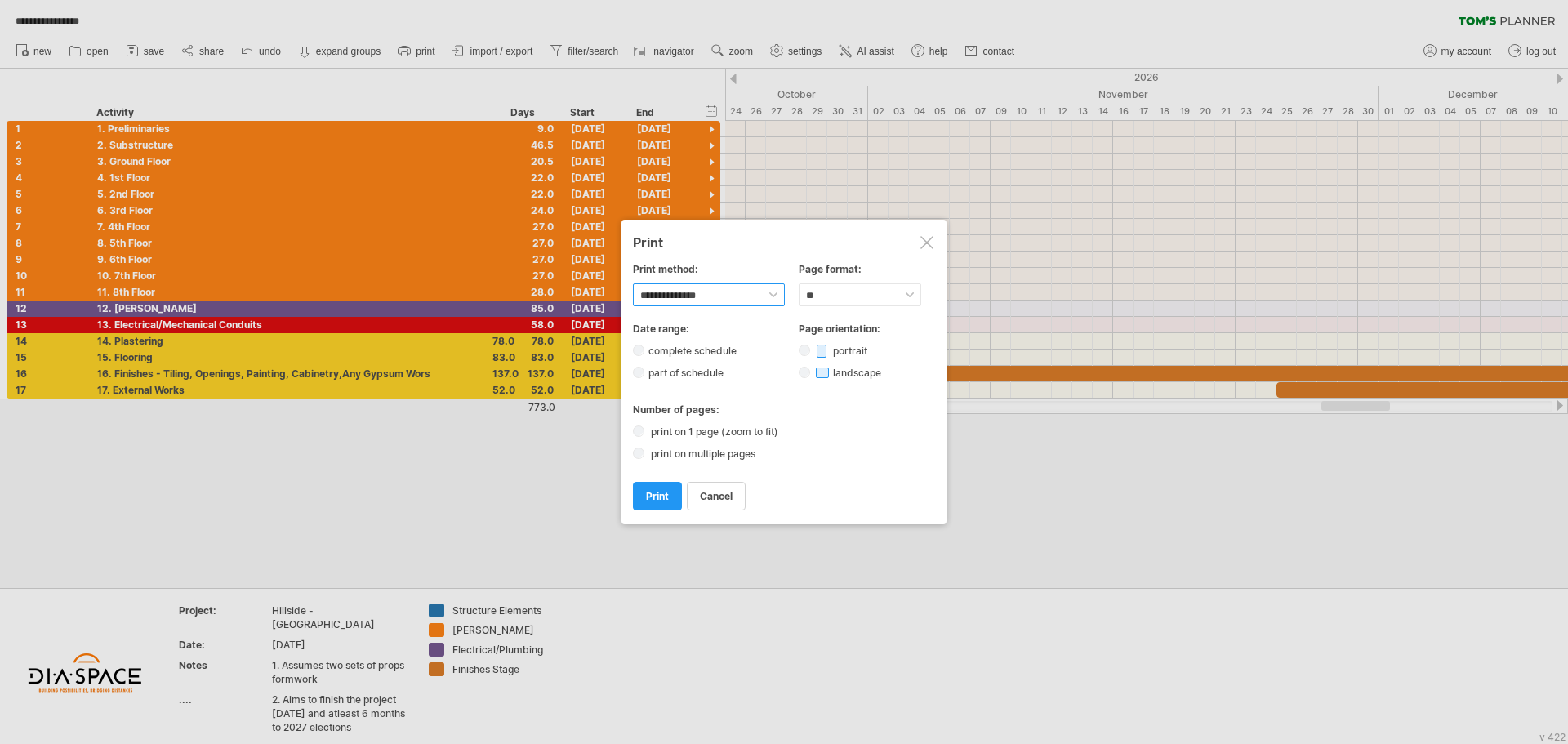
click at [774, 291] on select "**********" at bounding box center [709, 295] width 152 height 23
click at [823, 294] on select "****** ** ***** ** ****** ** ** **" at bounding box center [860, 295] width 123 height 23
click at [799, 283] on select "****** ** ***** ** ****** ** ** **" at bounding box center [860, 295] width 123 height 23
click at [842, 368] on label "landscape" at bounding box center [852, 373] width 85 height 12
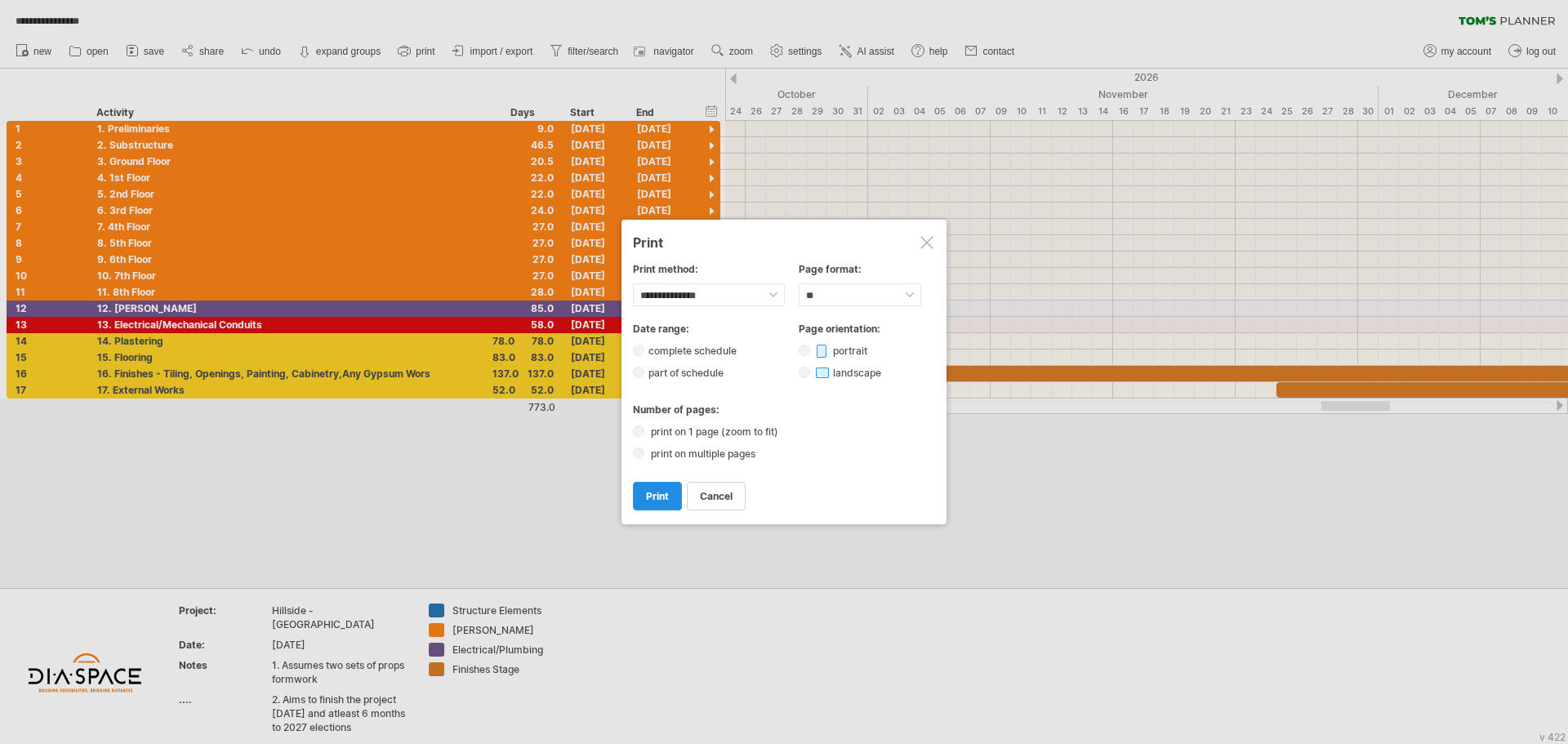
click at [655, 496] on span "print" at bounding box center [658, 497] width 23 height 12
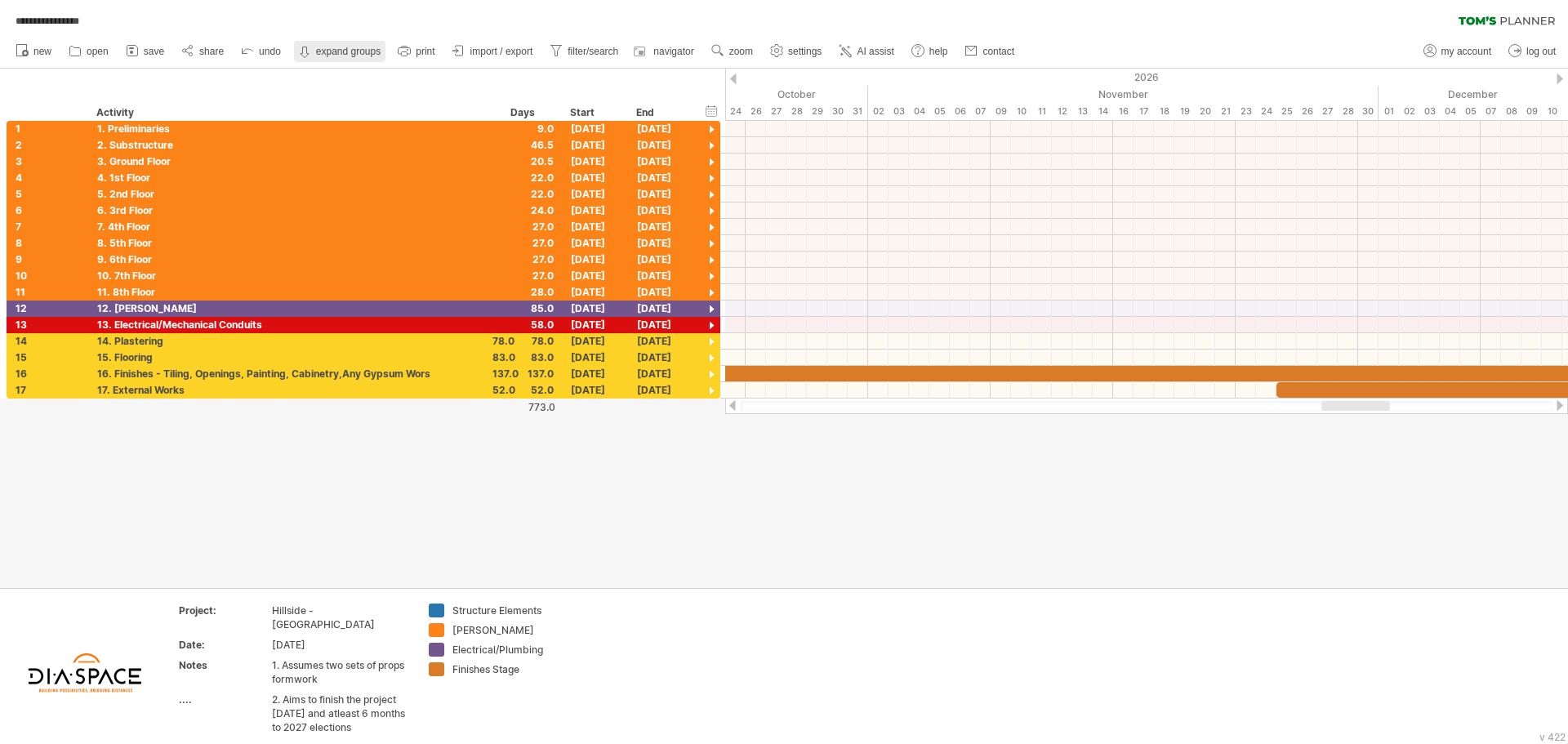
click at [334, 49] on strong "expand groups" at bounding box center [348, 51] width 65 height 11
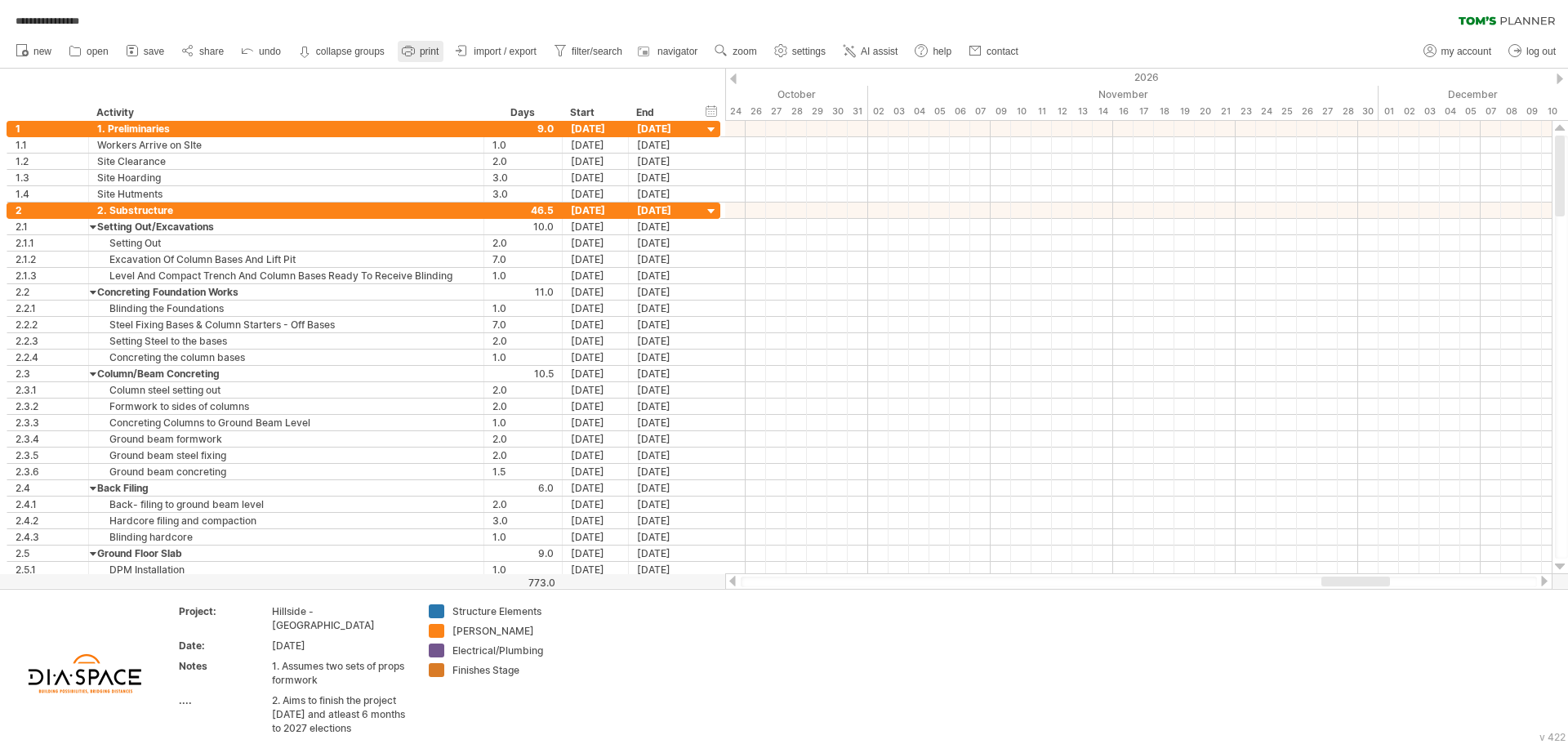
click at [414, 49] on icon at bounding box center [408, 50] width 17 height 17
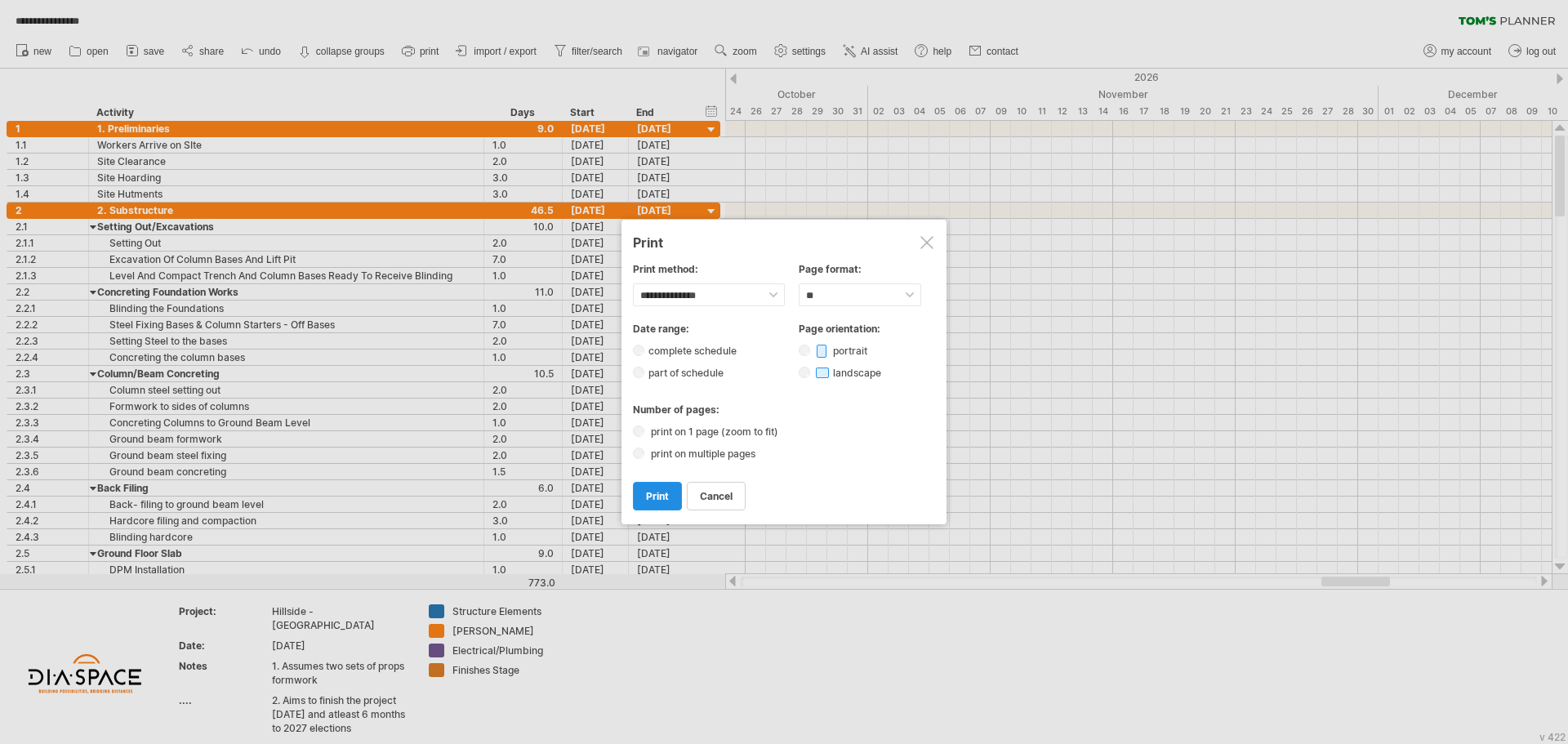
click at [665, 496] on span "print" at bounding box center [658, 497] width 23 height 12
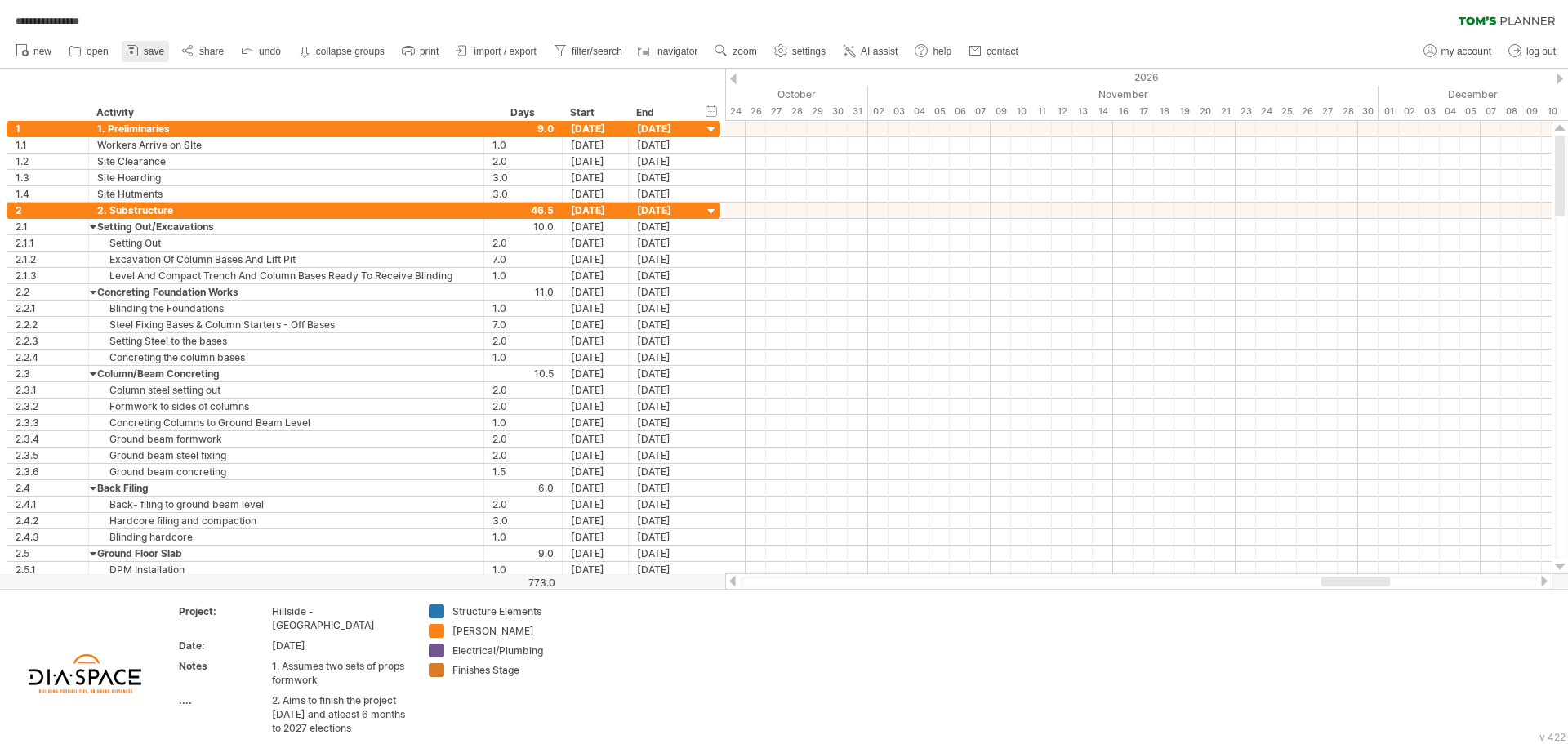
click at [145, 49] on span "save" at bounding box center [153, 51] width 20 height 11
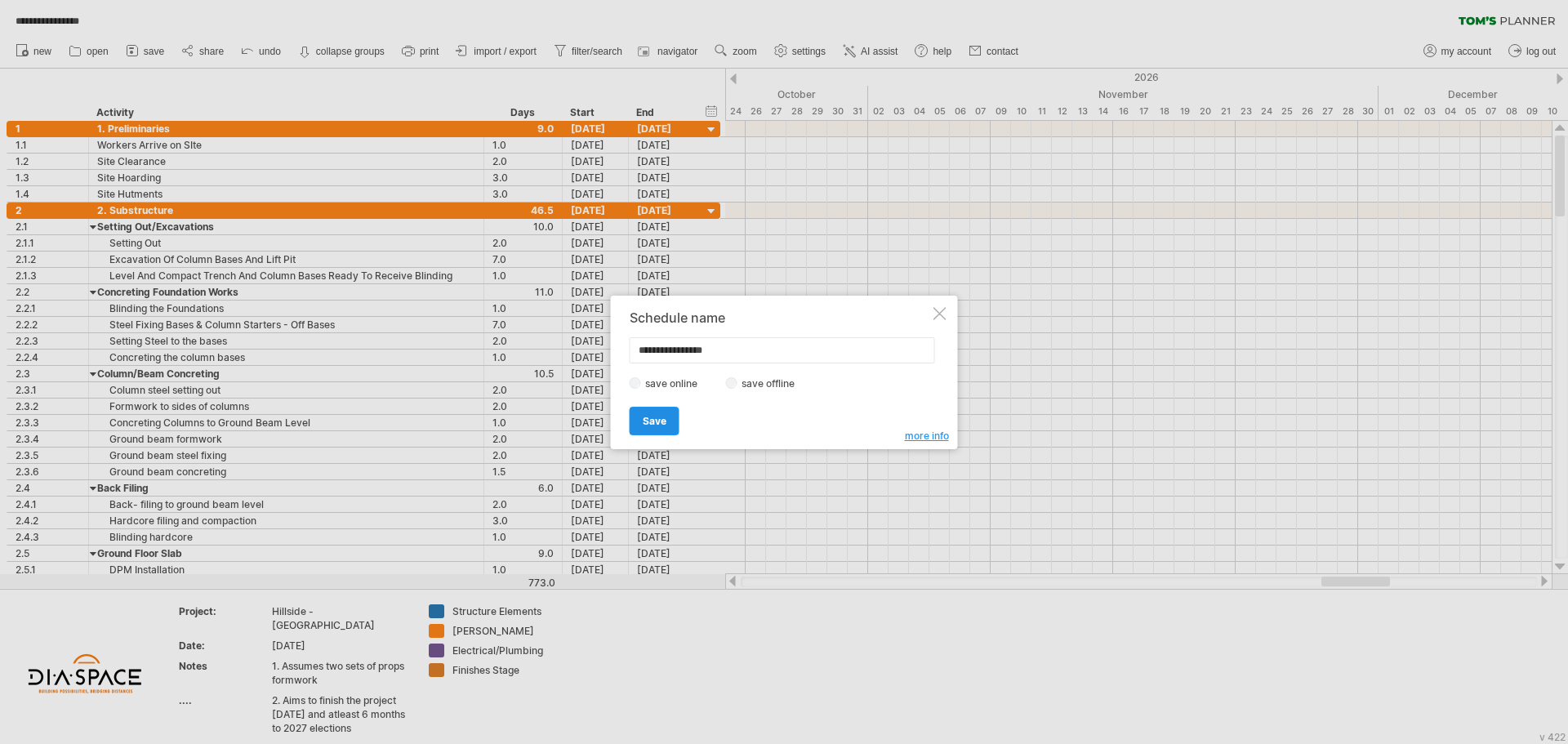
click at [667, 419] on link "Save" at bounding box center [654, 421] width 50 height 29
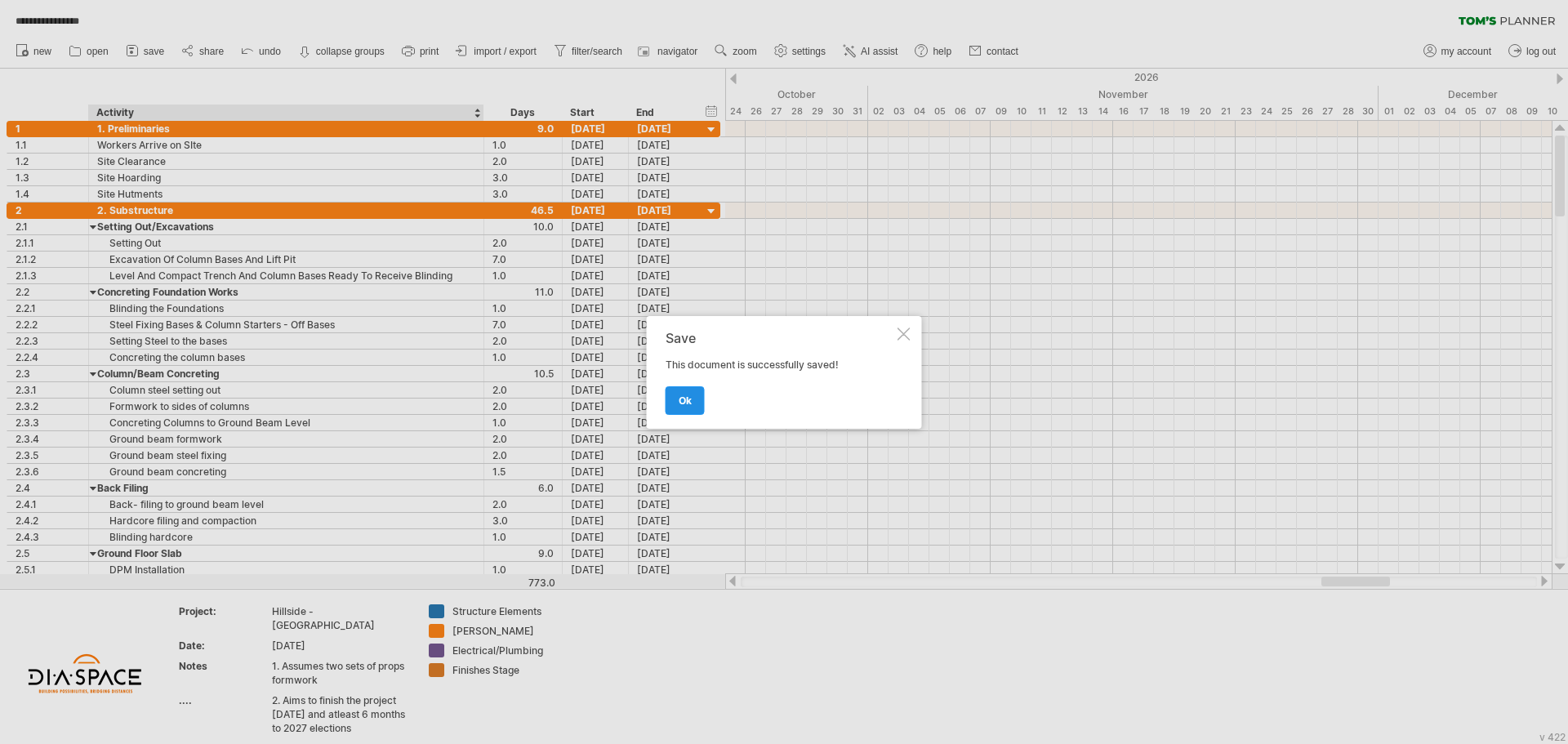
click at [685, 398] on span "ok" at bounding box center [685, 401] width 13 height 12
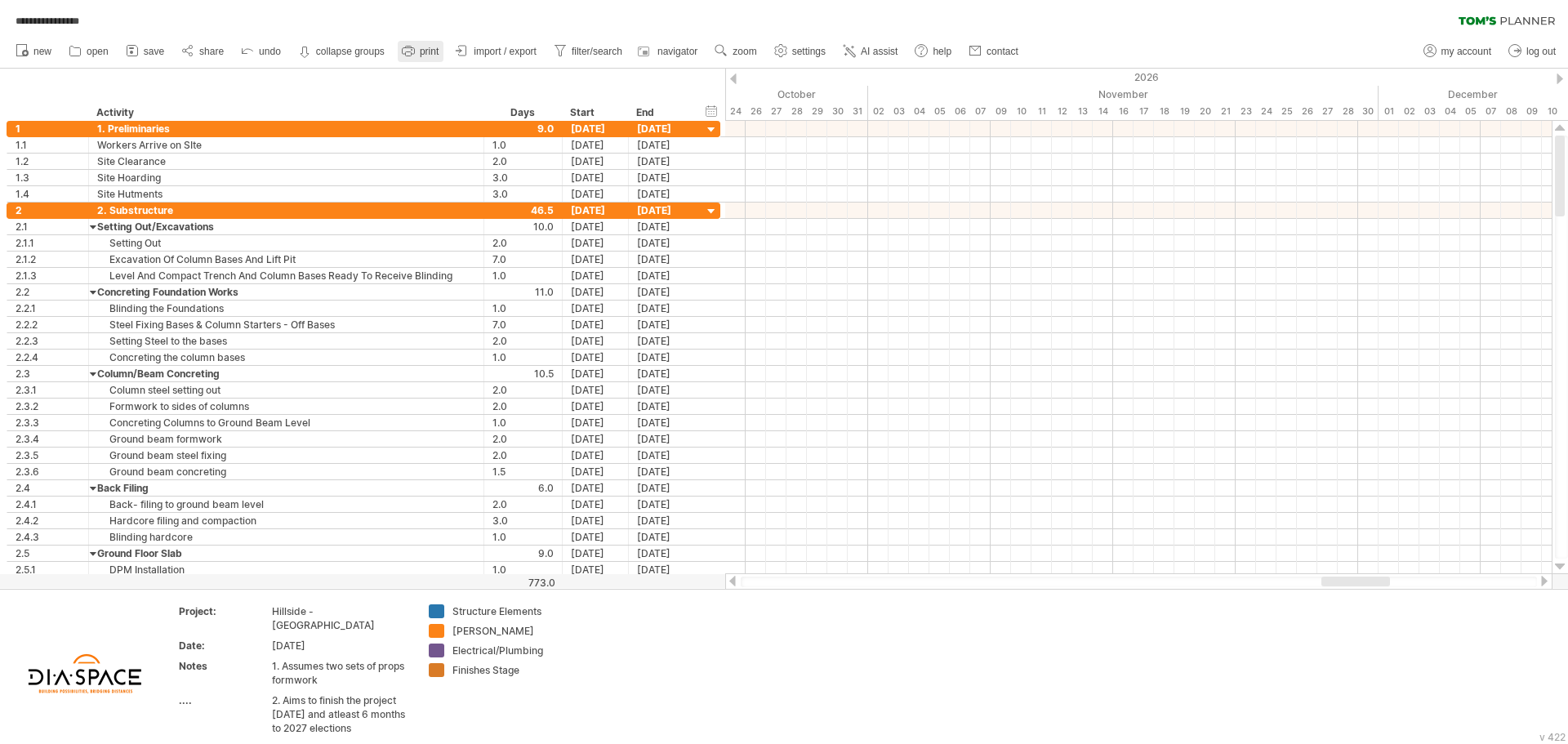
click at [422, 49] on span "print" at bounding box center [429, 51] width 18 height 11
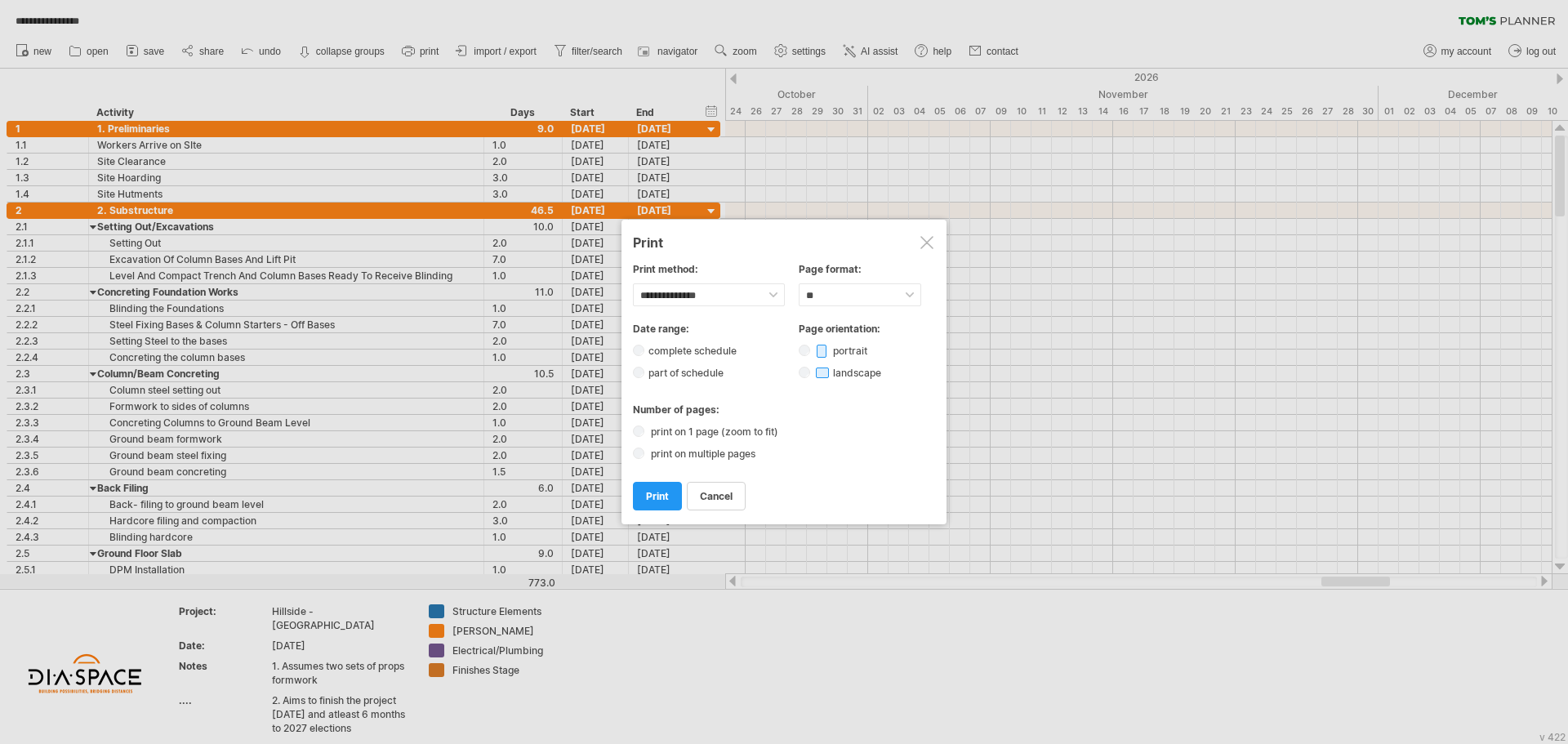
click at [825, 347] on div at bounding box center [821, 351] width 10 height 13
click at [797, 348] on div "complete schedule" at bounding box center [784, 350] width 303 height 14
click at [659, 499] on span "print" at bounding box center [658, 497] width 23 height 12
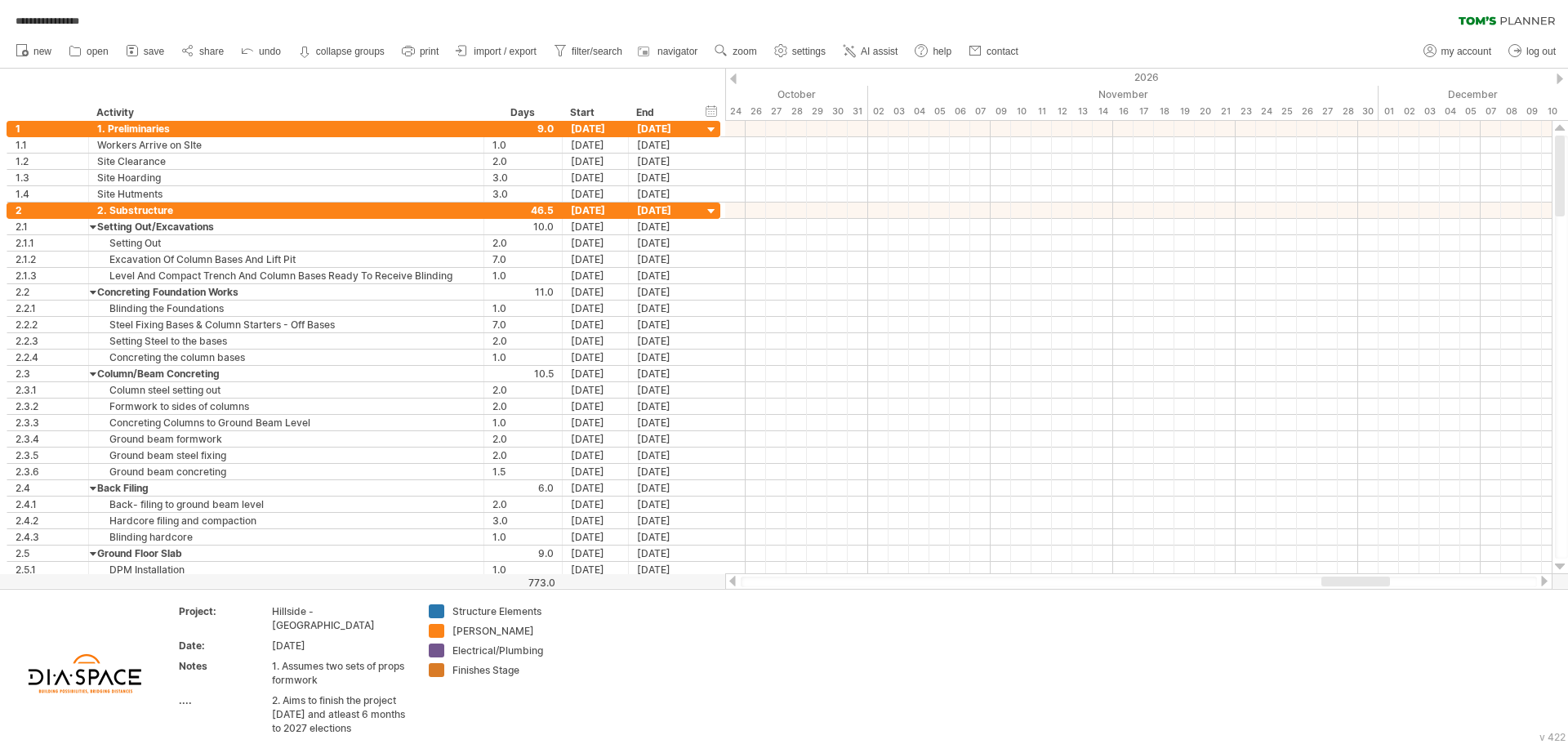
click at [498, 54] on span "import / export" at bounding box center [505, 51] width 63 height 11
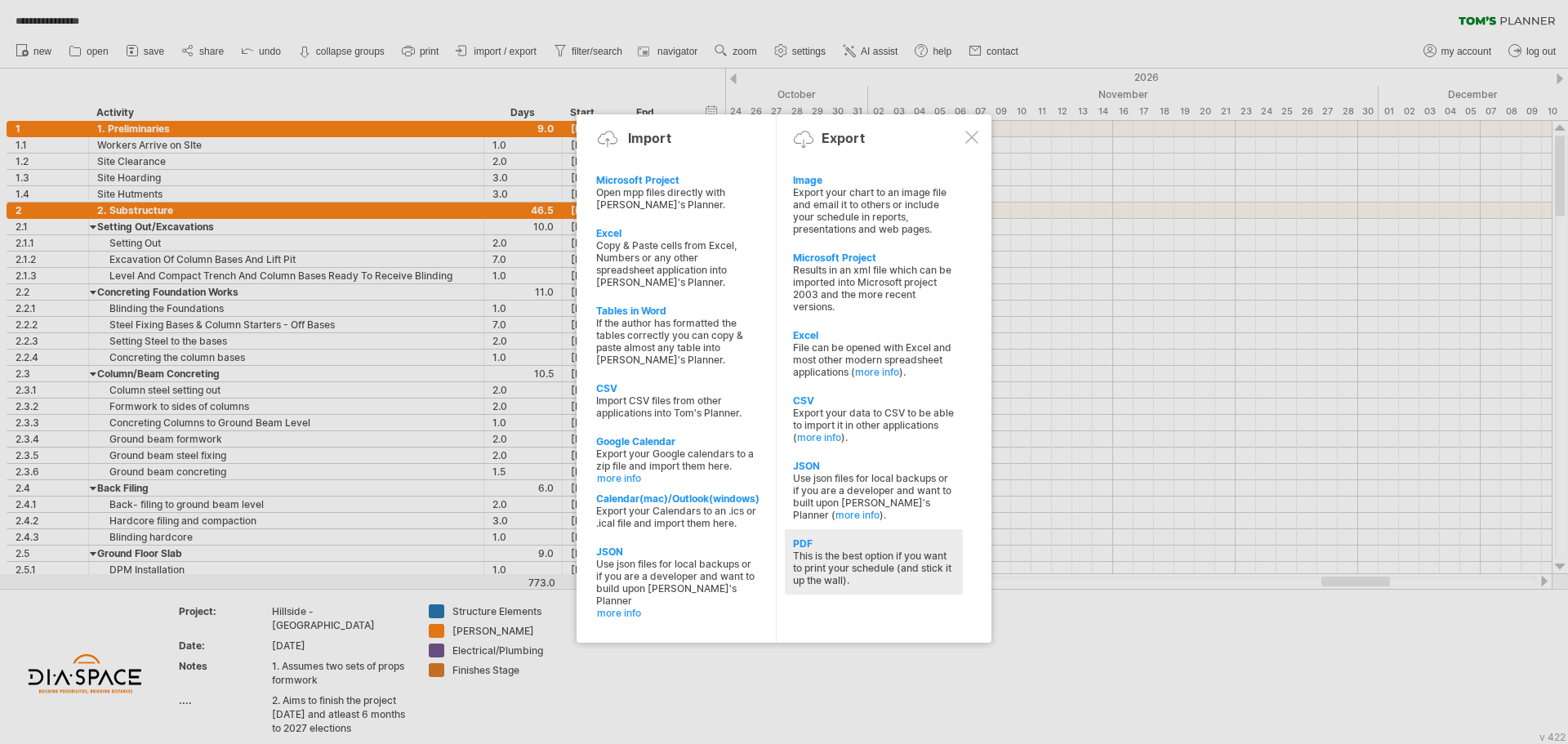
click at [827, 569] on div "This is the best option if you want to print your schedule (and stick it up the…" at bounding box center [873, 569] width 161 height 37
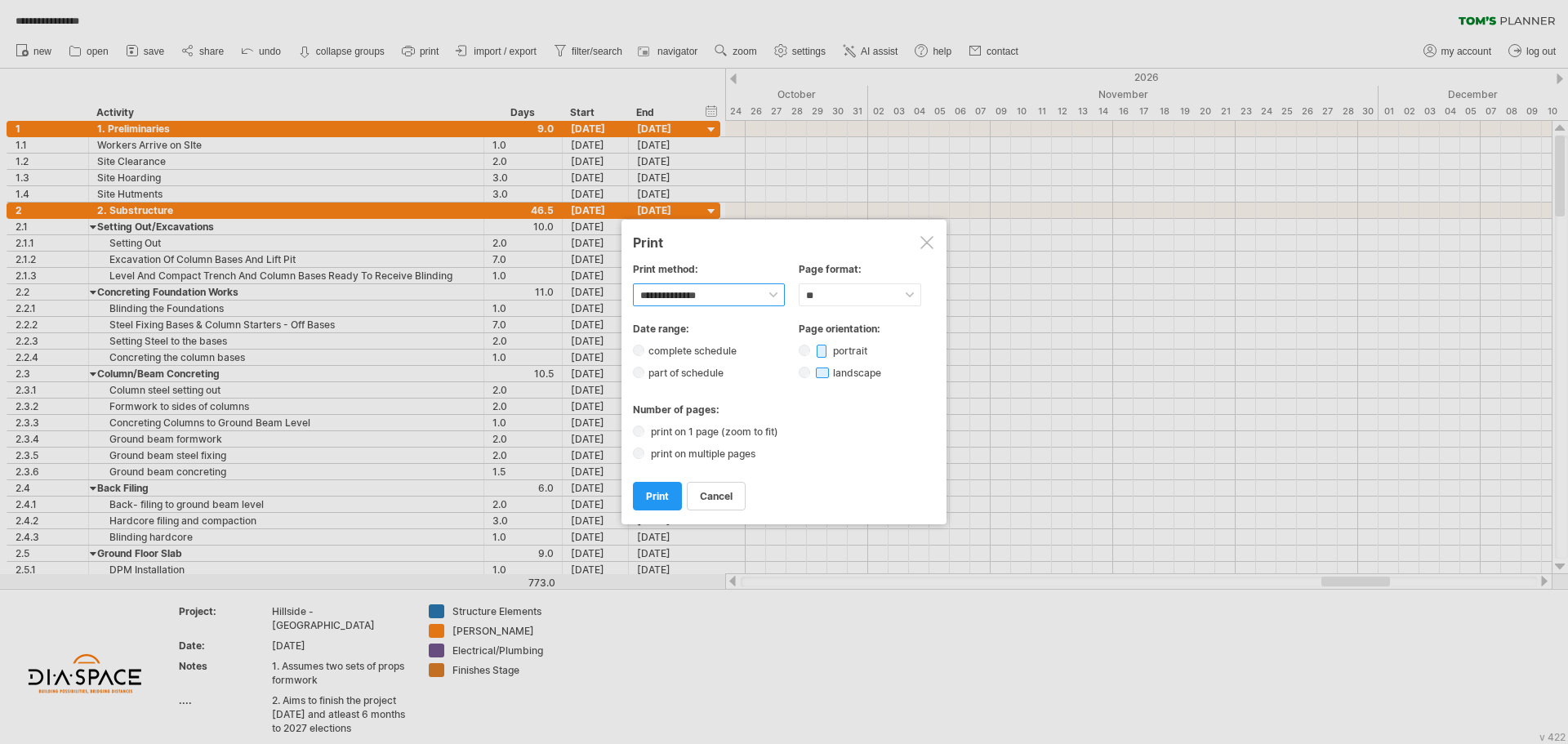
click at [738, 289] on select "**********" at bounding box center [709, 295] width 152 height 23
click at [827, 301] on select "****** ** ***** ** ****** ** ** **" at bounding box center [860, 295] width 123 height 23
click at [799, 283] on select "****** ** ***** ** ****** ** ** **" at bounding box center [860, 295] width 123 height 23
click at [654, 494] on span "print" at bounding box center [658, 497] width 23 height 12
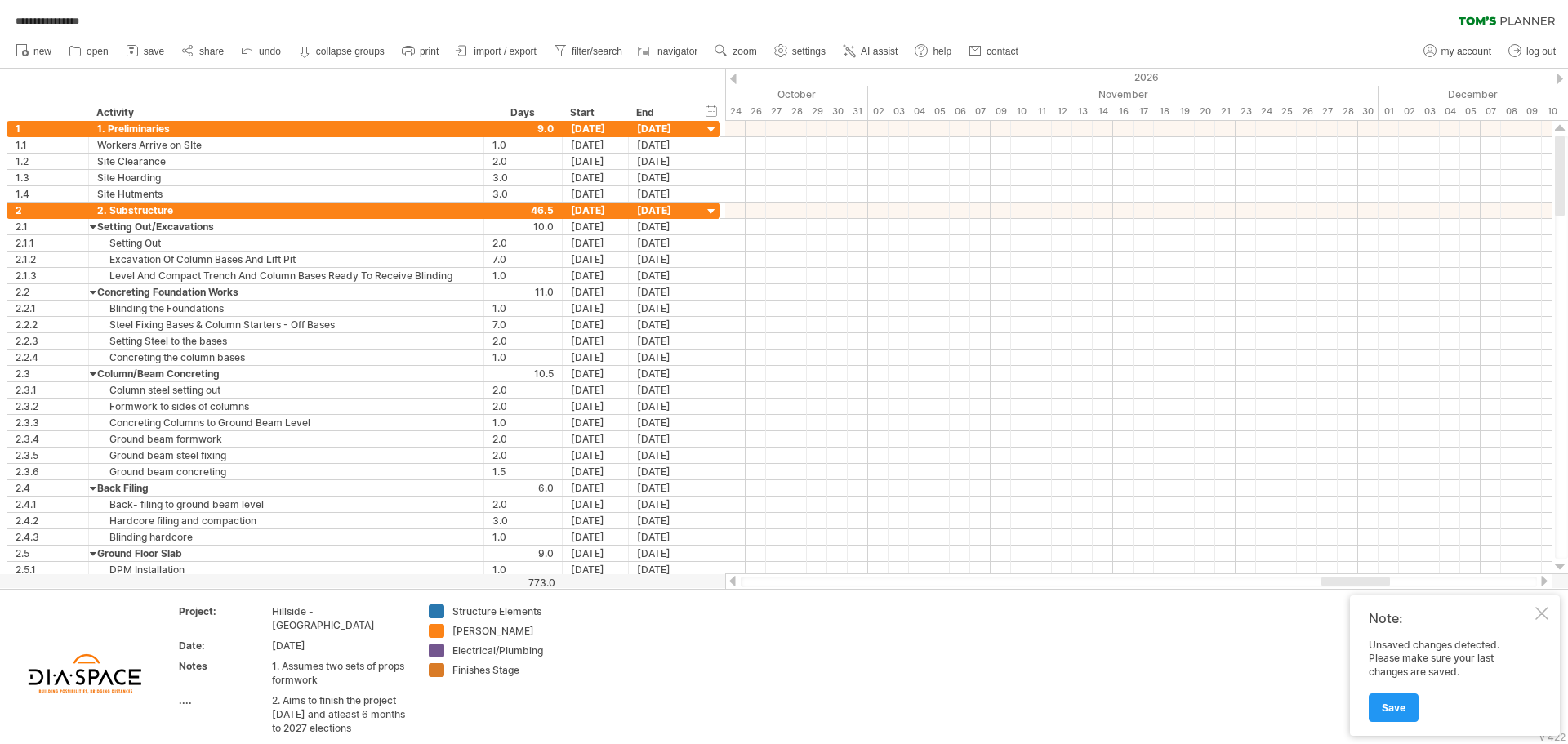
click at [1542, 616] on div at bounding box center [1542, 613] width 13 height 13
click at [489, 50] on span "import / export" at bounding box center [505, 51] width 63 height 11
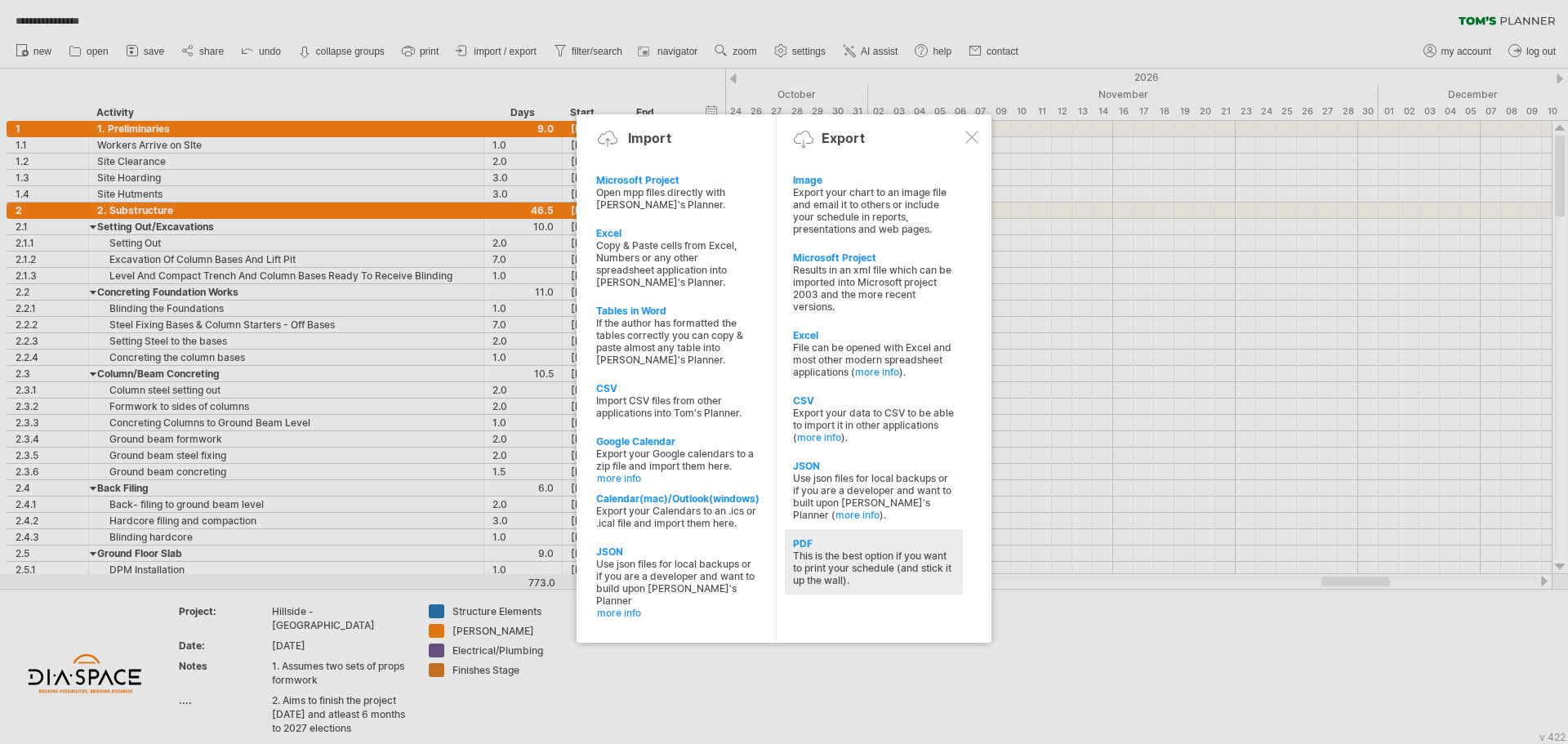
click at [846, 558] on div "This is the best option if you want to print your schedule (and stick it up the…" at bounding box center [873, 569] width 161 height 37
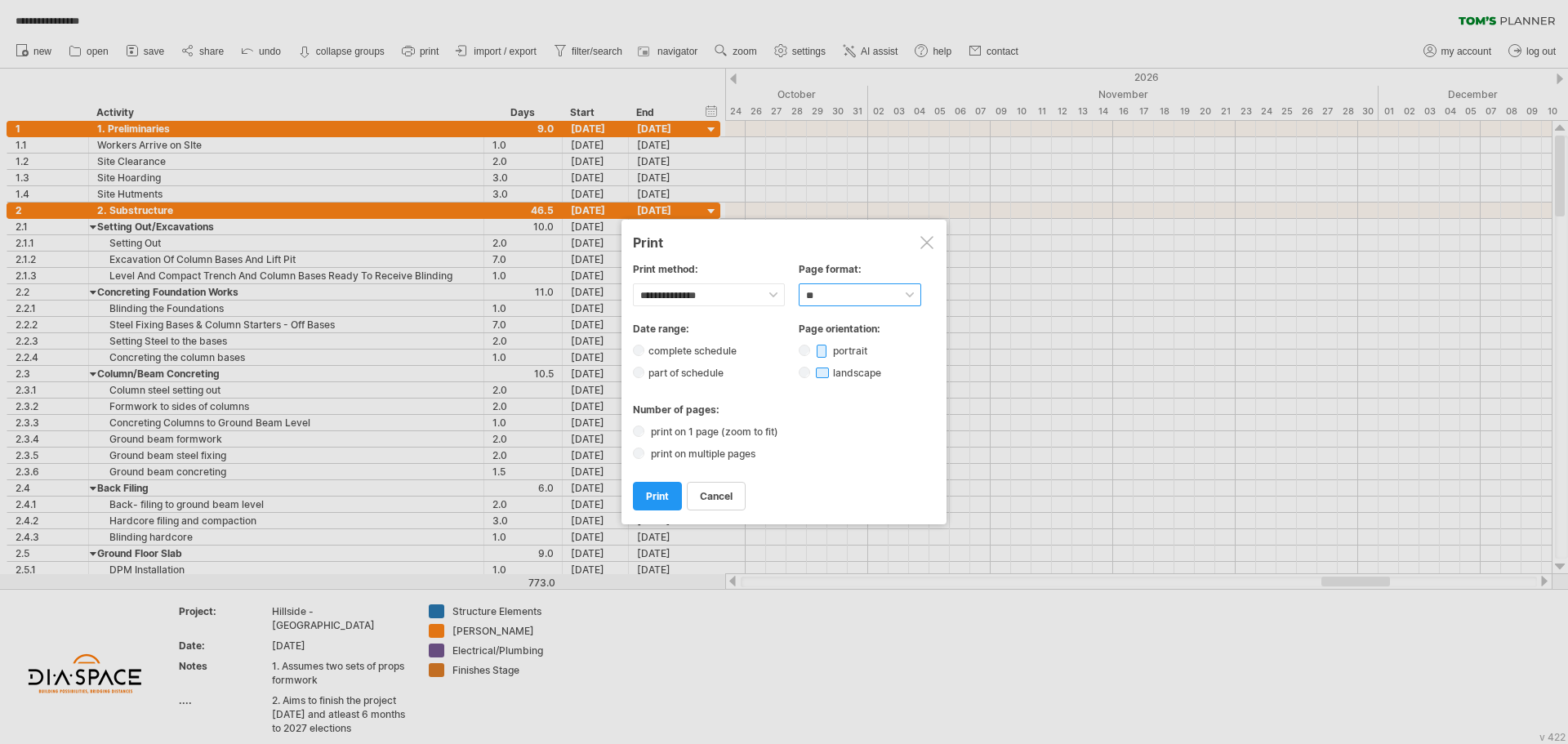
click at [834, 293] on select "****** ** ***** ** ****** ** ** **" at bounding box center [860, 295] width 123 height 23
select select "**"
click at [799, 283] on select "****** ** ***** ** ****** ** ** **" at bounding box center [860, 295] width 123 height 23
click at [847, 376] on label "landscape" at bounding box center [852, 373] width 85 height 12
click at [661, 497] on span "print" at bounding box center [658, 497] width 23 height 12
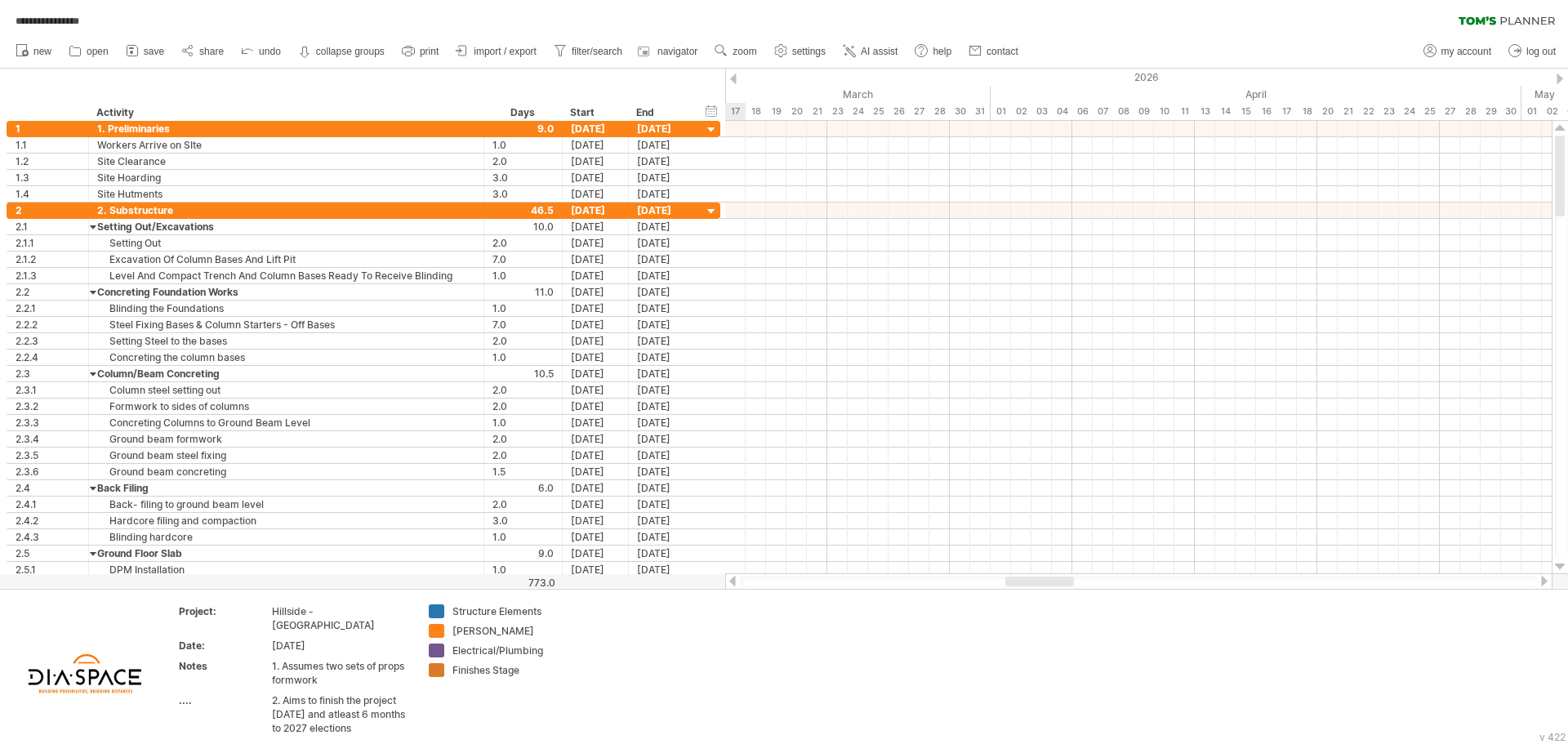
drag, startPoint x: 1351, startPoint y: 580, endPoint x: 987, endPoint y: 585, distance: 364.0
click at [1005, 585] on div at bounding box center [1039, 581] width 68 height 10
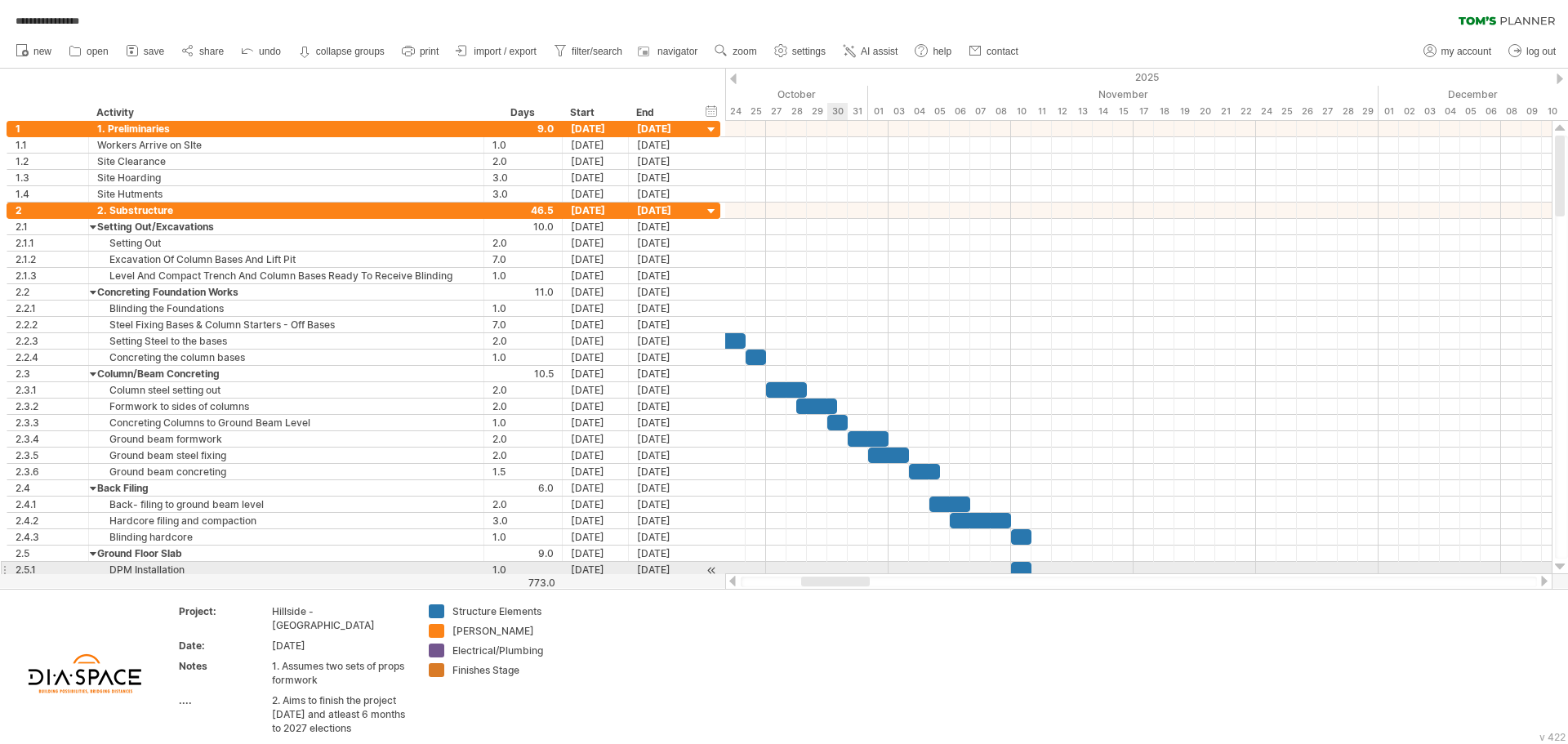
drag, startPoint x: 993, startPoint y: 577, endPoint x: 844, endPoint y: 566, distance: 149.4
click at [844, 566] on div "**********" at bounding box center [784, 372] width 1568 height 744
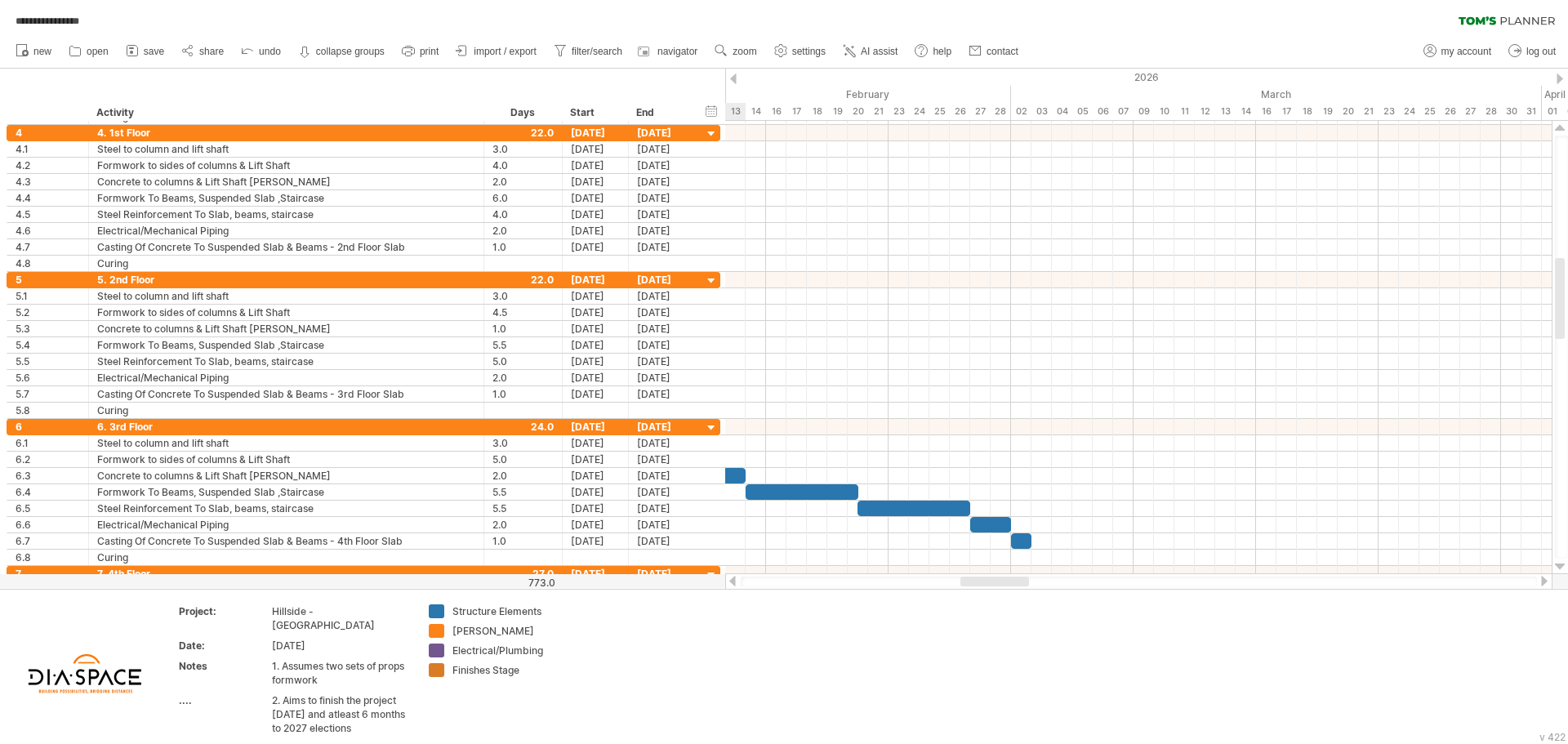
drag, startPoint x: 866, startPoint y: 581, endPoint x: 1019, endPoint y: 582, distance: 153.0
click at [1019, 582] on div at bounding box center [994, 581] width 68 height 10
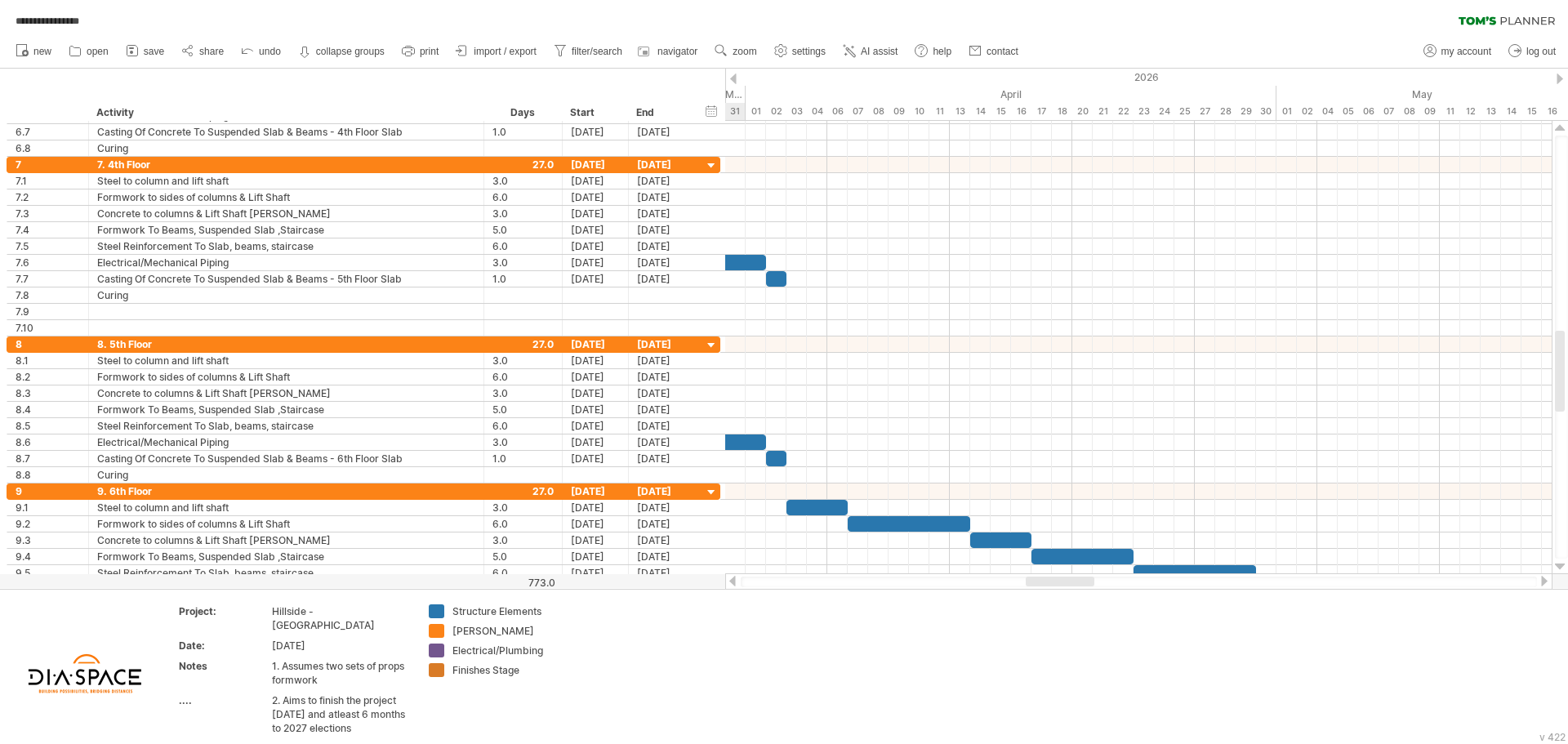
drag, startPoint x: 1007, startPoint y: 578, endPoint x: 1096, endPoint y: 493, distance: 123.1
click at [1071, 581] on div at bounding box center [1060, 581] width 68 height 10
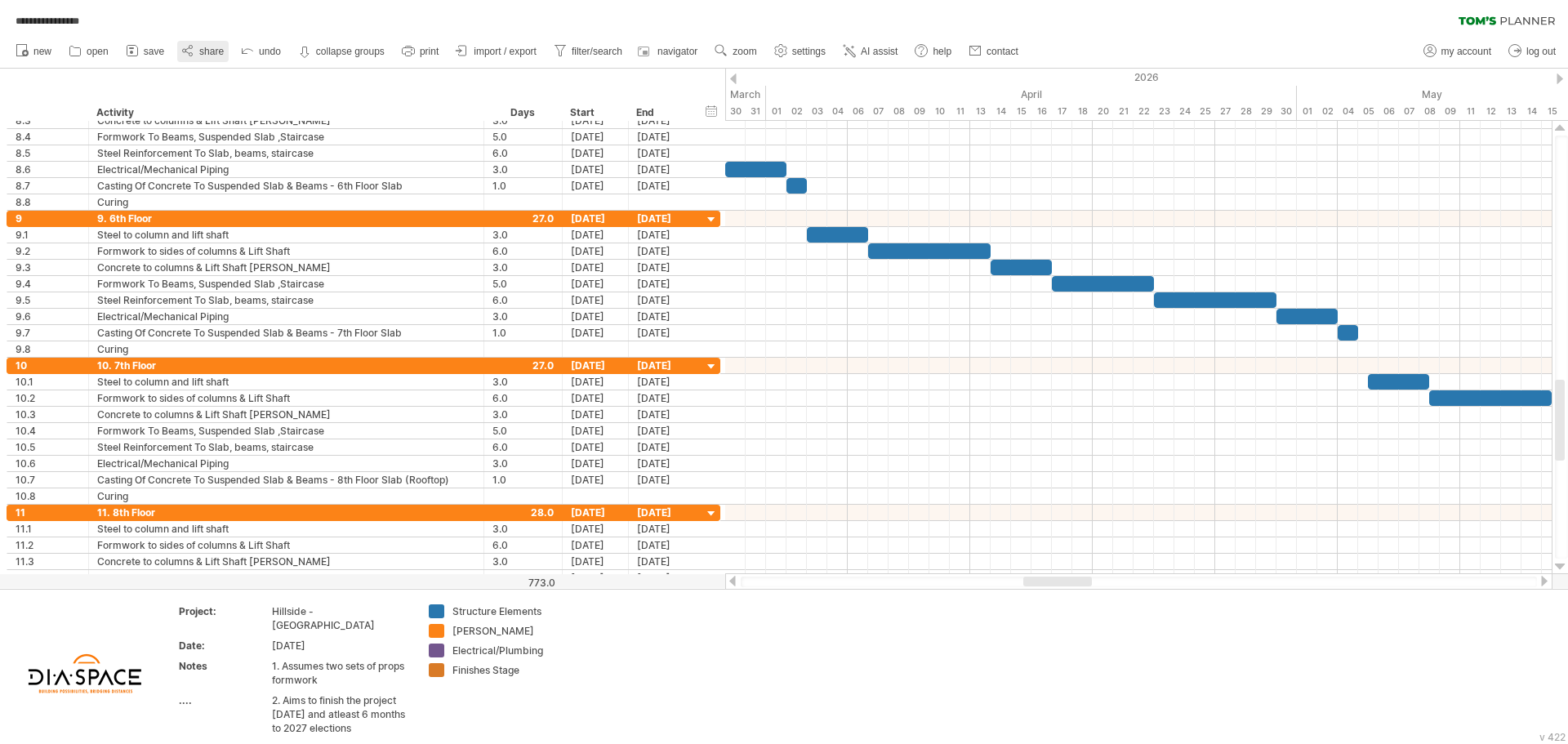
click at [197, 57] on link "share" at bounding box center [203, 52] width 52 height 21
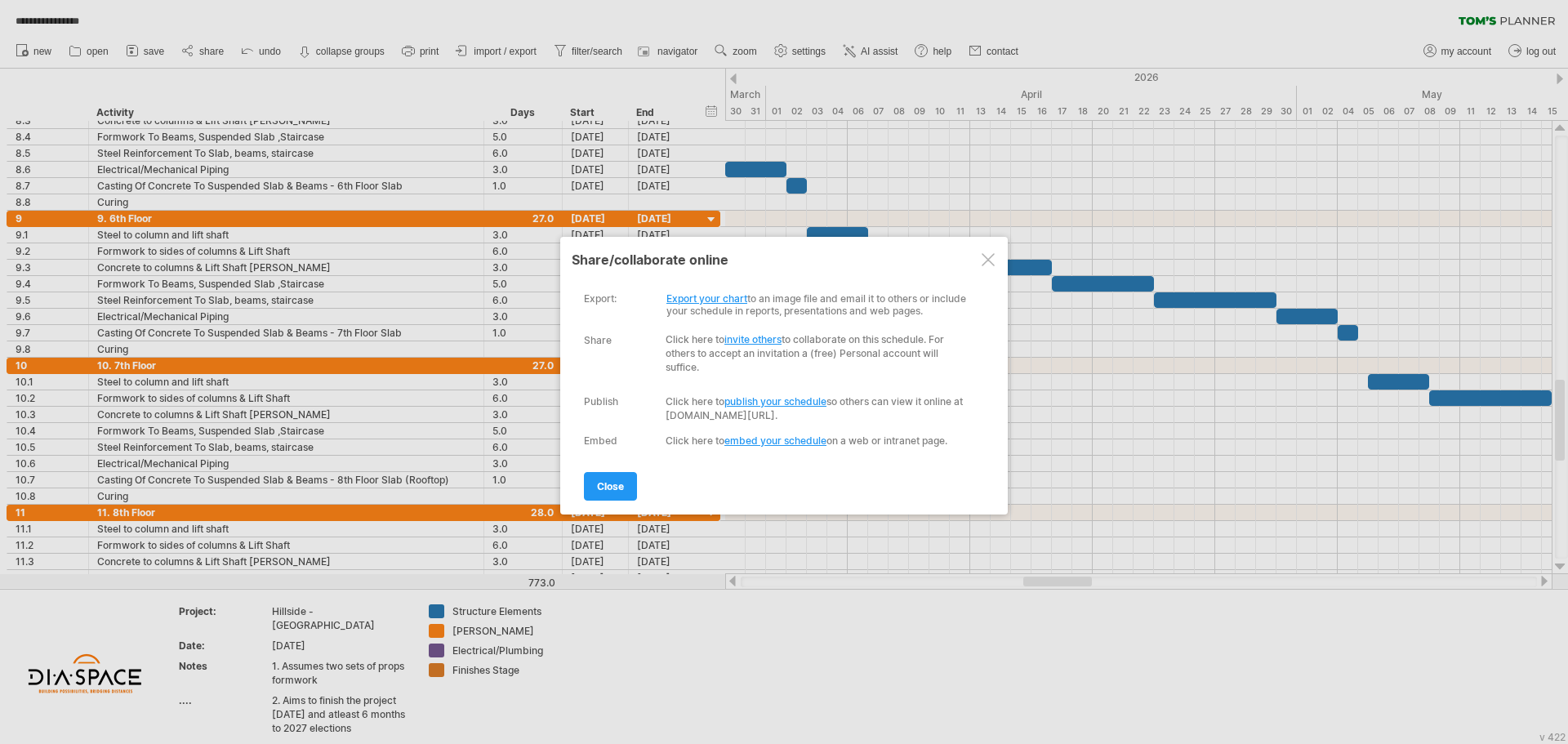
click at [760, 340] on link "invite others" at bounding box center [752, 340] width 57 height 12
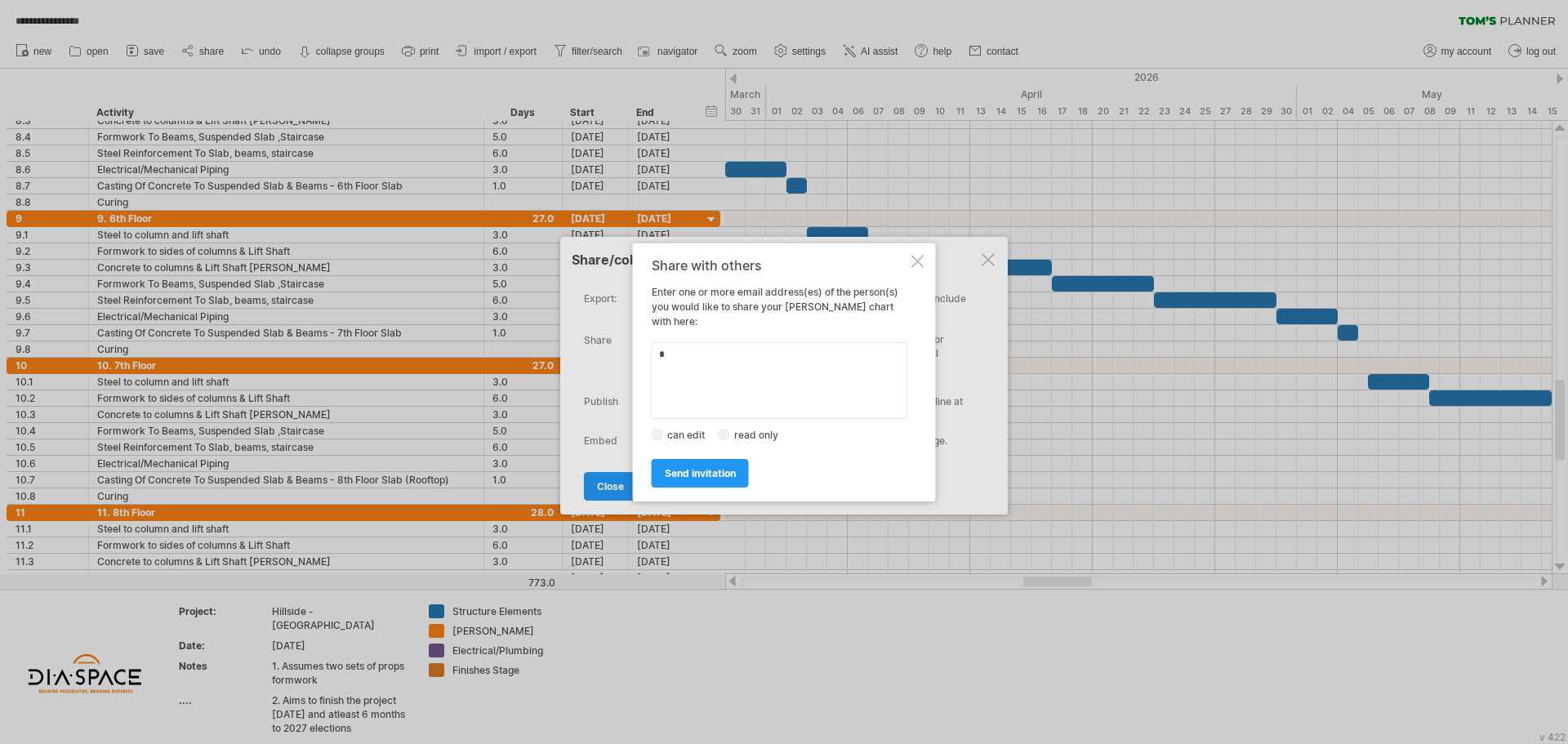
click at [916, 268] on div at bounding box center [917, 261] width 13 height 13
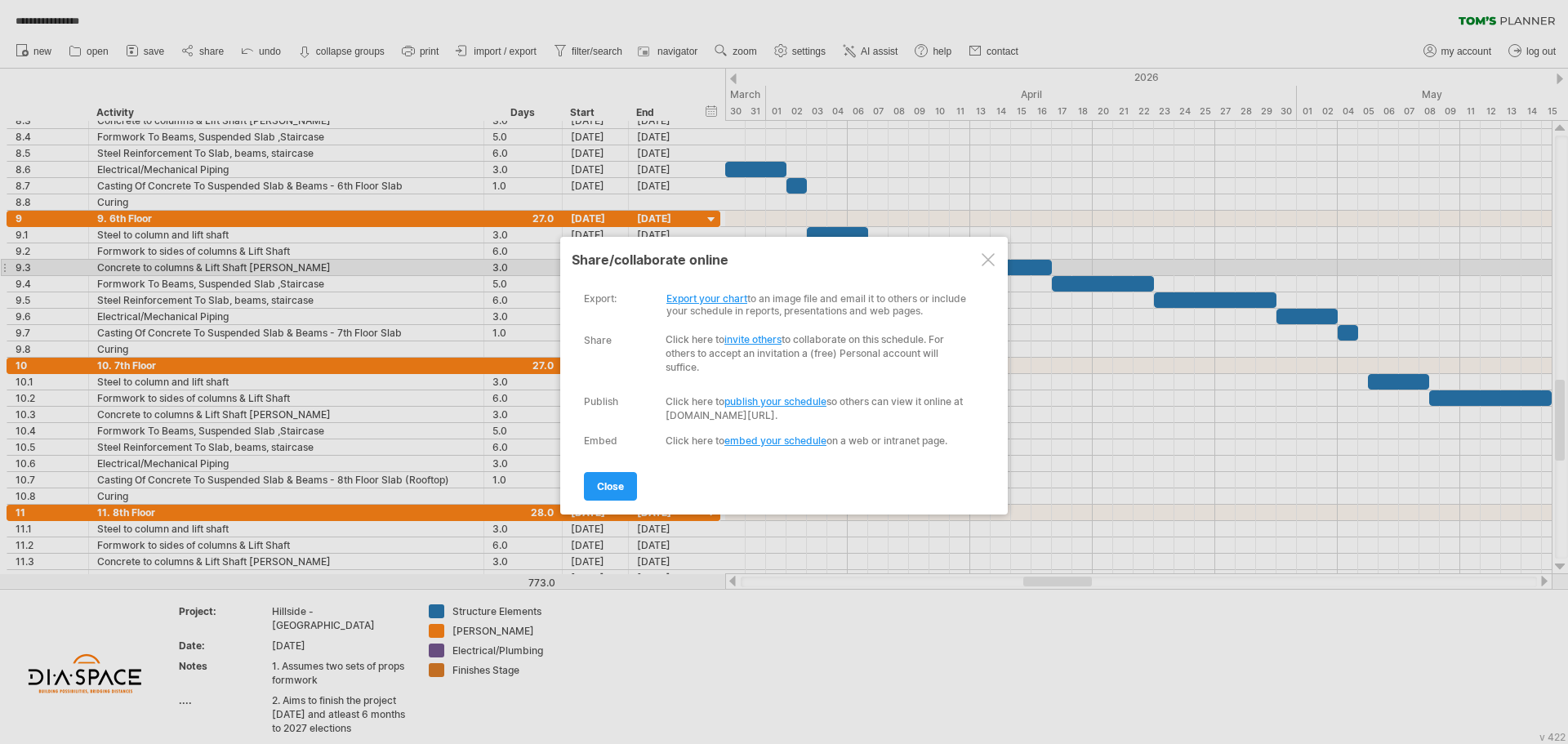
click at [987, 261] on div at bounding box center [987, 260] width 13 height 13
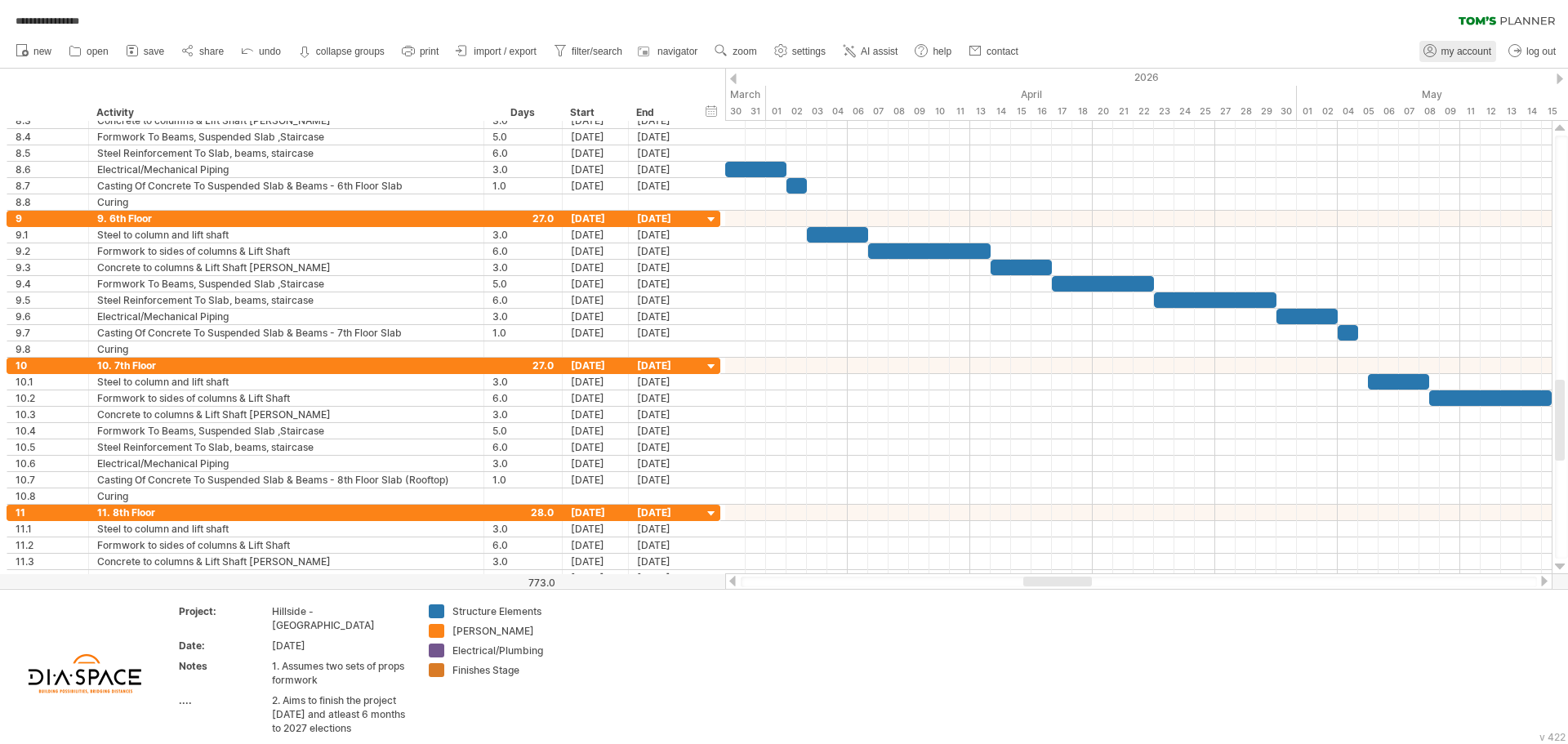
click at [1446, 54] on span "my account" at bounding box center [1466, 51] width 50 height 11
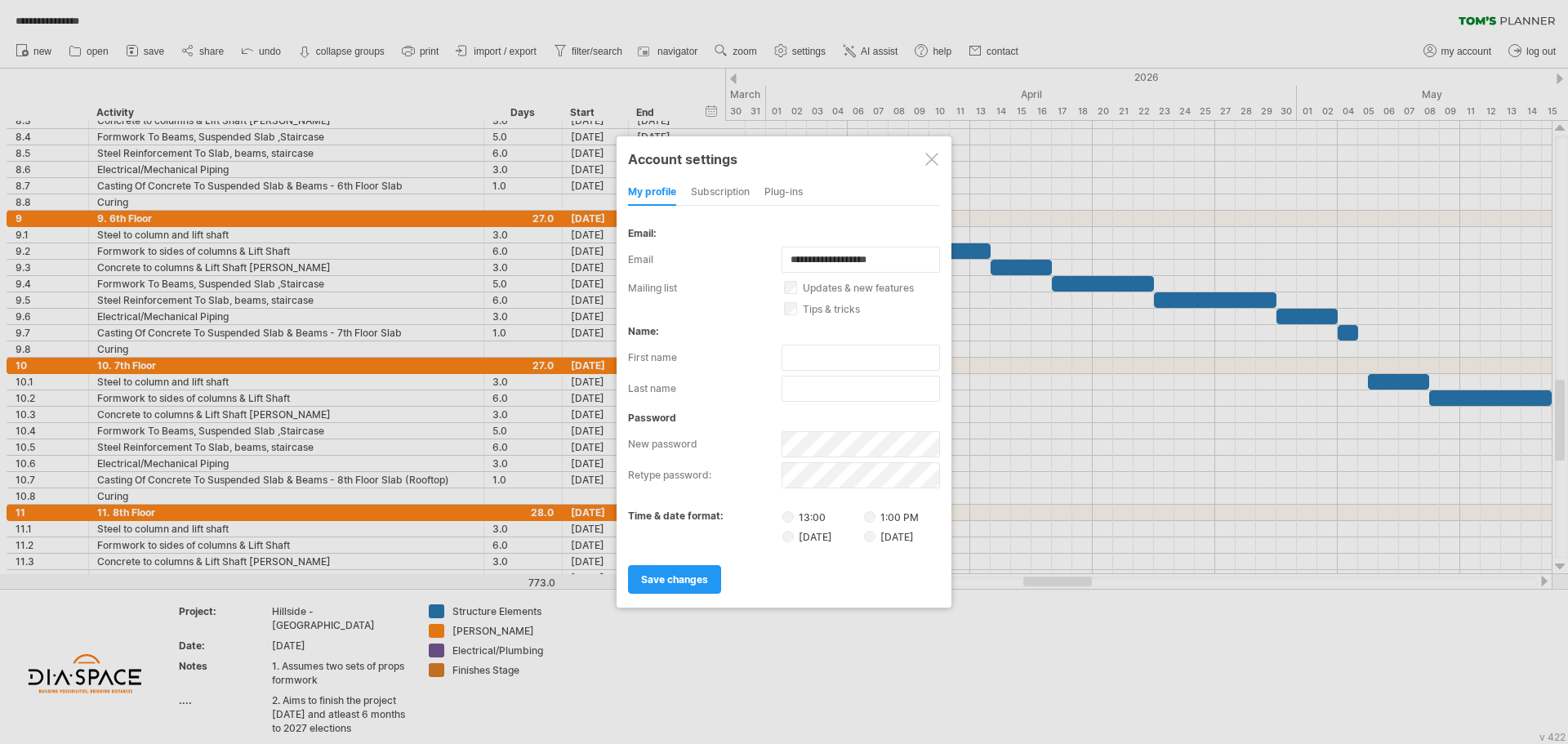
click at [718, 190] on div "subscription" at bounding box center [720, 193] width 59 height 26
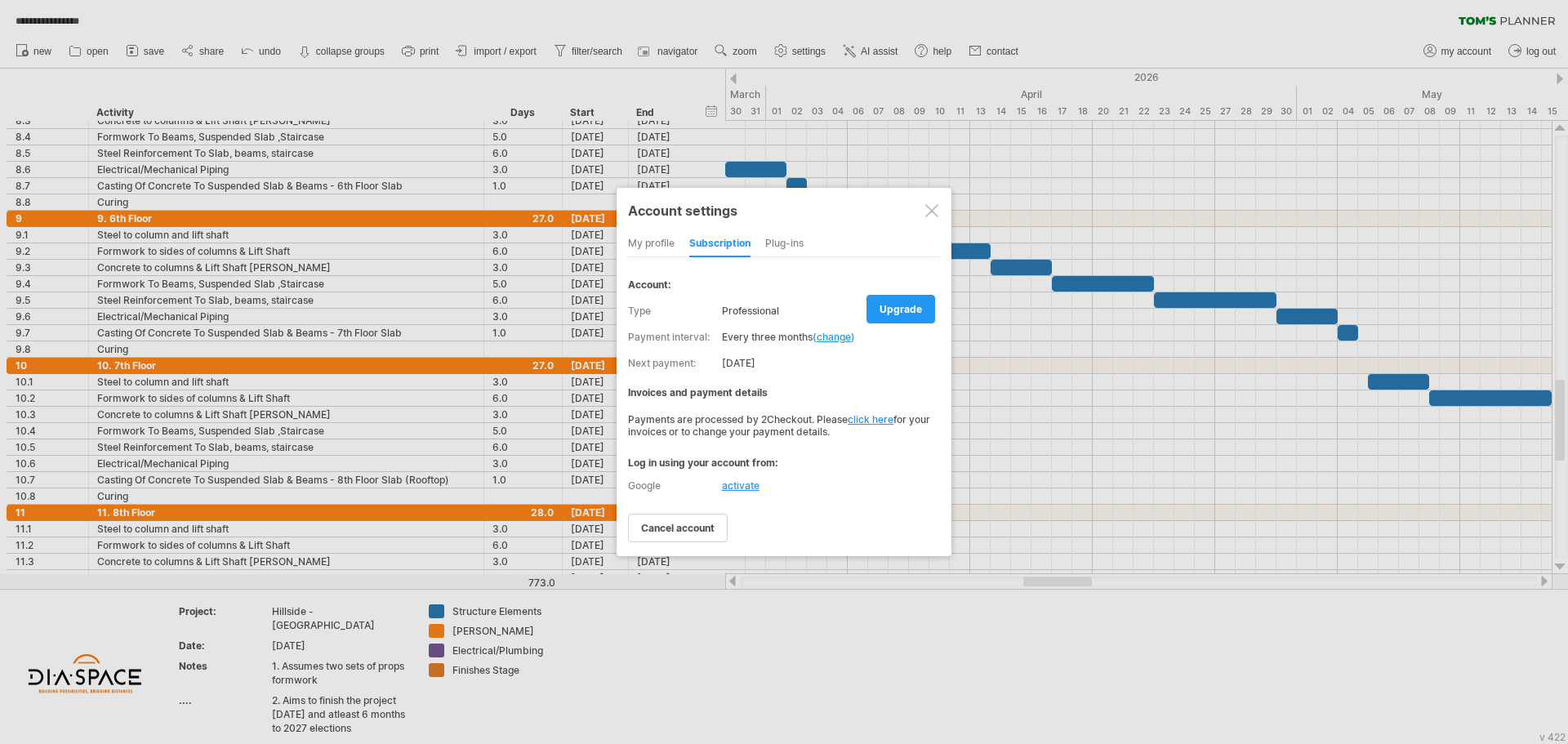
click at [342, 26] on div at bounding box center [784, 372] width 1568 height 744
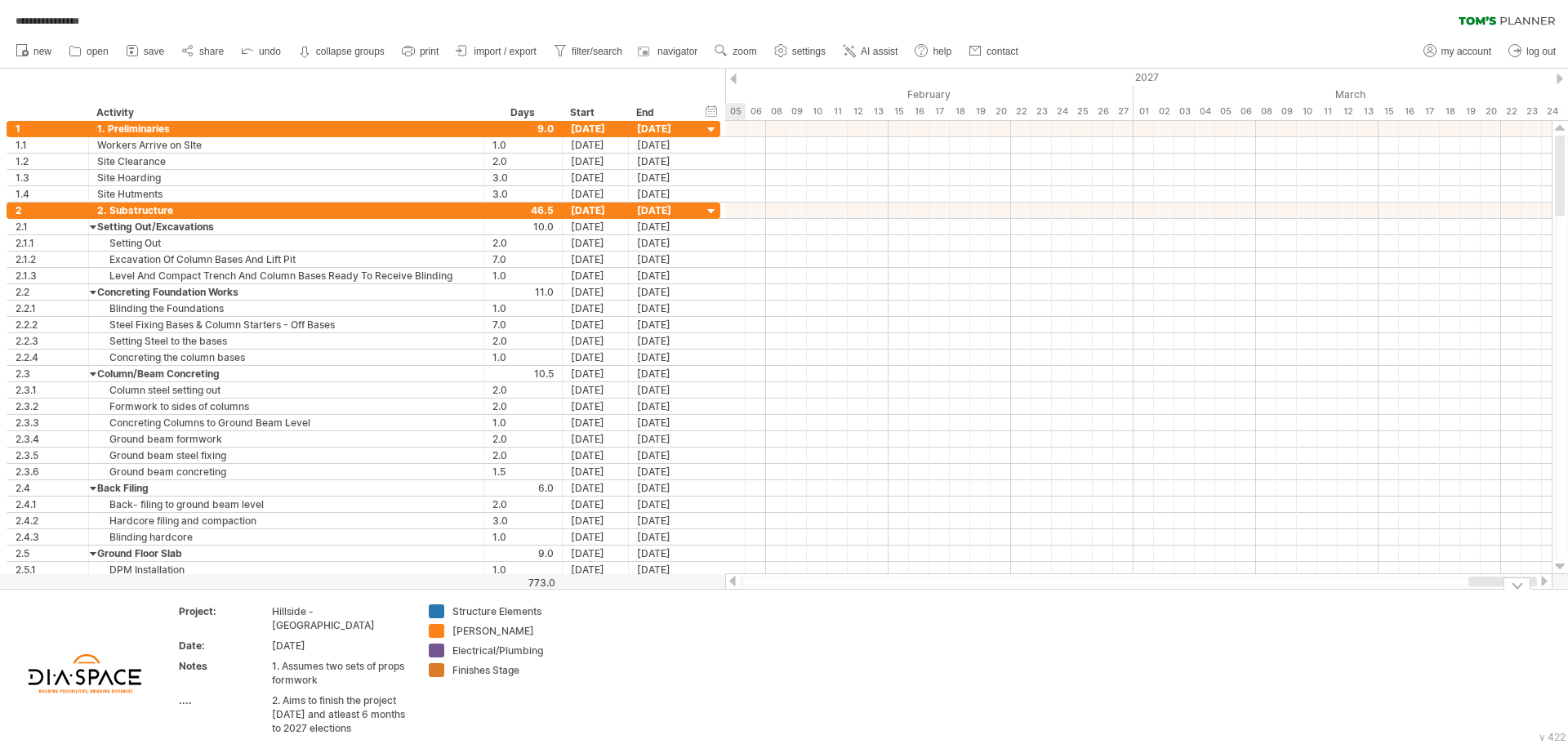
drag, startPoint x: 1068, startPoint y: 580, endPoint x: 1536, endPoint y: 597, distance: 468.3
click at [1536, 597] on div "**********" at bounding box center [784, 372] width 1568 height 744
click at [1561, 77] on div at bounding box center [1559, 79] width 6 height 11
click at [1521, 593] on div "Project: Hillside - [GEOGRAPHIC_DATA] Date: [DATE] Notes 1. Assumes two sets of…" at bounding box center [784, 673] width 1568 height 169
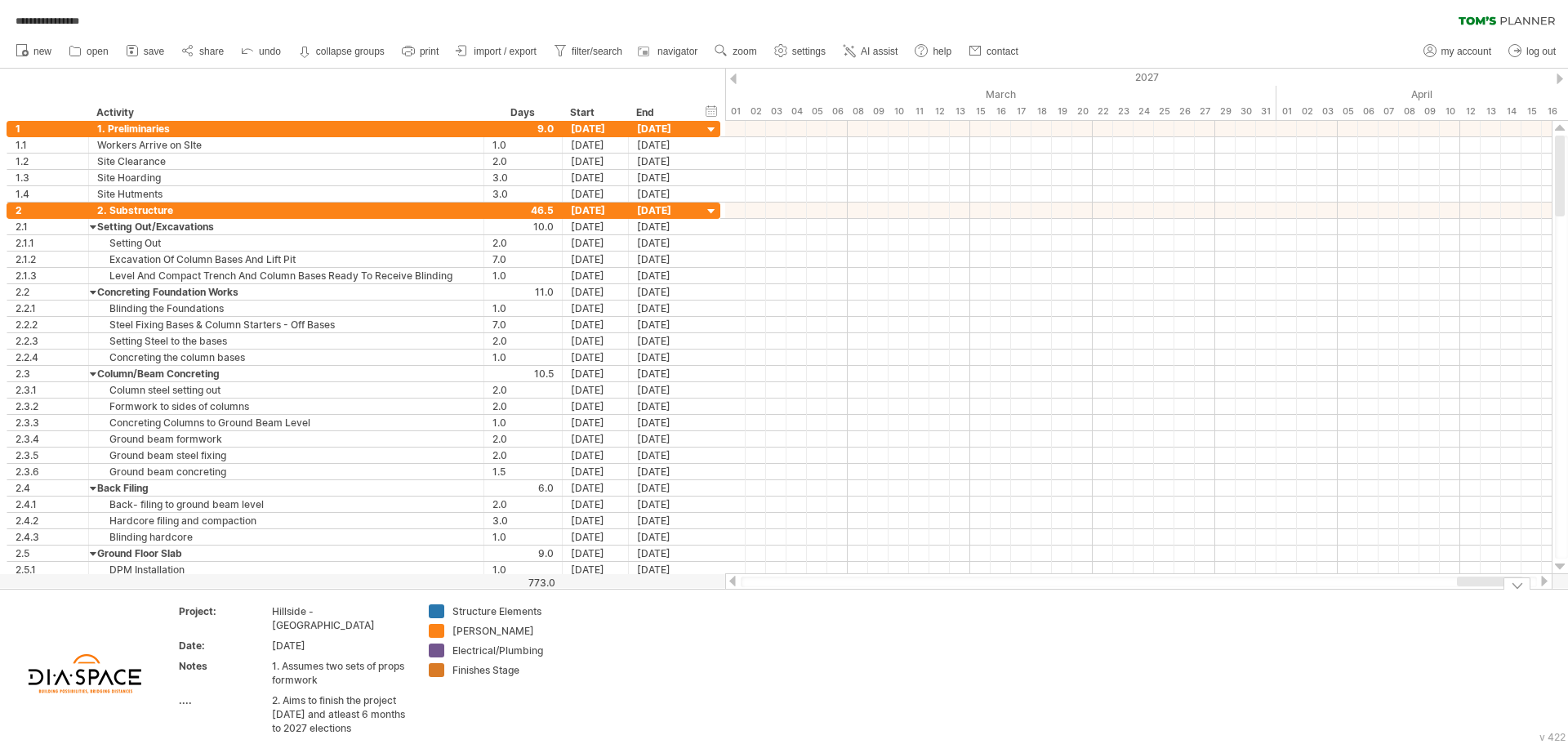
click at [1520, 588] on div at bounding box center [1516, 583] width 27 height 12
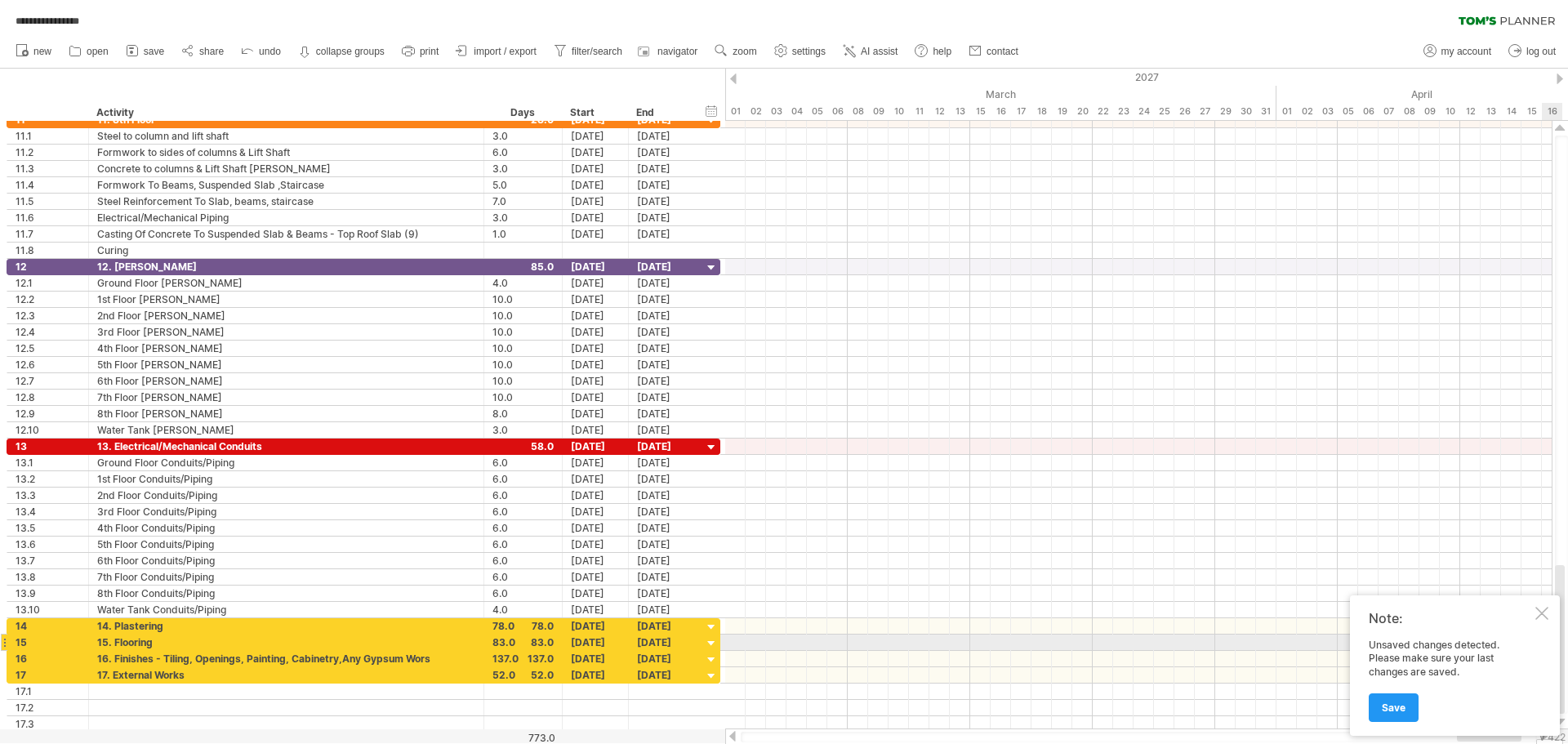
drag, startPoint x: 1562, startPoint y: 197, endPoint x: 1567, endPoint y: 647, distance: 450.0
click at [1567, 647] on div at bounding box center [1561, 425] width 13 height 578
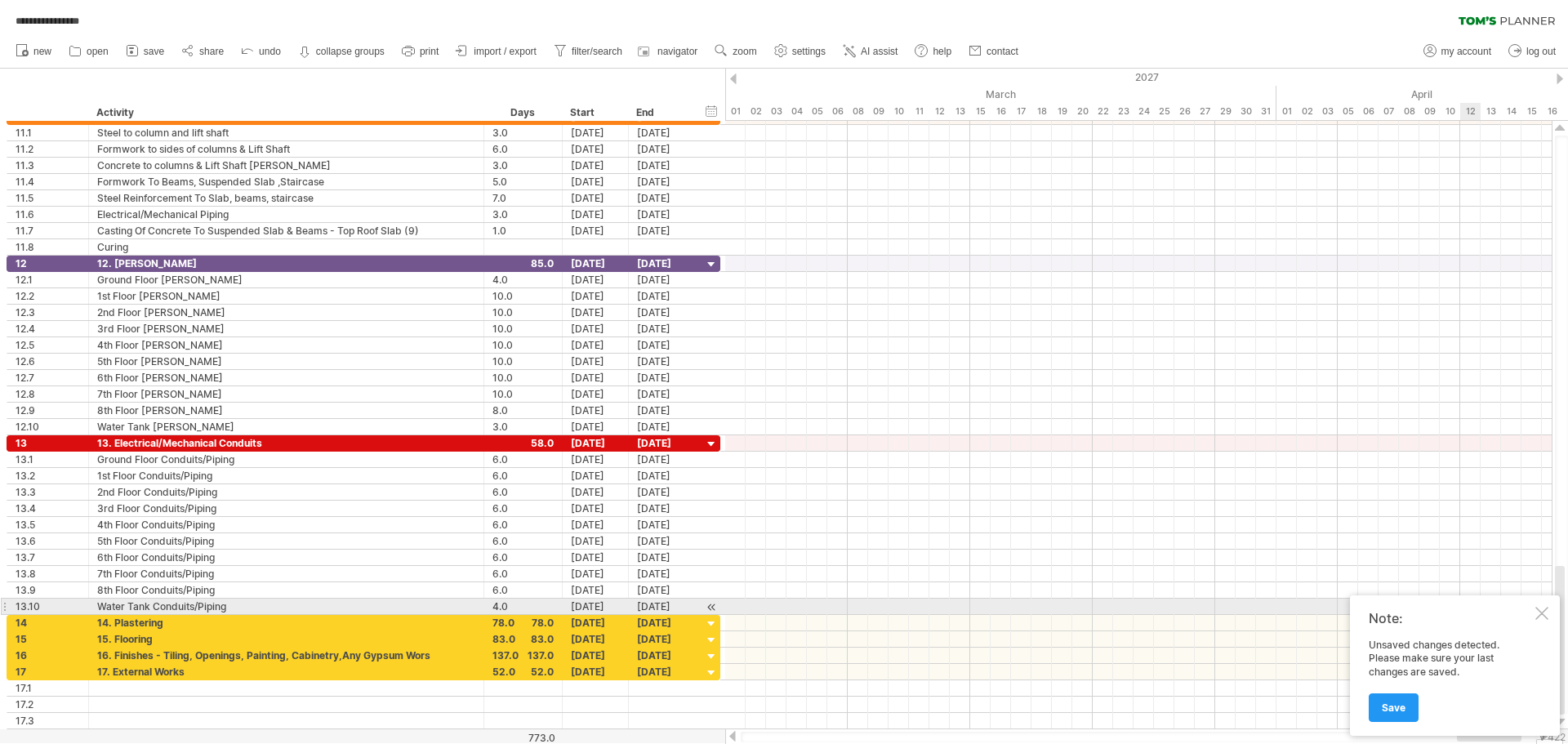
click at [1541, 615] on div at bounding box center [1542, 613] width 13 height 13
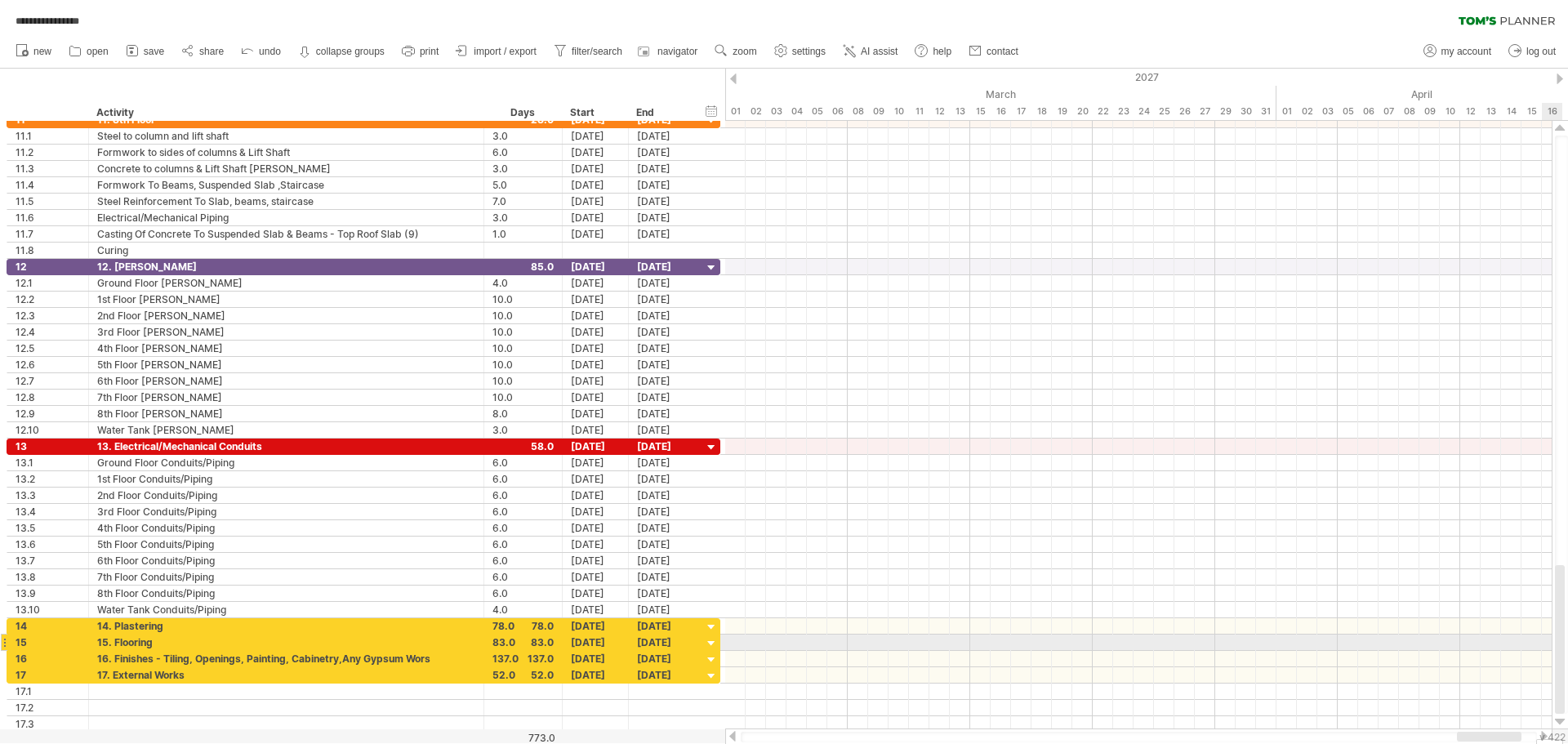
drag, startPoint x: 1560, startPoint y: 604, endPoint x: 1567, endPoint y: 636, distance: 32.8
click at [1567, 636] on div at bounding box center [1561, 425] width 13 height 578
drag, startPoint x: 1564, startPoint y: 647, endPoint x: 1564, endPoint y: 659, distance: 12.0
click at [1564, 659] on div at bounding box center [1559, 639] width 10 height 148
click at [252, 55] on icon at bounding box center [247, 49] width 17 height 17
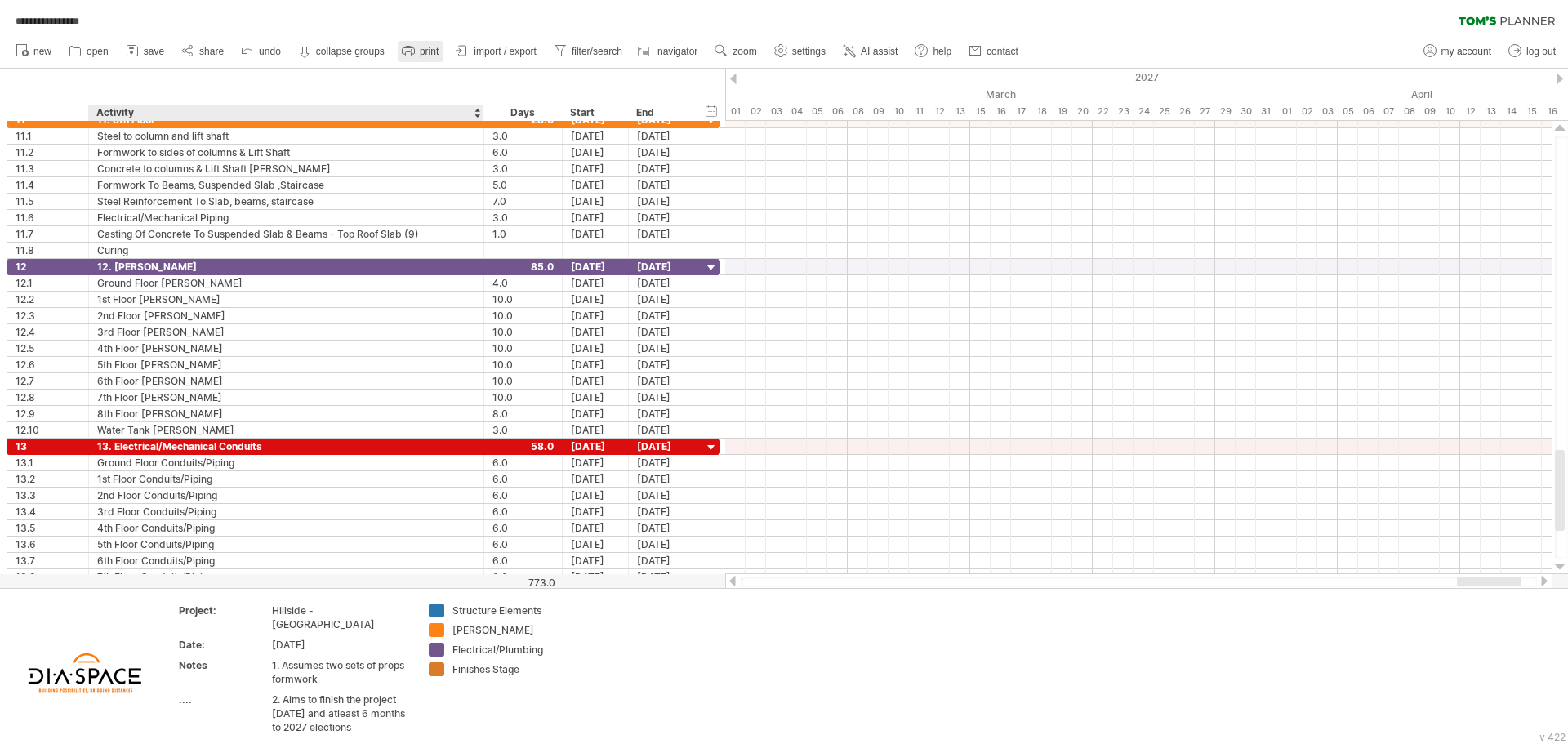
click at [425, 59] on link "print" at bounding box center [421, 52] width 46 height 21
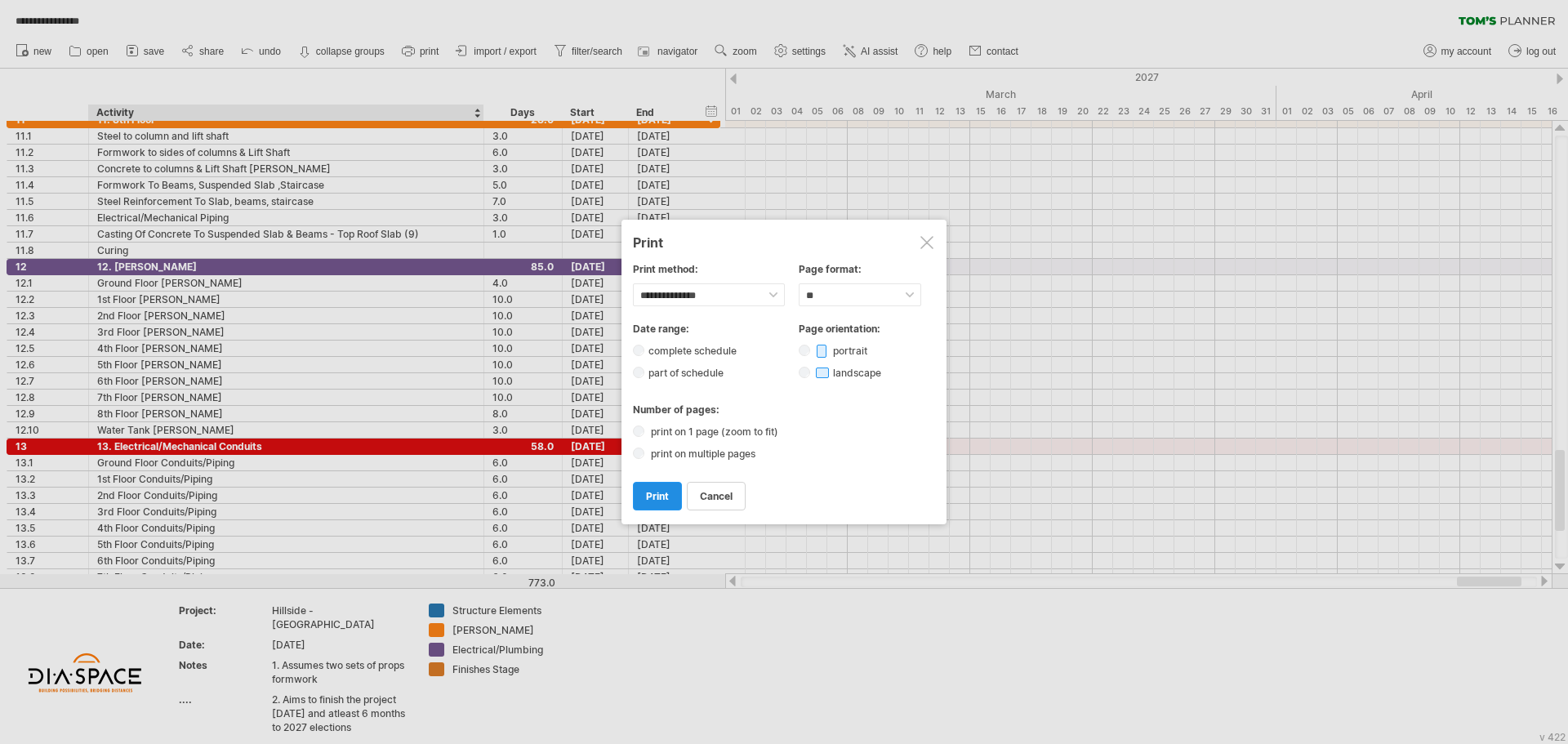
click at [673, 497] on link "print" at bounding box center [658, 496] width 49 height 29
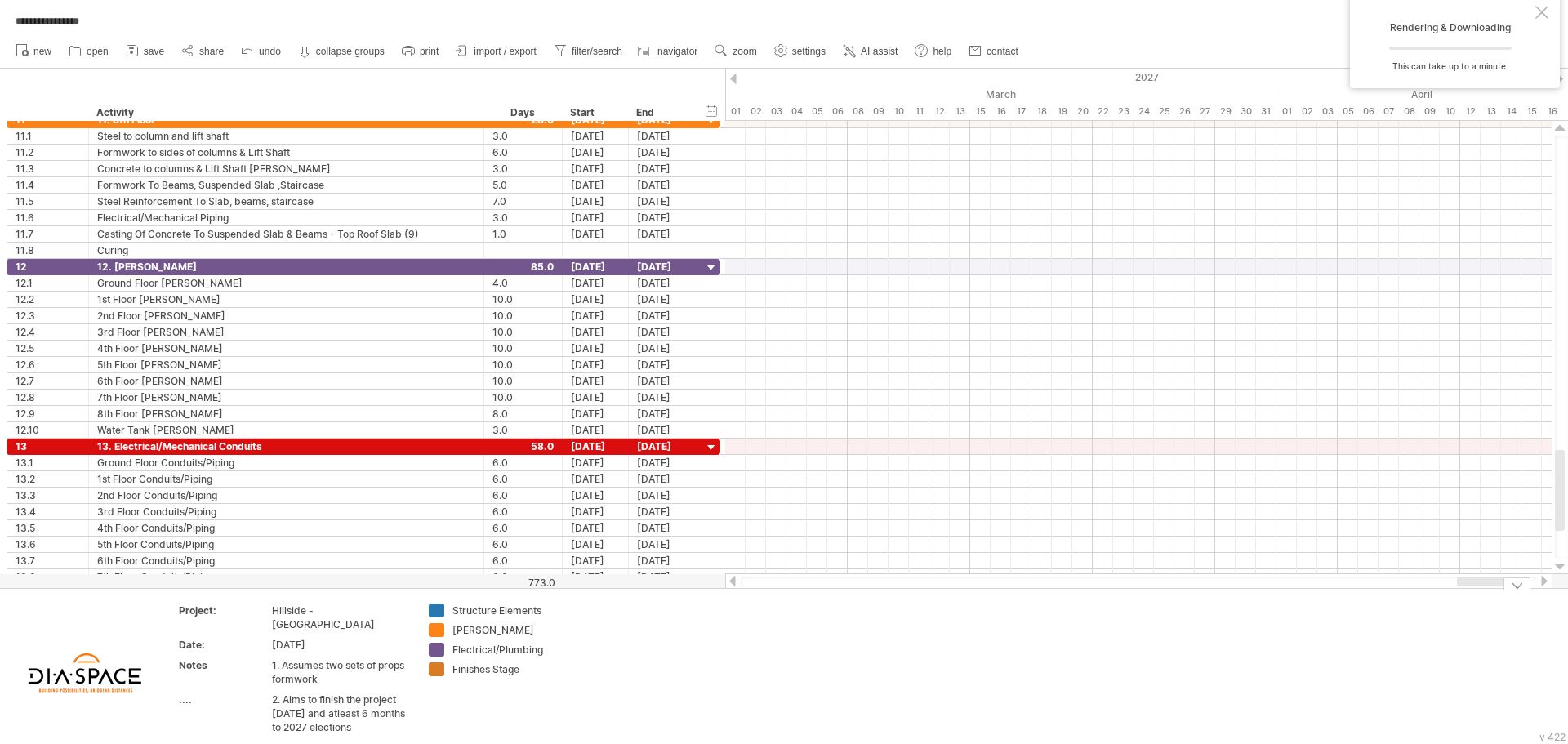
click at [1501, 19] on icon at bounding box center [1528, 21] width 53 height 7
